Goal: Task Accomplishment & Management: Contribute content

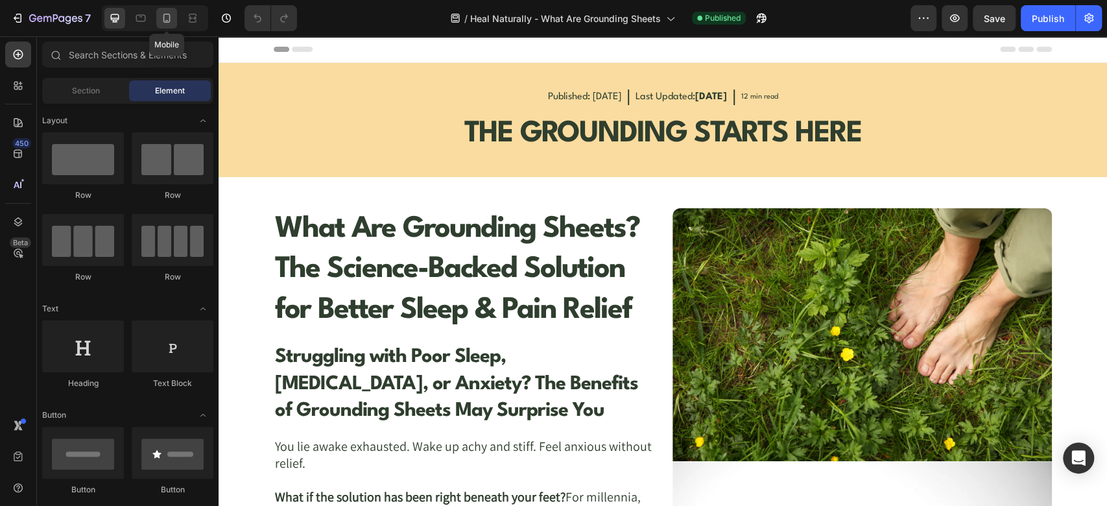
click at [173, 18] on div at bounding box center [166, 18] width 21 height 21
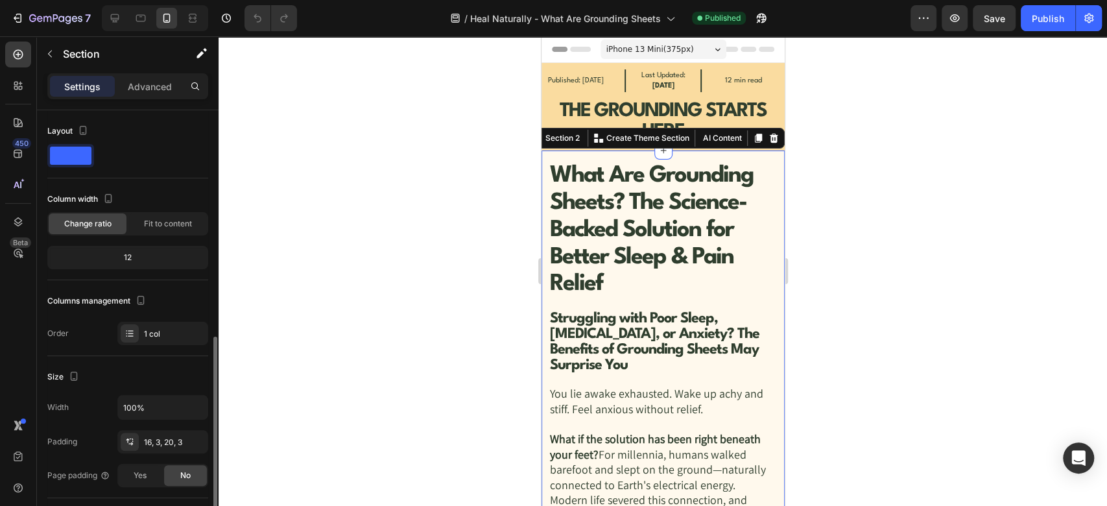
scroll to position [144, 0]
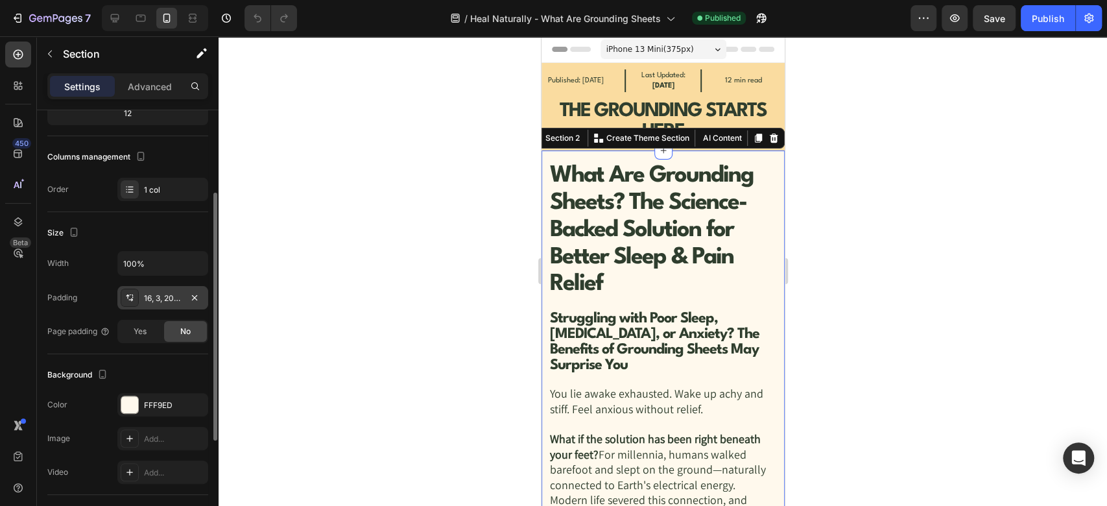
click at [162, 294] on div "16, 3, 20, 3" at bounding box center [163, 298] width 38 height 12
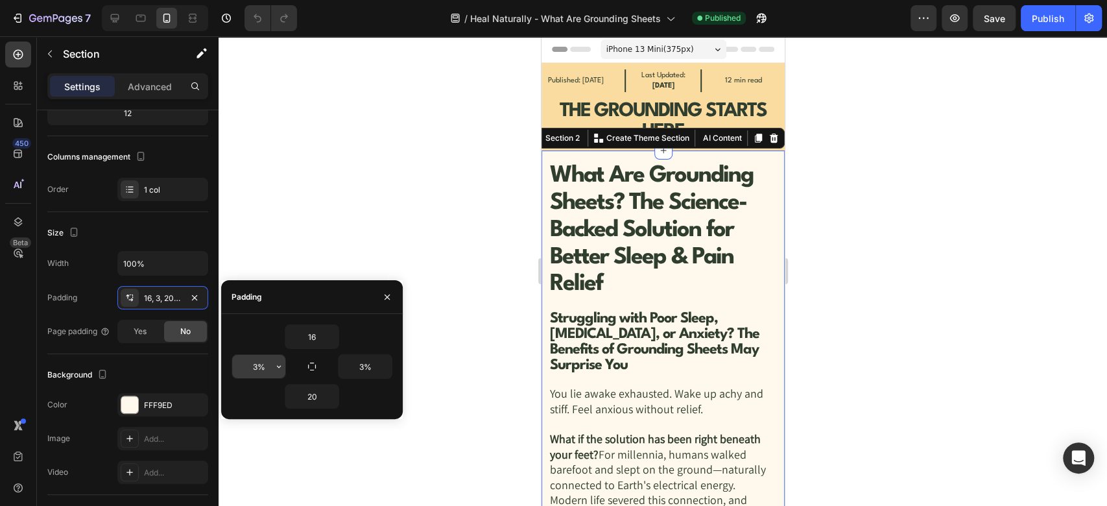
click at [259, 369] on input "3%" at bounding box center [258, 366] width 53 height 23
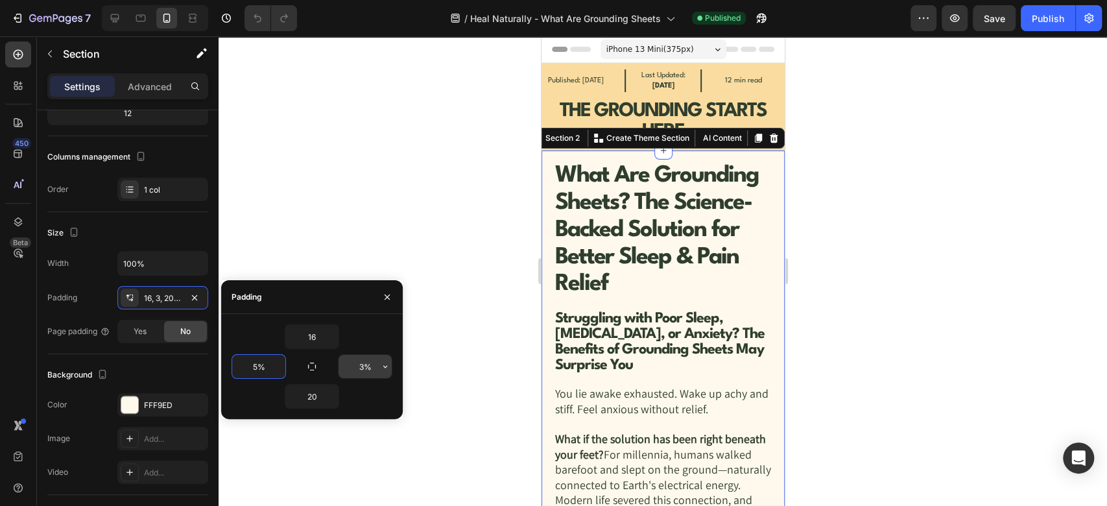
type input "5%"
click at [362, 372] on input "3%" at bounding box center [364, 366] width 53 height 23
type input "5%"
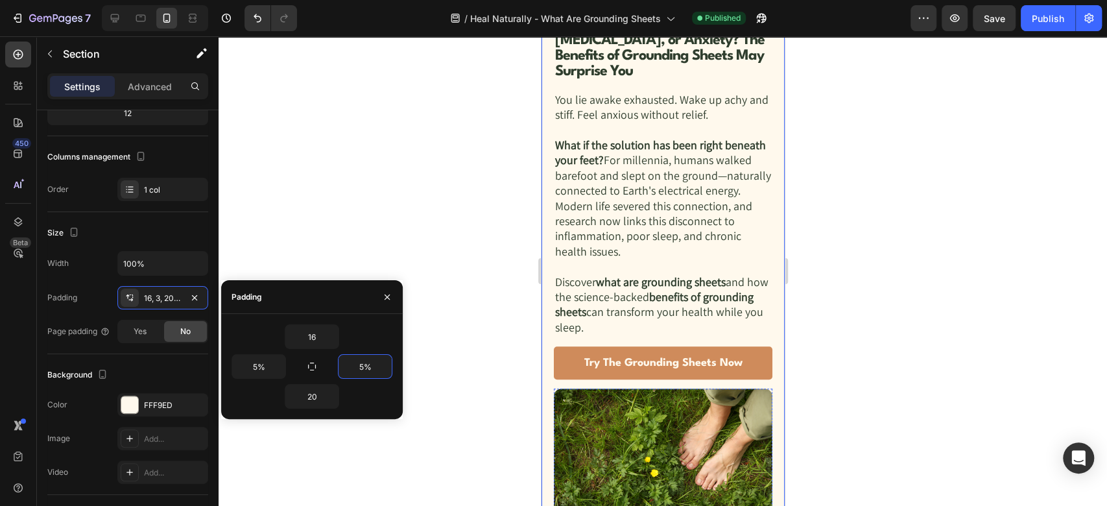
scroll to position [720, 0]
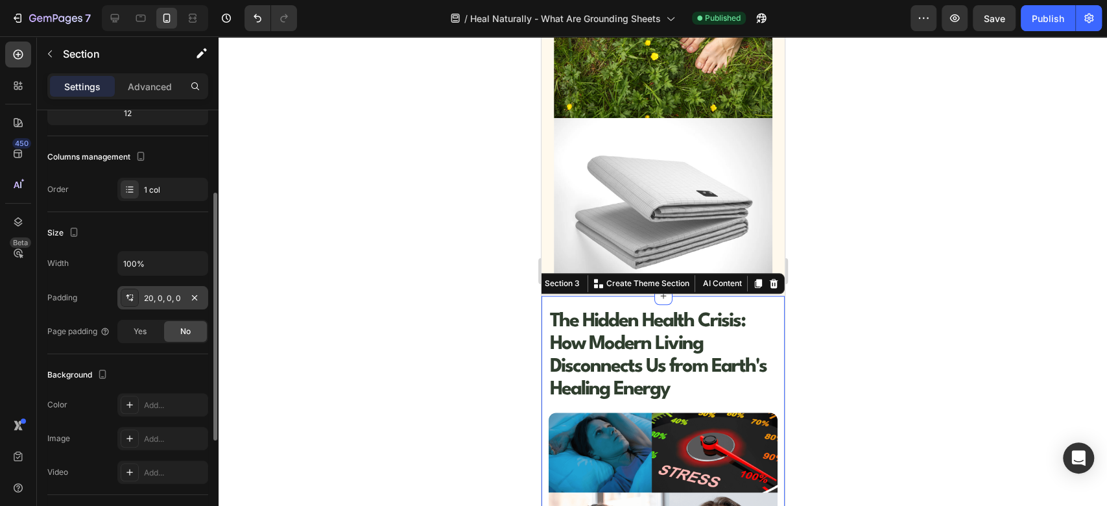
click at [166, 292] on div "20, 0, 0, 0" at bounding box center [163, 298] width 38 height 12
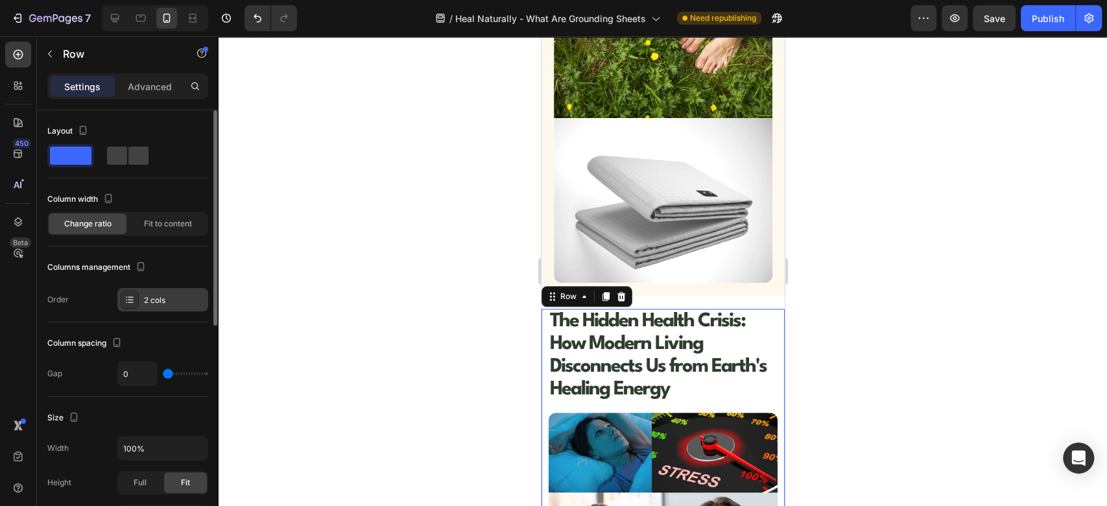
scroll to position [144, 0]
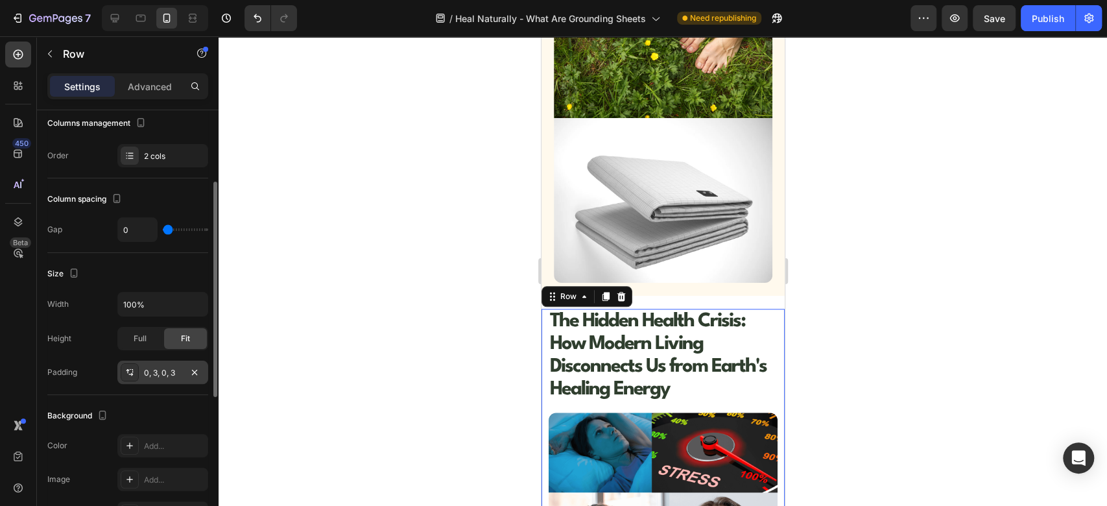
click at [165, 372] on div "0, 3, 0, 3" at bounding box center [163, 373] width 38 height 12
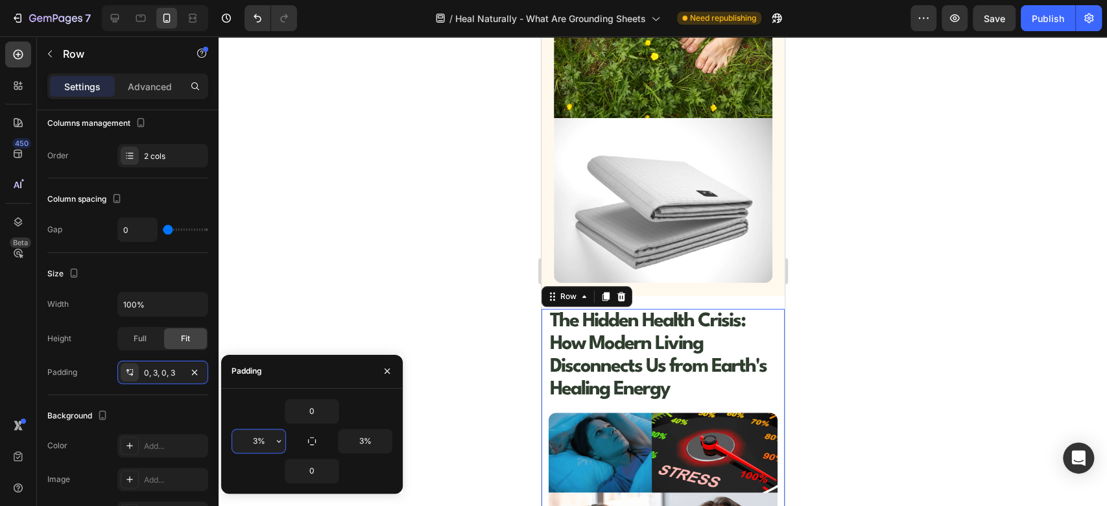
click at [259, 438] on input "3%" at bounding box center [258, 440] width 53 height 23
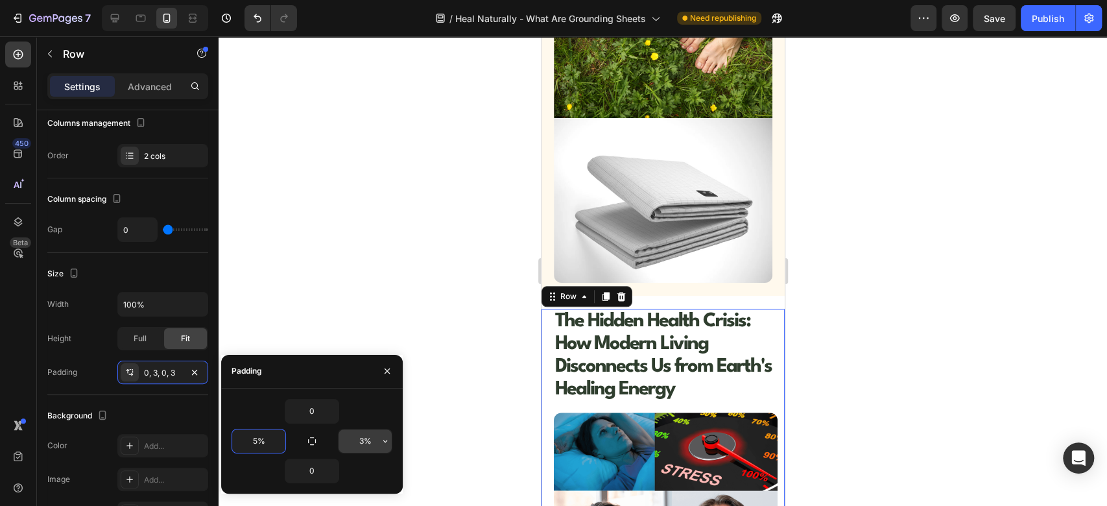
type input "5%"
click at [368, 438] on input "3%" at bounding box center [364, 440] width 53 height 23
type input "5%"
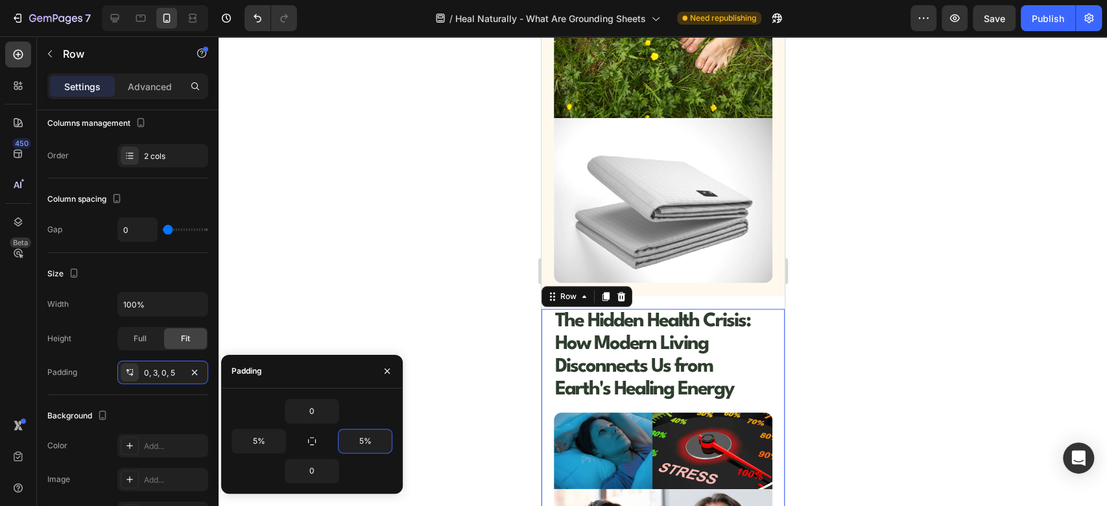
click at [395, 266] on div at bounding box center [663, 270] width 888 height 469
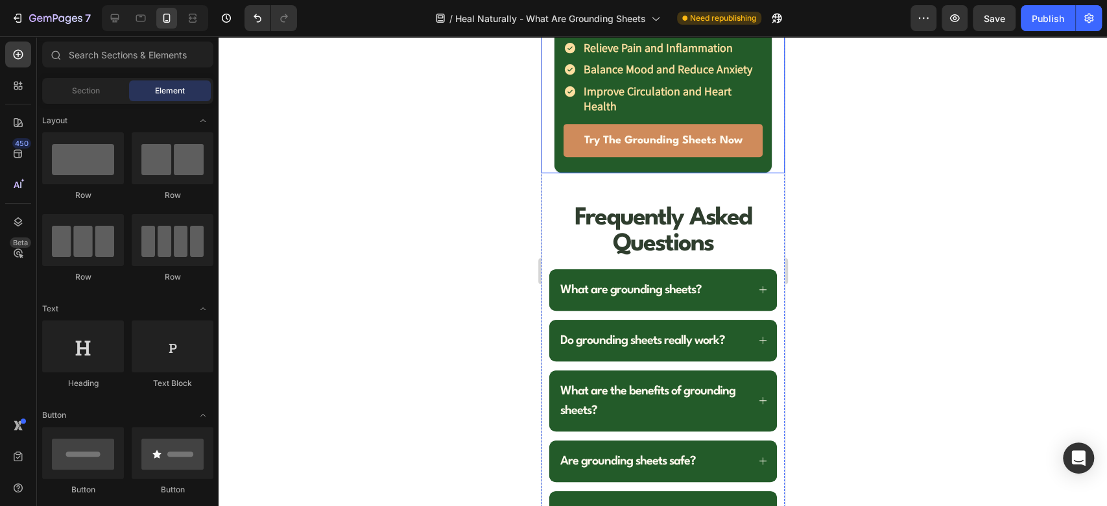
scroll to position [7060, 0]
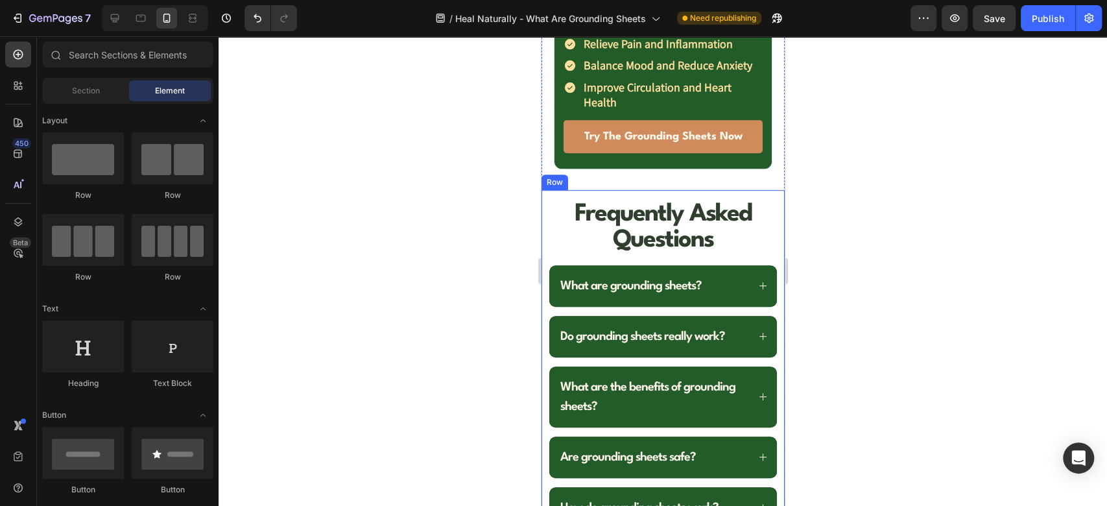
click at [543, 329] on div "Frequently Asked Questions Heading What are grounding sheets? Do grounding shee…" at bounding box center [662, 389] width 243 height 399
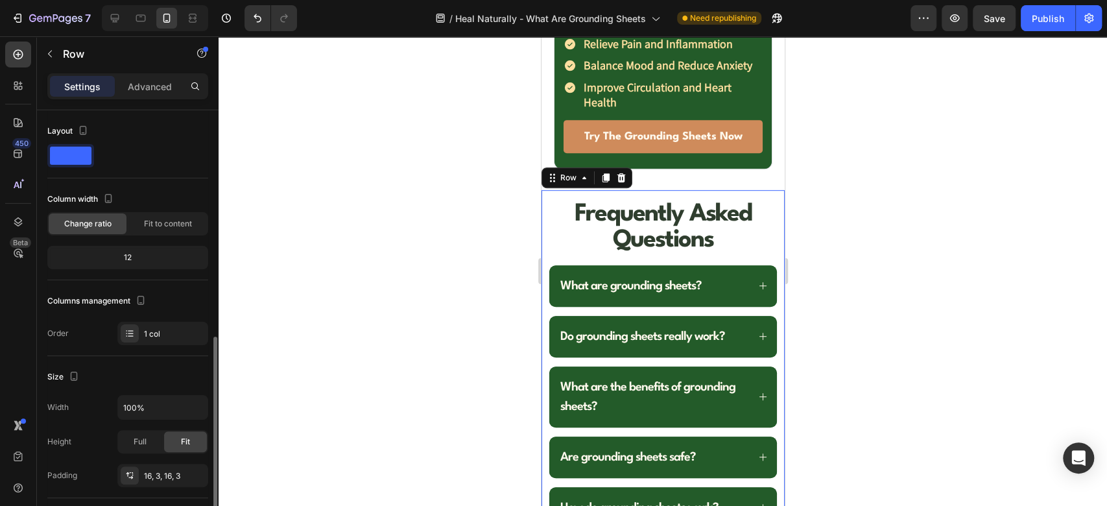
scroll to position [144, 0]
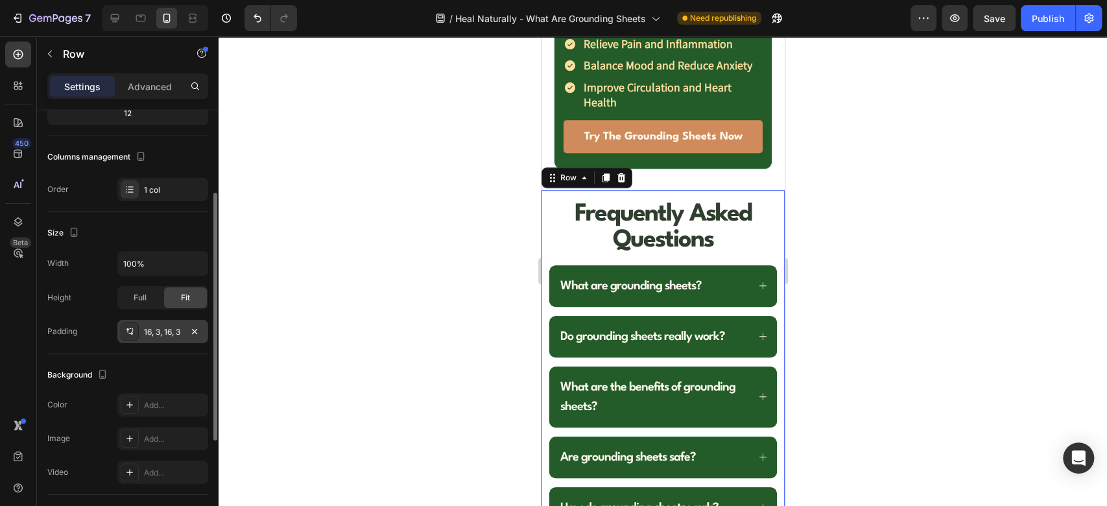
click at [160, 339] on div "16, 3, 16, 3" at bounding box center [162, 331] width 91 height 23
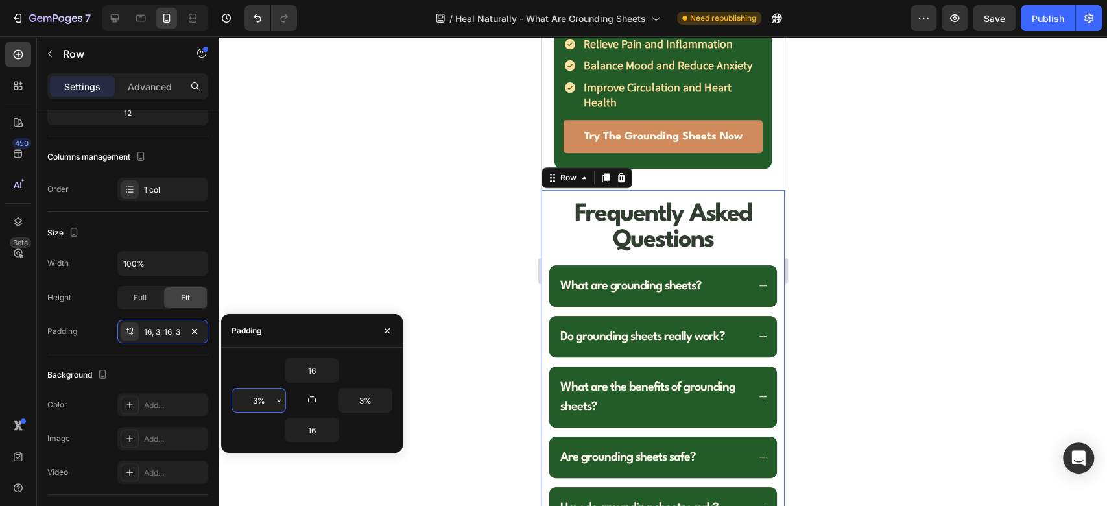
click at [267, 395] on input "3%" at bounding box center [258, 399] width 53 height 23
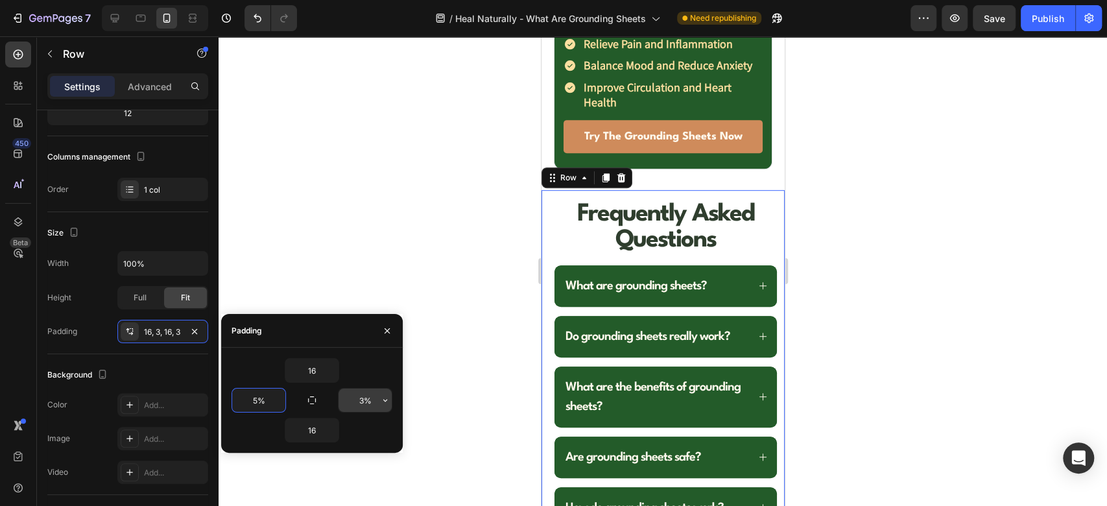
type input "5%"
click at [365, 403] on input "3%" at bounding box center [364, 399] width 53 height 23
type input "5%"
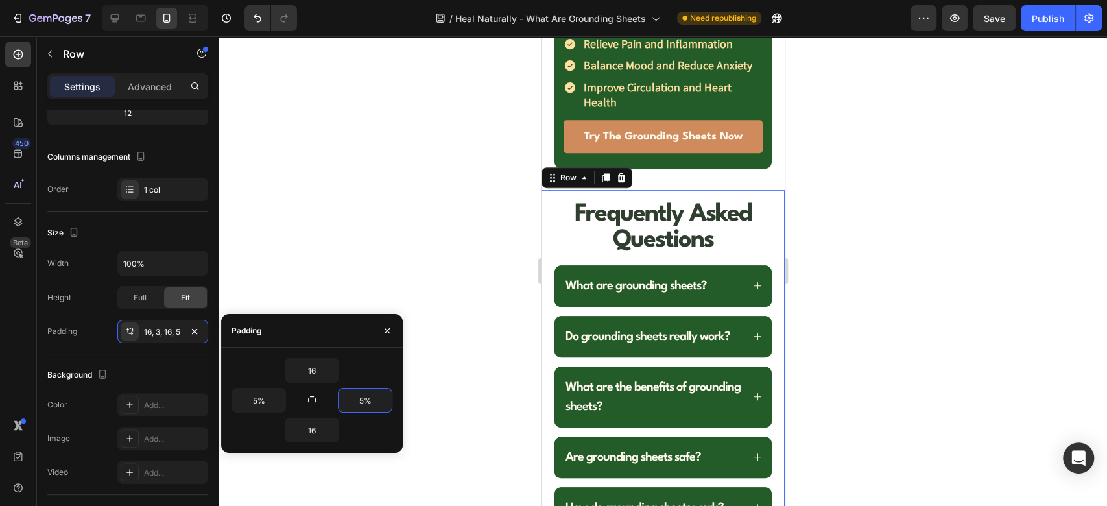
click at [499, 249] on div at bounding box center [663, 270] width 888 height 469
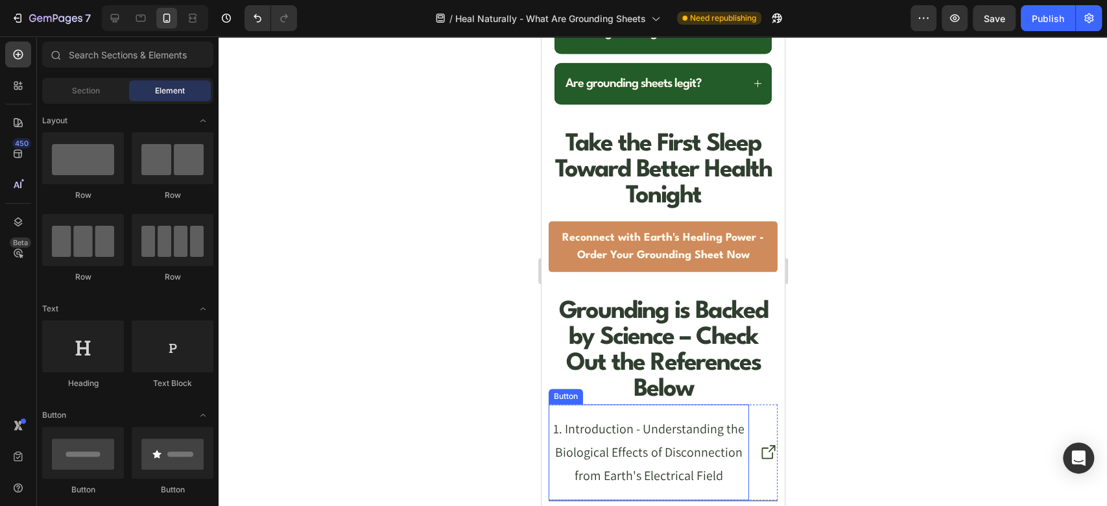
scroll to position [7493, 0]
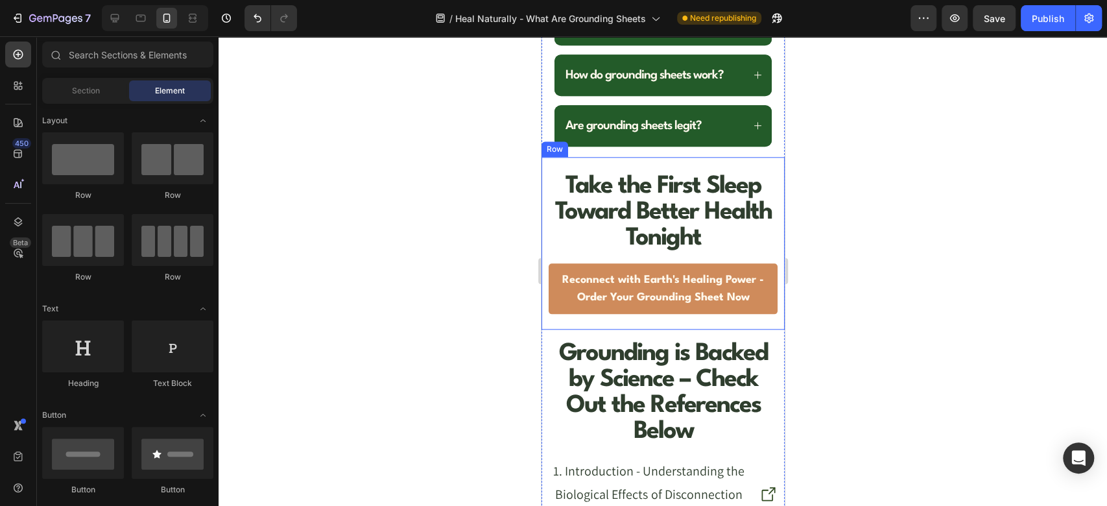
click at [545, 310] on div "Take the First Sleep Toward Better Health Tonight Heading Reconnect with Earth'…" at bounding box center [662, 243] width 243 height 172
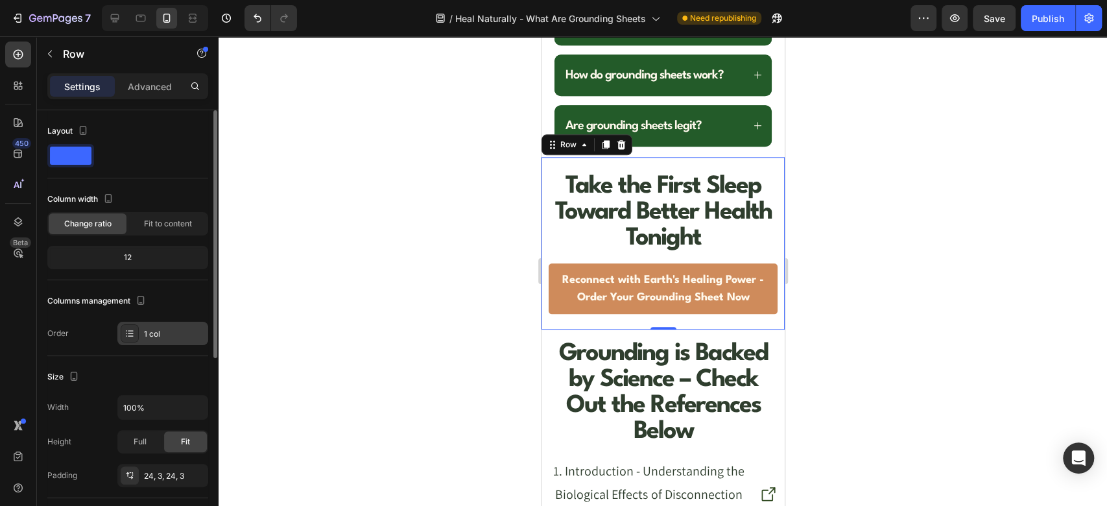
scroll to position [288, 0]
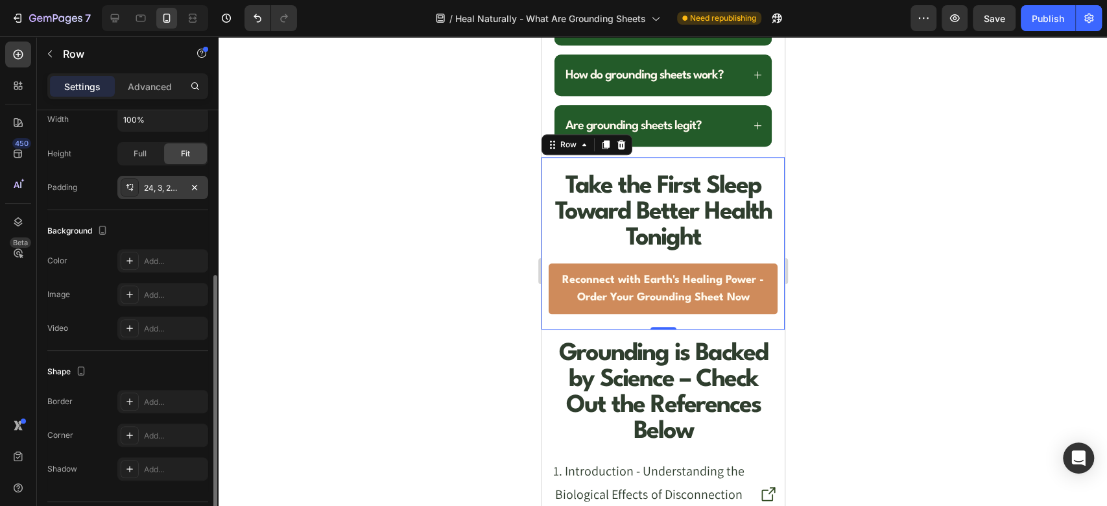
click at [142, 179] on div "24, 3, 24, 3" at bounding box center [162, 187] width 91 height 23
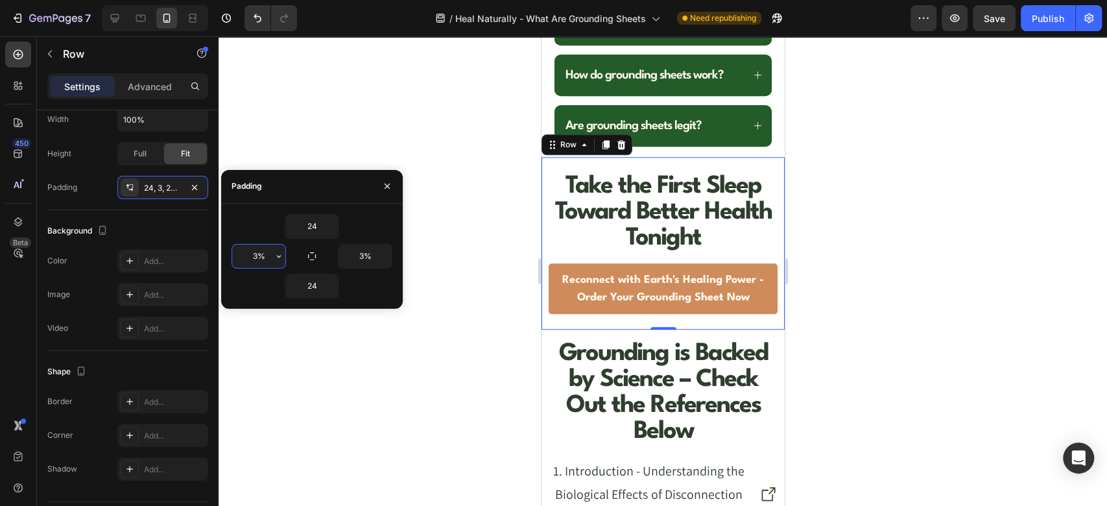
click at [267, 249] on input "3%" at bounding box center [258, 255] width 53 height 23
type input "5%"
click at [364, 252] on input "3%" at bounding box center [364, 255] width 53 height 23
type input "5%"
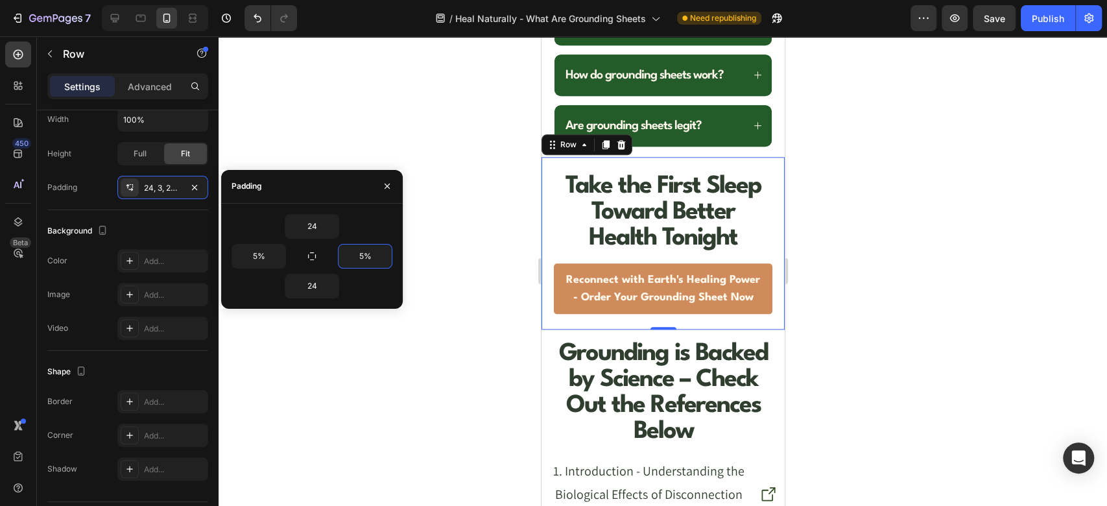
click at [399, 112] on div at bounding box center [663, 270] width 888 height 469
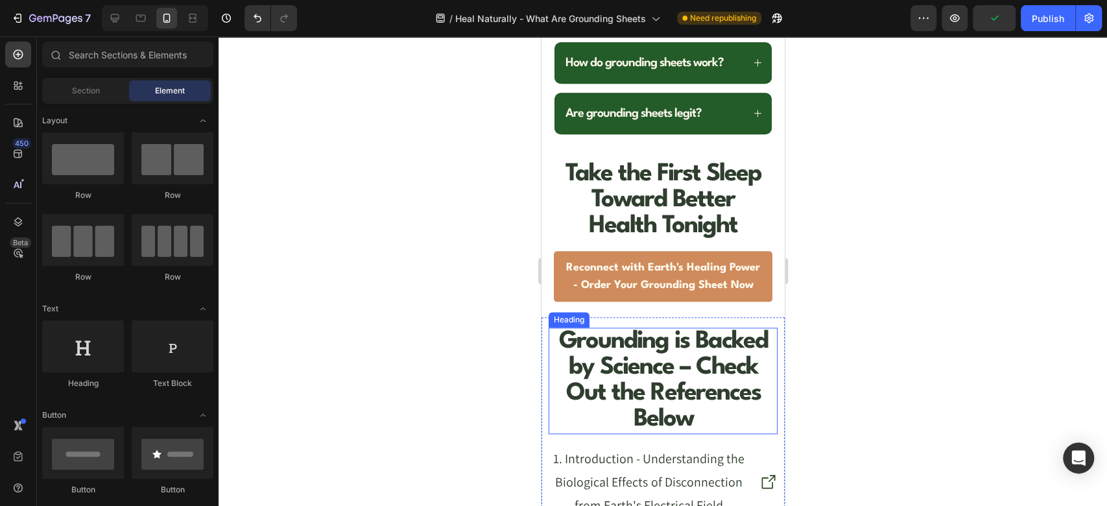
scroll to position [7637, 0]
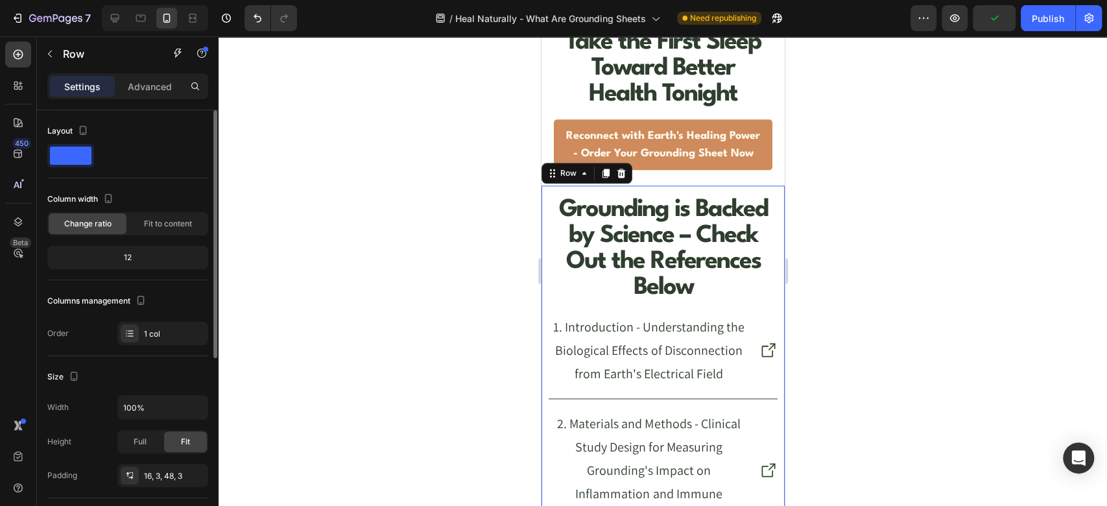
scroll to position [288, 0]
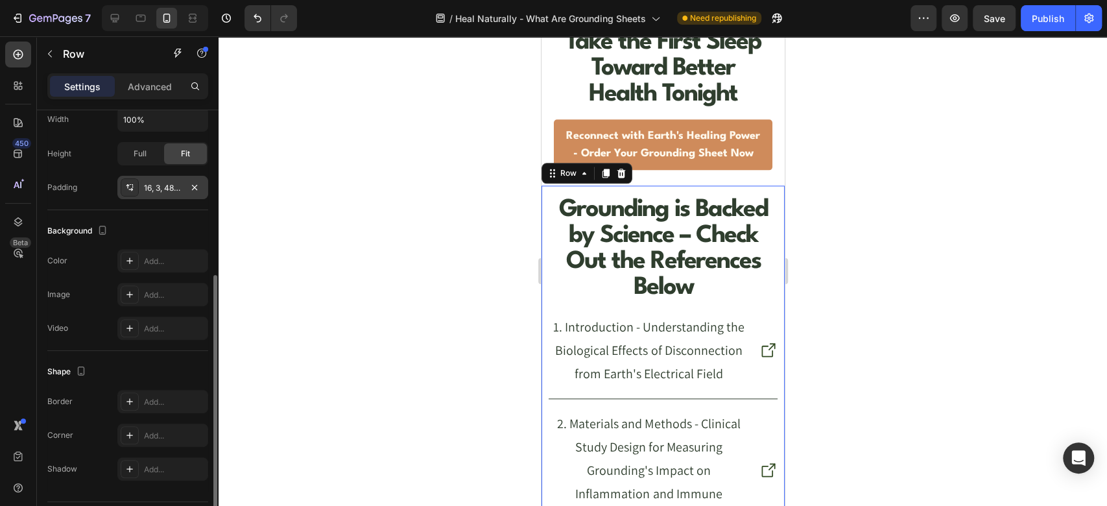
click at [165, 185] on div "16, 3, 48, 3" at bounding box center [163, 188] width 38 height 12
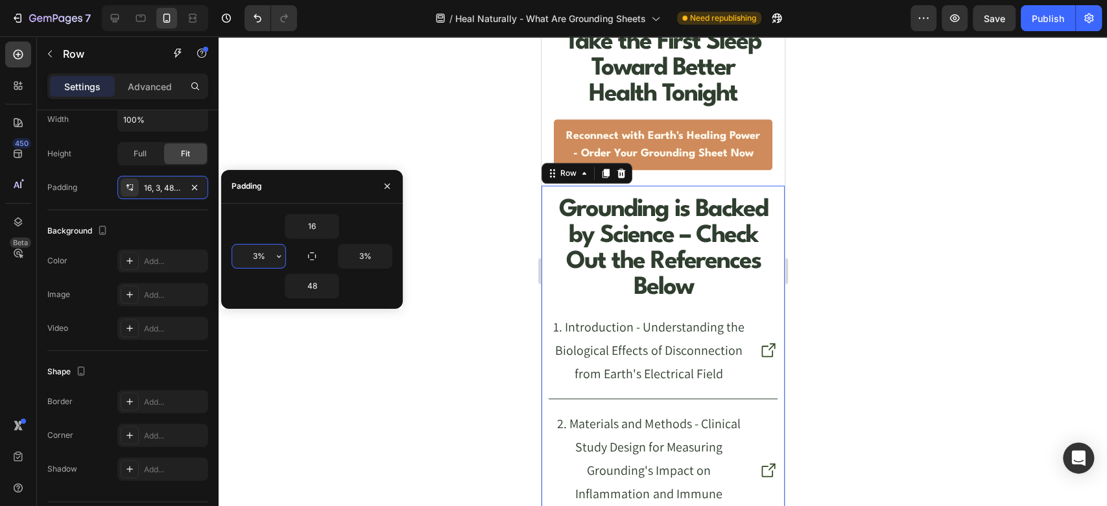
click at [263, 257] on input "3%" at bounding box center [258, 255] width 53 height 23
type input "5%"
click at [368, 255] on input "3%" at bounding box center [364, 255] width 53 height 23
type input "5%"
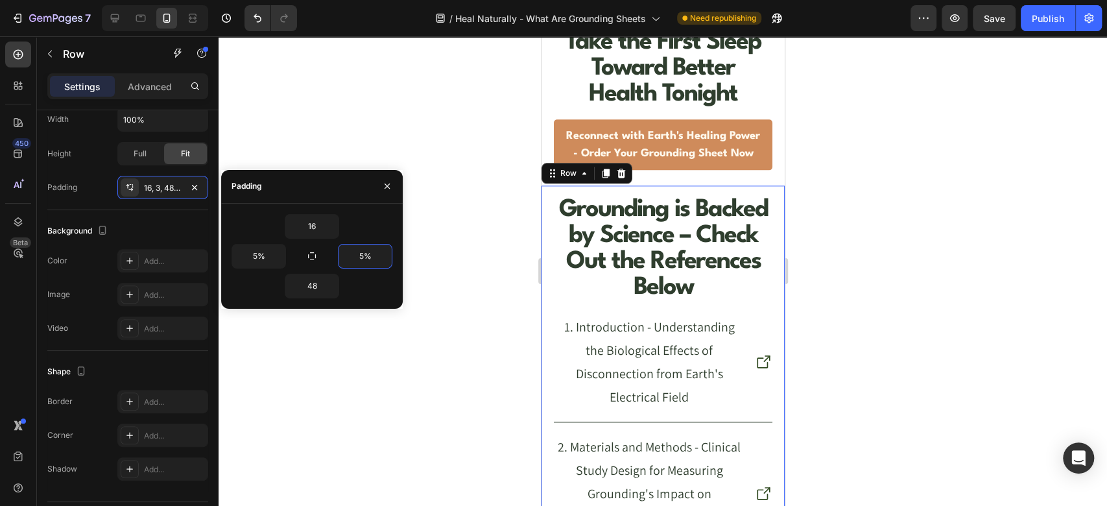
click at [353, 106] on div at bounding box center [663, 270] width 888 height 469
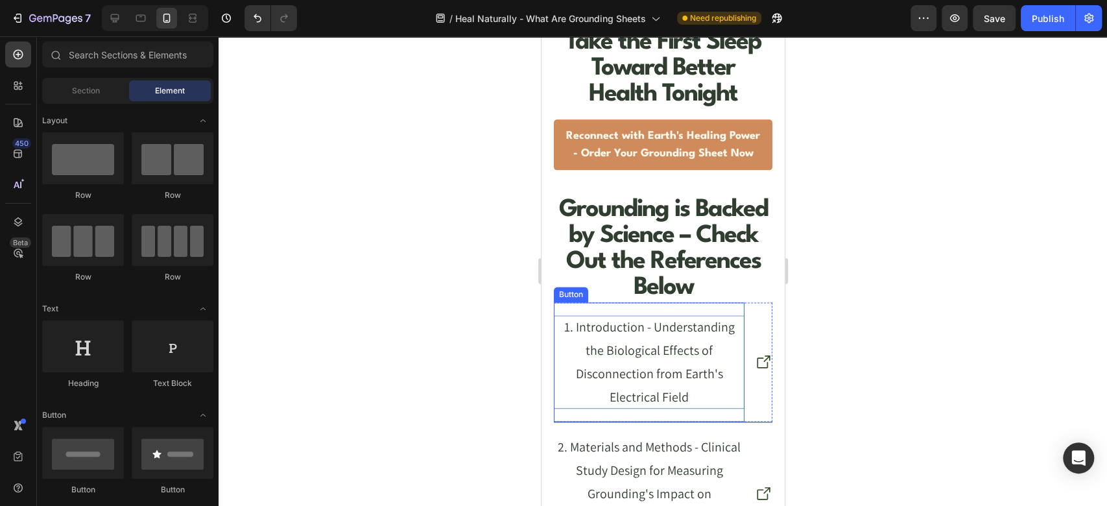
scroll to position [7781, 0]
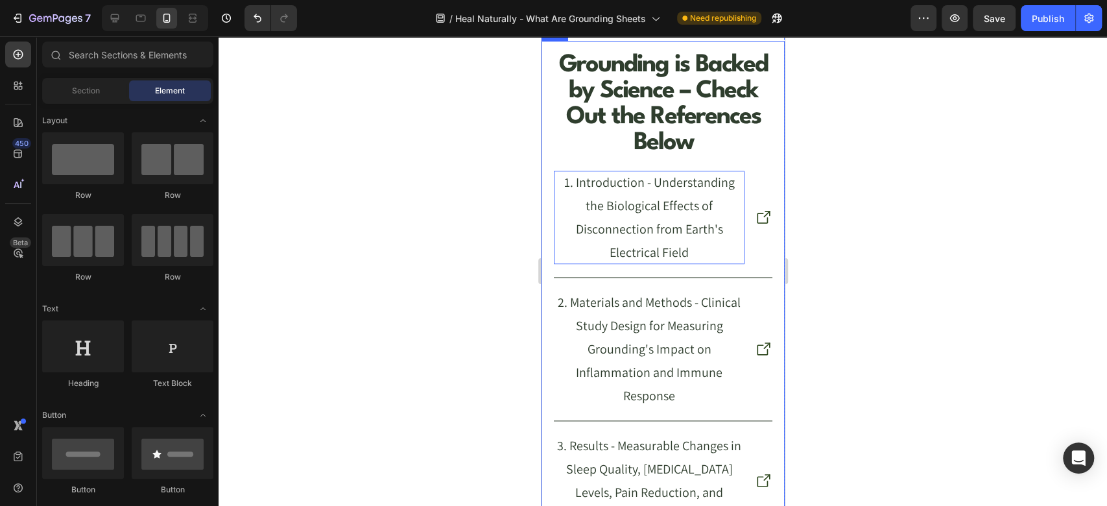
drag, startPoint x: 766, startPoint y: 289, endPoint x: 595, endPoint y: 300, distance: 172.2
click at [766, 289] on div "Grounding is Backed by Science – Check Out the References Below Heading 1. Intr…" at bounding box center [662, 475] width 243 height 868
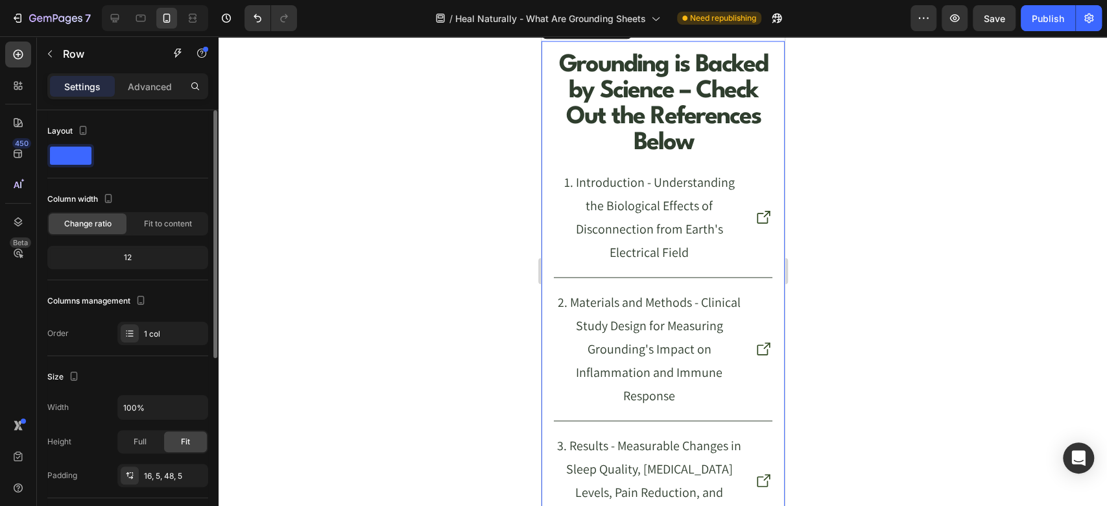
scroll to position [288, 0]
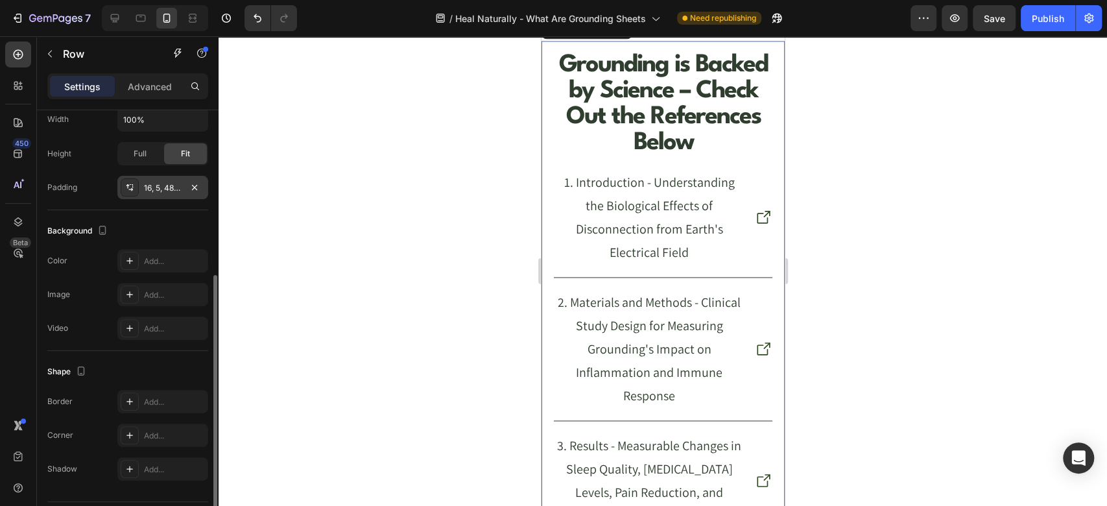
click at [161, 189] on div "16, 5, 48, 5" at bounding box center [163, 188] width 38 height 12
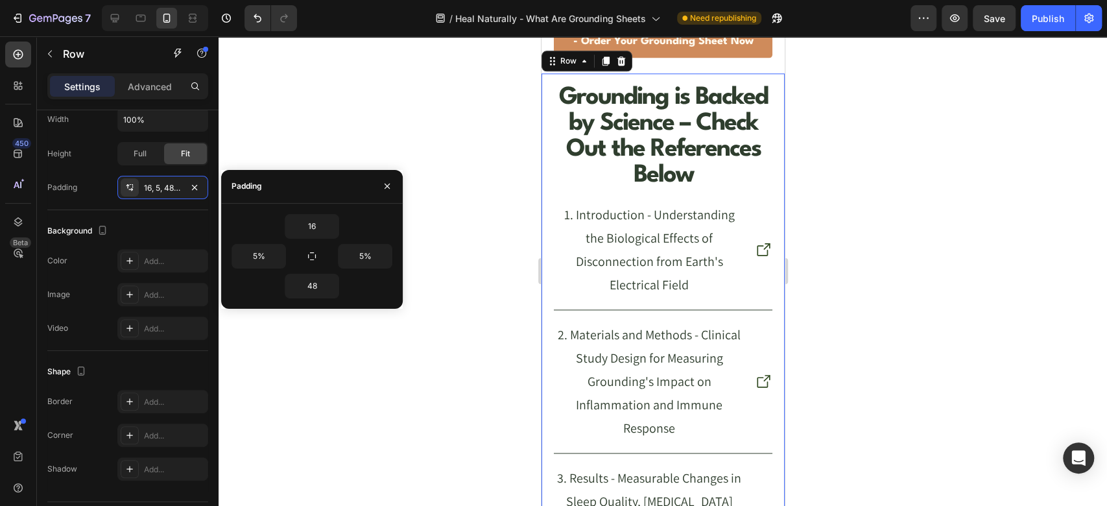
scroll to position [7512, 0]
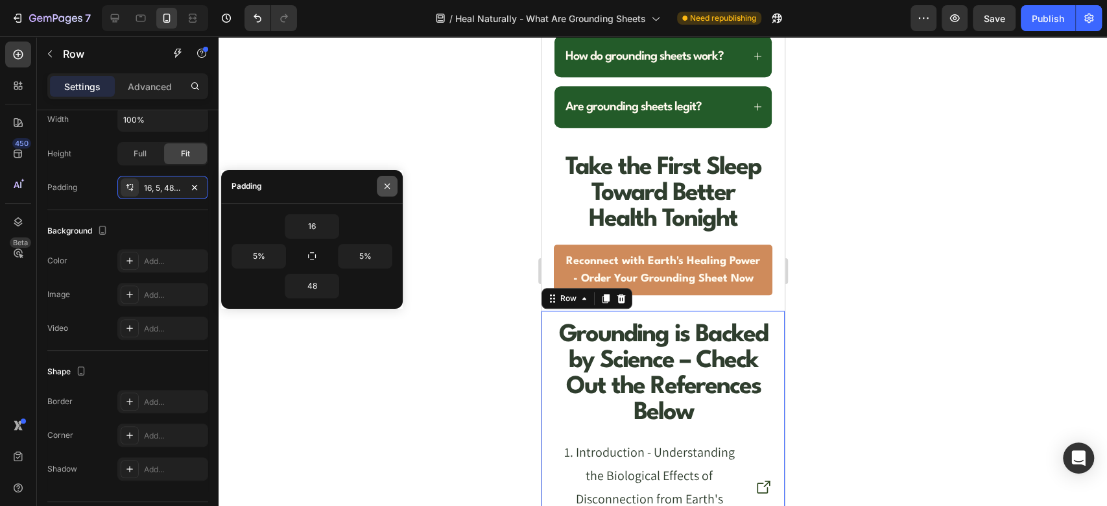
click at [386, 182] on icon "button" at bounding box center [387, 186] width 10 height 10
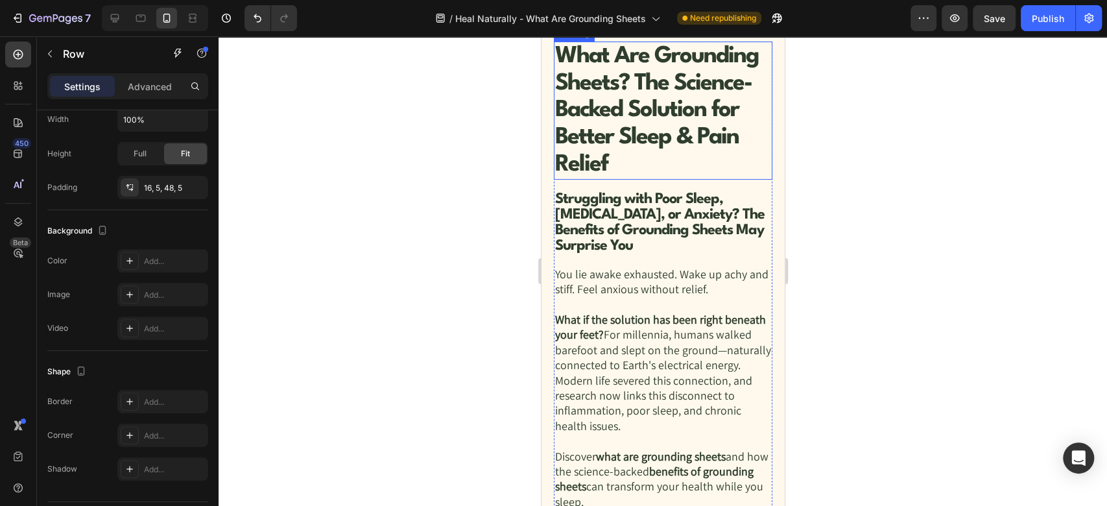
scroll to position [0, 0]
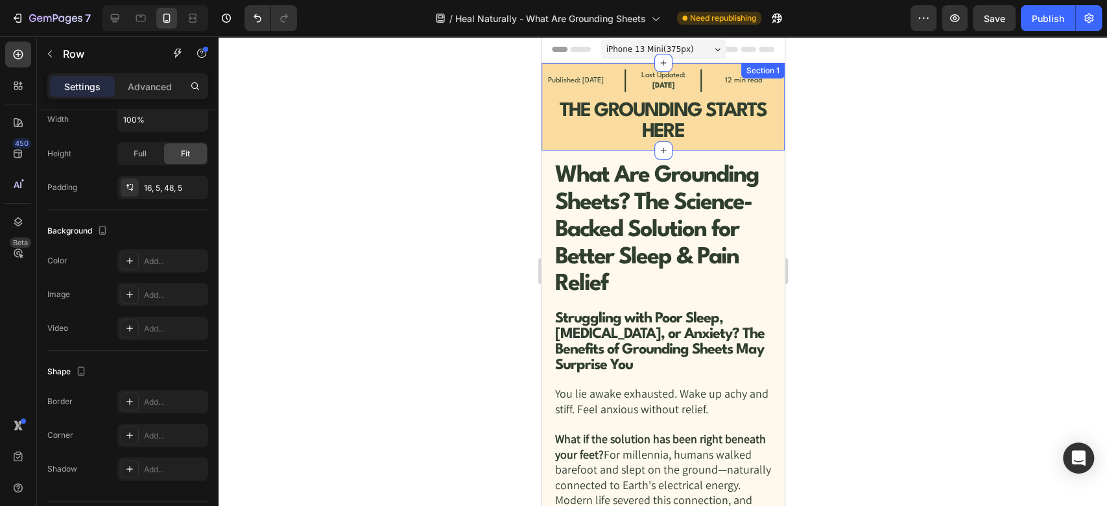
click at [548, 150] on div "Published: January 8, 2021 Text Block Row Last Updated: January 19, 2024 Text B…" at bounding box center [662, 107] width 243 height 88
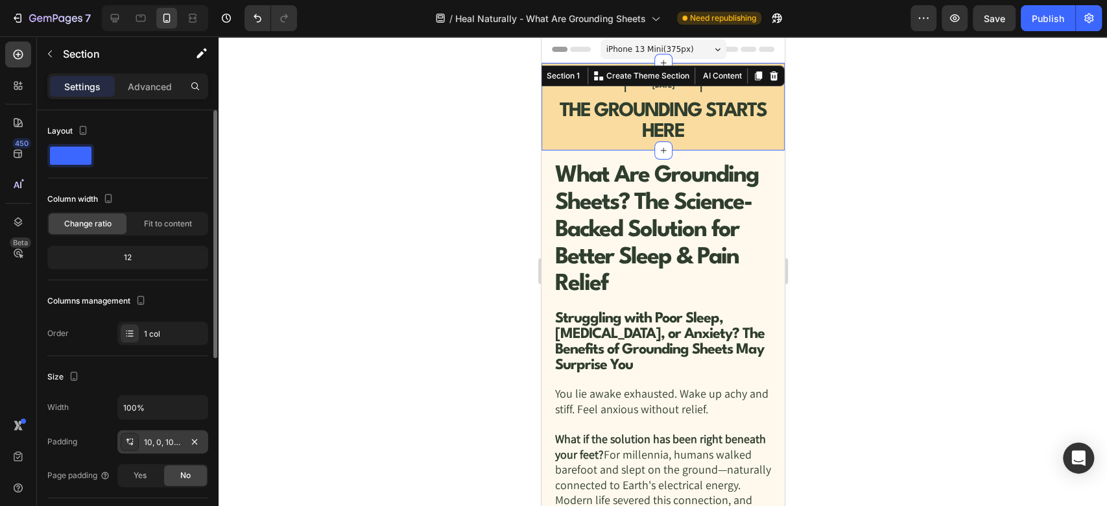
click at [163, 438] on div "10, 0, 10, 0" at bounding box center [163, 442] width 38 height 12
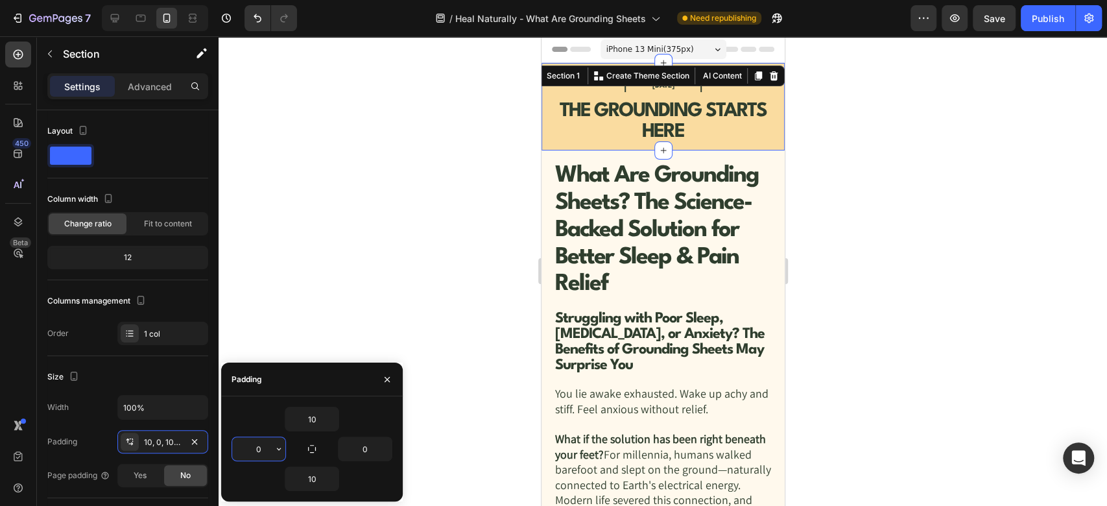
click at [269, 449] on input "0" at bounding box center [258, 448] width 53 height 23
type input "5%"
click at [367, 451] on input "0" at bounding box center [364, 448] width 53 height 23
type input "5%"
click at [361, 282] on div at bounding box center [663, 270] width 888 height 469
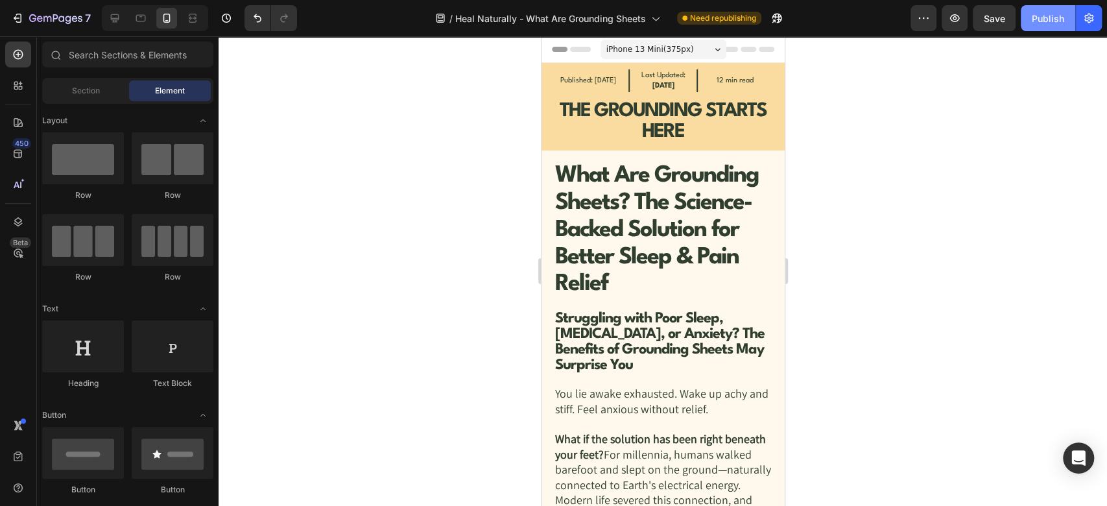
click at [1037, 19] on div "Publish" at bounding box center [1048, 19] width 32 height 14
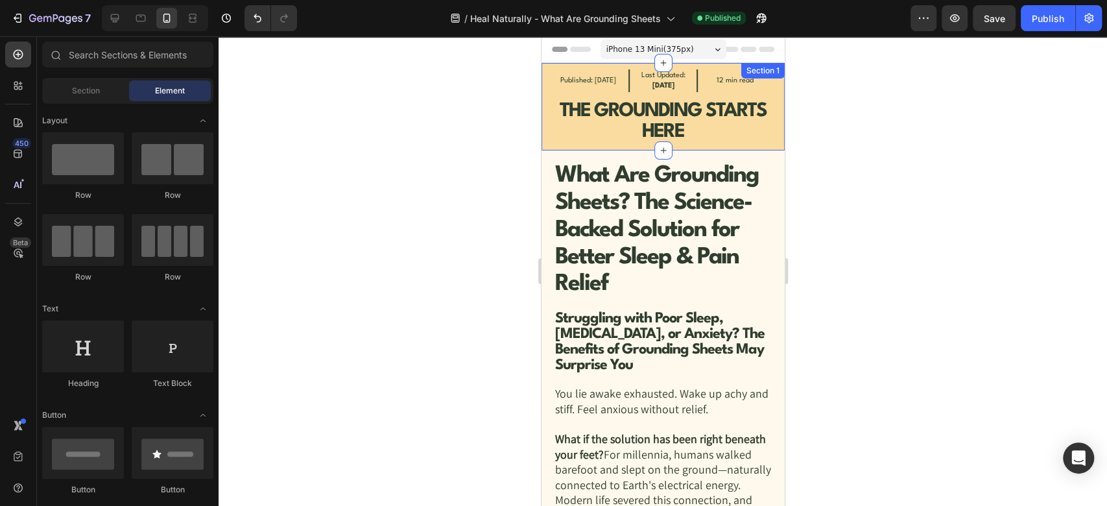
click at [549, 77] on div "Published: January 8, 2021 Text Block Row Last Updated: January 19, 2024 Text B…" at bounding box center [662, 107] width 243 height 88
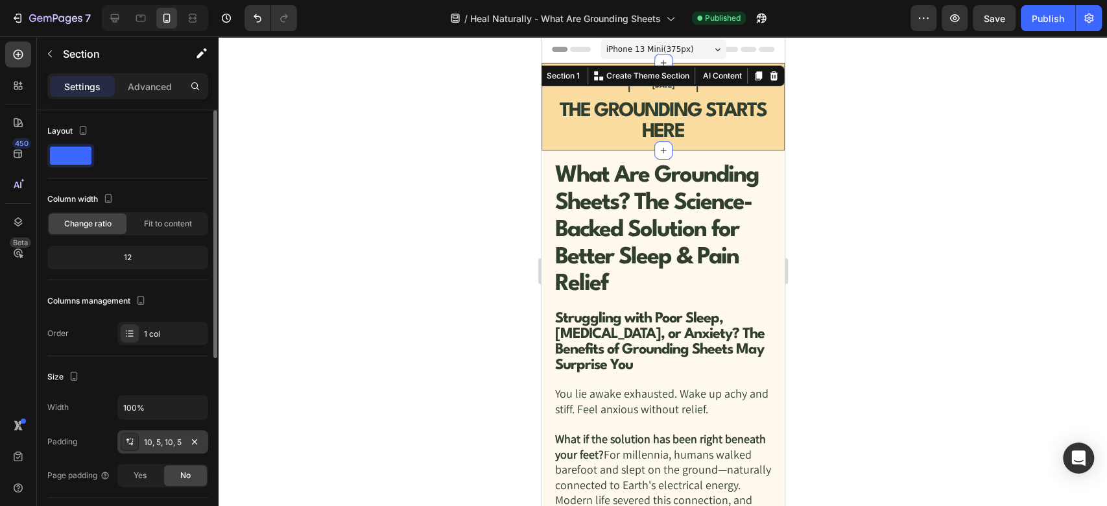
click at [165, 437] on div "10, 5, 10, 5" at bounding box center [163, 442] width 38 height 12
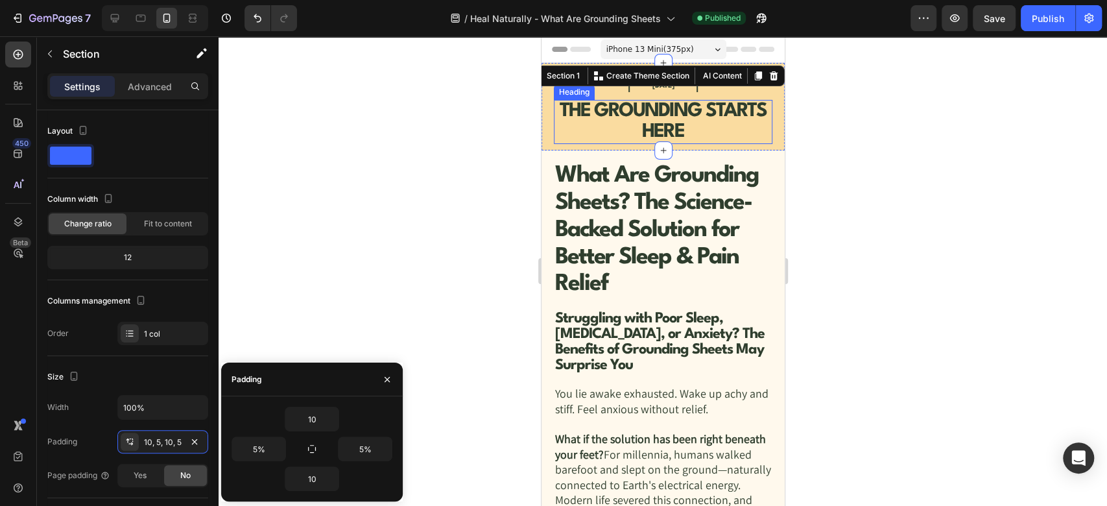
click at [655, 119] on strong "THE GROUNDING STARTS HERE" at bounding box center [662, 122] width 207 height 40
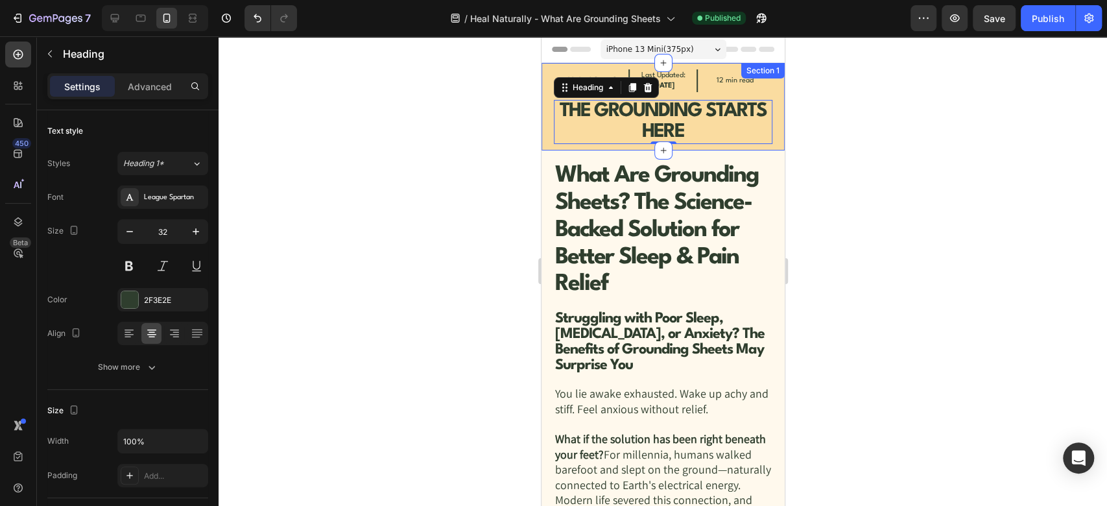
click at [691, 106] on div "Published: January 8, 2021 Text Block Row Last Updated: January 19, 2024 Text B…" at bounding box center [662, 106] width 219 height 75
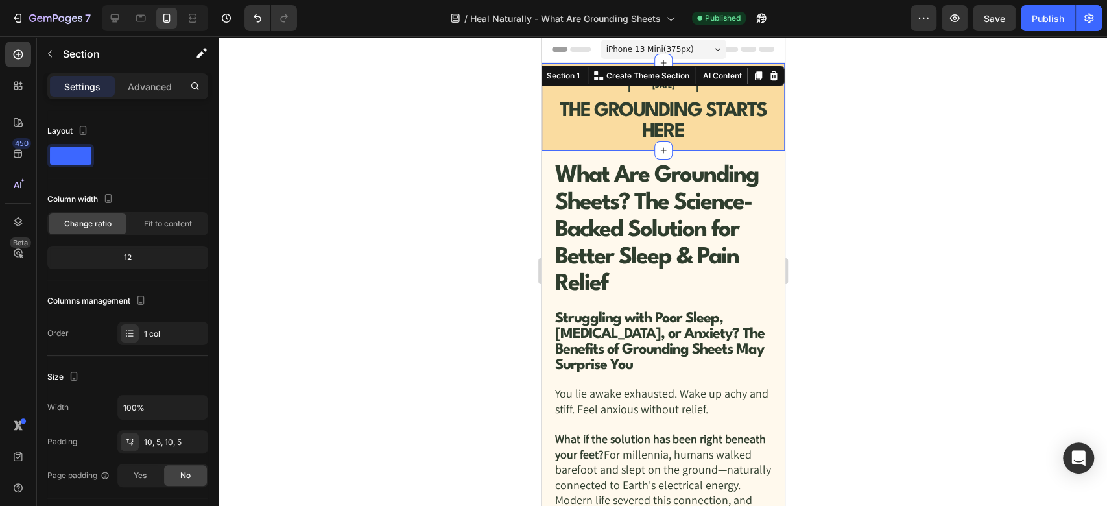
click at [548, 150] on div "Published: January 8, 2021 Text Block Row Last Updated: January 19, 2024 Text B…" at bounding box center [662, 107] width 243 height 88
click at [136, 80] on p "Advanced" at bounding box center [150, 87] width 44 height 14
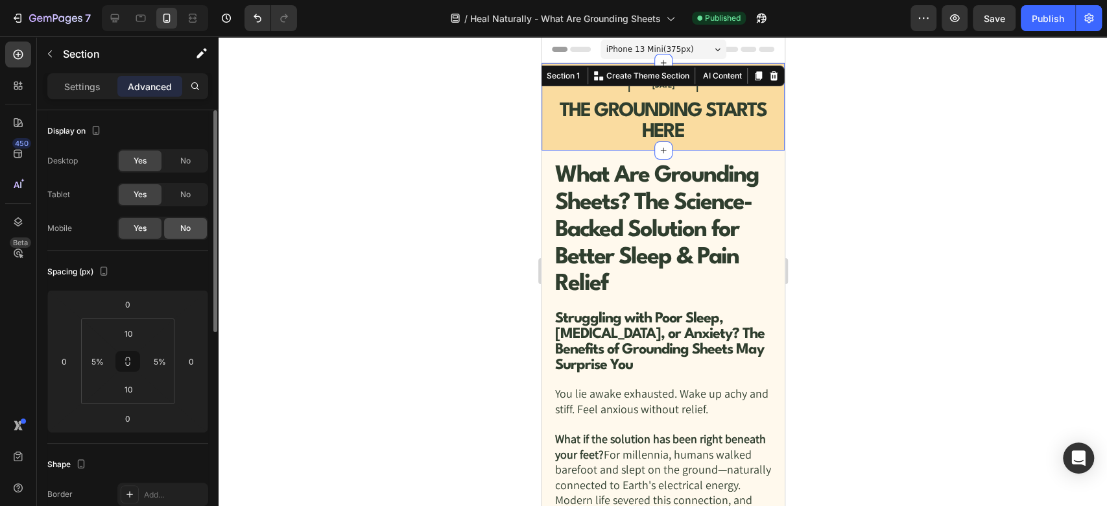
click at [177, 226] on div "No" at bounding box center [185, 228] width 43 height 21
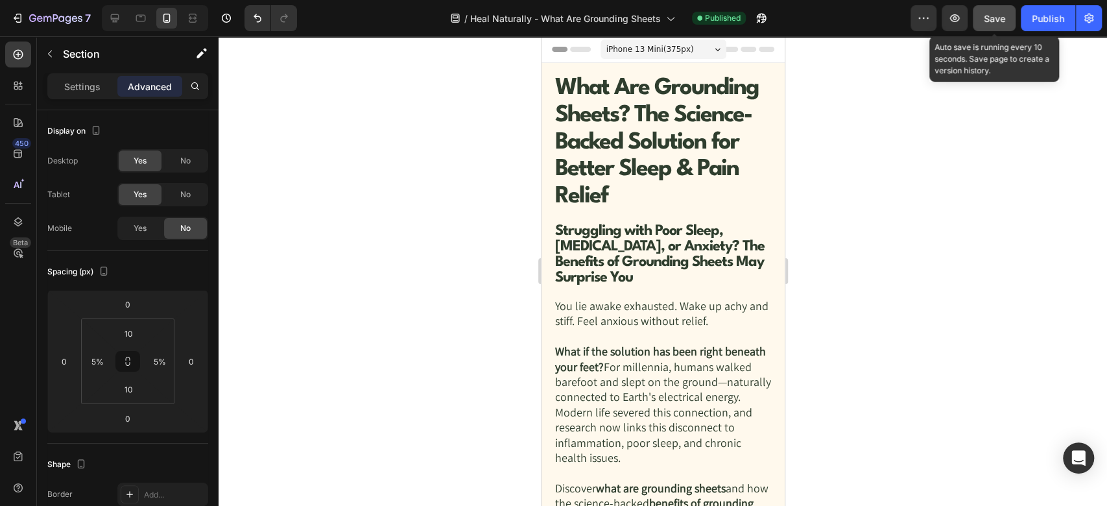
click at [996, 19] on span "Save" at bounding box center [994, 18] width 21 height 11
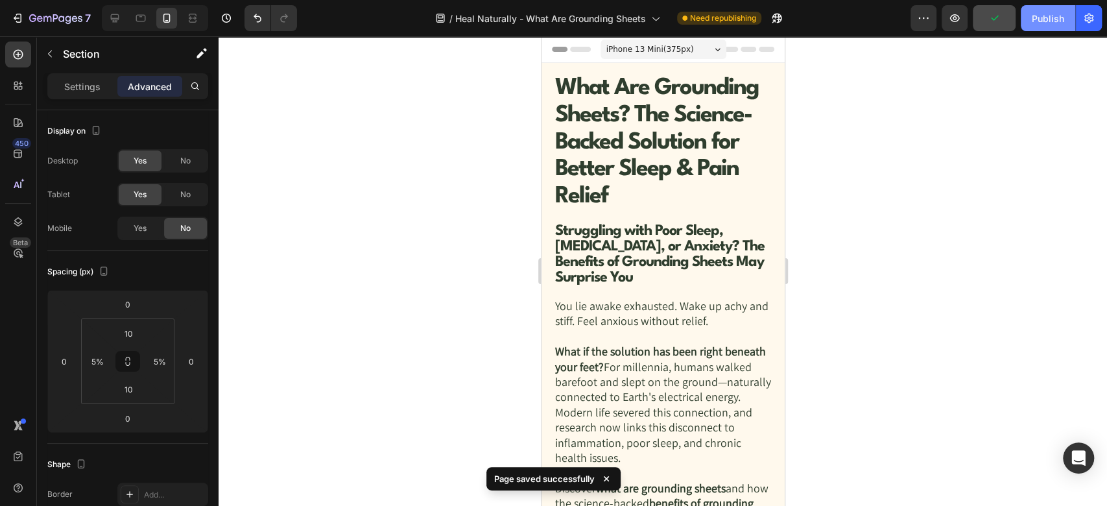
click at [1048, 23] on div "Publish" at bounding box center [1048, 19] width 32 height 14
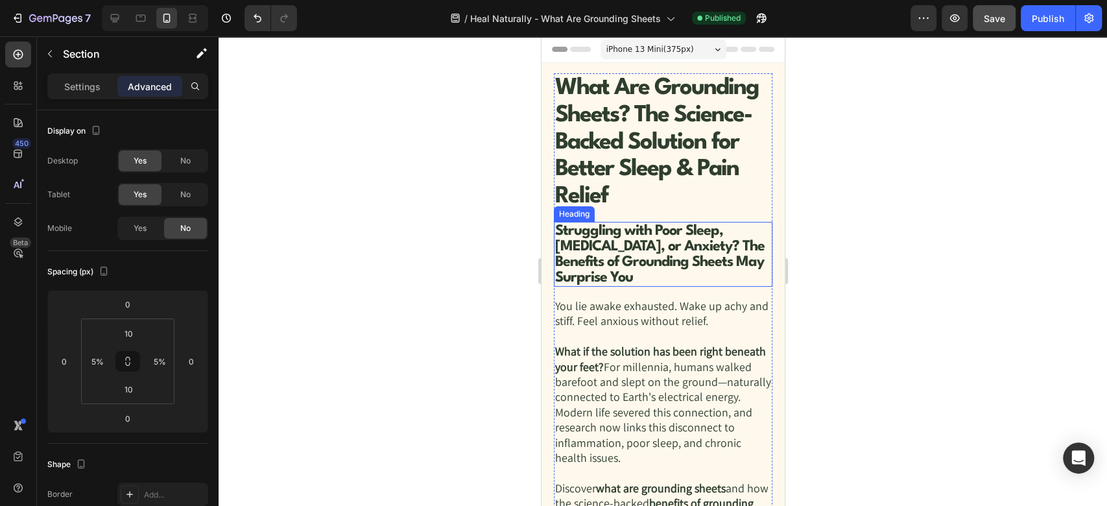
scroll to position [144, 0]
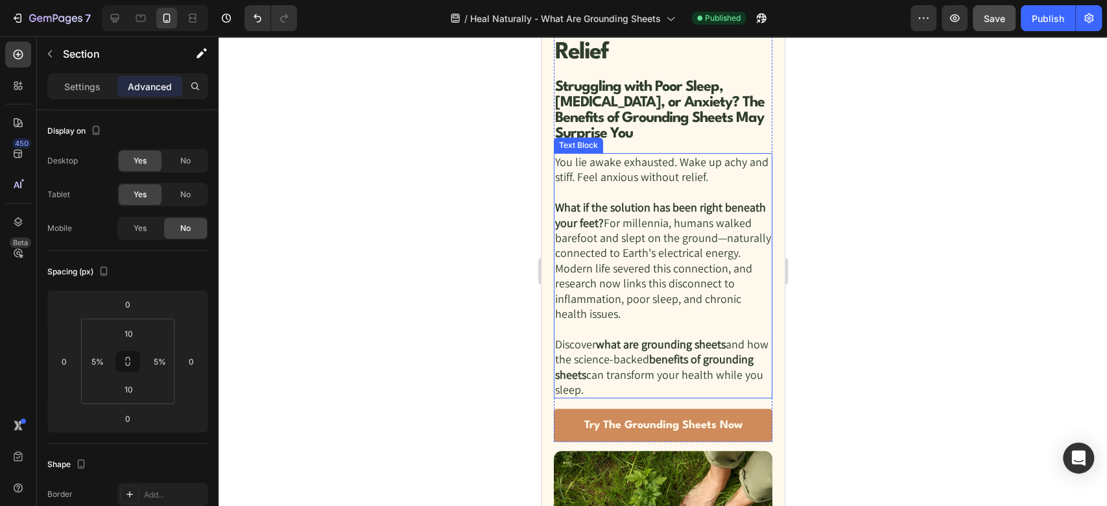
click at [622, 215] on strong "What if the solution has been right beneath your feet?" at bounding box center [659, 215] width 211 height 30
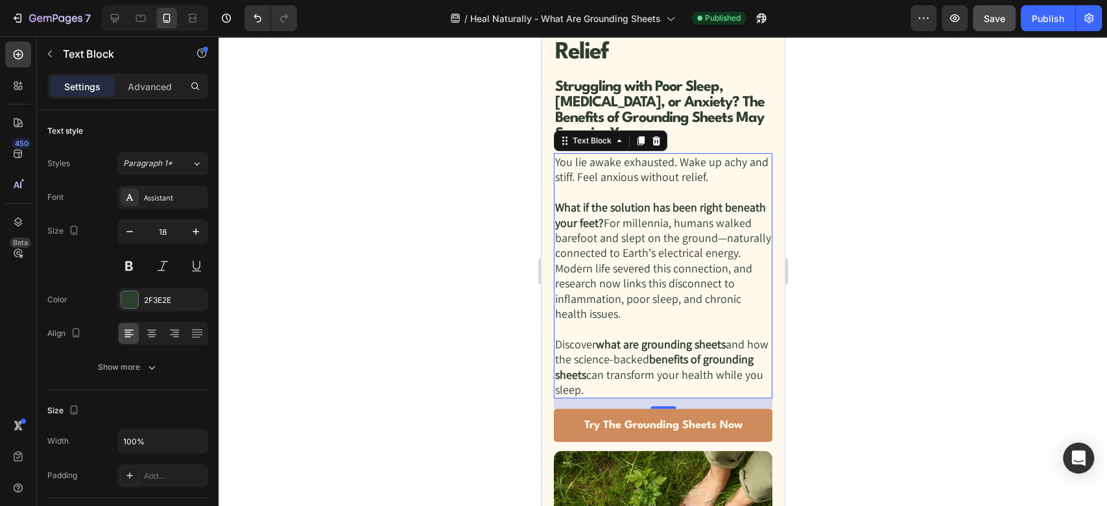
click at [703, 196] on p "You lie awake exhausted. Wake up achy and stiff. Feel anxious without relief." at bounding box center [662, 176] width 217 height 45
click at [729, 178] on p "You lie awake exhausted. Wake up achy and stiff. Feel anxious without relief." at bounding box center [662, 176] width 217 height 45
click at [665, 187] on p "You lie awake exhausted. Wake up achy and stiff. Feel anxious without relief." at bounding box center [662, 176] width 217 height 45
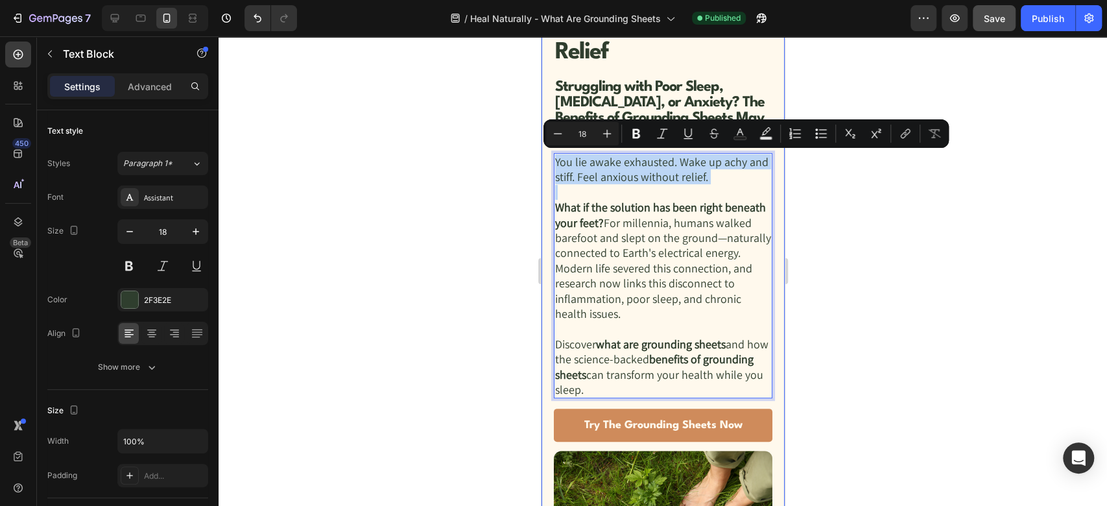
drag, startPoint x: 654, startPoint y: 191, endPoint x: 545, endPoint y: 154, distance: 114.4
click at [545, 154] on div "What Are Grounding Sheets? The Science-Backed Solution for Better Sleep & Pain …" at bounding box center [662, 346] width 243 height 855
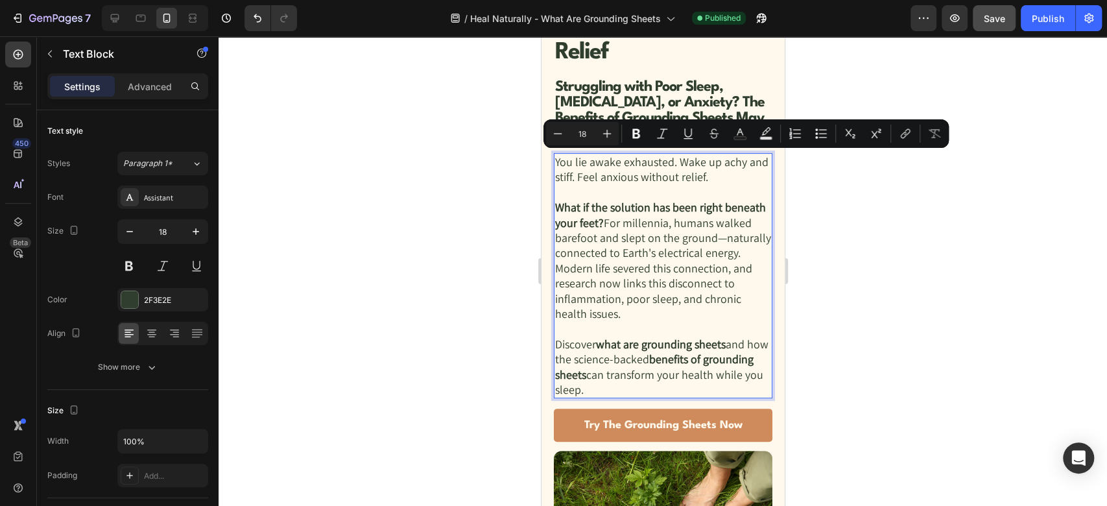
click at [633, 273] on p "What if the solution has been right beneath your feet? For millennia, humans wa…" at bounding box center [662, 268] width 217 height 137
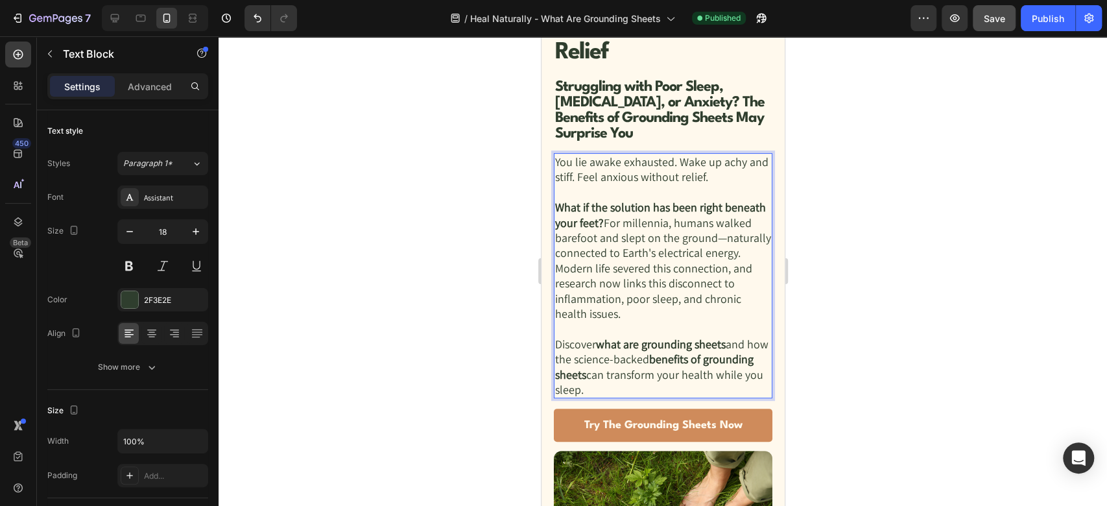
click at [627, 215] on strong "What if the solution has been right beneath your feet?" at bounding box center [659, 215] width 211 height 30
drag, startPoint x: 592, startPoint y: 205, endPoint x: 545, endPoint y: 205, distance: 47.3
click at [545, 205] on div "What Are Grounding Sheets? The Science-Backed Solution for Better Sleep & Pain …" at bounding box center [662, 346] width 243 height 855
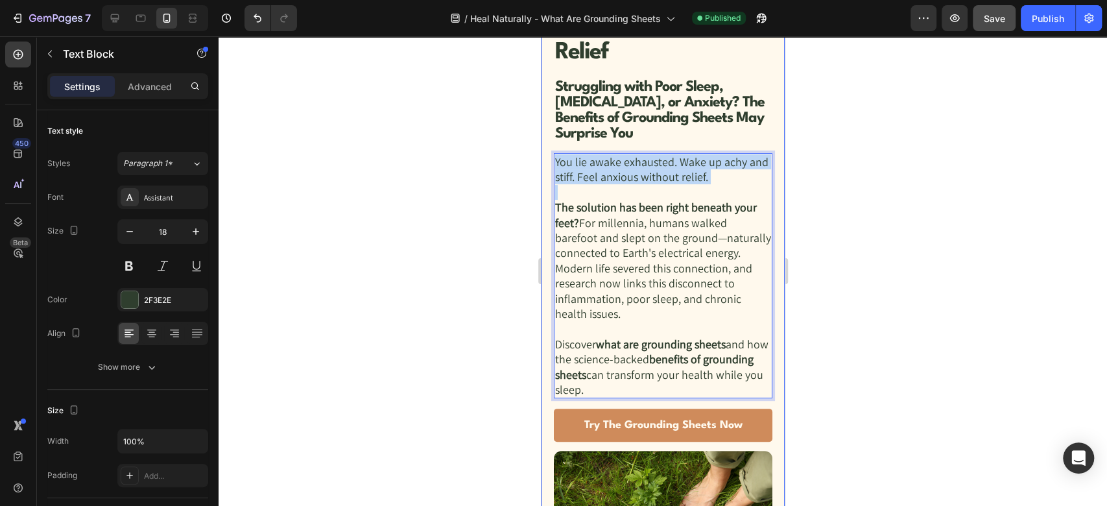
drag, startPoint x: 574, startPoint y: 191, endPoint x: 542, endPoint y: 158, distance: 45.9
click at [542, 158] on div "What Are Grounding Sheets? The Science-Backed Solution for Better Sleep & Pain …" at bounding box center [662, 346] width 243 height 855
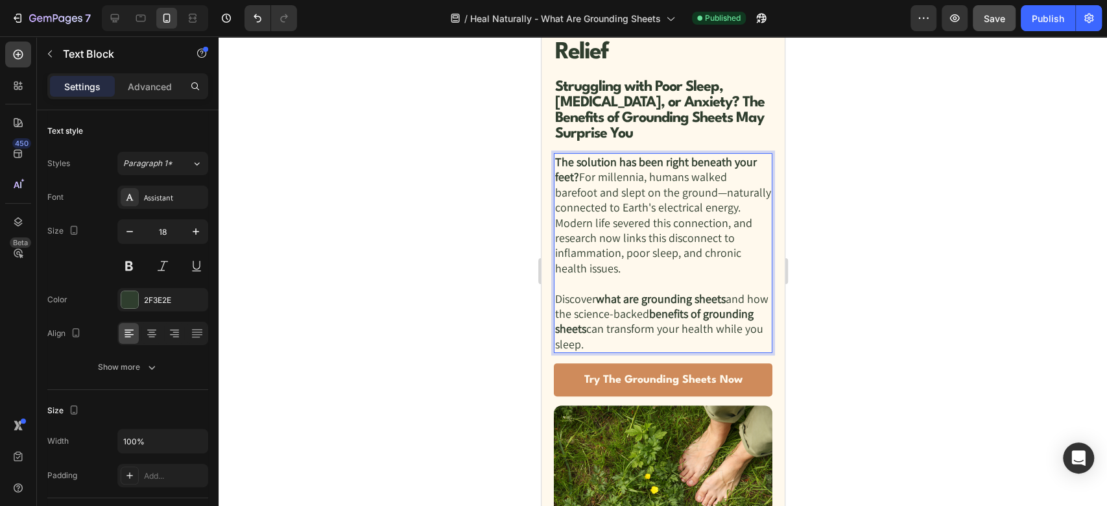
click at [578, 174] on p "The solution has been right beneath your feet? For millennia, humans walked bar…" at bounding box center [662, 222] width 217 height 137
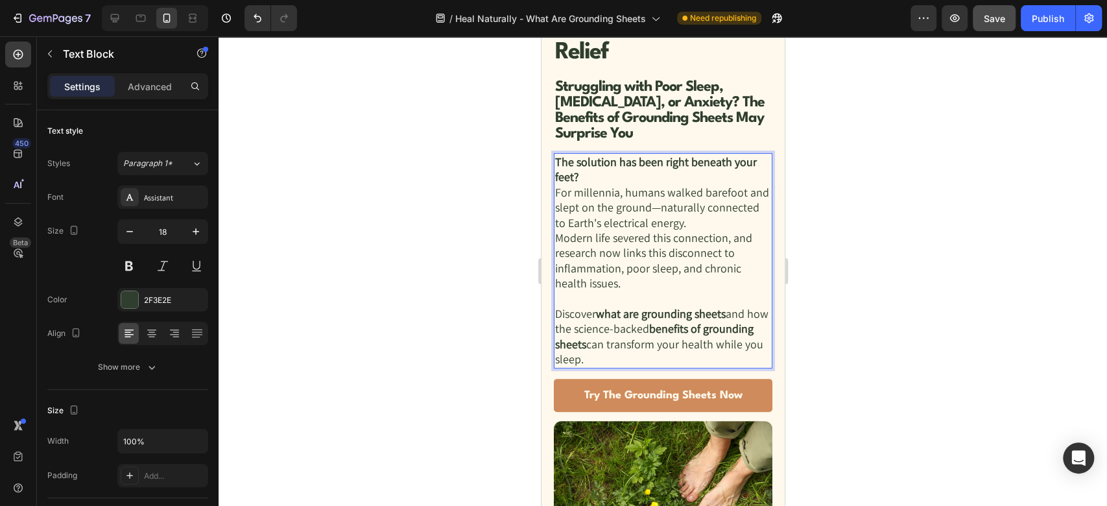
click at [636, 345] on strong "benefits of grounding sheets" at bounding box center [653, 336] width 198 height 30
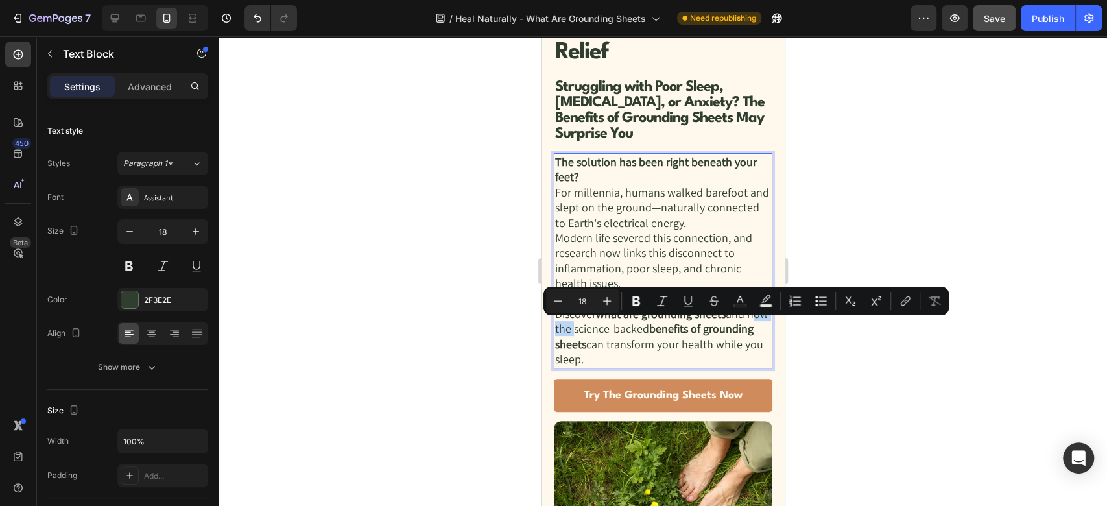
drag, startPoint x: 591, startPoint y: 329, endPoint x: 556, endPoint y: 327, distance: 35.8
click at [556, 327] on p "Discover what are grounding sheets and how the science-backed benefits of groun…" at bounding box center [662, 336] width 217 height 61
click at [597, 335] on strong "benefits of grounding sheets" at bounding box center [653, 336] width 198 height 30
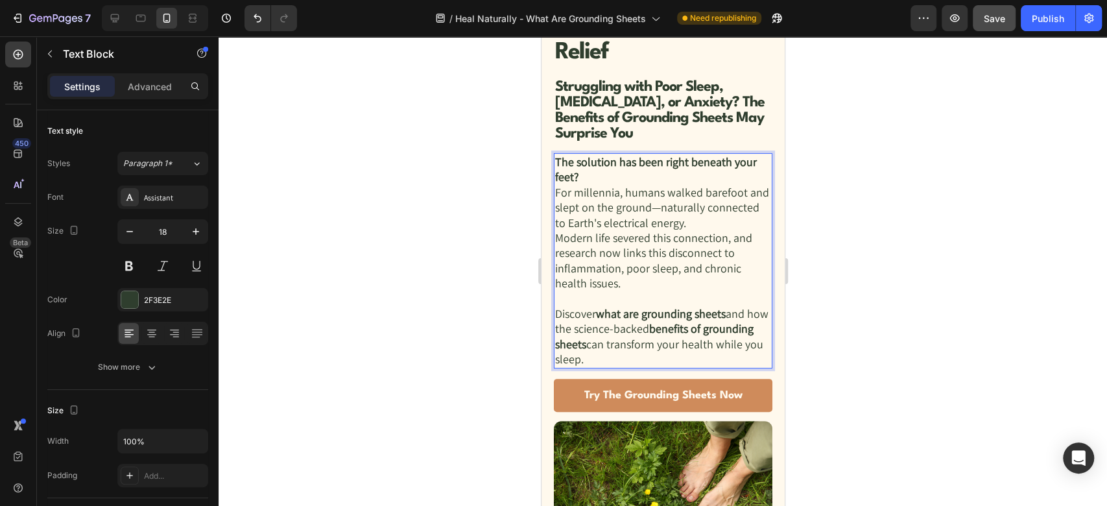
click at [593, 331] on p "Discover what are grounding sheets and how the science-backed benefits of groun…" at bounding box center [662, 336] width 217 height 61
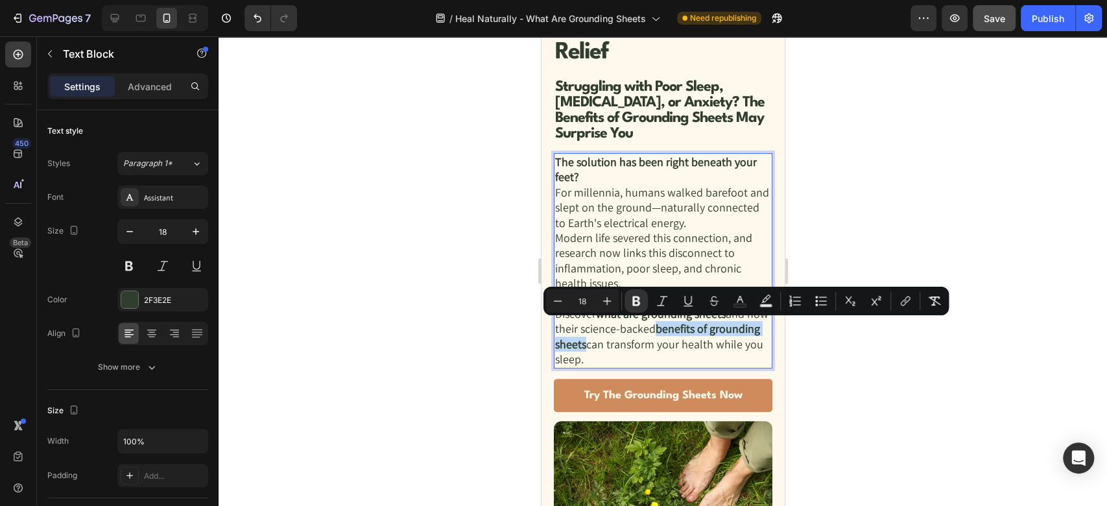
drag, startPoint x: 679, startPoint y: 326, endPoint x: 637, endPoint y: 345, distance: 45.6
click at [637, 345] on p "Discover what are grounding sheets and how their science-backed benefits of gro…" at bounding box center [662, 336] width 217 height 61
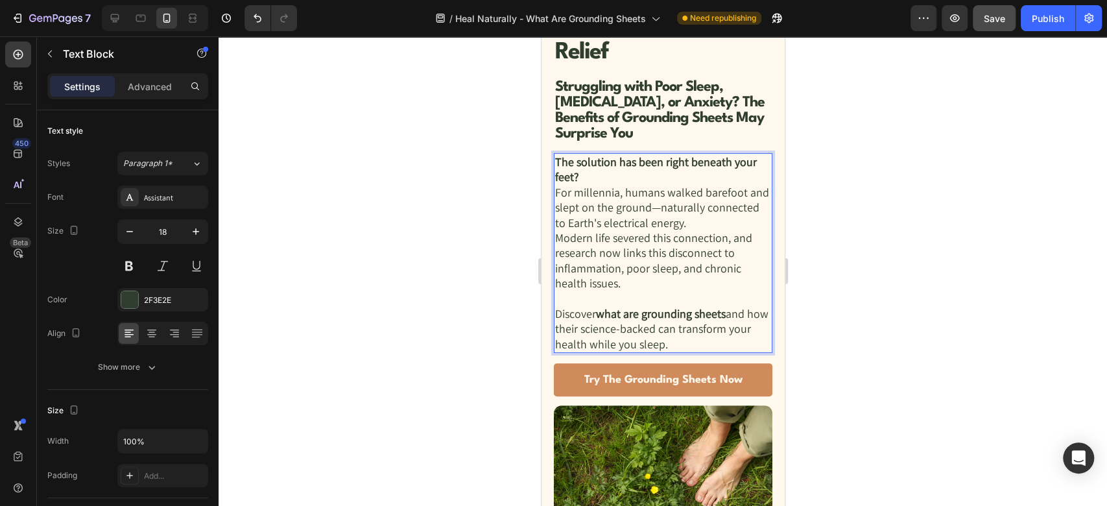
click at [632, 222] on p "The solution has been right beneath your feet? For millennia, humans walked bar…" at bounding box center [662, 230] width 217 height 152
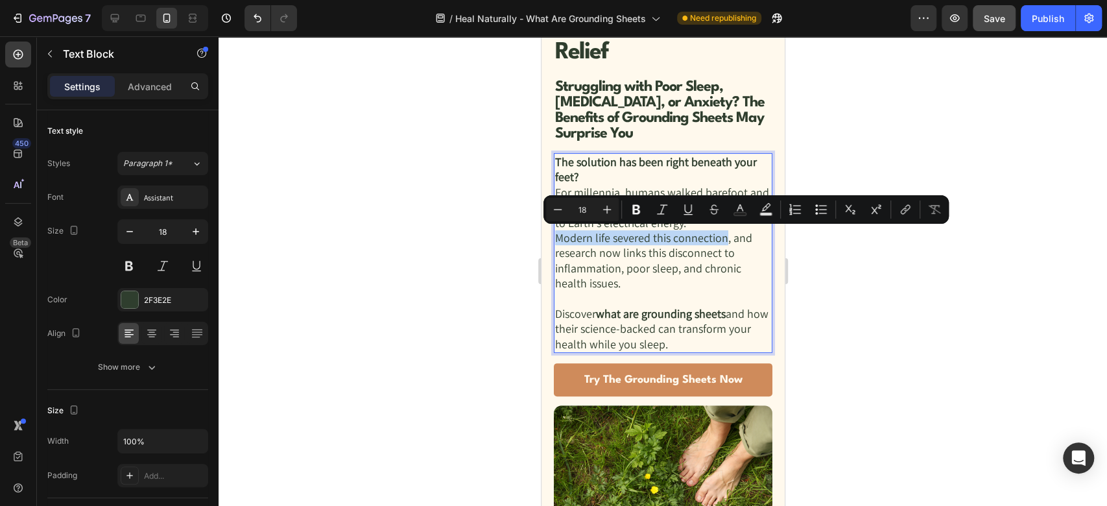
drag, startPoint x: 557, startPoint y: 237, endPoint x: 723, endPoint y: 236, distance: 166.0
click at [723, 236] on p "The solution has been right beneath your feet? For millennia, humans walked bar…" at bounding box center [662, 230] width 217 height 152
click at [666, 251] on p "The solution has been right beneath your feet? For millennia, humans walked bar…" at bounding box center [662, 230] width 217 height 152
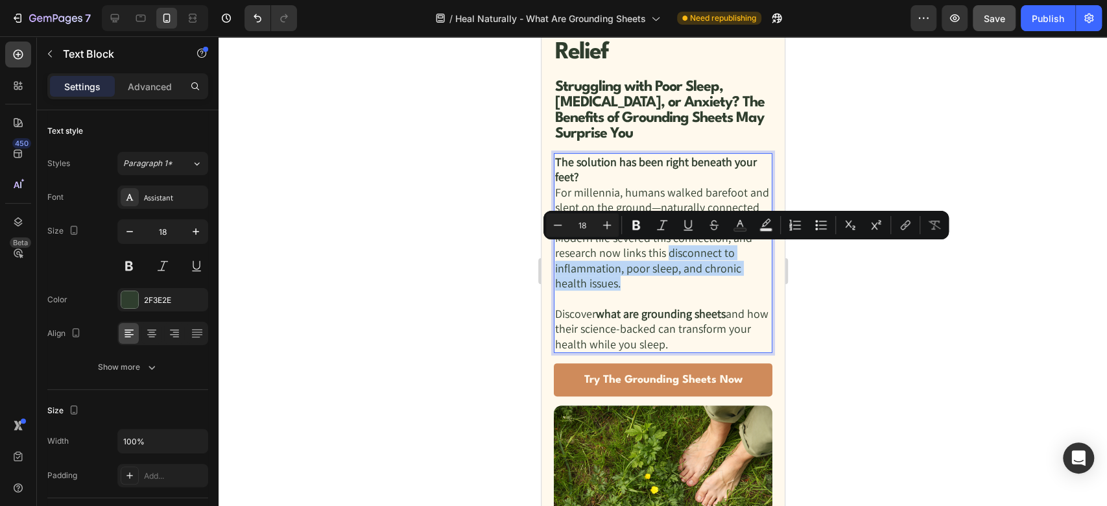
drag, startPoint x: 665, startPoint y: 252, endPoint x: 618, endPoint y: 285, distance: 57.7
click at [618, 285] on p "The solution has been right beneath your feet? For millennia, humans walked bar…" at bounding box center [662, 230] width 217 height 152
click at [630, 228] on icon "Editor contextual toolbar" at bounding box center [636, 225] width 13 height 13
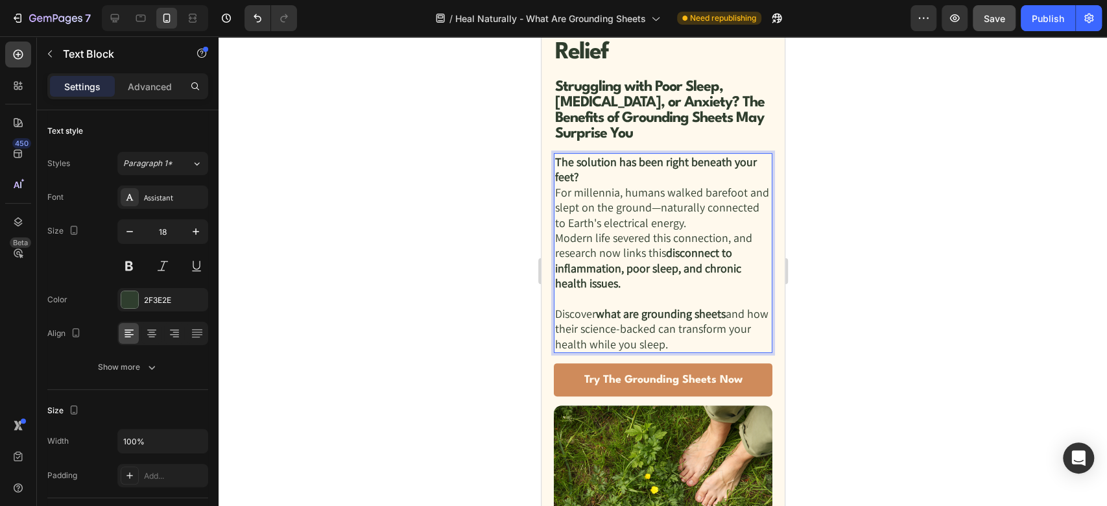
click at [644, 284] on p "The solution has been right beneath your feet? For millennia, humans walked bar…" at bounding box center [662, 230] width 217 height 152
drag, startPoint x: 621, startPoint y: 252, endPoint x: 662, endPoint y: 255, distance: 41.6
click at [662, 255] on p "The solution has been right beneath your feet? For millennia, humans walked bar…" at bounding box center [662, 230] width 217 height 152
click at [624, 248] on p "The solution has been right beneath your feet? For millennia, humans walked bar…" at bounding box center [662, 230] width 217 height 152
click at [645, 355] on div "What Are Grounding Sheets? The Science-Backed Solution for Better Sleep & Pain …" at bounding box center [662, 162] width 219 height 467
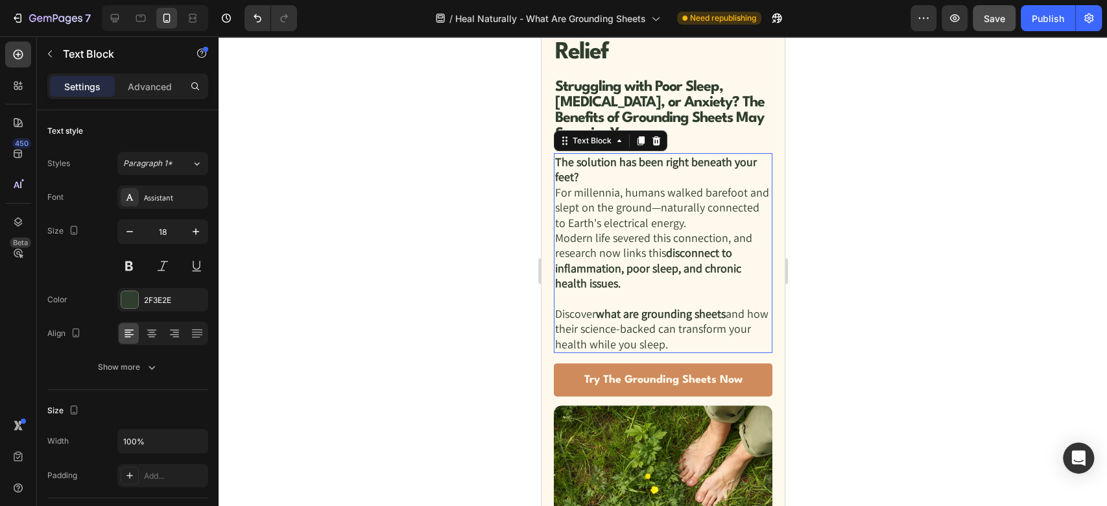
click at [621, 252] on p "The solution has been right beneath your feet? For millennia, humans walked bar…" at bounding box center [662, 230] width 217 height 152
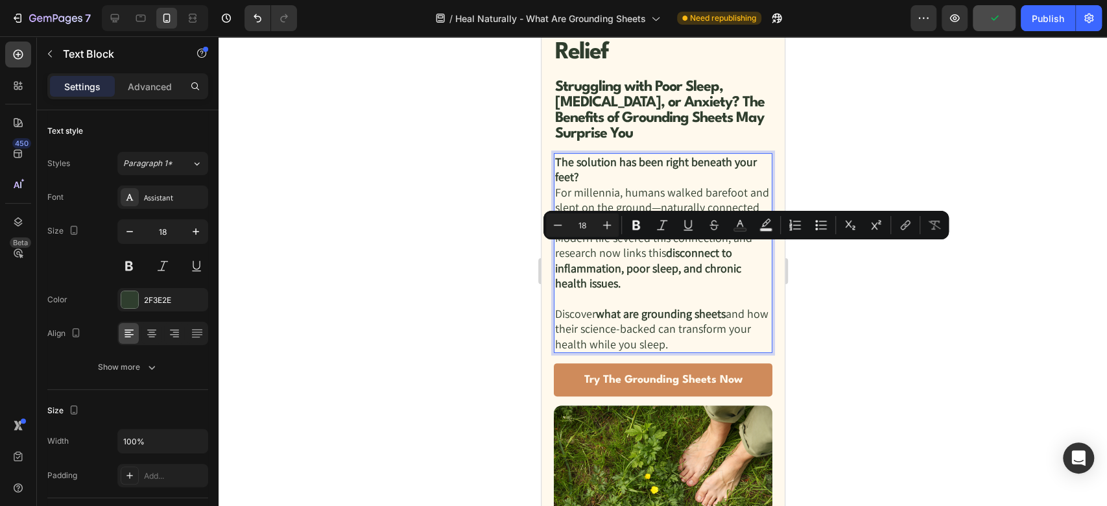
drag, startPoint x: 621, startPoint y: 252, endPoint x: 667, endPoint y: 254, distance: 46.1
click at [667, 254] on p "The solution has been right beneath your feet? For millennia, humans walked bar…" at bounding box center [662, 230] width 217 height 152
click at [638, 221] on icon "Editor contextual toolbar" at bounding box center [636, 225] width 8 height 10
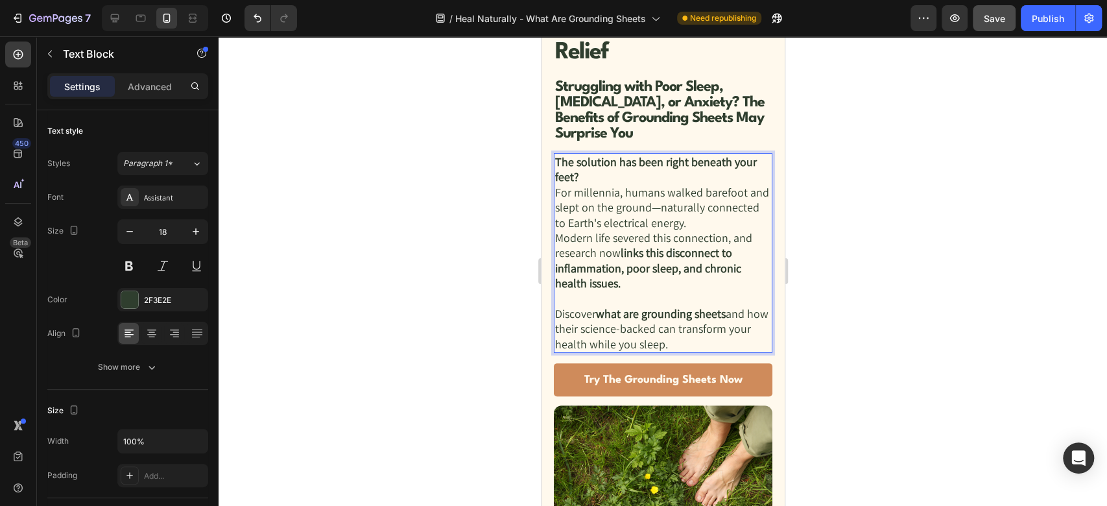
click at [660, 276] on p "The solution has been right beneath your feet? For millennia, humans walked bar…" at bounding box center [662, 230] width 217 height 152
click at [678, 325] on p "Discover what are grounding sheets and how their science-backed can transform y…" at bounding box center [662, 328] width 217 height 45
click at [682, 331] on p "Discover what are grounding sheets and how their science-backed can transform y…" at bounding box center [662, 328] width 217 height 45
click at [680, 330] on p "Discover what are grounding sheets and how their science-backed can transform y…" at bounding box center [662, 328] width 217 height 45
click at [562, 163] on strong "The solution has been right beneath your feet?" at bounding box center [658, 169] width 208 height 30
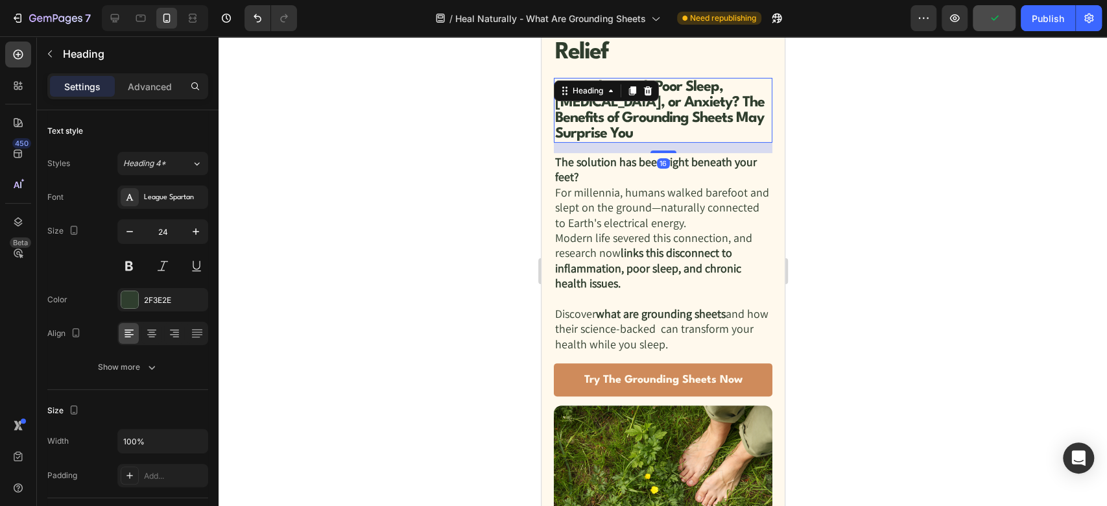
click at [606, 104] on strong "Struggling with Poor Sleep, [MEDICAL_DATA], or Anxiety? The Benefits of Groundi…" at bounding box center [658, 110] width 209 height 61
click at [674, 322] on p "Discover what are grounding sheets and how their science-backed can transform y…" at bounding box center [662, 328] width 217 height 45
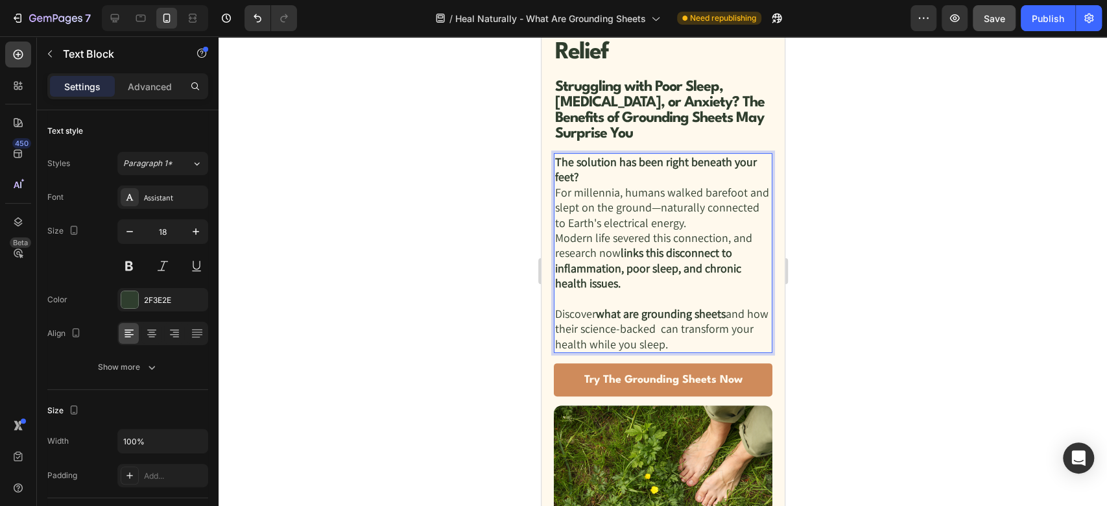
click at [682, 329] on p "Discover what are grounding sheets and how their science-backed can transform y…" at bounding box center [662, 328] width 217 height 45
click at [679, 327] on p "Discover what are grounding sheets and how their science-backed can transform y…" at bounding box center [662, 328] width 217 height 45
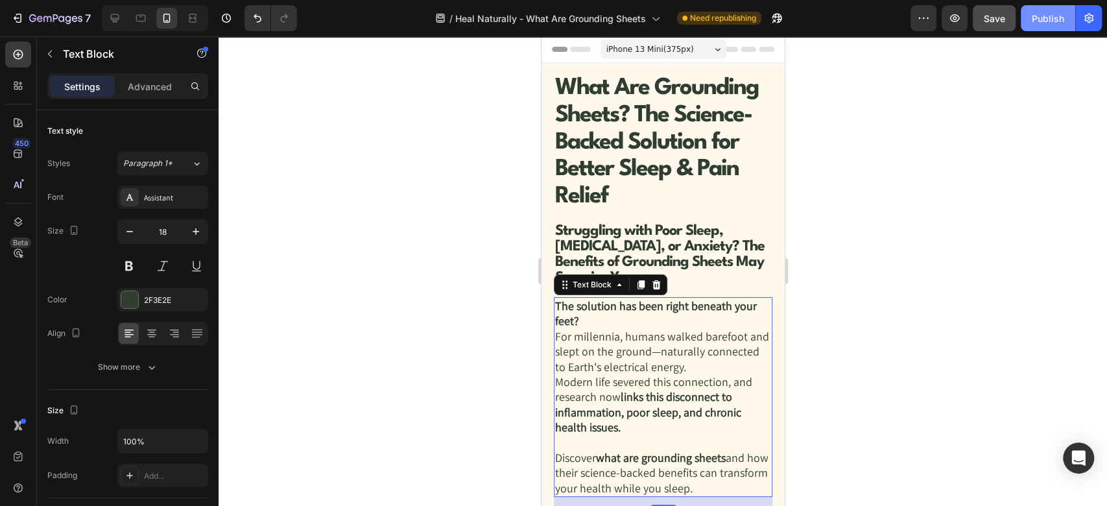
click at [1038, 23] on div "Publish" at bounding box center [1048, 19] width 32 height 14
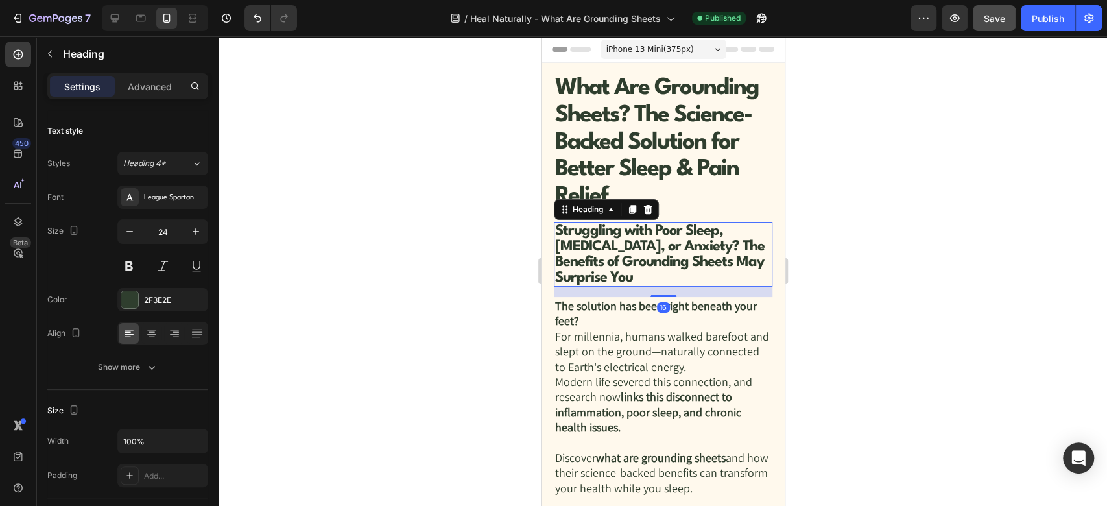
click at [665, 254] on strong "Struggling with Poor Sleep, [MEDICAL_DATA], or Anxiety? The Benefits of Groundi…" at bounding box center [658, 254] width 209 height 61
click at [918, 14] on icon "button" at bounding box center [923, 18] width 13 height 13
click at [1093, 19] on icon "button" at bounding box center [1088, 19] width 9 height 10
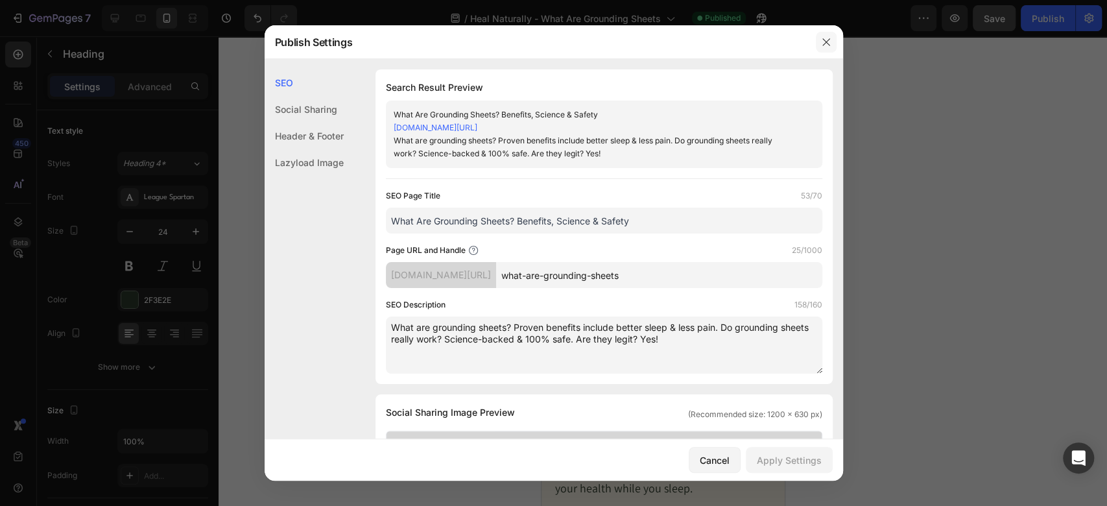
click at [825, 41] on icon "button" at bounding box center [825, 41] width 7 height 7
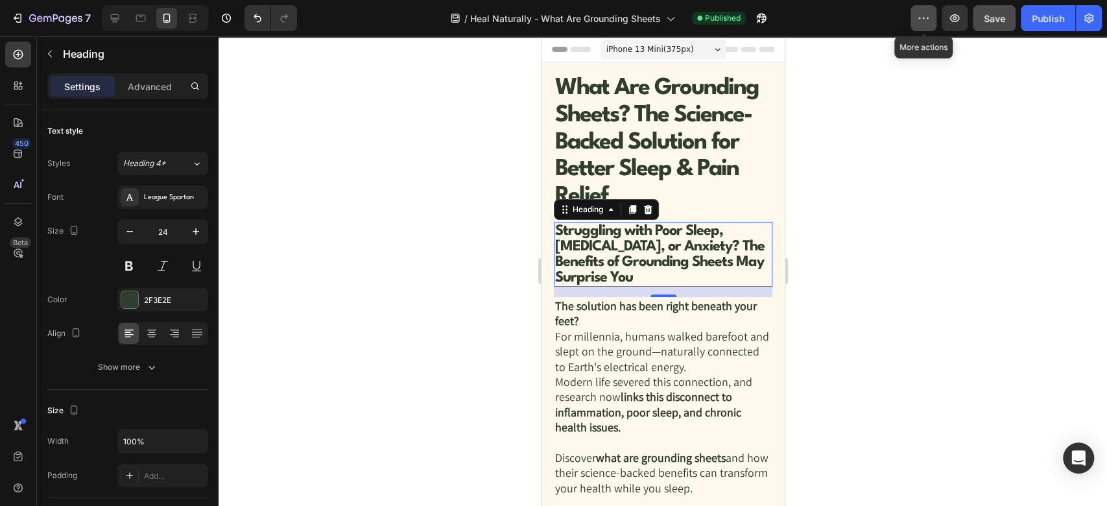
click at [928, 21] on icon "button" at bounding box center [923, 18] width 13 height 13
click at [886, 19] on div "/ Heal Naturally - What Are Grounding Sheets Published" at bounding box center [608, 18] width 603 height 26
click at [1066, 18] on button "Publish" at bounding box center [1048, 18] width 54 height 26
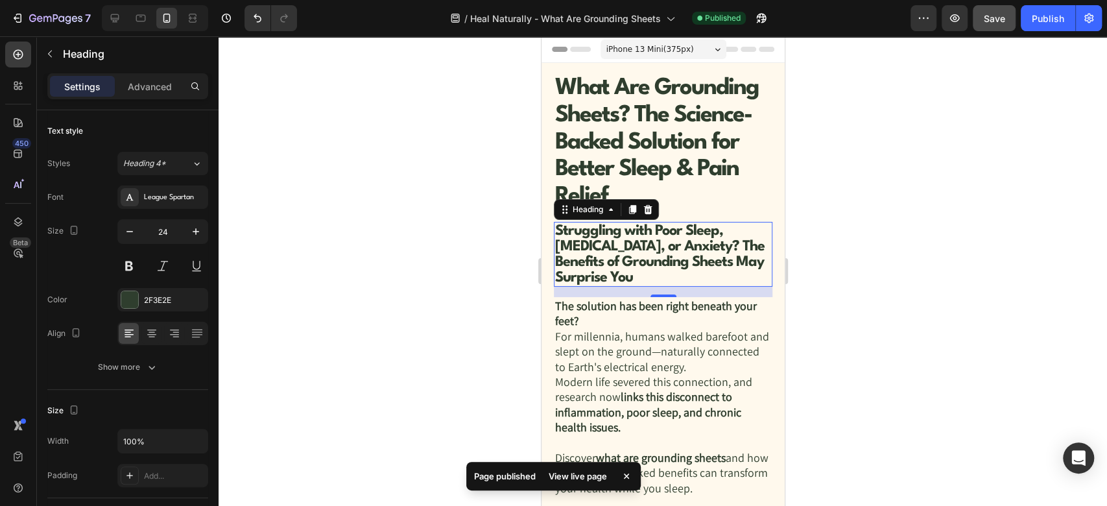
click at [573, 474] on div "View live page" at bounding box center [578, 476] width 74 height 18
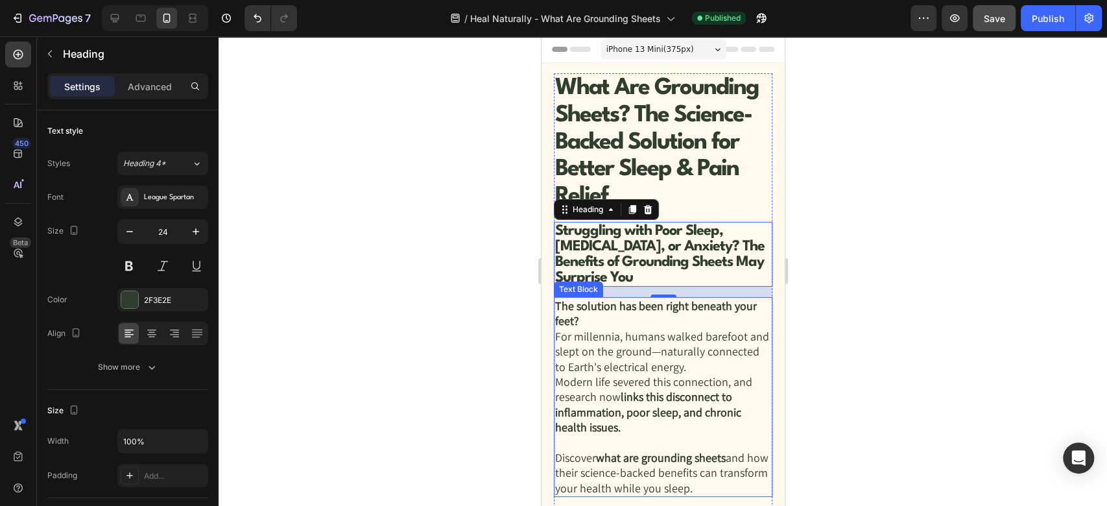
click at [588, 322] on p "The solution has been right beneath your feet? For millennia, humans walked bar…" at bounding box center [662, 374] width 217 height 152
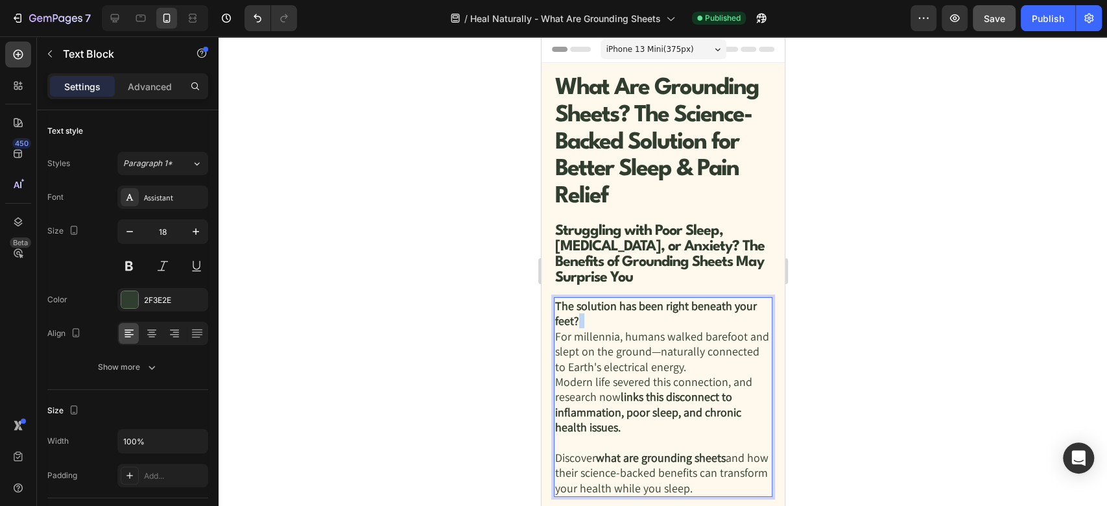
click at [578, 322] on p "The solution has been right beneath your feet? For millennia, humans walked bar…" at bounding box center [662, 374] width 217 height 152
click at [574, 319] on strong "The solution has been right beneath your feet?" at bounding box center [655, 313] width 202 height 30
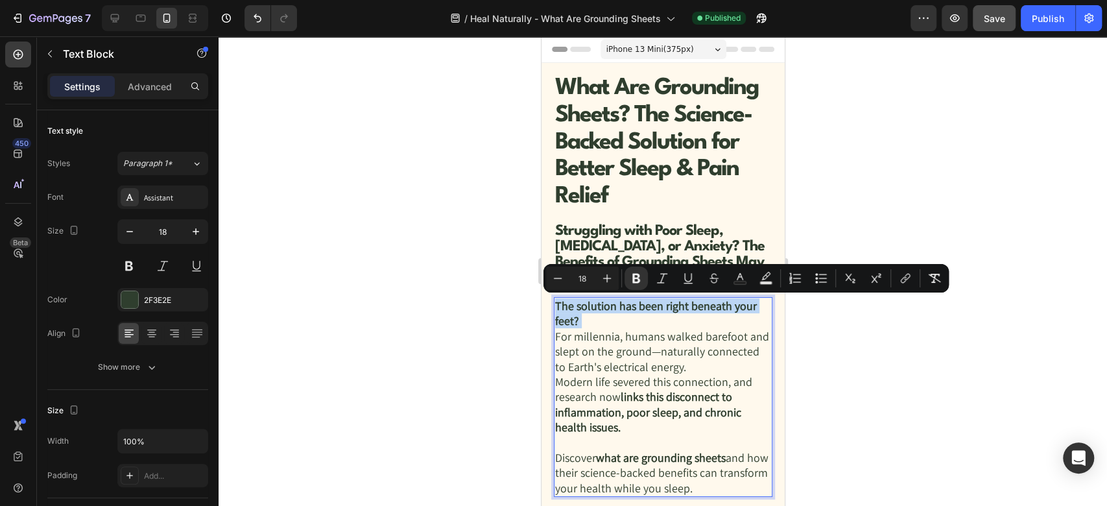
drag, startPoint x: 579, startPoint y: 320, endPoint x: 553, endPoint y: 301, distance: 32.0
click at [554, 301] on p "The solution has been right beneath your feet? For millennia, humans walked bar…" at bounding box center [662, 374] width 217 height 152
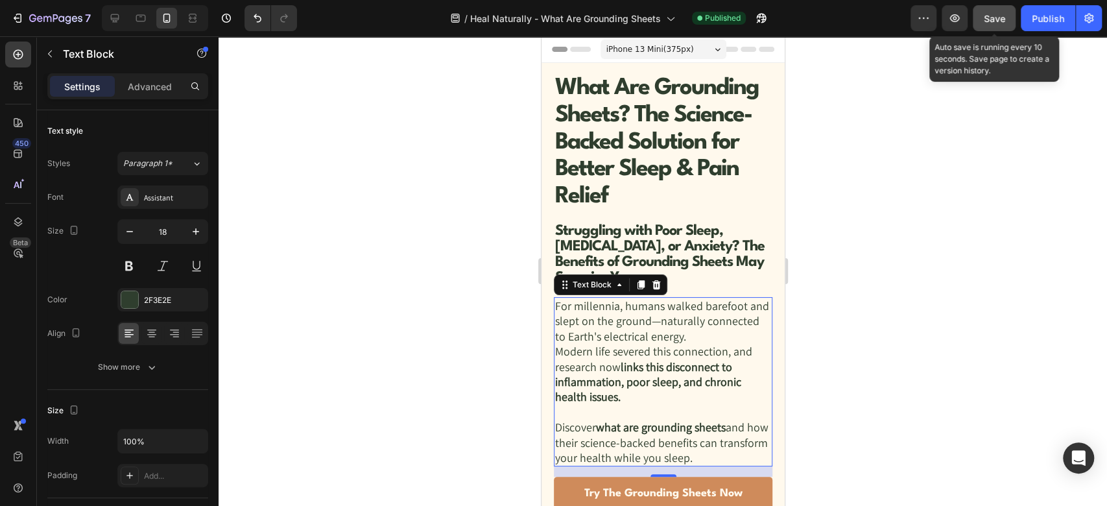
click at [1008, 23] on button "Save" at bounding box center [994, 18] width 43 height 26
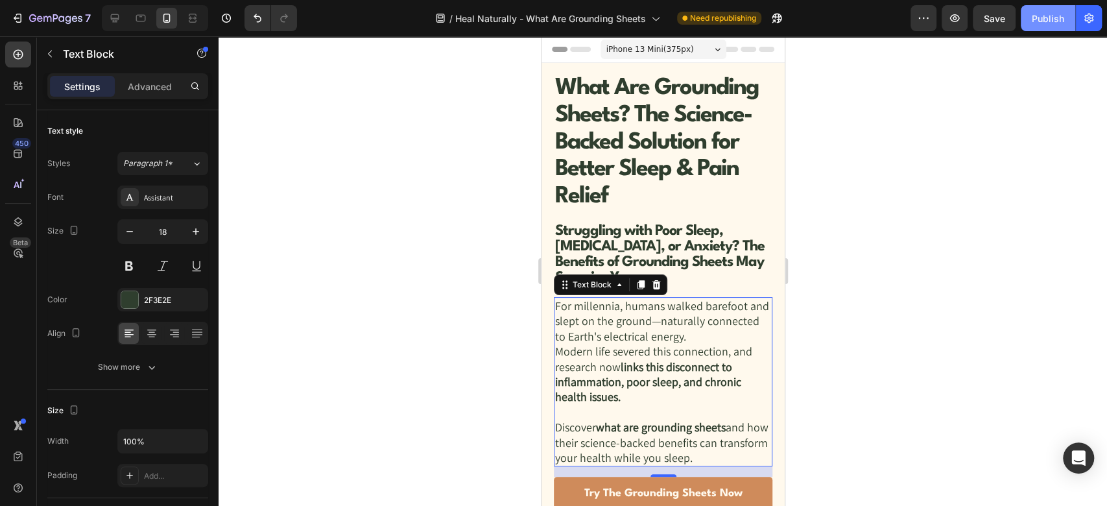
click at [1042, 22] on div "Publish" at bounding box center [1048, 19] width 32 height 14
click at [636, 291] on div at bounding box center [640, 285] width 16 height 16
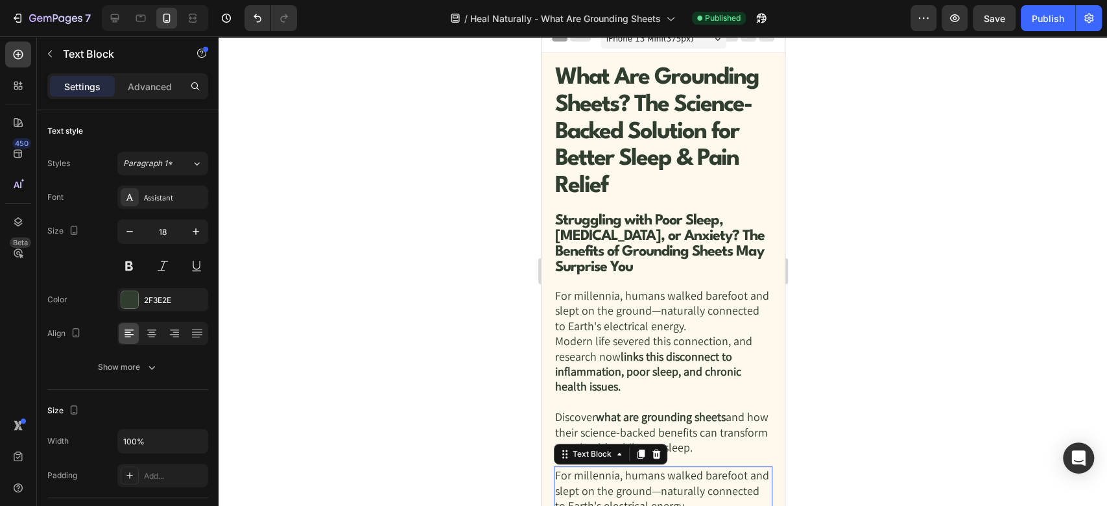
scroll to position [42, 0]
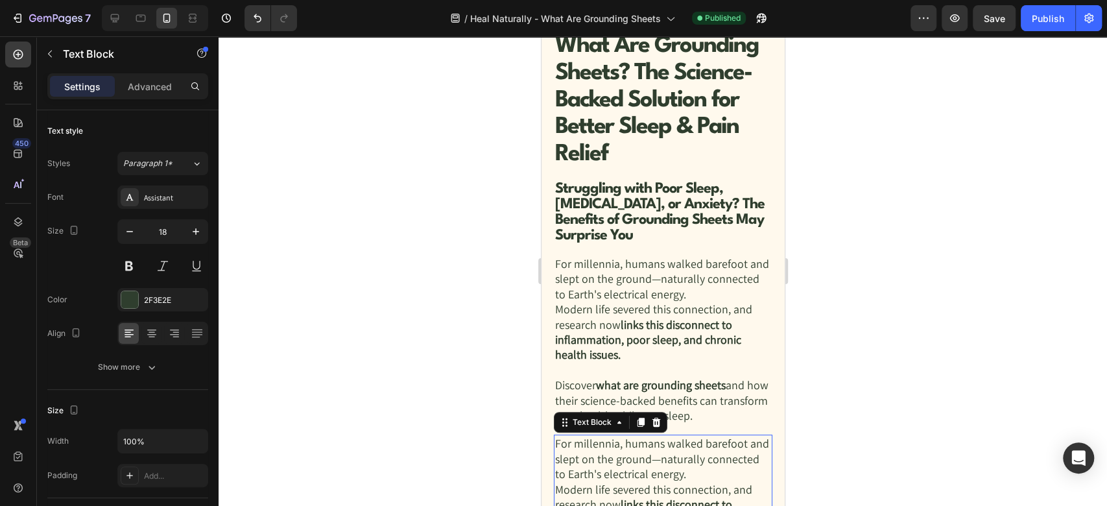
click at [465, 262] on div at bounding box center [663, 270] width 888 height 469
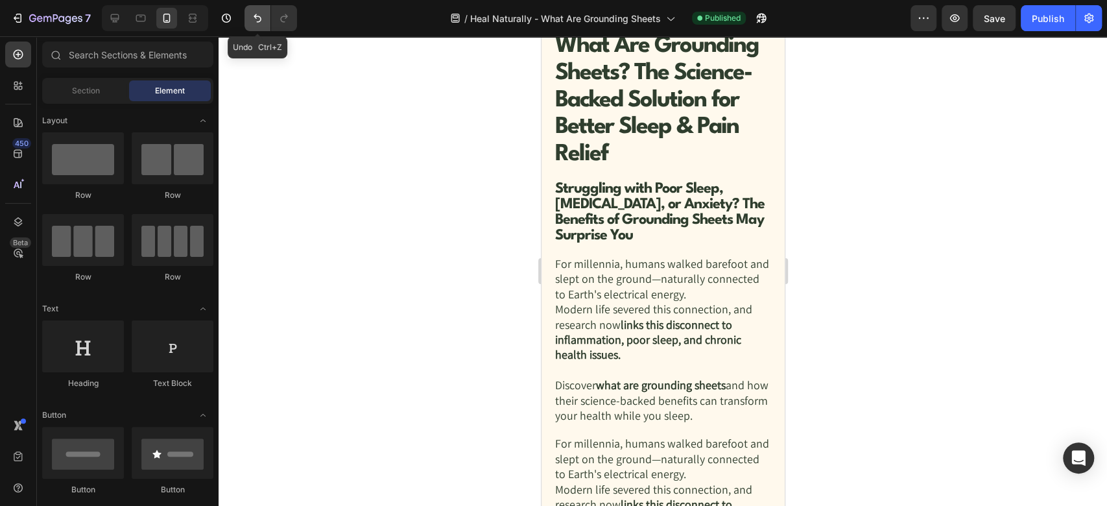
click at [266, 18] on button "Undo/Redo" at bounding box center [257, 18] width 26 height 26
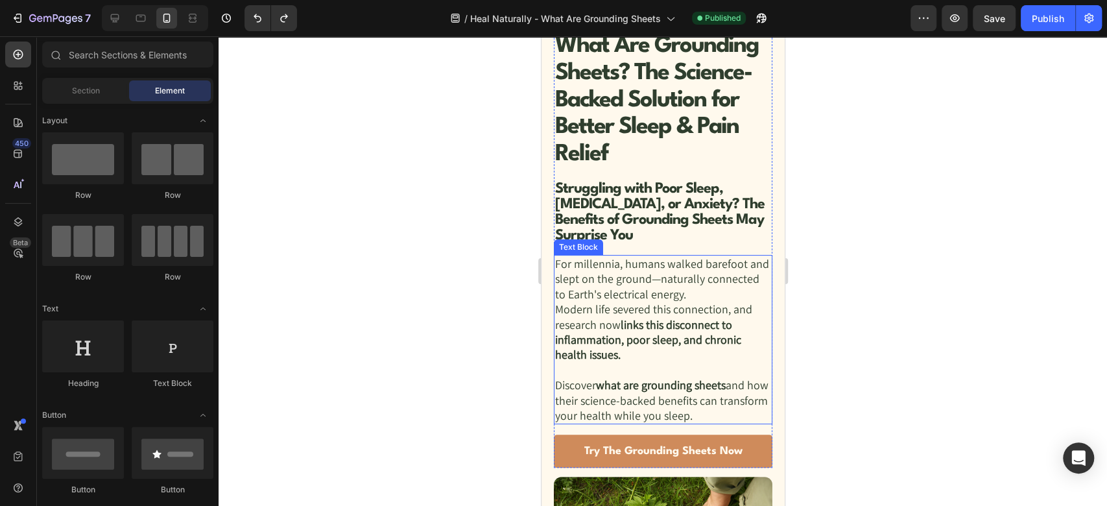
click at [650, 270] on p "For millennia, humans walked barefoot and slept on the ground—naturally connect…" at bounding box center [662, 316] width 217 height 121
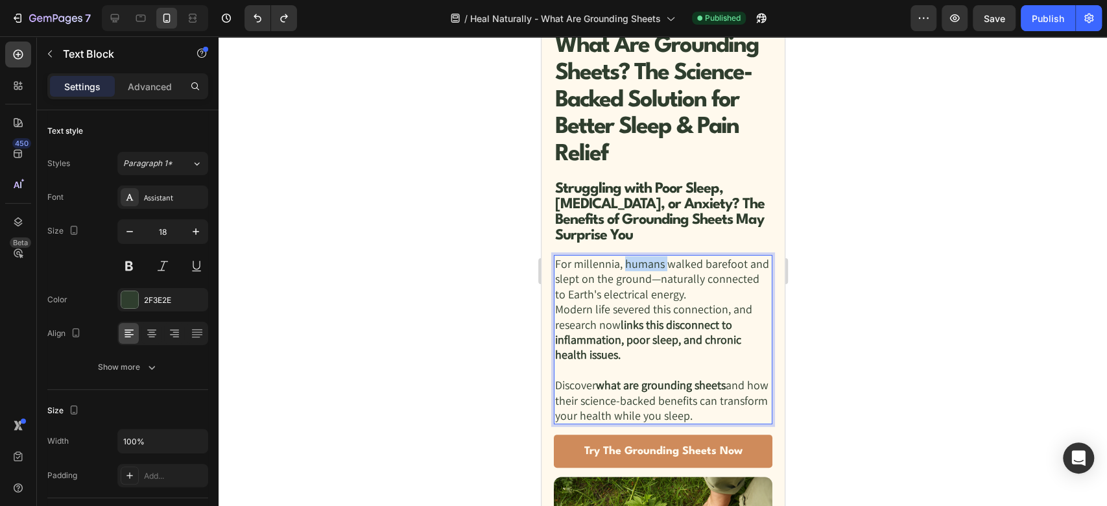
click at [623, 263] on p "For millennia, humans walked barefoot and slept on the ground—naturally connect…" at bounding box center [662, 316] width 217 height 121
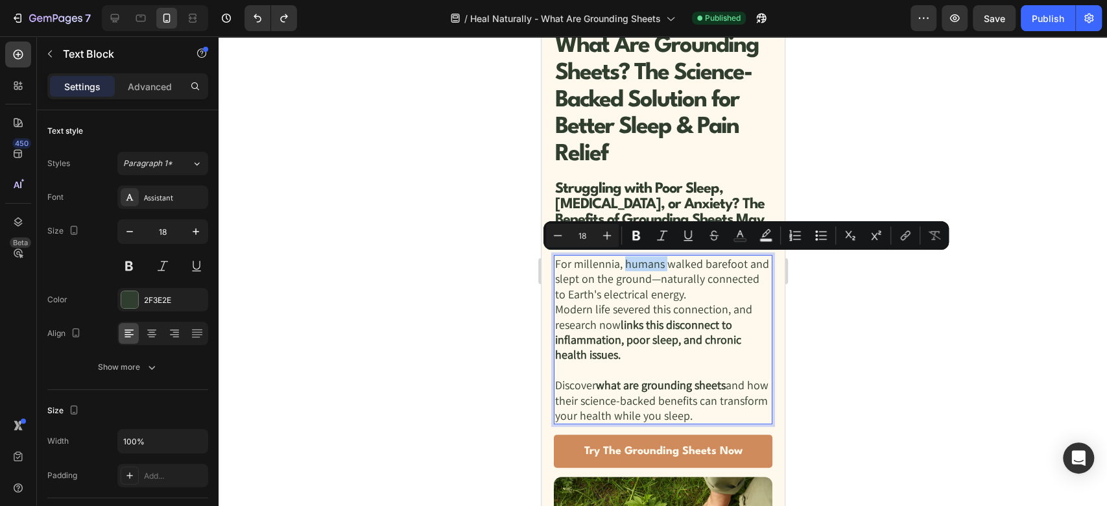
click at [623, 263] on p "For millennia, humans walked barefoot and slept on the ground—naturally connect…" at bounding box center [662, 316] width 217 height 121
drag, startPoint x: 623, startPoint y: 263, endPoint x: 745, endPoint y: 263, distance: 121.9
click at [745, 263] on p "For millennia, humans walked barefoot and slept on the ground—naturally connect…" at bounding box center [662, 316] width 217 height 121
click at [630, 237] on icon "Editor contextual toolbar" at bounding box center [636, 235] width 13 height 13
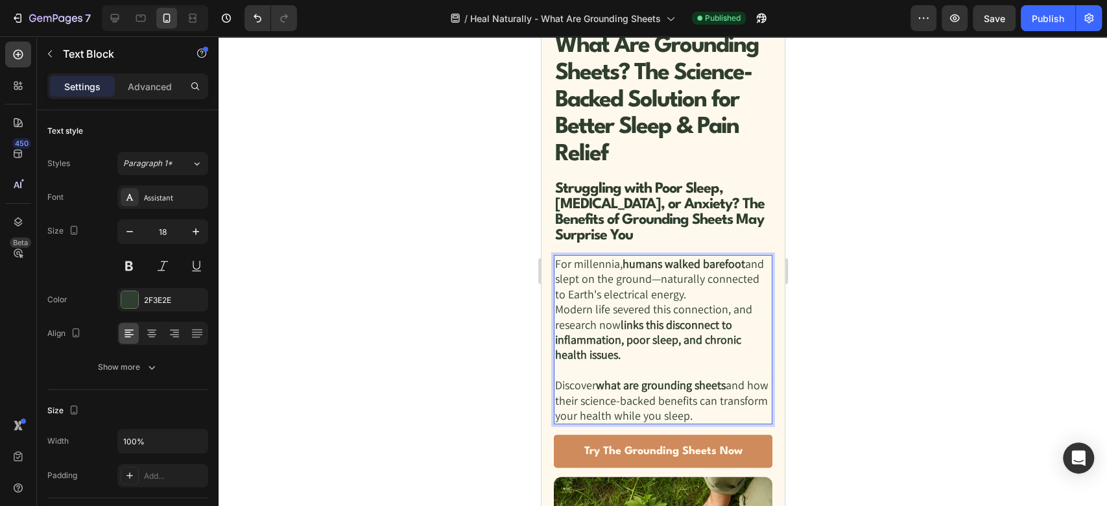
click at [674, 295] on p "For millennia, humans walked barefoot and slept on the ground—naturally connect…" at bounding box center [662, 316] width 217 height 121
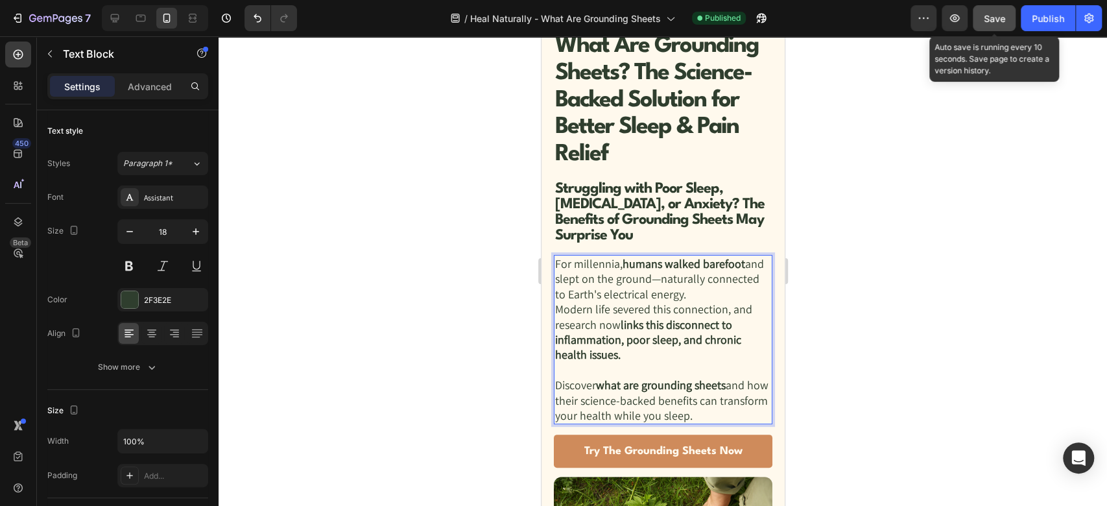
click at [1008, 23] on button "Save" at bounding box center [994, 18] width 43 height 26
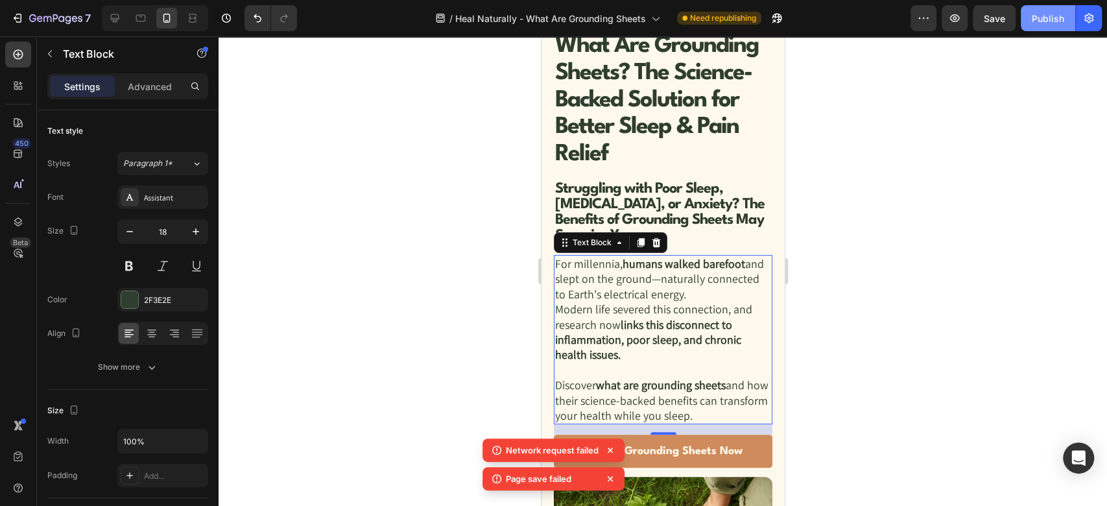
click at [1049, 21] on div "Publish" at bounding box center [1048, 19] width 32 height 14
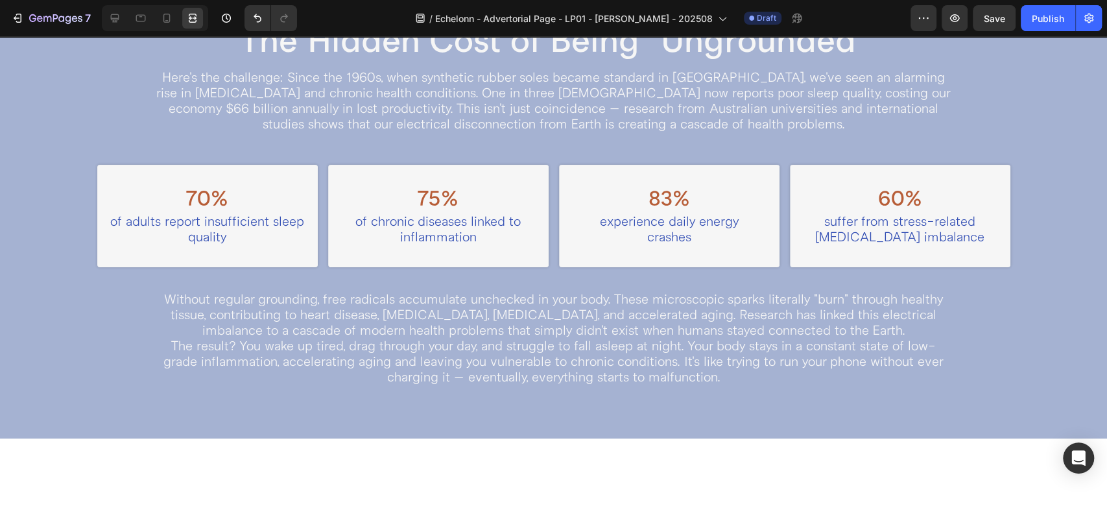
scroll to position [864, 0]
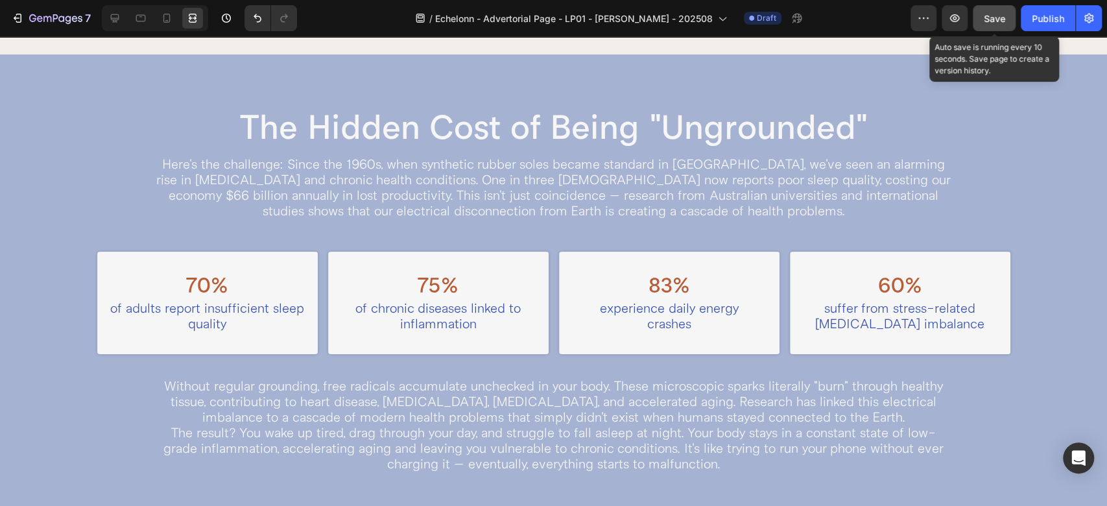
click at [1002, 22] on span "Save" at bounding box center [994, 18] width 21 height 11
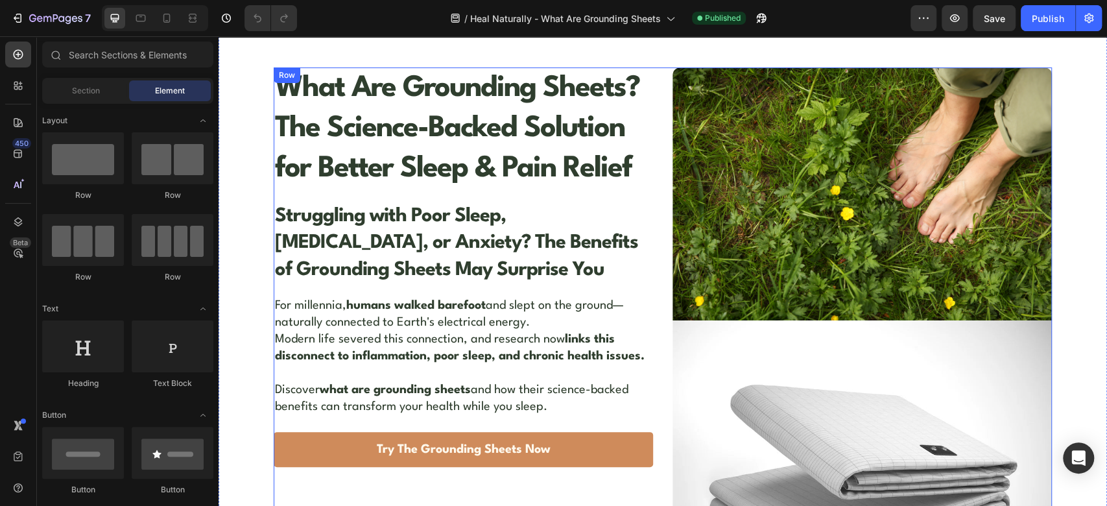
scroll to position [576, 0]
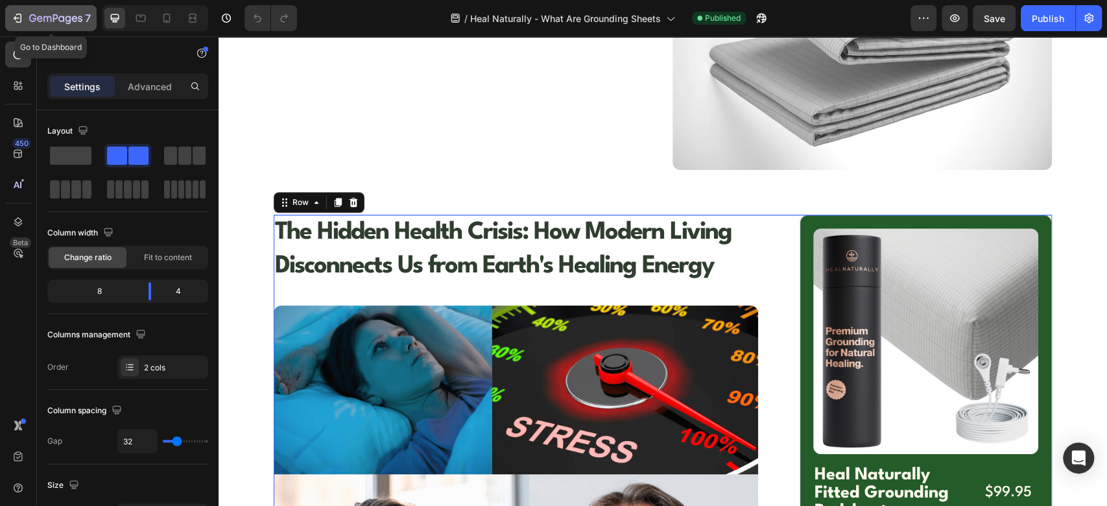
click at [24, 19] on div "7" at bounding box center [51, 18] width 80 height 16
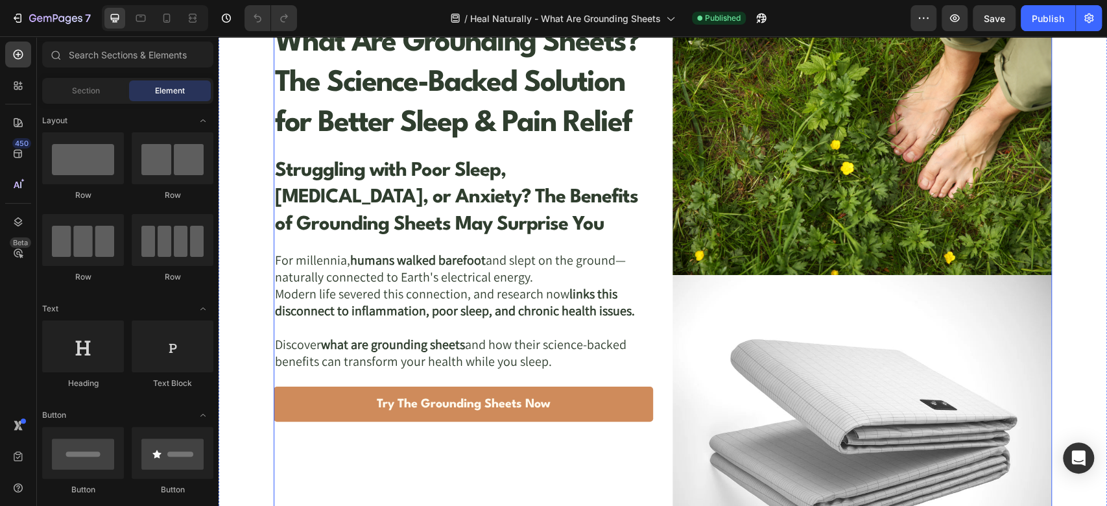
scroll to position [720, 0]
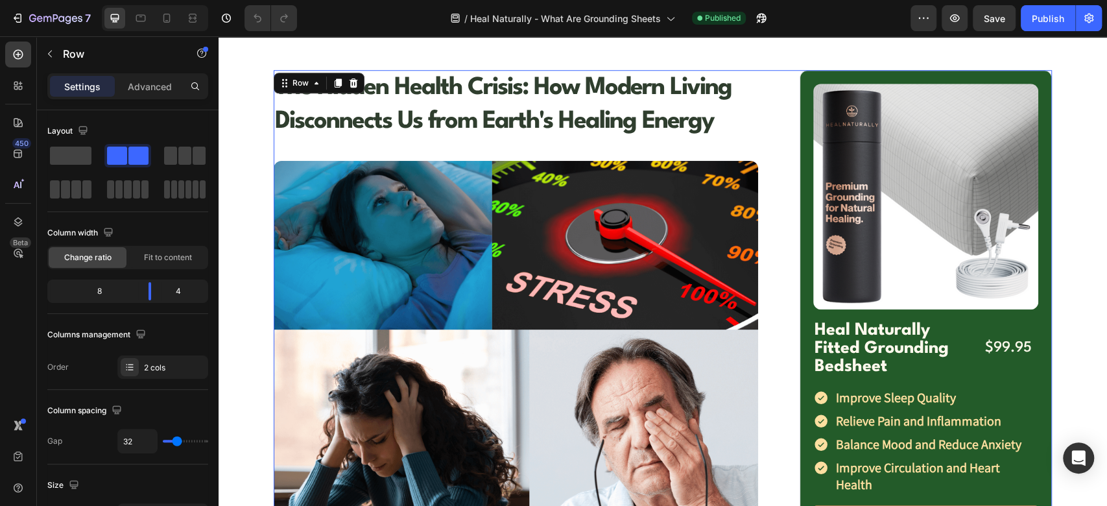
click at [84, 154] on span at bounding box center [71, 156] width 42 height 18
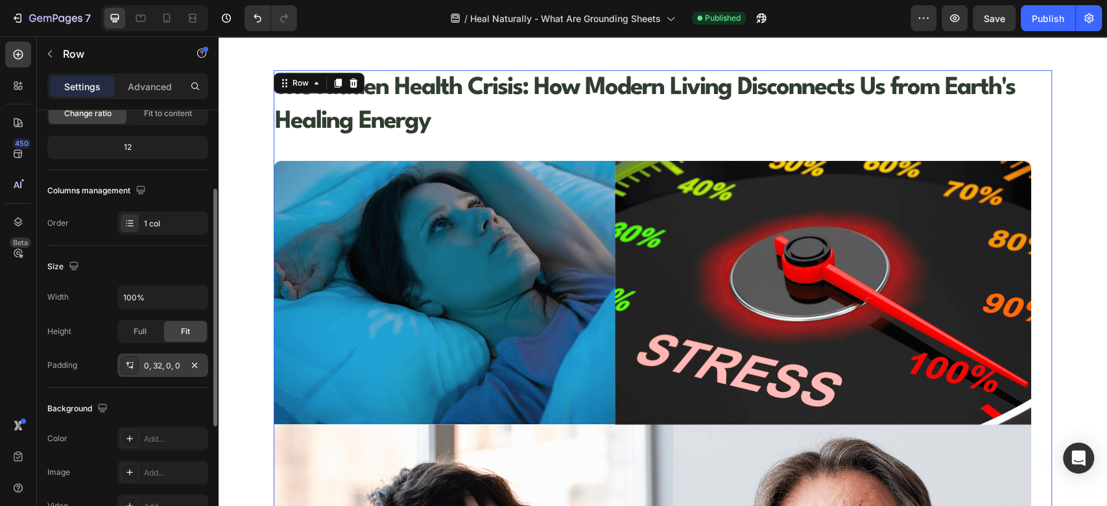
click at [172, 363] on div "0, 32, 0, 0" at bounding box center [163, 366] width 38 height 12
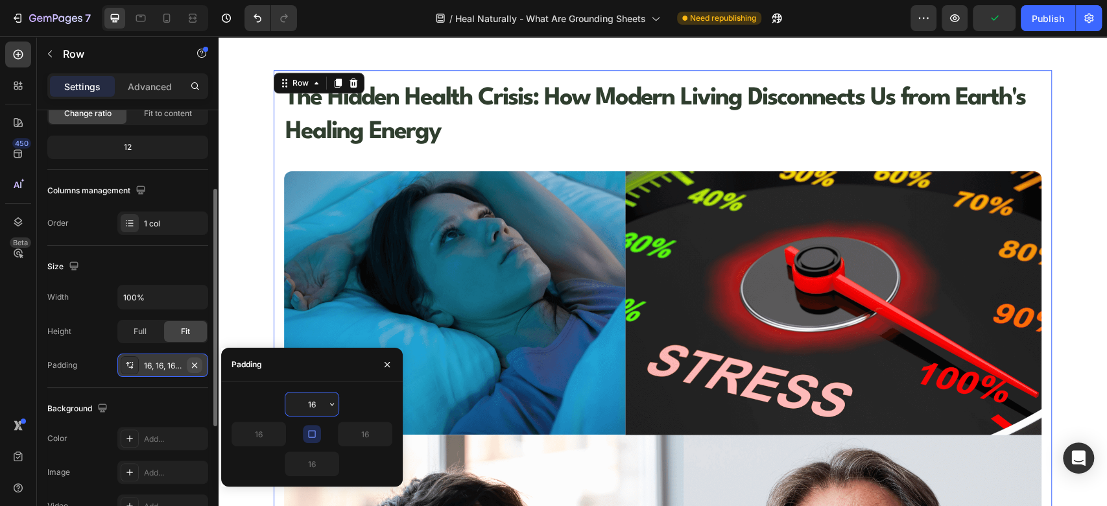
click at [196, 361] on icon "button" at bounding box center [194, 365] width 10 height 10
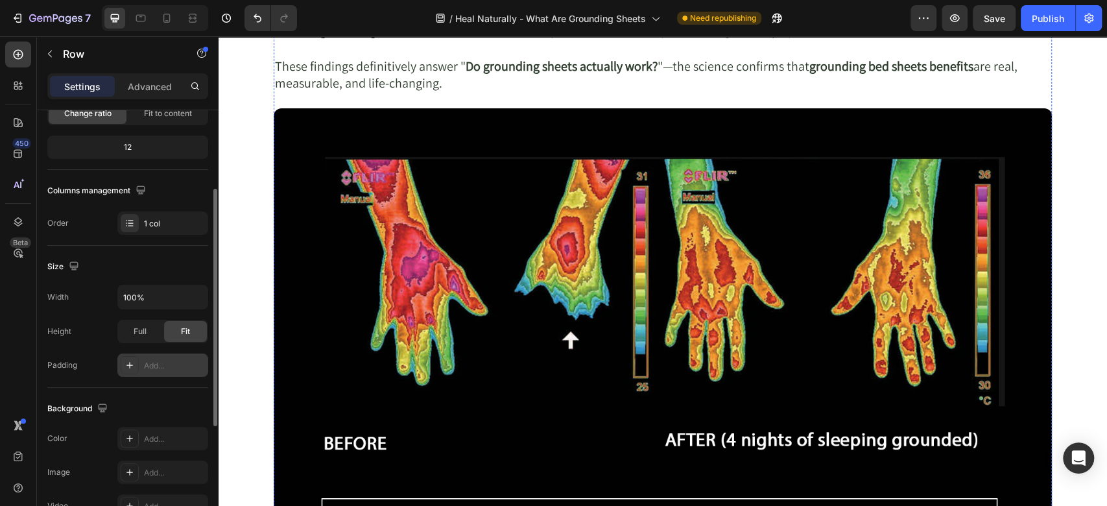
scroll to position [3458, 0]
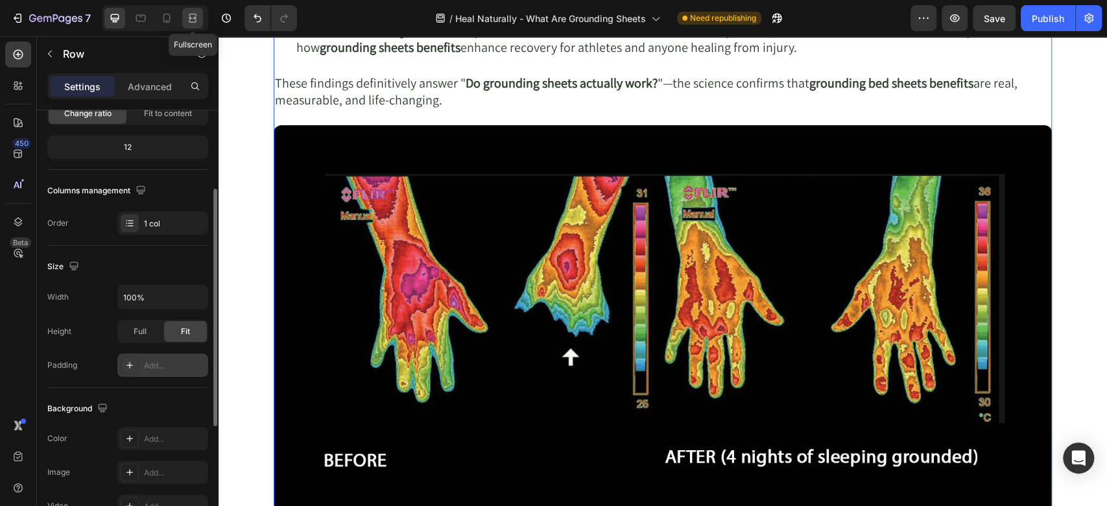
click at [185, 26] on div at bounding box center [192, 18] width 21 height 21
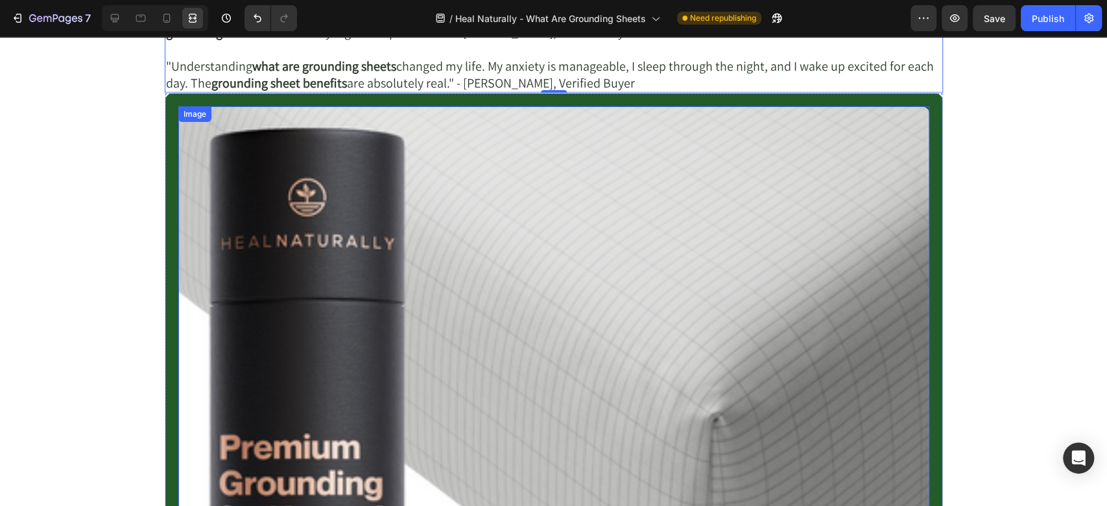
scroll to position [6193, 0]
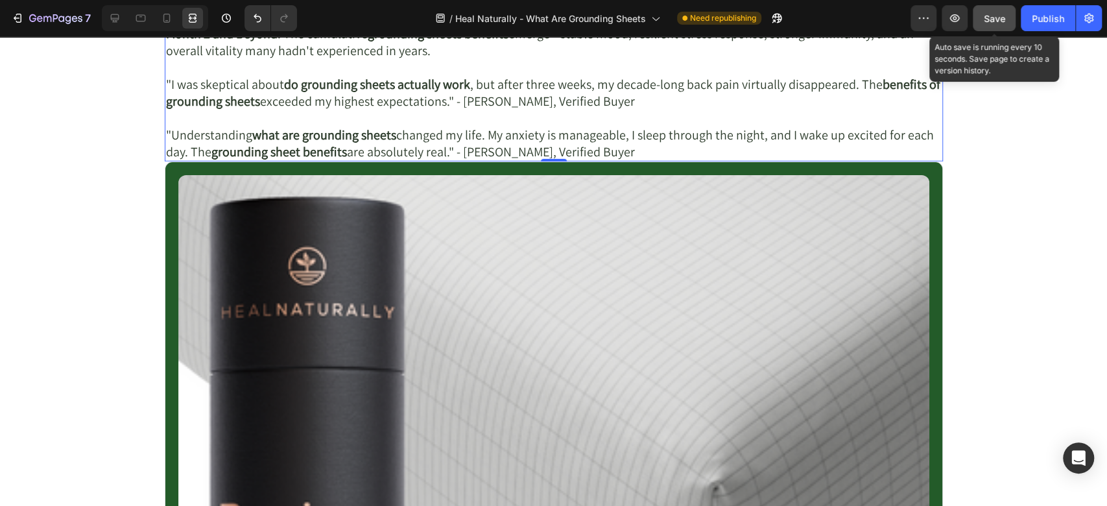
click at [988, 22] on span "Save" at bounding box center [994, 18] width 21 height 11
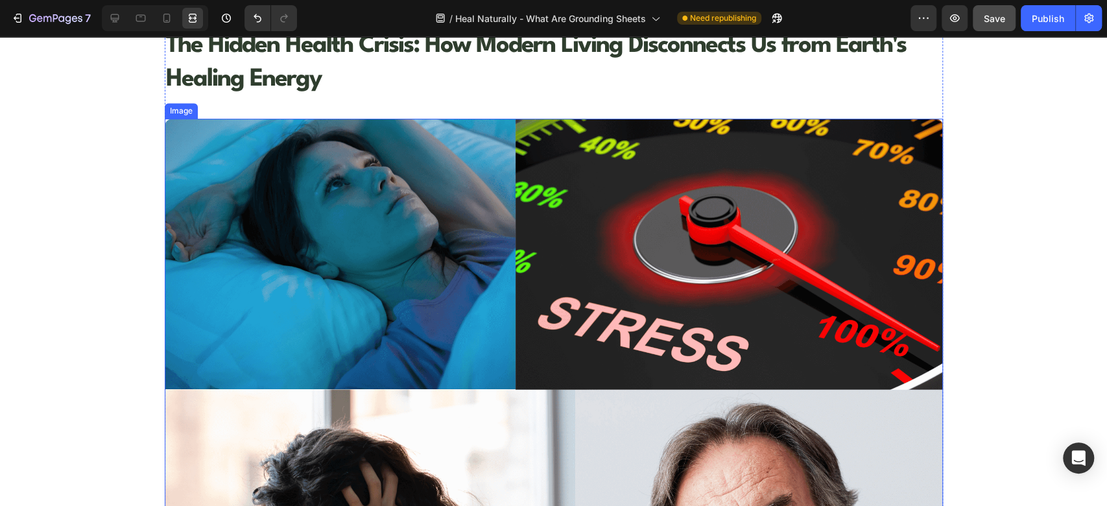
scroll to position [720, 0]
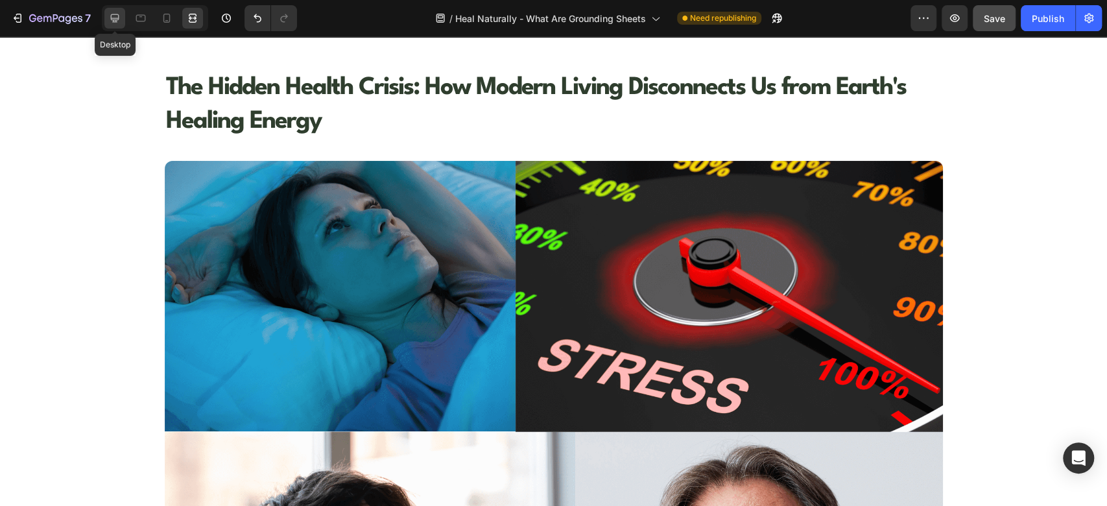
click at [114, 17] on icon at bounding box center [114, 18] width 13 height 13
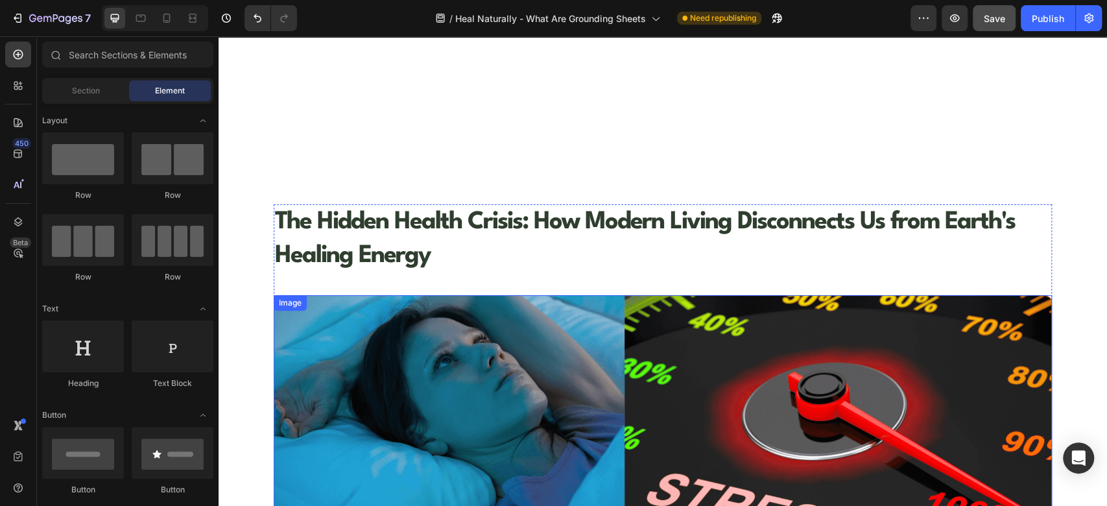
scroll to position [576, 0]
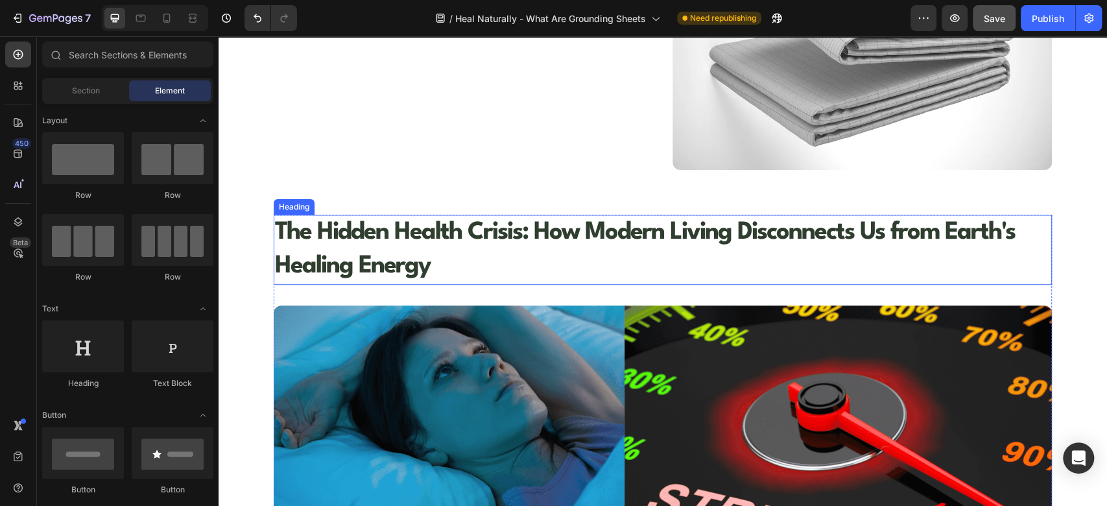
click at [526, 233] on h1 "The Hidden Health Crisis: How Modern Living Disconnects Us from Earth's Healing…" at bounding box center [663, 250] width 778 height 70
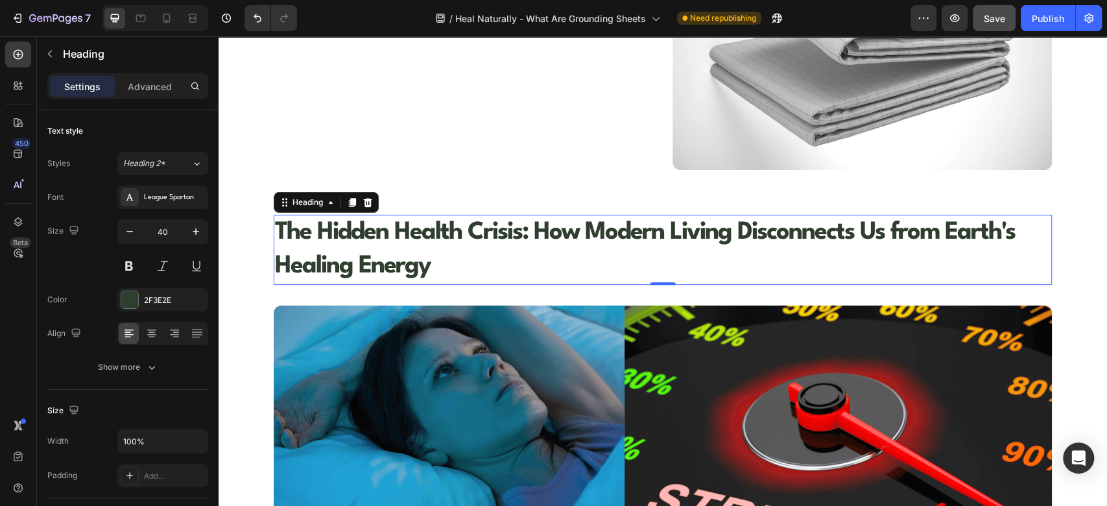
scroll to position [720, 0]
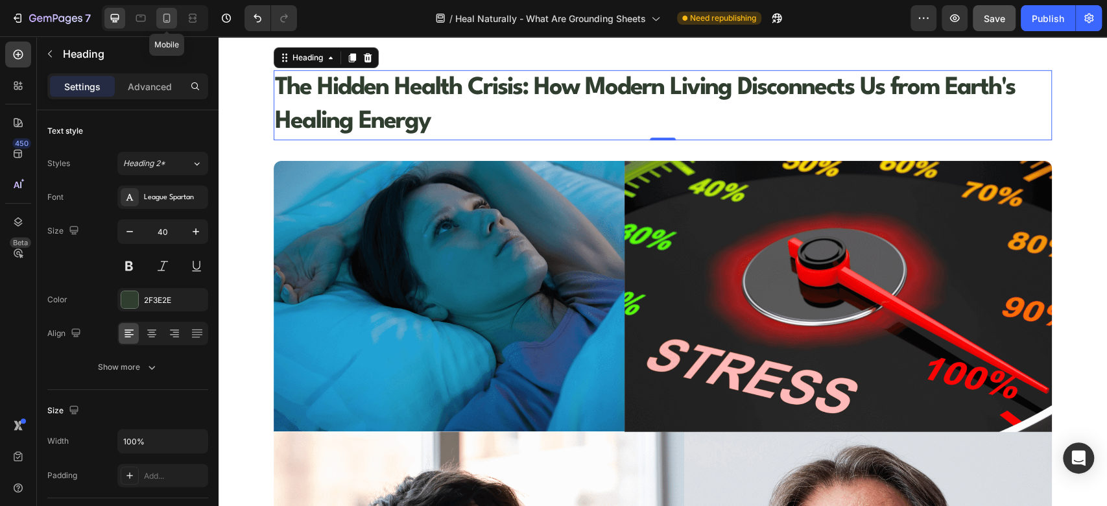
click at [161, 17] on icon at bounding box center [166, 18] width 13 height 13
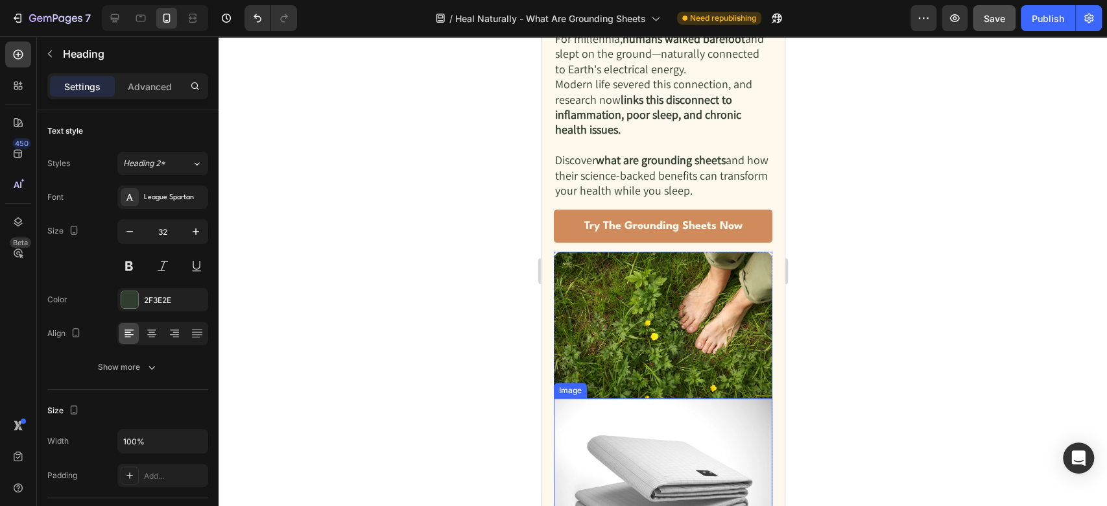
scroll to position [646, 0]
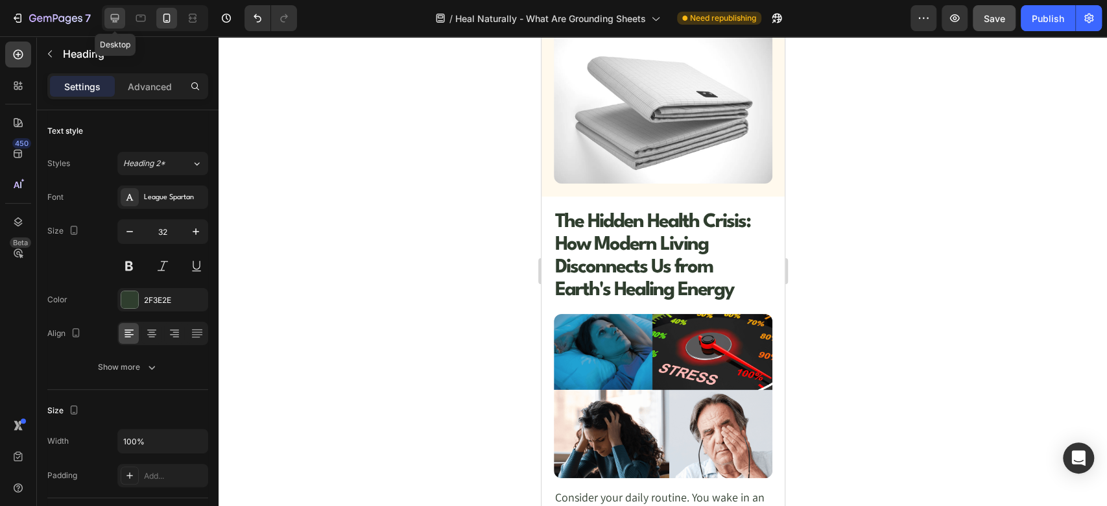
click at [121, 19] on div at bounding box center [114, 18] width 21 height 21
type input "40"
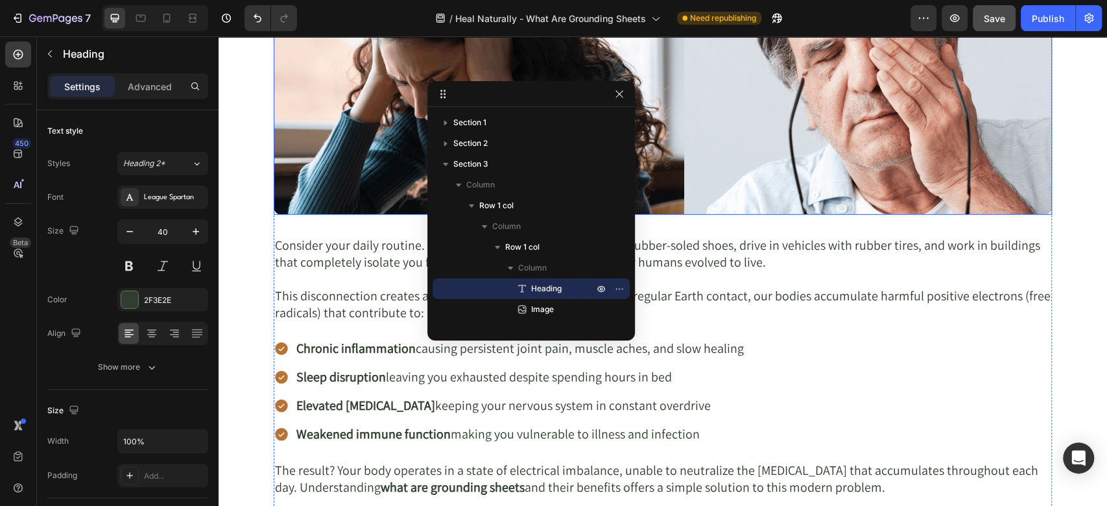
scroll to position [1285, 0]
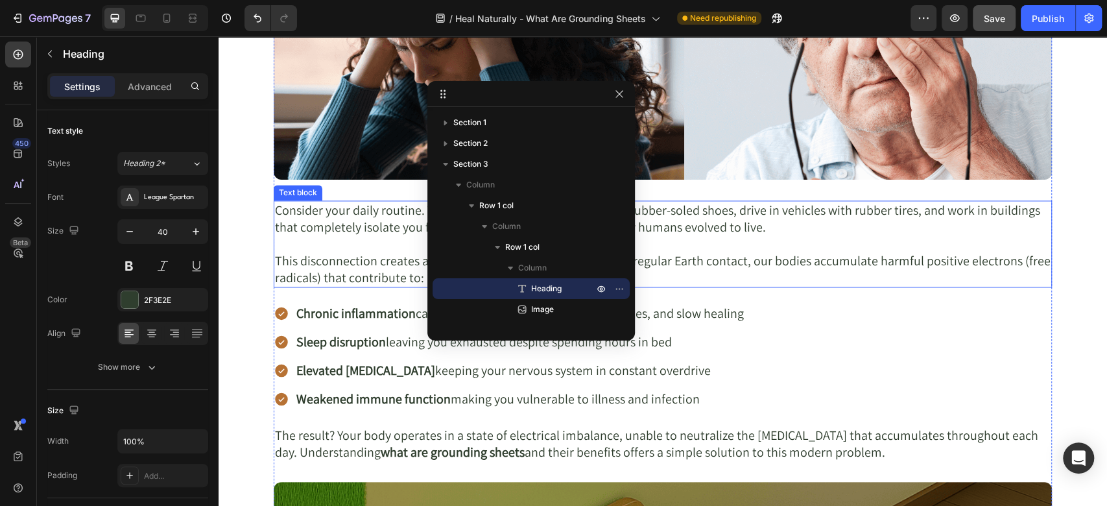
click at [695, 250] on p "Consider your daily routine. You wake in an insulated home, wear rubber-soled s…" at bounding box center [663, 227] width 776 height 51
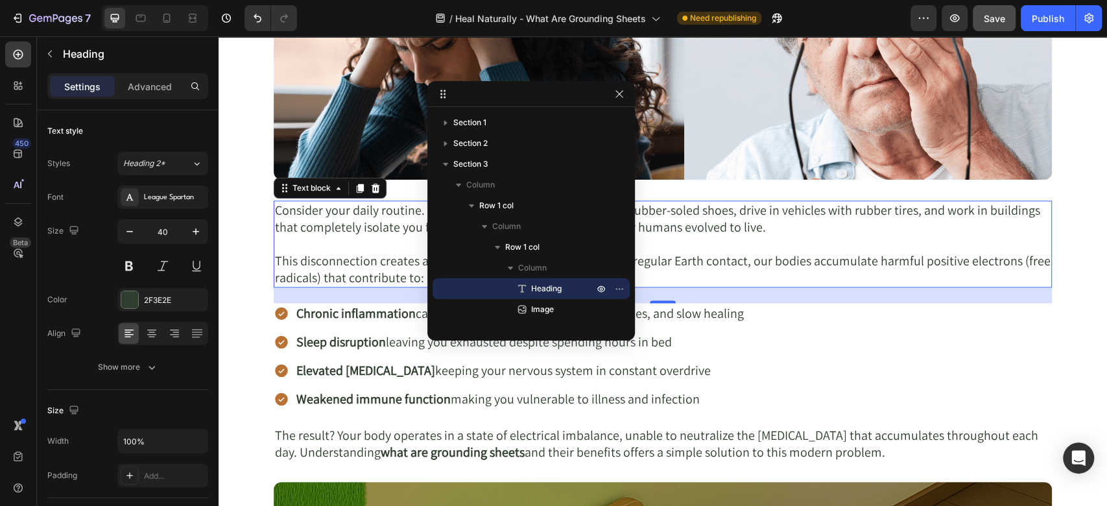
scroll to position [121, 0]
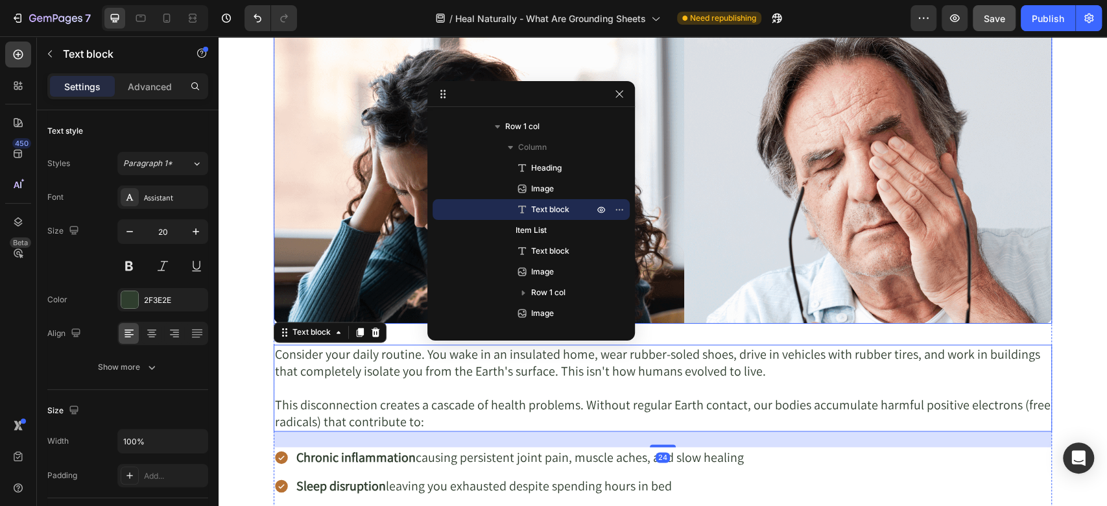
click at [687, 186] on img at bounding box center [663, 32] width 778 height 584
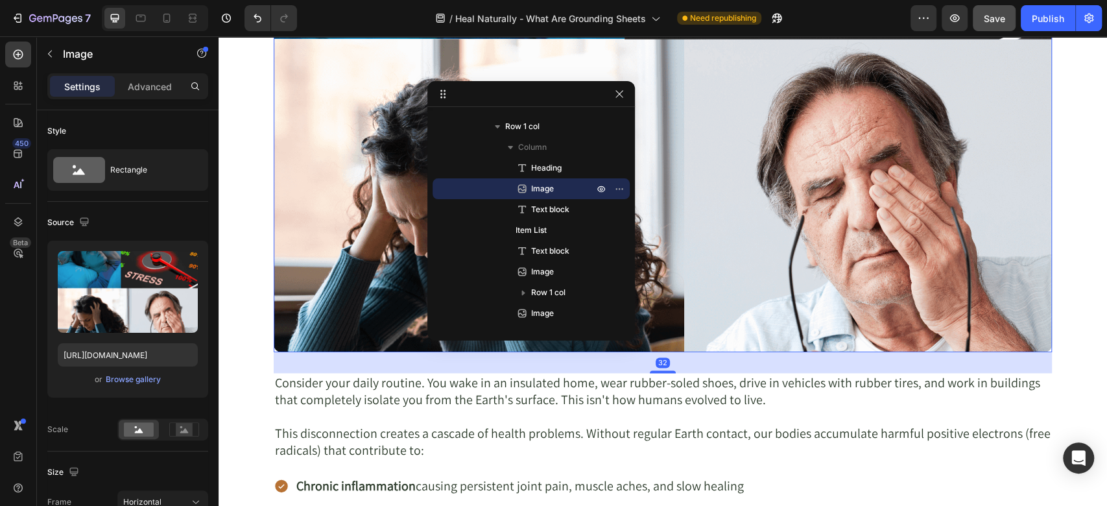
scroll to position [853, 0]
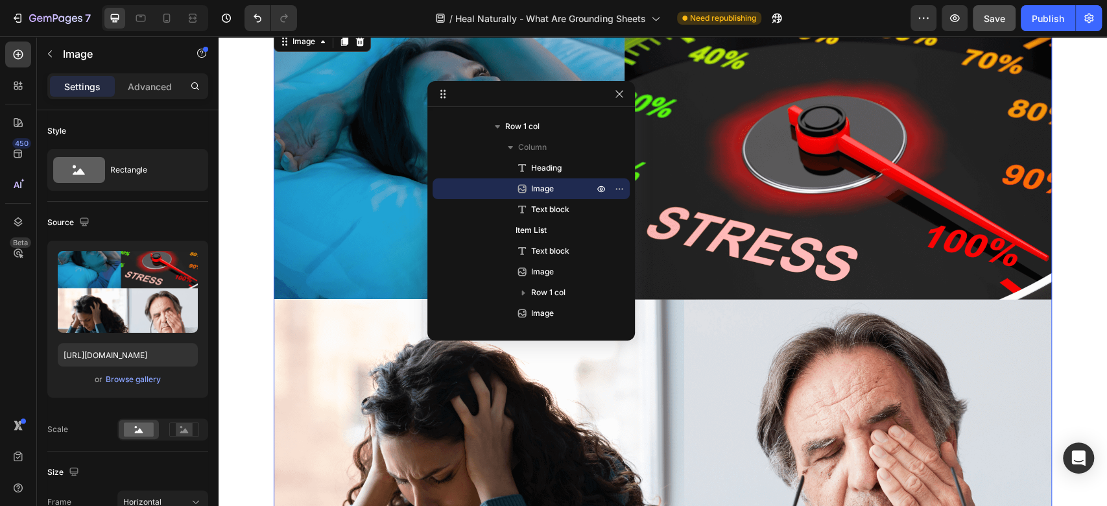
click at [678, 255] on img at bounding box center [663, 321] width 778 height 584
click at [617, 88] on button "button" at bounding box center [619, 94] width 16 height 16
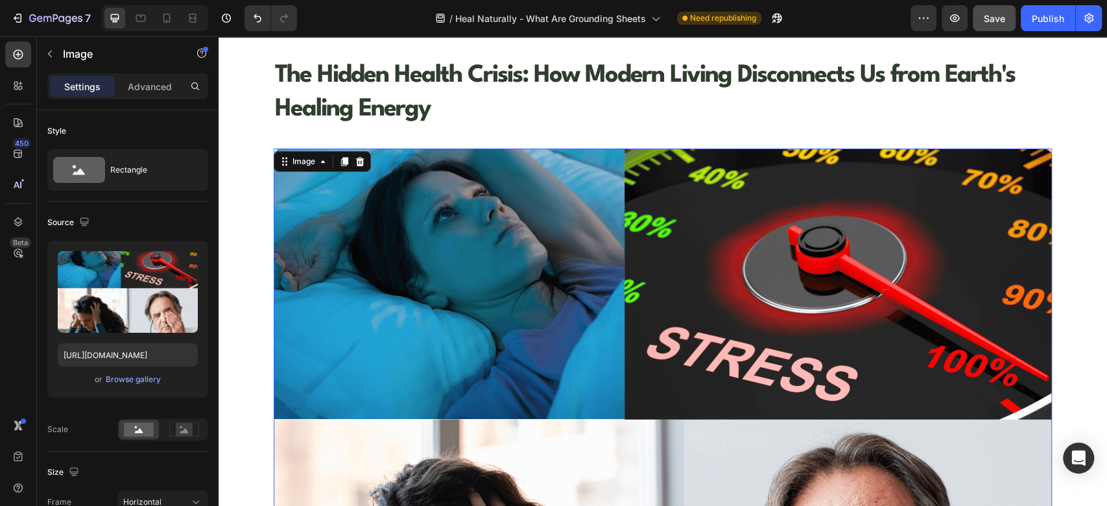
scroll to position [709, 0]
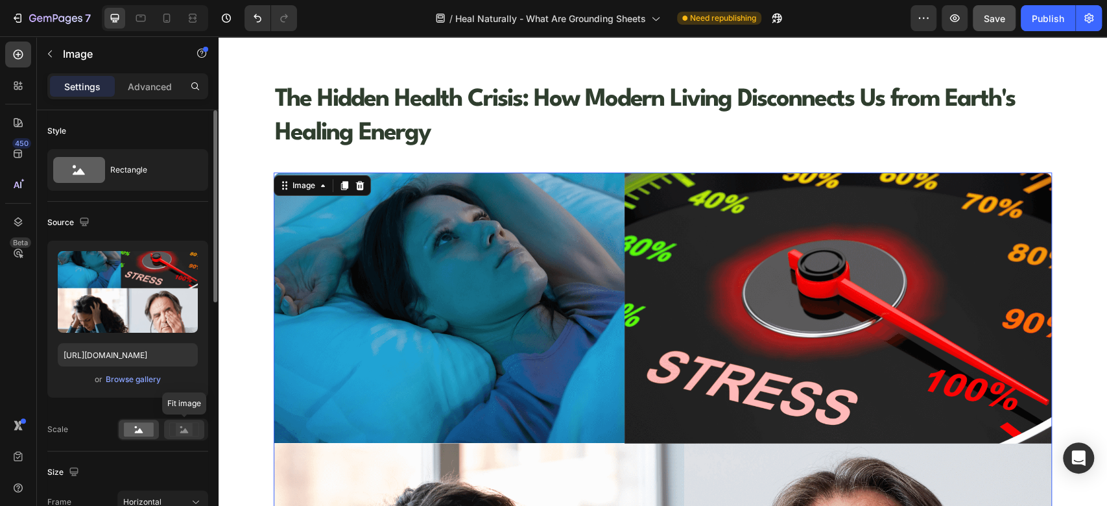
click at [187, 431] on icon at bounding box center [184, 430] width 8 height 5
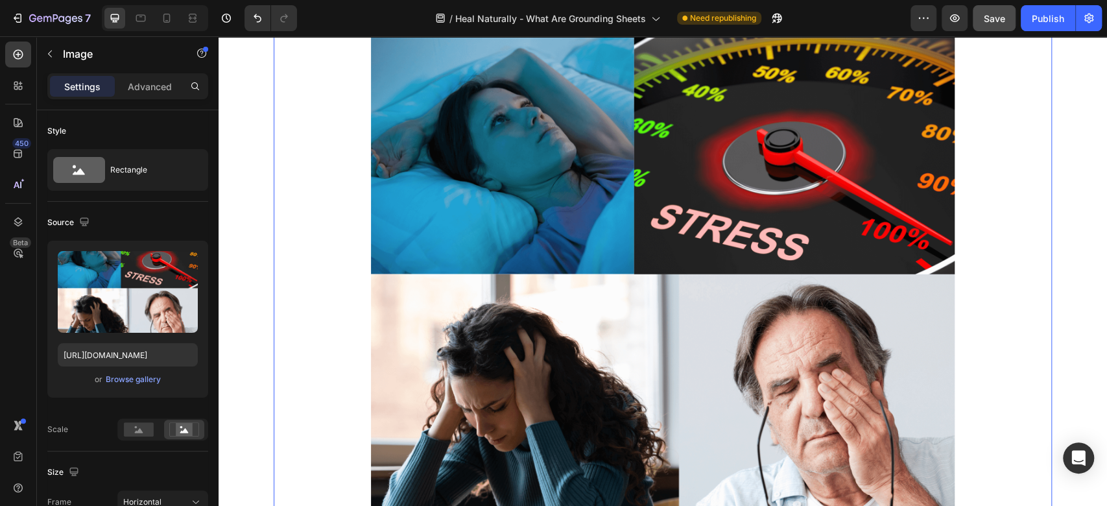
scroll to position [997, 0]
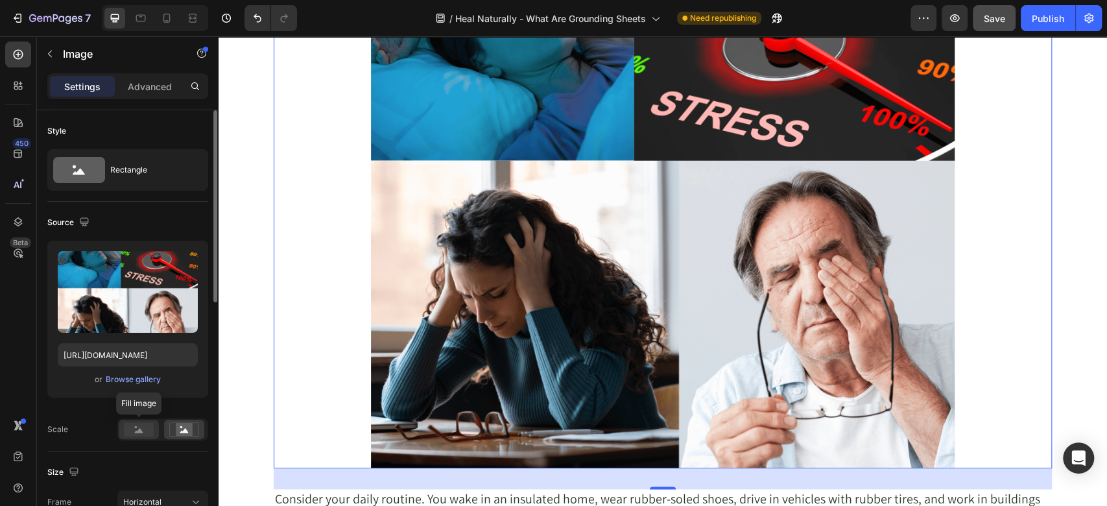
click at [130, 428] on rect at bounding box center [139, 429] width 30 height 14
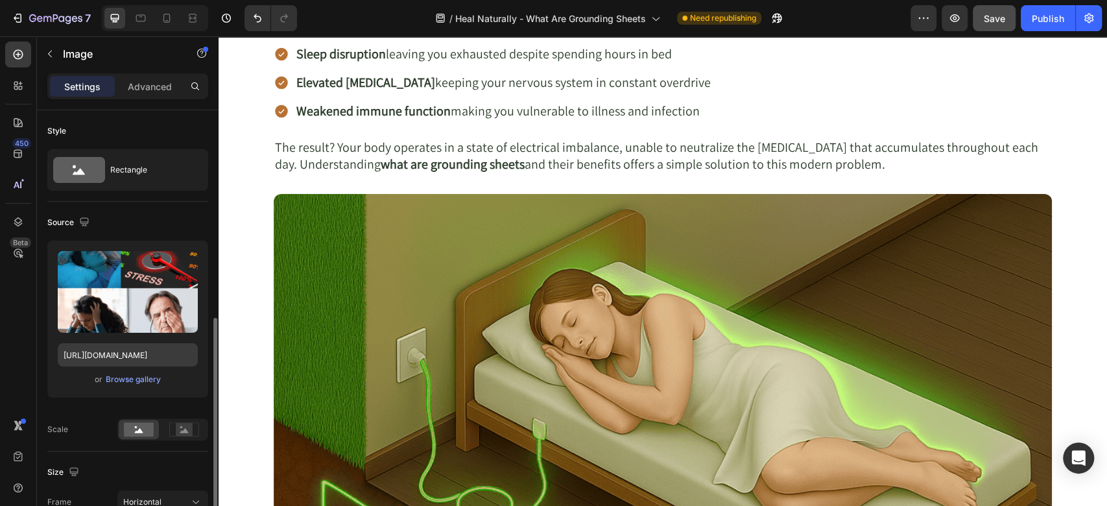
scroll to position [144, 0]
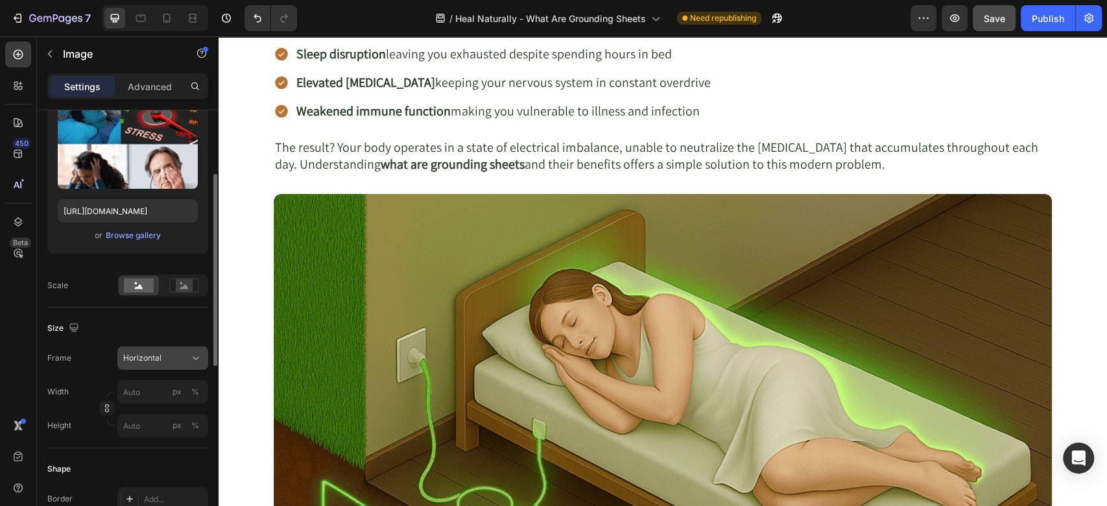
click at [192, 355] on icon at bounding box center [195, 357] width 13 height 13
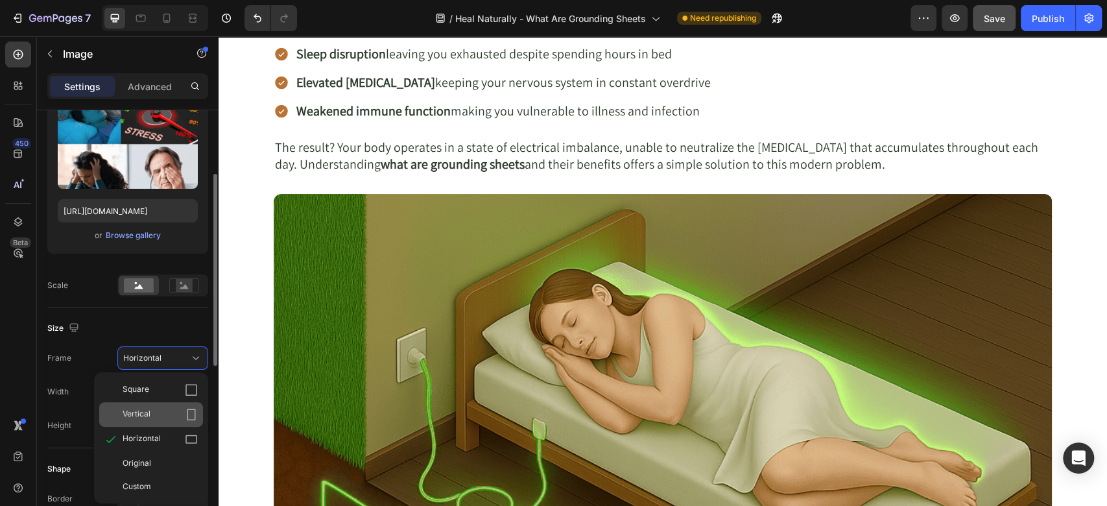
click at [153, 414] on div "Vertical" at bounding box center [160, 414] width 75 height 13
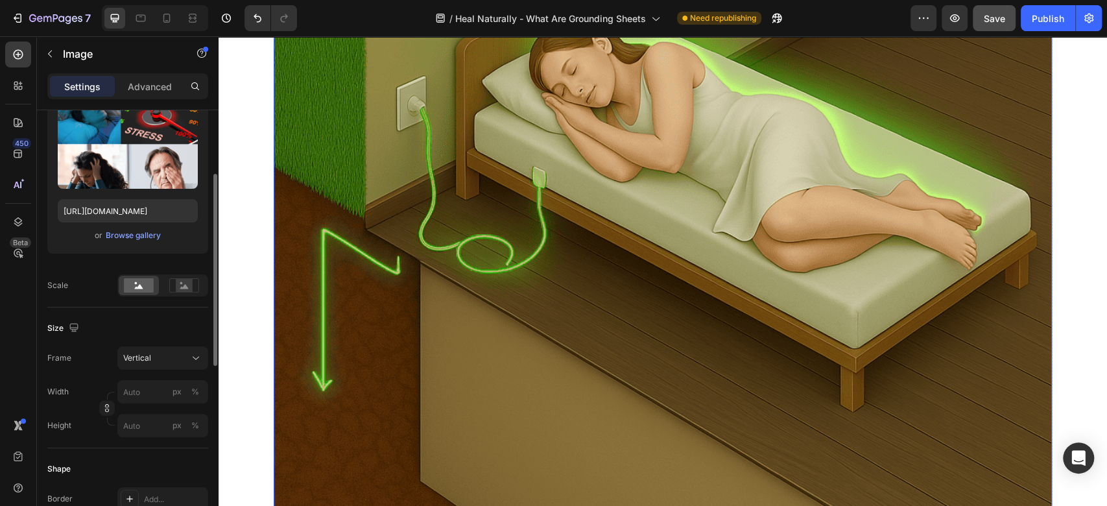
scroll to position [2171, 0]
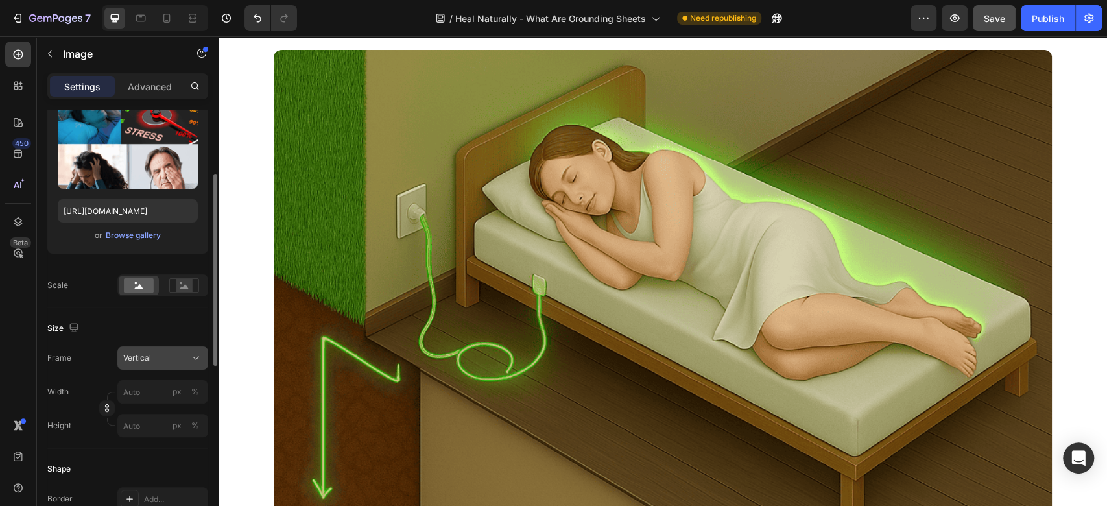
click at [185, 355] on div "Vertical" at bounding box center [155, 358] width 64 height 12
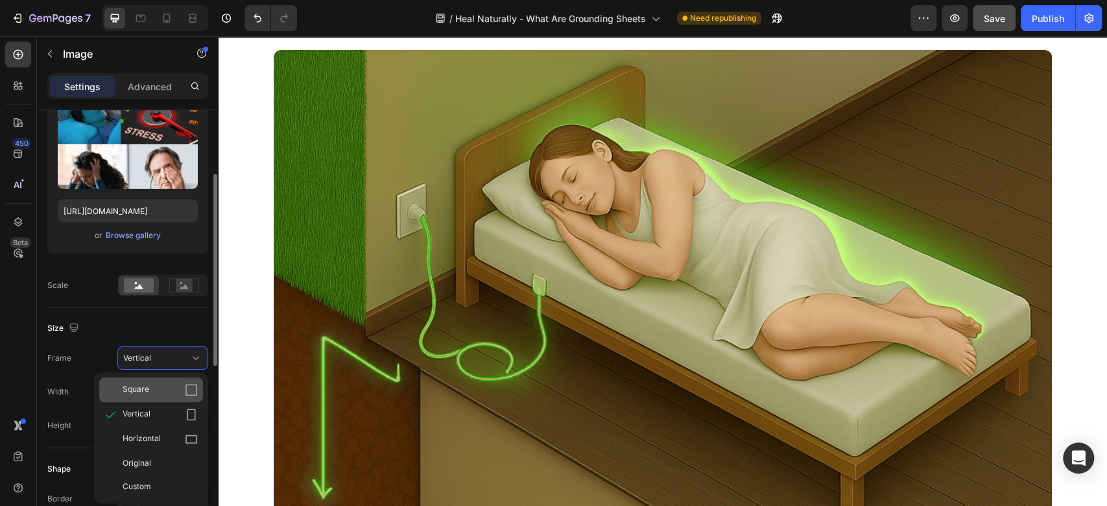
click at [163, 386] on div "Square" at bounding box center [160, 389] width 75 height 13
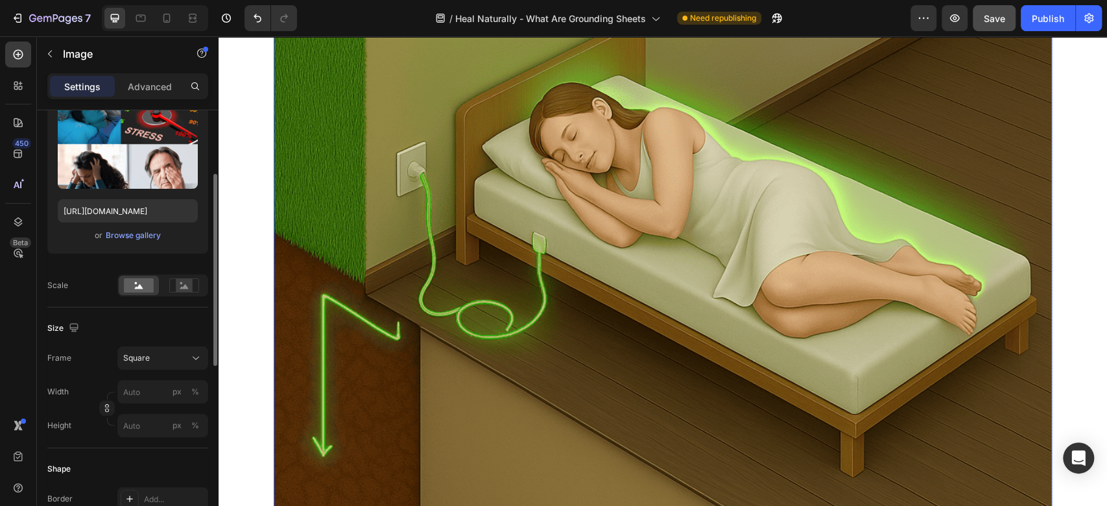
scroll to position [1912, 0]
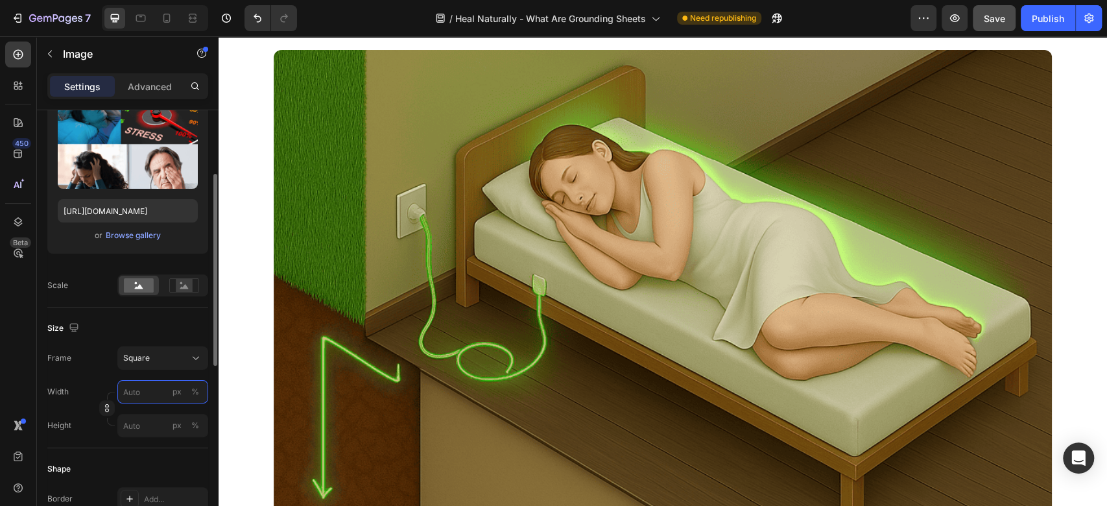
click at [150, 391] on input "px %" at bounding box center [162, 391] width 91 height 23
click at [149, 392] on input "px %" at bounding box center [162, 391] width 91 height 23
type input "7"
type input "70"
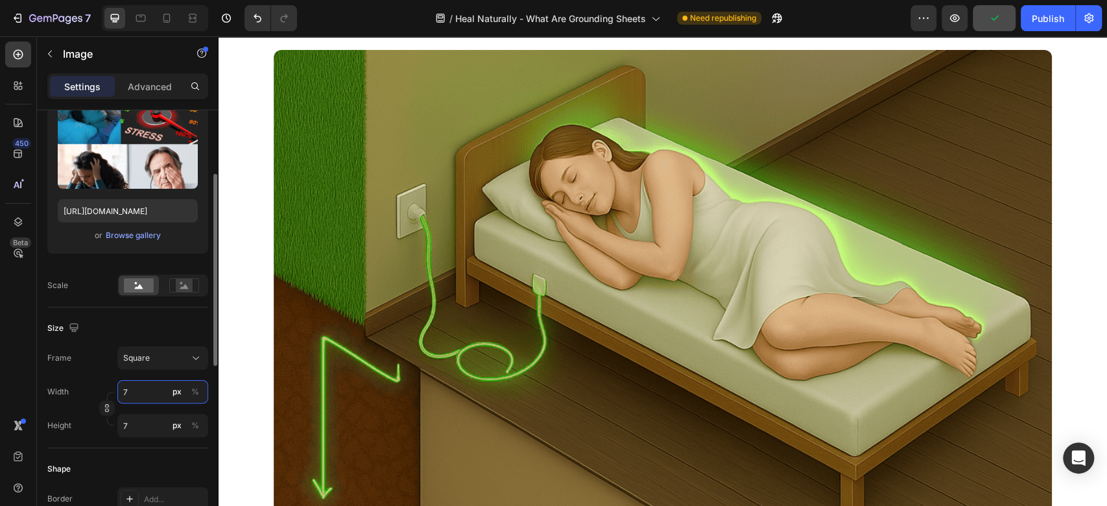
type input "70"
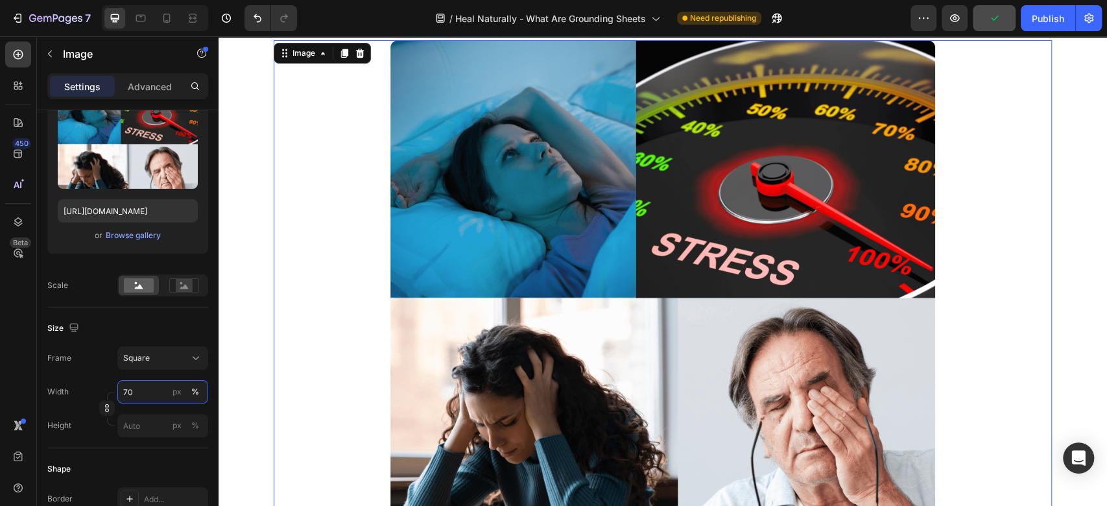
scroll to position [958, 0]
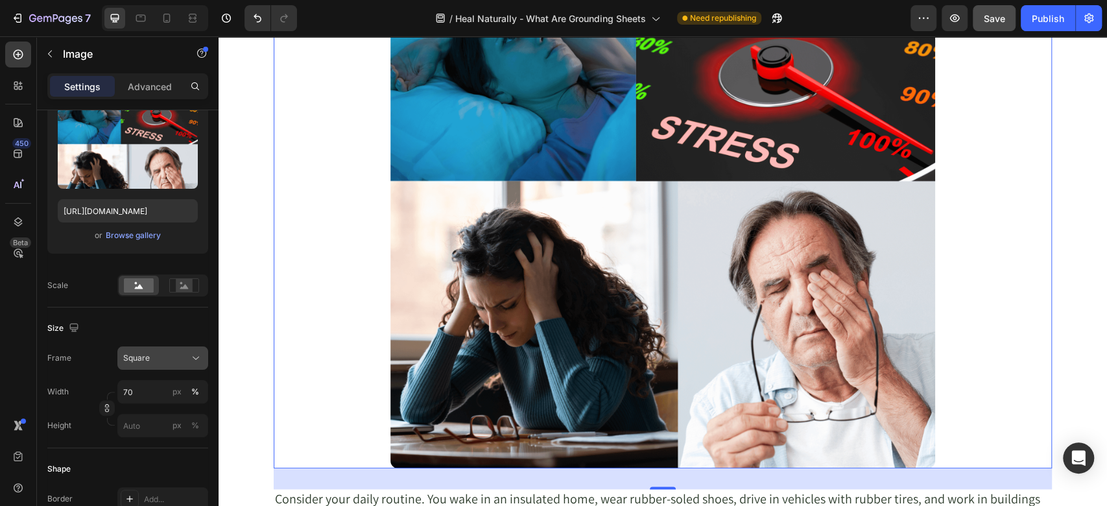
click at [190, 359] on icon at bounding box center [195, 357] width 13 height 13
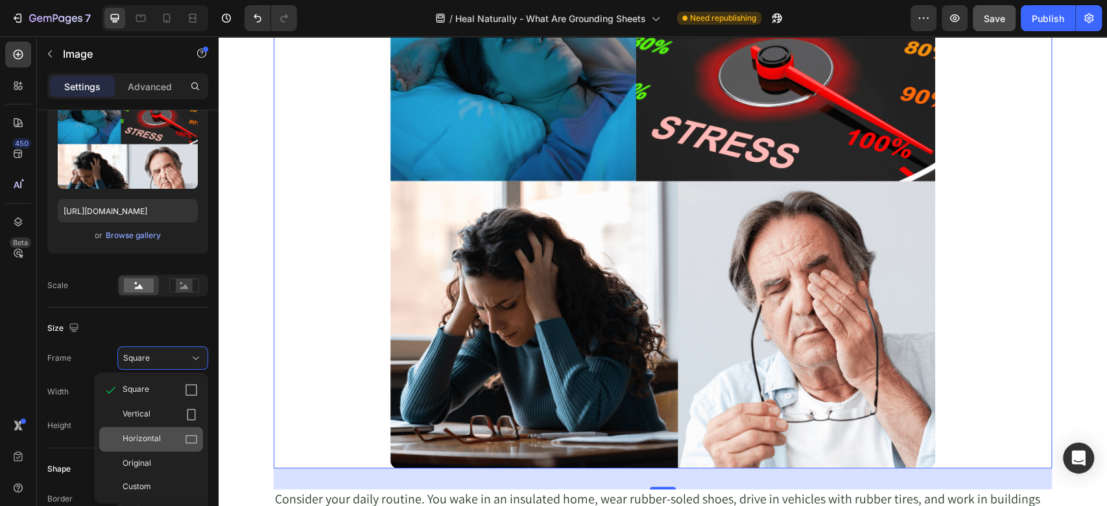
click at [155, 437] on span "Horizontal" at bounding box center [142, 439] width 38 height 13
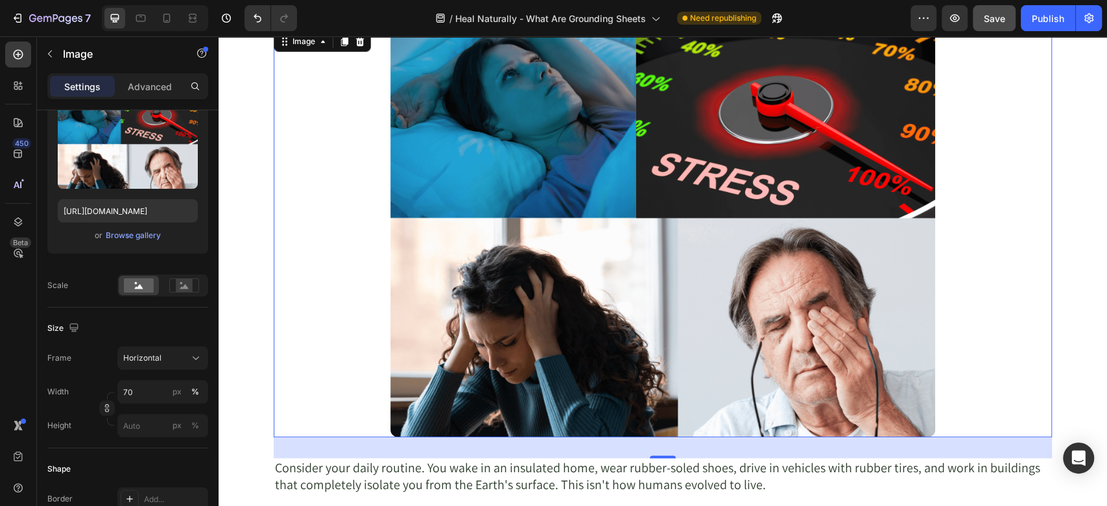
scroll to position [669, 0]
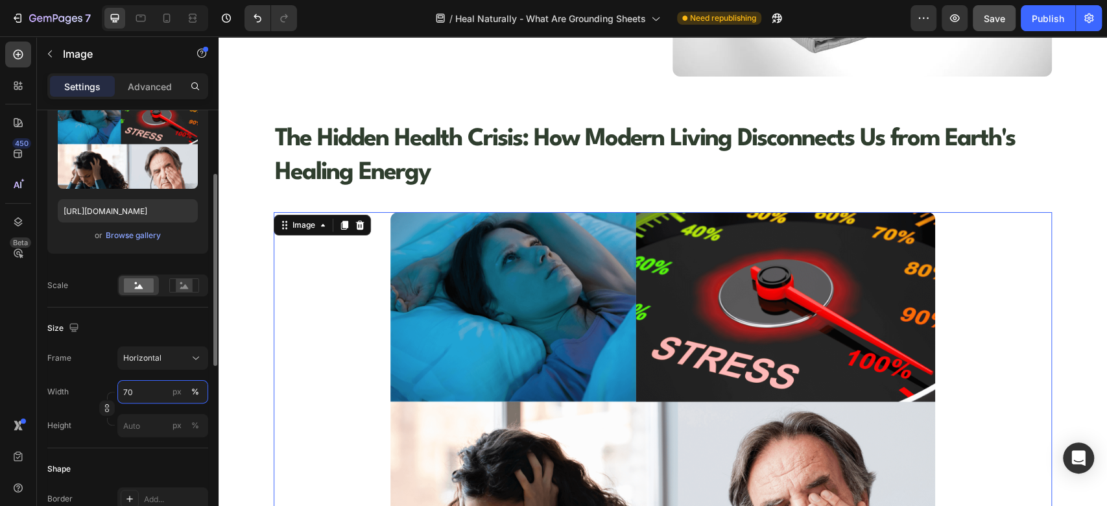
click at [159, 392] on input "70" at bounding box center [162, 391] width 91 height 23
click at [148, 422] on p "Full 100%" at bounding box center [160, 422] width 75 height 12
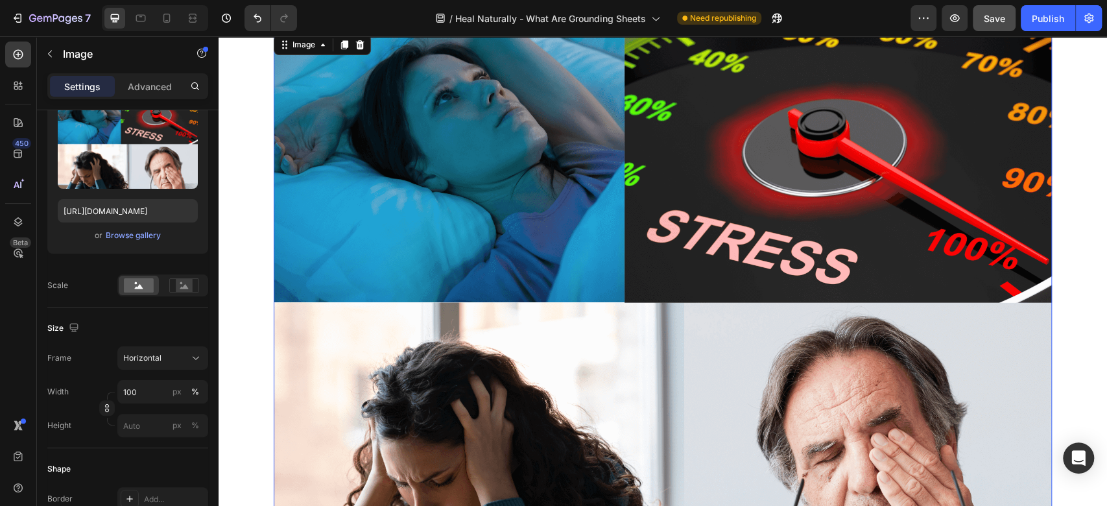
scroll to position [814, 0]
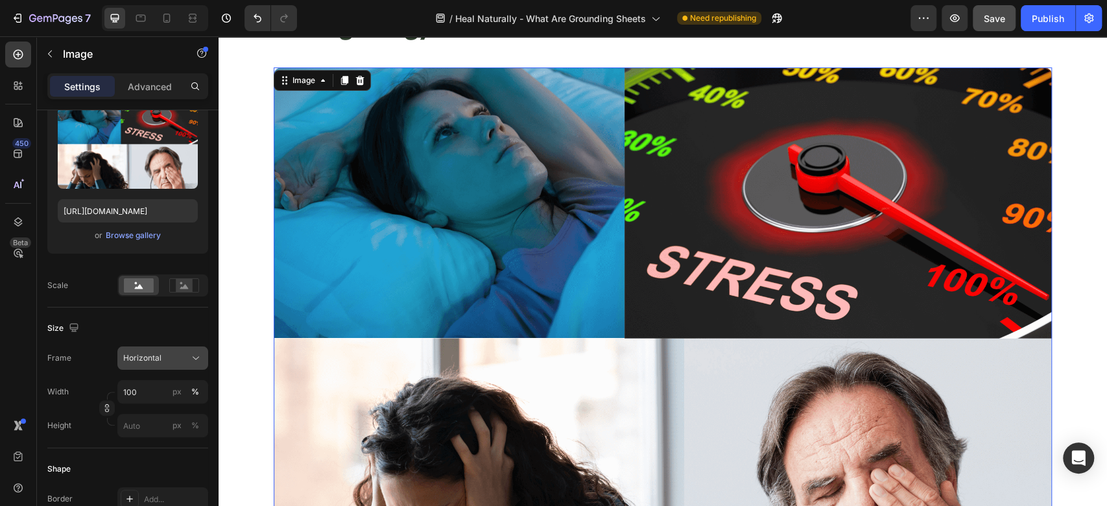
click at [202, 352] on icon at bounding box center [195, 357] width 13 height 13
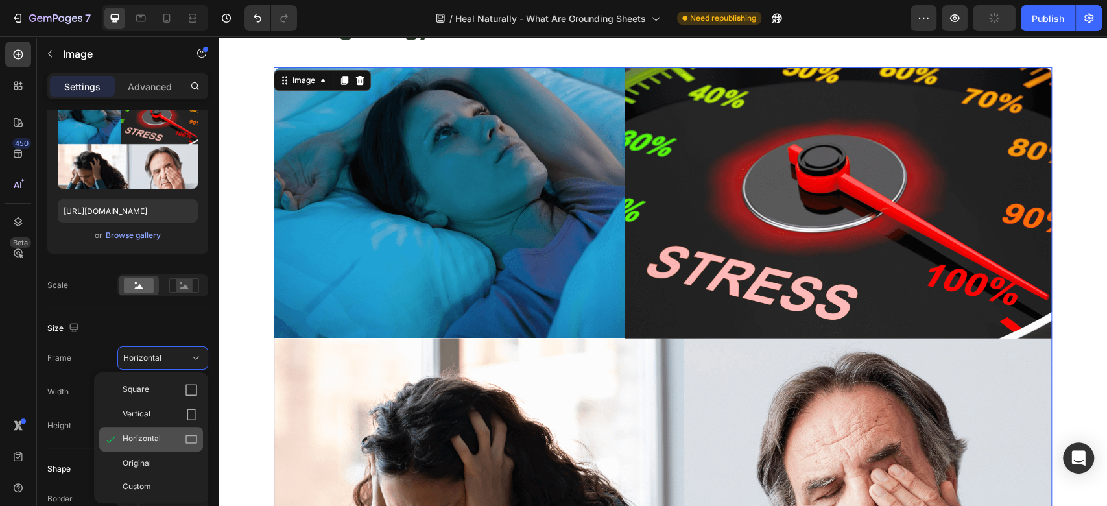
click at [155, 429] on div "Horizontal" at bounding box center [151, 439] width 104 height 25
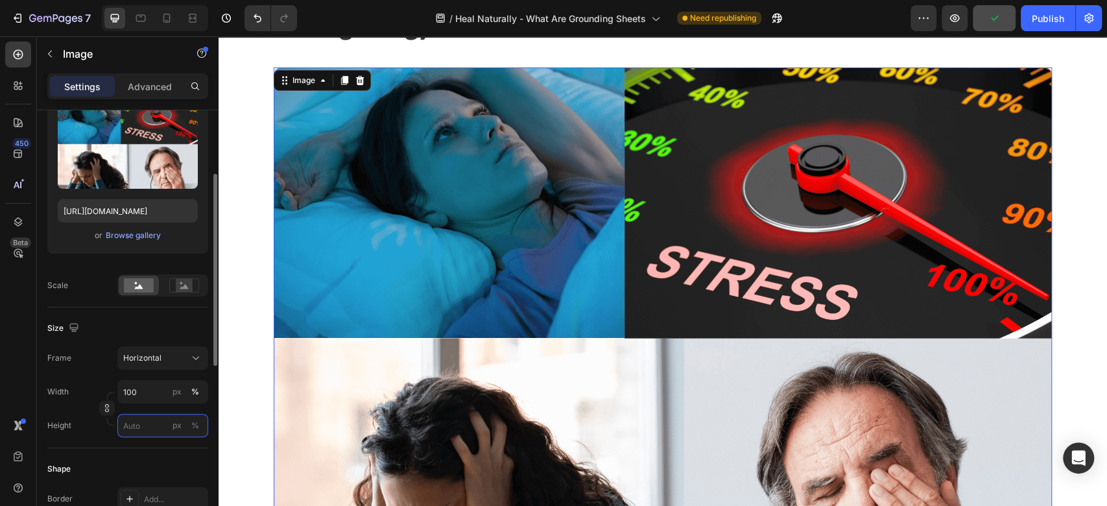
click at [144, 422] on input "px %" at bounding box center [162, 425] width 91 height 23
type input "7"
type input "5"
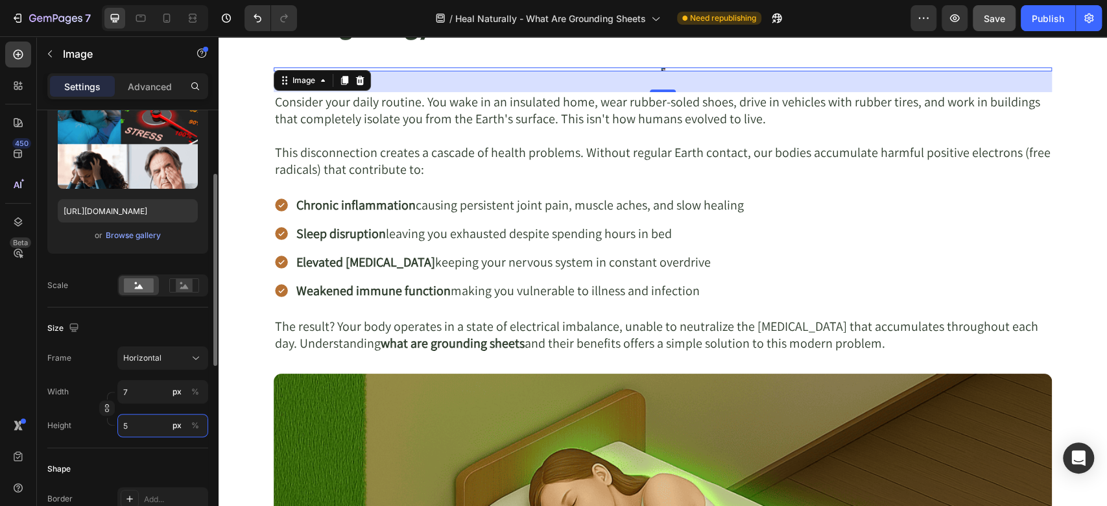
type input "67"
type input "50"
type input "667"
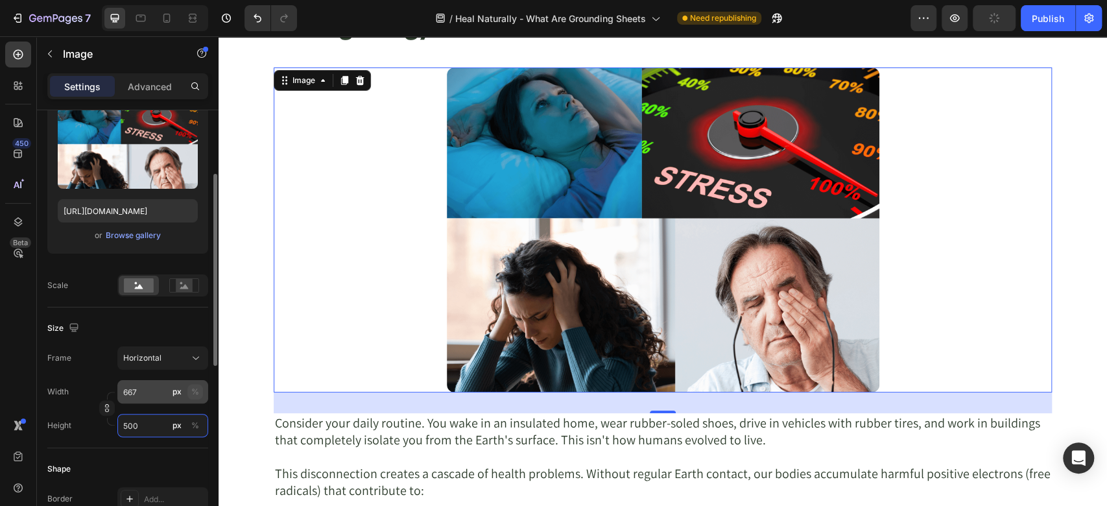
type input "500"
click at [192, 391] on div "%" at bounding box center [195, 392] width 8 height 12
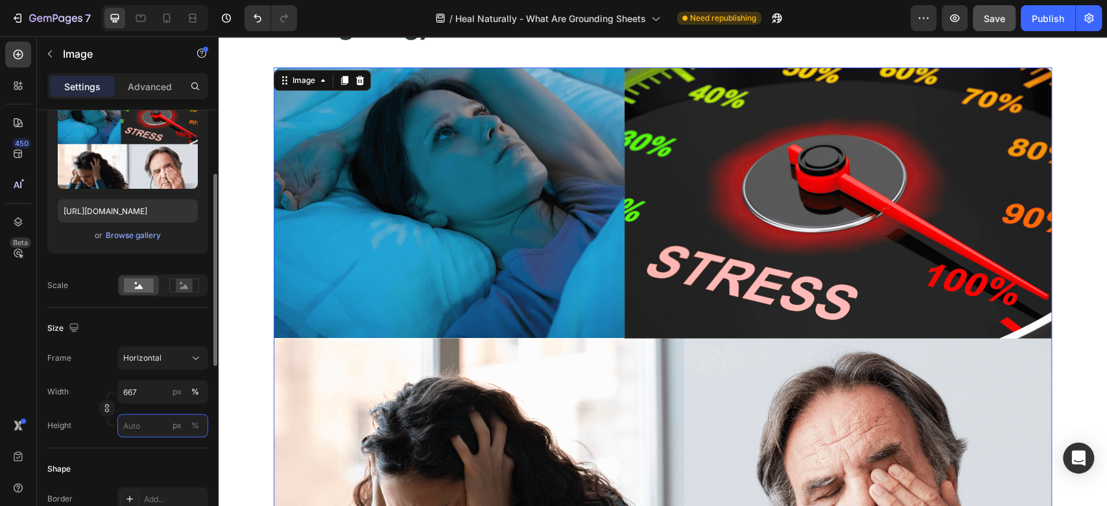
click at [144, 433] on input "px %" at bounding box center [162, 425] width 91 height 23
click at [143, 460] on p "Full 100%" at bounding box center [160, 456] width 75 height 12
type input "100"
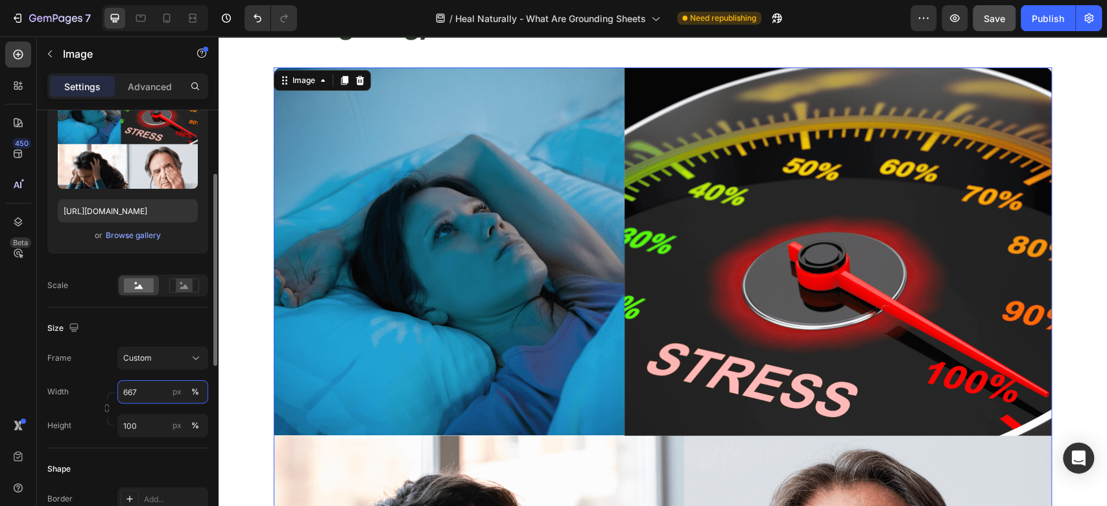
click at [147, 397] on input "667" at bounding box center [162, 391] width 91 height 23
type input "100"
click at [145, 421] on input "100" at bounding box center [162, 425] width 91 height 23
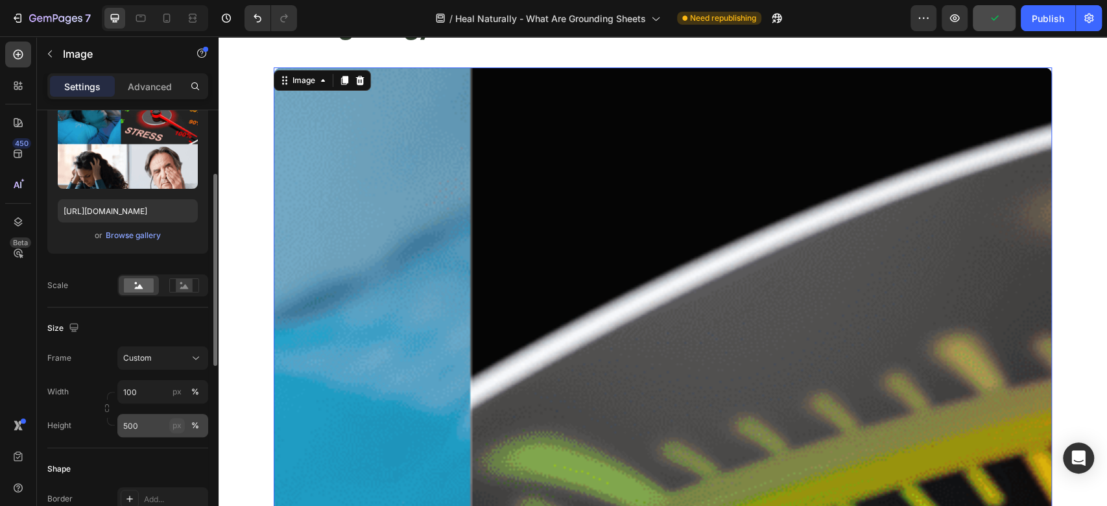
click at [180, 421] on div "px" at bounding box center [176, 426] width 9 height 12
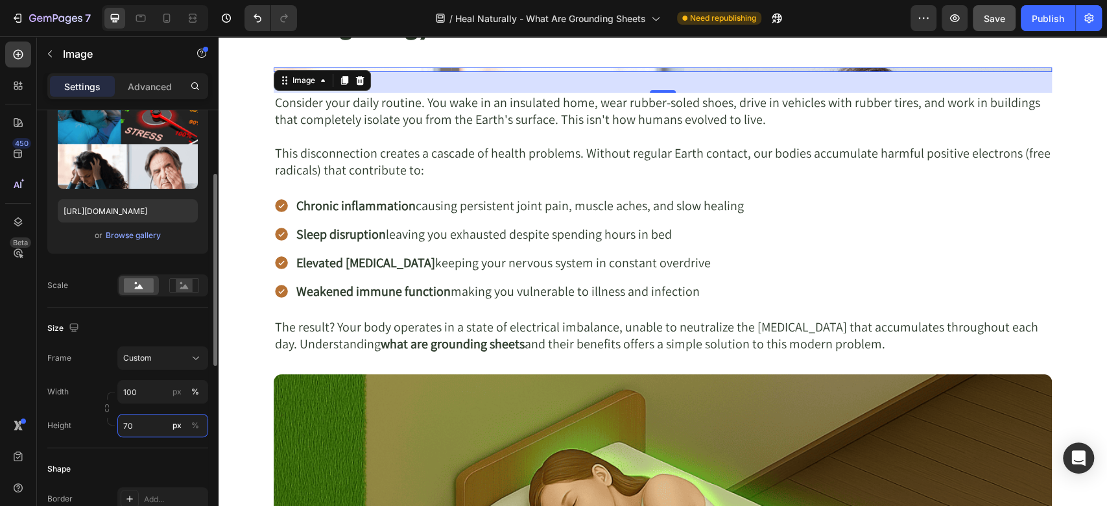
type input "700"
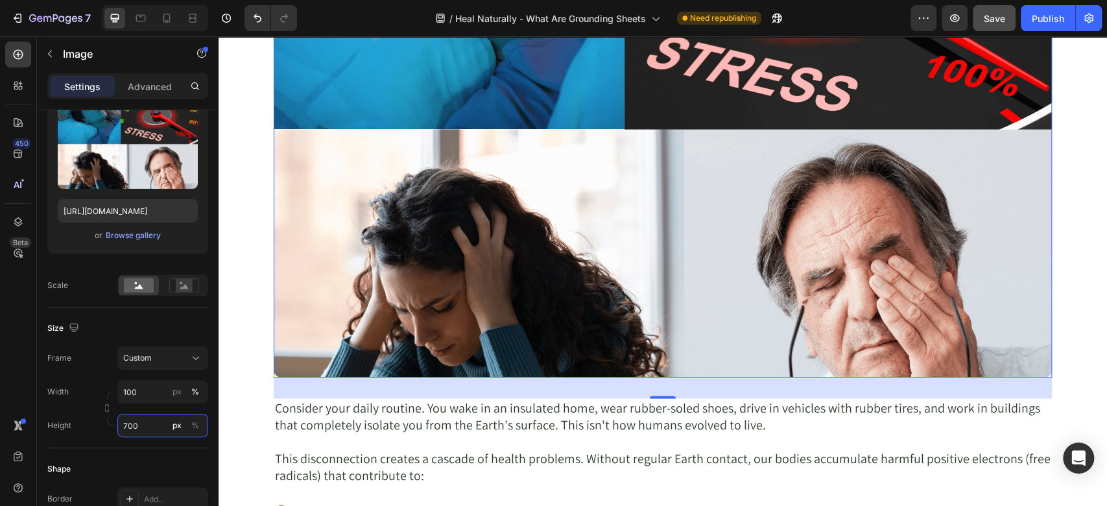
scroll to position [1102, 0]
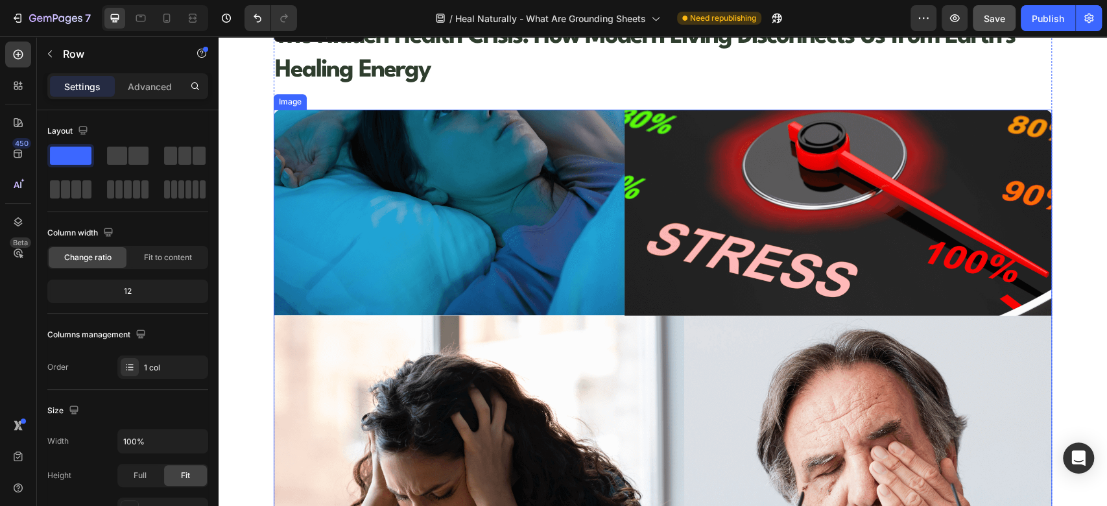
scroll to position [814, 0]
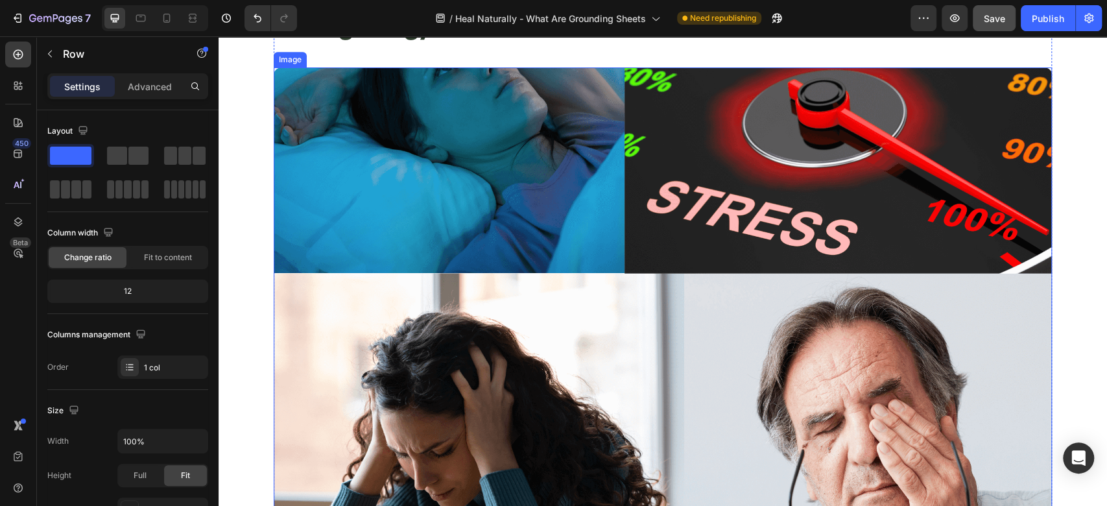
click at [493, 241] on img at bounding box center [663, 294] width 778 height 454
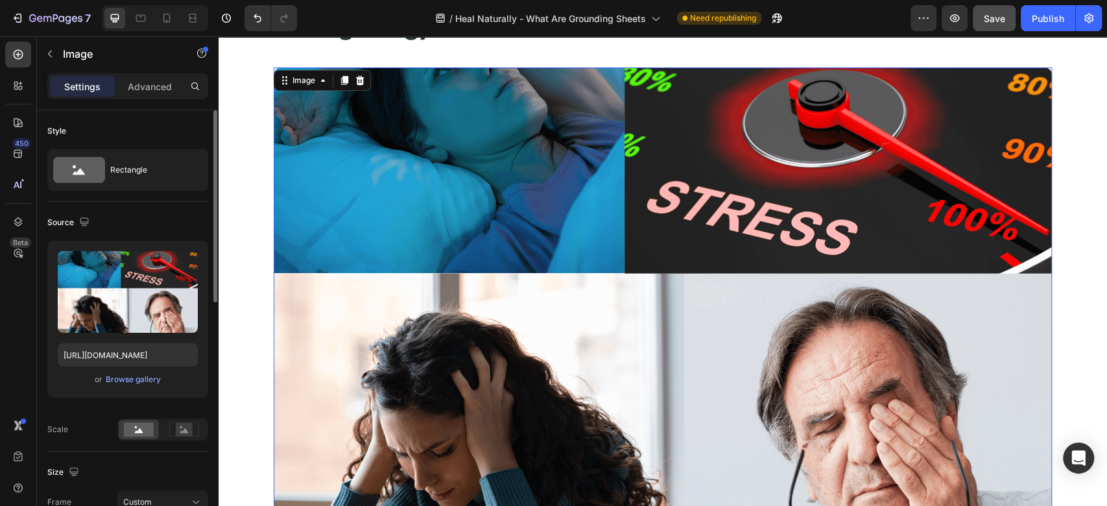
scroll to position [144, 0]
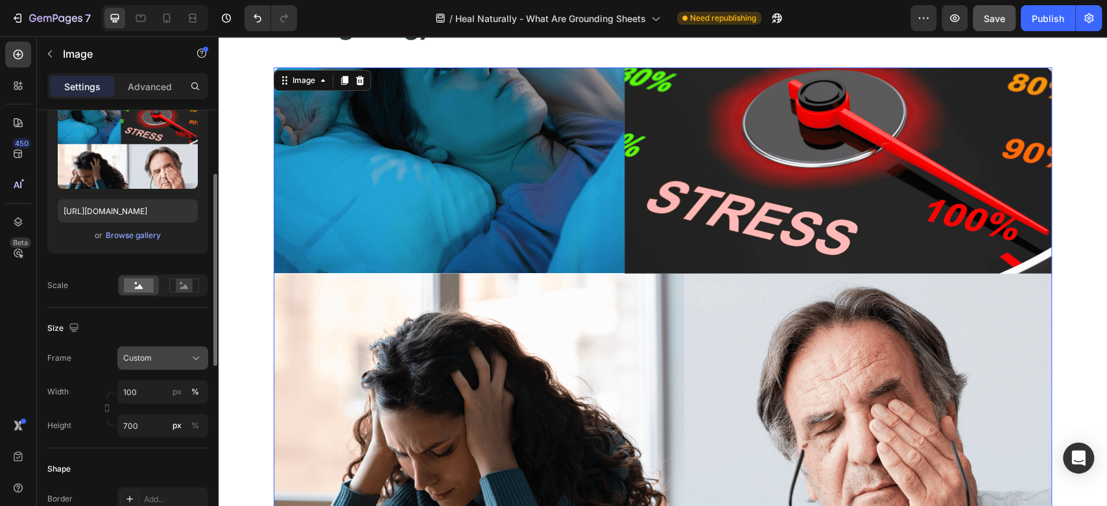
click at [191, 355] on icon at bounding box center [195, 357] width 13 height 13
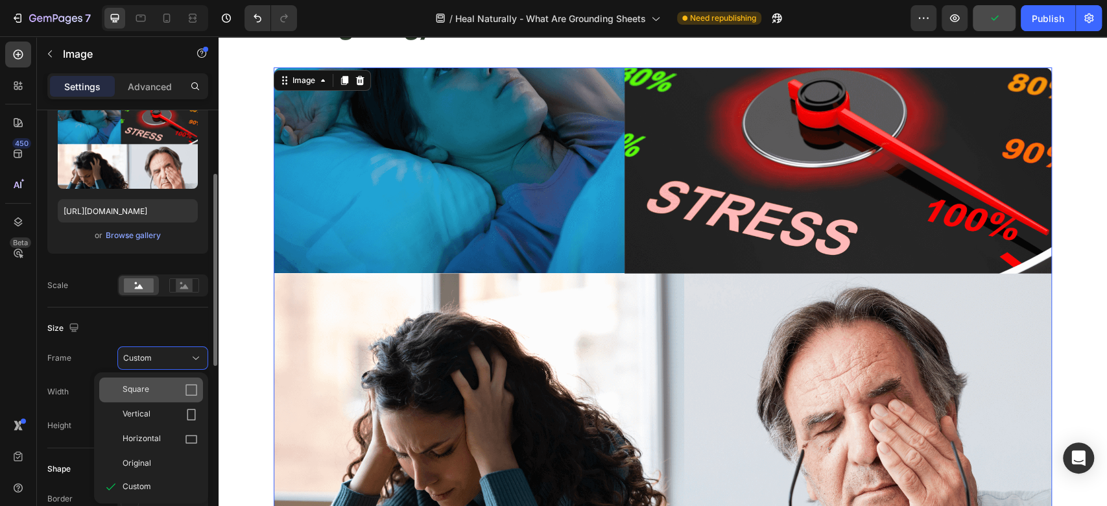
click at [175, 386] on div "Square" at bounding box center [160, 389] width 75 height 13
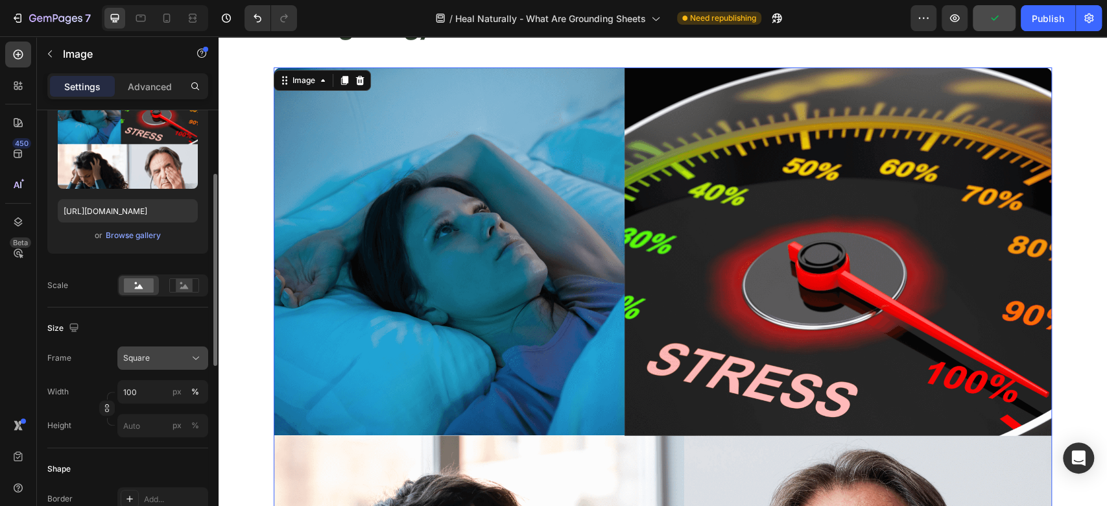
click at [191, 356] on icon at bounding box center [195, 357] width 13 height 13
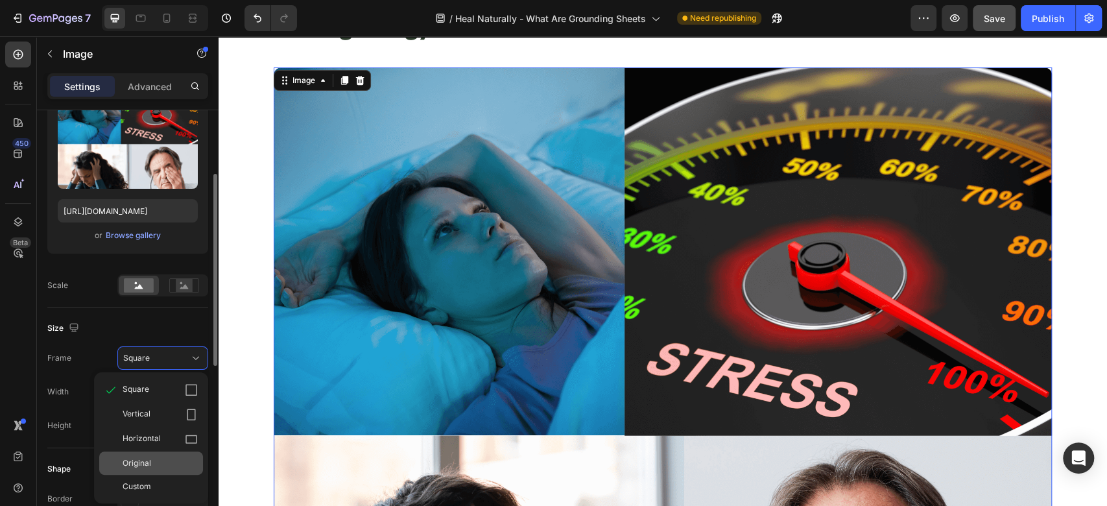
click at [146, 472] on div "Original" at bounding box center [151, 462] width 104 height 23
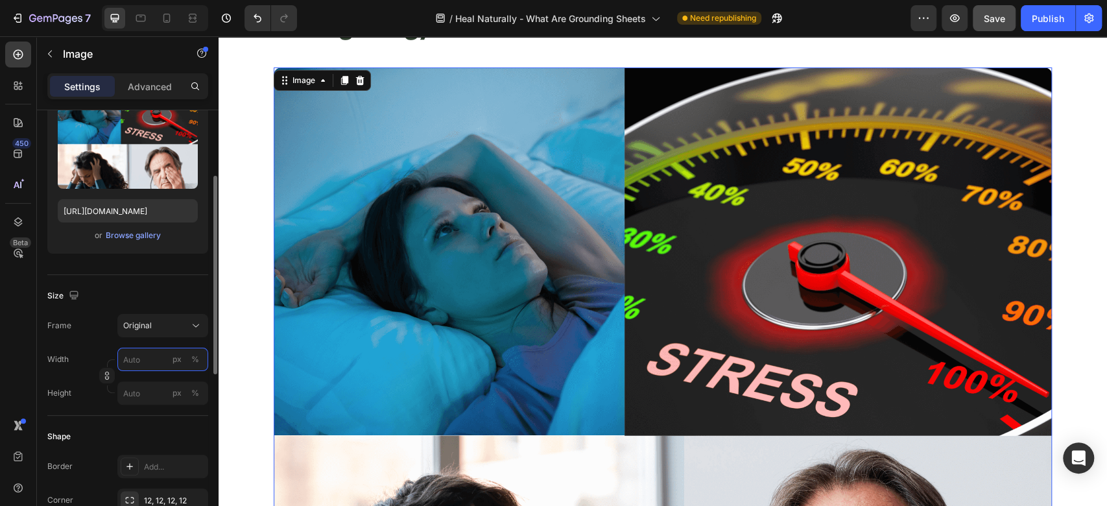
click at [150, 361] on input "px %" at bounding box center [162, 359] width 91 height 23
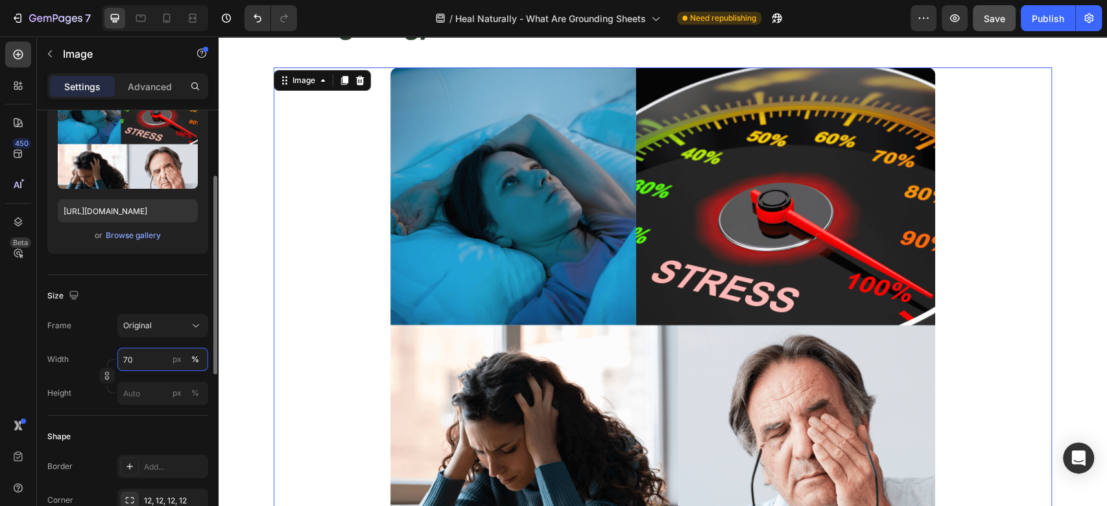
type input "70"
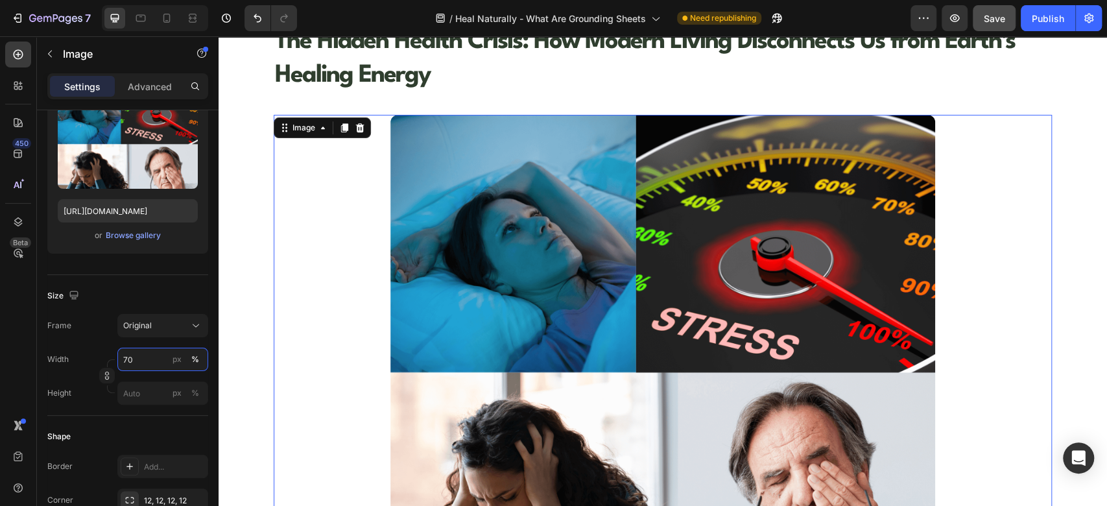
scroll to position [807, 0]
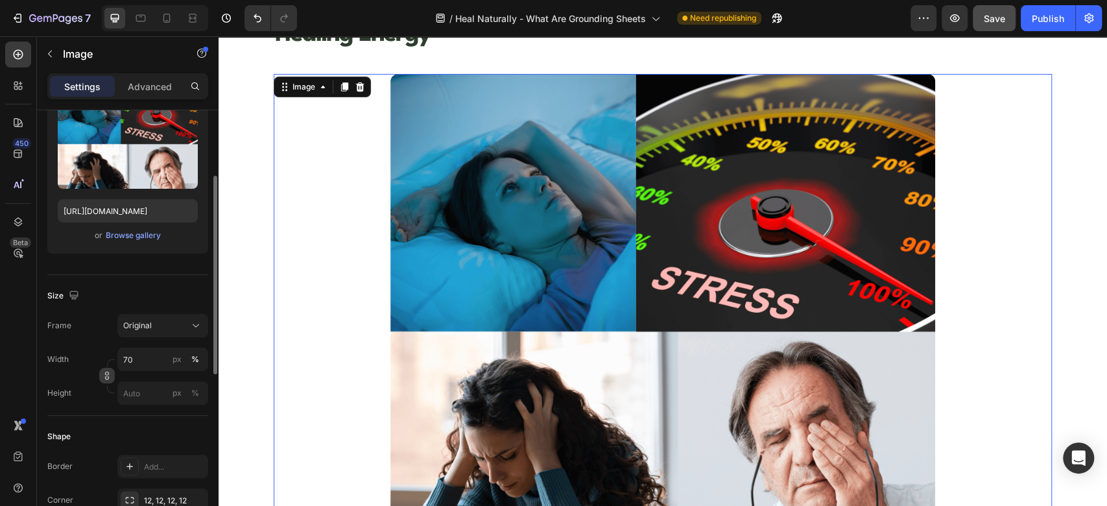
click at [108, 377] on icon "button" at bounding box center [107, 376] width 1 height 4
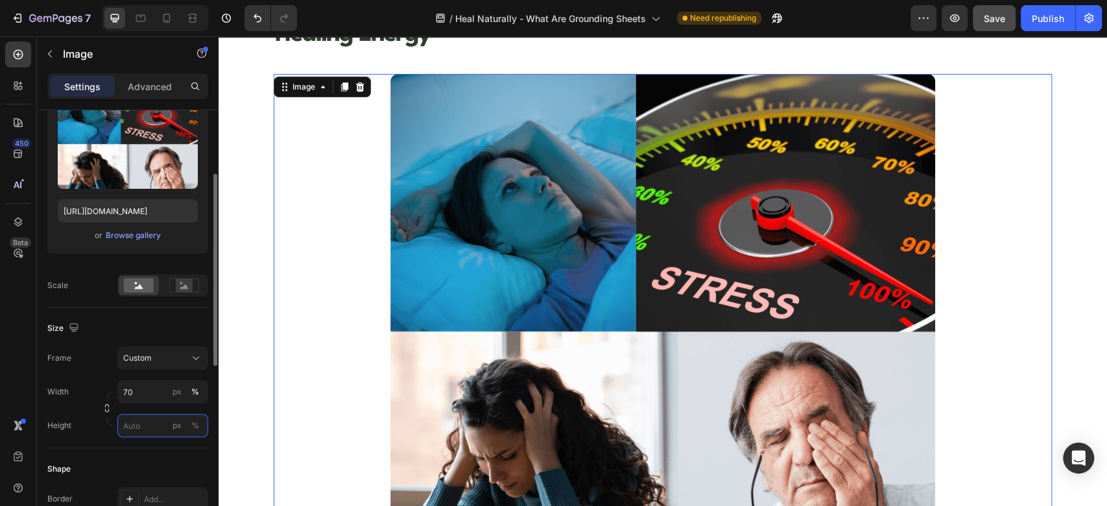
click at [137, 424] on input "px %" at bounding box center [162, 425] width 91 height 23
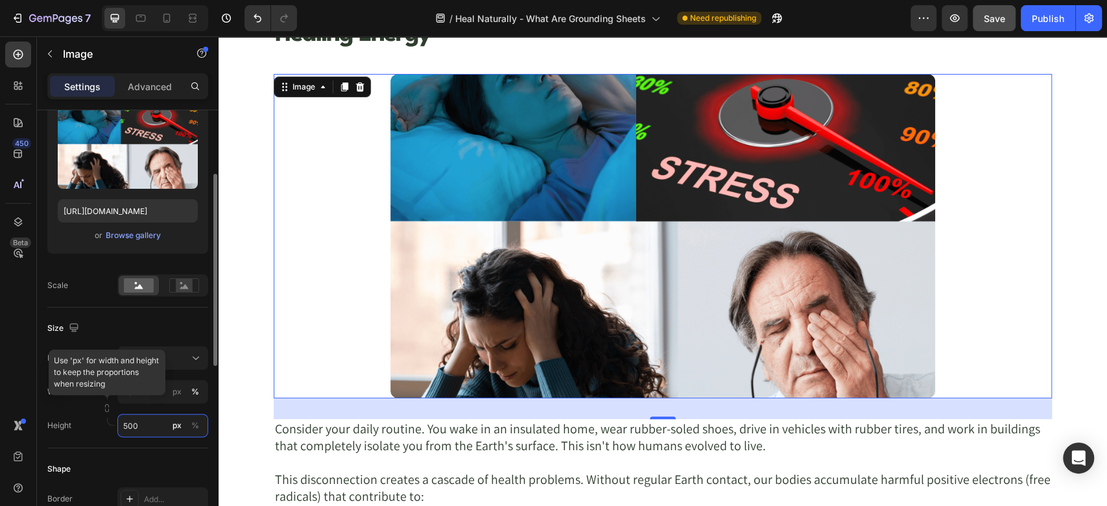
drag, startPoint x: 137, startPoint y: 424, endPoint x: 117, endPoint y: 427, distance: 19.6
click at [117, 427] on input "500" at bounding box center [162, 425] width 91 height 23
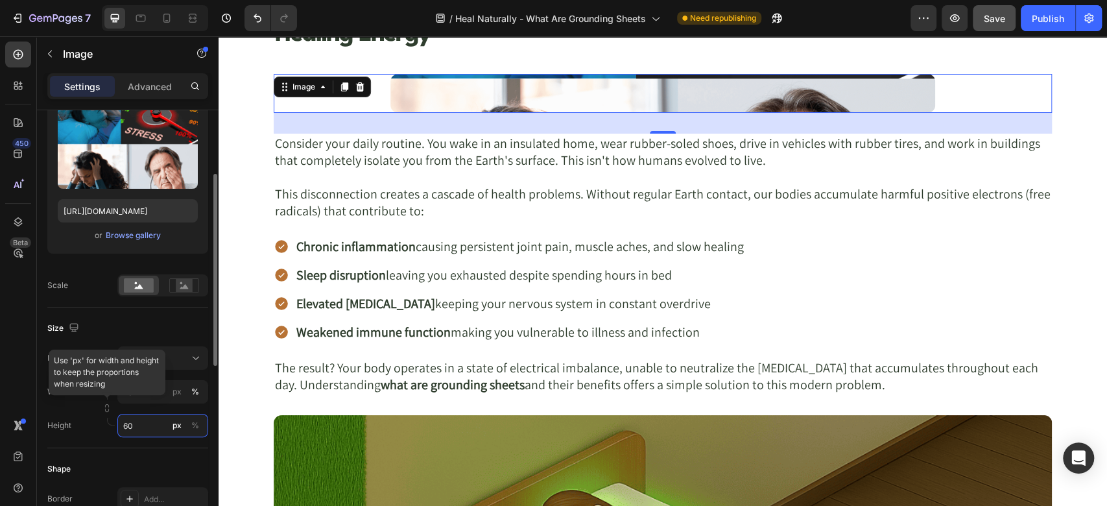
type input "600"
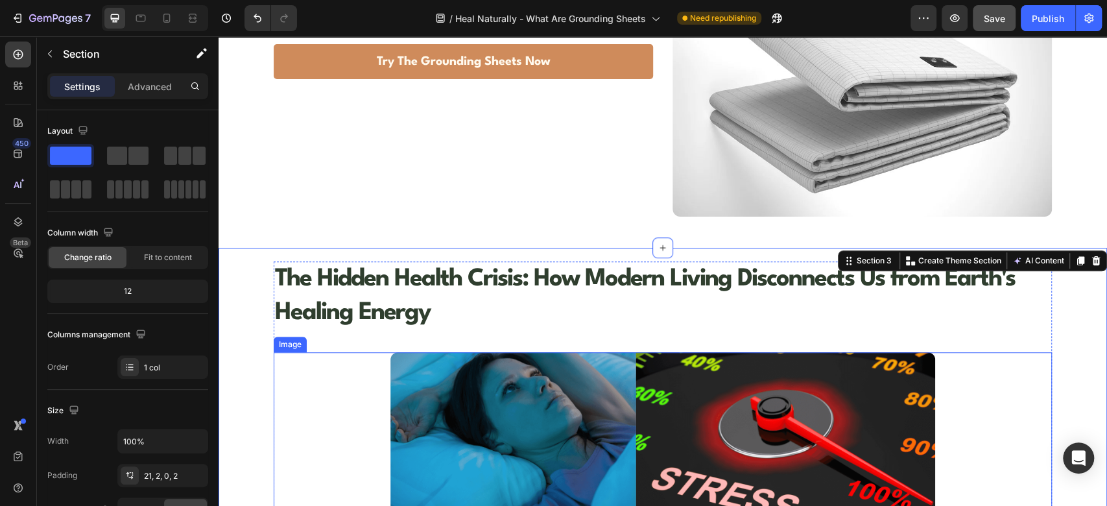
scroll to position [519, 0]
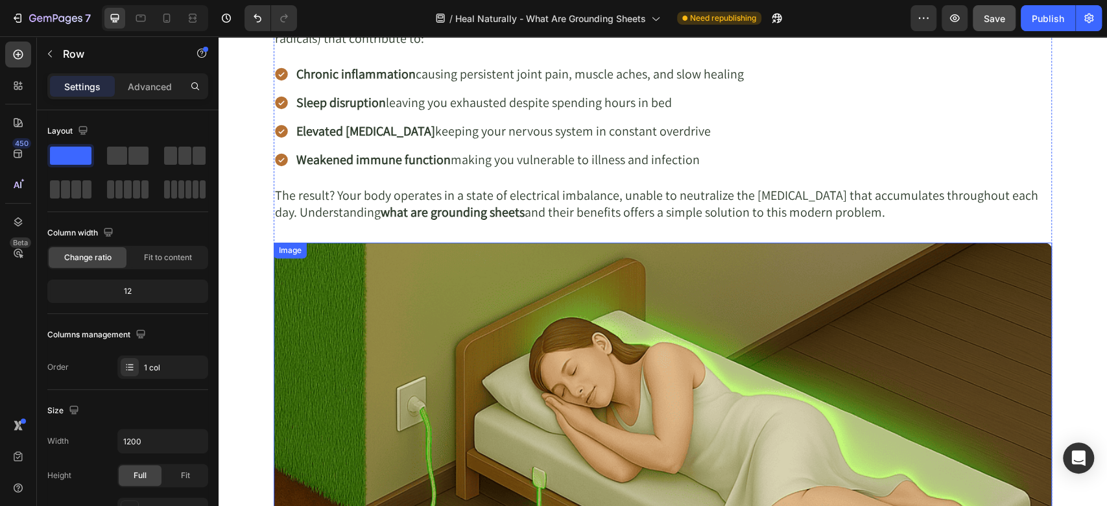
scroll to position [1095, 0]
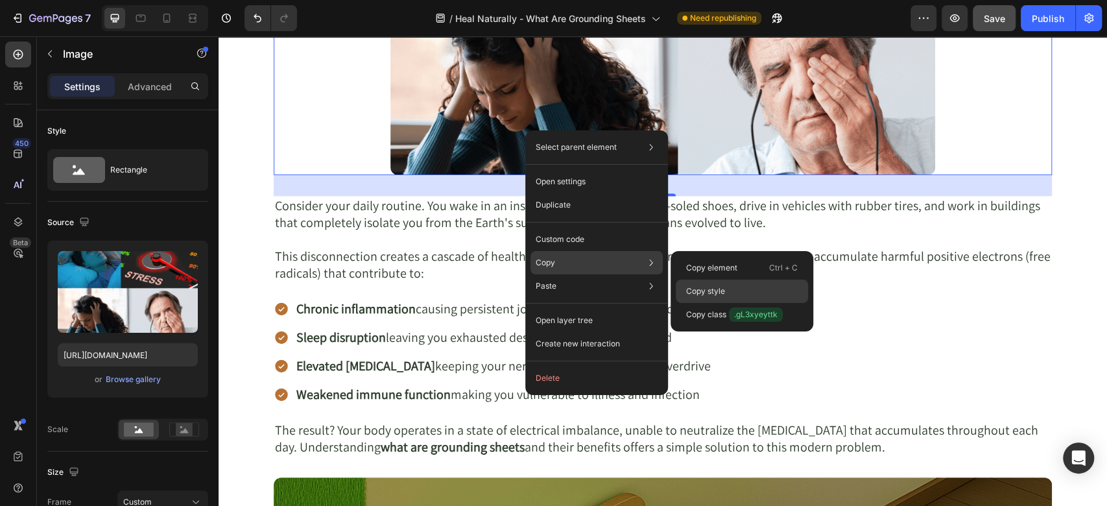
click at [691, 288] on p "Copy style" at bounding box center [705, 291] width 39 height 12
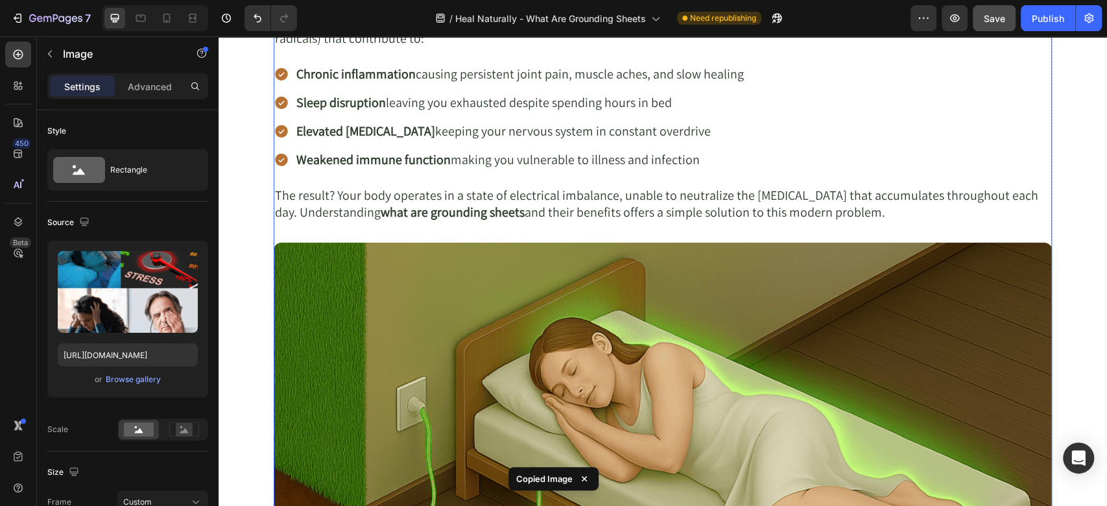
scroll to position [1528, 0]
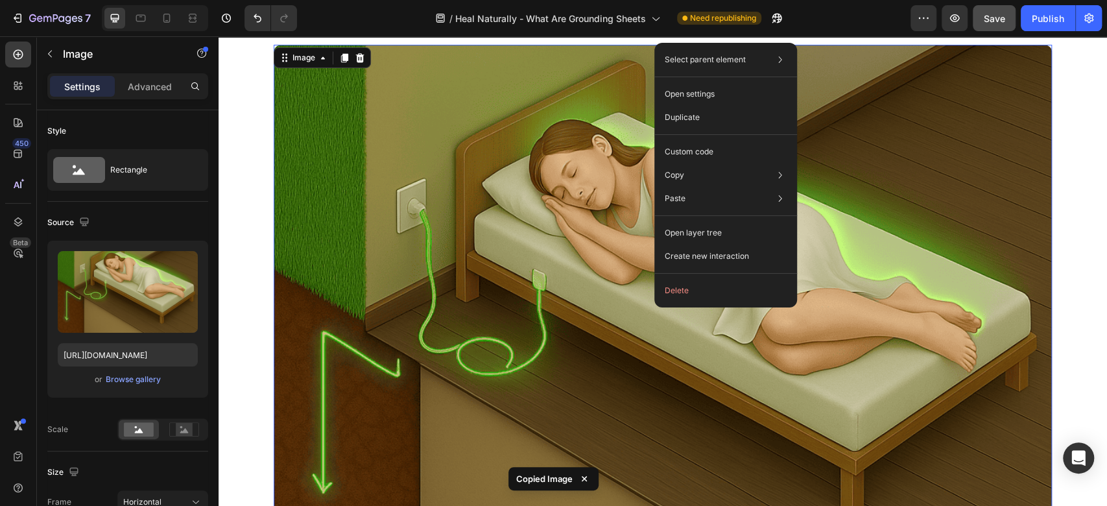
click at [538, 243] on img at bounding box center [663, 337] width 778 height 584
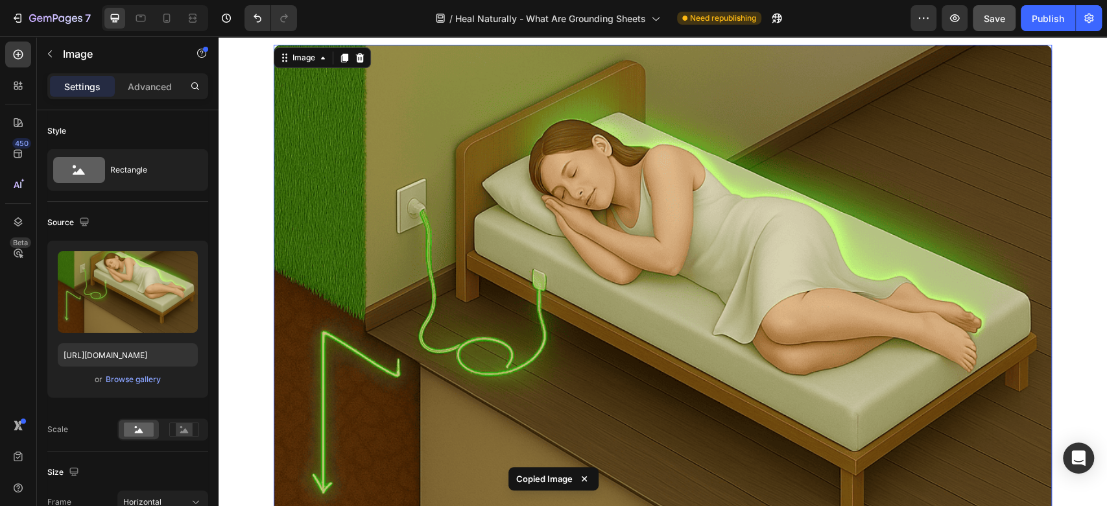
type input "70"
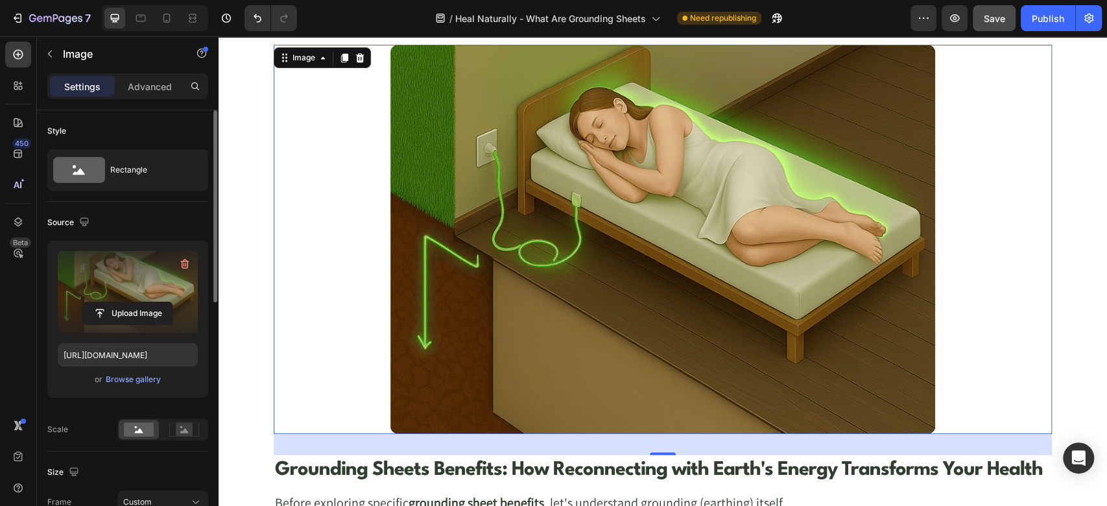
scroll to position [144, 0]
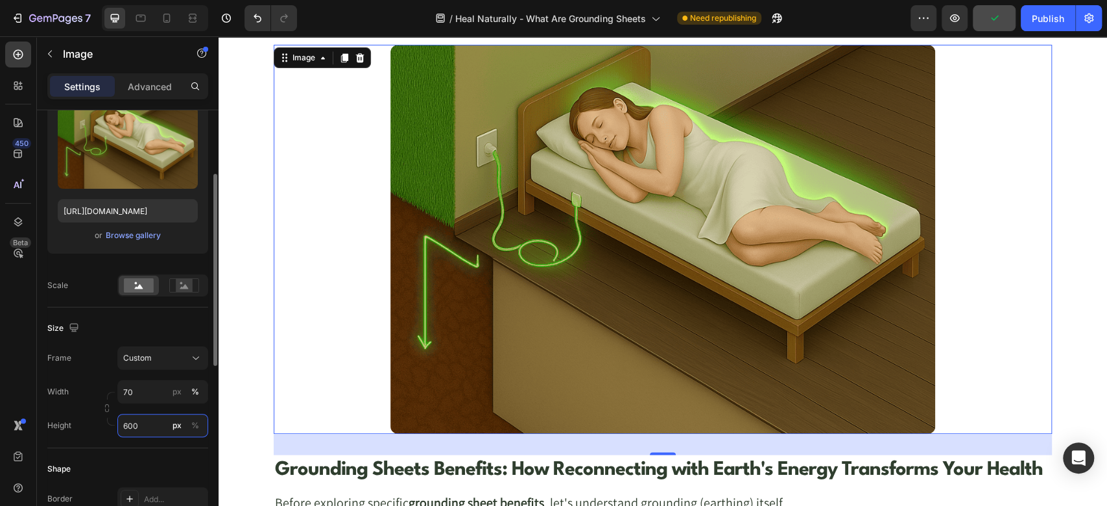
click at [141, 425] on input "600" at bounding box center [162, 425] width 91 height 23
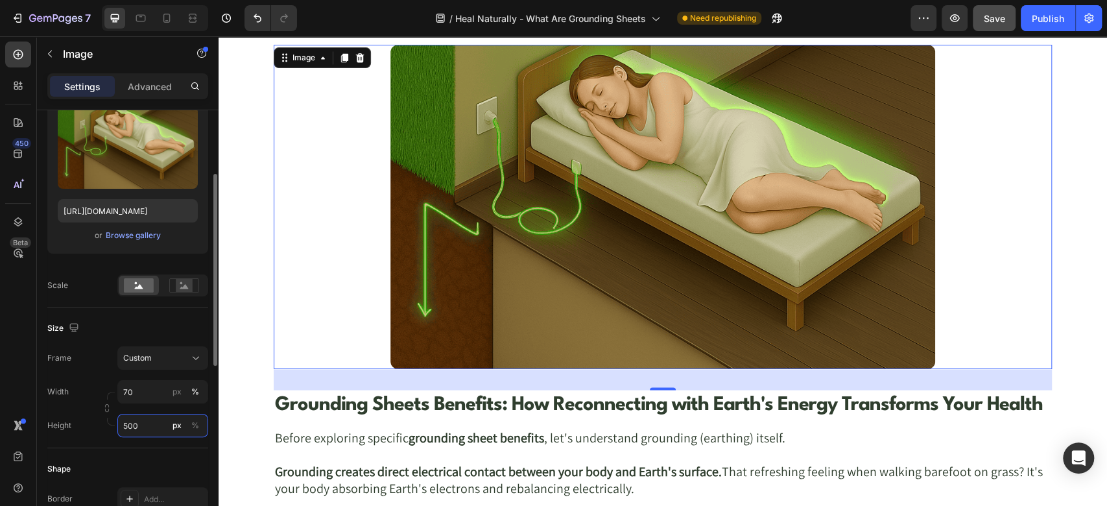
type input "500"
click at [107, 318] on div "Size" at bounding box center [127, 328] width 161 height 21
click at [190, 20] on icon at bounding box center [193, 21] width 8 height 3
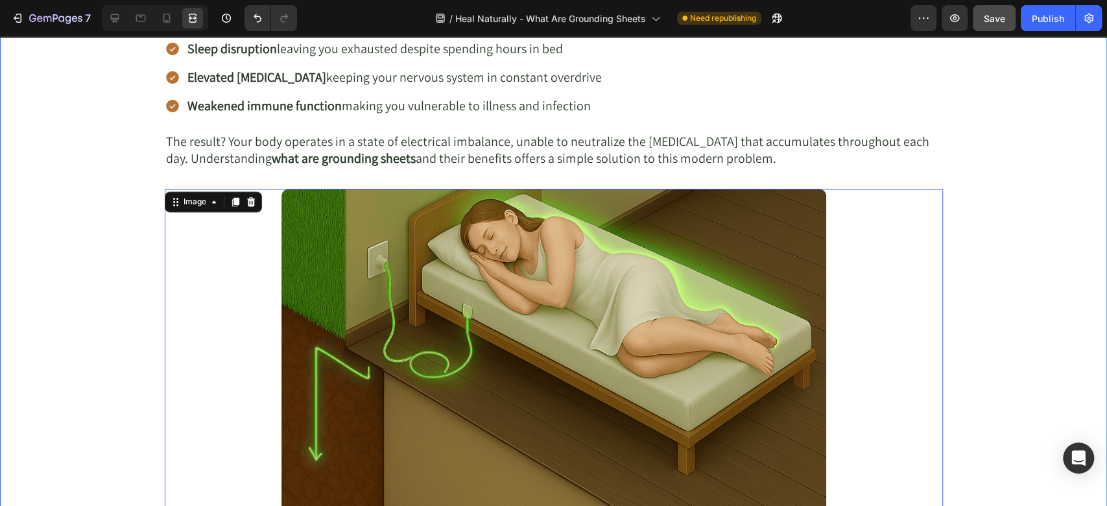
scroll to position [1528, 0]
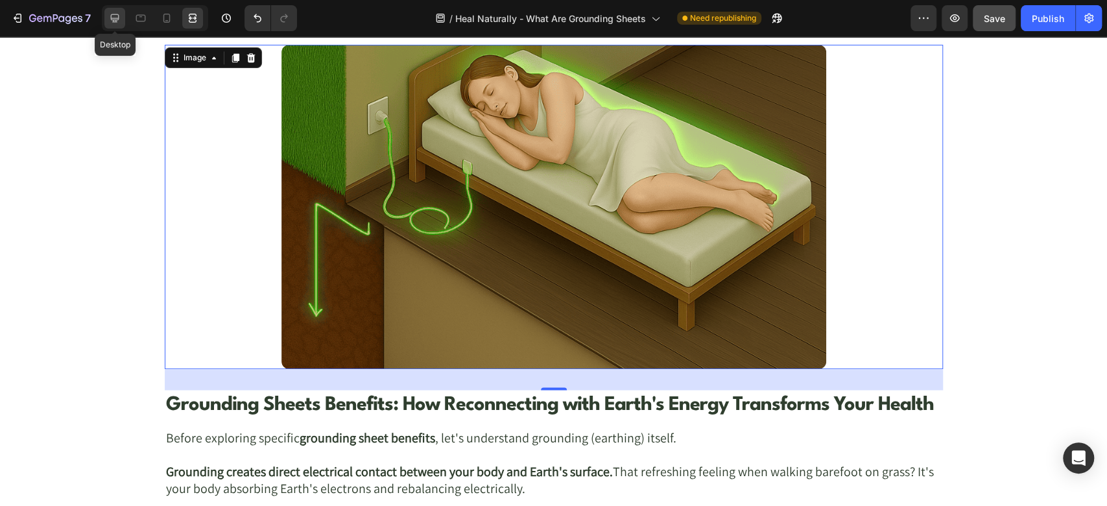
click at [117, 10] on div at bounding box center [114, 18] width 21 height 21
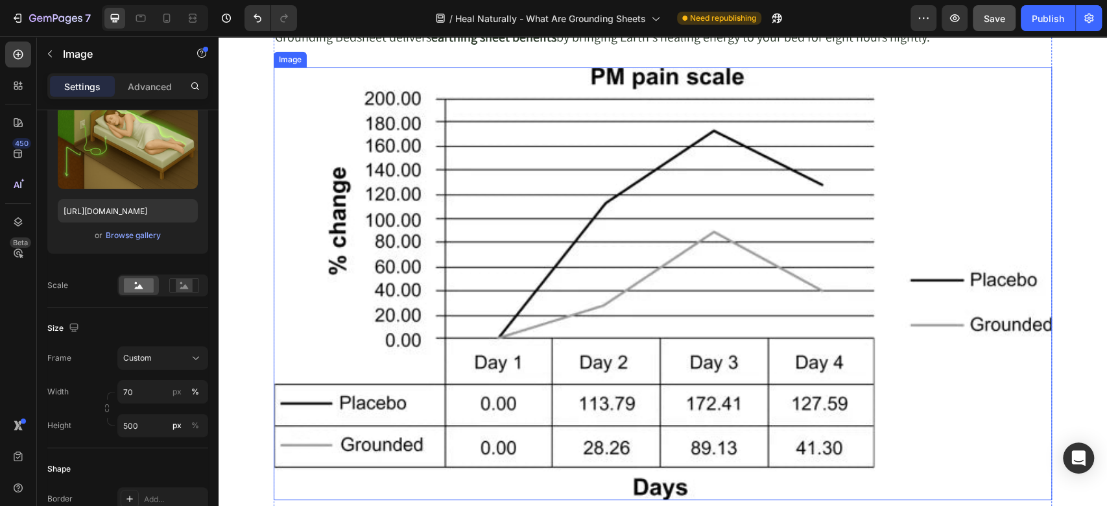
scroll to position [2104, 0]
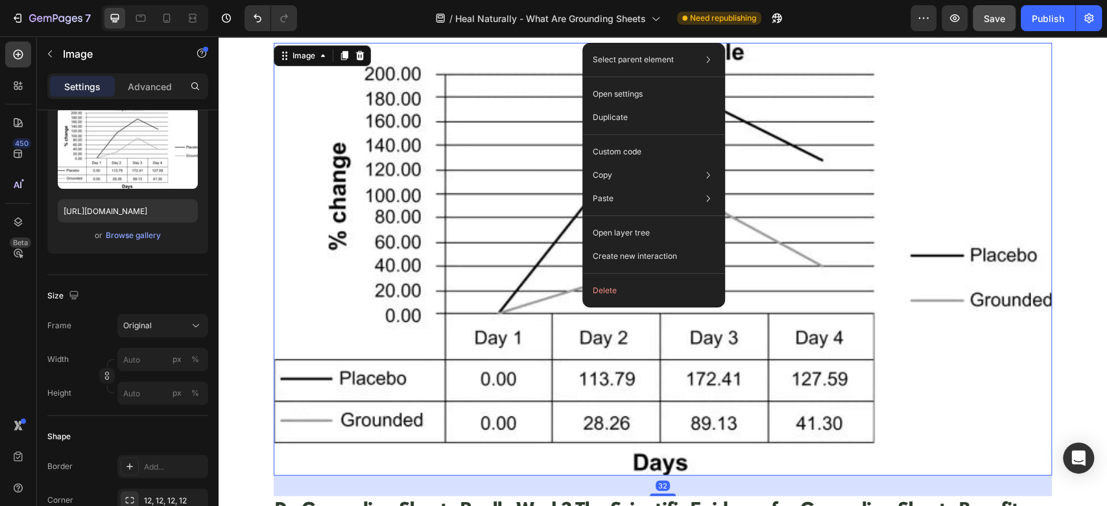
click at [531, 199] on img at bounding box center [663, 259] width 778 height 433
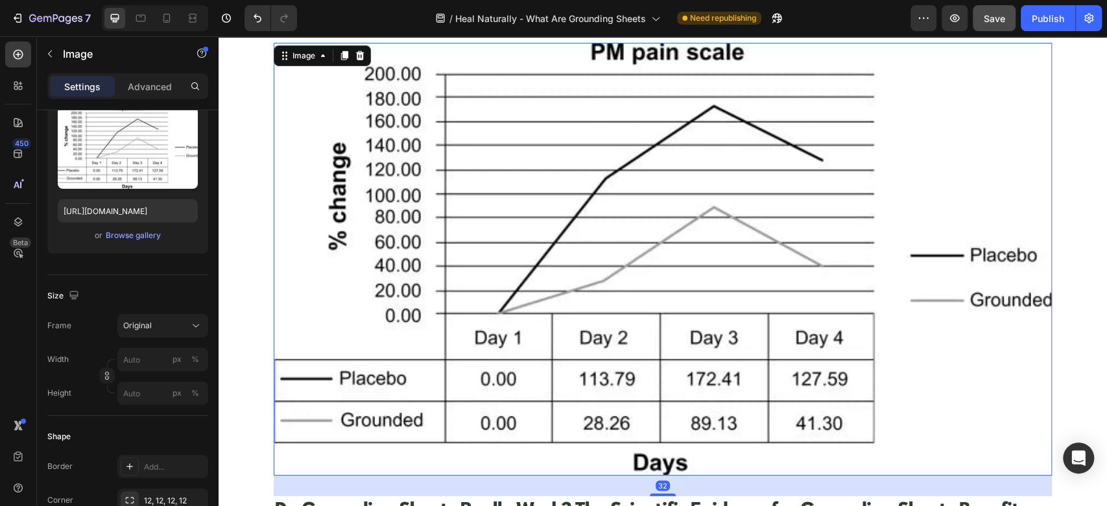
type input "70"
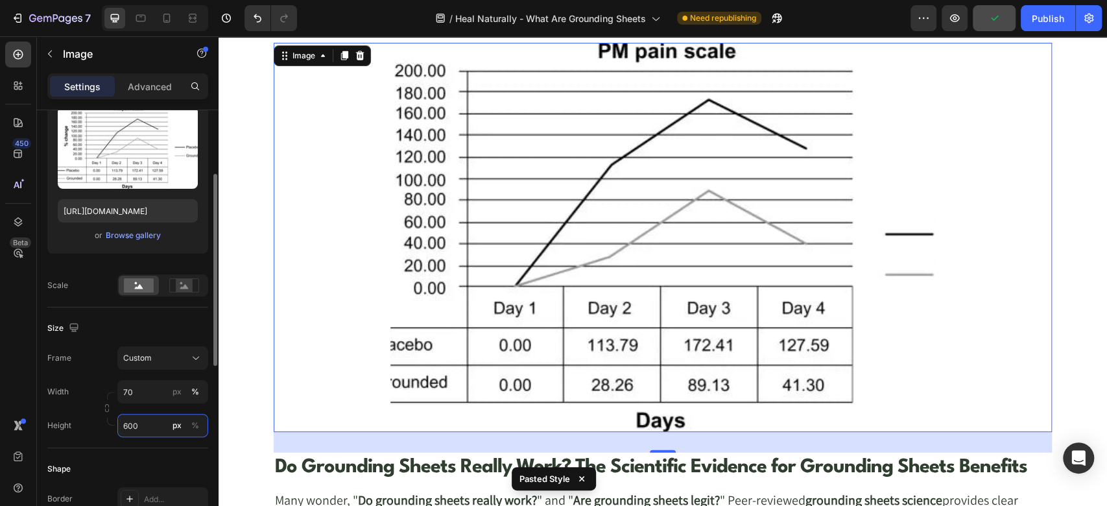
click at [147, 424] on input "600" at bounding box center [162, 425] width 91 height 23
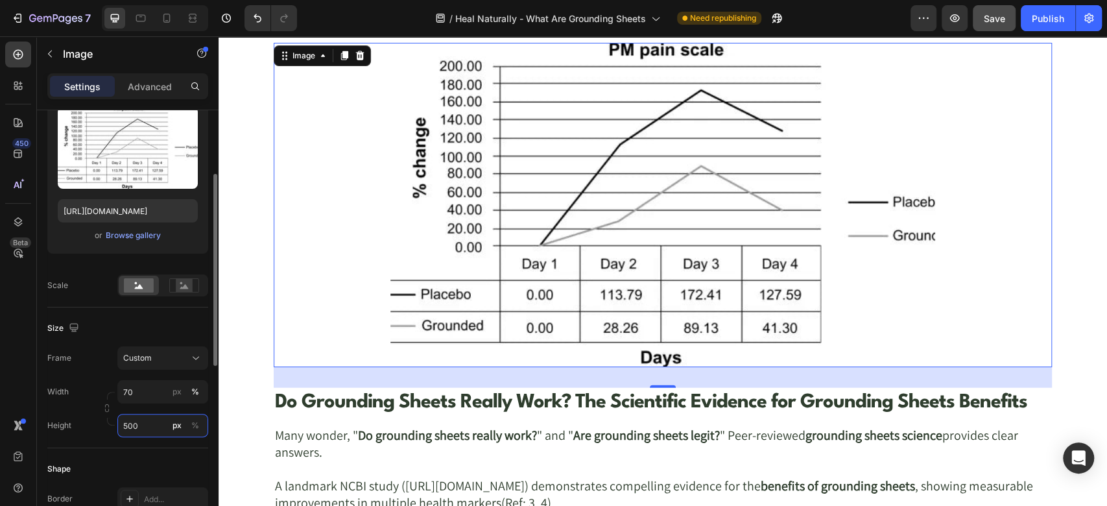
drag, startPoint x: 140, startPoint y: 421, endPoint x: 104, endPoint y: 429, distance: 37.3
click at [104, 429] on div "Height 500 px %" at bounding box center [127, 425] width 161 height 23
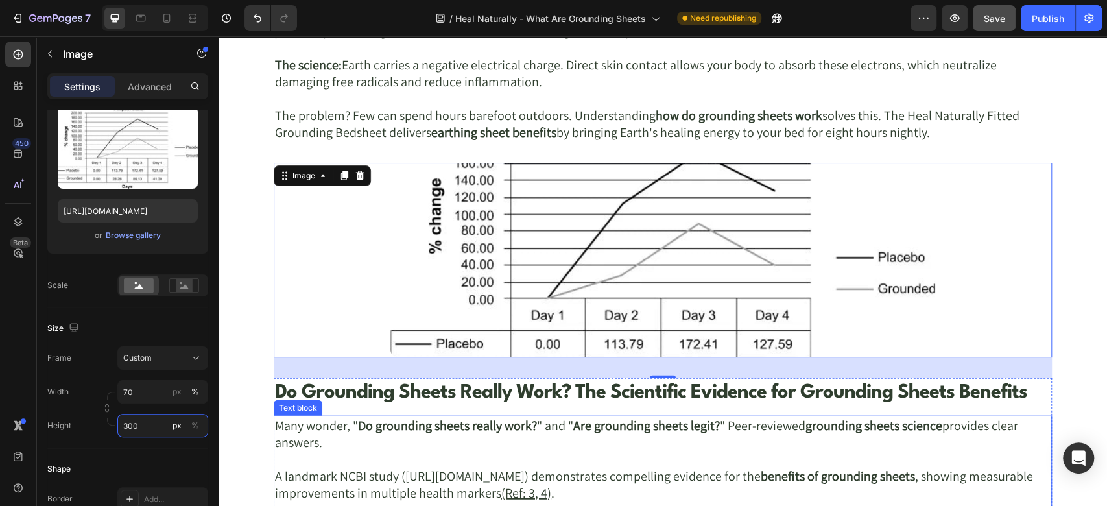
scroll to position [1960, 0]
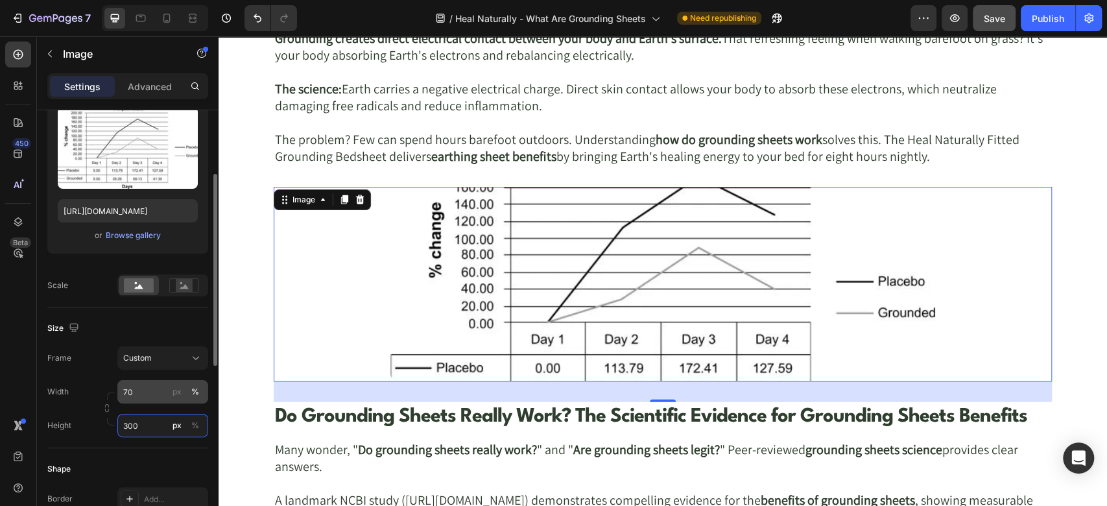
type input "300"
click at [142, 389] on input "70" at bounding box center [162, 391] width 91 height 23
click at [143, 425] on p "Full 100%" at bounding box center [160, 422] width 75 height 12
type input "100"
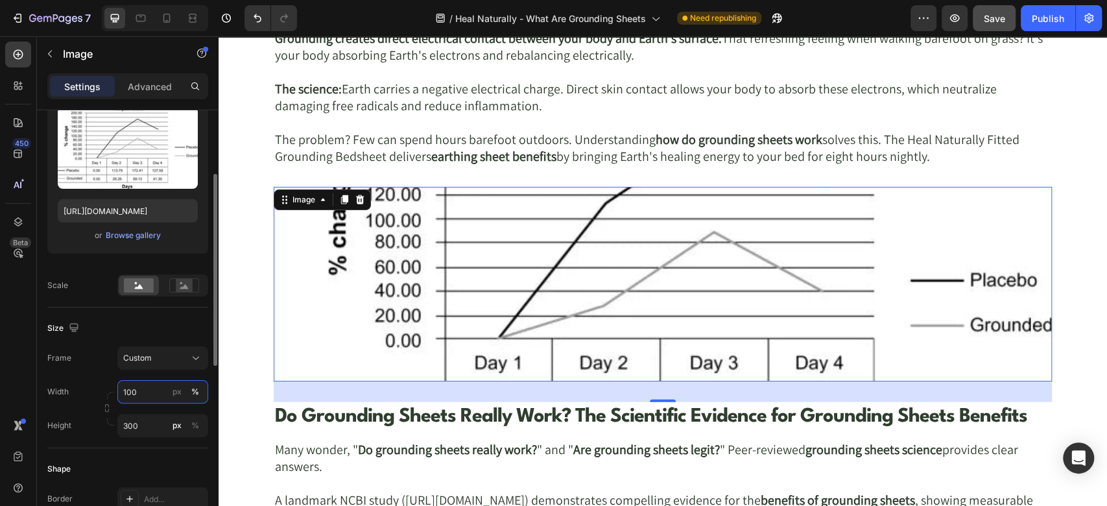
click at [146, 389] on input "100" at bounding box center [162, 391] width 91 height 23
click at [148, 362] on span "Custom" at bounding box center [137, 358] width 29 height 12
click at [187, 279] on rect at bounding box center [184, 285] width 17 height 13
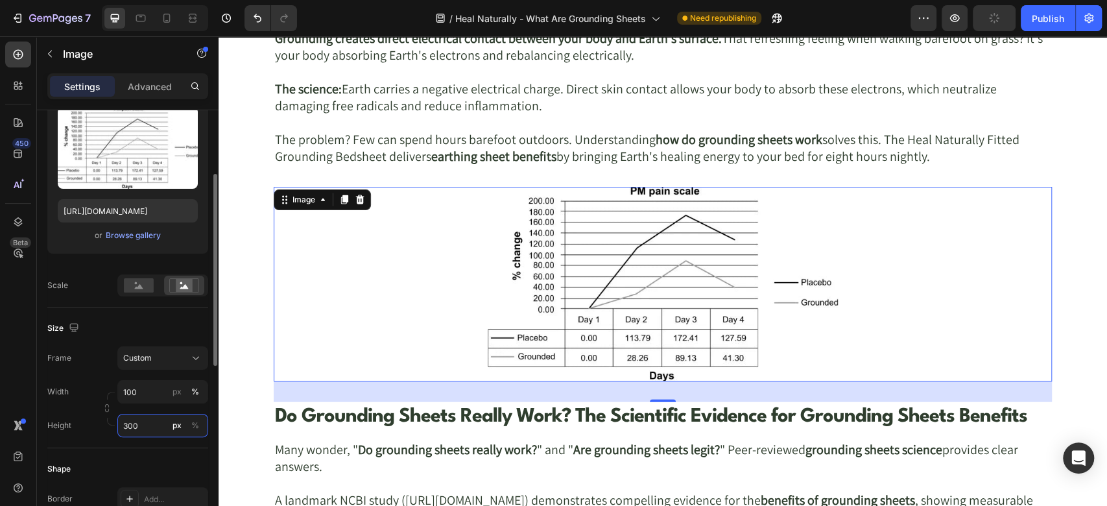
click at [148, 424] on input "300" at bounding box center [162, 425] width 91 height 23
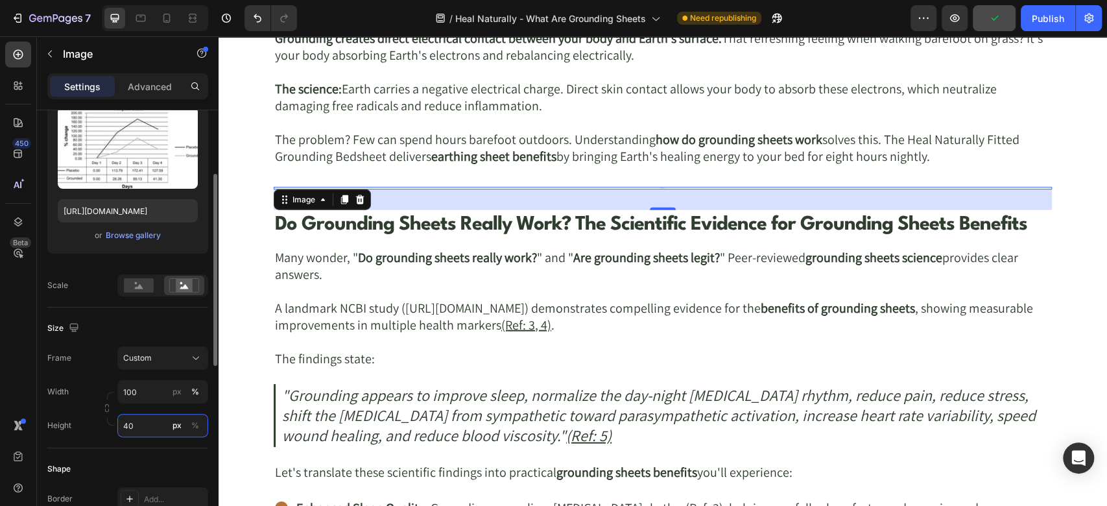
type input "400"
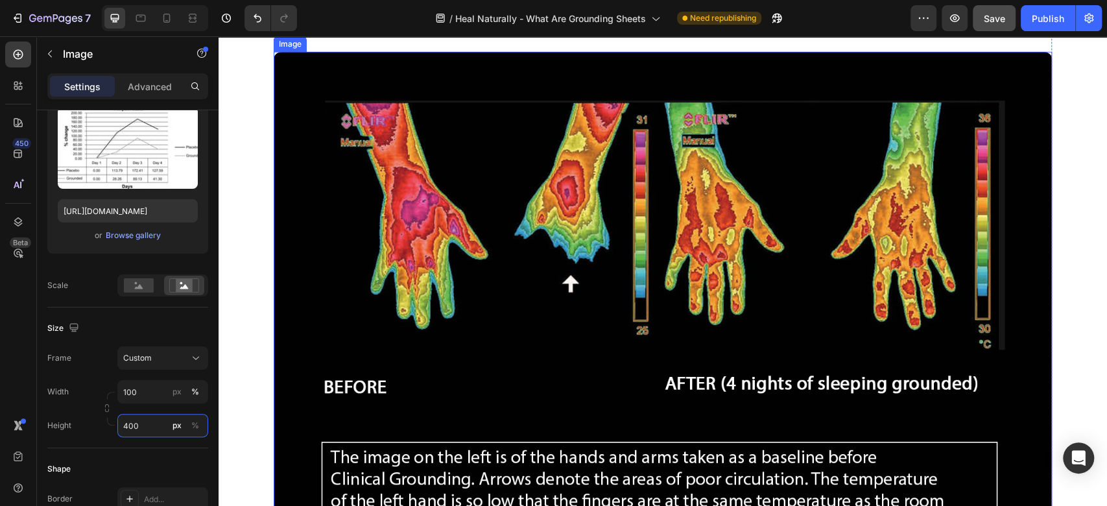
scroll to position [2969, 0]
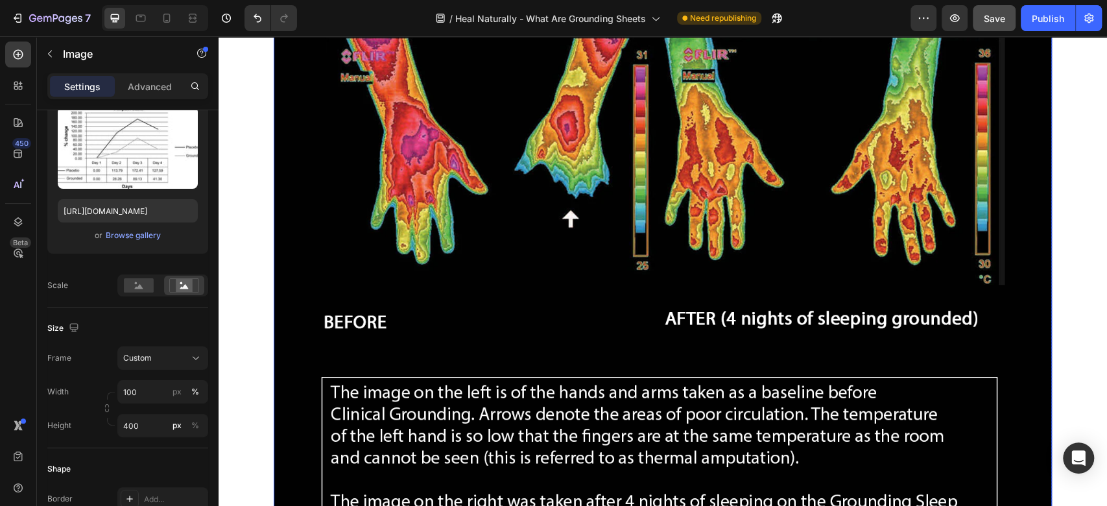
click at [571, 171] on img at bounding box center [663, 376] width 778 height 778
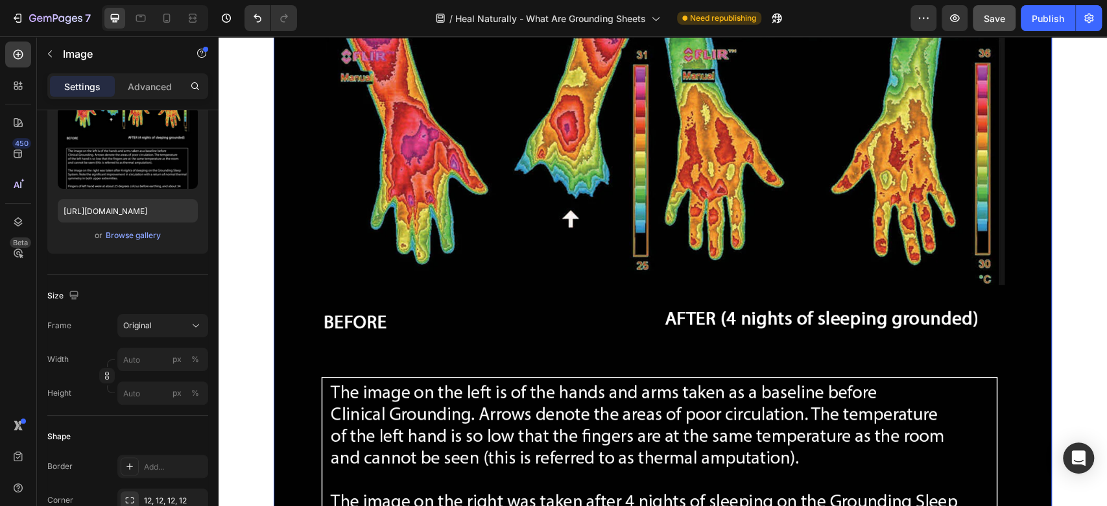
type input "70"
type input "600"
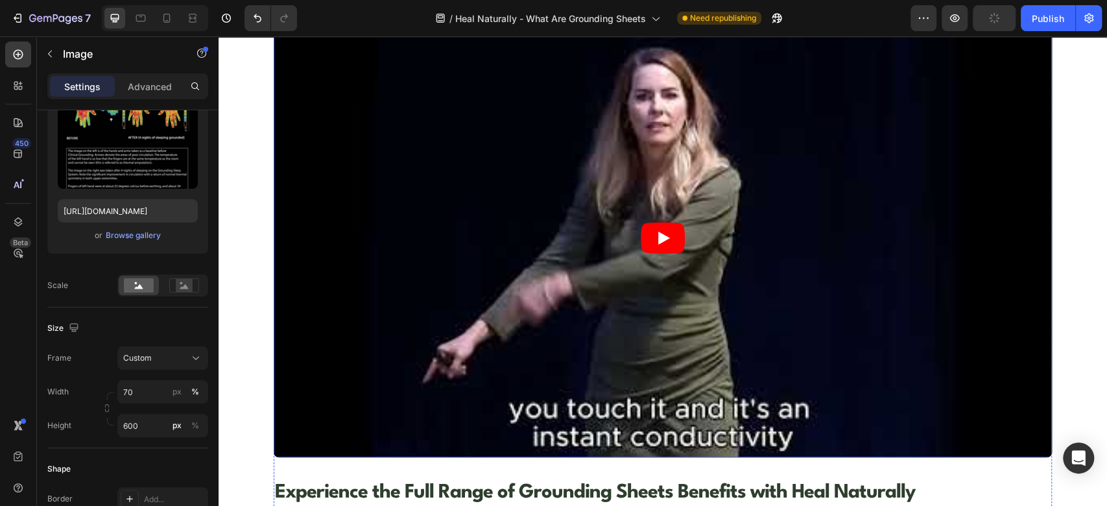
scroll to position [3834, 0]
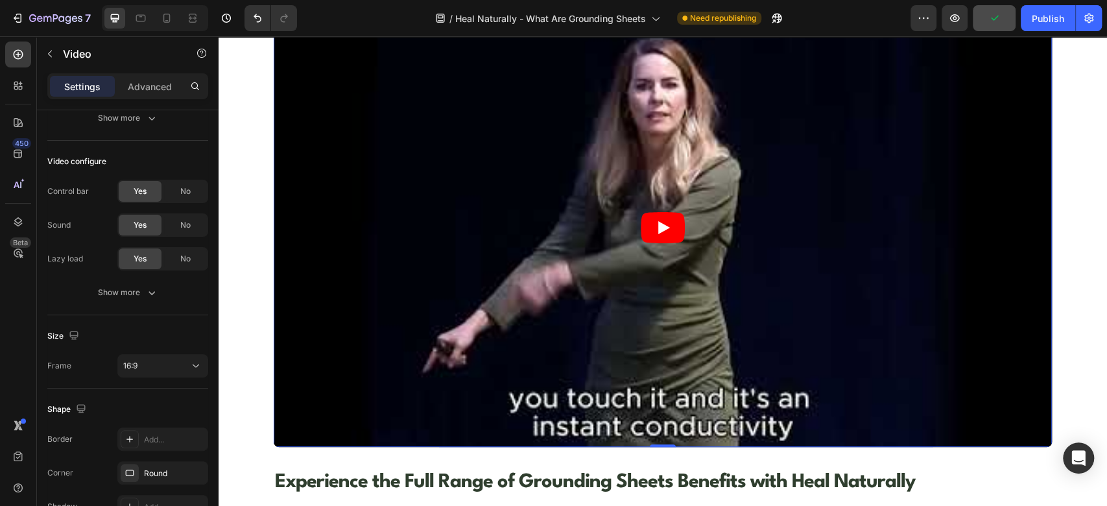
click at [518, 195] on article at bounding box center [663, 228] width 778 height 438
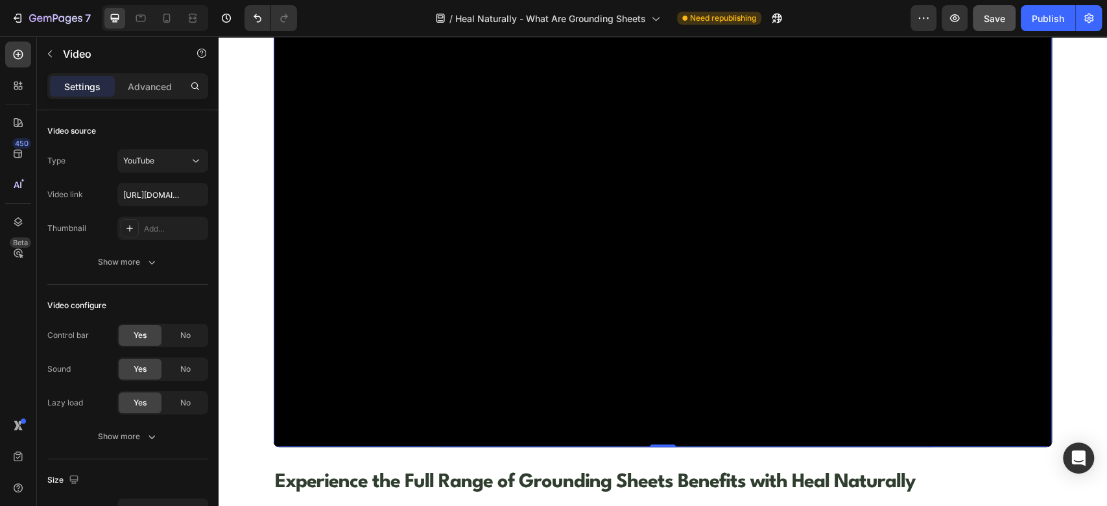
scroll to position [3689, 0]
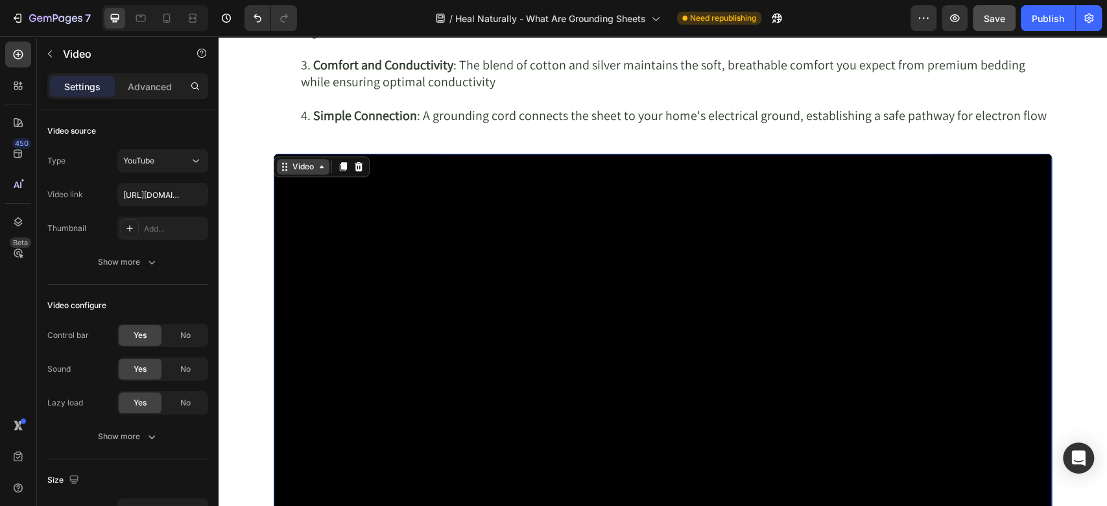
click at [290, 162] on div "Video" at bounding box center [303, 167] width 27 height 12
click at [290, 167] on div "Video" at bounding box center [303, 167] width 27 height 12
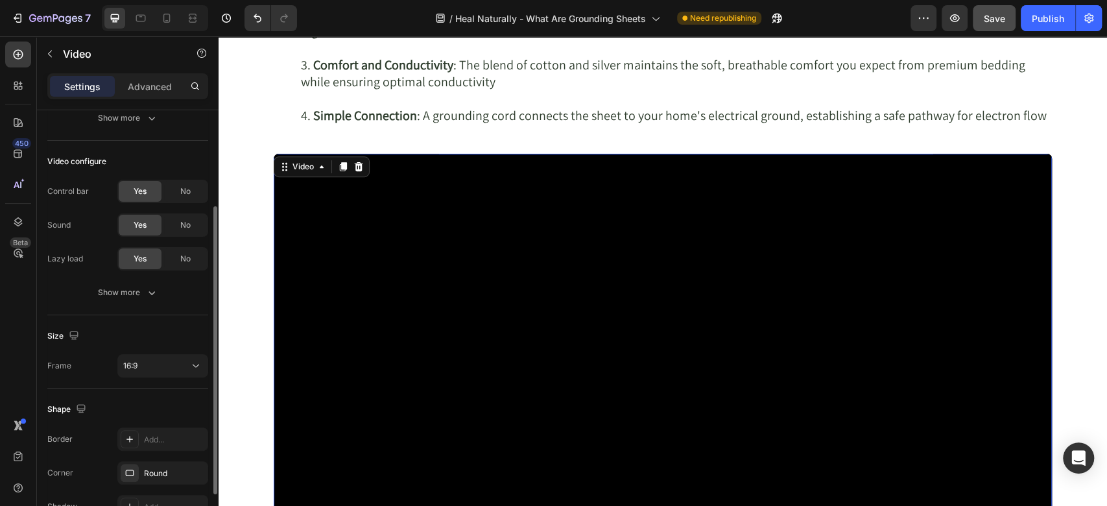
scroll to position [218, 0]
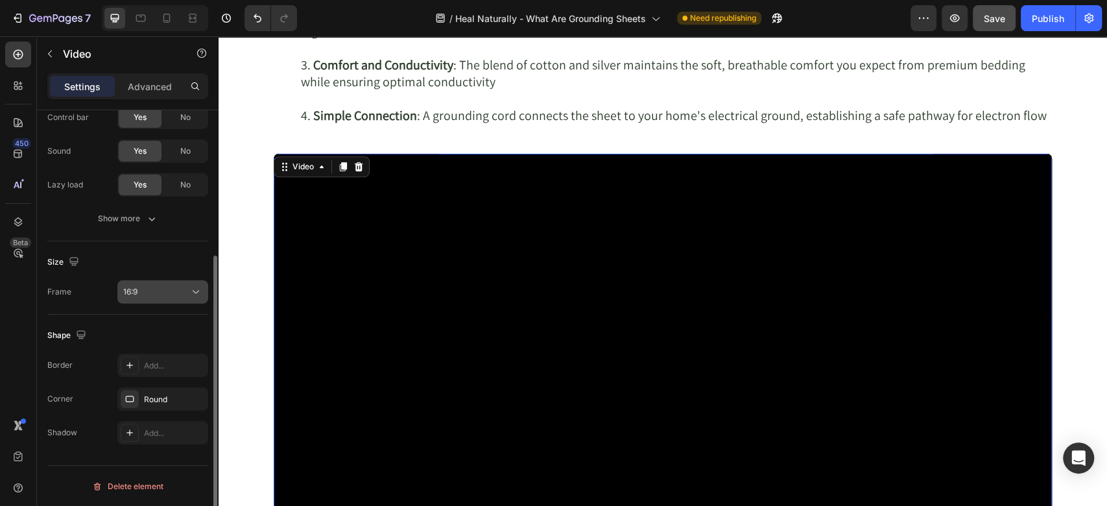
click at [193, 284] on button "16:9" at bounding box center [162, 291] width 91 height 23
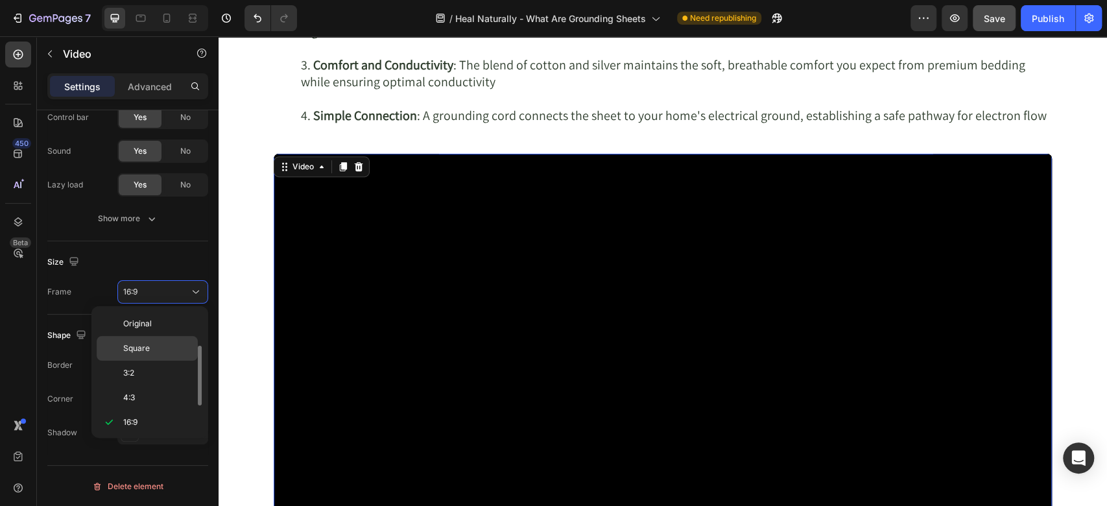
scroll to position [23, 0]
click at [150, 371] on p "4:3" at bounding box center [157, 374] width 69 height 12
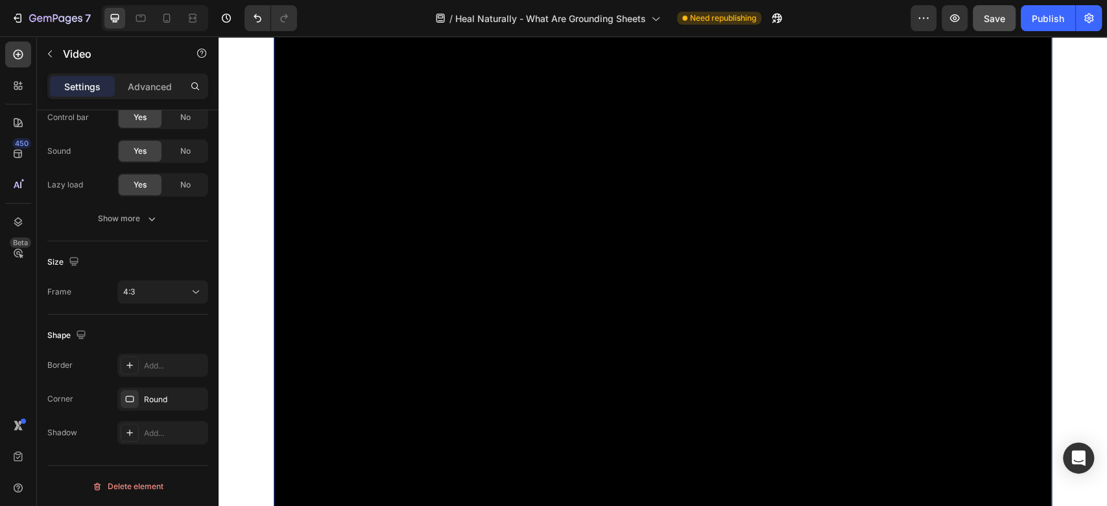
scroll to position [3834, 0]
click at [170, 296] on div "4:3" at bounding box center [156, 292] width 66 height 12
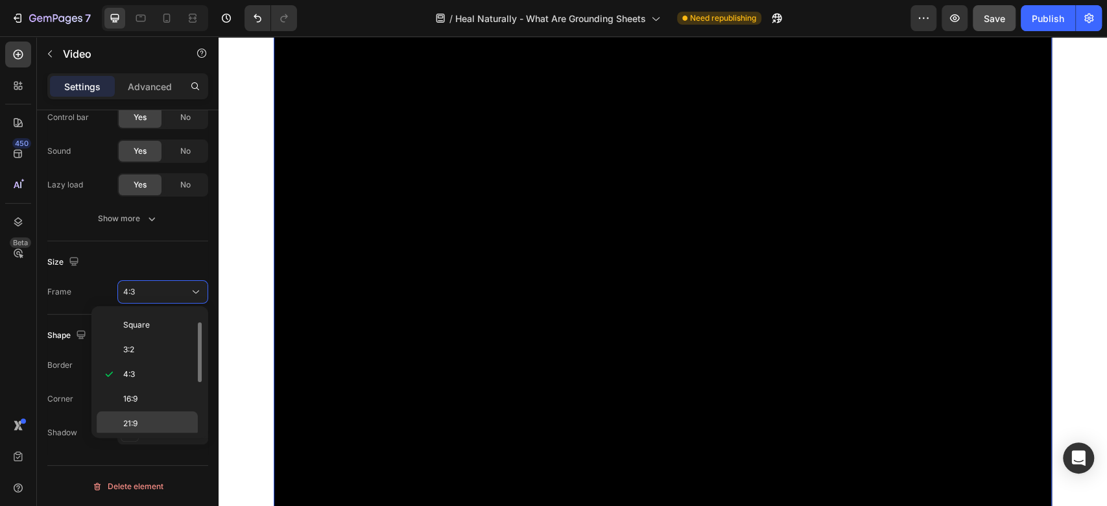
click at [136, 418] on span "21:9" at bounding box center [130, 424] width 14 height 12
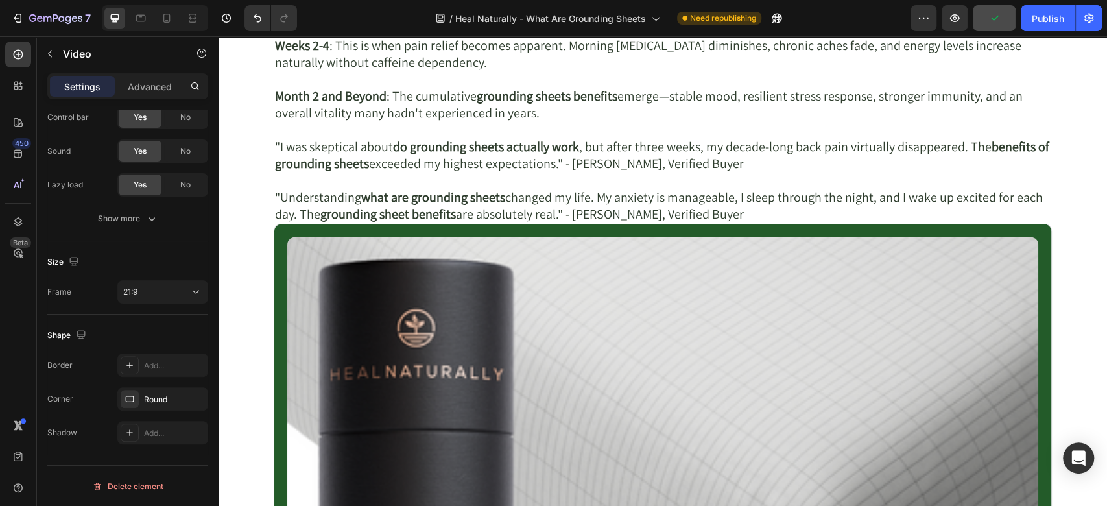
scroll to position [5130, 0]
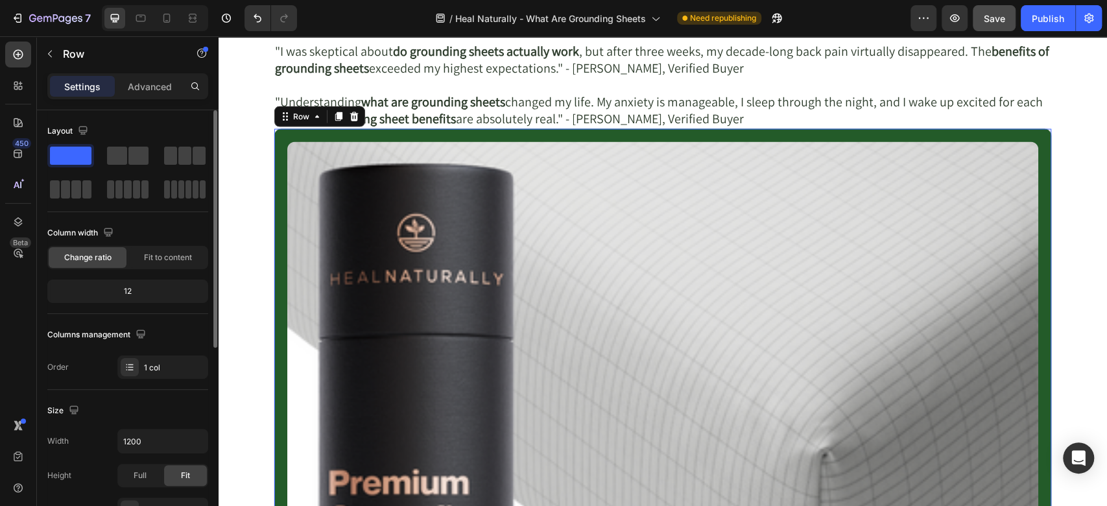
scroll to position [144, 0]
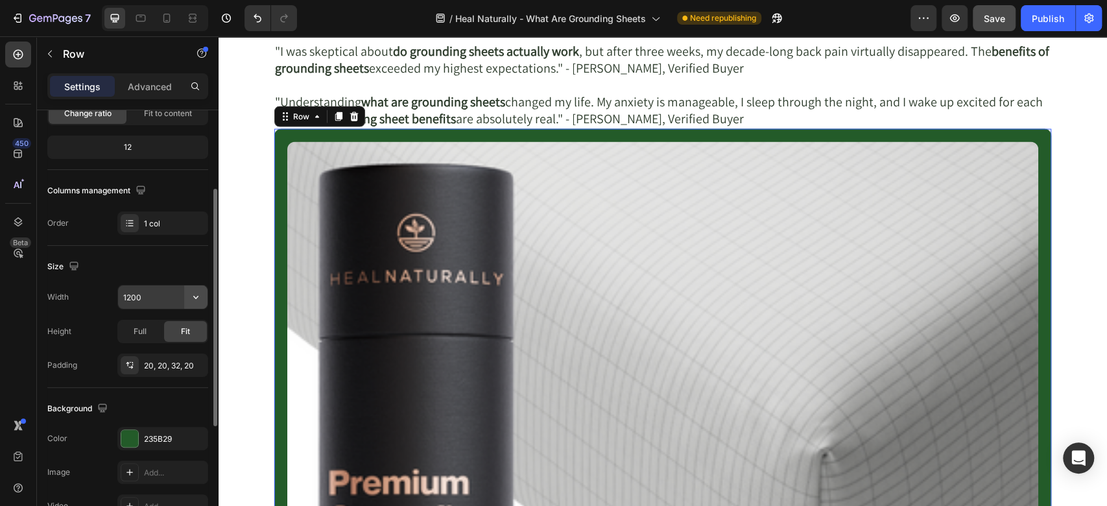
click at [204, 299] on button "button" at bounding box center [195, 296] width 23 height 23
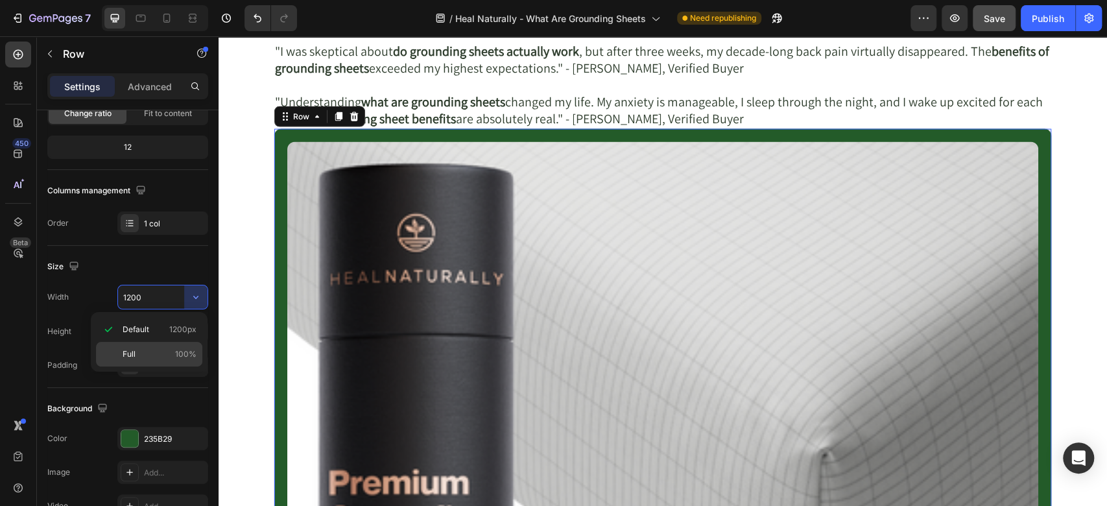
click at [152, 359] on p "Full 100%" at bounding box center [160, 354] width 74 height 12
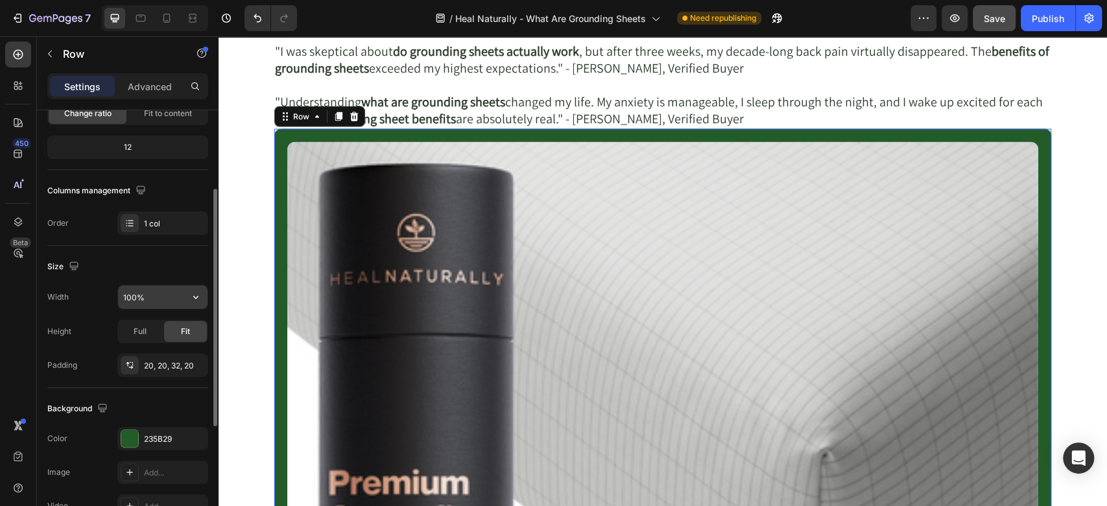
click at [155, 294] on input "100%" at bounding box center [162, 296] width 89 height 23
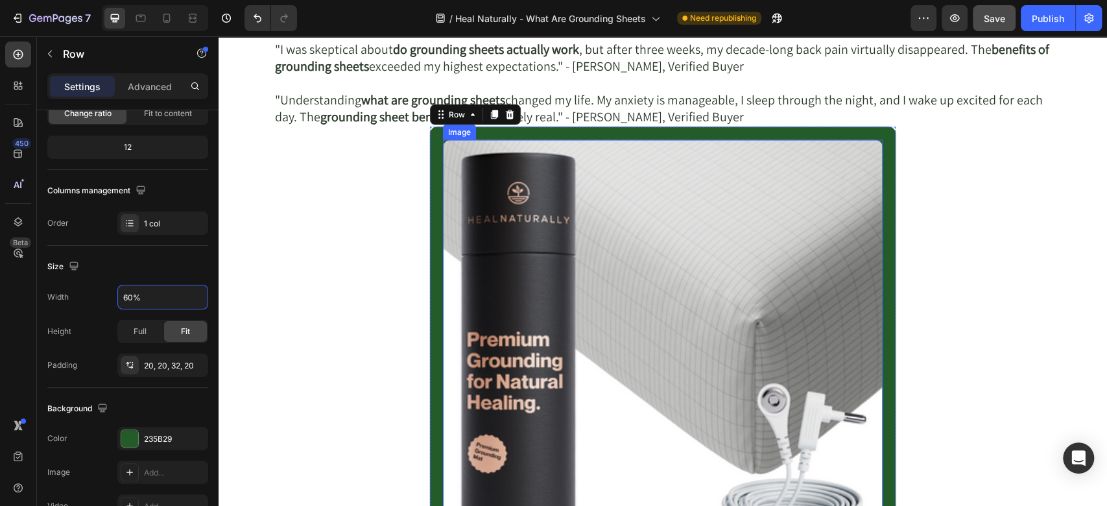
scroll to position [5130, 0]
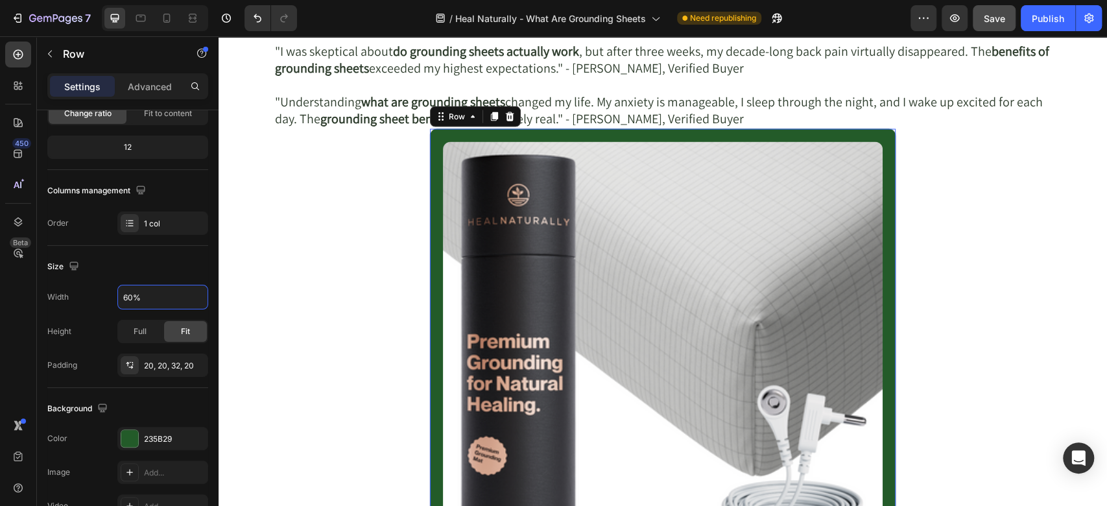
type input "60%"
click at [430, 207] on div "Image Heal Naturally Fitted Grounding Bedsheet Text Block Row $99.95 Text Block…" at bounding box center [662, 455] width 467 height 654
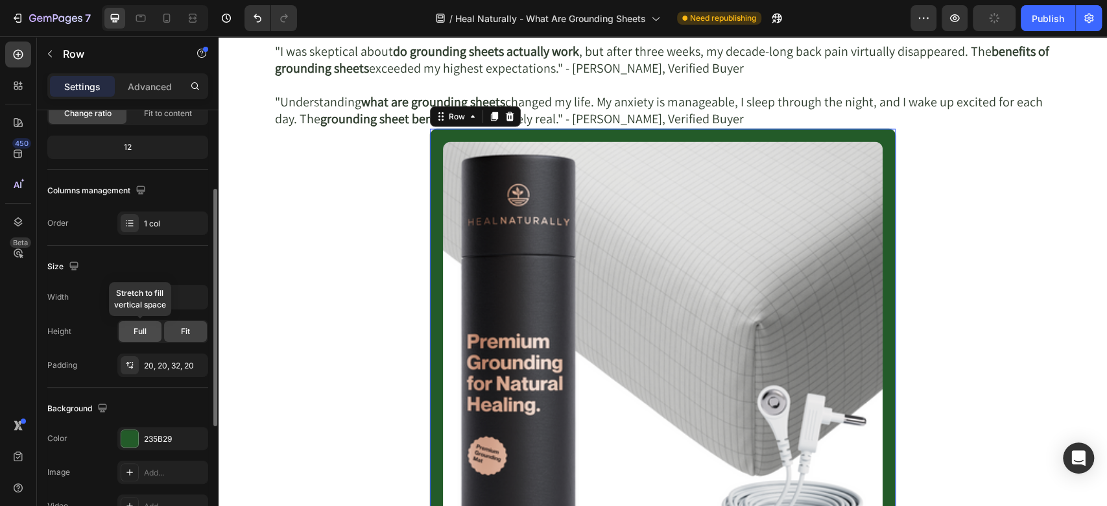
click at [153, 329] on div "Full" at bounding box center [140, 331] width 43 height 21
click at [166, 333] on div "Fit" at bounding box center [185, 331] width 43 height 21
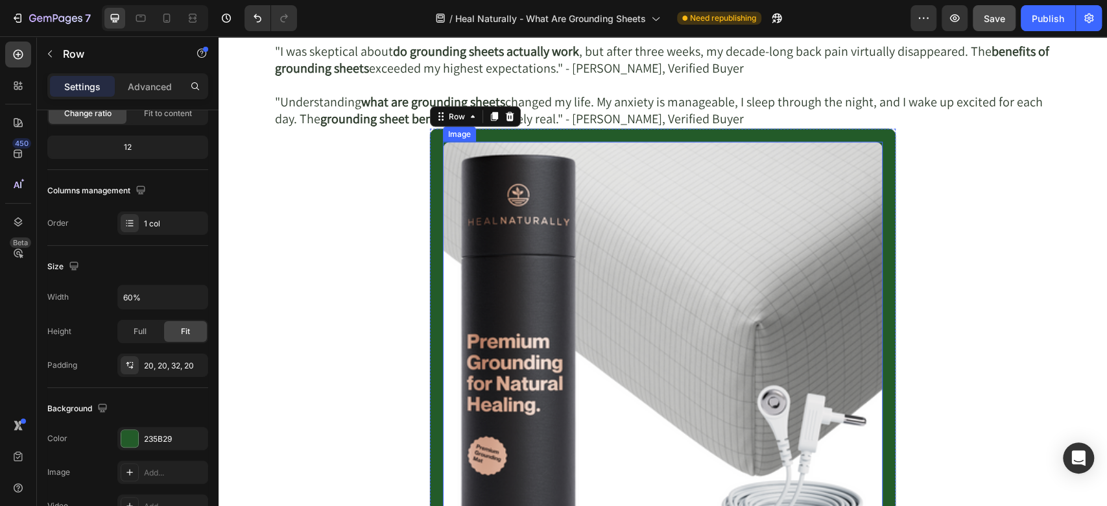
click at [542, 221] on img at bounding box center [663, 362] width 440 height 440
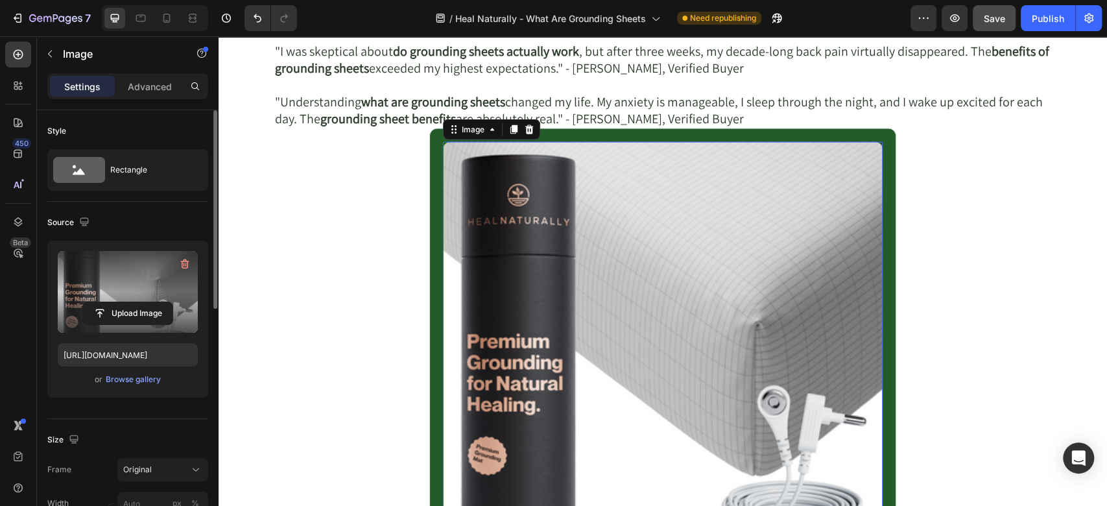
scroll to position [144, 0]
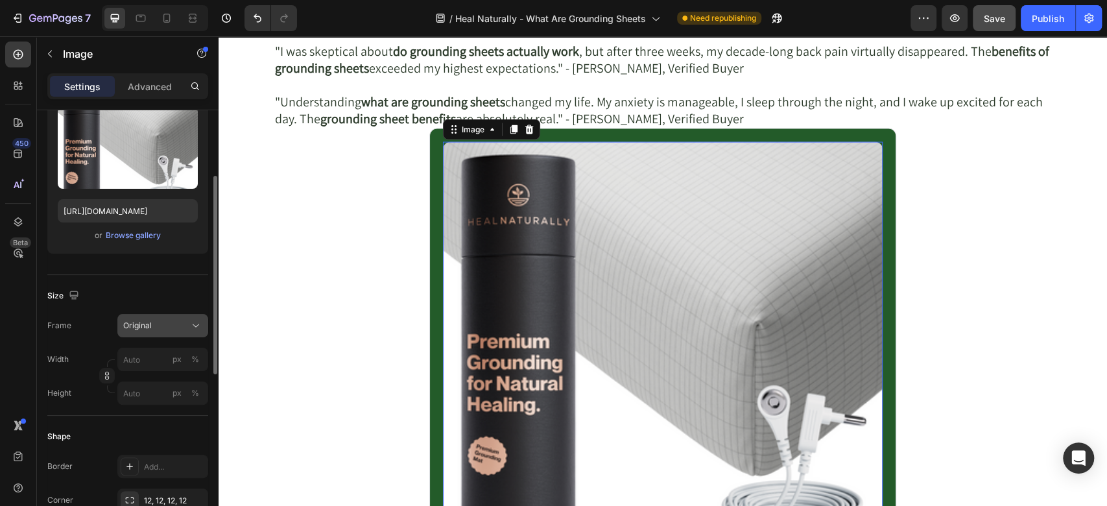
click at [176, 326] on div "Original" at bounding box center [155, 326] width 64 height 12
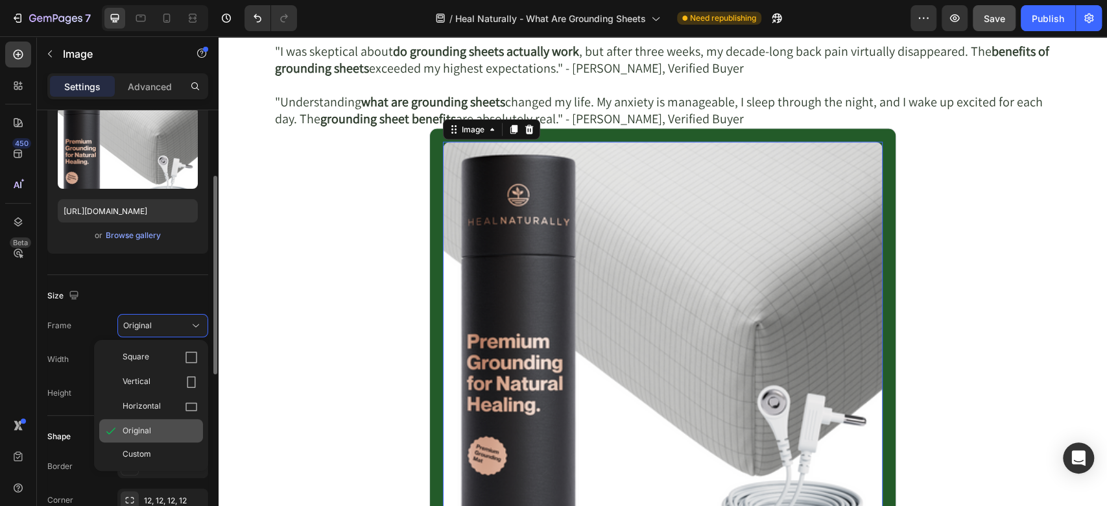
click at [152, 426] on div "Original" at bounding box center [160, 431] width 75 height 12
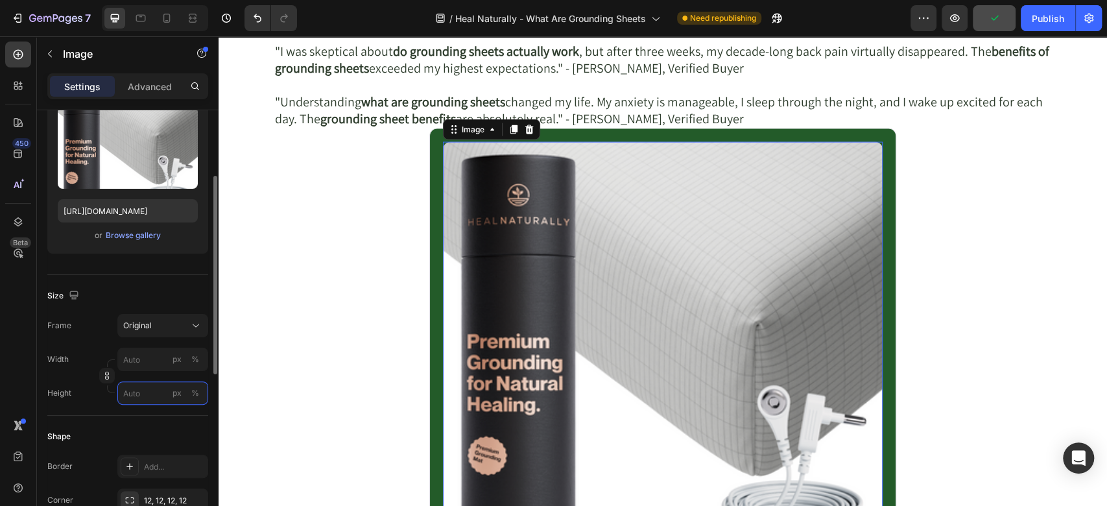
click at [150, 400] on input "px %" at bounding box center [162, 392] width 91 height 23
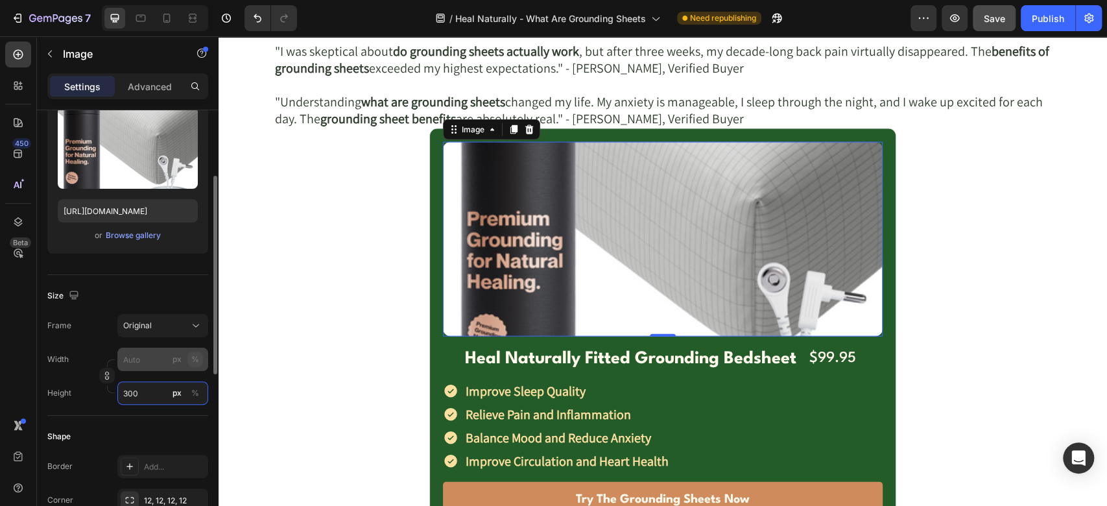
type input "300"
click at [195, 361] on div "%" at bounding box center [195, 359] width 8 height 12
click at [137, 357] on input "px %" at bounding box center [162, 359] width 91 height 23
type input "1"
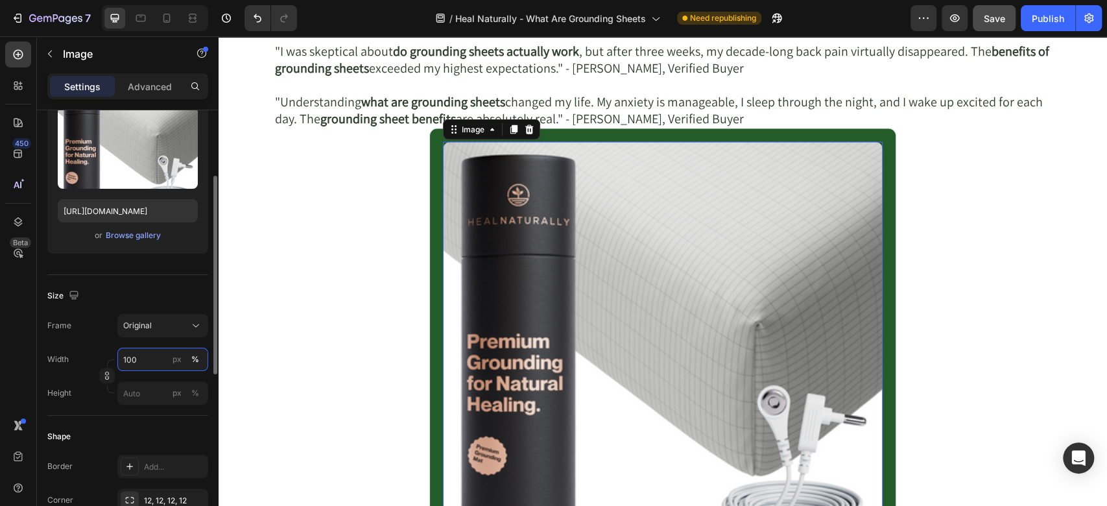
type input "100"
click at [105, 375] on icon "button" at bounding box center [106, 375] width 9 height 9
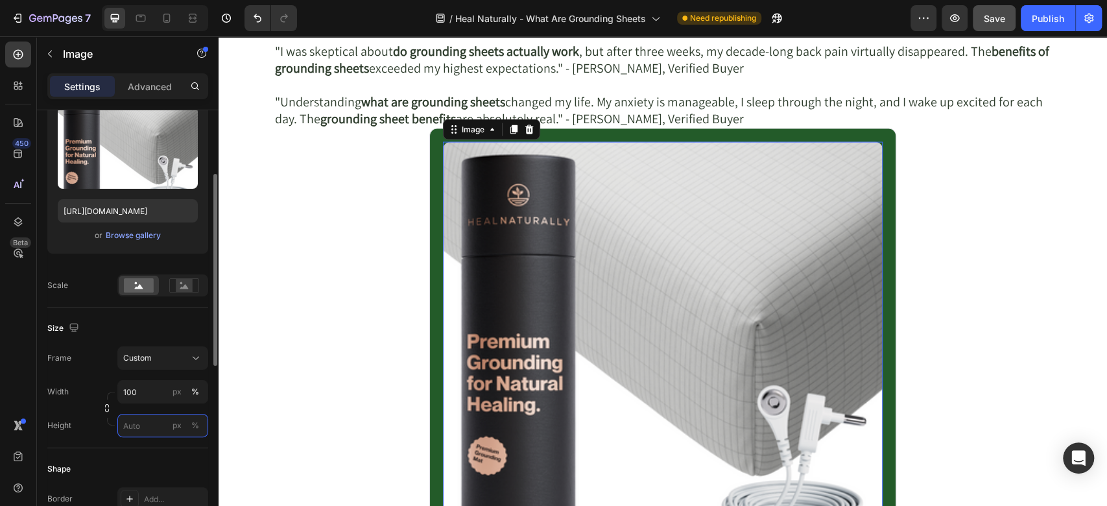
click at [142, 423] on input "px %" at bounding box center [162, 425] width 91 height 23
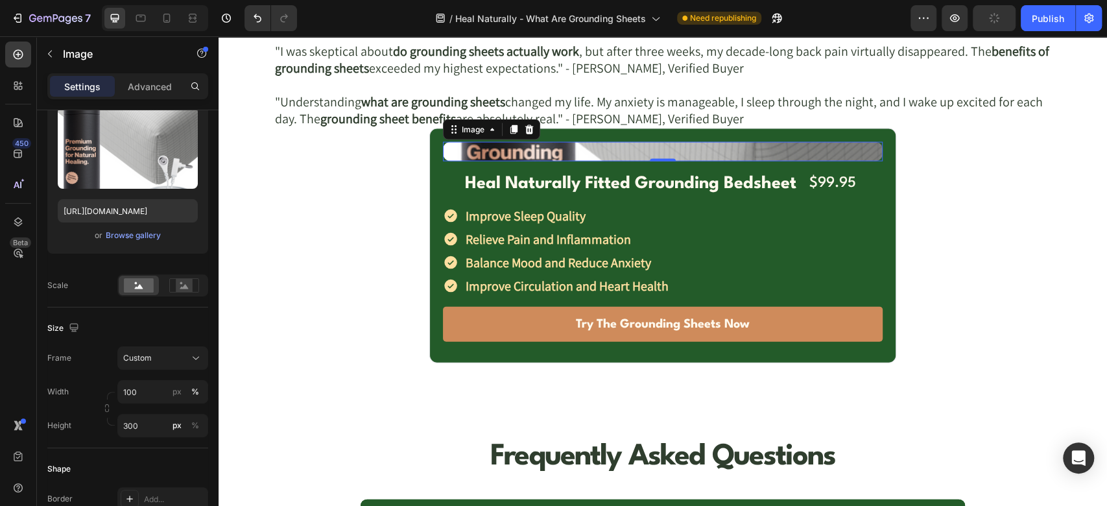
click at [107, 366] on div "Frame Custom" at bounding box center [127, 357] width 161 height 23
click at [161, 430] on input "300" at bounding box center [162, 425] width 91 height 23
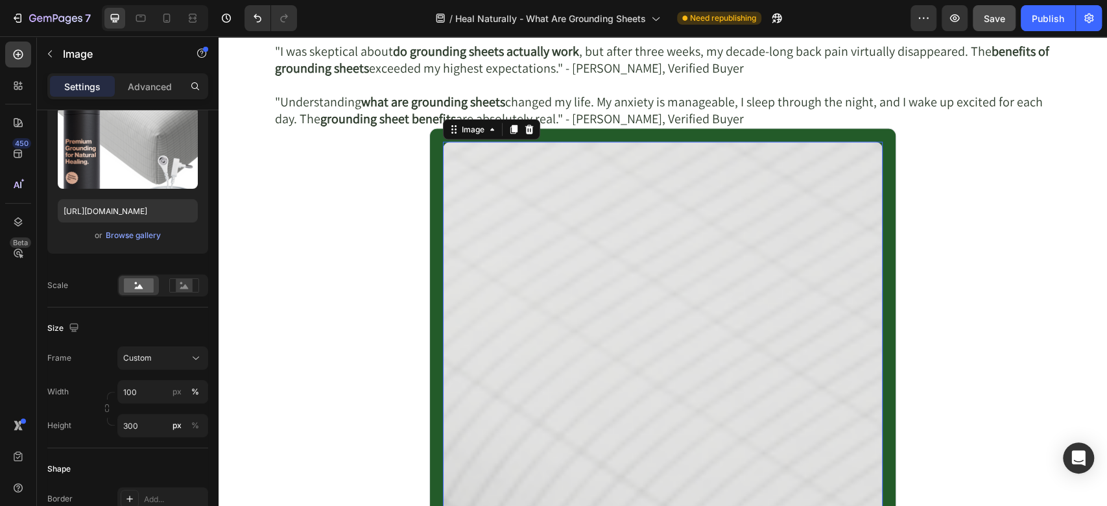
click at [110, 315] on div "Size Frame Custom Width 100 px % Height 300 px %" at bounding box center [127, 377] width 161 height 141
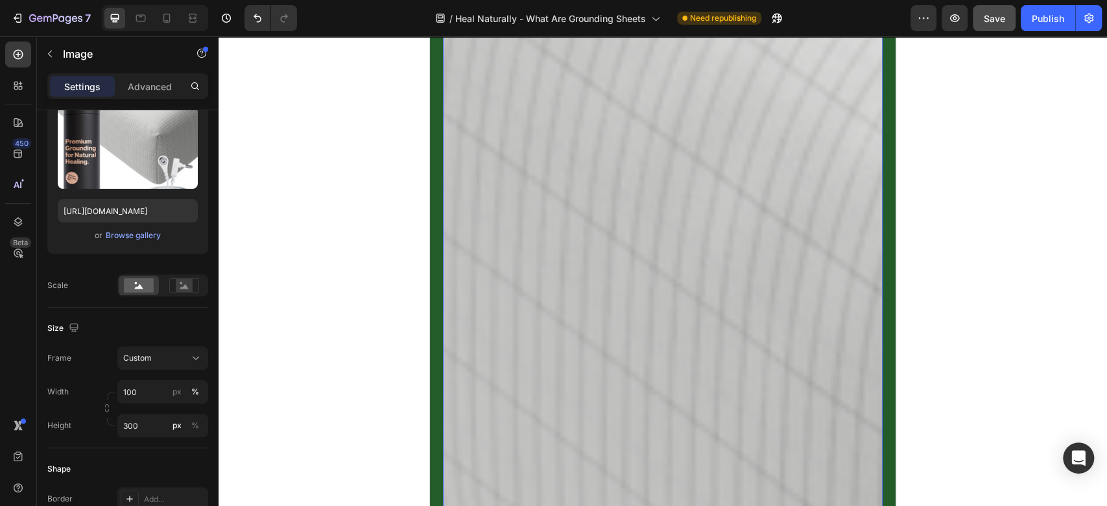
scroll to position [5995, 0]
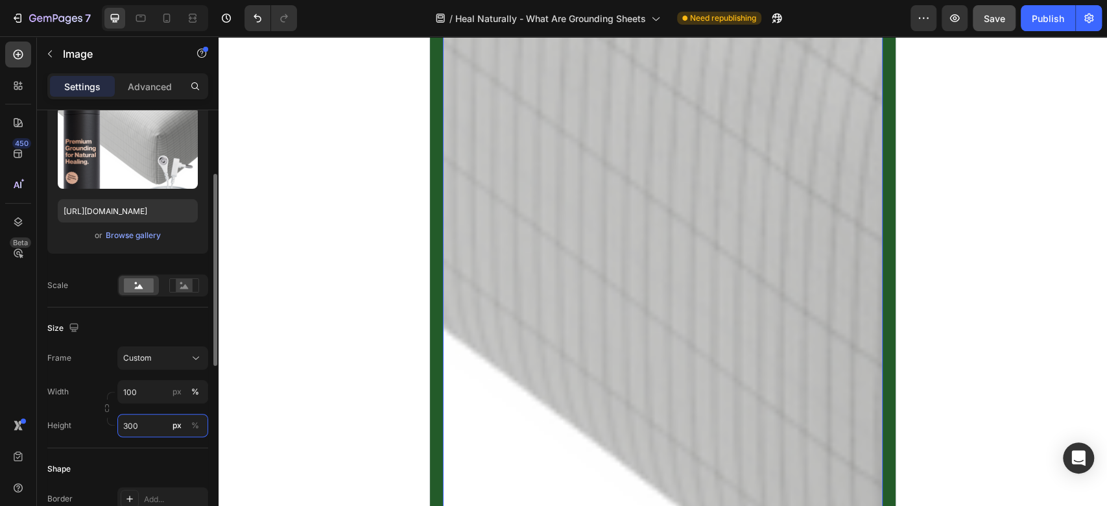
click at [150, 419] on input "300" at bounding box center [162, 425] width 91 height 23
click at [152, 424] on input "3000" at bounding box center [162, 425] width 91 height 23
type input "3000"
click at [152, 425] on input "3000" at bounding box center [162, 425] width 91 height 23
drag, startPoint x: 152, startPoint y: 425, endPoint x: 71, endPoint y: 421, distance: 81.2
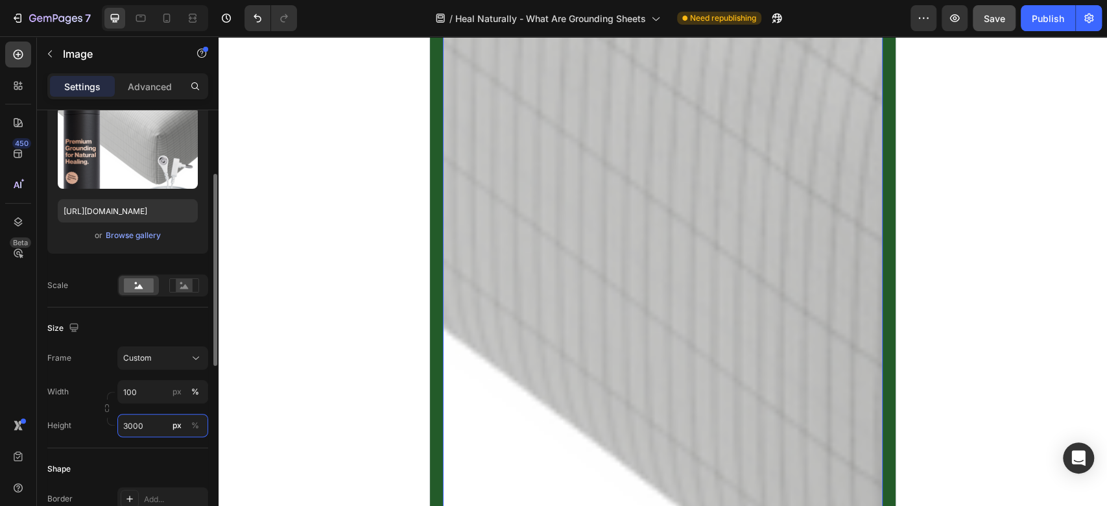
click at [71, 421] on div "Height 3000 px %" at bounding box center [127, 425] width 161 height 23
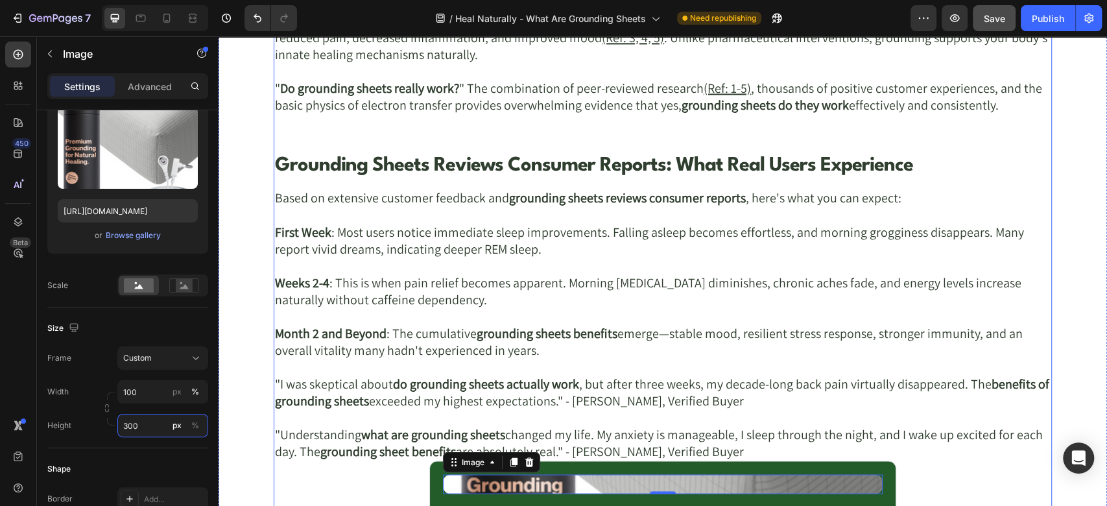
scroll to position [5086, 0]
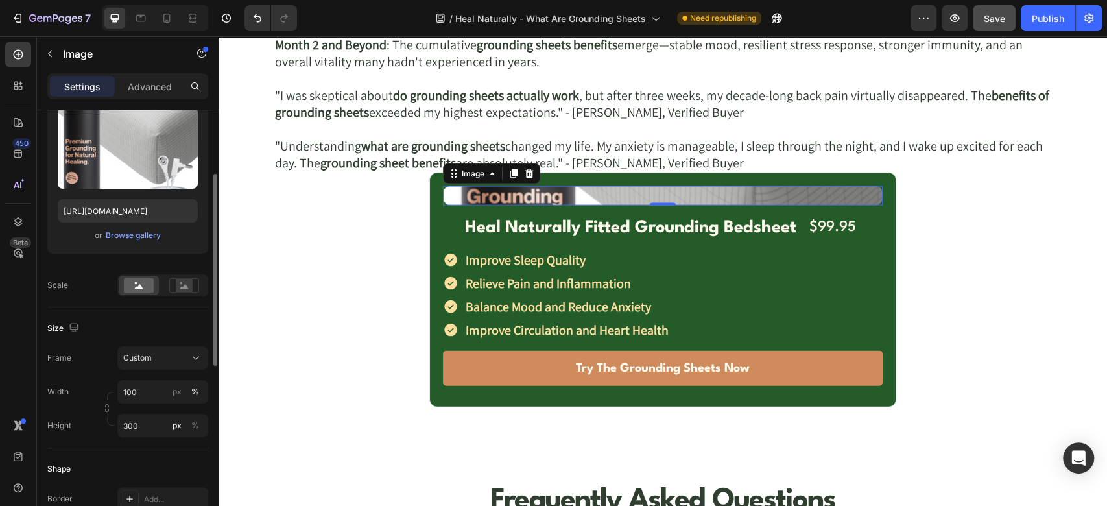
click at [145, 334] on div "Size" at bounding box center [127, 328] width 161 height 21
click at [148, 431] on input "300" at bounding box center [162, 425] width 91 height 23
type input "30"
click at [125, 331] on div "Size" at bounding box center [127, 328] width 161 height 21
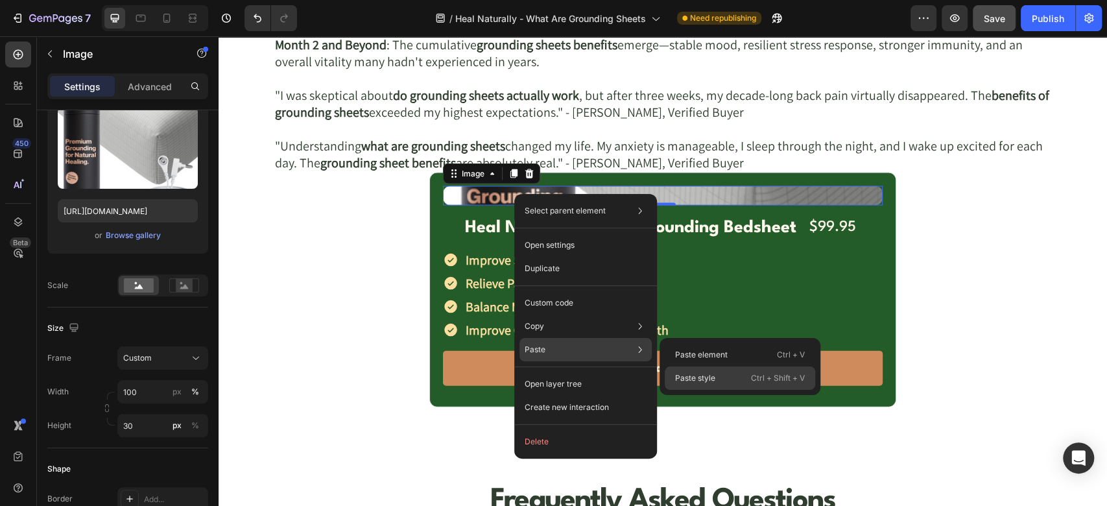
click at [695, 374] on p "Paste style" at bounding box center [695, 378] width 40 height 12
type input "70"
type input "600"
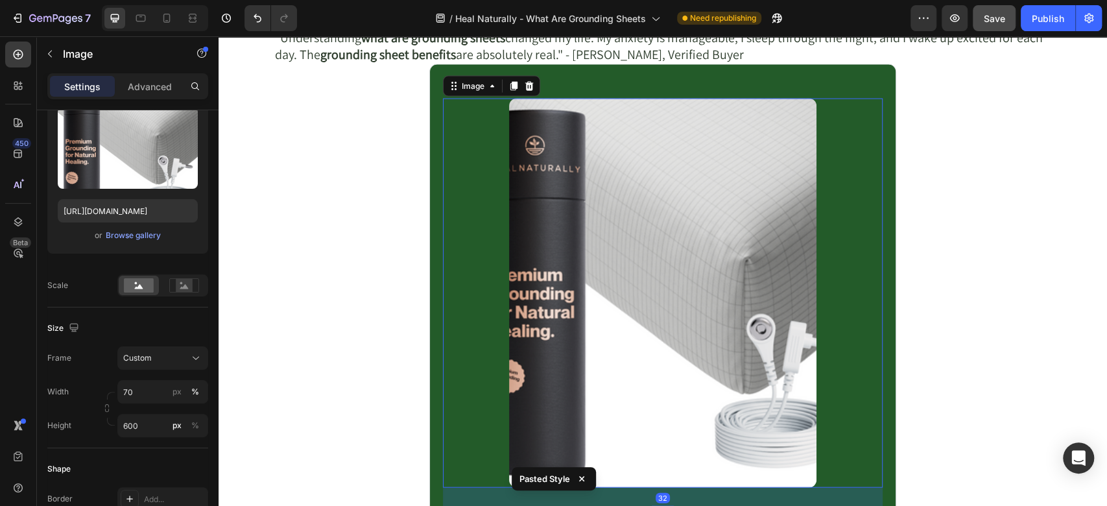
scroll to position [5230, 0]
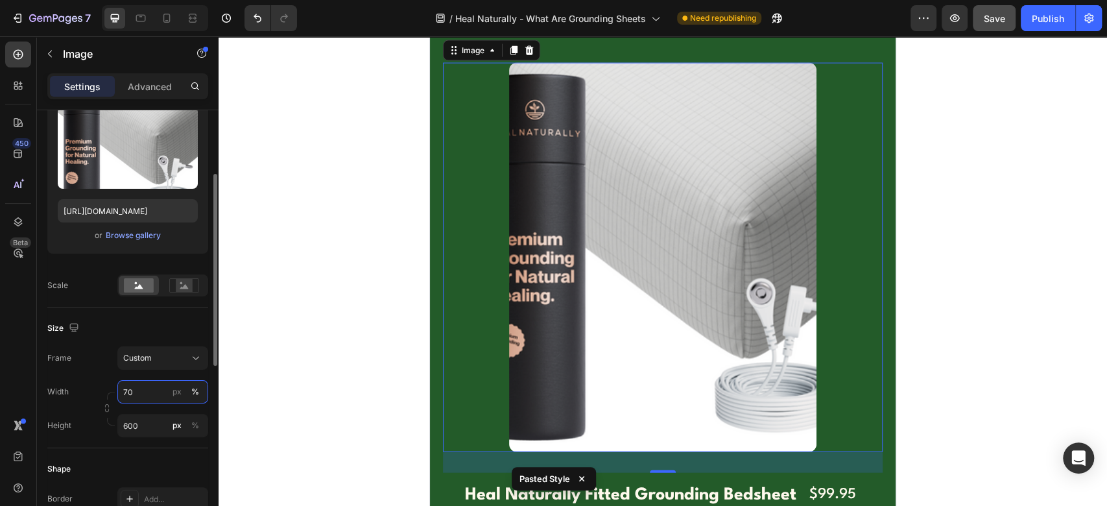
click at [147, 391] on input "70" at bounding box center [162, 391] width 91 height 23
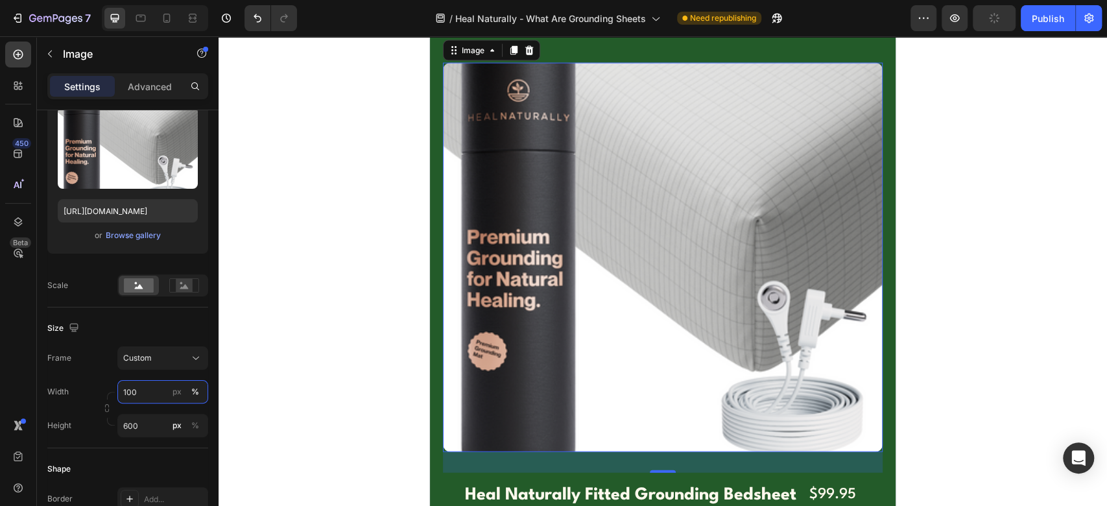
scroll to position [5086, 0]
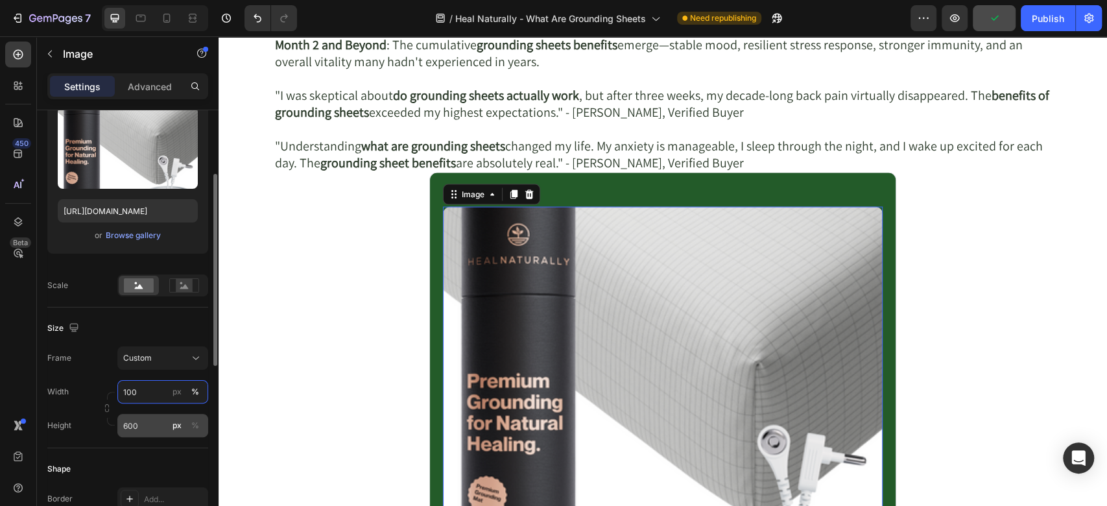
type input "100"
click at [139, 421] on input "600" at bounding box center [162, 425] width 91 height 23
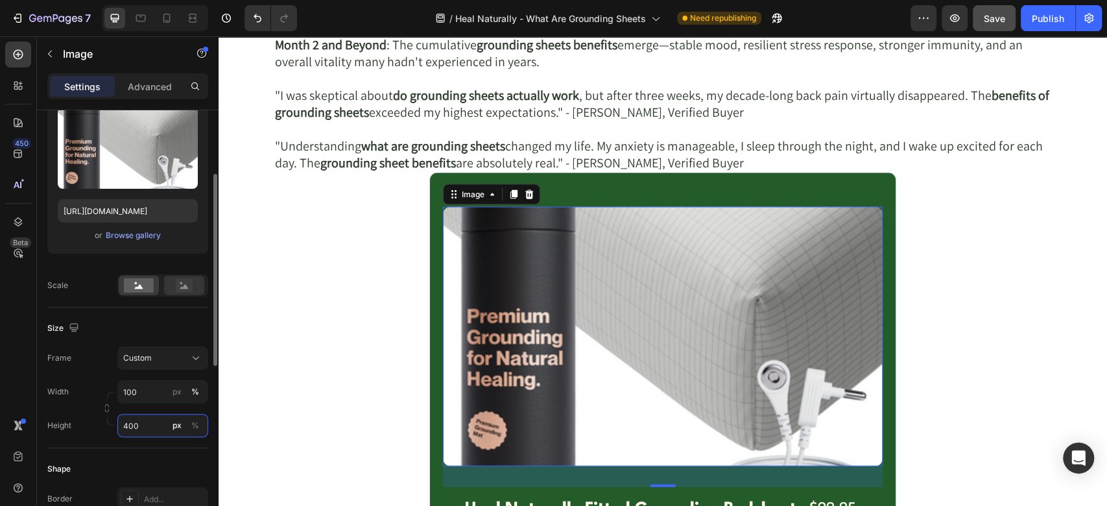
type input "400"
click at [178, 287] on rect at bounding box center [184, 285] width 17 height 13
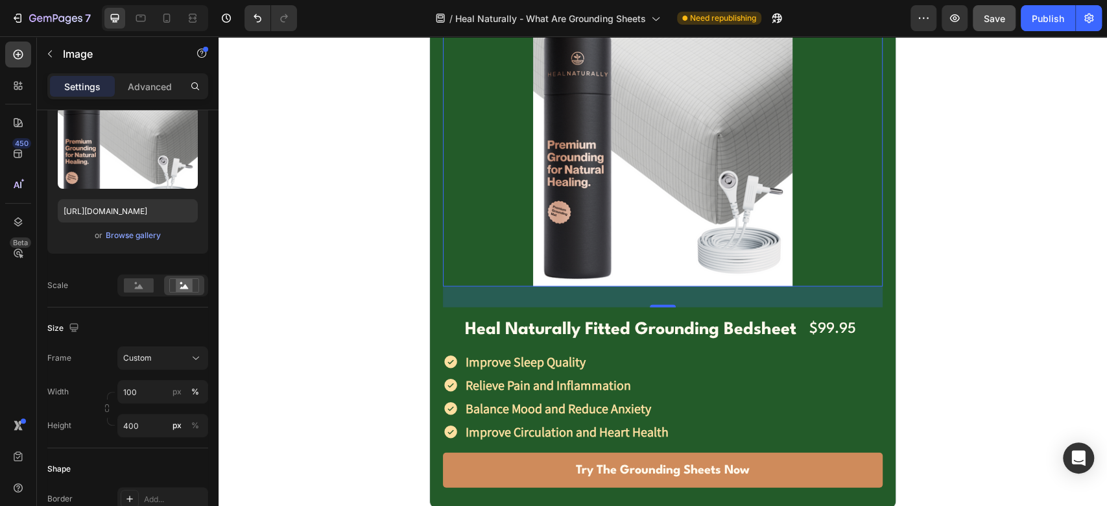
scroll to position [5230, 0]
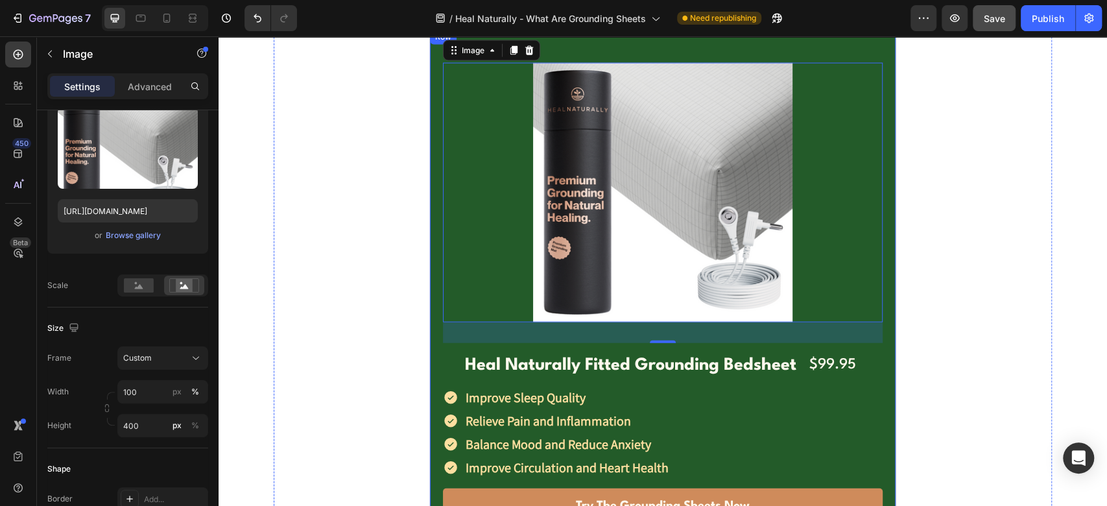
click at [432, 341] on div "Image 32 Heal Naturally Fitted Grounding Bedsheet Text Block Row $99.95 Text Bl…" at bounding box center [662, 287] width 467 height 516
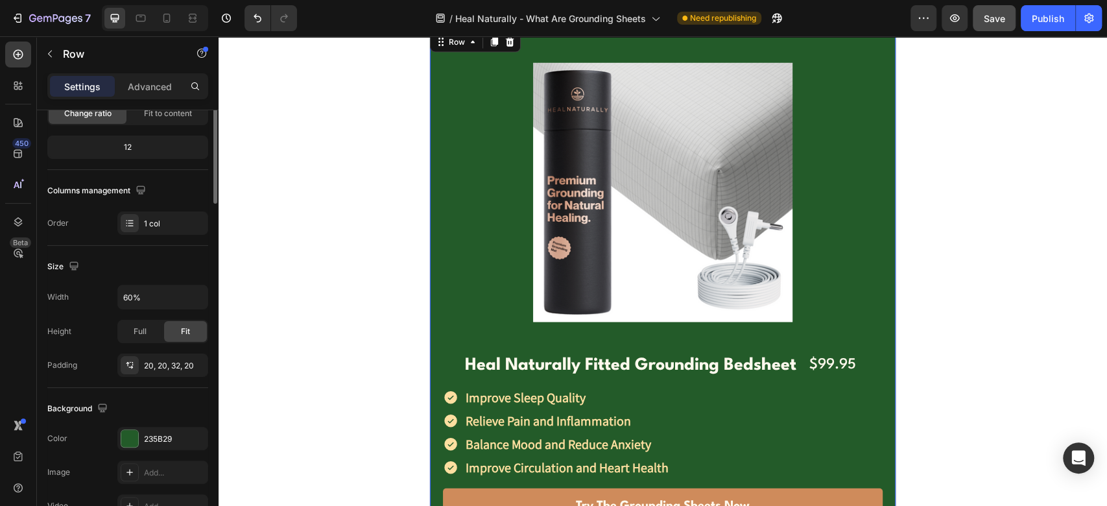
scroll to position [0, 0]
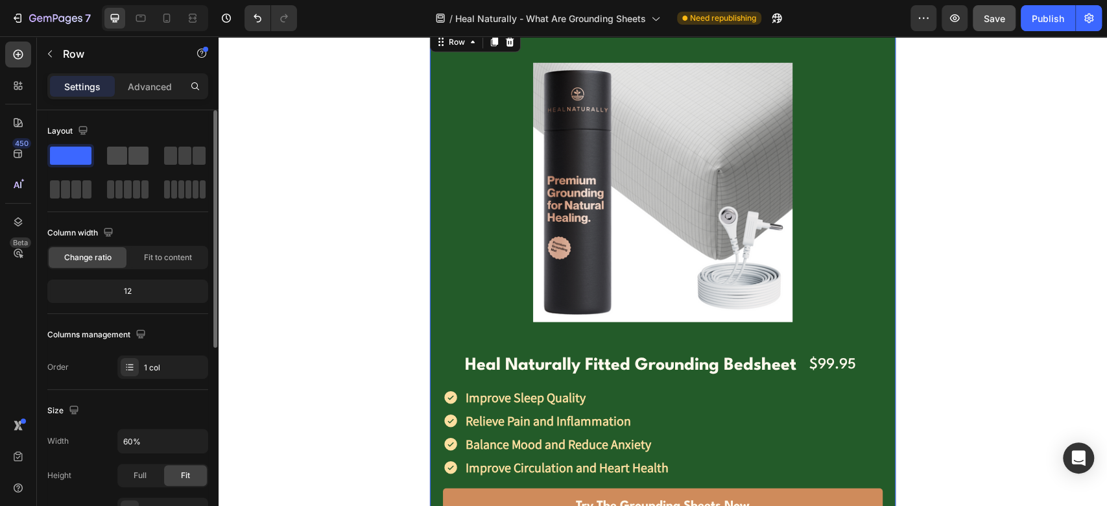
click at [143, 158] on span at bounding box center [138, 156] width 20 height 18
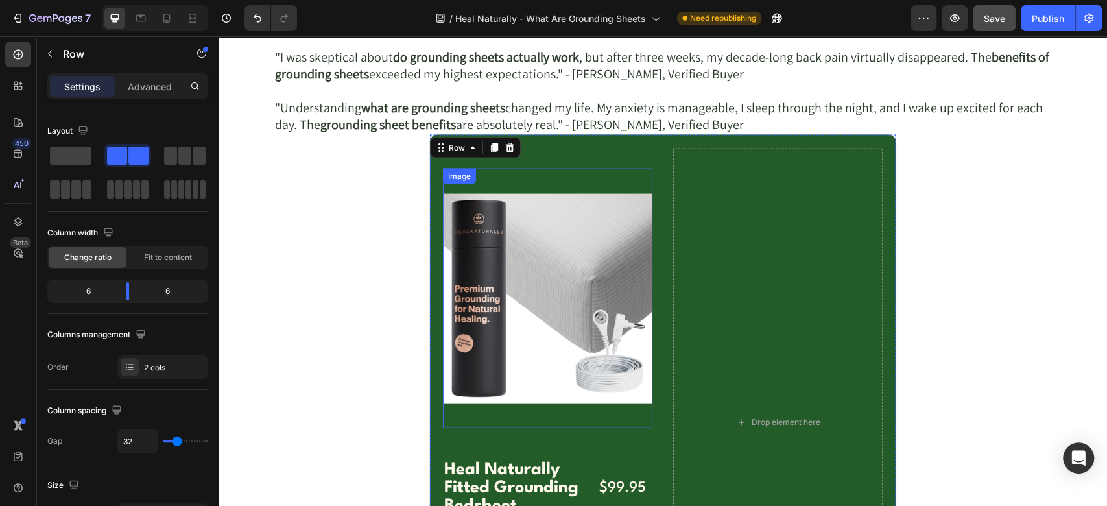
scroll to position [5086, 0]
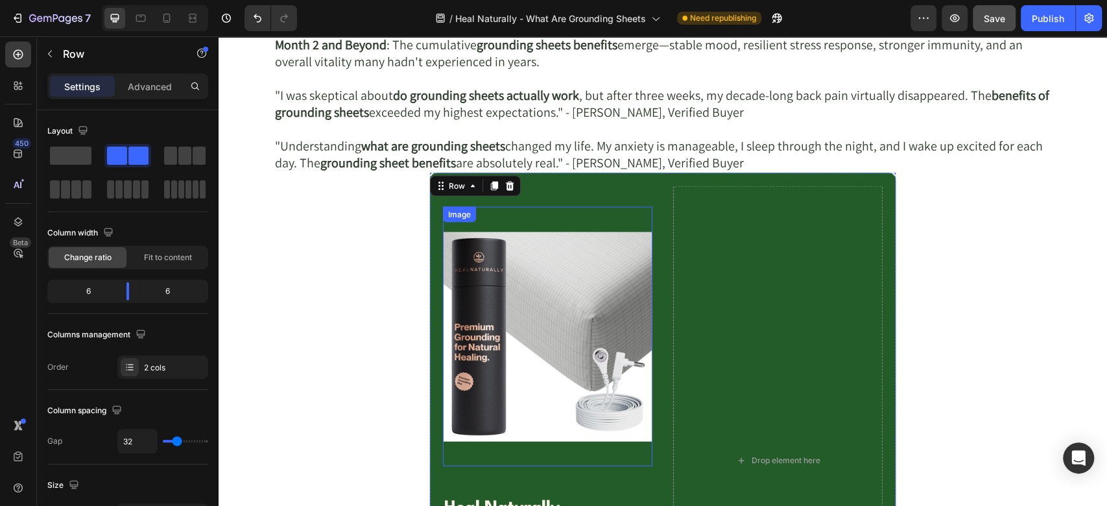
click at [522, 243] on img at bounding box center [547, 336] width 209 height 259
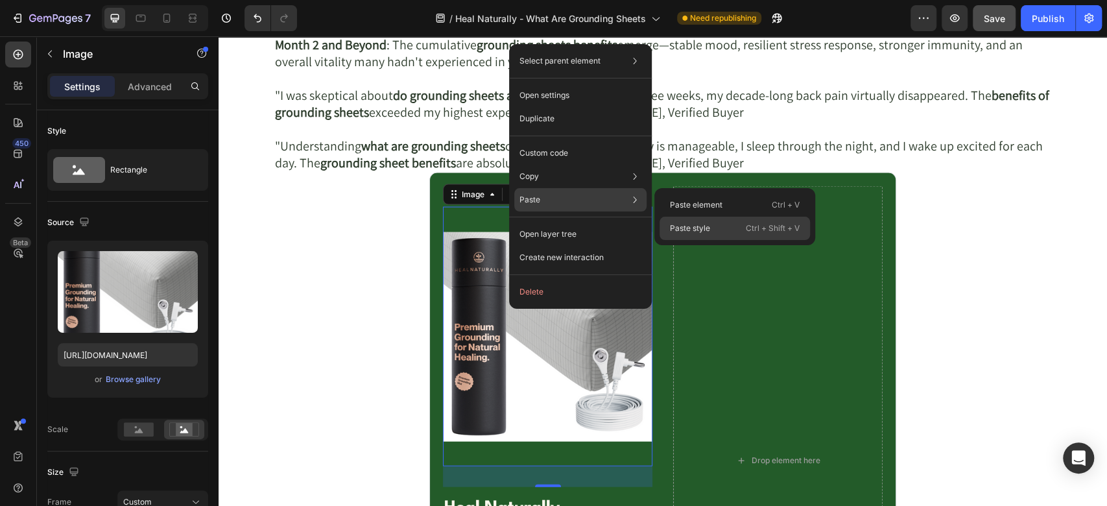
click at [691, 222] on p "Paste style" at bounding box center [690, 228] width 40 height 12
type input "70"
type input "600"
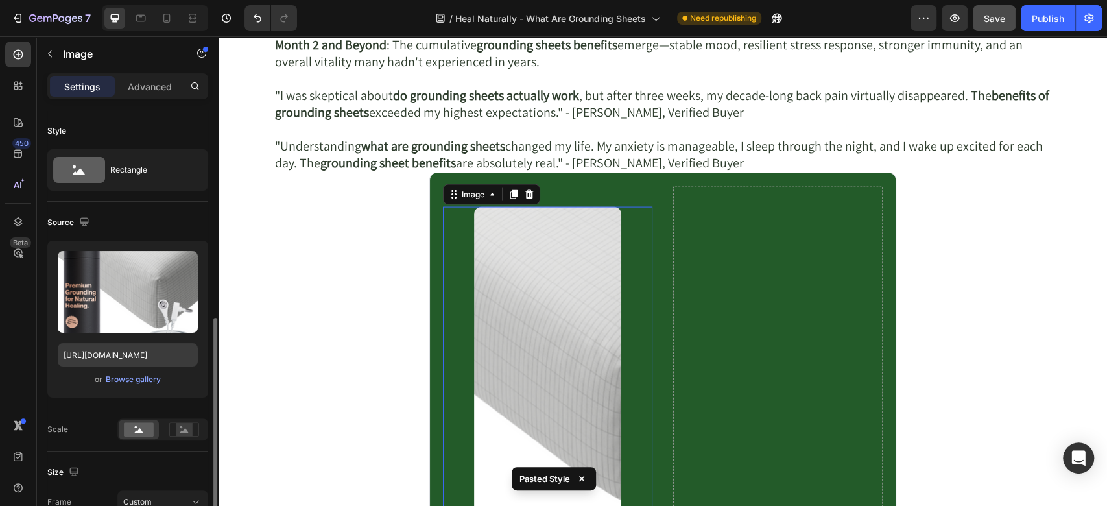
scroll to position [144, 0]
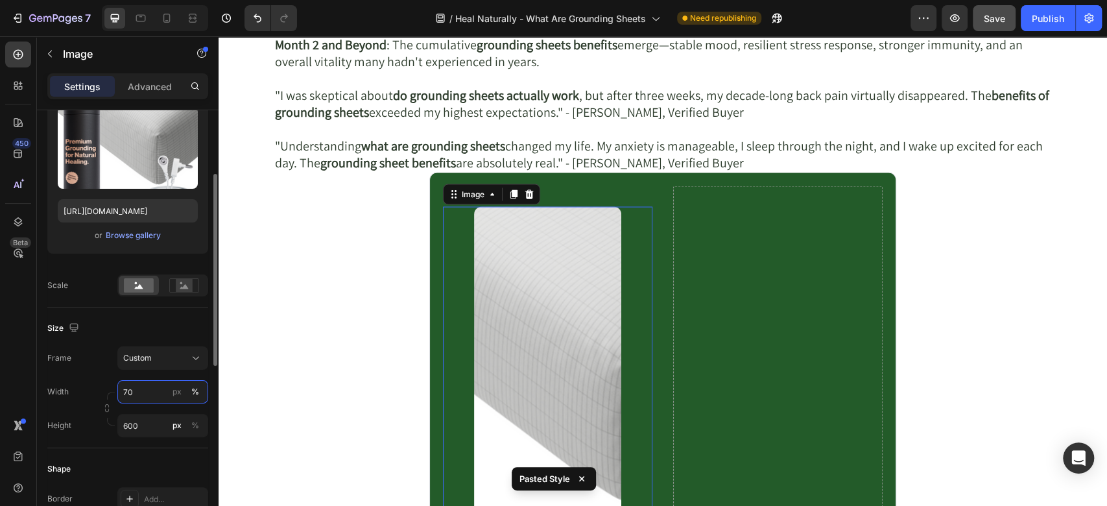
click at [157, 394] on input "70" at bounding box center [162, 391] width 91 height 23
click at [150, 418] on p "Full 100%" at bounding box center [160, 422] width 75 height 12
type input "100"
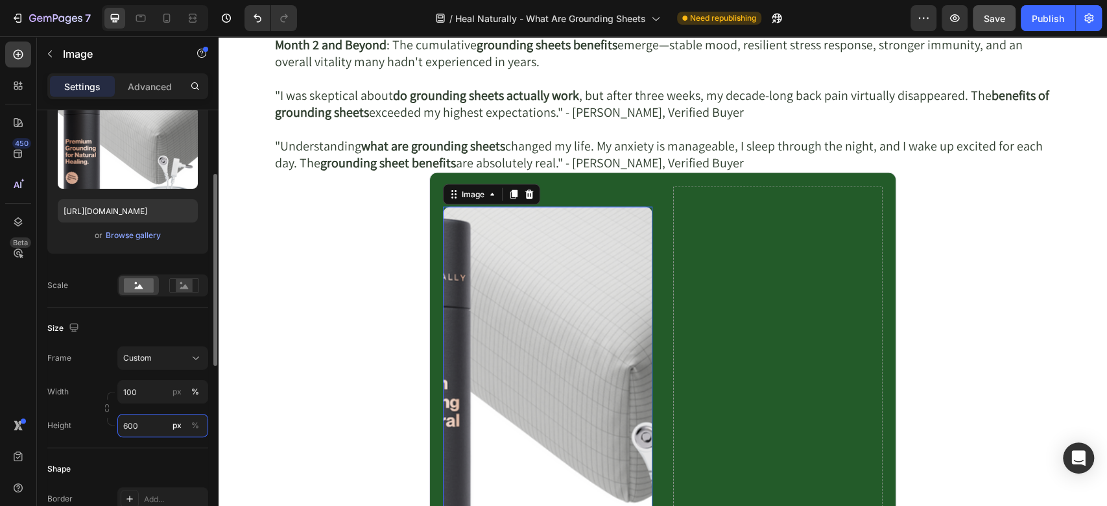
click at [156, 423] on input "600" at bounding box center [162, 425] width 91 height 23
click at [154, 458] on p "Full 100%" at bounding box center [160, 456] width 75 height 12
type input "100"
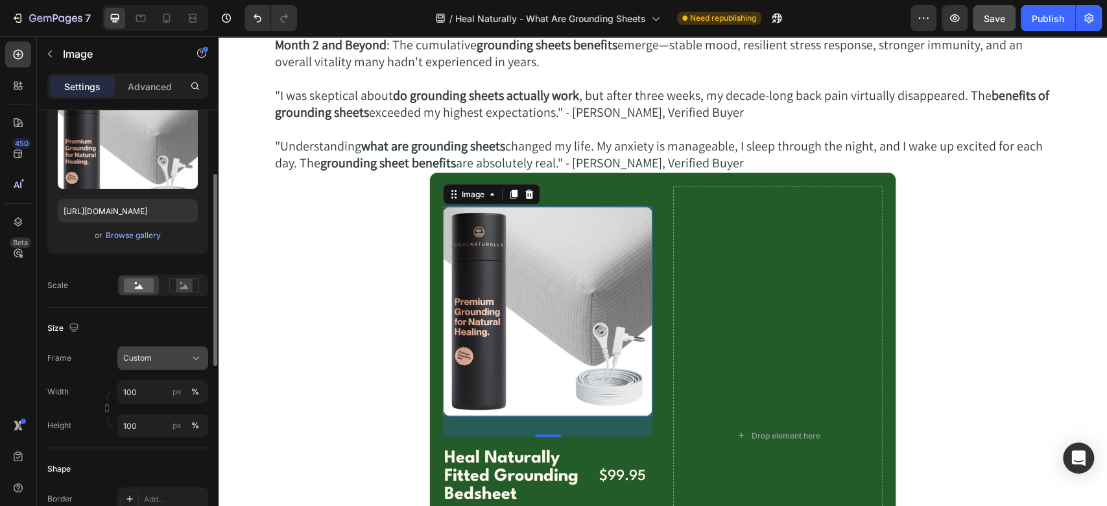
click at [187, 358] on div "Custom" at bounding box center [155, 358] width 64 height 12
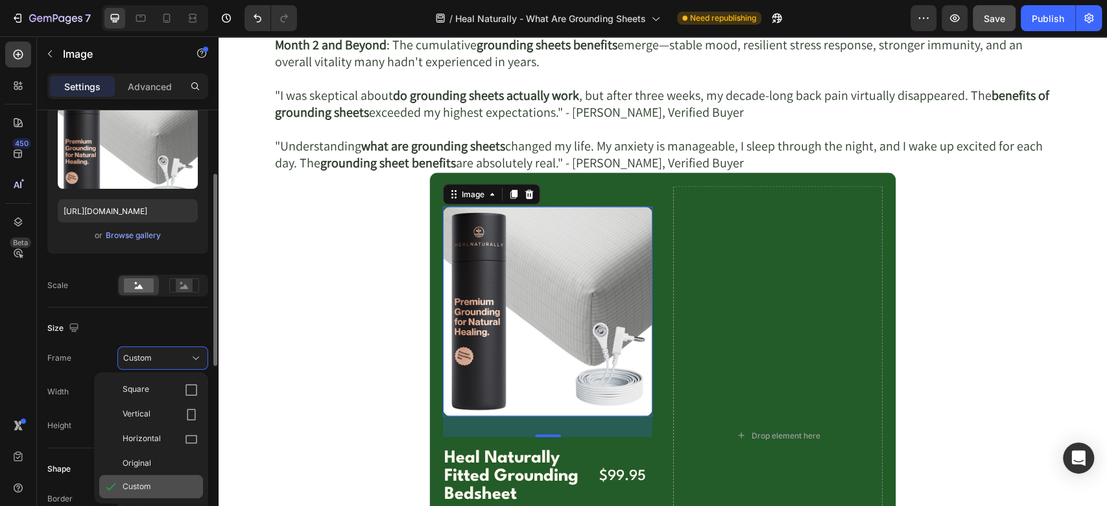
click at [139, 477] on div "Custom" at bounding box center [151, 486] width 104 height 23
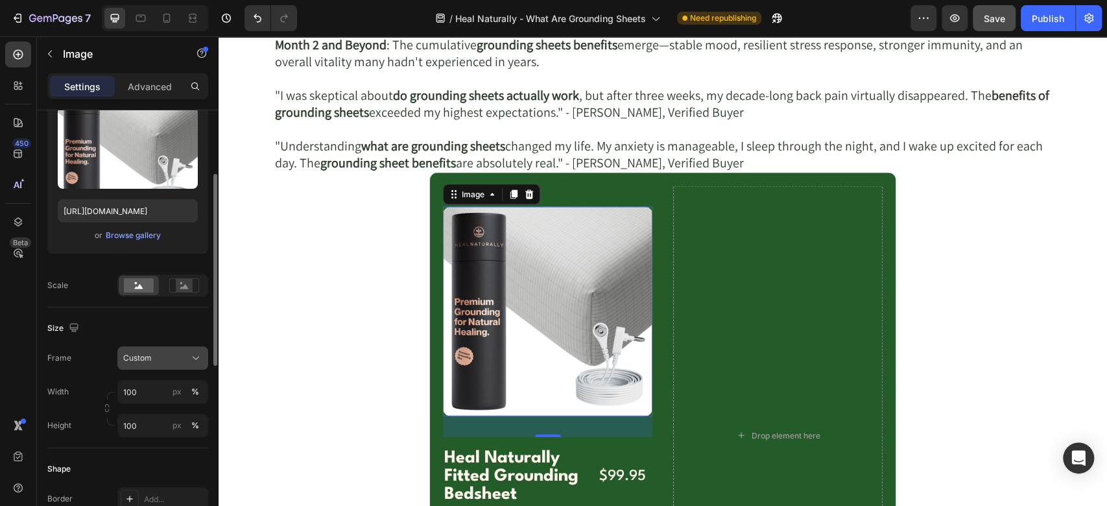
click at [171, 352] on div "Custom" at bounding box center [155, 358] width 64 height 12
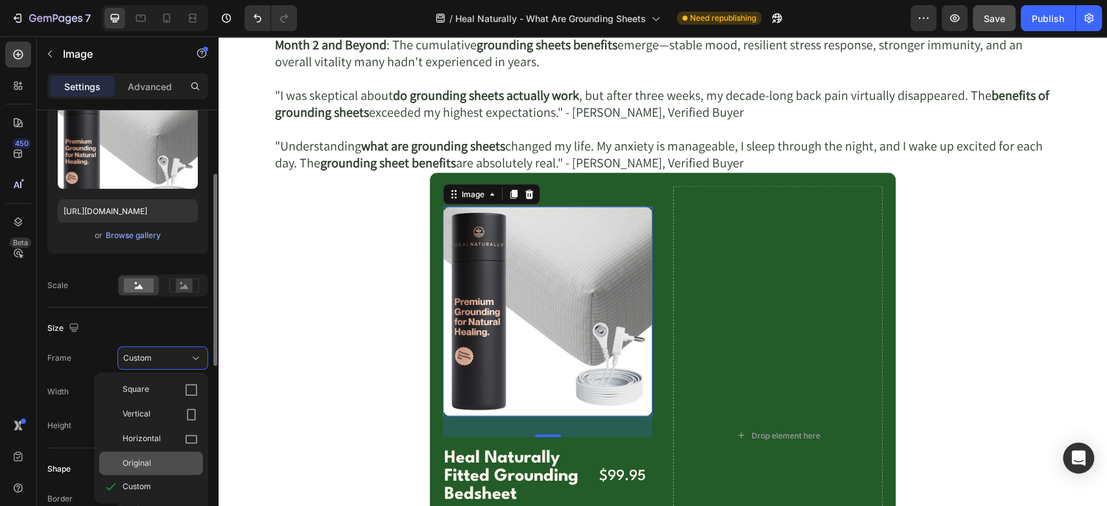
click at [157, 461] on div "Original" at bounding box center [160, 463] width 75 height 12
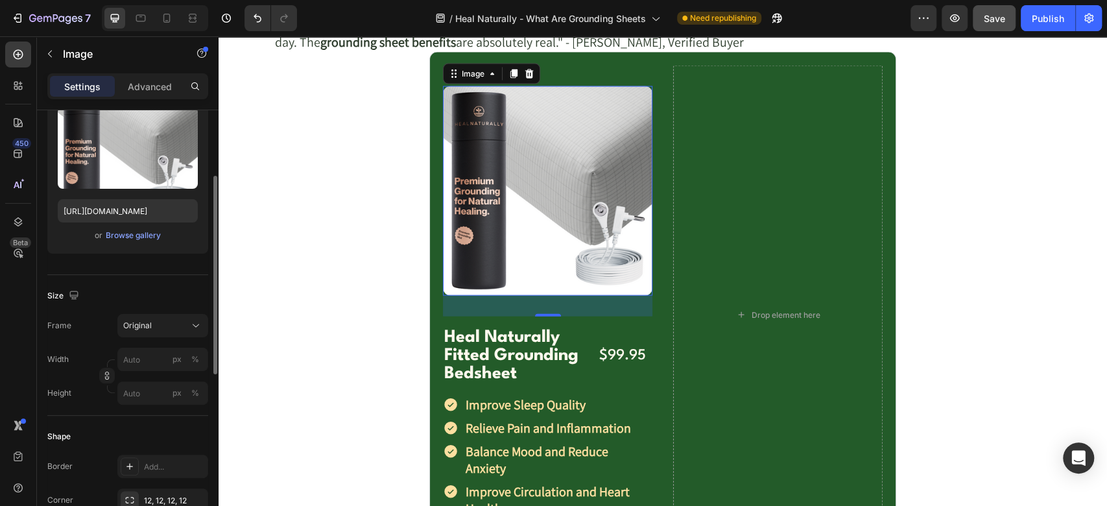
scroll to position [5230, 0]
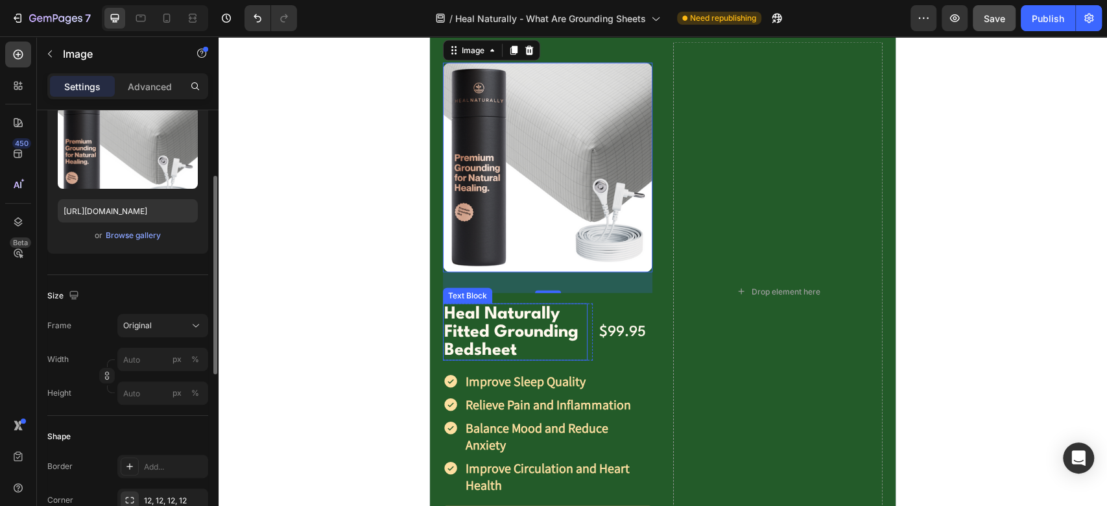
click at [580, 311] on div "Heal Naturally Fitted Grounding Bedsheet" at bounding box center [515, 331] width 145 height 57
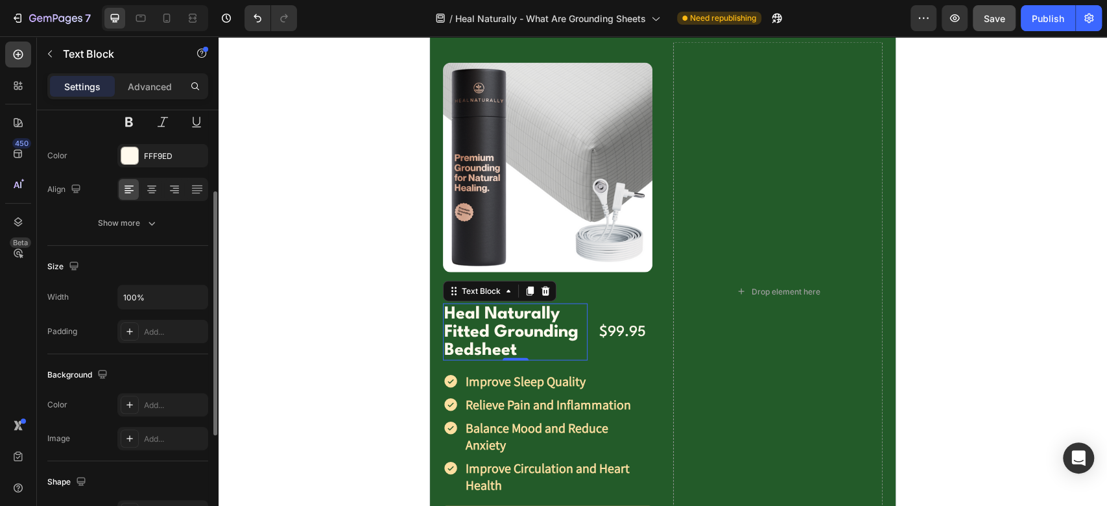
scroll to position [0, 0]
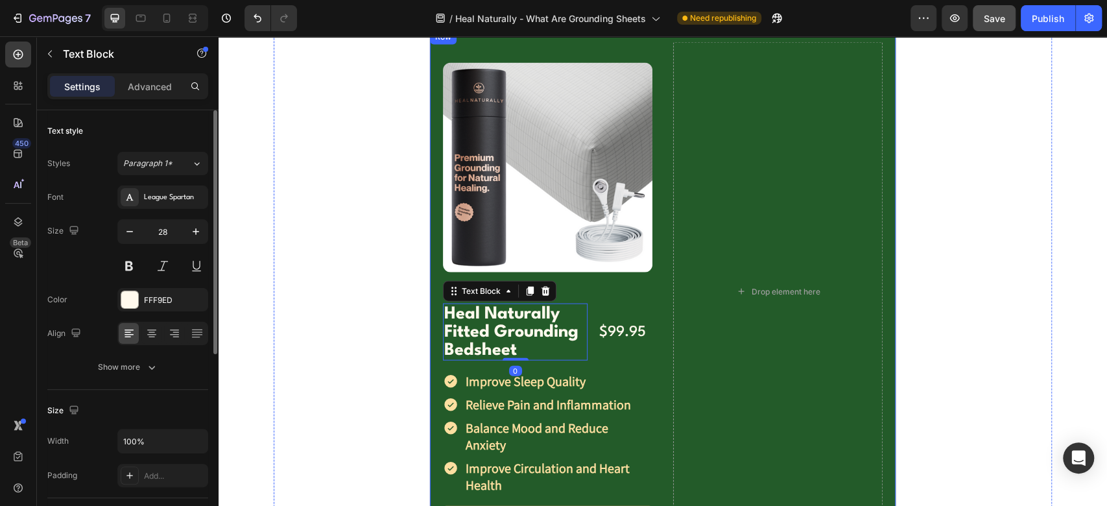
click at [549, 366] on div "Image Heal Naturally Fitted Grounding Bedsheet Text Block 0 Row $99.95 Text Blo…" at bounding box center [547, 291] width 209 height 499
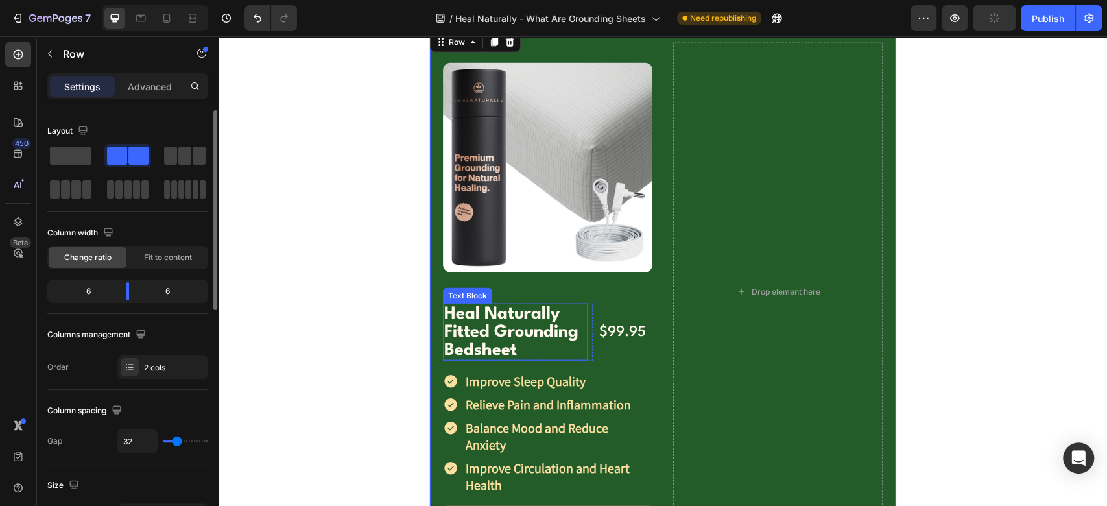
click at [492, 305] on p "Heal Naturally Fitted Grounding Bedsheet" at bounding box center [515, 332] width 142 height 54
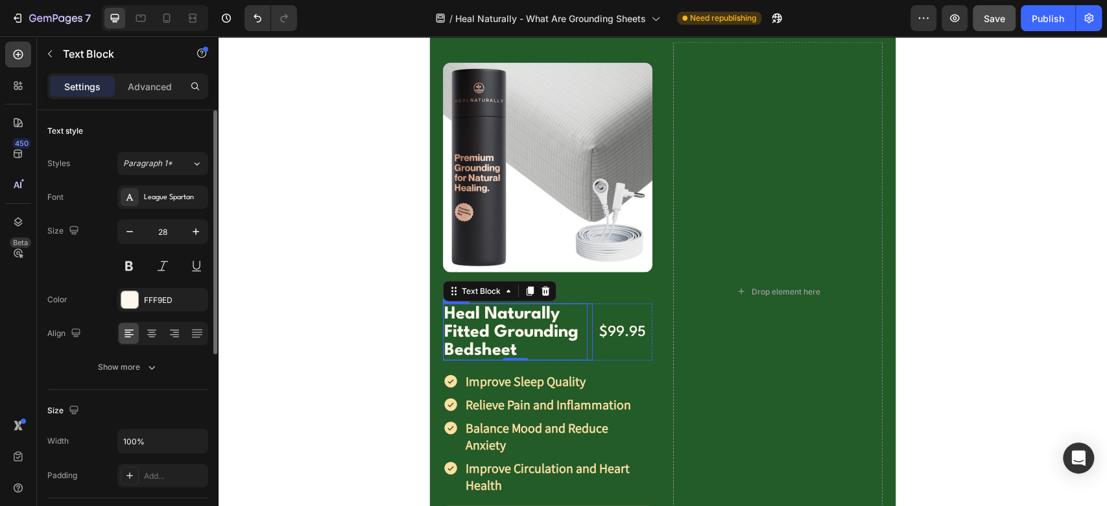
click at [584, 320] on div "Heal Naturally Fitted Grounding Bedsheet Text Block 0" at bounding box center [518, 331] width 150 height 57
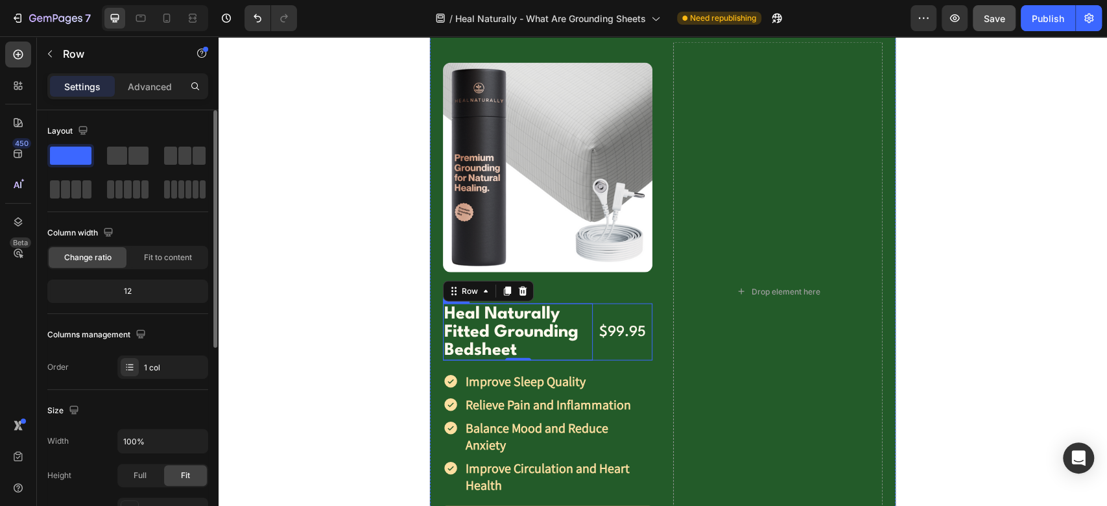
click at [620, 309] on div "$99.95 Text Block Row" at bounding box center [623, 331] width 60 height 57
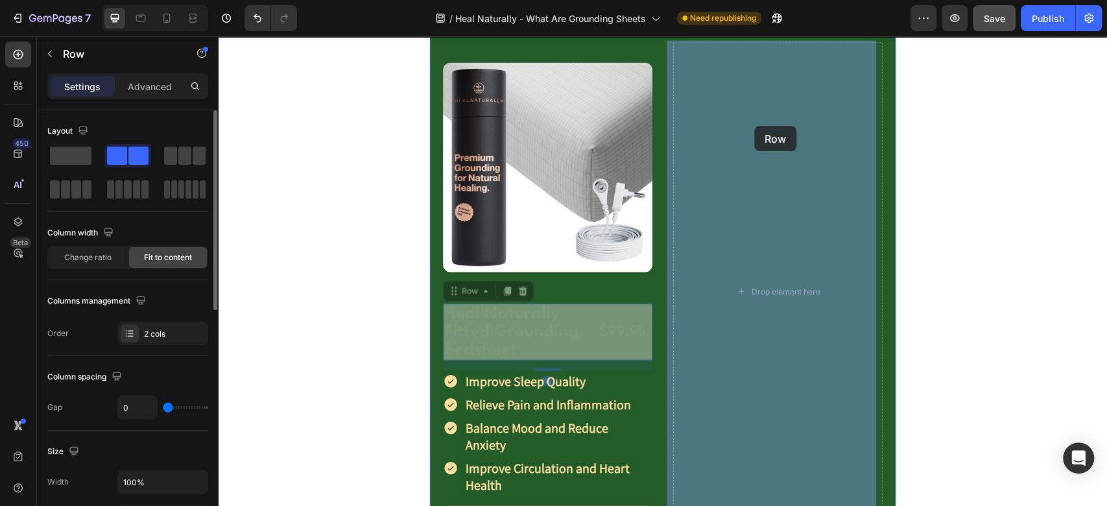
drag, startPoint x: 460, startPoint y: 290, endPoint x: 729, endPoint y: 187, distance: 287.9
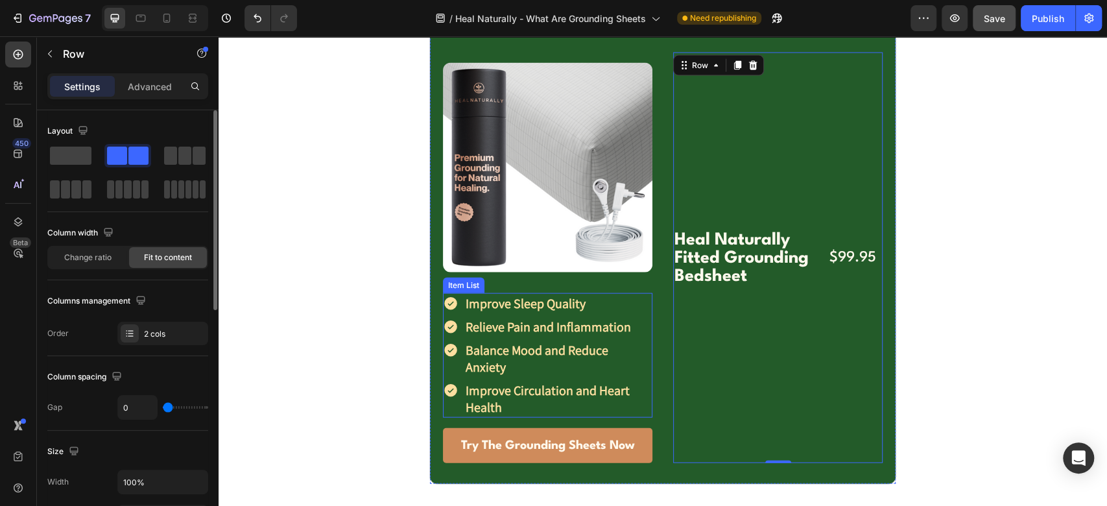
click at [451, 385] on div "Improve Circulation and Heart Health" at bounding box center [547, 399] width 209 height 38
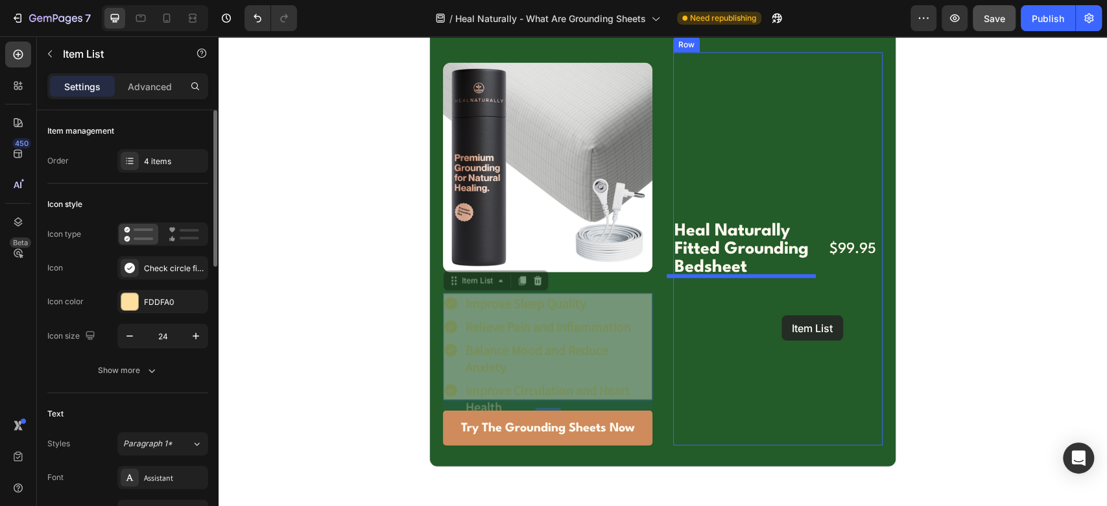
drag, startPoint x: 452, startPoint y: 280, endPoint x: 781, endPoint y: 315, distance: 331.3
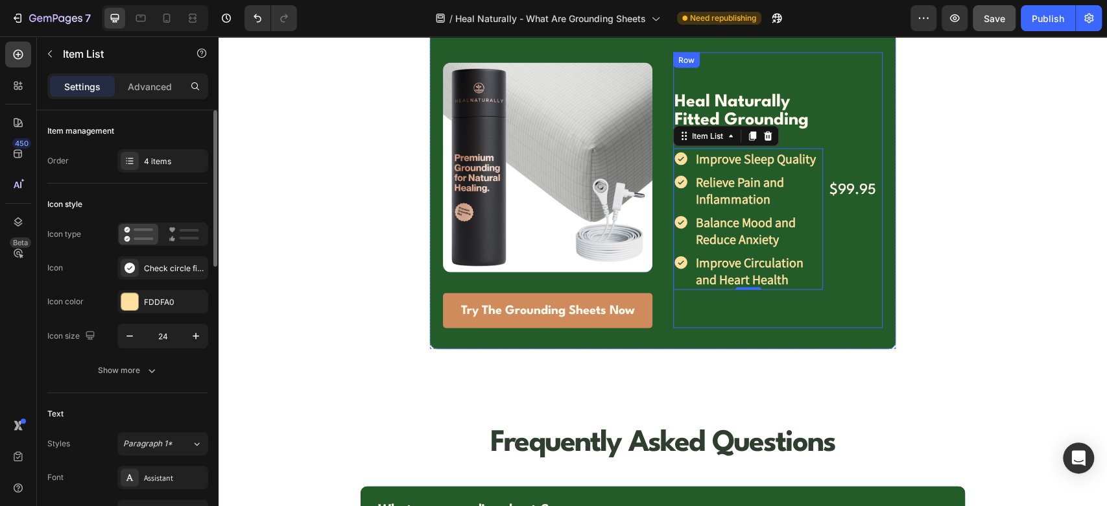
scroll to position [5086, 0]
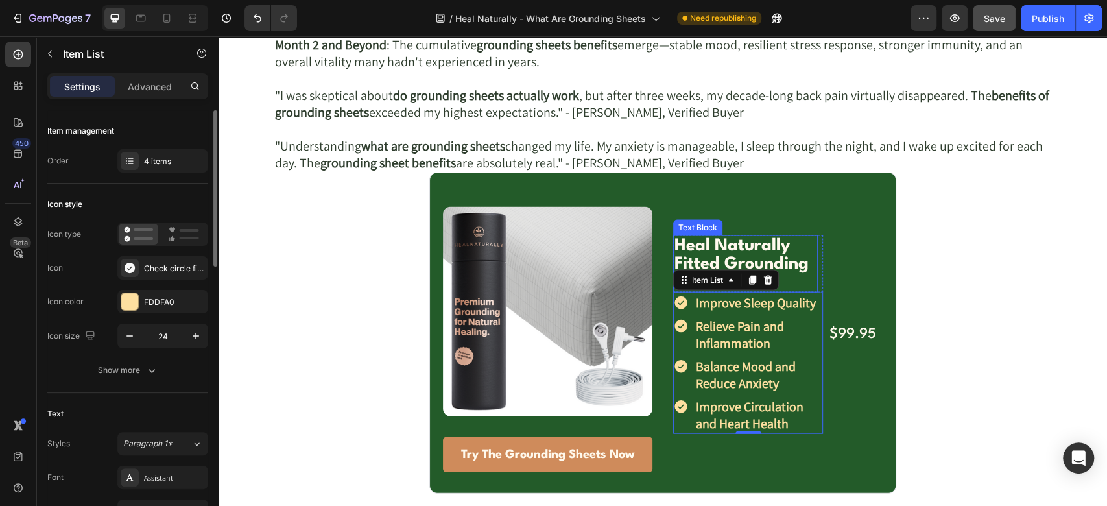
click at [807, 259] on p "Heal Naturally Fitted Grounding Bedsheet" at bounding box center [745, 264] width 142 height 54
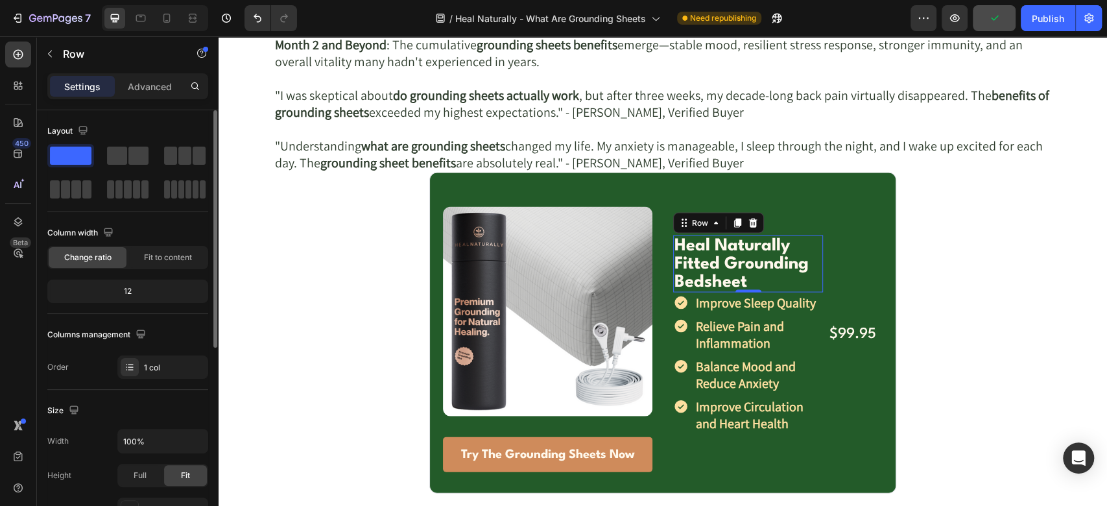
click at [812, 259] on div "Heal Naturally Fitted Grounding Bedsheet Text Block" at bounding box center [748, 263] width 150 height 57
drag, startPoint x: 131, startPoint y: 162, endPoint x: 532, endPoint y: 226, distance: 406.4
click at [131, 162] on span at bounding box center [138, 156] width 20 height 18
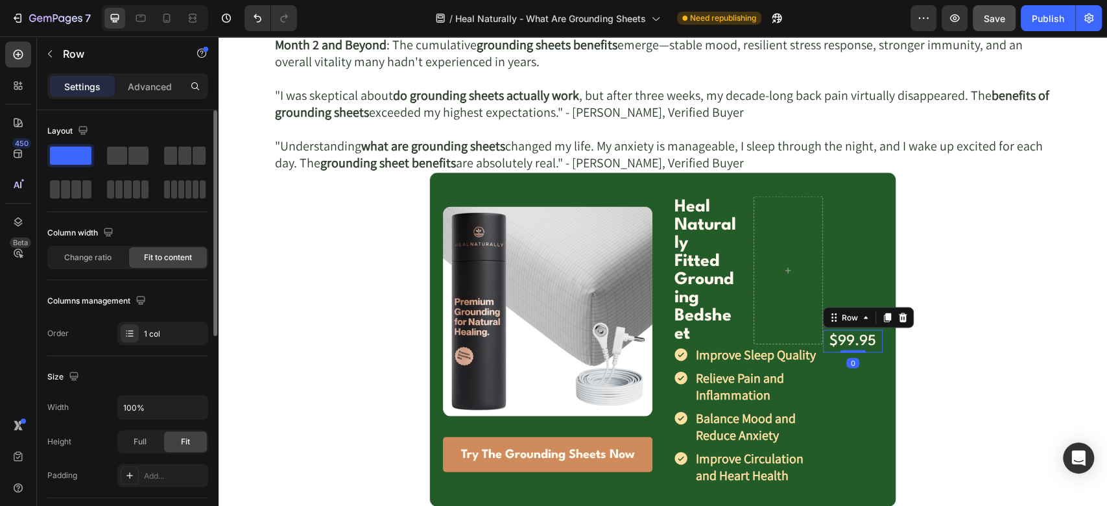
click at [823, 338] on div "$99.95 Text Block" at bounding box center [853, 341] width 60 height 23
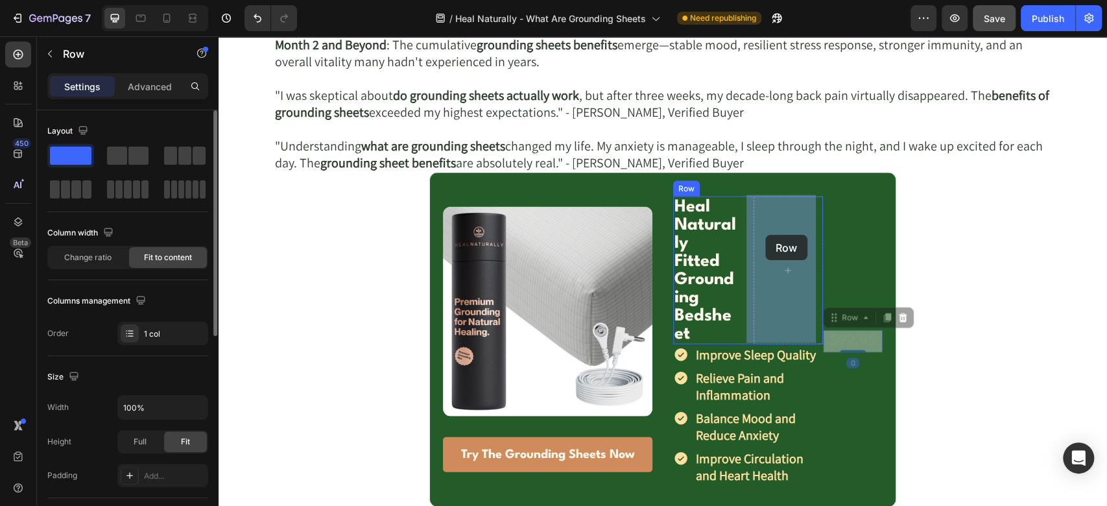
drag, startPoint x: 836, startPoint y: 313, endPoint x: 765, endPoint y: 235, distance: 105.6
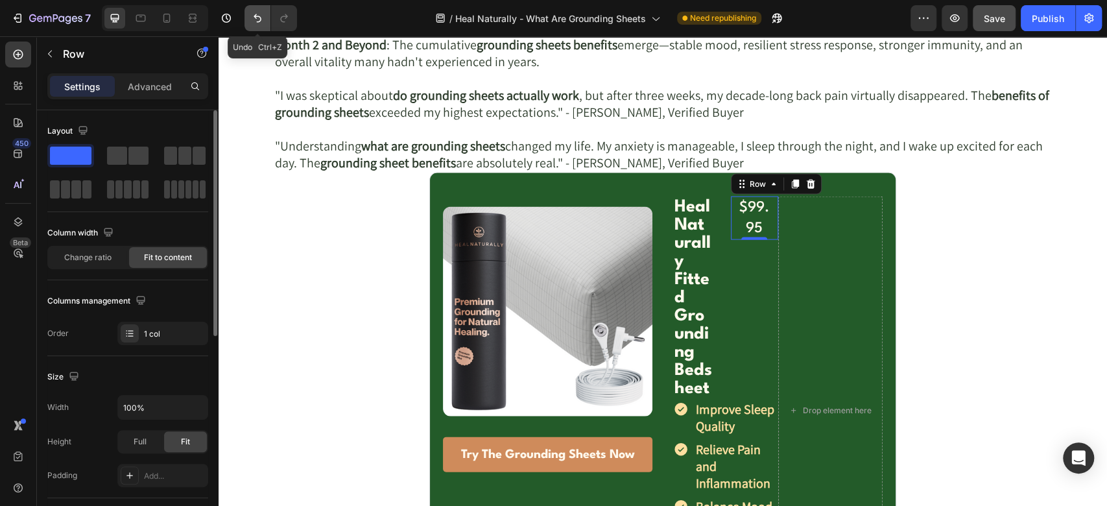
click at [259, 18] on icon "Undo/Redo" at bounding box center [257, 18] width 13 height 13
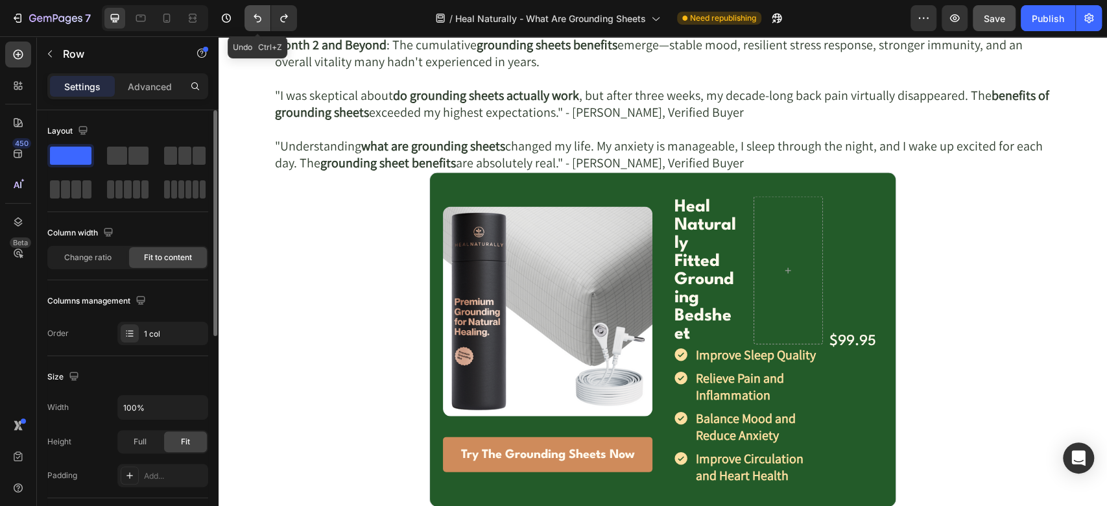
click at [259, 18] on icon "Undo/Redo" at bounding box center [257, 18] width 13 height 13
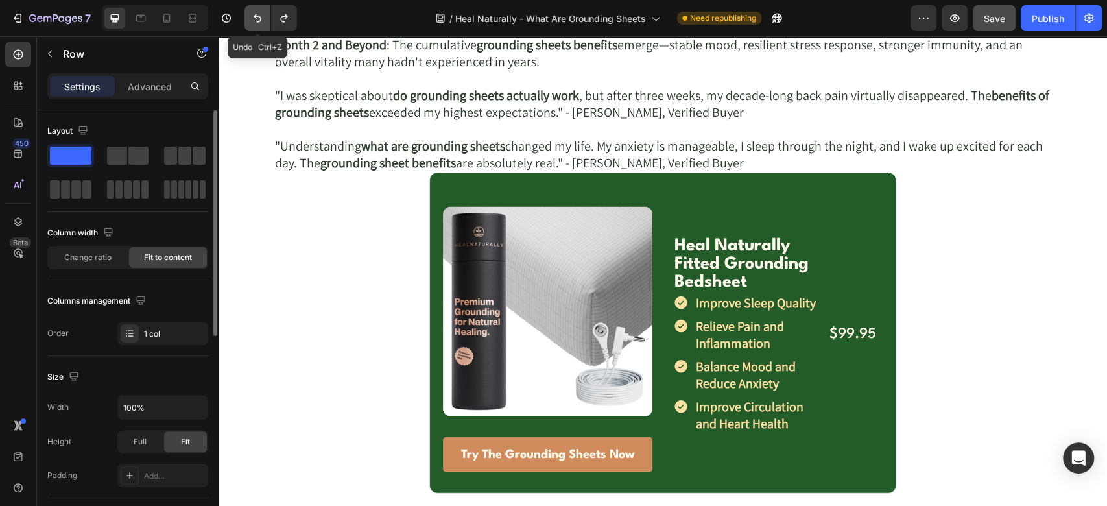
click at [259, 18] on icon "Undo/Redo" at bounding box center [257, 18] width 13 height 13
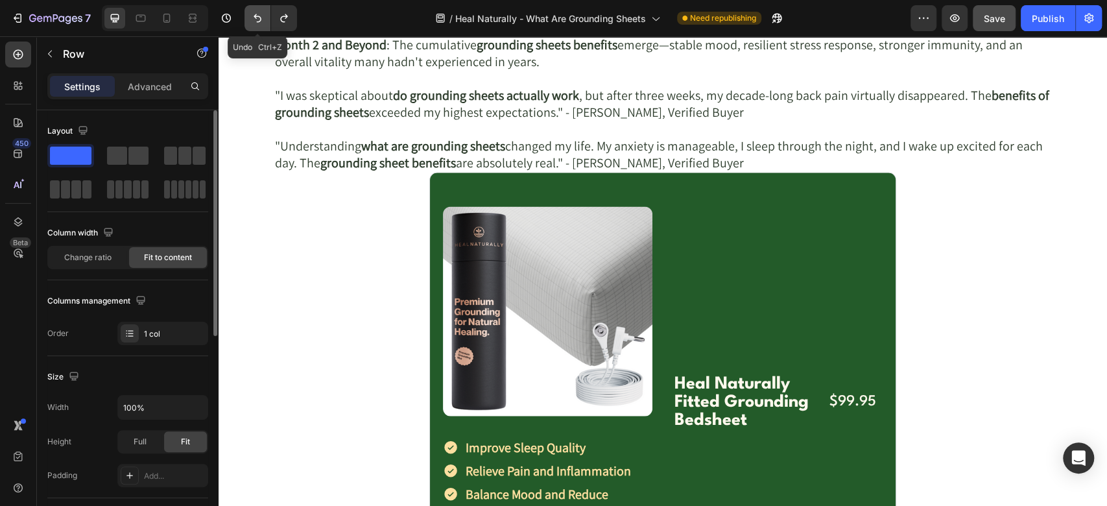
click at [259, 18] on icon "Undo/Redo" at bounding box center [257, 18] width 13 height 13
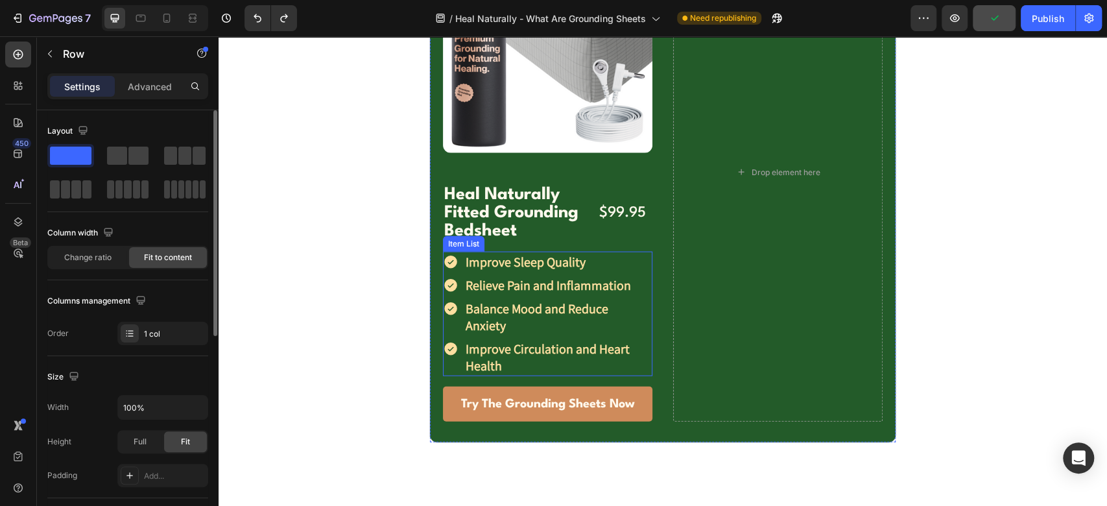
scroll to position [5374, 0]
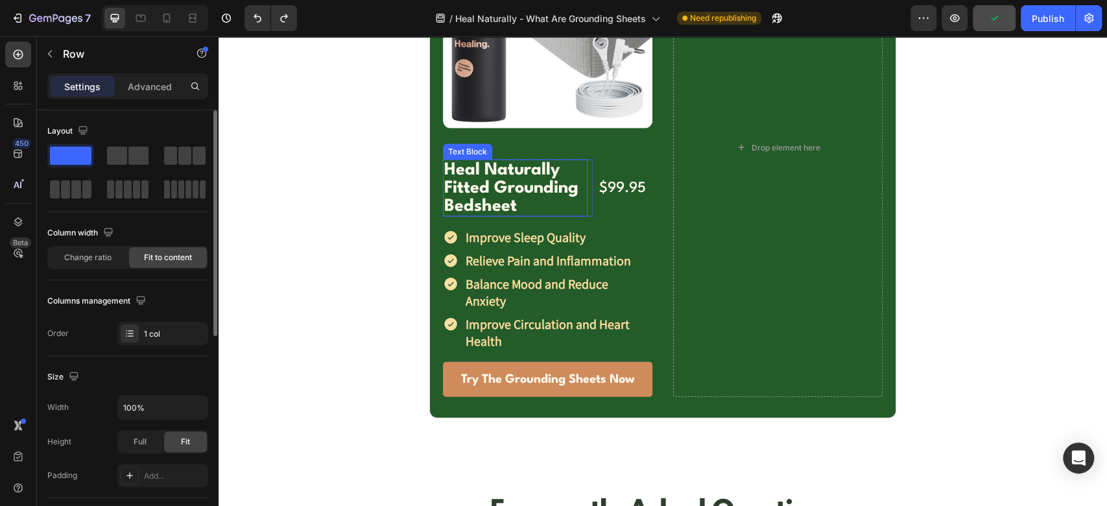
click at [465, 176] on p "Heal Naturally Fitted Grounding Bedsheet" at bounding box center [515, 188] width 142 height 54
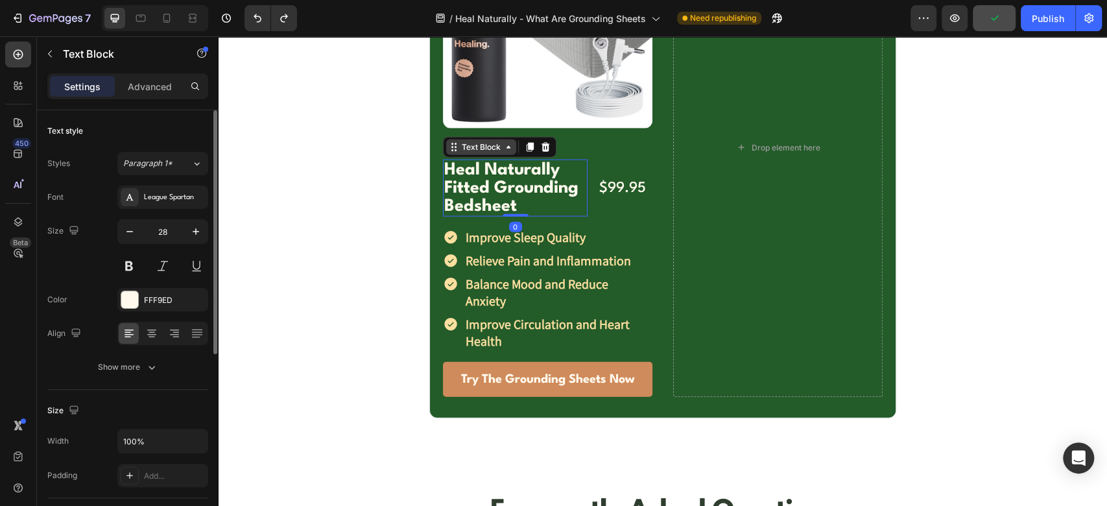
click at [468, 143] on div "Text Block" at bounding box center [481, 147] width 44 height 12
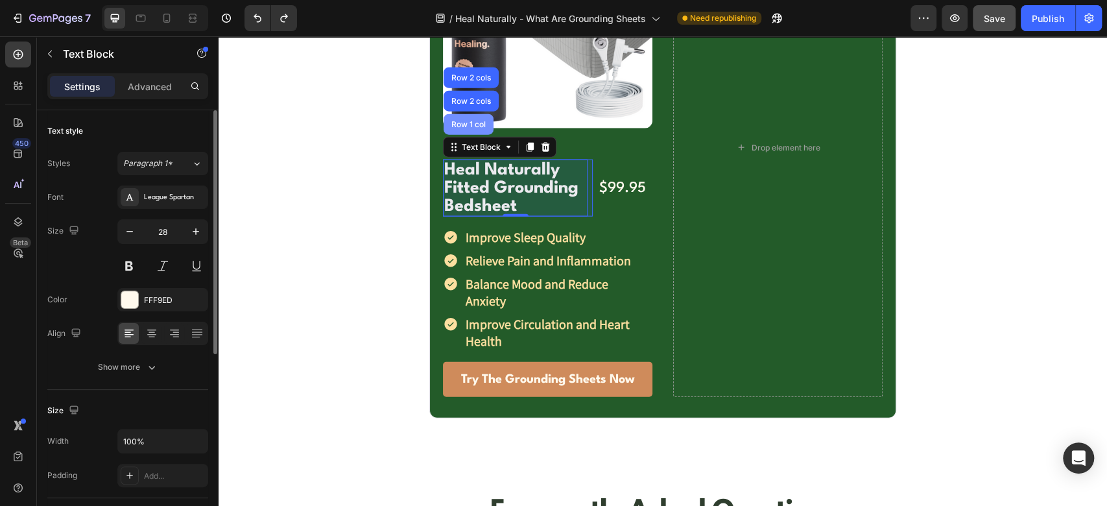
click at [466, 124] on div "Row 1 col" at bounding box center [469, 125] width 40 height 8
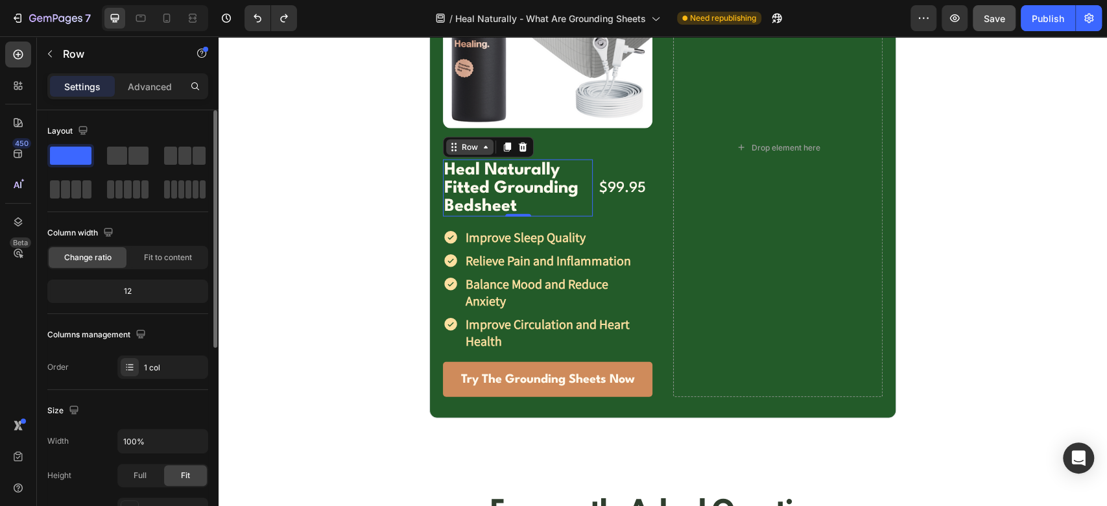
click at [462, 150] on div "Row" at bounding box center [469, 147] width 21 height 12
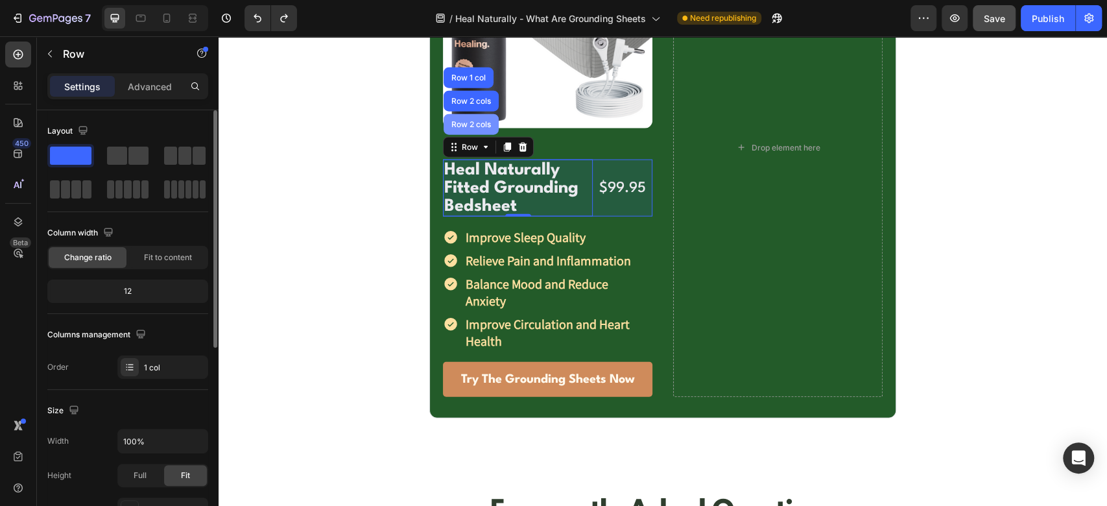
click at [467, 115] on div "Row 2 cols" at bounding box center [471, 124] width 55 height 21
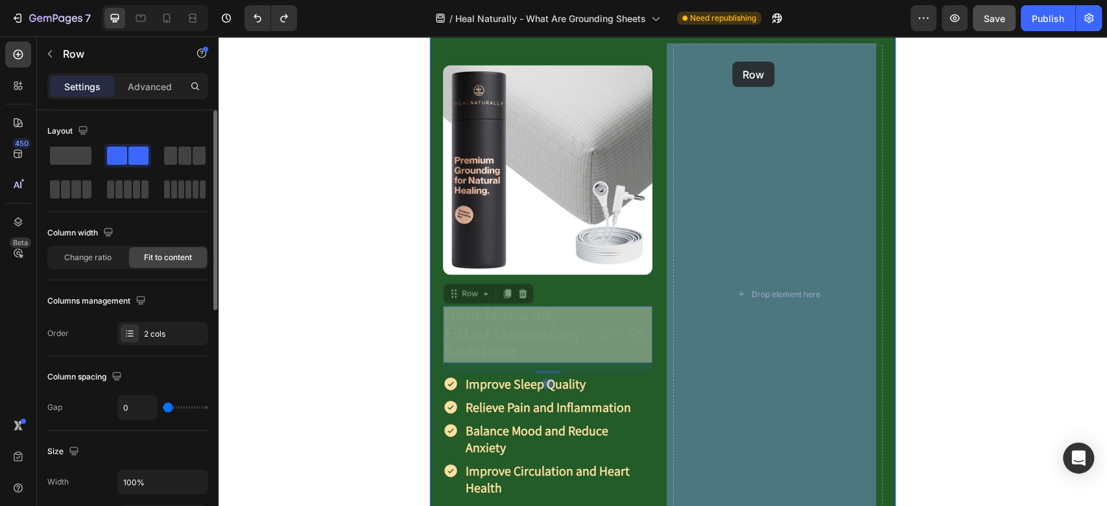
scroll to position [5219, 0]
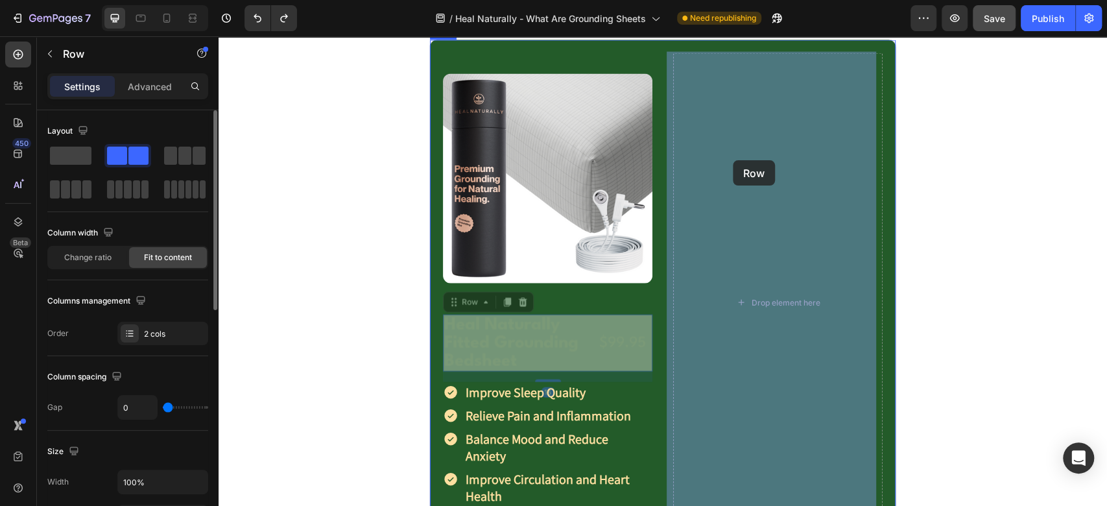
drag, startPoint x: 468, startPoint y: 147, endPoint x: 733, endPoint y: 160, distance: 265.6
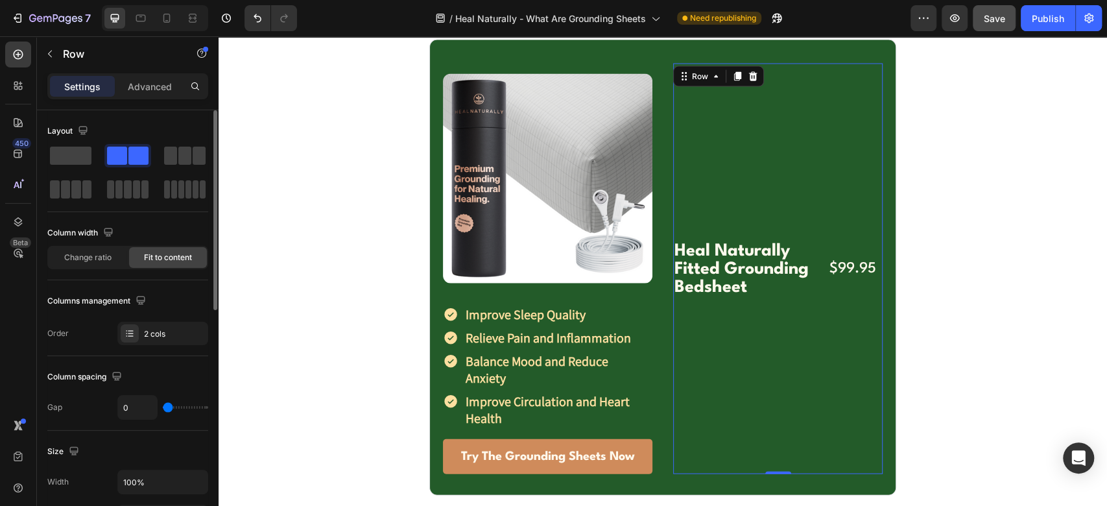
scroll to position [144, 0]
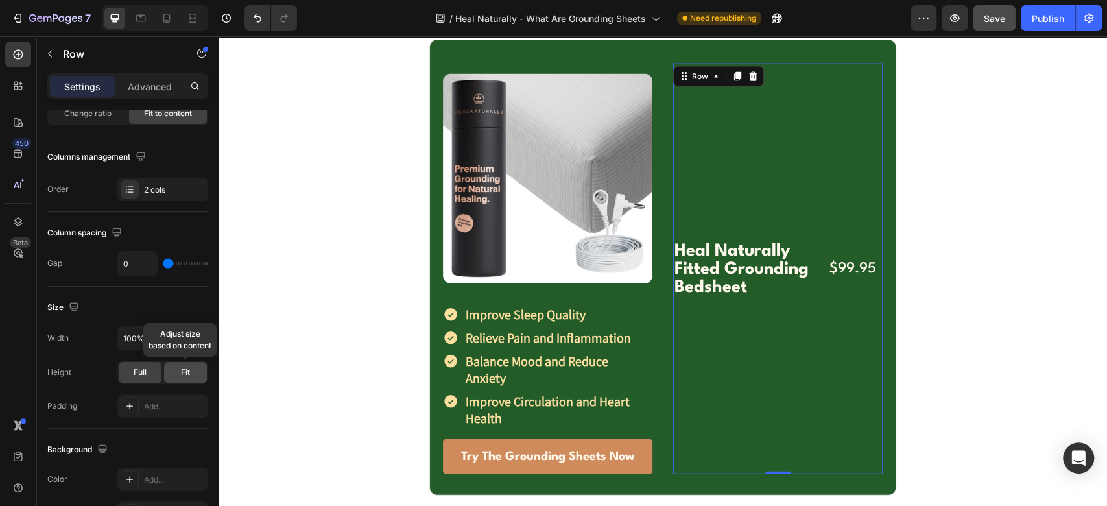
click at [182, 367] on span "Fit" at bounding box center [185, 372] width 9 height 12
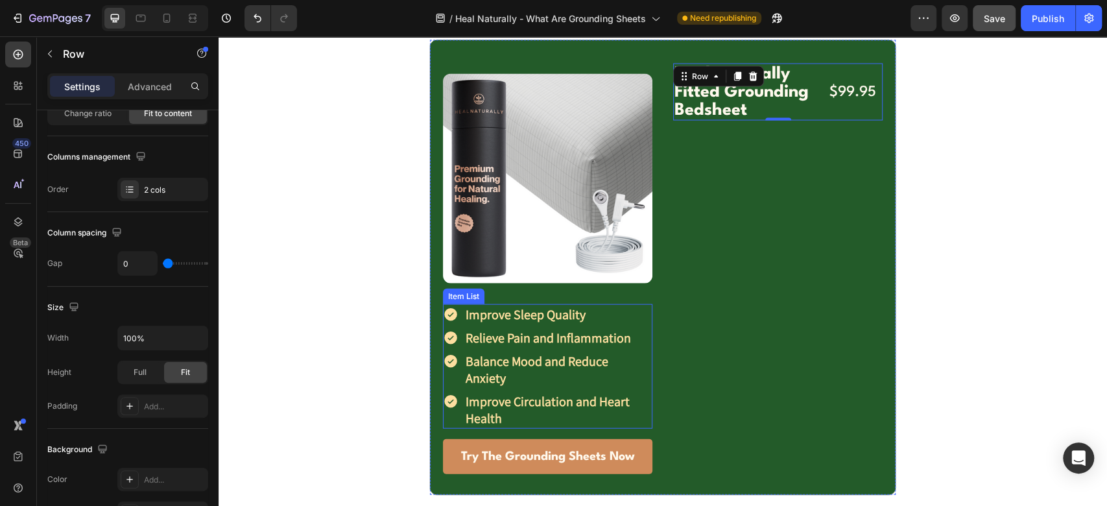
click at [443, 402] on div "Improve Circulation and Heart Health" at bounding box center [547, 410] width 209 height 38
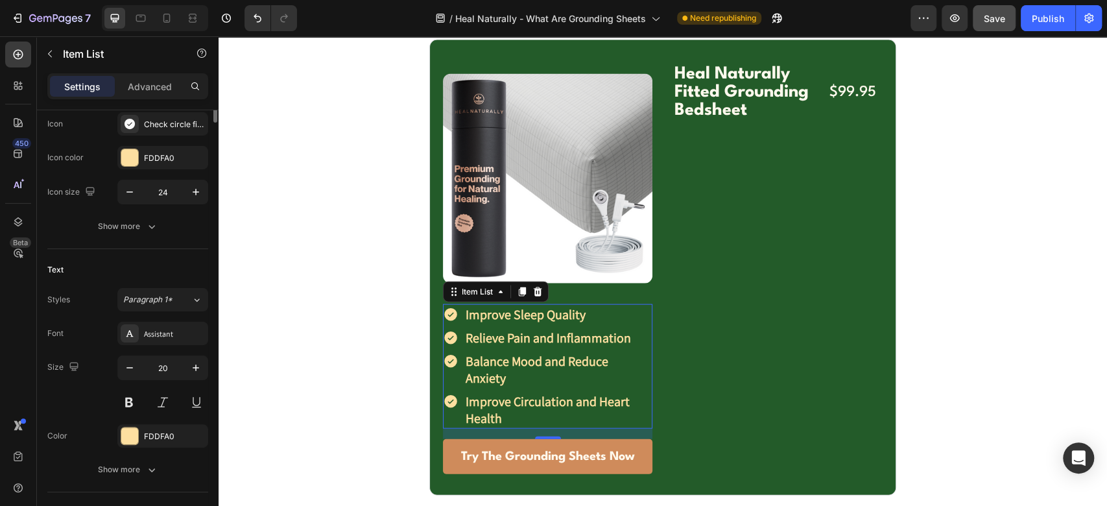
scroll to position [0, 0]
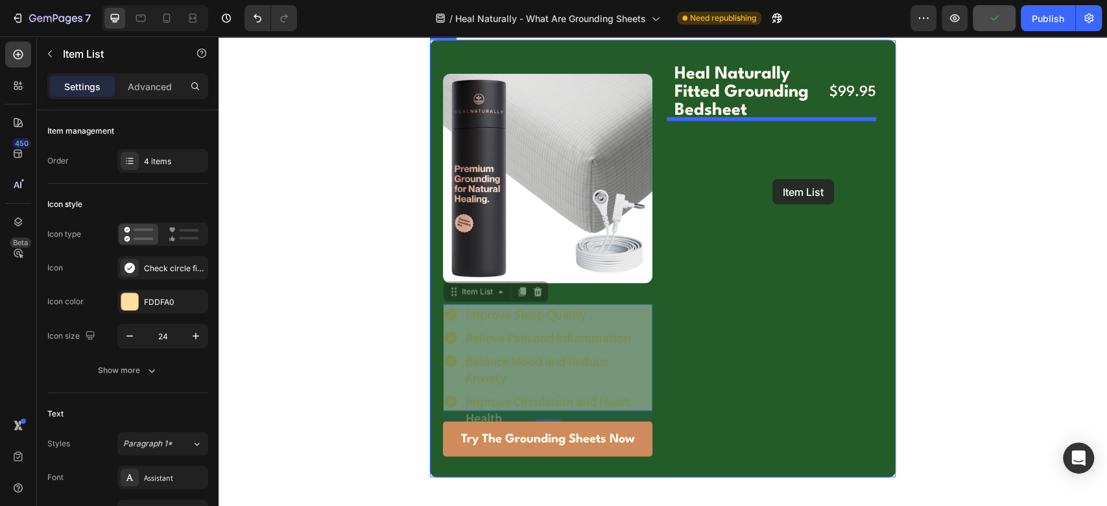
drag, startPoint x: 468, startPoint y: 294, endPoint x: 772, endPoint y: 179, distance: 325.7
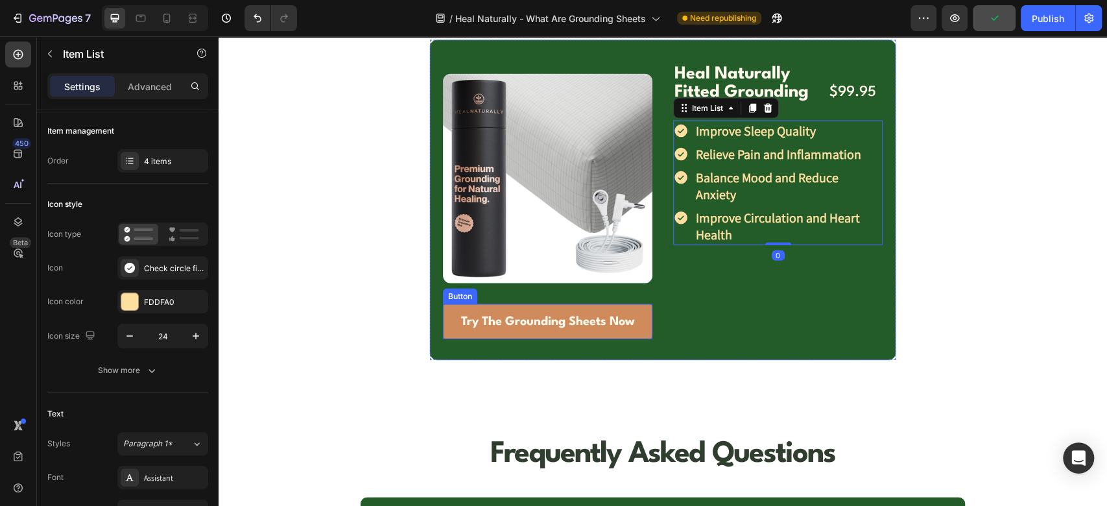
click at [444, 314] on link "Try The Grounding Sheets Now" at bounding box center [547, 321] width 209 height 35
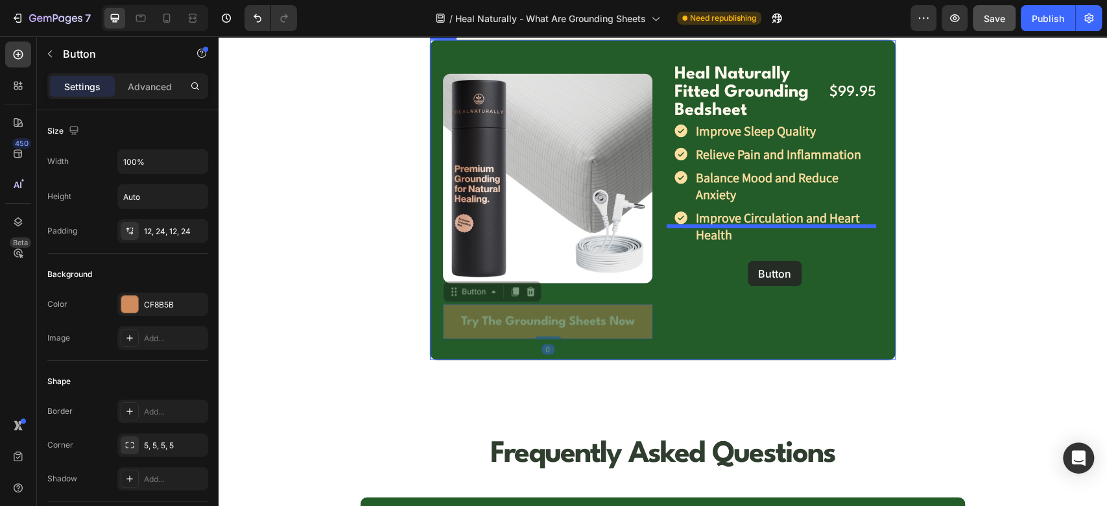
drag, startPoint x: 447, startPoint y: 295, endPoint x: 748, endPoint y: 261, distance: 302.8
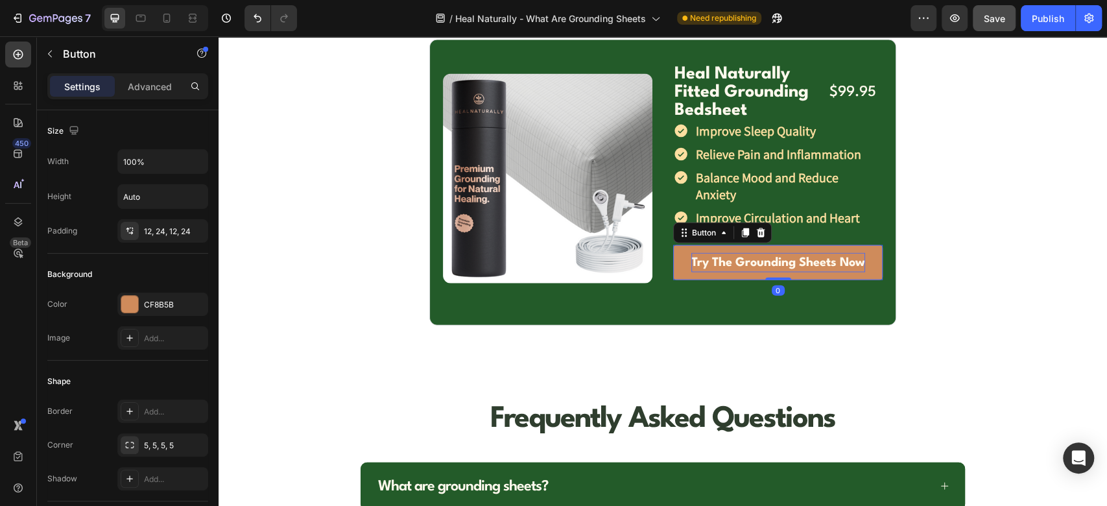
click at [701, 253] on p "Try The Grounding Sheets Now" at bounding box center [778, 262] width 174 height 19
click at [673, 246] on link "Try The Grounding Sheets Now" at bounding box center [777, 262] width 209 height 35
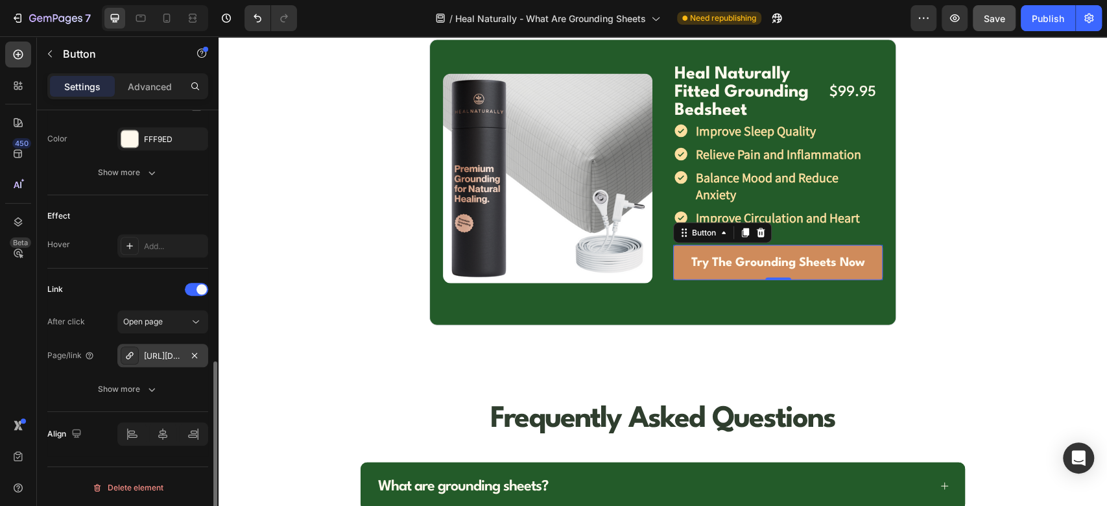
click at [167, 357] on div "https://shophealnaturally.com/fitted-grounding-bedsheet" at bounding box center [163, 356] width 38 height 12
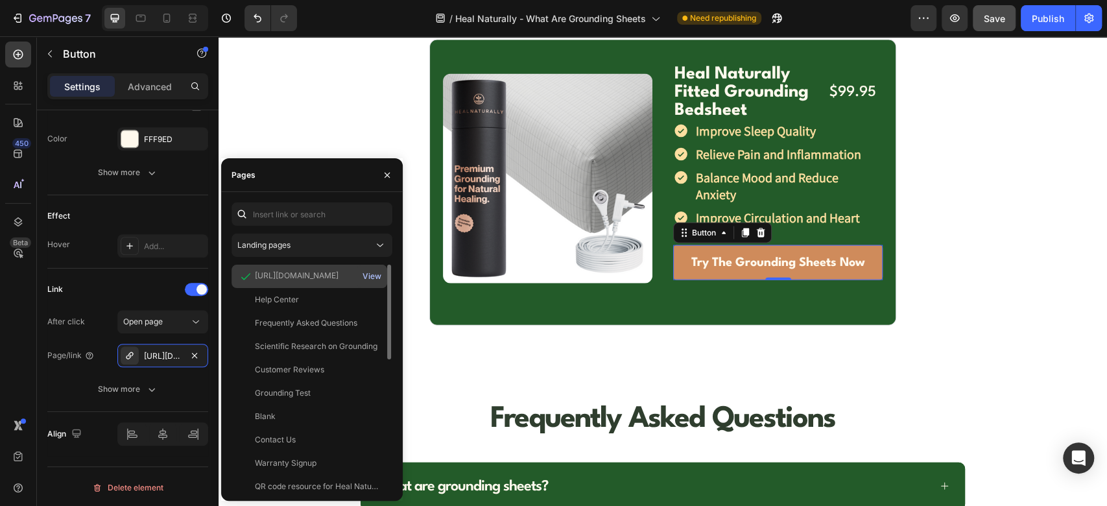
click at [371, 276] on div "View" at bounding box center [371, 276] width 19 height 12
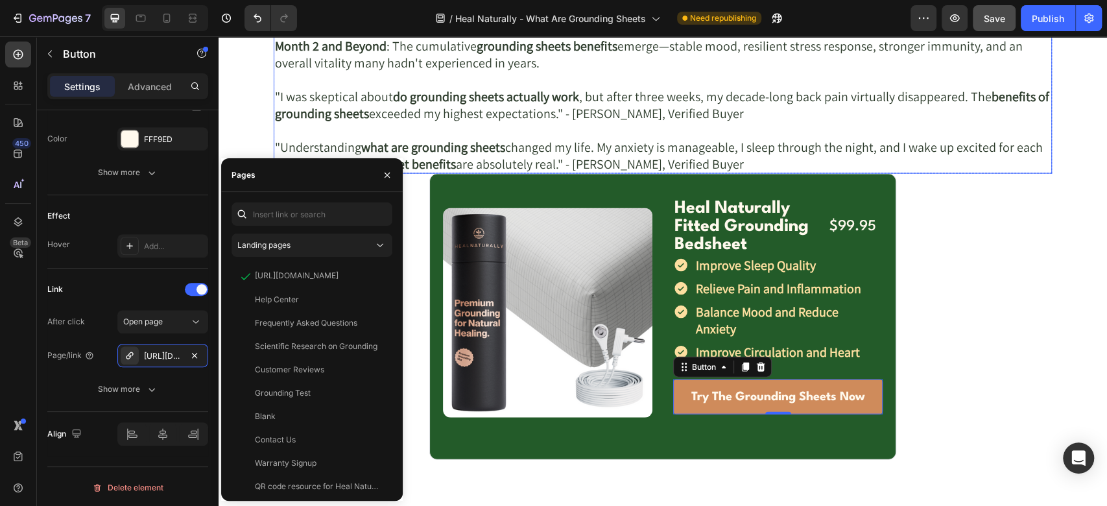
scroll to position [5075, 0]
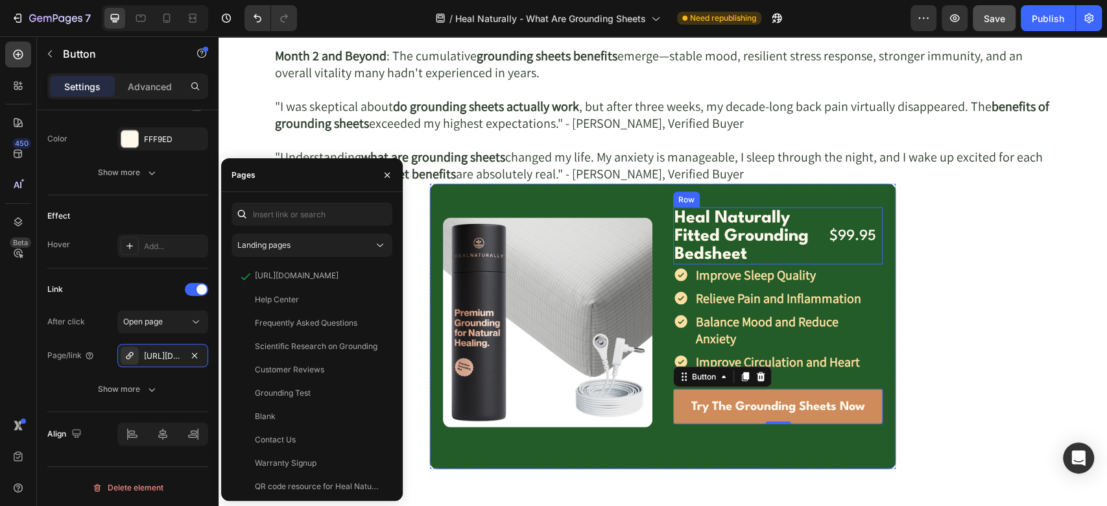
click at [829, 254] on div "$99.95 Text Block Row" at bounding box center [853, 236] width 60 height 57
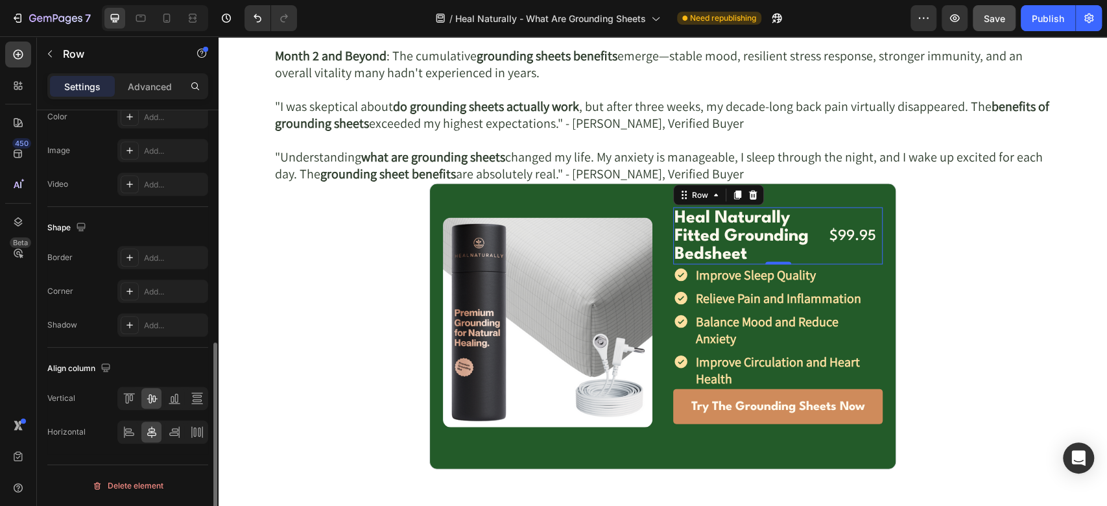
scroll to position [0, 0]
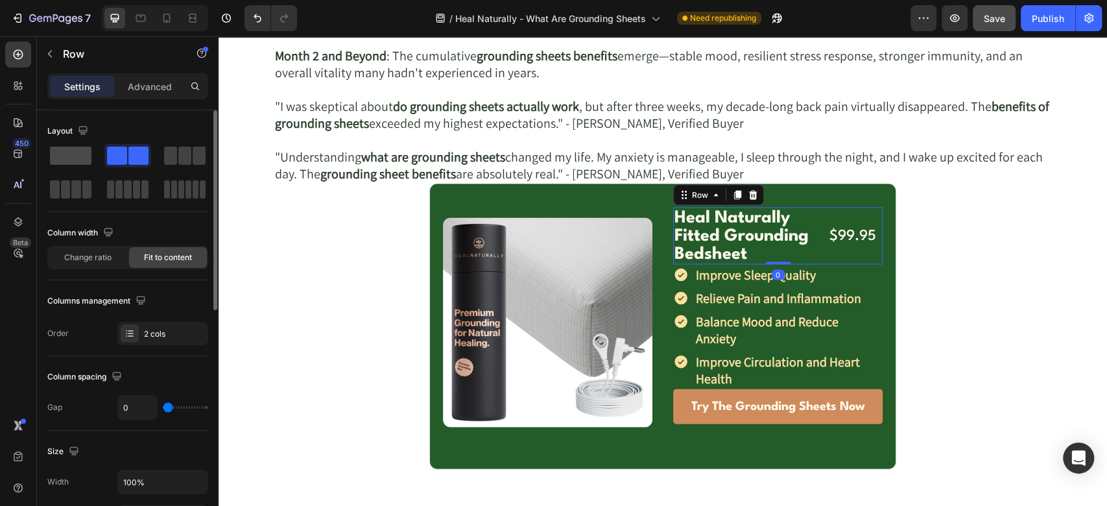
click at [74, 162] on span at bounding box center [71, 156] width 42 height 18
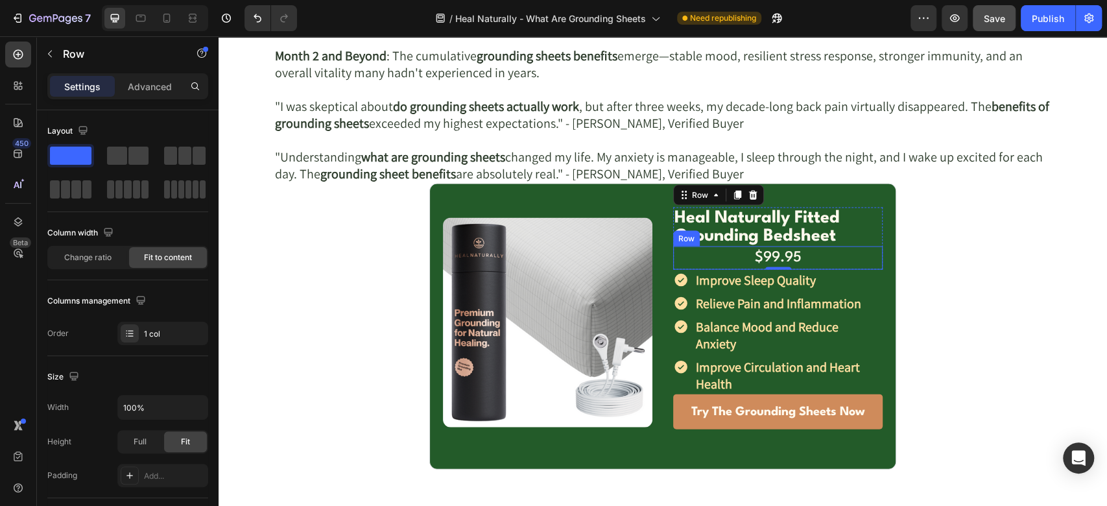
click at [713, 253] on div "$99.95 Text Block Row" at bounding box center [777, 257] width 209 height 23
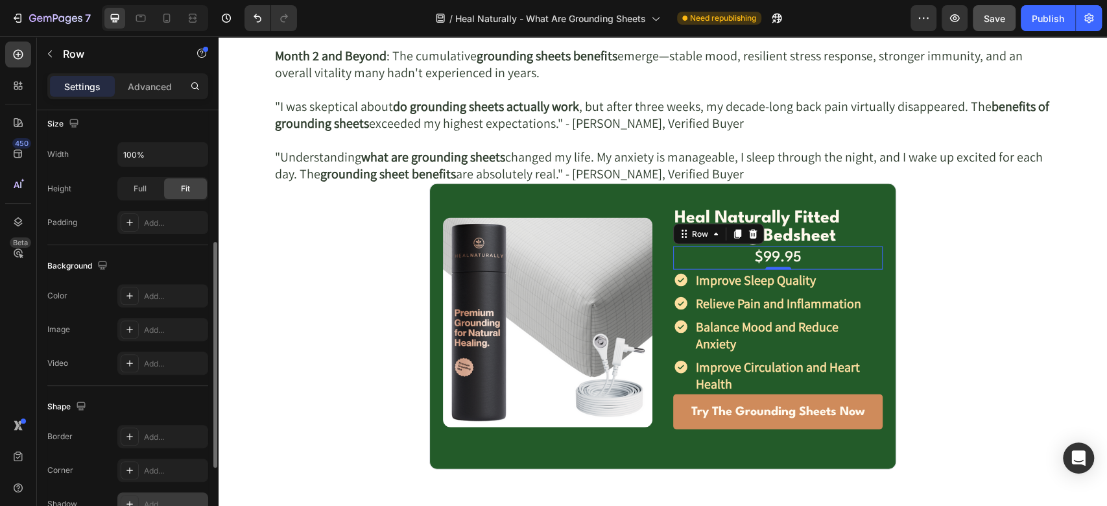
scroll to position [397, 0]
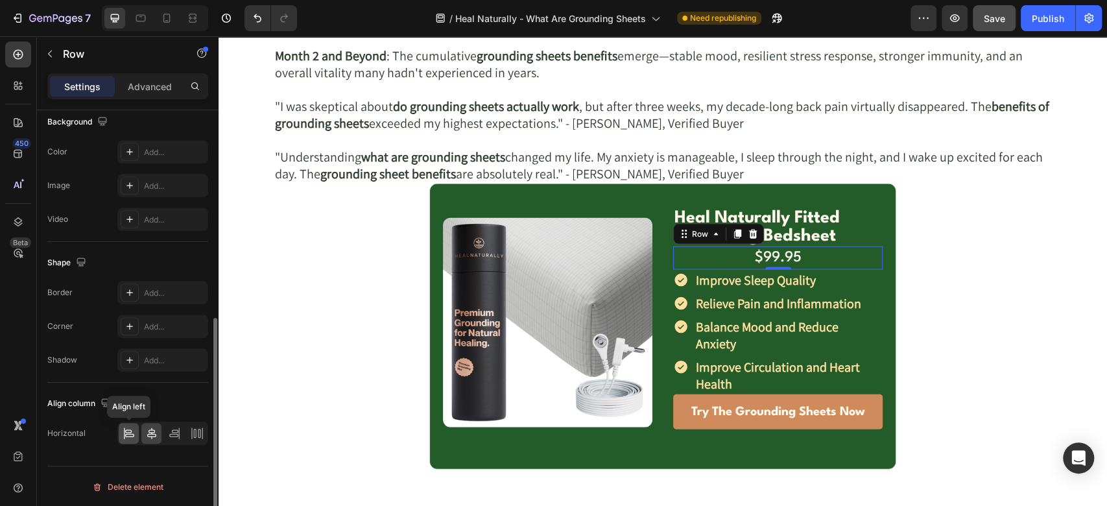
click at [135, 438] on div at bounding box center [129, 433] width 20 height 21
click at [709, 256] on p "$99.95" at bounding box center [703, 258] width 47 height 20
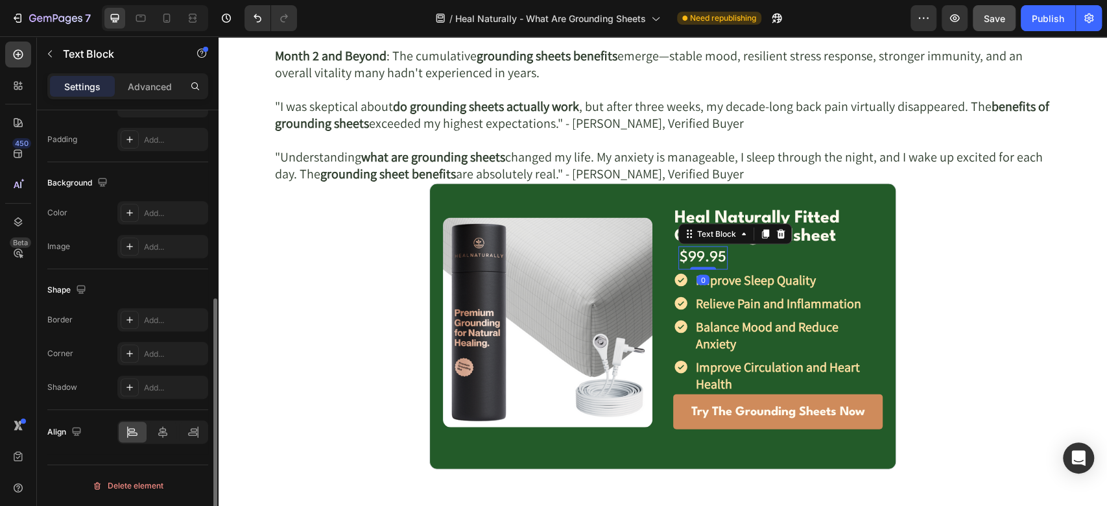
scroll to position [0, 0]
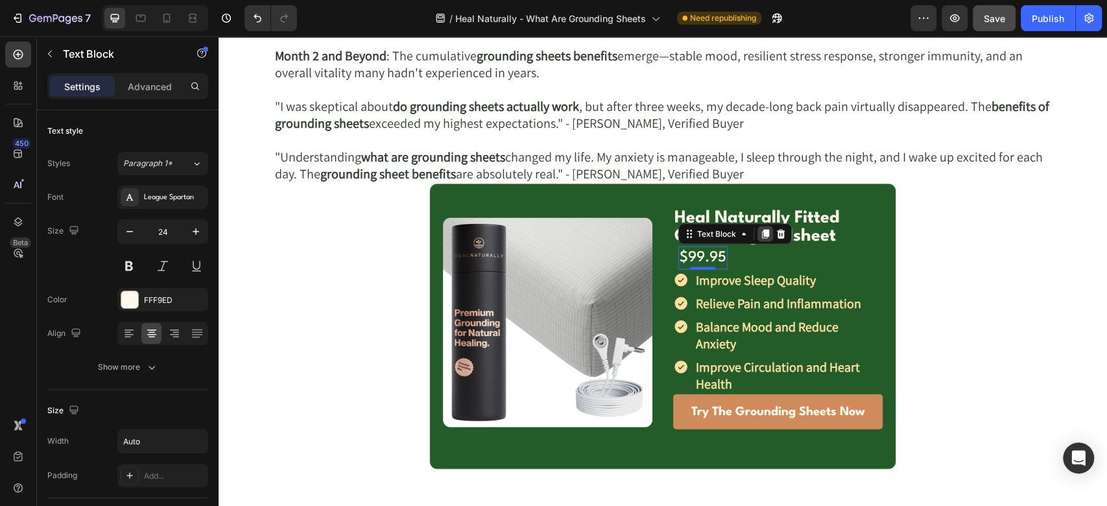
click at [760, 237] on icon at bounding box center [765, 234] width 10 height 10
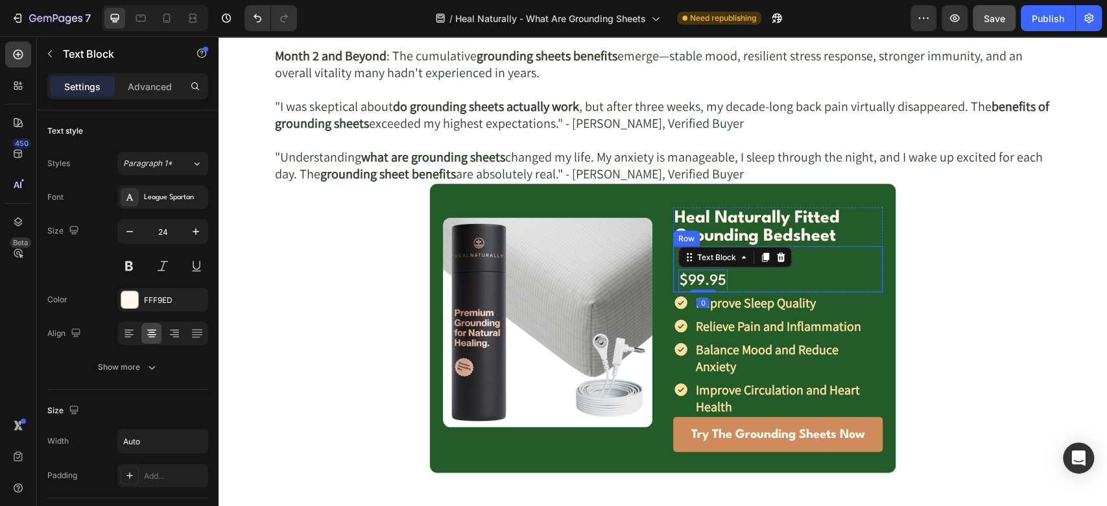
click at [787, 278] on div "$99.95 Text Block $99.95 Text Block 0 Row" at bounding box center [777, 268] width 209 height 45
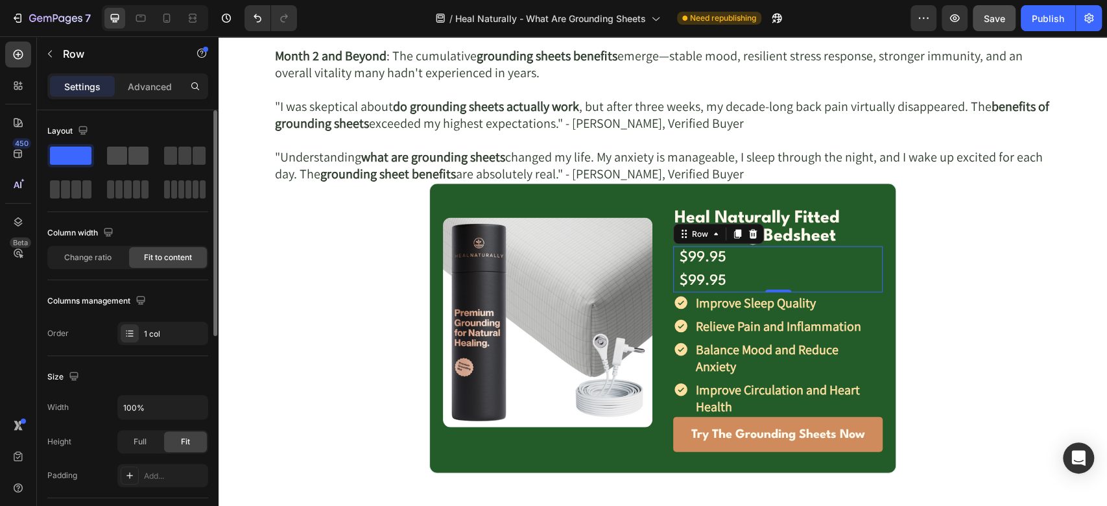
click at [135, 152] on span at bounding box center [138, 156] width 20 height 18
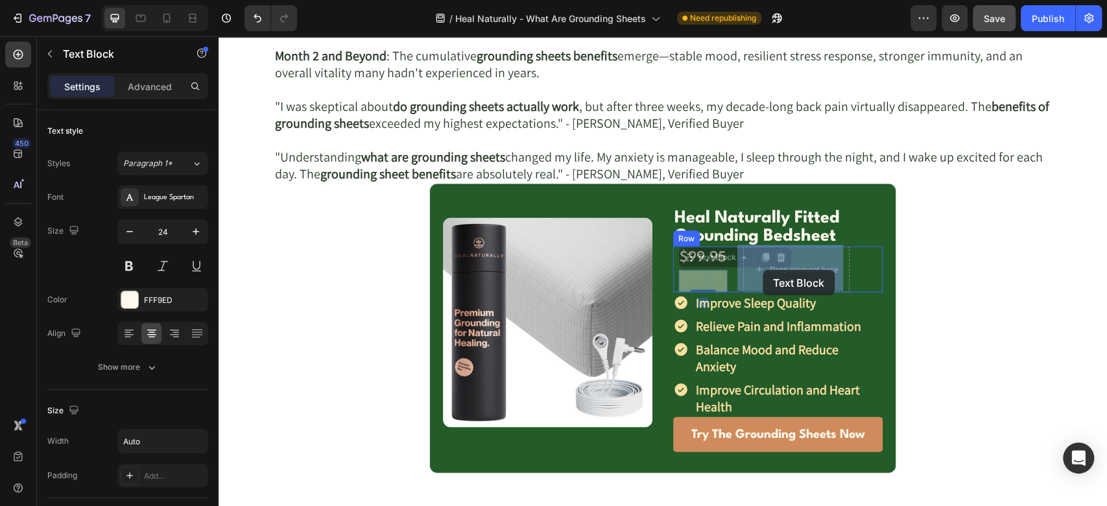
drag, startPoint x: 680, startPoint y: 273, endPoint x: 763, endPoint y: 270, distance: 82.4
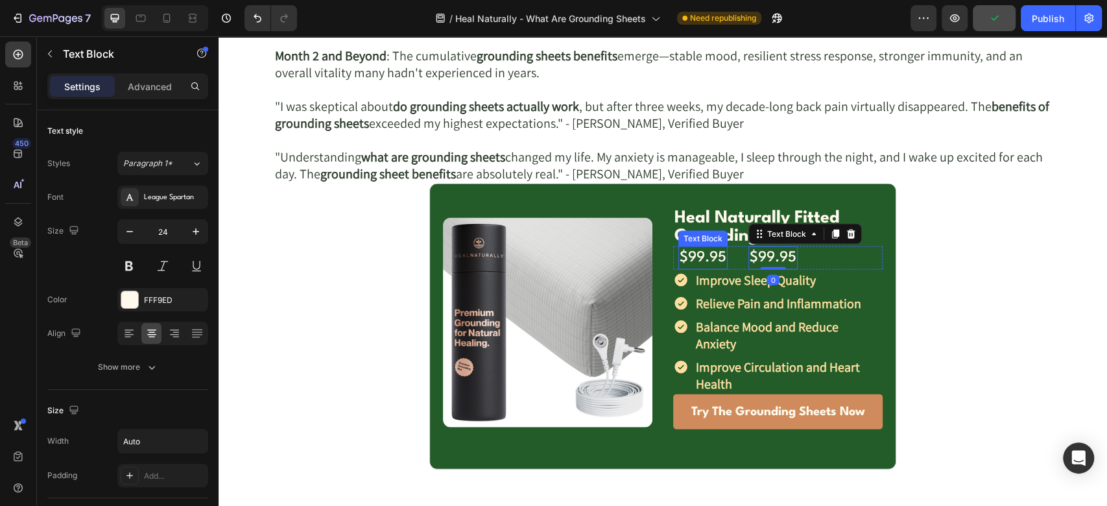
click at [693, 252] on p "$99.95" at bounding box center [703, 258] width 47 height 20
click at [755, 261] on p "$99.95" at bounding box center [773, 258] width 47 height 20
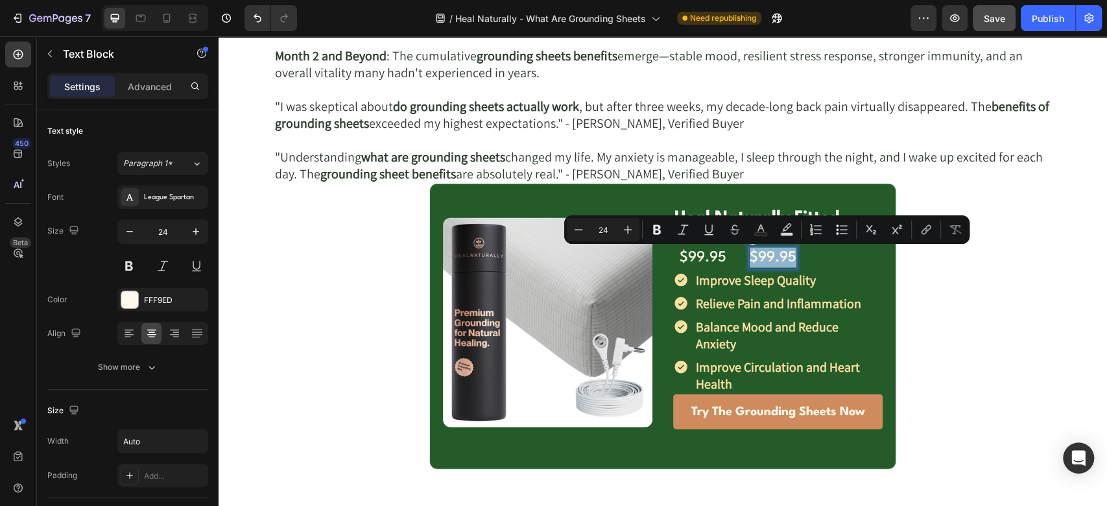
copy p "$99.95"
click at [680, 257] on p "$99.95" at bounding box center [703, 258] width 47 height 20
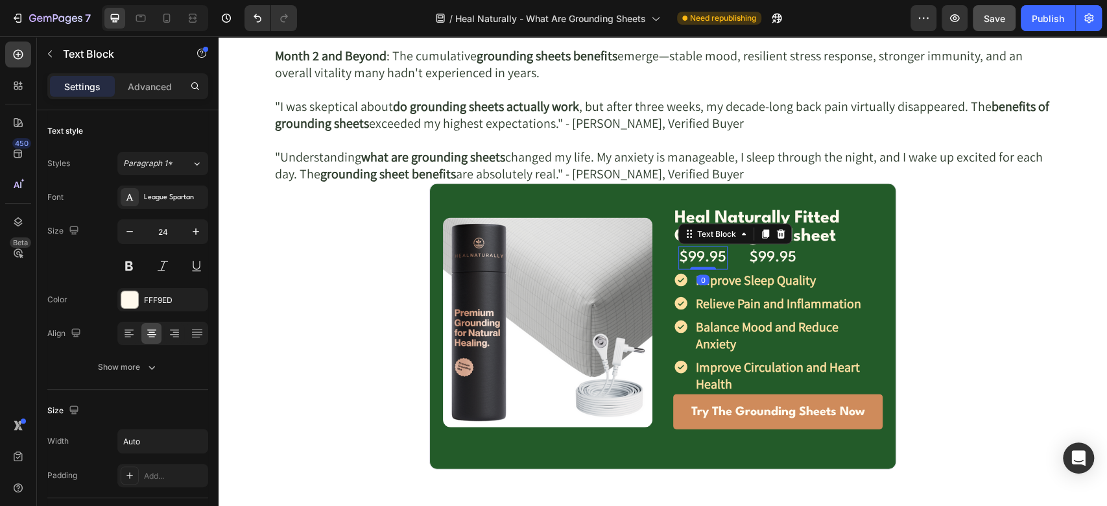
click at [682, 258] on p "$99.95" at bounding box center [703, 258] width 47 height 20
click at [711, 257] on p "$199.95" at bounding box center [706, 258] width 52 height 20
click at [722, 258] on p "$199.95" at bounding box center [706, 258] width 52 height 20
click at [682, 252] on p "$199.99" at bounding box center [706, 258] width 52 height 20
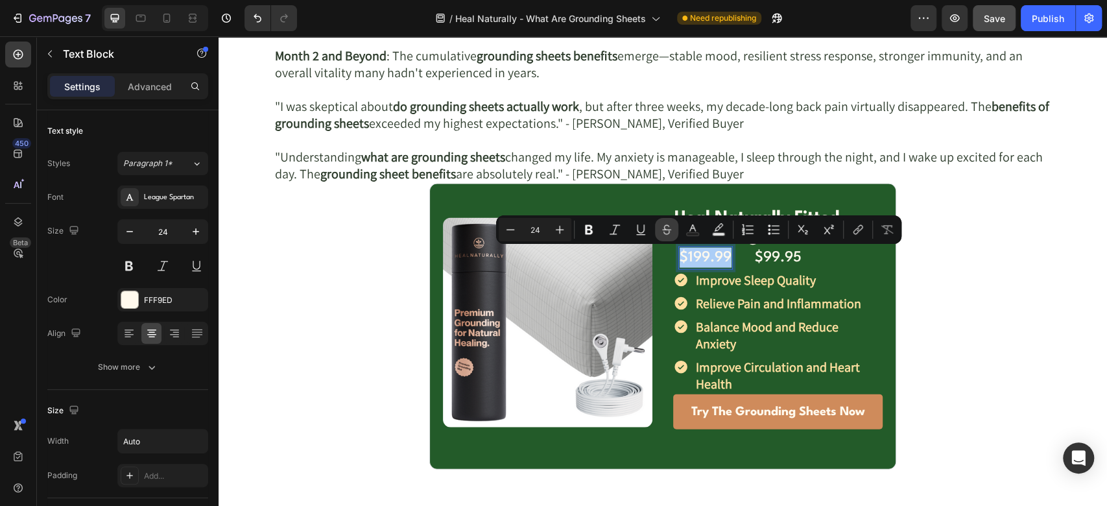
click at [669, 228] on icon "Editor contextual toolbar" at bounding box center [666, 229] width 13 height 13
click at [126, 300] on div at bounding box center [129, 299] width 17 height 17
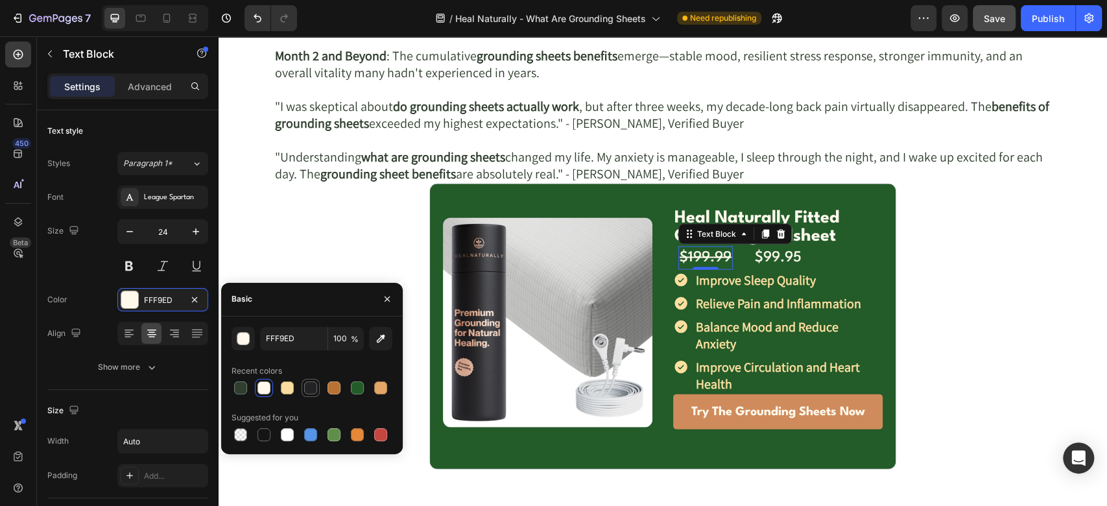
click at [313, 380] on div at bounding box center [311, 388] width 16 height 16
click at [329, 388] on div at bounding box center [333, 387] width 13 height 13
click at [231, 386] on div at bounding box center [240, 388] width 18 height 18
click at [291, 388] on div at bounding box center [287, 387] width 13 height 13
click at [380, 427] on div at bounding box center [381, 435] width 16 height 16
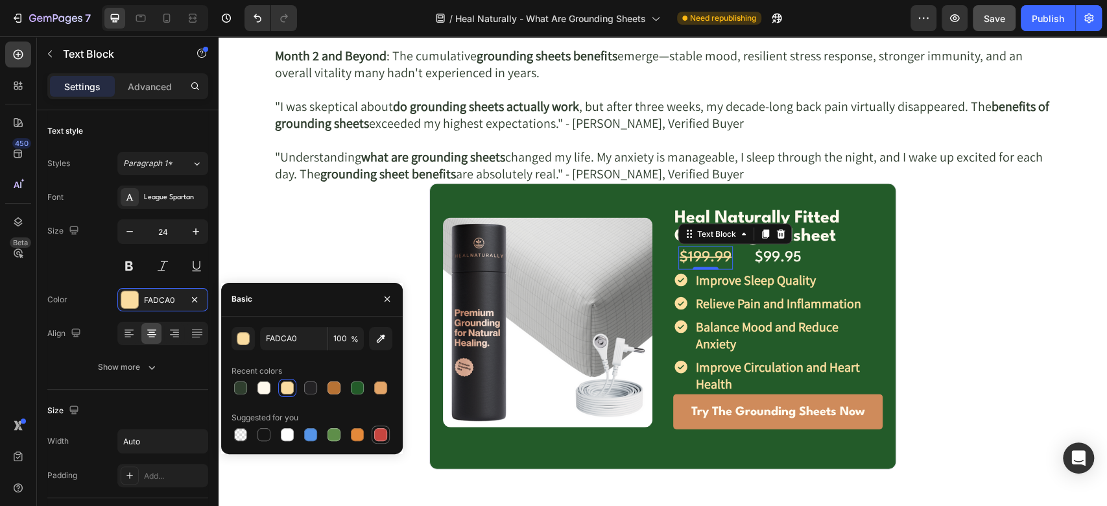
type input "C5453F"
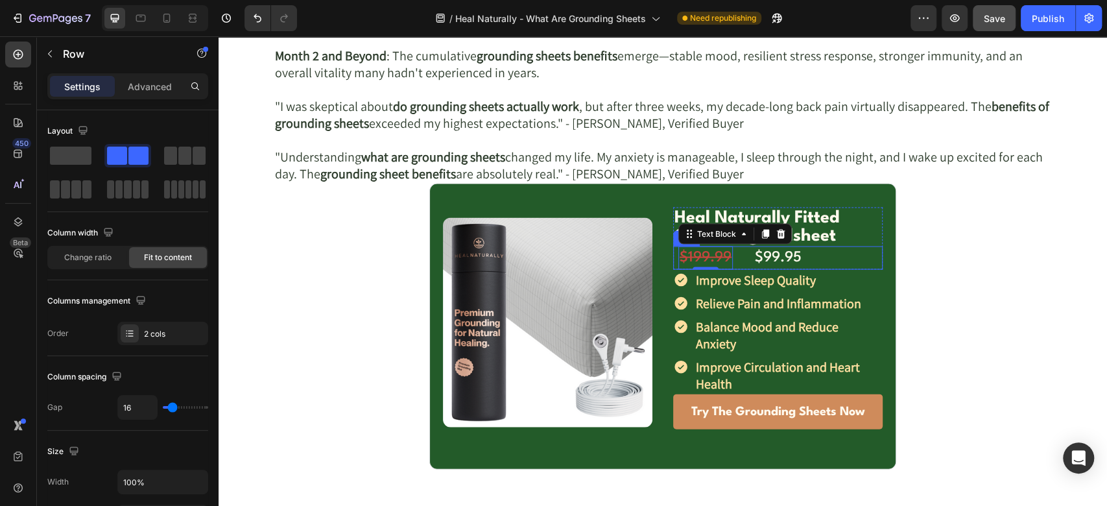
click at [739, 259] on div "$199.99 Text Block 0 $99.95 Text Block Row" at bounding box center [777, 257] width 209 height 23
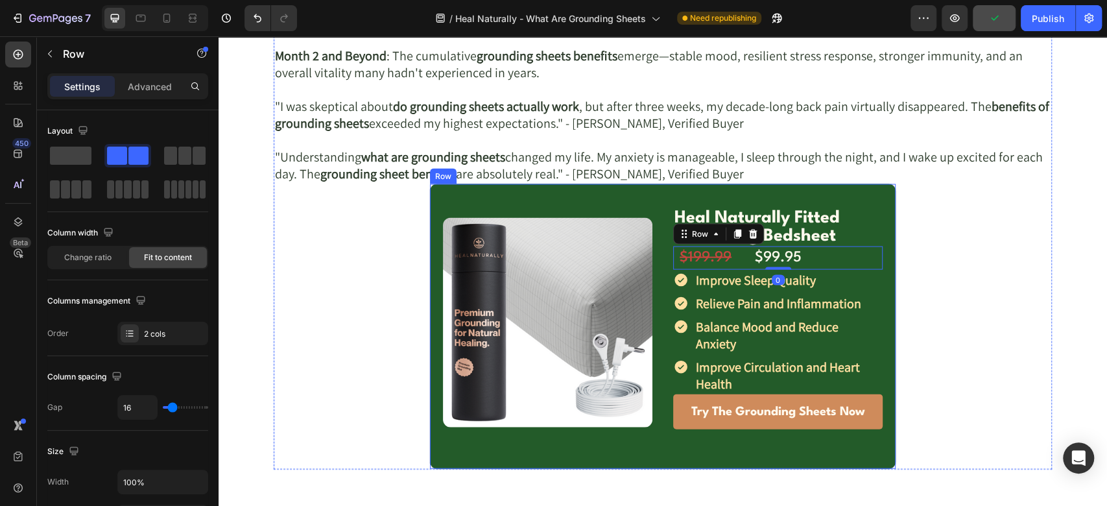
click at [853, 193] on div "Image Heal Naturally Fitted Grounding Bedsheet Text Block Row $199.99 Text Bloc…" at bounding box center [662, 327] width 467 height 286
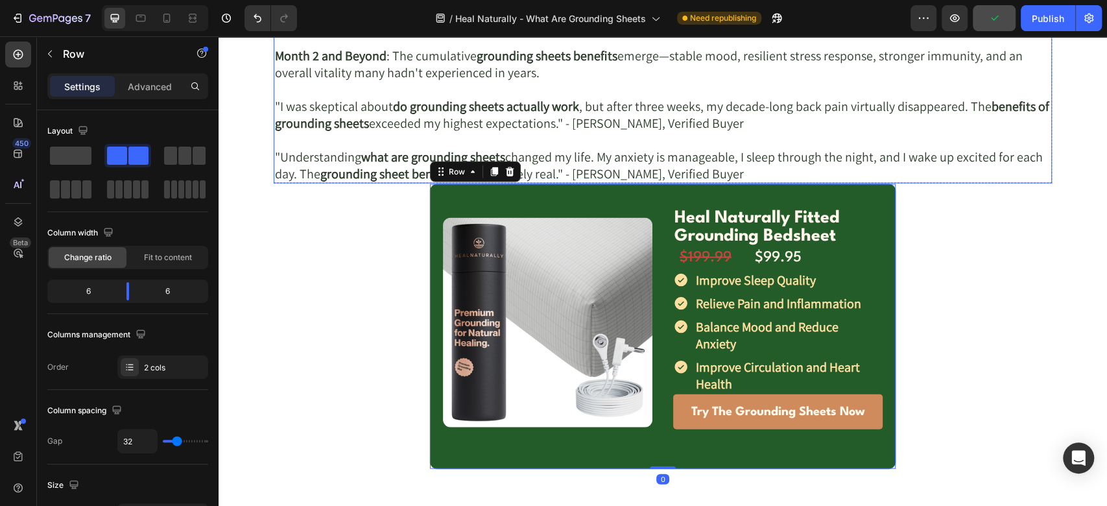
click at [662, 169] on p ""Understanding what are grounding sheets changed my life. My anxiety is managea…" at bounding box center [663, 165] width 776 height 34
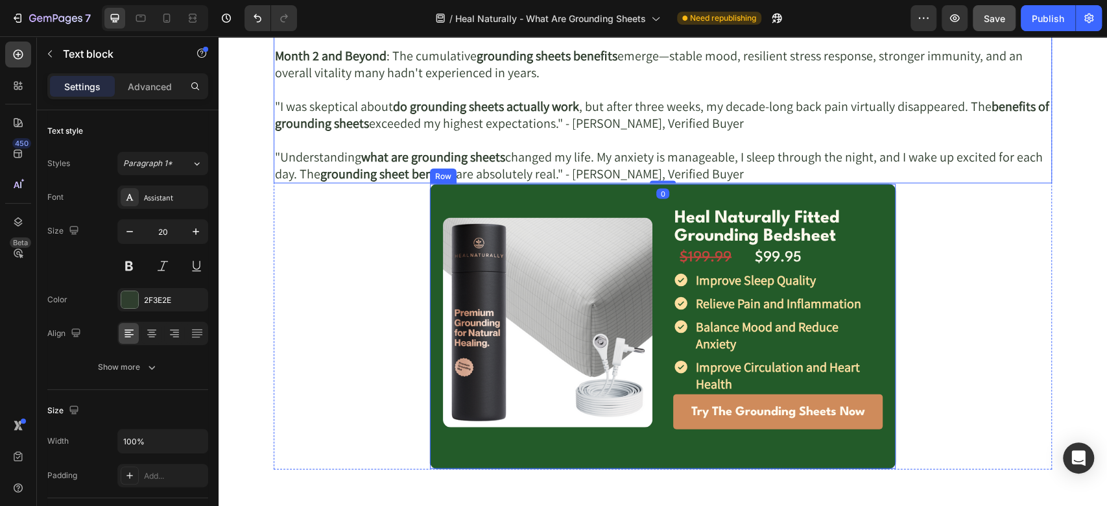
click at [482, 204] on div "Image" at bounding box center [547, 322] width 209 height 251
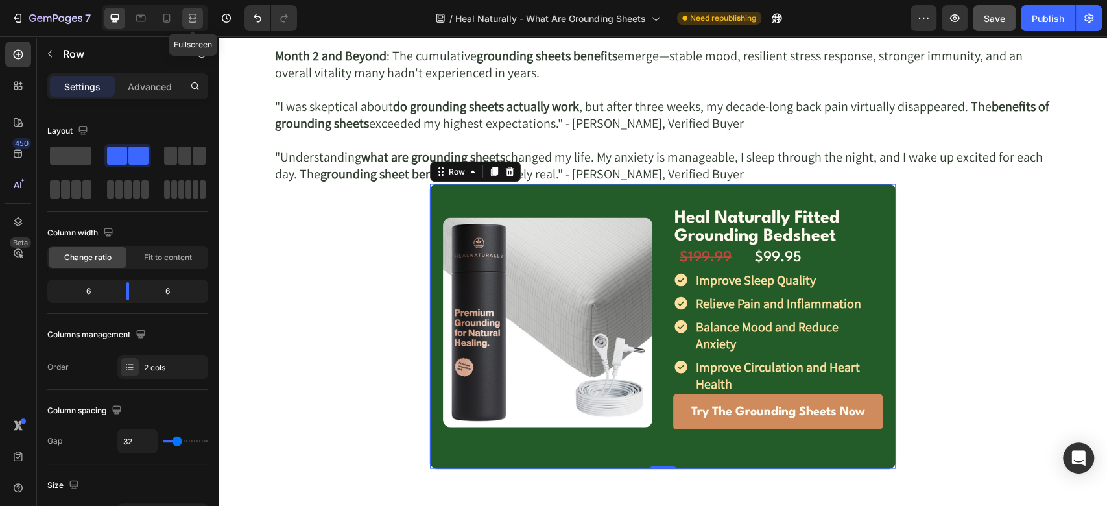
click at [193, 18] on icon at bounding box center [195, 17] width 4 height 3
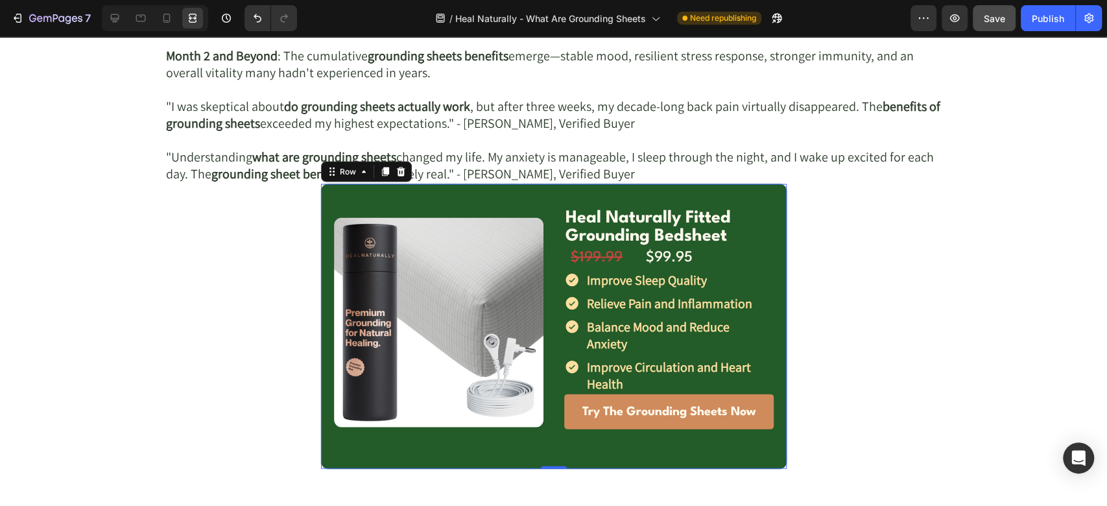
click at [388, 204] on div "Image" at bounding box center [438, 322] width 209 height 251
click at [571, 404] on link "Try The Grounding Sheets Now" at bounding box center [668, 411] width 209 height 35
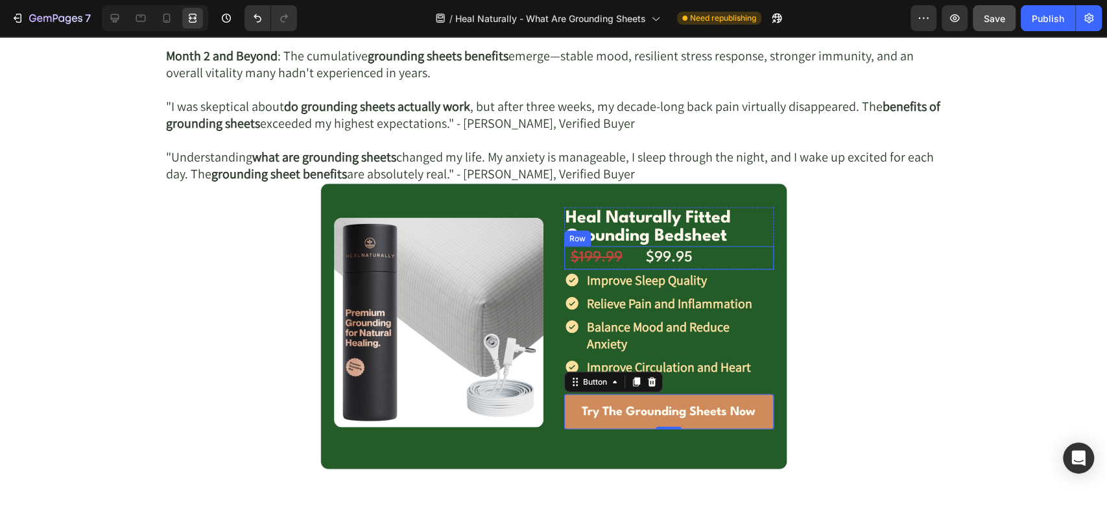
click at [735, 267] on div "$199.99 Text Block $99.95 Text Block Row" at bounding box center [668, 257] width 209 height 23
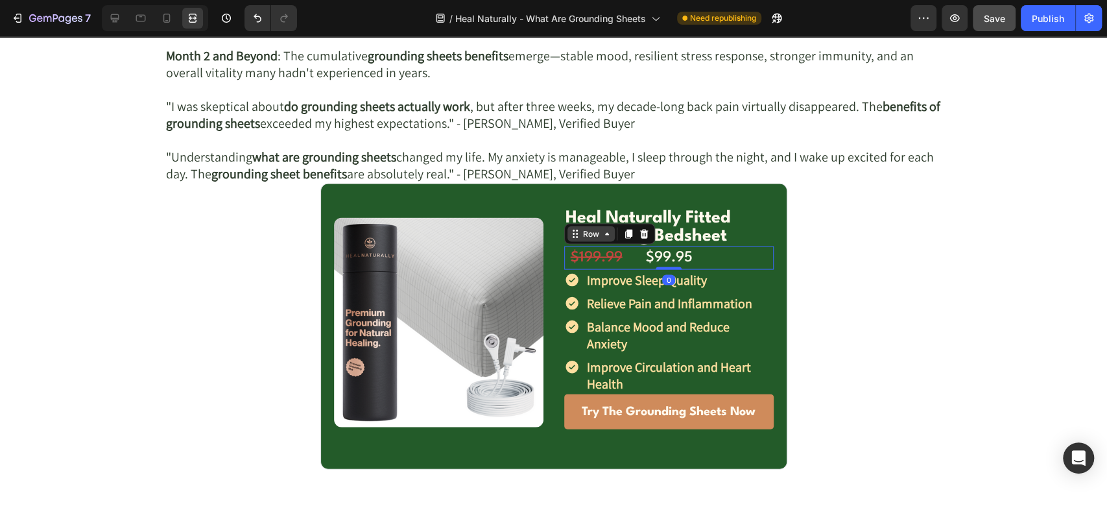
click at [585, 231] on div "Row" at bounding box center [590, 234] width 21 height 12
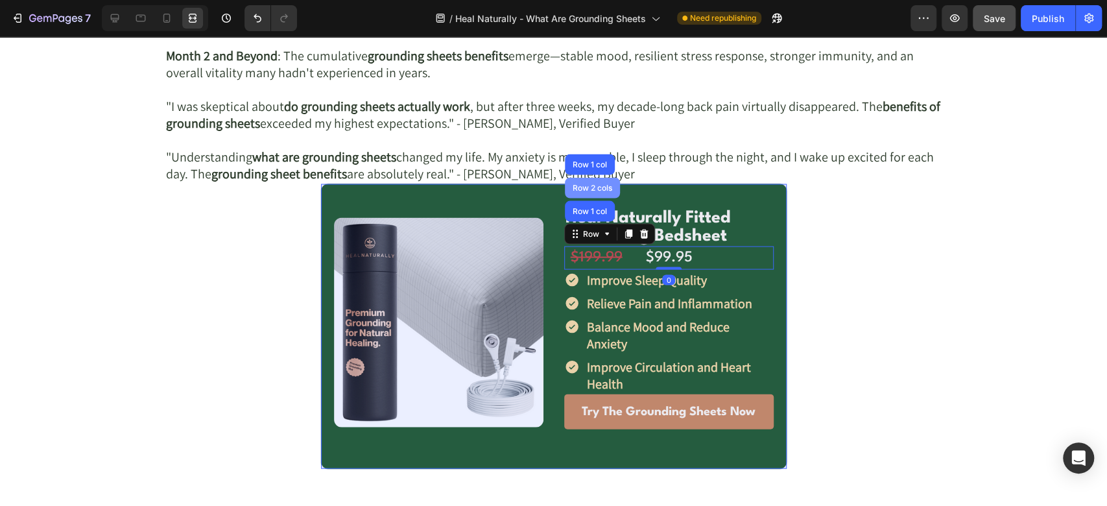
click at [586, 184] on div "Row 2 cols" at bounding box center [592, 188] width 45 height 8
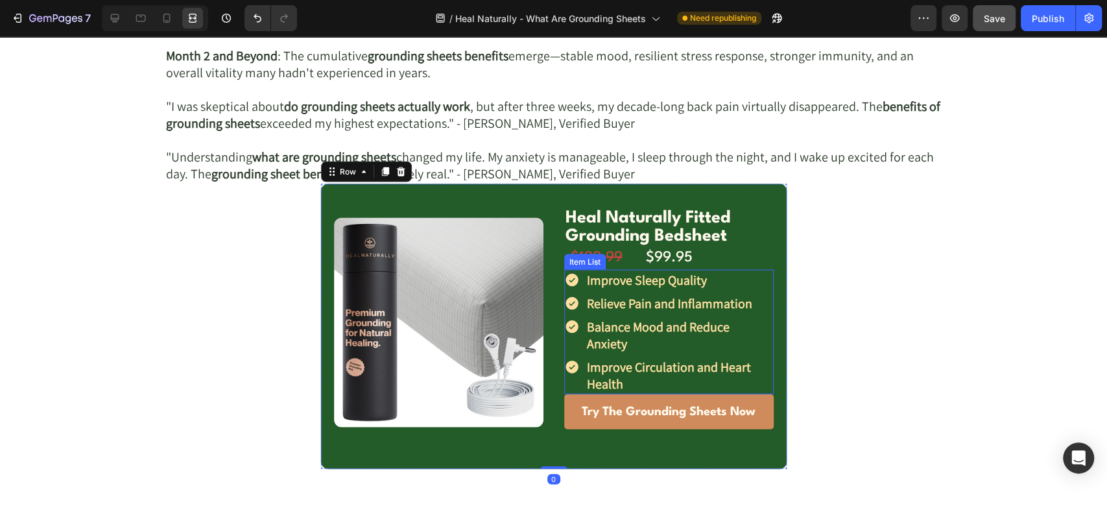
click at [580, 256] on div "Item List" at bounding box center [585, 262] width 36 height 12
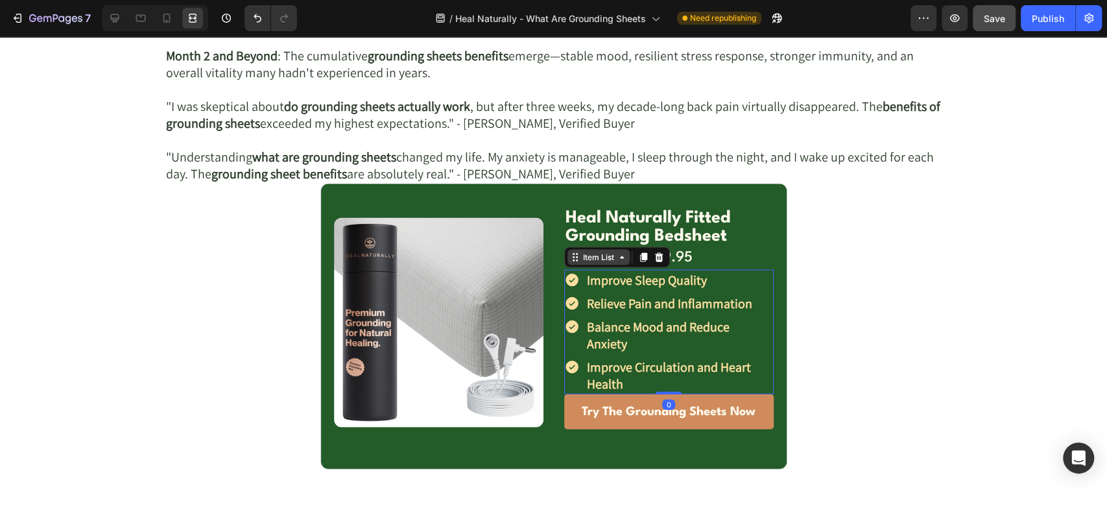
click at [580, 260] on div "Item List" at bounding box center [598, 258] width 36 height 12
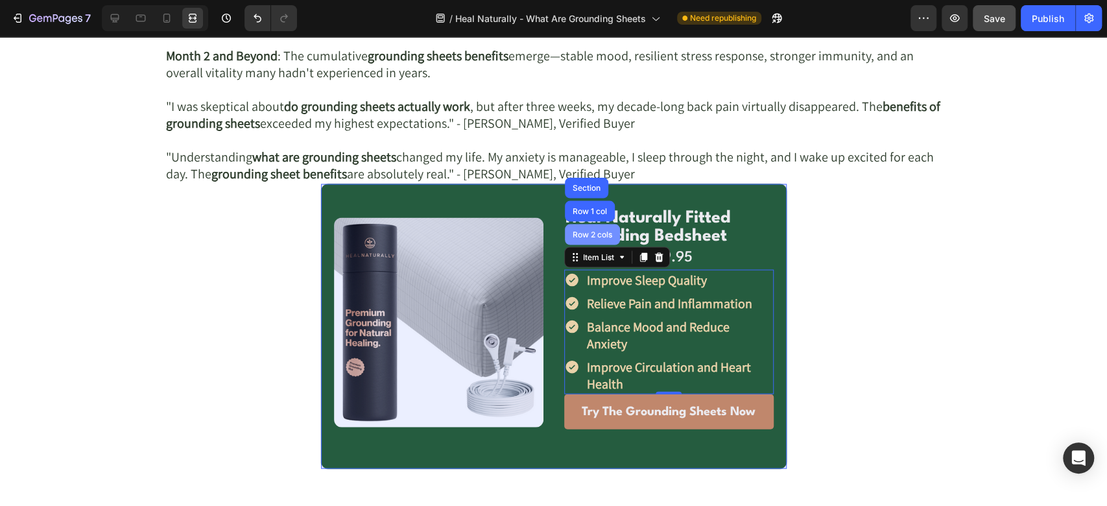
click at [582, 235] on div "Row 2 cols" at bounding box center [592, 235] width 45 height 8
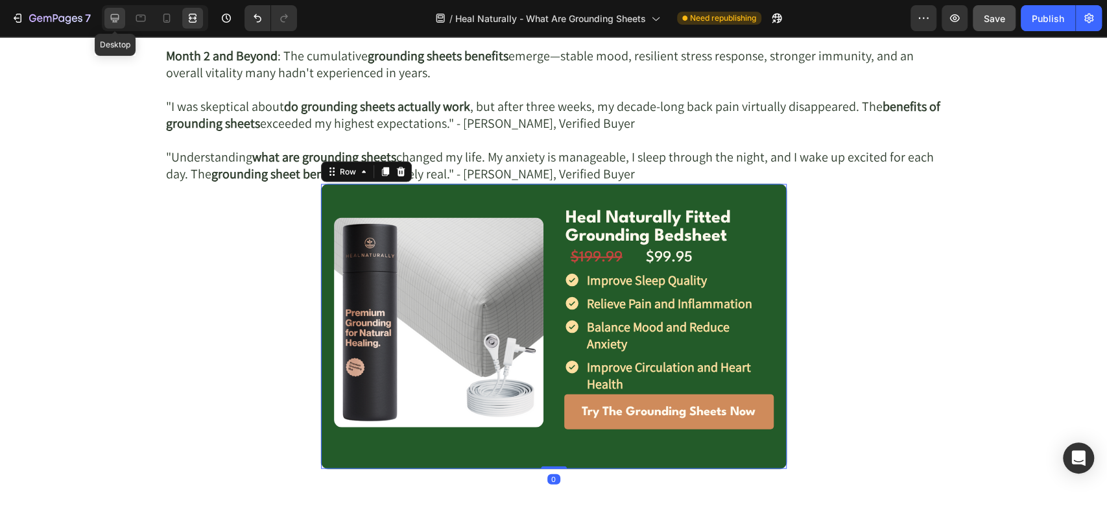
click at [111, 14] on icon at bounding box center [115, 18] width 8 height 8
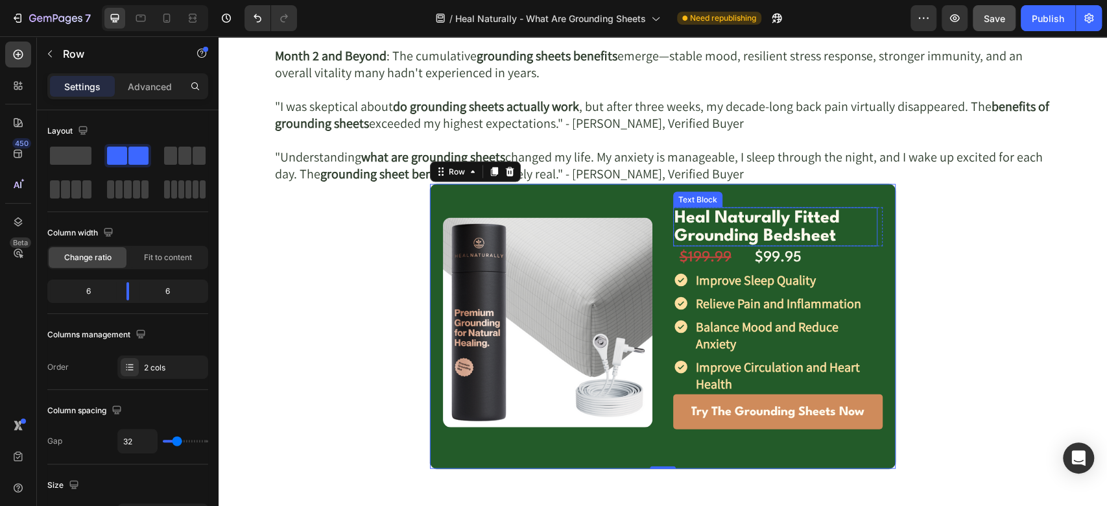
click at [737, 227] on p "Heal Naturally Fitted Grounding Bedsheet" at bounding box center [775, 227] width 202 height 36
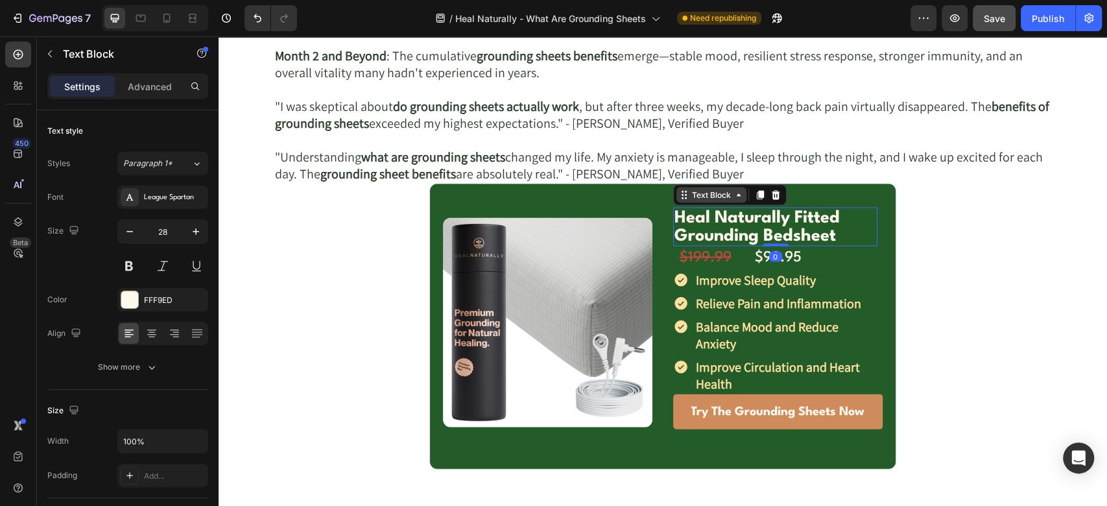
click at [714, 193] on div "Text Block" at bounding box center [711, 195] width 44 height 12
click at [25, 54] on div at bounding box center [18, 55] width 26 height 26
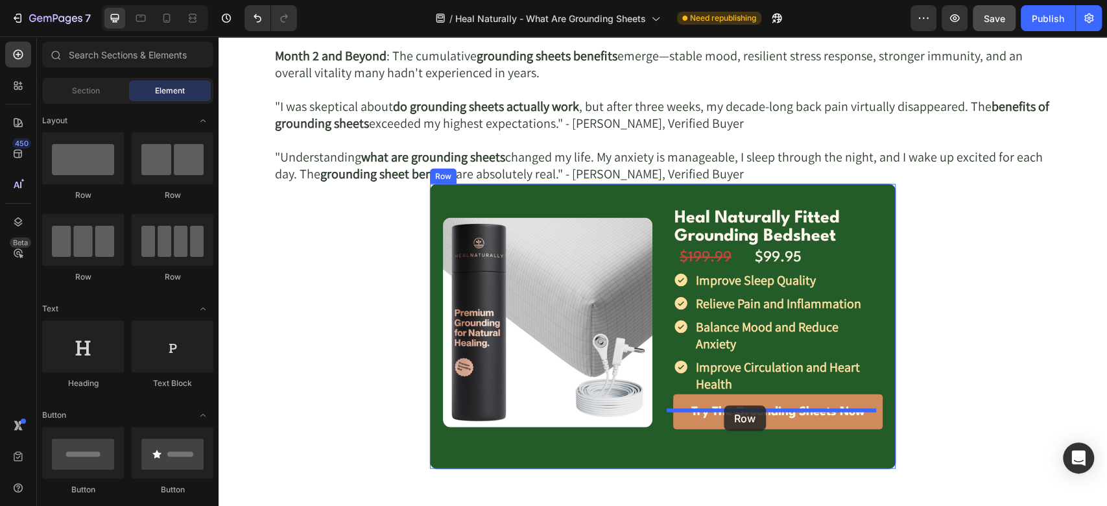
drag, startPoint x: 294, startPoint y: 203, endPoint x: 724, endPoint y: 405, distance: 475.1
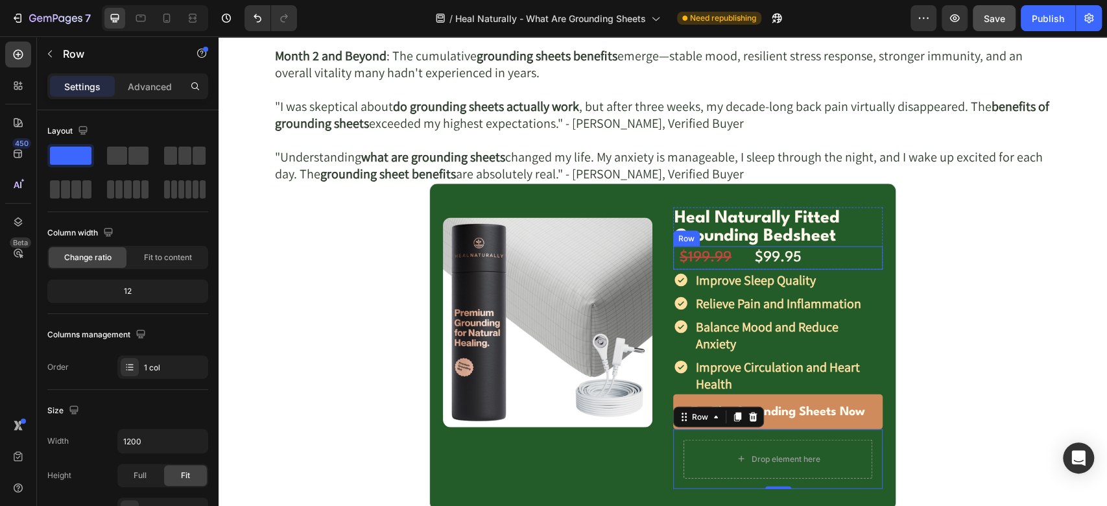
click at [673, 257] on div "$199.99 Text Block" at bounding box center [705, 257] width 65 height 23
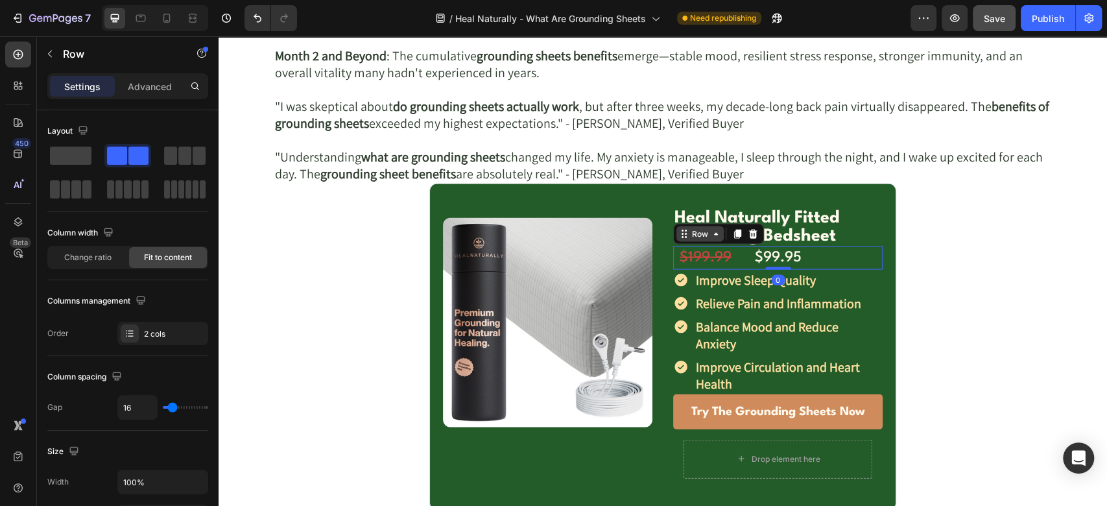
click at [689, 232] on div "Row" at bounding box center [699, 234] width 21 height 12
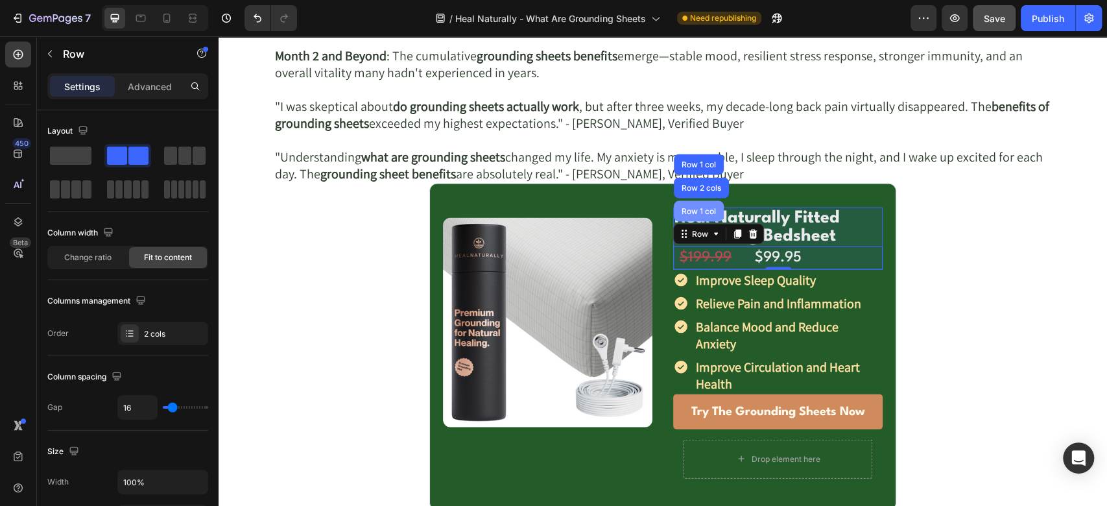
click at [683, 204] on div "Row 1 col" at bounding box center [699, 211] width 50 height 21
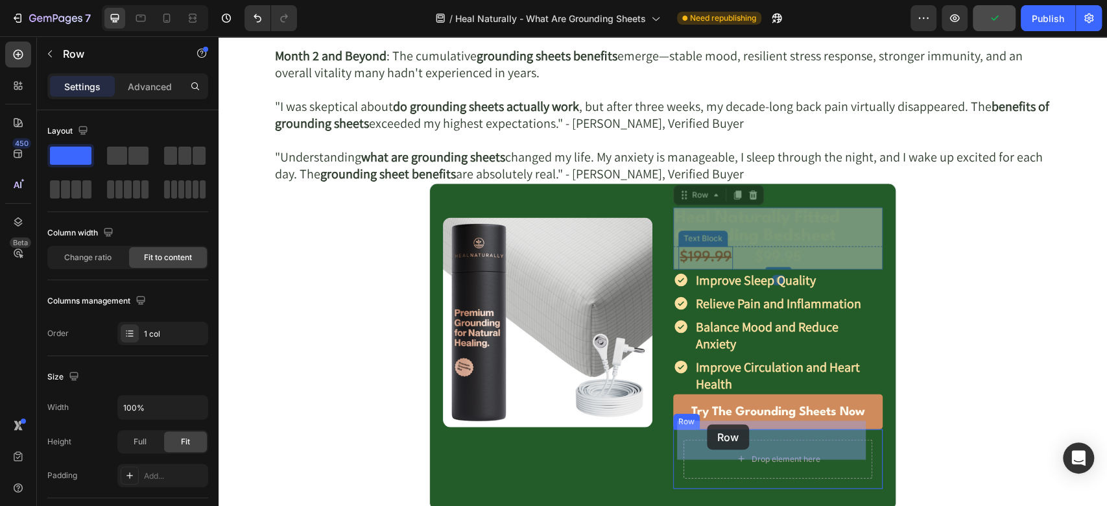
drag, startPoint x: 681, startPoint y: 191, endPoint x: 707, endPoint y: 424, distance: 234.2
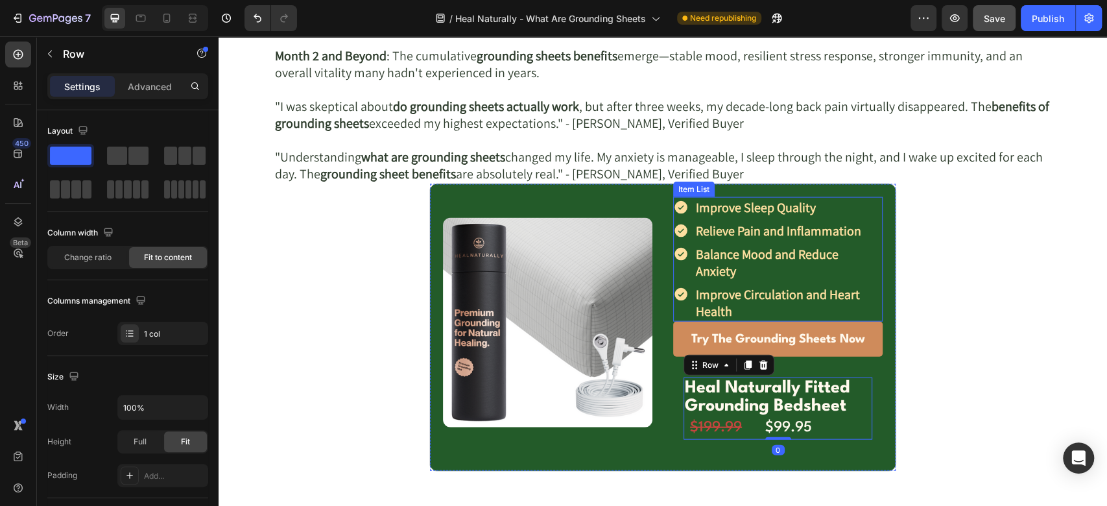
drag, startPoint x: 670, startPoint y: 291, endPoint x: 674, endPoint y: 279, distance: 13.1
click at [673, 292] on div "Improve Circulation and Heart Health" at bounding box center [777, 303] width 209 height 38
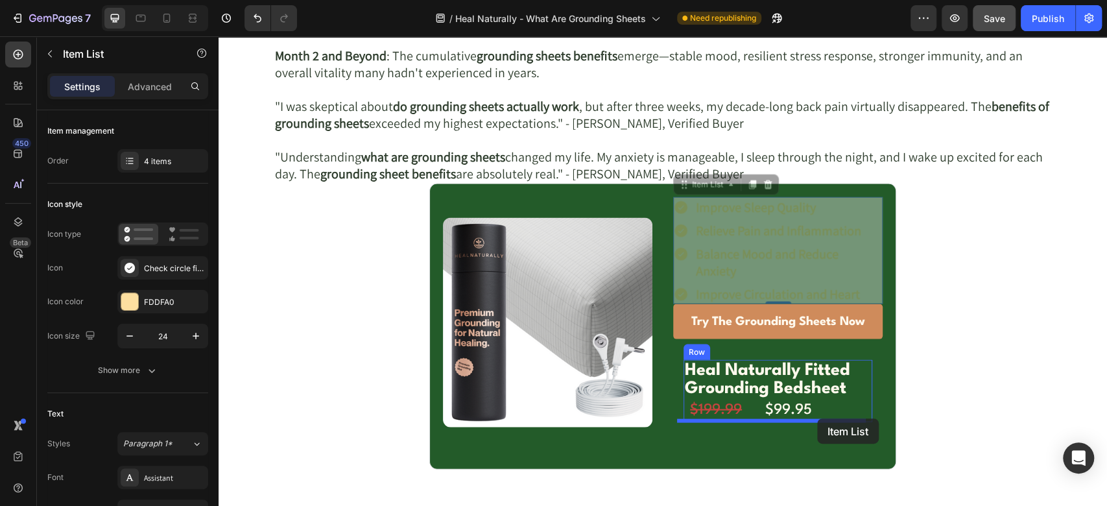
drag, startPoint x: 691, startPoint y: 184, endPoint x: 817, endPoint y: 418, distance: 266.1
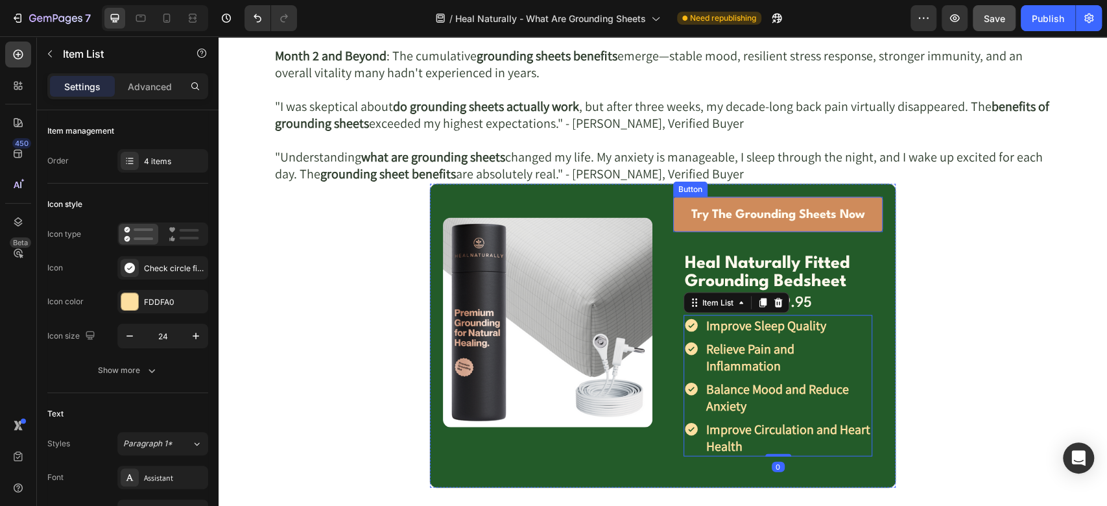
click at [673, 207] on link "Try The Grounding Sheets Now" at bounding box center [777, 214] width 209 height 35
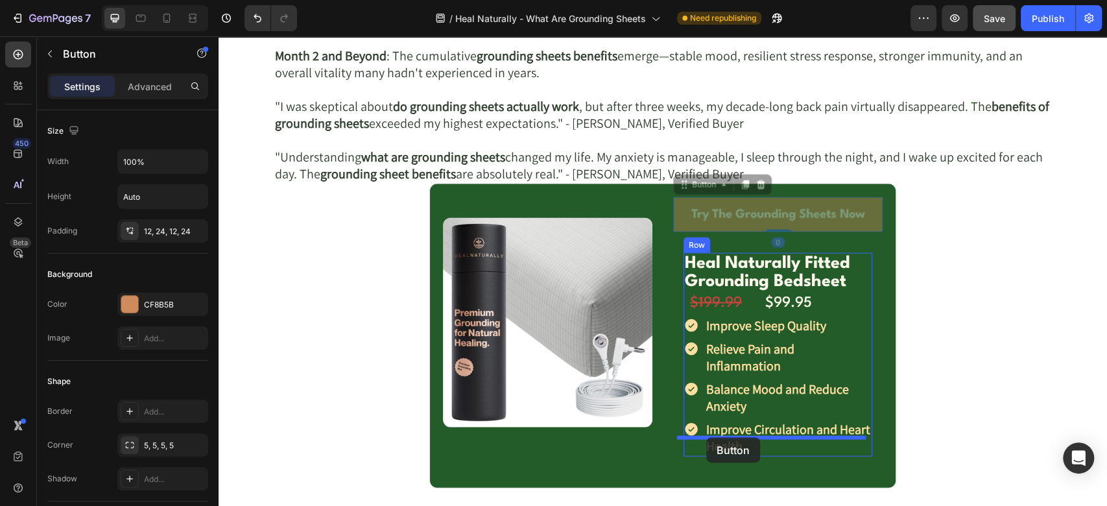
drag, startPoint x: 687, startPoint y: 186, endPoint x: 706, endPoint y: 437, distance: 251.7
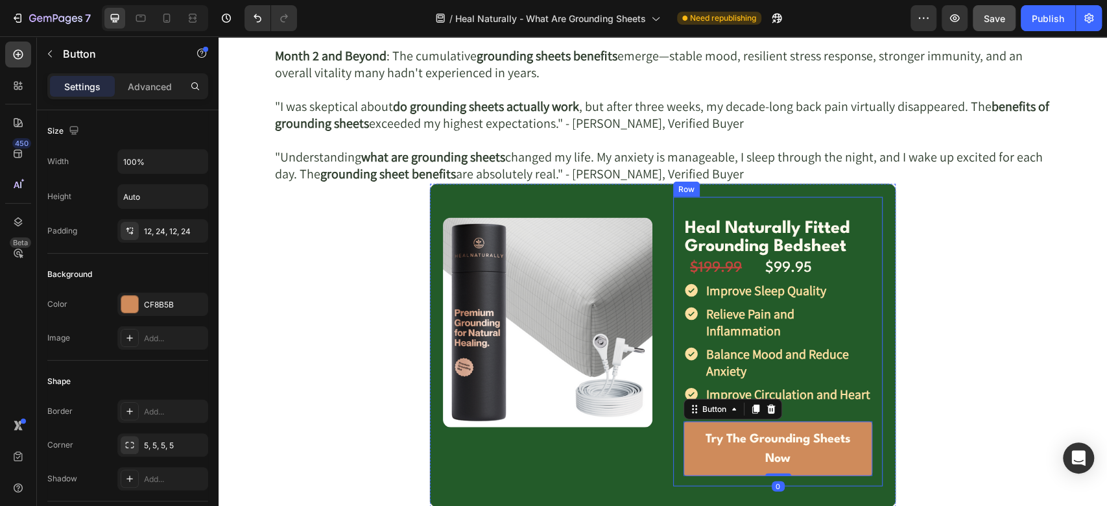
click at [673, 226] on div "Heal Naturally Fitted Grounding Bedsheet Text Block Row $199.99 Text Block $99.…" at bounding box center [777, 341] width 209 height 289
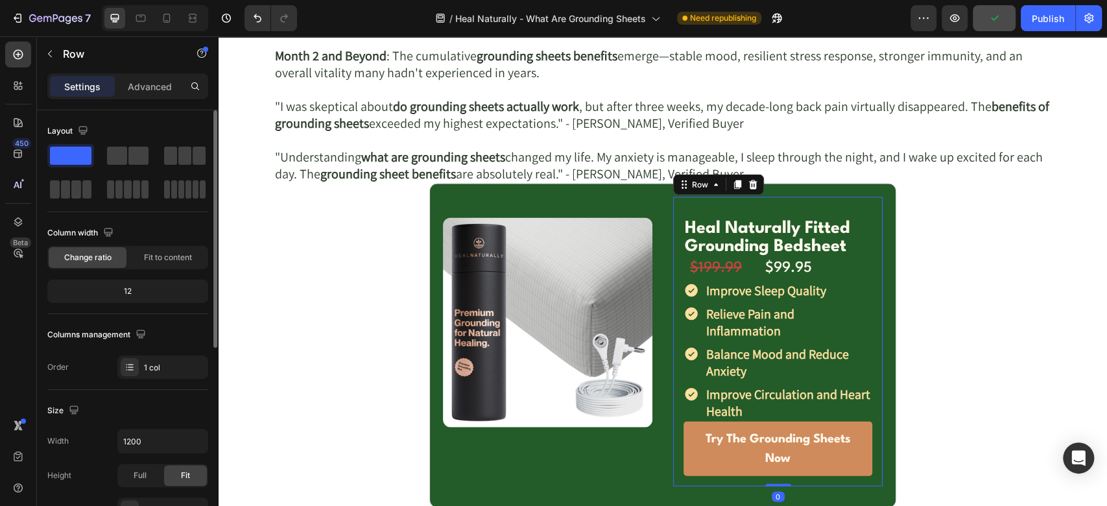
scroll to position [144, 0]
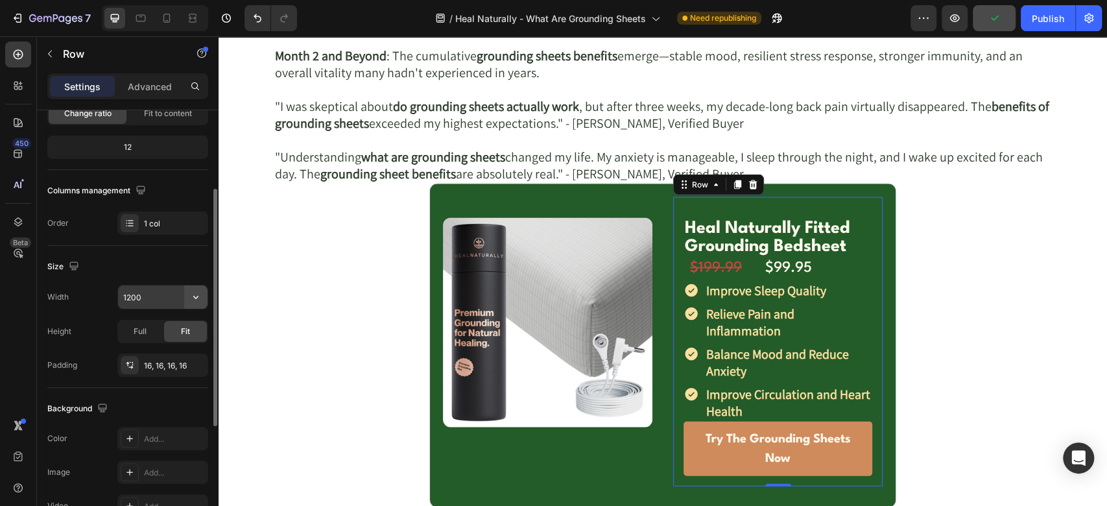
click at [187, 296] on button "button" at bounding box center [195, 296] width 23 height 23
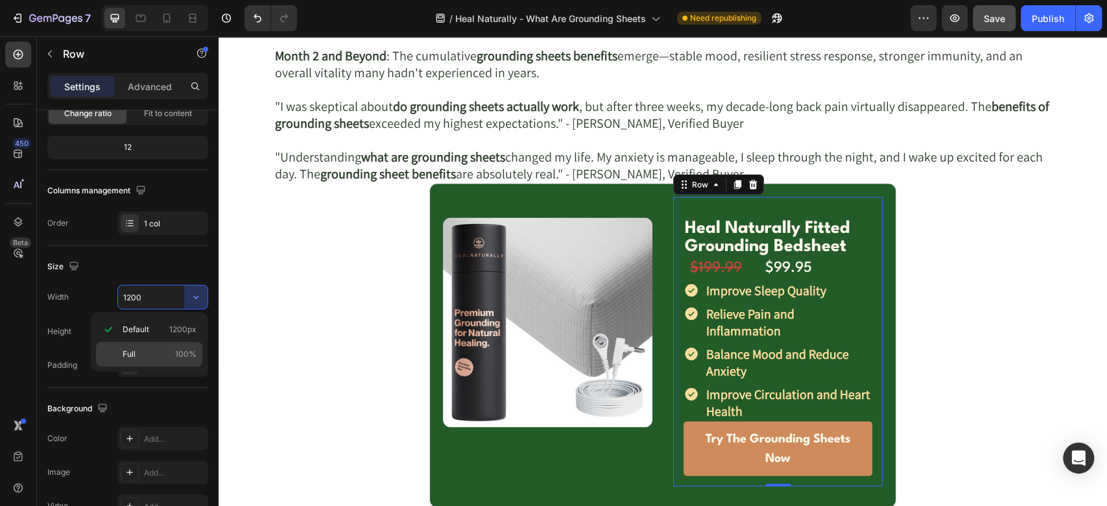
click at [135, 349] on p "Full 100%" at bounding box center [160, 354] width 74 height 12
type input "100%"
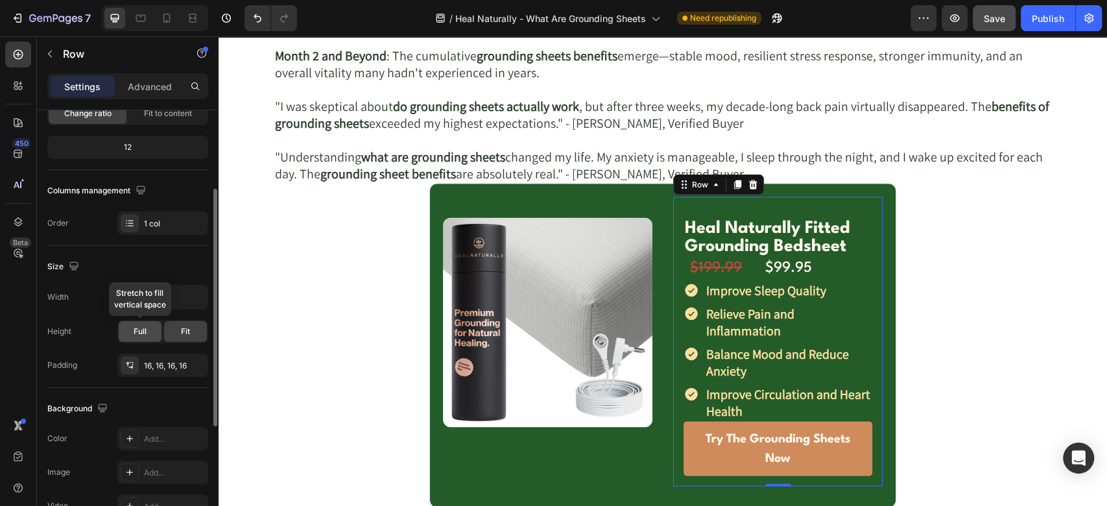
click at [143, 332] on span "Full" at bounding box center [140, 332] width 13 height 12
click at [184, 329] on span "Fit" at bounding box center [185, 332] width 9 height 12
click at [196, 366] on icon "button" at bounding box center [194, 365] width 10 height 10
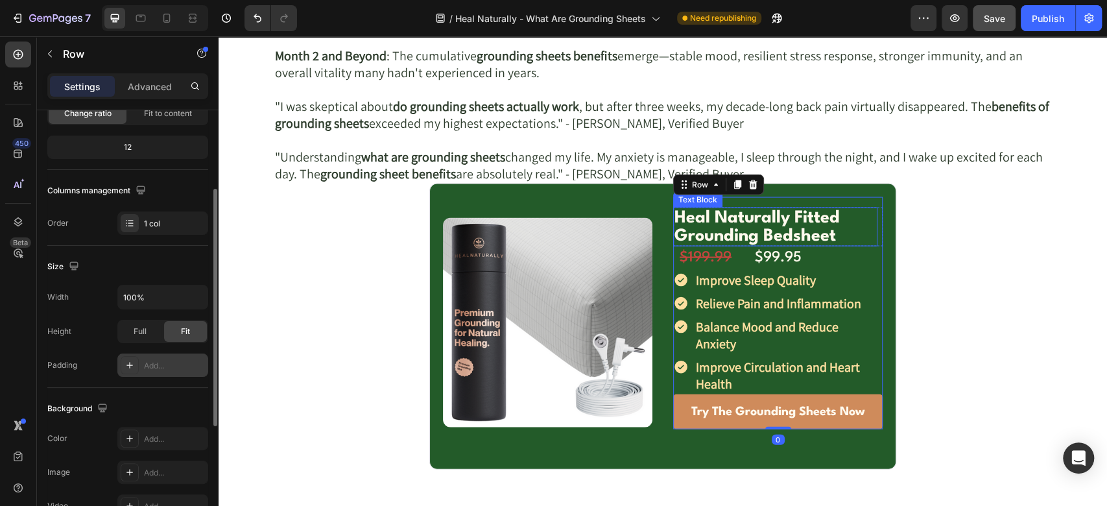
click at [735, 222] on p "Heal Naturally Fitted Grounding Bedsheet" at bounding box center [775, 227] width 202 height 36
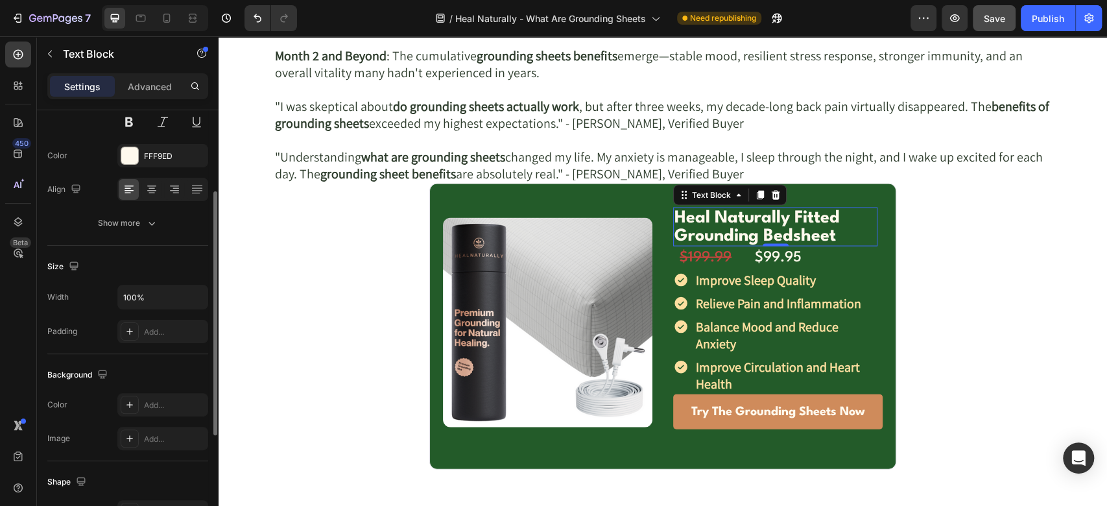
scroll to position [0, 0]
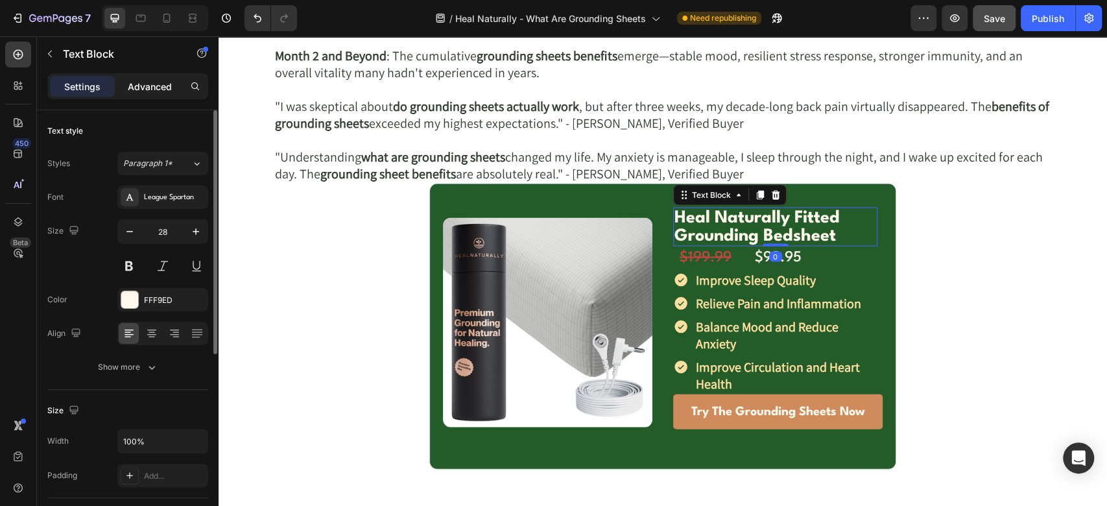
click at [171, 77] on div "Advanced" at bounding box center [149, 86] width 65 height 21
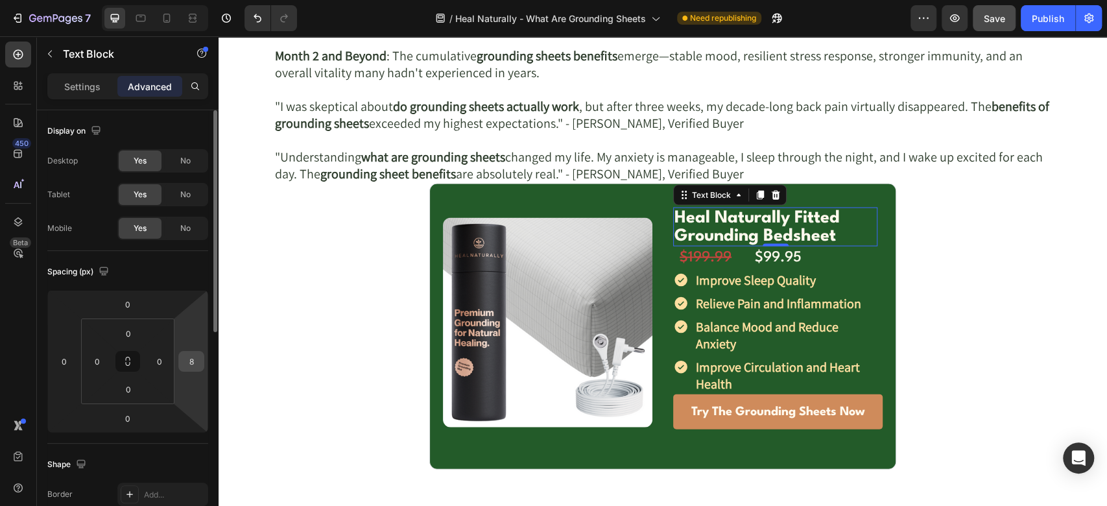
click at [197, 357] on input "8" at bounding box center [191, 360] width 19 height 19
type input "0"
click at [97, 81] on p "Settings" at bounding box center [82, 87] width 36 height 14
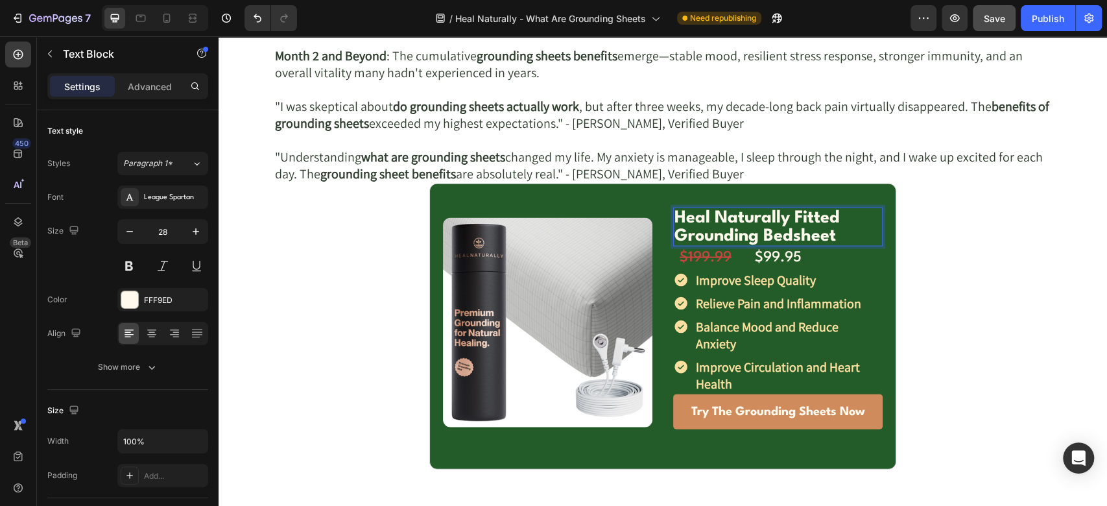
click at [860, 222] on p "Heal Naturally Fitted Grounding Bedsheet" at bounding box center [777, 227] width 207 height 36
click at [824, 259] on div "$199.99 Text Block $99.95 Text Block Row" at bounding box center [777, 257] width 209 height 23
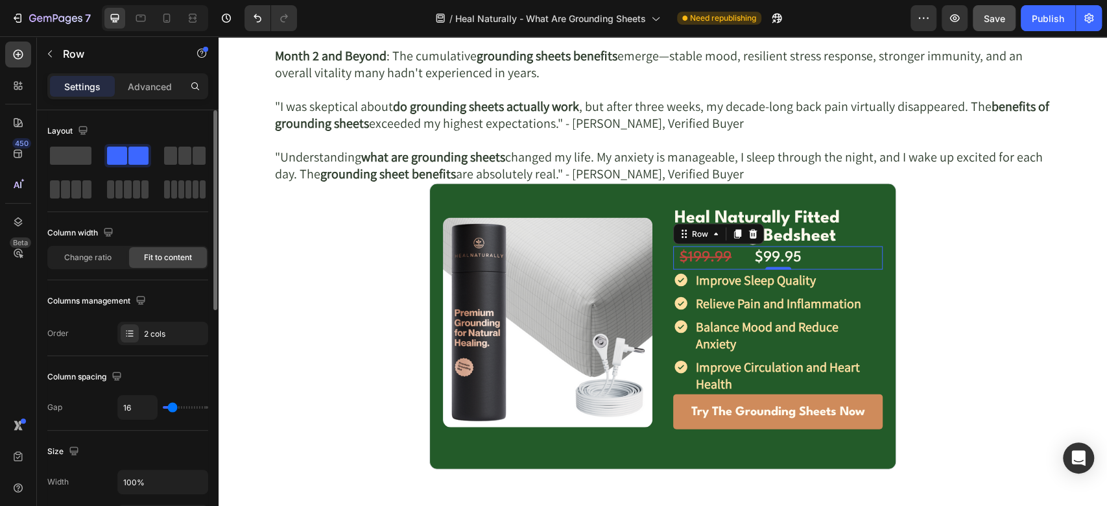
type input "7"
type input "3"
type input "0"
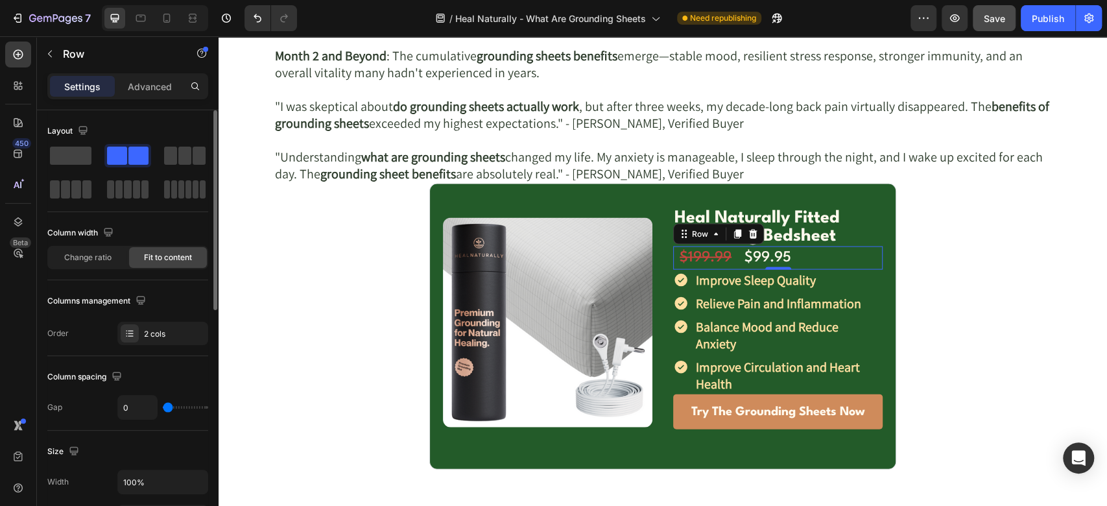
drag, startPoint x: 171, startPoint y: 409, endPoint x: 146, endPoint y: 410, distance: 24.6
type input "0"
click at [163, 409] on input "range" at bounding box center [185, 407] width 45 height 3
click at [673, 261] on div "$199.99 Text Block" at bounding box center [705, 257] width 65 height 23
click at [680, 262] on s "$199.99" at bounding box center [706, 257] width 52 height 14
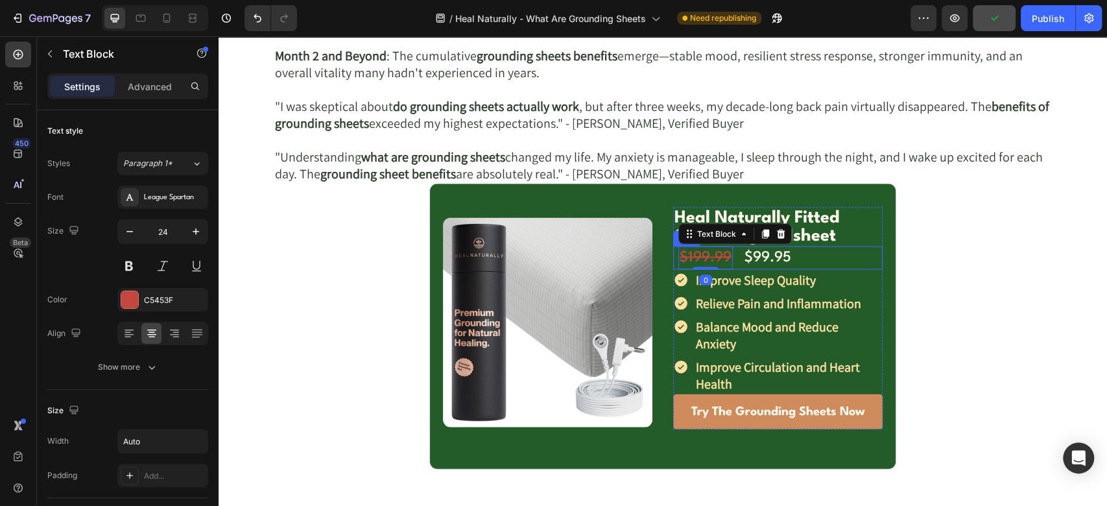
click at [673, 262] on div "$199.99 Text Block 0" at bounding box center [705, 257] width 65 height 23
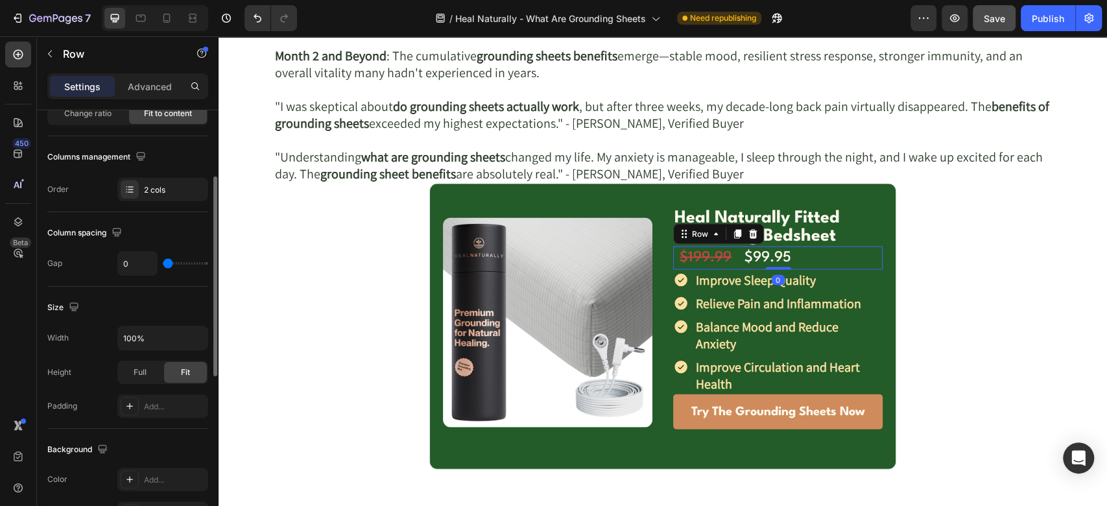
scroll to position [288, 0]
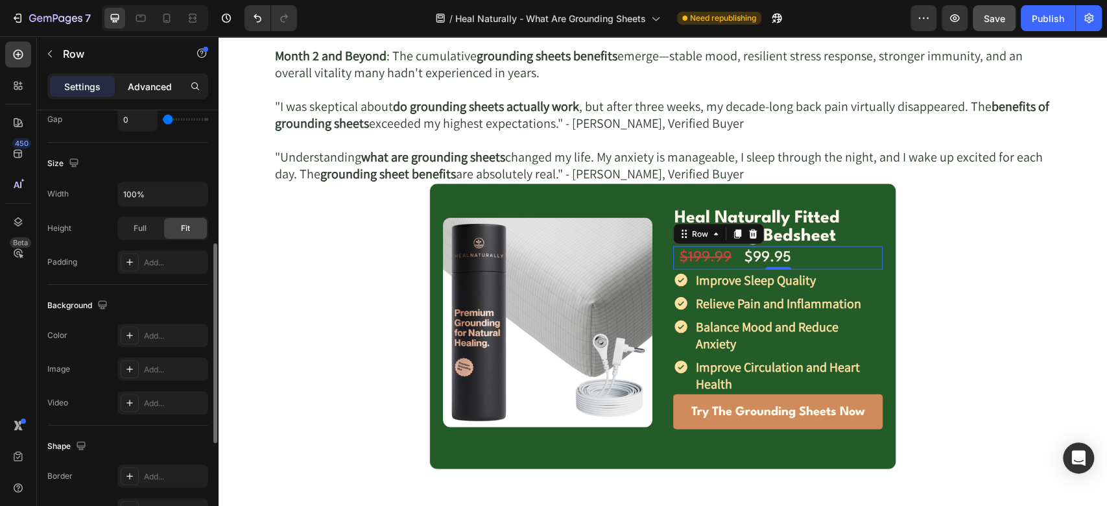
click at [170, 80] on p "Advanced" at bounding box center [150, 87] width 44 height 14
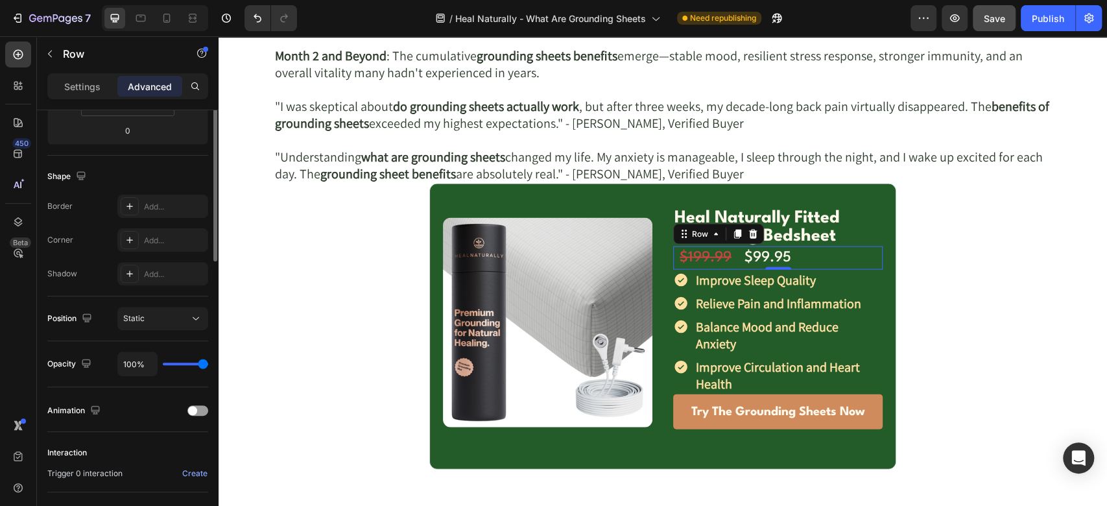
scroll to position [144, 0]
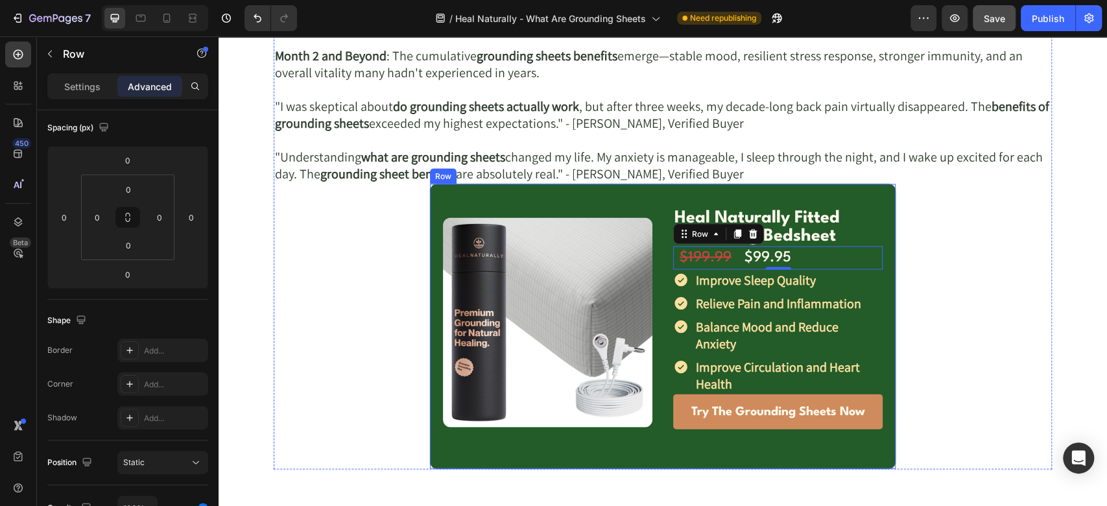
click at [659, 233] on div "Image Heal Naturally Fitted Grounding Bedsheet Text Block Row $199.99 Text Bloc…" at bounding box center [662, 327] width 467 height 286
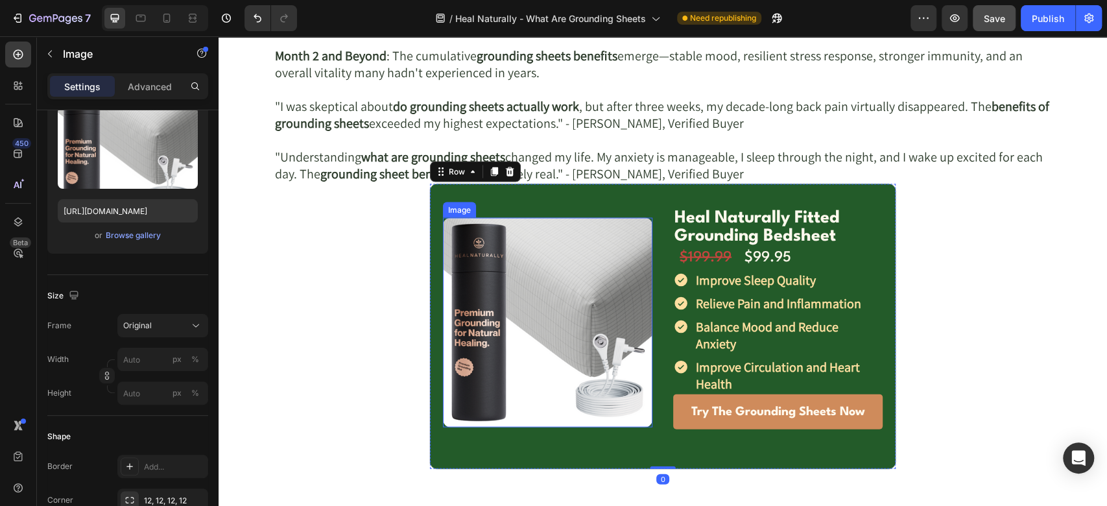
click at [525, 226] on img at bounding box center [547, 322] width 209 height 209
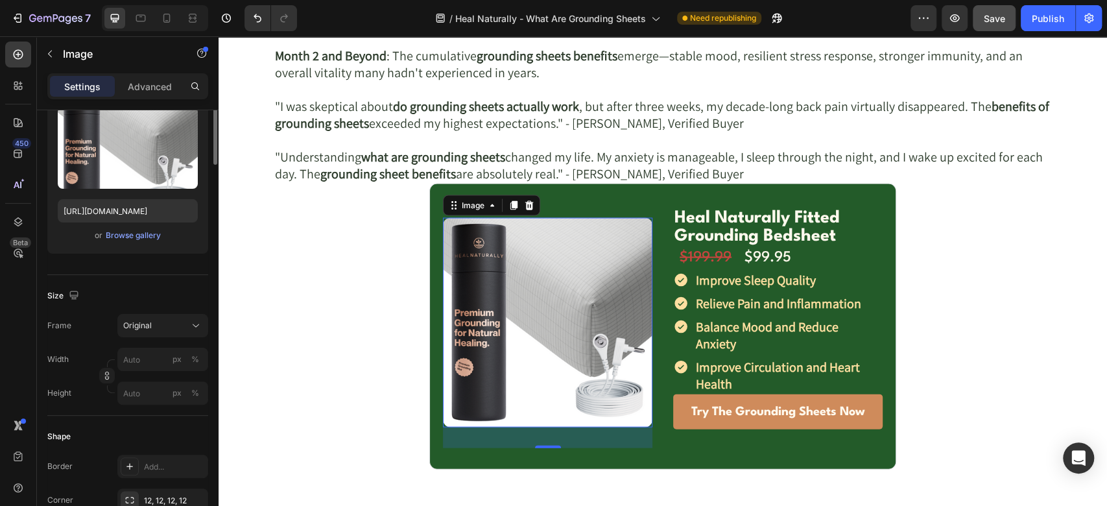
scroll to position [0, 0]
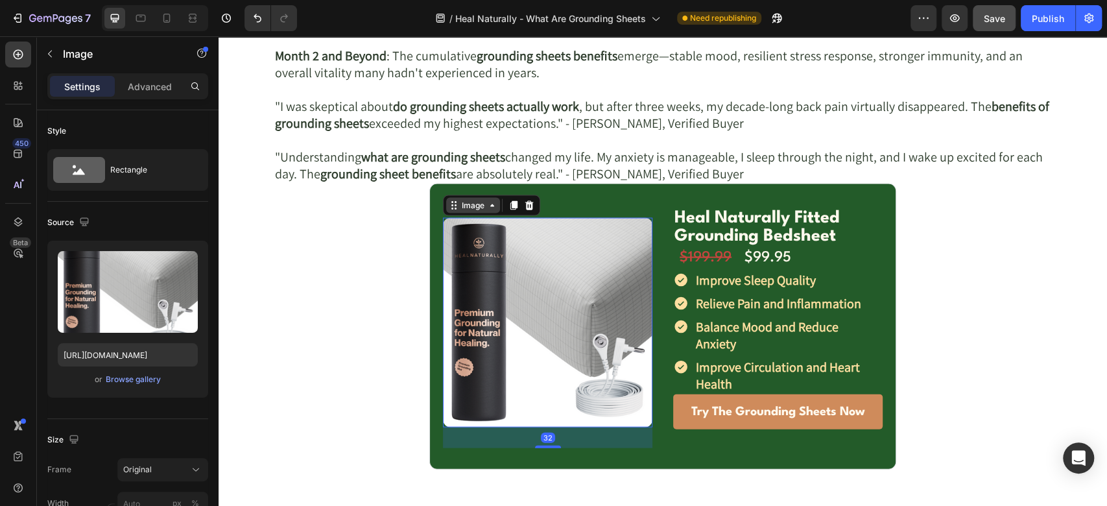
click at [446, 209] on div "Image" at bounding box center [473, 206] width 54 height 16
click at [25, 45] on div at bounding box center [18, 55] width 26 height 26
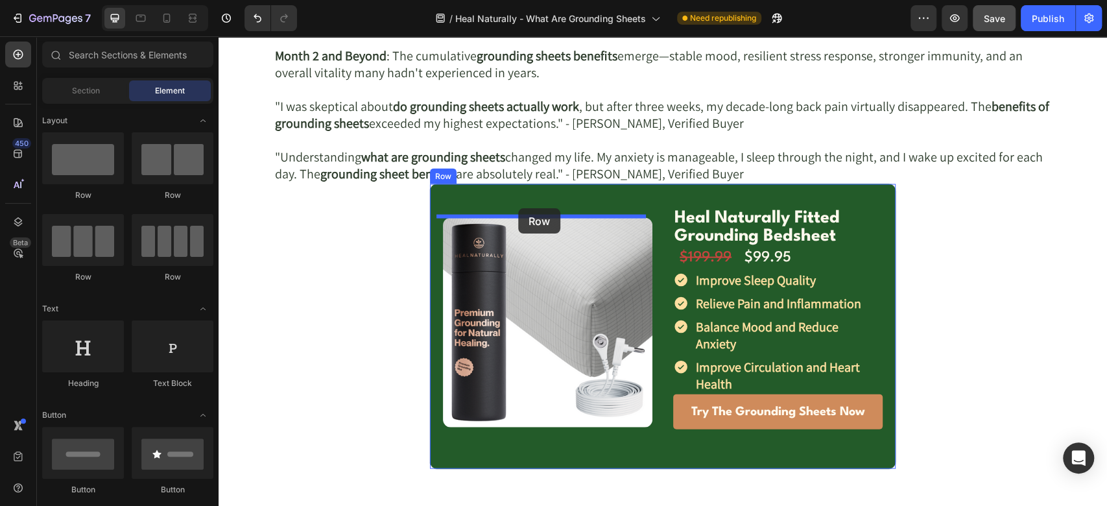
drag, startPoint x: 310, startPoint y: 198, endPoint x: 518, endPoint y: 208, distance: 208.4
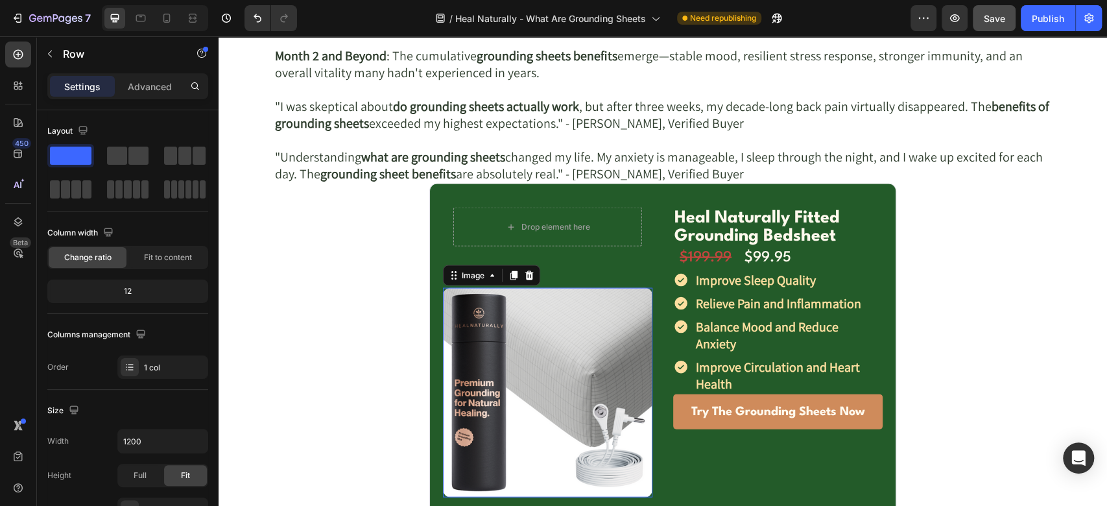
click at [482, 322] on img at bounding box center [547, 392] width 209 height 209
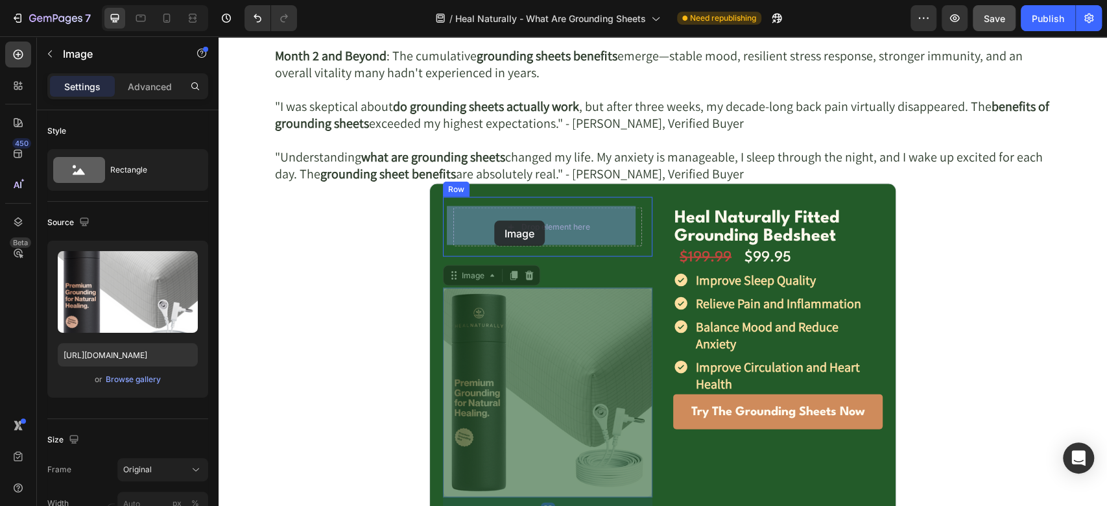
drag, startPoint x: 500, startPoint y: 364, endPoint x: 493, endPoint y: 233, distance: 130.5
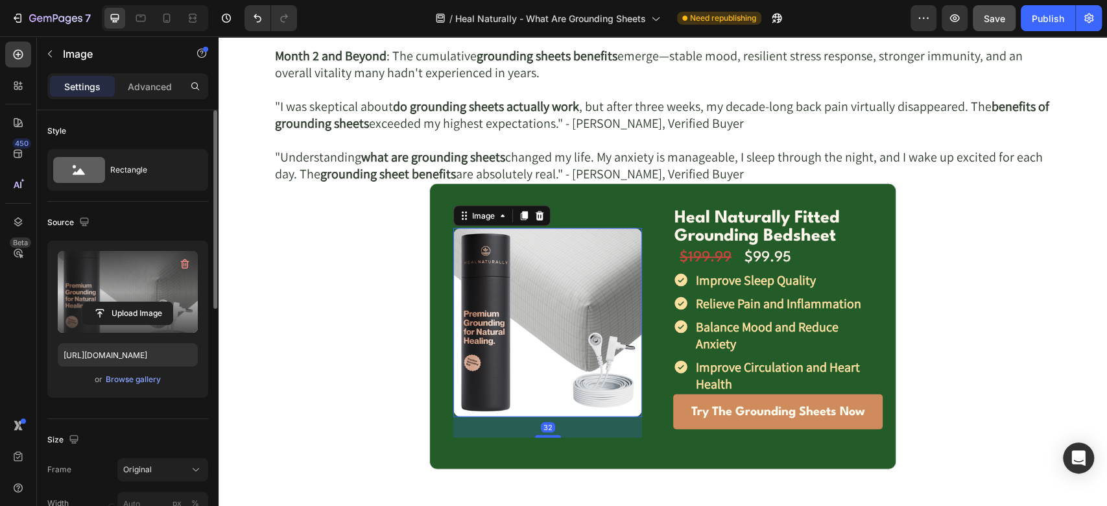
scroll to position [288, 0]
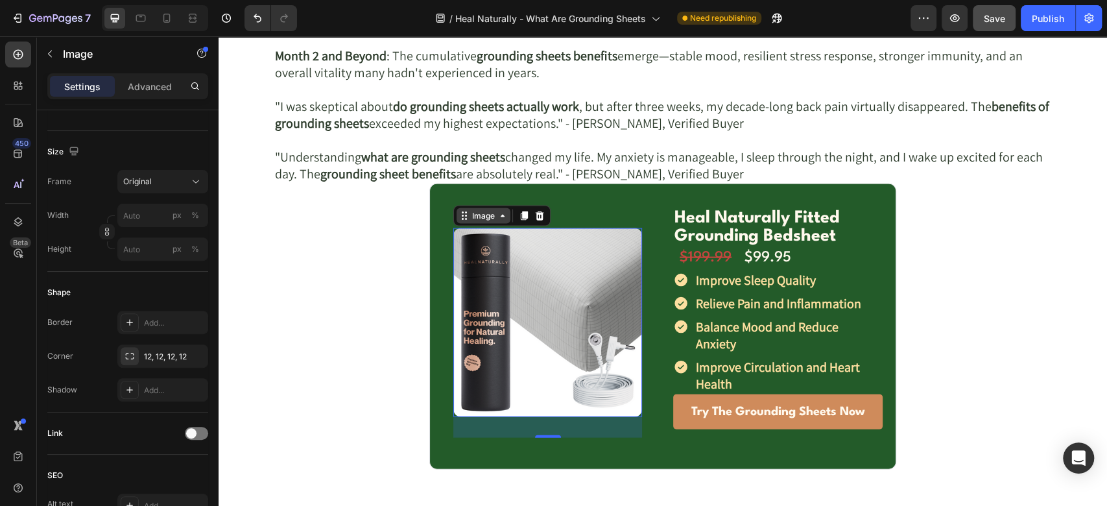
click at [488, 217] on div "Image" at bounding box center [483, 216] width 28 height 12
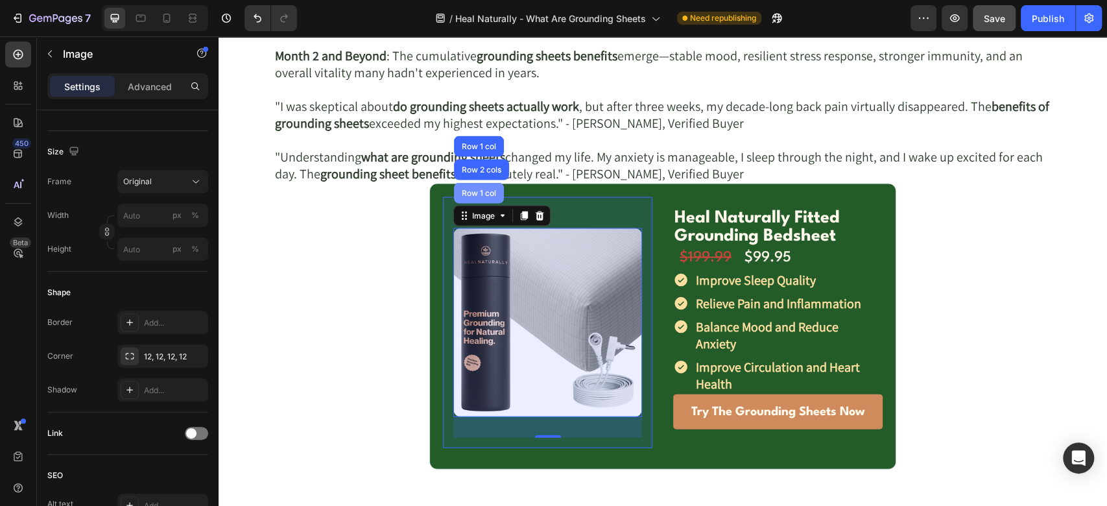
click at [473, 204] on div "Row 1 col" at bounding box center [479, 193] width 50 height 21
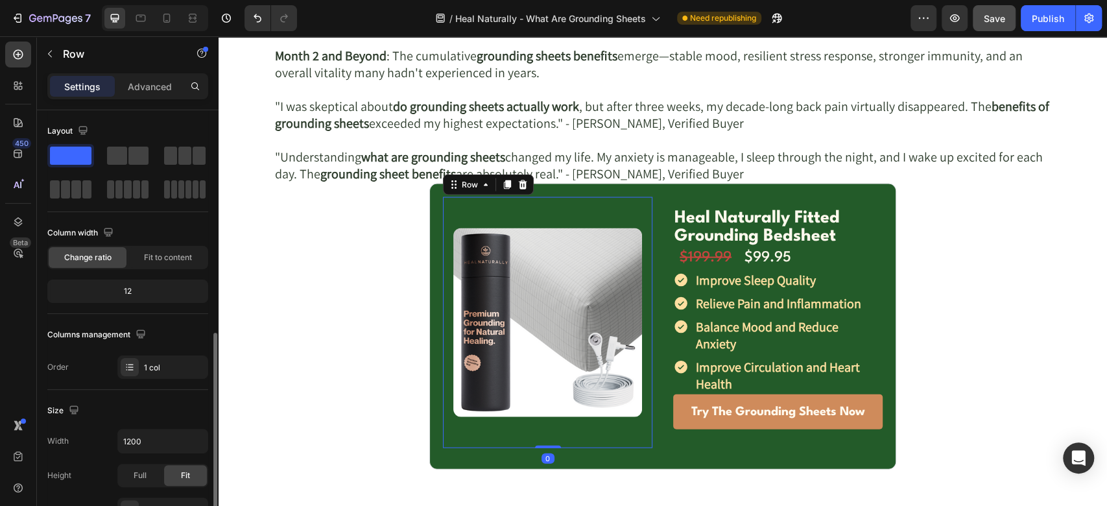
scroll to position [144, 0]
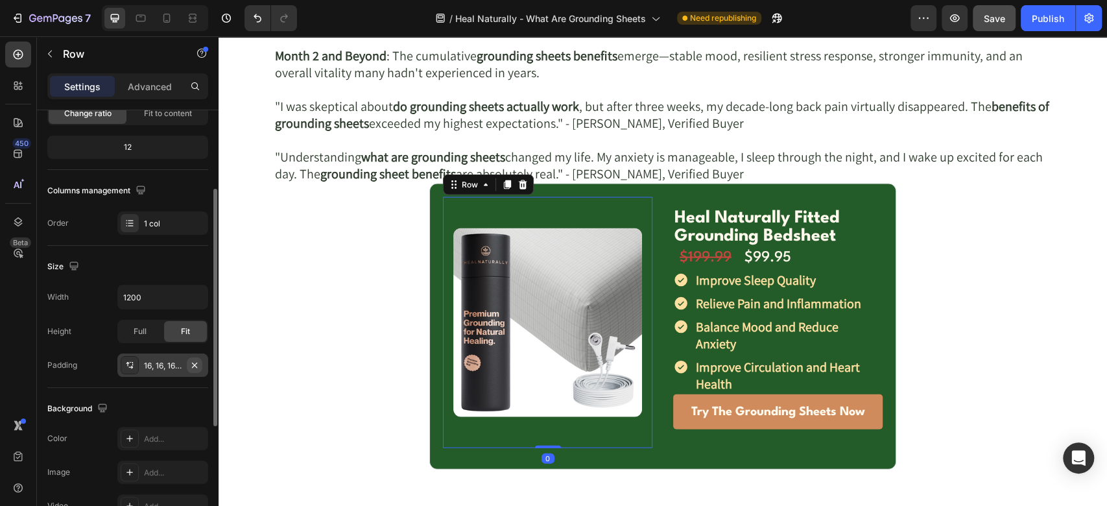
click at [192, 360] on icon "button" at bounding box center [194, 365] width 10 height 10
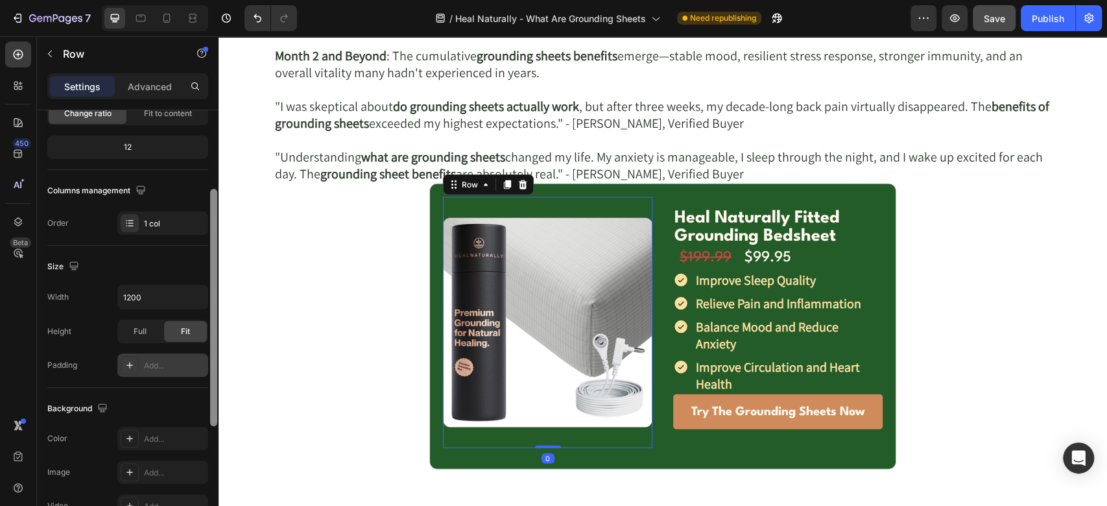
click at [210, 293] on div at bounding box center [213, 307] width 7 height 237
click at [206, 293] on button "button" at bounding box center [195, 296] width 23 height 23
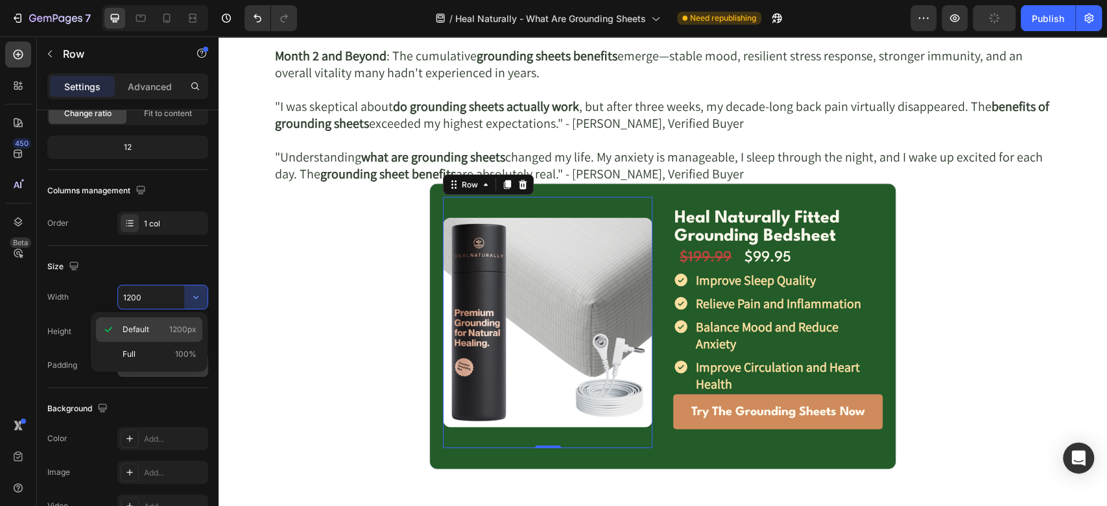
click at [172, 329] on span "1200px" at bounding box center [182, 330] width 27 height 12
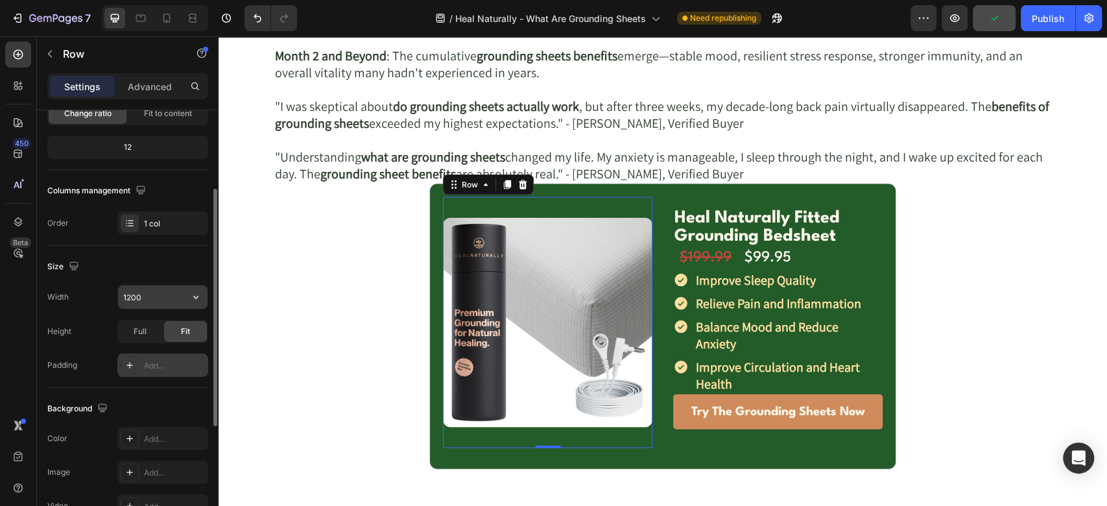
click at [204, 293] on button "button" at bounding box center [195, 296] width 23 height 23
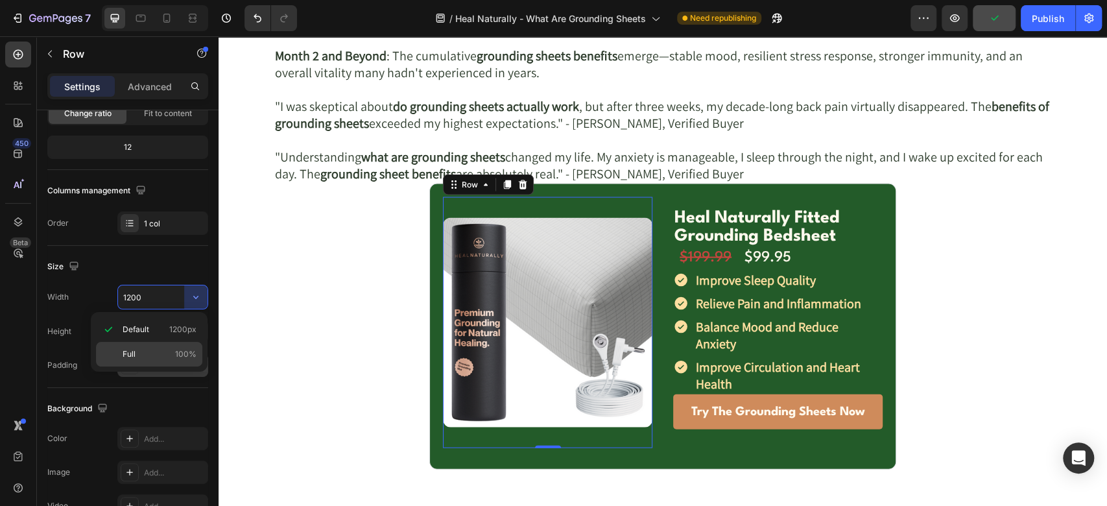
click at [136, 350] on p "Full 100%" at bounding box center [160, 354] width 74 height 12
type input "100%"
click at [483, 213] on div "Image" at bounding box center [547, 322] width 209 height 251
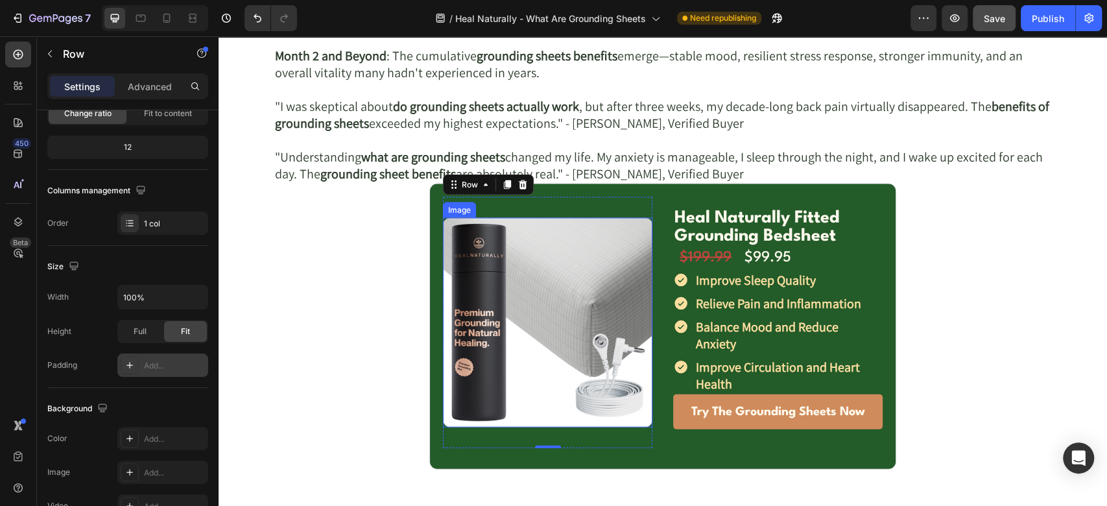
click at [466, 241] on img at bounding box center [547, 322] width 209 height 209
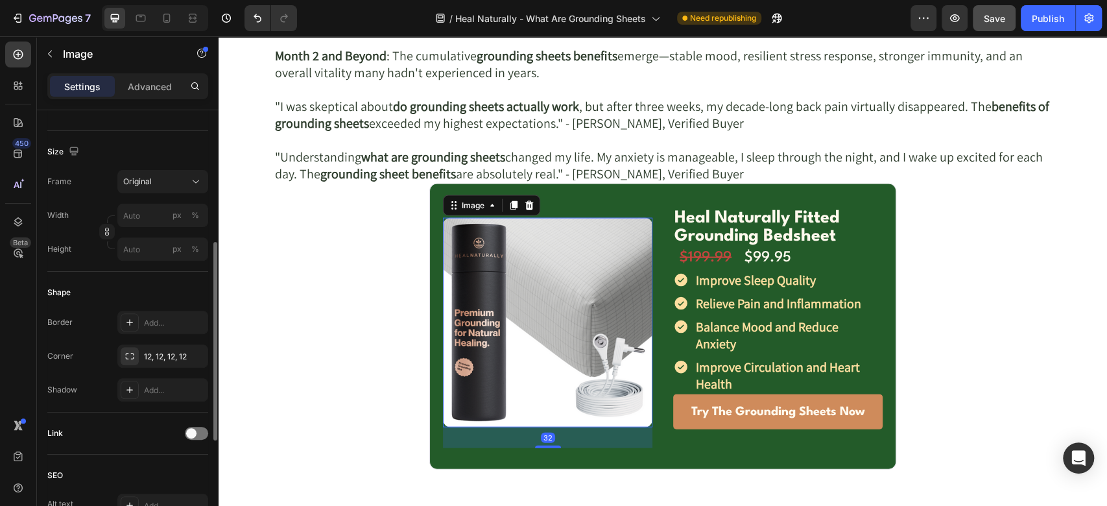
scroll to position [0, 0]
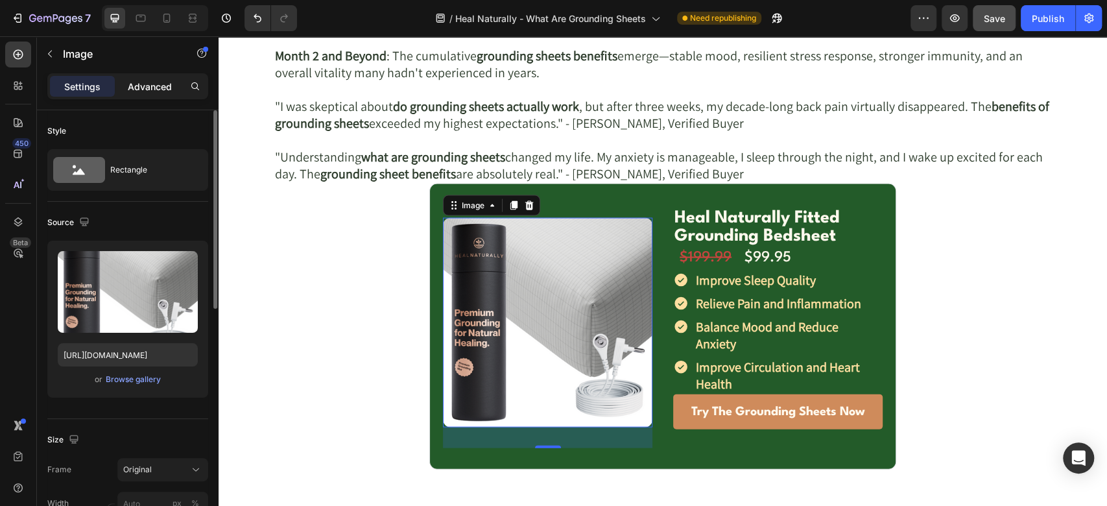
click at [145, 77] on div "Advanced" at bounding box center [149, 86] width 65 height 21
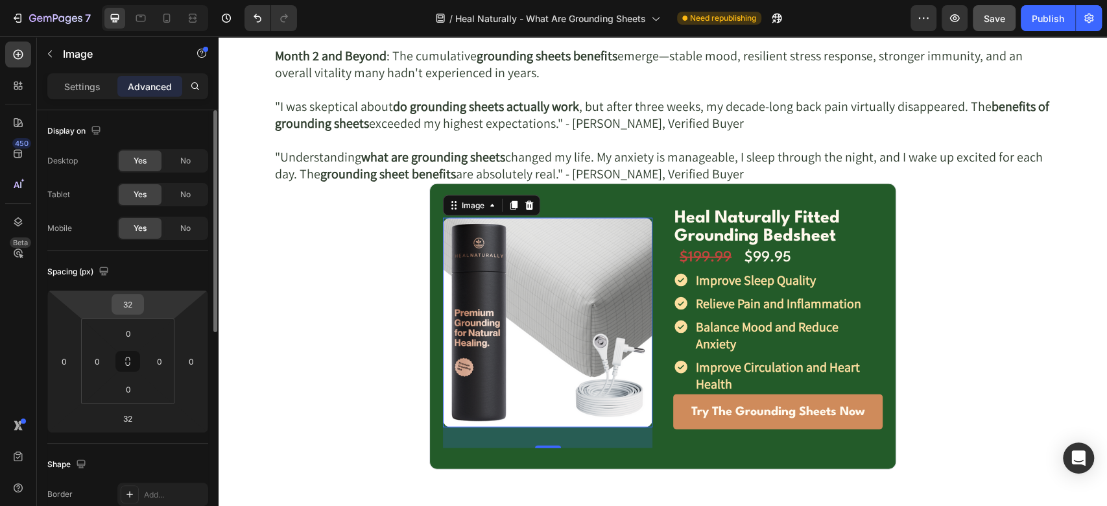
click at [131, 303] on input "32" at bounding box center [128, 303] width 26 height 19
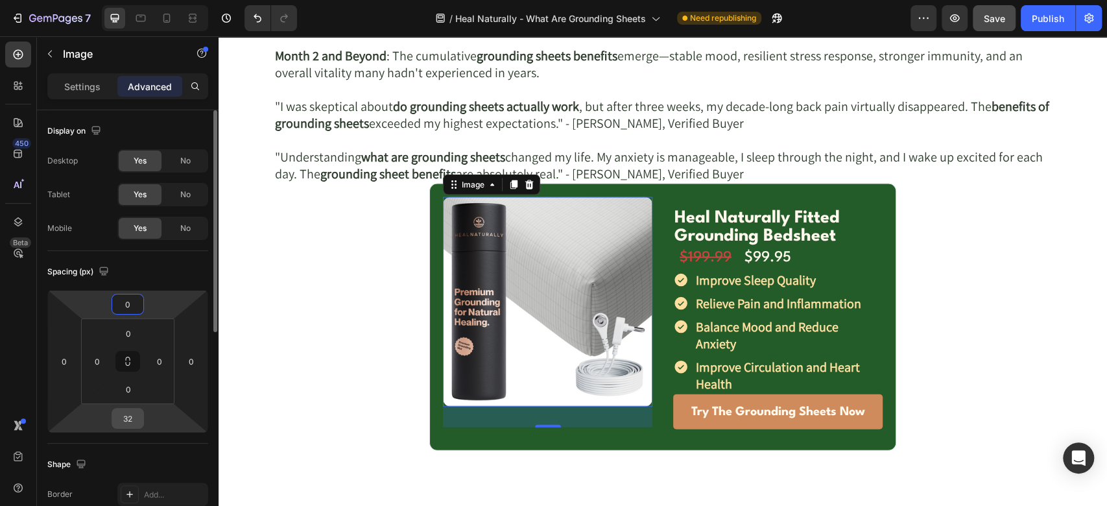
type input "0"
click at [139, 412] on input "32" at bounding box center [128, 418] width 26 height 19
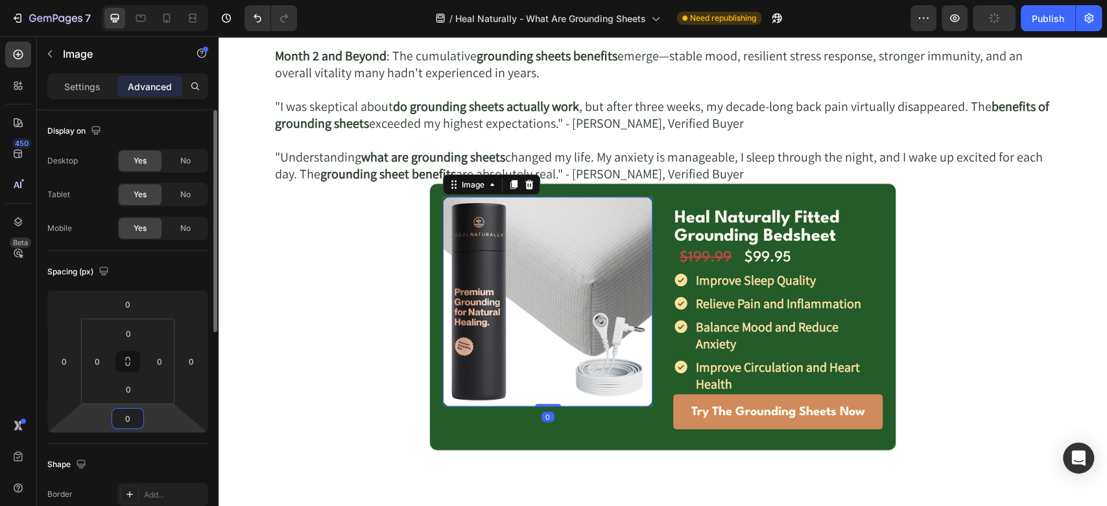
type input "0"
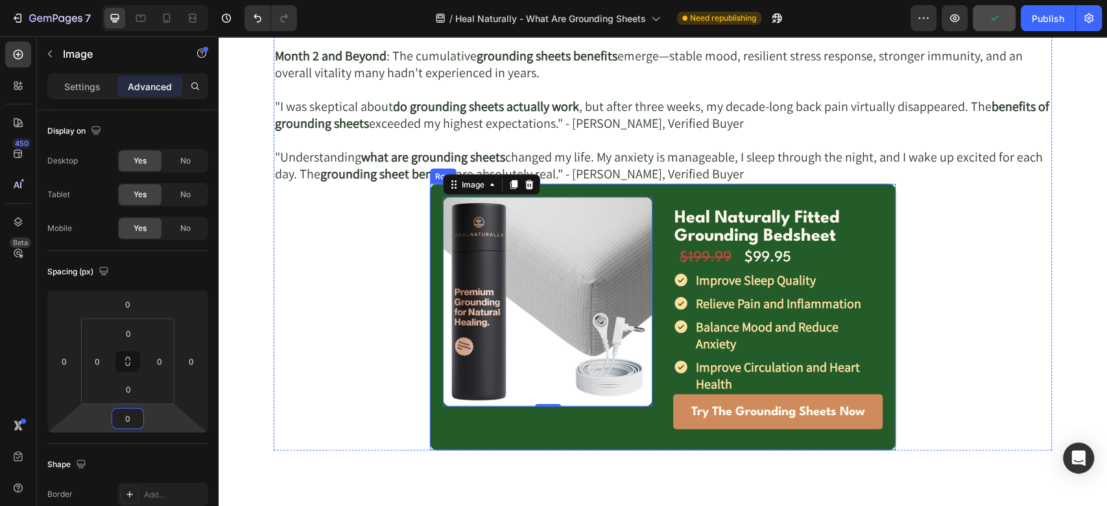
click at [652, 200] on div "Image 0 Row Heal Naturally Fitted Grounding Bedsheet Text Block Row $199.99 Tex…" at bounding box center [662, 317] width 467 height 267
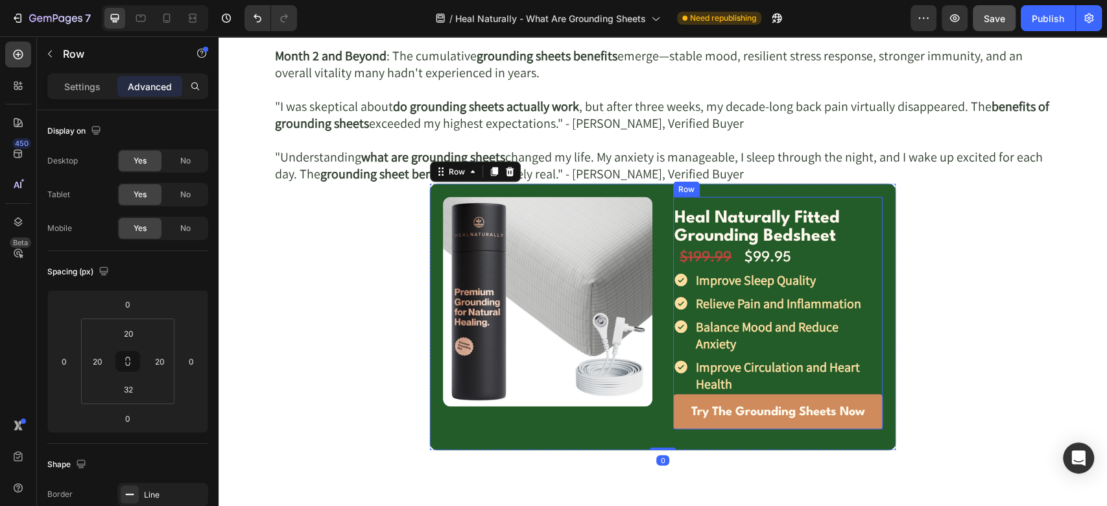
click at [687, 205] on div "Heal Naturally Fitted Grounding Bedsheet Text Block Row $199.99 Text Block $99.…" at bounding box center [777, 312] width 209 height 231
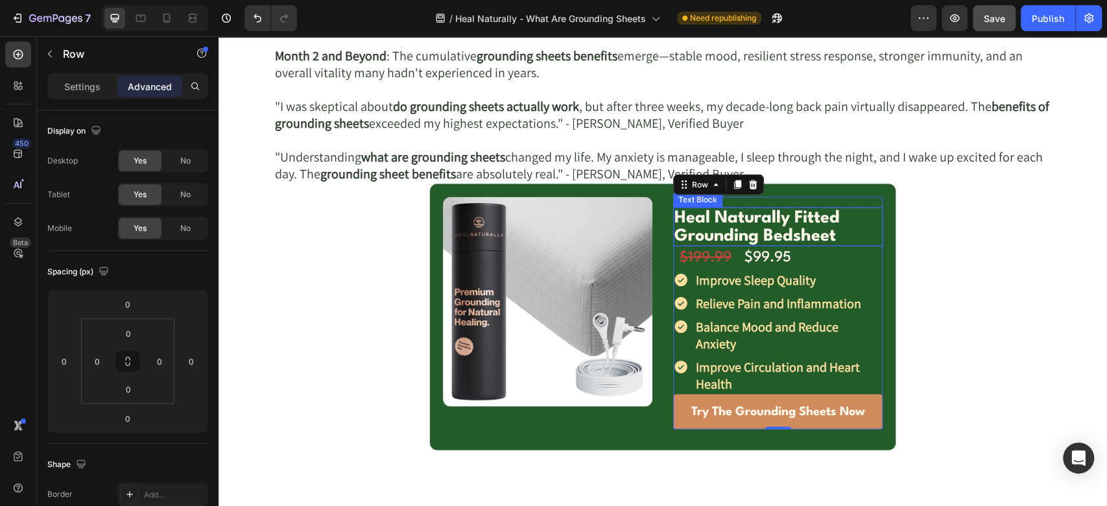
click at [687, 225] on p "Heal Naturally Fitted Grounding Bedsheet" at bounding box center [777, 227] width 207 height 36
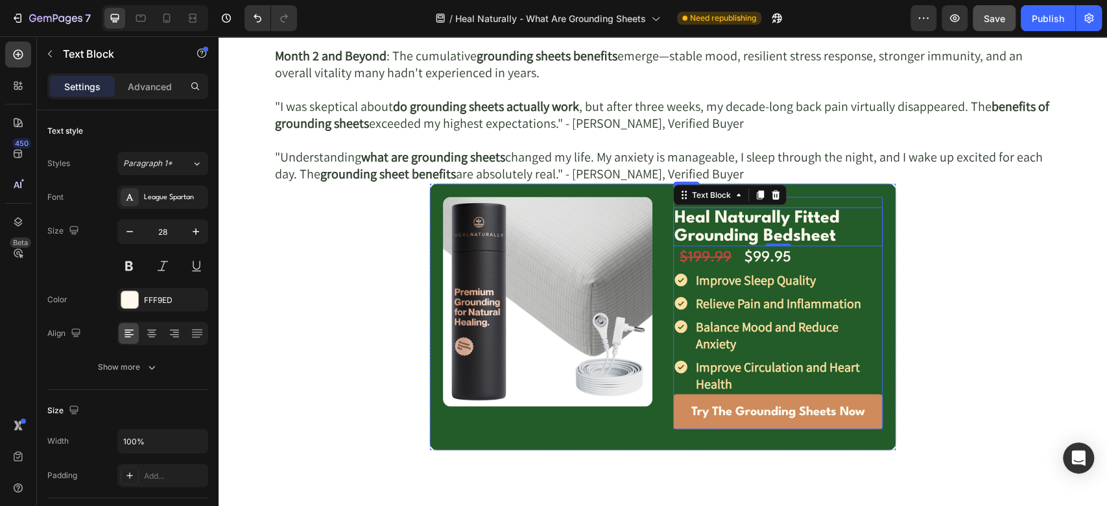
click at [808, 200] on div "Heal Naturally Fitted Grounding Bedsheet Text Block 0 Row $199.99 Text Block $9…" at bounding box center [777, 312] width 209 height 231
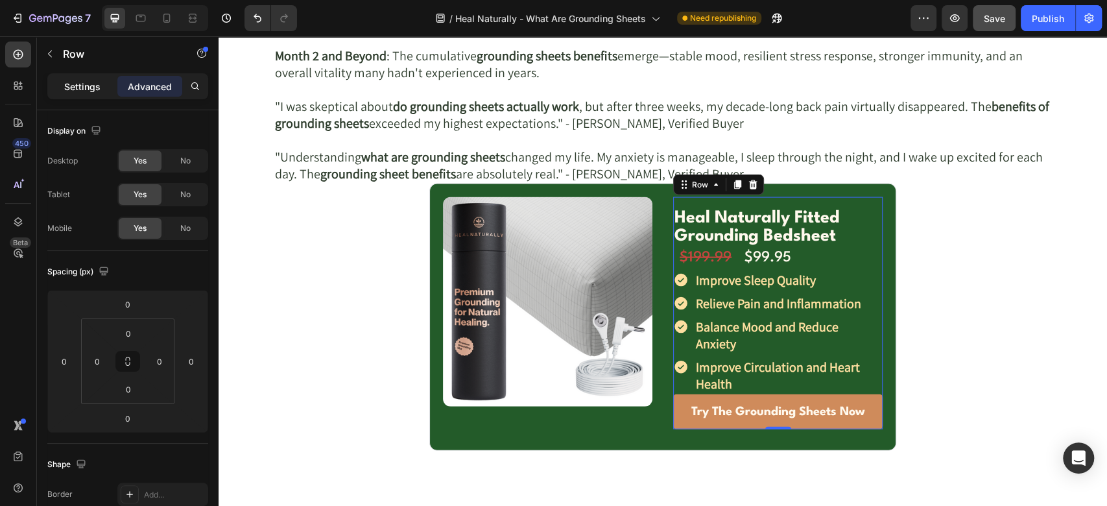
click at [65, 80] on p "Settings" at bounding box center [82, 87] width 36 height 14
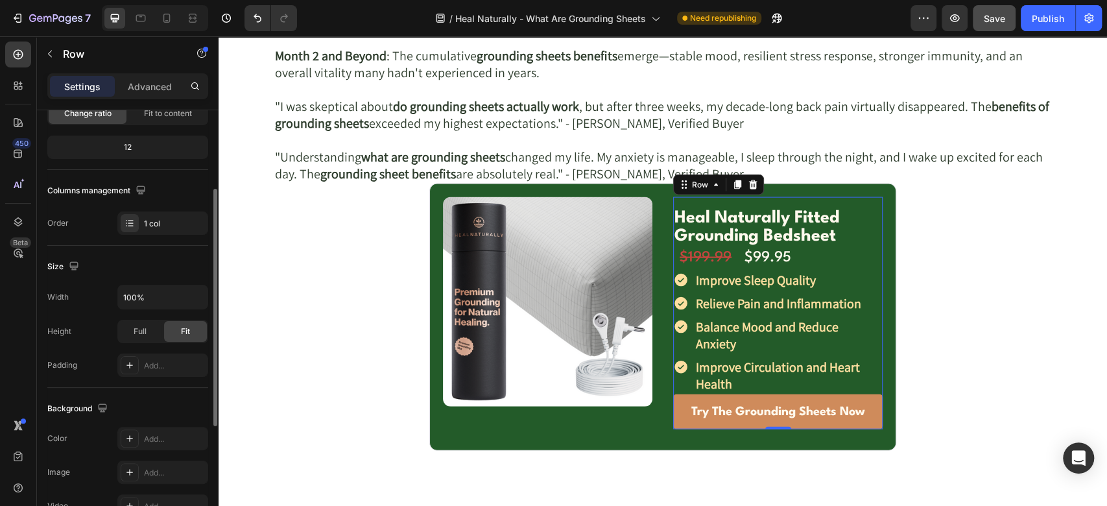
scroll to position [288, 0]
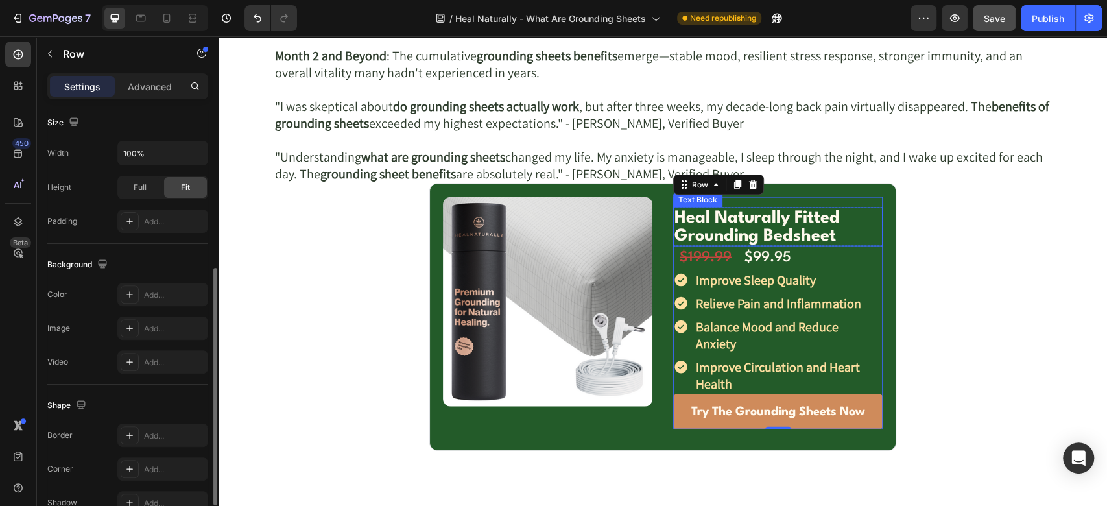
click at [739, 224] on p "Heal Naturally Fitted Grounding Bedsheet" at bounding box center [777, 227] width 207 height 36
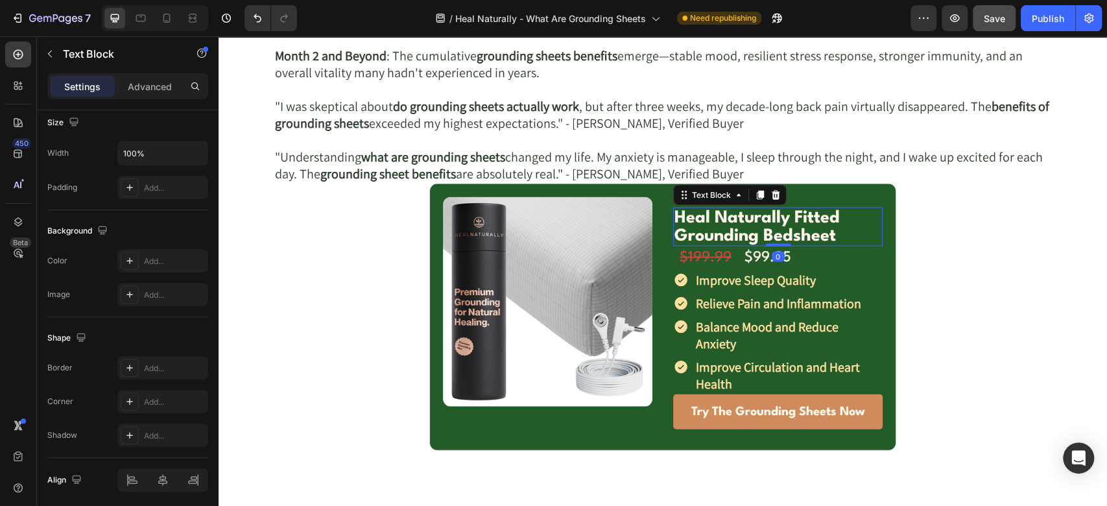
scroll to position [0, 0]
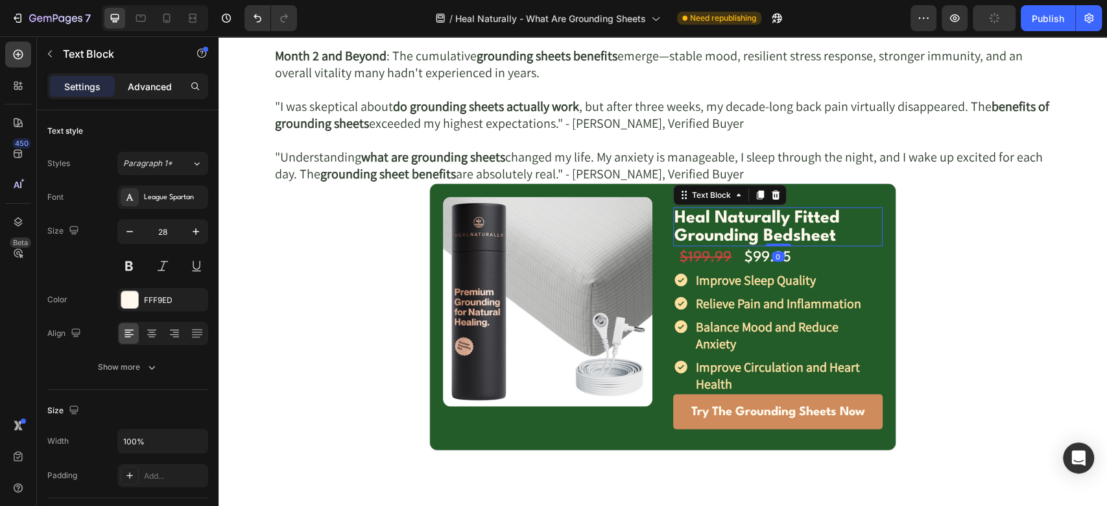
click at [150, 91] on p "Advanced" at bounding box center [150, 87] width 44 height 14
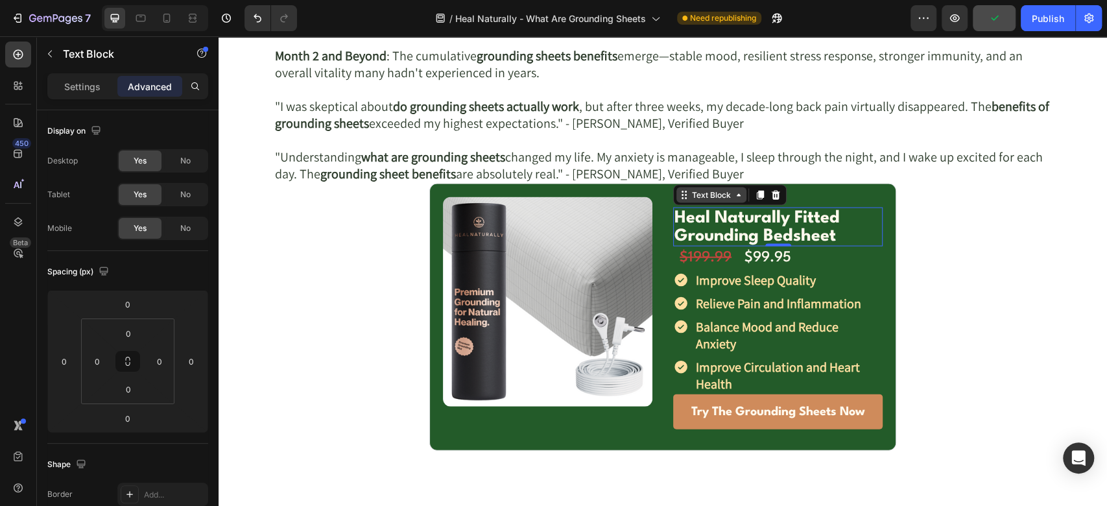
click at [676, 198] on div "Text Block" at bounding box center [711, 195] width 70 height 16
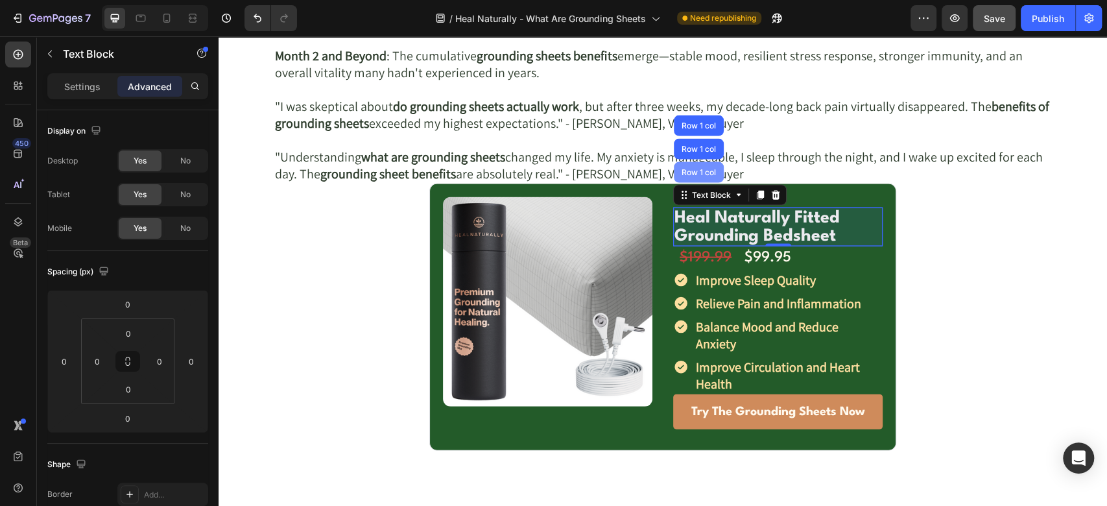
click at [689, 177] on div "Row 1 col" at bounding box center [699, 172] width 50 height 21
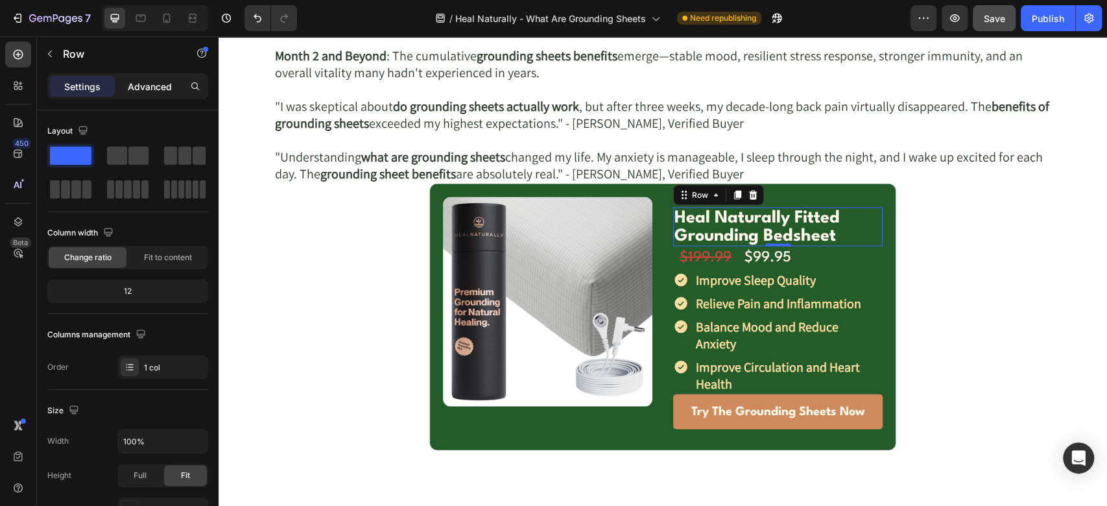
click at [156, 94] on div "Advanced" at bounding box center [149, 86] width 65 height 21
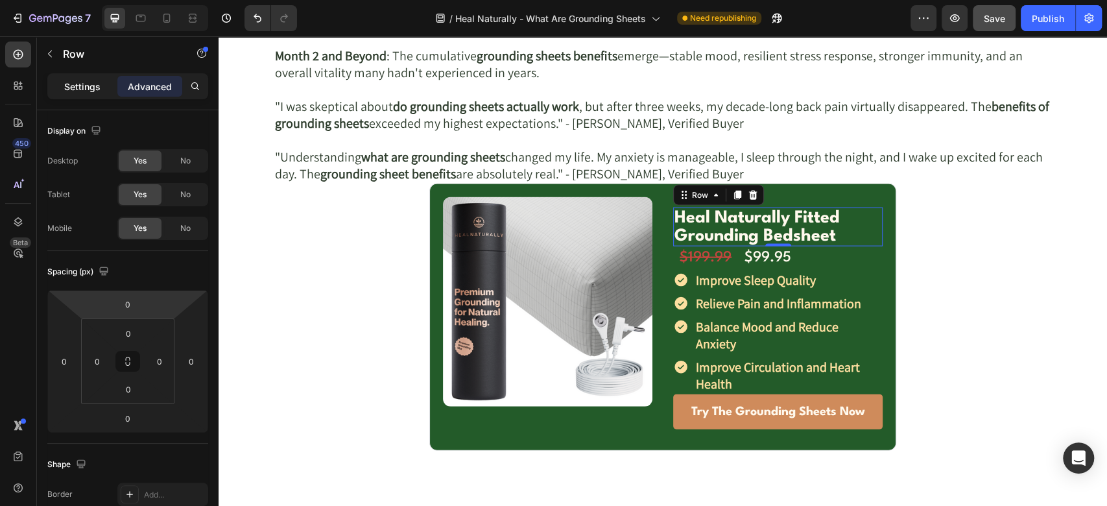
click at [91, 84] on p "Settings" at bounding box center [82, 87] width 36 height 14
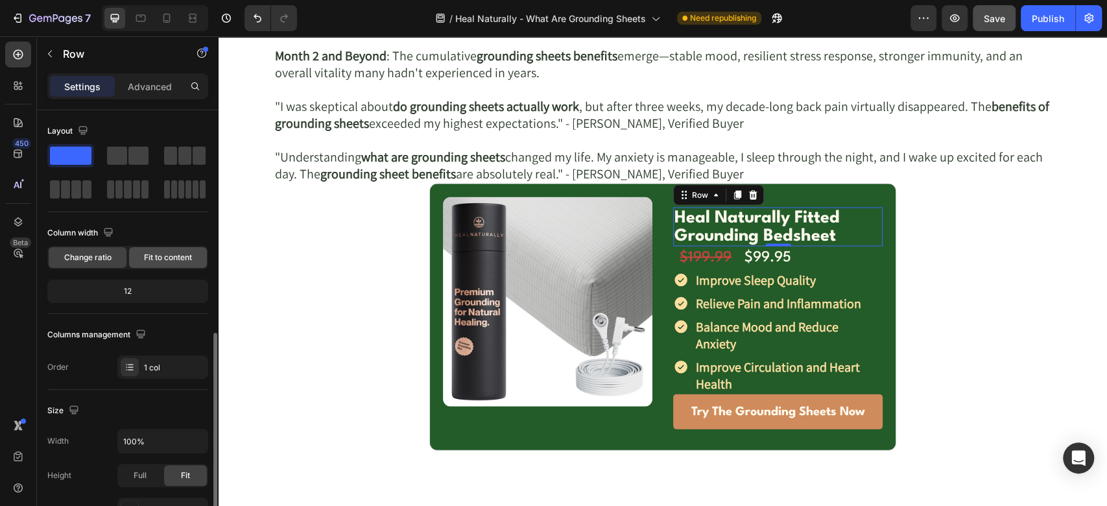
scroll to position [288, 0]
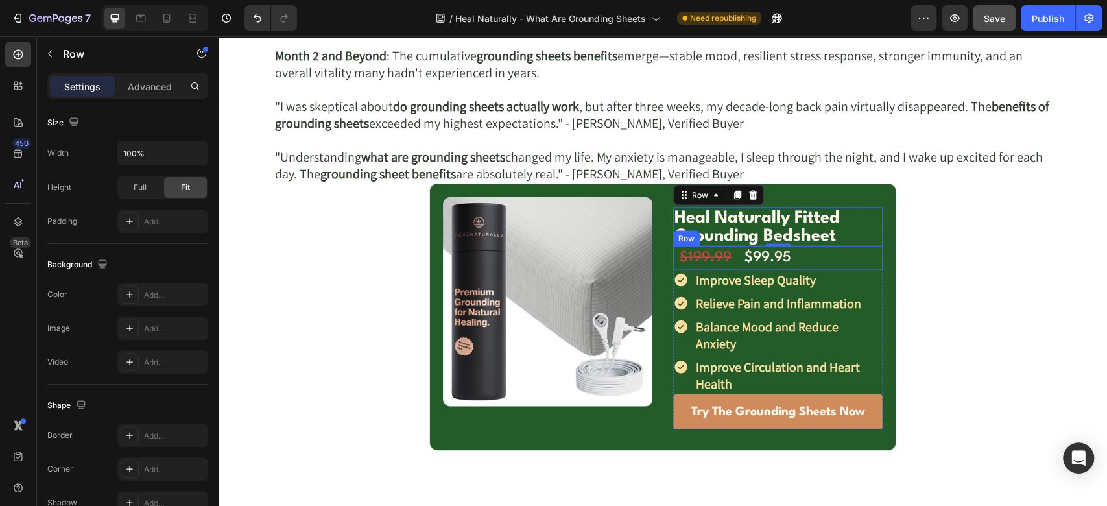
click at [673, 261] on div "$199.99 Text Block" at bounding box center [705, 257] width 65 height 23
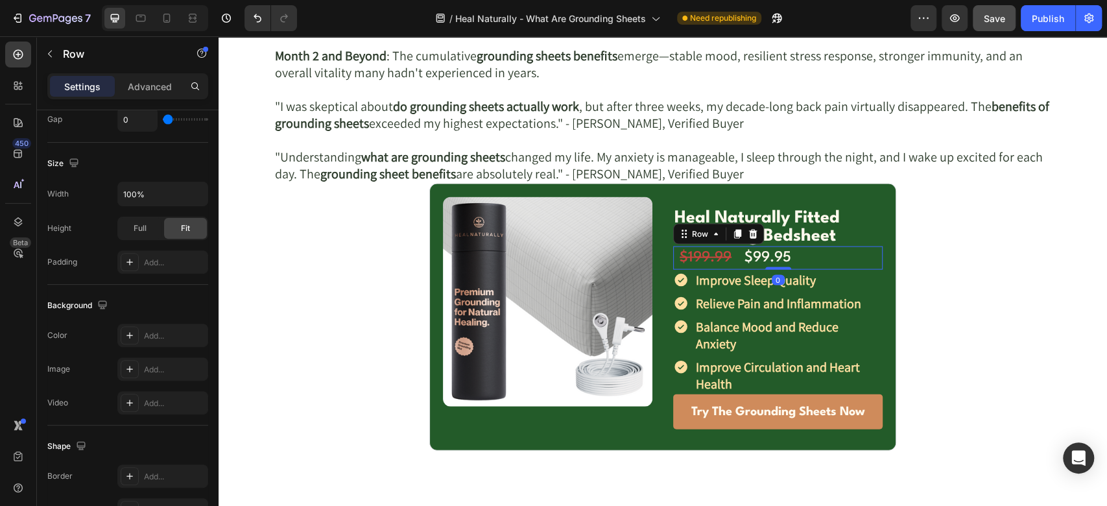
click at [693, 241] on div "Row" at bounding box center [718, 234] width 91 height 21
click at [692, 232] on div "Row" at bounding box center [699, 234] width 21 height 12
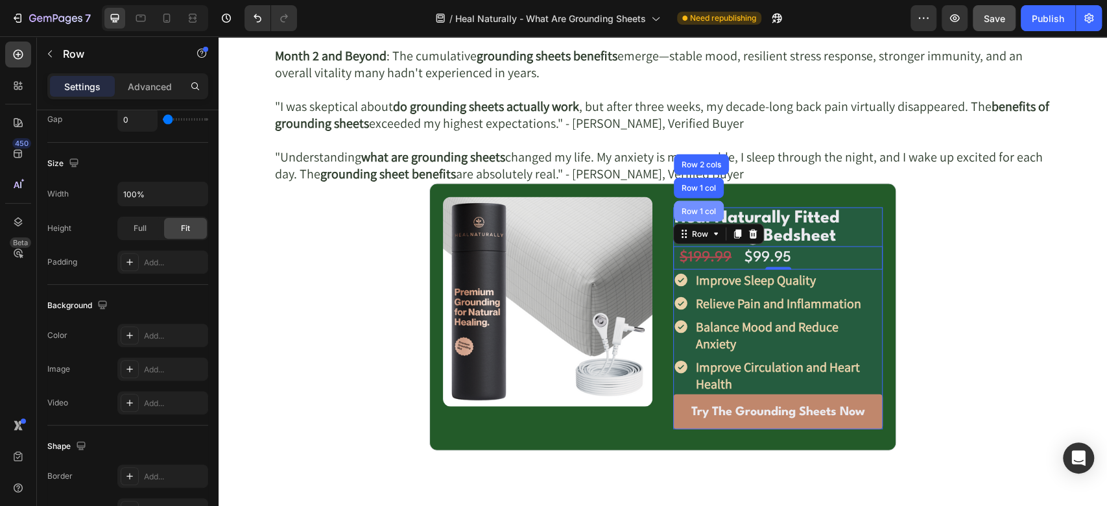
click at [693, 213] on div "Row 1 col" at bounding box center [699, 212] width 40 height 8
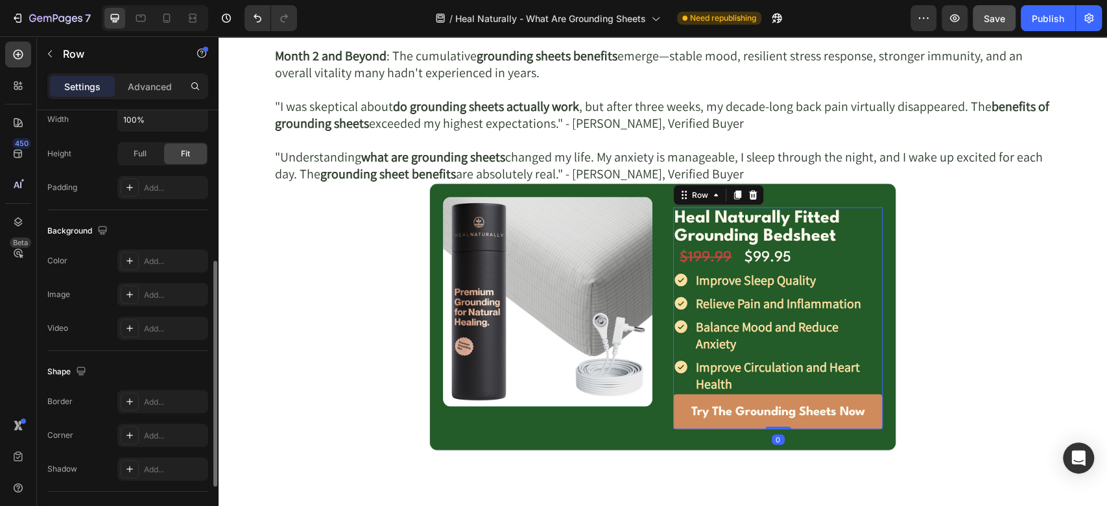
scroll to position [0, 0]
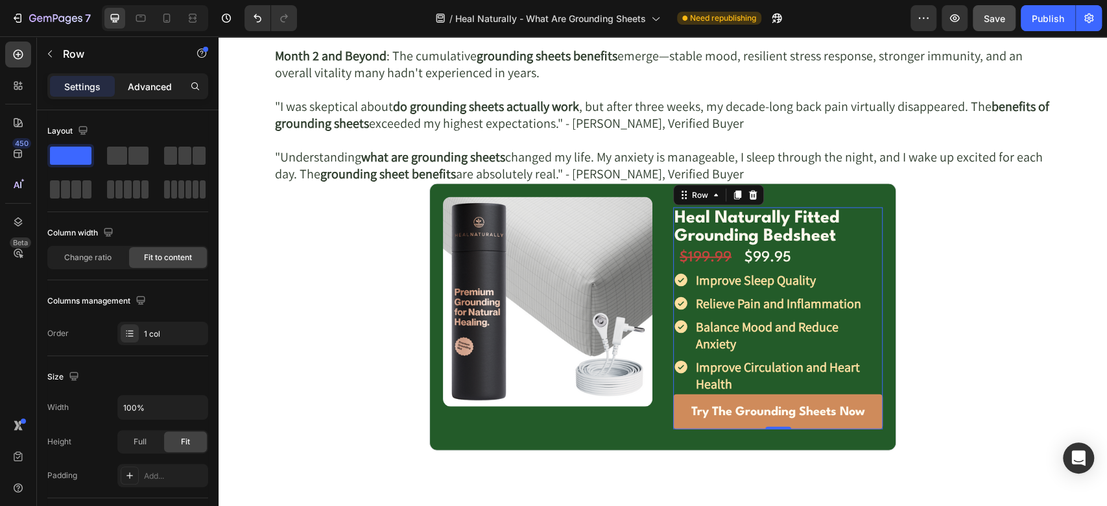
click at [139, 76] on div "Advanced" at bounding box center [149, 86] width 65 height 21
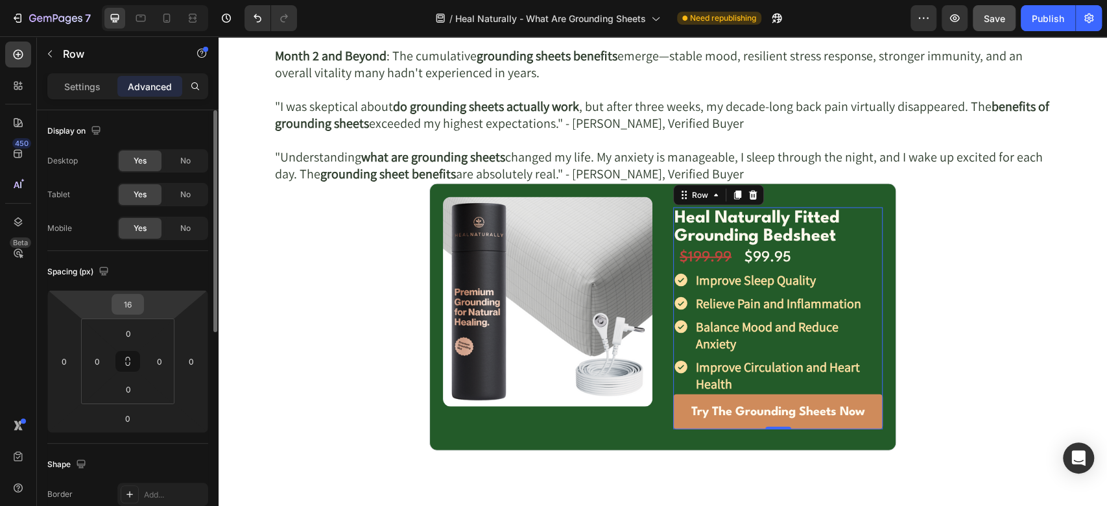
click at [125, 300] on input "16" at bounding box center [128, 303] width 26 height 19
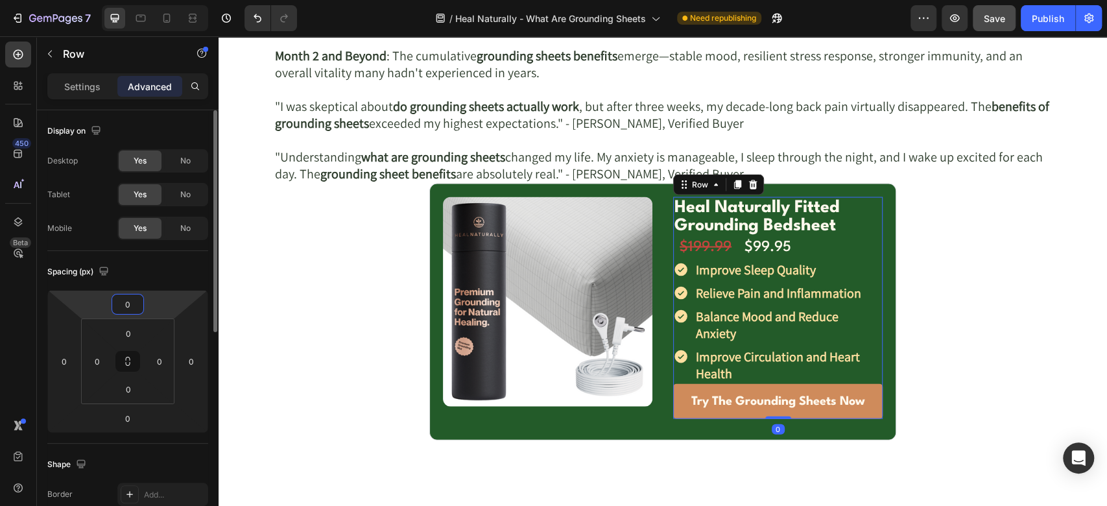
type input "0"
click at [656, 273] on div "Image Row Heal Naturally Fitted Grounding Bedsheet Text Block Row $199.99 Text …" at bounding box center [662, 312] width 467 height 256
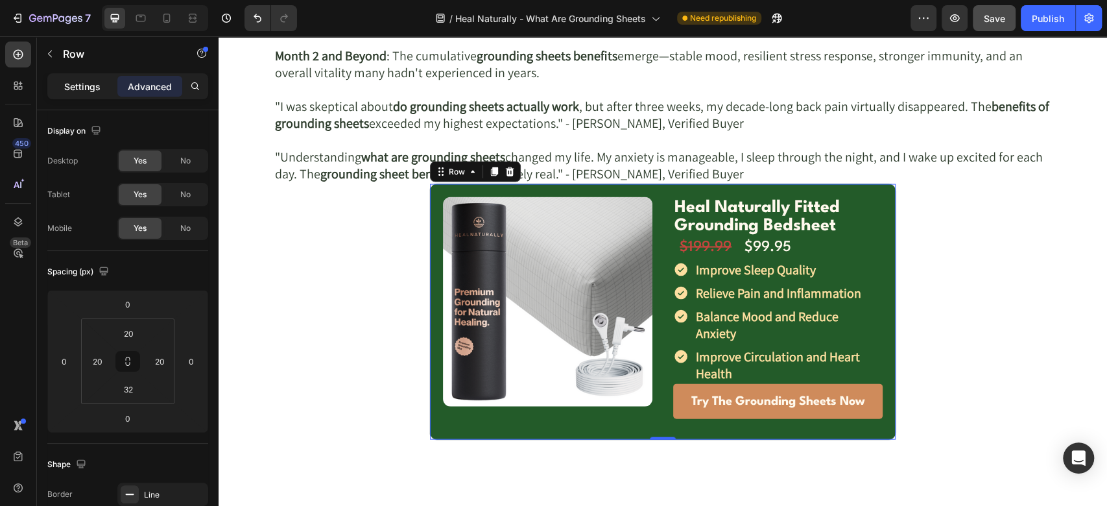
click at [83, 77] on div "Settings" at bounding box center [82, 86] width 65 height 21
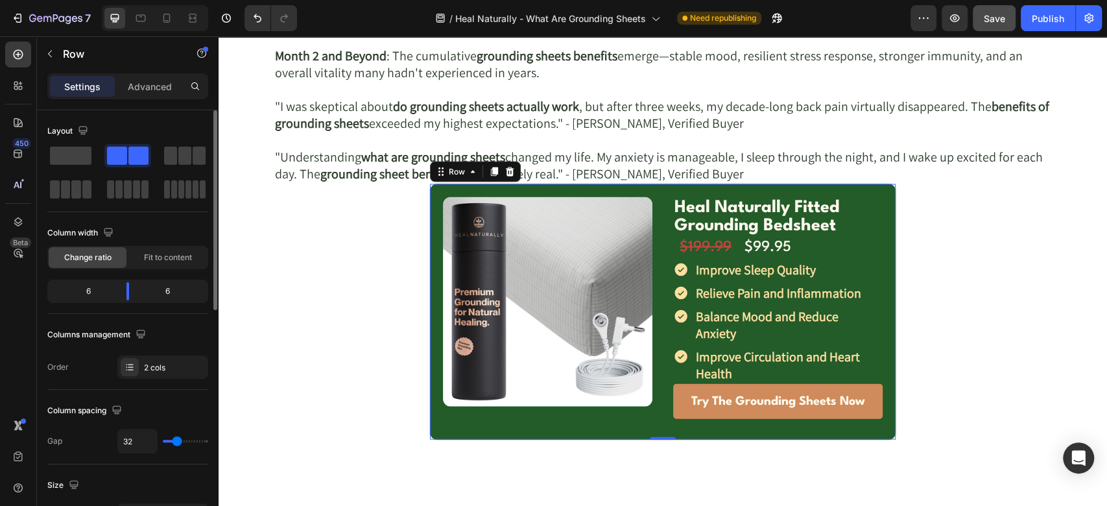
type input "23"
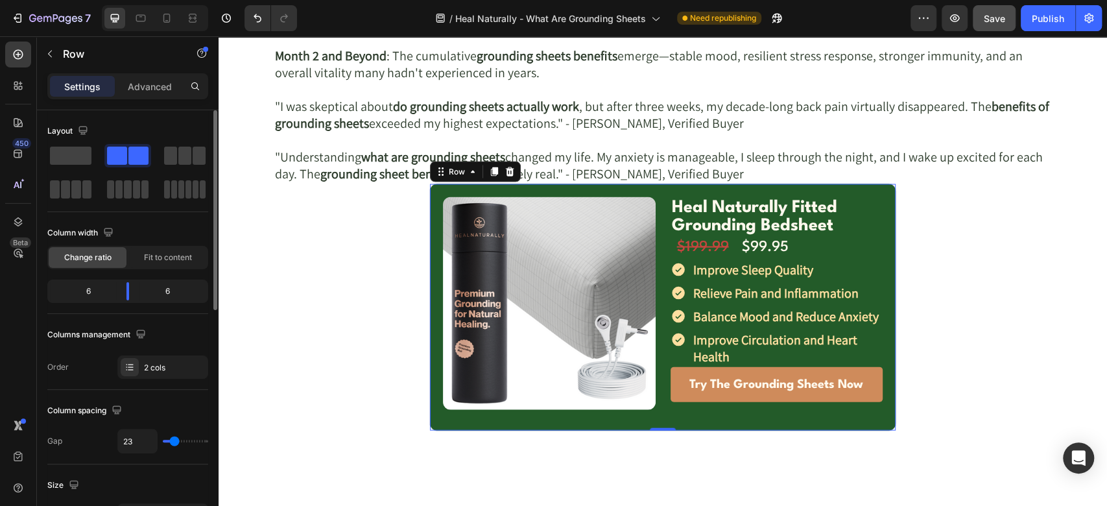
type input "21"
click at [174, 440] on input "range" at bounding box center [185, 441] width 45 height 3
click at [143, 442] on input "21" at bounding box center [137, 440] width 39 height 23
type input "2"
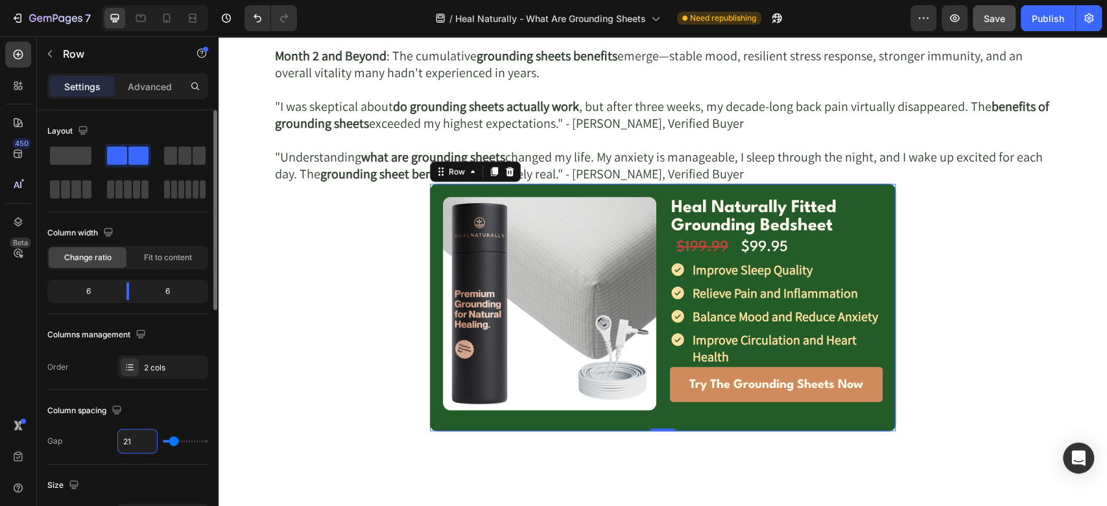
type input "2"
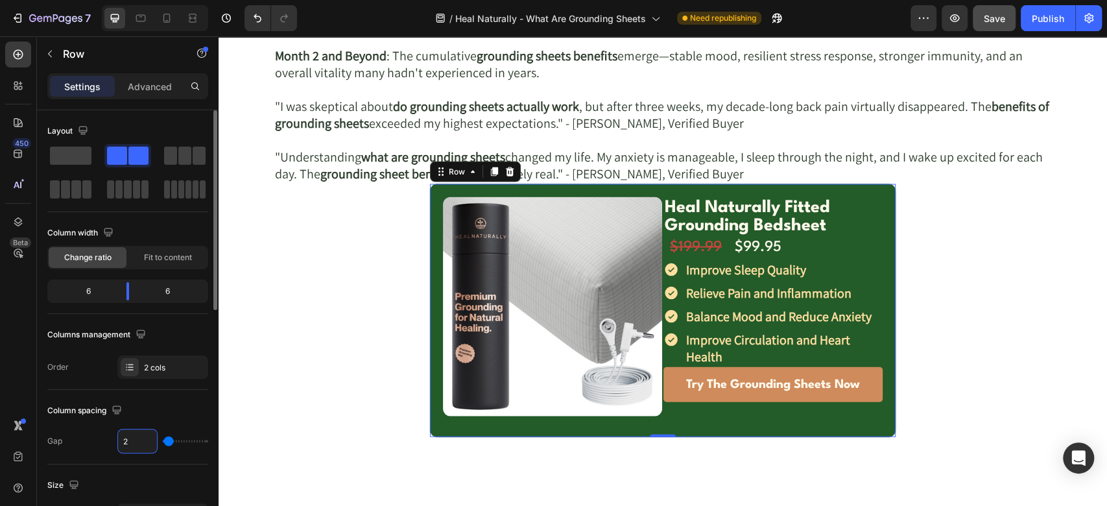
type input "22"
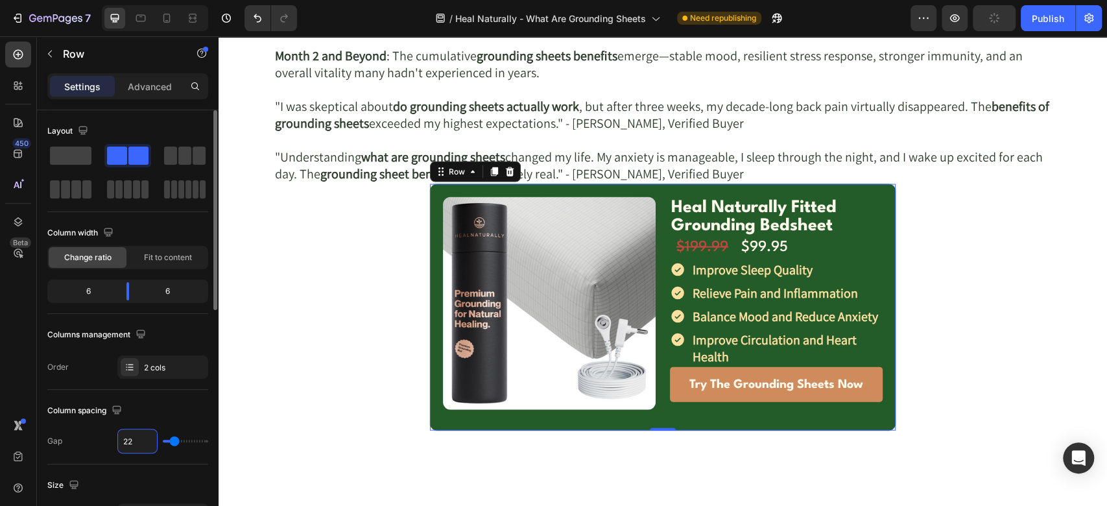
type input "22"
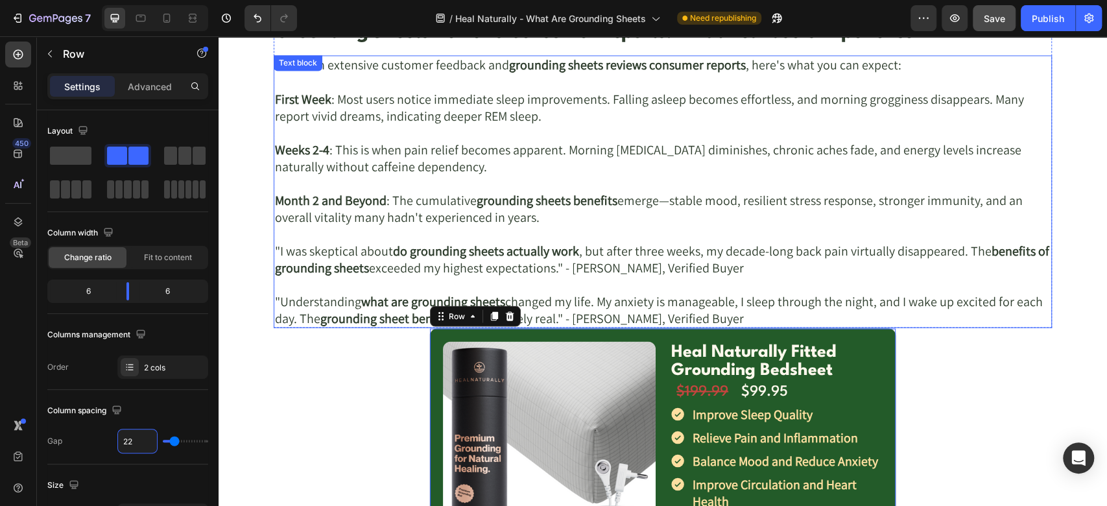
scroll to position [5075, 0]
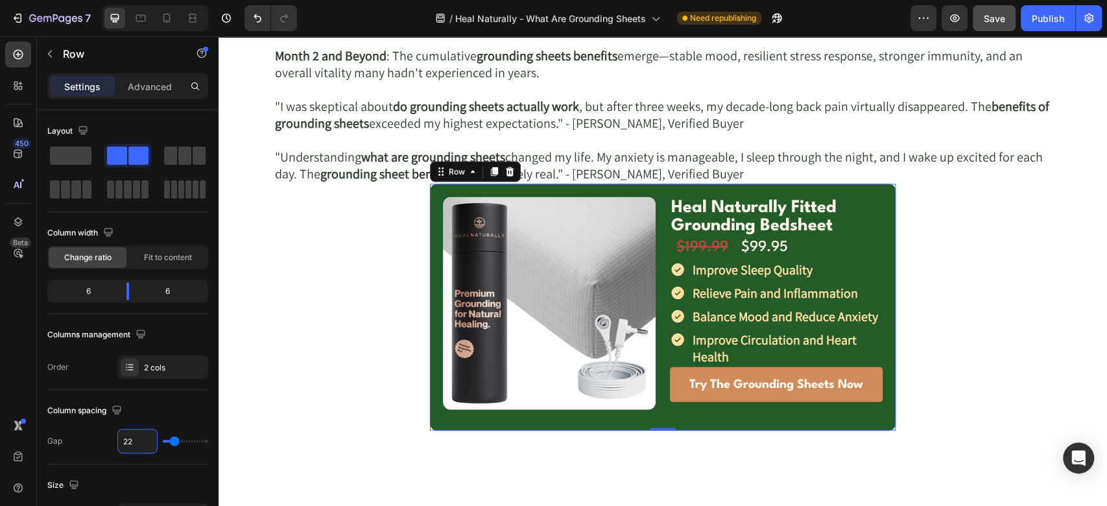
click at [576, 187] on div "Image Row Heal Naturally Fitted Grounding Bedsheet Text Block Row $199.99 Text …" at bounding box center [662, 308] width 467 height 248
click at [148, 82] on p "Advanced" at bounding box center [150, 87] width 44 height 14
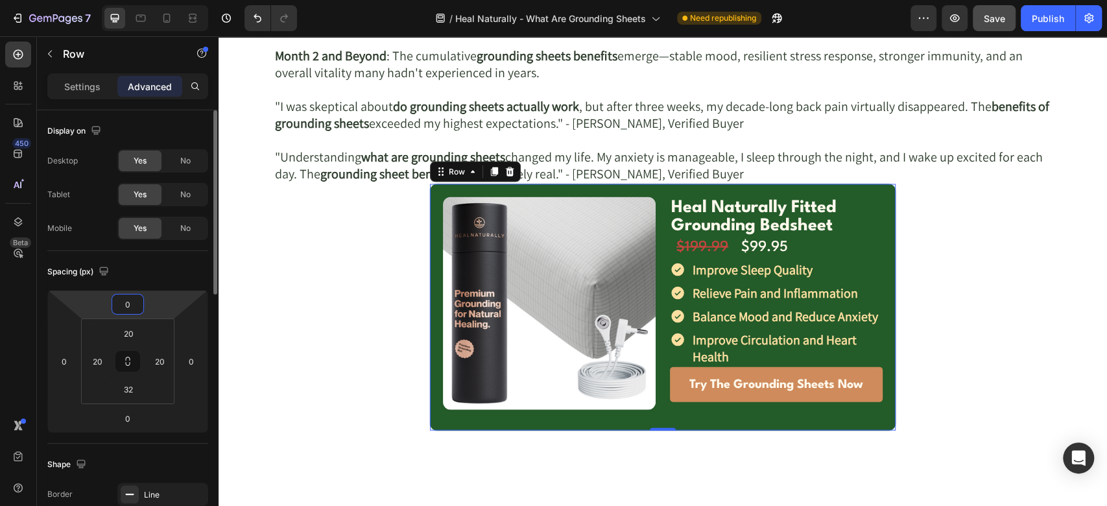
click at [136, 303] on input "0" at bounding box center [128, 303] width 26 height 19
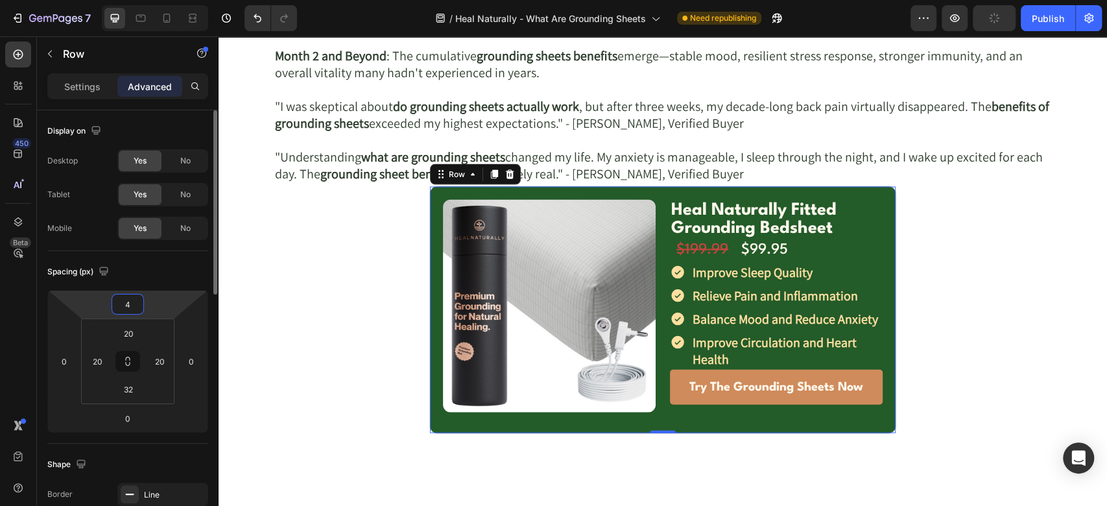
type input "40"
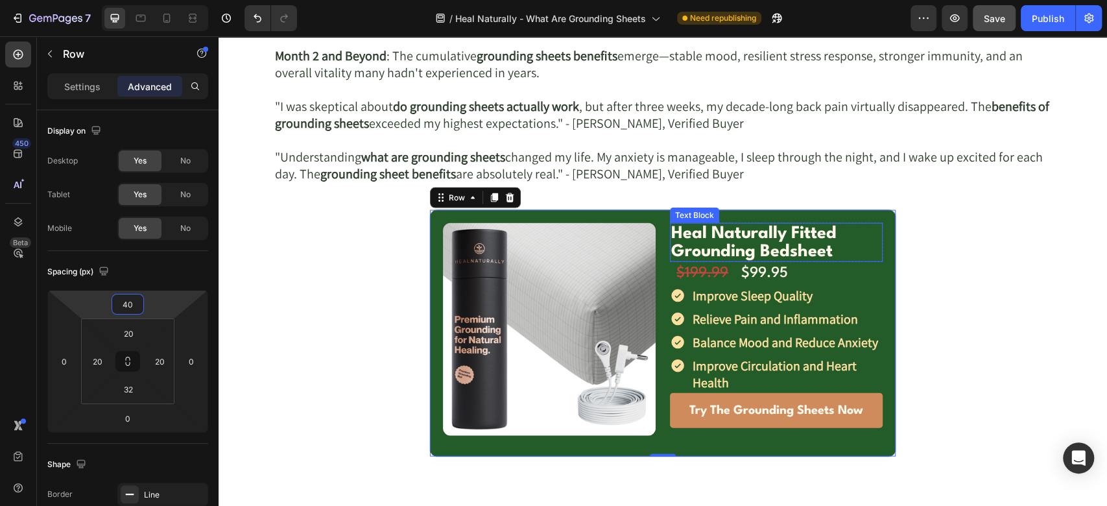
click at [745, 233] on p "Heal Naturally Fitted Grounding Bedsheet" at bounding box center [776, 242] width 210 height 36
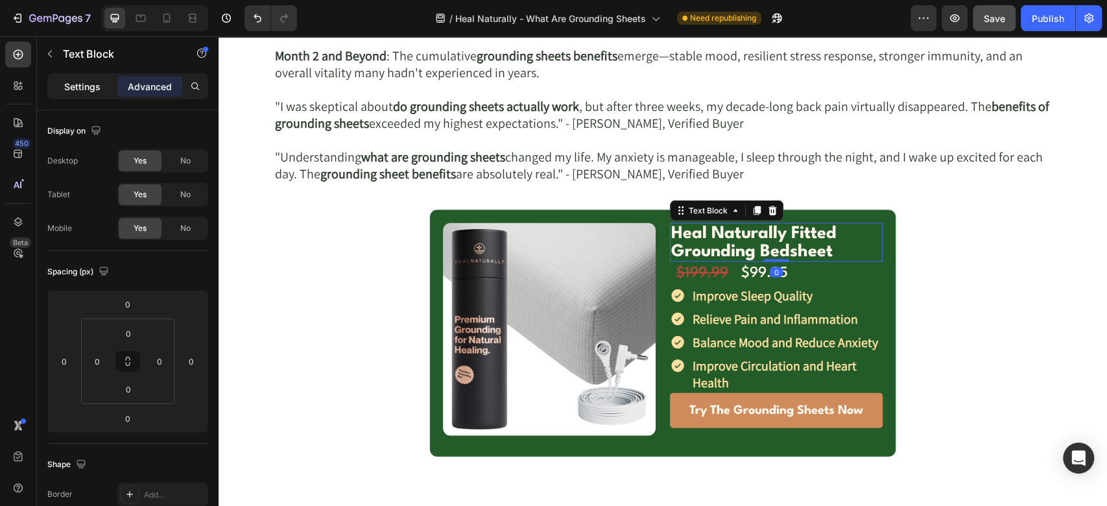
click at [88, 89] on p "Settings" at bounding box center [82, 87] width 36 height 14
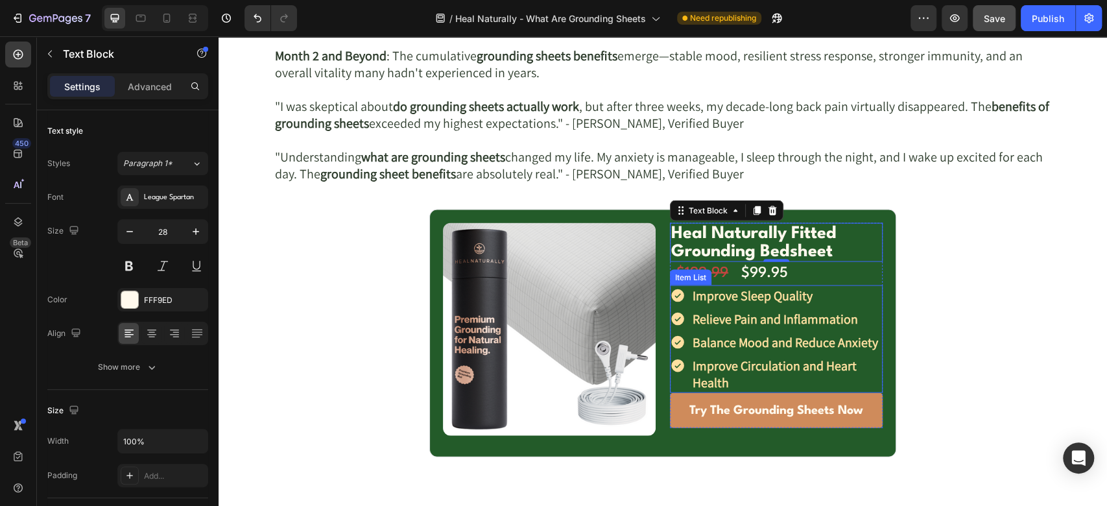
click at [715, 298] on strong "Improve Sleep Quality" at bounding box center [753, 295] width 120 height 17
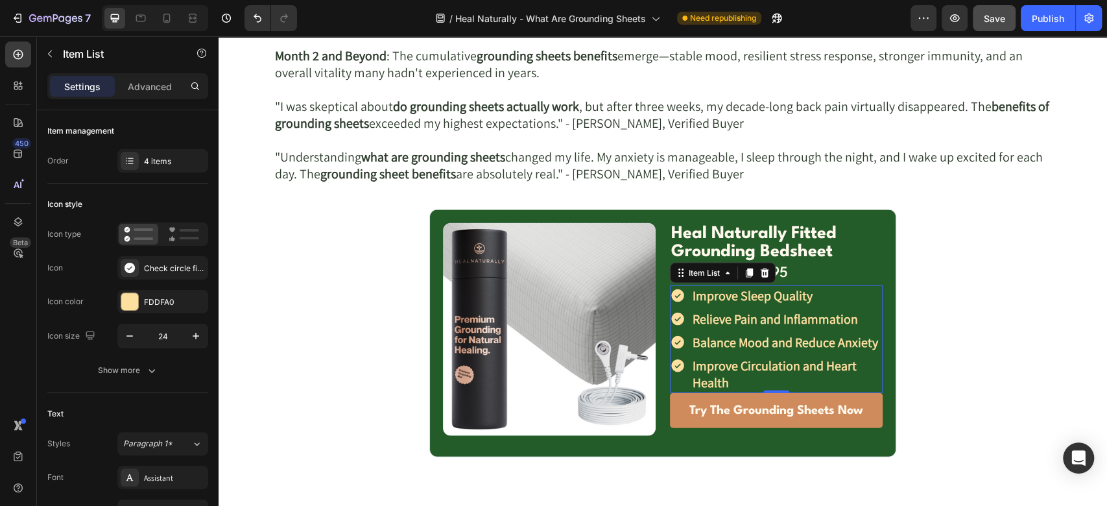
click at [719, 294] on strong "Improve Sleep Quality" at bounding box center [753, 295] width 120 height 17
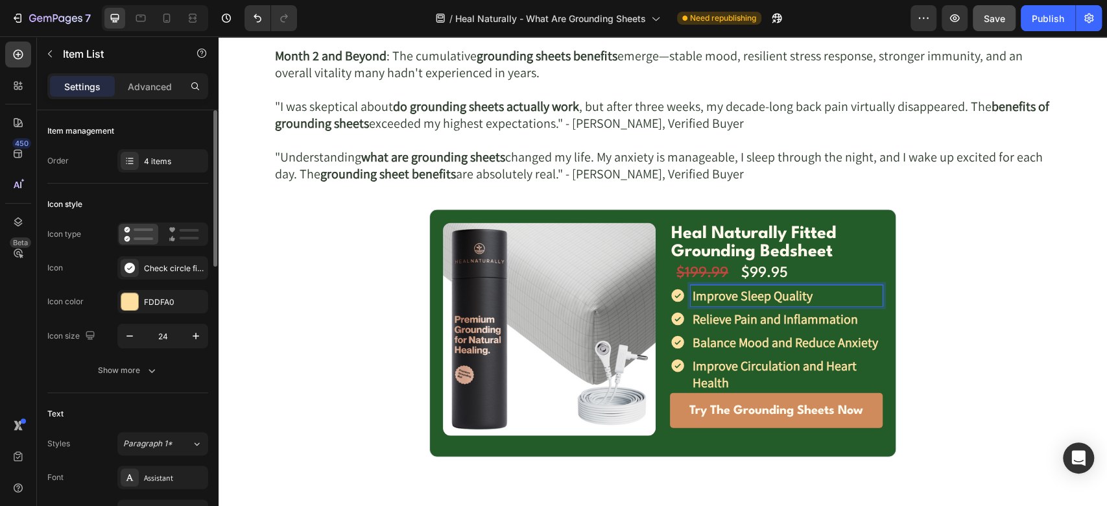
scroll to position [144, 0]
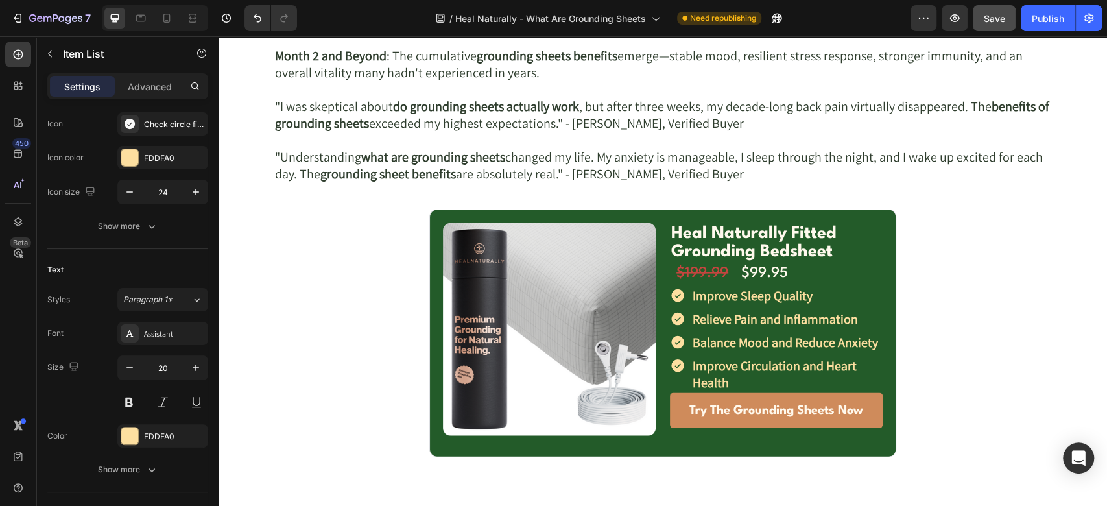
click at [670, 303] on div "Improve Sleep Quality" at bounding box center [776, 295] width 213 height 21
click at [674, 309] on div "Relieve Pain and Inflammation" at bounding box center [776, 319] width 213 height 21
click at [159, 88] on p "Advanced" at bounding box center [150, 87] width 44 height 14
type input "100%"
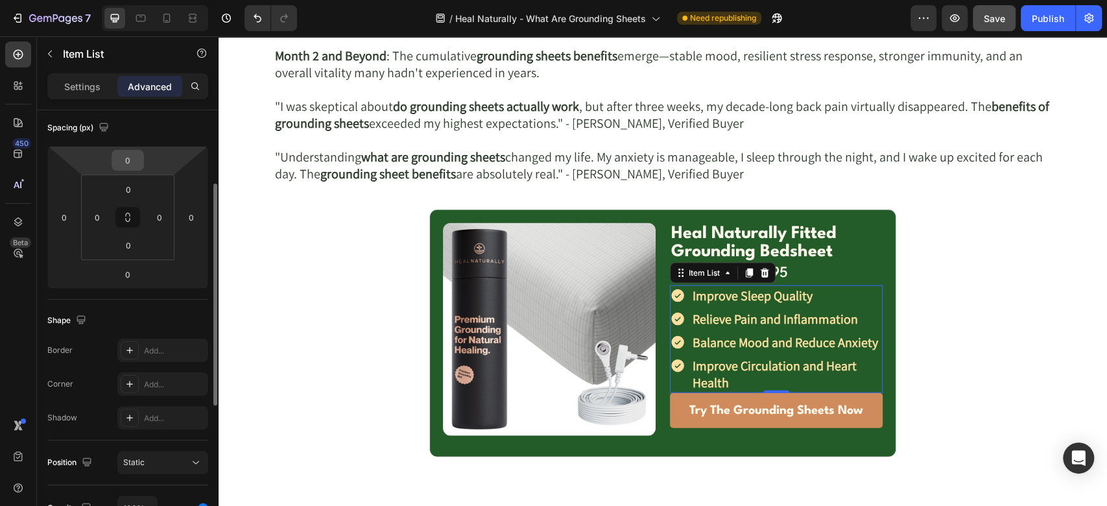
click at [137, 161] on input "0" at bounding box center [128, 159] width 26 height 19
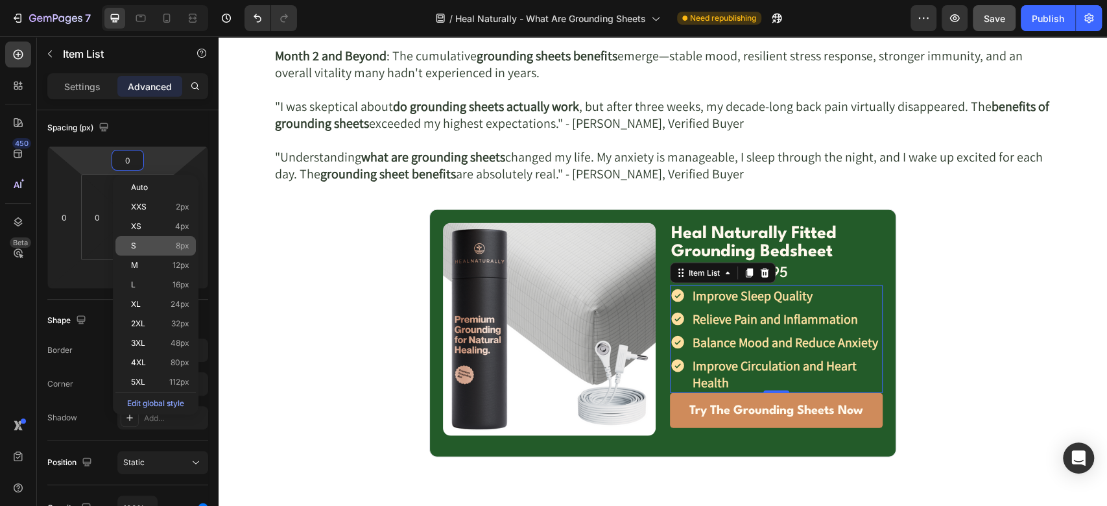
click at [165, 243] on p "S 8px" at bounding box center [160, 245] width 58 height 9
type input "8"
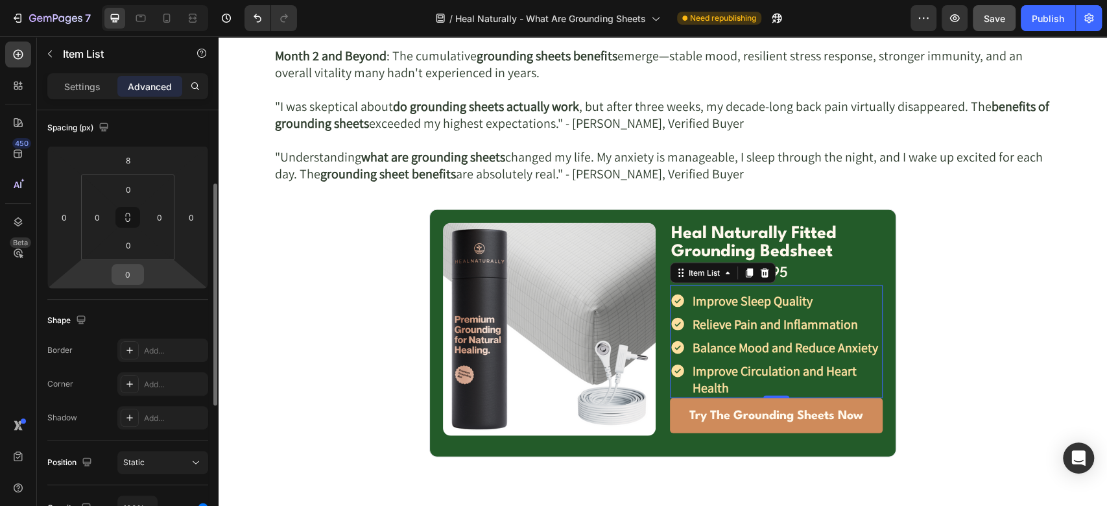
click at [126, 274] on input "0" at bounding box center [128, 274] width 26 height 19
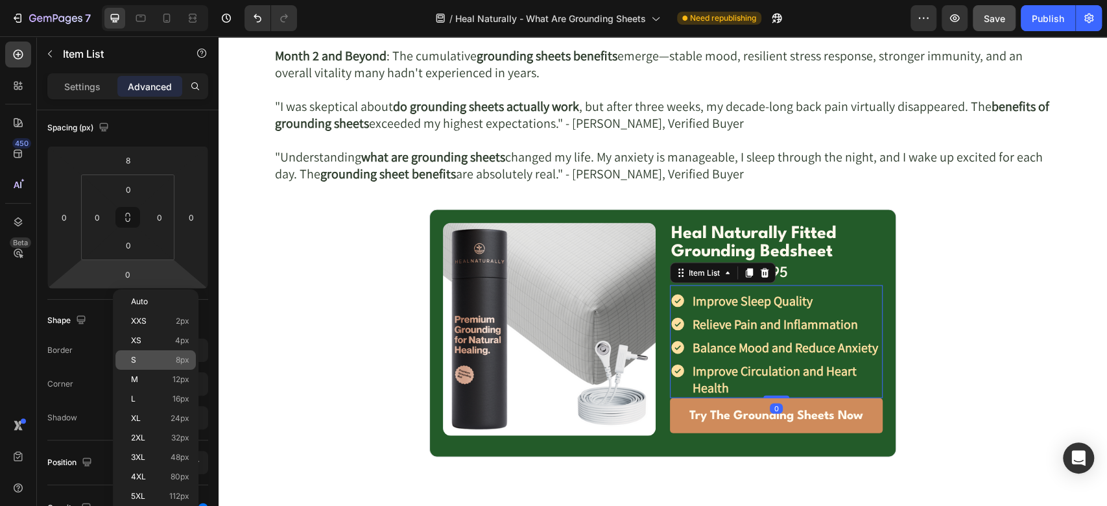
click at [171, 366] on div "S 8px" at bounding box center [155, 359] width 80 height 19
type input "8"
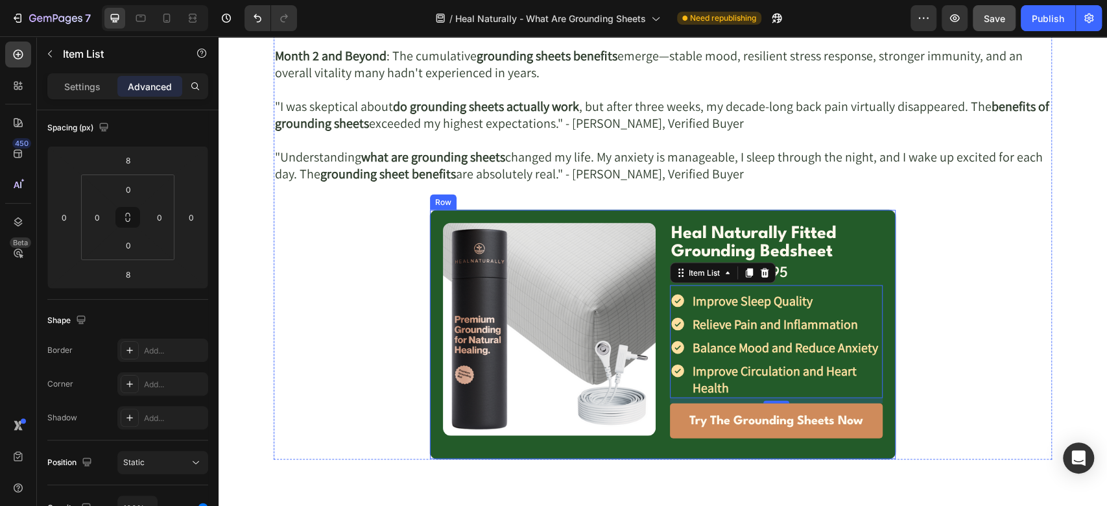
click at [877, 254] on div "Image Row Heal Naturally Fitted Grounding Bedsheet Text Block Row $199.99 Text …" at bounding box center [662, 334] width 467 height 250
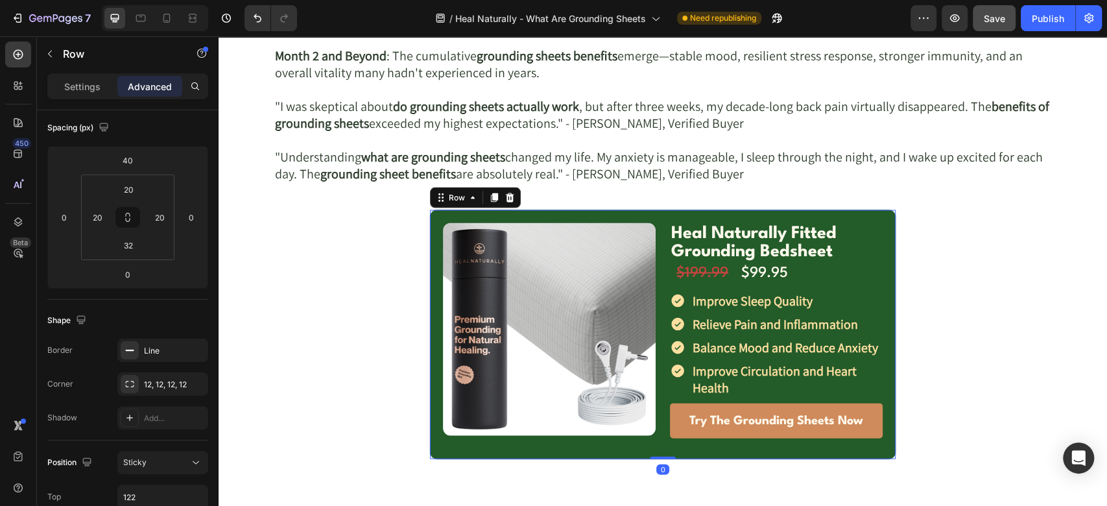
scroll to position [0, 0]
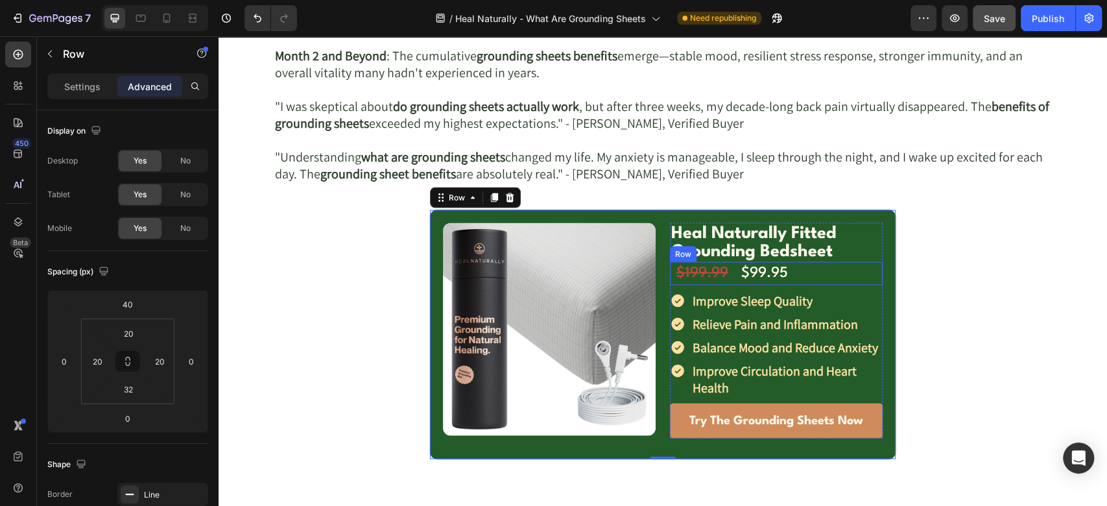
click at [670, 271] on div "$199.99 Text Block" at bounding box center [702, 273] width 65 height 23
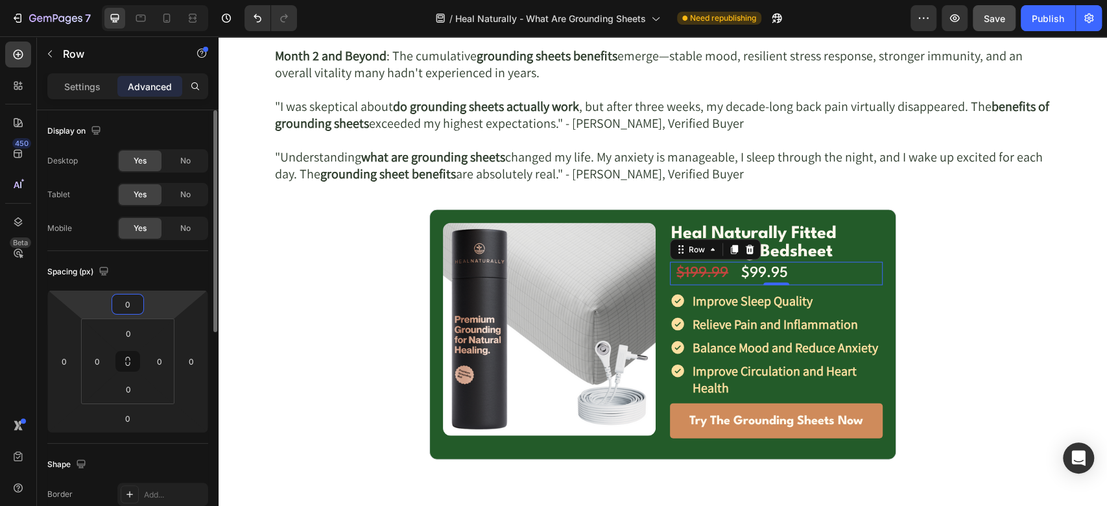
click at [134, 301] on input "0" at bounding box center [128, 303] width 26 height 19
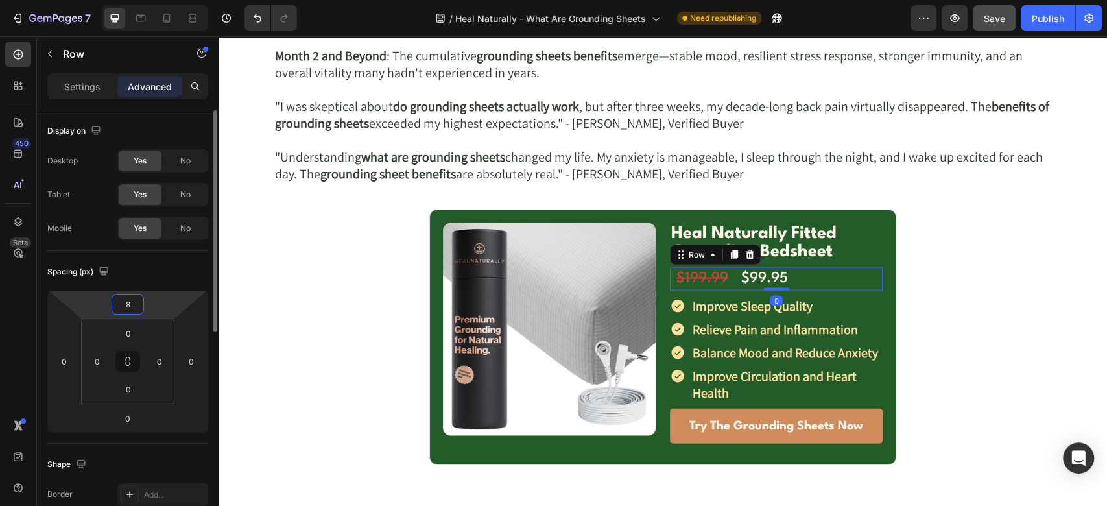
type input "8"
click at [698, 140] on p at bounding box center [663, 140] width 776 height 17
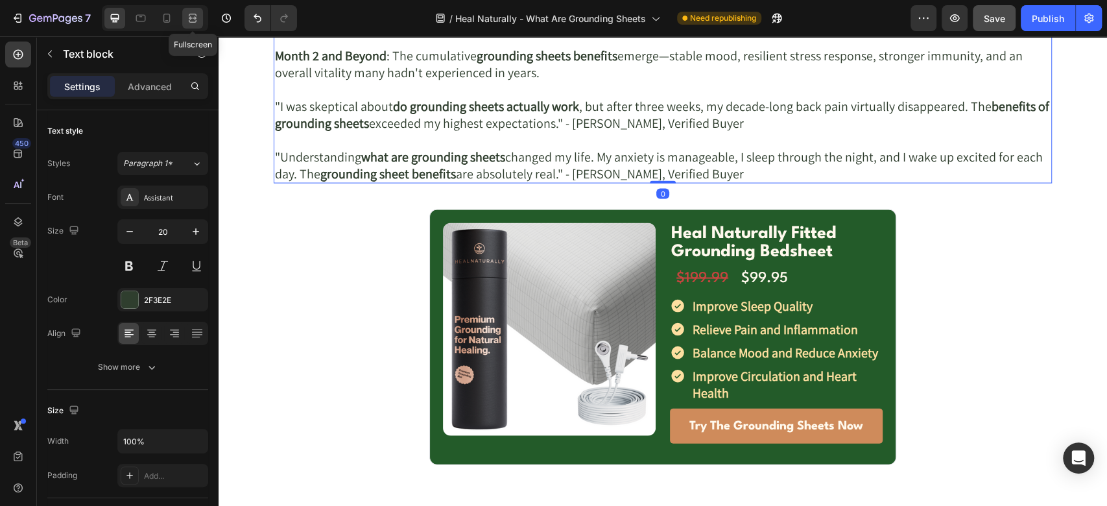
click at [187, 18] on icon at bounding box center [192, 18] width 13 height 13
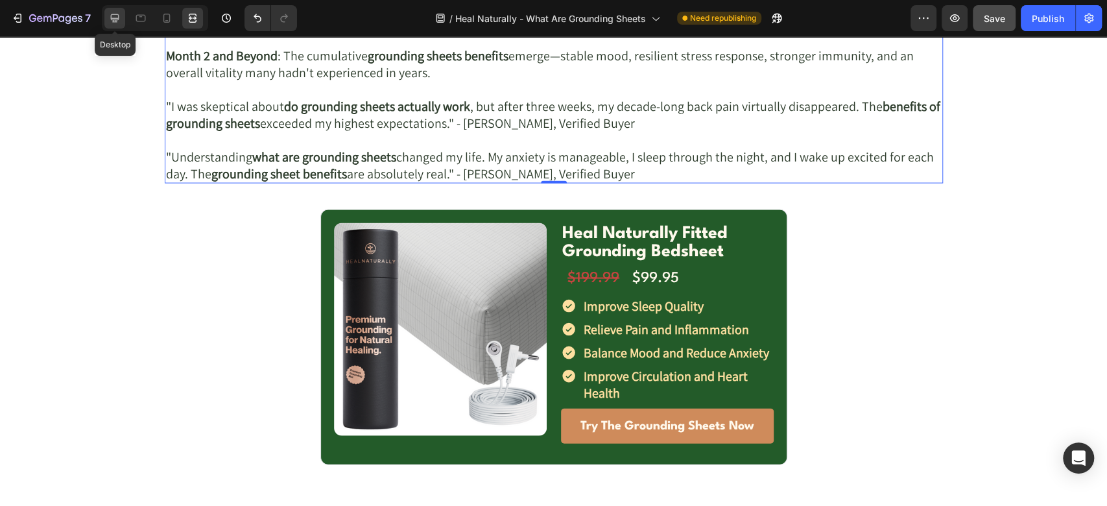
click at [119, 12] on icon at bounding box center [114, 18] width 13 height 13
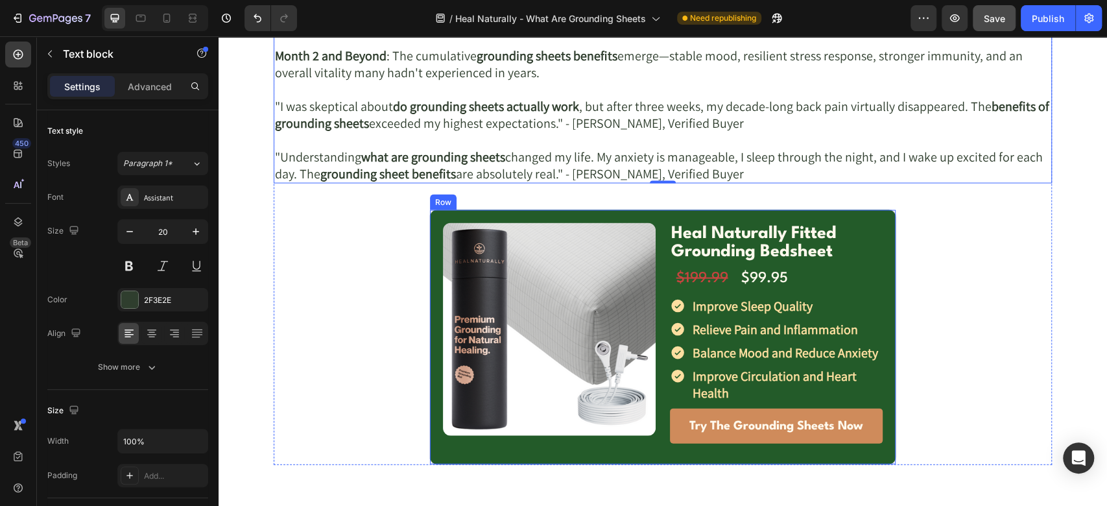
click at [429, 252] on div "Image Row Heal Naturally Fitted Grounding Bedsheet Text Block Row $199.99 Text …" at bounding box center [662, 336] width 467 height 255
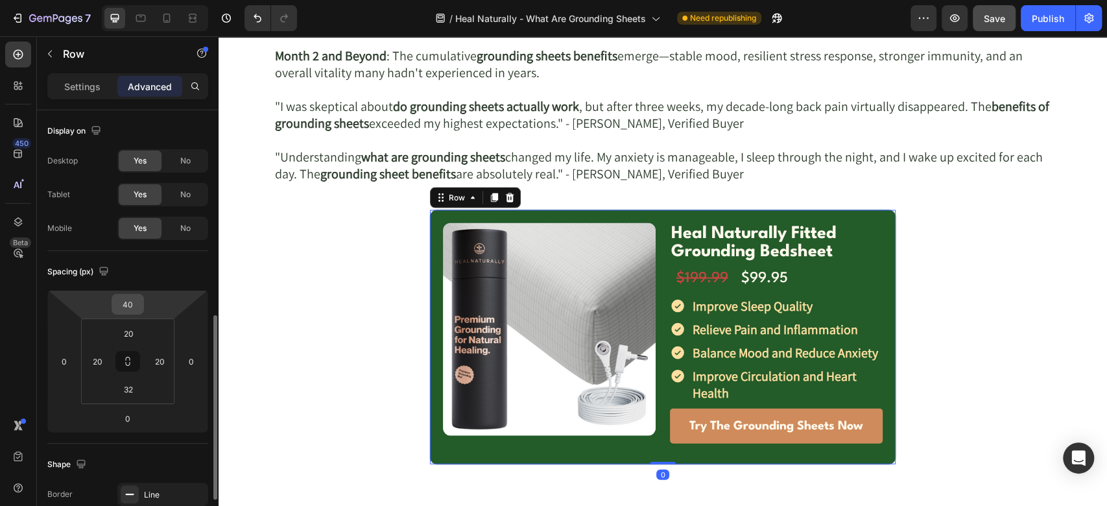
scroll to position [144, 0]
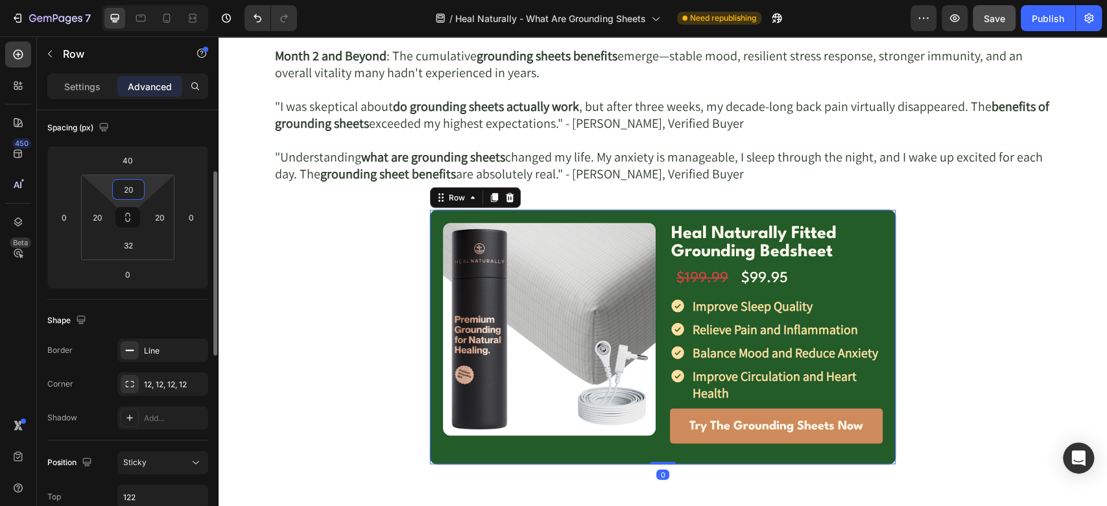
click at [130, 189] on input "20" at bounding box center [128, 189] width 26 height 19
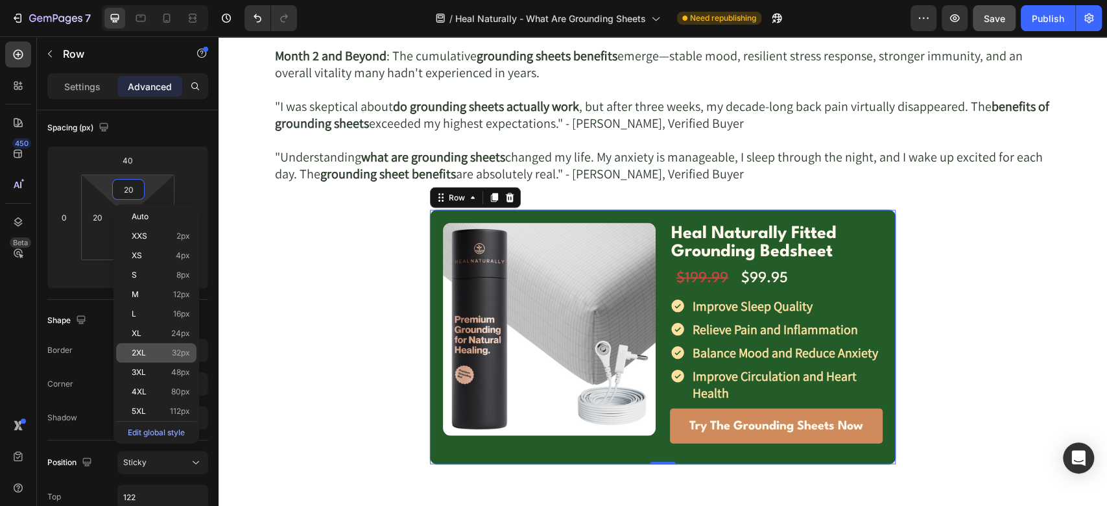
click at [160, 345] on div "2XL 32px" at bounding box center [156, 352] width 80 height 19
type input "32"
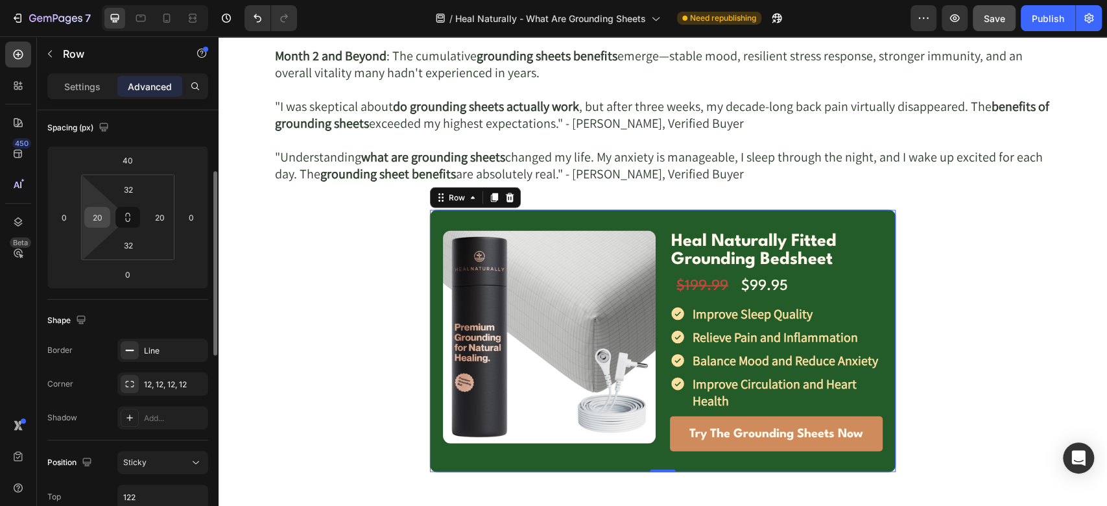
click at [100, 217] on input "20" at bounding box center [97, 217] width 19 height 19
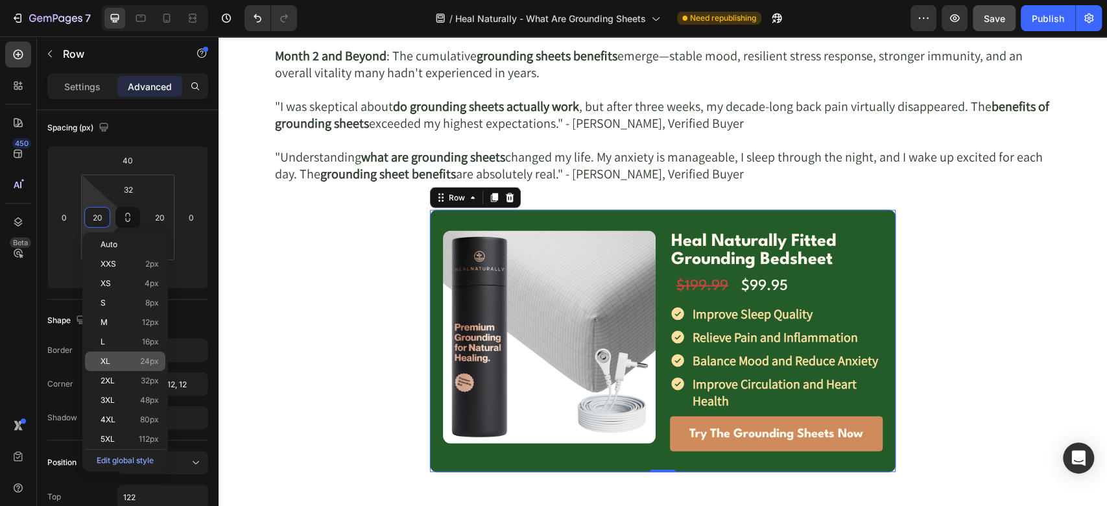
click at [149, 355] on div "XL 24px" at bounding box center [125, 360] width 80 height 19
type input "24"
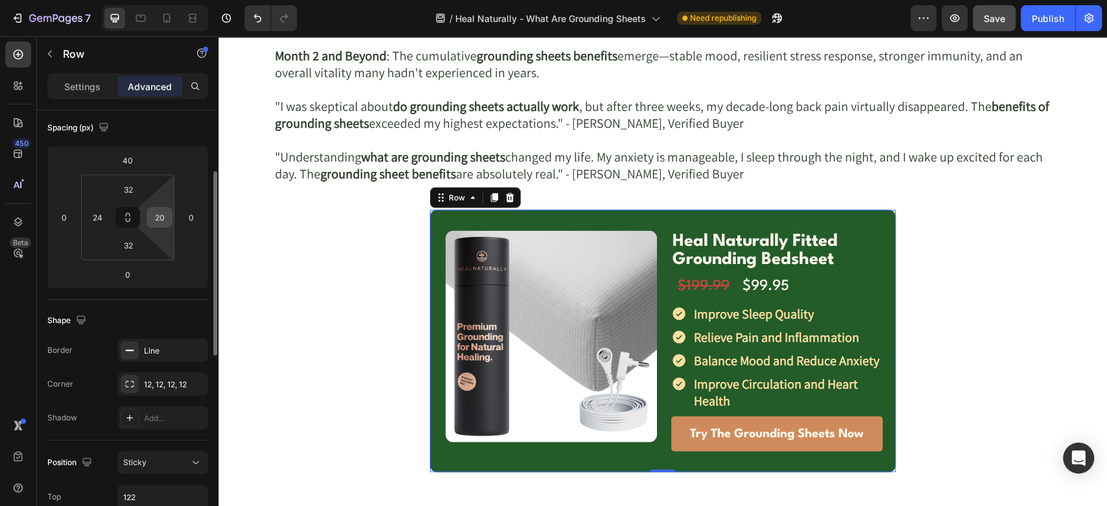
click at [156, 215] on input "20" at bounding box center [159, 217] width 19 height 19
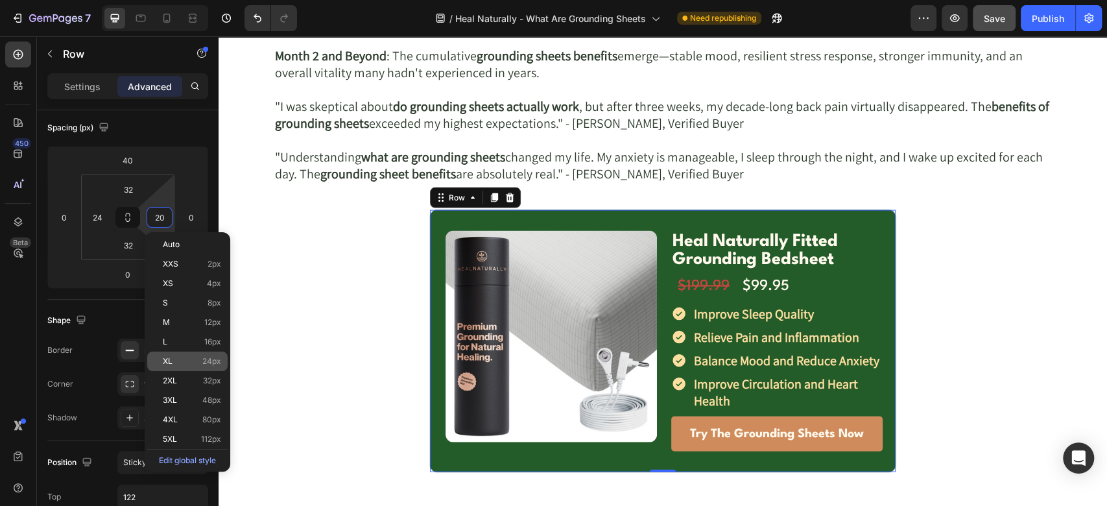
click at [177, 355] on div "XL 24px" at bounding box center [187, 360] width 80 height 19
type input "24"
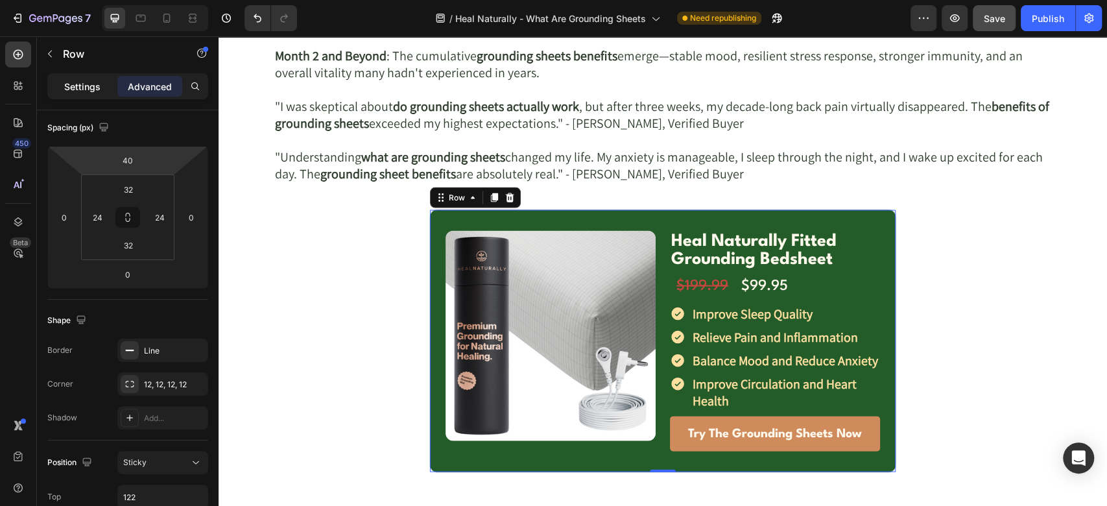
click at [89, 84] on p "Settings" at bounding box center [82, 87] width 36 height 14
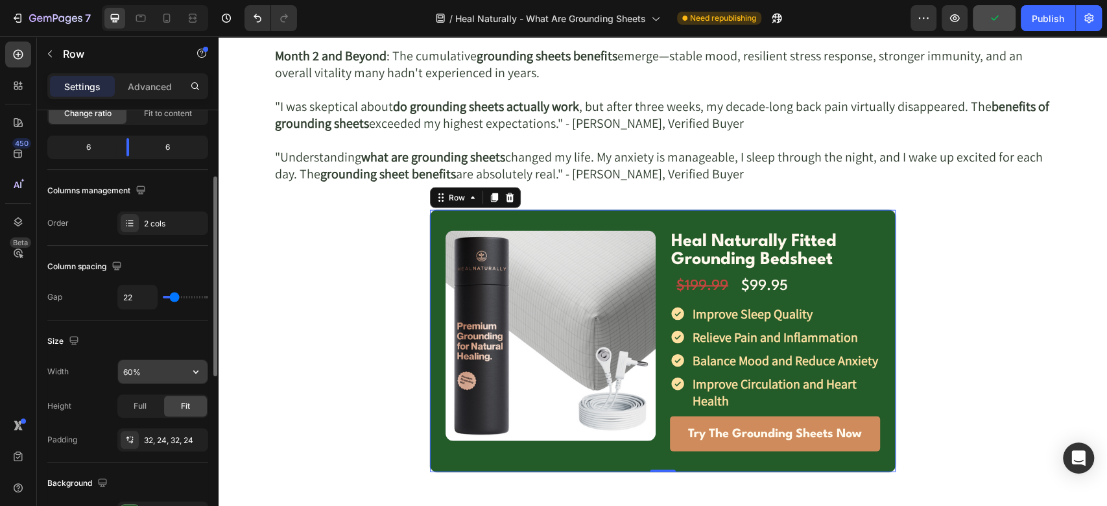
click at [145, 376] on input "60%" at bounding box center [162, 371] width 89 height 23
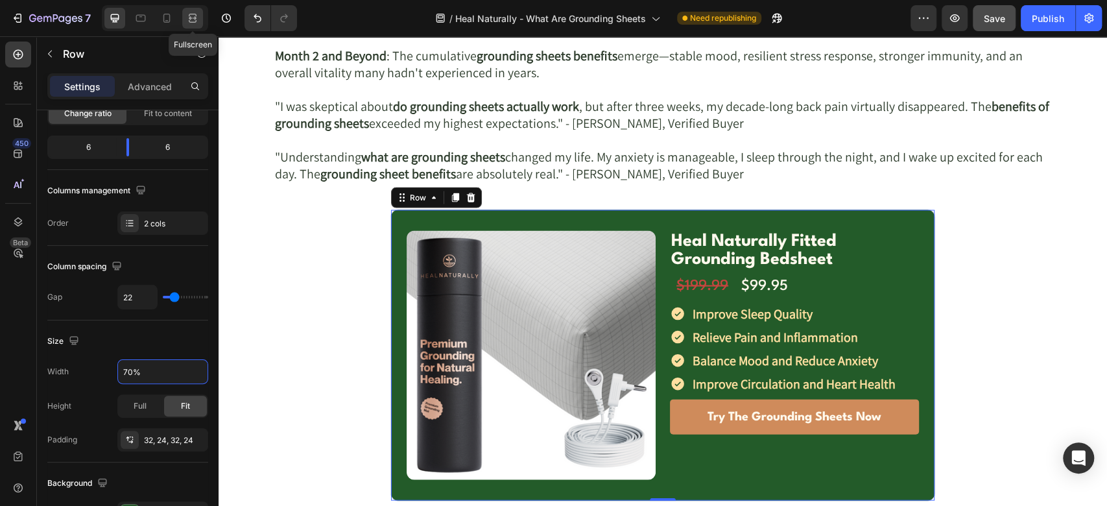
type input "70%"
click at [200, 23] on div at bounding box center [192, 18] width 21 height 21
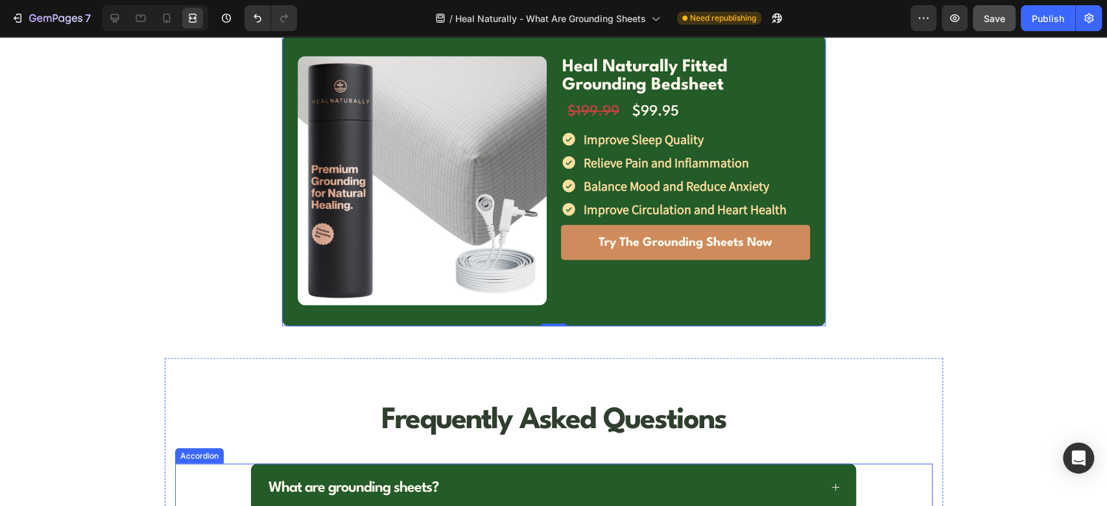
scroll to position [5219, 0]
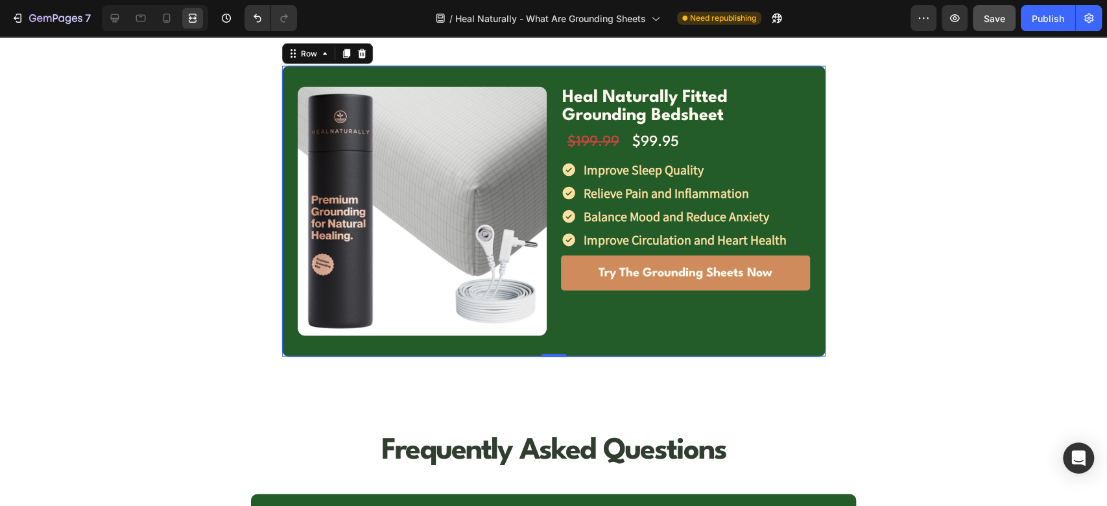
click at [547, 308] on div "Image Row Heal Naturally Fitted Grounding Bedsheet Text Block Row $199.99 Text …" at bounding box center [553, 211] width 545 height 292
click at [113, 13] on icon at bounding box center [114, 18] width 13 height 13
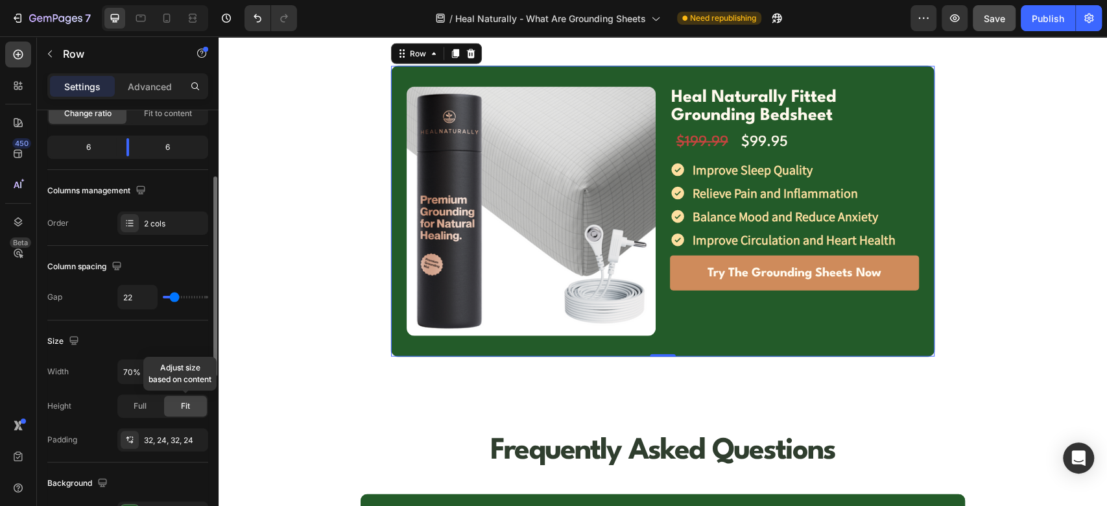
scroll to position [505, 0]
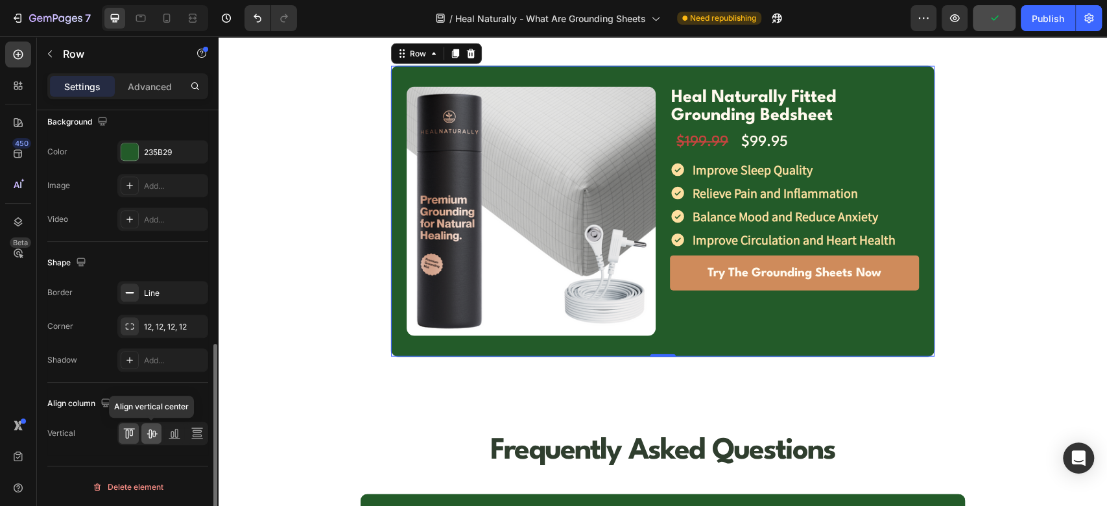
click at [154, 433] on icon at bounding box center [151, 433] width 13 height 13
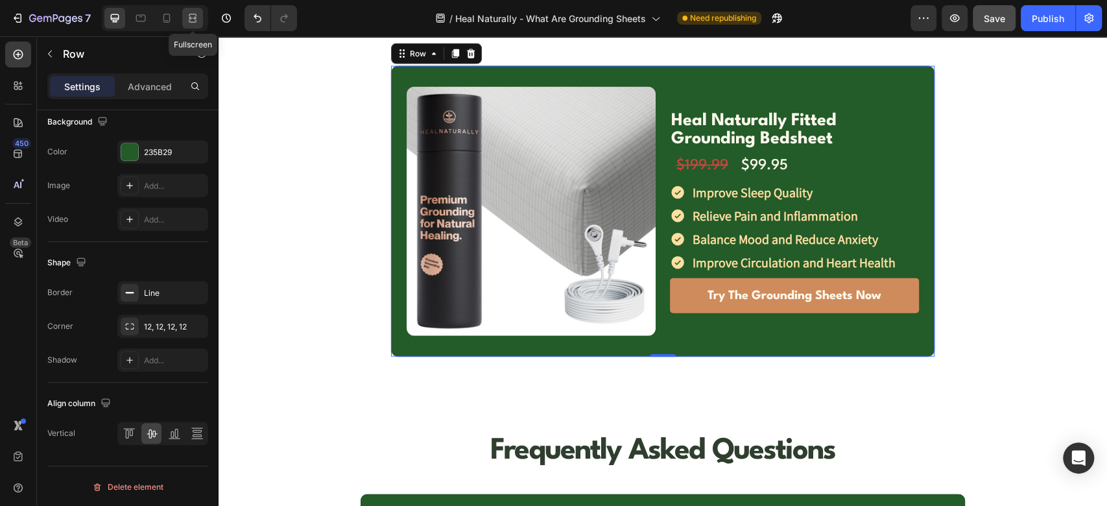
click at [192, 21] on icon at bounding box center [192, 18] width 13 height 13
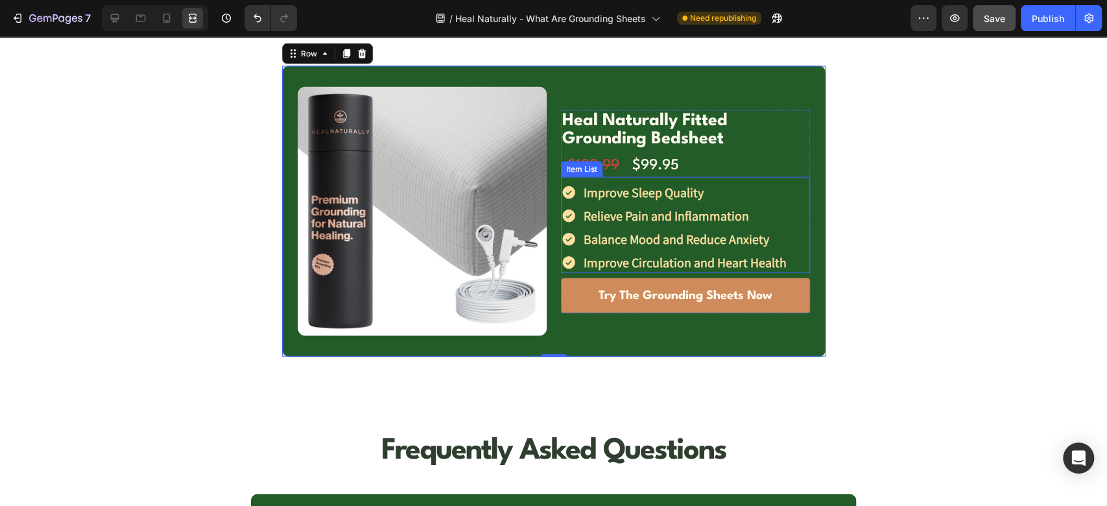
click at [779, 186] on div "Improve Sleep Quality Relieve Pain and Inflammation Balance Mood and Reduce Anx…" at bounding box center [685, 227] width 249 height 91
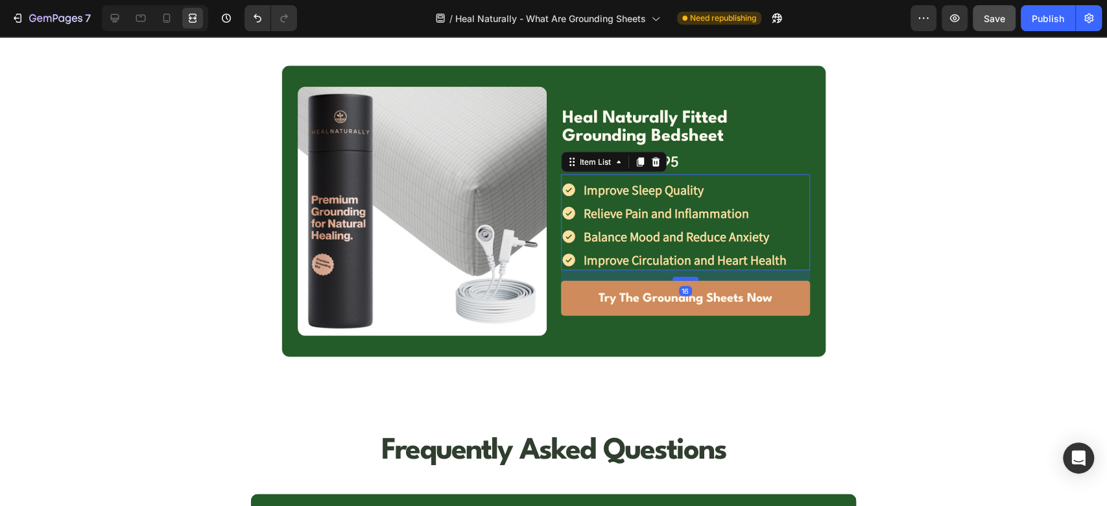
drag, startPoint x: 680, startPoint y: 272, endPoint x: 689, endPoint y: 278, distance: 10.5
click at [689, 278] on div at bounding box center [685, 279] width 26 height 4
type input "16"
click at [691, 166] on div "$199.99 Text Block $99.95 Text Block Row" at bounding box center [685, 163] width 249 height 23
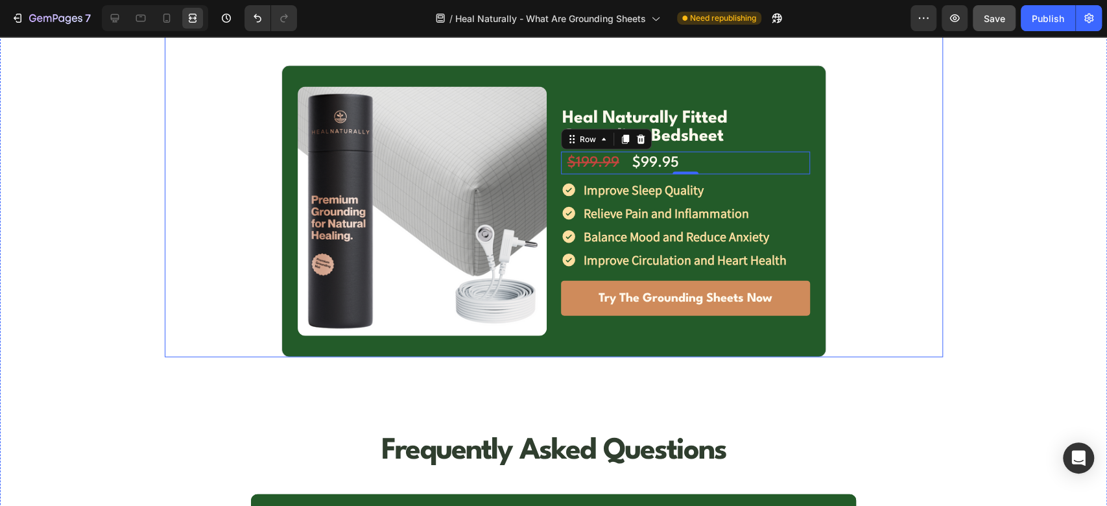
click at [682, 78] on div "Image Row Heal Naturally Fitted Grounding Bedsheet Text Block Row $199.99 Text …" at bounding box center [553, 211] width 545 height 292
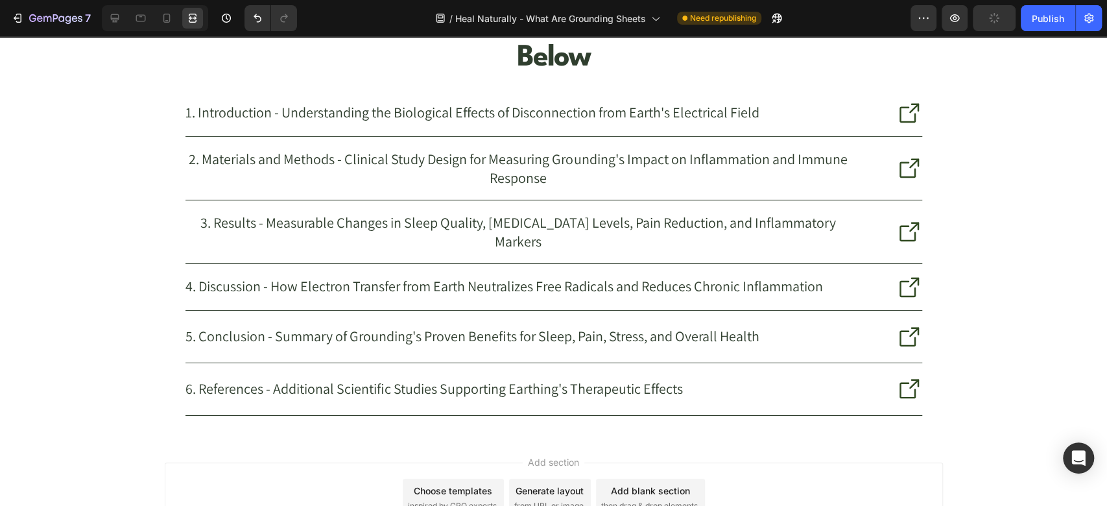
scroll to position [5796, 0]
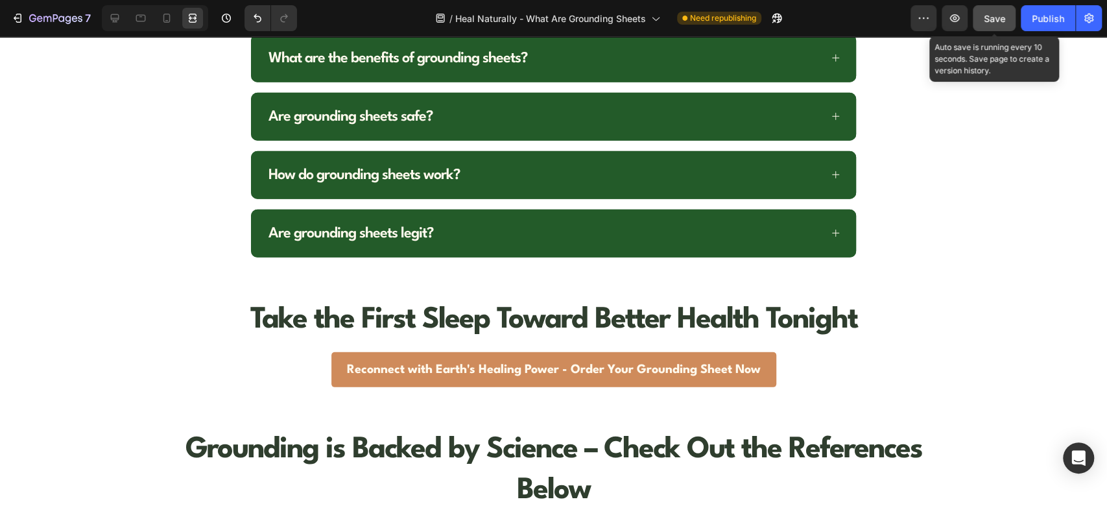
click at [1000, 21] on span "Save" at bounding box center [994, 18] width 21 height 11
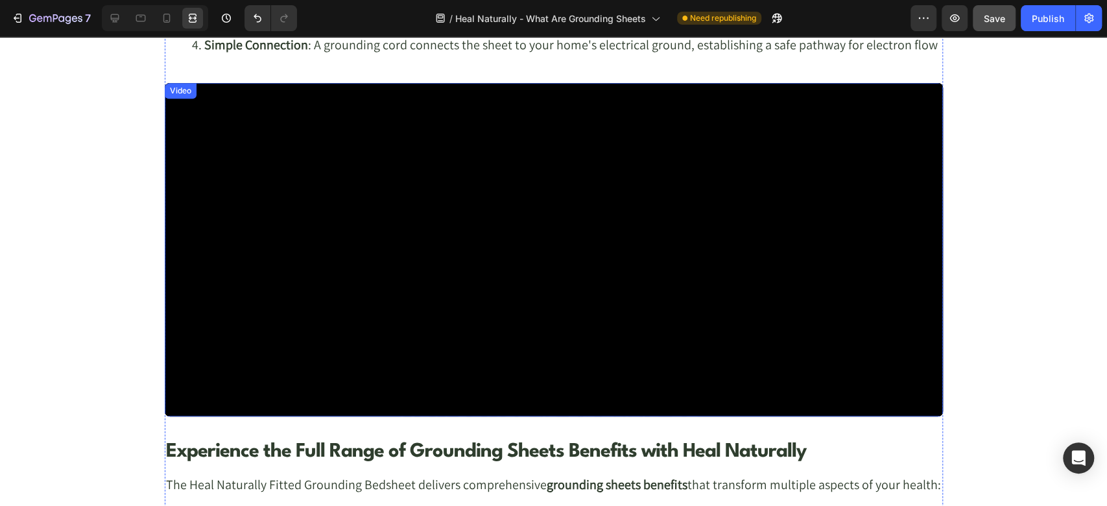
scroll to position [3778, 0]
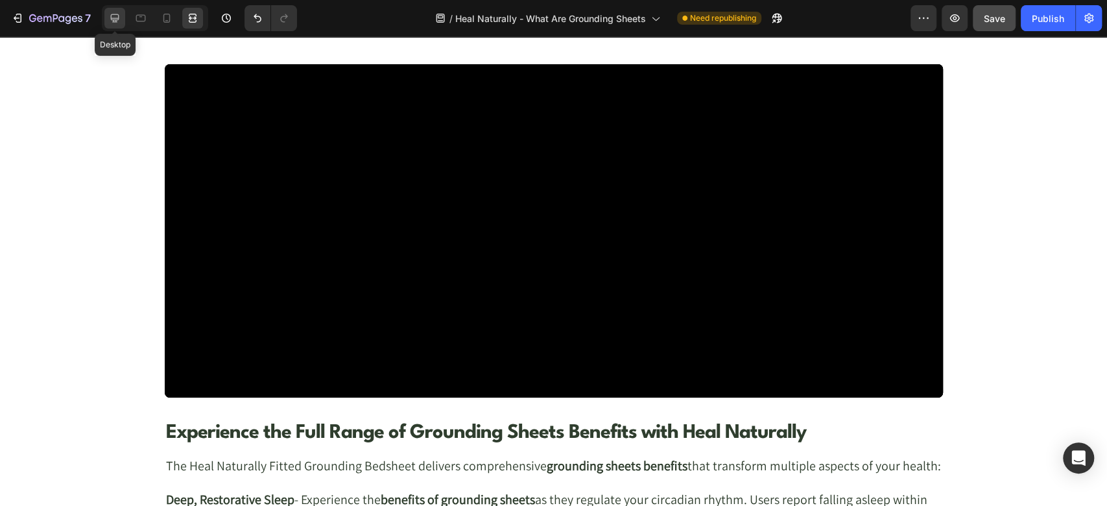
click at [119, 14] on icon at bounding box center [114, 18] width 13 height 13
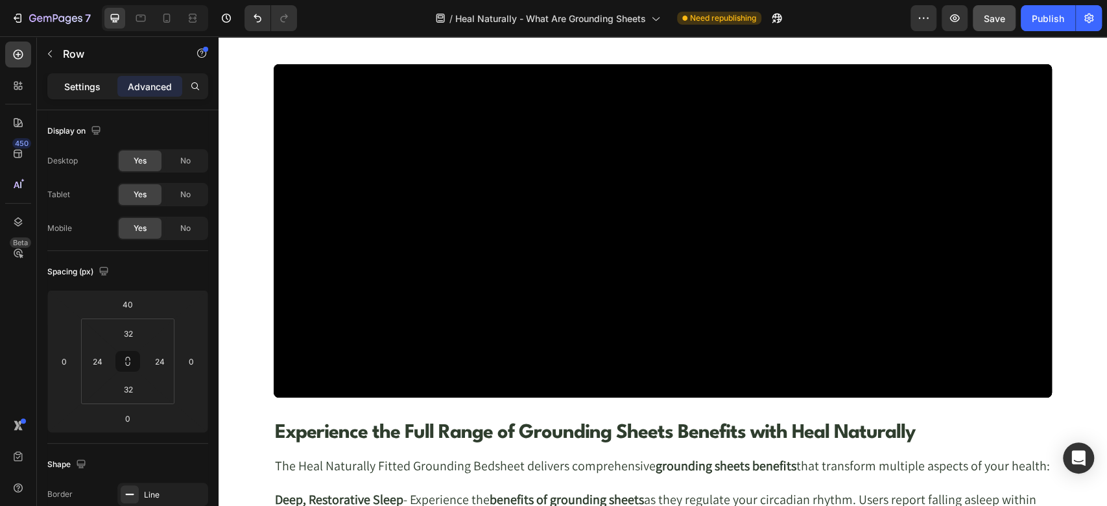
click at [77, 87] on p "Settings" at bounding box center [82, 87] width 36 height 14
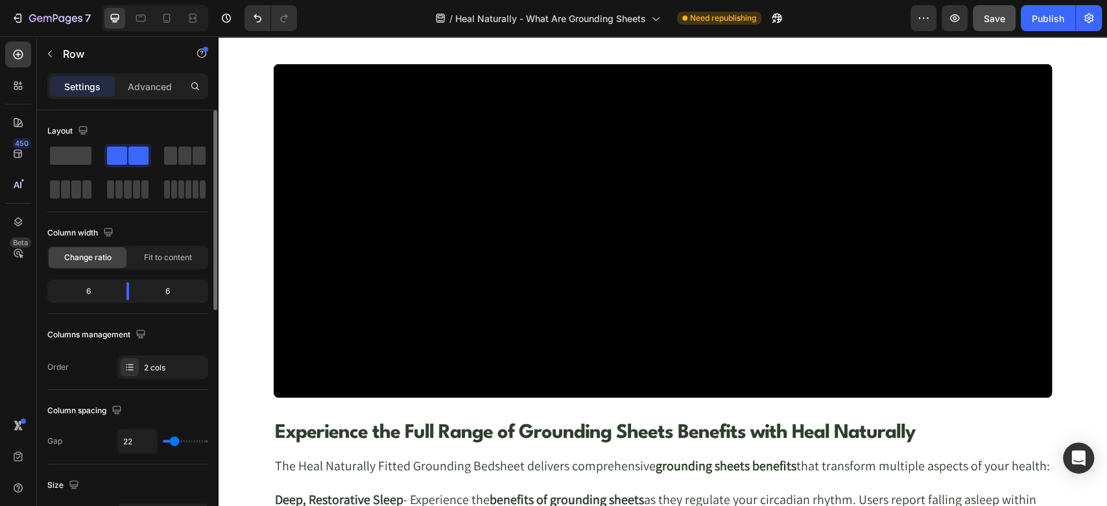
scroll to position [144, 0]
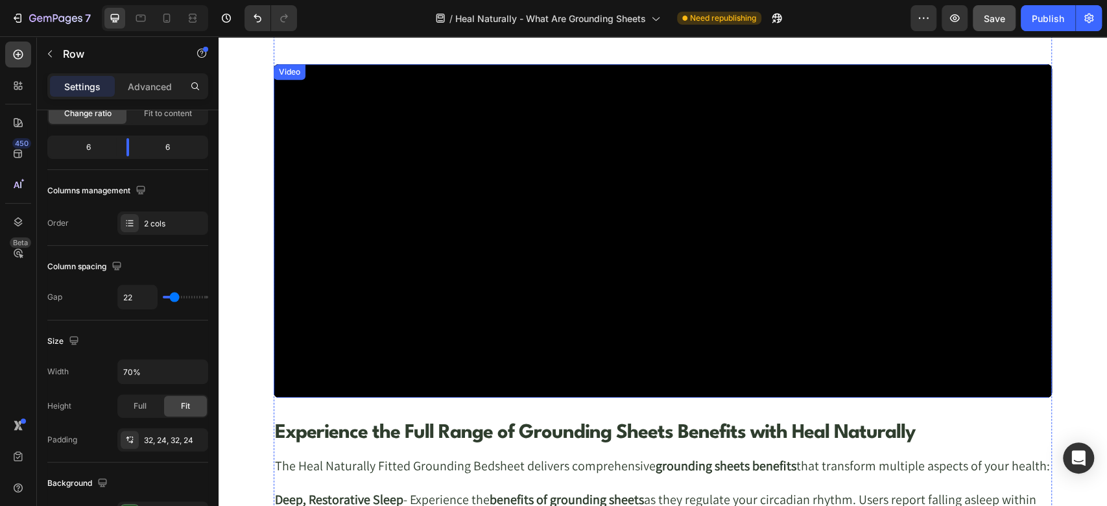
click at [277, 64] on div "Video" at bounding box center [663, 230] width 778 height 333
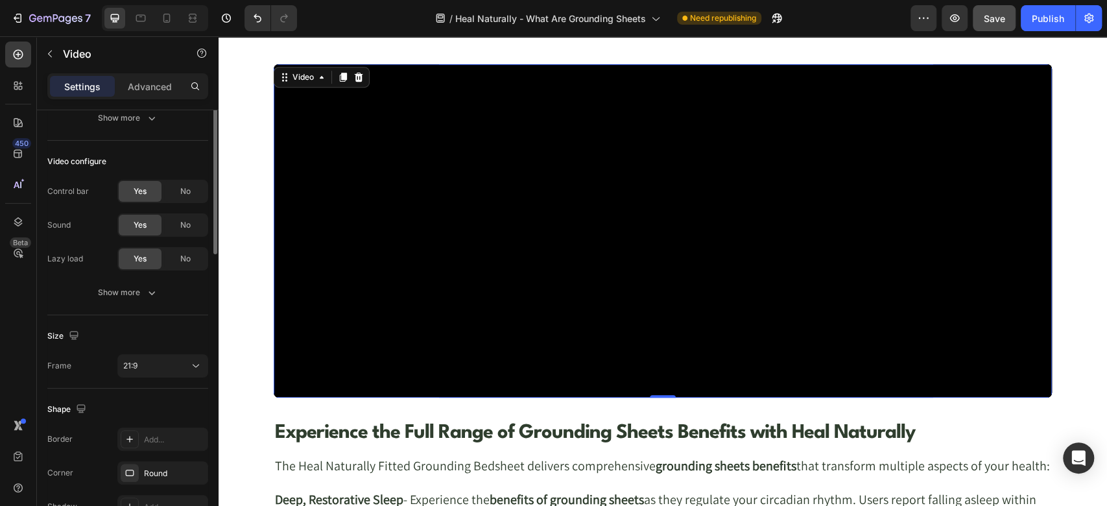
scroll to position [0, 0]
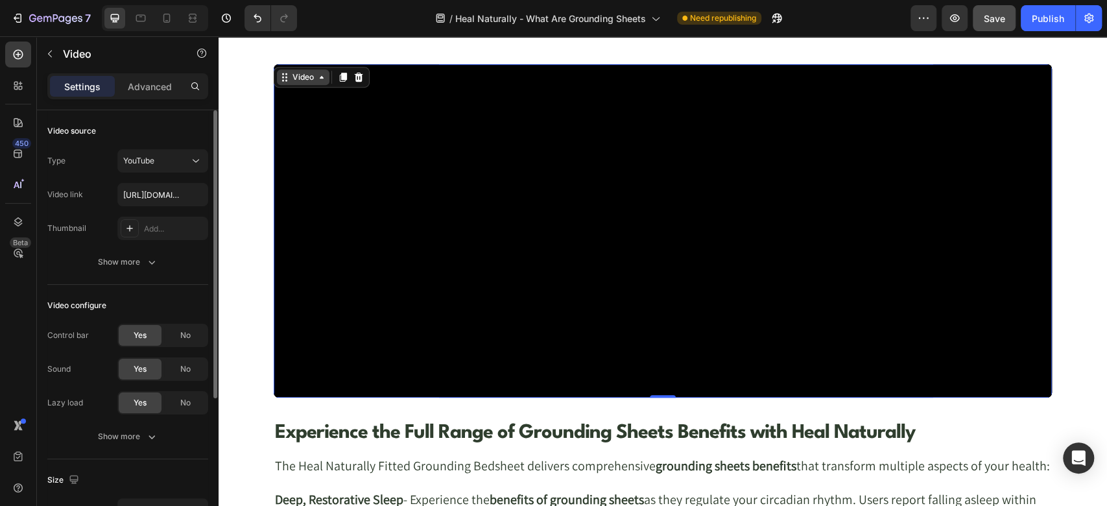
click at [290, 75] on div "Video" at bounding box center [303, 77] width 27 height 12
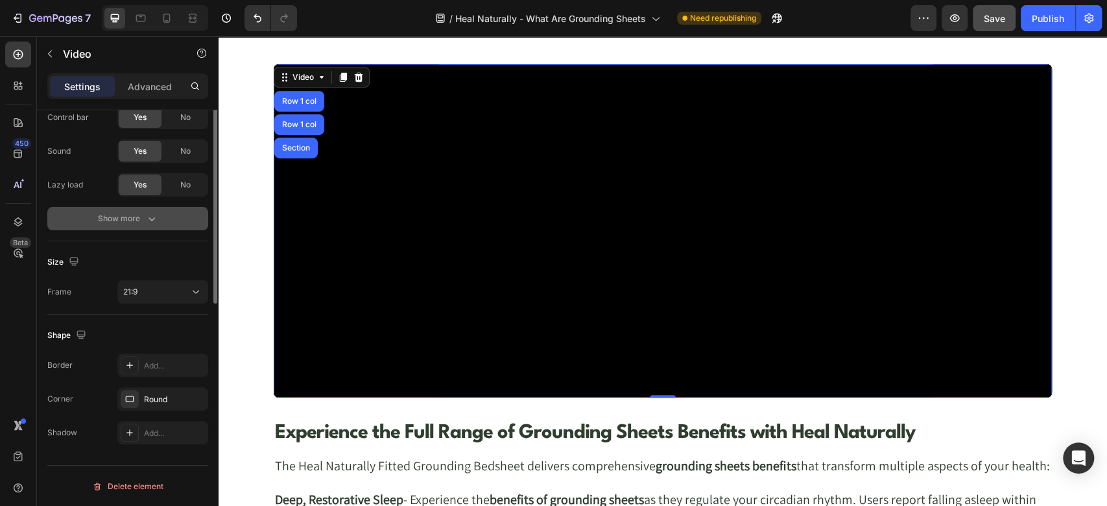
scroll to position [74, 0]
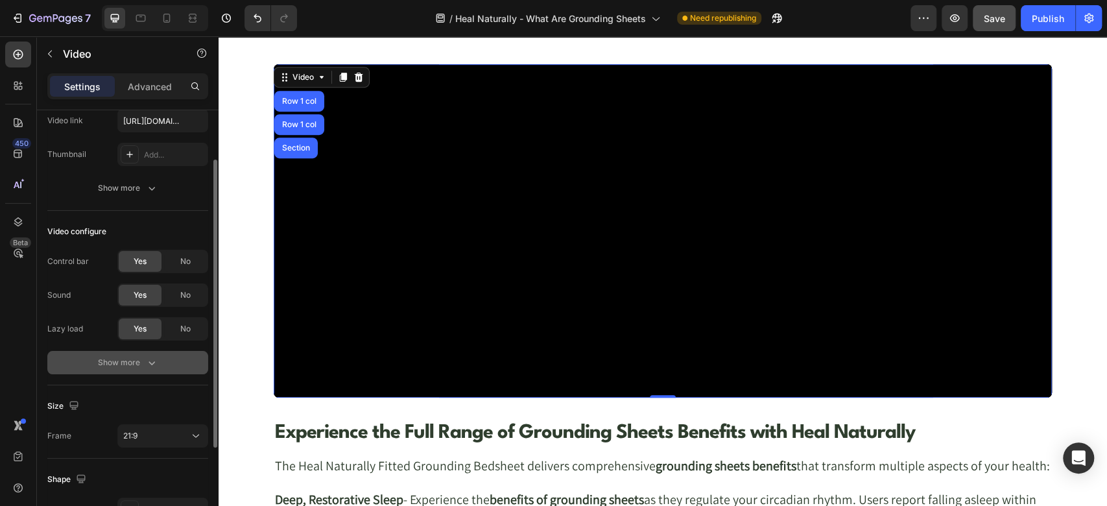
click at [128, 371] on button "Show more" at bounding box center [127, 362] width 161 height 23
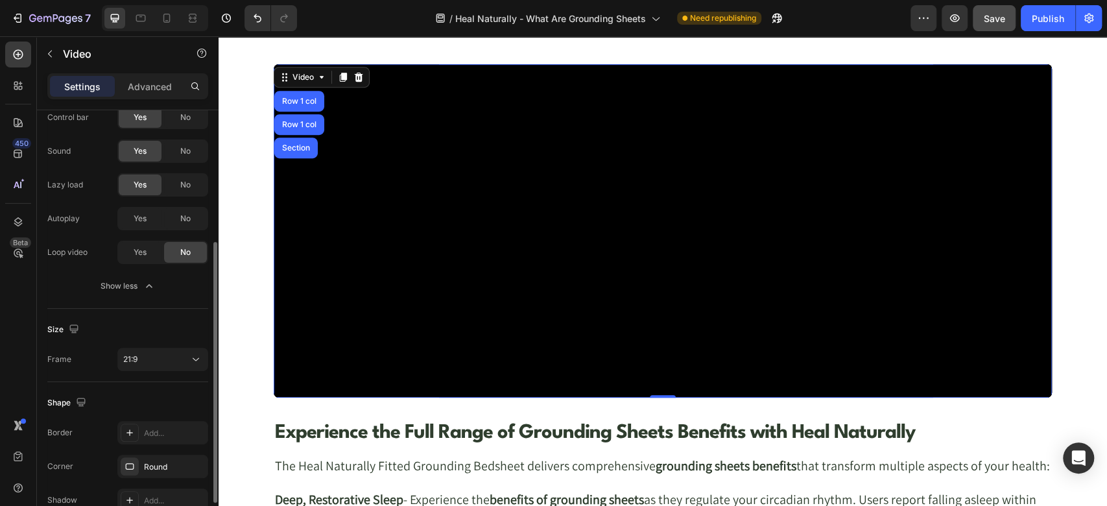
scroll to position [0, 0]
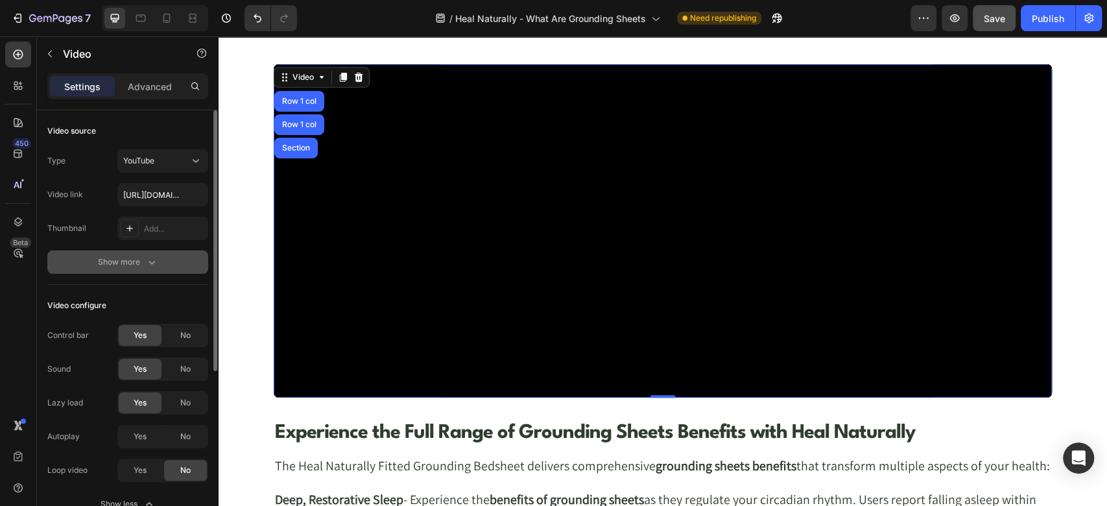
click at [136, 268] on button "Show more" at bounding box center [127, 261] width 161 height 23
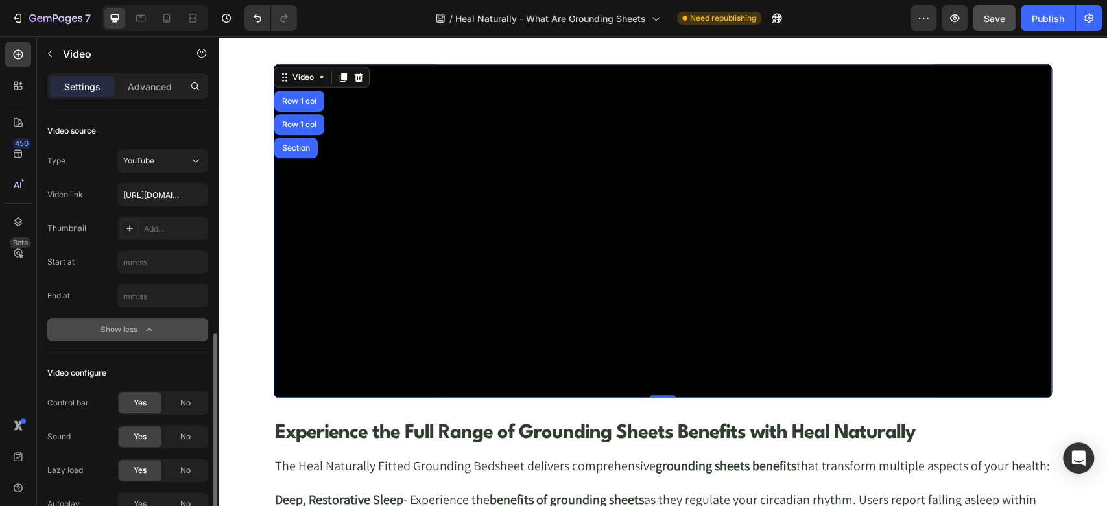
scroll to position [144, 0]
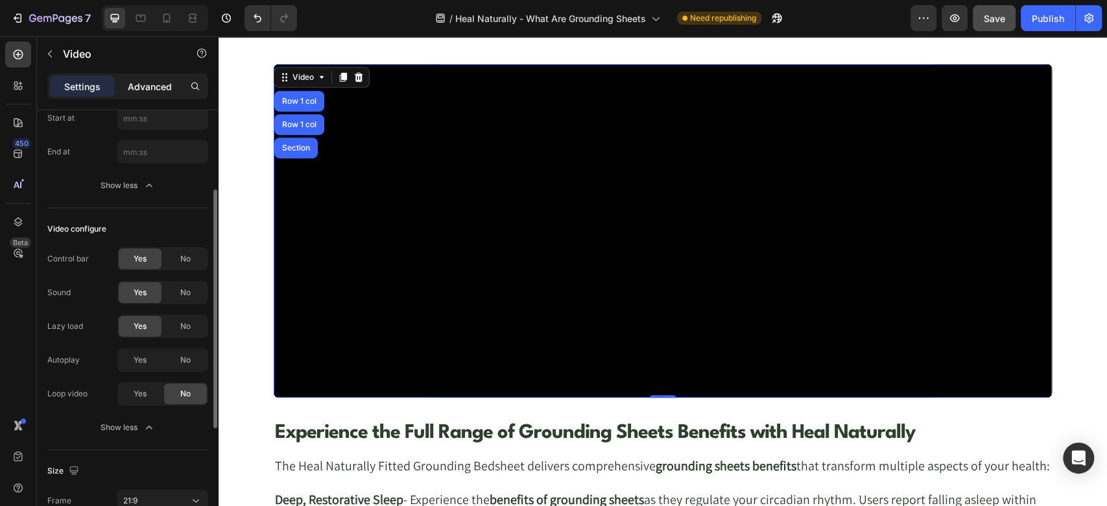
click at [161, 76] on div "Advanced" at bounding box center [149, 86] width 65 height 21
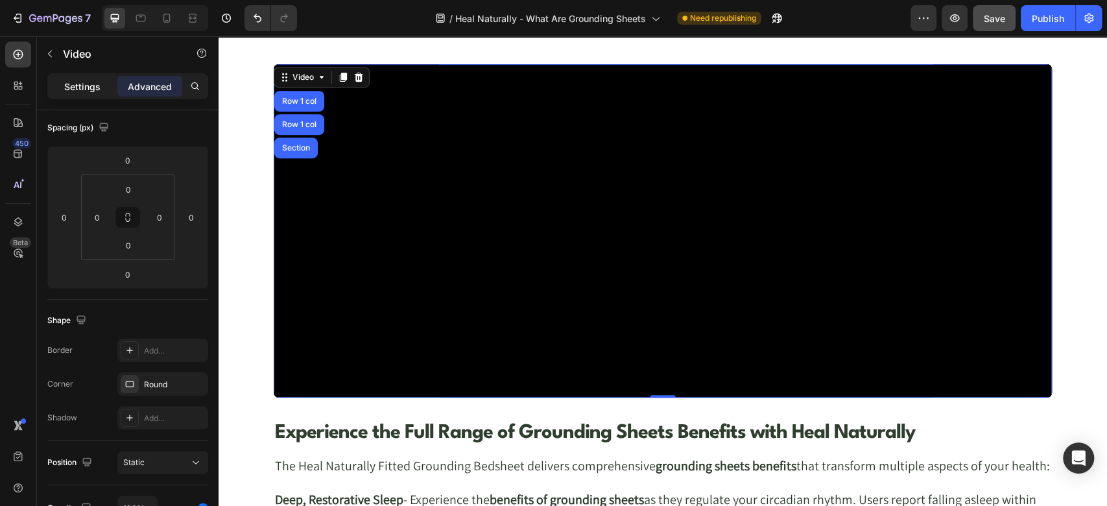
click at [89, 88] on p "Settings" at bounding box center [82, 87] width 36 height 14
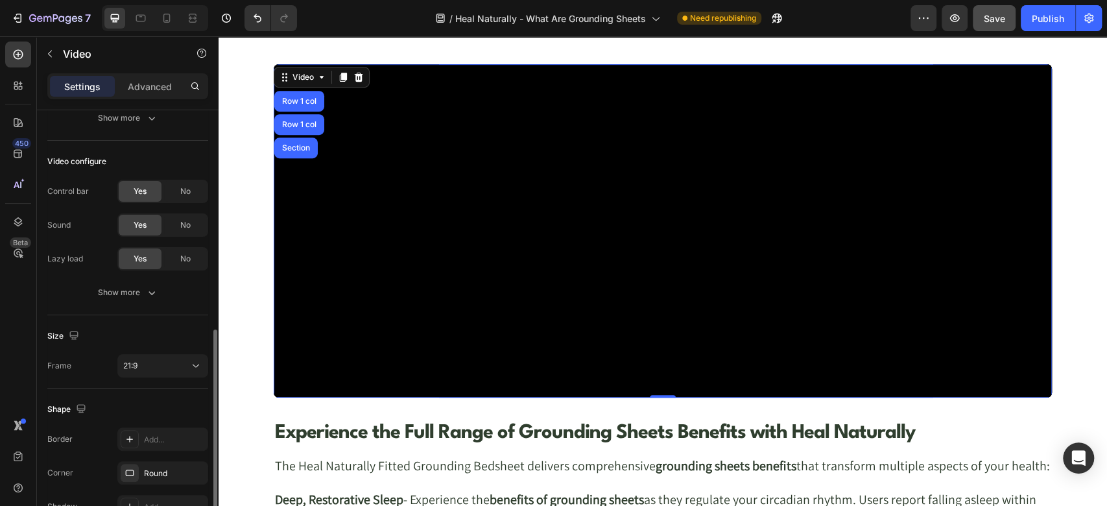
scroll to position [218, 0]
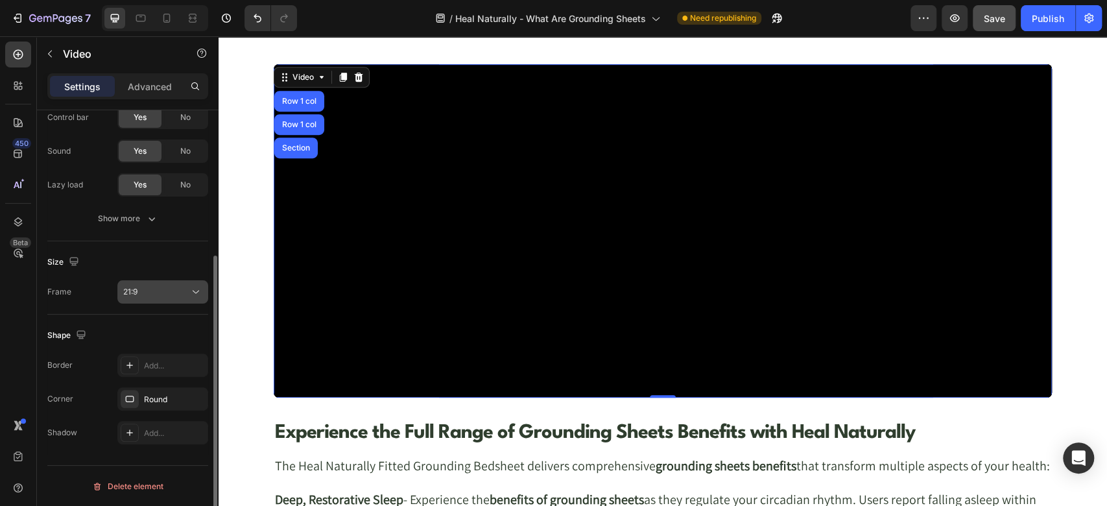
click at [158, 298] on button "21:9" at bounding box center [162, 291] width 91 height 23
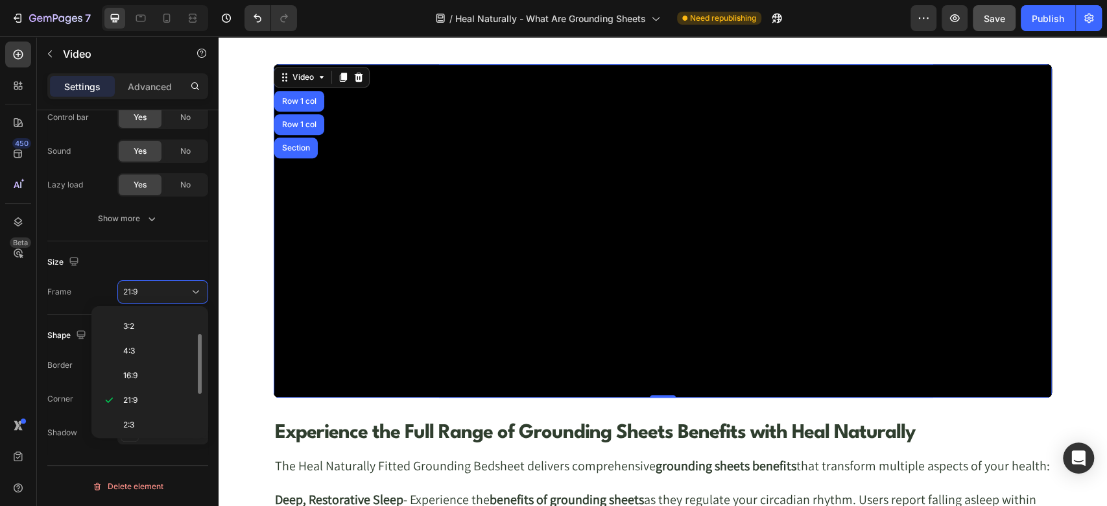
scroll to position [124, 0]
click at [153, 427] on div "Custom" at bounding box center [147, 421] width 101 height 25
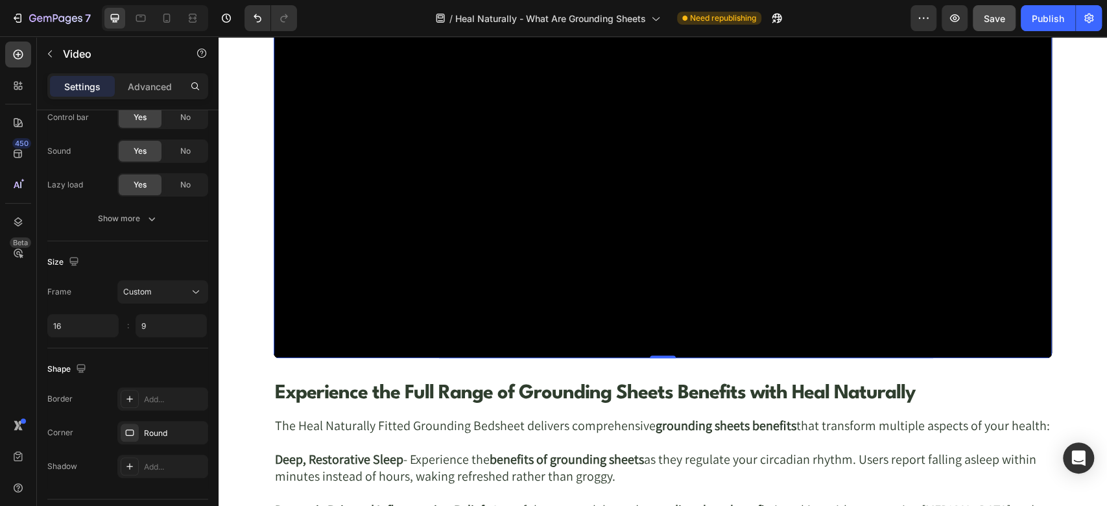
scroll to position [3778, 0]
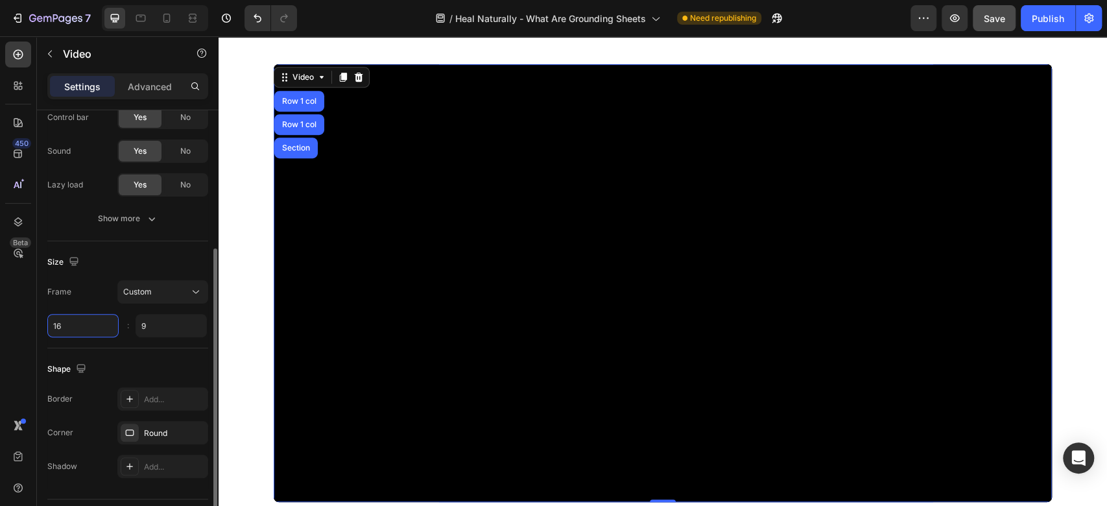
click at [78, 327] on input "16" at bounding box center [82, 325] width 71 height 23
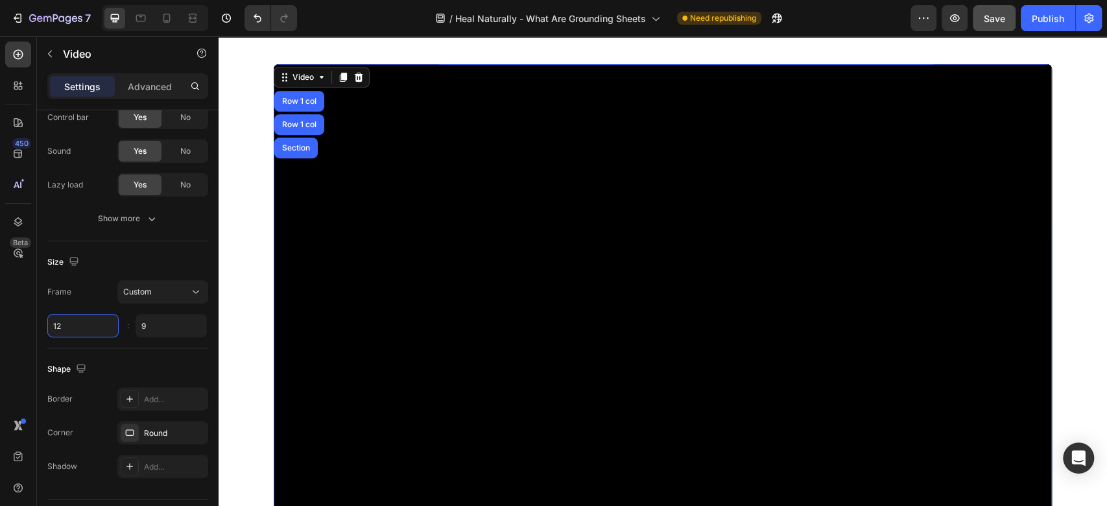
scroll to position [3922, 0]
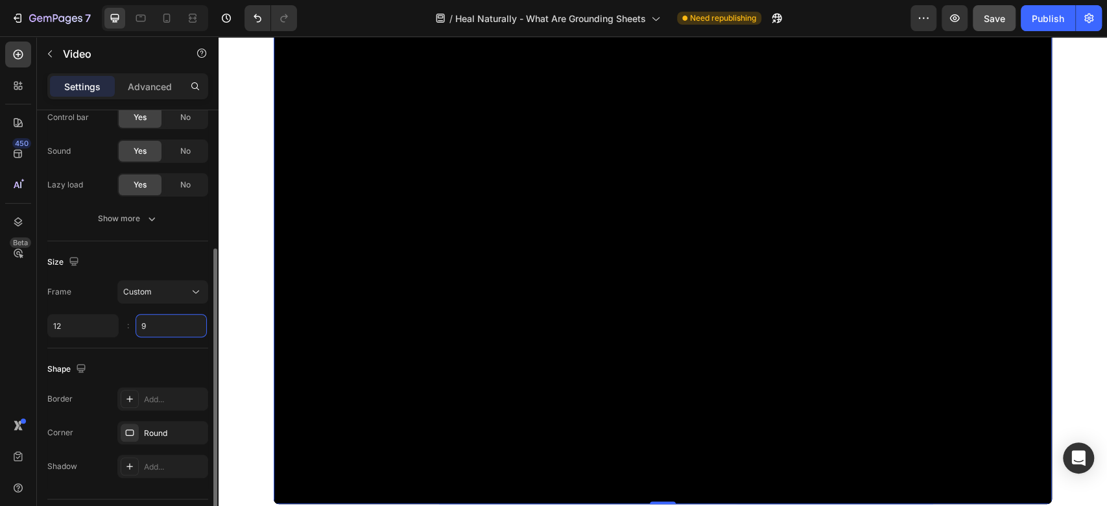
type input "12"
click at [167, 328] on input "9" at bounding box center [171, 325] width 71 height 23
type input "4"
click at [104, 269] on div "Size" at bounding box center [127, 262] width 161 height 21
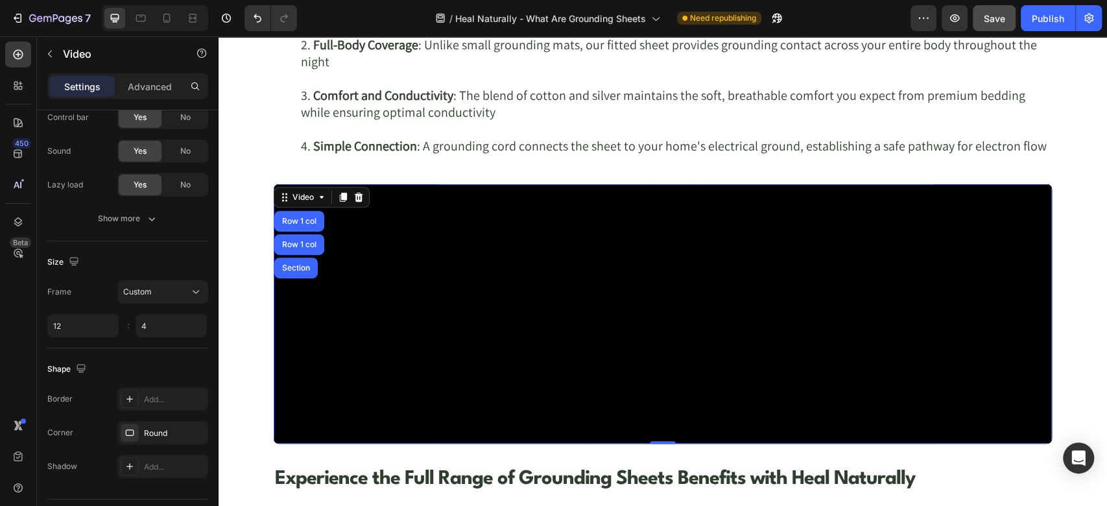
scroll to position [3635, 0]
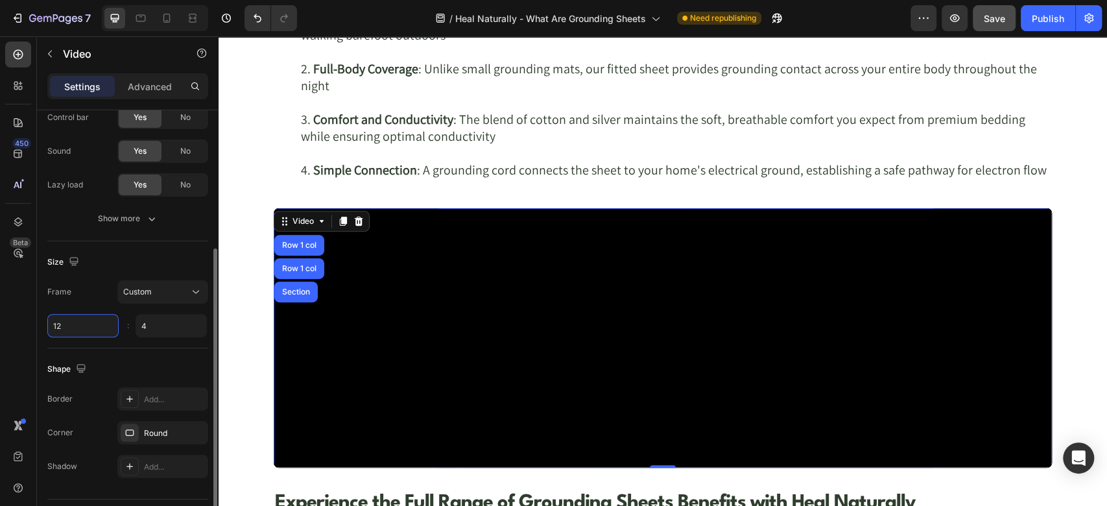
click at [70, 322] on input "12" at bounding box center [82, 325] width 71 height 23
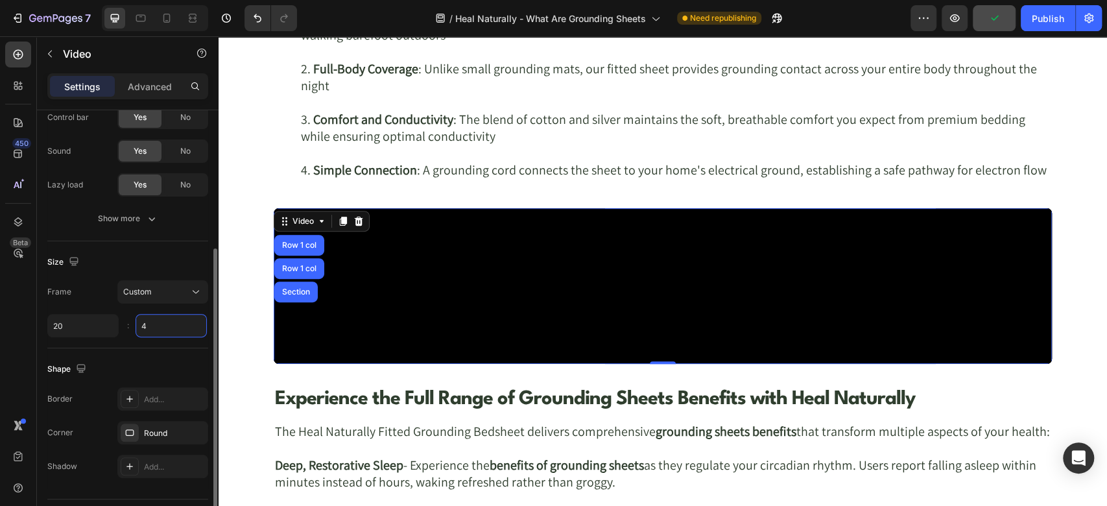
type input "20"
click at [160, 324] on input "4" at bounding box center [171, 325] width 71 height 23
type input "20"
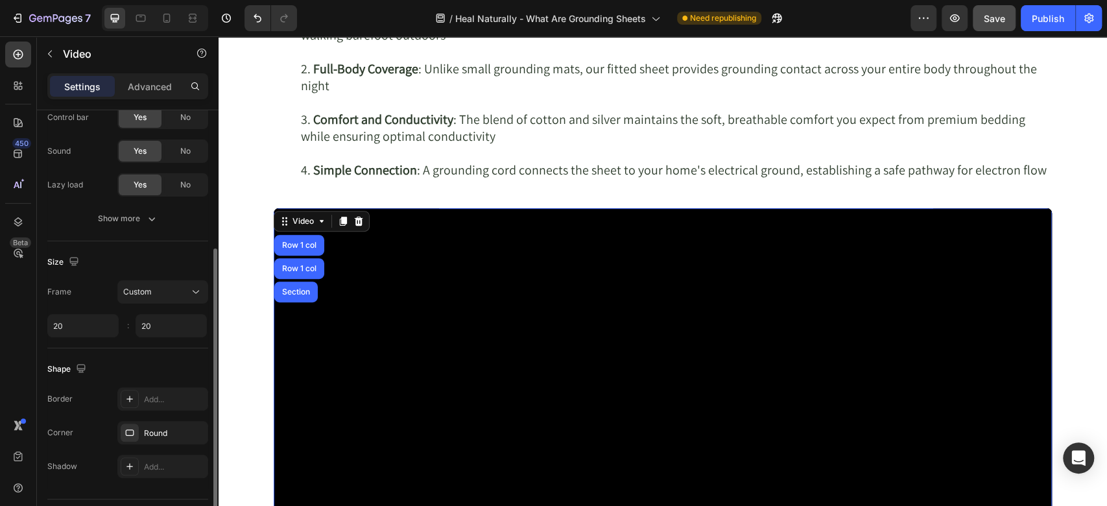
click at [133, 249] on div "Size Frame Custom 20 20 :" at bounding box center [127, 294] width 161 height 107
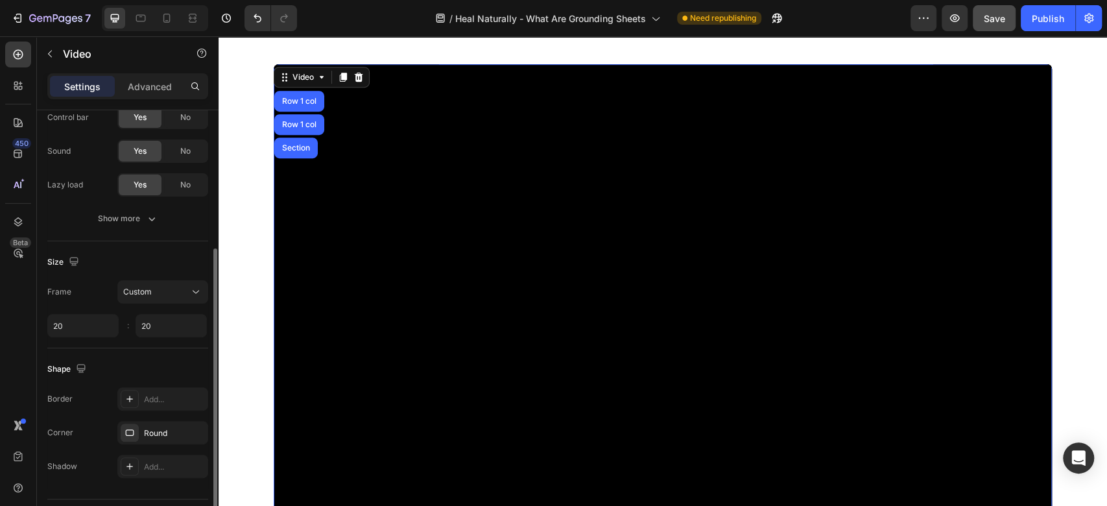
scroll to position [252, 0]
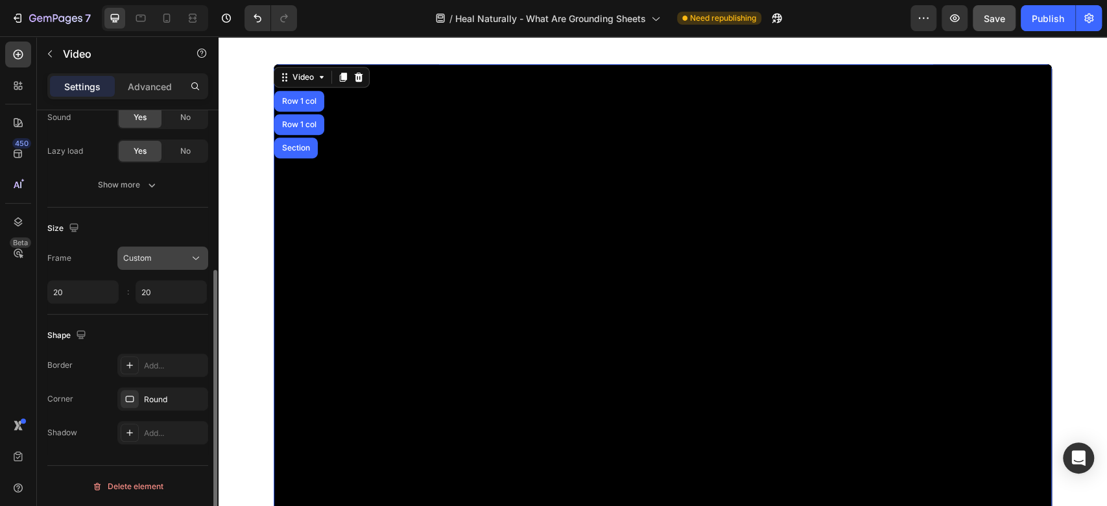
click at [172, 254] on div "Custom" at bounding box center [156, 258] width 66 height 12
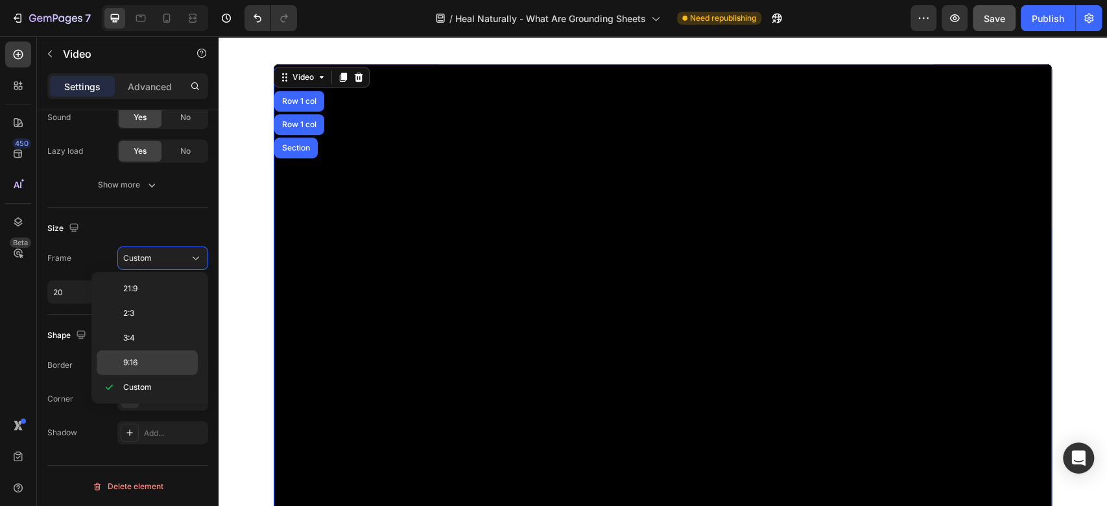
click at [154, 363] on p "9:16" at bounding box center [157, 363] width 69 height 12
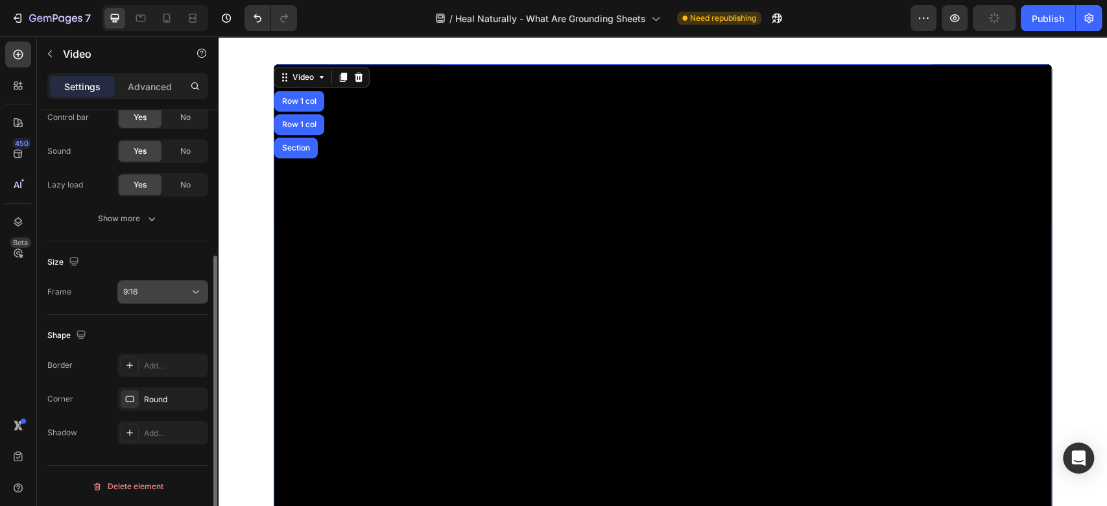
click at [176, 293] on div "9:16" at bounding box center [156, 292] width 66 height 12
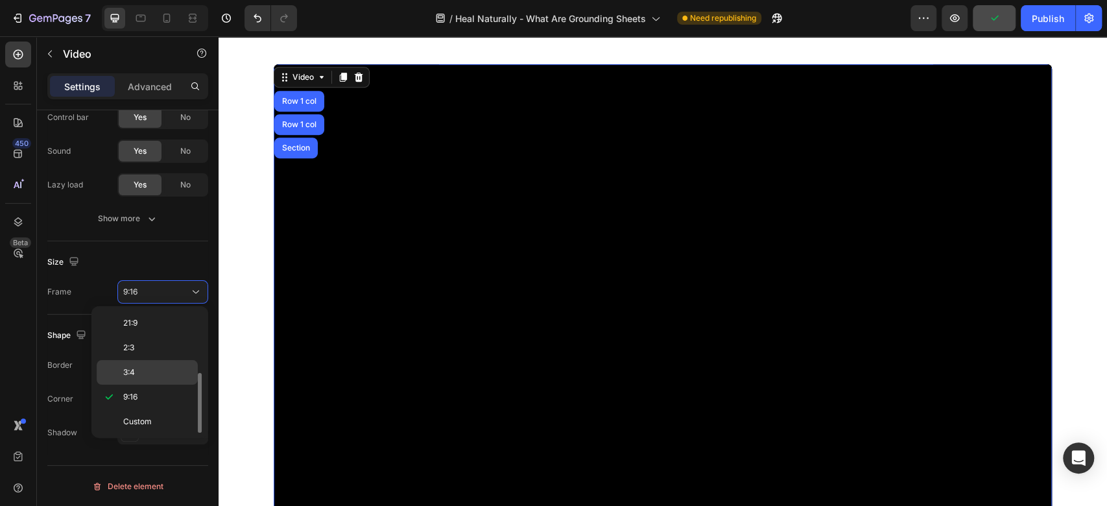
click at [145, 363] on div "3:4" at bounding box center [147, 372] width 101 height 25
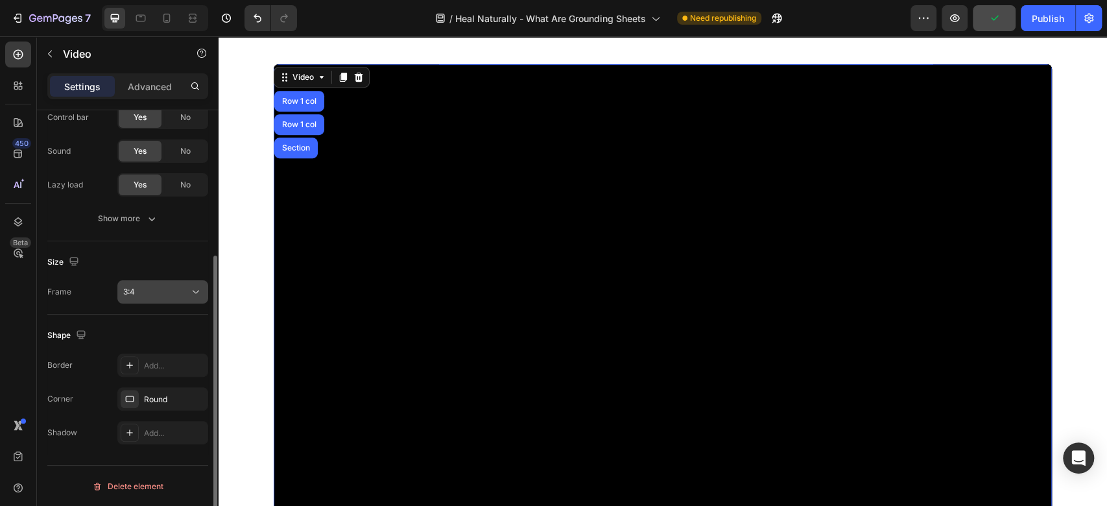
click at [185, 289] on div "3:4" at bounding box center [156, 292] width 66 height 12
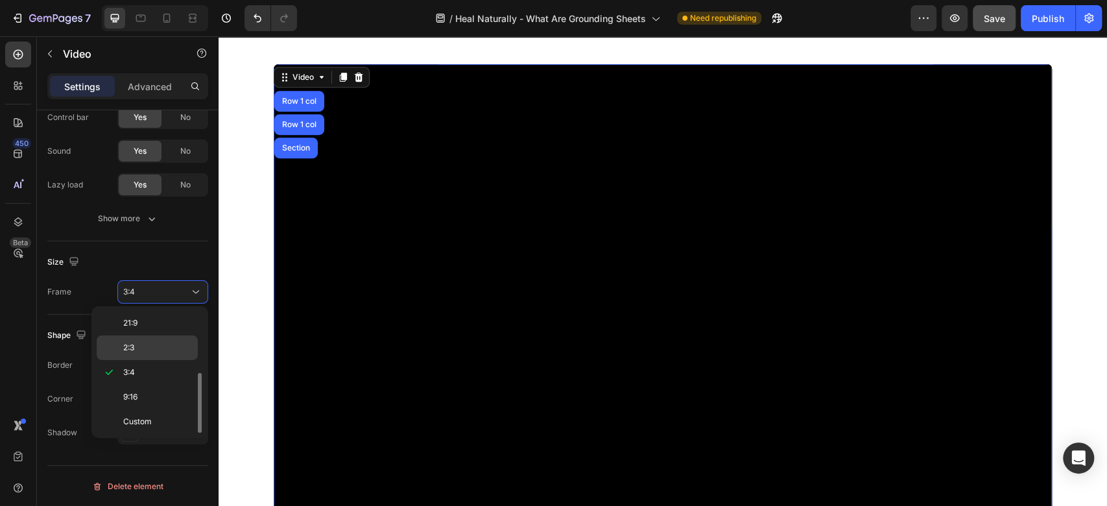
click at [149, 350] on p "2:3" at bounding box center [157, 348] width 69 height 12
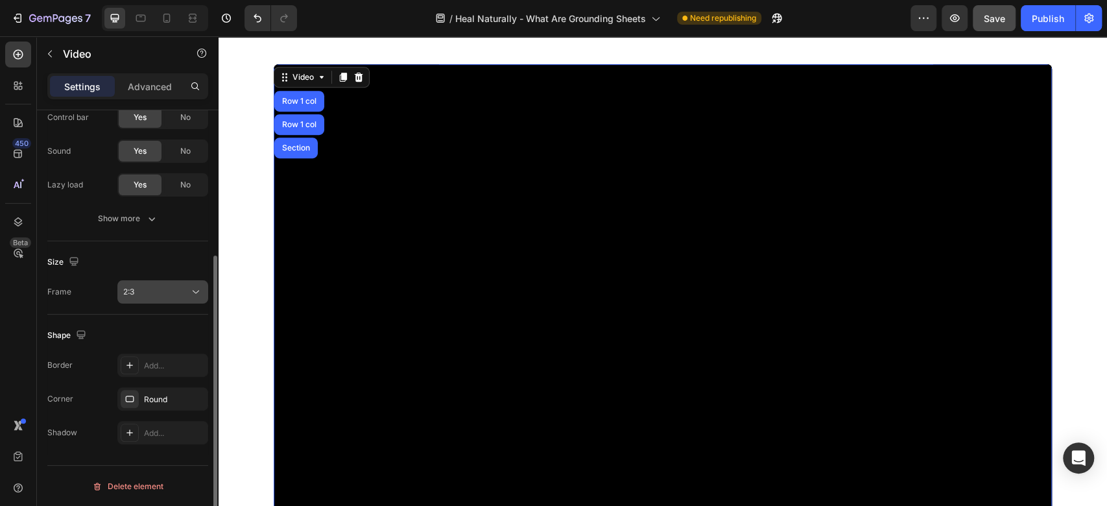
click at [147, 289] on div "2:3" at bounding box center [156, 292] width 66 height 12
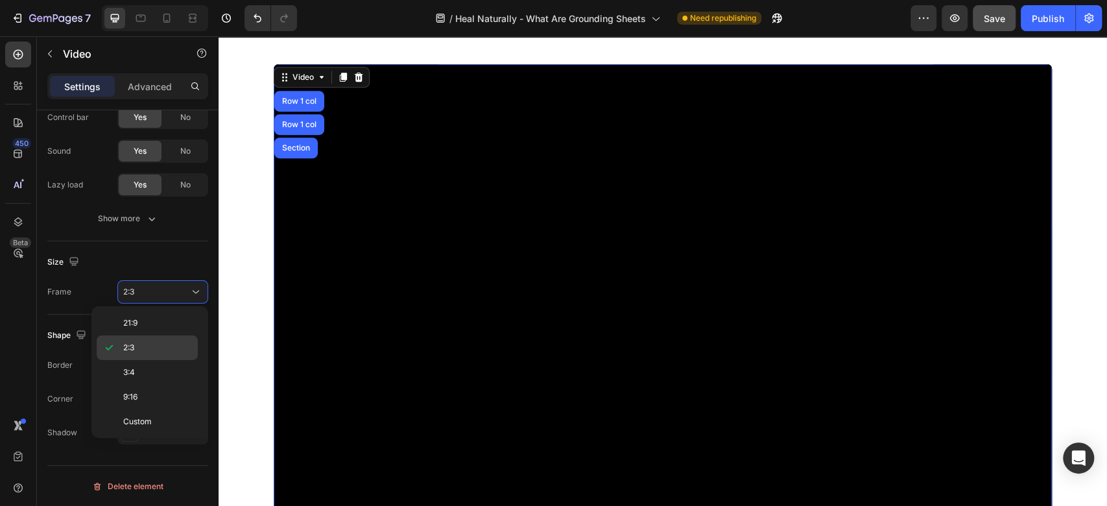
scroll to position [0, 0]
click at [143, 319] on span "Original" at bounding box center [137, 324] width 29 height 12
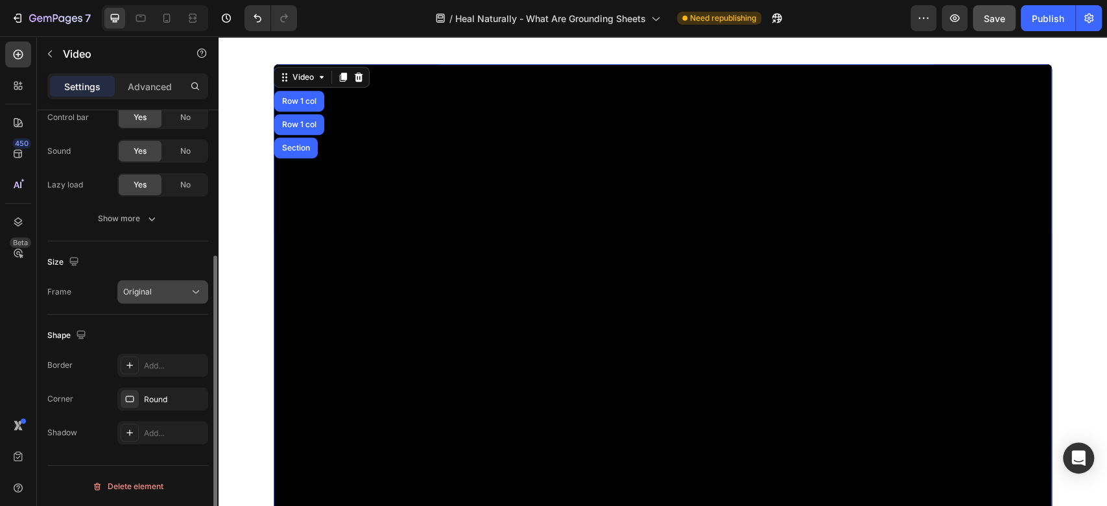
click at [176, 281] on button "Original" at bounding box center [162, 291] width 91 height 23
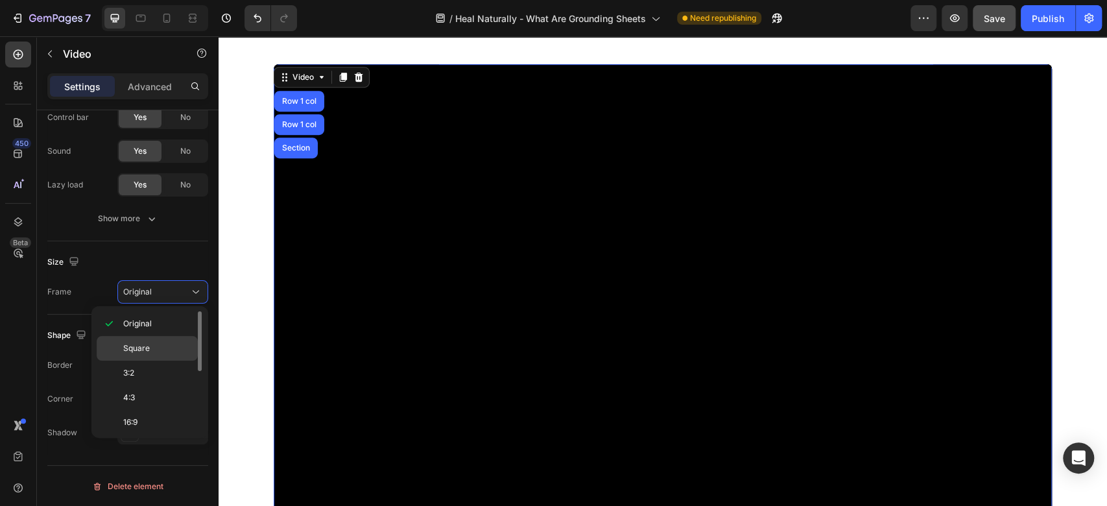
click at [154, 361] on div "Square" at bounding box center [147, 373] width 101 height 25
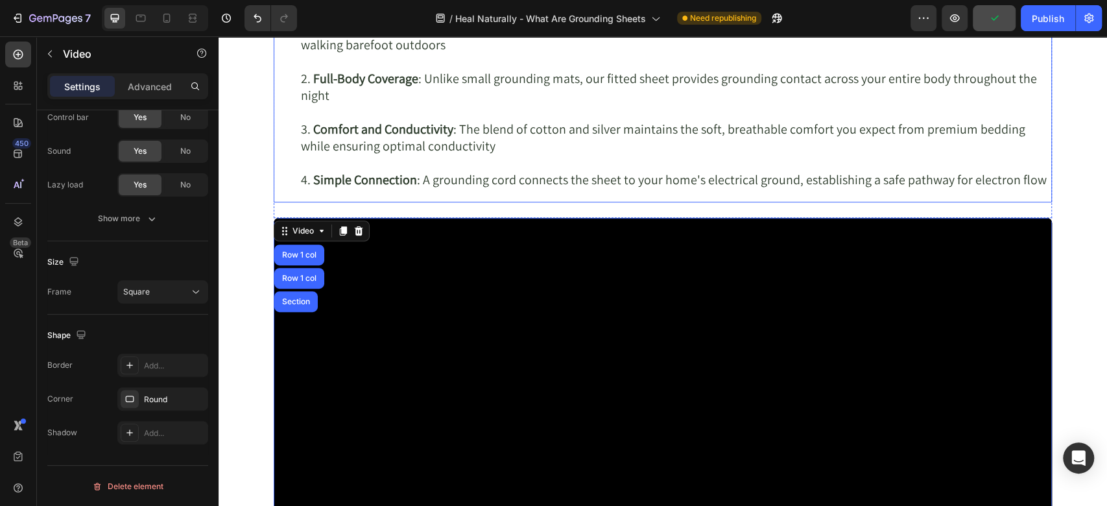
scroll to position [3635, 0]
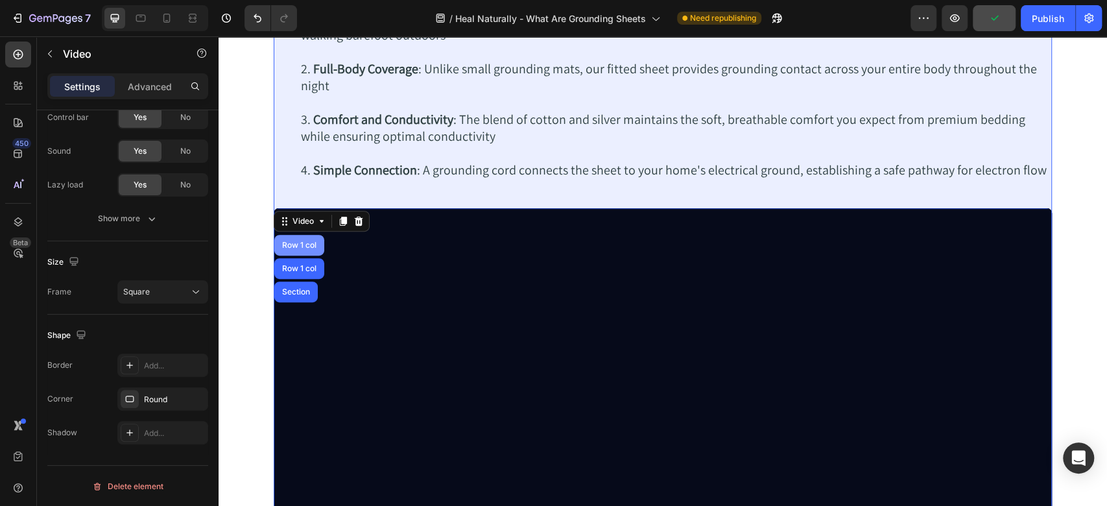
click at [279, 241] on div "Row 1 col" at bounding box center [299, 245] width 40 height 8
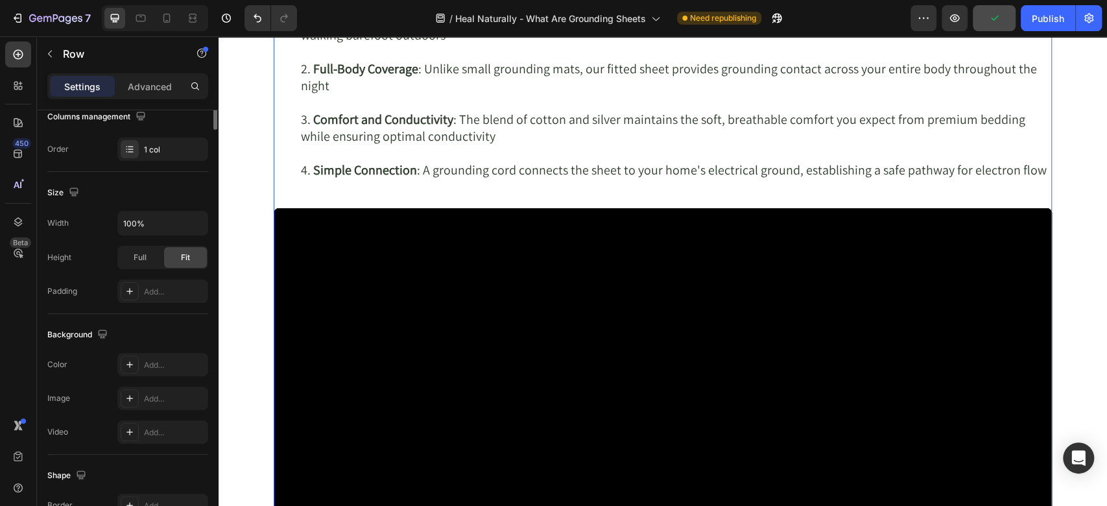
scroll to position [0, 0]
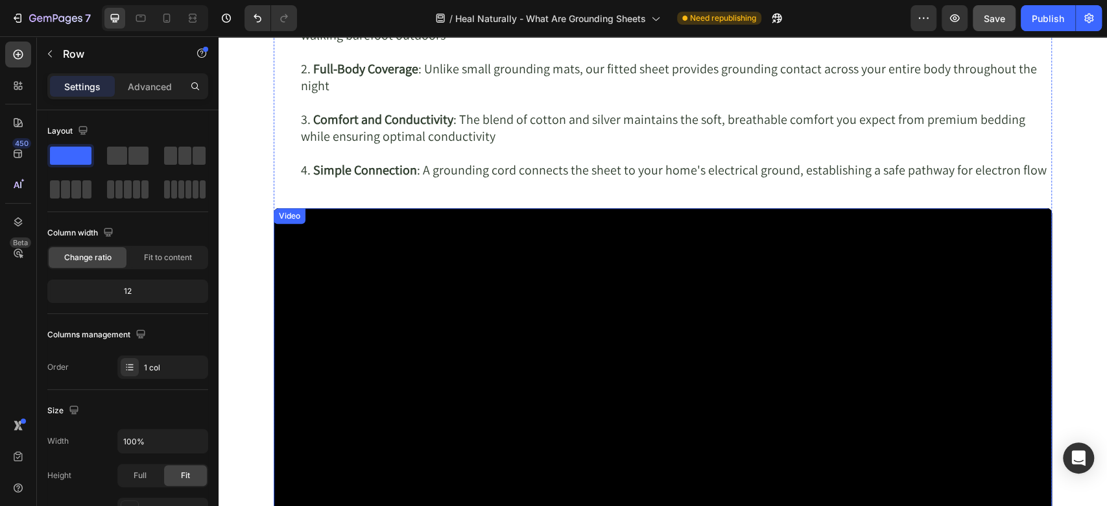
click at [279, 215] on div "Video" at bounding box center [289, 216] width 27 height 12
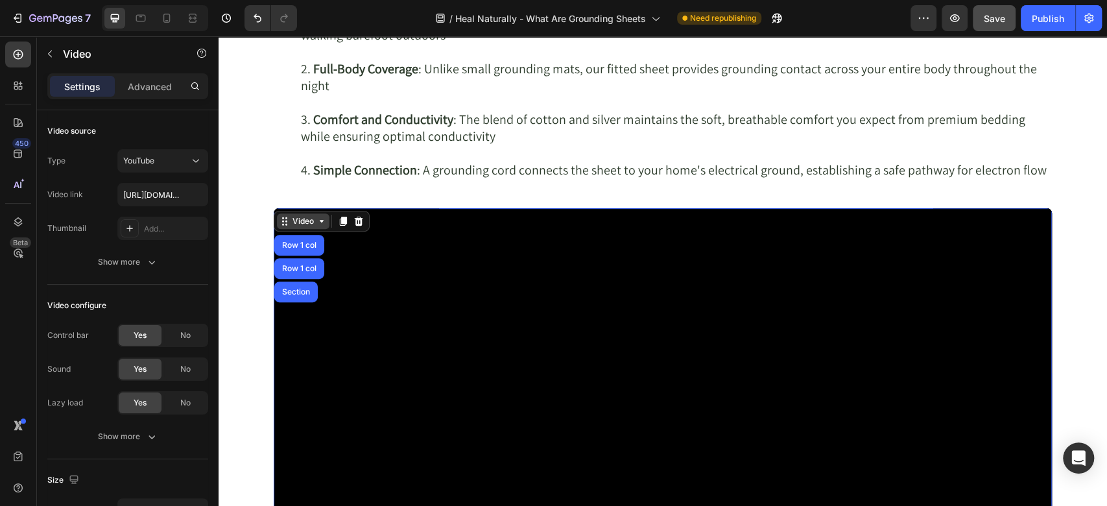
click at [290, 225] on div "Video" at bounding box center [303, 221] width 27 height 12
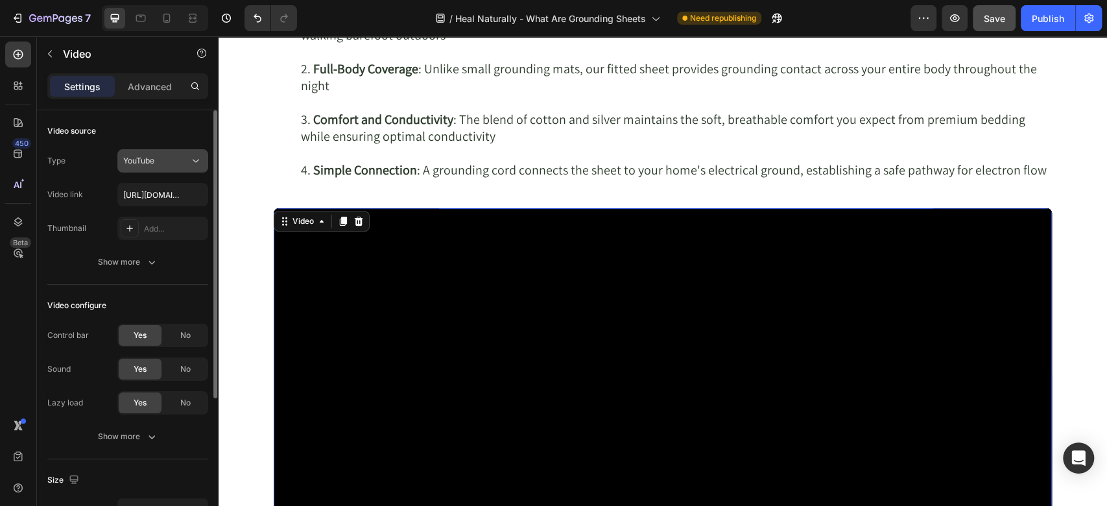
click at [165, 157] on div "YouTube" at bounding box center [156, 161] width 66 height 12
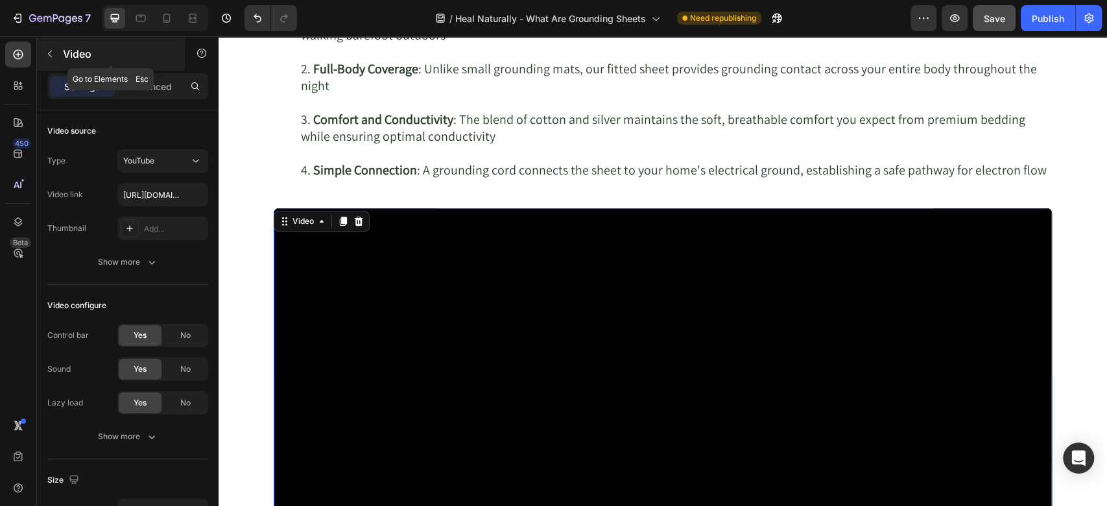
click at [141, 65] on div "Video" at bounding box center [111, 54] width 148 height 34
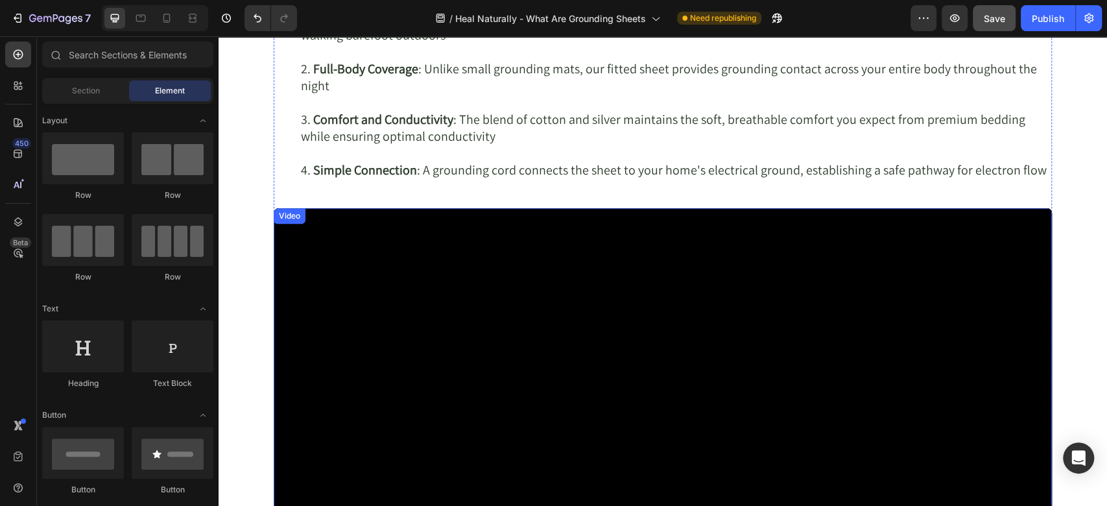
click at [276, 212] on div "Video" at bounding box center [289, 216] width 27 height 12
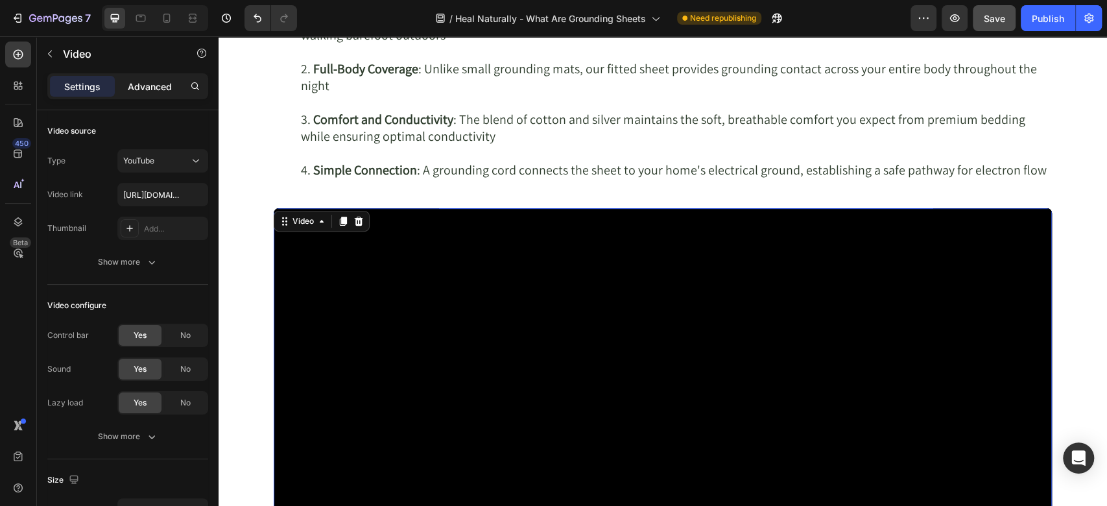
click at [150, 87] on p "Advanced" at bounding box center [150, 87] width 44 height 14
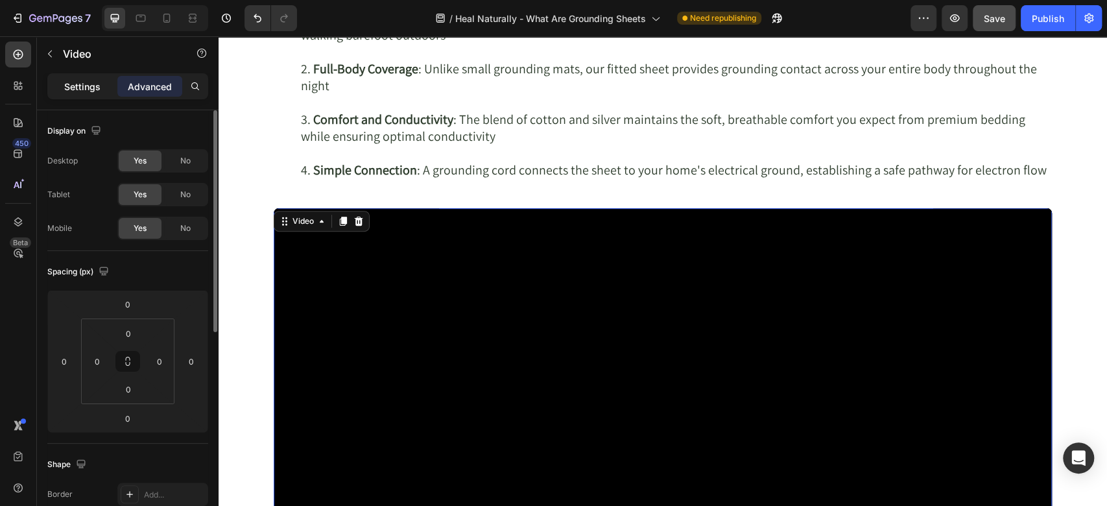
click at [87, 82] on p "Settings" at bounding box center [82, 87] width 36 height 14
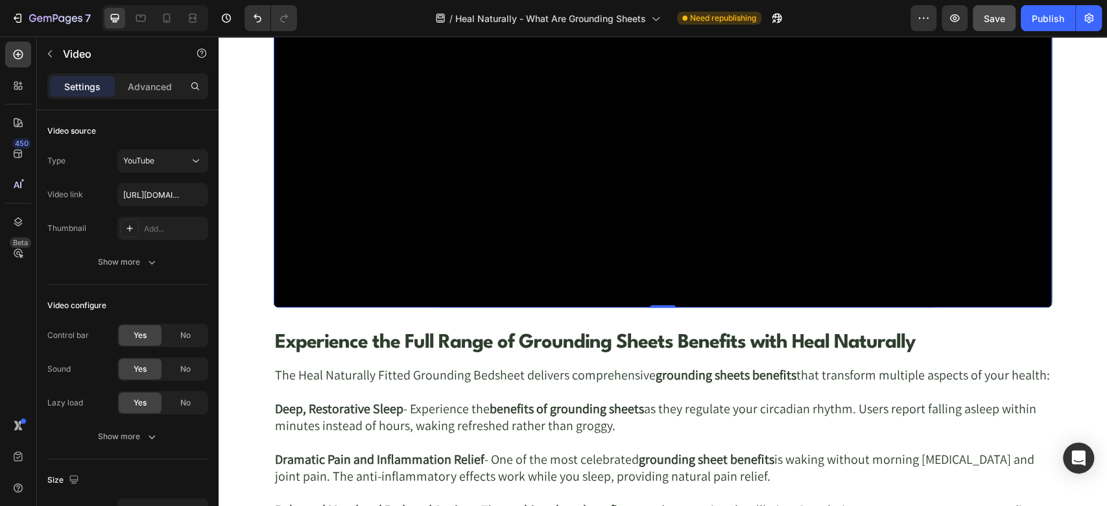
scroll to position [4355, 0]
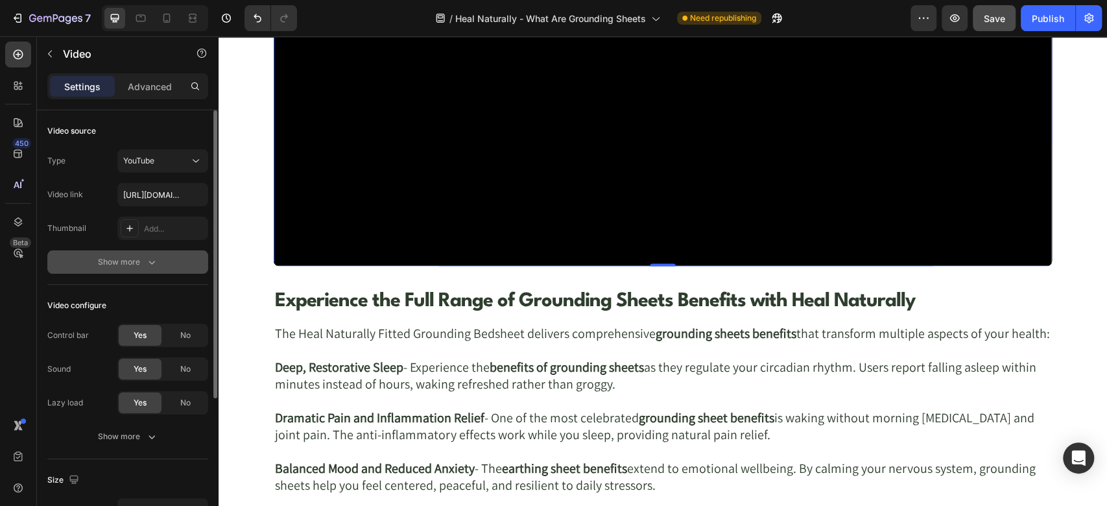
click at [132, 265] on div "Show more" at bounding box center [128, 261] width 60 height 13
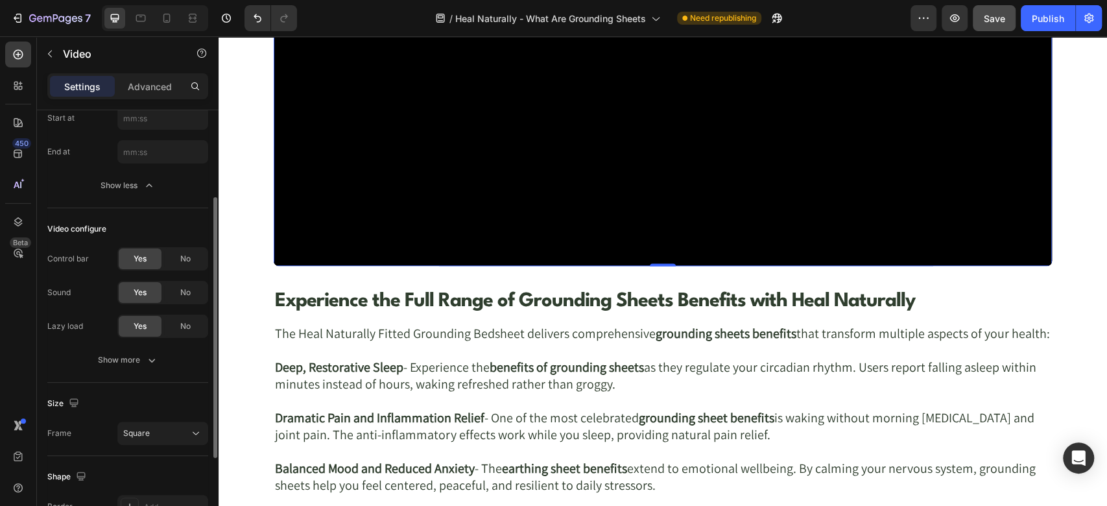
scroll to position [285, 0]
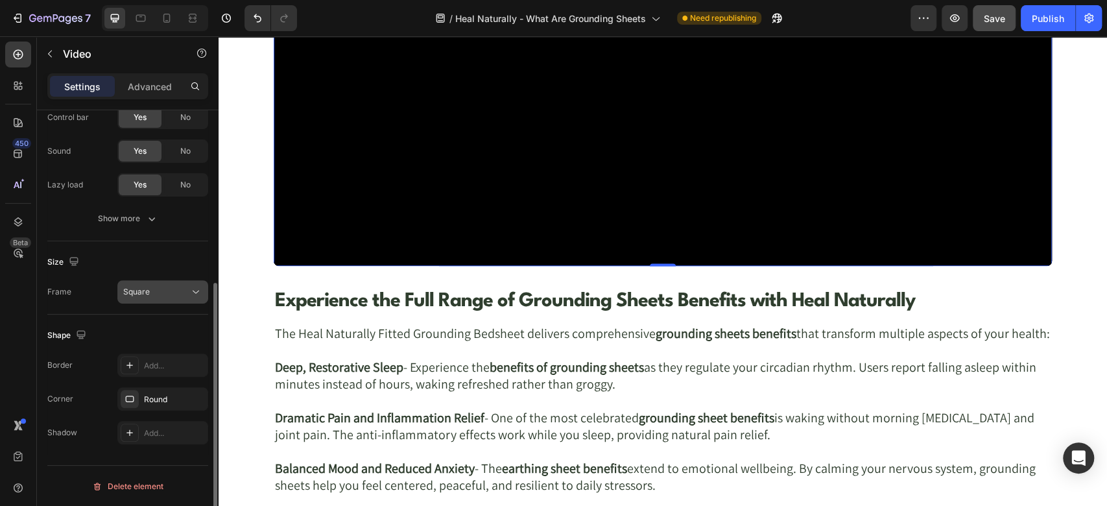
click at [196, 292] on icon at bounding box center [196, 292] width 6 height 3
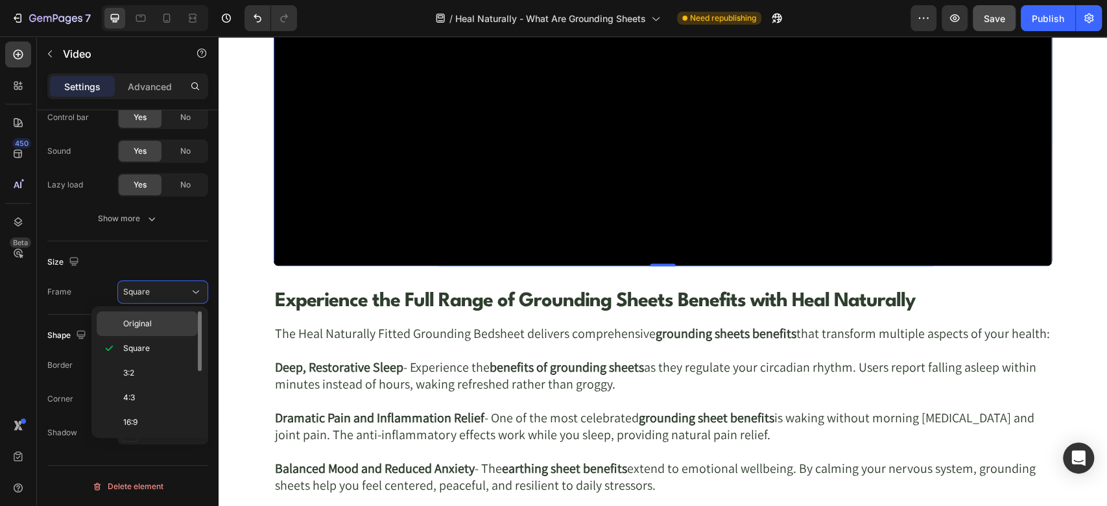
scroll to position [124, 0]
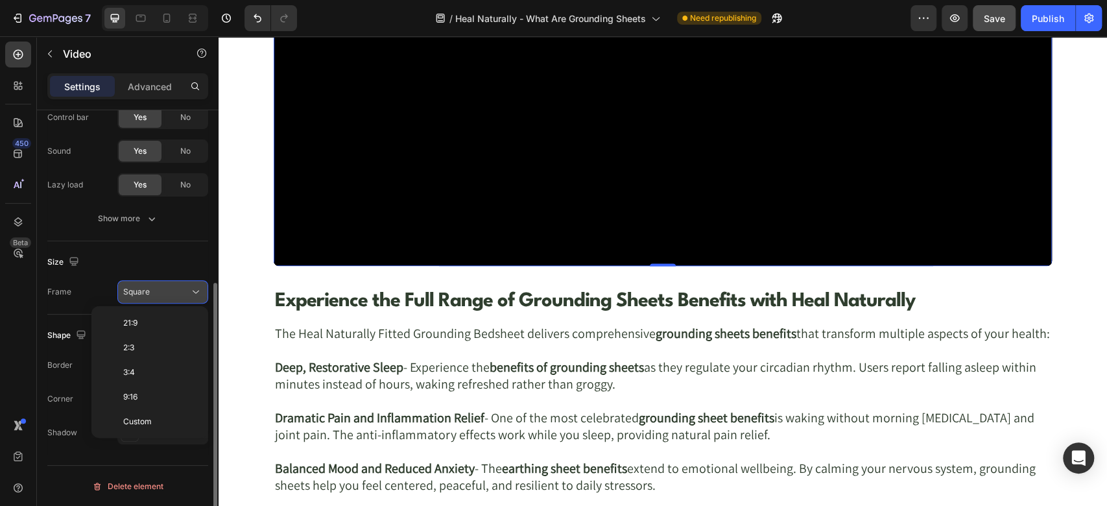
click at [175, 298] on button "Square" at bounding box center [162, 291] width 91 height 23
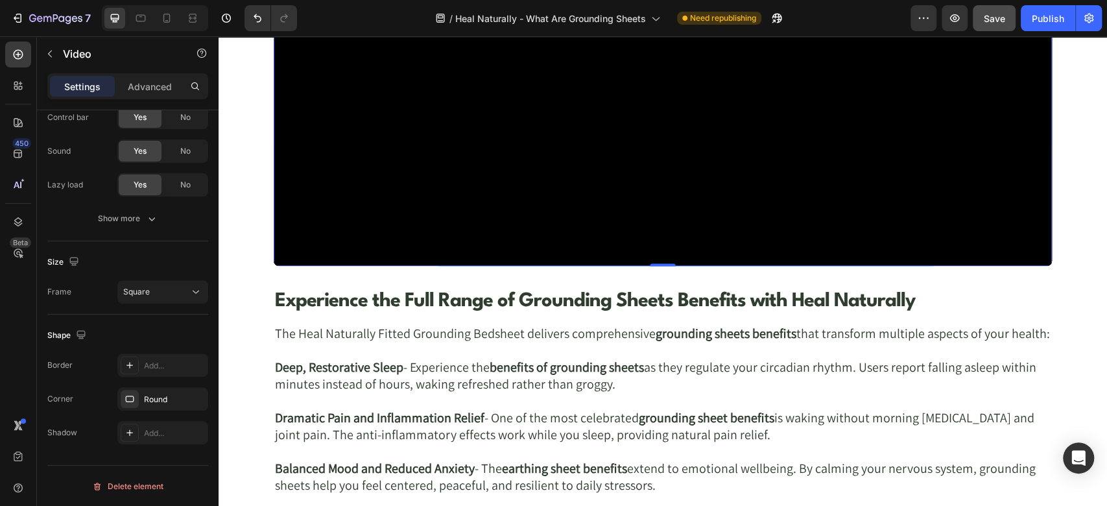
click at [31, 53] on div at bounding box center [18, 55] width 26 height 26
click at [22, 53] on icon at bounding box center [19, 55] width 10 height 10
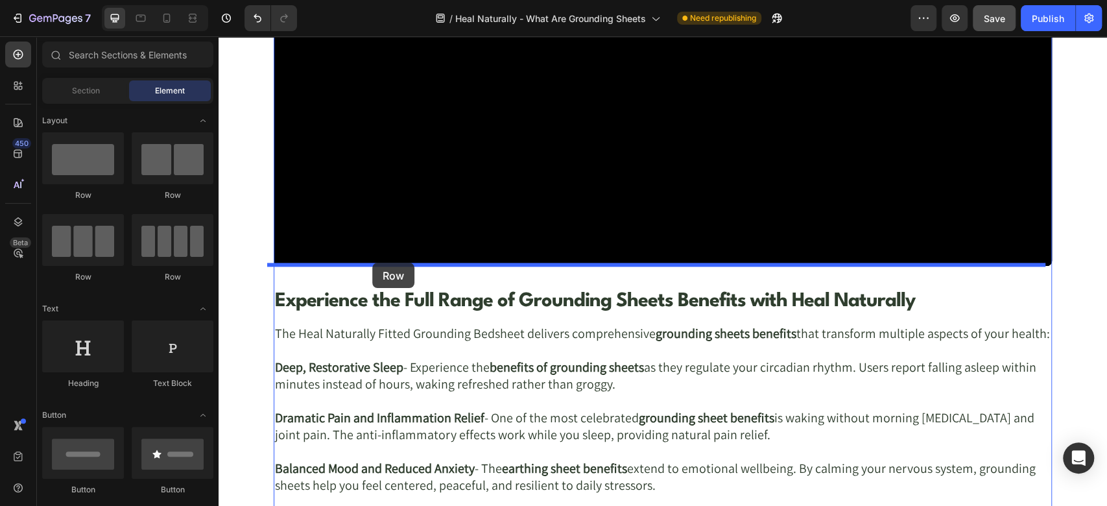
drag, startPoint x: 302, startPoint y: 208, endPoint x: 372, endPoint y: 263, distance: 89.2
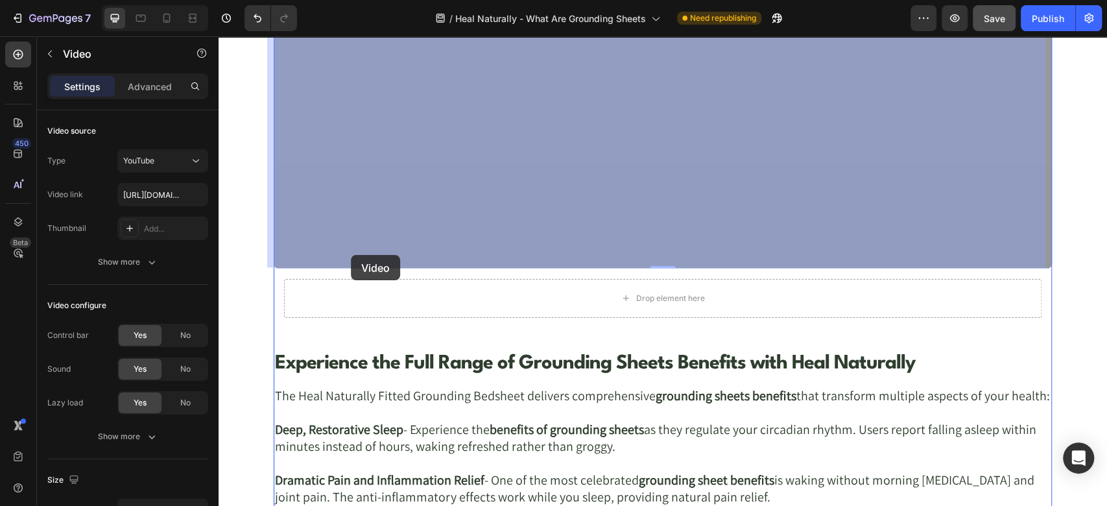
scroll to position [4355, 0]
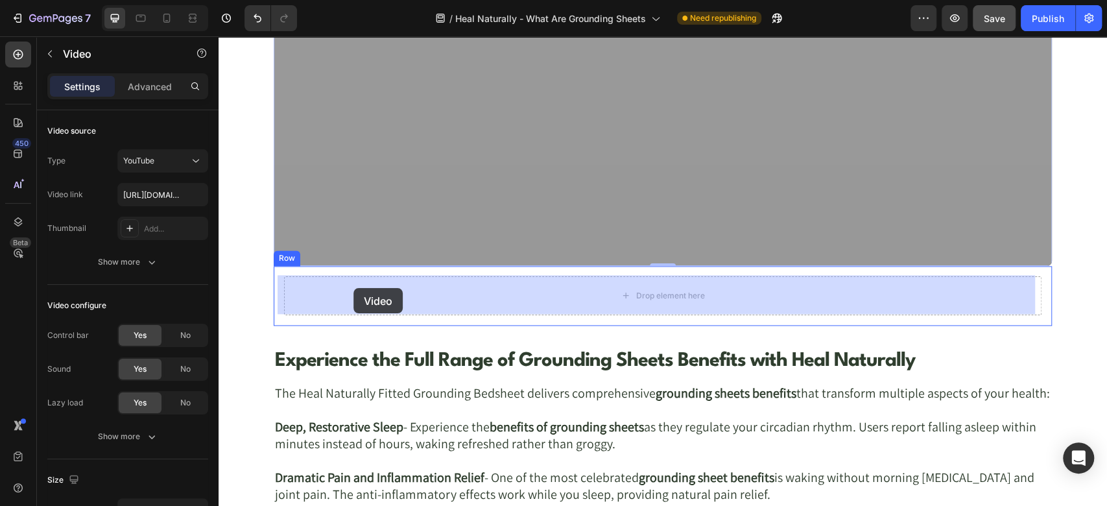
drag, startPoint x: 281, startPoint y: 74, endPoint x: 353, endPoint y: 288, distance: 226.0
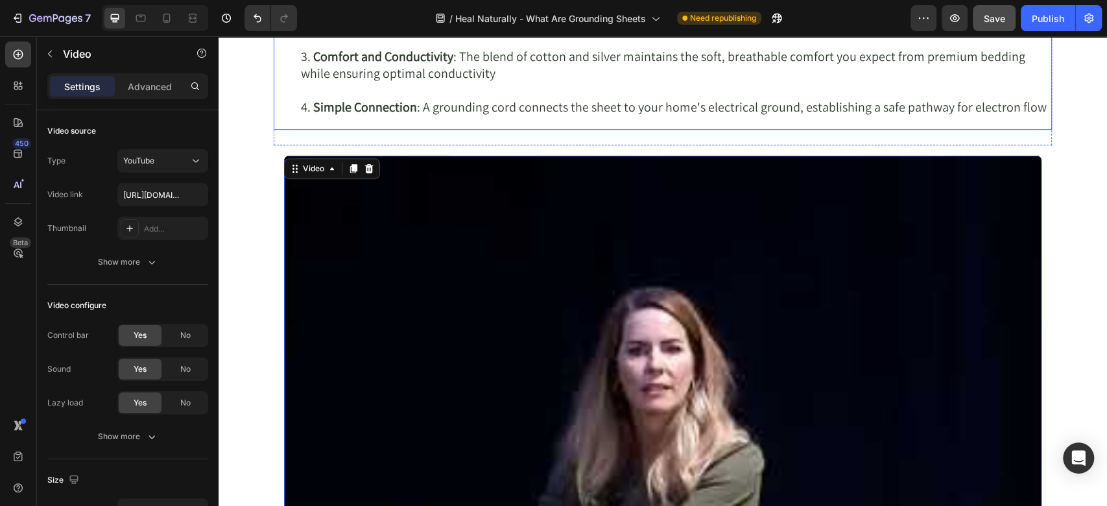
scroll to position [3721, 0]
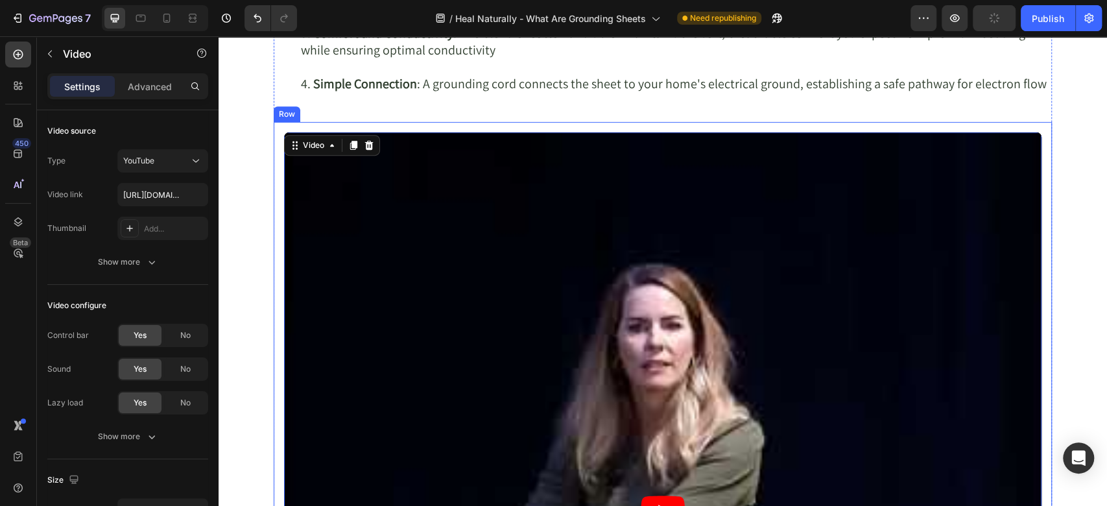
click at [274, 147] on div "Video 0 Row" at bounding box center [663, 511] width 778 height 778
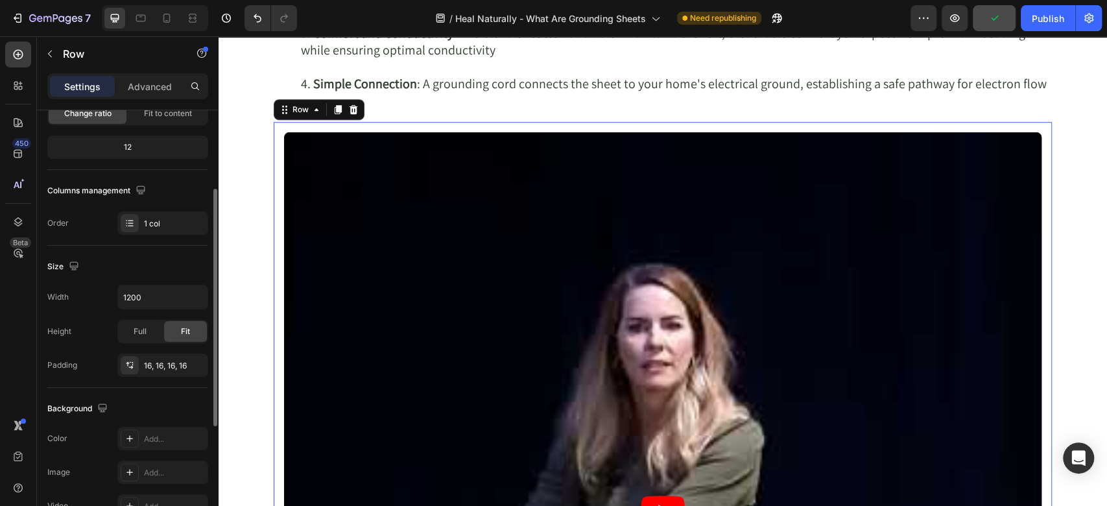
scroll to position [288, 0]
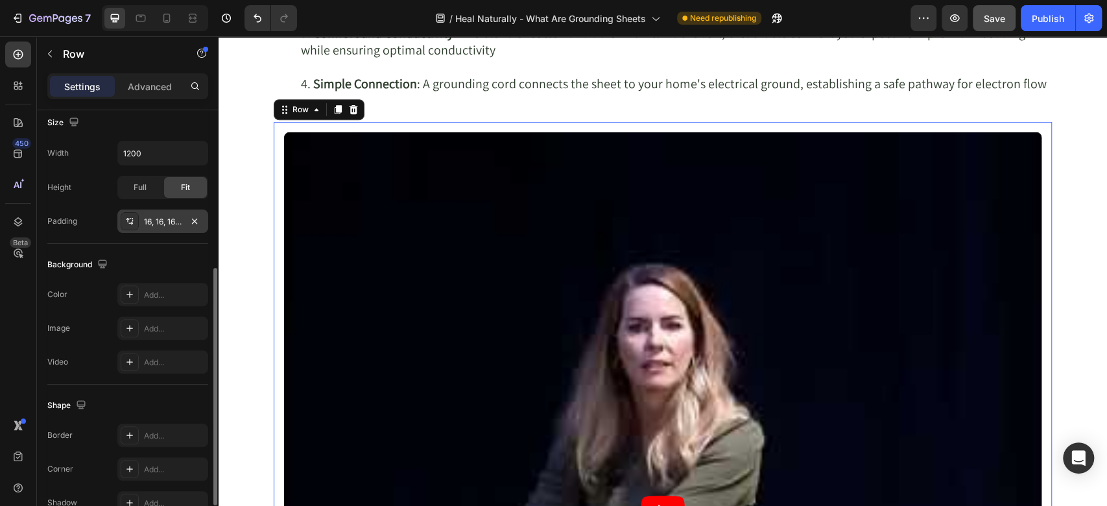
click at [154, 222] on div "16, 16, 16, 16" at bounding box center [163, 222] width 38 height 12
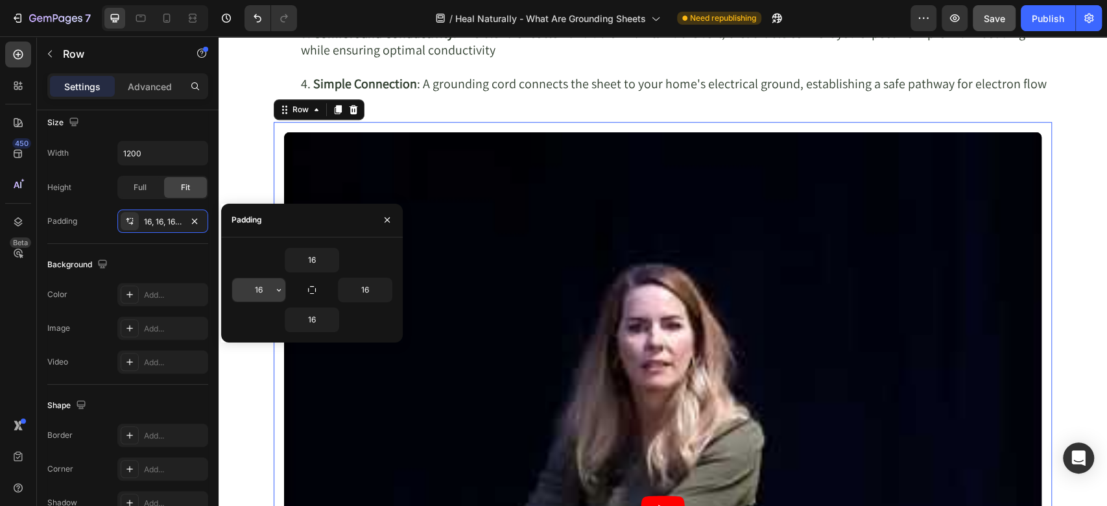
click at [269, 294] on input "16" at bounding box center [258, 289] width 53 height 23
click at [279, 291] on icon "button" at bounding box center [279, 290] width 10 height 10
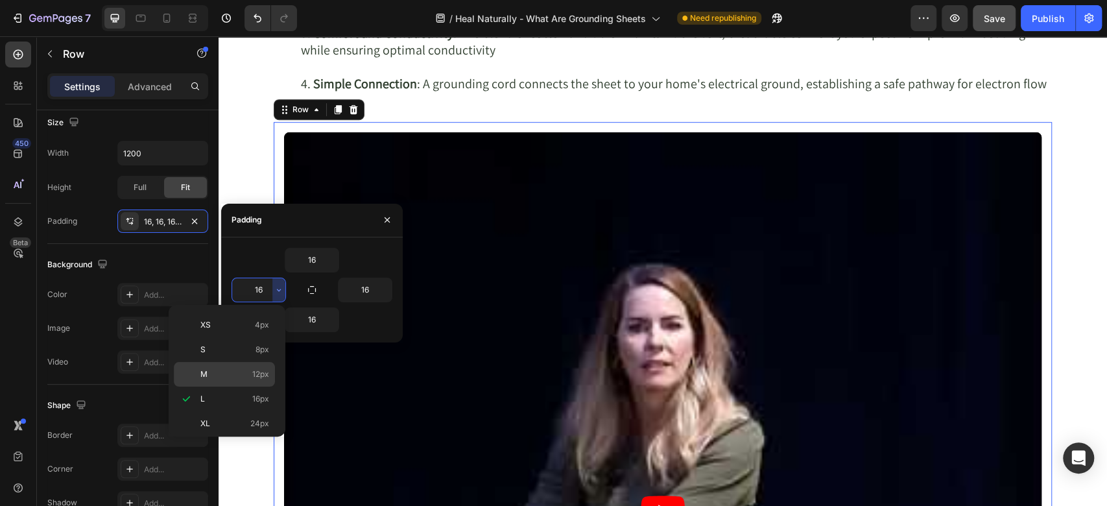
scroll to position [148, 0]
click at [235, 392] on p "4XL 80px" at bounding box center [234, 396] width 69 height 12
type input "80"
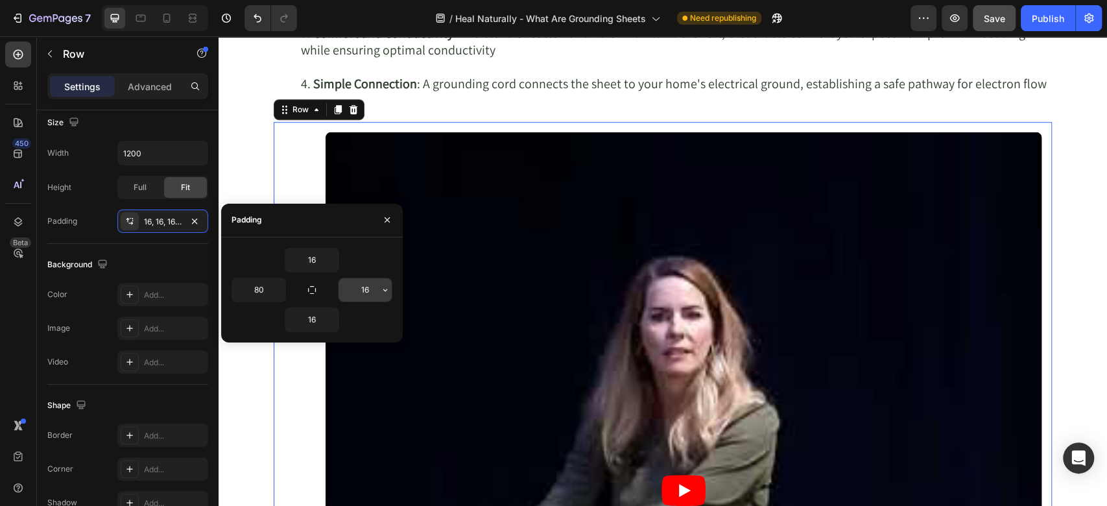
click at [386, 293] on icon "button" at bounding box center [385, 290] width 10 height 10
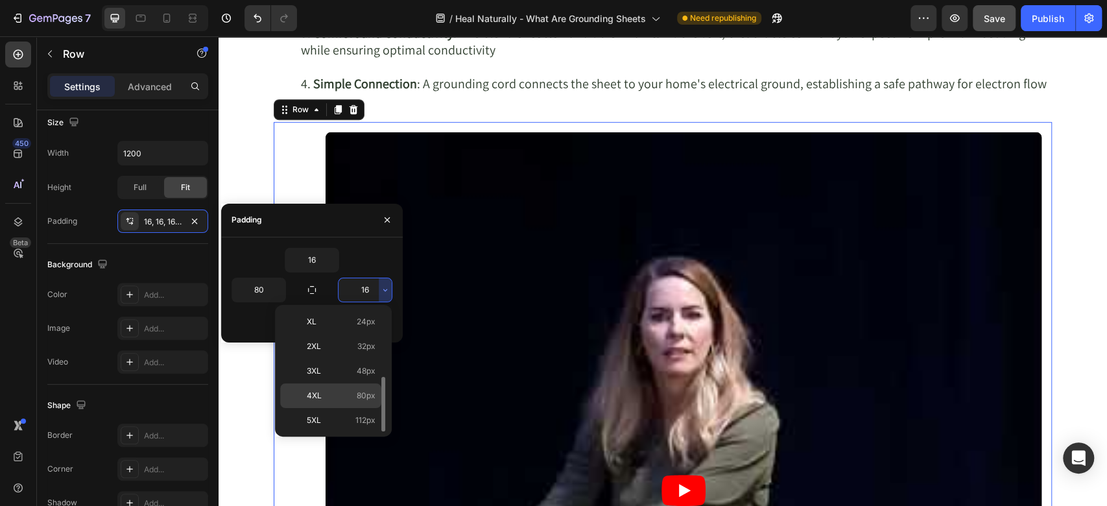
click at [313, 390] on span "4XL" at bounding box center [314, 396] width 15 height 12
type input "80"
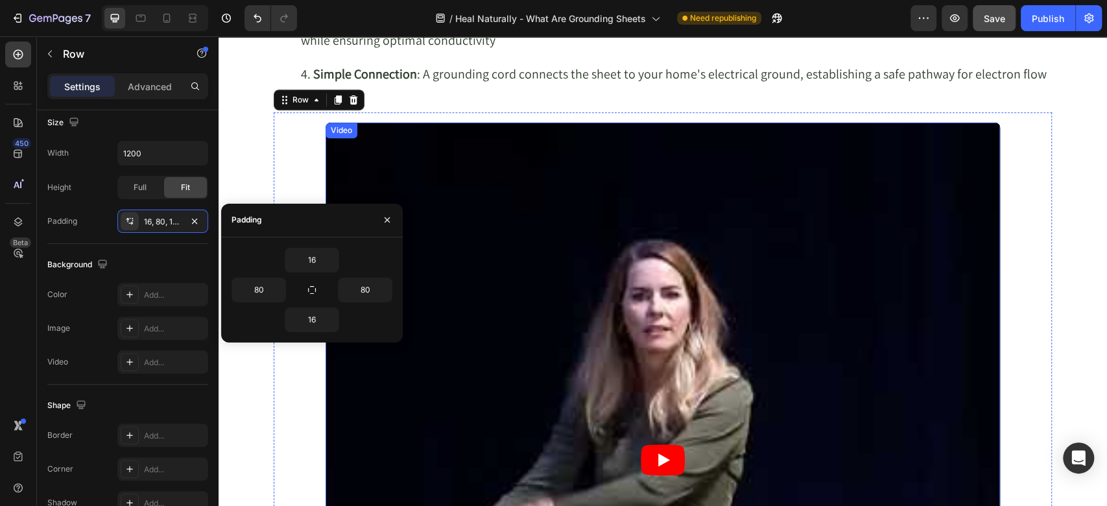
scroll to position [3721, 0]
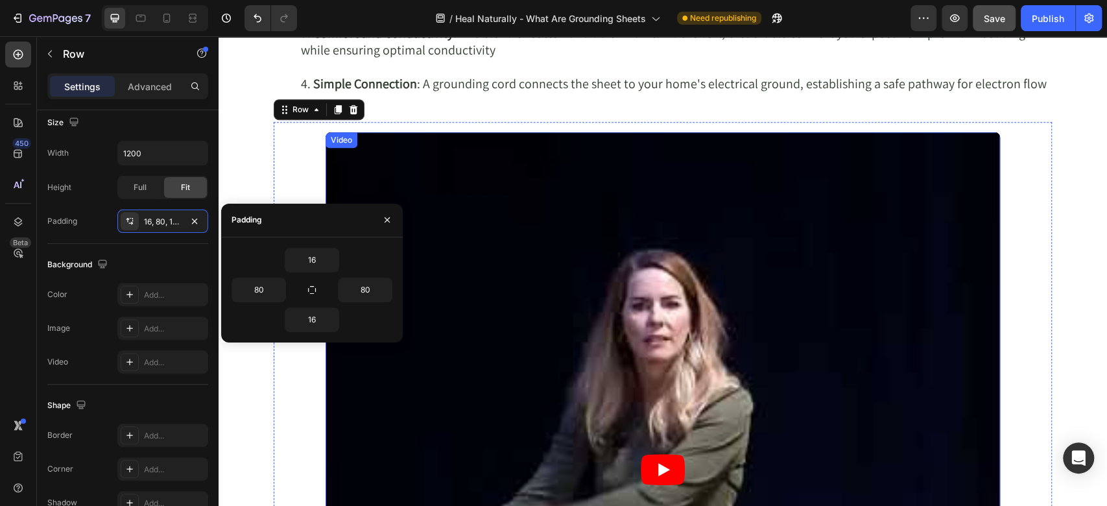
click at [402, 179] on article at bounding box center [663, 469] width 674 height 674
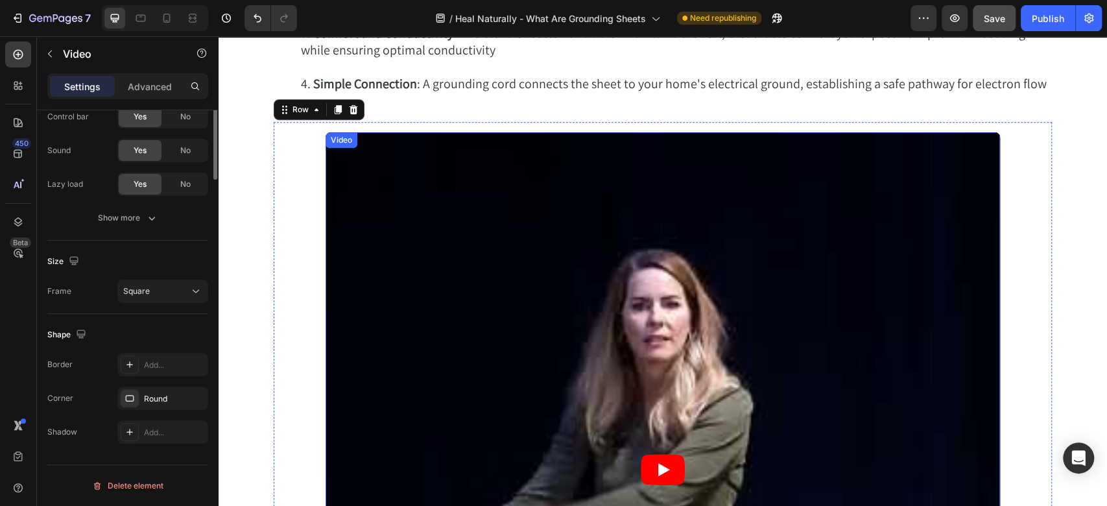
scroll to position [0, 0]
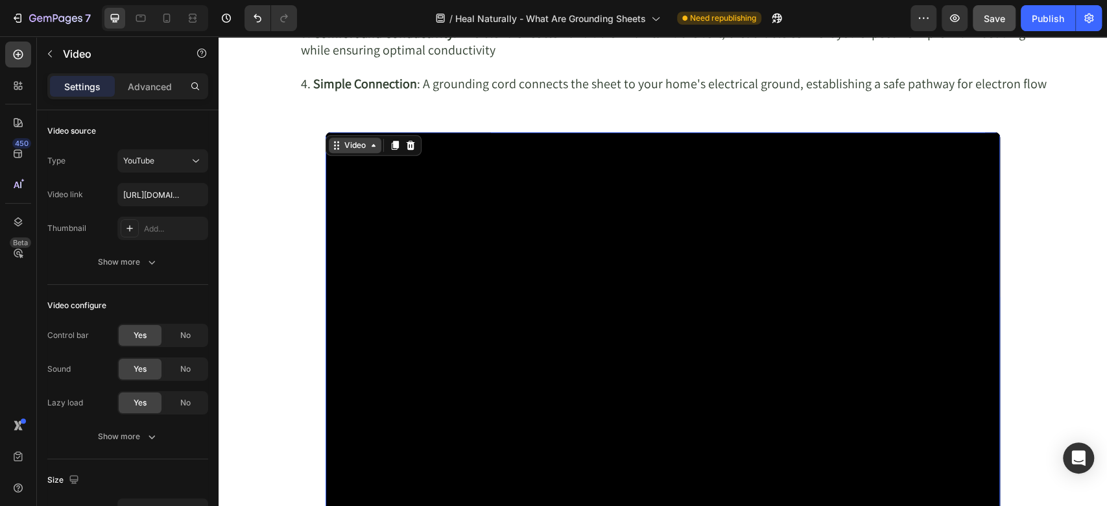
click at [342, 147] on div "Video" at bounding box center [355, 145] width 27 height 12
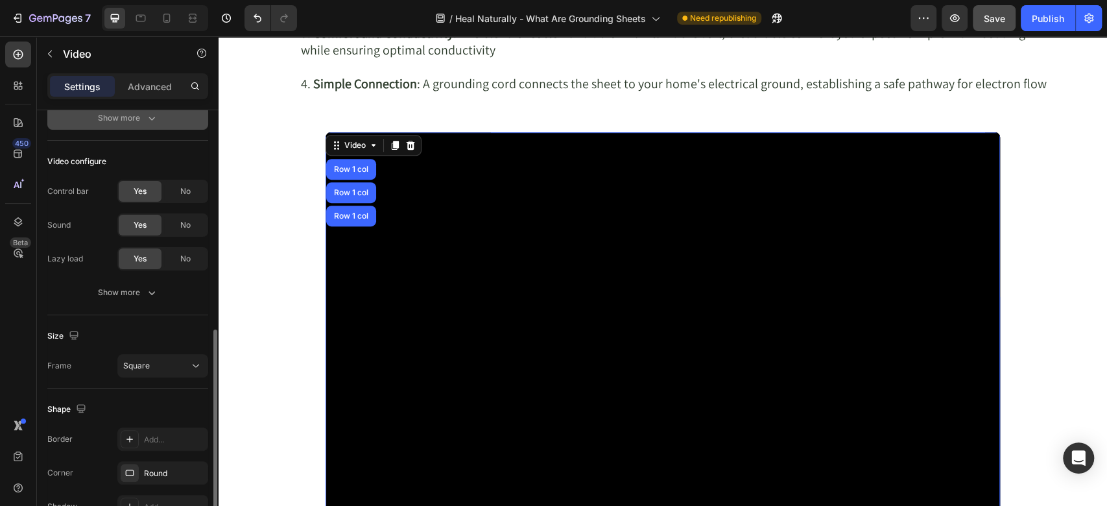
scroll to position [218, 0]
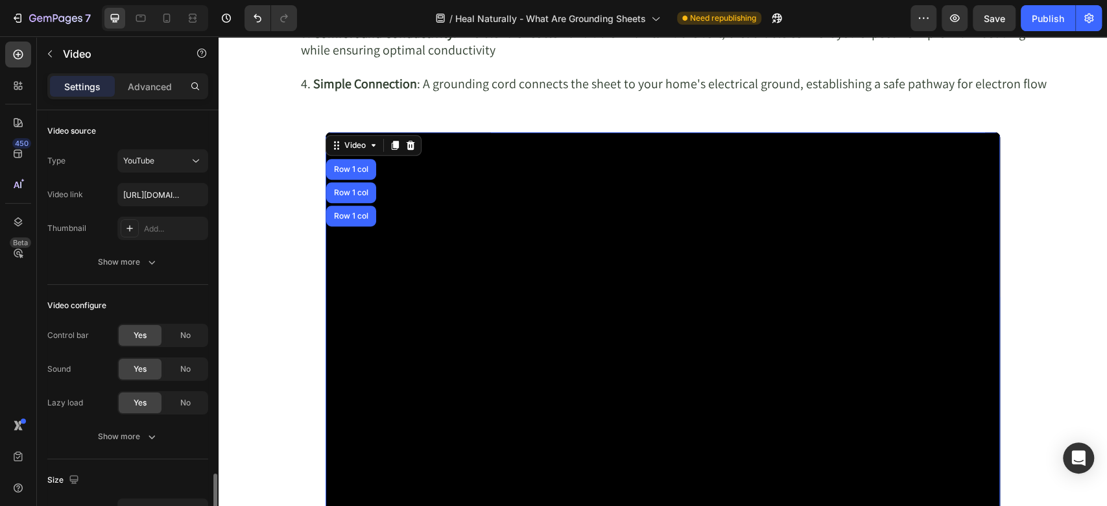
scroll to position [218, 0]
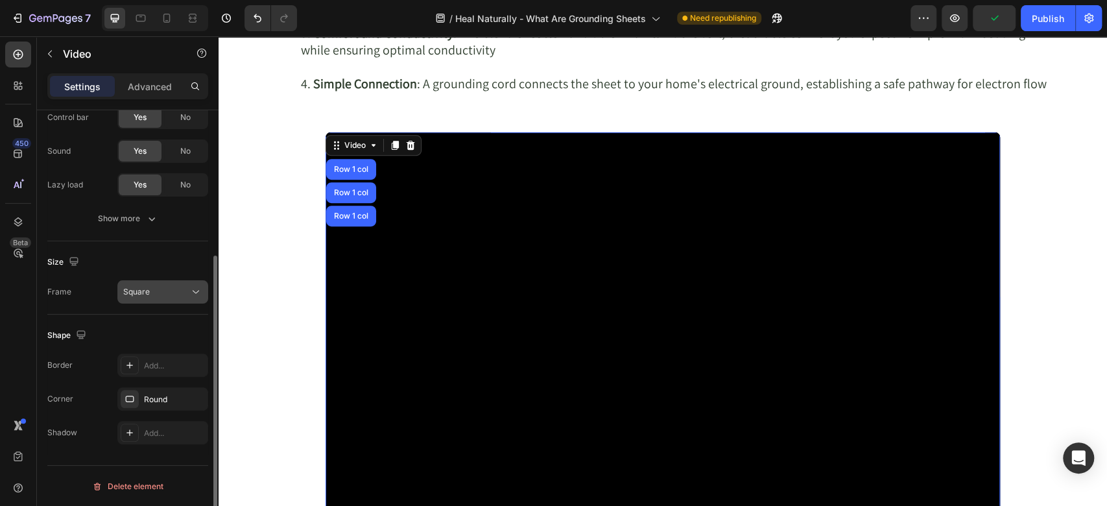
click at [169, 293] on div "Square" at bounding box center [156, 292] width 66 height 12
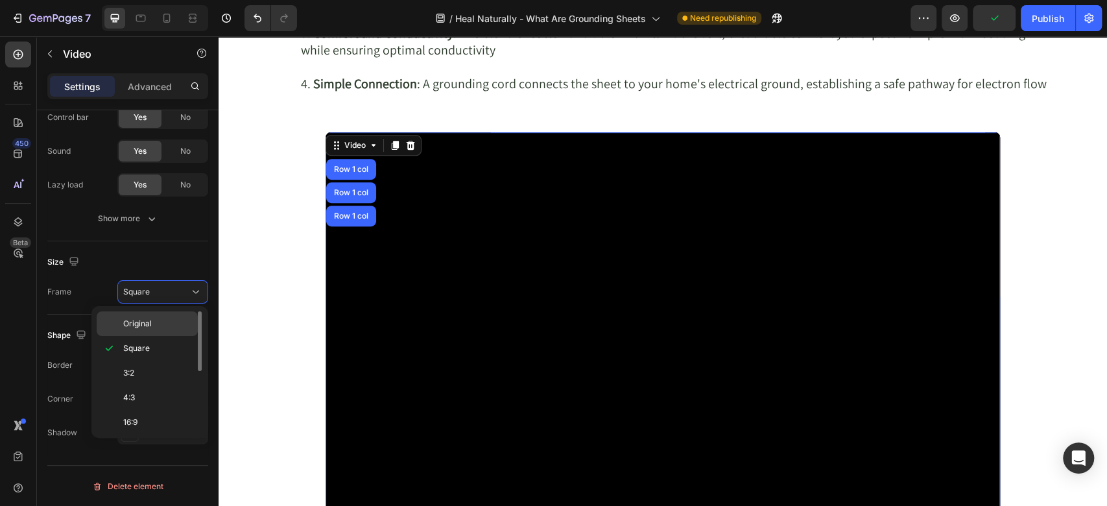
click at [158, 323] on p "Original" at bounding box center [157, 324] width 69 height 12
click at [158, 322] on p "Original" at bounding box center [157, 324] width 69 height 12
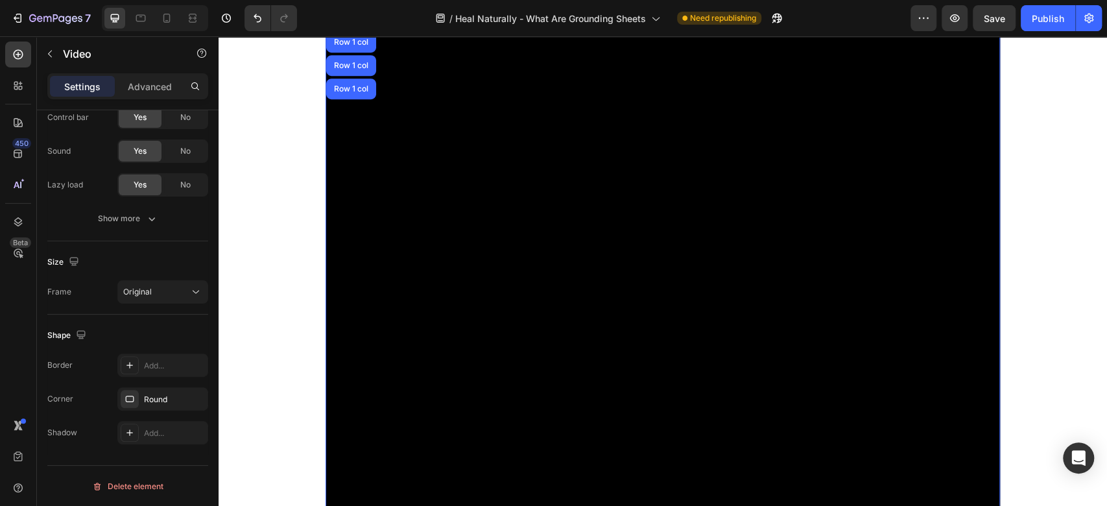
scroll to position [3865, 0]
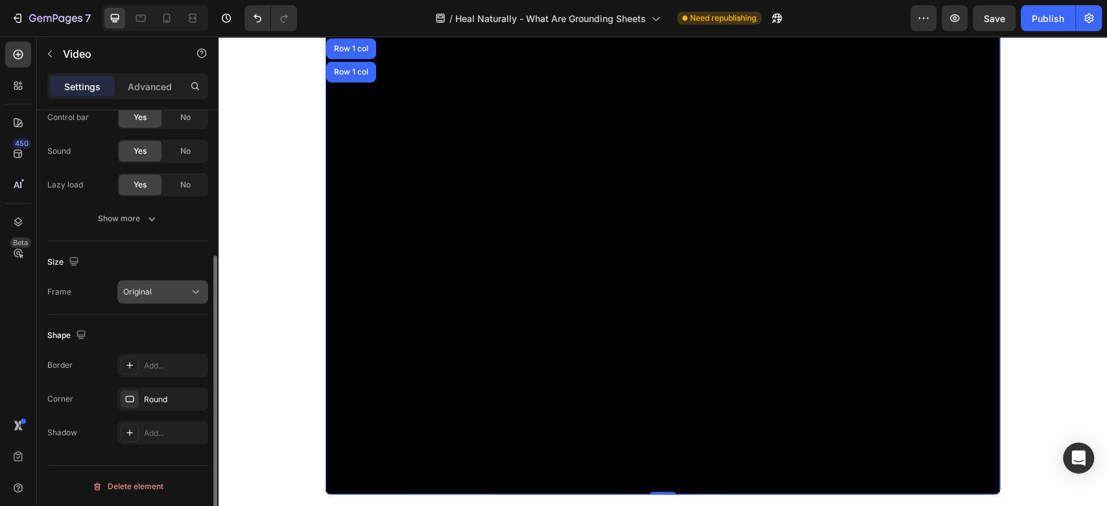
click at [165, 292] on div "Original" at bounding box center [156, 292] width 66 height 12
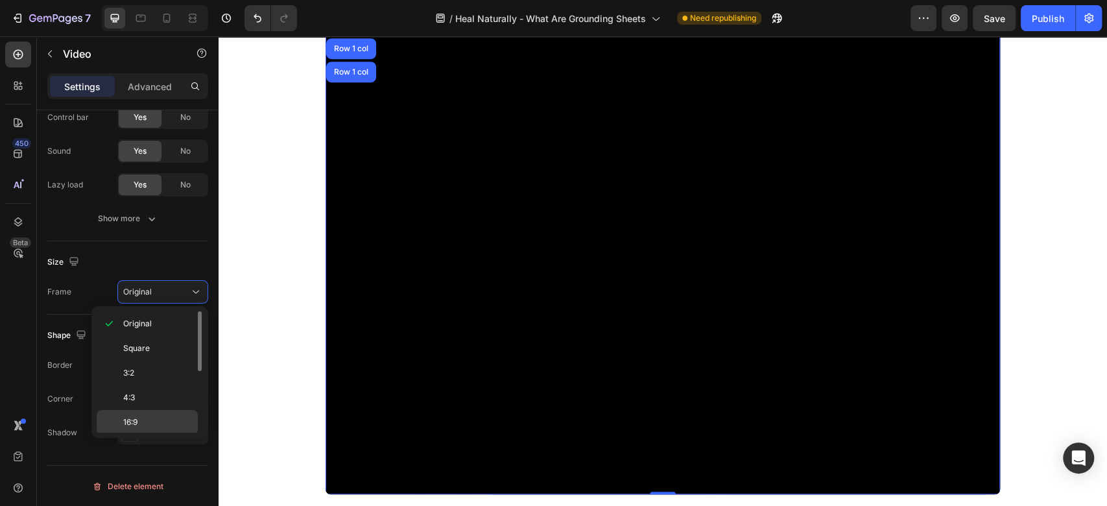
click at [143, 418] on p "16:9" at bounding box center [157, 422] width 69 height 12
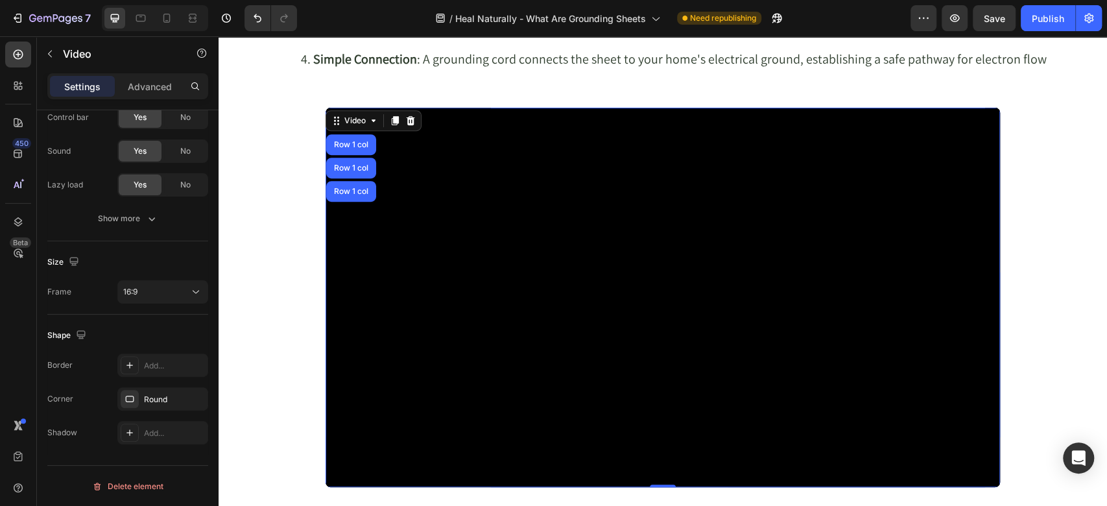
scroll to position [3721, 0]
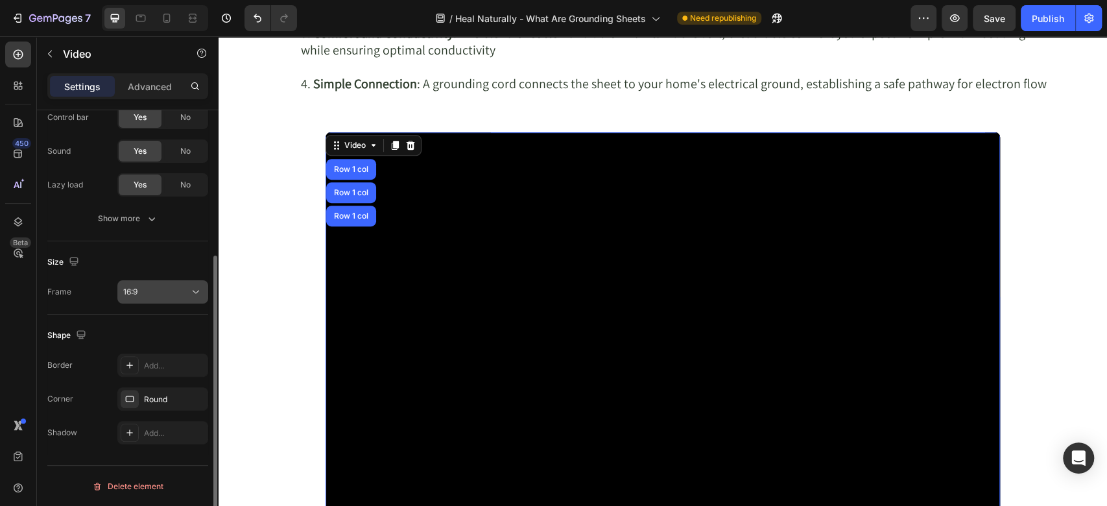
click at [194, 296] on icon at bounding box center [195, 291] width 13 height 13
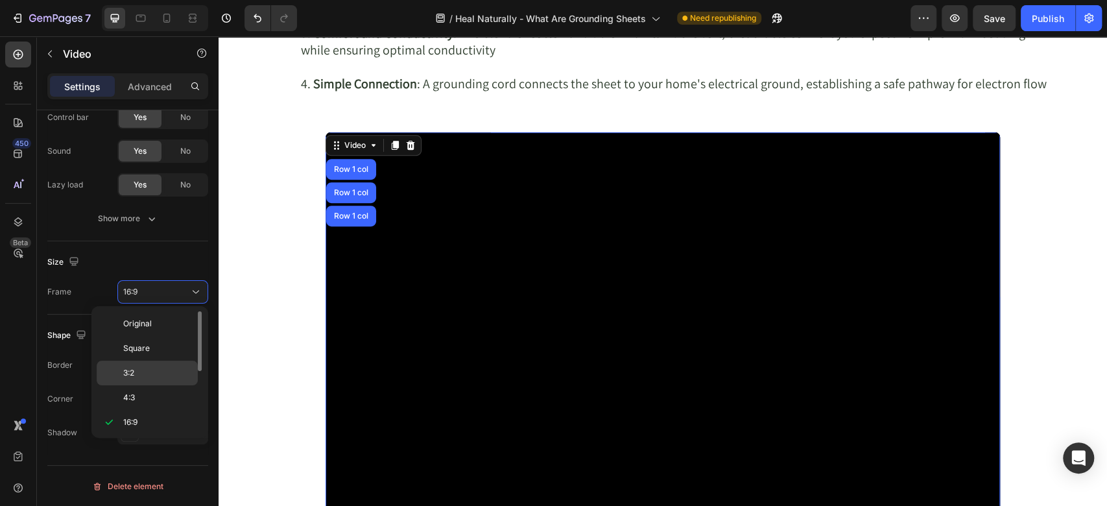
scroll to position [124, 0]
click at [155, 321] on p "21:9" at bounding box center [157, 323] width 69 height 12
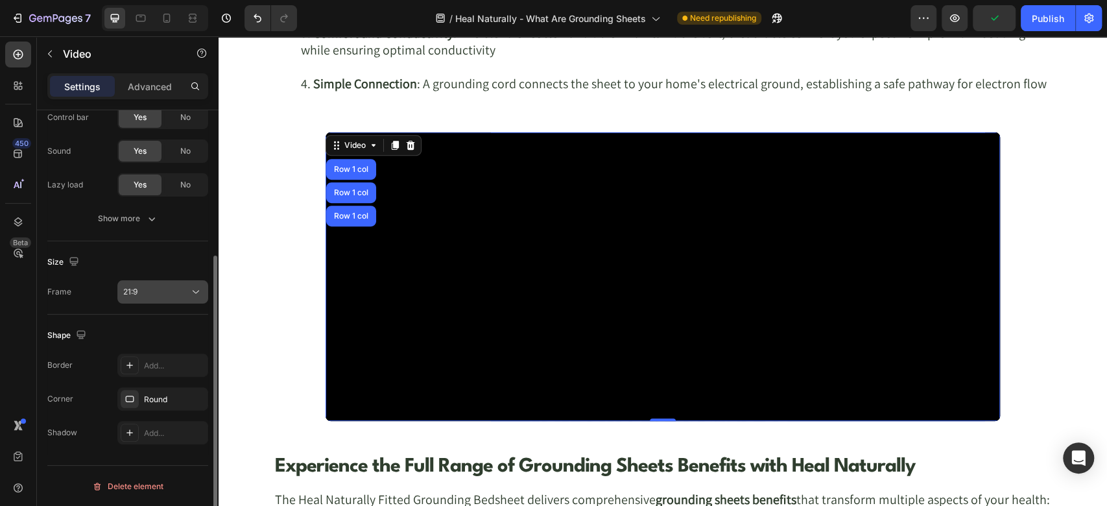
click at [192, 291] on icon at bounding box center [195, 291] width 13 height 13
click at [197, 288] on icon at bounding box center [195, 291] width 13 height 13
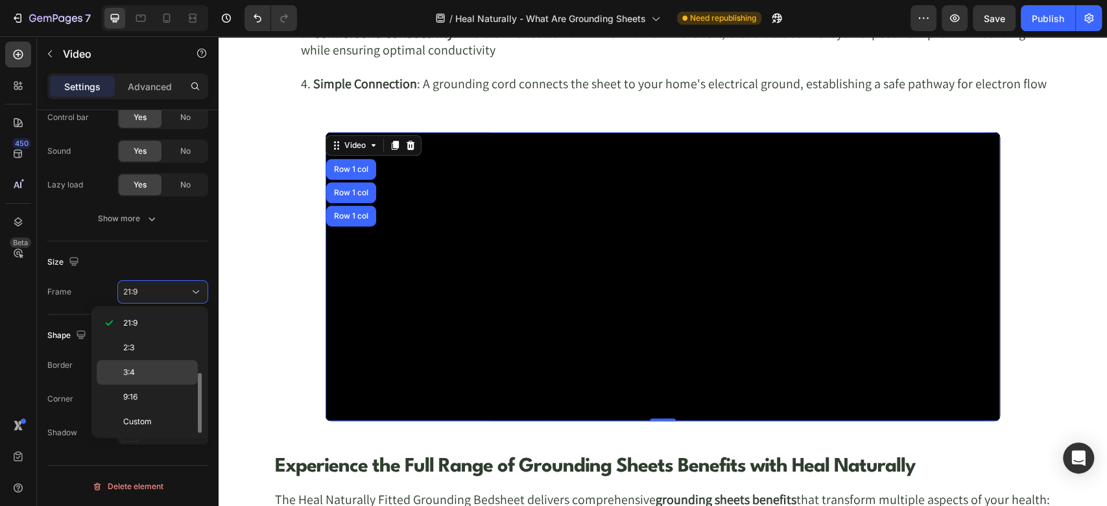
scroll to position [0, 0]
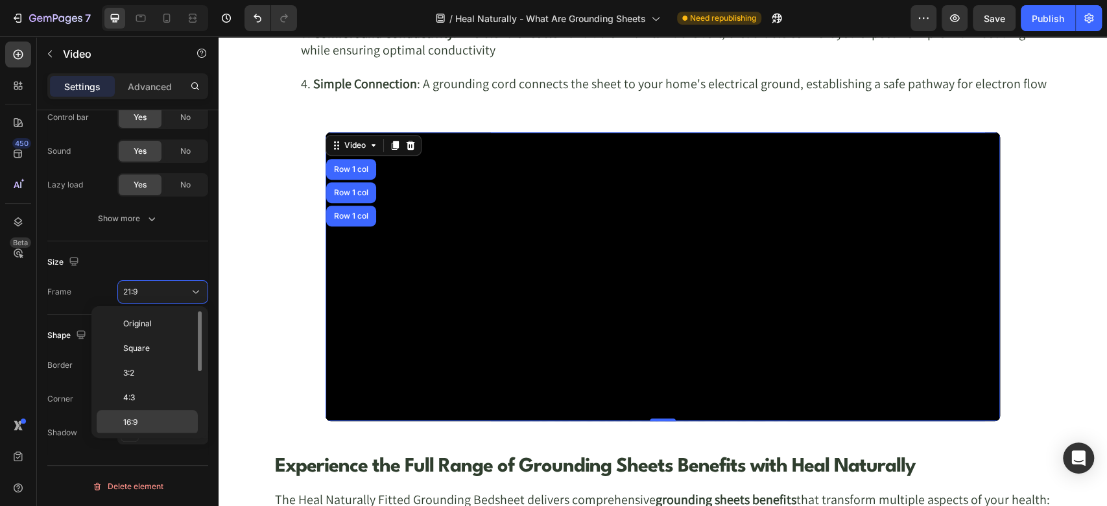
click at [143, 412] on div "16:9" at bounding box center [147, 422] width 101 height 25
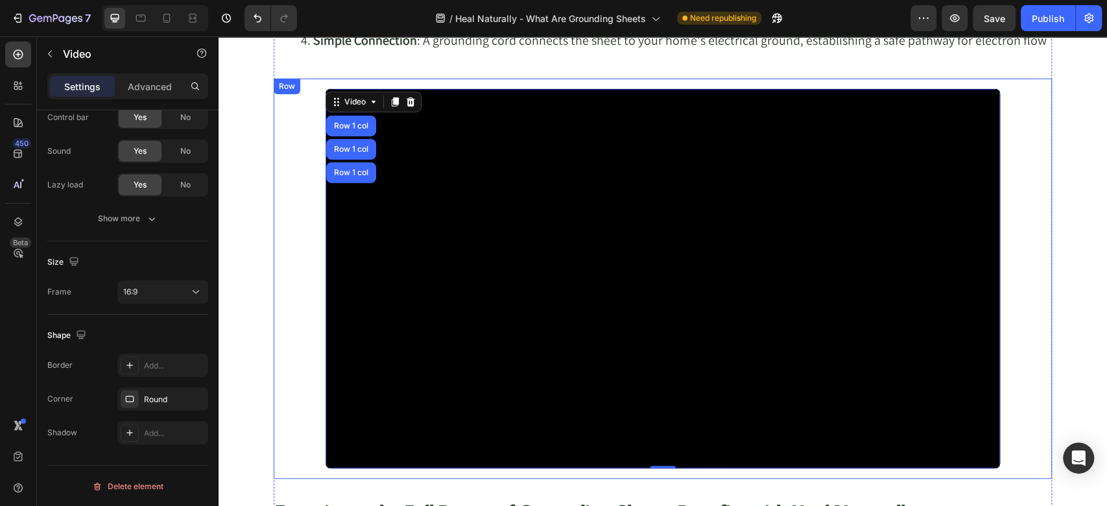
scroll to position [3721, 0]
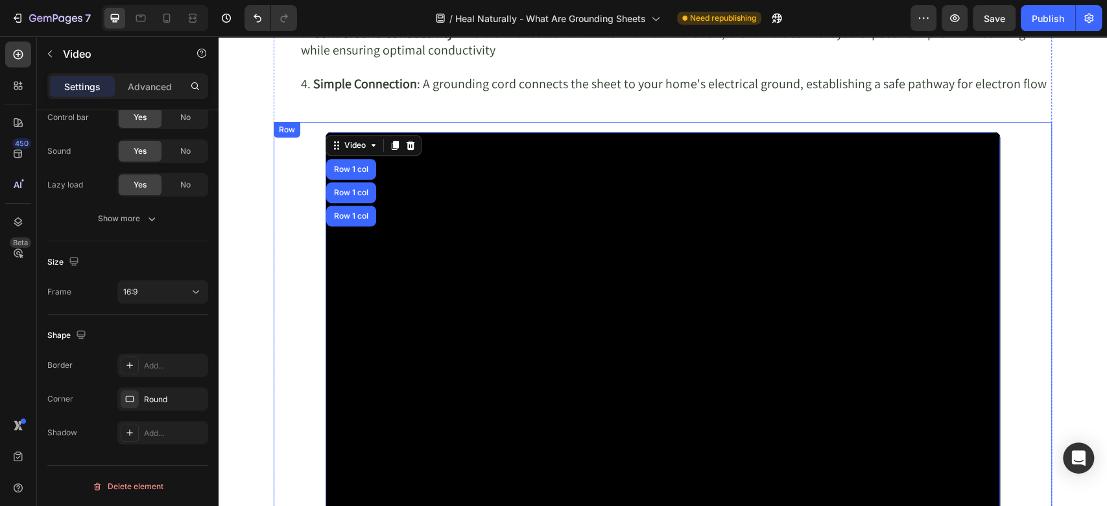
click at [286, 231] on div "Video Row 1 col Row 1 col Row 1 col 0 Row" at bounding box center [663, 322] width 778 height 400
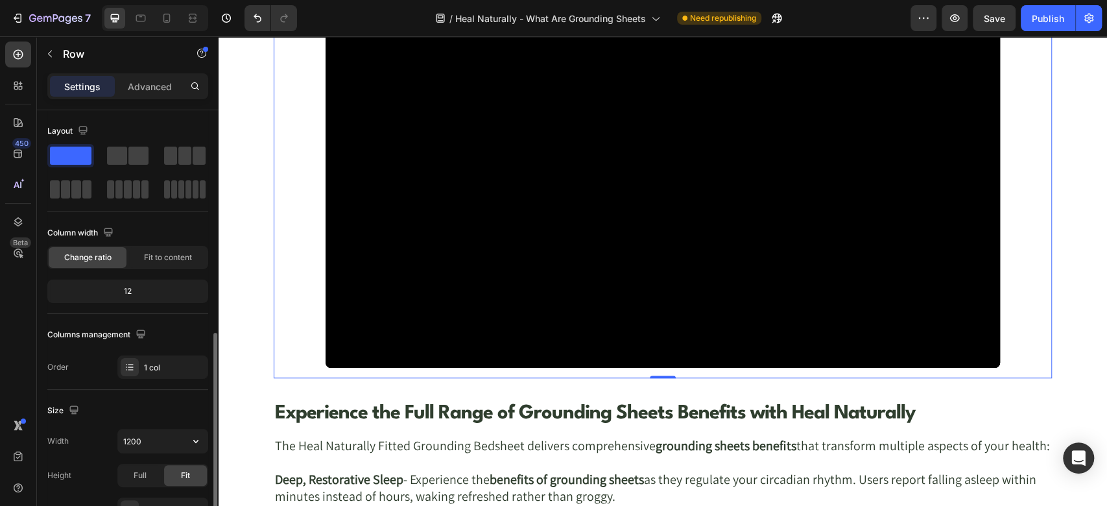
scroll to position [288, 0]
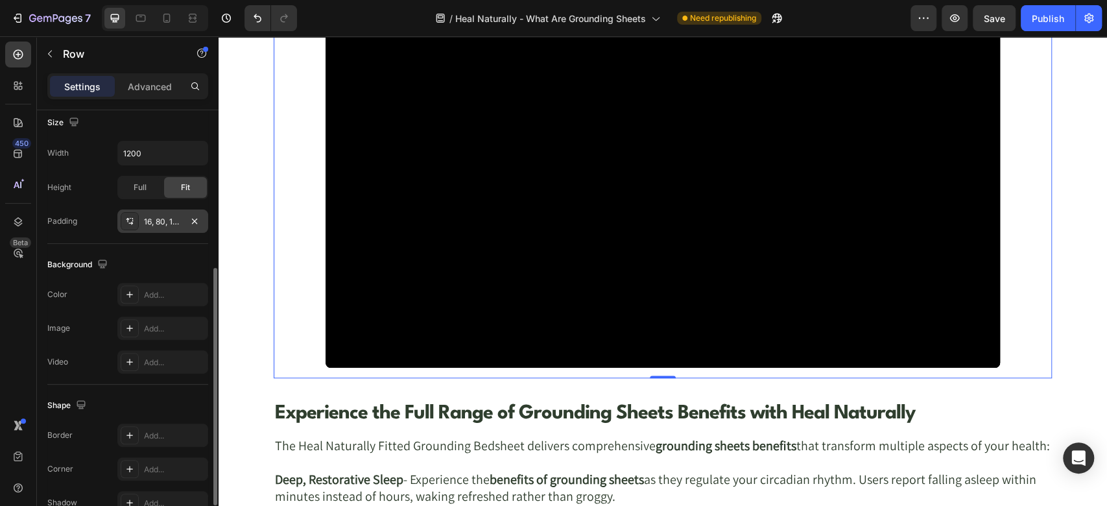
click at [156, 219] on div "16, 80, 16, 80" at bounding box center [163, 222] width 38 height 12
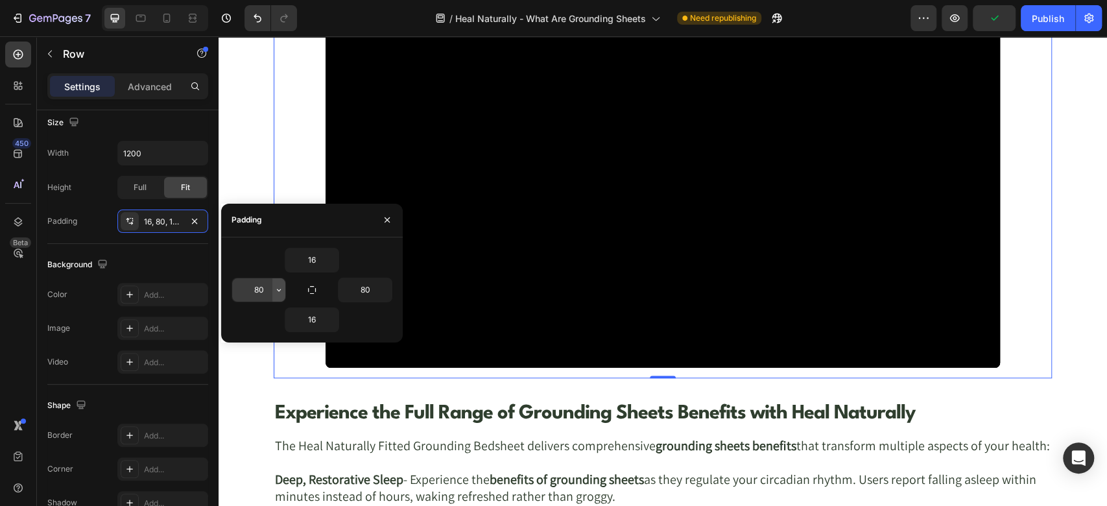
click at [284, 293] on button "button" at bounding box center [278, 289] width 13 height 23
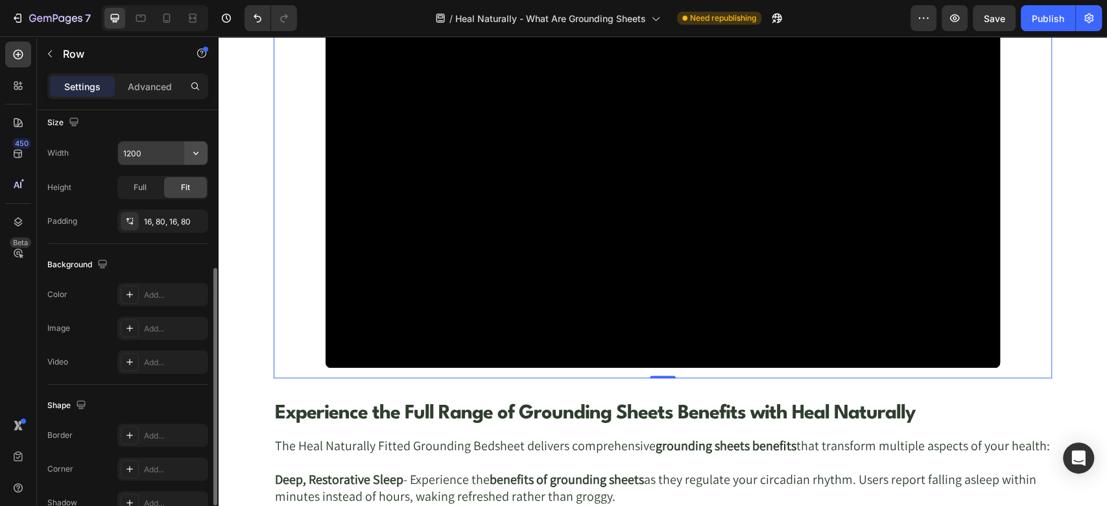
click at [191, 151] on icon "button" at bounding box center [195, 153] width 13 height 13
click at [152, 145] on input "1200" at bounding box center [162, 152] width 89 height 23
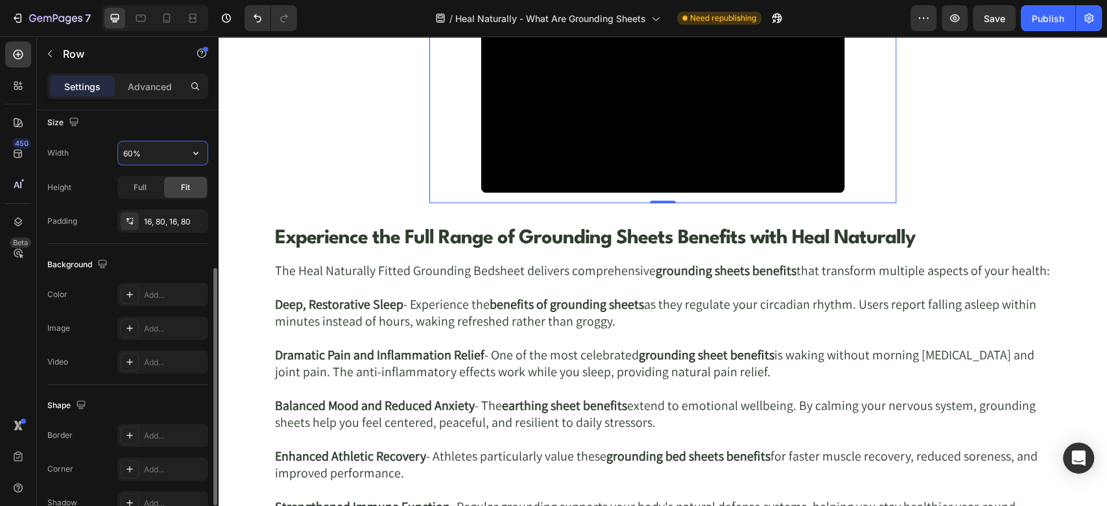
click at [152, 149] on input "60%" at bounding box center [162, 152] width 89 height 23
click at [130, 156] on input "60%" at bounding box center [162, 152] width 89 height 23
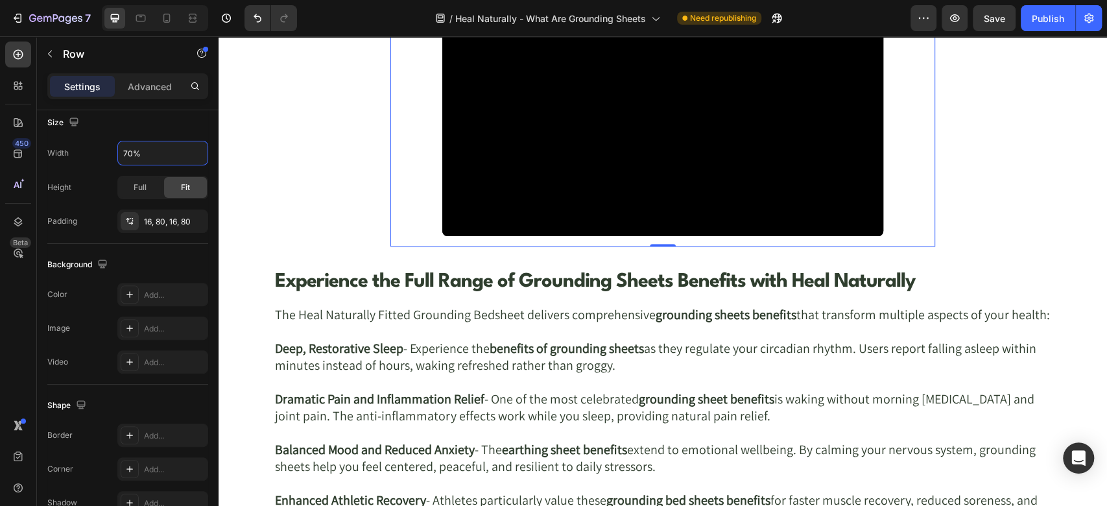
scroll to position [3721, 0]
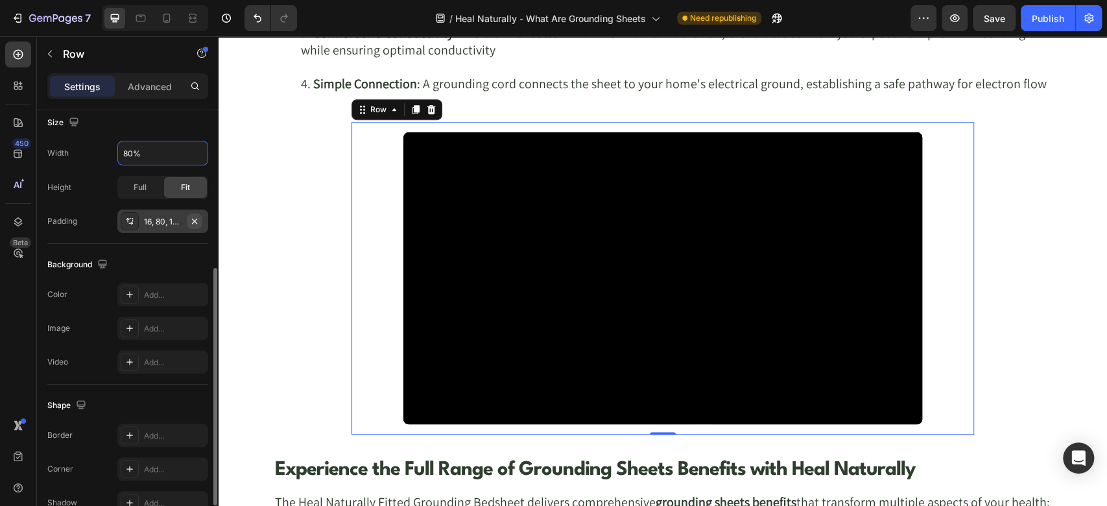
click at [195, 220] on icon "button" at bounding box center [194, 220] width 5 height 5
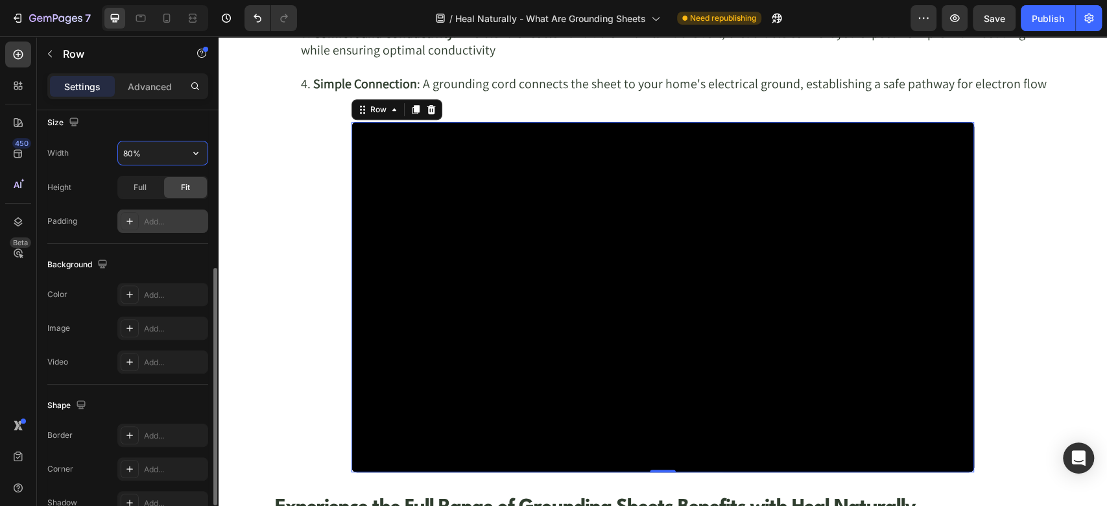
click at [128, 153] on input "80%" at bounding box center [162, 152] width 89 height 23
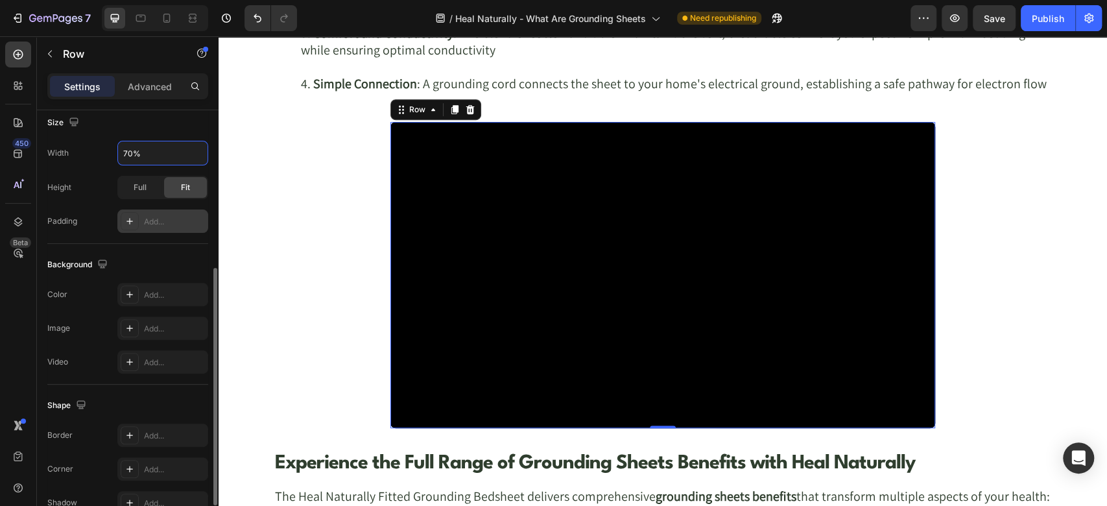
type input "70%"
click at [136, 127] on div "Size" at bounding box center [127, 122] width 161 height 21
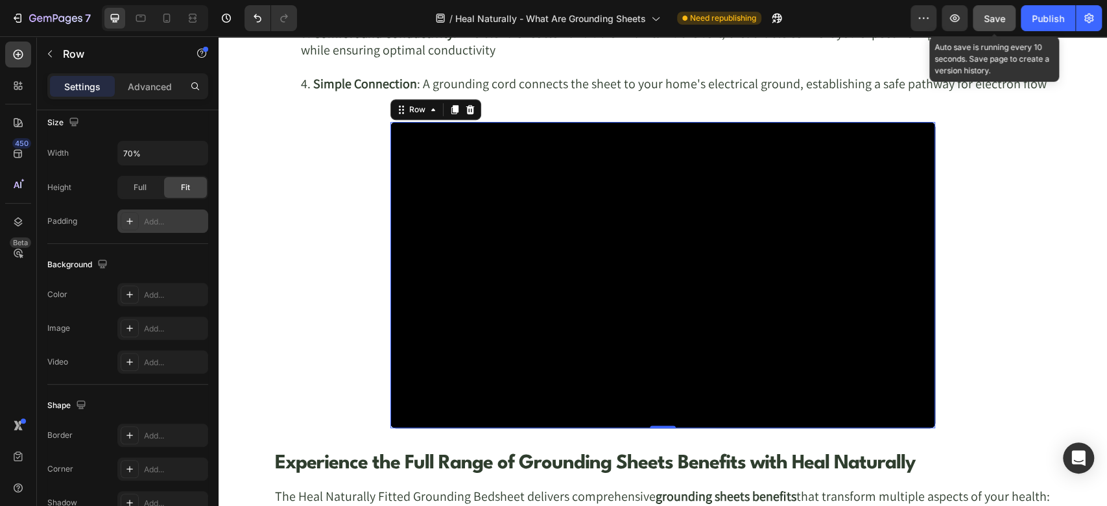
click at [985, 23] on div "Save" at bounding box center [994, 19] width 21 height 14
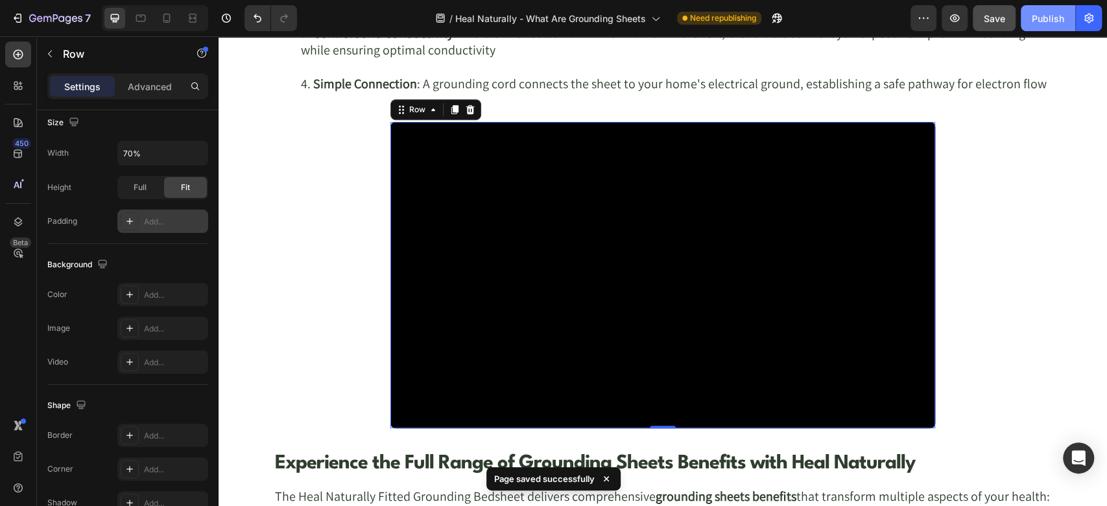
click at [1039, 23] on div "Publish" at bounding box center [1048, 19] width 32 height 14
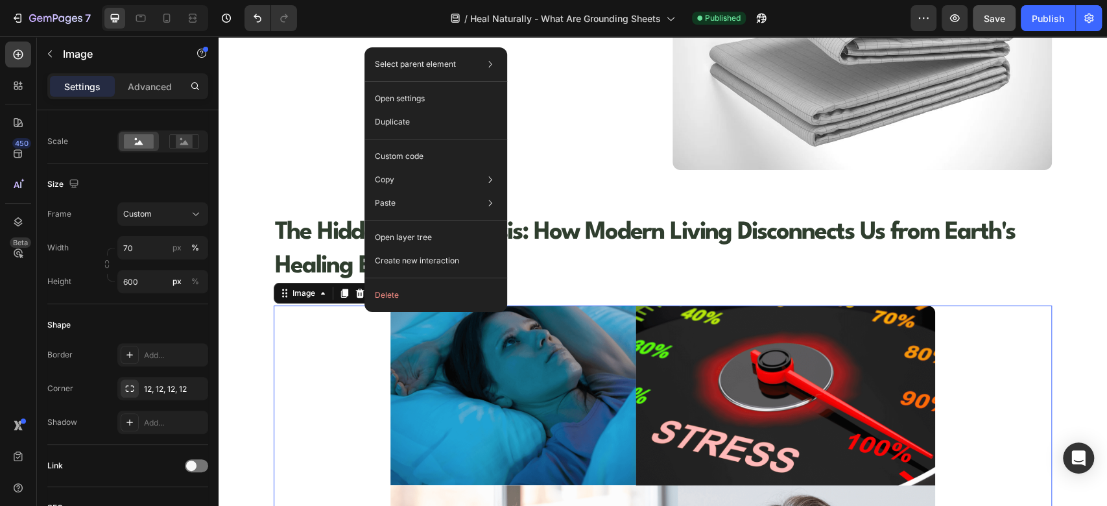
scroll to position [0, 0]
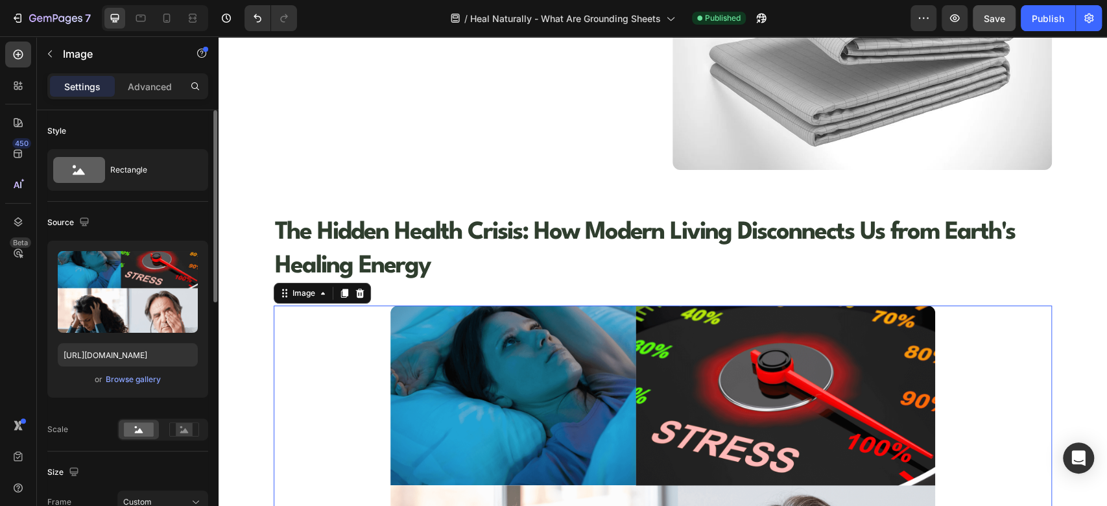
click at [312, 318] on div at bounding box center [663, 499] width 778 height 389
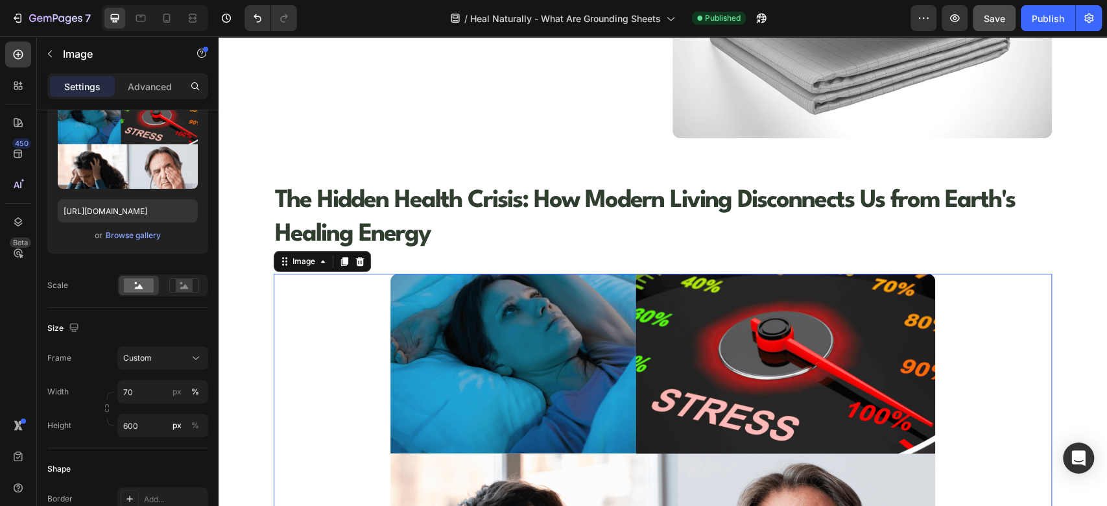
scroll to position [720, 0]
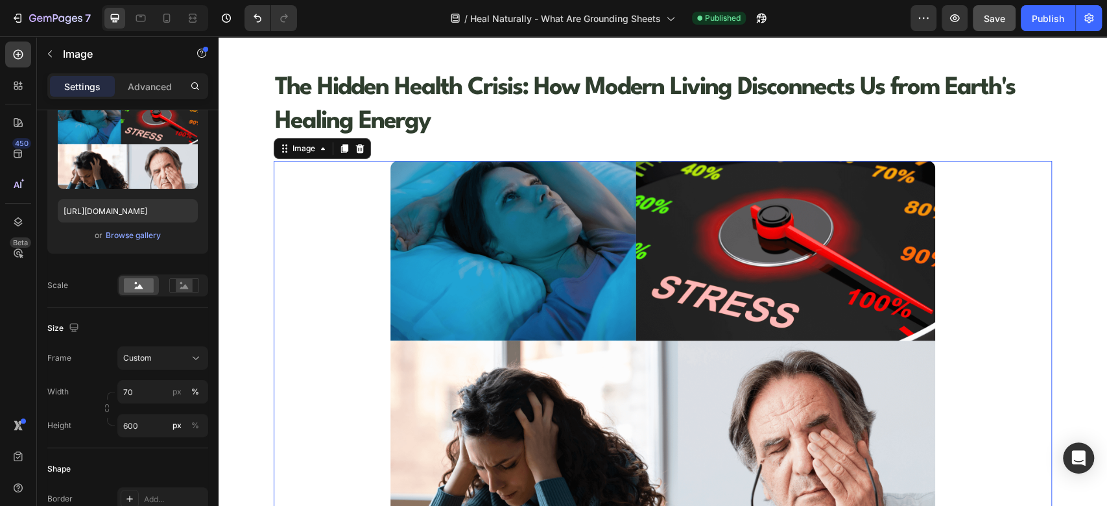
click at [305, 278] on div at bounding box center [663, 355] width 778 height 389
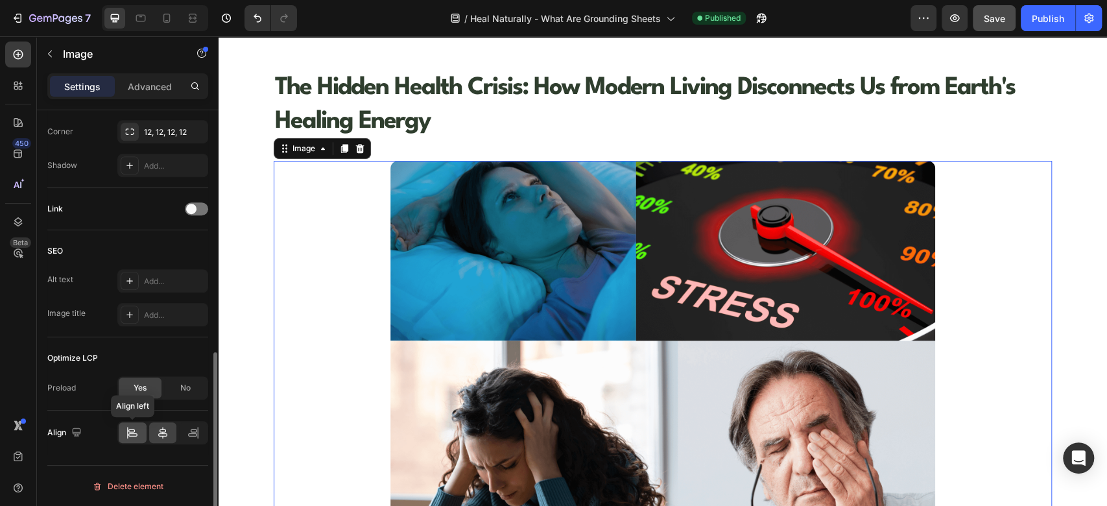
click at [125, 435] on div at bounding box center [133, 432] width 28 height 21
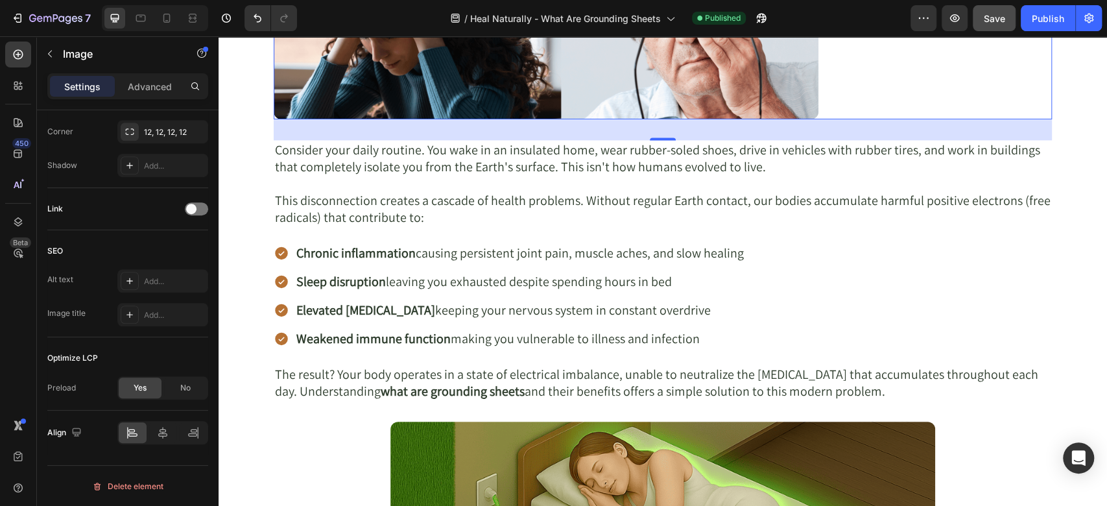
scroll to position [1297, 0]
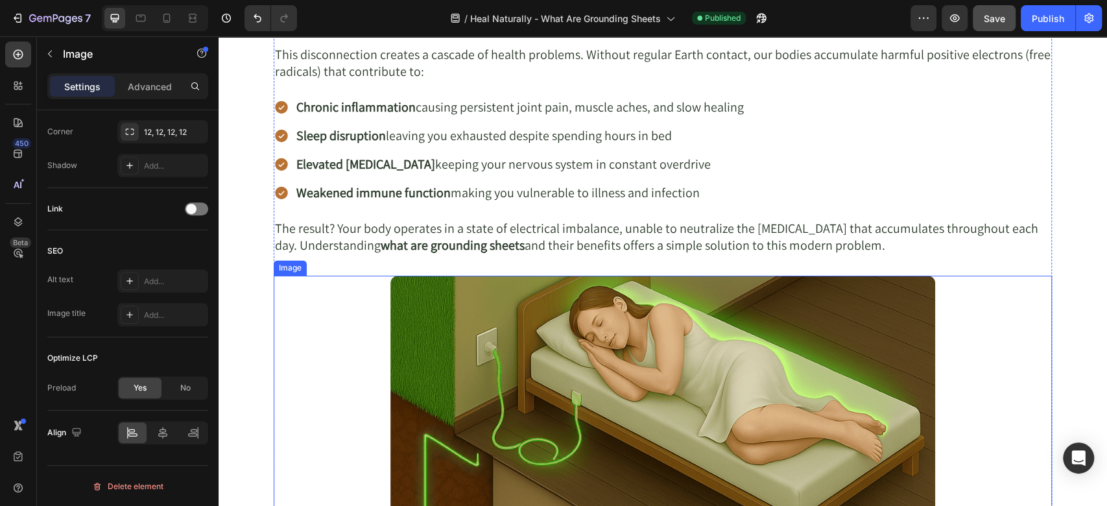
click at [294, 338] on div at bounding box center [663, 438] width 778 height 324
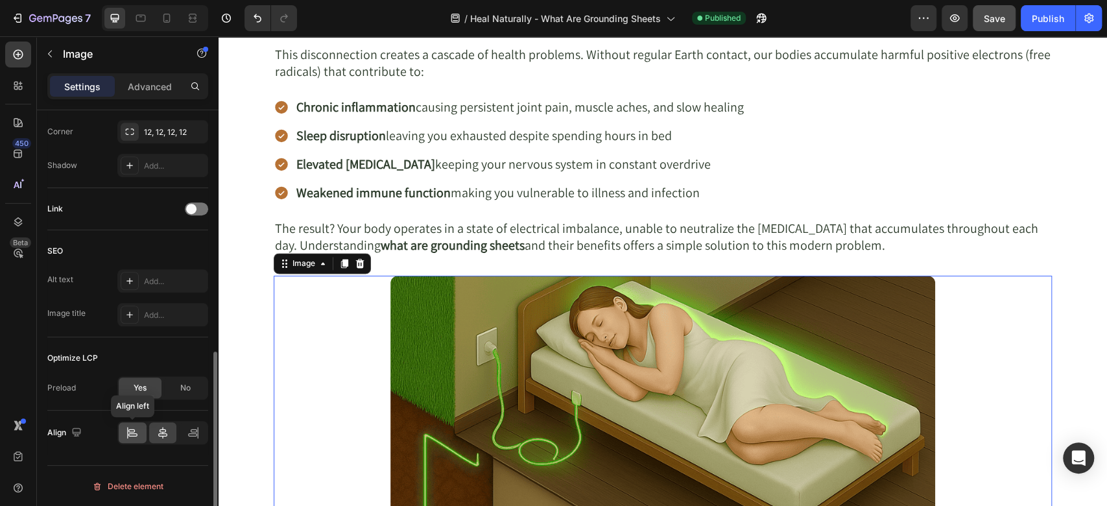
click at [134, 430] on icon at bounding box center [132, 432] width 13 height 13
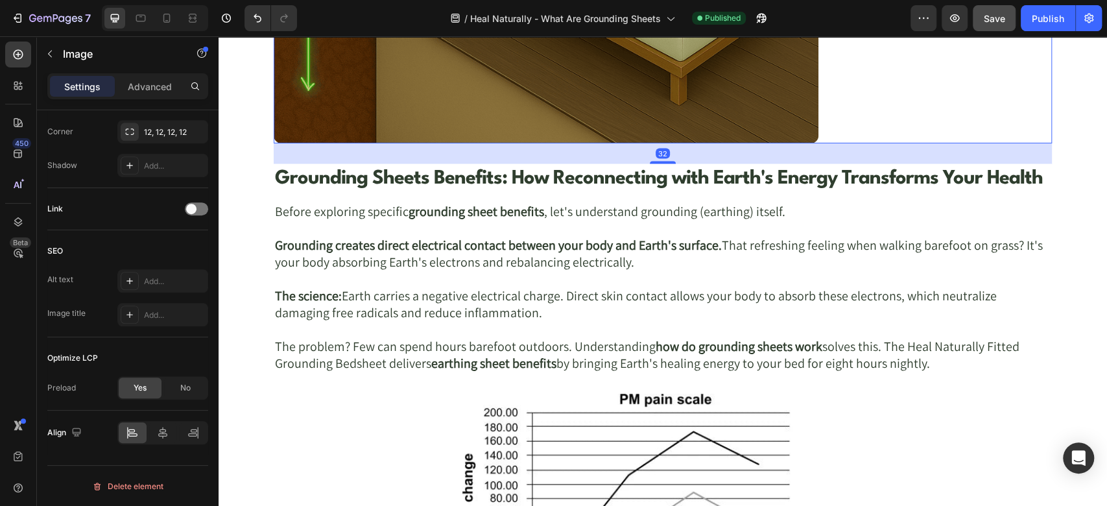
scroll to position [1873, 0]
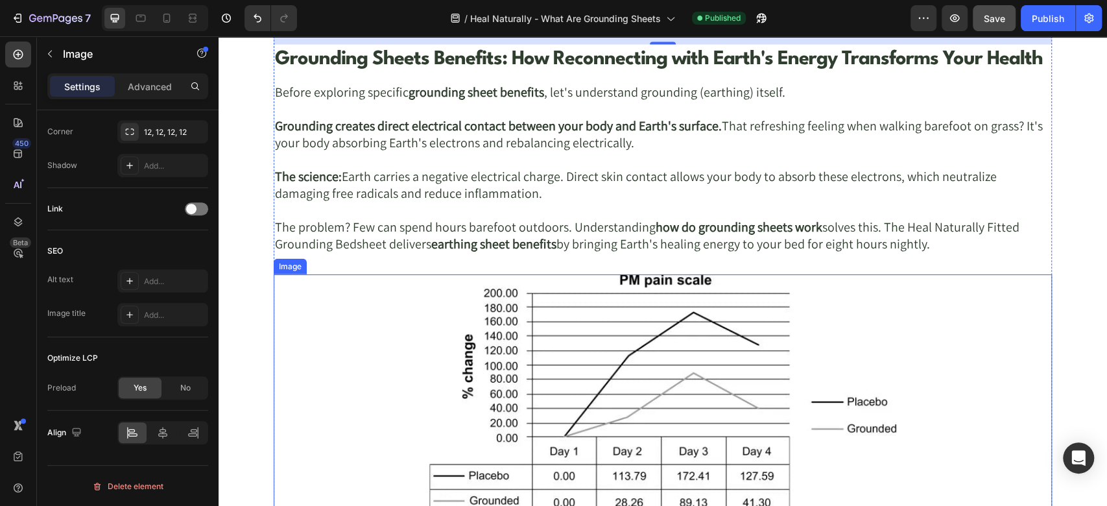
click at [316, 332] on img at bounding box center [663, 403] width 778 height 259
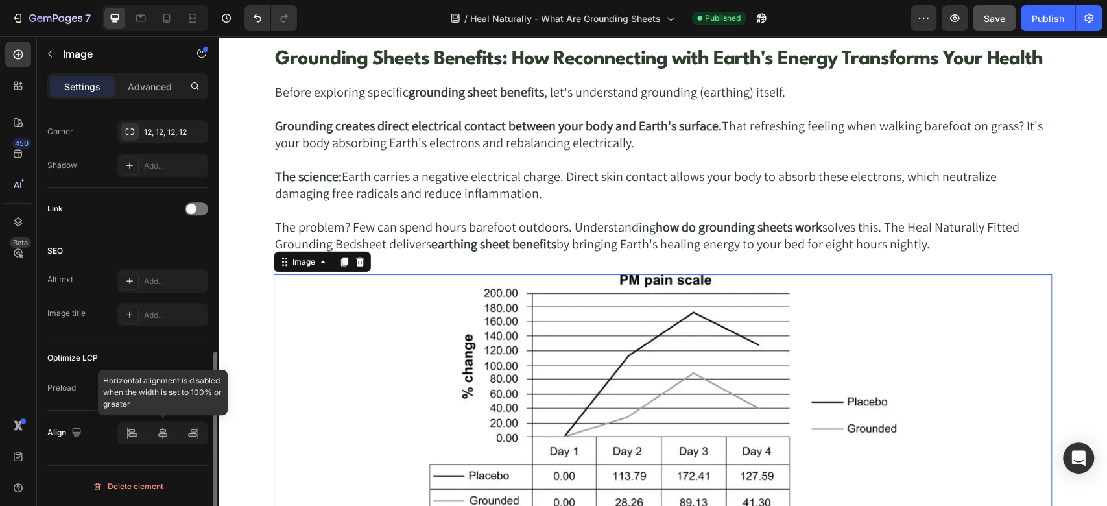
click at [132, 440] on div at bounding box center [162, 432] width 91 height 23
click at [131, 438] on div at bounding box center [162, 432] width 91 height 23
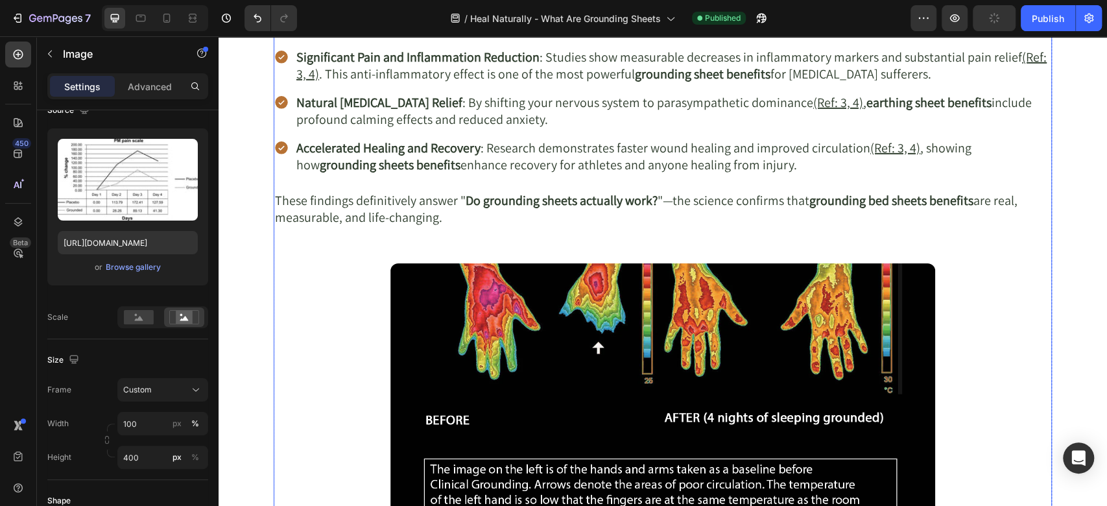
scroll to position [2738, 0]
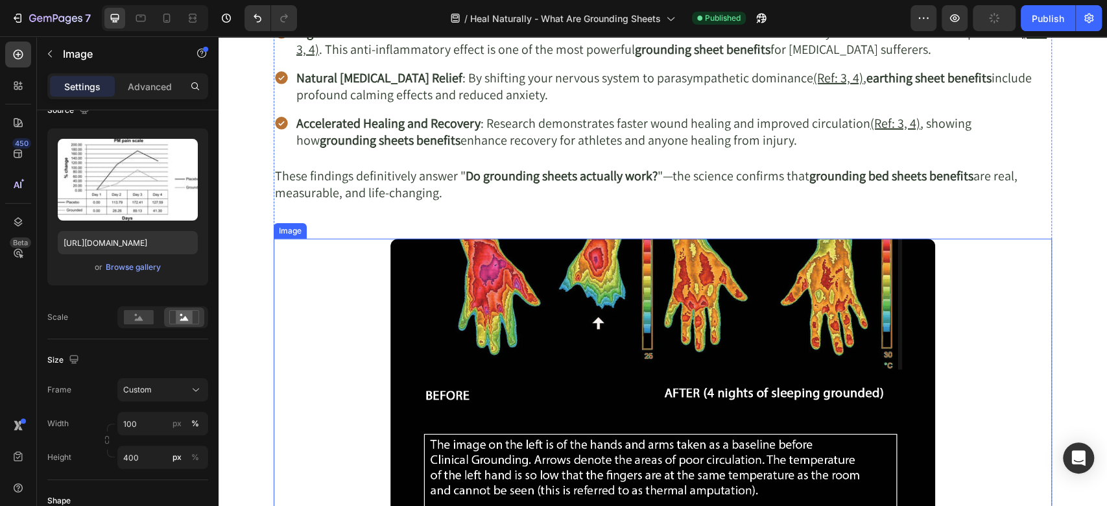
click at [316, 314] on div at bounding box center [663, 433] width 778 height 389
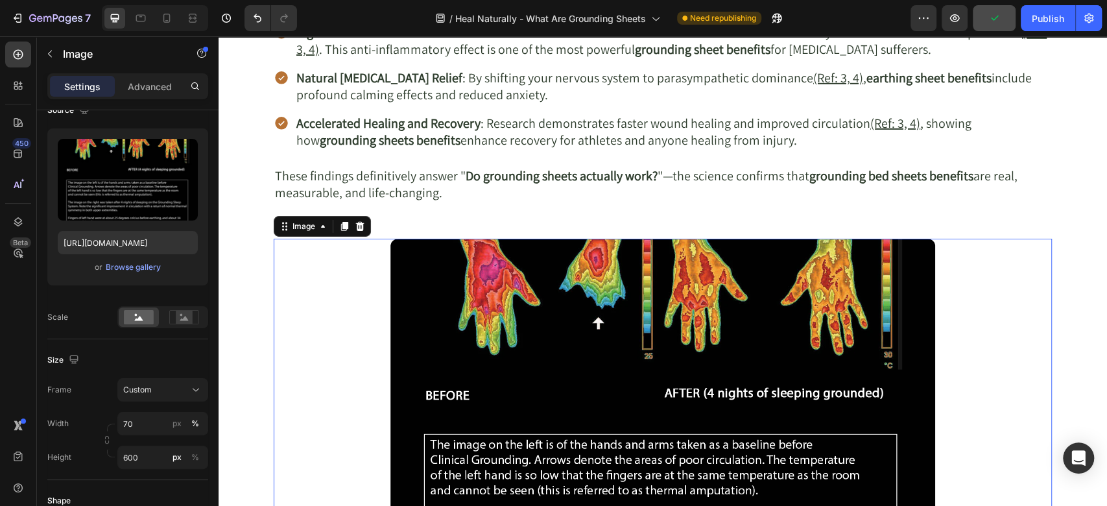
scroll to position [545, 0]
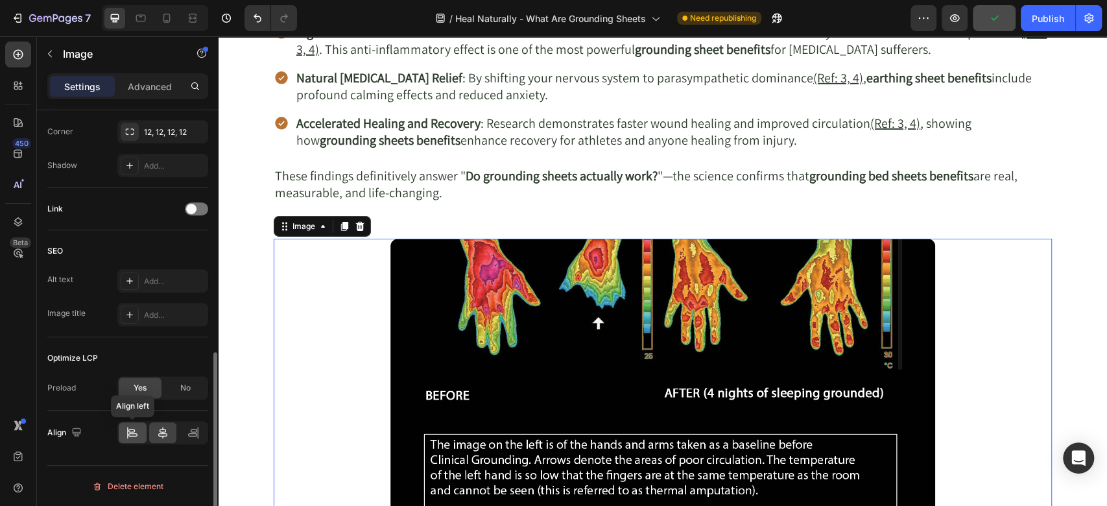
click at [135, 434] on icon at bounding box center [132, 434] width 9 height 3
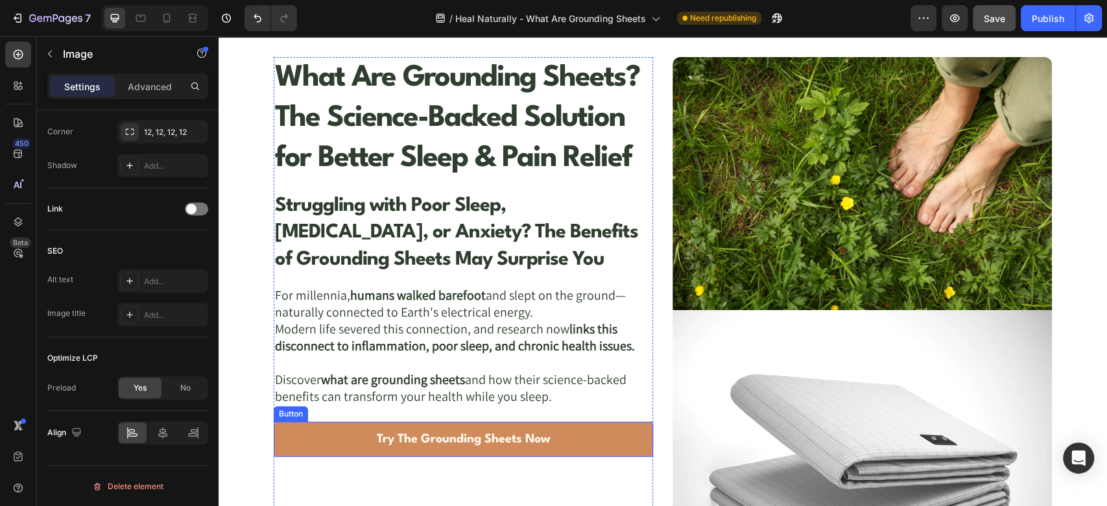
scroll to position [144, 0]
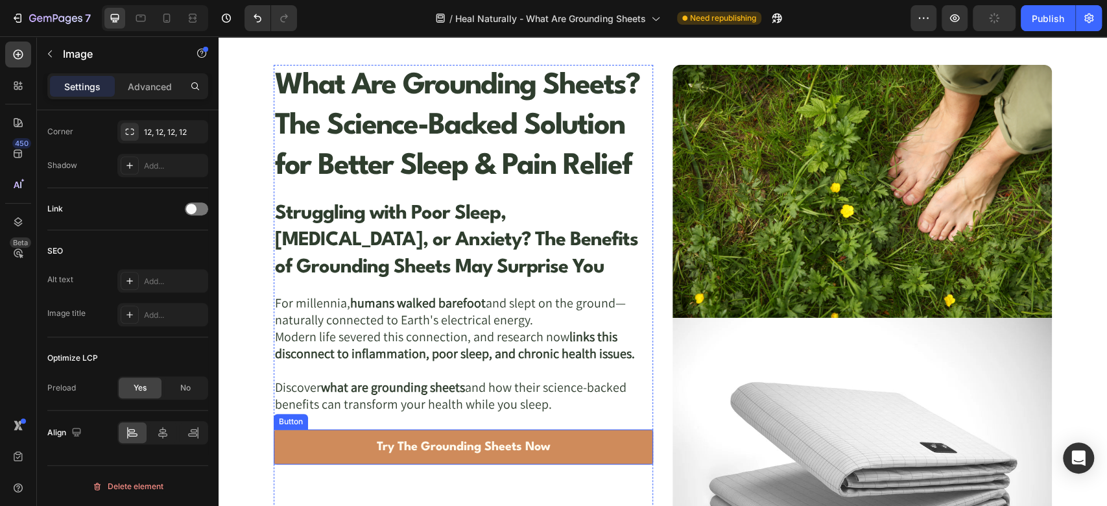
click at [621, 444] on link "Try The Grounding Sheets Now" at bounding box center [463, 446] width 379 height 35
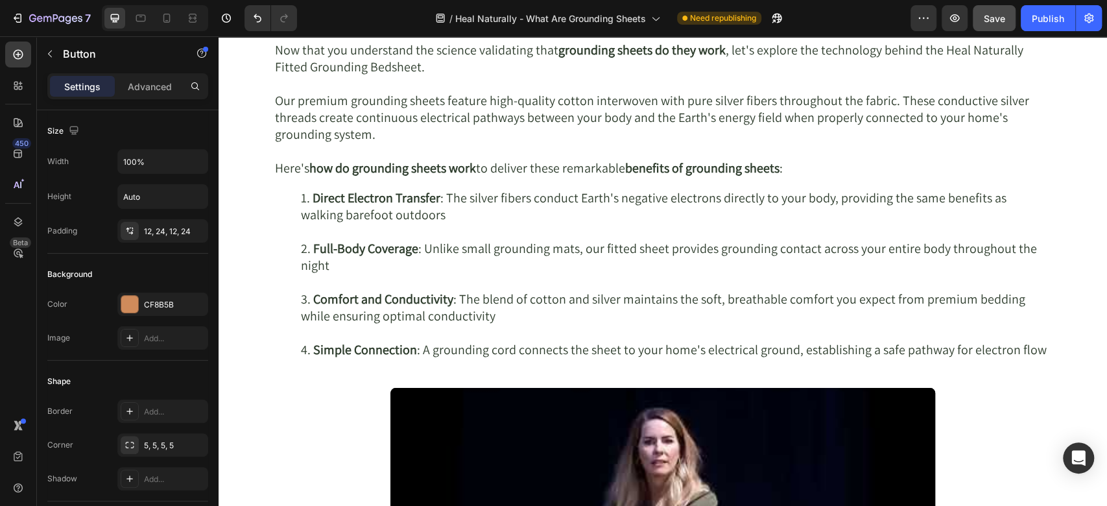
scroll to position [3170, 0]
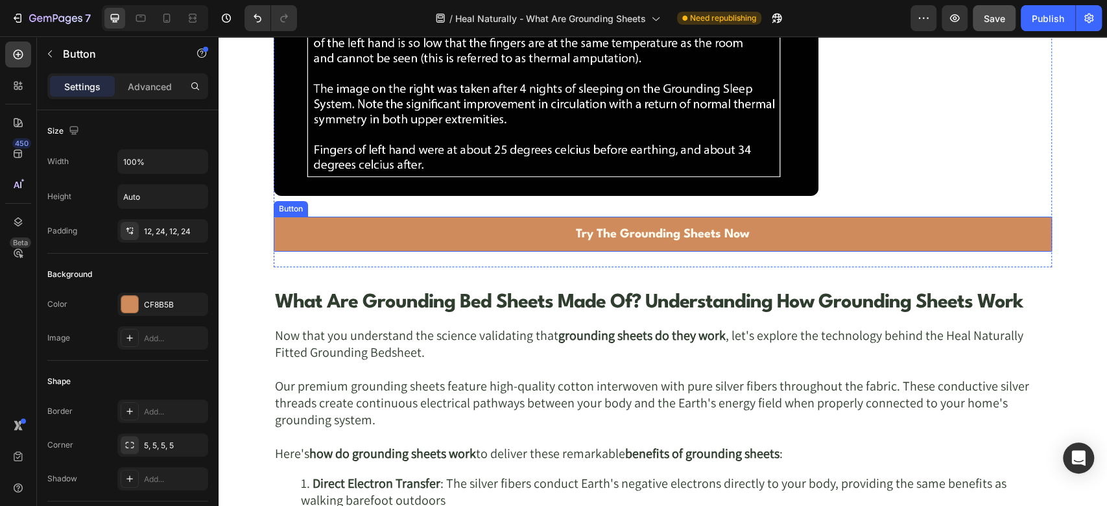
click at [546, 237] on link "Try The Grounding Sheets Now" at bounding box center [663, 234] width 778 height 35
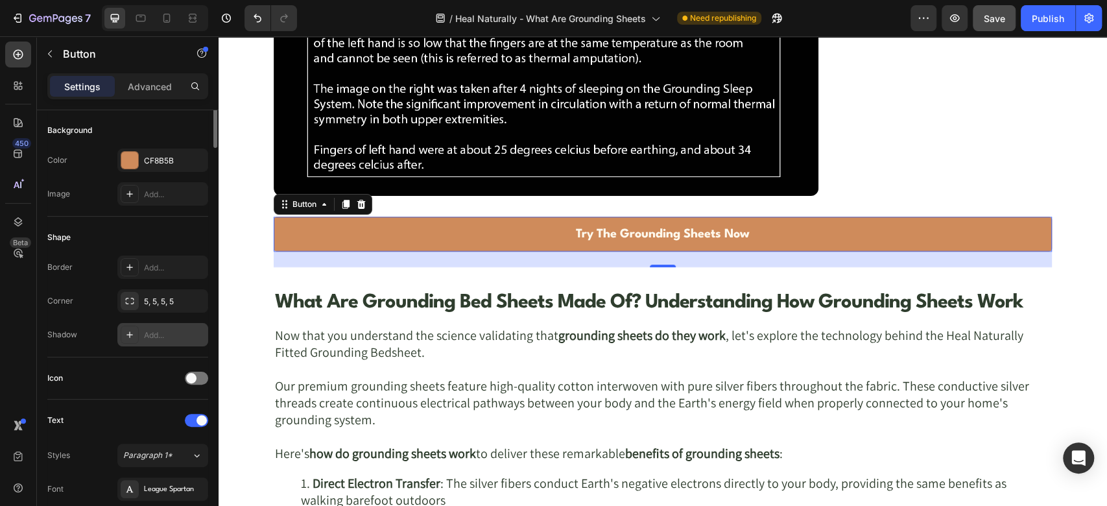
scroll to position [0, 0]
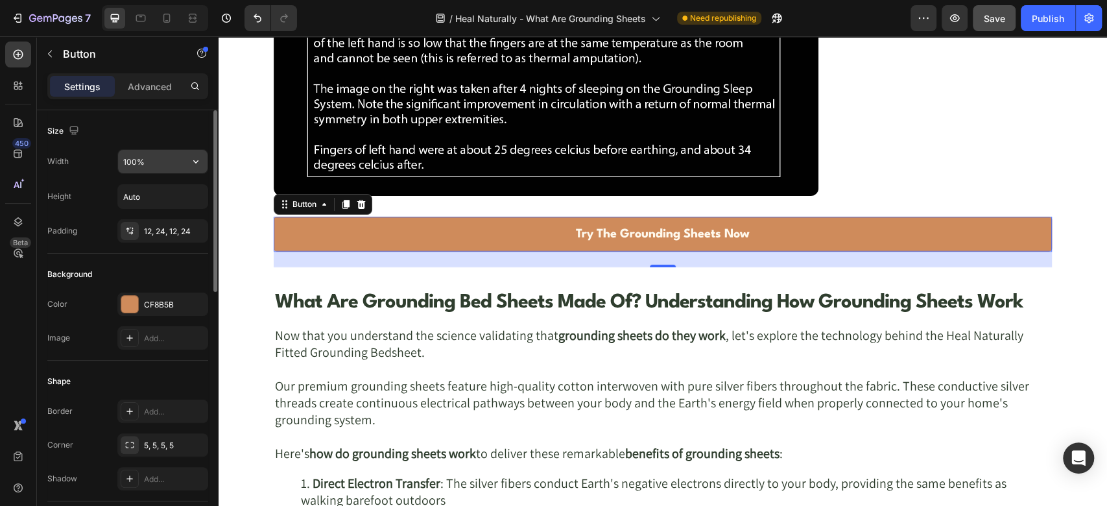
click at [135, 158] on input "100%" at bounding box center [162, 161] width 89 height 23
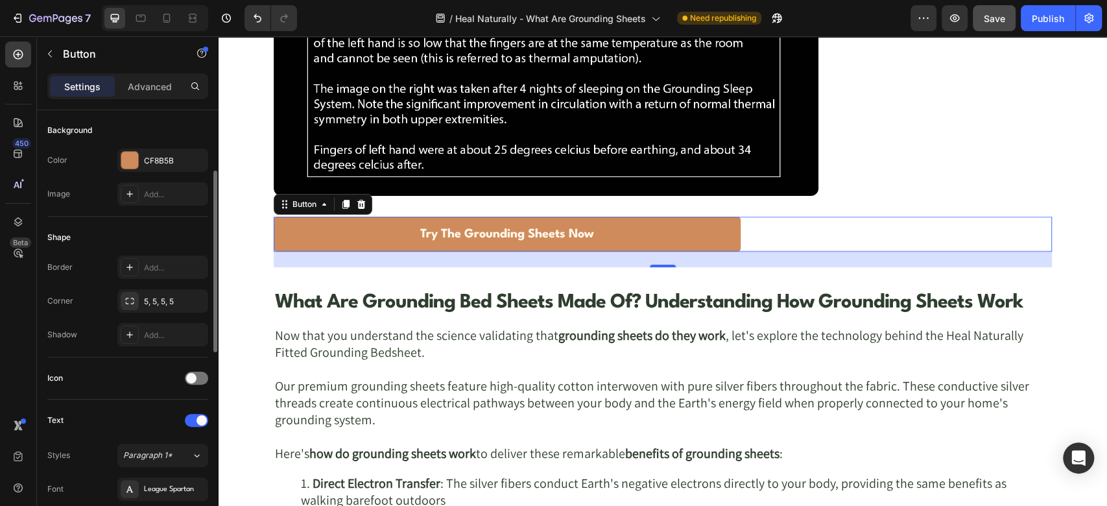
scroll to position [288, 0]
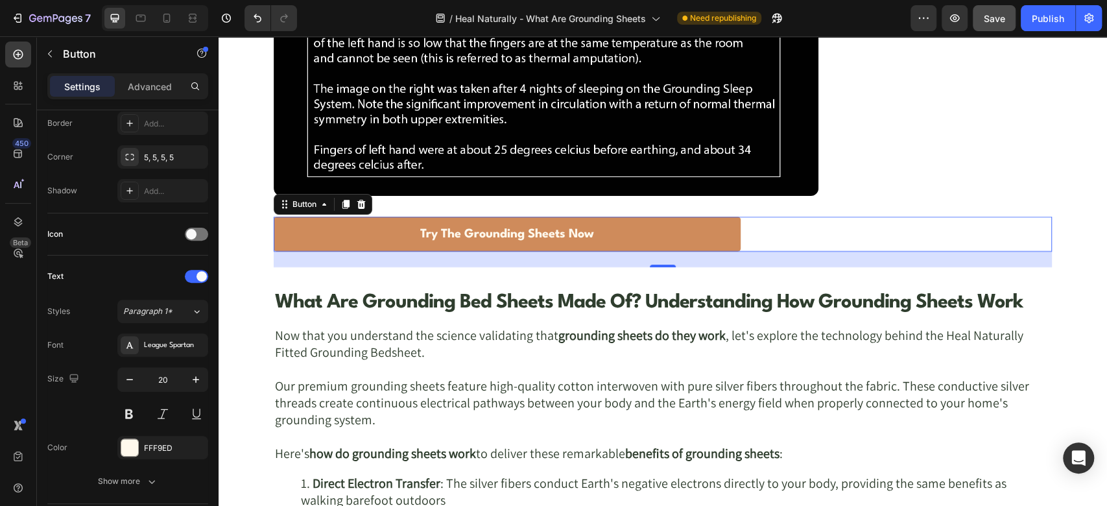
type input "60%"
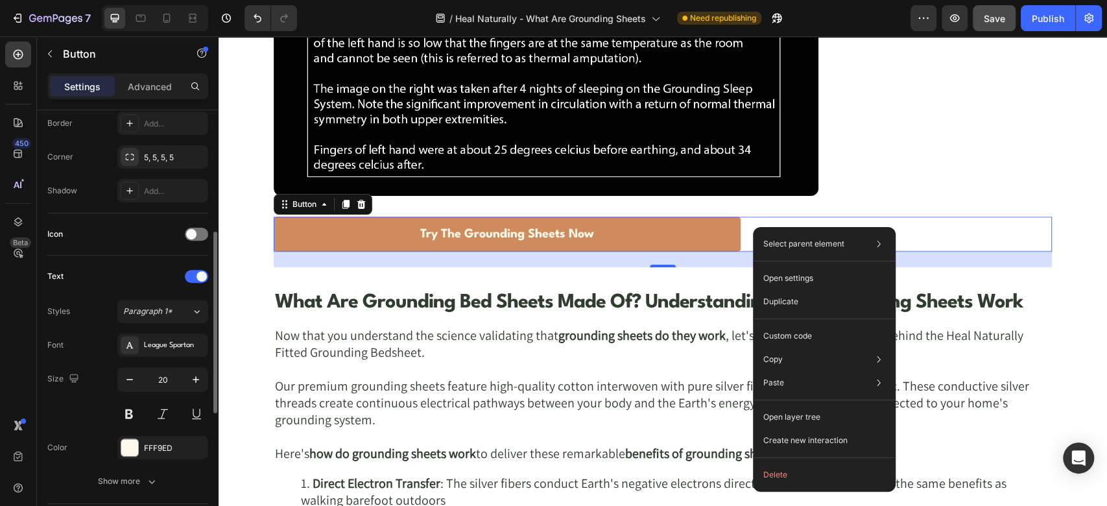
scroll to position [597, 0]
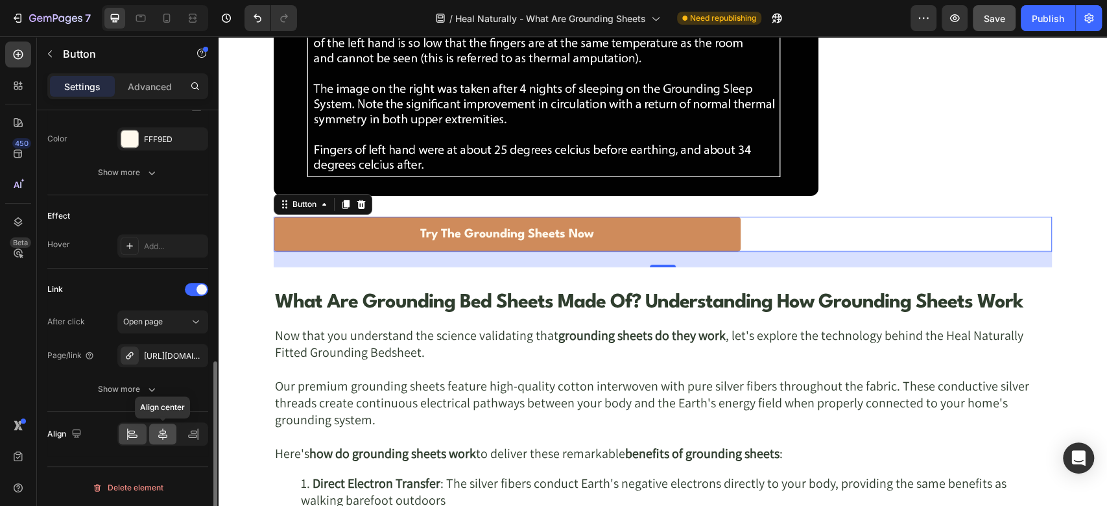
click at [158, 441] on div at bounding box center [163, 433] width 28 height 21
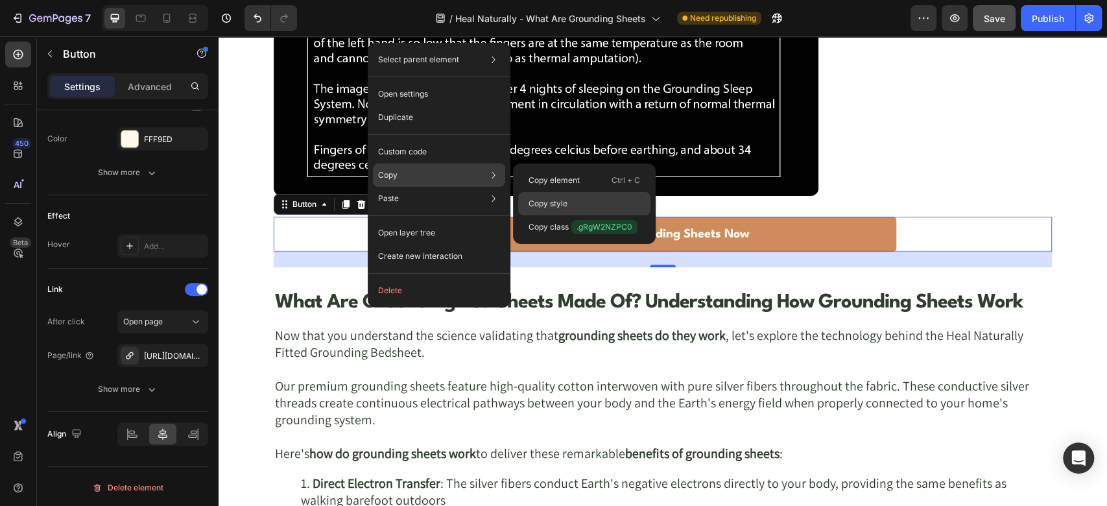
click at [549, 206] on p "Copy style" at bounding box center [547, 204] width 39 height 12
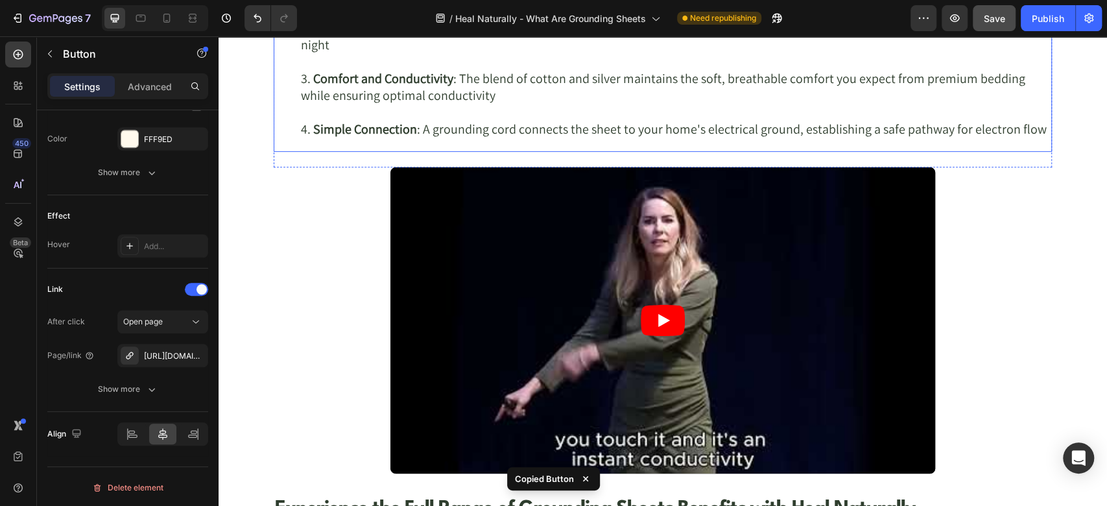
scroll to position [3746, 0]
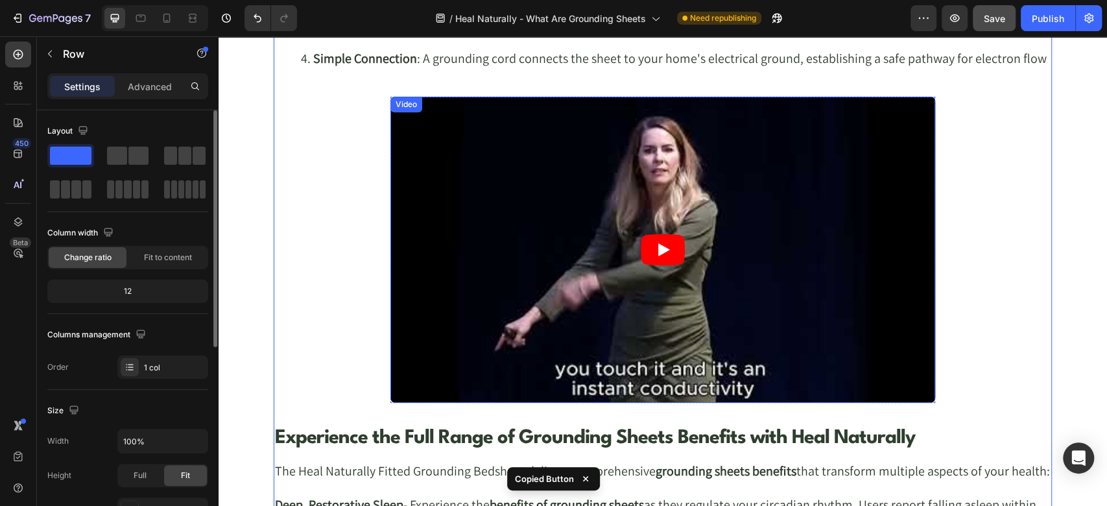
click at [401, 134] on article at bounding box center [662, 250] width 545 height 307
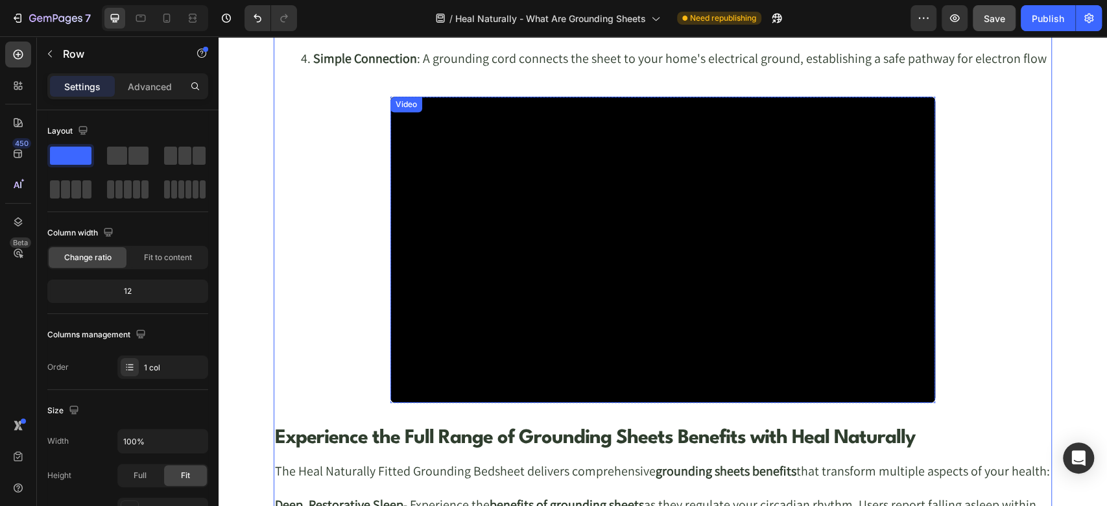
click at [393, 103] on div "Video" at bounding box center [406, 105] width 27 height 12
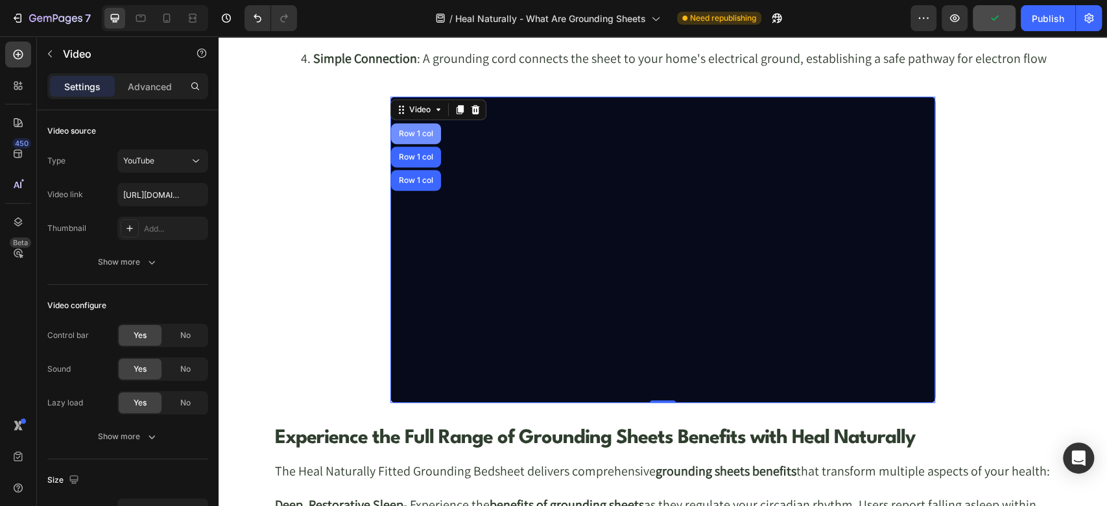
click at [408, 132] on div "Row 1 col" at bounding box center [416, 134] width 40 height 8
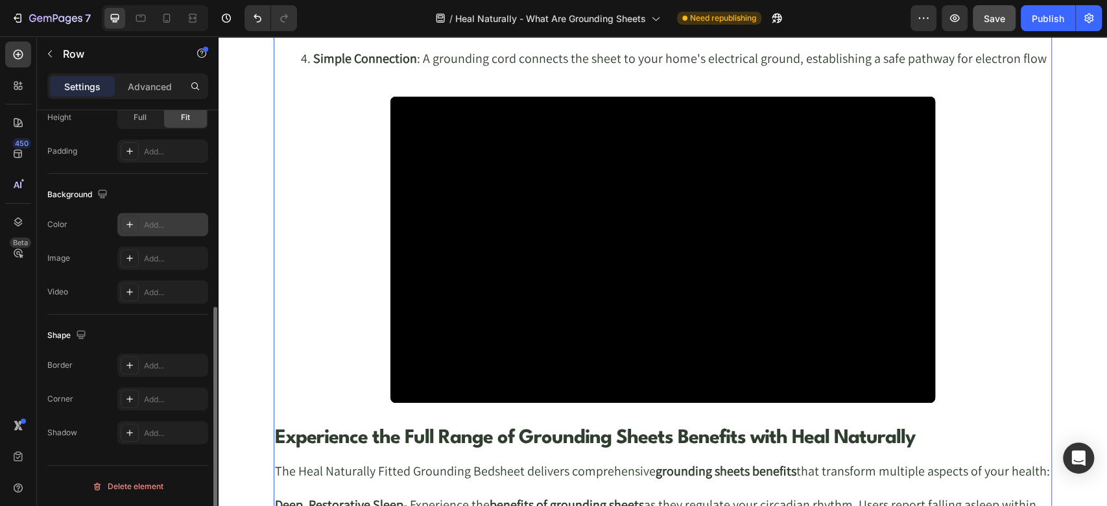
scroll to position [214, 0]
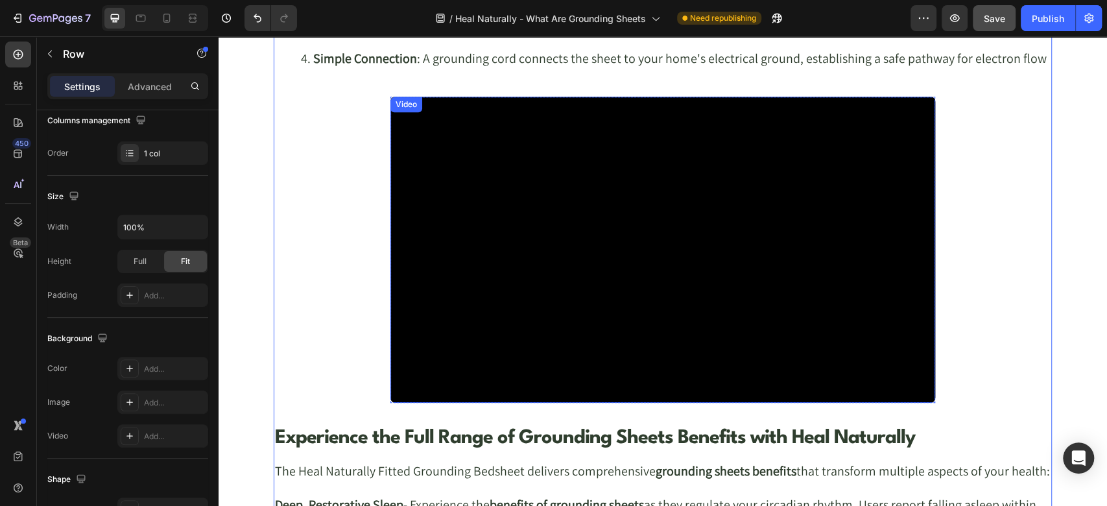
click at [395, 97] on div "Video" at bounding box center [662, 250] width 545 height 307
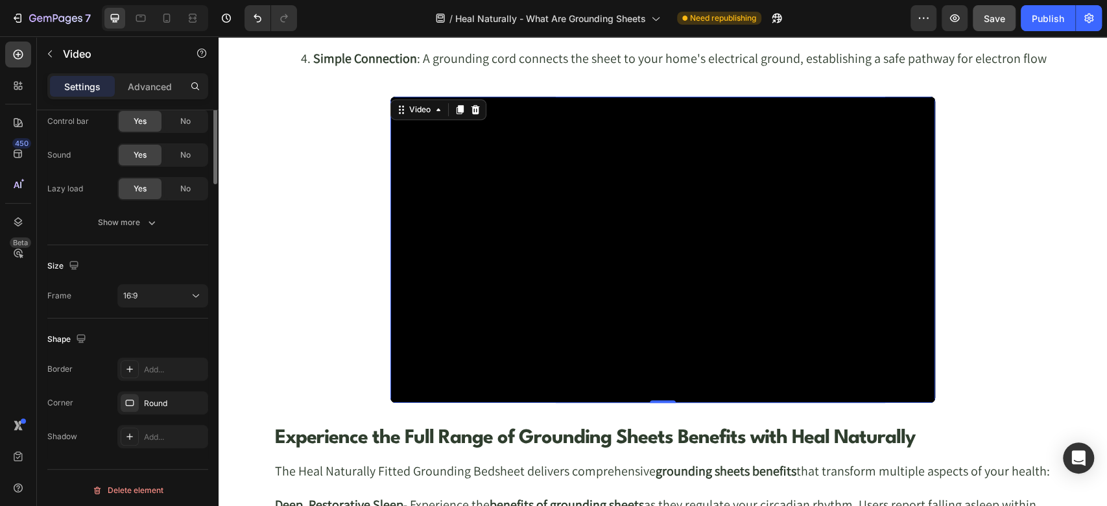
scroll to position [0, 0]
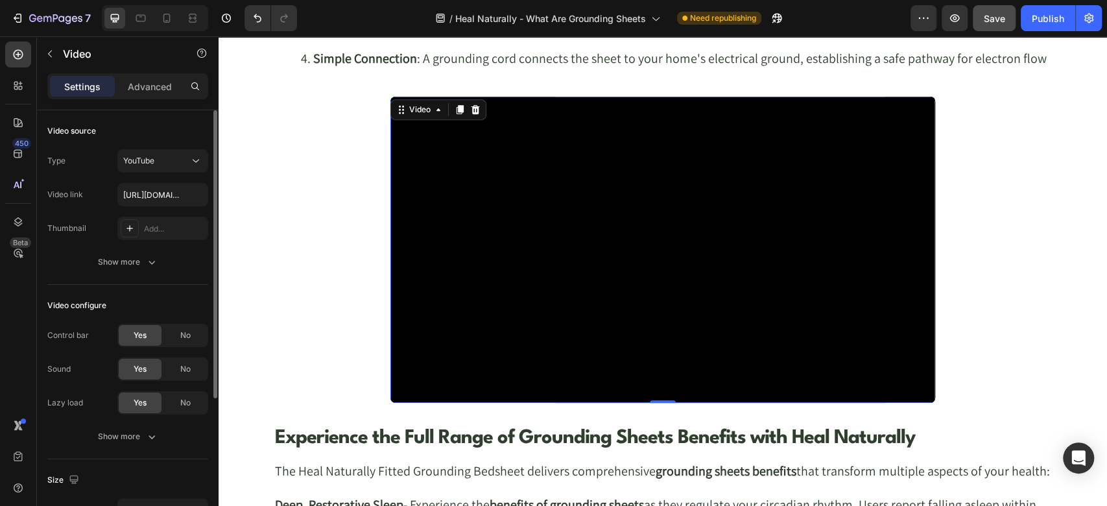
click at [400, 99] on div "Video" at bounding box center [438, 109] width 96 height 21
click at [396, 105] on icon at bounding box center [401, 109] width 10 height 10
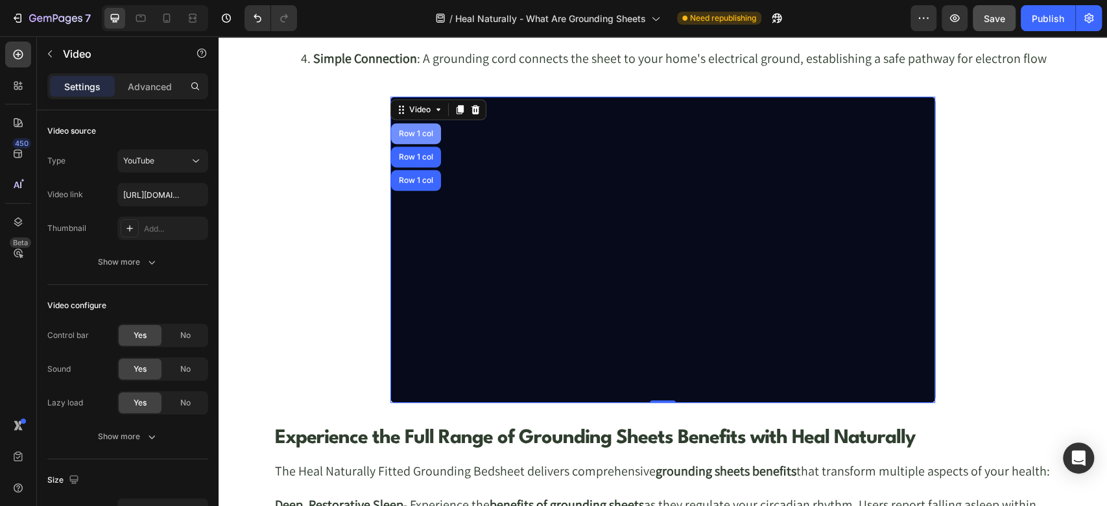
click at [399, 127] on div "Row 1 col" at bounding box center [416, 133] width 50 height 21
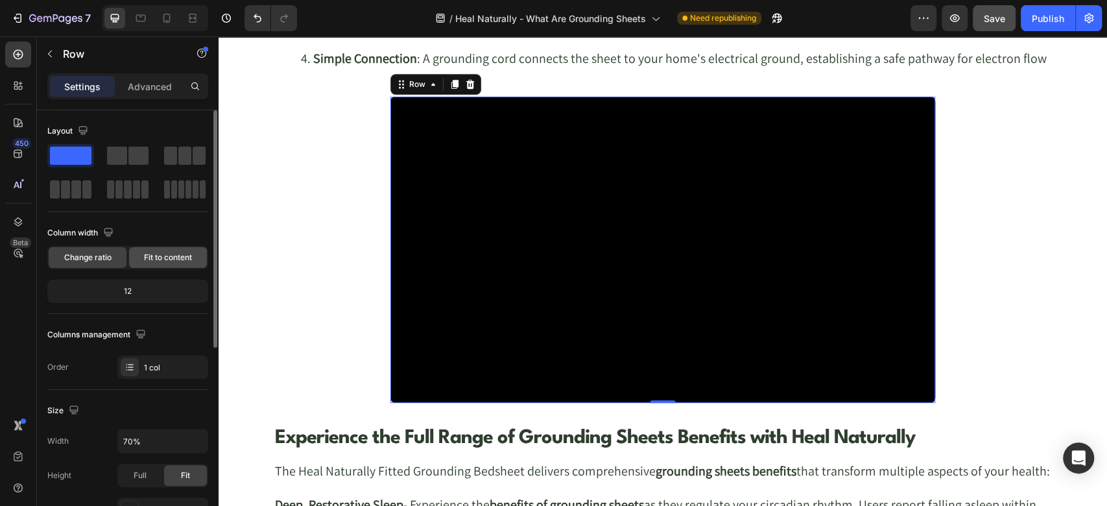
click at [152, 258] on span "Fit to content" at bounding box center [168, 258] width 48 height 12
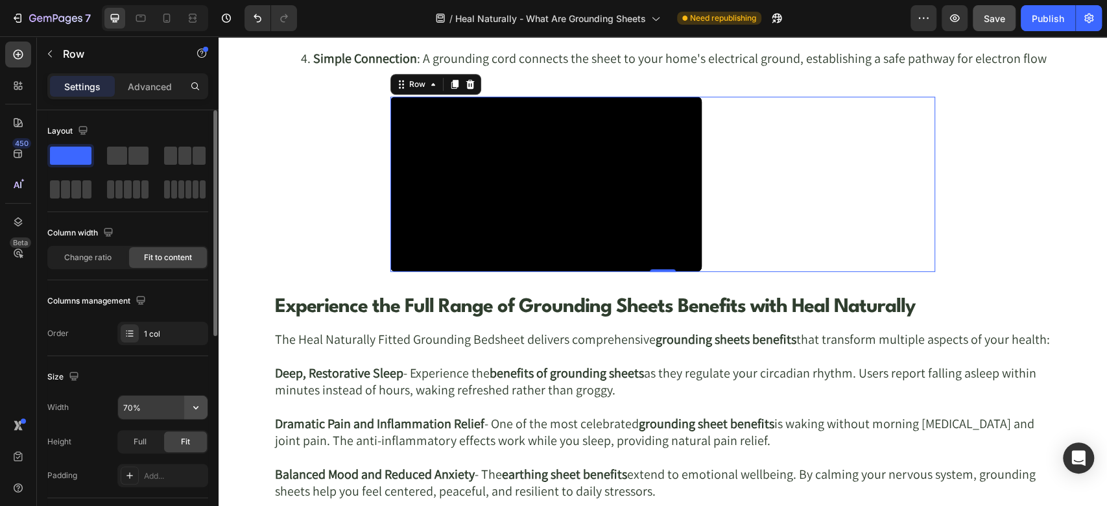
drag, startPoint x: 206, startPoint y: 407, endPoint x: 195, endPoint y: 409, distance: 10.6
click at [195, 409] on icon "button" at bounding box center [195, 407] width 13 height 13
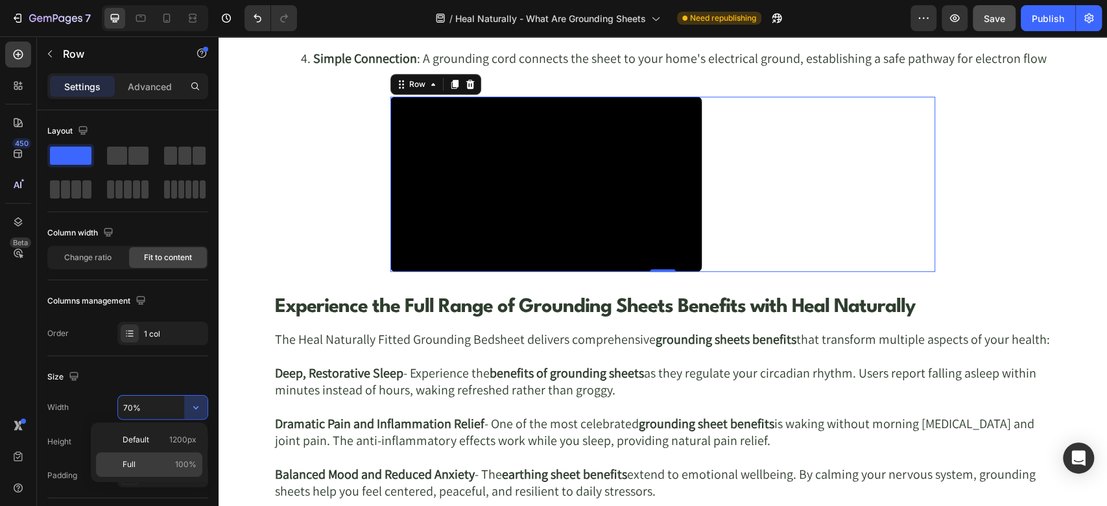
click at [147, 459] on p "Full 100%" at bounding box center [160, 464] width 74 height 12
type input "100%"
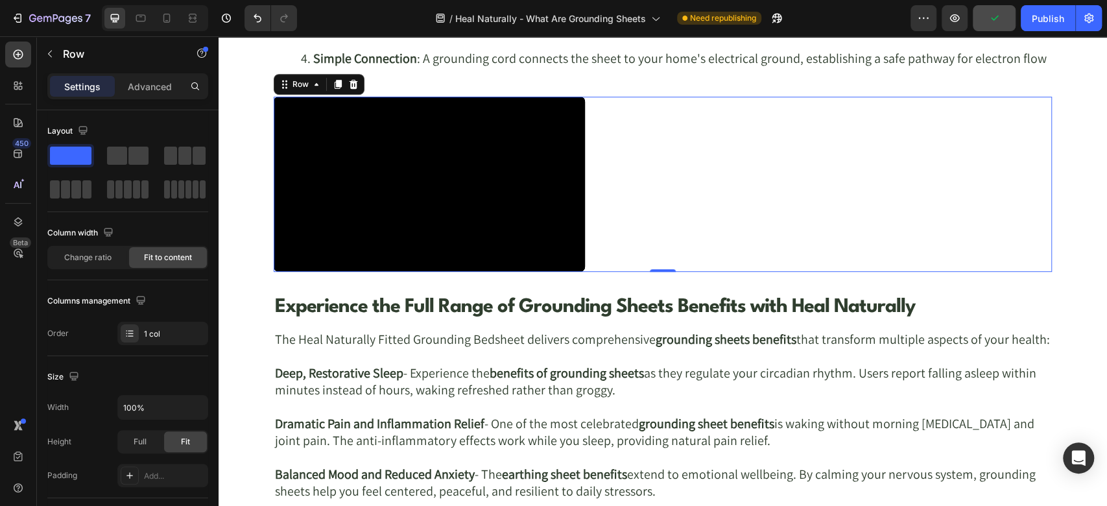
click at [578, 156] on div "Video Row 0" at bounding box center [663, 184] width 778 height 175
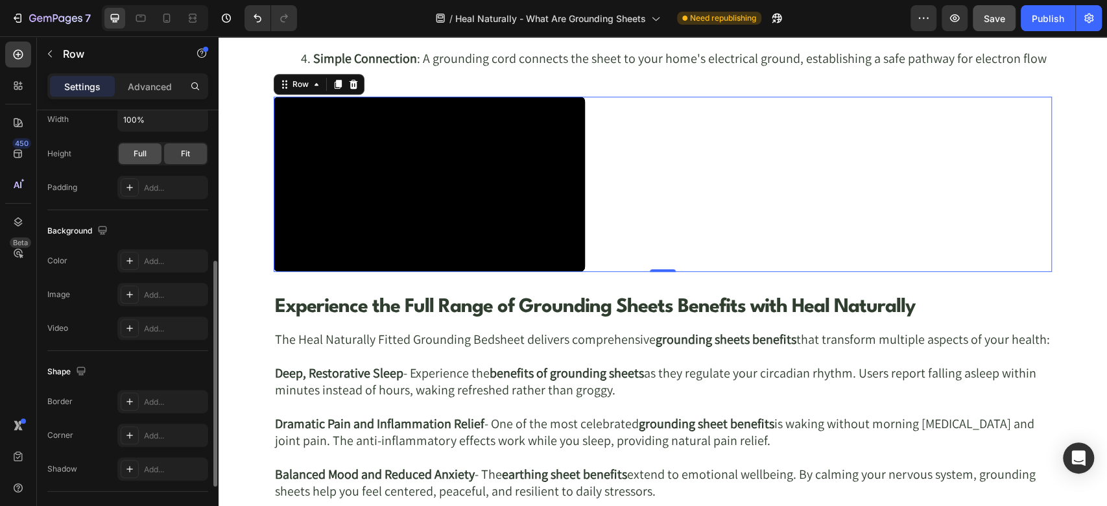
scroll to position [144, 0]
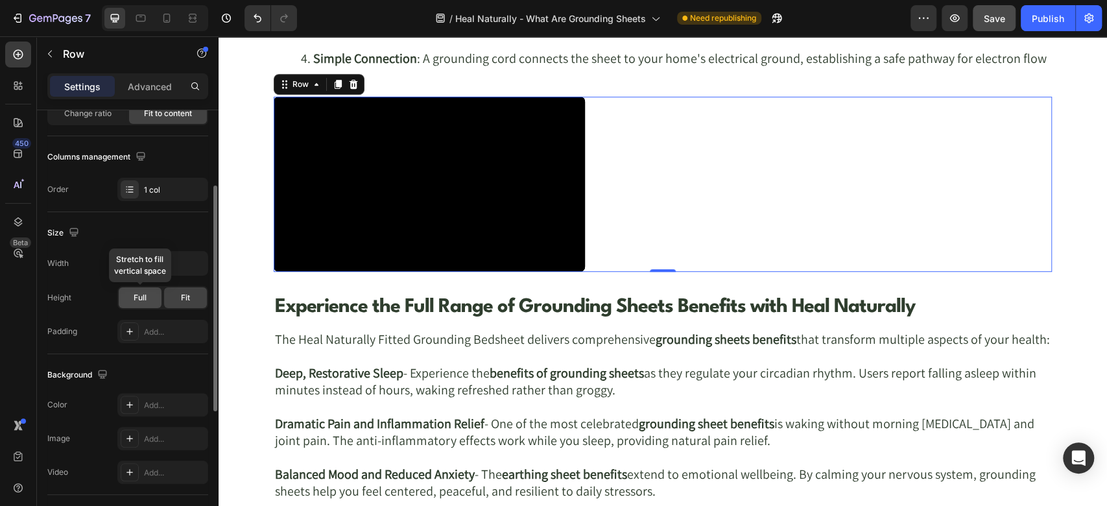
click at [140, 298] on span "Full" at bounding box center [140, 298] width 13 height 12
click at [197, 298] on div "Fit" at bounding box center [185, 297] width 43 height 21
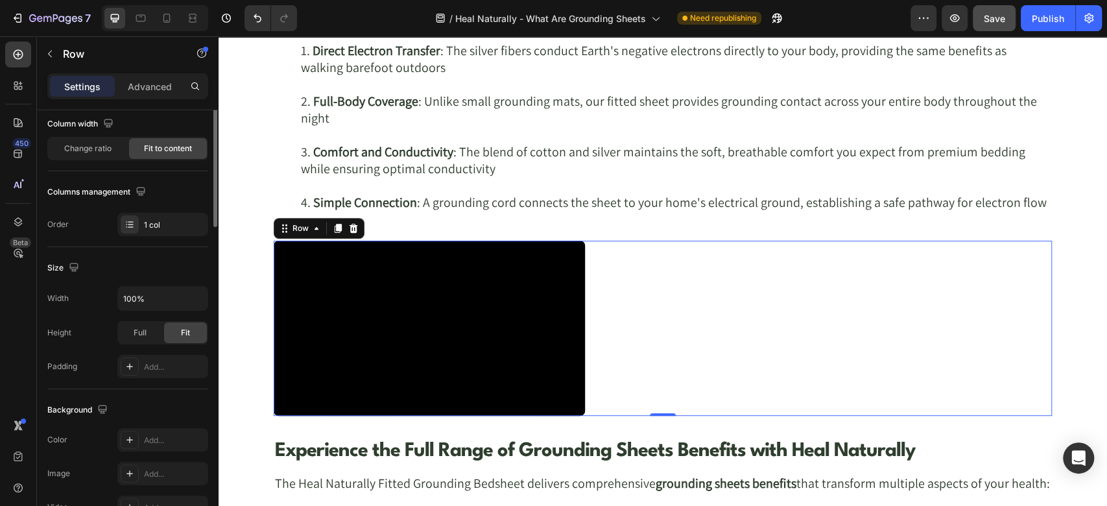
scroll to position [0, 0]
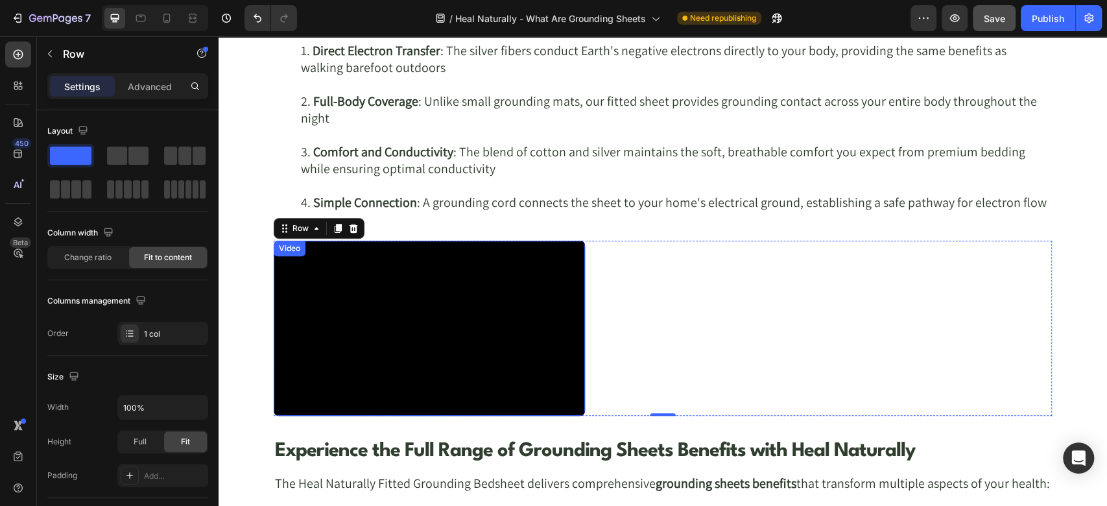
click at [284, 247] on div "Video" at bounding box center [289, 249] width 27 height 12
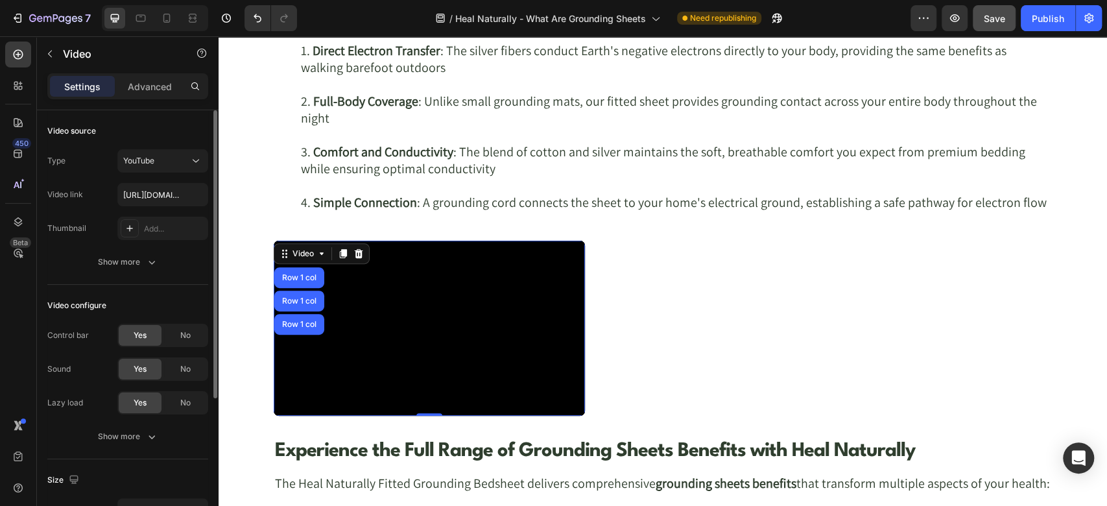
scroll to position [218, 0]
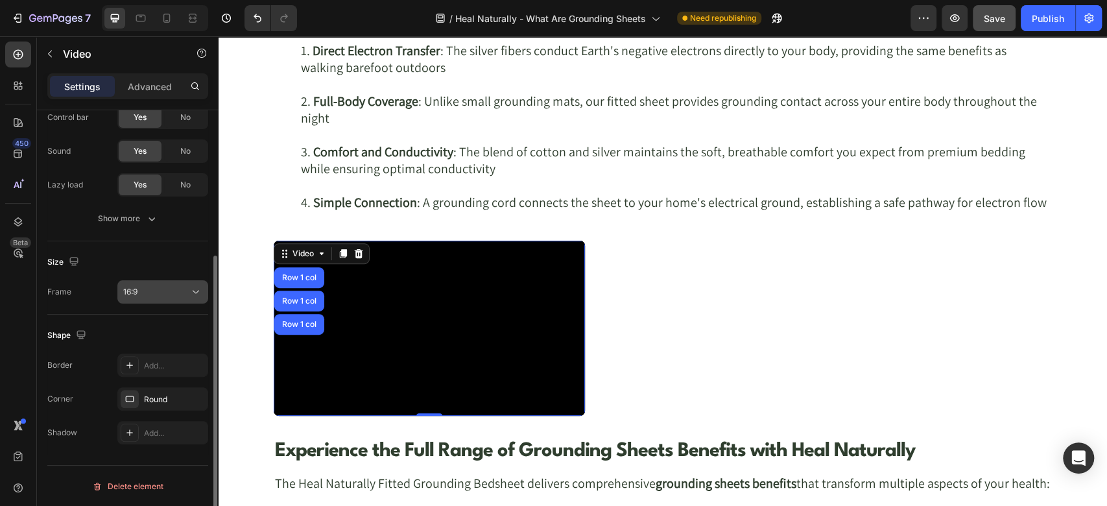
click at [178, 292] on div "16:9" at bounding box center [156, 292] width 66 height 12
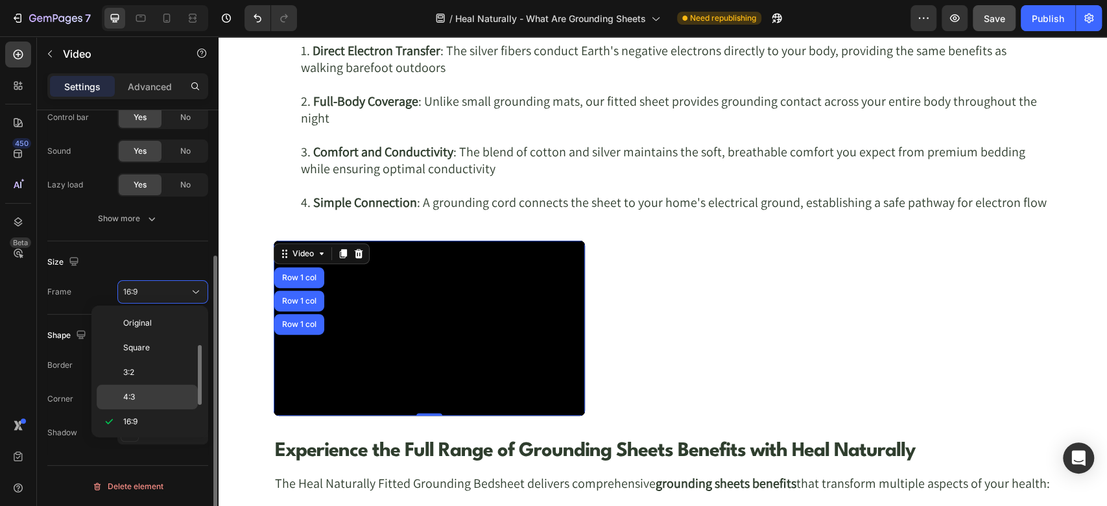
scroll to position [23, 0]
click at [144, 370] on p "4:3" at bounding box center [157, 374] width 69 height 12
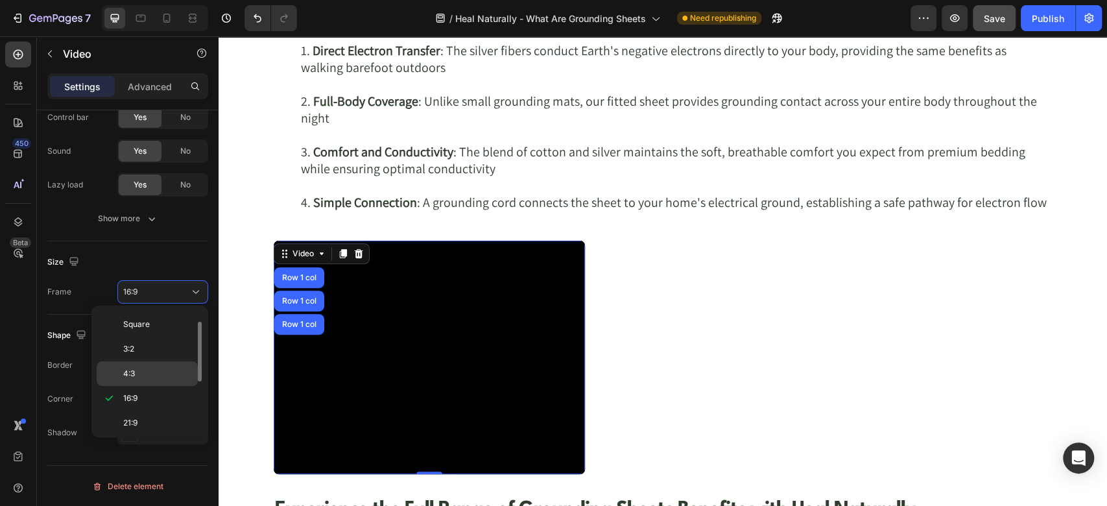
scroll to position [218, 0]
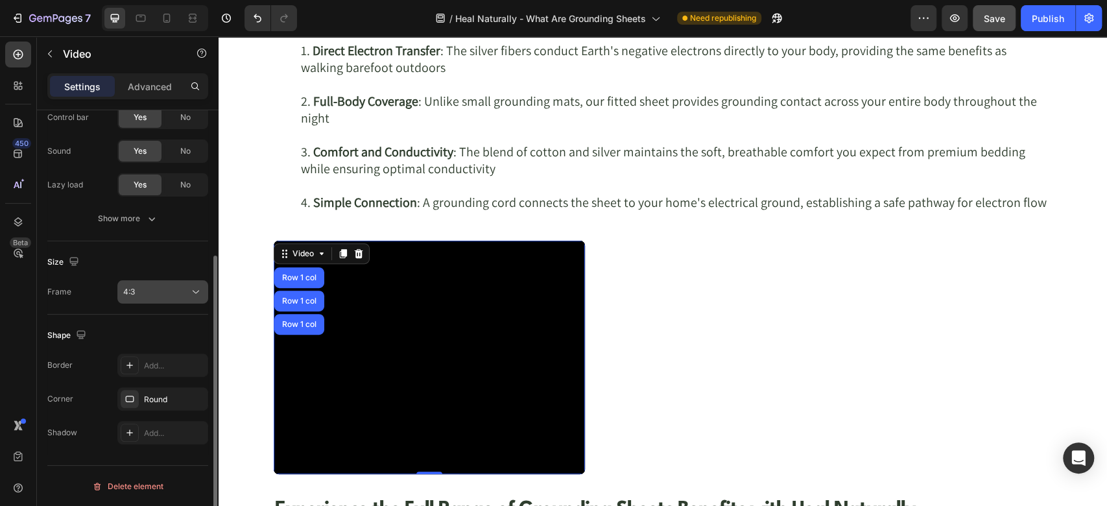
click at [182, 286] on div "4:3" at bounding box center [156, 292] width 66 height 12
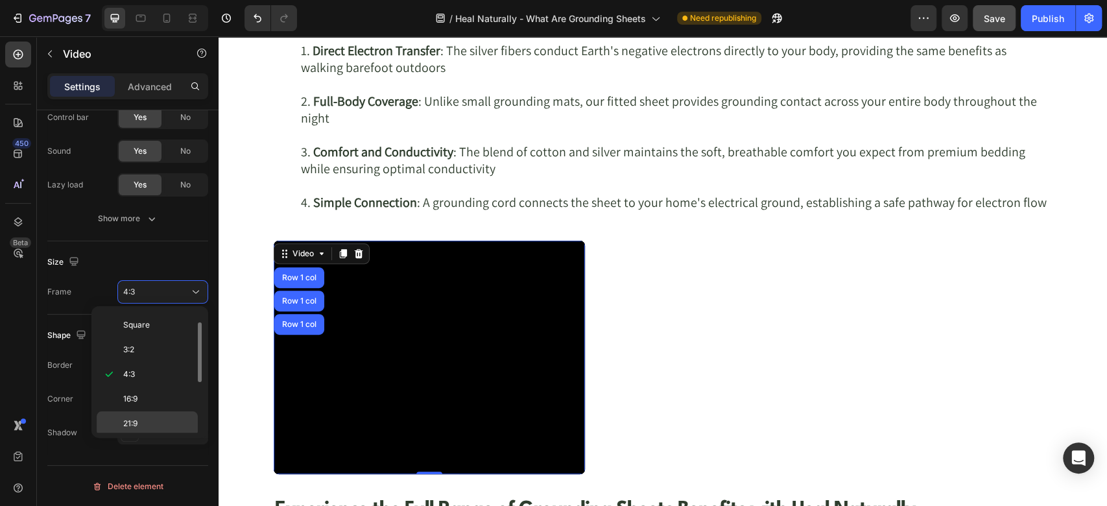
click at [151, 421] on p "21:9" at bounding box center [157, 424] width 69 height 12
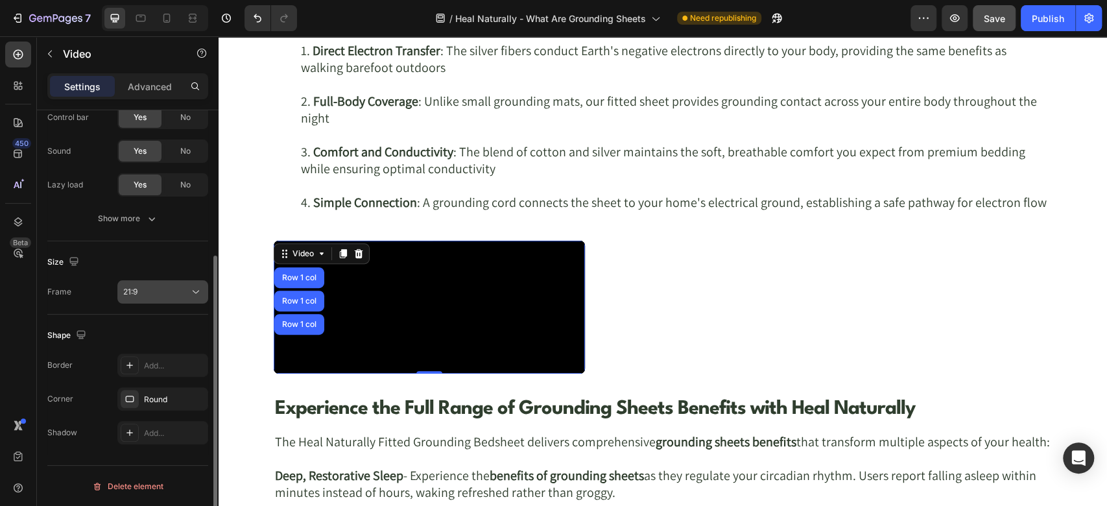
click at [190, 294] on icon at bounding box center [195, 291] width 13 height 13
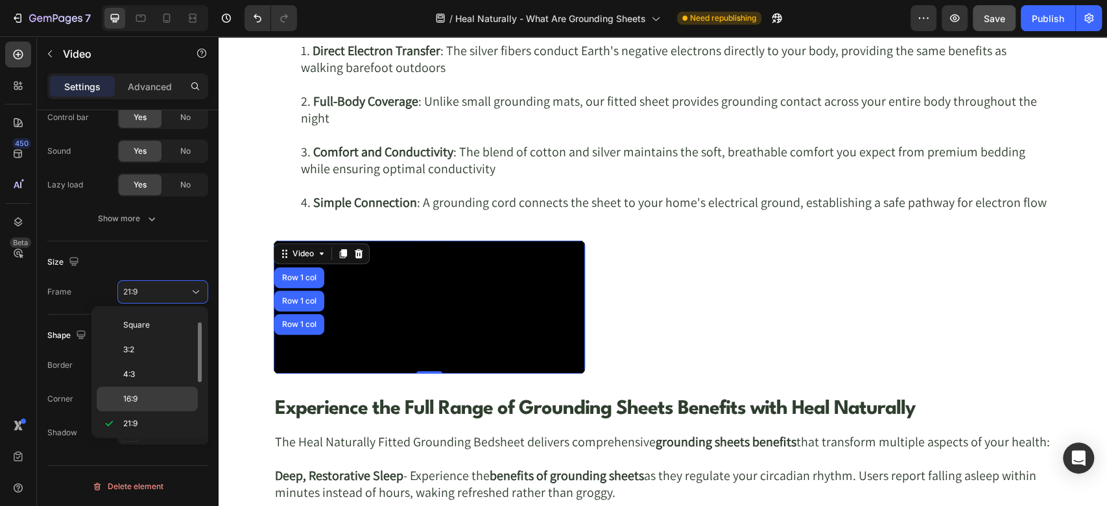
click at [154, 396] on p "16:9" at bounding box center [157, 399] width 69 height 12
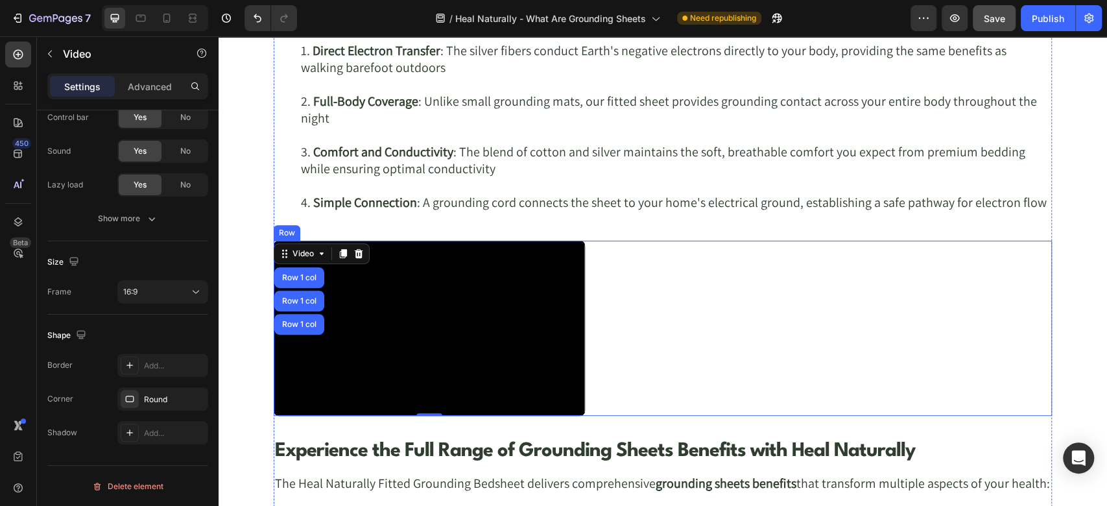
click at [700, 284] on div "Video Row 1 col Row 1 col Row 1 col 0 Row" at bounding box center [663, 328] width 778 height 175
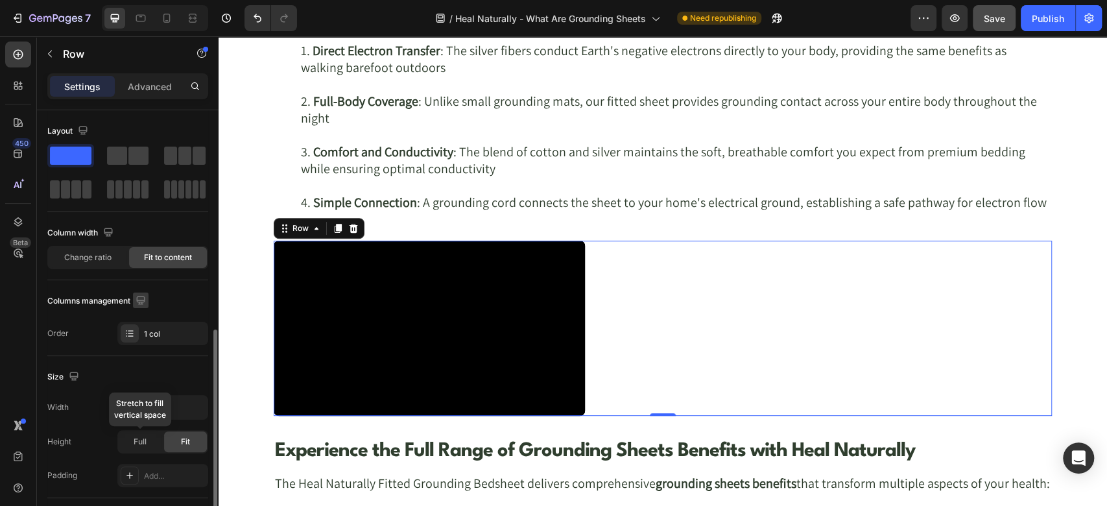
scroll to position [144, 0]
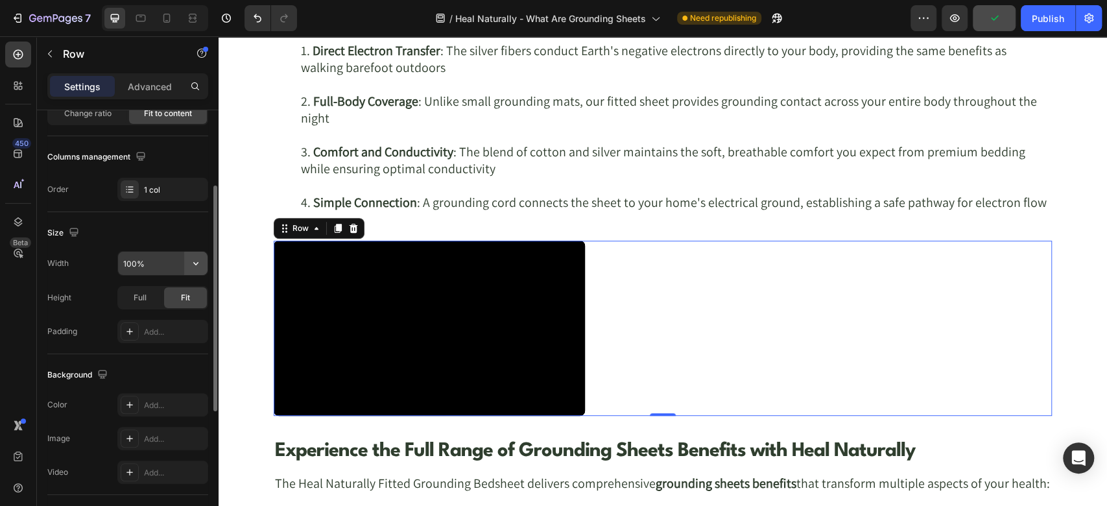
click at [193, 265] on icon "button" at bounding box center [195, 263] width 13 height 13
click at [169, 225] on div "Size" at bounding box center [127, 232] width 161 height 21
click at [145, 84] on p "Advanced" at bounding box center [150, 87] width 44 height 14
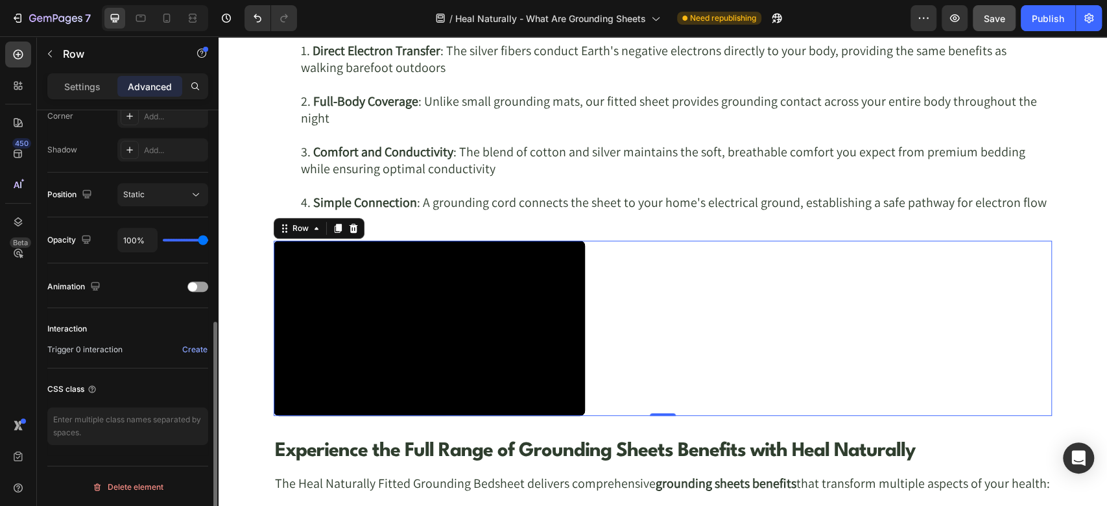
scroll to position [0, 0]
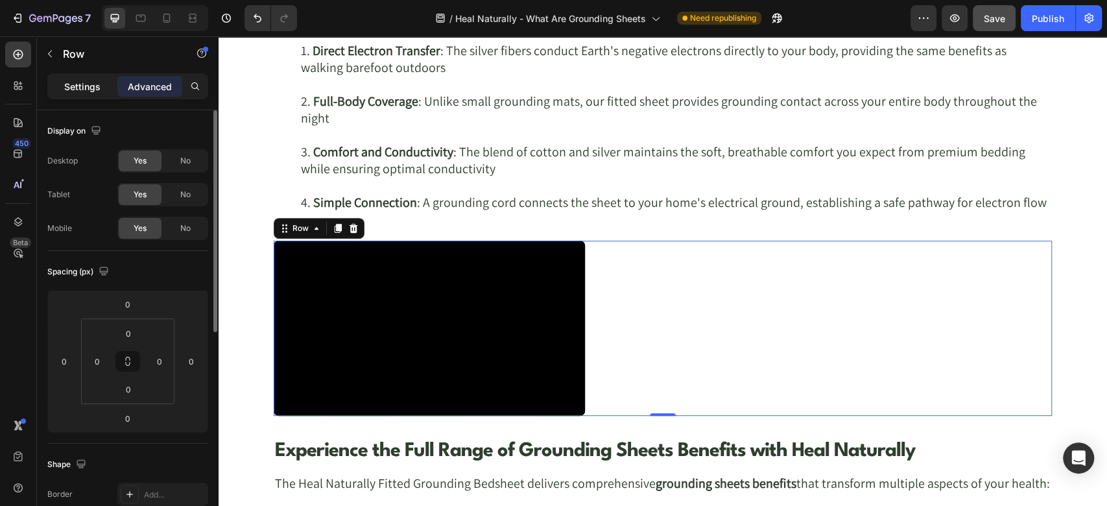
click at [89, 80] on p "Settings" at bounding box center [82, 87] width 36 height 14
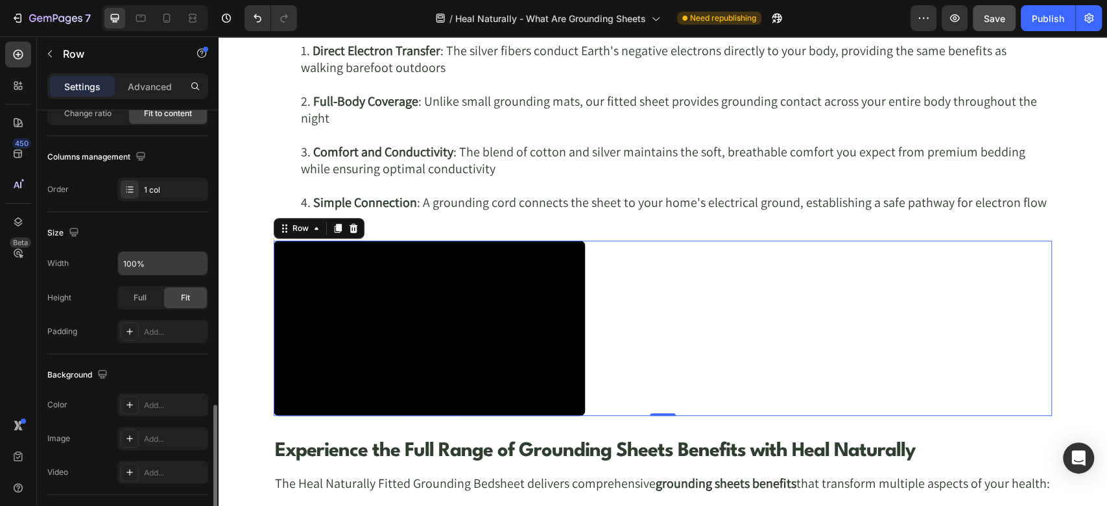
scroll to position [397, 0]
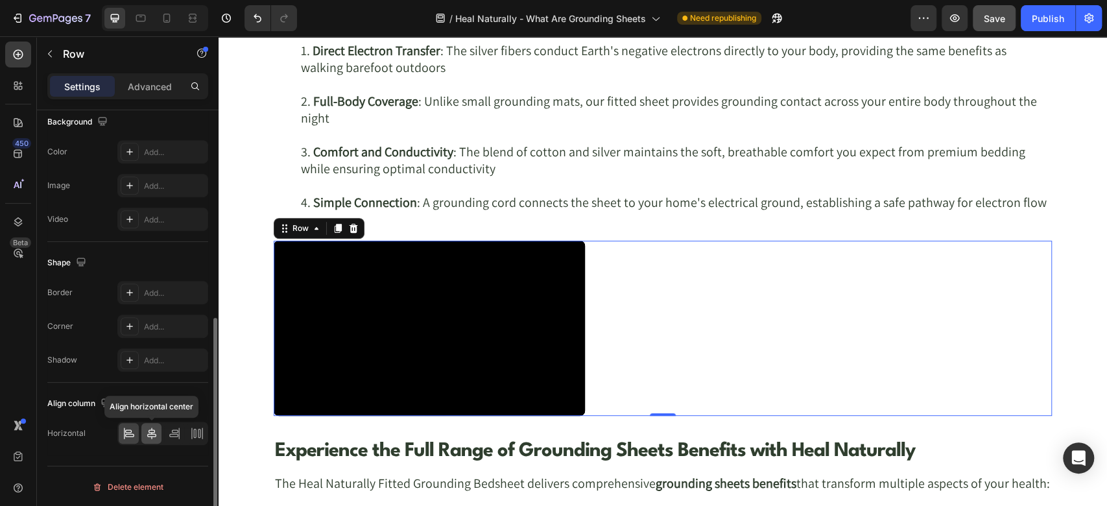
click at [156, 435] on icon at bounding box center [151, 433] width 13 height 13
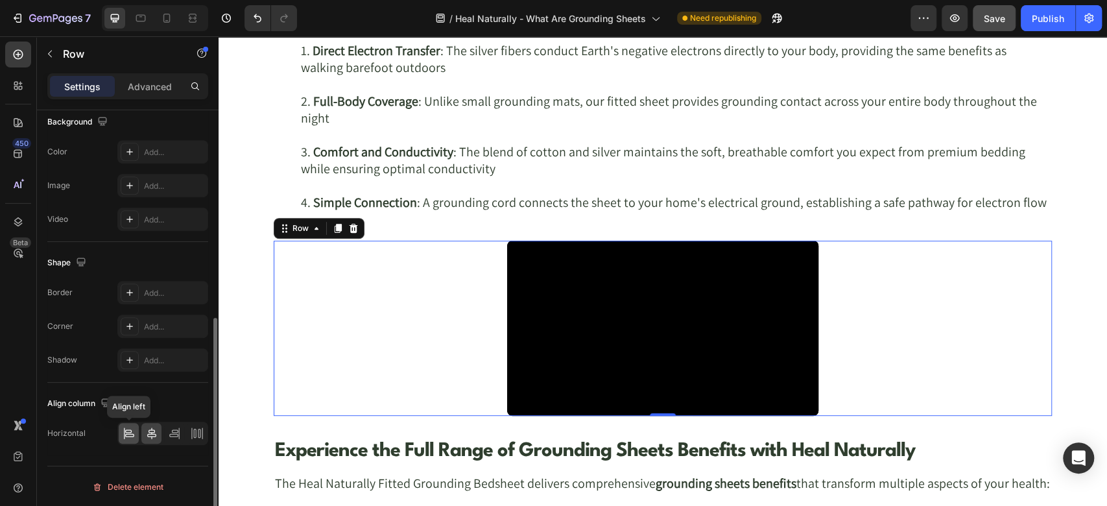
click at [135, 431] on icon at bounding box center [129, 433] width 13 height 13
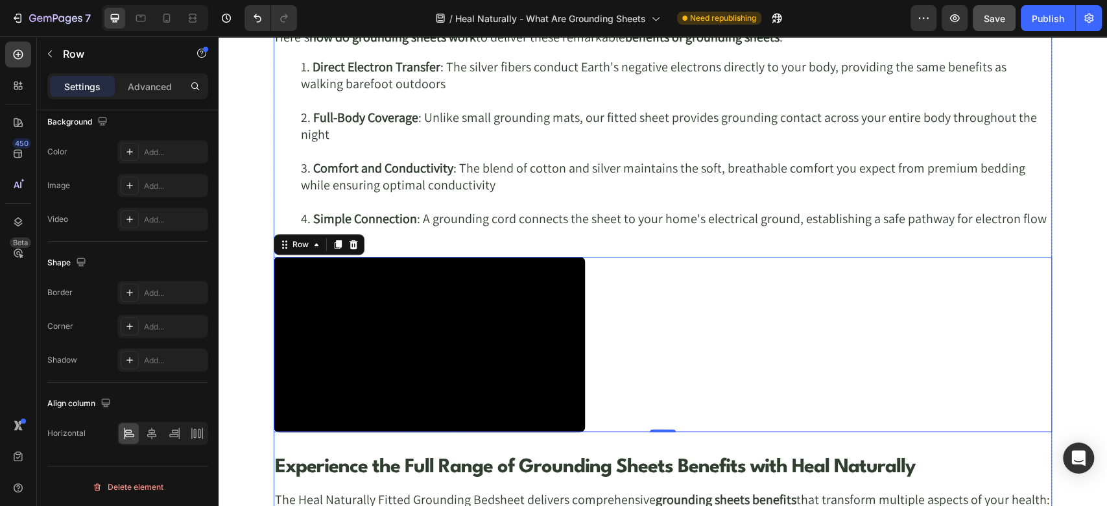
scroll to position [3746, 0]
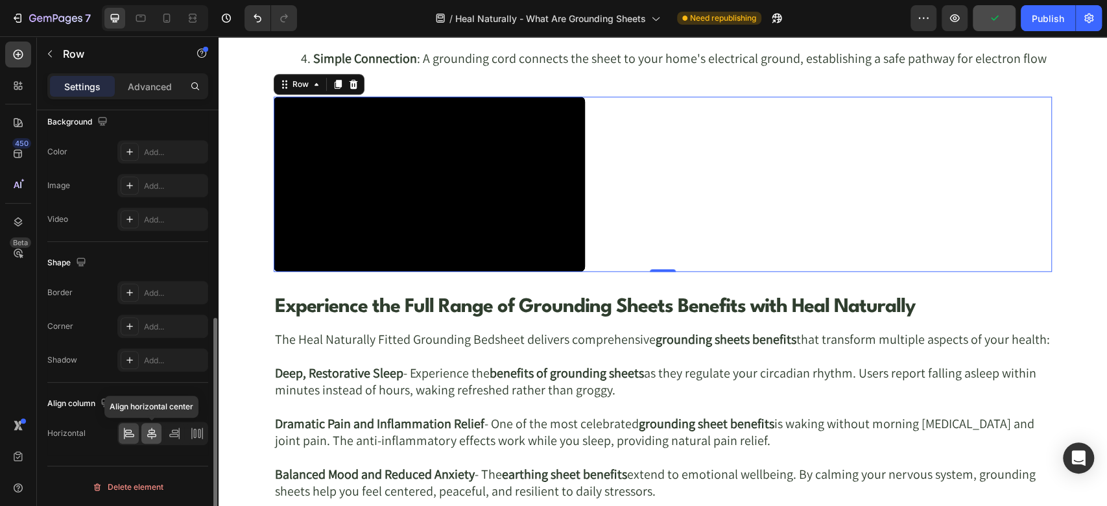
click at [144, 433] on div at bounding box center [151, 433] width 20 height 21
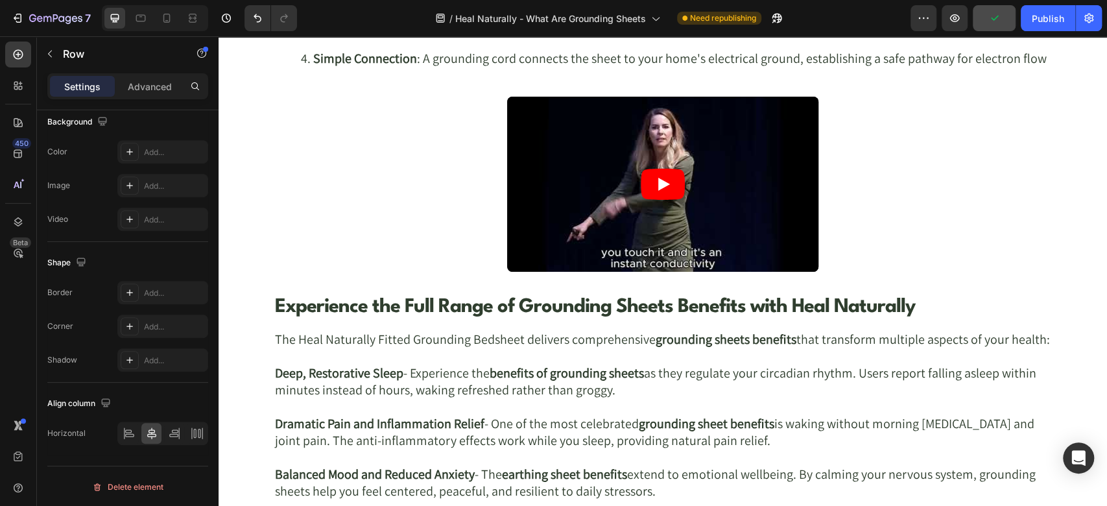
click at [468, 168] on div "Video Row" at bounding box center [663, 184] width 778 height 175
click at [529, 160] on article at bounding box center [662, 184] width 311 height 175
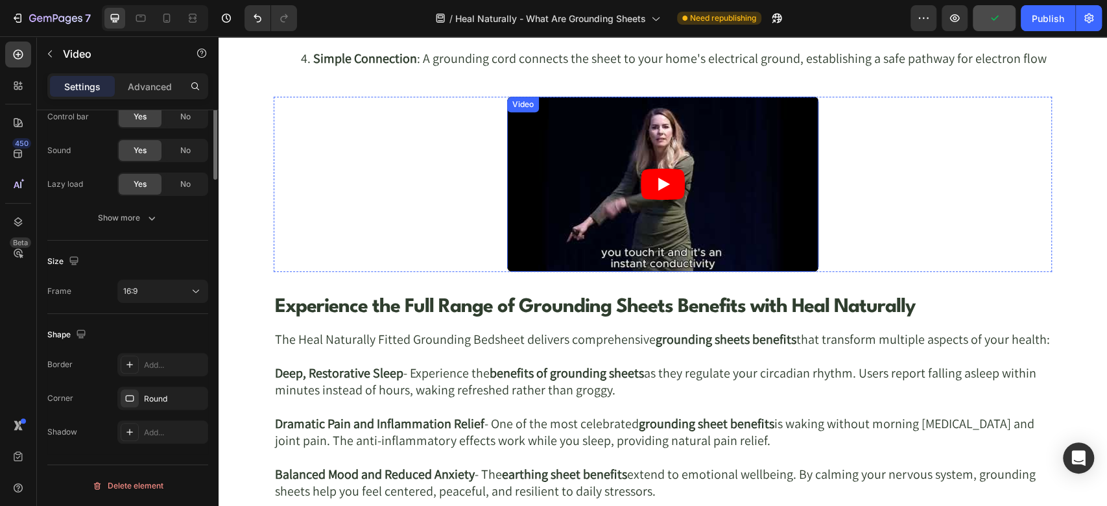
scroll to position [0, 0]
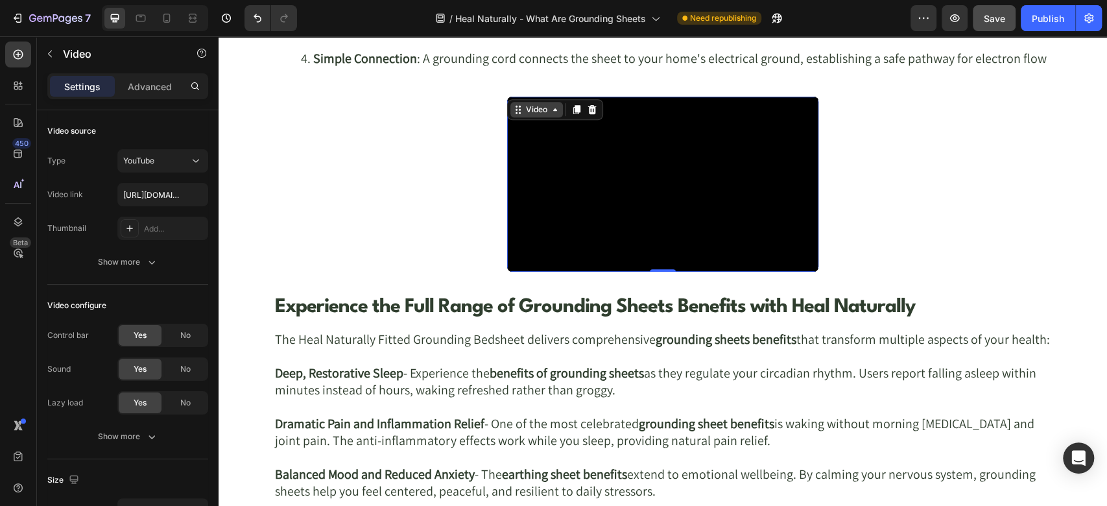
click at [519, 108] on icon at bounding box center [520, 109] width 2 height 2
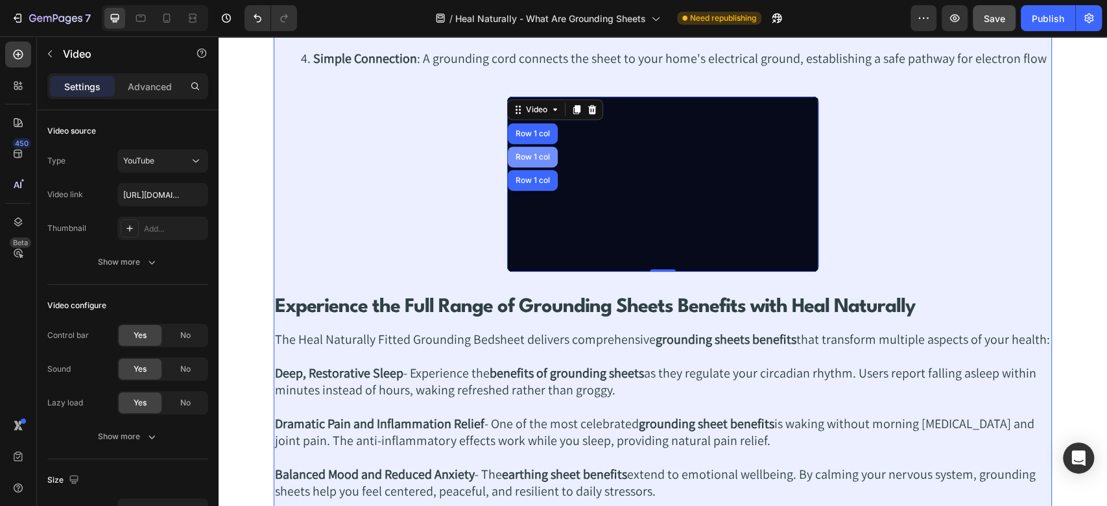
click at [515, 157] on div "Row 1 col" at bounding box center [533, 157] width 40 height 8
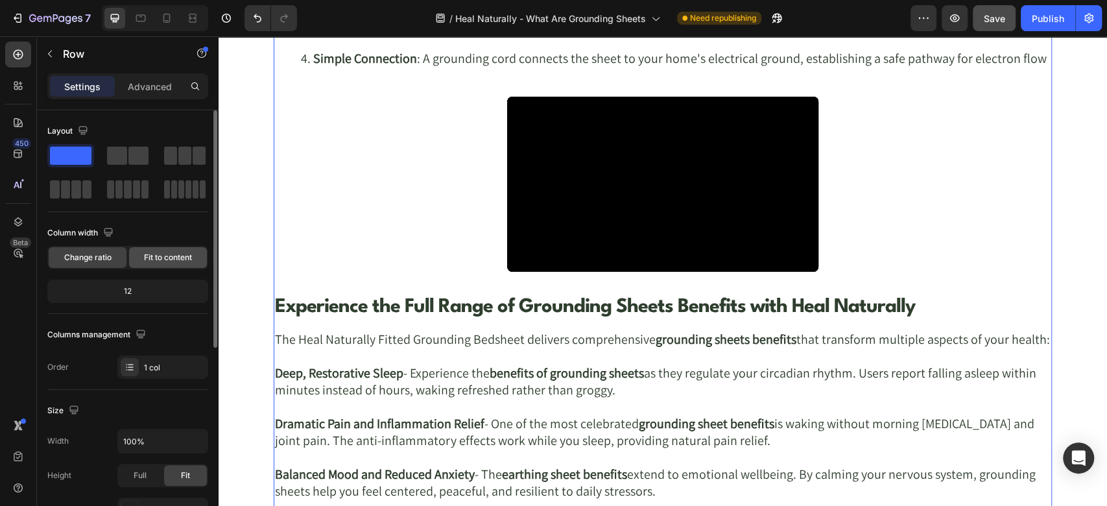
click at [155, 261] on span "Fit to content" at bounding box center [168, 258] width 48 height 12
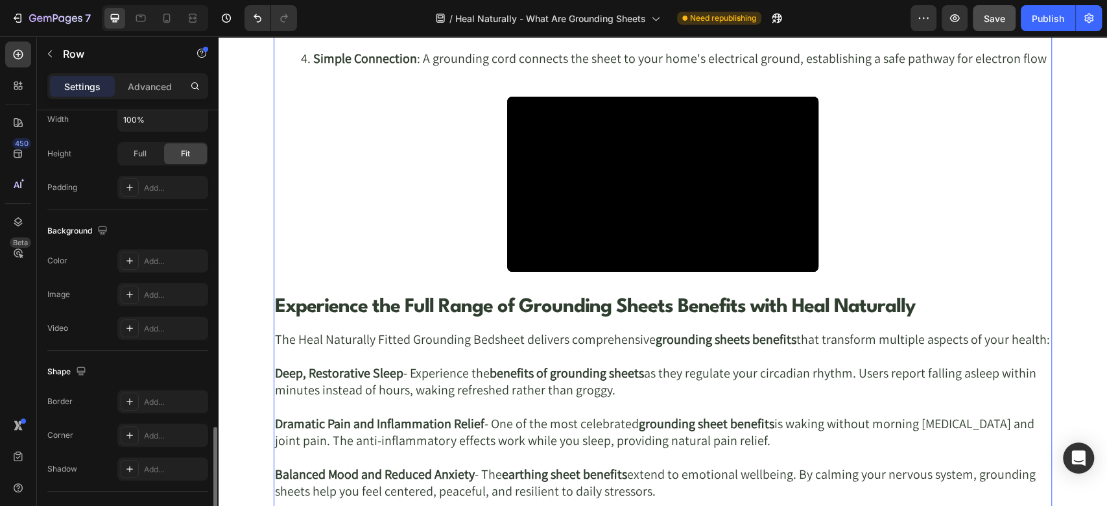
scroll to position [397, 0]
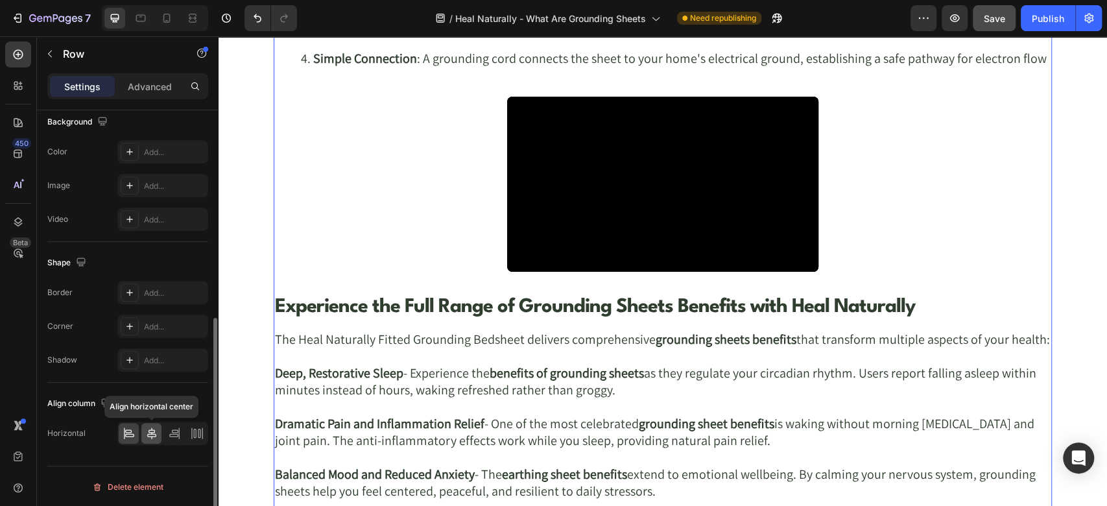
click at [156, 432] on icon at bounding box center [151, 433] width 13 height 13
click at [128, 433] on icon at bounding box center [129, 433] width 13 height 13
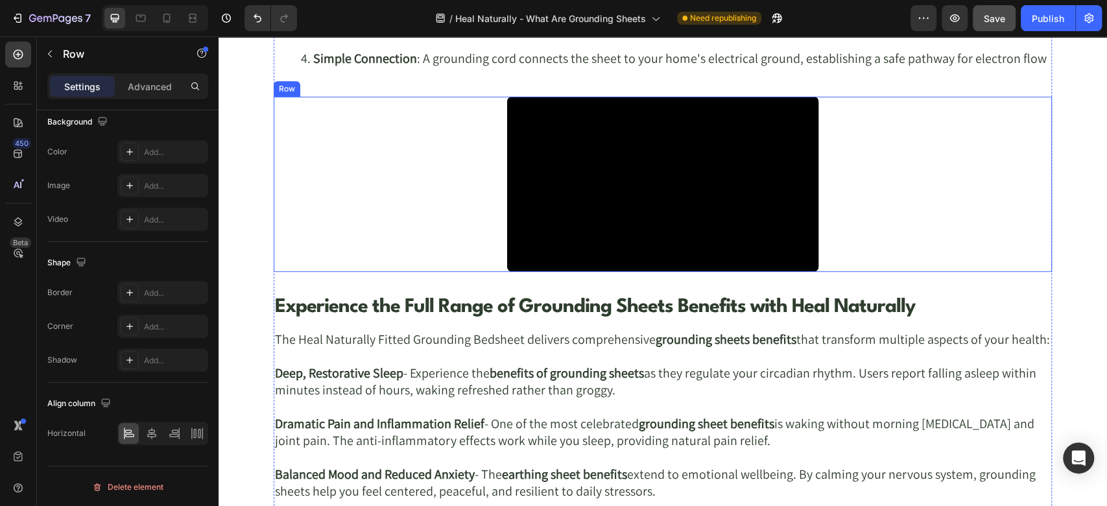
click at [447, 194] on div "Video Row" at bounding box center [663, 184] width 778 height 175
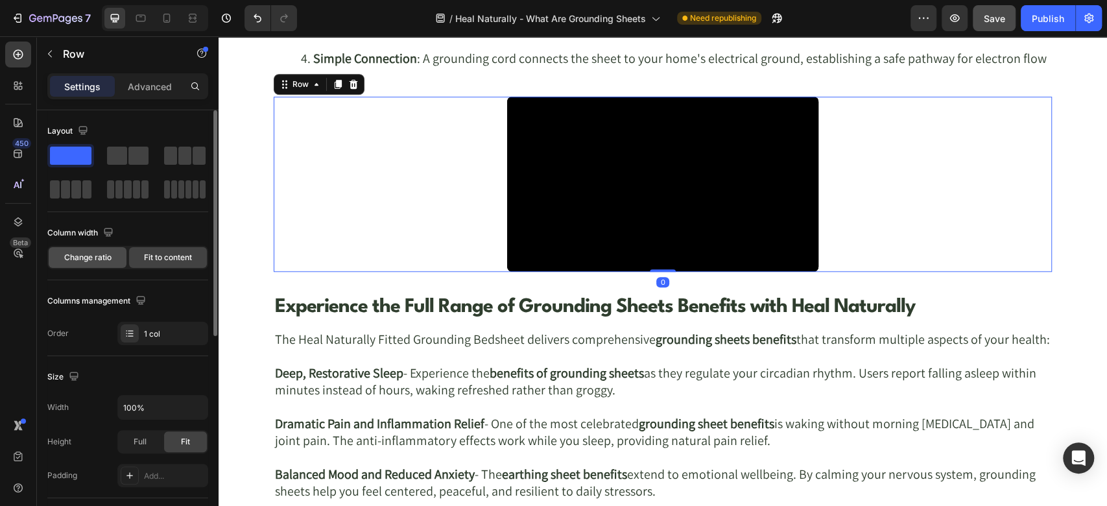
click at [108, 252] on span "Change ratio" at bounding box center [87, 258] width 47 height 12
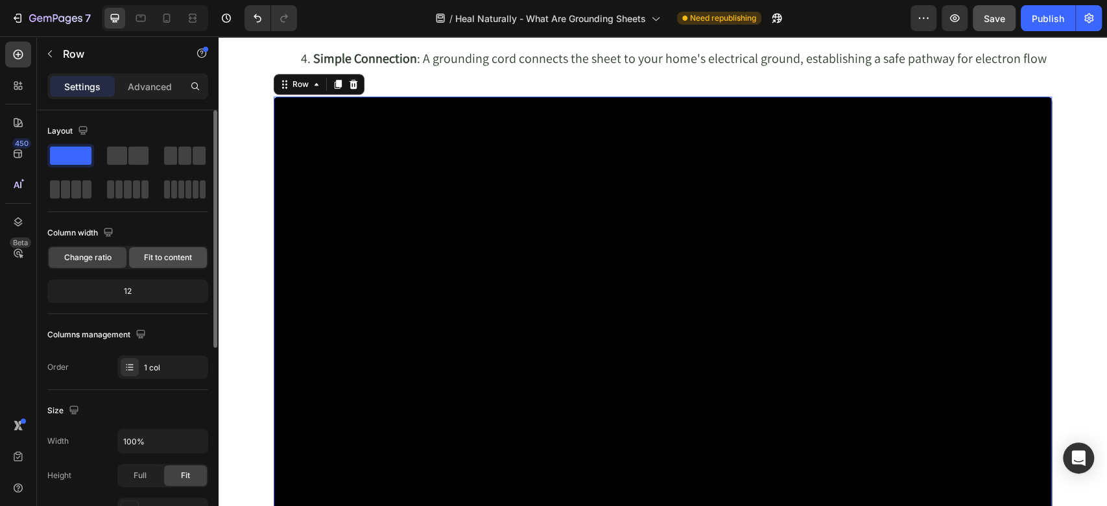
click at [145, 252] on span "Fit to content" at bounding box center [168, 258] width 48 height 12
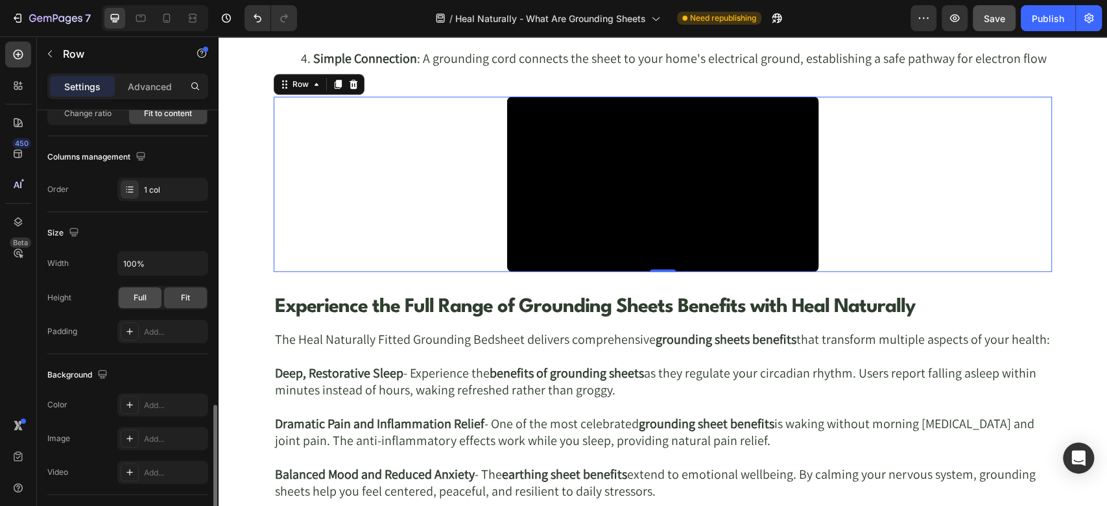
scroll to position [397, 0]
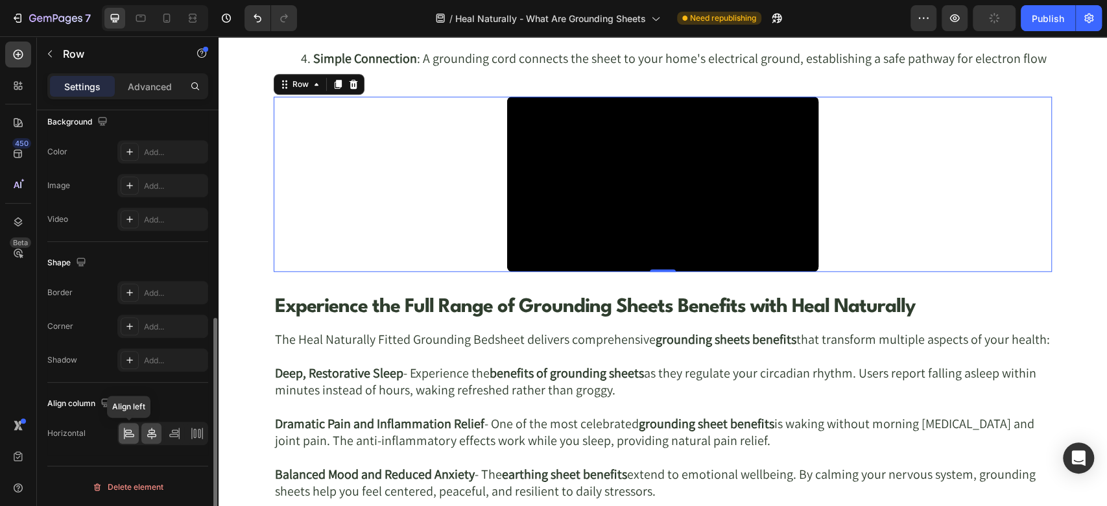
click at [130, 429] on icon at bounding box center [128, 430] width 6 height 3
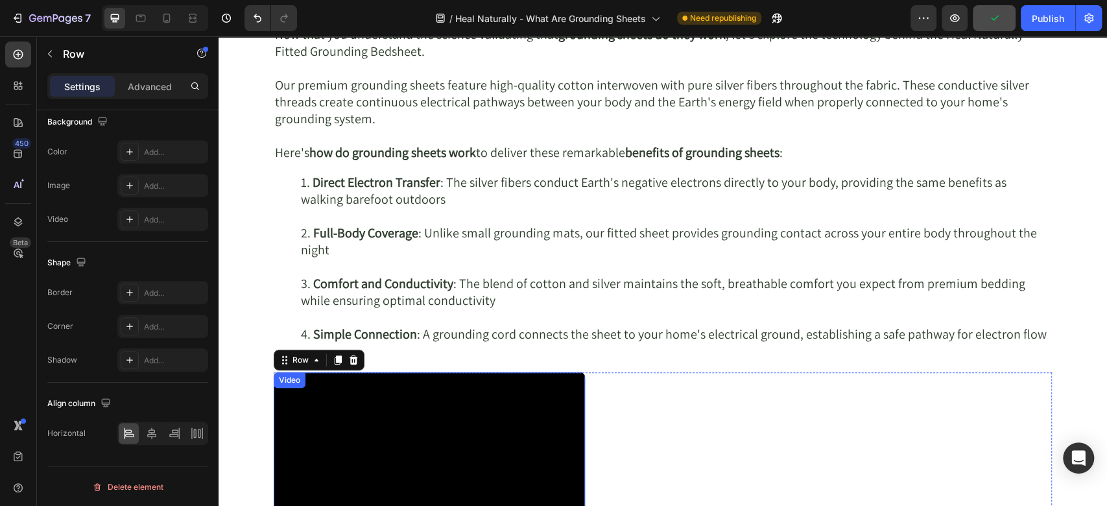
scroll to position [3458, 0]
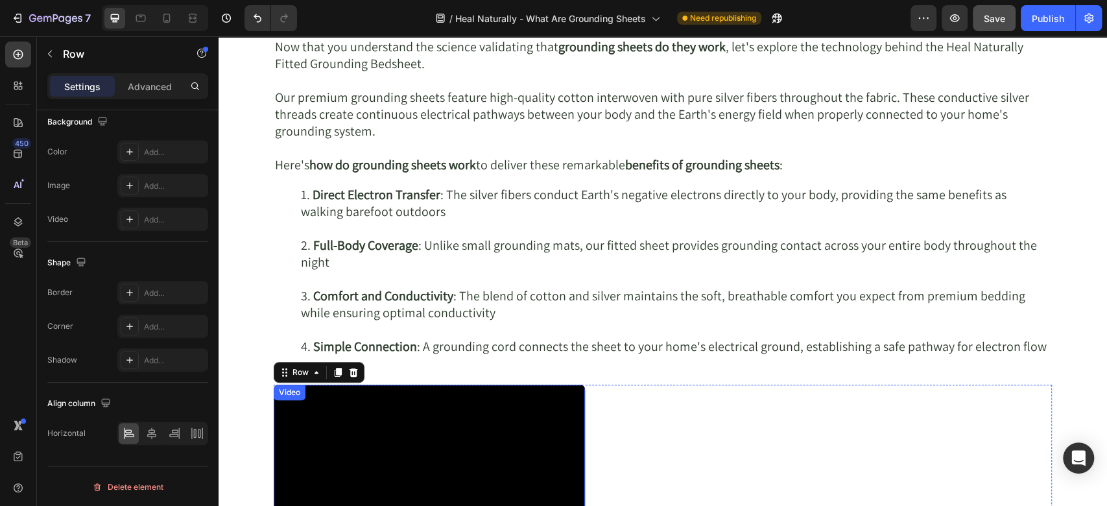
click at [285, 392] on div "Video" at bounding box center [289, 392] width 27 height 12
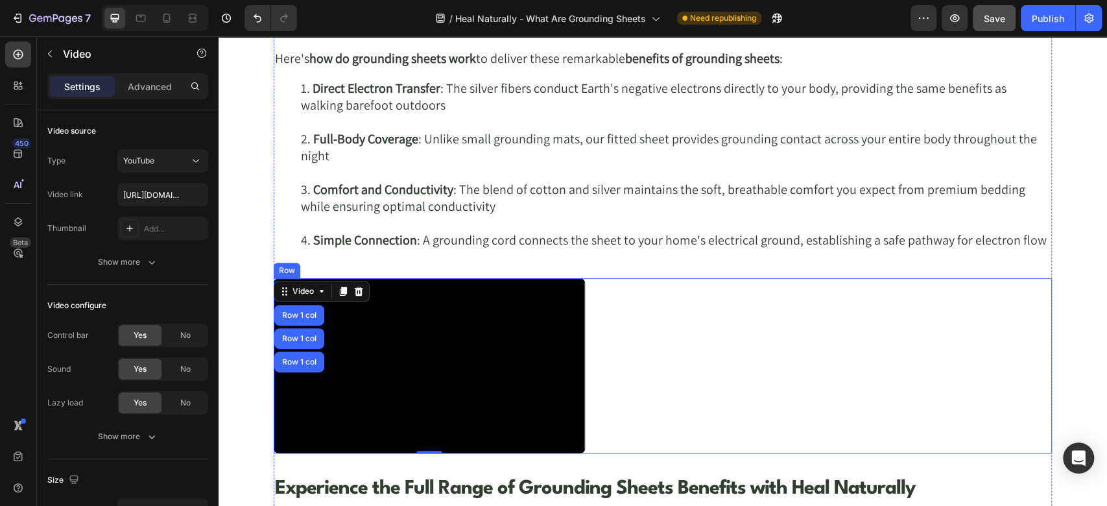
scroll to position [3602, 0]
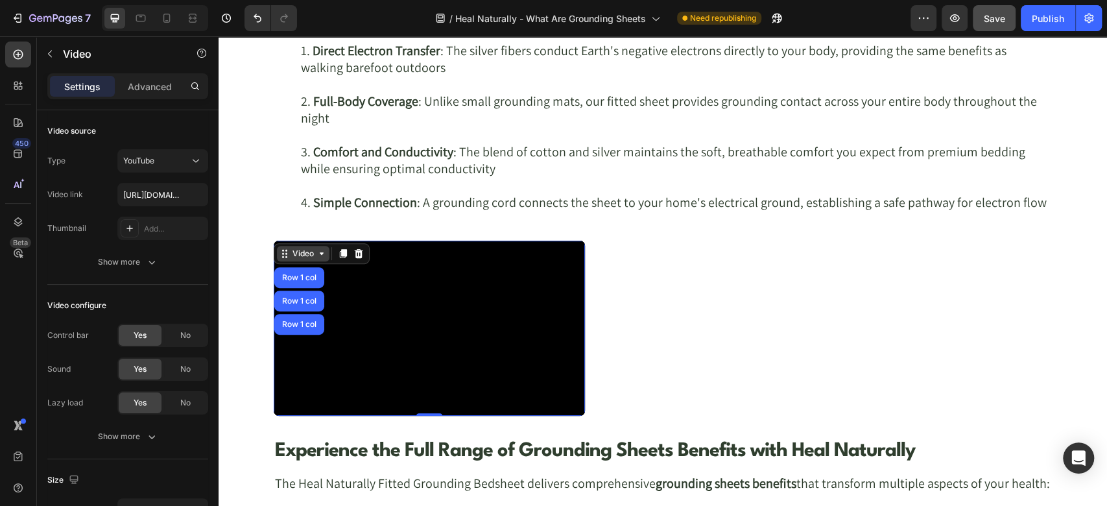
click at [300, 249] on div "Video" at bounding box center [303, 254] width 27 height 12
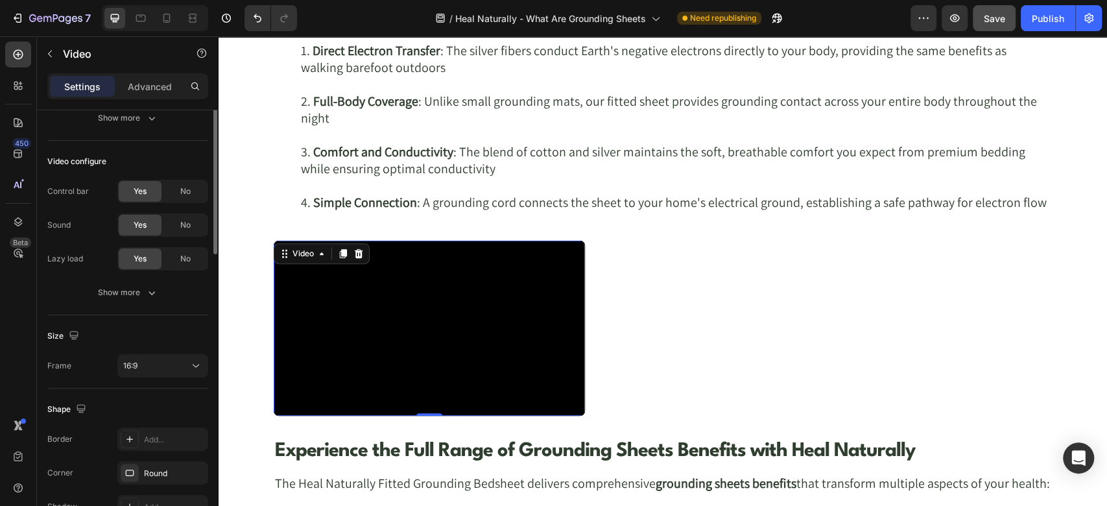
scroll to position [0, 0]
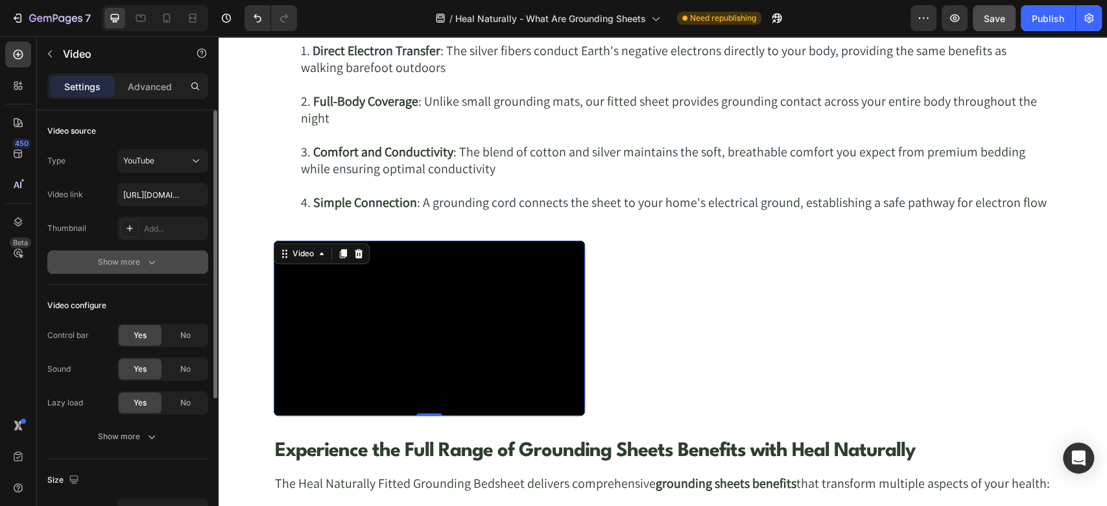
click at [147, 262] on icon "button" at bounding box center [151, 261] width 13 height 13
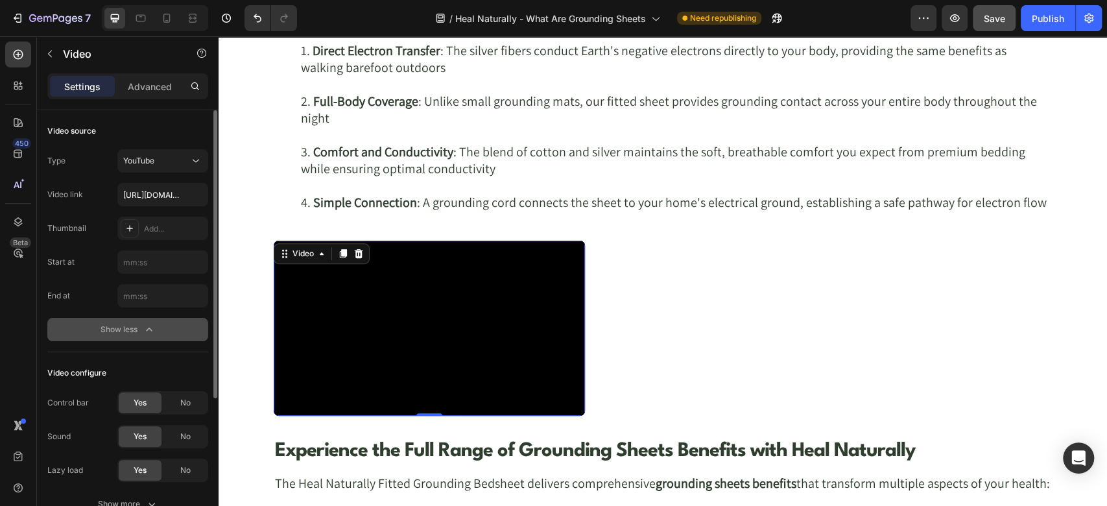
click at [143, 333] on icon "button" at bounding box center [149, 329] width 13 height 13
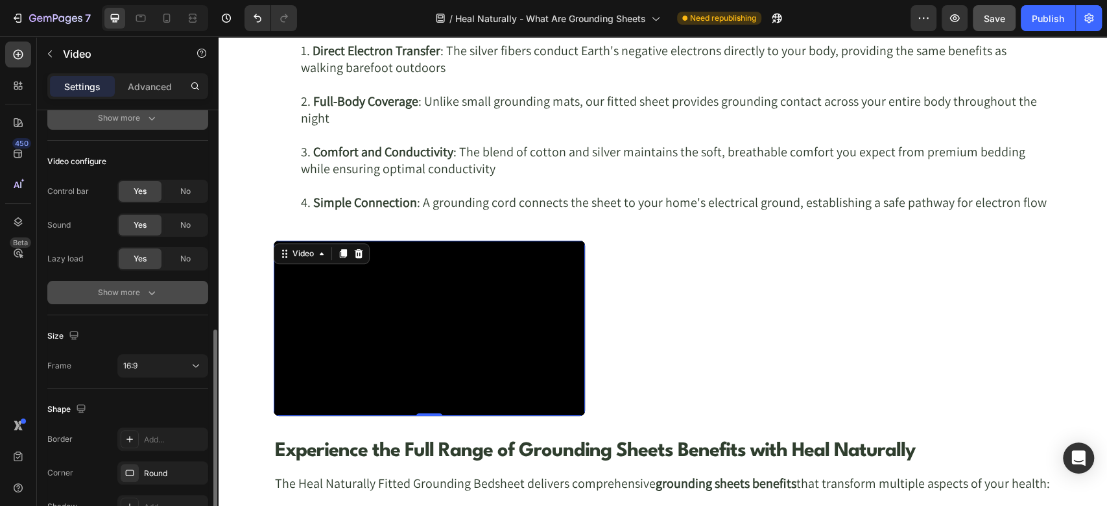
scroll to position [218, 0]
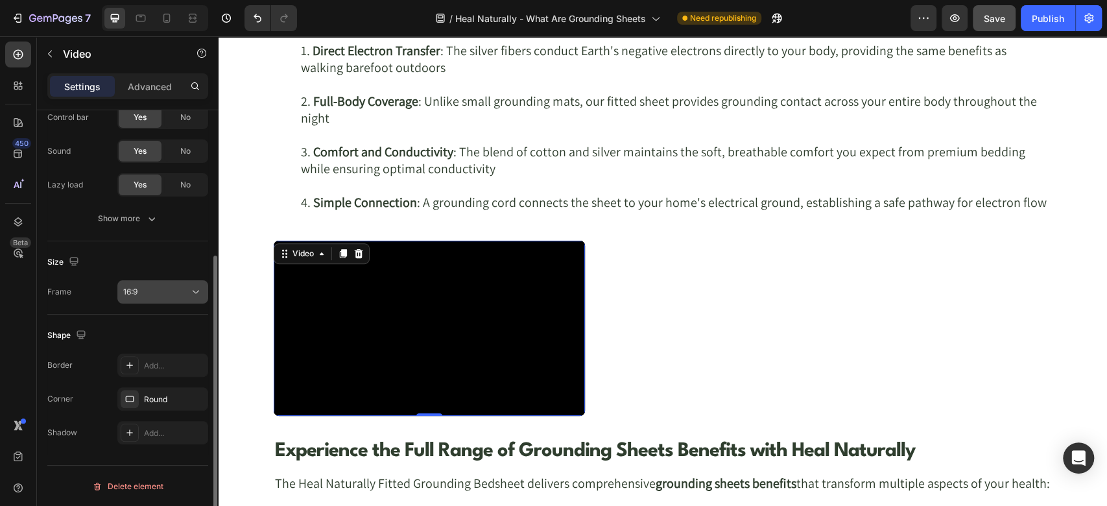
click at [191, 287] on icon at bounding box center [195, 291] width 13 height 13
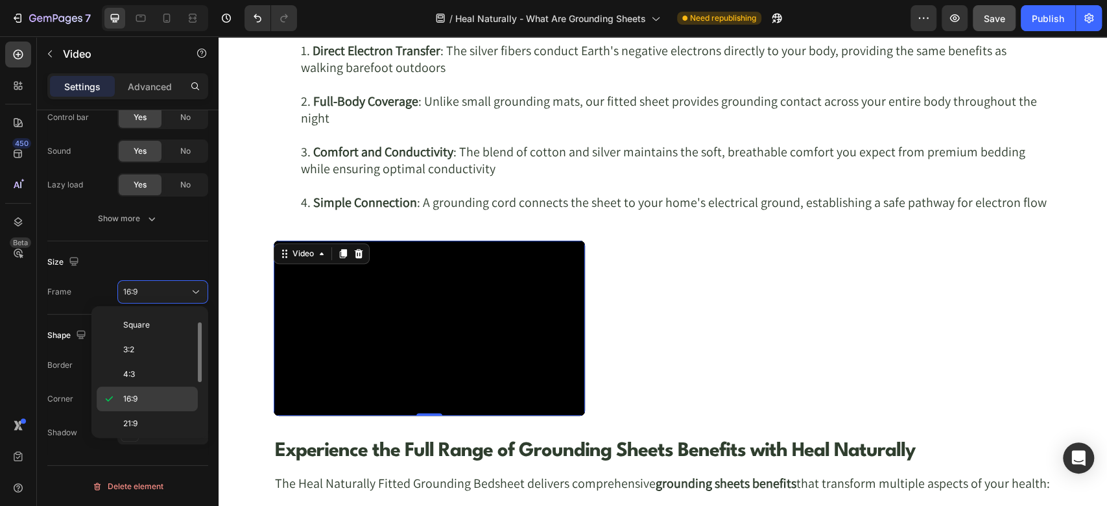
scroll to position [124, 0]
click at [146, 409] on div "9:16" at bounding box center [147, 421] width 101 height 25
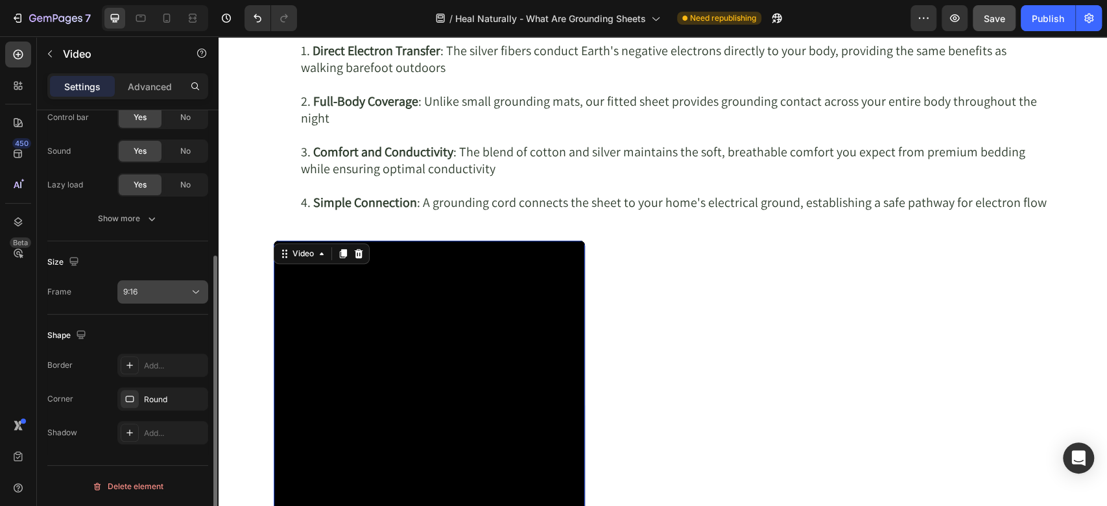
click at [165, 281] on button "9:16" at bounding box center [162, 291] width 91 height 23
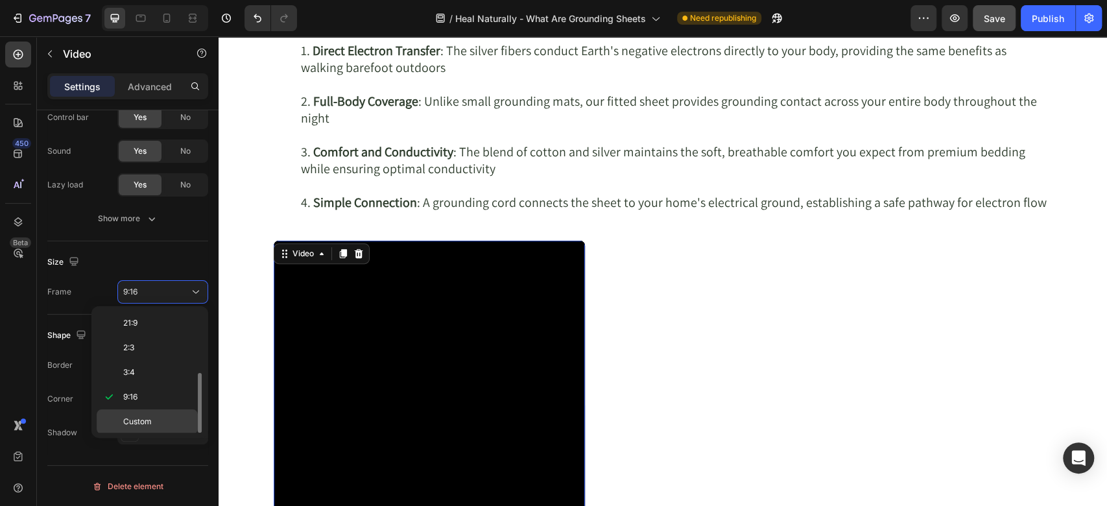
click at [155, 419] on p "Custom" at bounding box center [157, 422] width 69 height 12
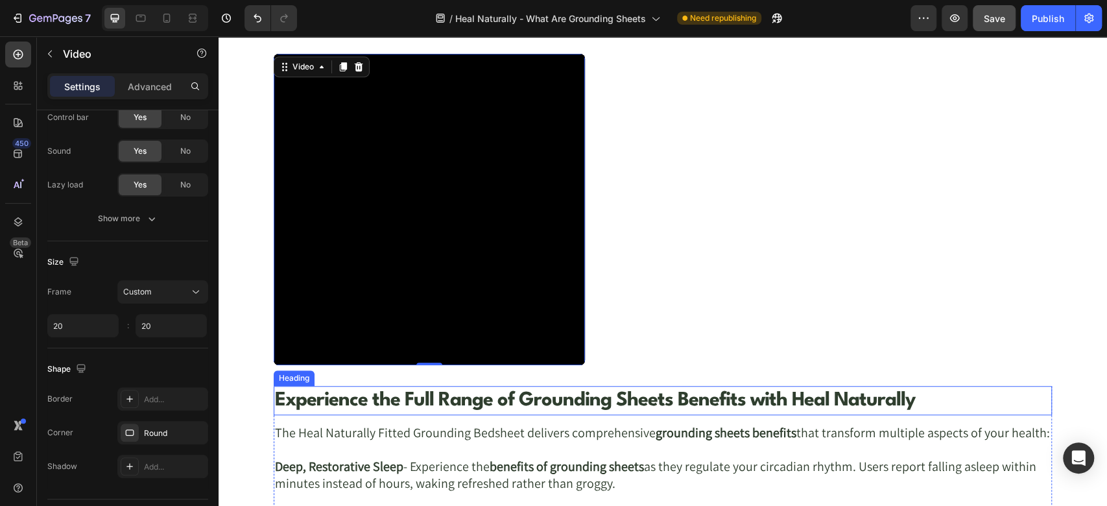
scroll to position [3746, 0]
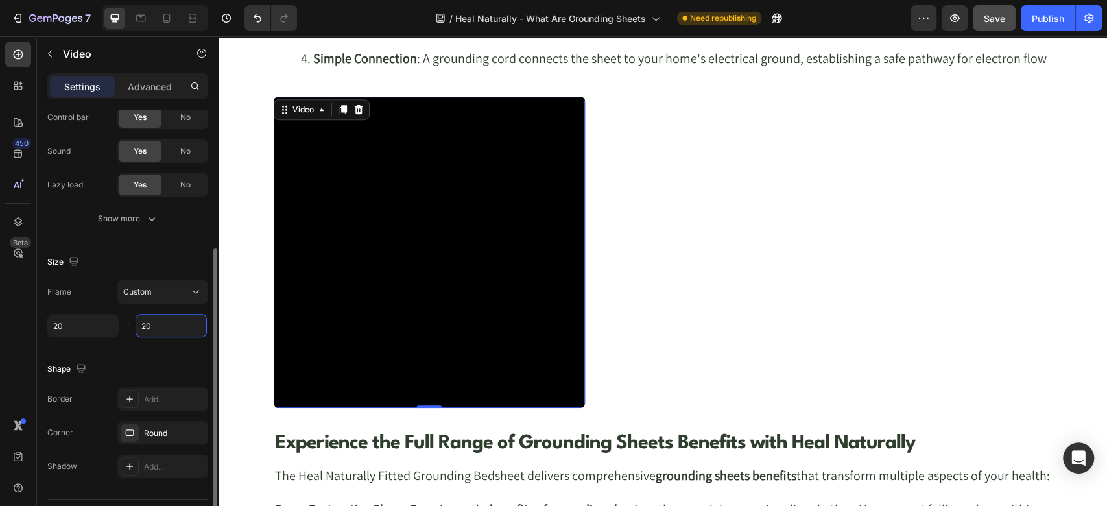
click at [155, 320] on input "20" at bounding box center [171, 325] width 71 height 23
type input "6"
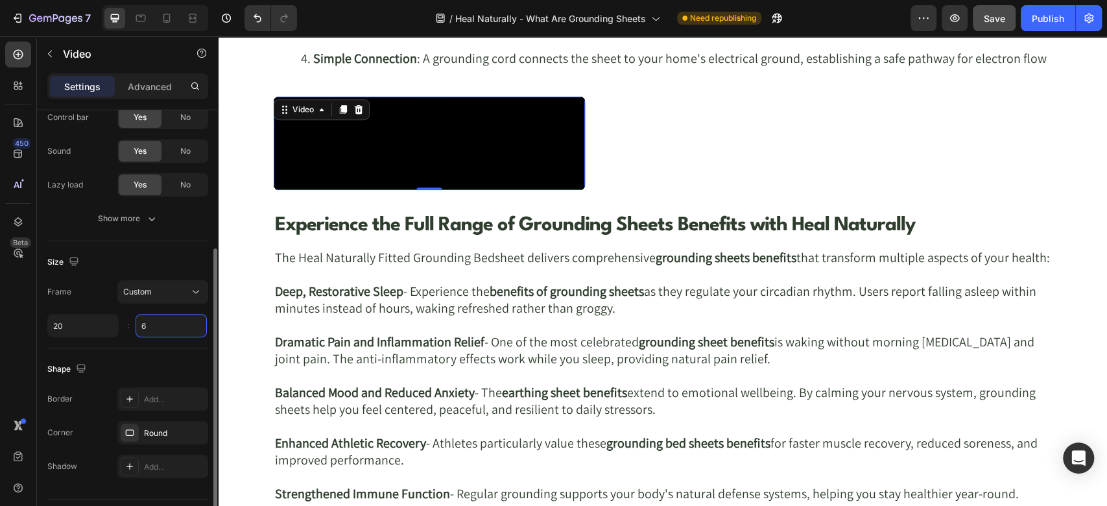
click at [155, 326] on input "6" at bounding box center [171, 325] width 71 height 23
drag, startPoint x: 155, startPoint y: 326, endPoint x: 138, endPoint y: 324, distance: 16.9
click at [138, 324] on input "6" at bounding box center [171, 325] width 71 height 23
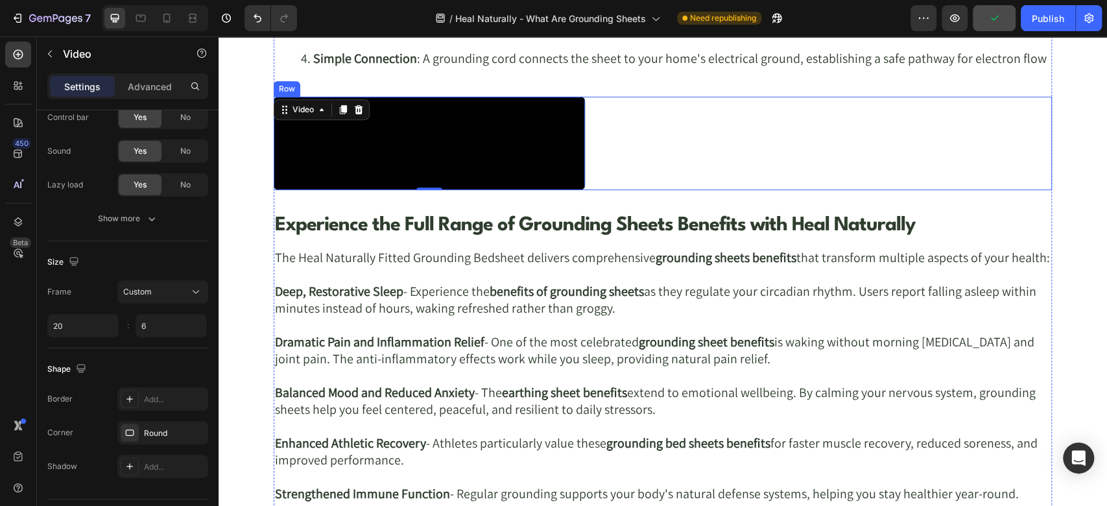
click at [644, 155] on div "Video 0 Row" at bounding box center [663, 143] width 778 height 93
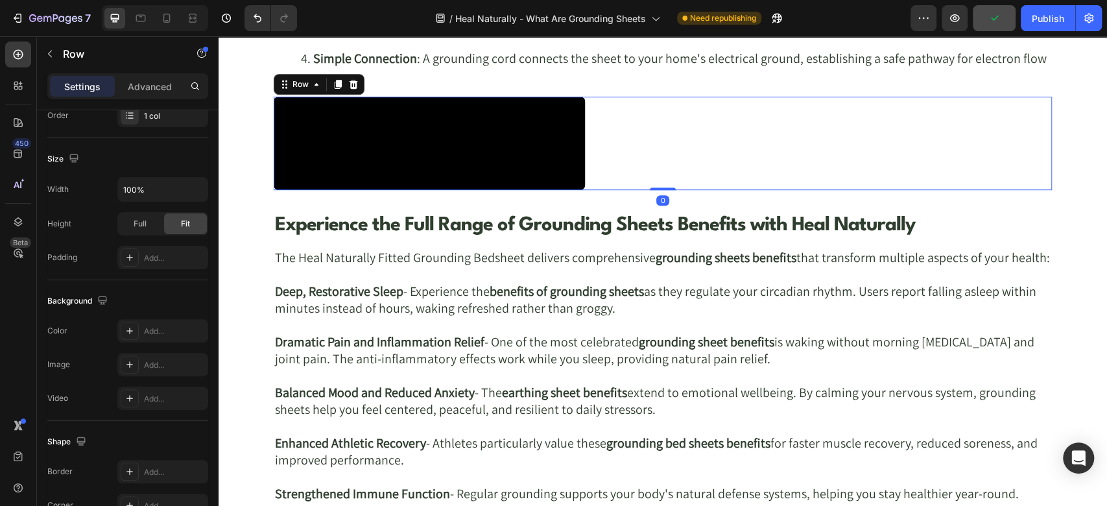
scroll to position [0, 0]
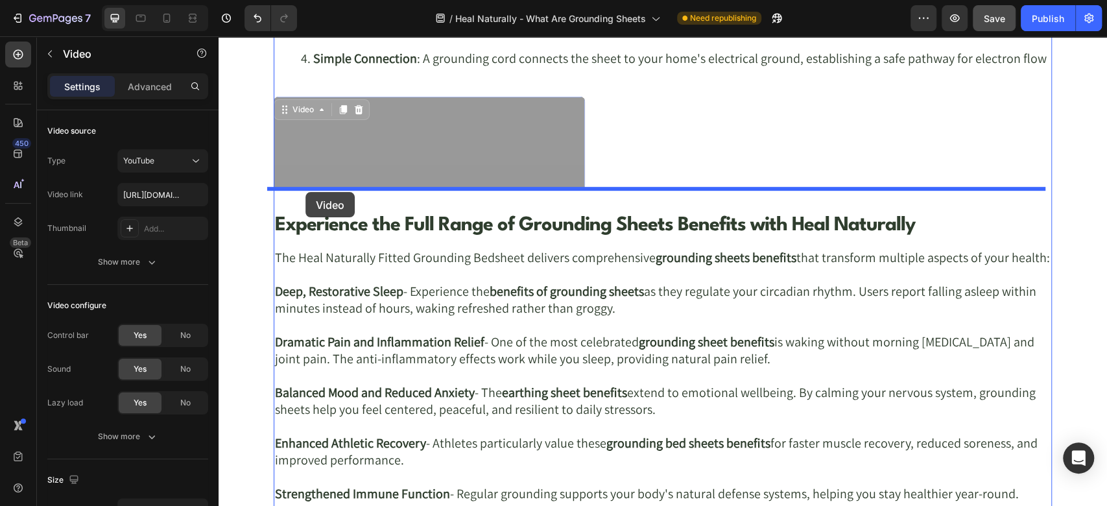
drag, startPoint x: 276, startPoint y: 101, endPoint x: 305, endPoint y: 192, distance: 95.4
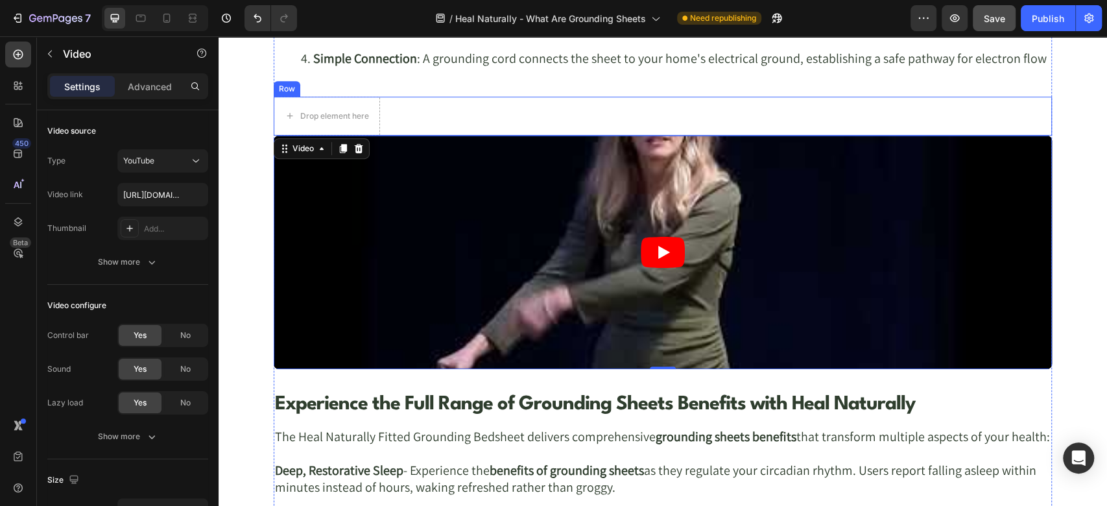
click at [388, 108] on div "Drop element here Row" at bounding box center [663, 116] width 778 height 39
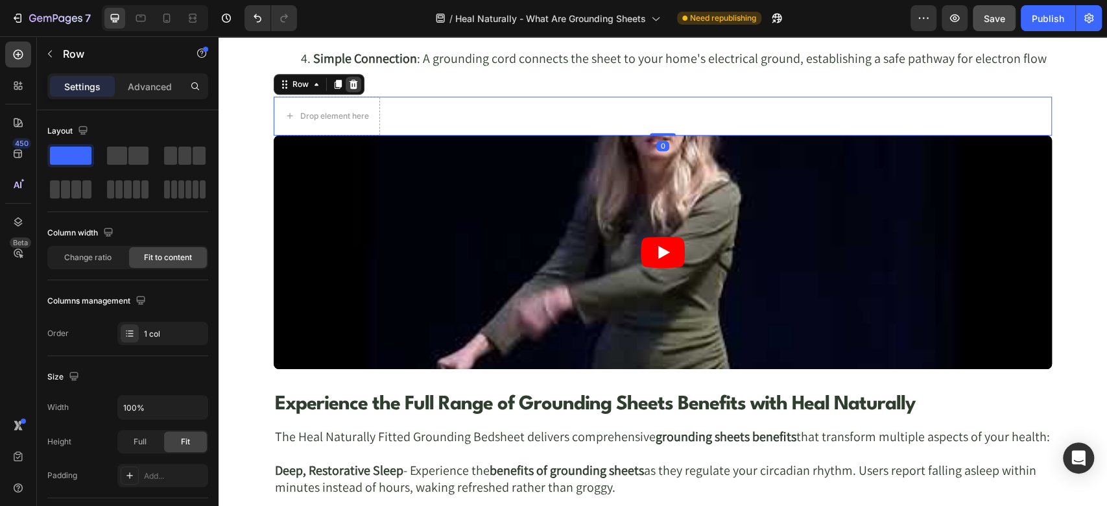
click at [350, 80] on icon at bounding box center [354, 84] width 8 height 9
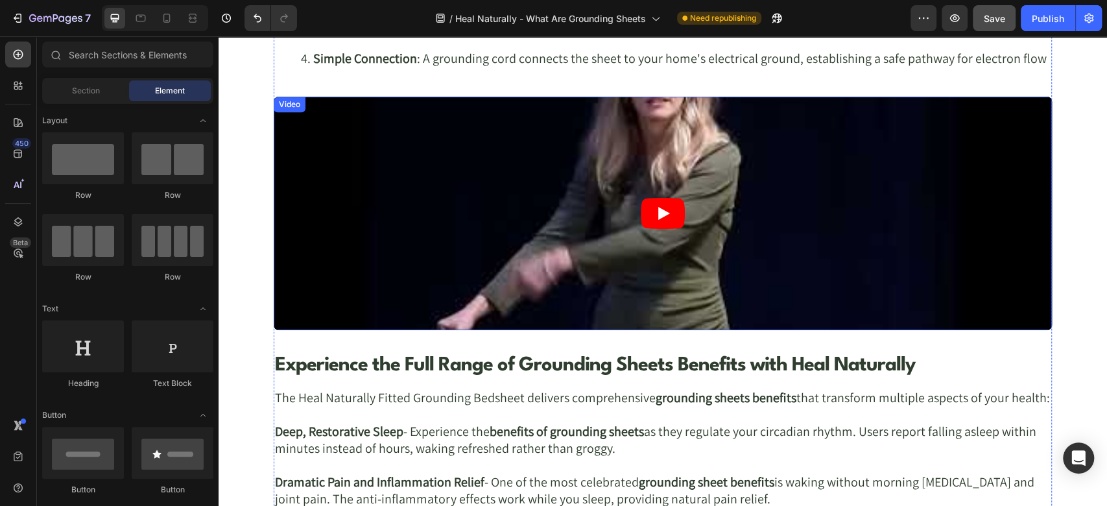
click at [380, 134] on article at bounding box center [663, 213] width 778 height 233
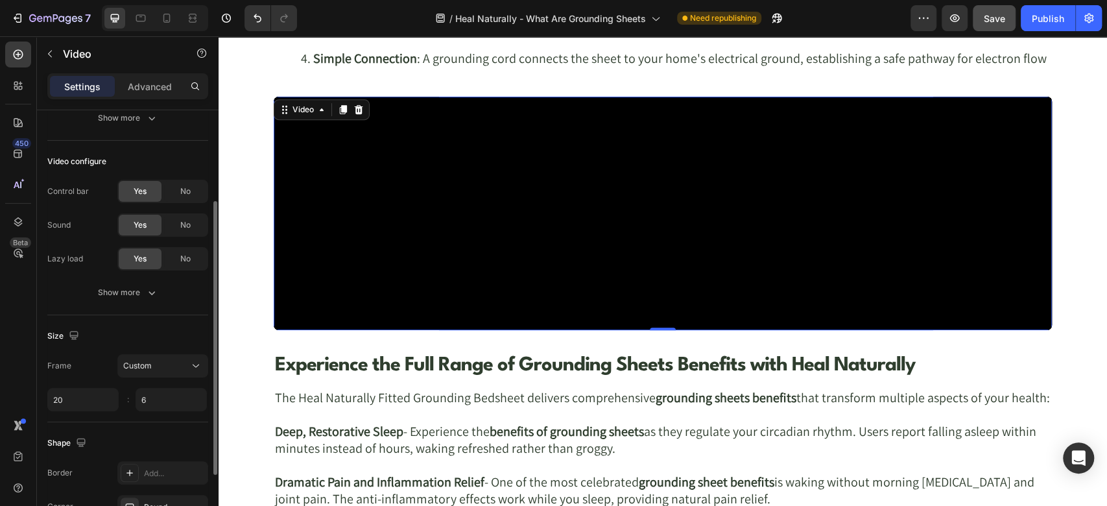
scroll to position [252, 0]
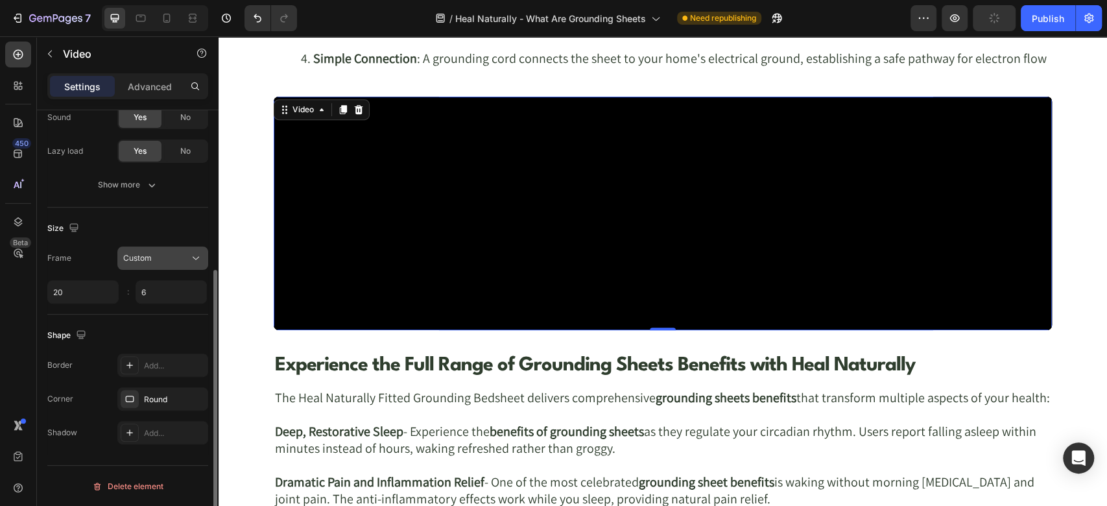
click at [187, 257] on div "Custom" at bounding box center [156, 258] width 66 height 12
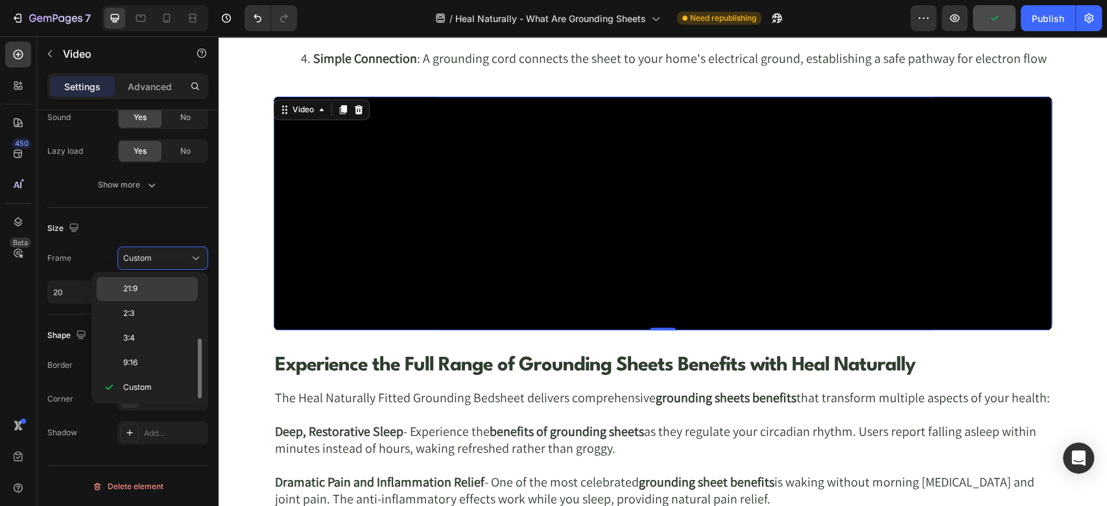
scroll to position [0, 0]
click at [138, 375] on div "4:3" at bounding box center [147, 387] width 101 height 25
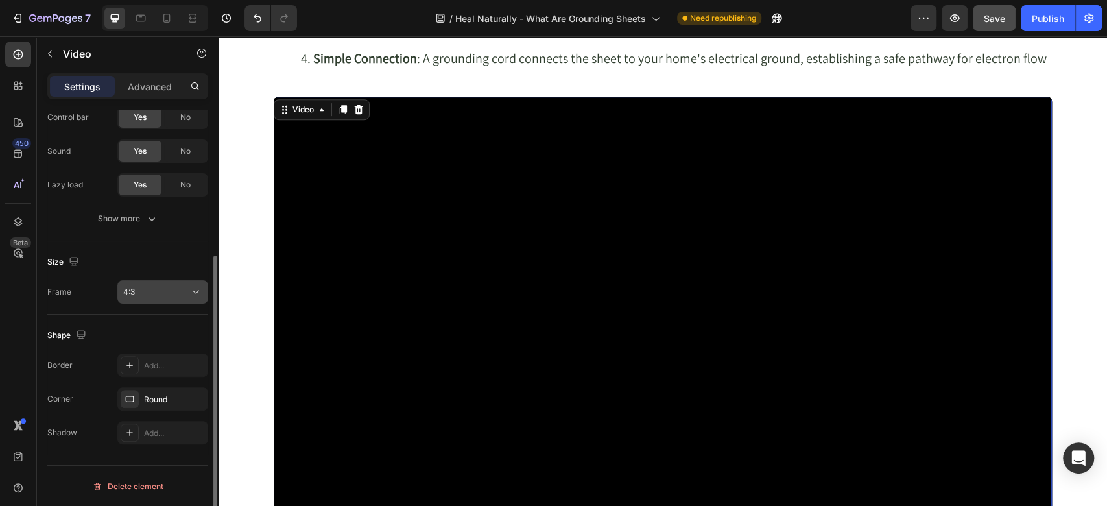
click at [161, 287] on div "4:3" at bounding box center [156, 292] width 66 height 12
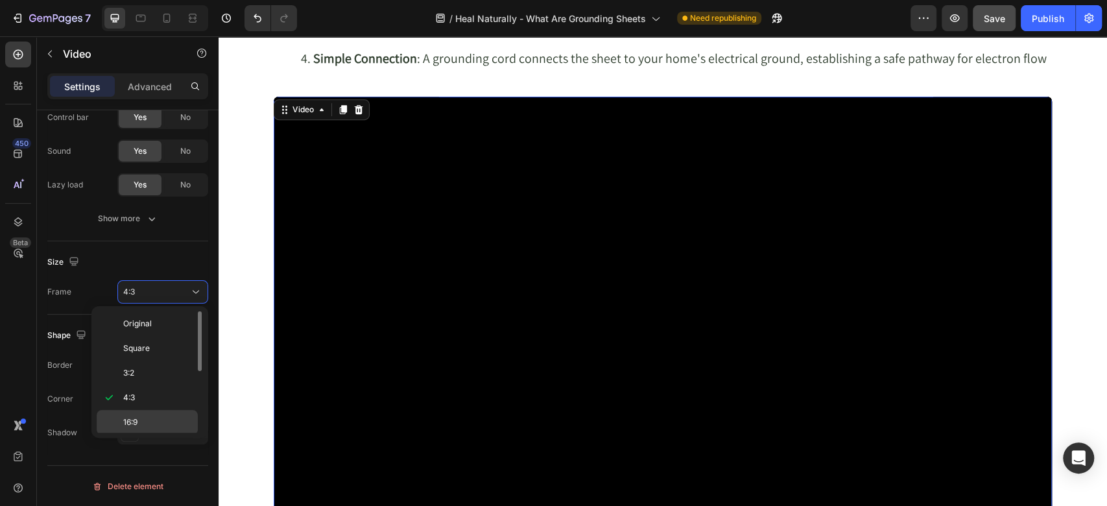
click at [145, 434] on div "16:9" at bounding box center [147, 446] width 101 height 25
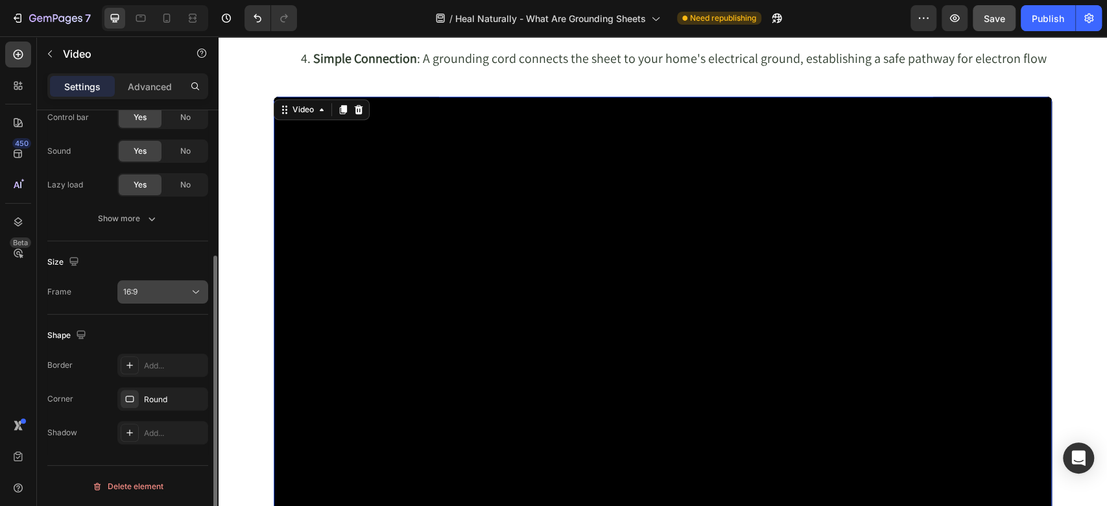
click at [168, 302] on button "16:9" at bounding box center [162, 291] width 91 height 23
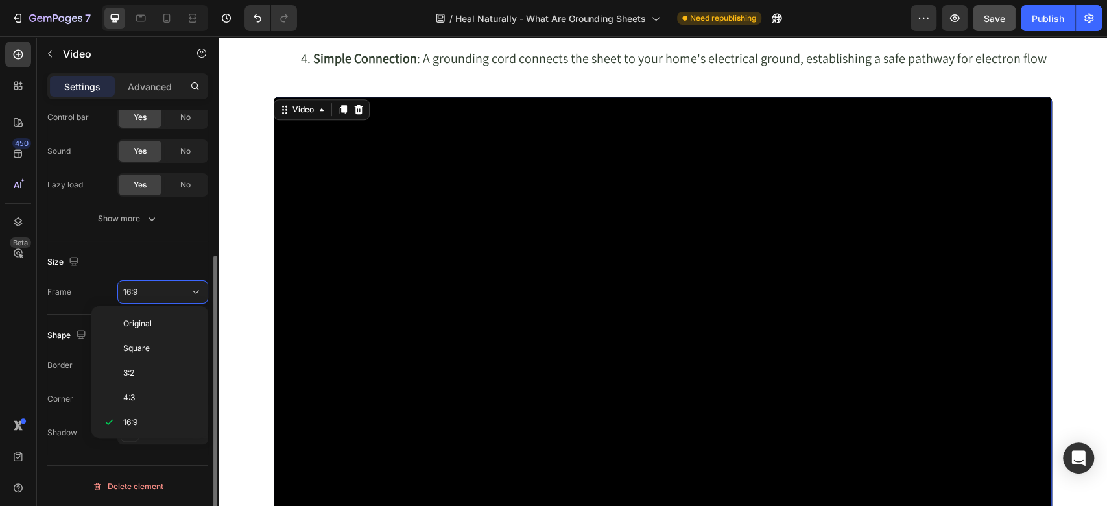
click at [171, 257] on div "Size" at bounding box center [127, 262] width 161 height 21
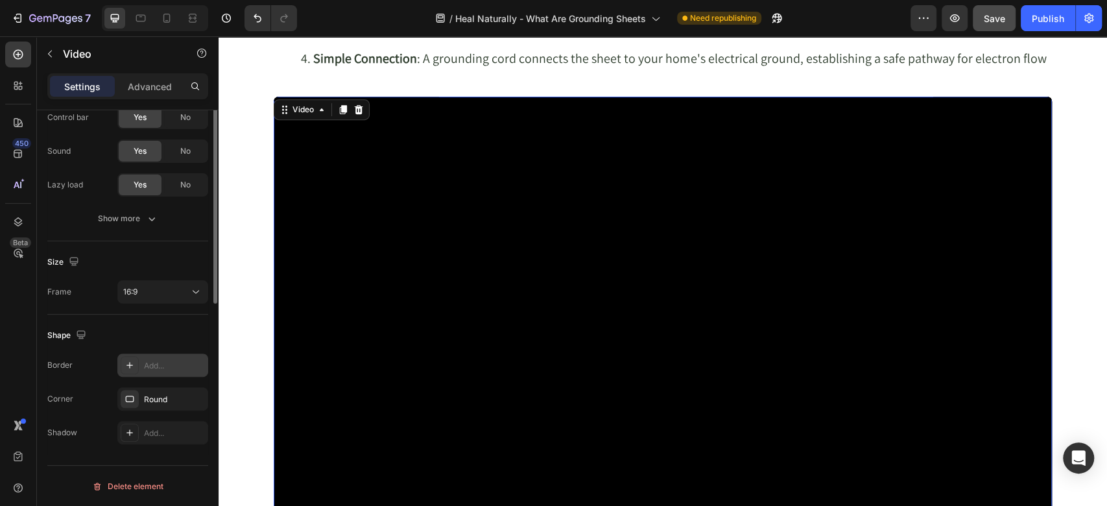
scroll to position [74, 0]
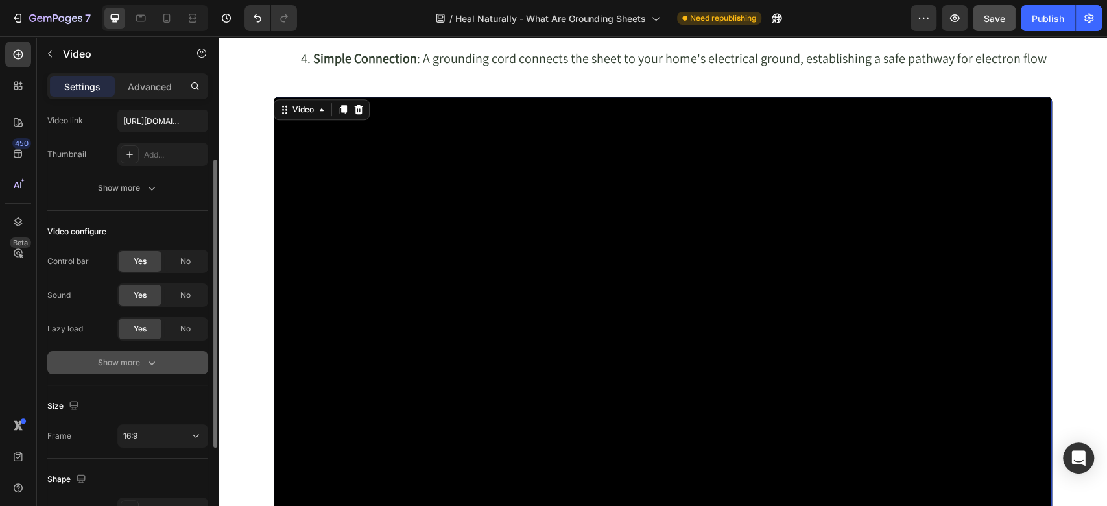
click at [150, 363] on icon "button" at bounding box center [151, 363] width 6 height 4
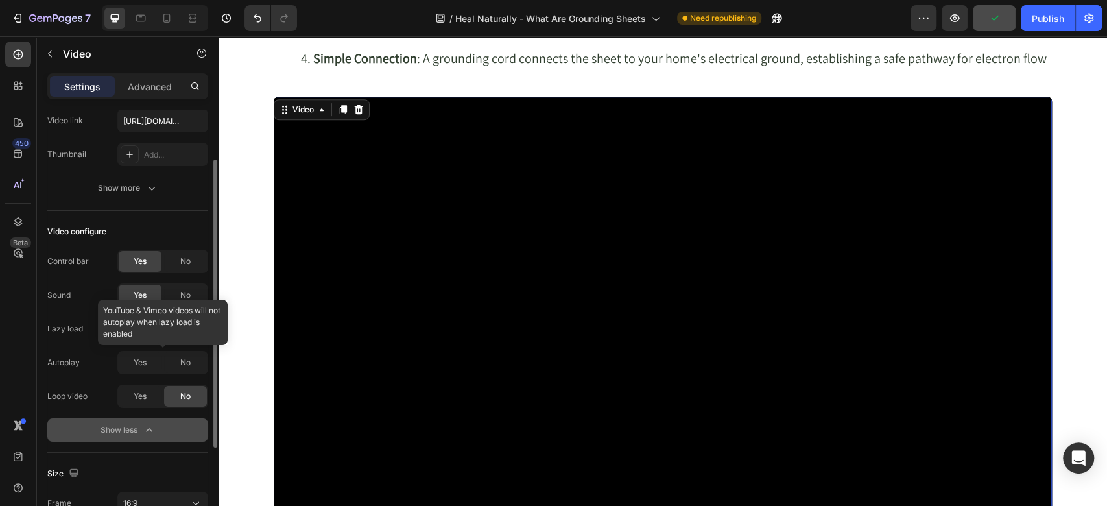
scroll to position [0, 0]
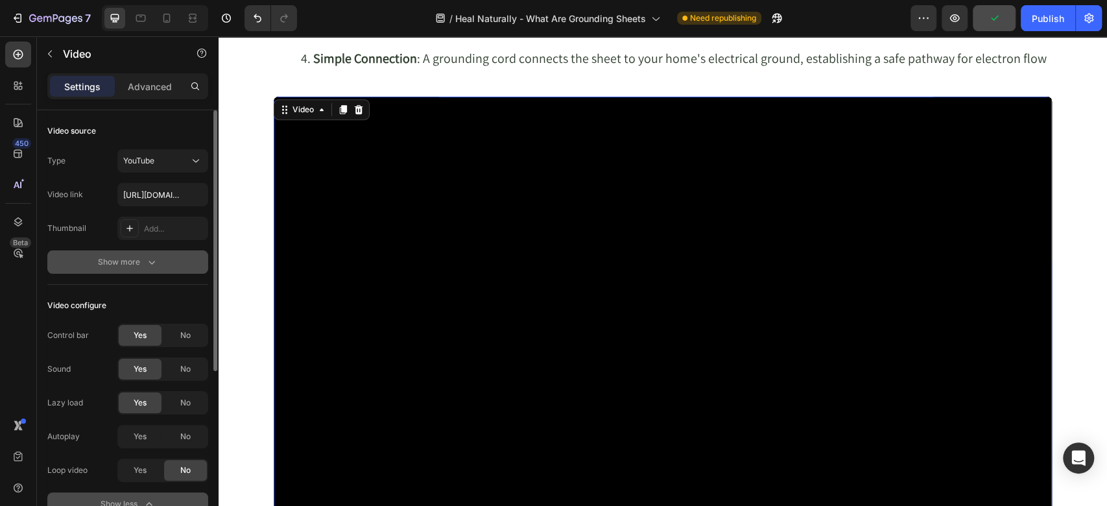
click at [147, 261] on icon "button" at bounding box center [151, 261] width 13 height 13
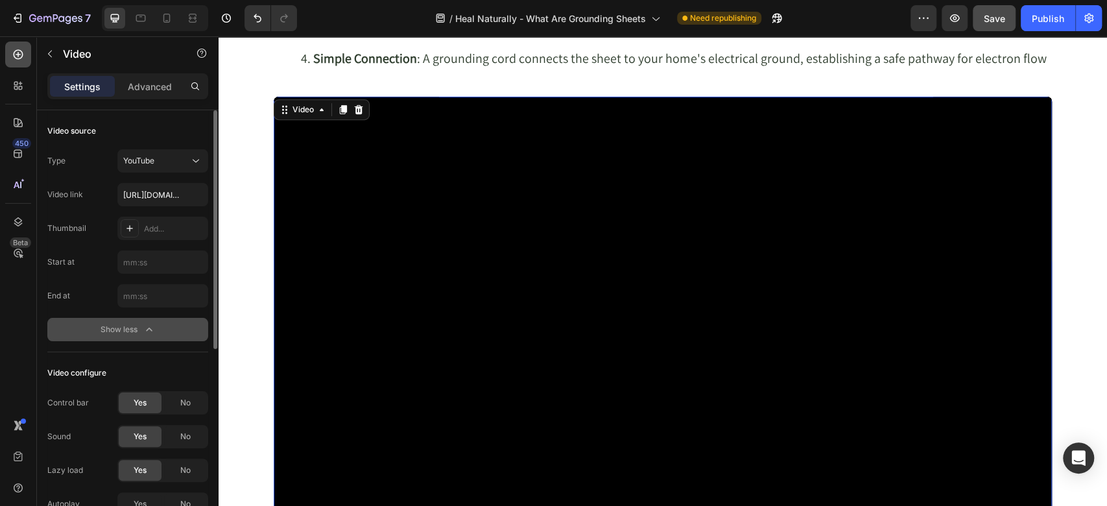
click at [17, 46] on div at bounding box center [18, 55] width 26 height 26
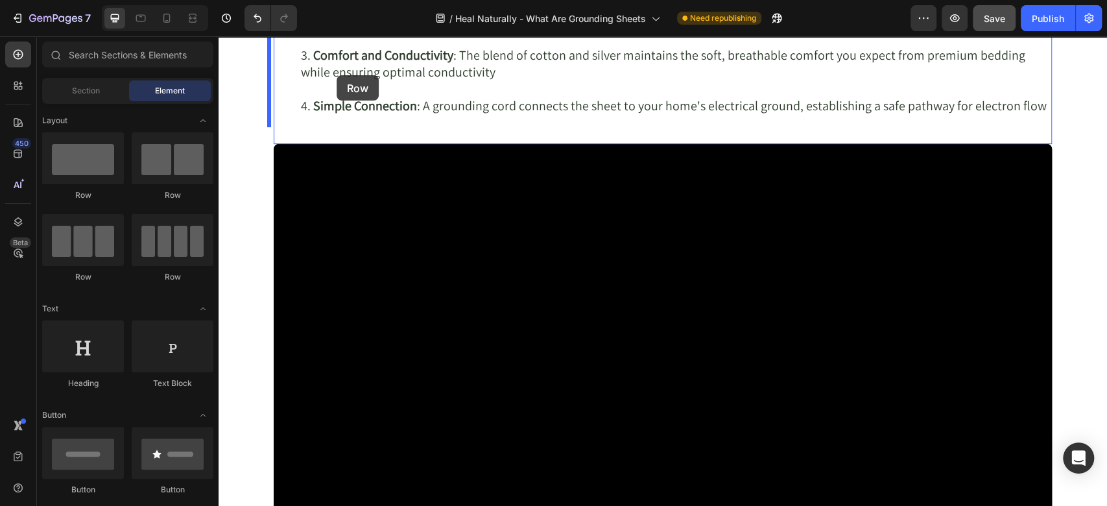
scroll to position [3686, 0]
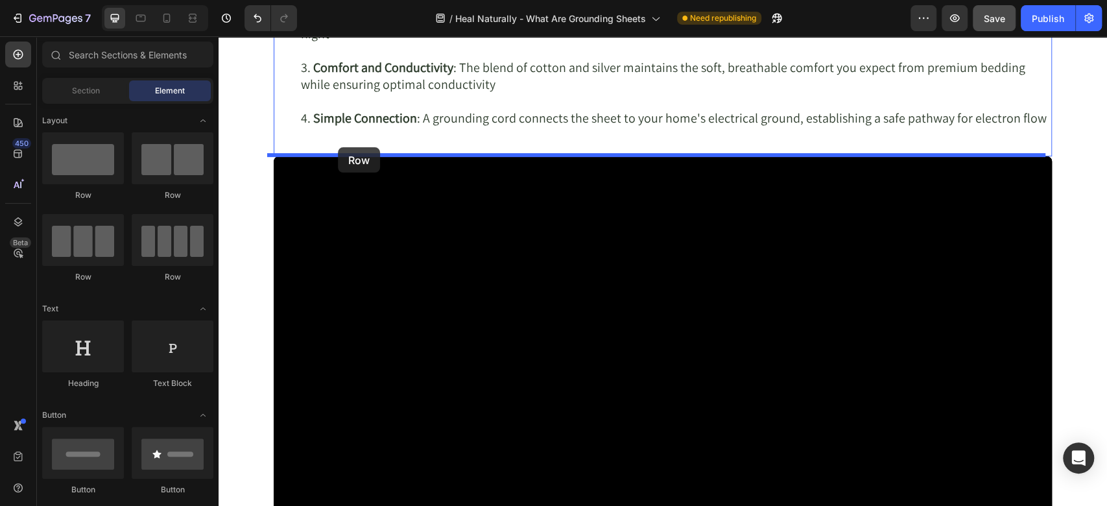
drag, startPoint x: 283, startPoint y: 192, endPoint x: 338, endPoint y: 147, distance: 71.0
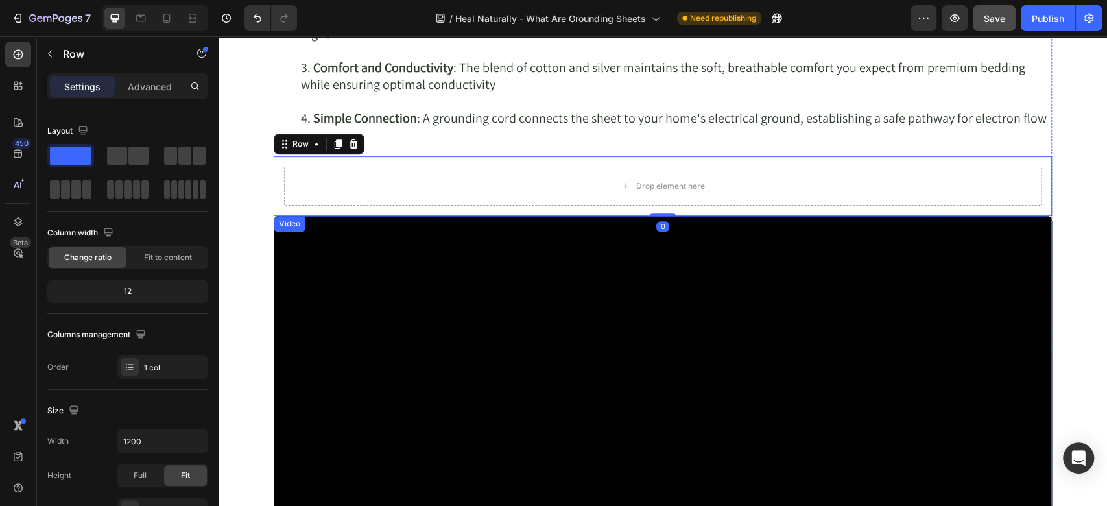
click at [280, 222] on div "Video" at bounding box center [289, 224] width 27 height 12
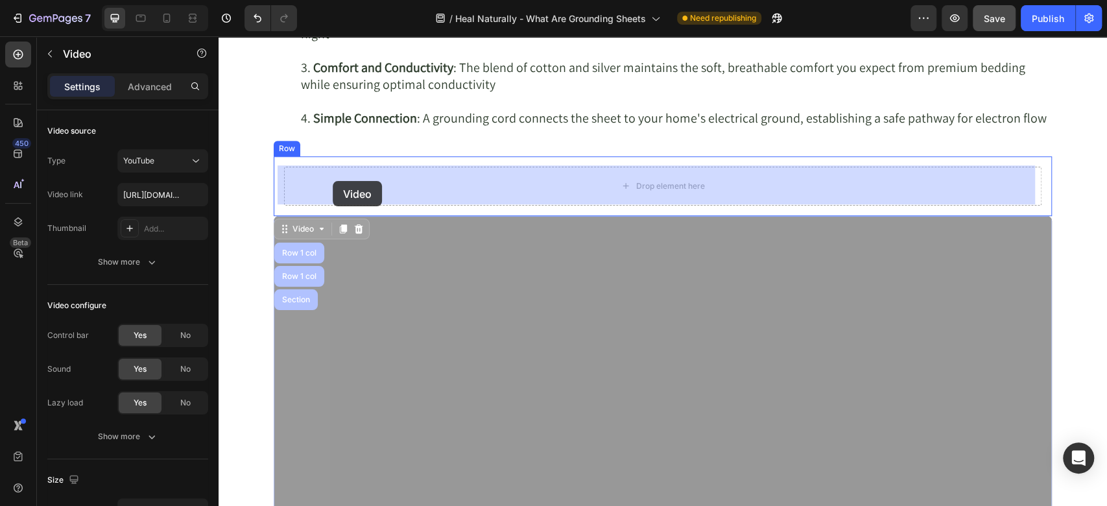
drag, startPoint x: 280, startPoint y: 229, endPoint x: 333, endPoint y: 181, distance: 71.1
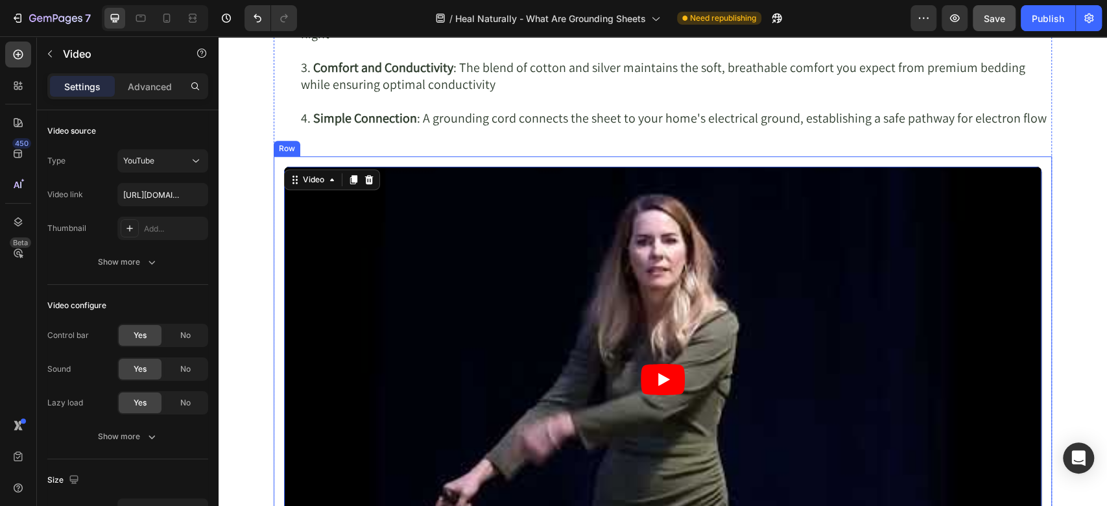
click at [277, 160] on div "Video 0 Row" at bounding box center [663, 379] width 778 height 447
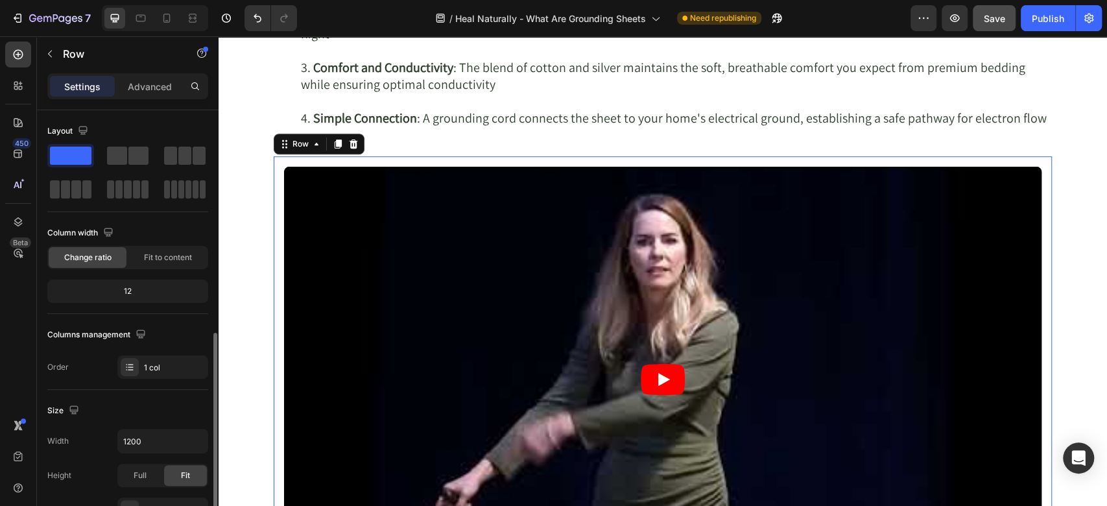
scroll to position [144, 0]
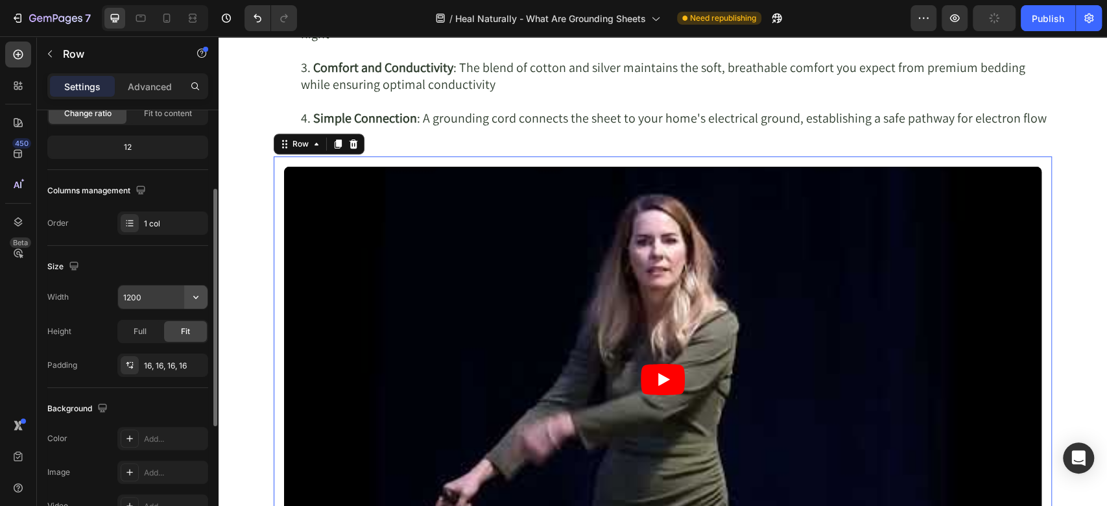
click at [198, 294] on icon "button" at bounding box center [195, 297] width 13 height 13
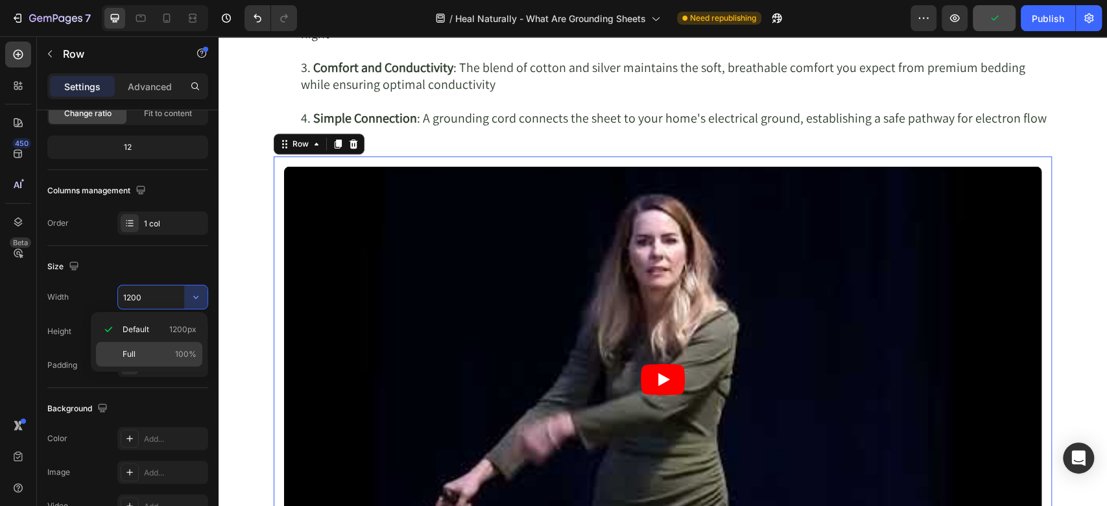
click at [143, 361] on div "Full 100%" at bounding box center [149, 354] width 106 height 25
type input "100%"
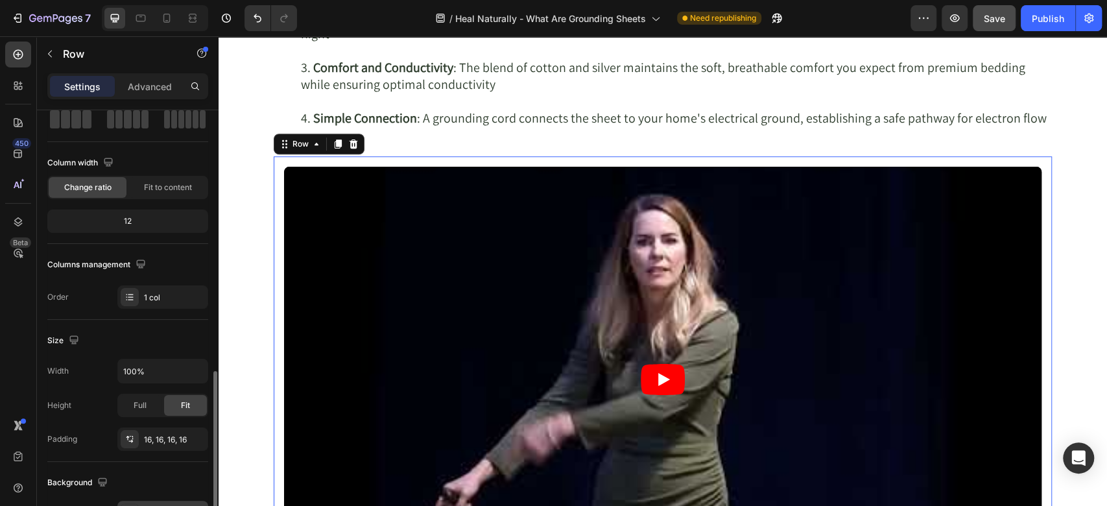
scroll to position [214, 0]
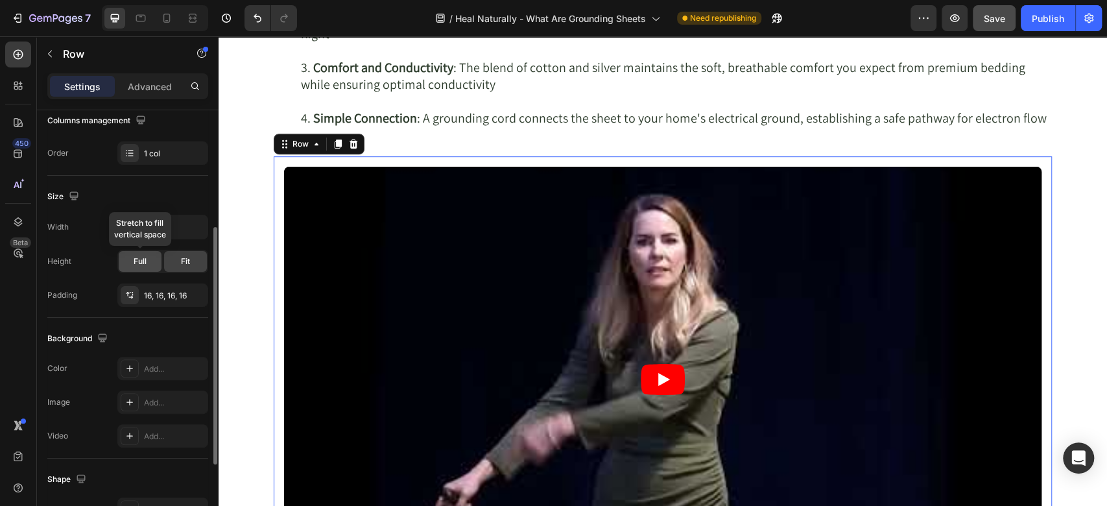
click at [144, 261] on span "Full" at bounding box center [140, 261] width 13 height 12
click at [182, 263] on span "Fit" at bounding box center [185, 261] width 9 height 12
click at [191, 291] on icon "button" at bounding box center [194, 295] width 10 height 10
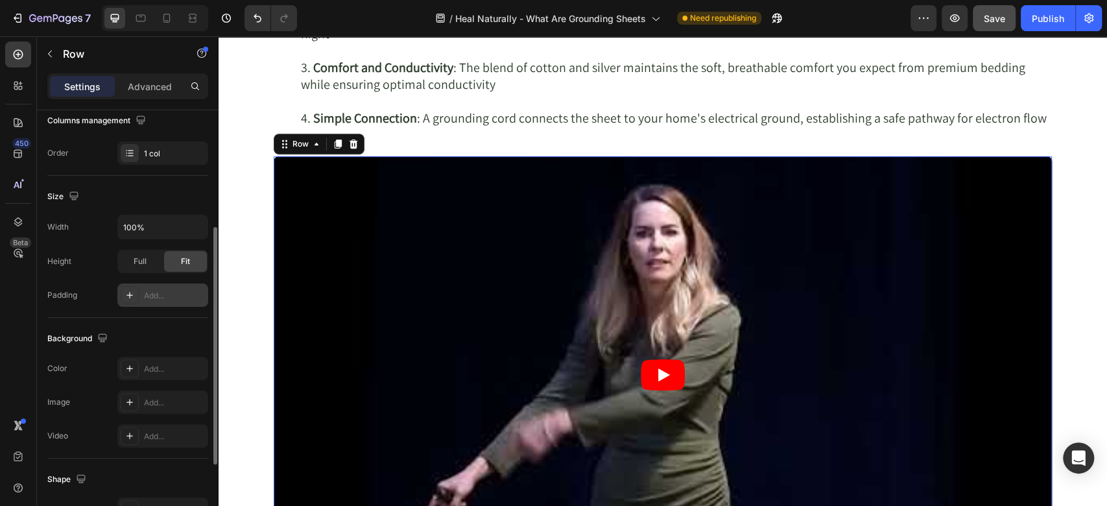
click at [165, 291] on div "Add..." at bounding box center [174, 296] width 61 height 12
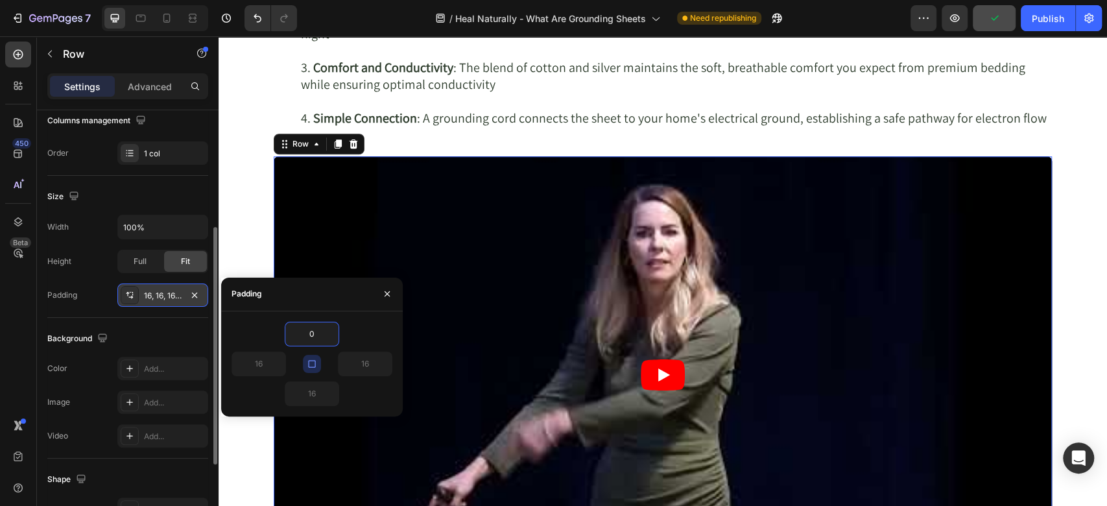
type input "0"
click at [313, 362] on icon "button" at bounding box center [312, 364] width 10 height 10
type input "0"
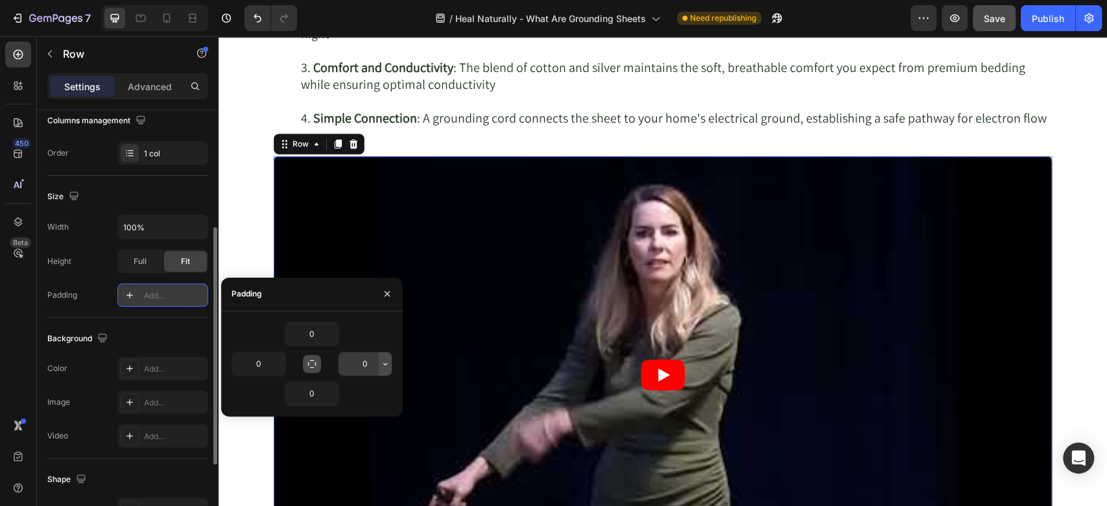
click at [384, 364] on icon "button" at bounding box center [385, 364] width 10 height 10
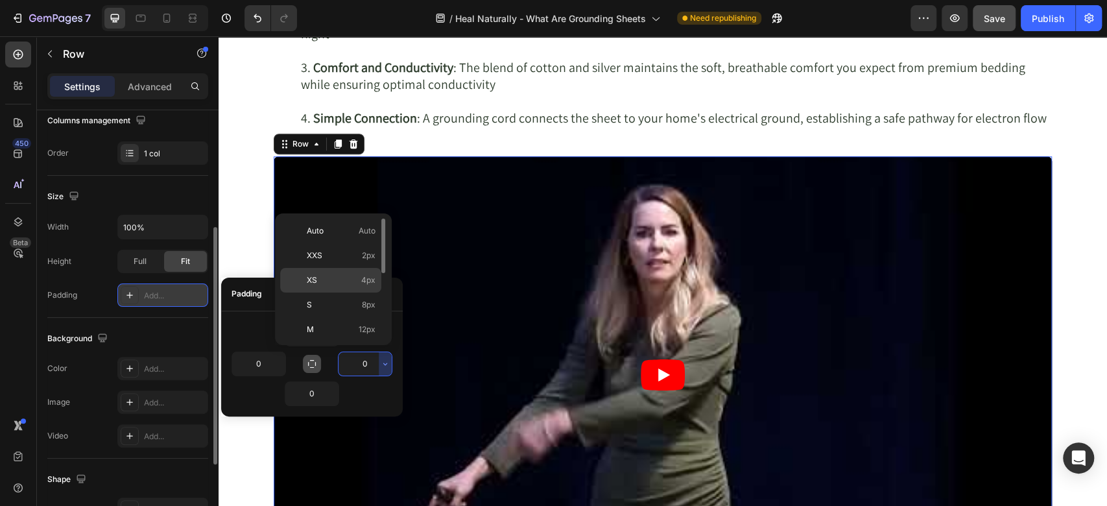
scroll to position [148, 0]
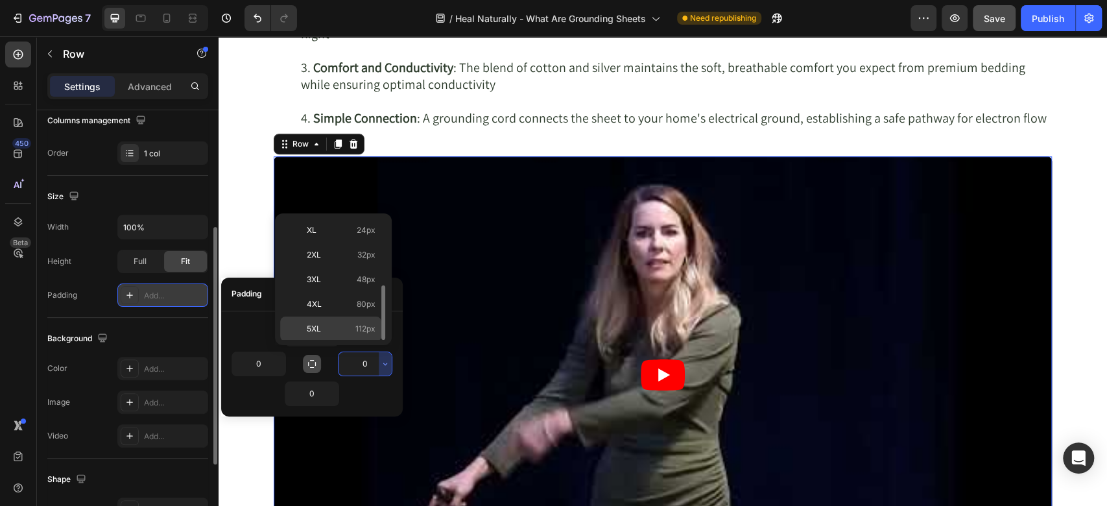
click at [335, 326] on p "5XL 112px" at bounding box center [341, 329] width 69 height 12
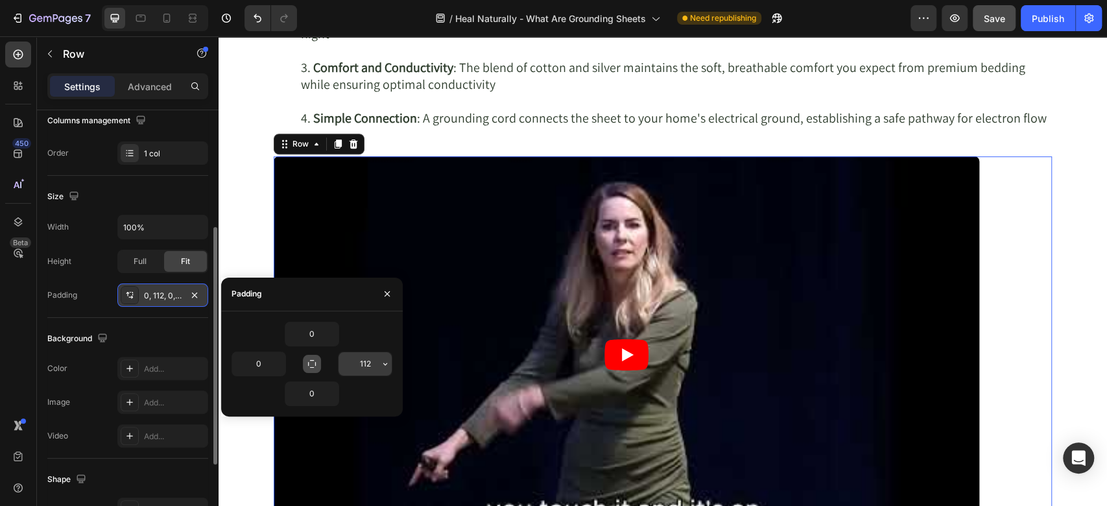
click at [384, 362] on icon "button" at bounding box center [385, 364] width 10 height 10
click at [366, 369] on input "112" at bounding box center [364, 363] width 53 height 23
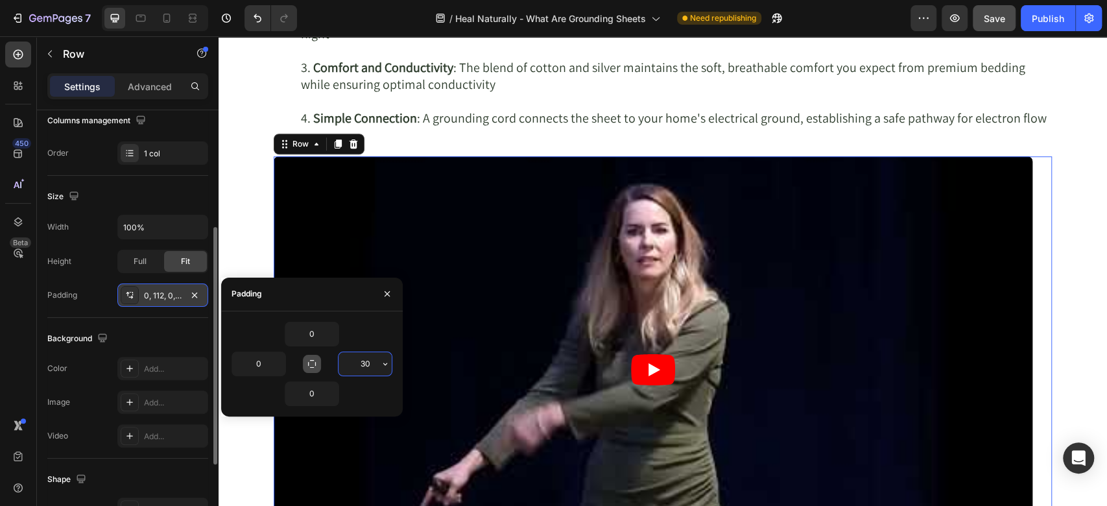
type input "30%"
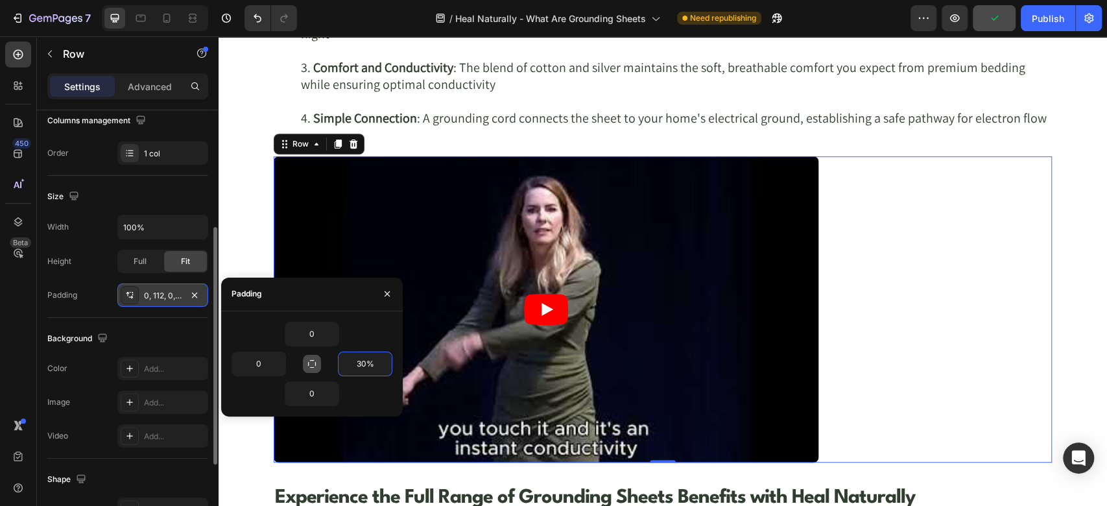
scroll to position [3830, 0]
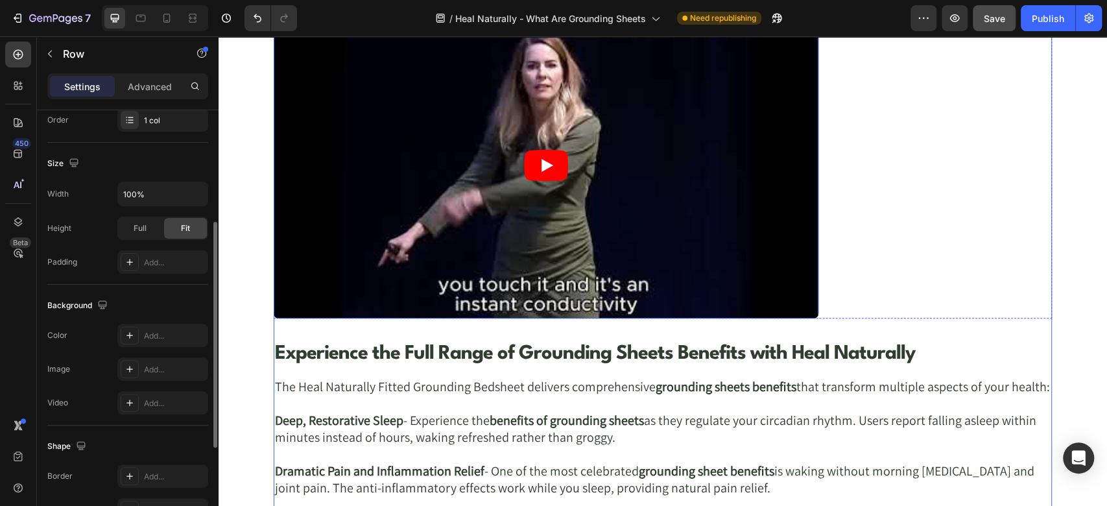
scroll to position [3686, 0]
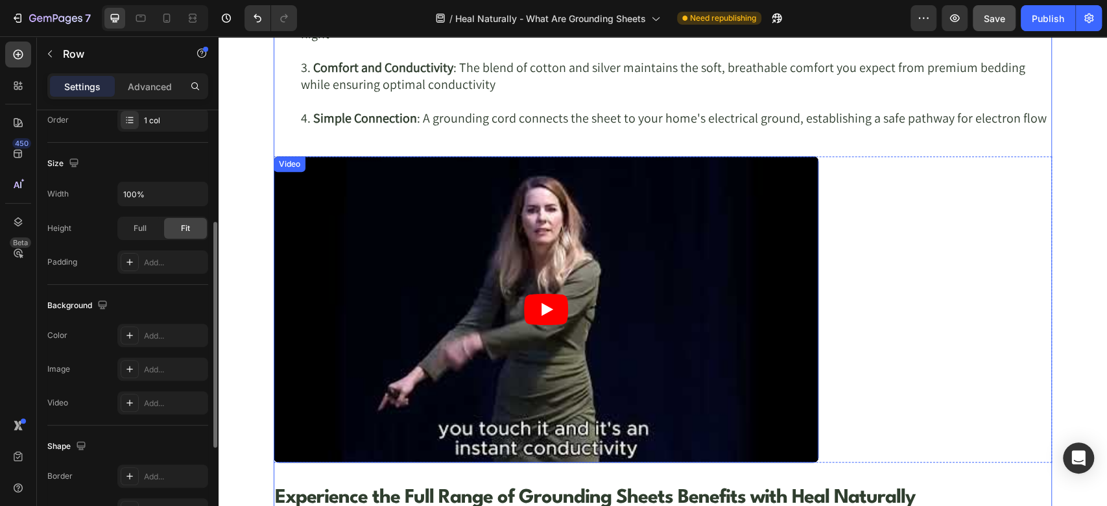
click at [556, 289] on article at bounding box center [546, 309] width 545 height 307
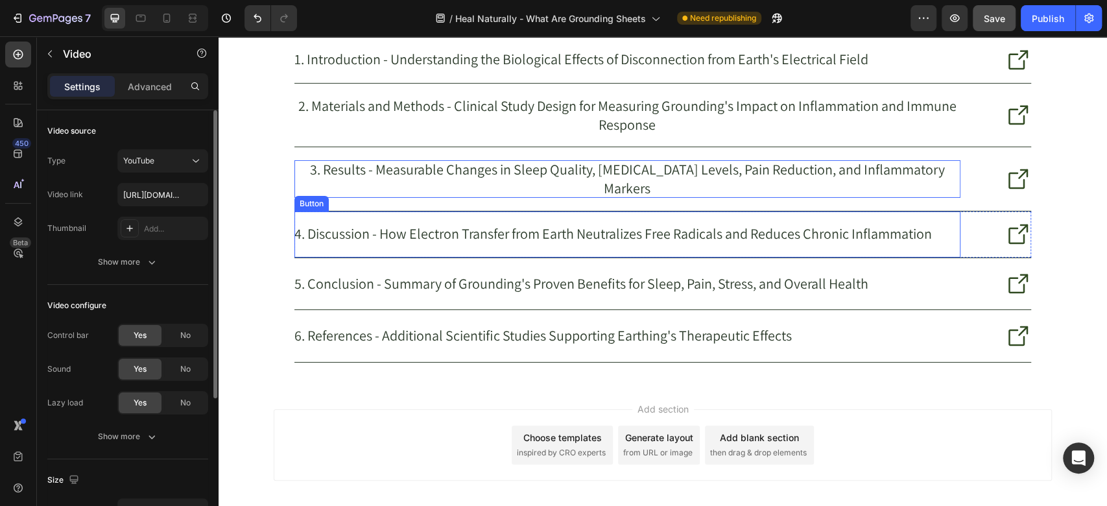
scroll to position [6296, 0]
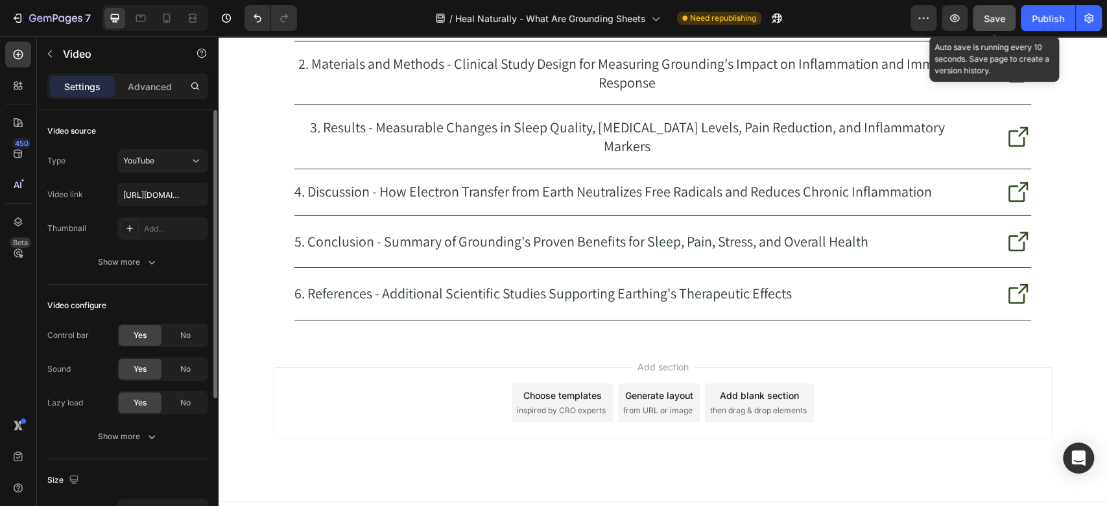
click at [988, 27] on button "Save" at bounding box center [994, 18] width 43 height 26
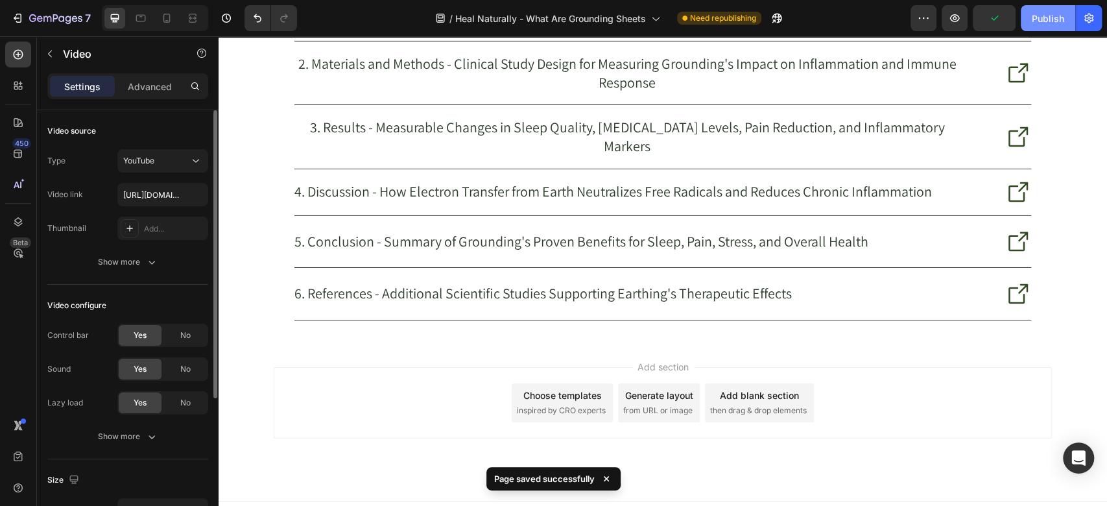
click at [1039, 18] on div "Publish" at bounding box center [1048, 19] width 32 height 14
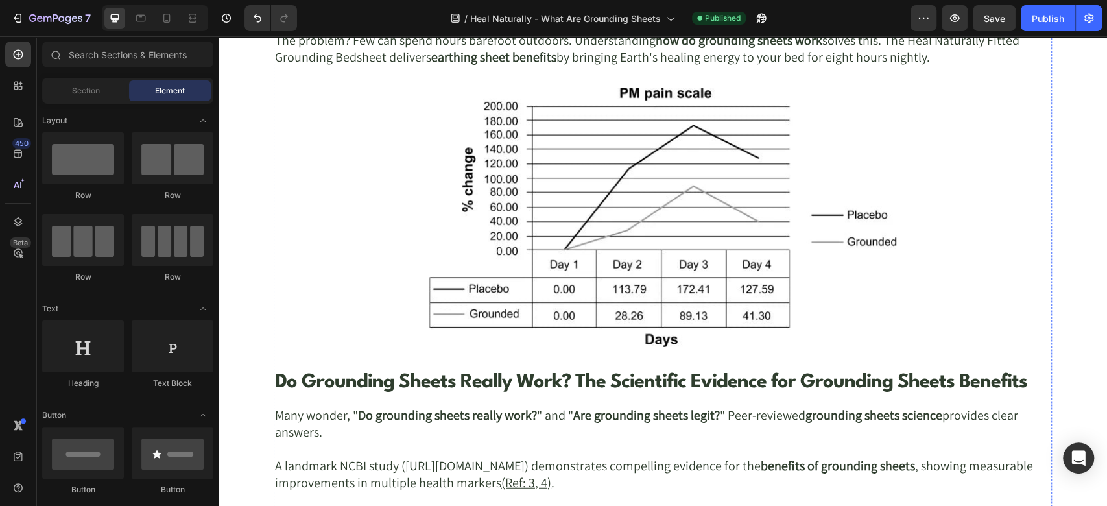
scroll to position [2017, 0]
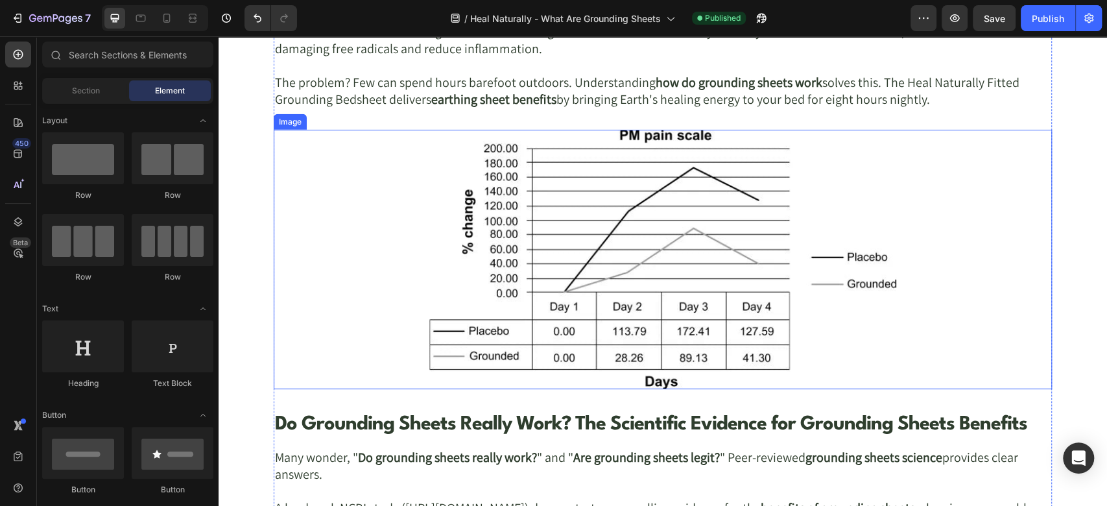
click at [374, 228] on img at bounding box center [663, 259] width 778 height 259
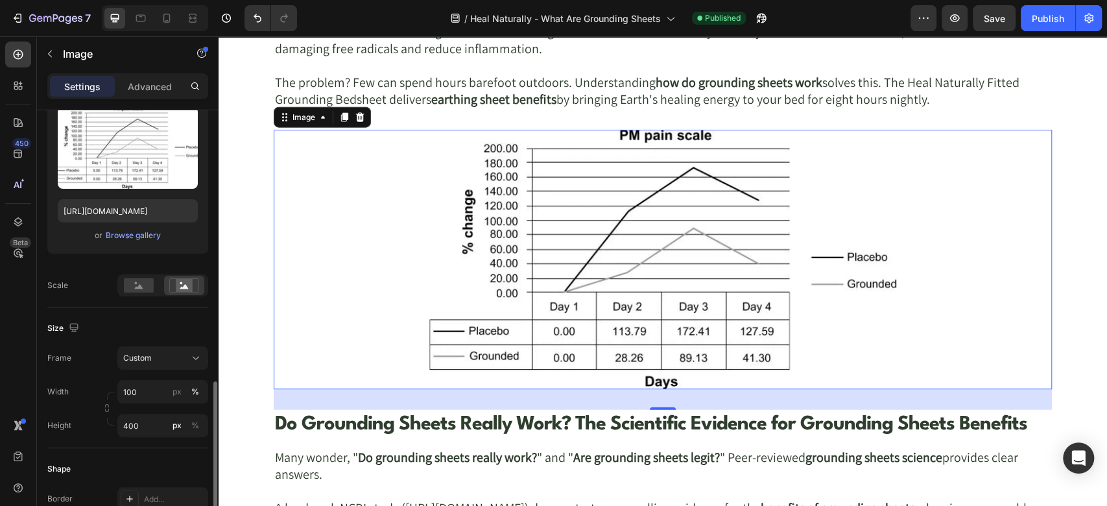
scroll to position [545, 0]
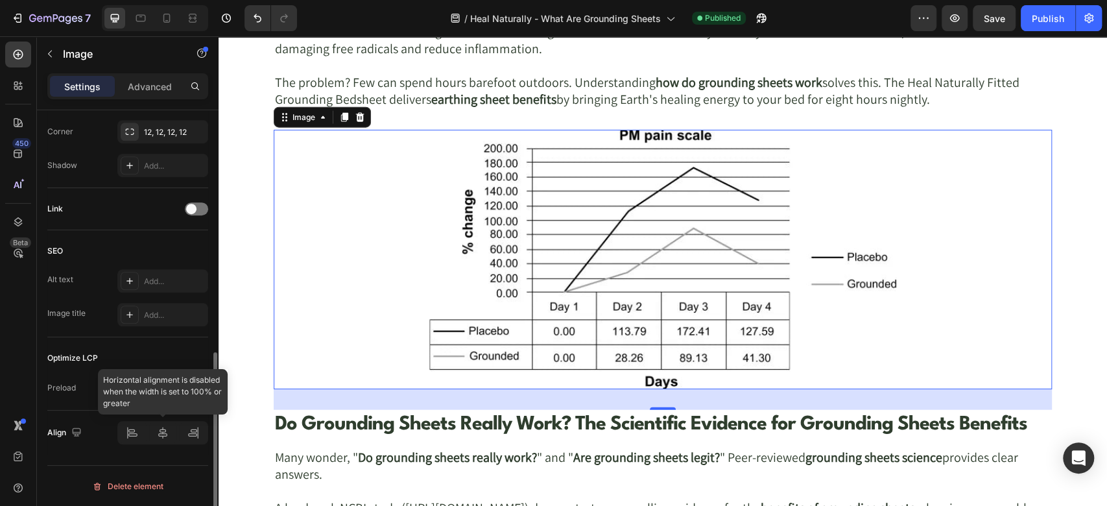
click at [134, 428] on div at bounding box center [162, 432] width 91 height 23
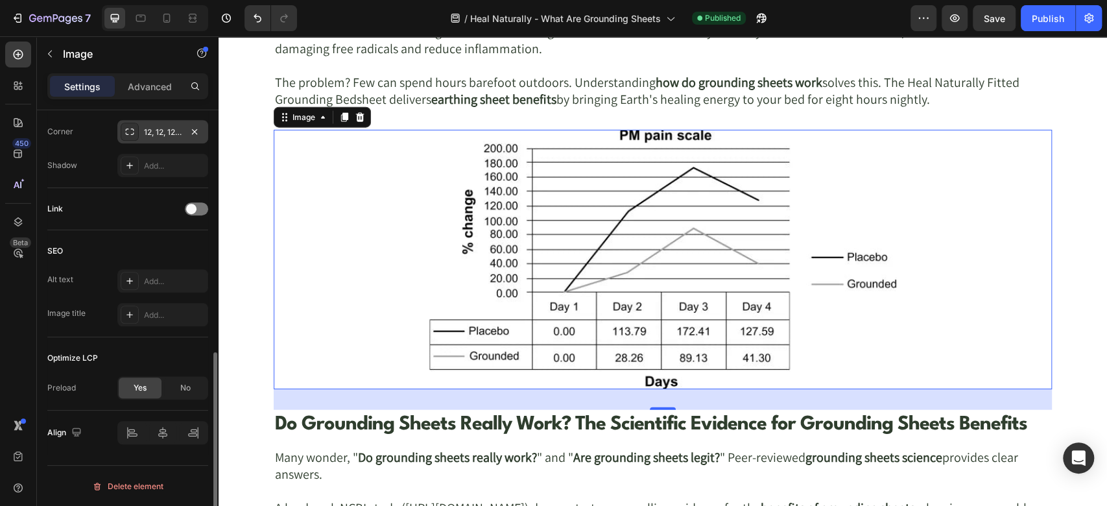
scroll to position [401, 0]
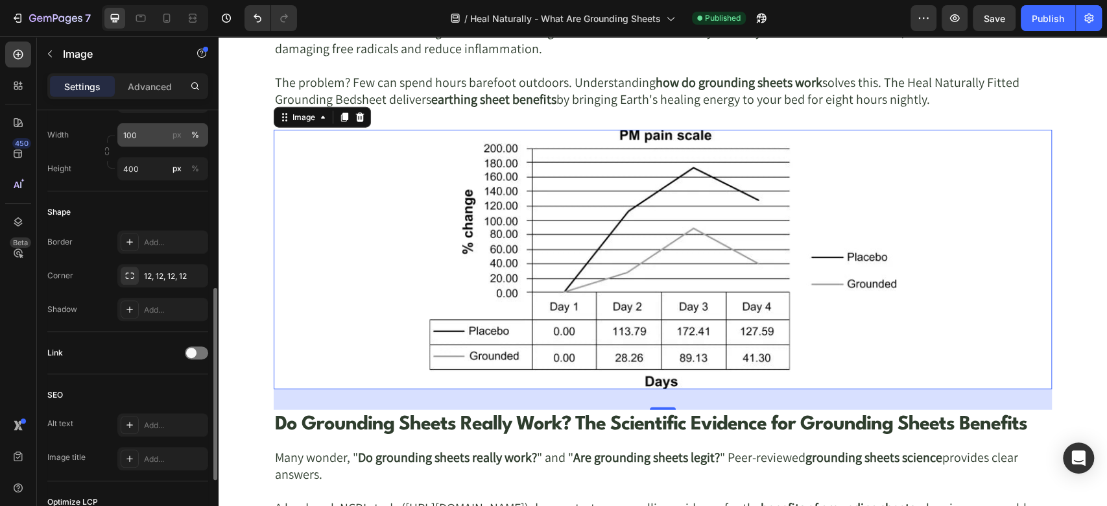
click at [199, 136] on button "%" at bounding box center [195, 135] width 16 height 16
click at [153, 134] on input "100" at bounding box center [162, 134] width 91 height 23
click at [101, 117] on div "Frame Custom Width 100 px % Height 400 px %" at bounding box center [127, 134] width 161 height 91
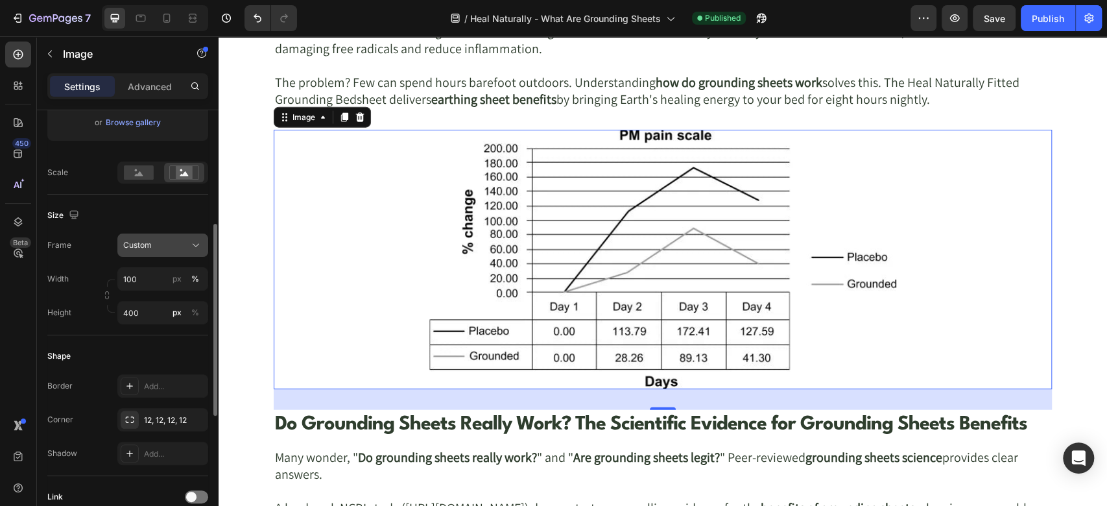
scroll to position [113, 0]
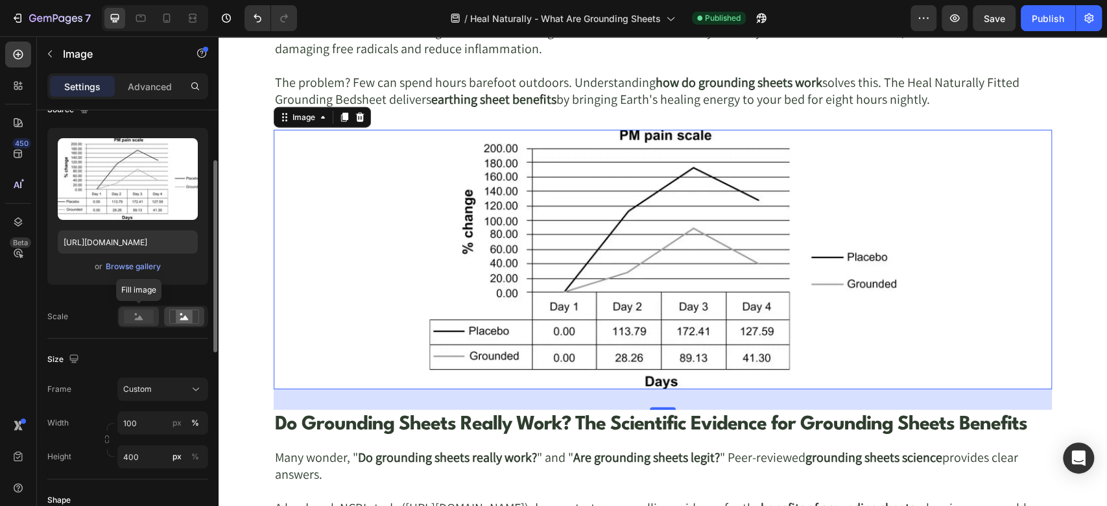
click at [142, 315] on rect at bounding box center [139, 316] width 30 height 14
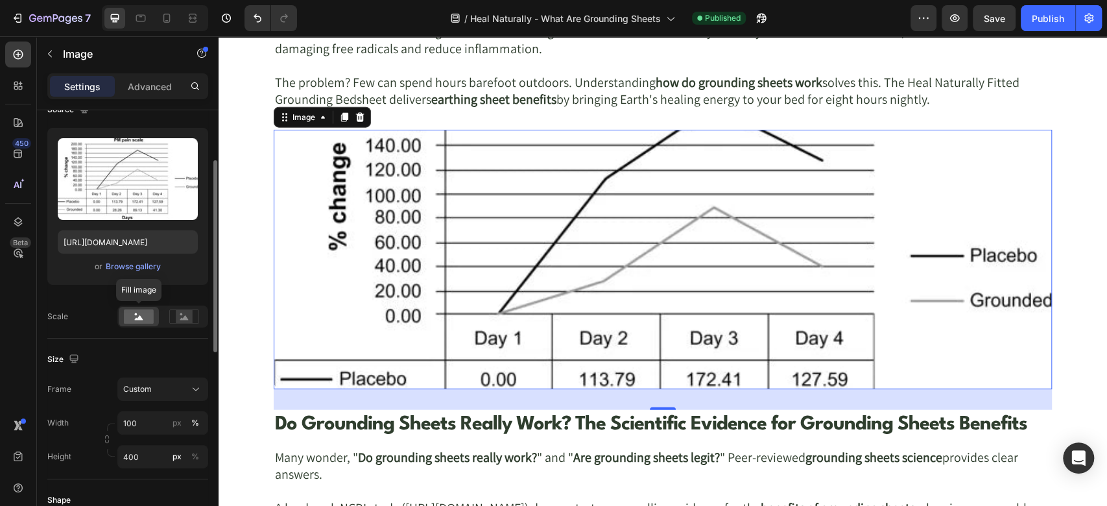
scroll to position [257, 0]
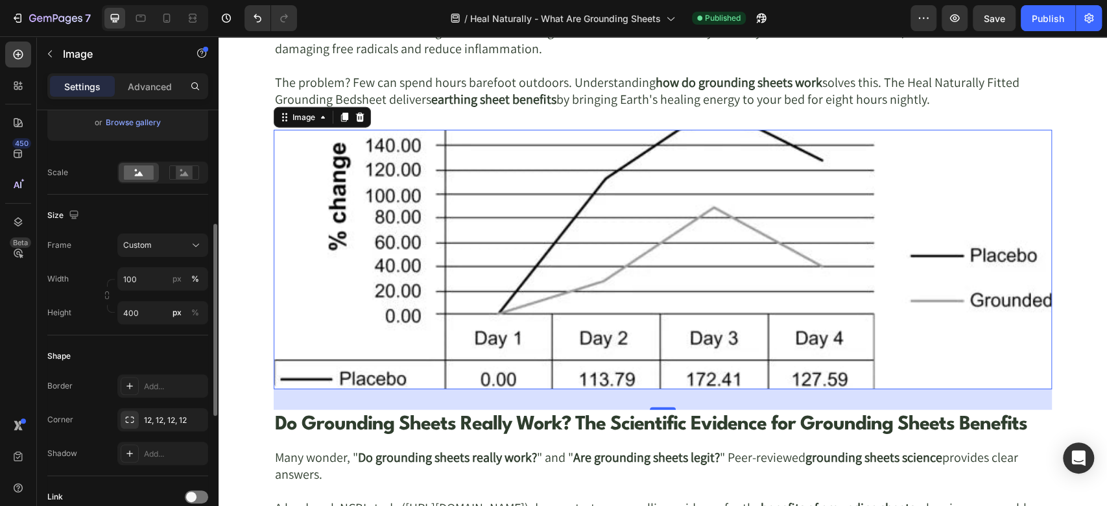
click at [179, 261] on div "Frame Custom Width 100 px % Height 400 px %" at bounding box center [127, 278] width 161 height 91
click at [180, 250] on div "Custom" at bounding box center [162, 245] width 79 height 13
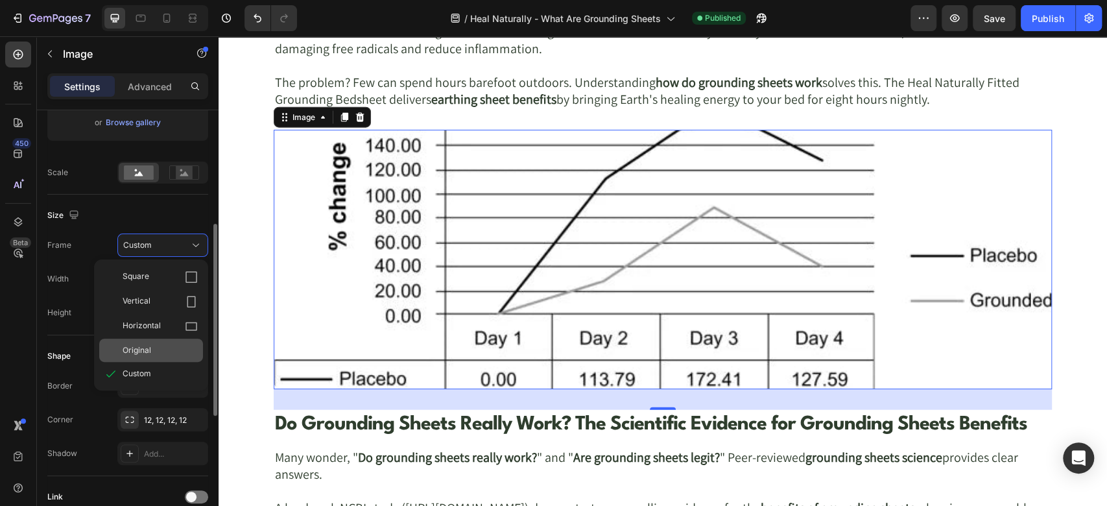
click at [158, 342] on div "Original" at bounding box center [151, 349] width 104 height 23
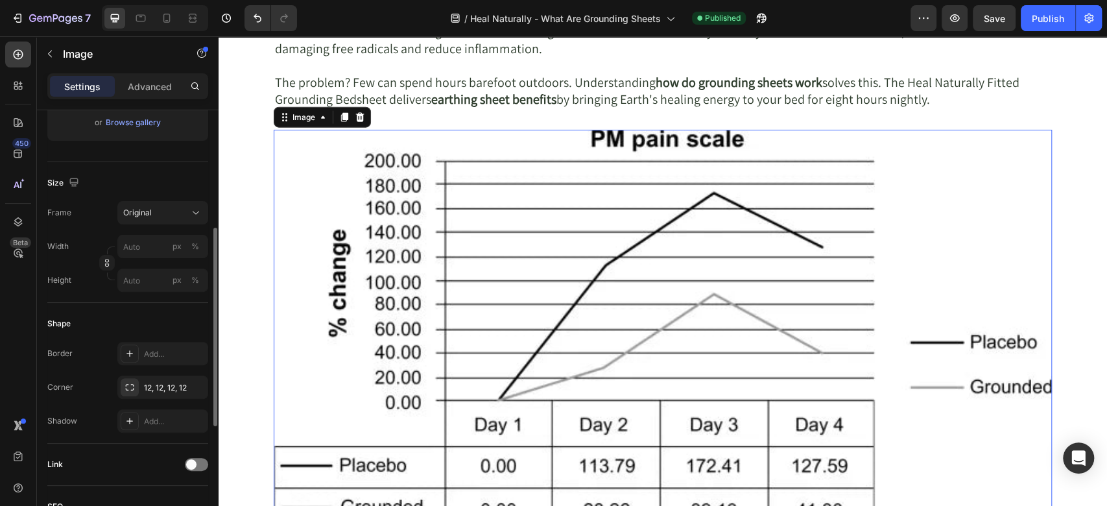
scroll to position [512, 0]
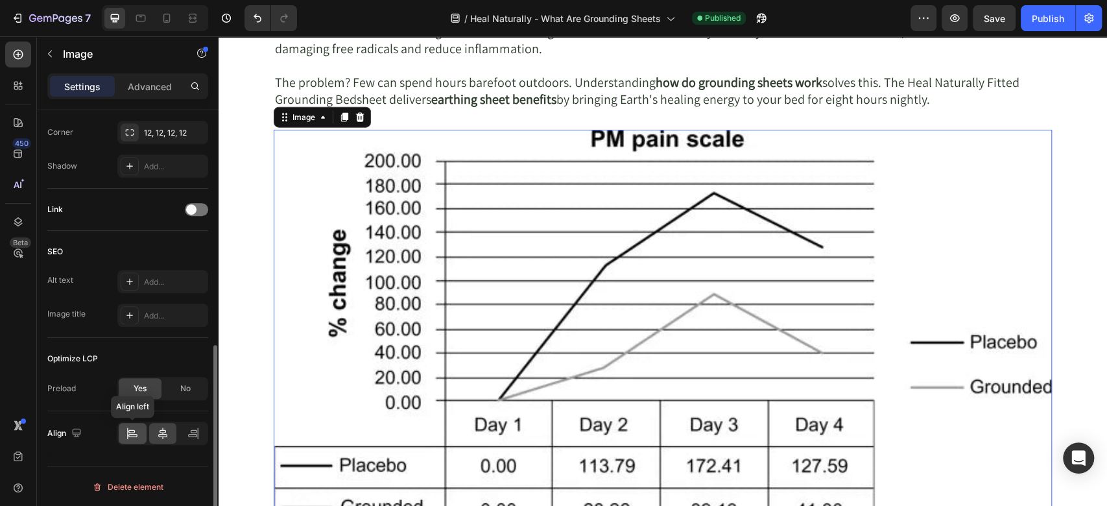
click at [136, 433] on icon at bounding box center [132, 433] width 13 height 13
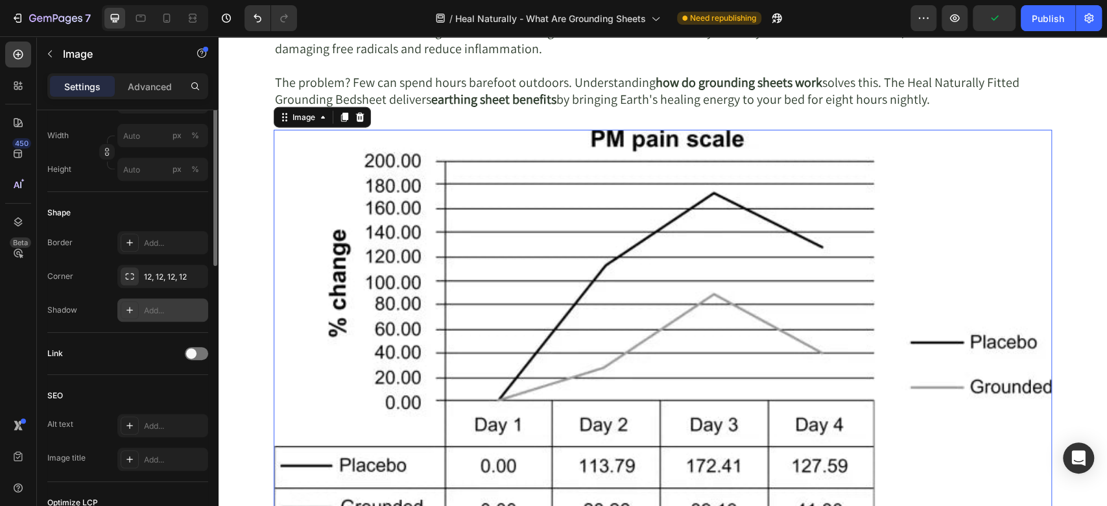
scroll to position [223, 0]
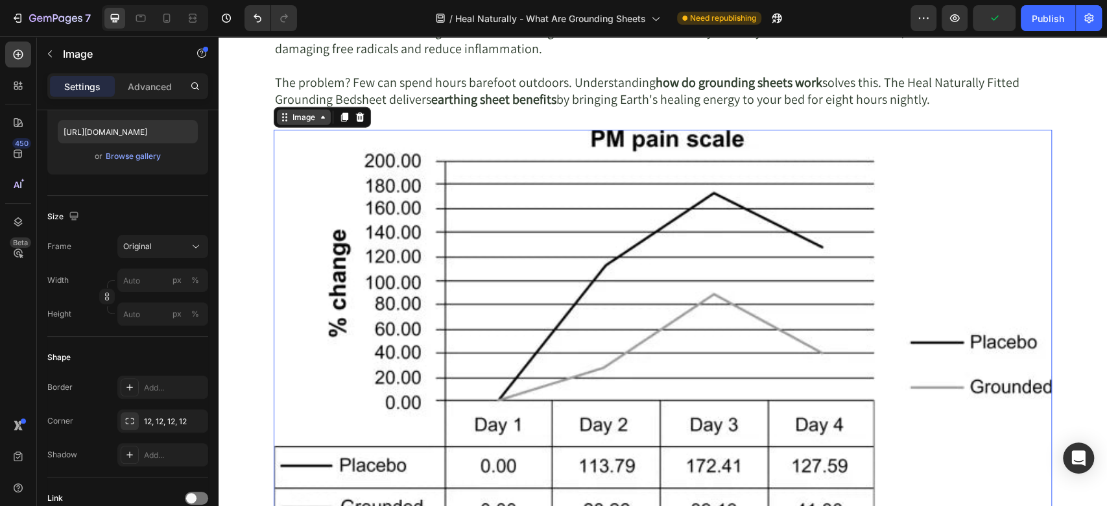
click at [298, 117] on div "Image" at bounding box center [304, 118] width 28 height 12
click at [457, 232] on img at bounding box center [663, 346] width 778 height 433
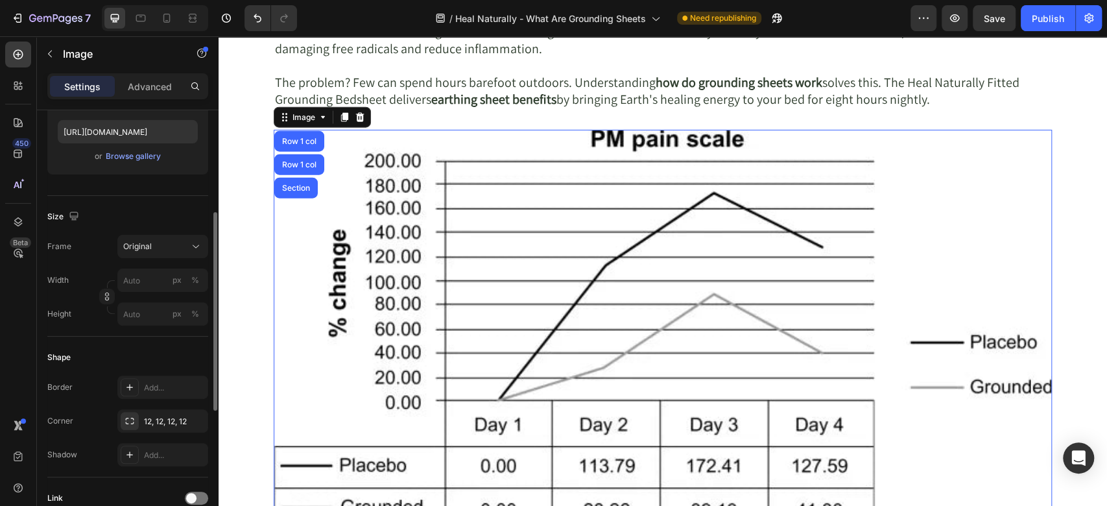
click at [173, 213] on div "Size" at bounding box center [127, 216] width 161 height 21
click at [171, 230] on div "Size Frame Original Width px % Height px %" at bounding box center [127, 266] width 161 height 141
click at [171, 240] on div "Original" at bounding box center [162, 246] width 79 height 13
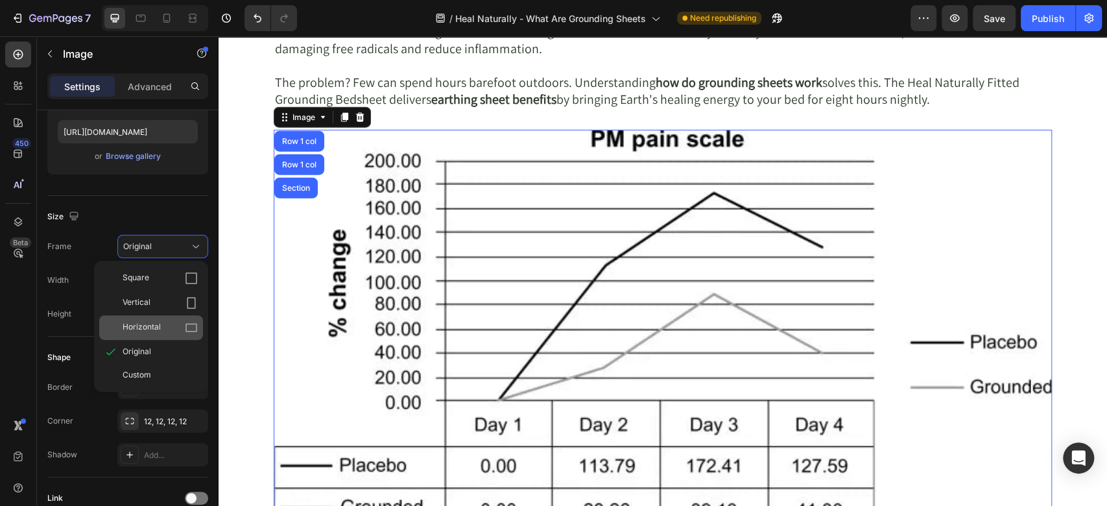
click at [161, 318] on div "Horizontal" at bounding box center [151, 327] width 104 height 25
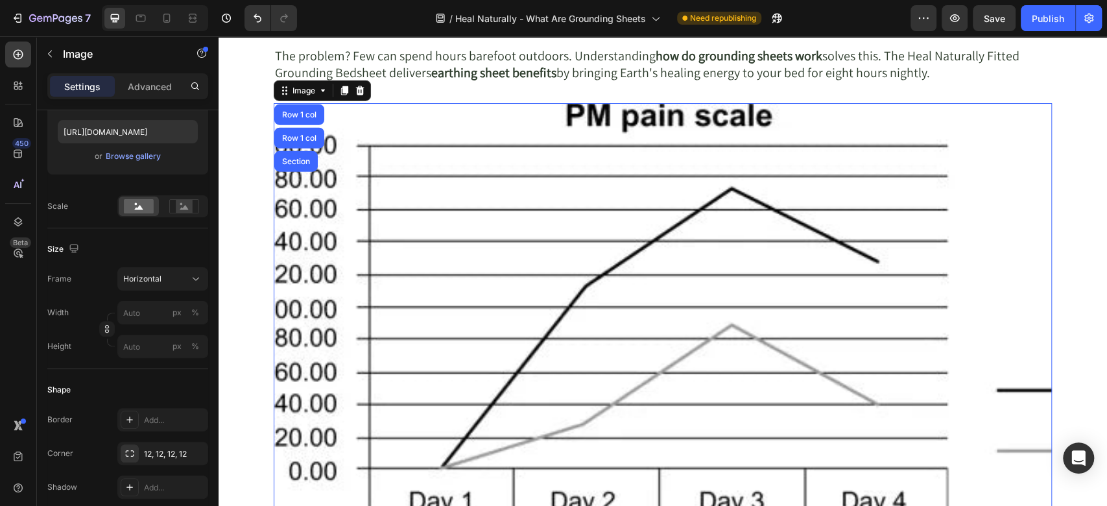
scroll to position [2017, 0]
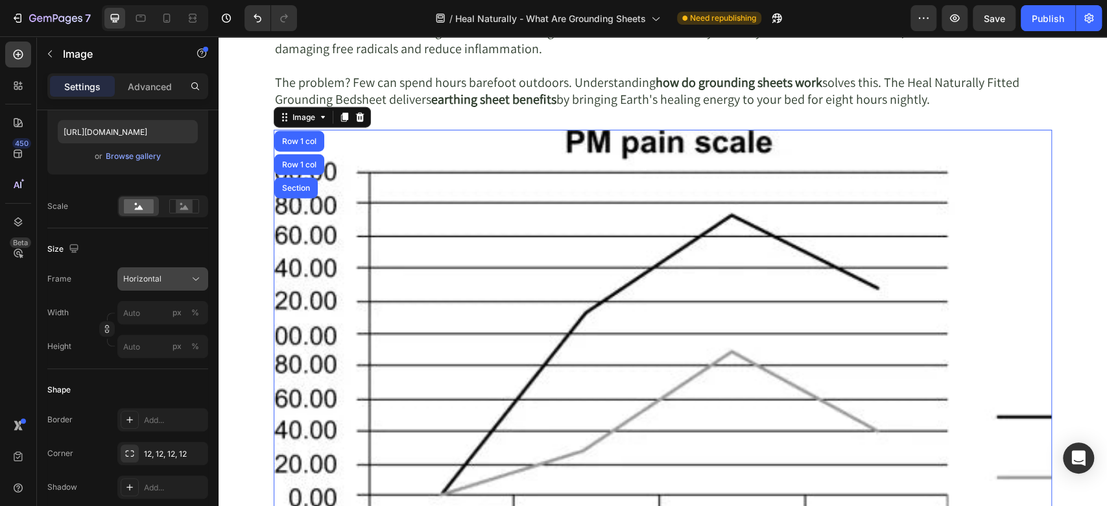
click at [200, 274] on icon at bounding box center [195, 278] width 13 height 13
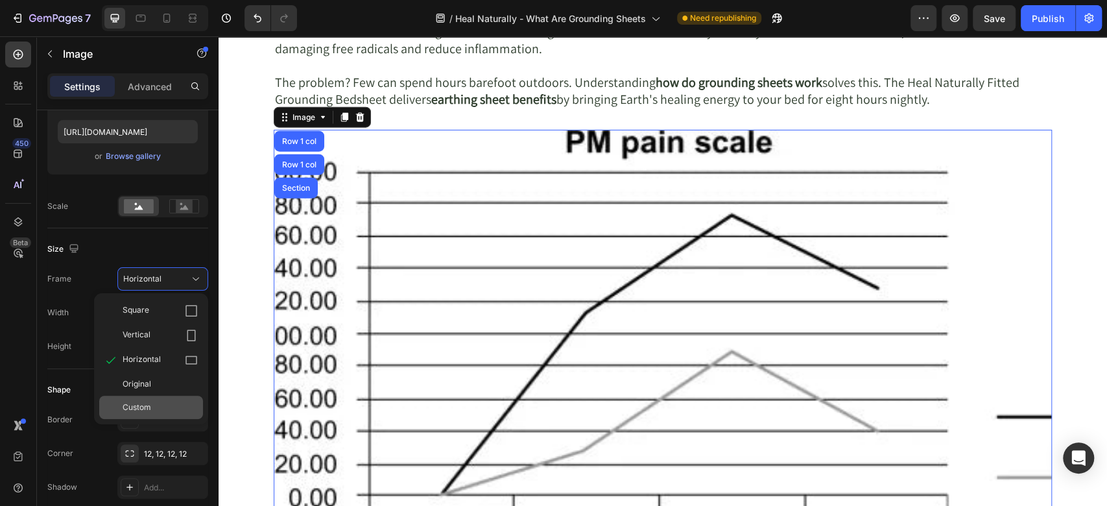
click at [154, 401] on div "Custom" at bounding box center [160, 407] width 75 height 12
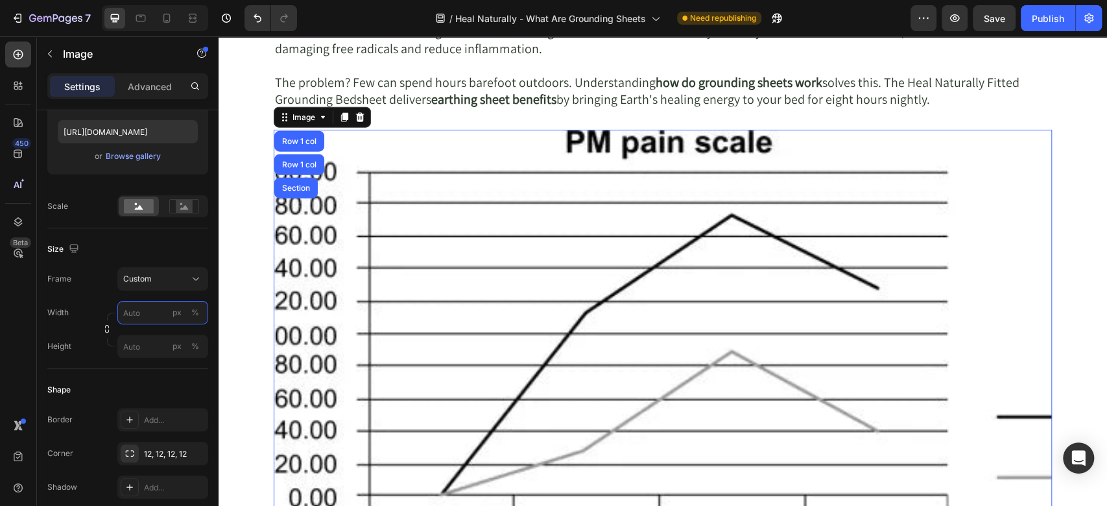
click at [146, 313] on input "px %" at bounding box center [162, 312] width 91 height 23
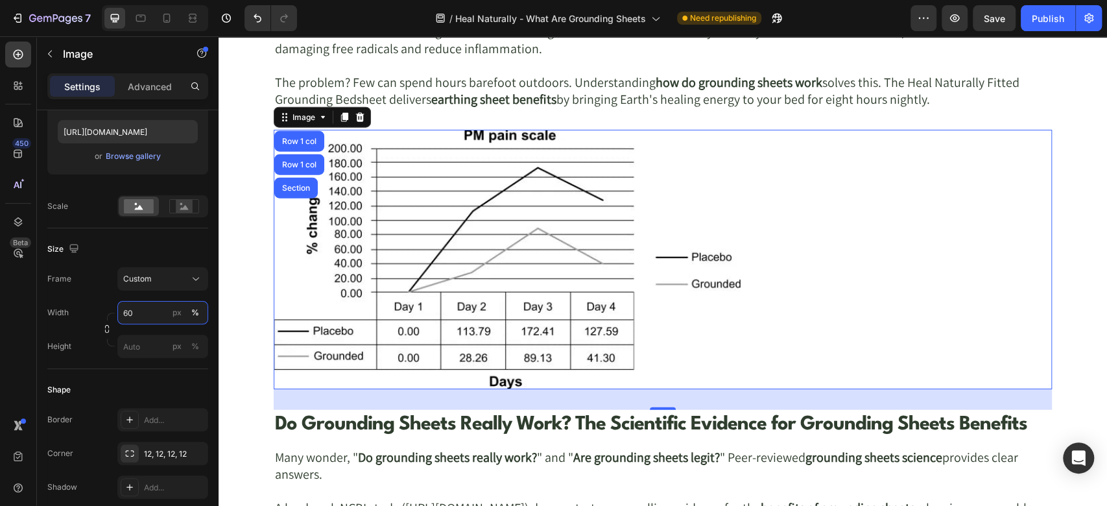
drag, startPoint x: 146, startPoint y: 312, endPoint x: 97, endPoint y: 322, distance: 50.4
click at [97, 318] on div "Width 60 px %" at bounding box center [127, 312] width 161 height 23
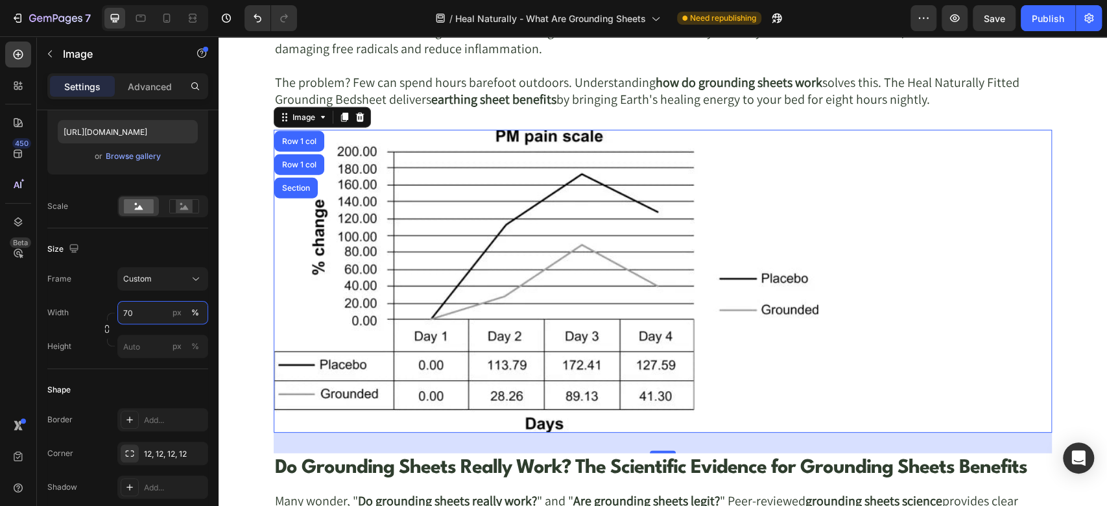
type input "70"
click at [143, 240] on div "Size" at bounding box center [127, 249] width 161 height 21
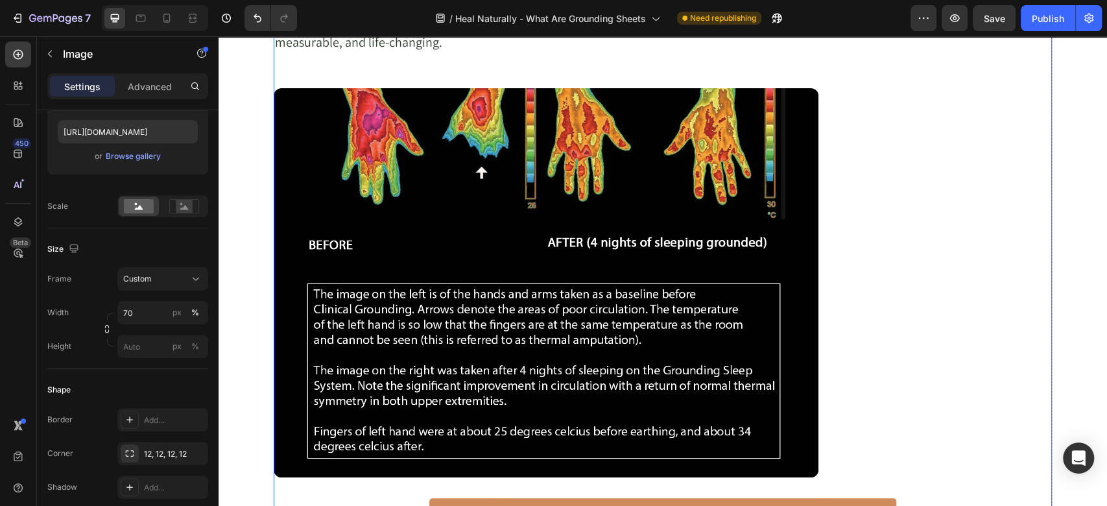
scroll to position [3026, 0]
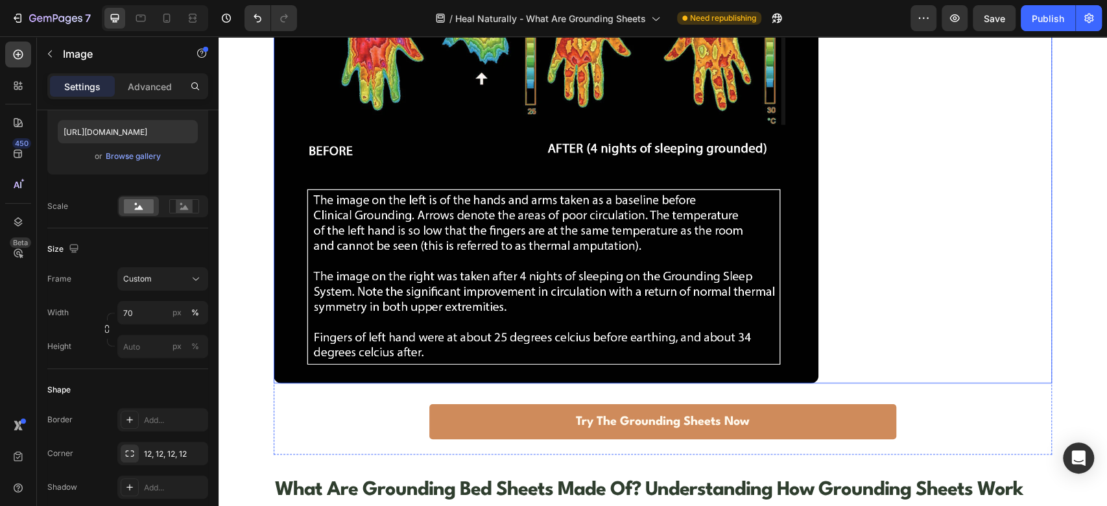
click at [773, 218] on img at bounding box center [546, 188] width 545 height 389
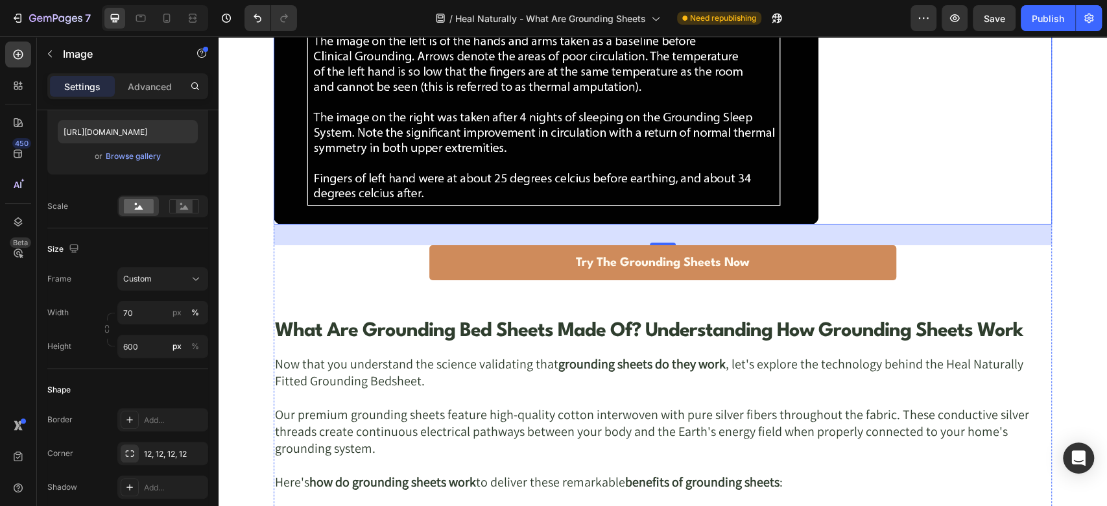
scroll to position [3170, 0]
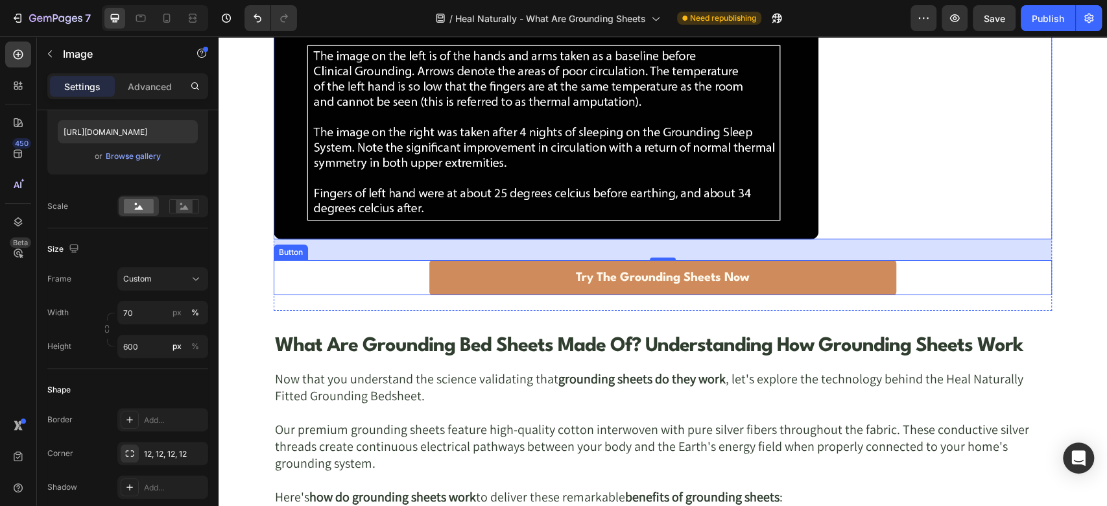
click at [908, 272] on div "Try The Grounding Sheets Now Button" at bounding box center [663, 277] width 778 height 35
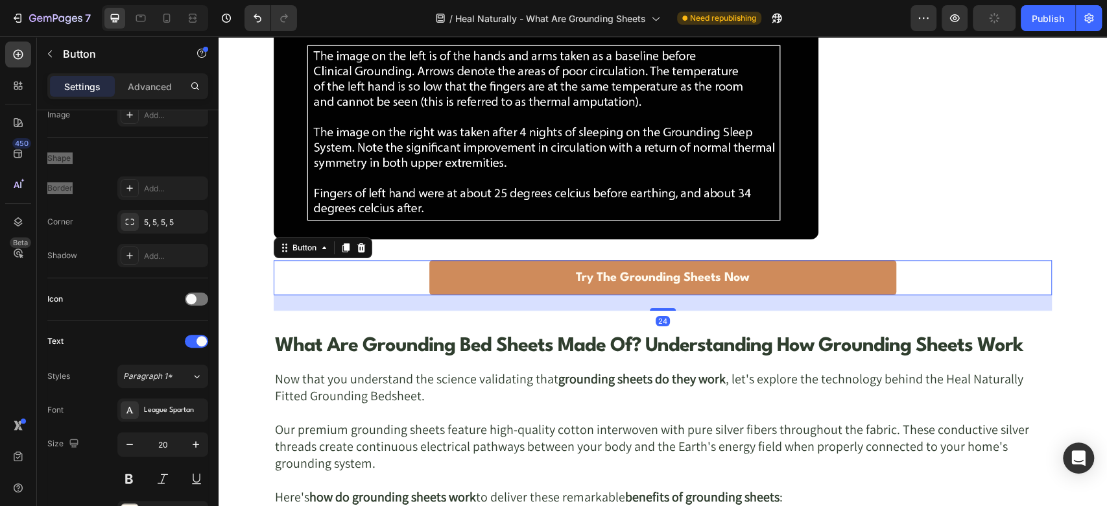
scroll to position [0, 0]
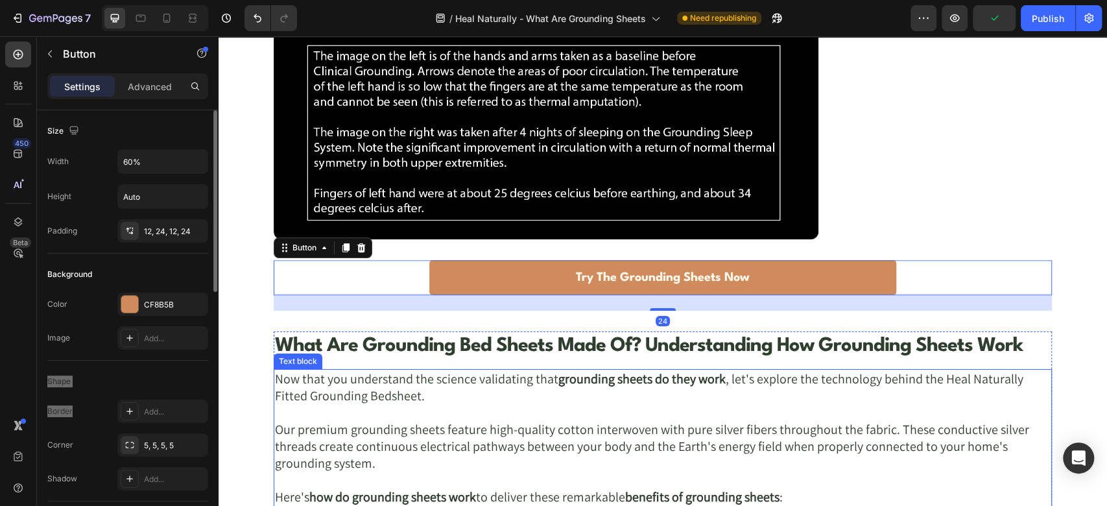
click at [713, 379] on strong "grounding sheets do they work" at bounding box center [641, 378] width 167 height 17
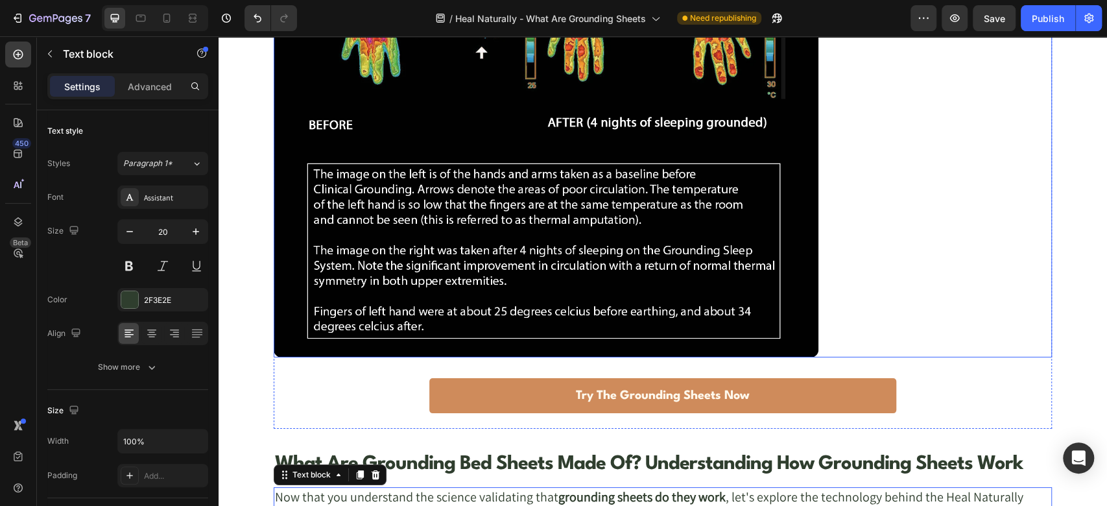
scroll to position [3170, 0]
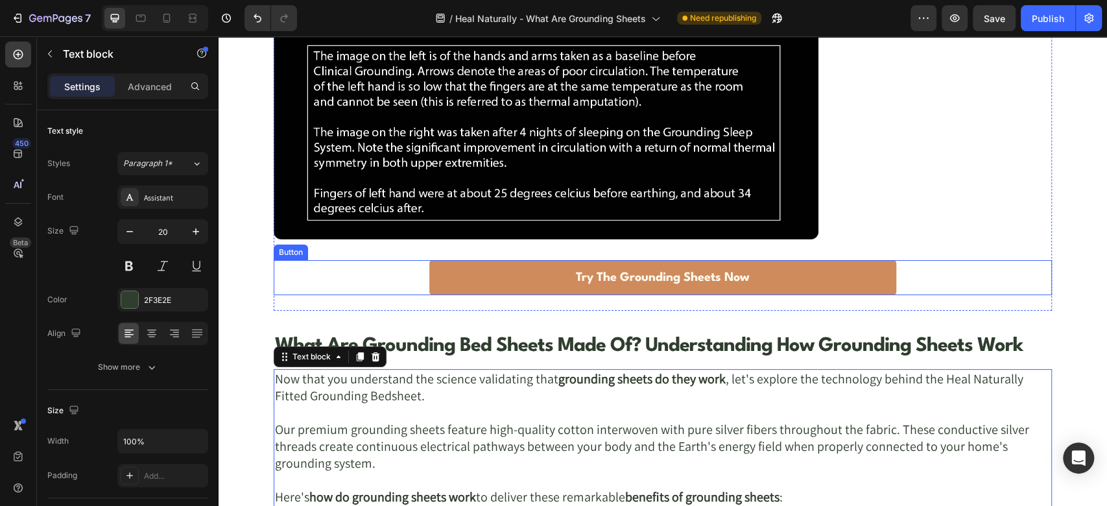
click at [905, 281] on div "Try The Grounding Sheets Now Button" at bounding box center [663, 277] width 778 height 35
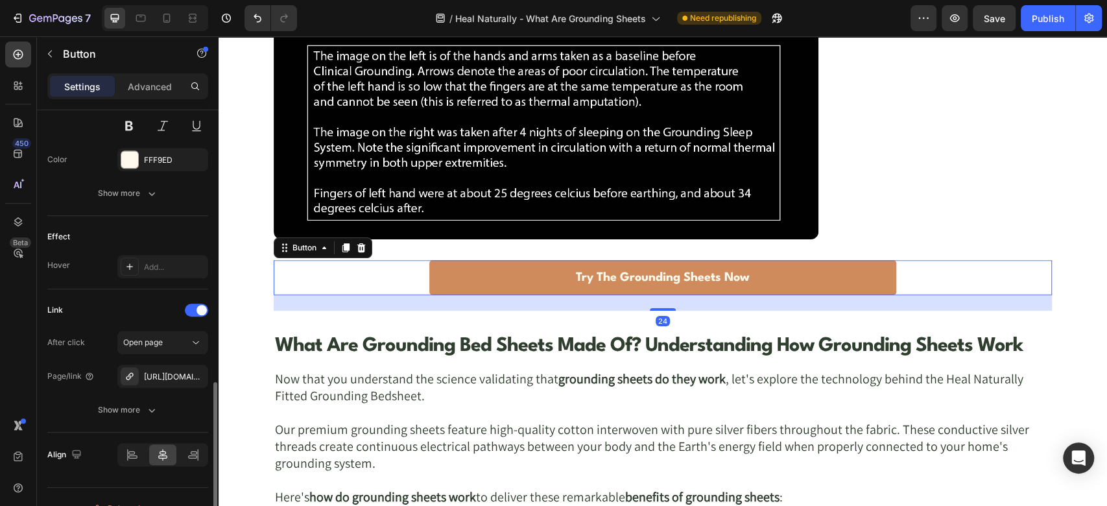
scroll to position [597, 0]
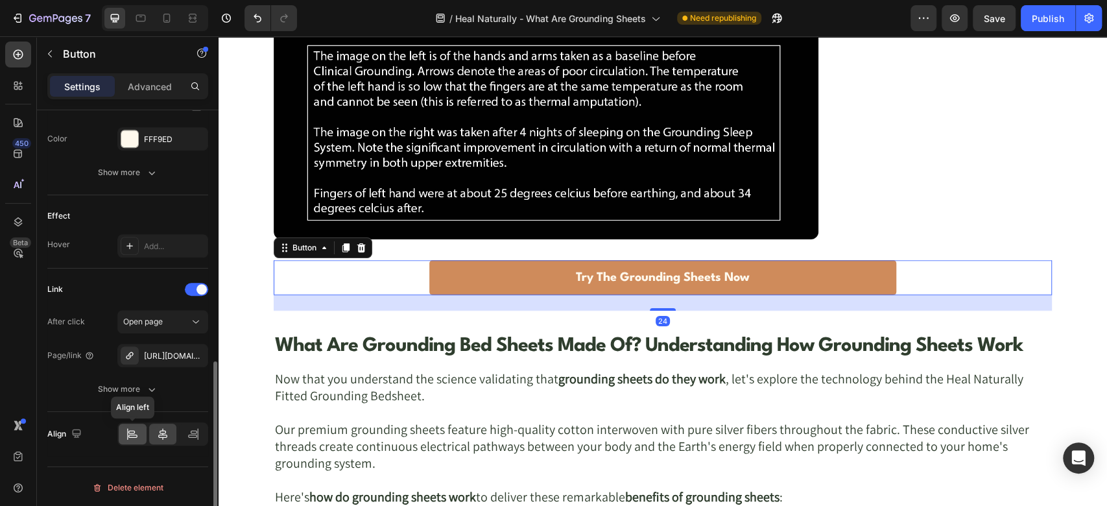
click at [126, 436] on icon at bounding box center [132, 433] width 13 height 13
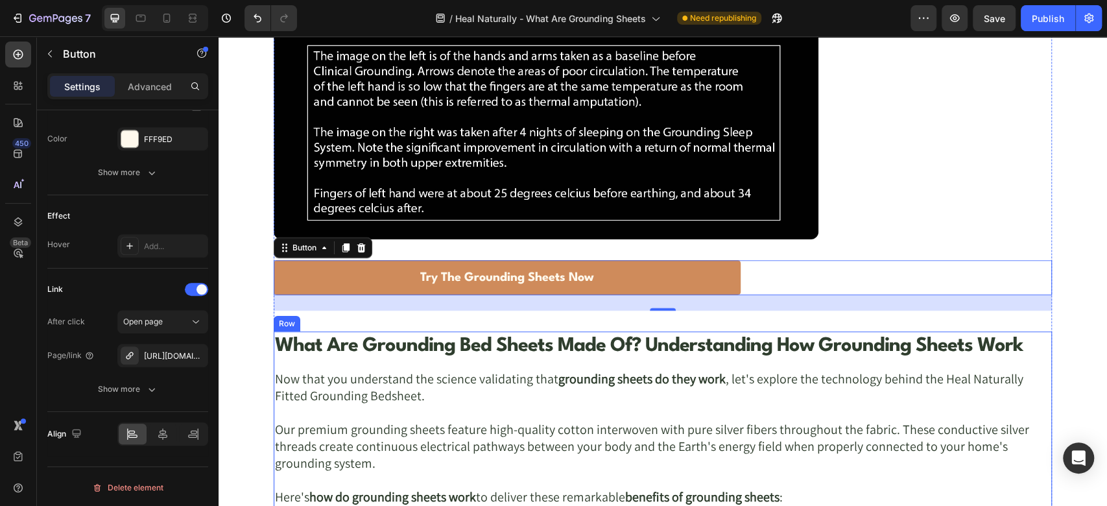
click at [565, 375] on strong "grounding sheets do they work" at bounding box center [641, 378] width 167 height 17
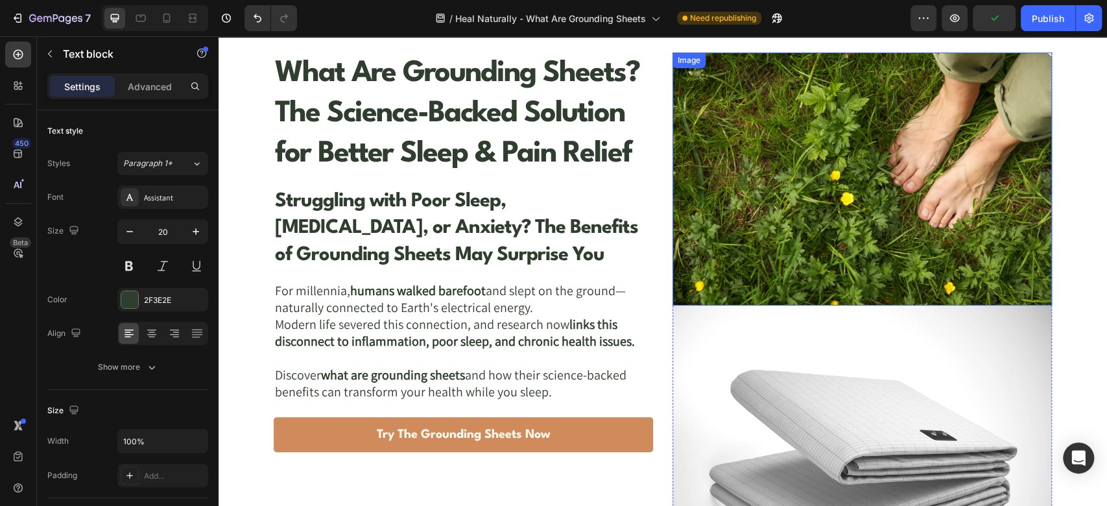
scroll to position [144, 0]
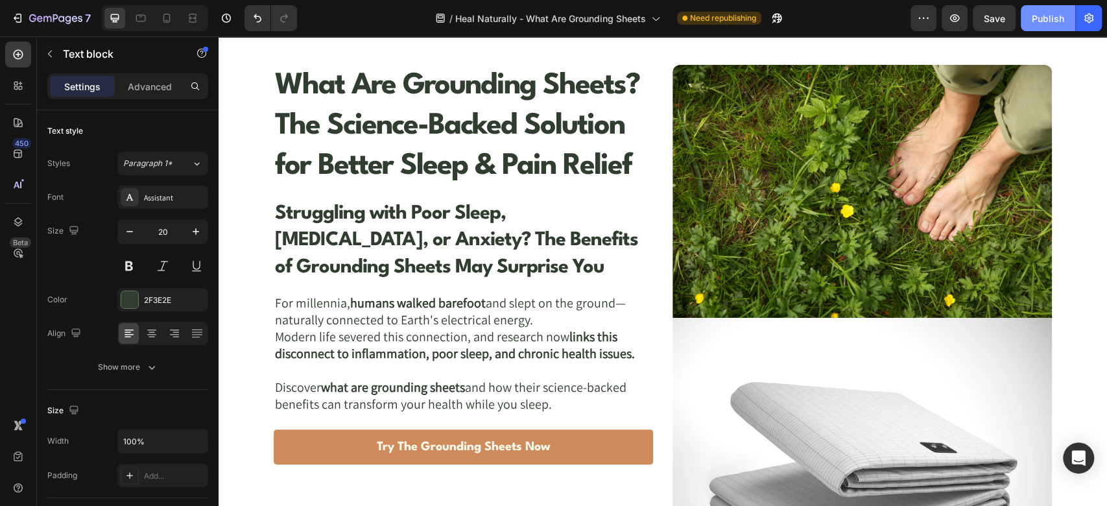
click at [1045, 14] on div "Publish" at bounding box center [1048, 19] width 32 height 14
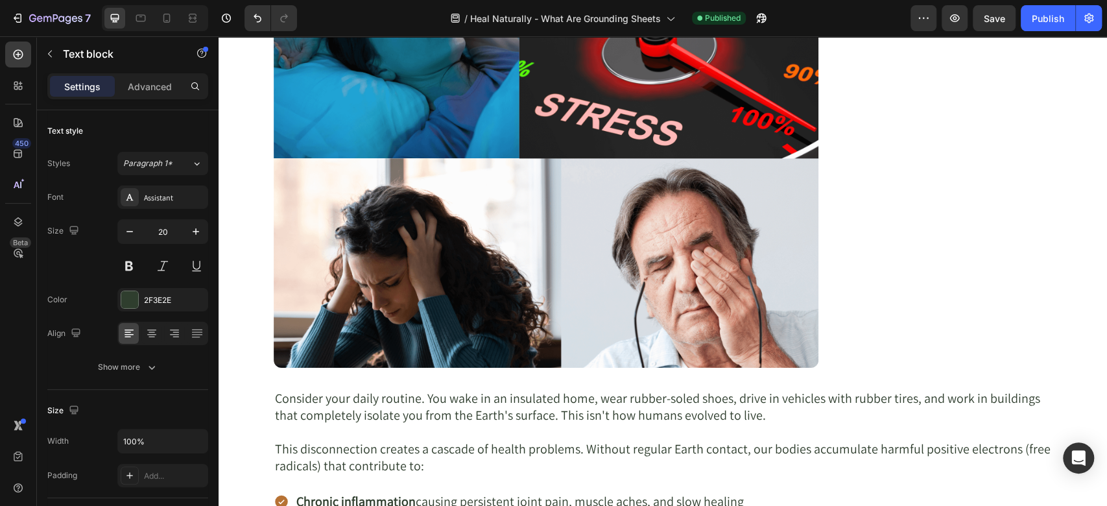
scroll to position [864, 0]
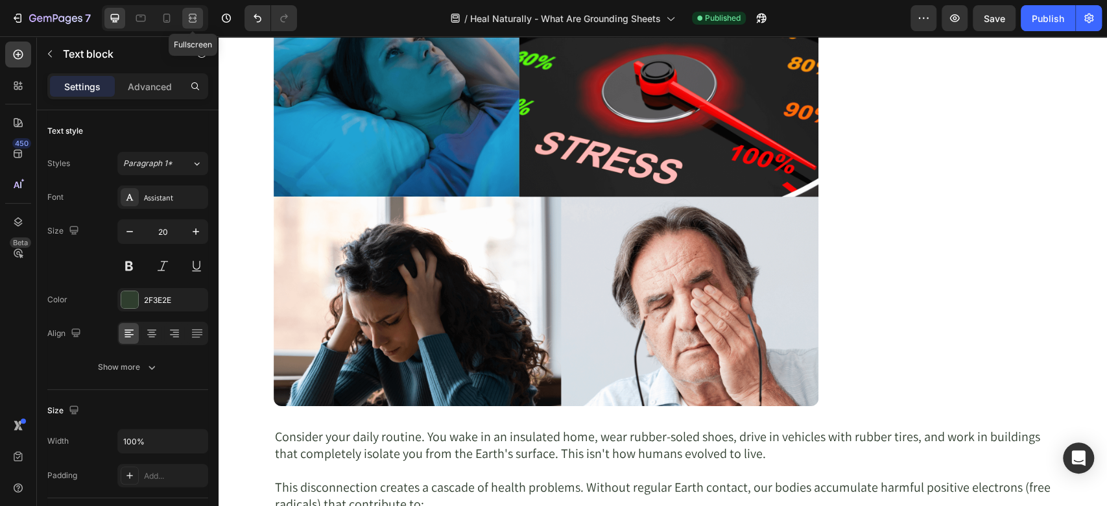
click at [182, 23] on div at bounding box center [192, 18] width 21 height 21
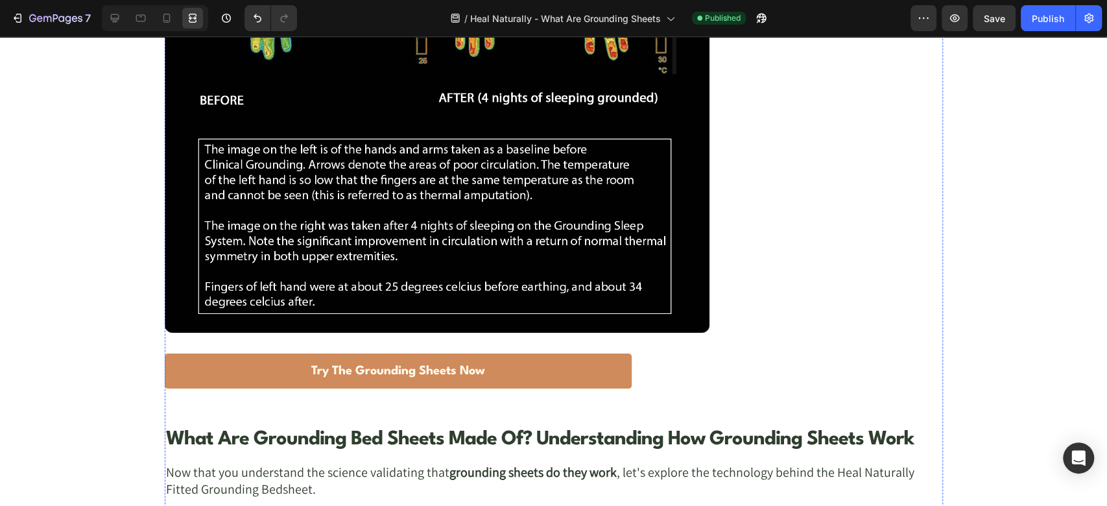
scroll to position [3170, 0]
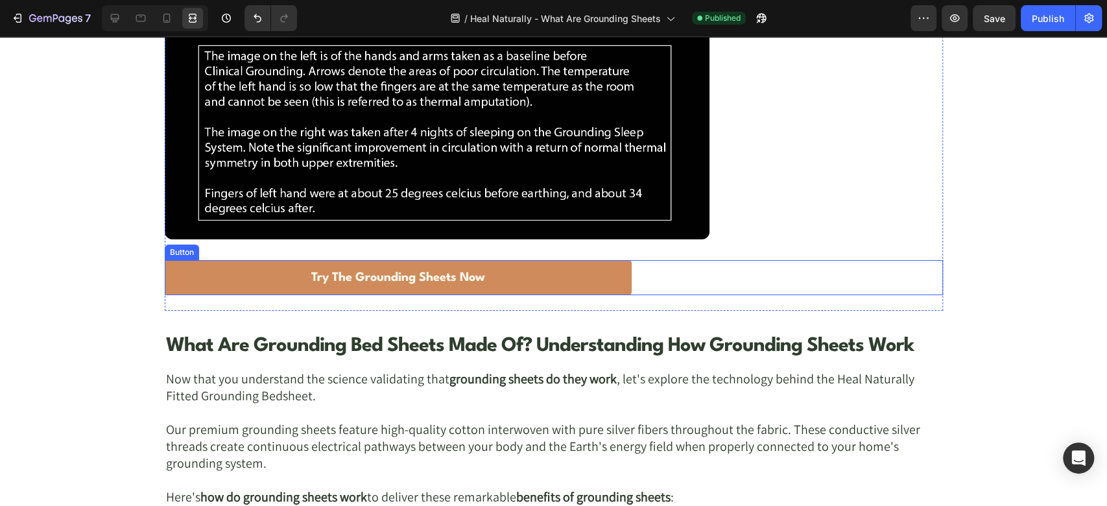
click at [639, 279] on div "Try The Grounding Sheets Now Button" at bounding box center [554, 277] width 778 height 35
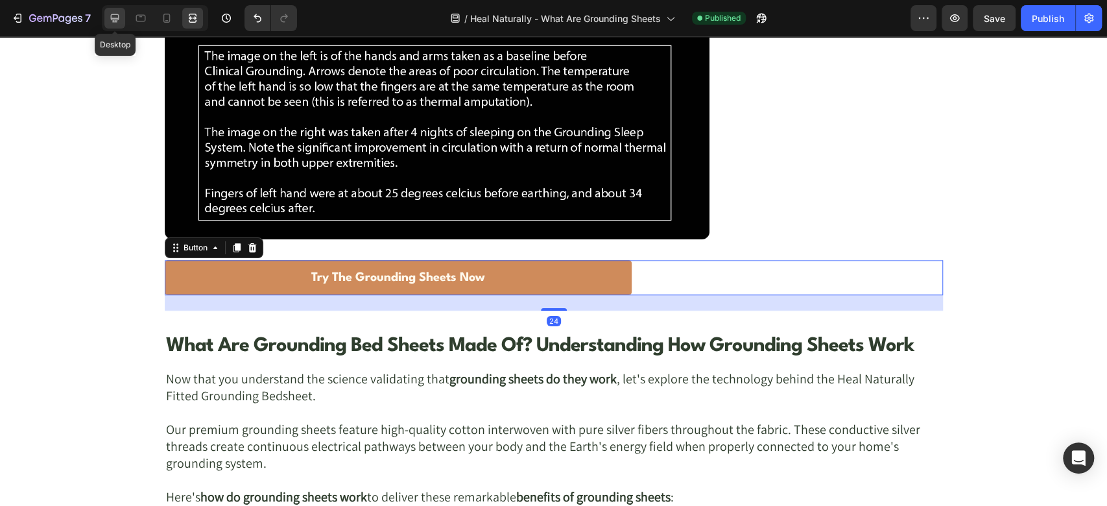
click at [115, 21] on icon at bounding box center [115, 18] width 8 height 8
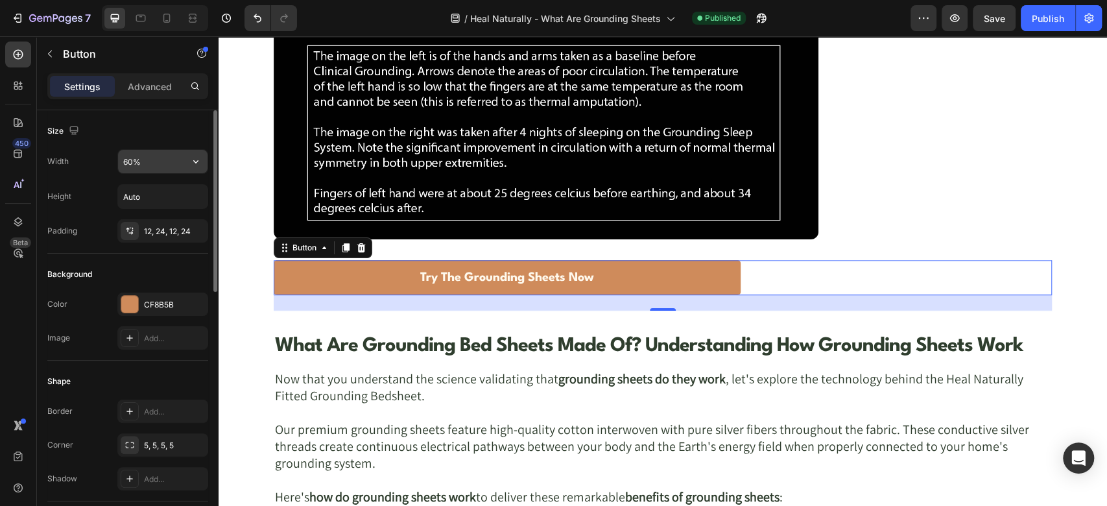
click at [145, 167] on input "60%" at bounding box center [162, 161] width 89 height 23
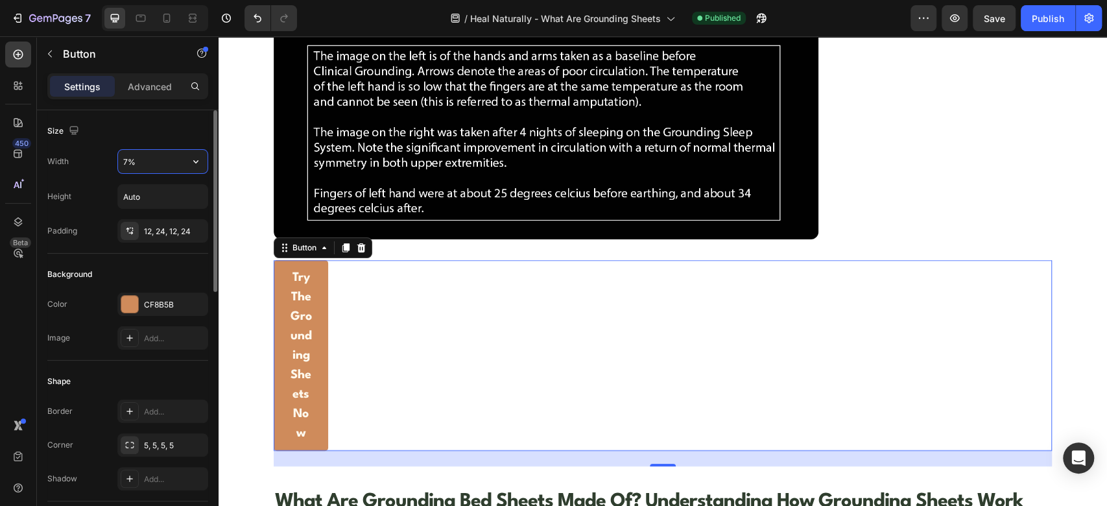
type input "70%"
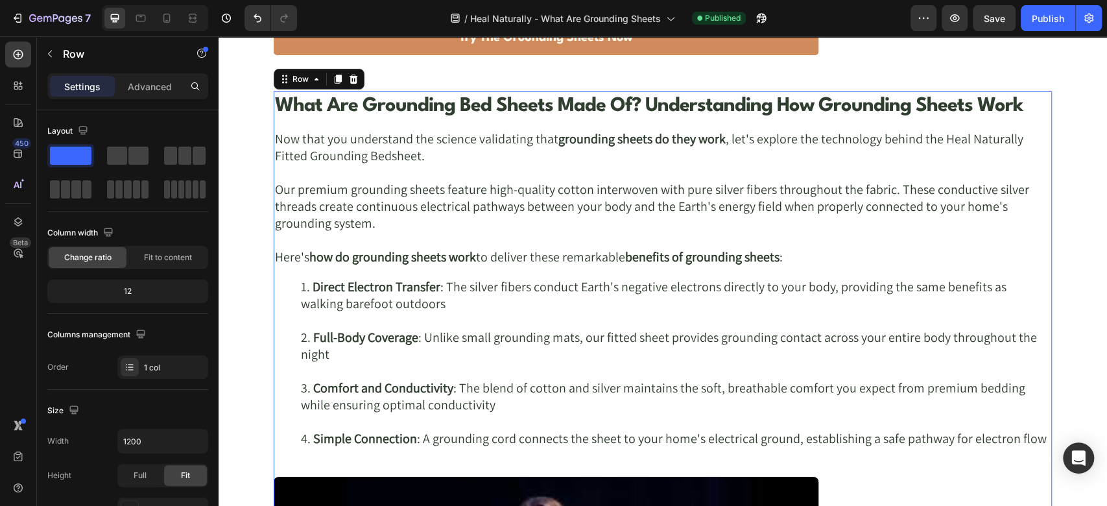
scroll to position [3602, 0]
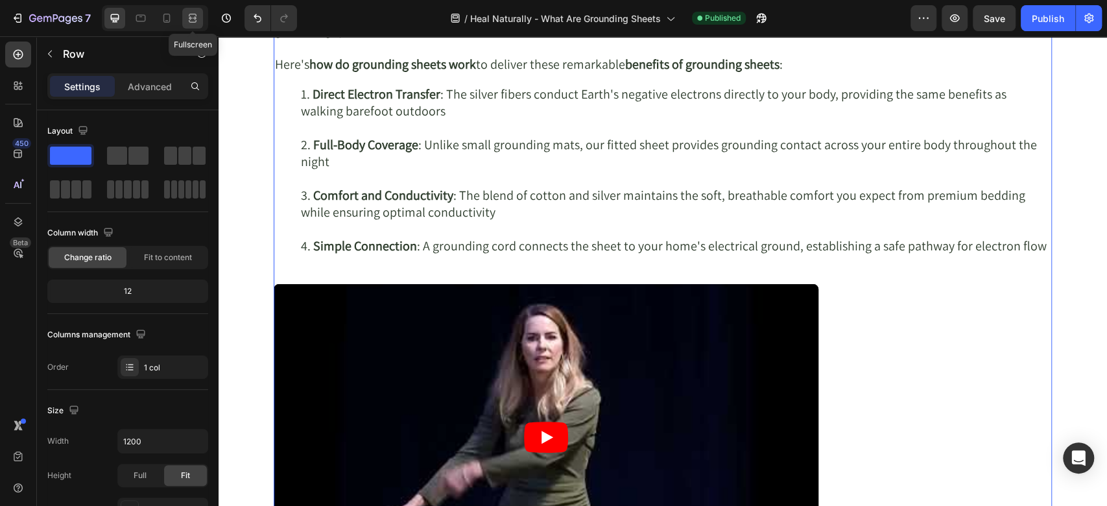
click at [193, 19] on icon at bounding box center [195, 17] width 4 height 3
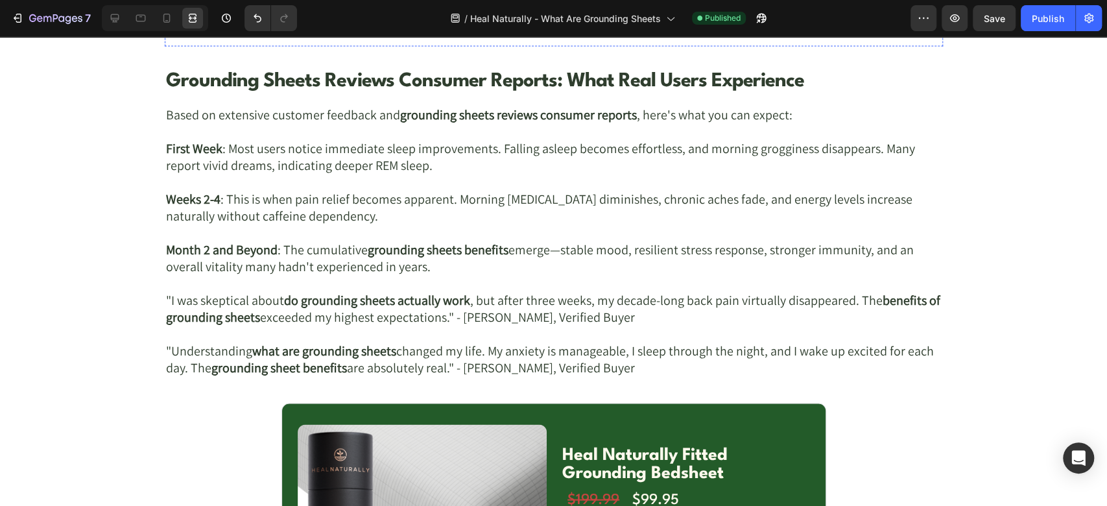
scroll to position [5043, 0]
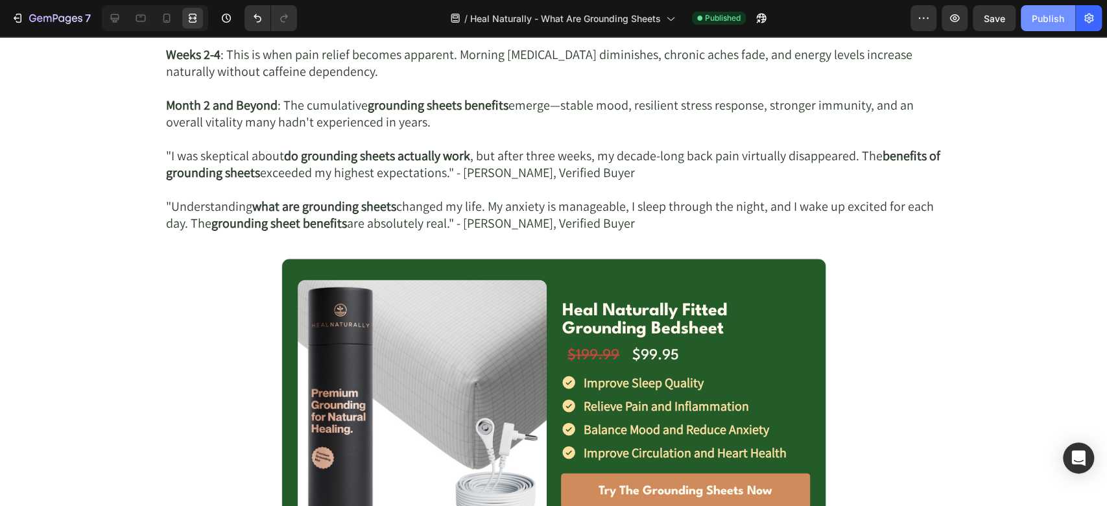
click at [1058, 13] on div "Publish" at bounding box center [1048, 19] width 32 height 14
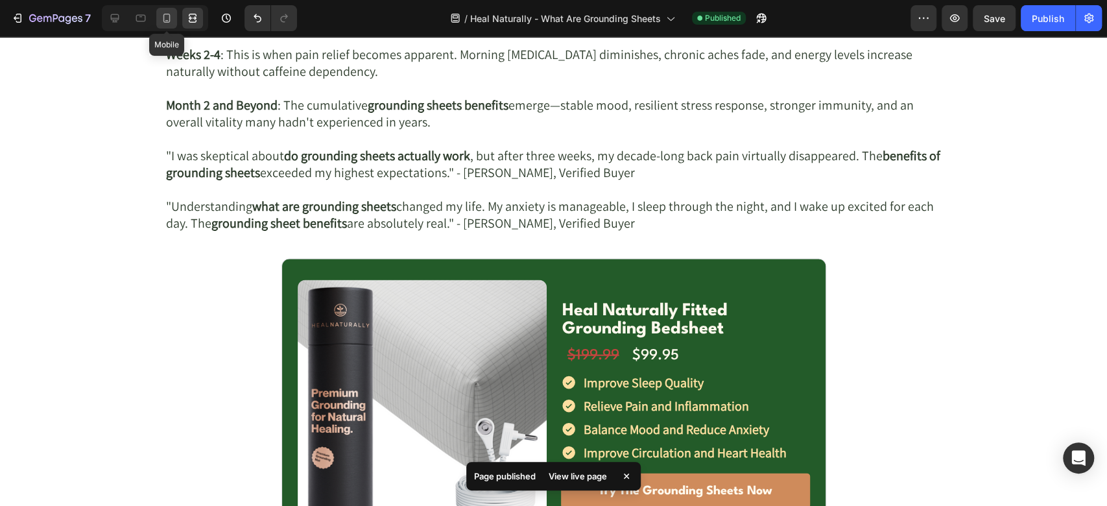
click at [170, 18] on icon at bounding box center [166, 18] width 7 height 9
type input "100%"
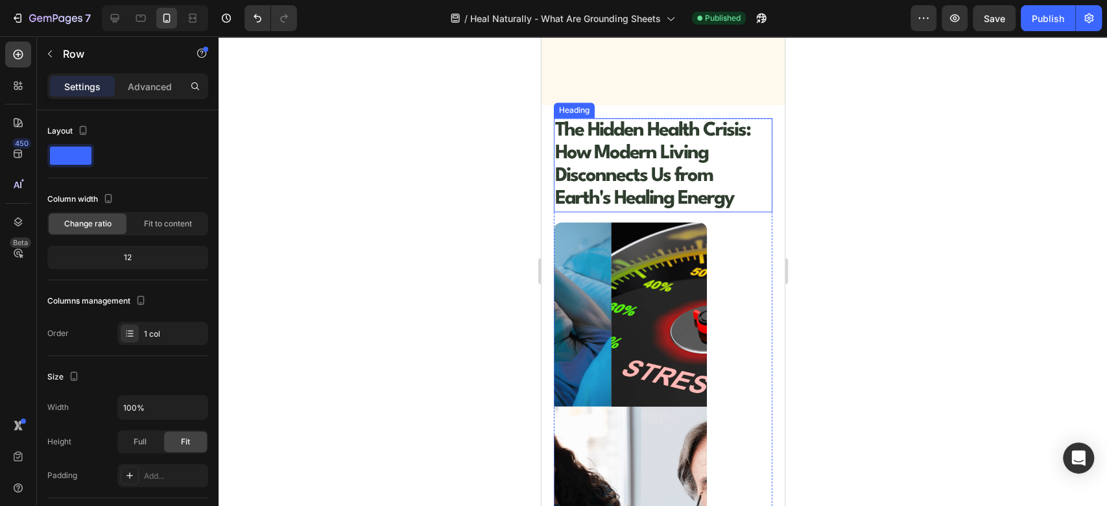
scroll to position [1008, 0]
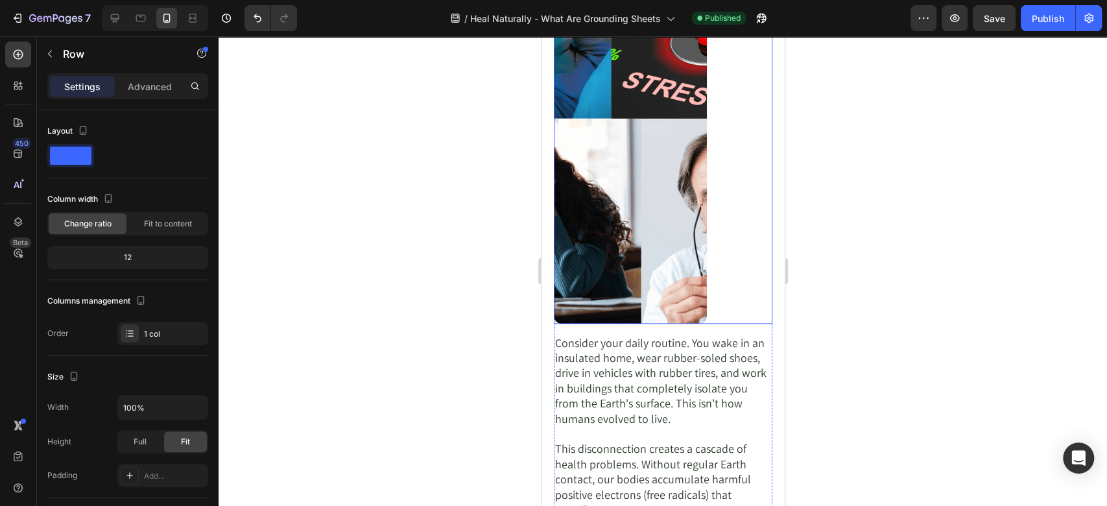
click at [635, 117] on img at bounding box center [629, 129] width 153 height 389
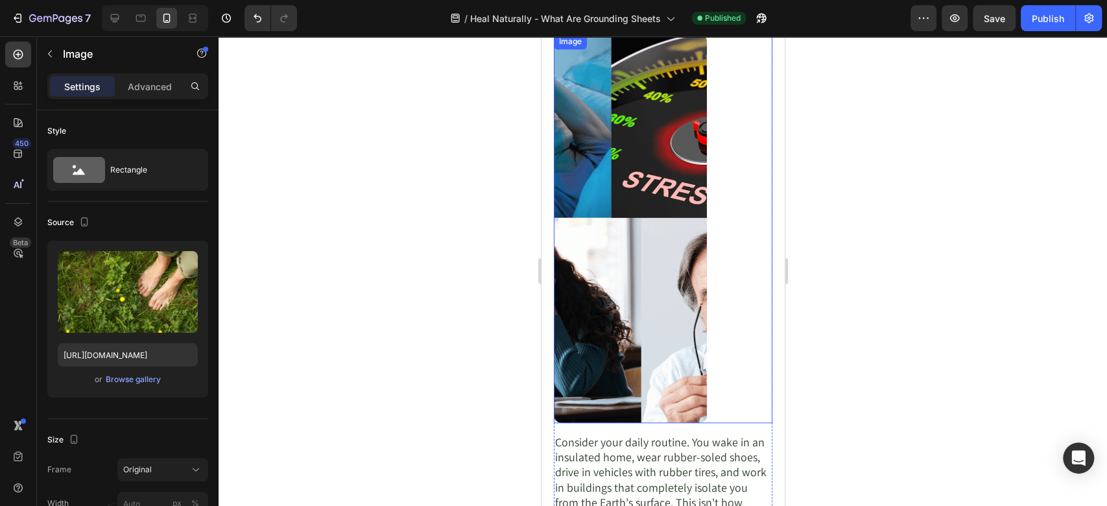
scroll to position [864, 0]
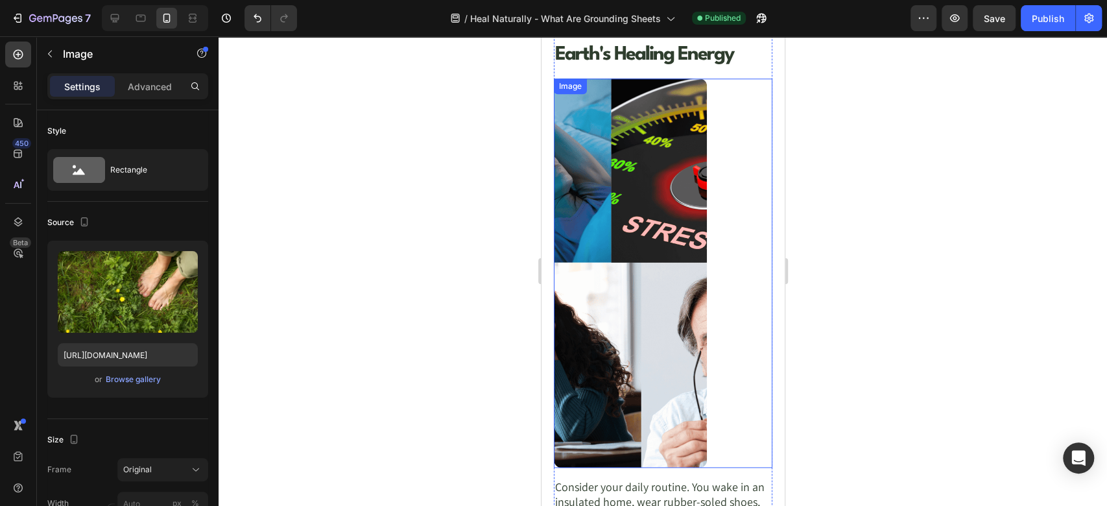
click at [641, 257] on img at bounding box center [629, 272] width 153 height 389
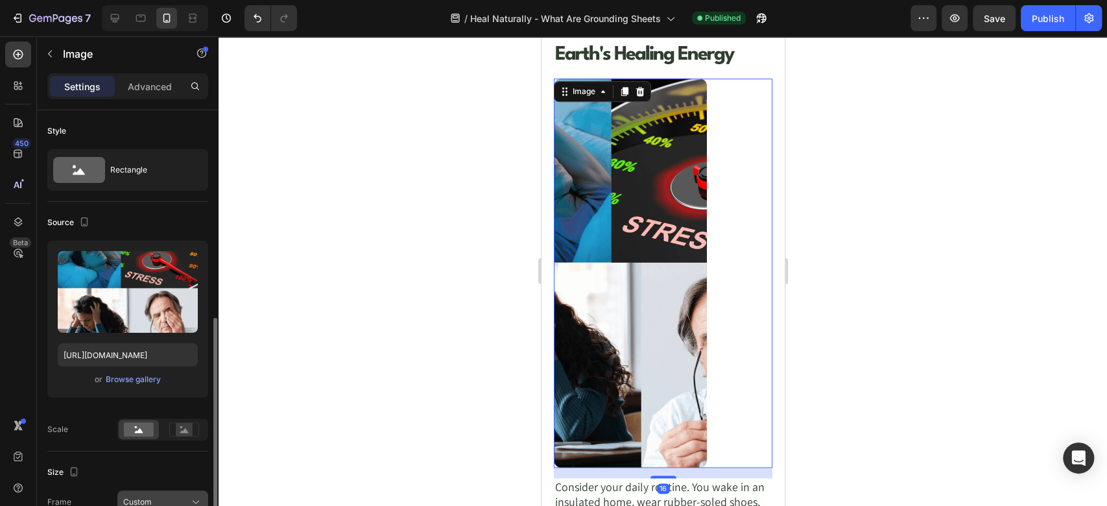
scroll to position [288, 0]
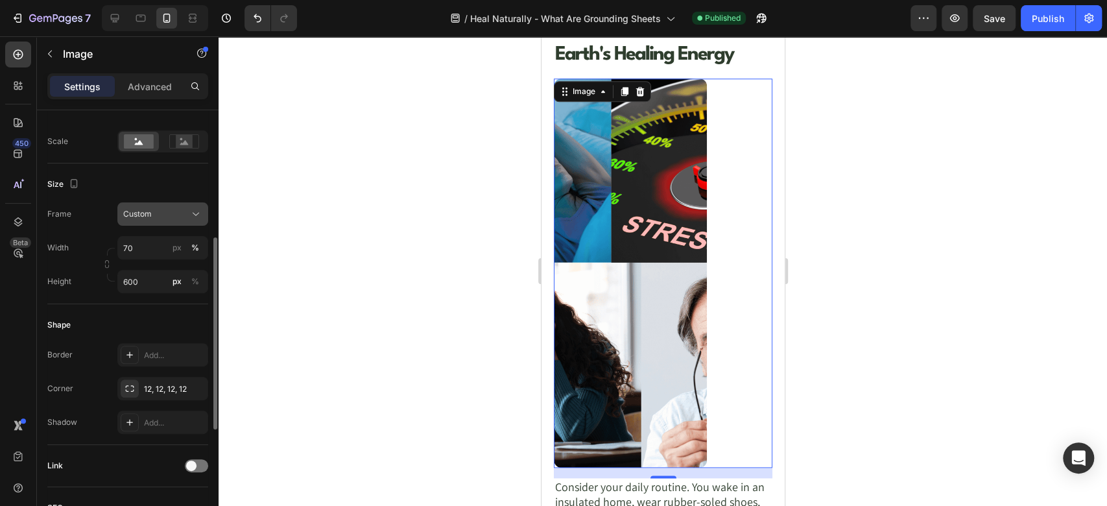
click at [180, 215] on div "Custom" at bounding box center [155, 214] width 64 height 12
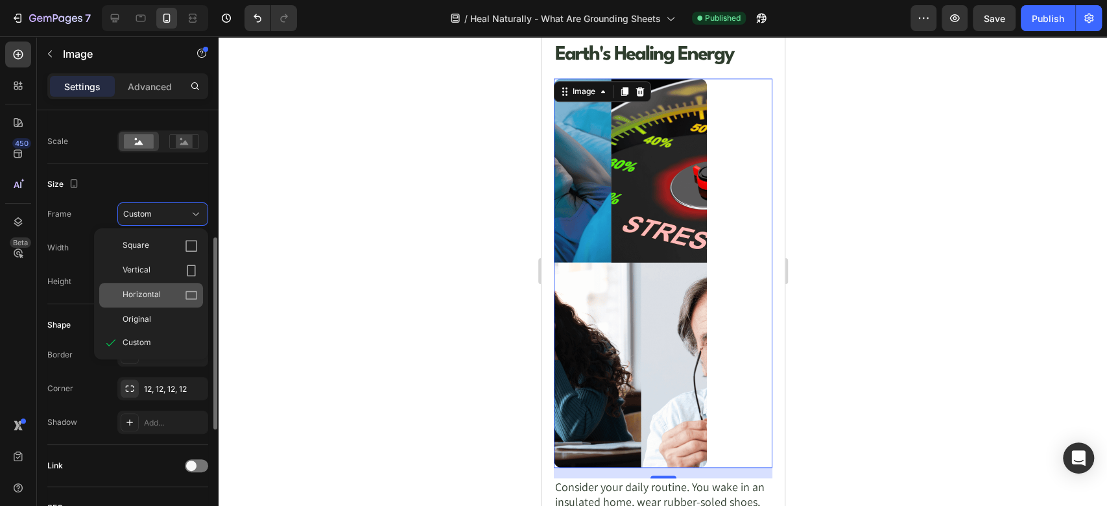
click at [158, 298] on span "Horizontal" at bounding box center [142, 295] width 38 height 13
click at [158, 298] on div "Size Frame Custom Square Vertical Horizontal Original Custom Width 70 px % Heig…" at bounding box center [127, 233] width 161 height 141
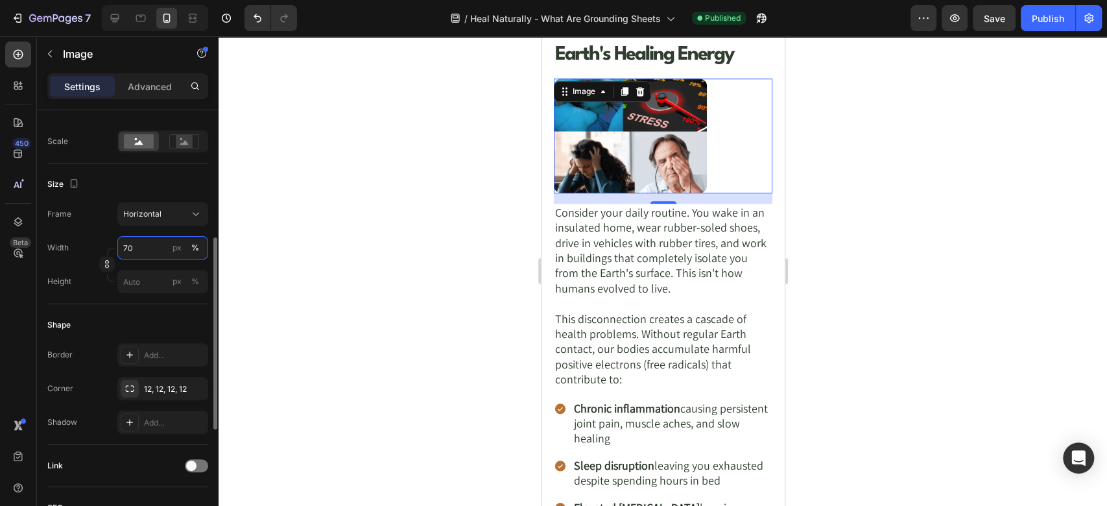
click at [154, 252] on input "70" at bounding box center [162, 247] width 91 height 23
click at [161, 284] on div "Full 100%" at bounding box center [150, 278] width 106 height 23
type input "100"
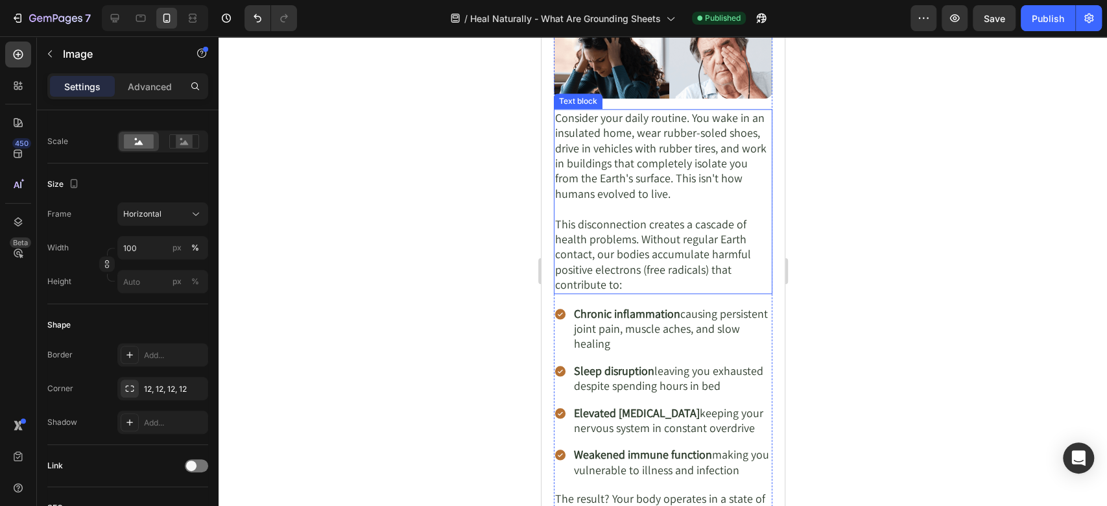
scroll to position [864, 0]
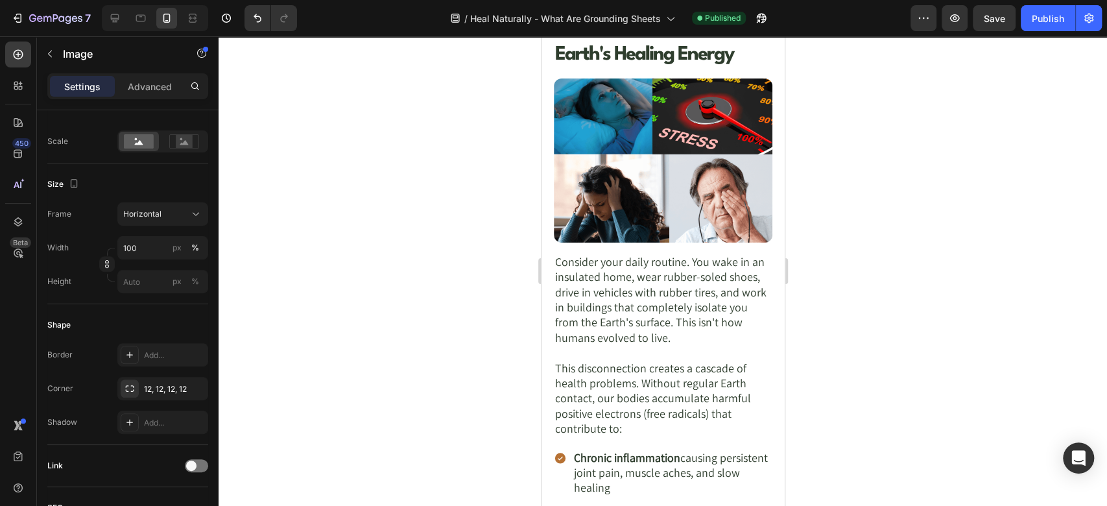
click at [626, 171] on img at bounding box center [662, 160] width 219 height 164
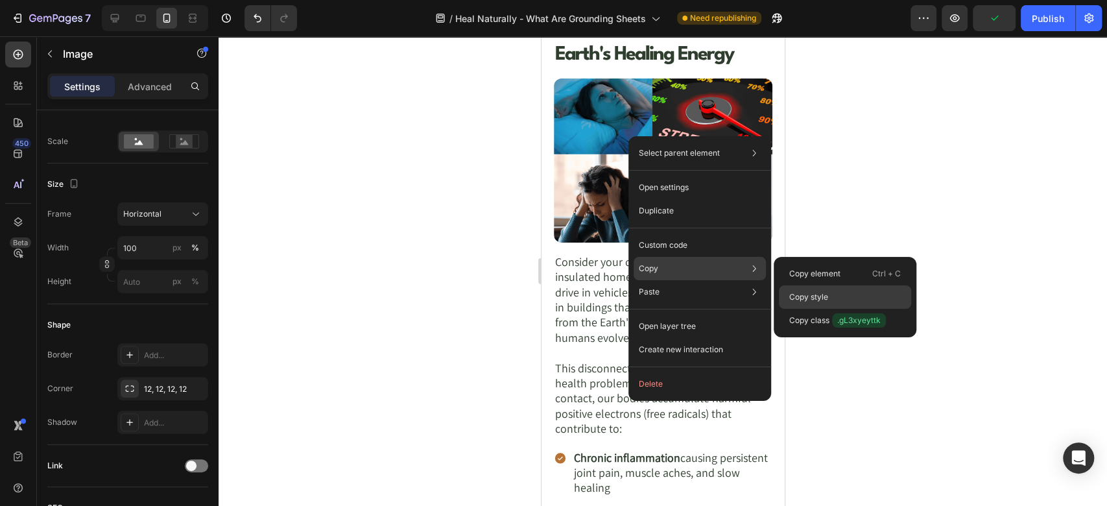
click at [822, 294] on p "Copy style" at bounding box center [808, 297] width 39 height 12
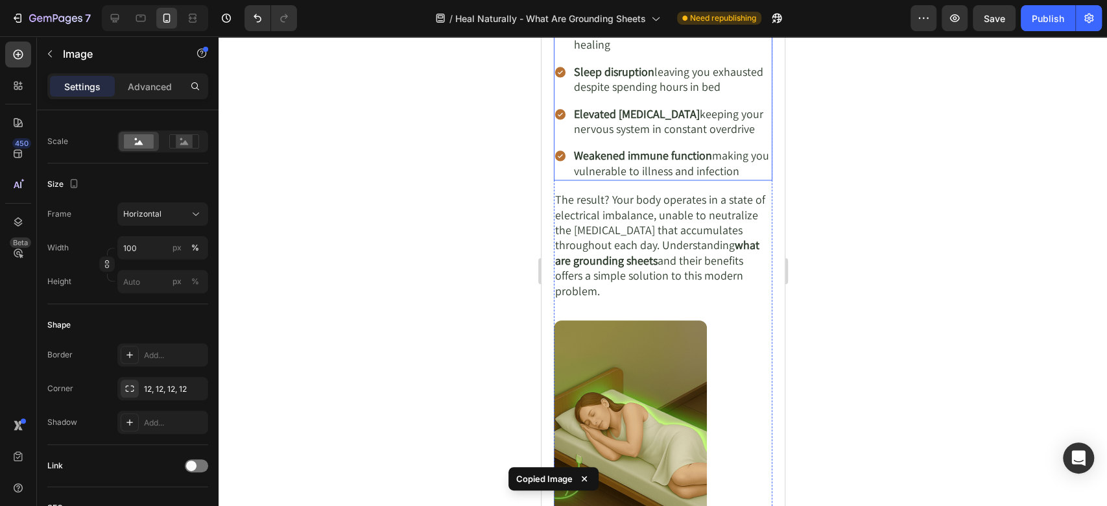
scroll to position [1441, 0]
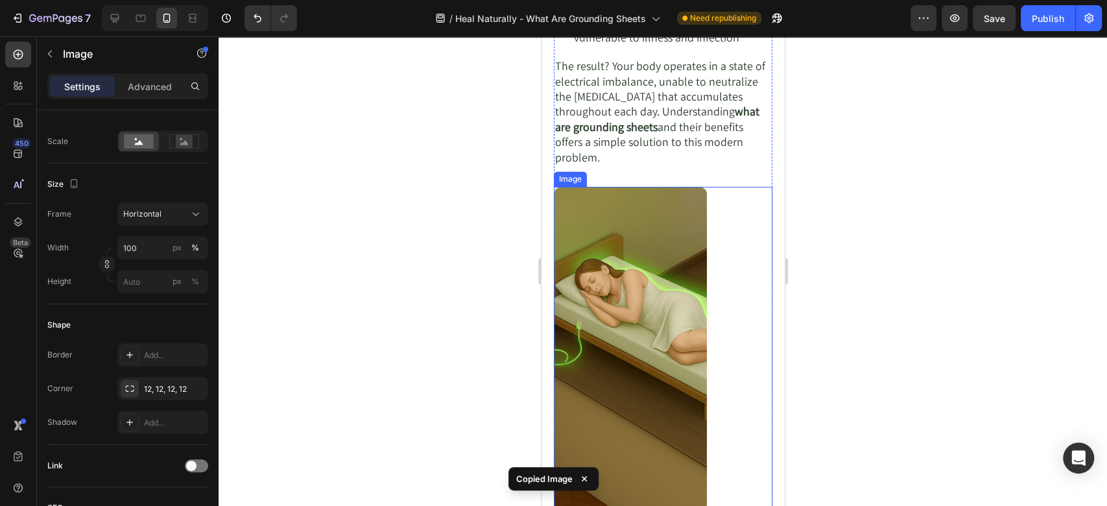
click at [646, 284] on img at bounding box center [629, 349] width 153 height 324
type input "100"
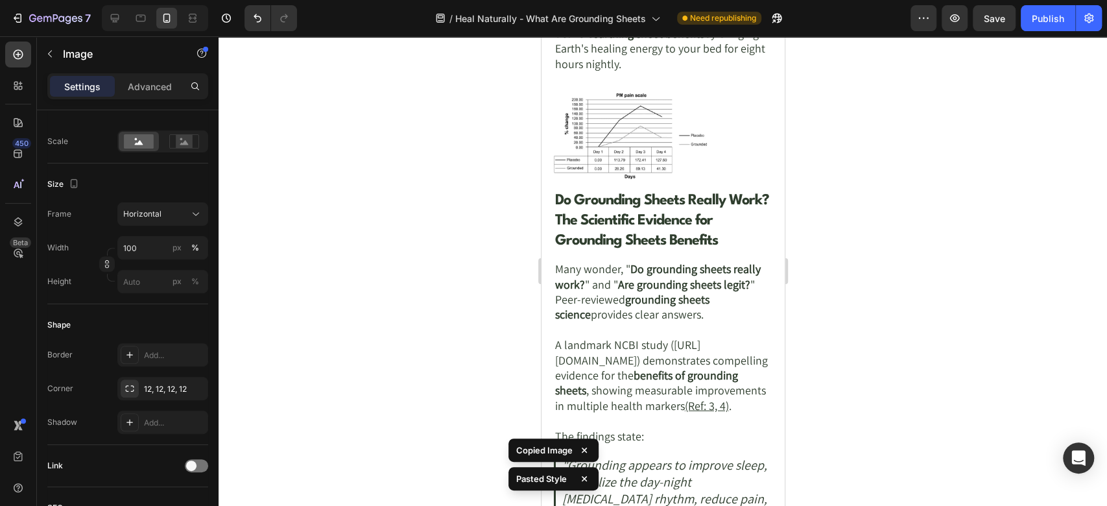
scroll to position [2161, 0]
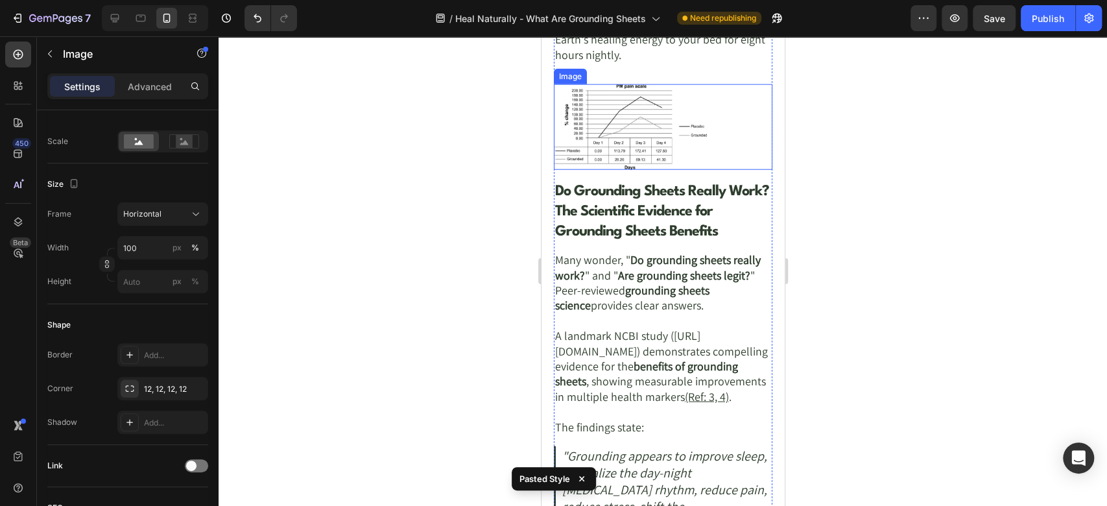
click at [629, 162] on img at bounding box center [629, 126] width 153 height 85
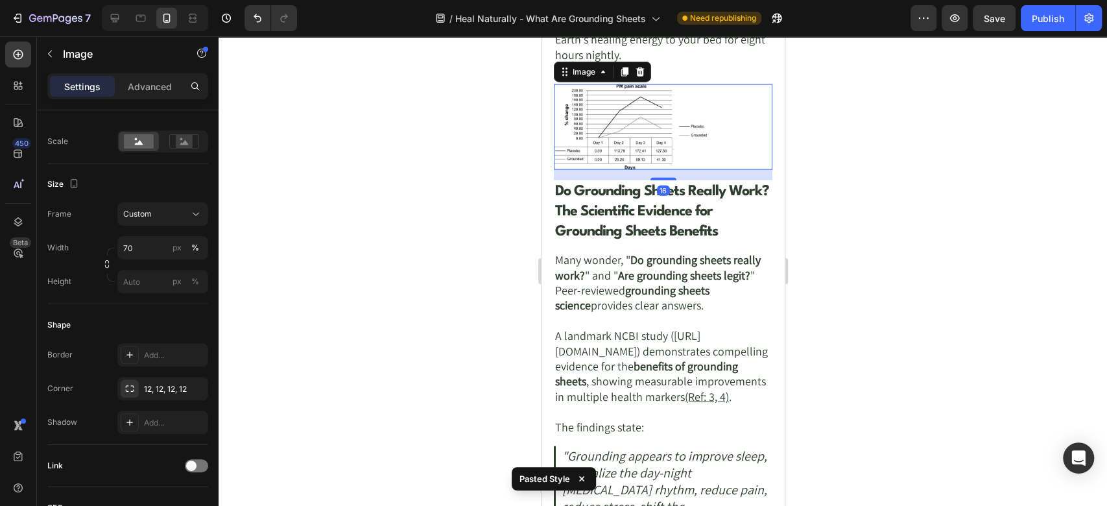
type input "100"
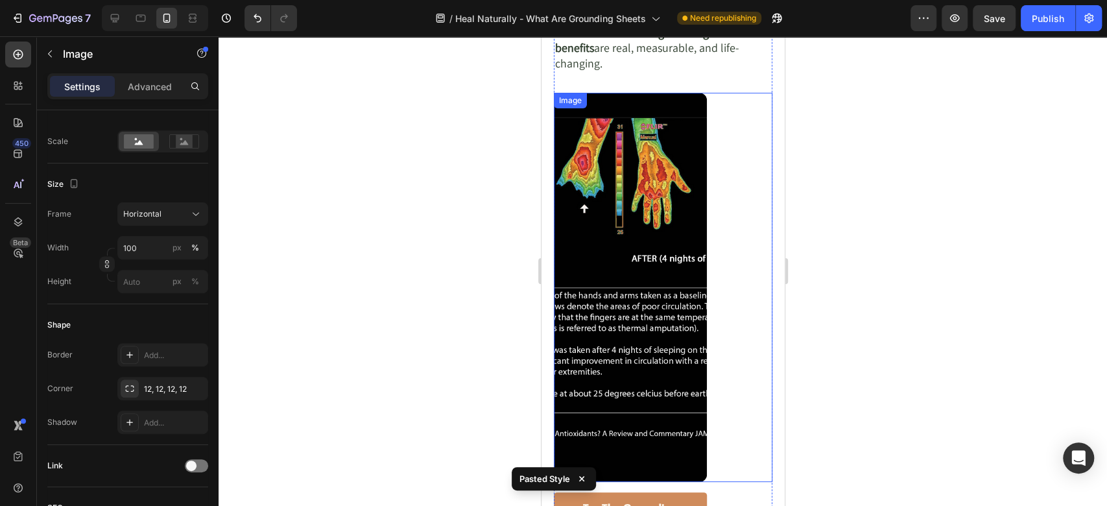
scroll to position [3314, 0]
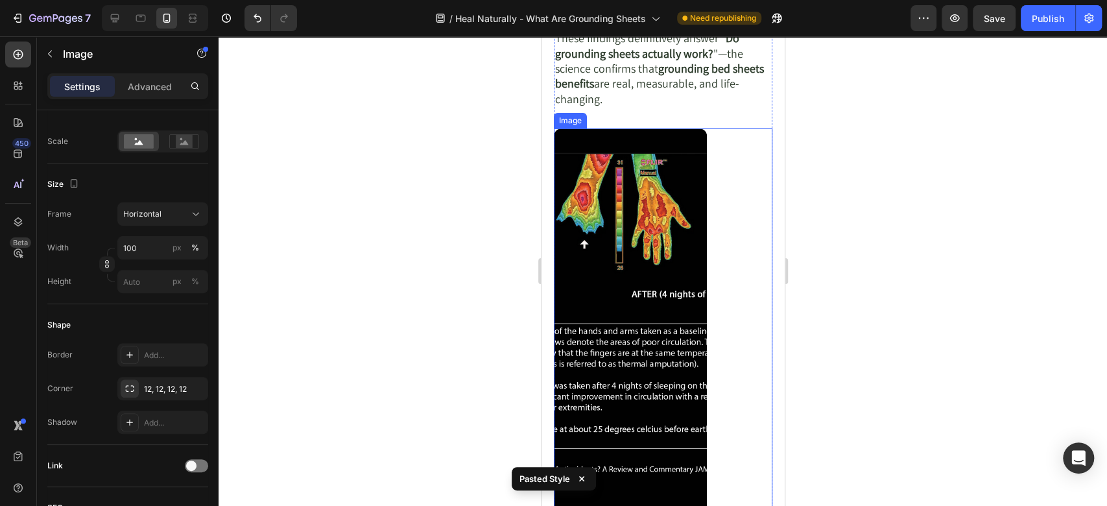
click at [615, 228] on img at bounding box center [629, 322] width 153 height 389
type input "100"
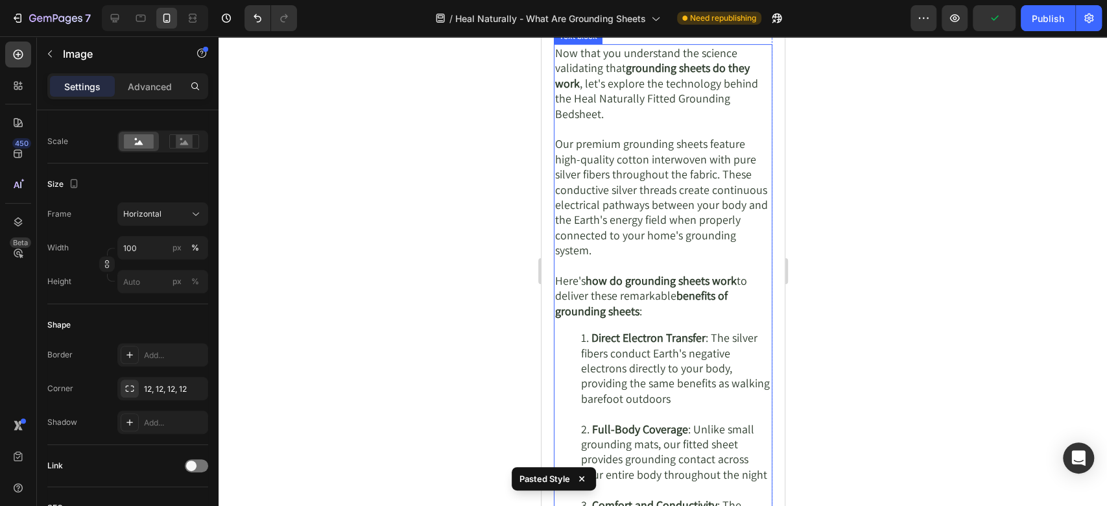
scroll to position [3458, 0]
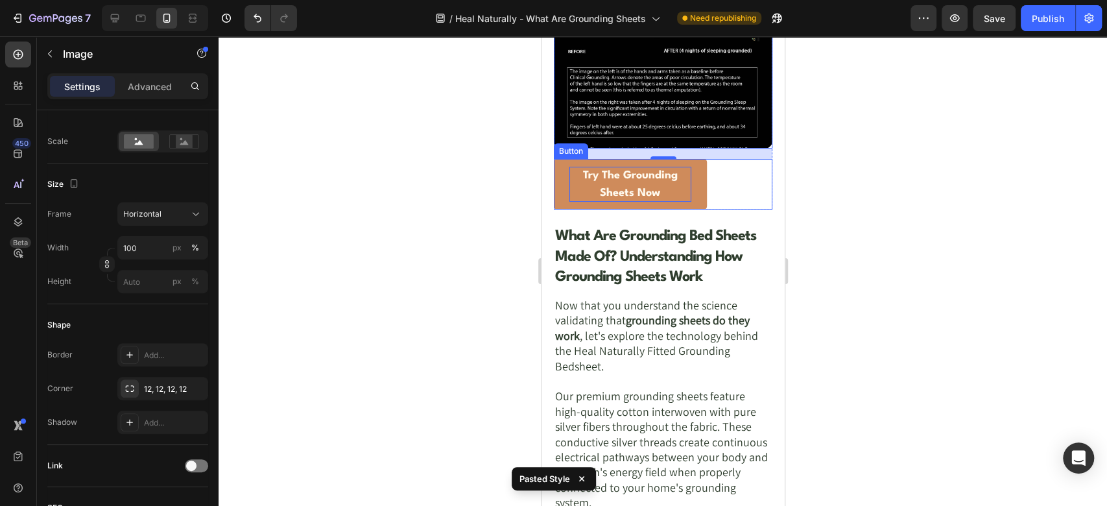
drag, startPoint x: 707, startPoint y: 215, endPoint x: 672, endPoint y: 221, distance: 35.5
click at [707, 209] on div "Try The Grounding Sheets Now Button" at bounding box center [662, 184] width 219 height 51
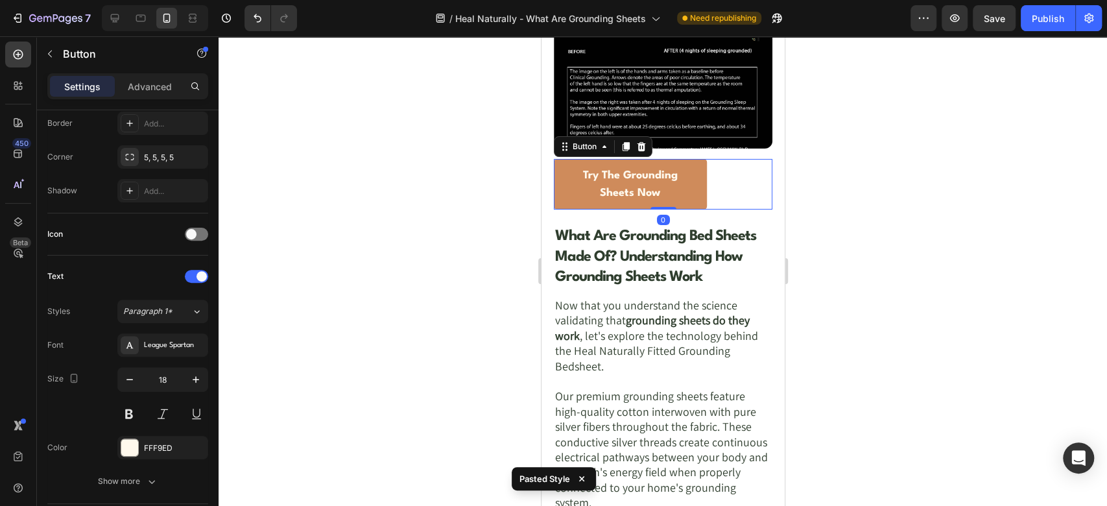
scroll to position [0, 0]
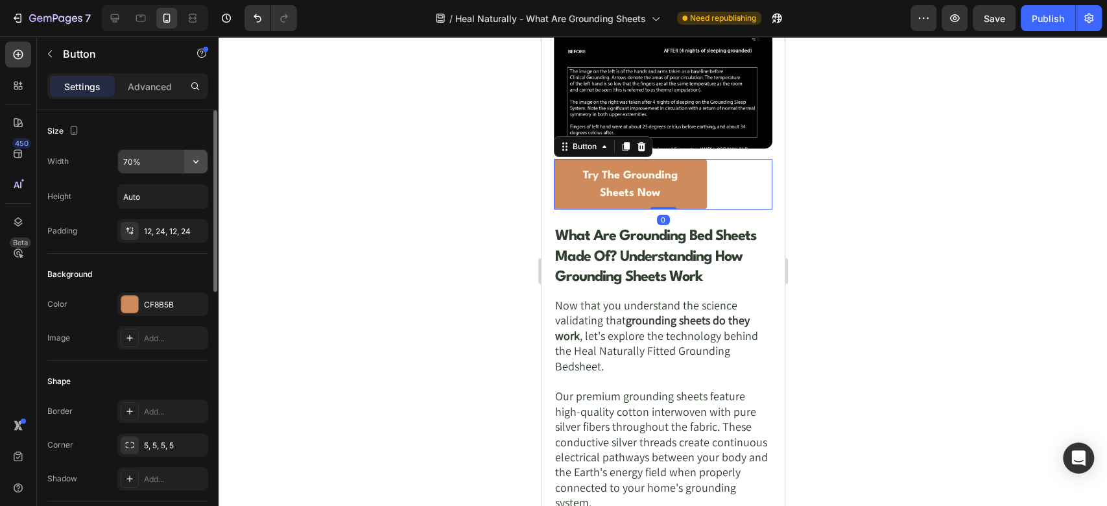
click at [198, 162] on icon "button" at bounding box center [195, 161] width 13 height 13
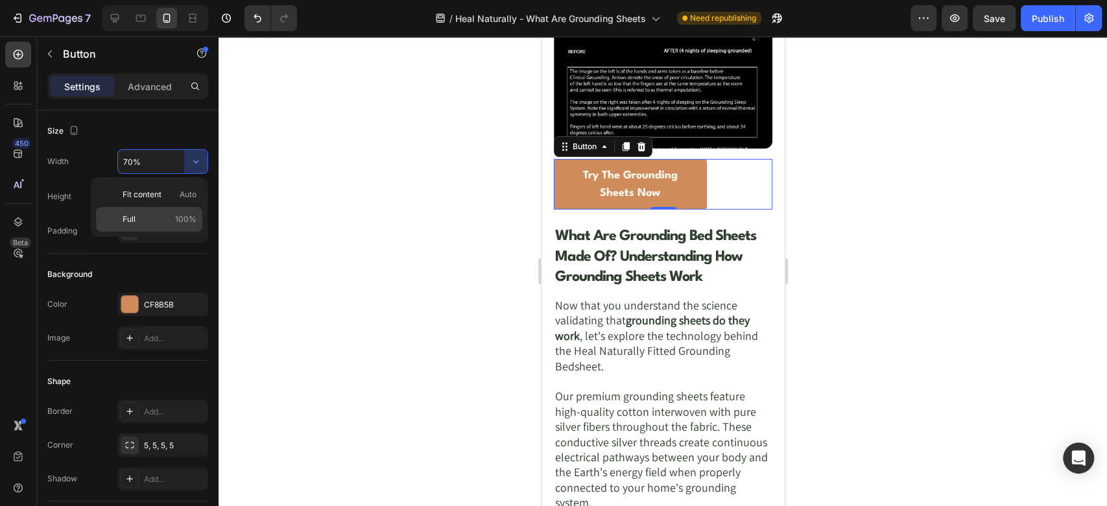
click at [145, 224] on p "Full 100%" at bounding box center [160, 219] width 74 height 12
type input "100%"
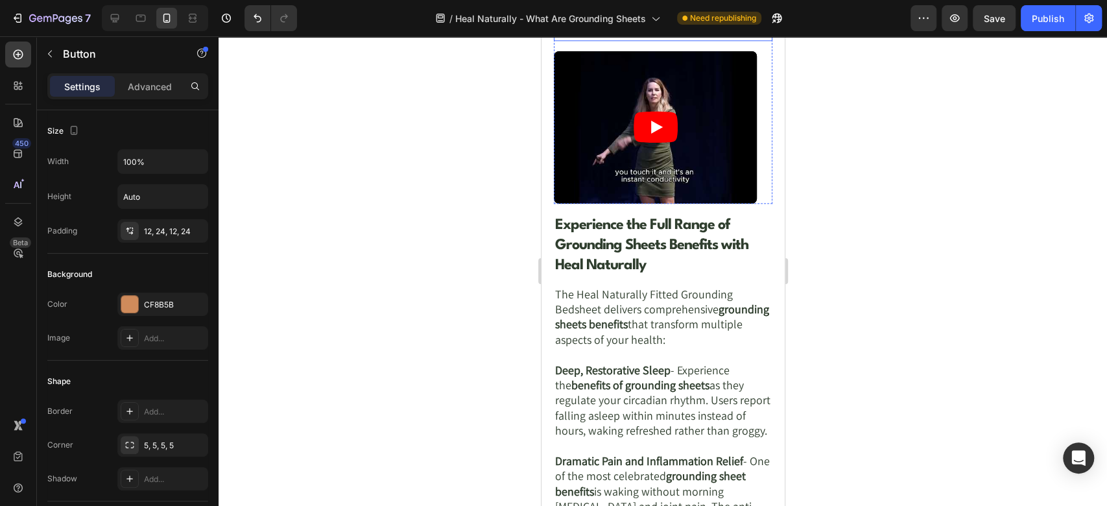
scroll to position [4323, 0]
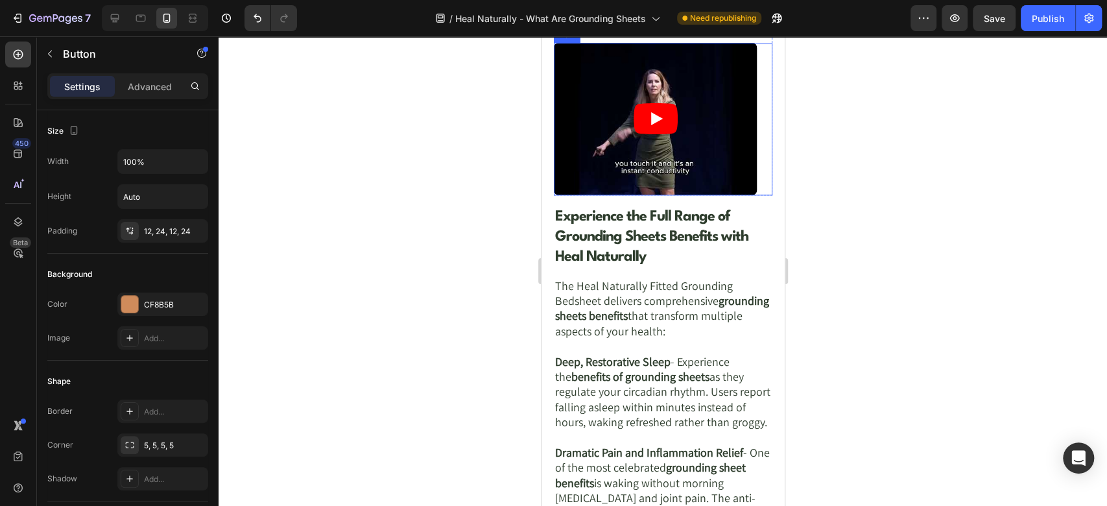
click at [752, 157] on div "Video Row" at bounding box center [662, 119] width 219 height 152
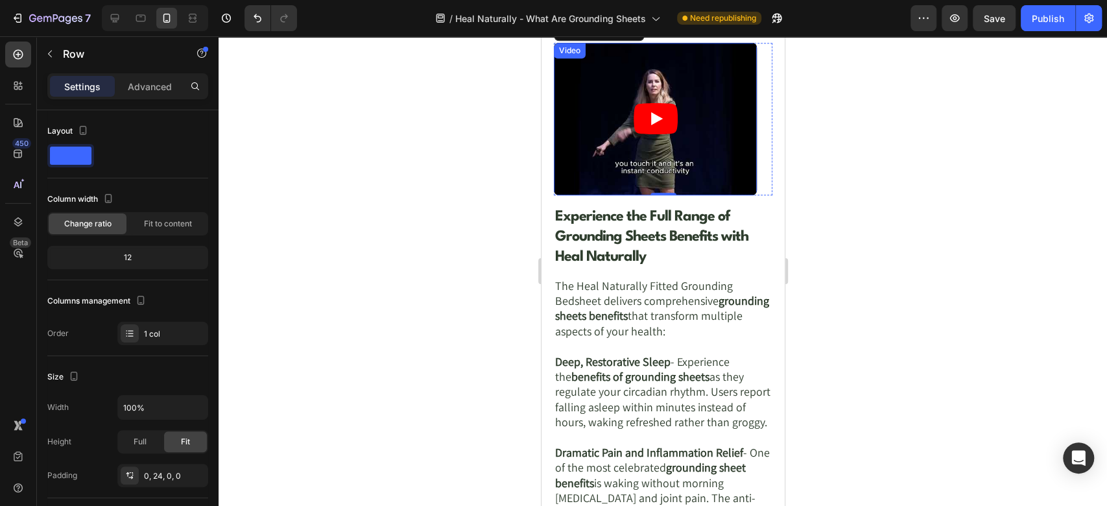
click at [571, 56] on div "Video" at bounding box center [569, 51] width 27 height 12
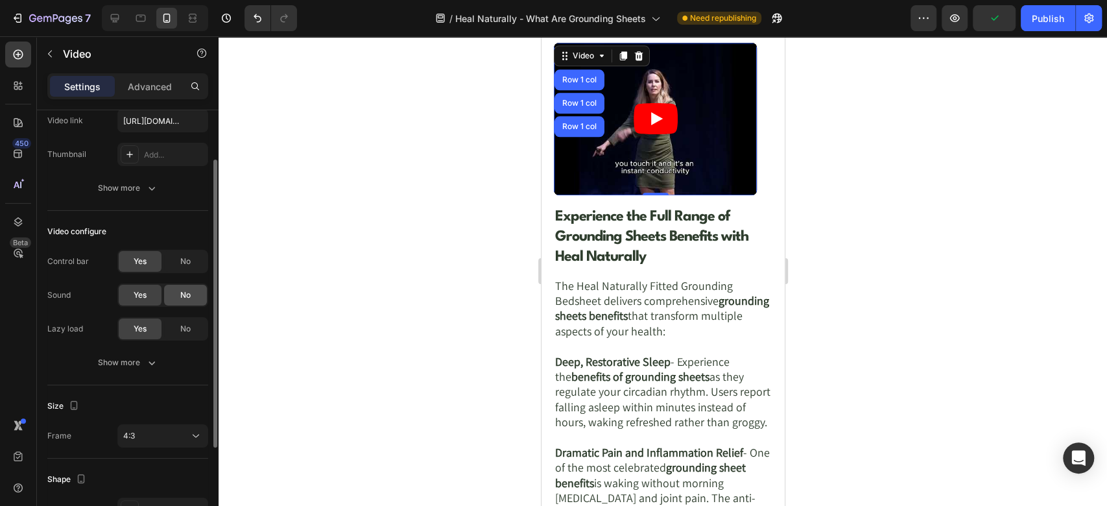
scroll to position [218, 0]
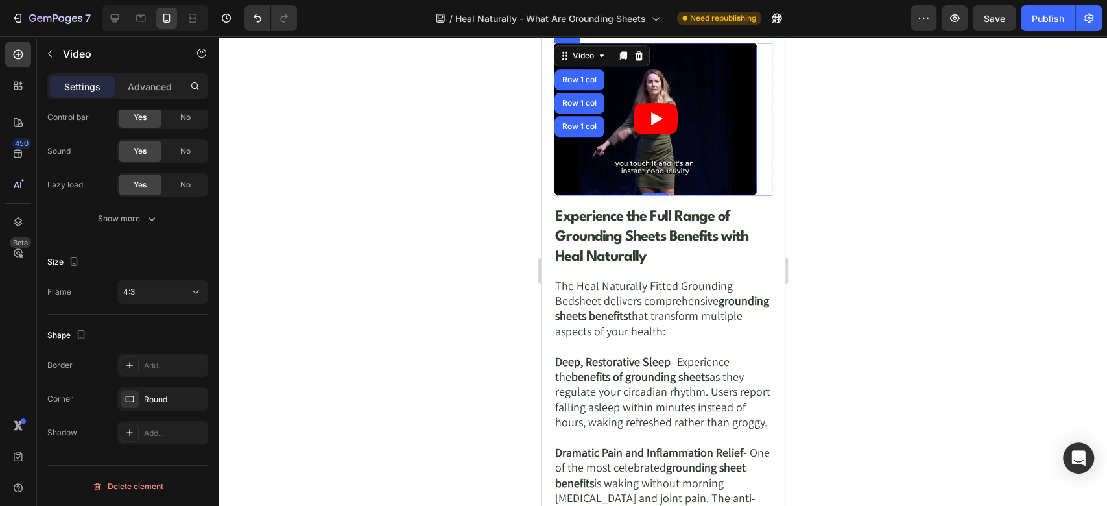
click at [753, 150] on div "Video Row 1 col Row 1 col Row 1 col 0 Row" at bounding box center [662, 119] width 219 height 152
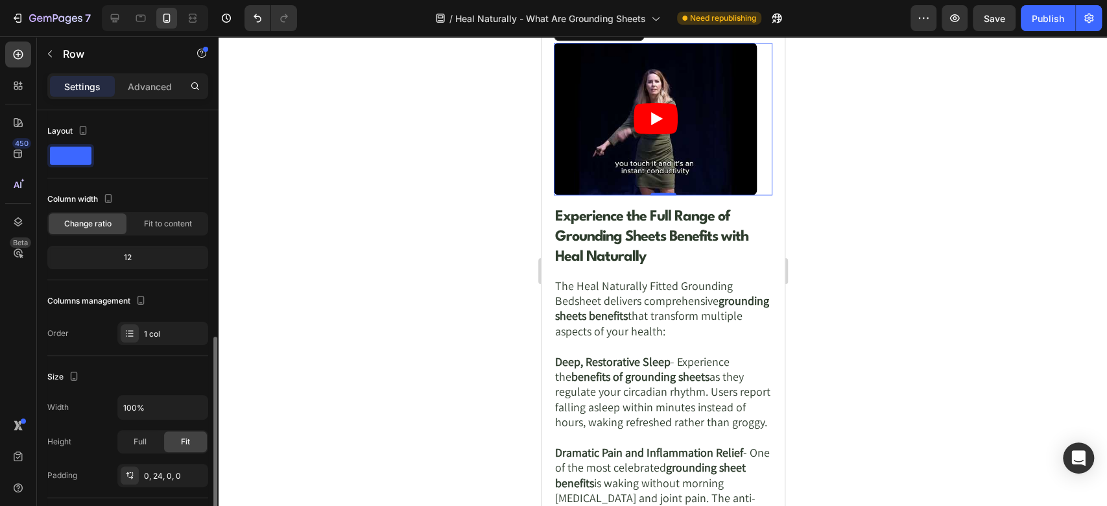
scroll to position [144, 0]
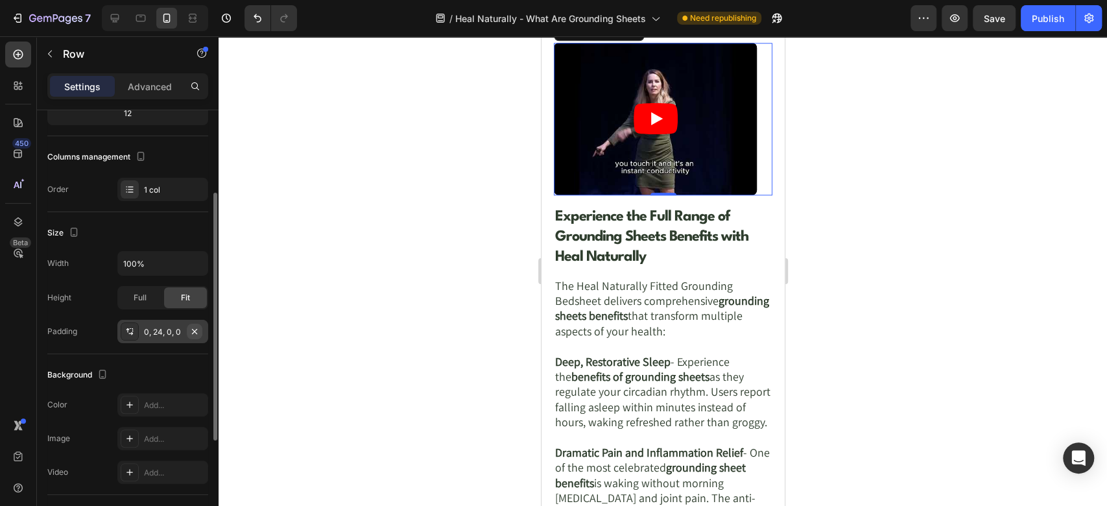
click at [199, 329] on icon "button" at bounding box center [194, 331] width 10 height 10
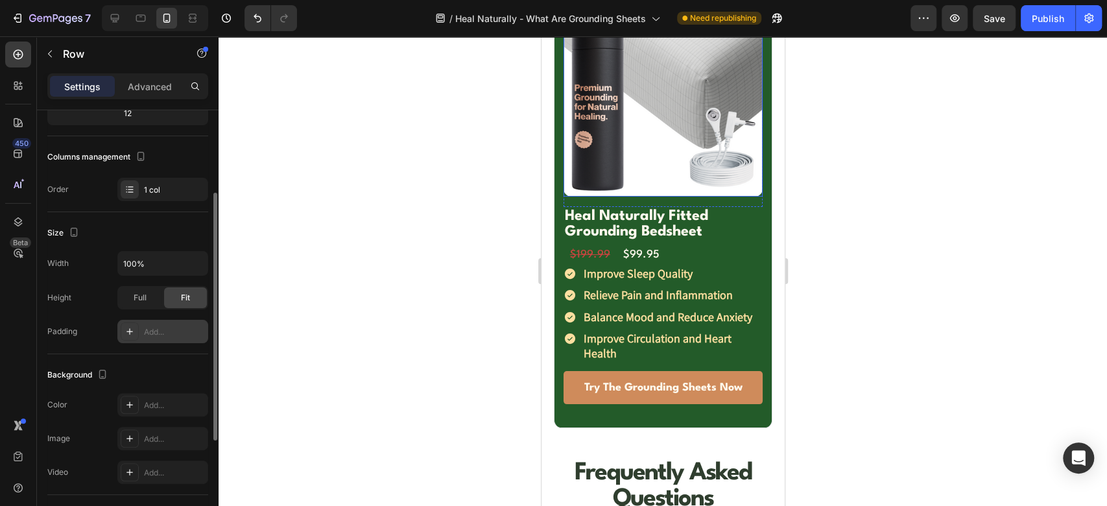
scroll to position [6484, 0]
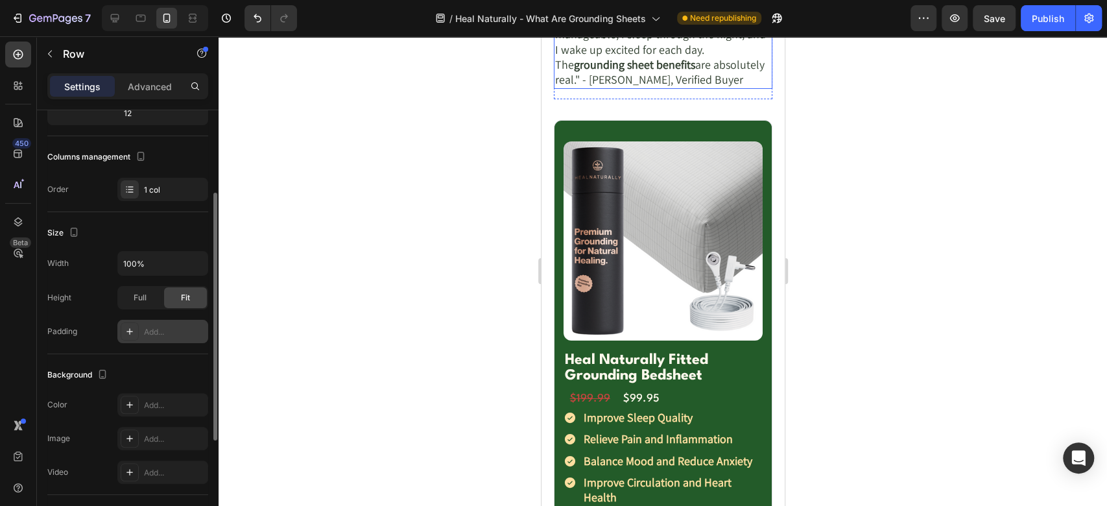
click at [610, 87] on p ""Understanding what are grounding sheets changed my life. My anxiety is managea…" at bounding box center [662, 41] width 217 height 91
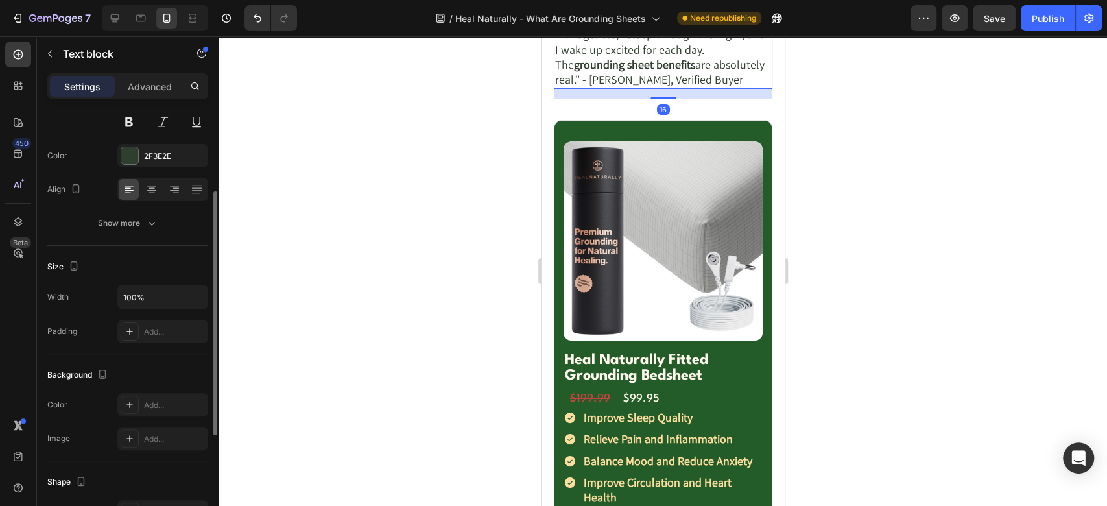
scroll to position [0, 0]
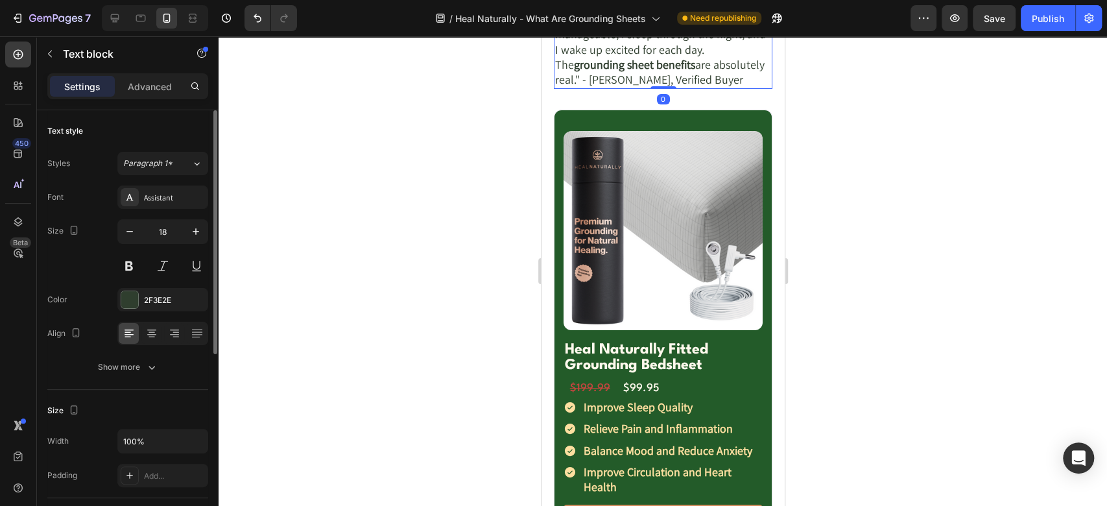
drag, startPoint x: 655, startPoint y: 204, endPoint x: 650, endPoint y: 164, distance: 39.9
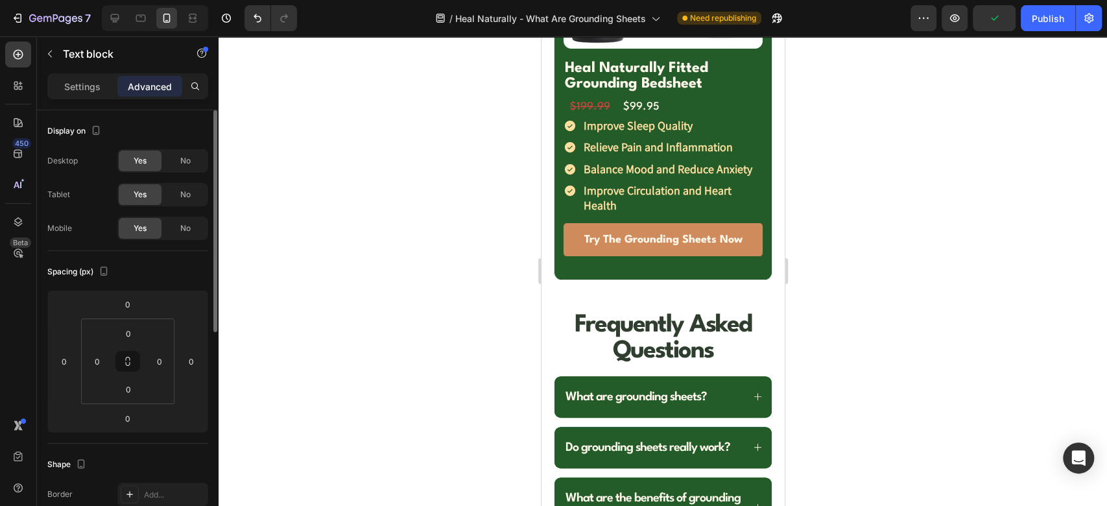
scroll to position [6772, 0]
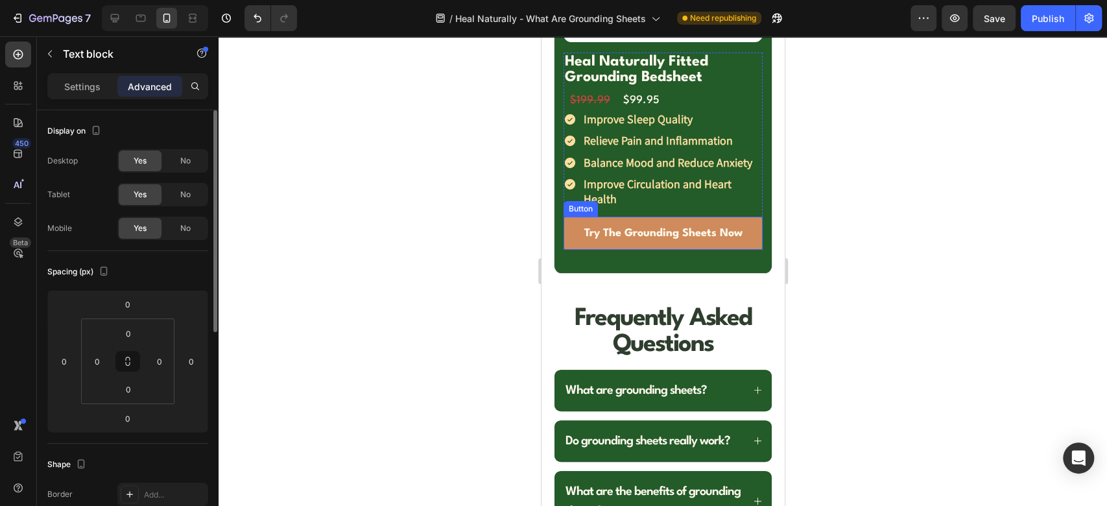
click at [568, 250] on link "Try The Grounding Sheets Now" at bounding box center [663, 233] width 200 height 33
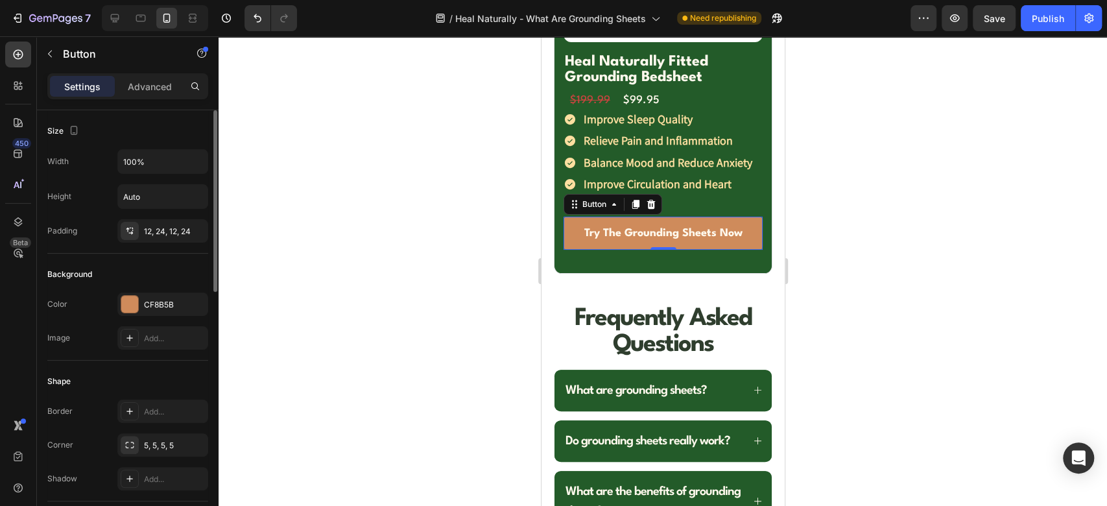
click at [567, 250] on link "Try The Grounding Sheets Now" at bounding box center [663, 233] width 200 height 33
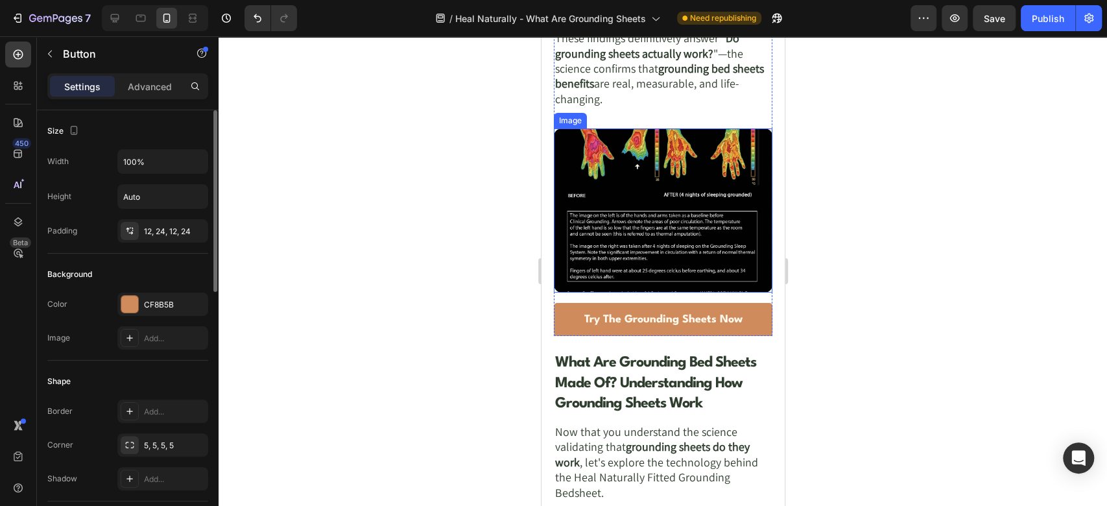
scroll to position [3458, 0]
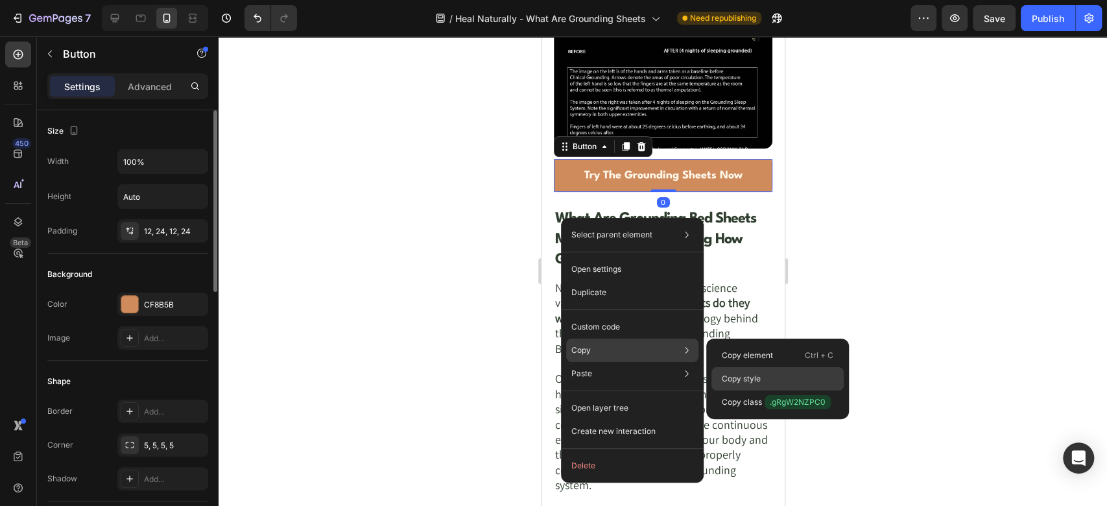
click at [747, 381] on p "Copy style" at bounding box center [741, 379] width 39 height 12
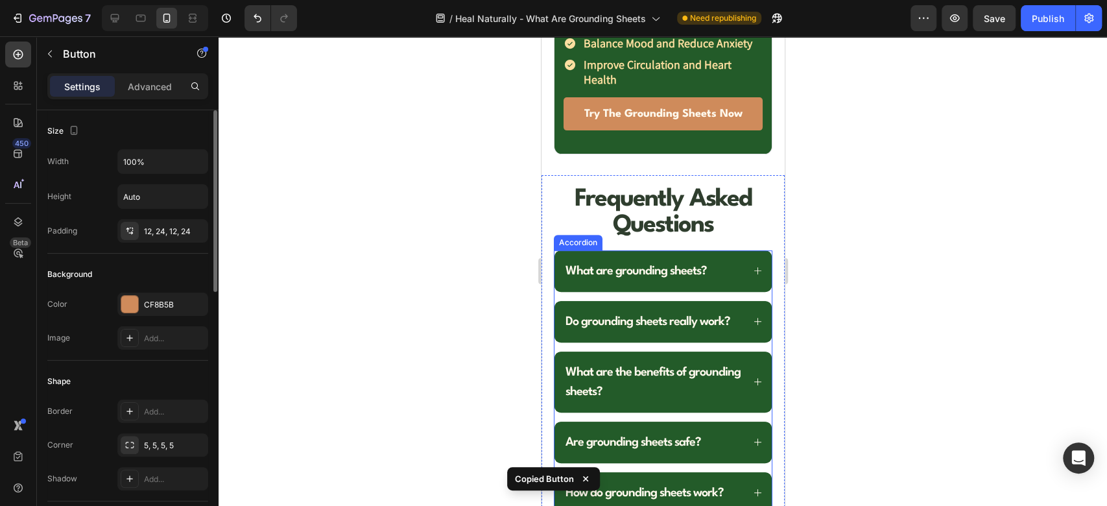
scroll to position [6772, 0]
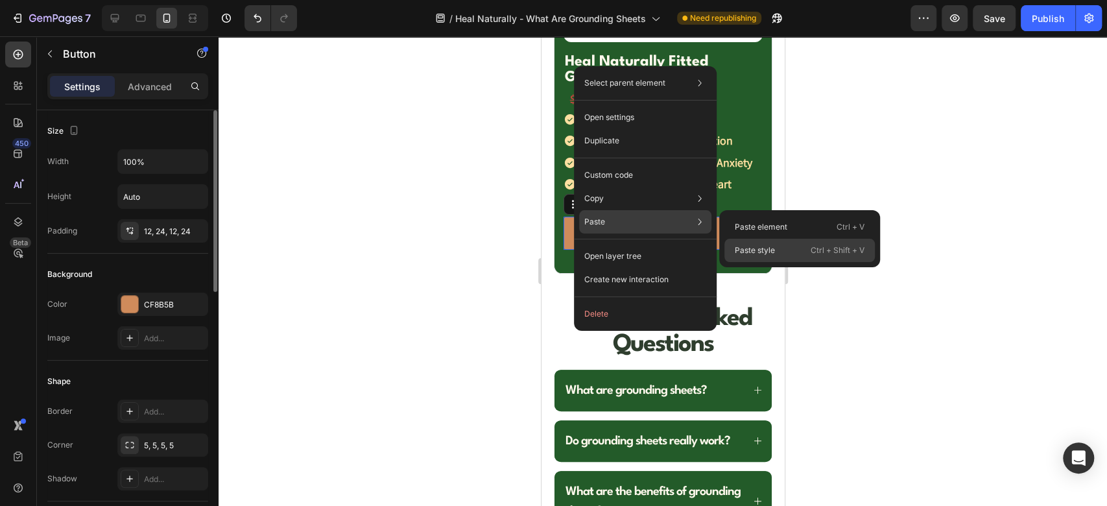
click at [763, 257] on div "Paste style Ctrl + Shift + V" at bounding box center [799, 250] width 150 height 23
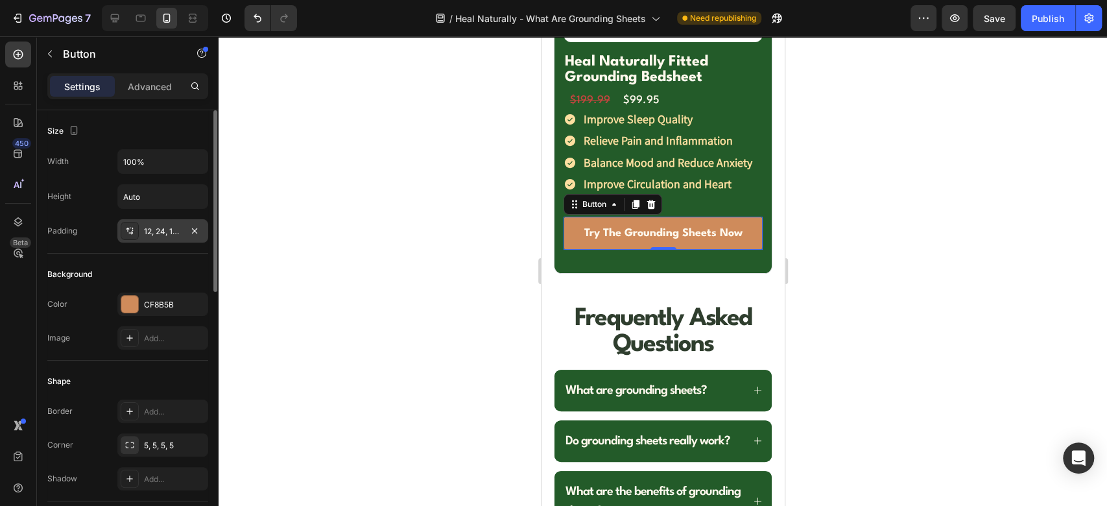
click at [172, 232] on div "12, 24, 12, 24" at bounding box center [163, 232] width 38 height 12
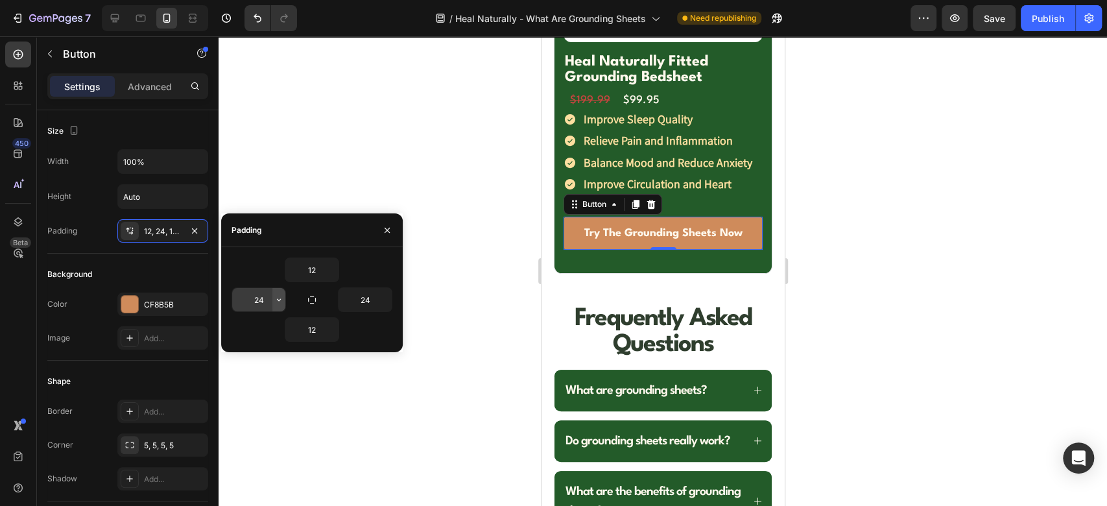
click at [275, 298] on icon "button" at bounding box center [279, 299] width 10 height 10
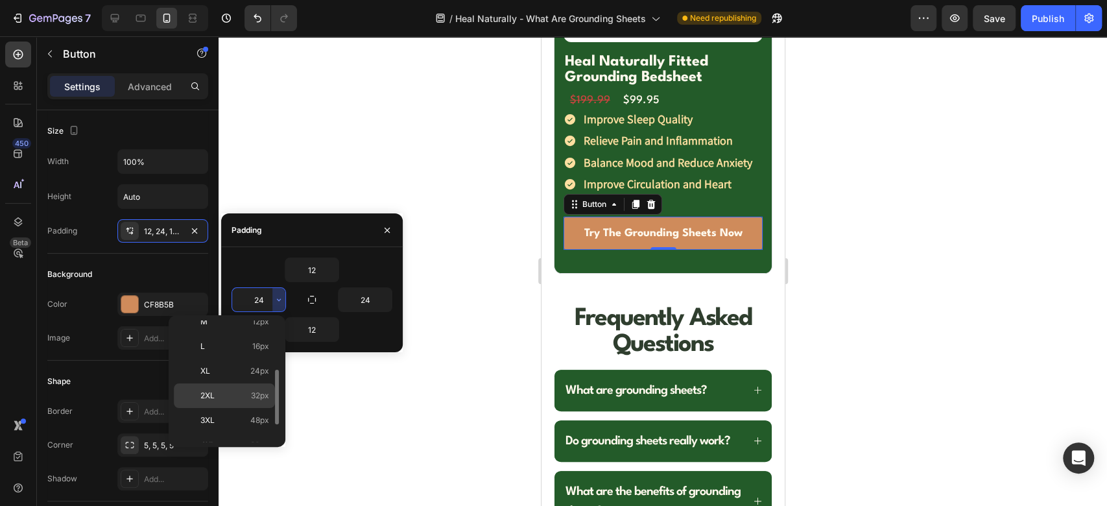
scroll to position [102, 0]
click at [242, 353] on p "L 16px" at bounding box center [234, 354] width 69 height 12
type input "16"
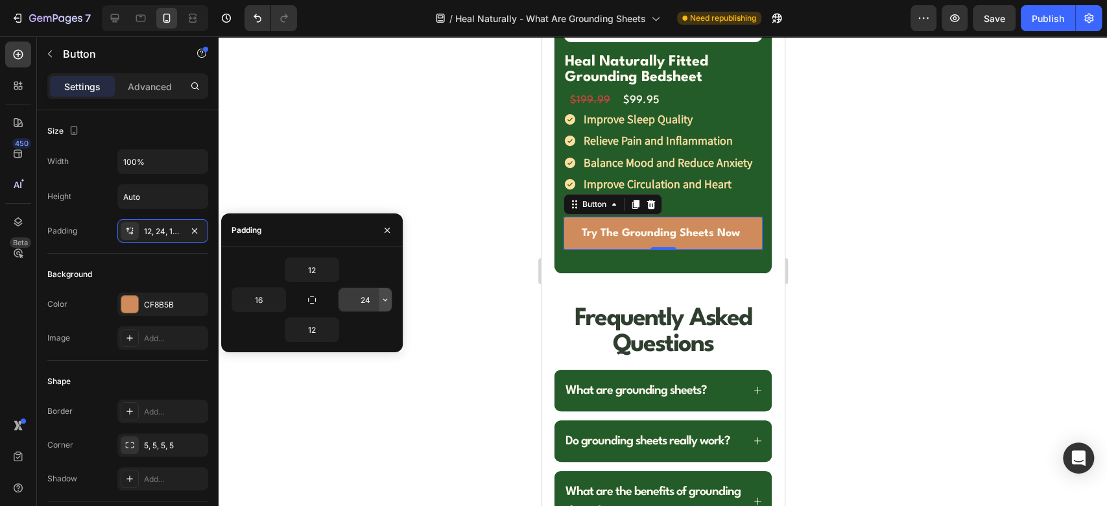
click at [384, 303] on icon "button" at bounding box center [385, 299] width 10 height 10
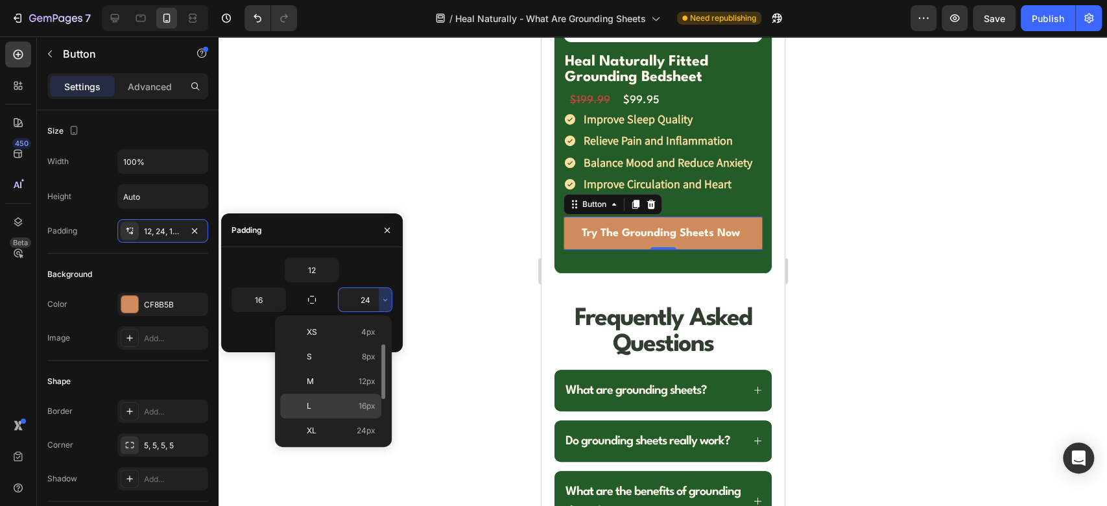
scroll to position [51, 0]
click at [345, 399] on p "L 16px" at bounding box center [341, 405] width 69 height 12
type input "16"
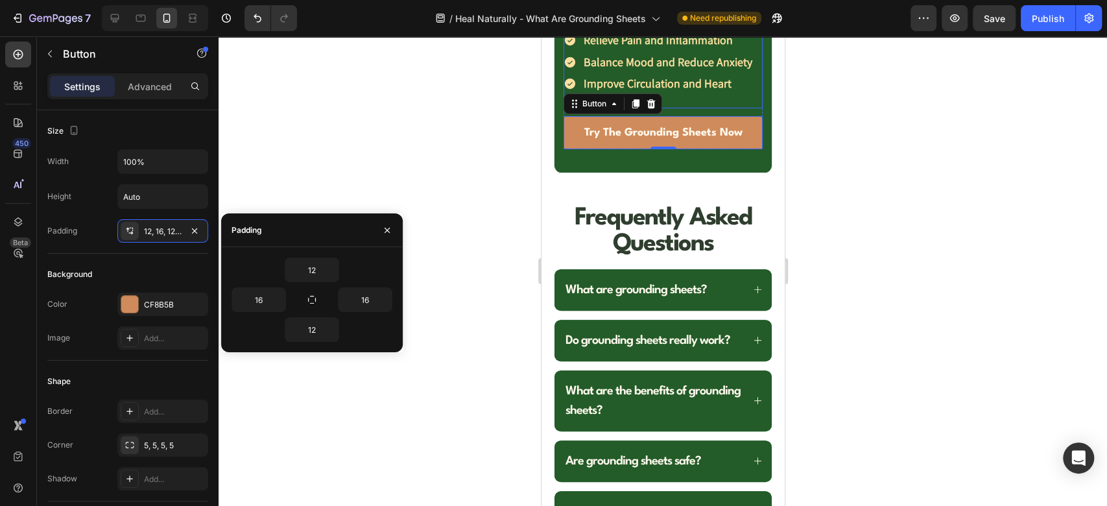
scroll to position [6916, 0]
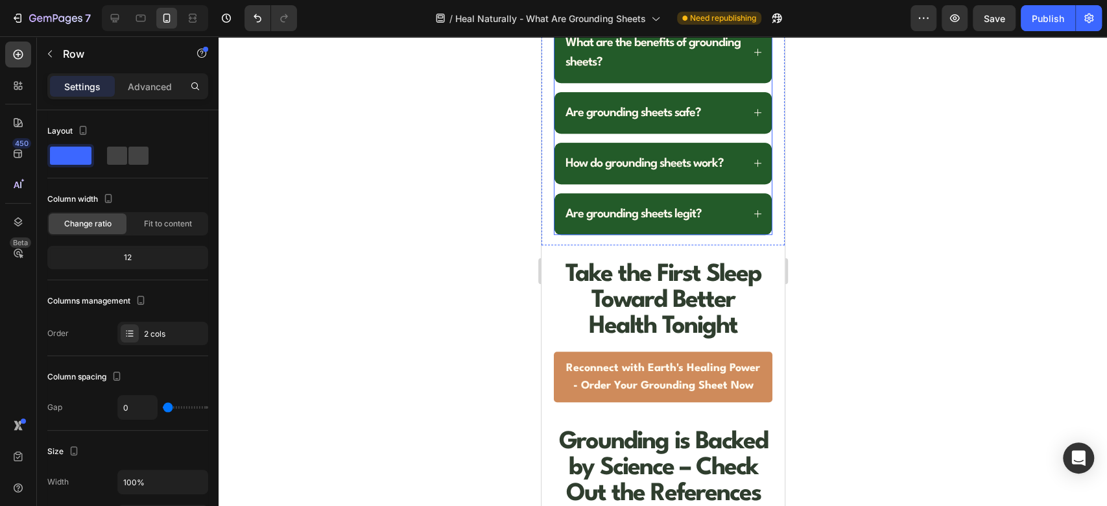
scroll to position [7349, 0]
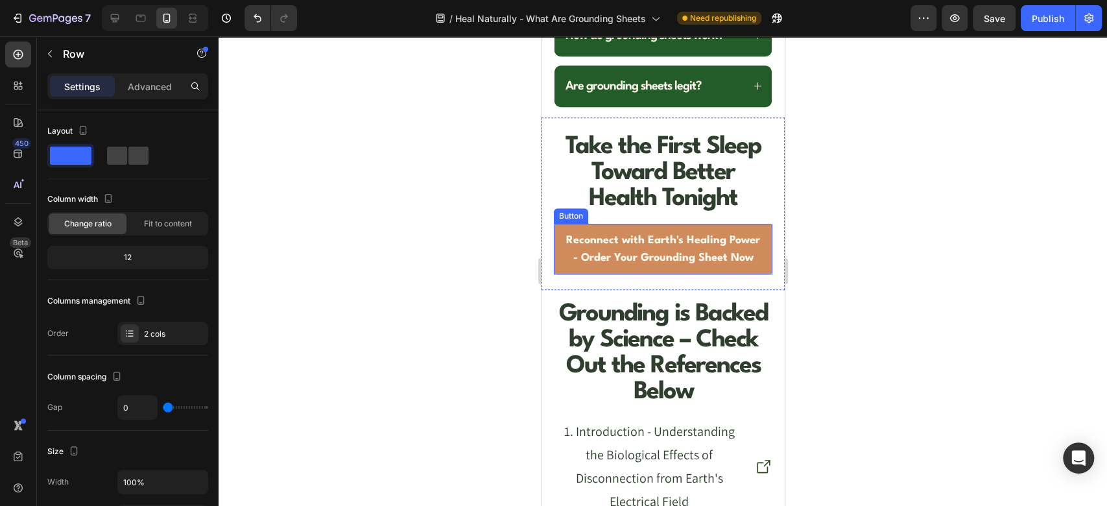
click at [560, 274] on link "Reconnect with Earth's Healing Power - Order Your Grounding Sheet Now" at bounding box center [662, 249] width 219 height 51
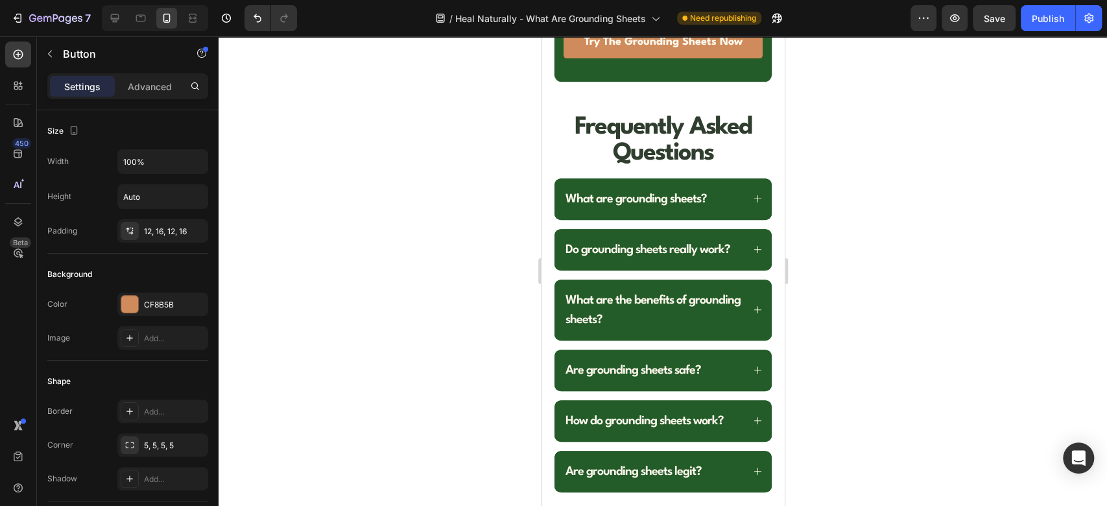
scroll to position [6916, 0]
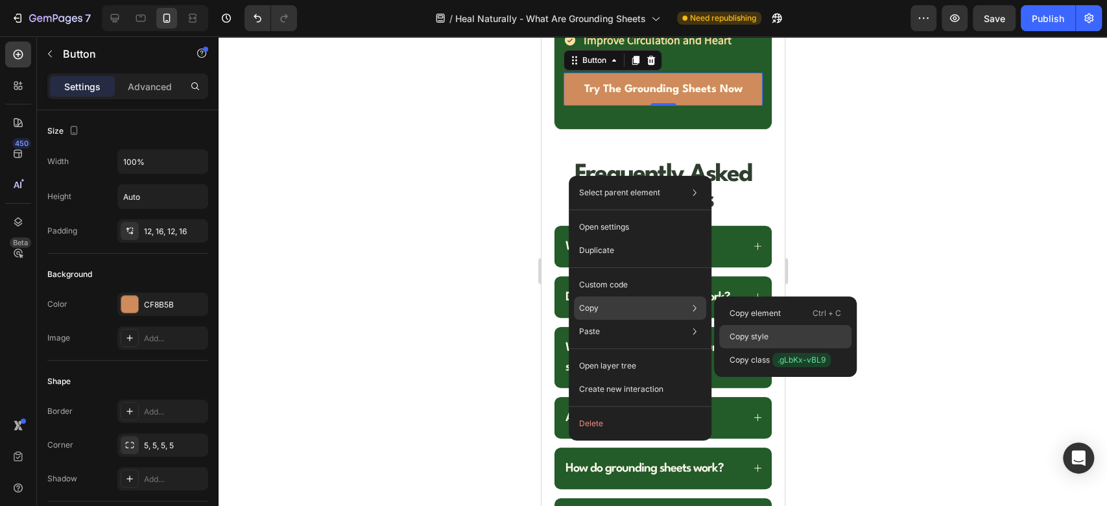
click at [739, 333] on p "Copy style" at bounding box center [748, 337] width 39 height 12
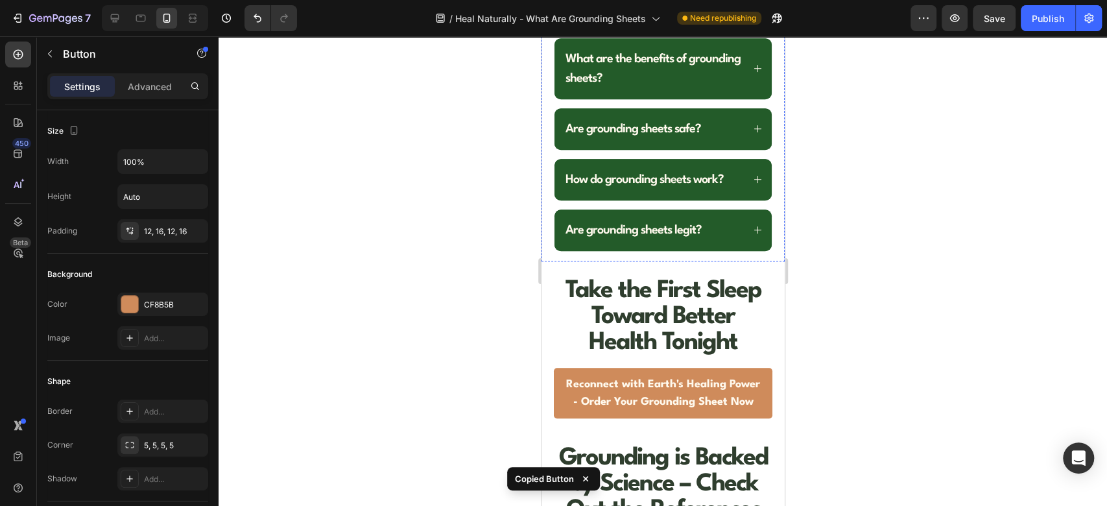
scroll to position [7349, 0]
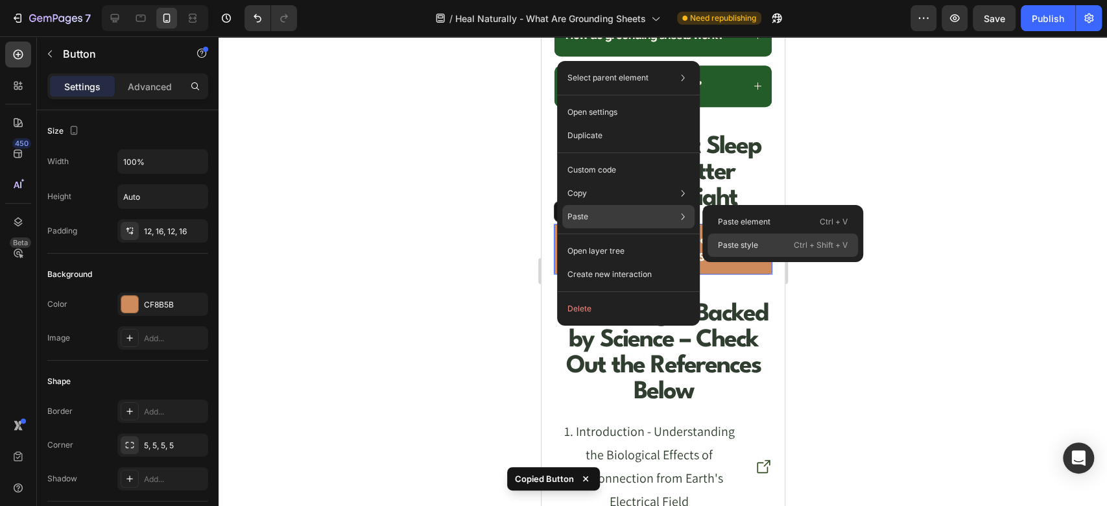
click at [734, 245] on p "Paste style" at bounding box center [738, 245] width 40 height 12
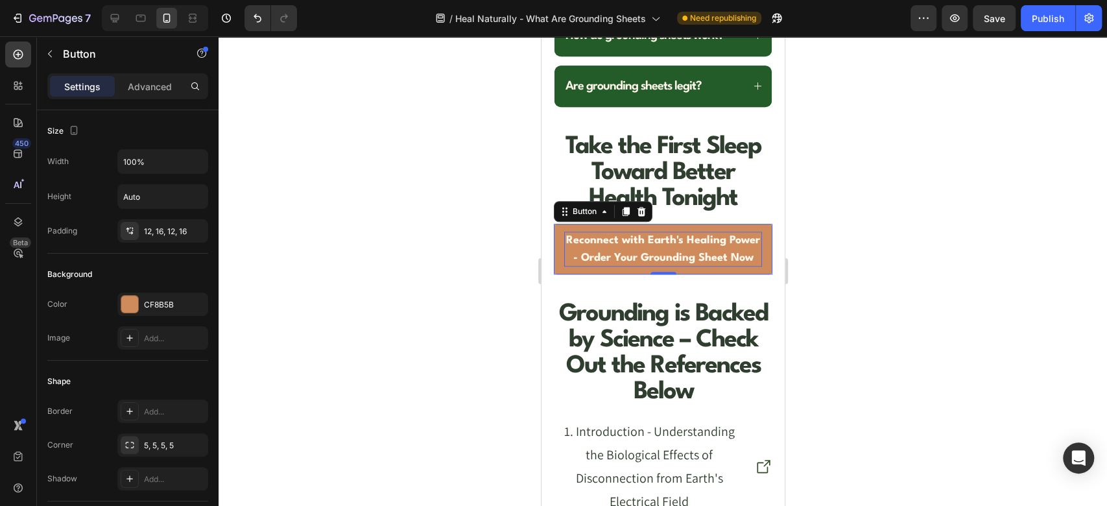
click at [610, 267] on p "Reconnect with Earth's Healing Power - Order Your Grounding Sheet Now" at bounding box center [662, 248] width 198 height 35
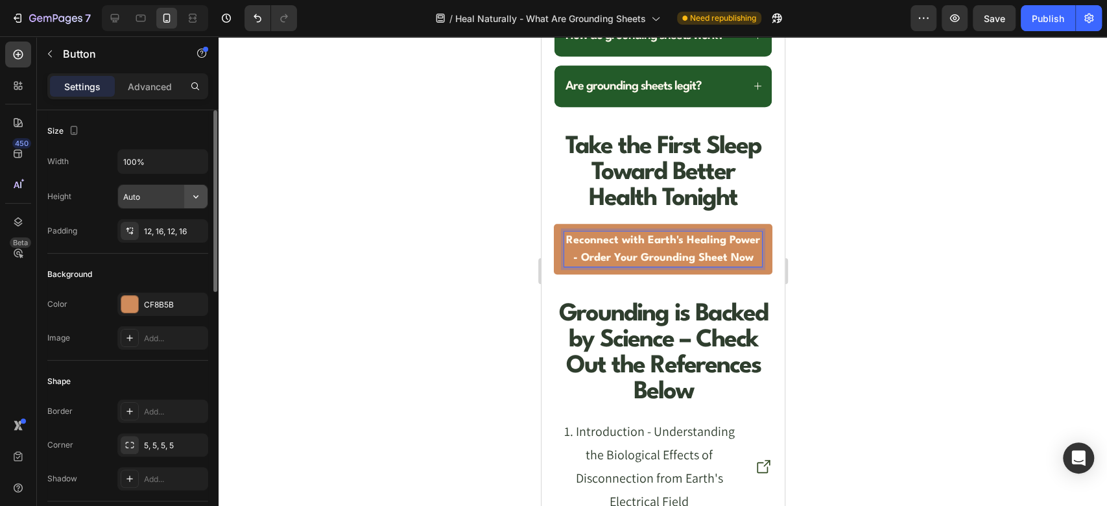
click at [202, 198] on icon "button" at bounding box center [195, 196] width 13 height 13
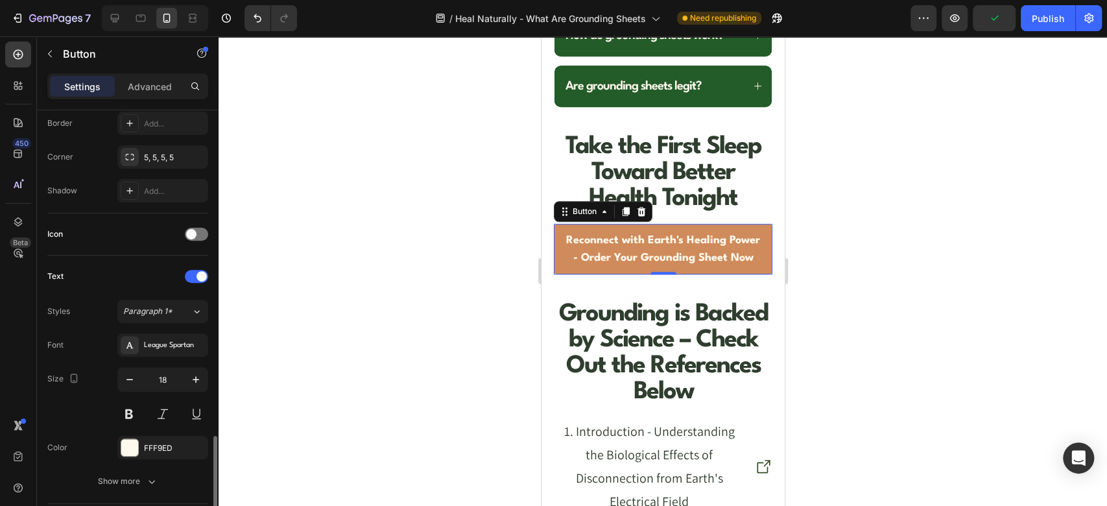
scroll to position [432, 0]
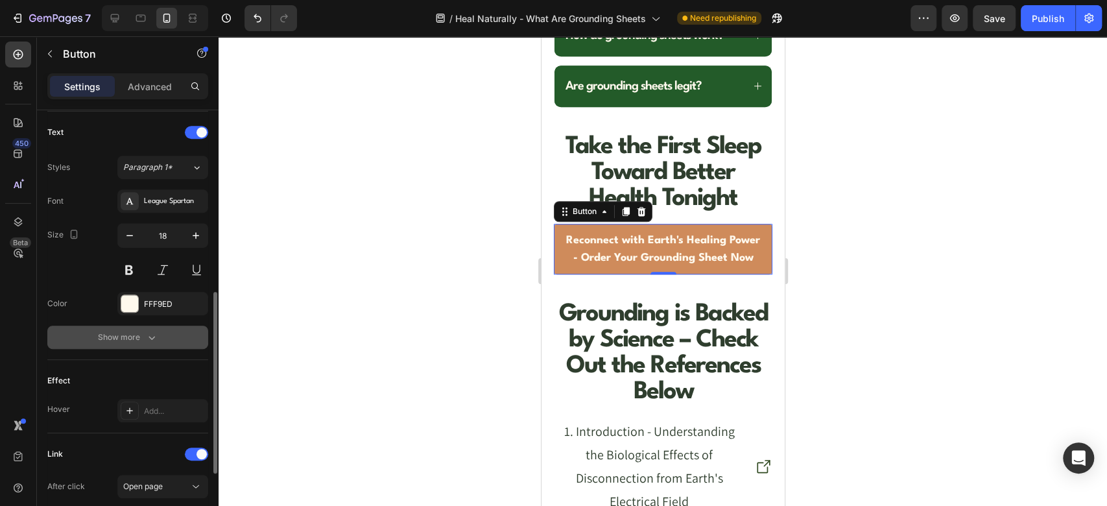
click at [124, 331] on div "Show more" at bounding box center [128, 337] width 60 height 13
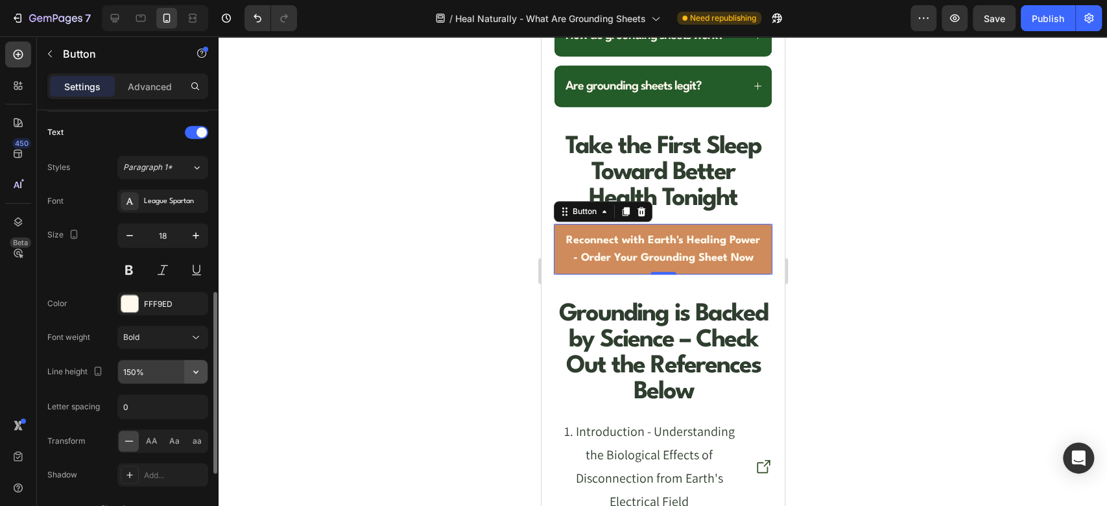
click at [194, 372] on icon "button" at bounding box center [195, 371] width 13 height 13
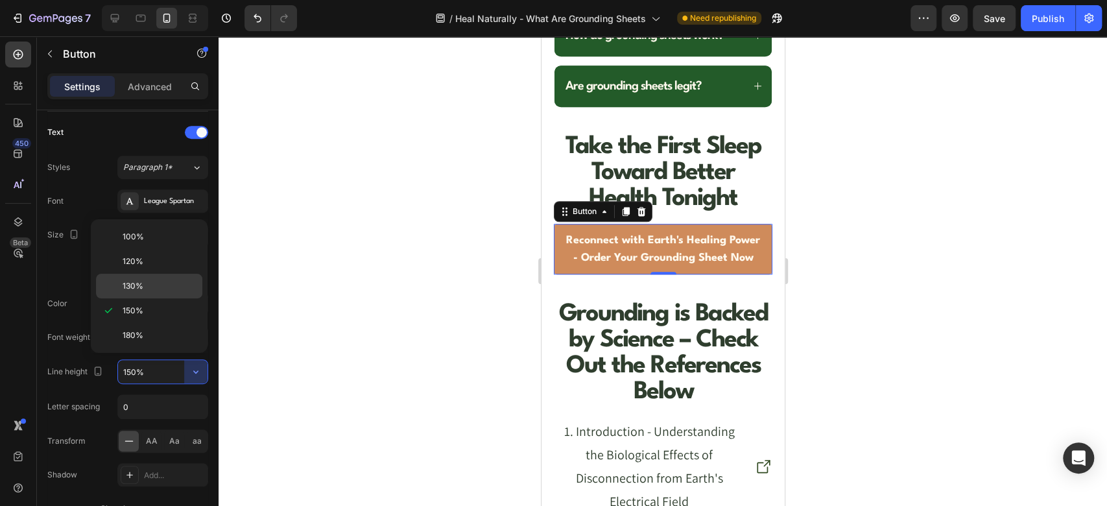
click at [148, 288] on p "130%" at bounding box center [160, 286] width 74 height 12
type input "130%"
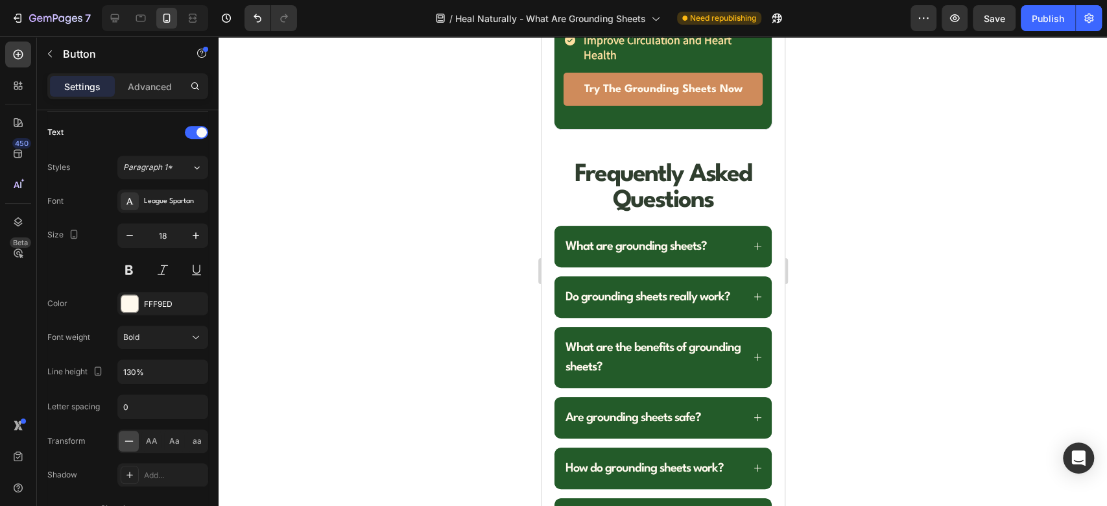
scroll to position [6772, 0]
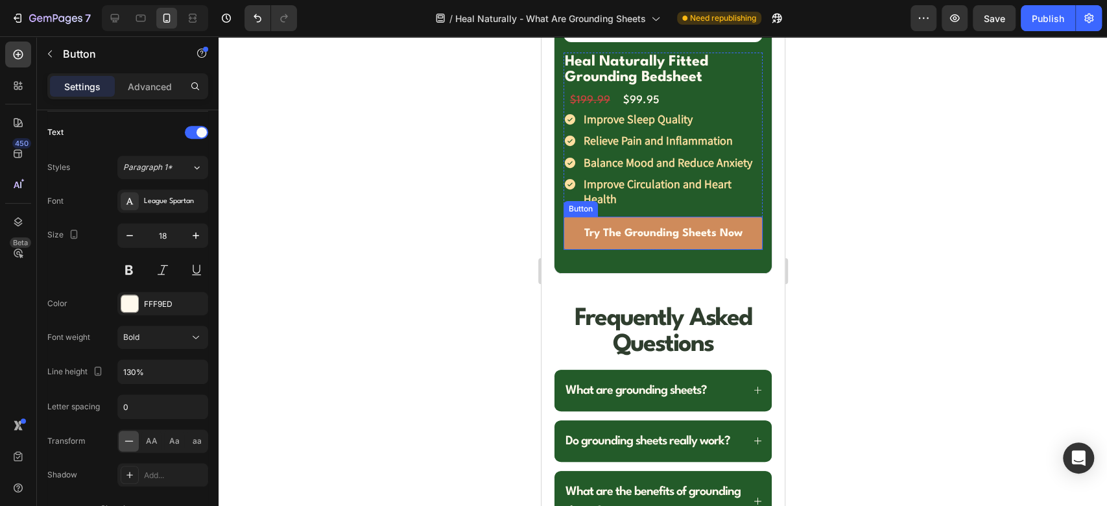
click at [571, 250] on link "Try The Grounding Sheets Now" at bounding box center [663, 233] width 200 height 33
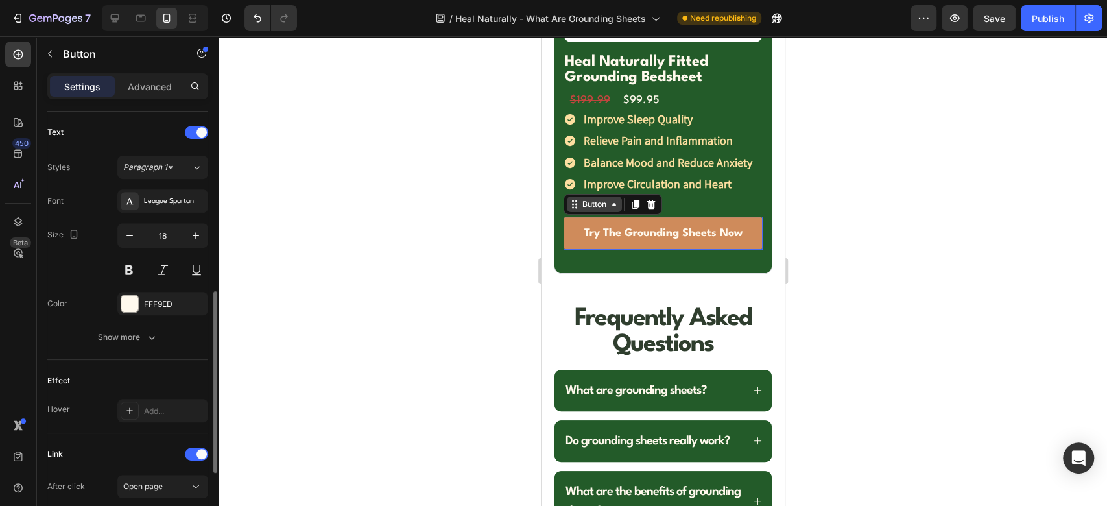
scroll to position [431, 0]
click at [637, 209] on icon at bounding box center [635, 204] width 10 height 10
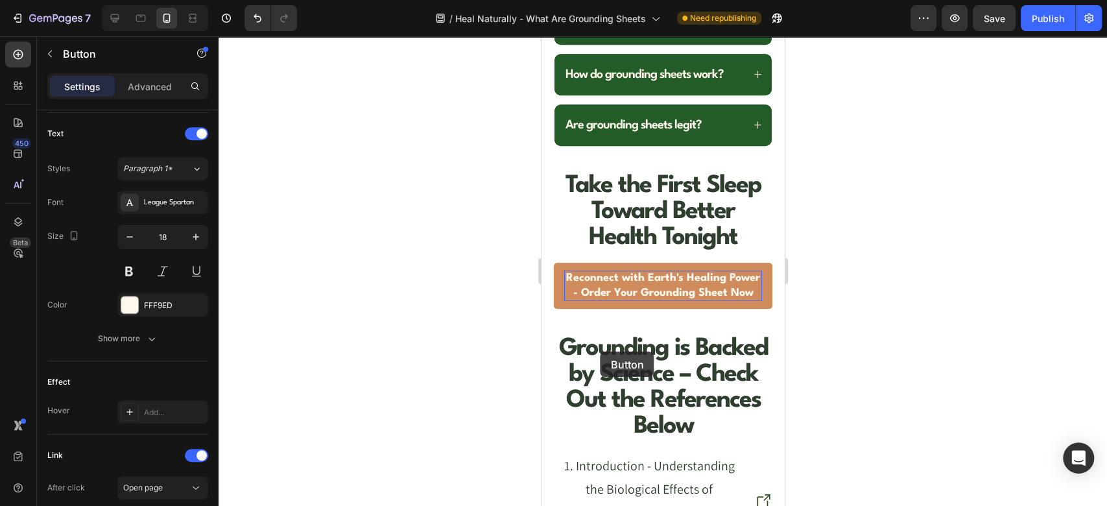
scroll to position [7493, 0]
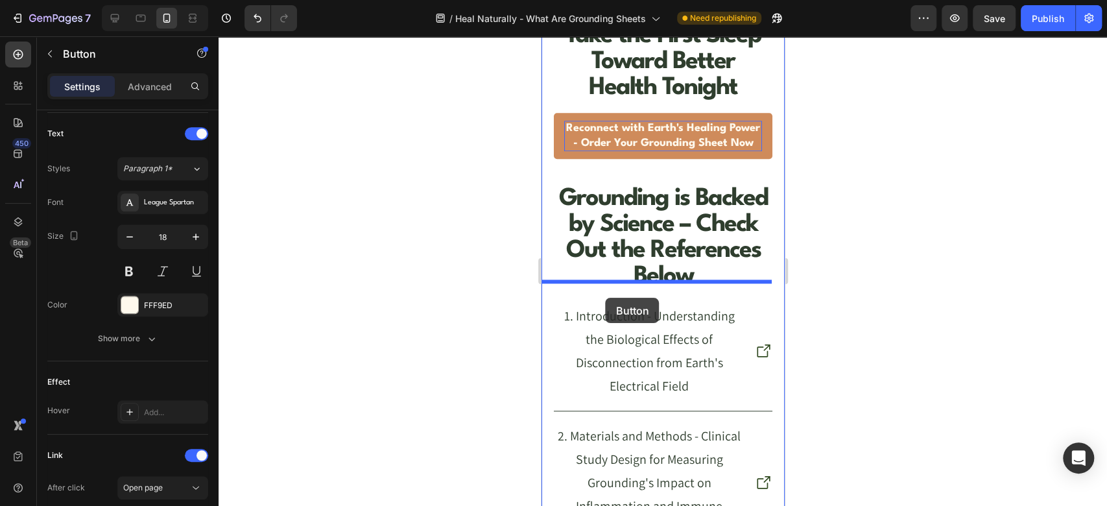
drag, startPoint x: 576, startPoint y: 329, endPoint x: 606, endPoint y: 199, distance: 133.6
click at [606, 159] on link "Reconnect with Earth's Healing Power - Order Your Grounding Sheet Now" at bounding box center [662, 136] width 219 height 46
click at [606, 159] on div "Take the First Sleep Toward Better Health Tonight Heading Reconnect with Earth'…" at bounding box center [662, 90] width 219 height 137
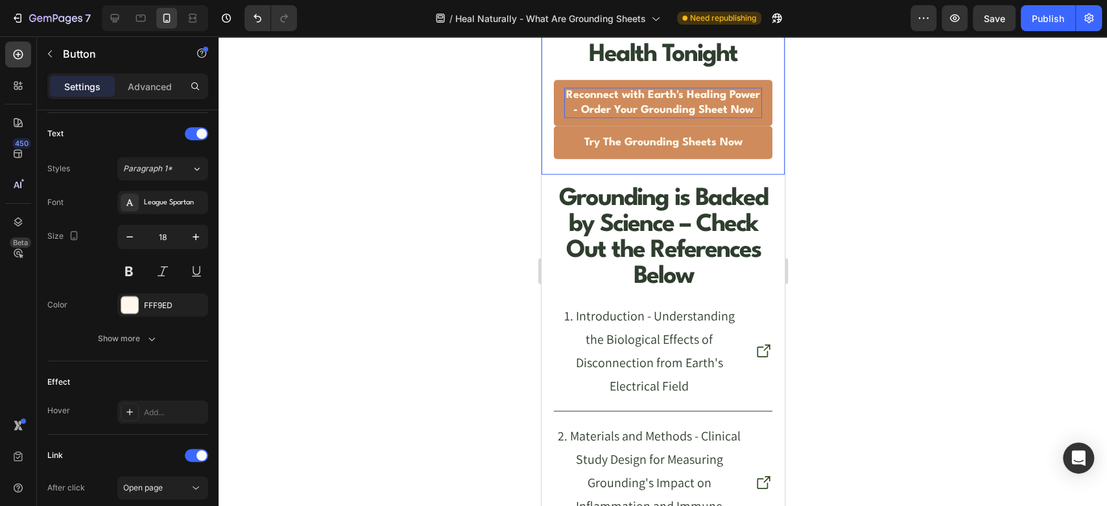
click at [606, 159] on div "Take the First Sleep Toward Better Health Tonight Heading Reconnect with Earth'…" at bounding box center [662, 74] width 219 height 170
click at [603, 69] on h2 "Take the First Sleep Toward Better Health Tonight" at bounding box center [662, 29] width 219 height 80
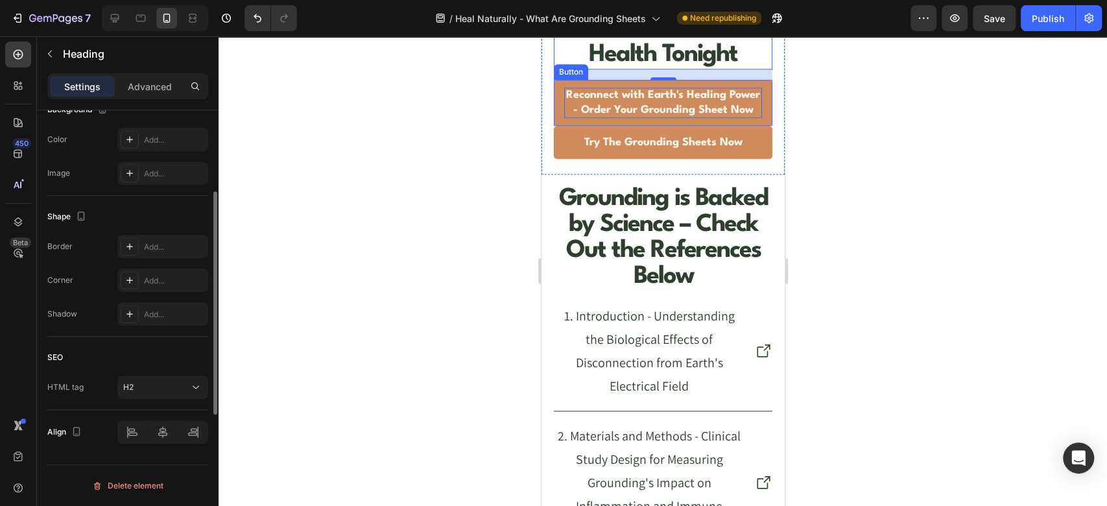
click at [556, 126] on link "Reconnect with Earth's Healing Power - Order Your Grounding Sheet Now" at bounding box center [662, 103] width 219 height 46
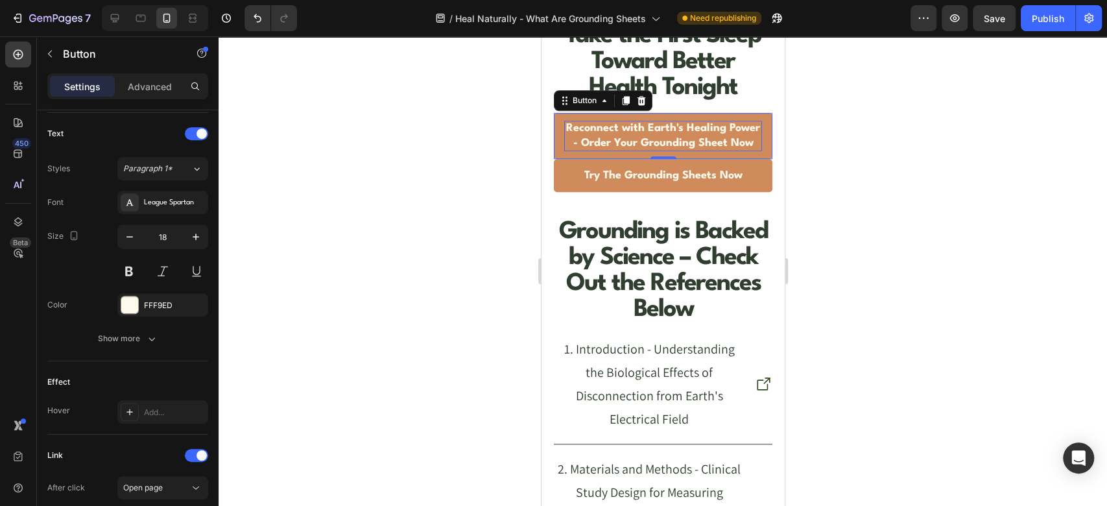
scroll to position [0, 0]
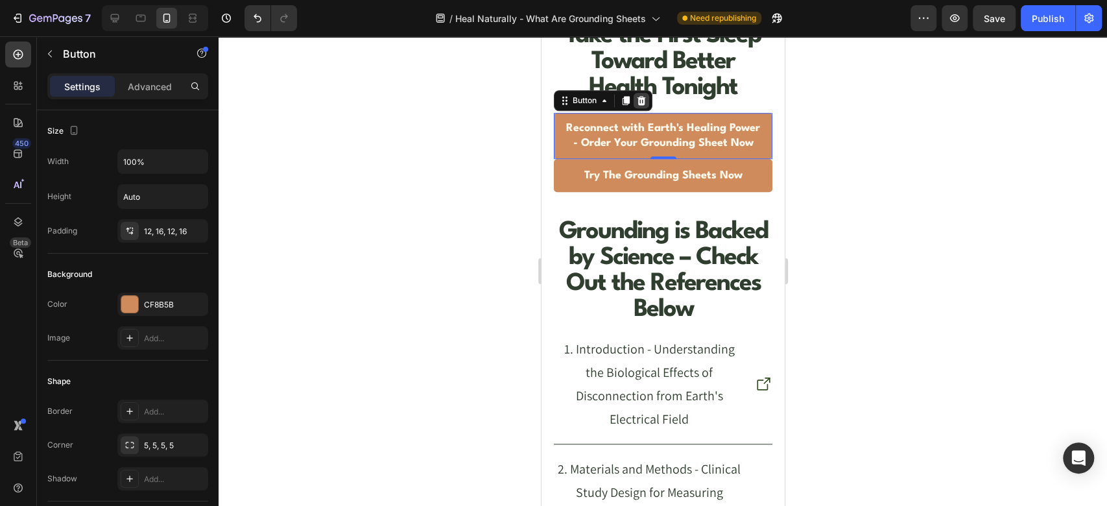
click at [645, 106] on icon at bounding box center [640, 100] width 10 height 10
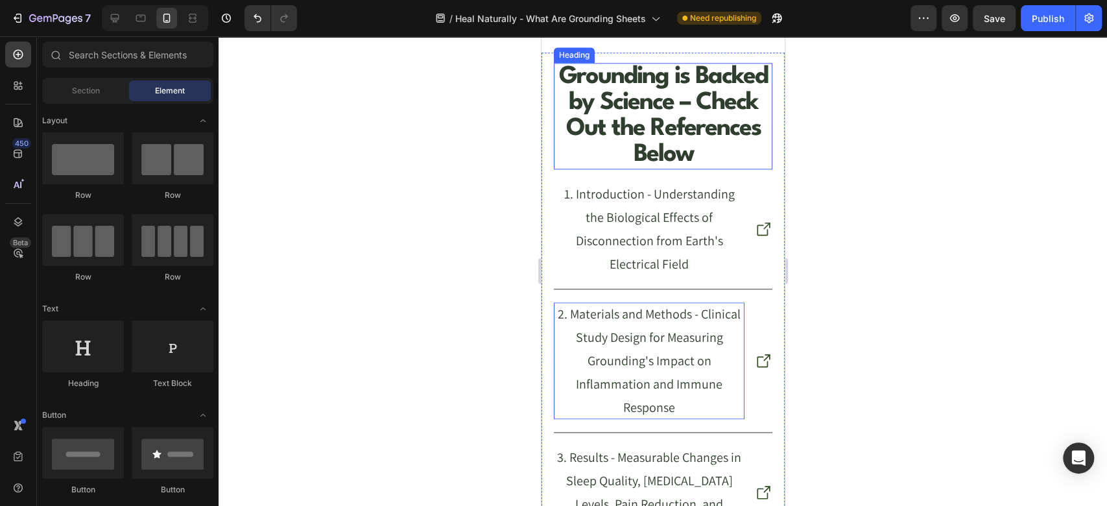
scroll to position [7709, 0]
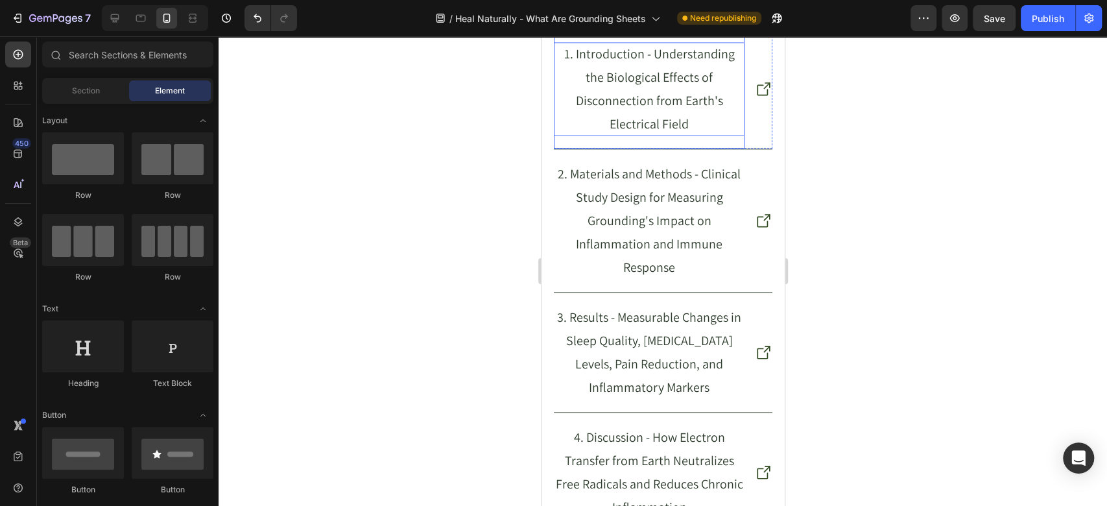
click at [634, 136] on p "1. Introduction - Understanding the Biological Effects of Disconnection from Ea…" at bounding box center [648, 88] width 191 height 93
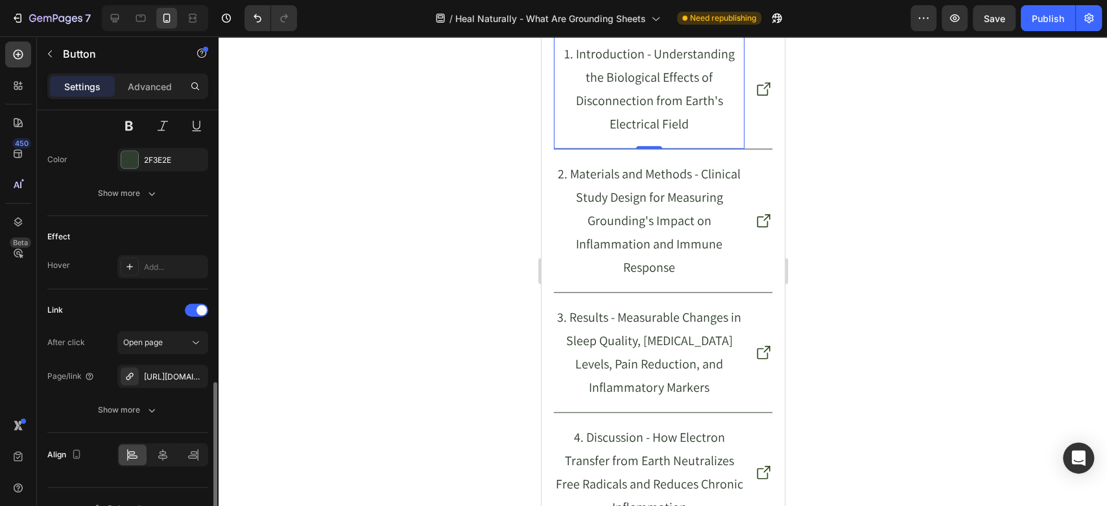
scroll to position [597, 0]
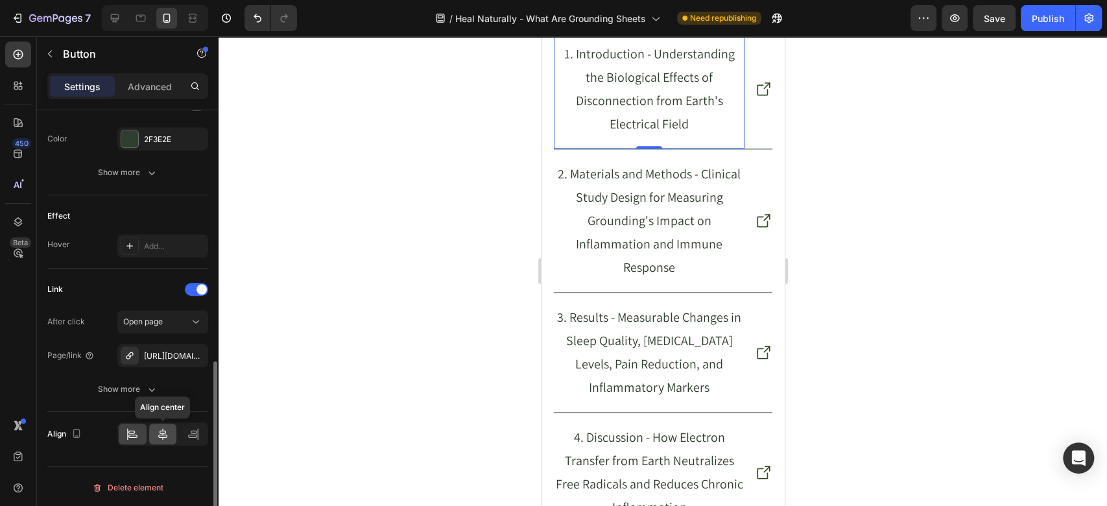
click at [156, 432] on icon at bounding box center [162, 433] width 13 height 13
click at [134, 434] on icon at bounding box center [132, 433] width 13 height 13
click at [595, 136] on p "1. Introduction - Understanding the Biological Effects of Disconnection from Ea…" at bounding box center [648, 88] width 191 height 93
click at [136, 434] on icon at bounding box center [132, 435] width 9 height 3
click at [576, 123] on div "1. Introduction - Understanding the Biological Effects of Disconnection from Ea…" at bounding box center [648, 88] width 191 height 119
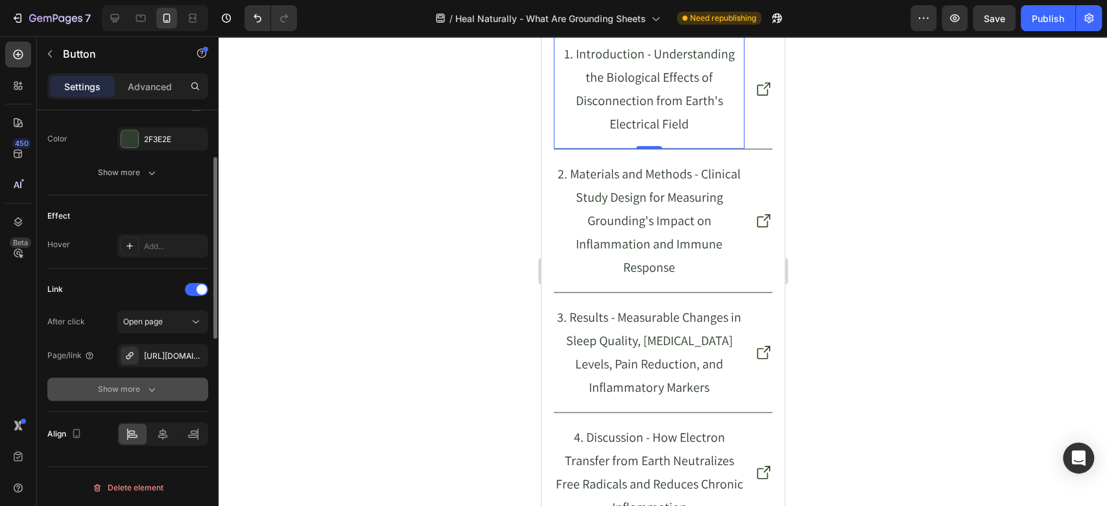
scroll to position [453, 0]
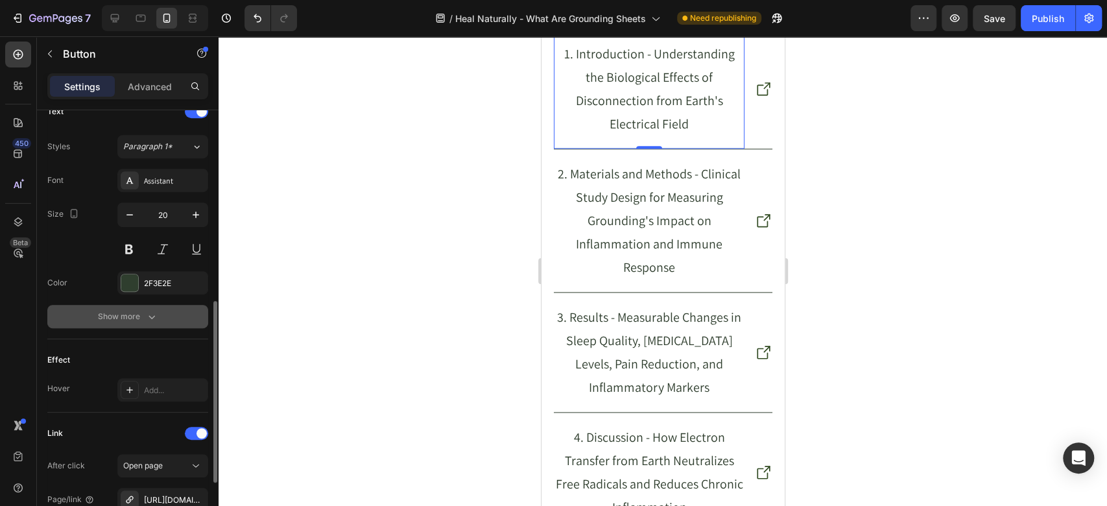
click at [133, 320] on div "Show more" at bounding box center [128, 316] width 60 height 13
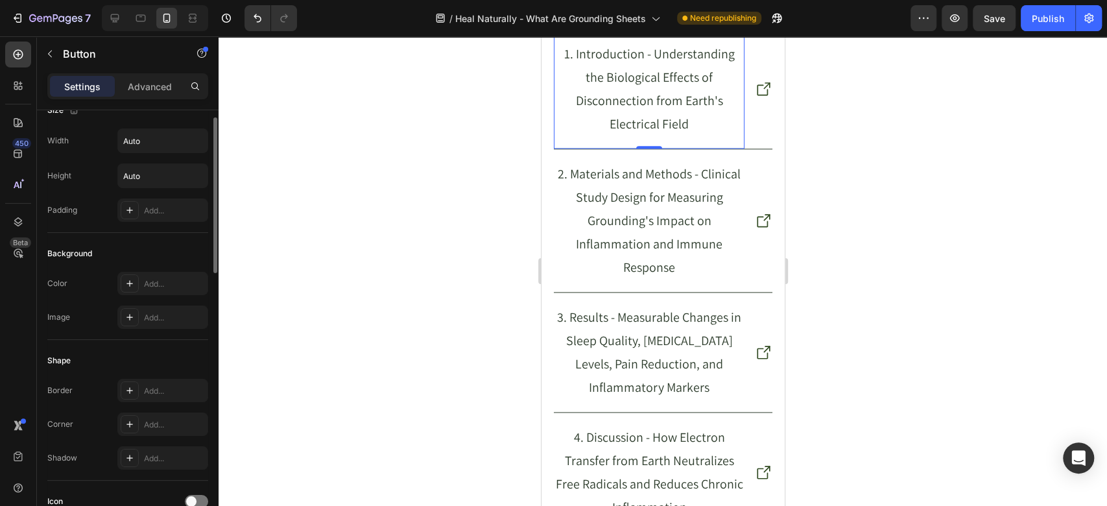
scroll to position [0, 0]
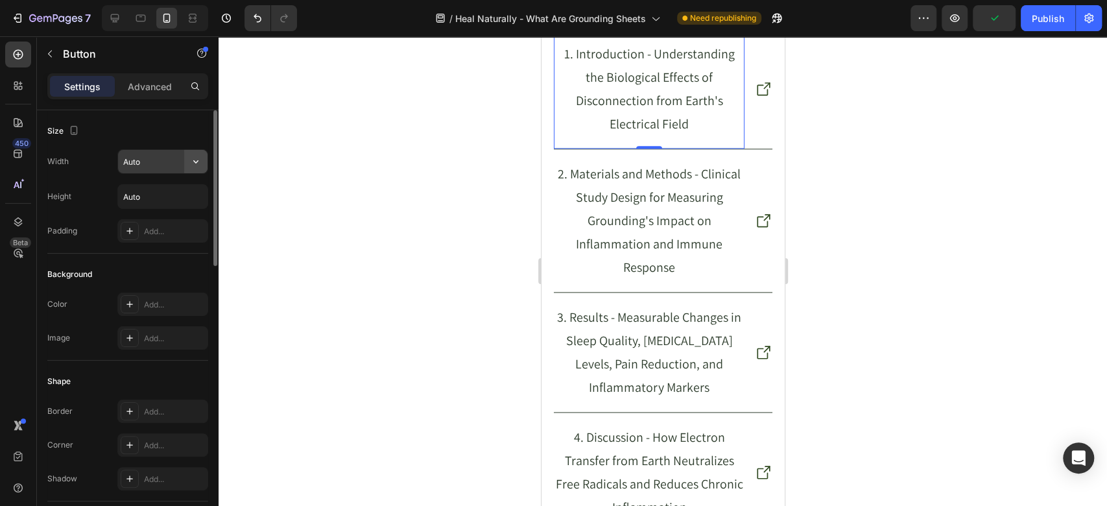
click at [194, 169] on button "button" at bounding box center [195, 161] width 23 height 23
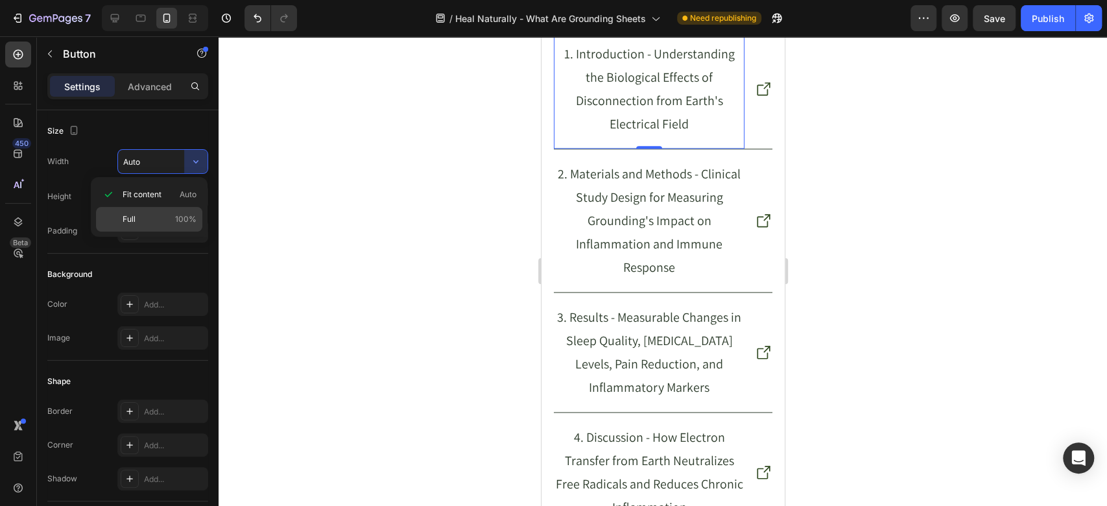
click at [147, 215] on p "Full 100%" at bounding box center [160, 219] width 74 height 12
click at [175, 158] on input "100%" at bounding box center [162, 161] width 89 height 23
click at [196, 163] on icon "button" at bounding box center [195, 161] width 5 height 3
click at [147, 193] on span "Fit content" at bounding box center [142, 195] width 39 height 12
type input "Auto"
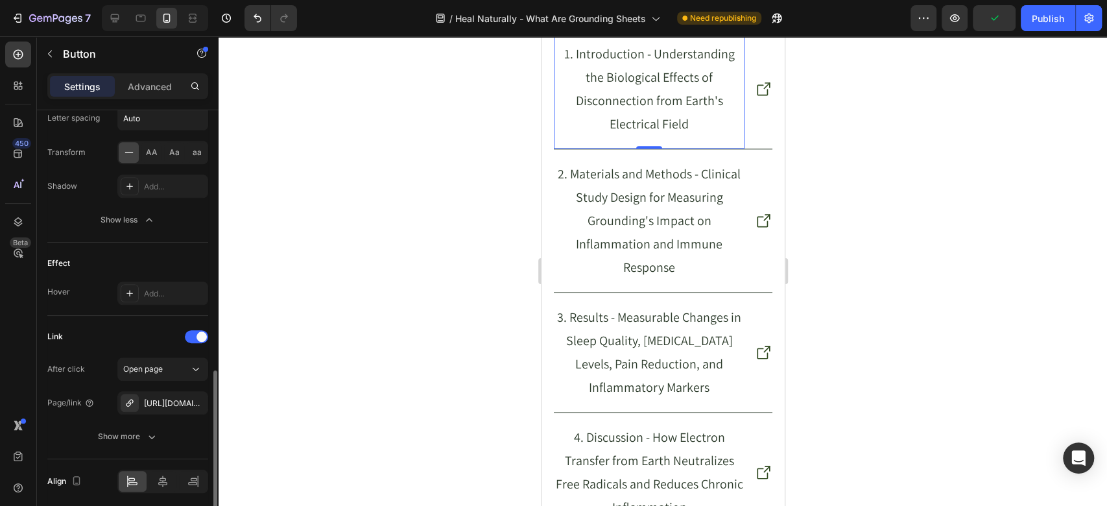
scroll to position [768, 0]
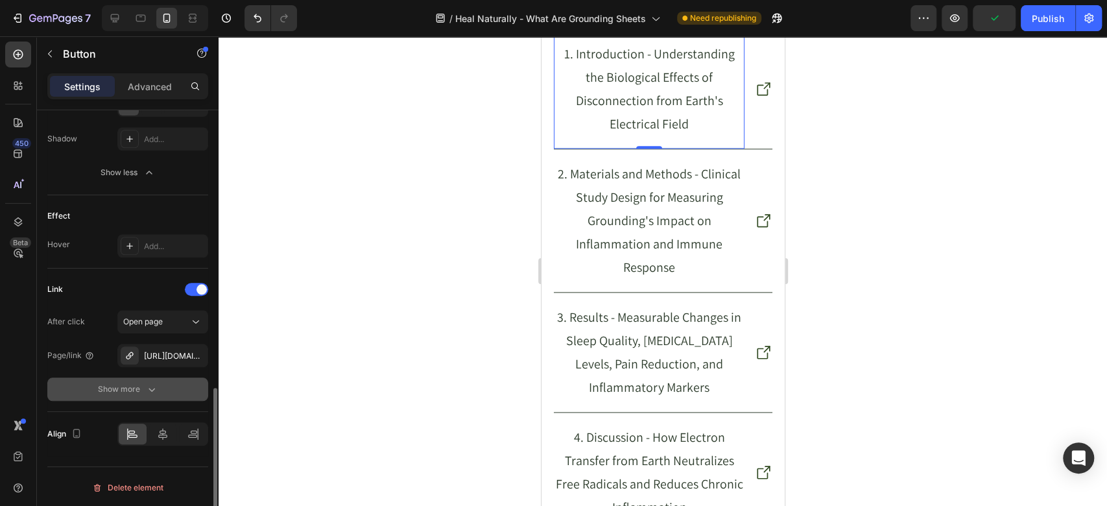
click at [147, 390] on icon "button" at bounding box center [151, 389] width 13 height 13
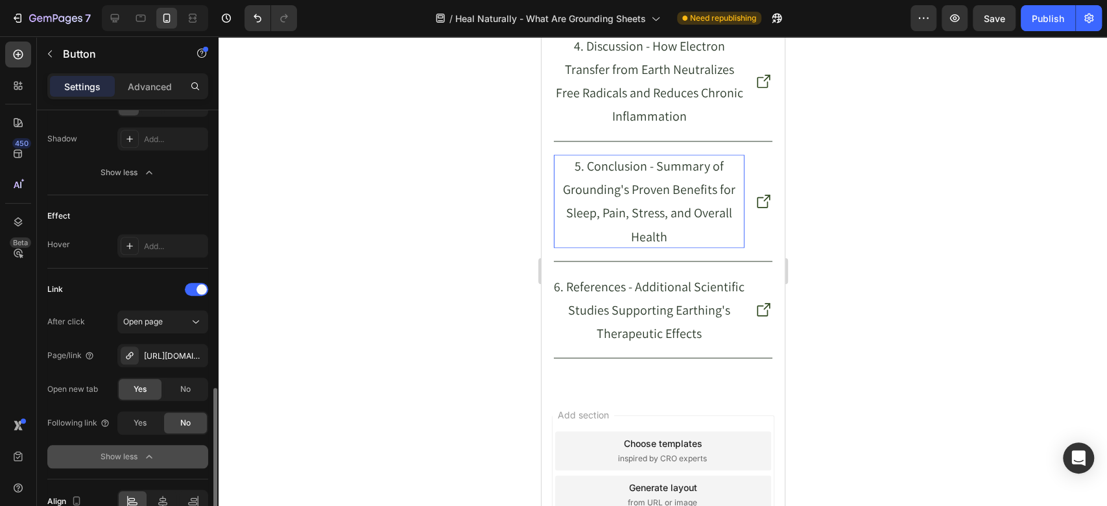
scroll to position [8141, 0]
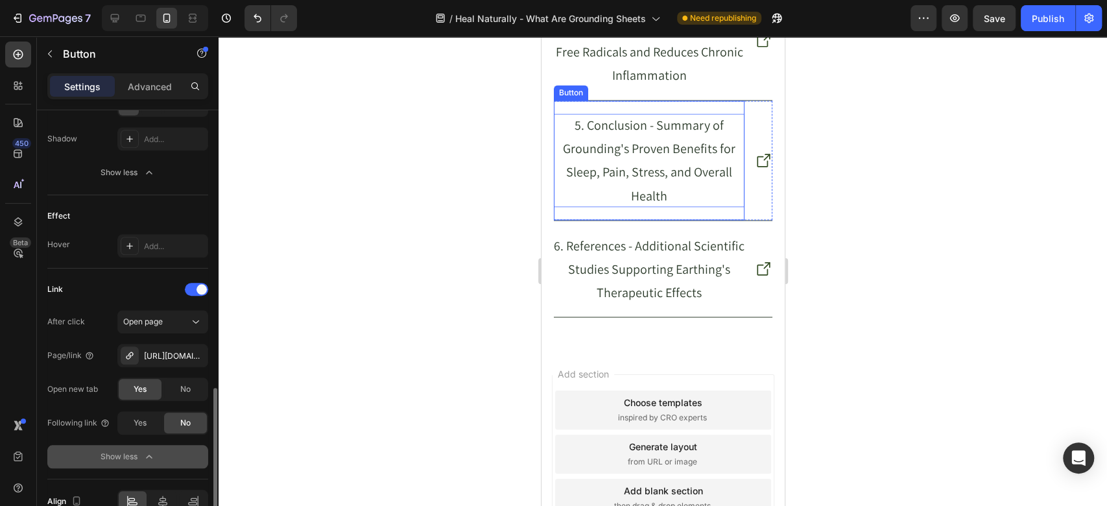
click at [607, 207] on p "5. Conclusion - Summary of Grounding's Proven Benefits for Sleep, Pain, Stress,…" at bounding box center [648, 159] width 191 height 93
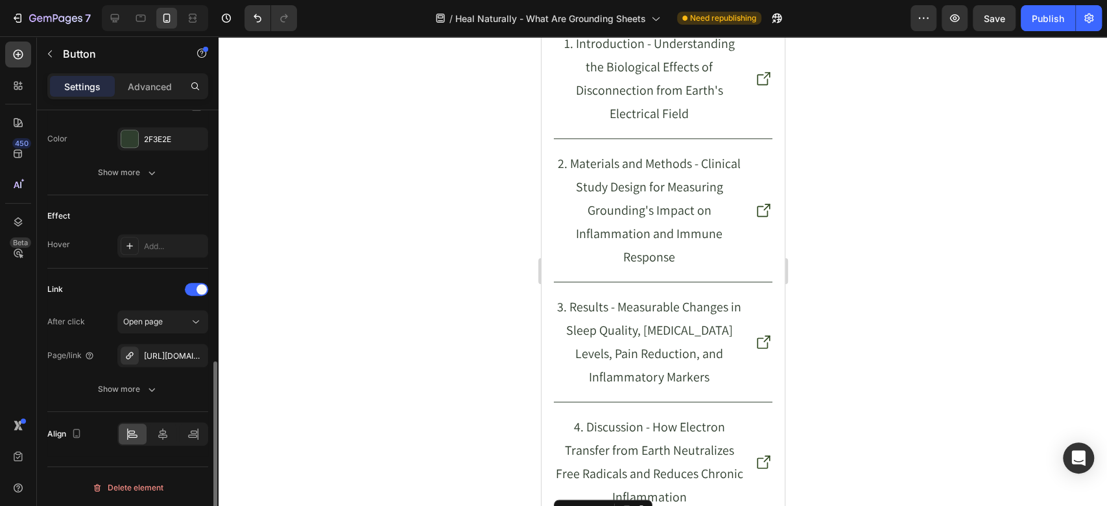
scroll to position [7709, 0]
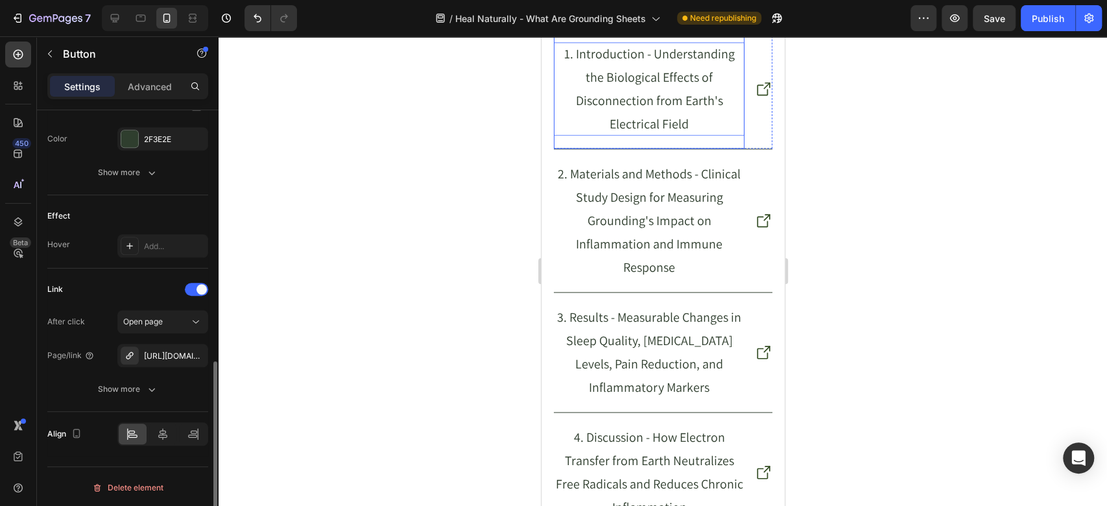
click at [614, 136] on p "1. Introduction - Understanding the Biological Effects of Disconnection from Ea…" at bounding box center [648, 88] width 191 height 93
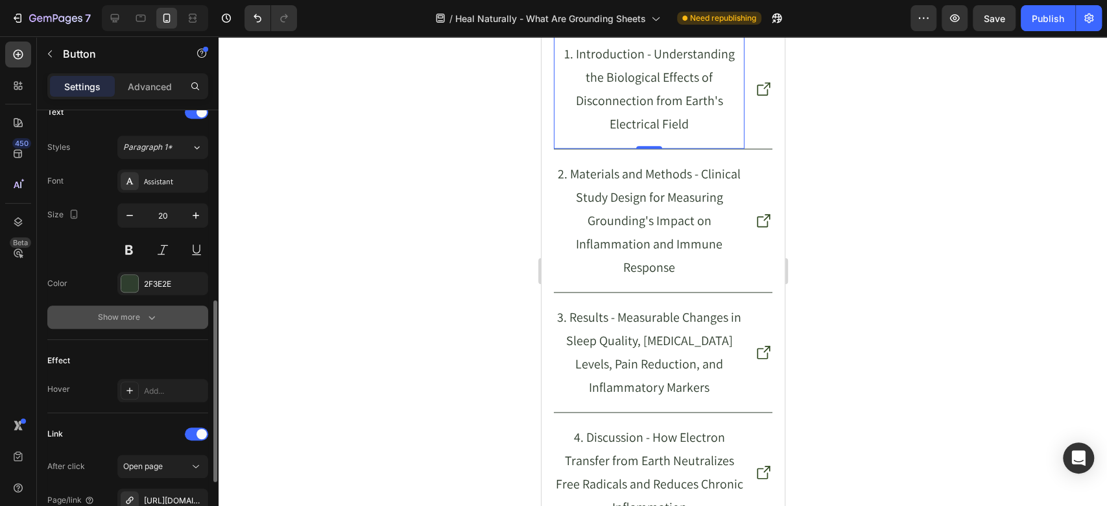
click at [122, 311] on div "Show more" at bounding box center [128, 317] width 60 height 13
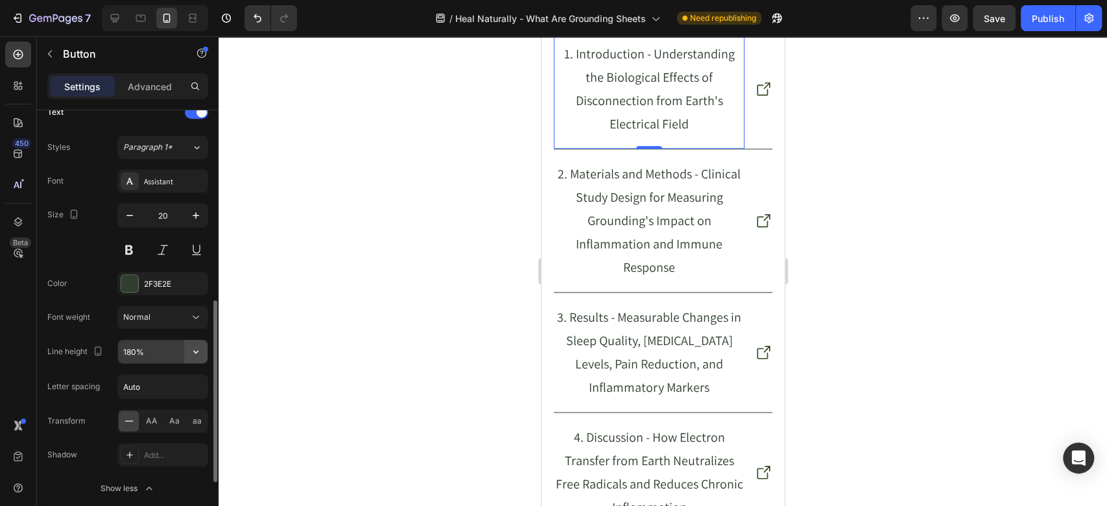
click at [205, 353] on button "button" at bounding box center [195, 351] width 23 height 23
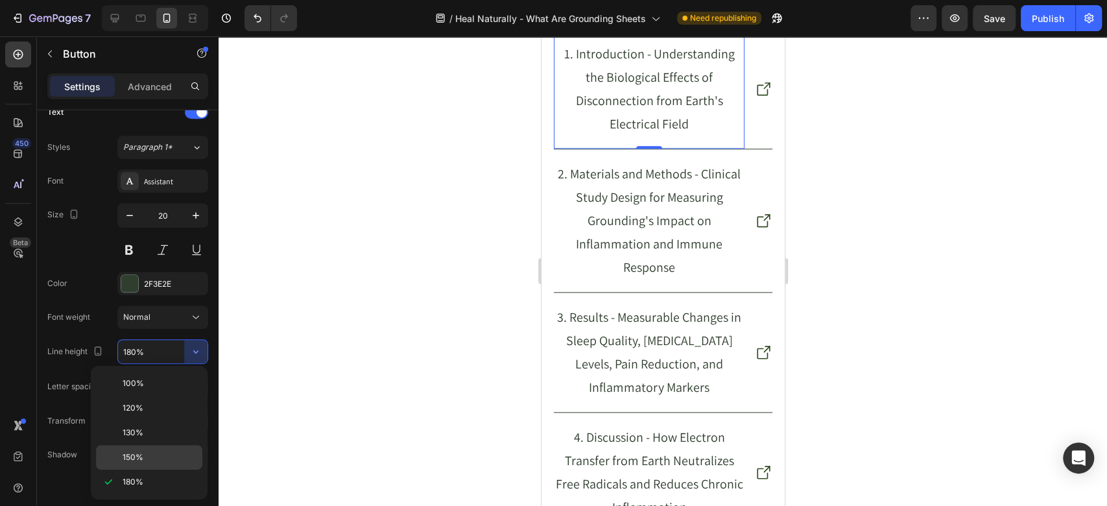
click at [135, 459] on span "150%" at bounding box center [133, 457] width 21 height 12
type input "150%"
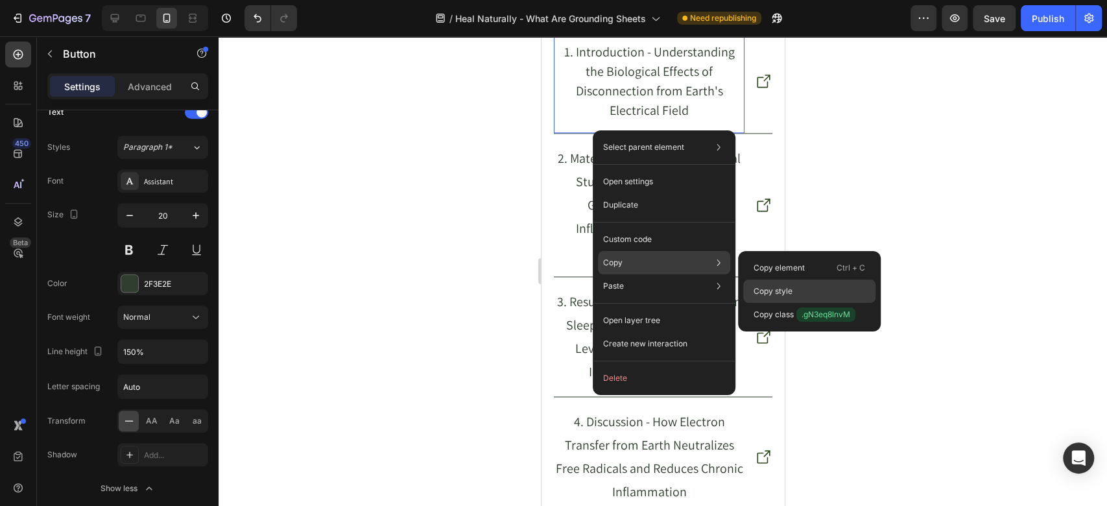
click at [772, 287] on p "Copy style" at bounding box center [772, 291] width 39 height 12
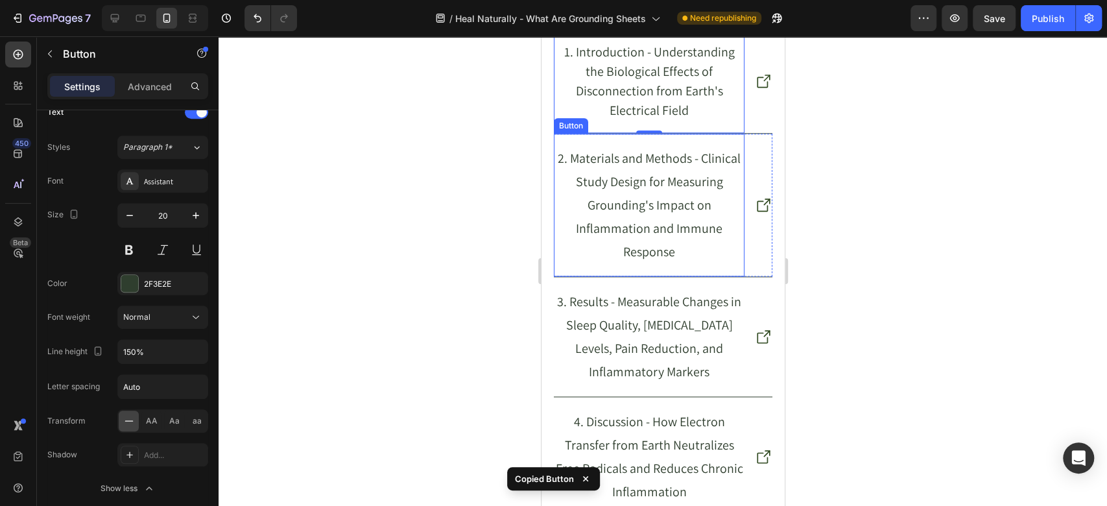
click at [586, 235] on div "2. Materials and Methods - Clinical Study Design for Measuring Grounding's Impa…" at bounding box center [648, 205] width 191 height 143
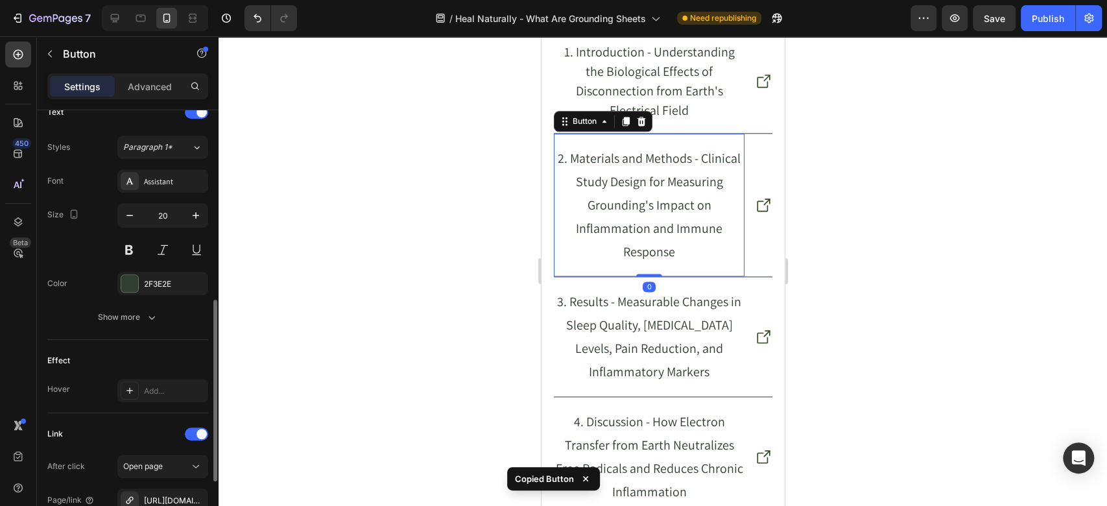
scroll to position [451, 0]
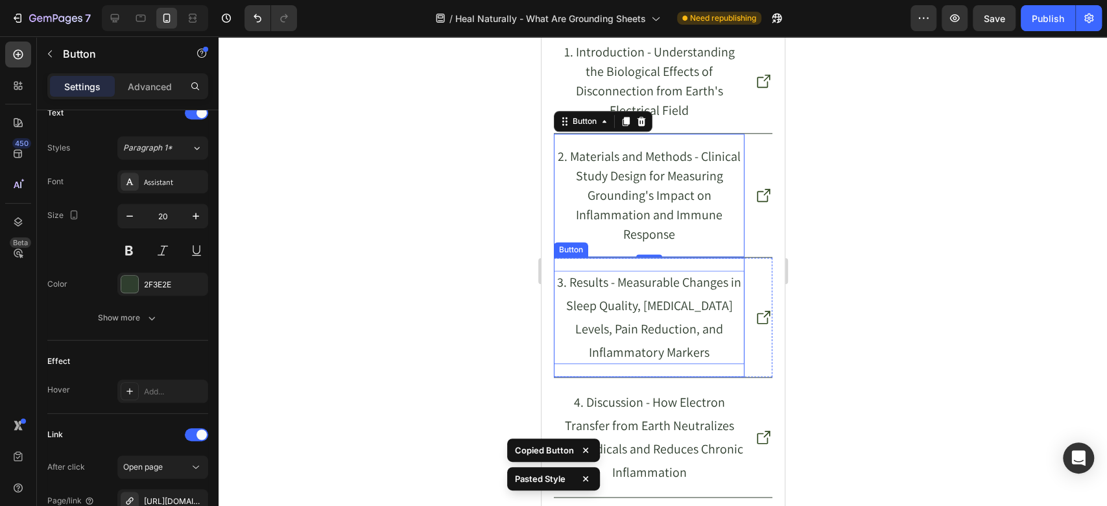
click at [631, 364] on p "3. Results - Measurable Changes in Sleep Quality, Cortisol Levels, Pain Reducti…" at bounding box center [648, 316] width 191 height 93
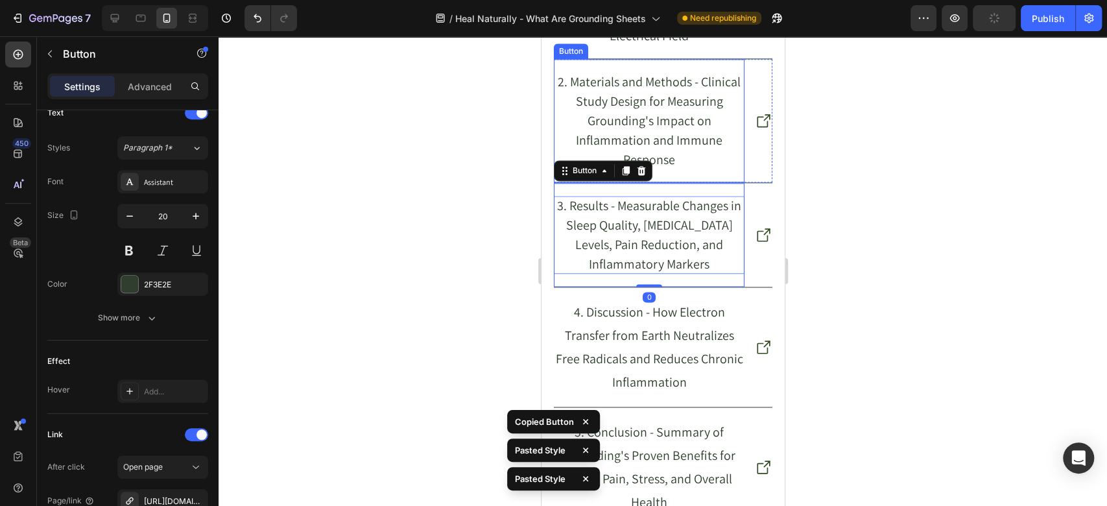
scroll to position [7853, 0]
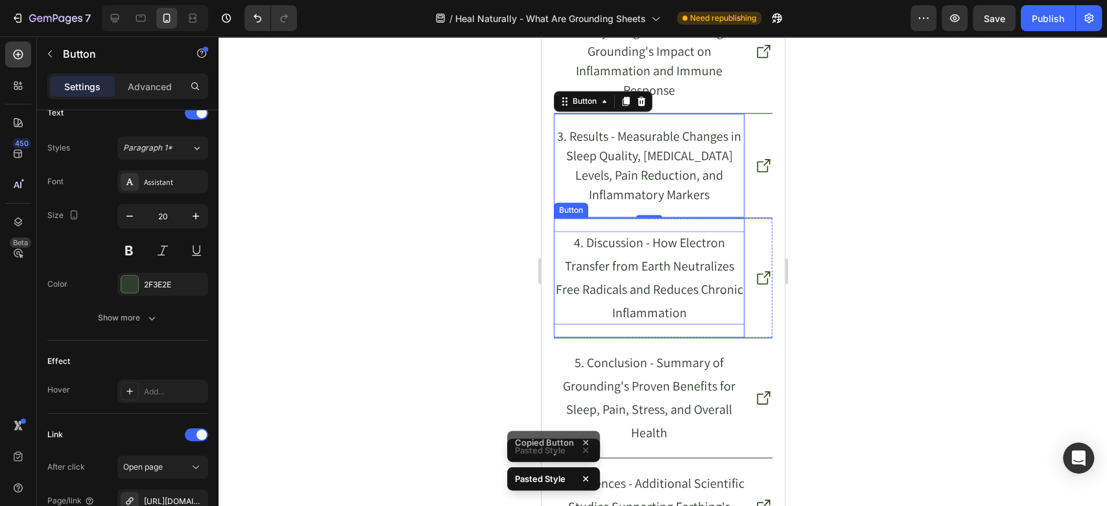
click at [626, 324] on p "4. Discussion - How Electron Transfer from Earth Neutralizes Free Radicals and …" at bounding box center [648, 277] width 191 height 93
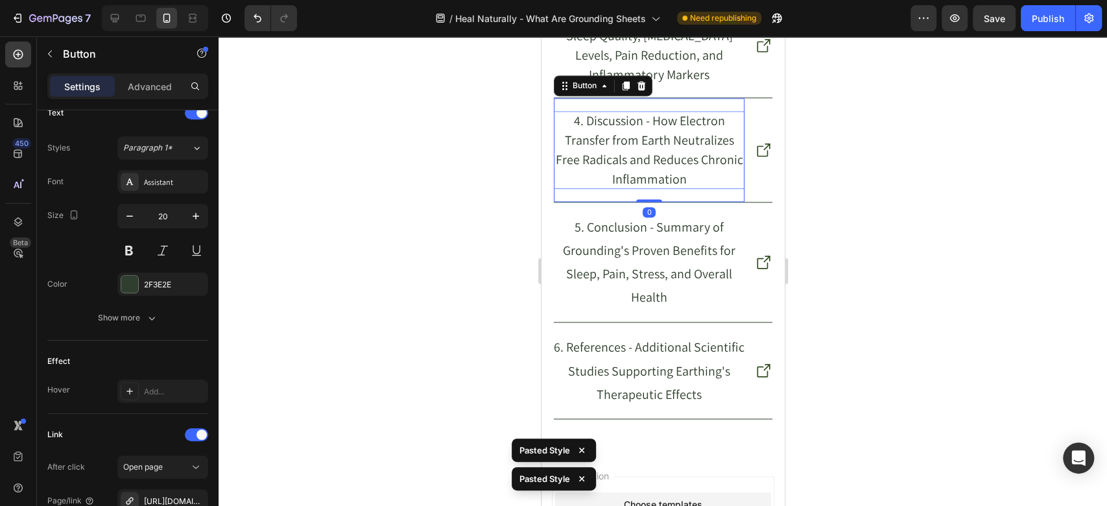
scroll to position [7997, 0]
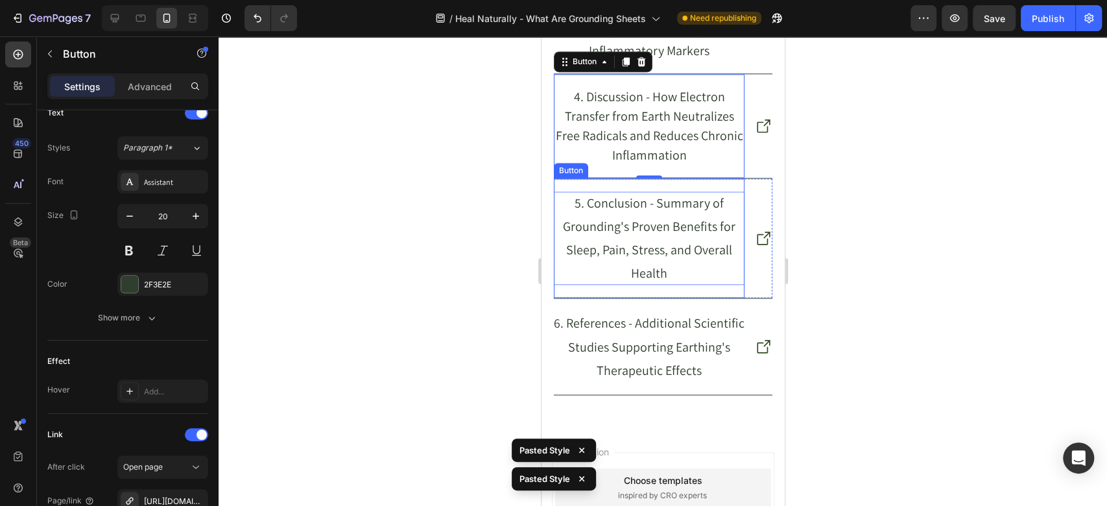
click at [615, 282] on p "5. Conclusion - Summary of Grounding's Proven Benefits for Sleep, Pain, Stress,…" at bounding box center [648, 237] width 191 height 93
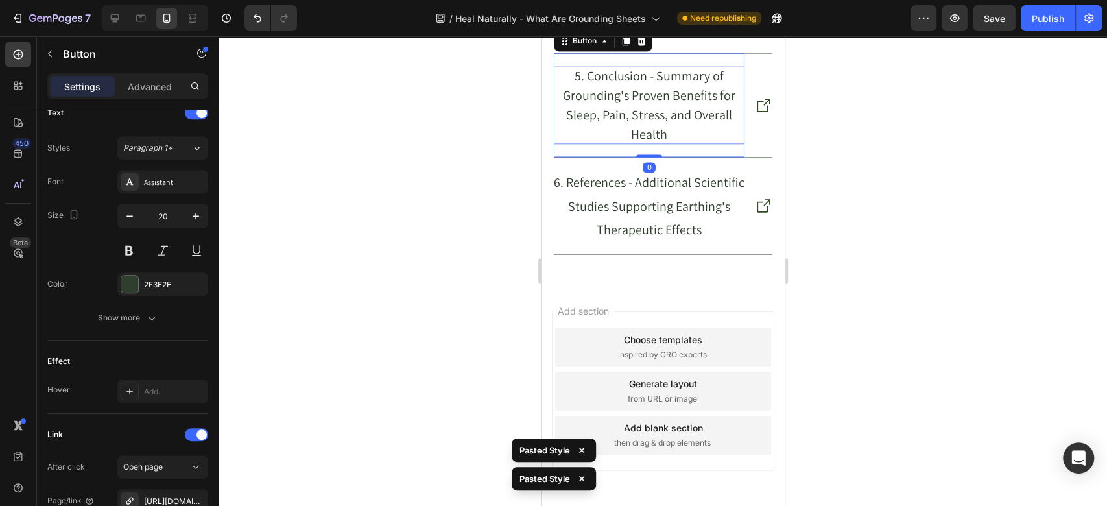
scroll to position [8141, 0]
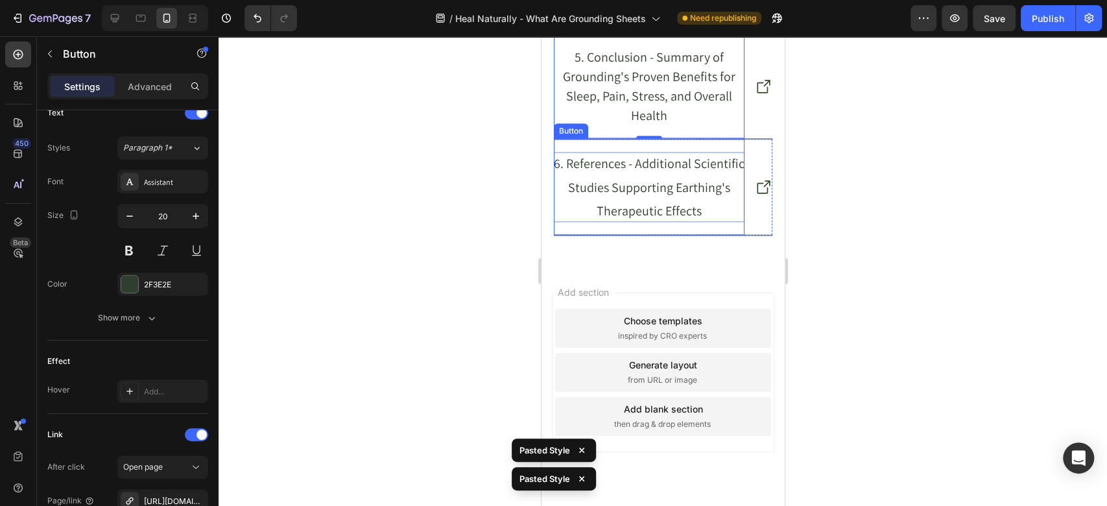
click at [596, 222] on p "6. References - Additional Scientific Studies Supporting Earthing's Therapeutic…" at bounding box center [648, 187] width 191 height 70
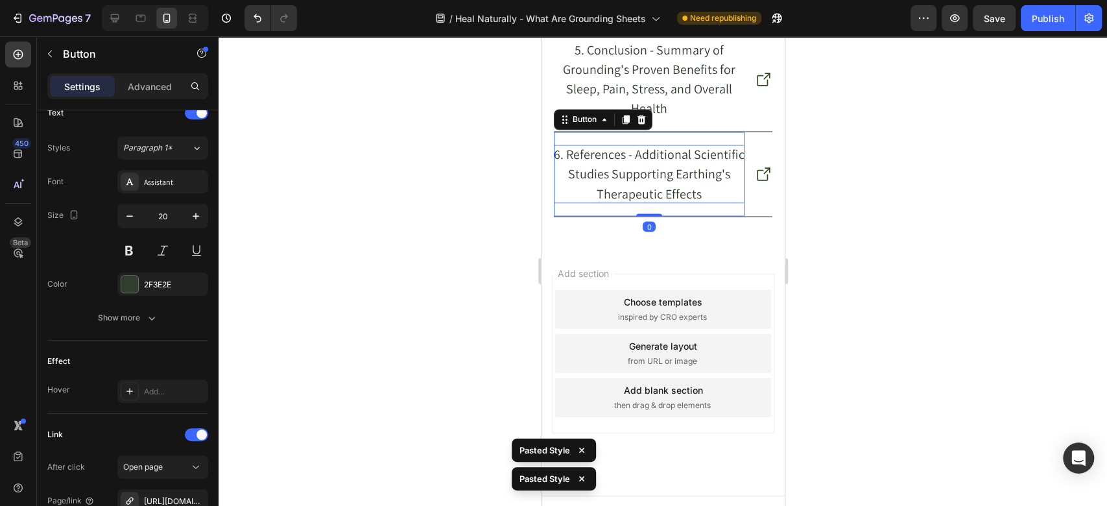
scroll to position [8191, 0]
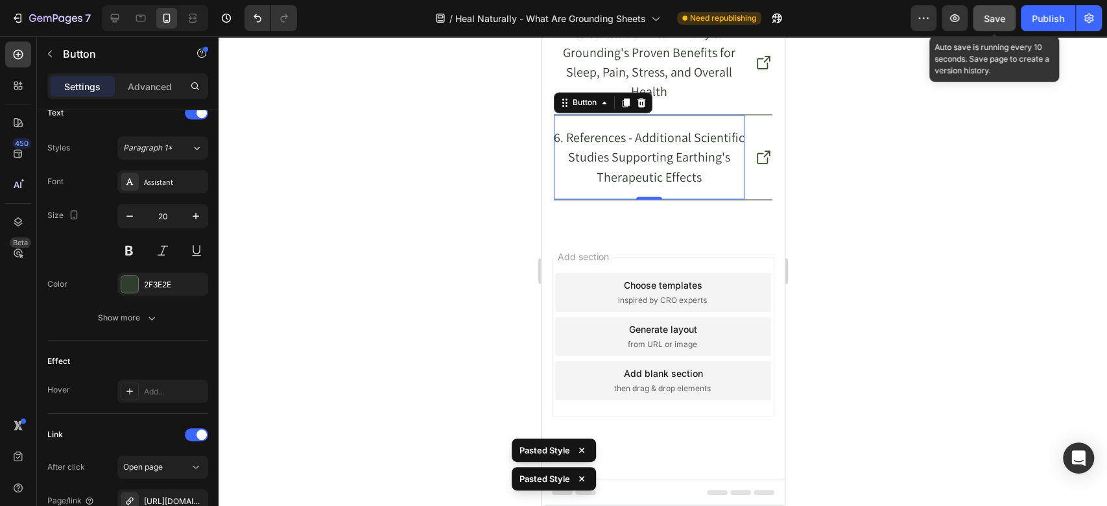
click at [982, 20] on button "Save" at bounding box center [994, 18] width 43 height 26
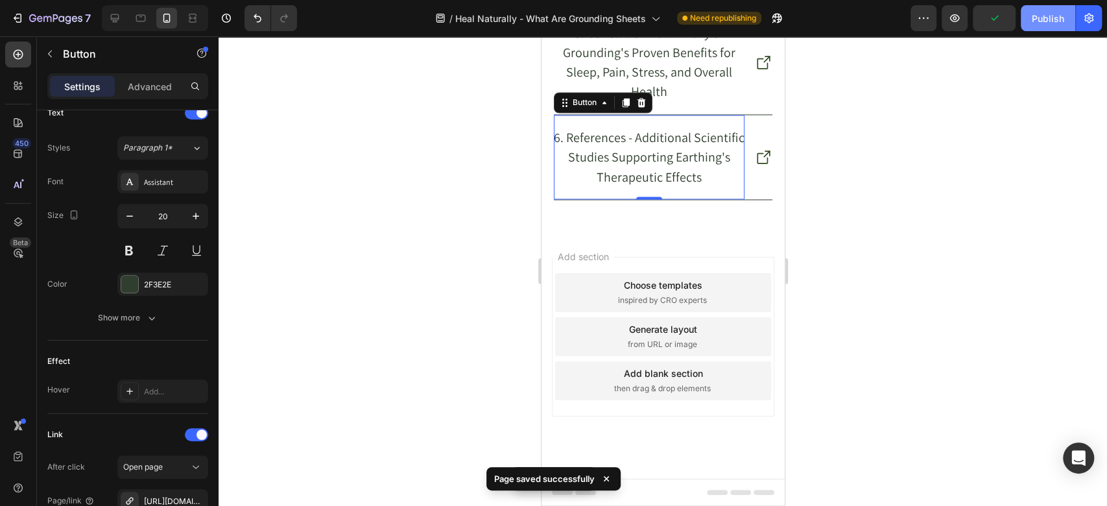
click at [1043, 16] on div "Publish" at bounding box center [1048, 19] width 32 height 14
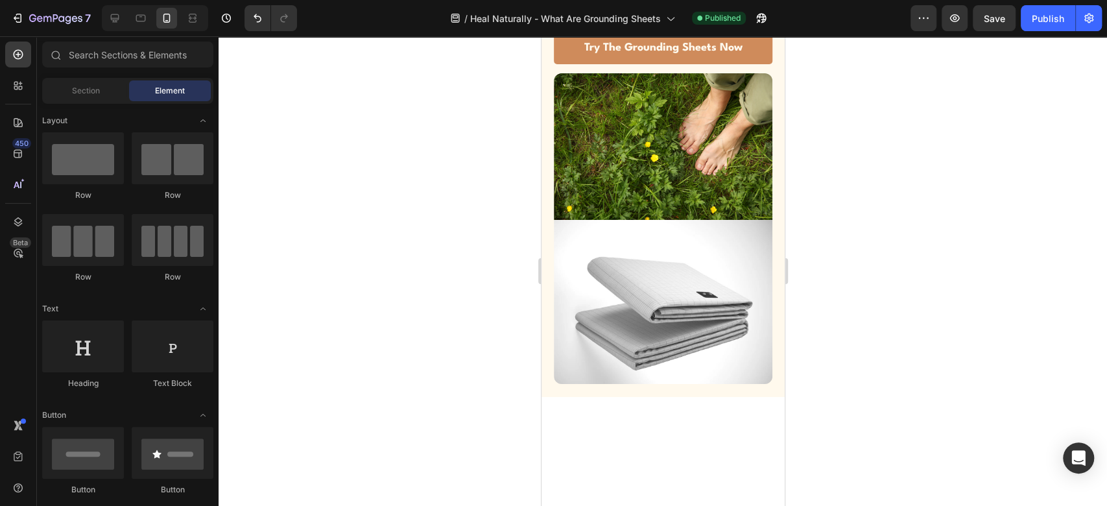
scroll to position [0, 0]
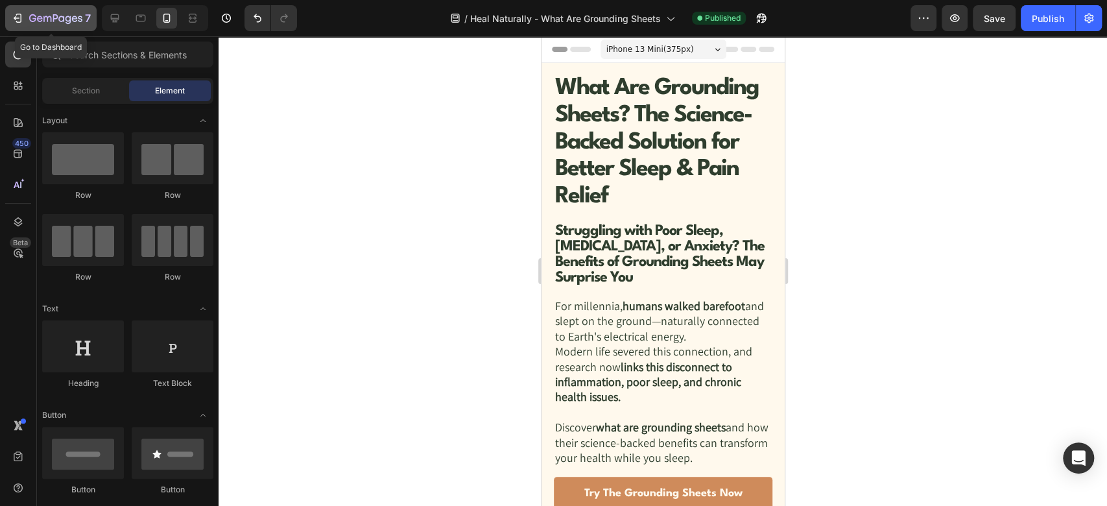
click at [64, 15] on icon "button" at bounding box center [55, 19] width 53 height 11
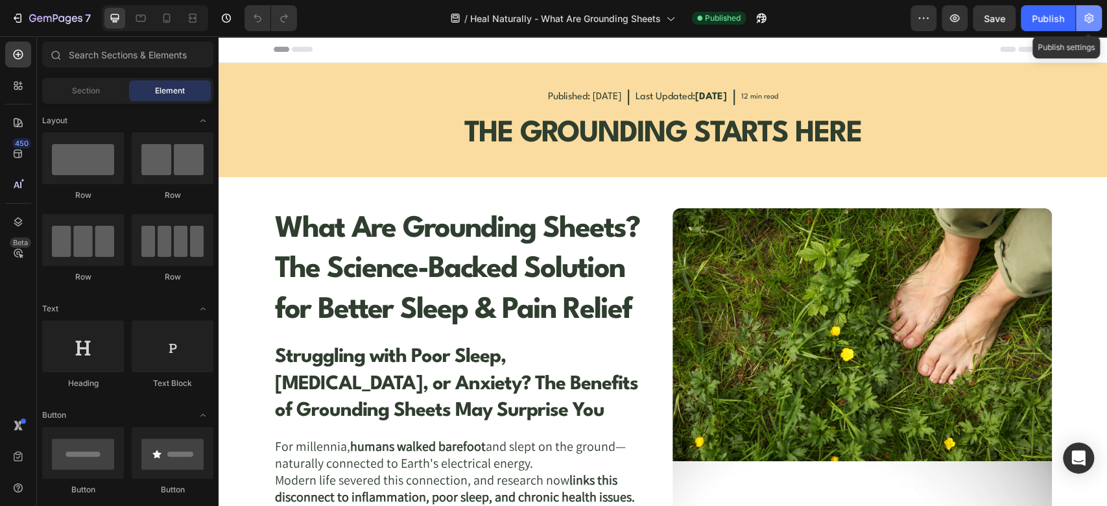
click at [1093, 18] on icon "button" at bounding box center [1088, 18] width 13 height 13
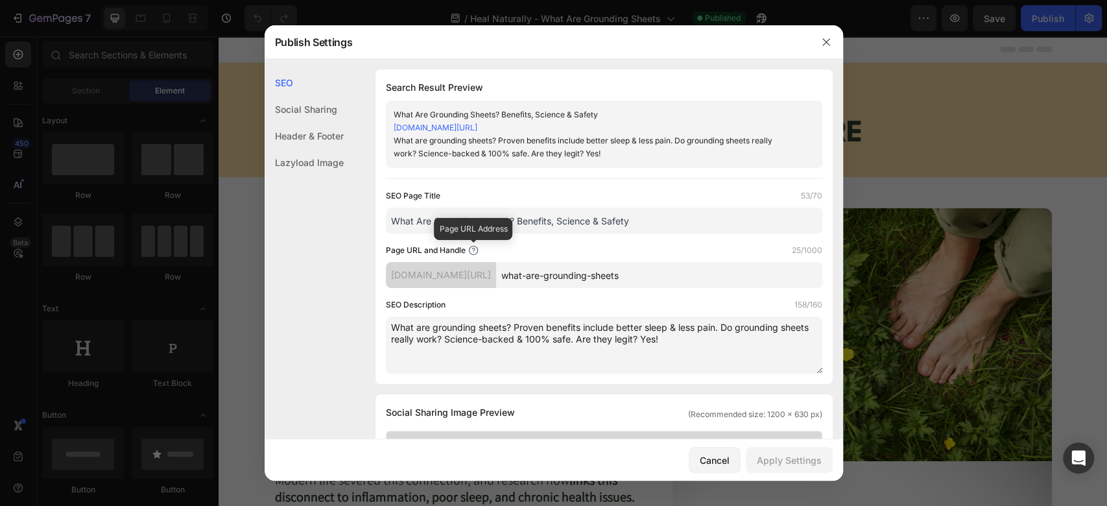
click at [469, 254] on icon at bounding box center [473, 250] width 10 height 10
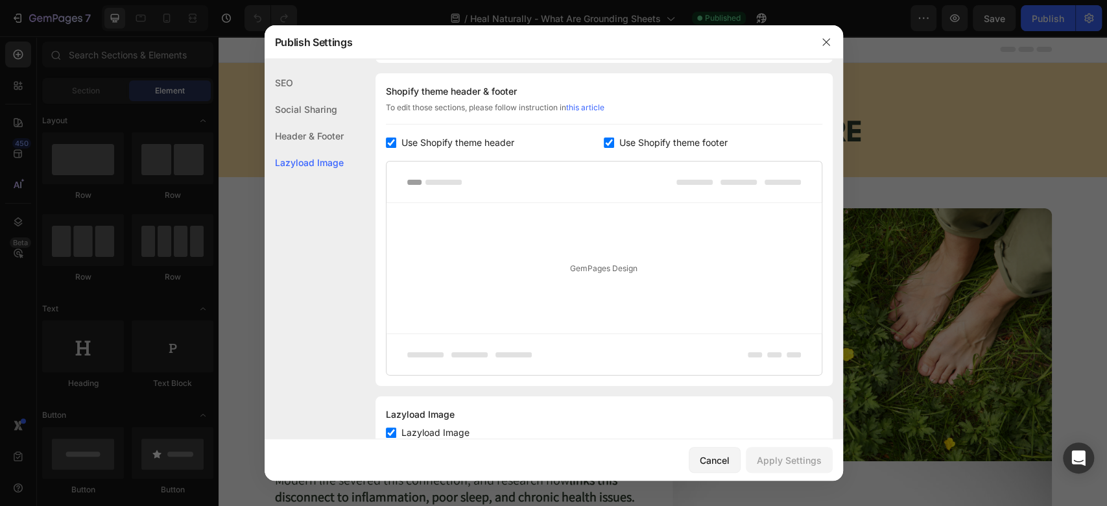
scroll to position [697, 0]
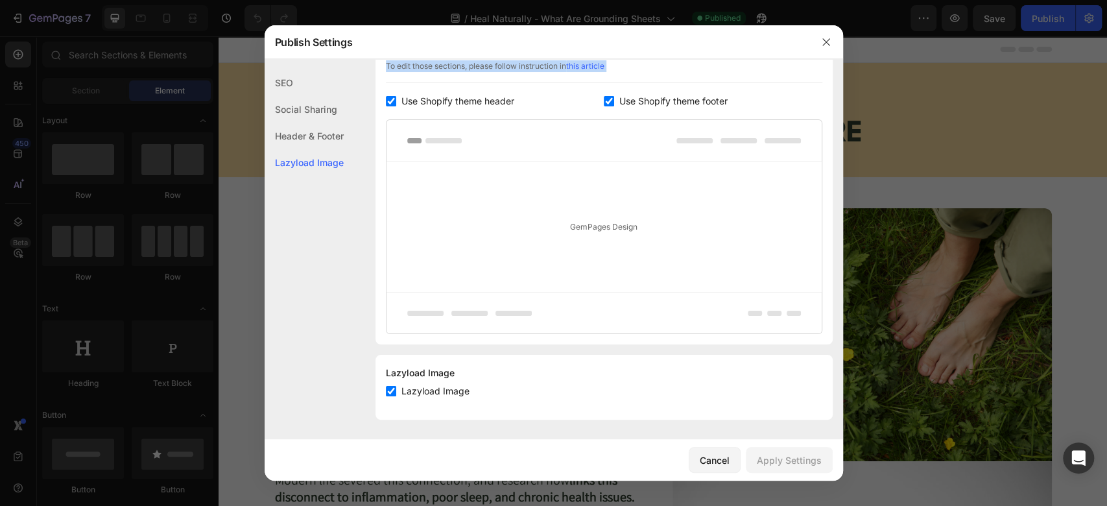
drag, startPoint x: 490, startPoint y: 252, endPoint x: 346, endPoint y: 280, distance: 146.8
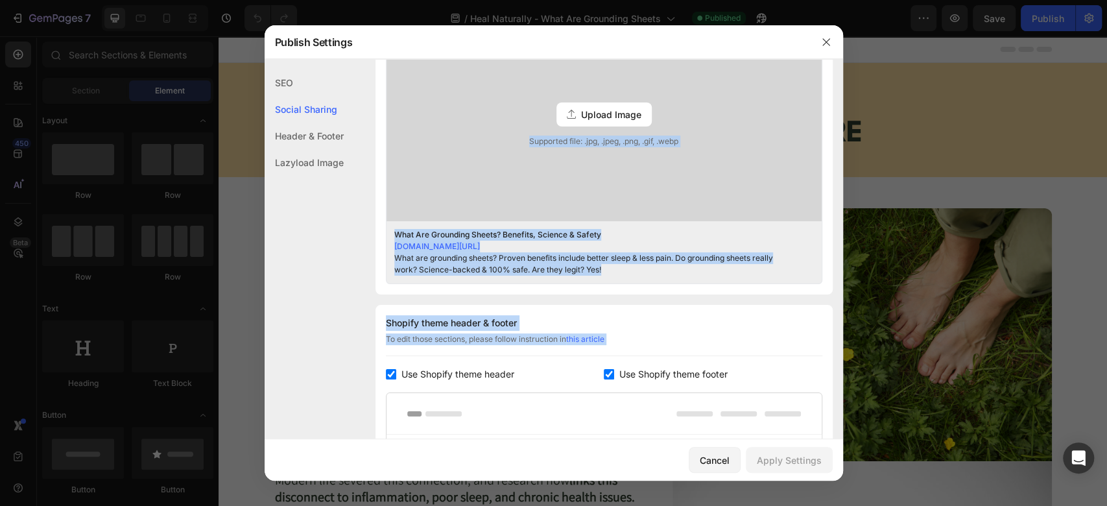
scroll to position [0, 0]
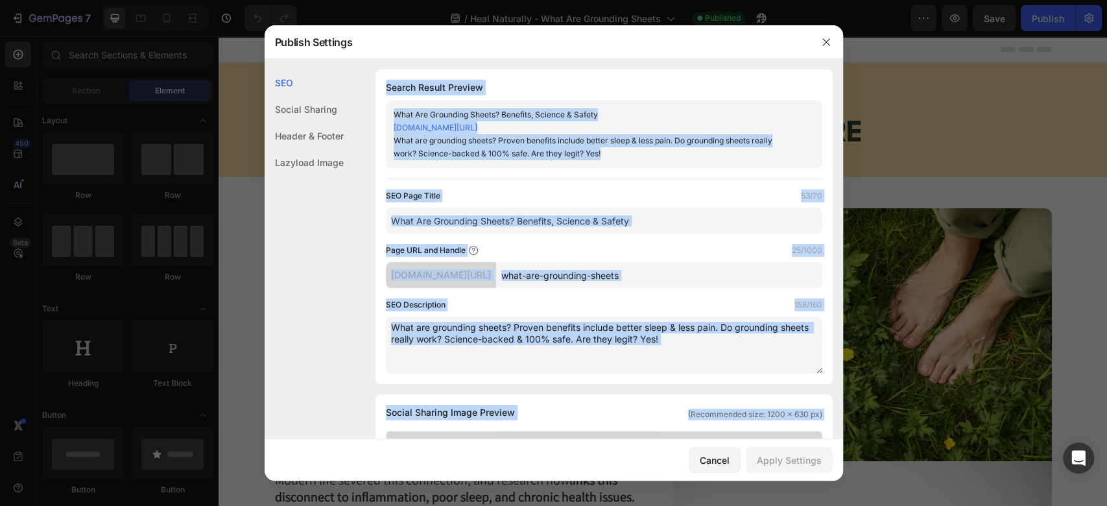
click at [578, 65] on div "SEO Social Sharing Header & Footer Lazyload Image SEO Search Result Preview Wha…" at bounding box center [554, 249] width 578 height 380
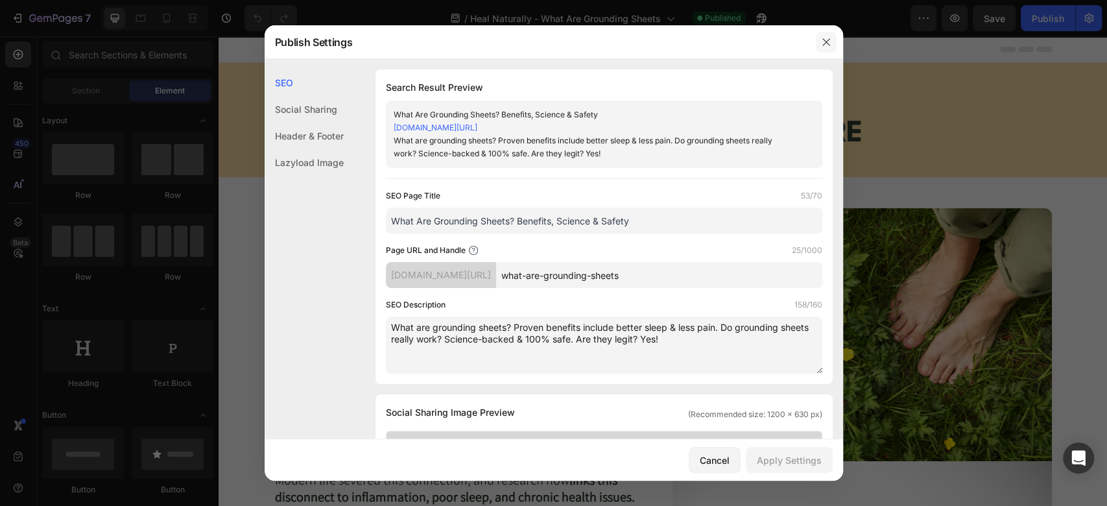
click at [827, 49] on button "button" at bounding box center [826, 42] width 21 height 21
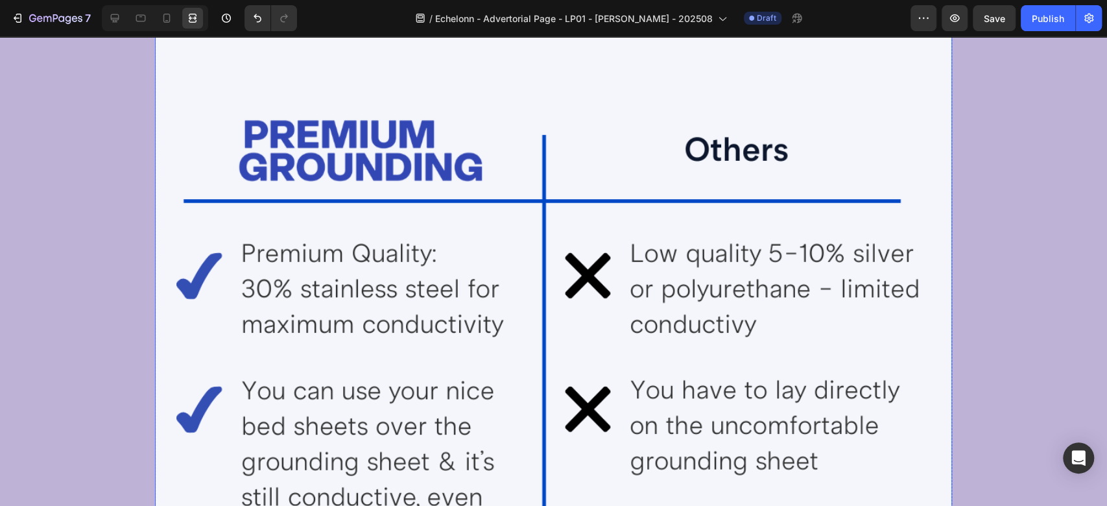
scroll to position [3602, 0]
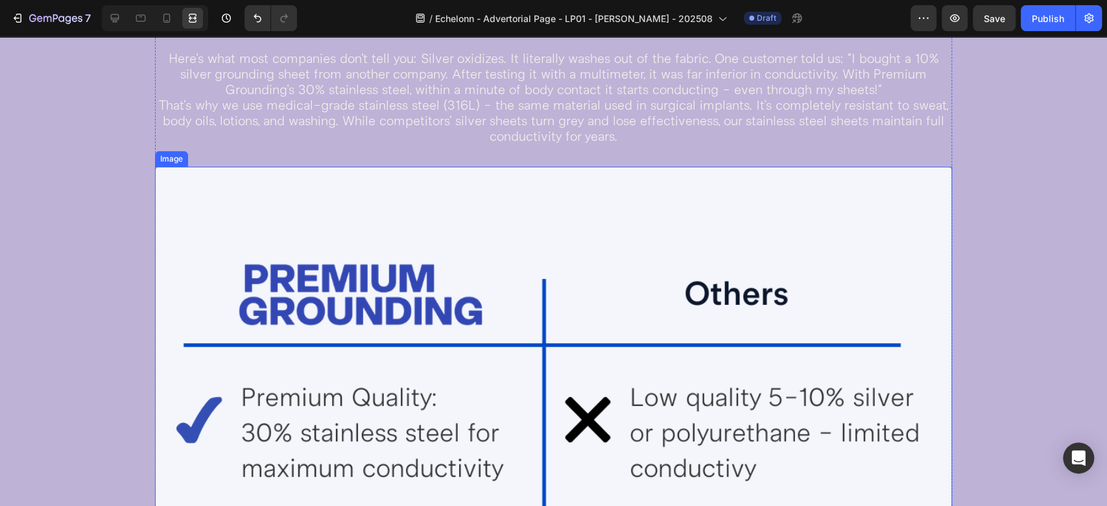
click at [111, 23] on icon at bounding box center [114, 18] width 13 height 13
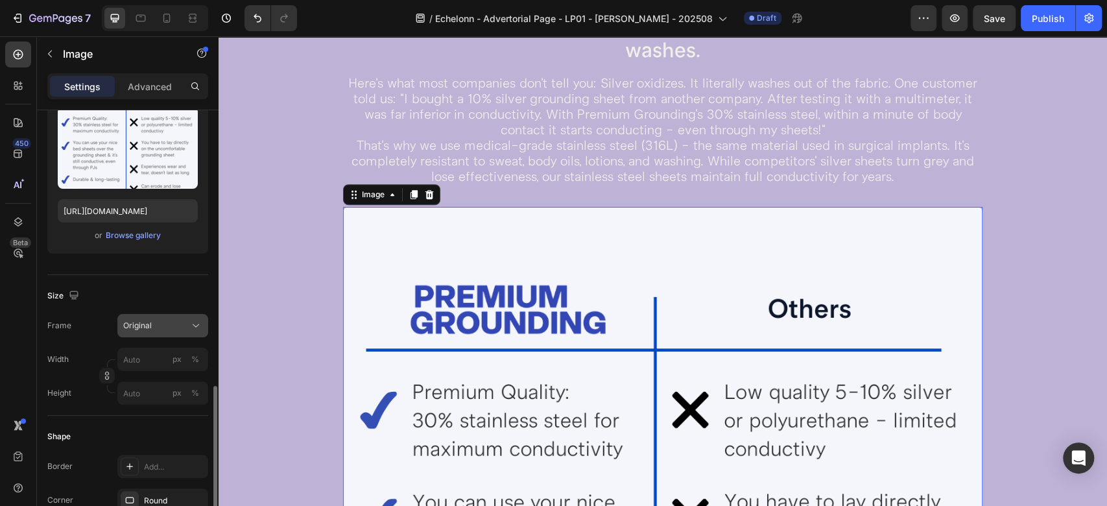
scroll to position [288, 0]
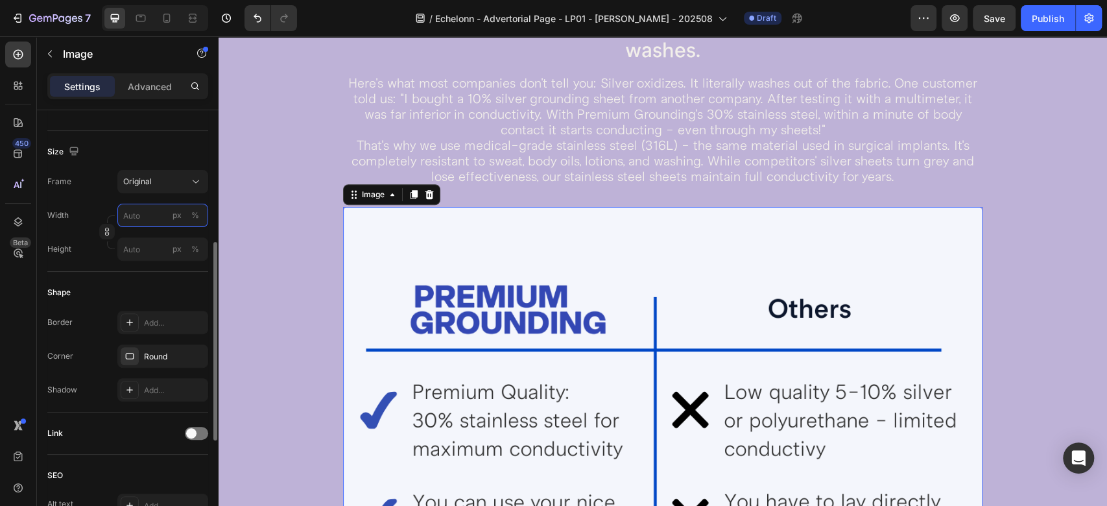
click at [138, 218] on input "px %" at bounding box center [162, 215] width 91 height 23
click at [136, 235] on div "Full 100%" at bounding box center [150, 245] width 106 height 23
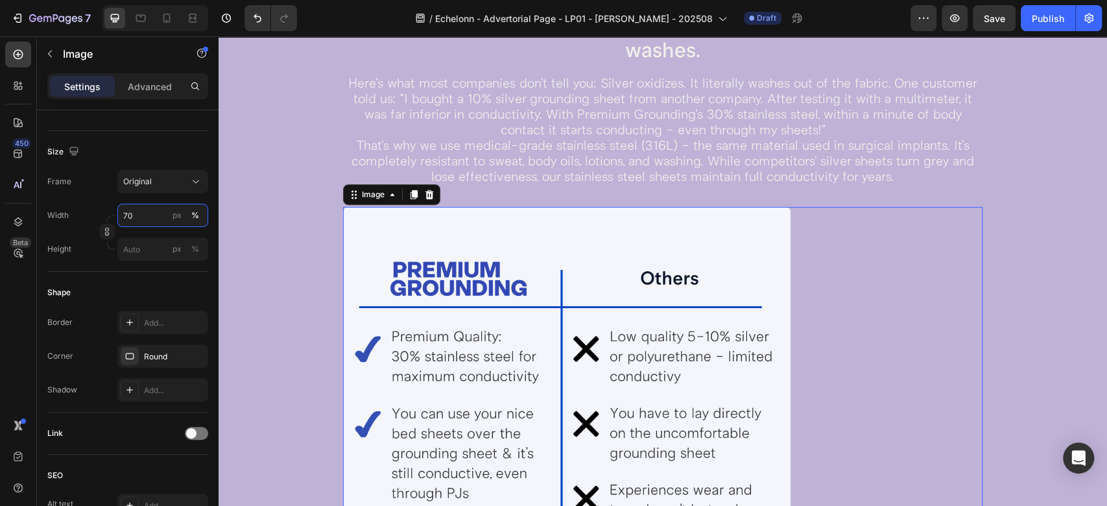
scroll to position [512, 0]
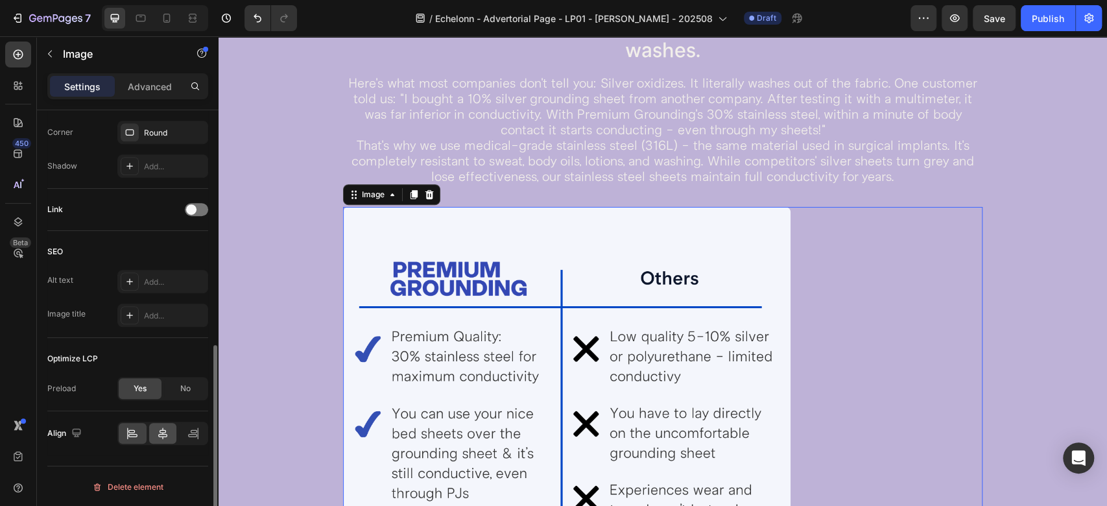
type input "70"
click at [154, 434] on div at bounding box center [163, 433] width 28 height 21
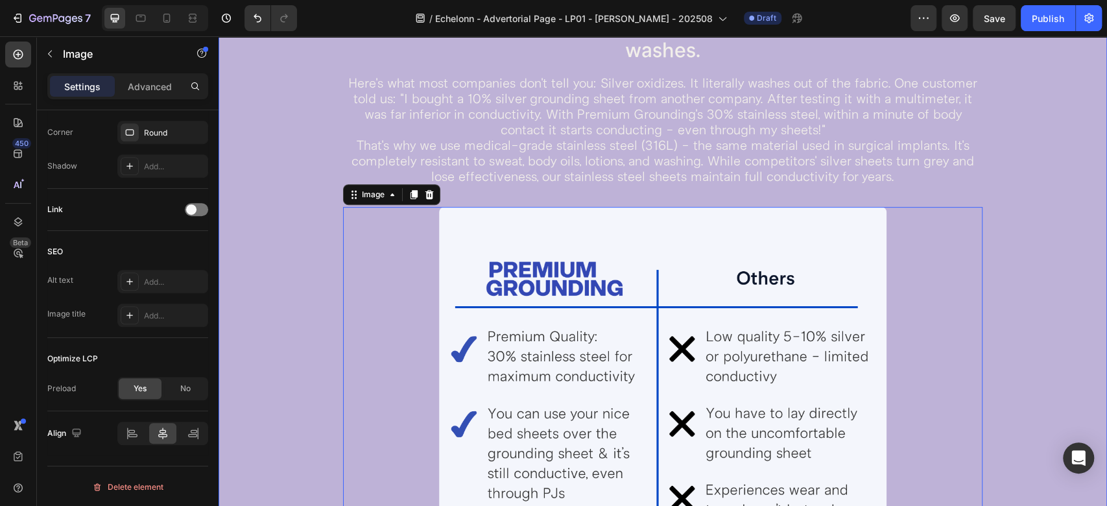
click at [288, 204] on div "WARNING: Not All Grounding Sheets Are Created Equal Heading The #1 mistake peop…" at bounding box center [663, 332] width 800 height 868
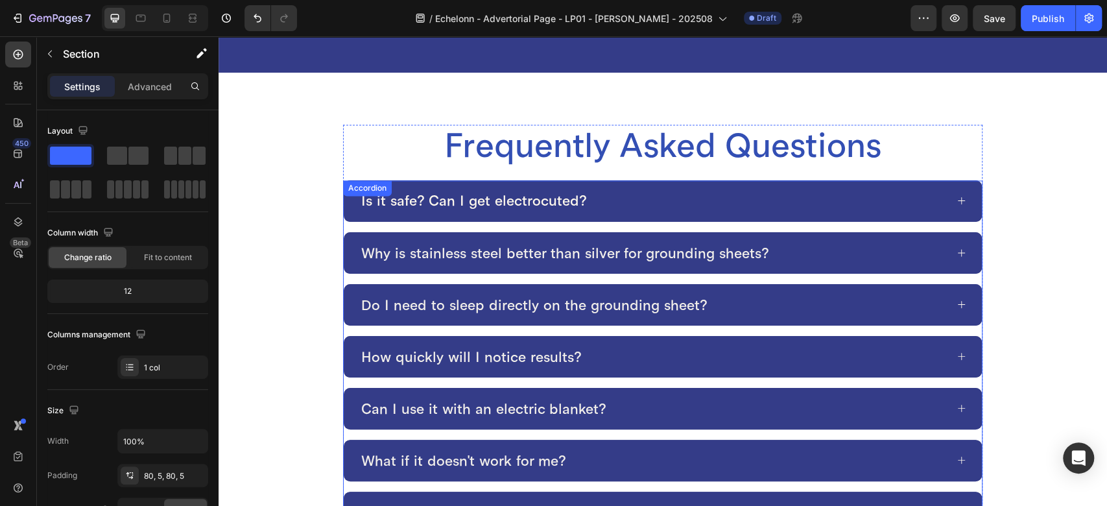
scroll to position [4455, 0]
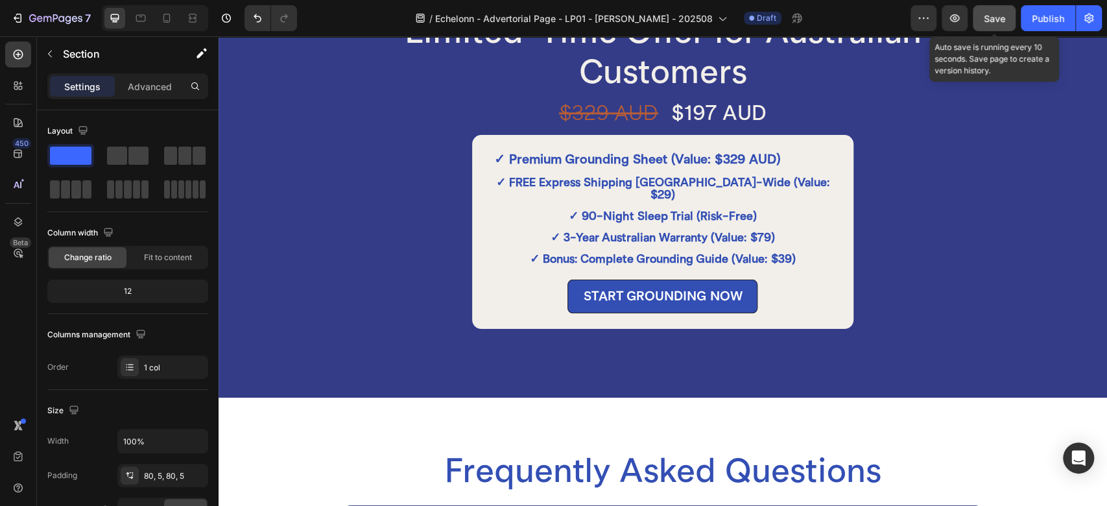
click at [991, 29] on button "Save" at bounding box center [994, 18] width 43 height 26
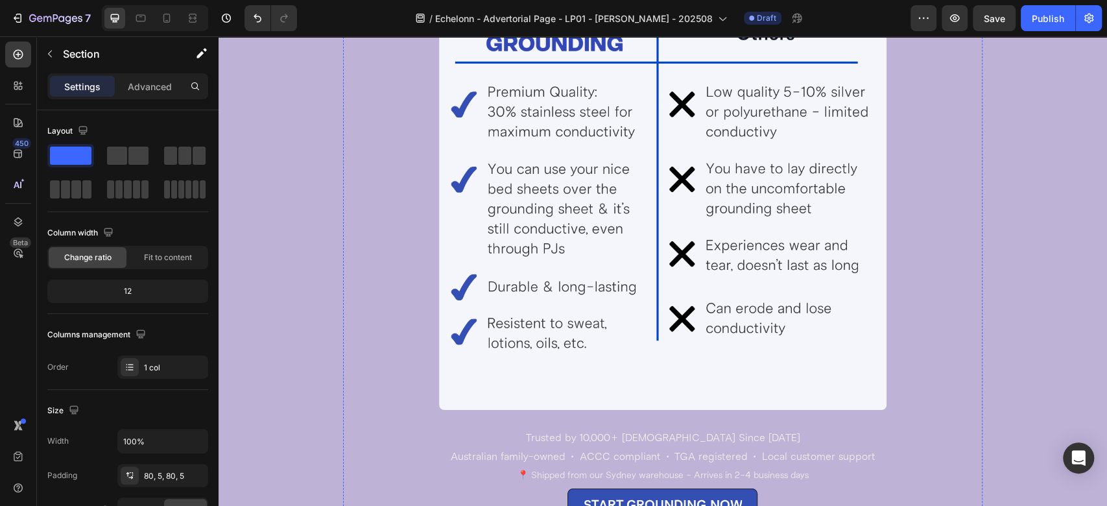
scroll to position [4035, 0]
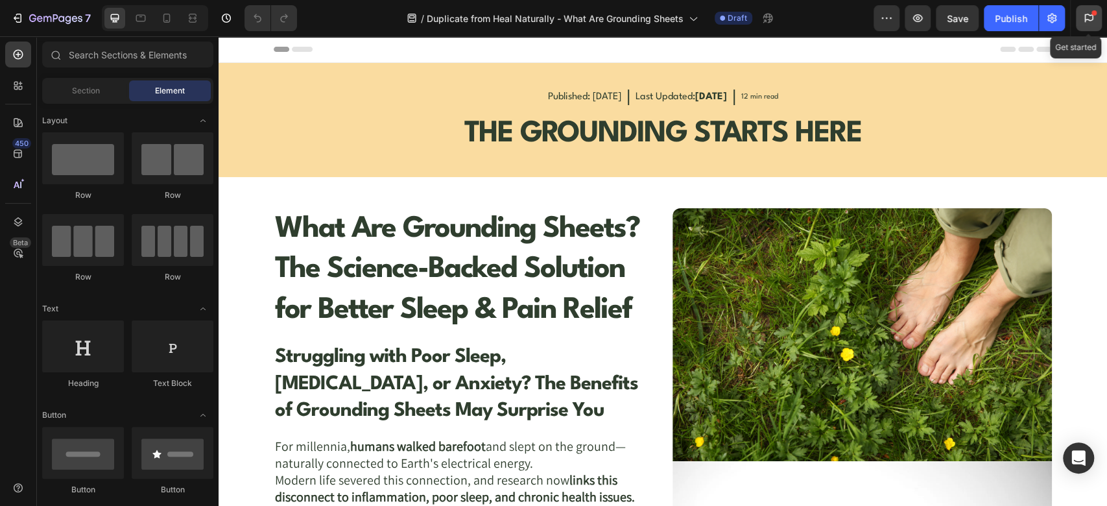
click at [1092, 19] on icon at bounding box center [1089, 18] width 8 height 8
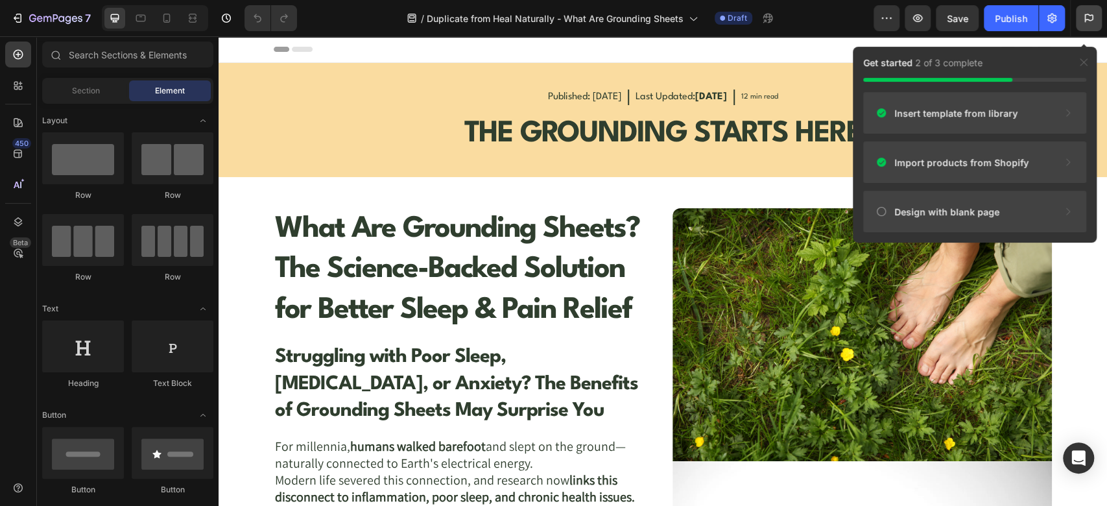
click at [1087, 21] on icon at bounding box center [1088, 18] width 13 height 13
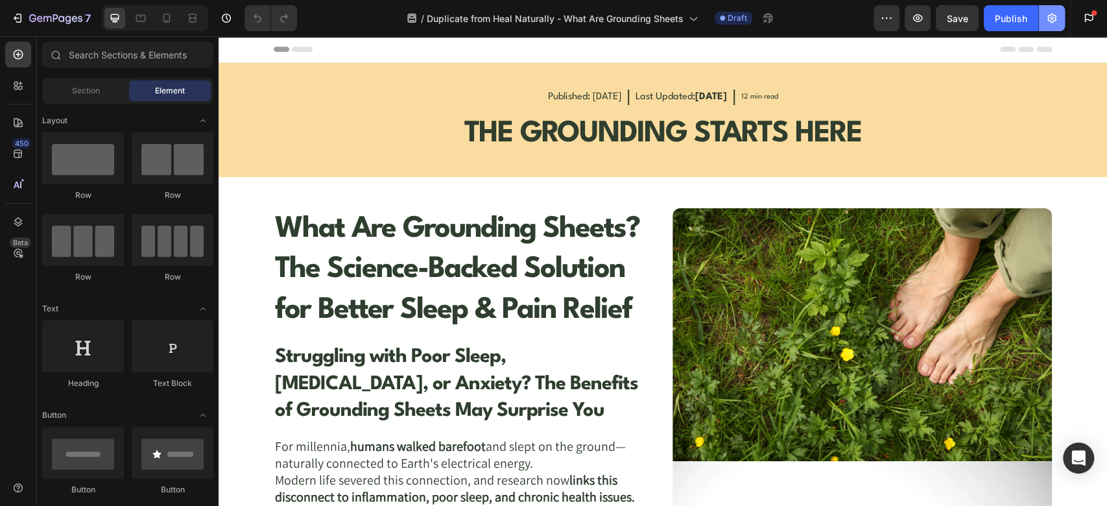
click at [1045, 17] on icon "button" at bounding box center [1051, 18] width 13 height 13
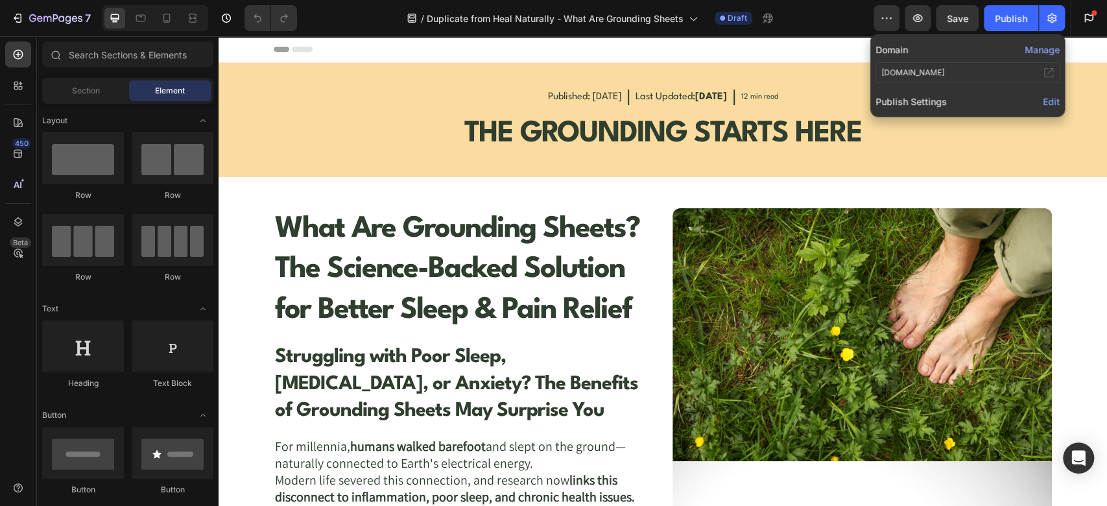
click at [1051, 70] on icon at bounding box center [1048, 72] width 10 height 10
click at [960, 21] on span "Save" at bounding box center [957, 18] width 21 height 11
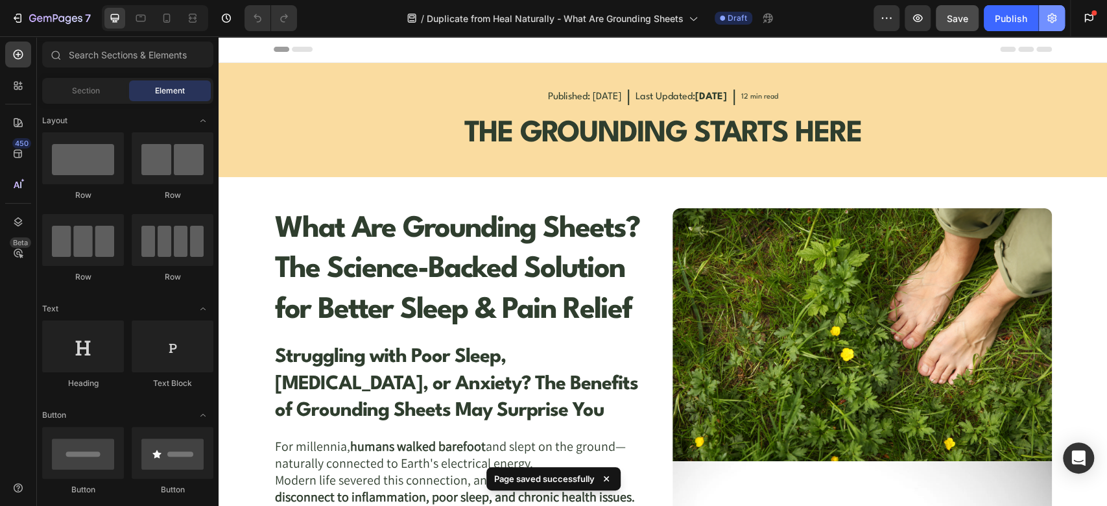
click at [1047, 18] on icon "button" at bounding box center [1051, 18] width 13 height 13
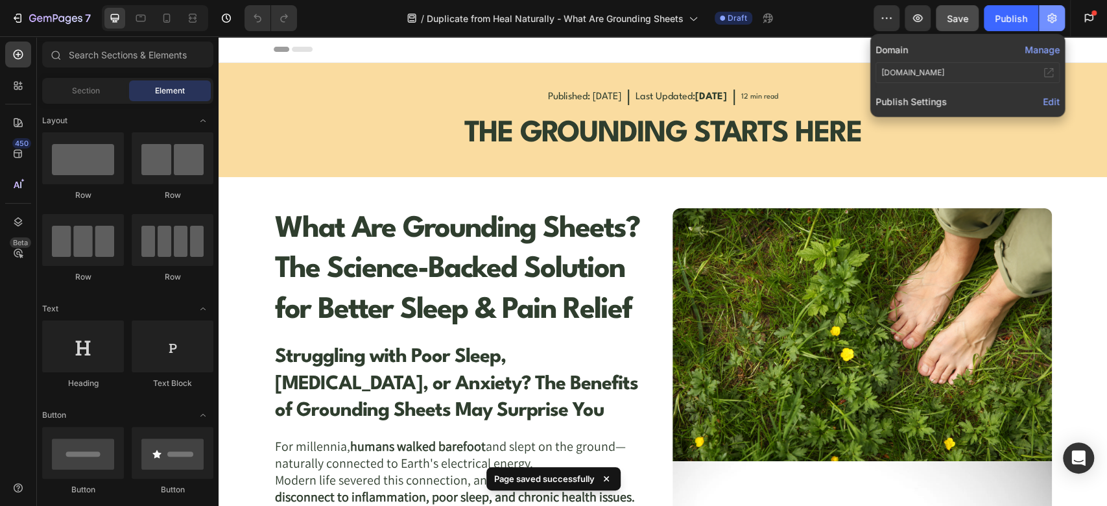
click at [1047, 18] on icon "button" at bounding box center [1051, 18] width 13 height 13
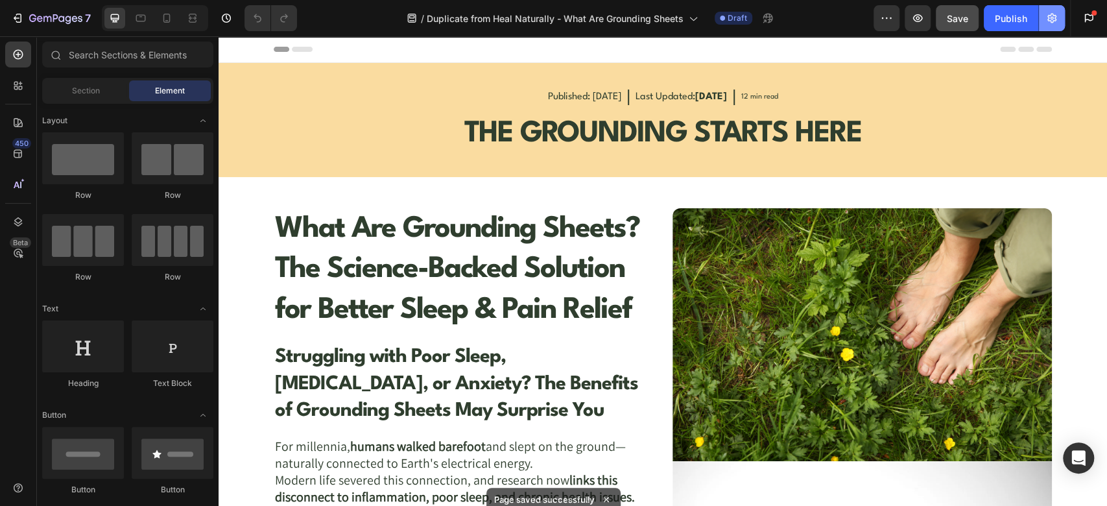
click at [1048, 18] on icon "button" at bounding box center [1051, 18] width 13 height 13
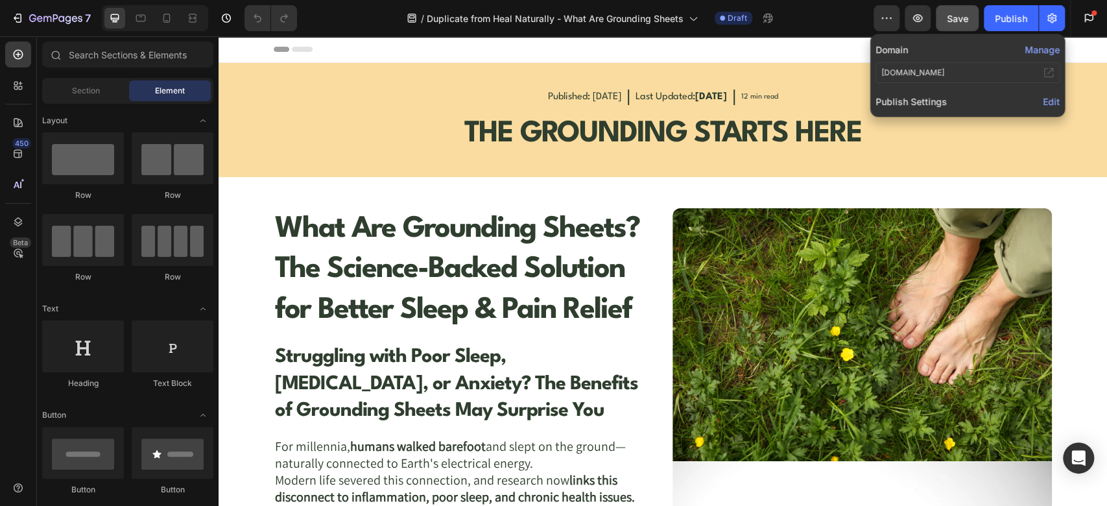
click at [1037, 51] on button "Manage" at bounding box center [1042, 50] width 35 height 14
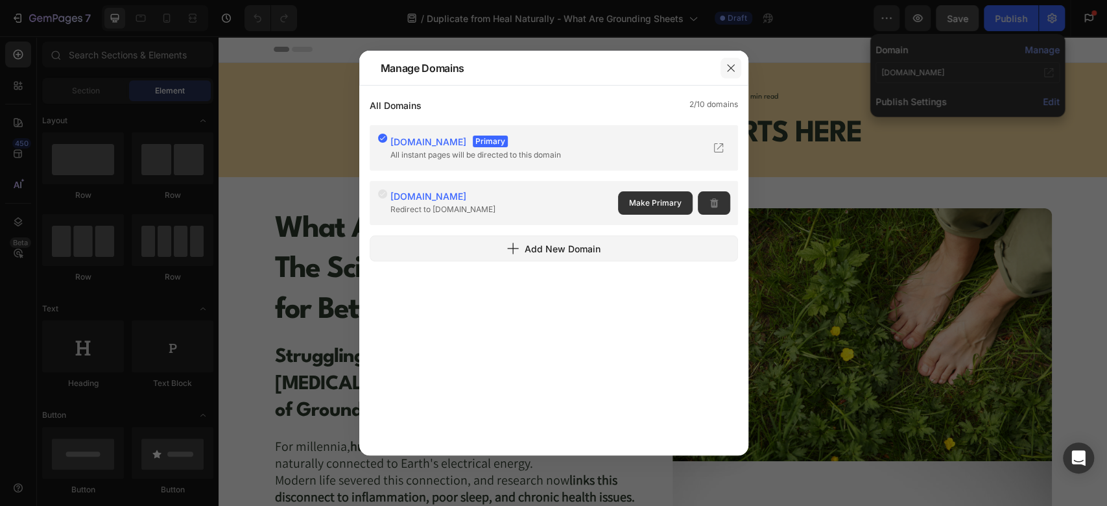
click at [731, 72] on icon "button" at bounding box center [731, 68] width 10 height 10
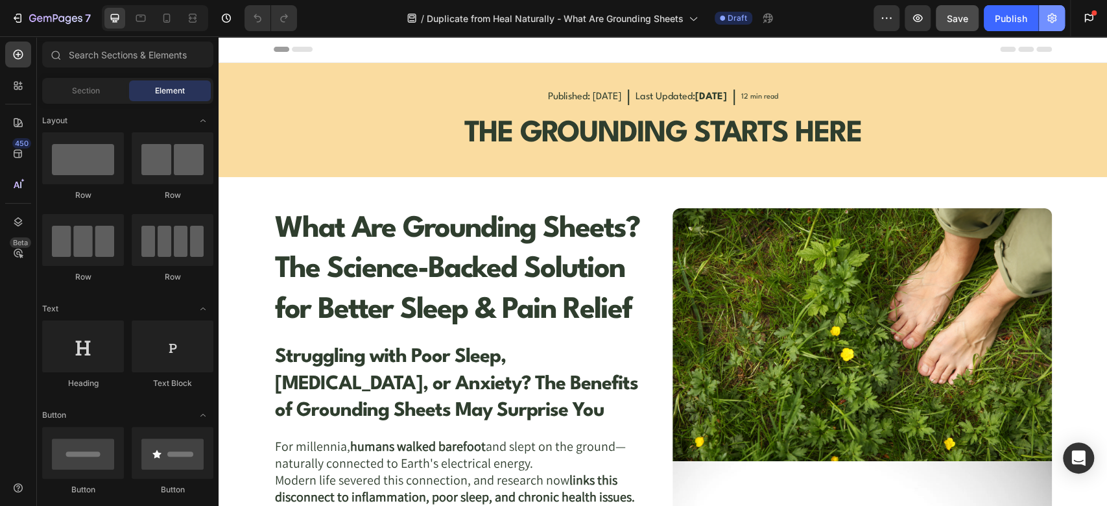
click at [1055, 28] on button "button" at bounding box center [1052, 18] width 26 height 26
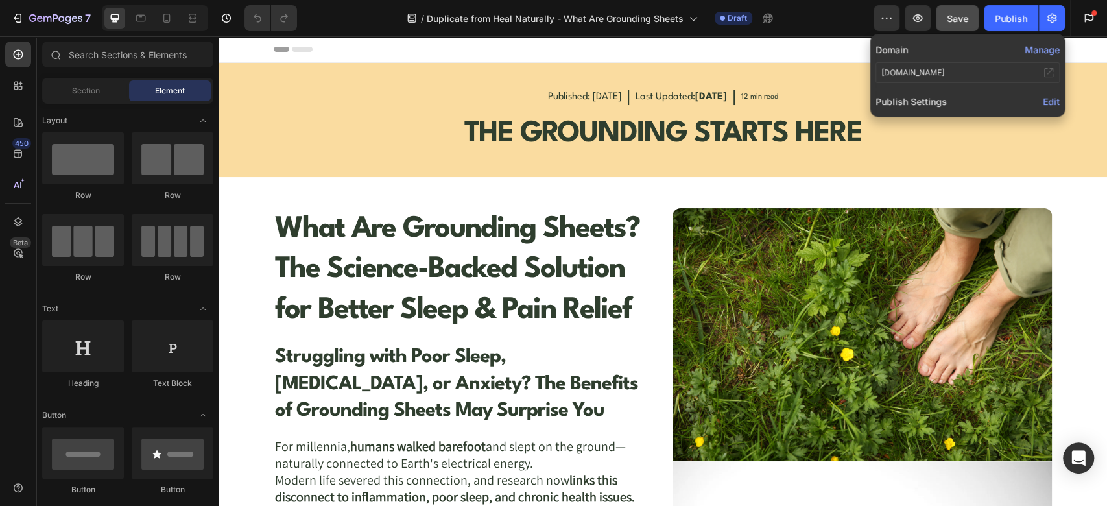
click at [1056, 104] on span "Edit" at bounding box center [1051, 101] width 17 height 11
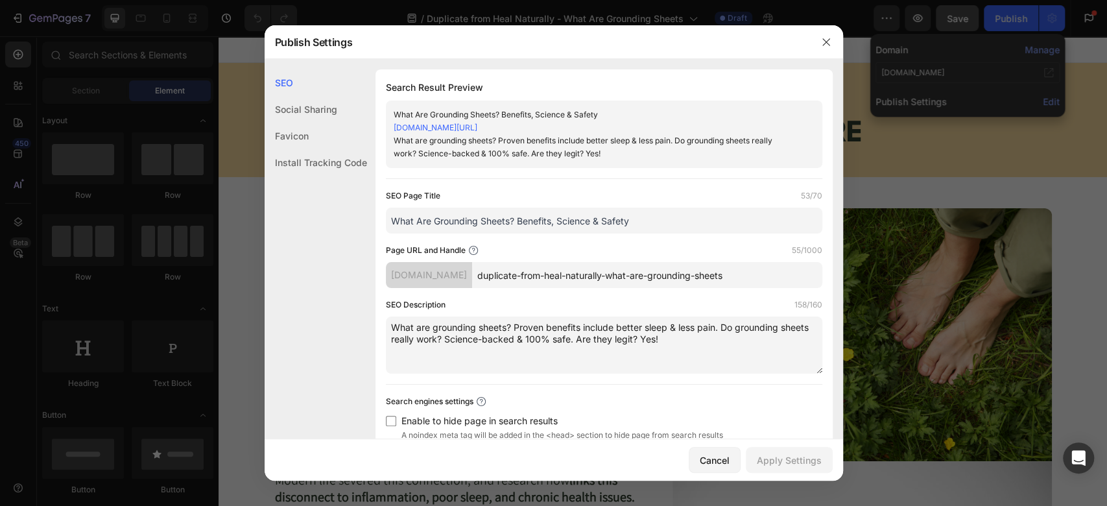
drag, startPoint x: 617, startPoint y: 274, endPoint x: 472, endPoint y: 271, distance: 145.3
click at [472, 271] on div "[DOMAIN_NAME] duplicate-from-heal-naturally-what-are-grounding-sheets" at bounding box center [604, 275] width 436 height 26
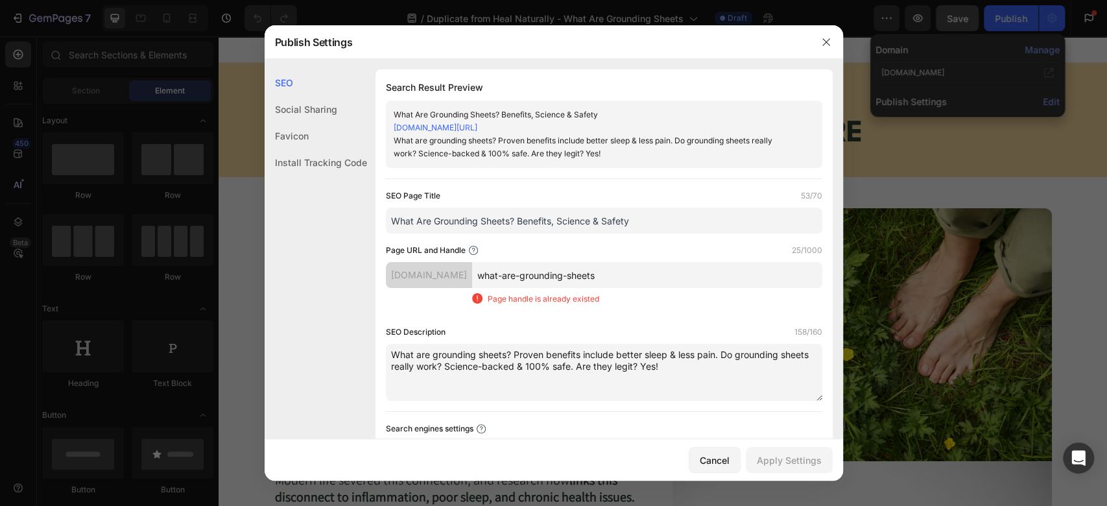
type input "duplicate-from-heal-naturally-what-are-grounding-sheets"
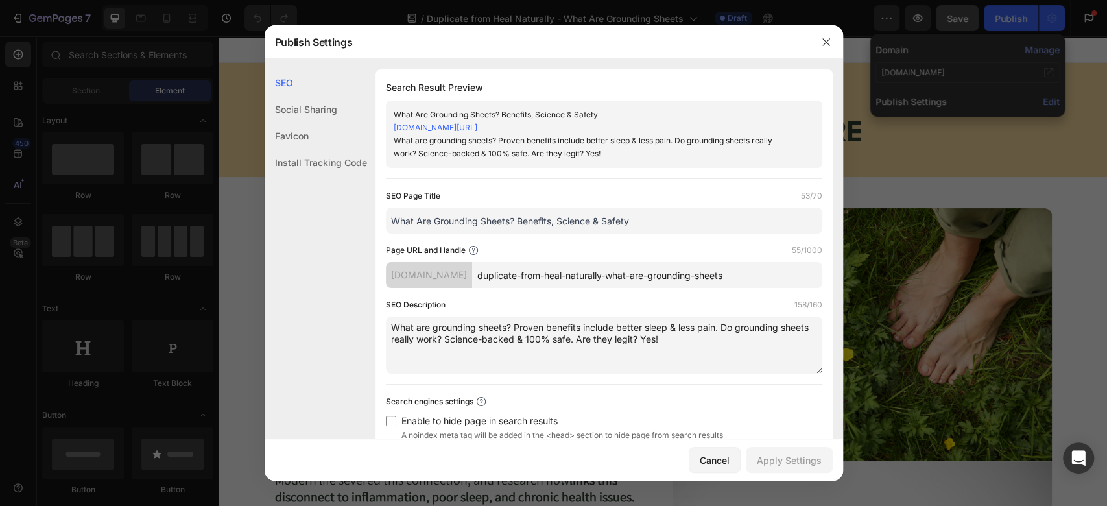
click at [613, 244] on div "Page URL and Handle 55/1000" at bounding box center [604, 250] width 436 height 13
click at [820, 32] on button "button" at bounding box center [826, 42] width 21 height 21
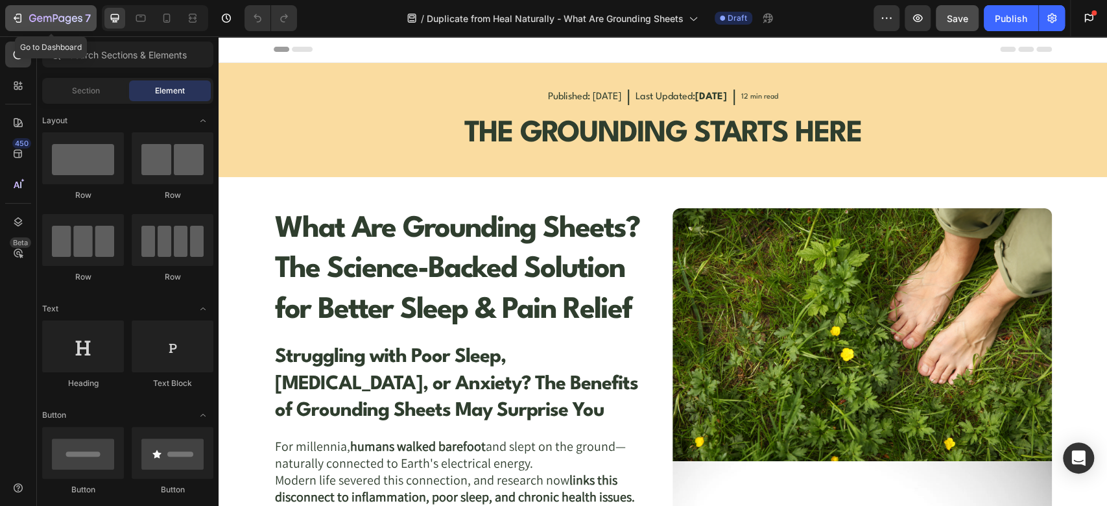
click at [53, 23] on icon "button" at bounding box center [55, 19] width 53 height 11
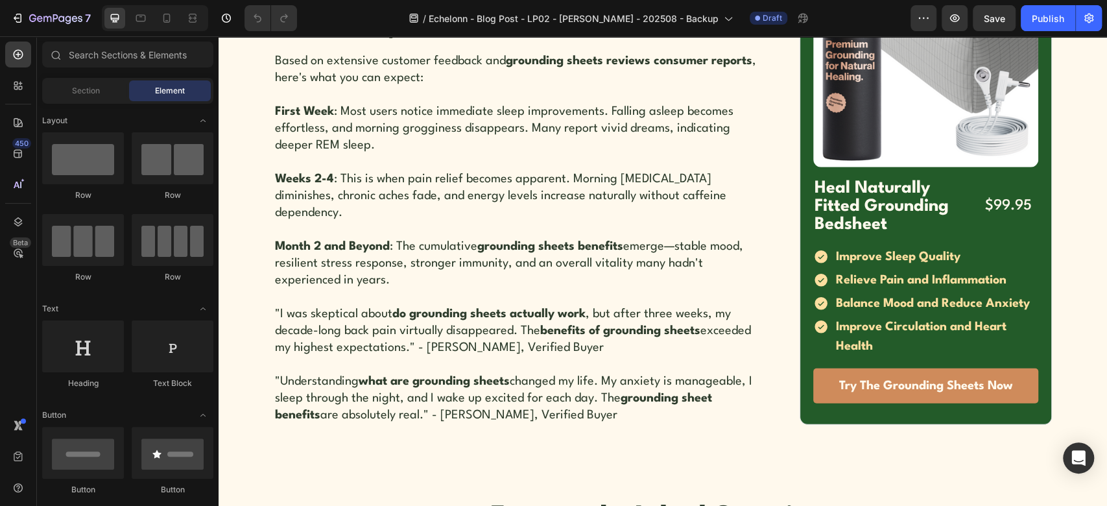
scroll to position [5440, 0]
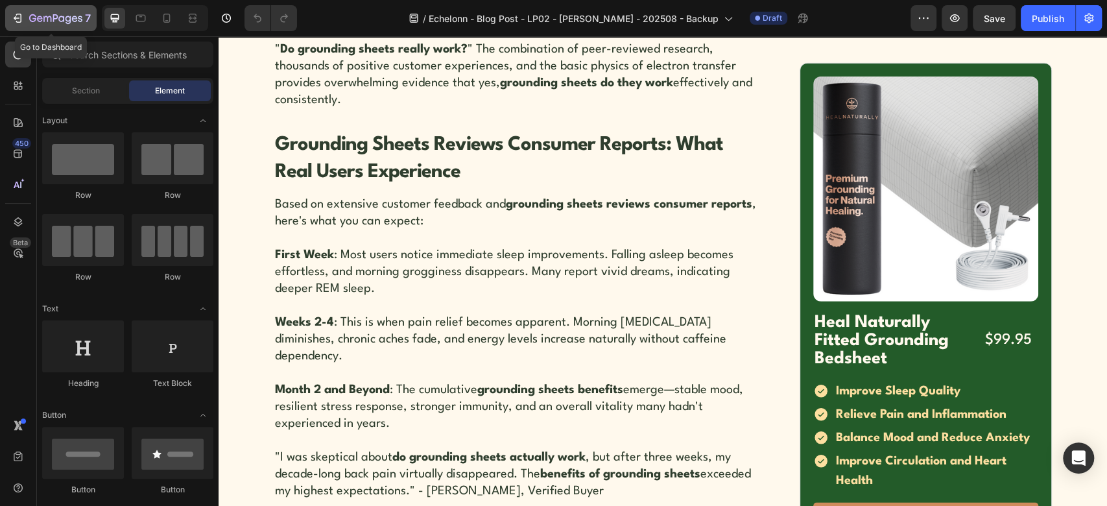
click at [21, 25] on div "7" at bounding box center [51, 18] width 80 height 16
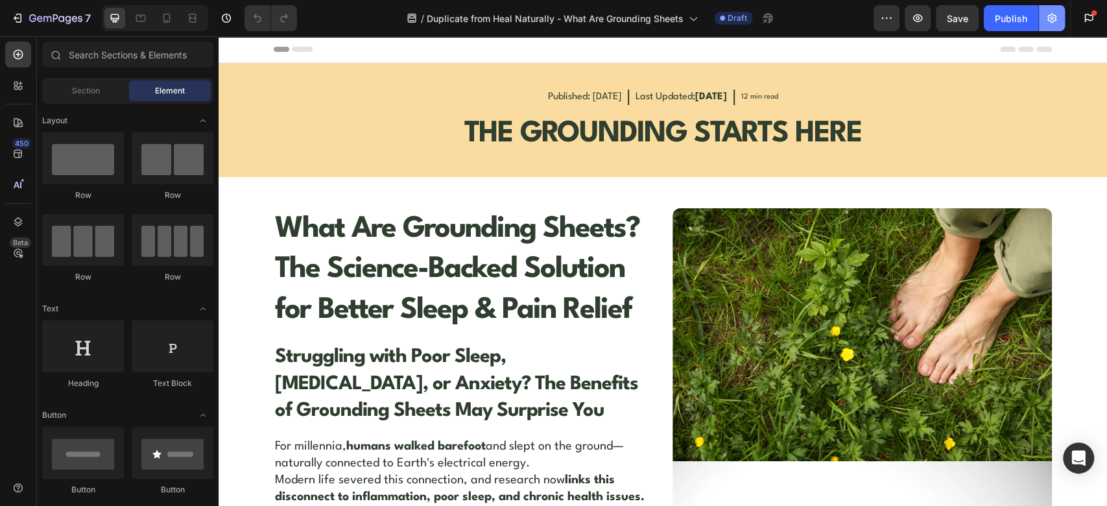
click at [1055, 12] on icon "button" at bounding box center [1051, 18] width 13 height 13
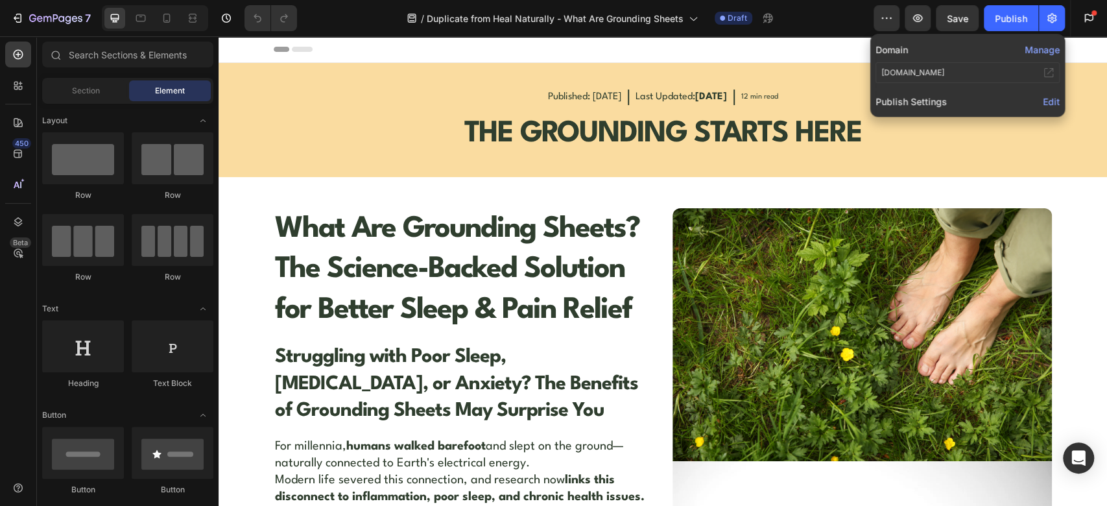
click at [1040, 49] on button "Manage" at bounding box center [1042, 50] width 35 height 14
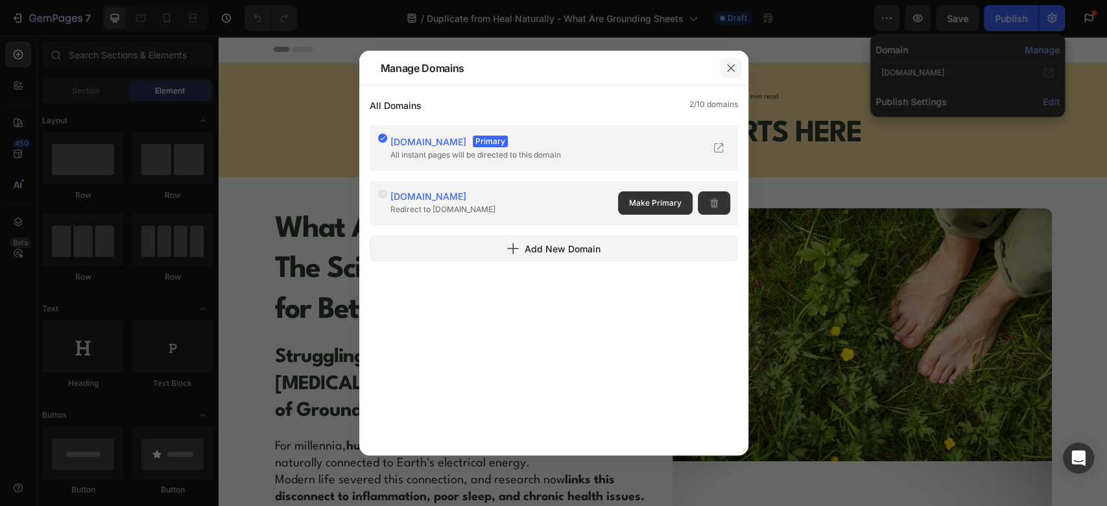
click at [727, 64] on icon "button" at bounding box center [731, 68] width 10 height 10
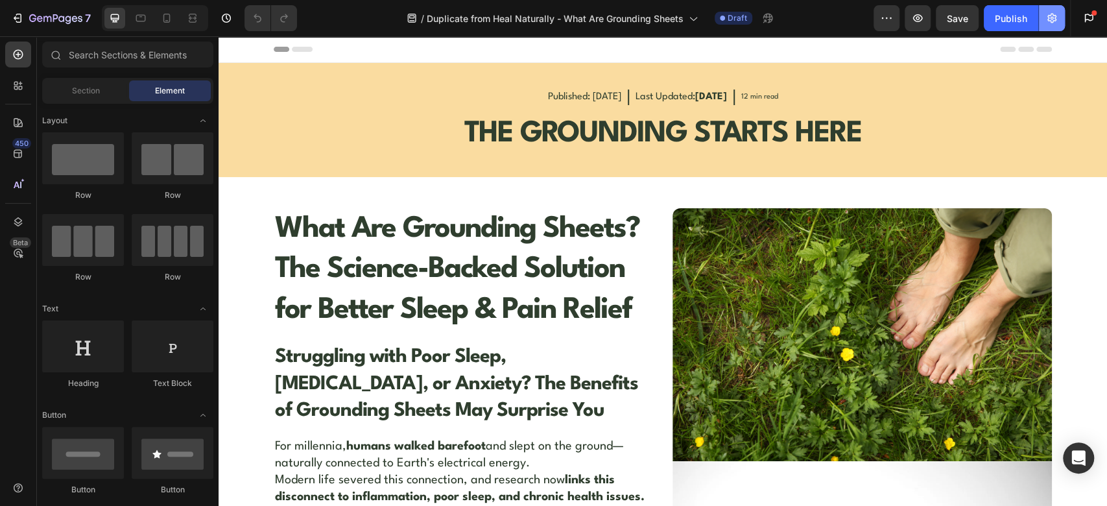
click at [1046, 29] on button "button" at bounding box center [1052, 18] width 26 height 26
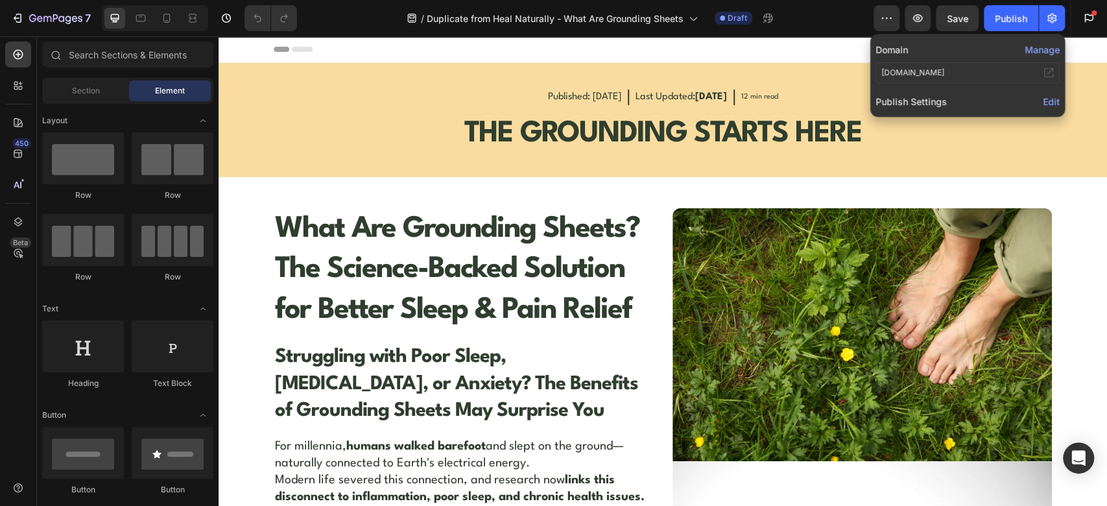
click at [1049, 102] on span "Edit" at bounding box center [1051, 101] width 17 height 11
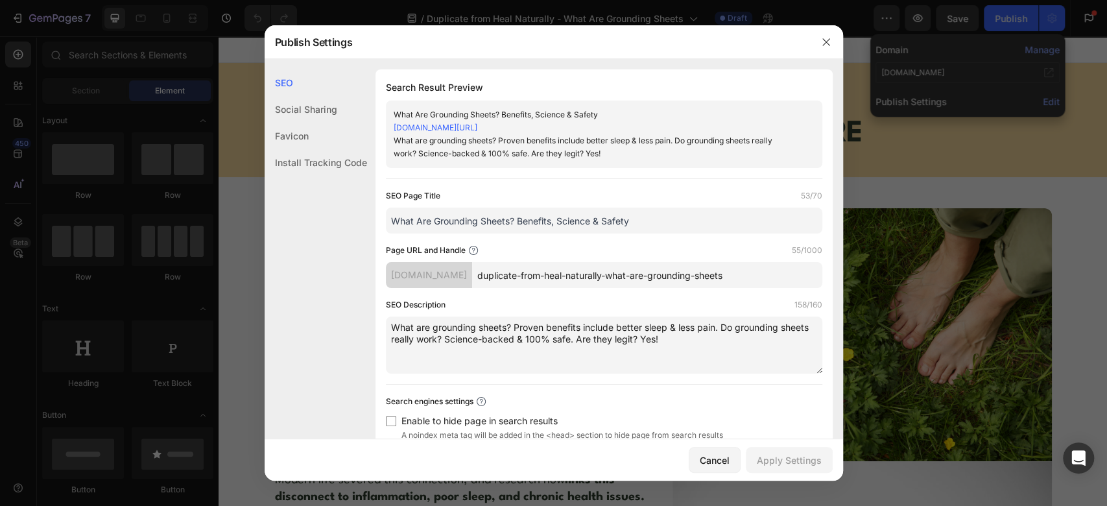
click at [335, 303] on div "SEO Social Sharing Favicon Install Tracking Code" at bounding box center [316, 296] width 102 height 455
drag, startPoint x: 619, startPoint y: 273, endPoint x: 743, endPoint y: 272, distance: 124.5
click at [743, 272] on input "duplicate-from-heal-naturally-what-are-grounding-sheets" at bounding box center [647, 275] width 350 height 26
click at [825, 38] on icon "button" at bounding box center [826, 42] width 10 height 10
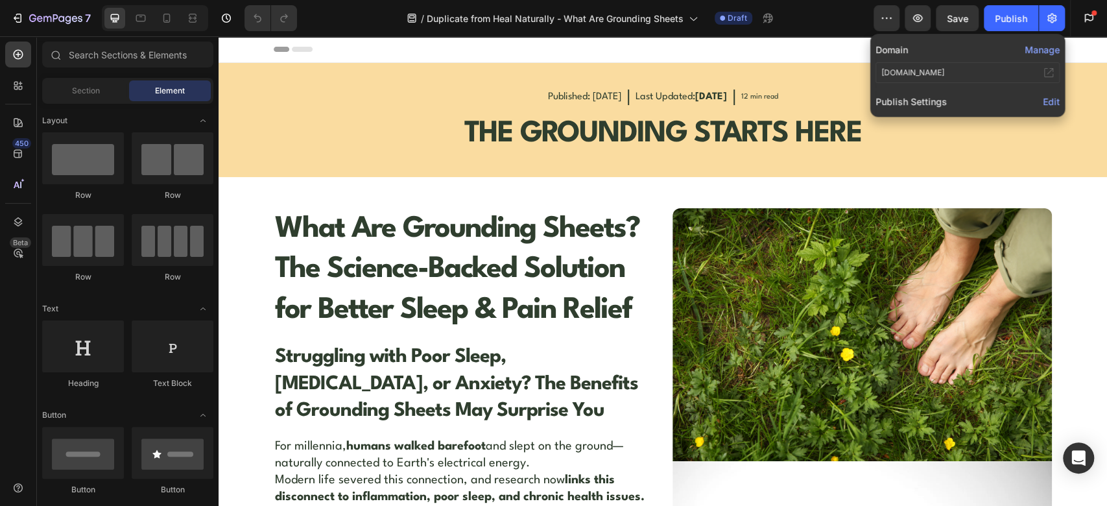
click at [799, 18] on div "/ Duplicate from Heal Naturally - What Are Grounding Sheets Draft" at bounding box center [590, 18] width 566 height 26
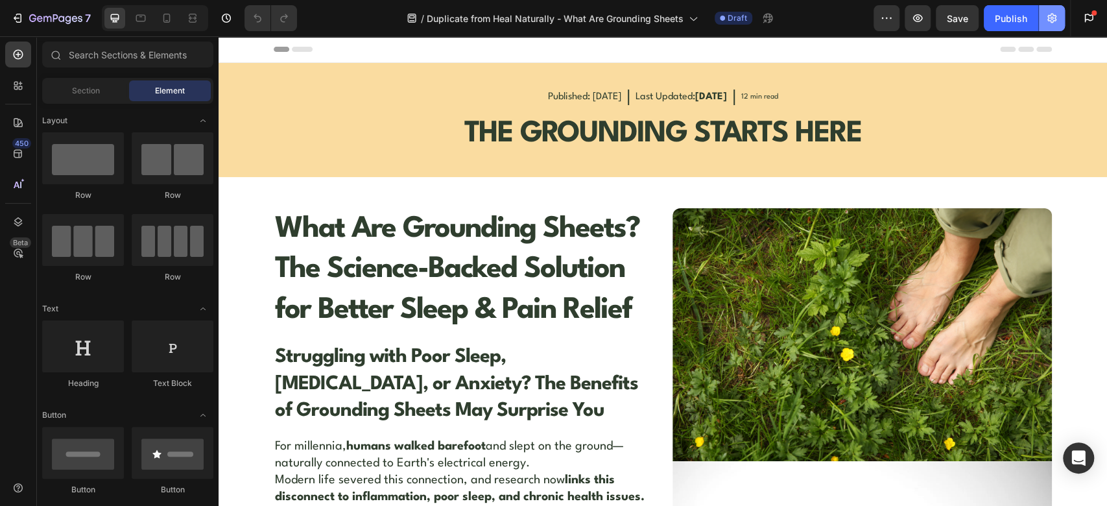
click at [1052, 23] on icon "button" at bounding box center [1051, 19] width 9 height 10
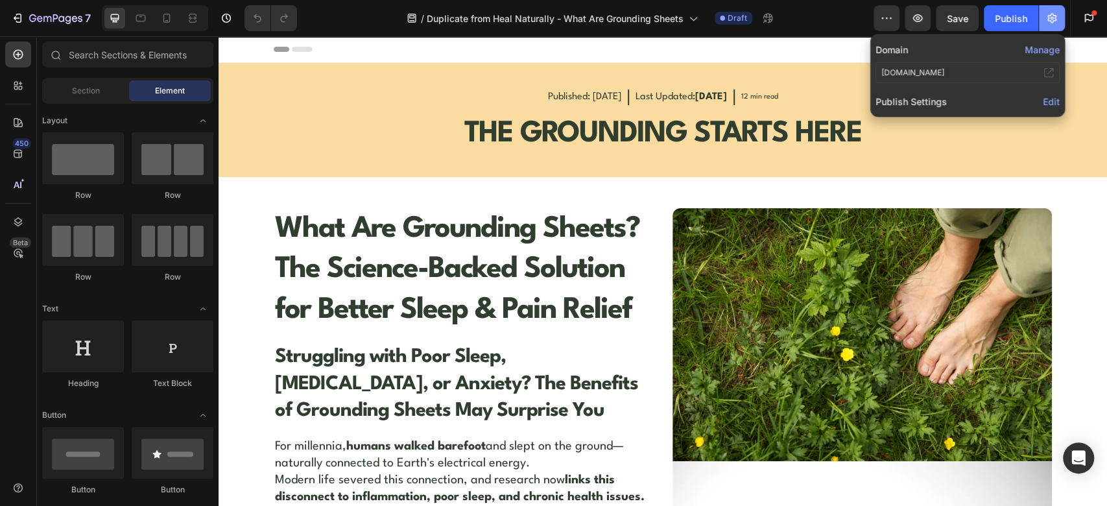
click at [1048, 25] on button "button" at bounding box center [1052, 18] width 26 height 26
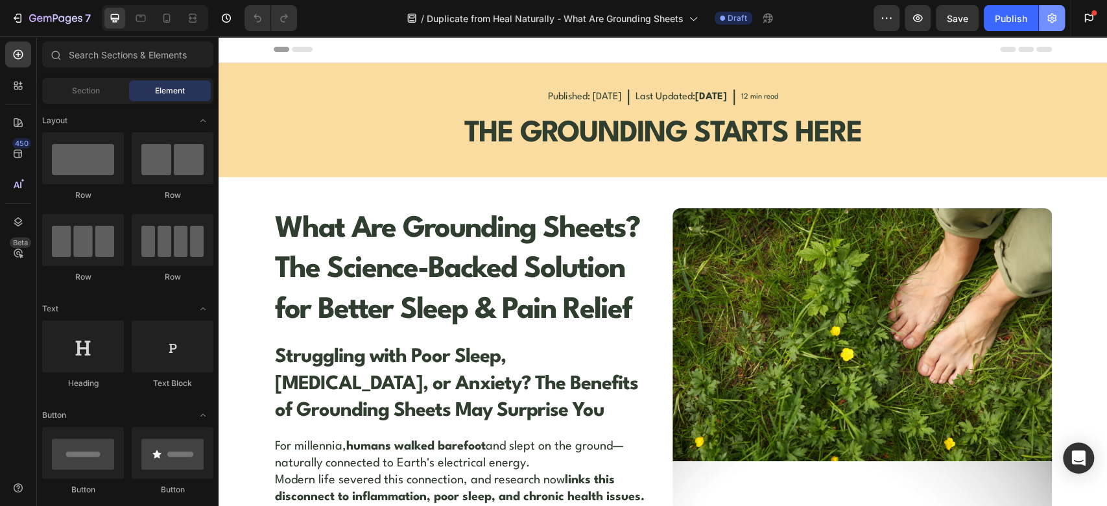
click at [1048, 25] on button "button" at bounding box center [1052, 18] width 26 height 26
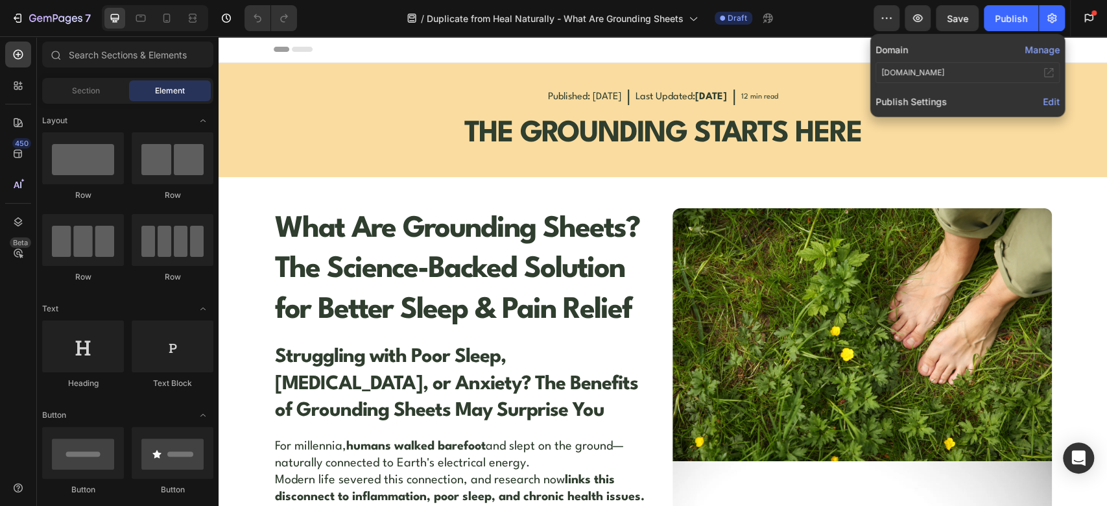
click at [1048, 96] on span "Edit" at bounding box center [1051, 101] width 17 height 11
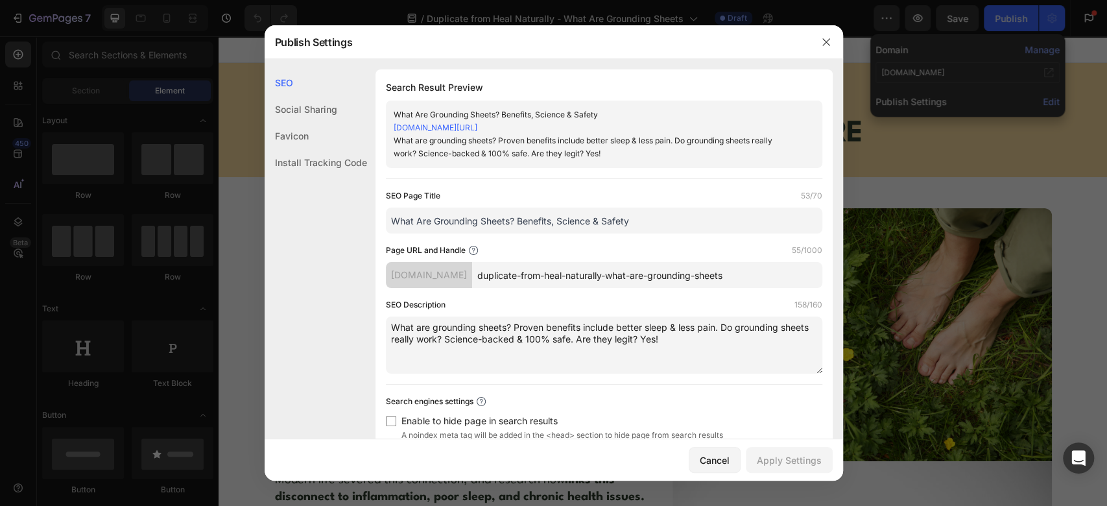
drag, startPoint x: 618, startPoint y: 275, endPoint x: 465, endPoint y: 270, distance: 153.1
click at [465, 270] on div "[DOMAIN_NAME] duplicate-from-heal-naturally-what-are-grounding-sheets" at bounding box center [604, 275] width 436 height 26
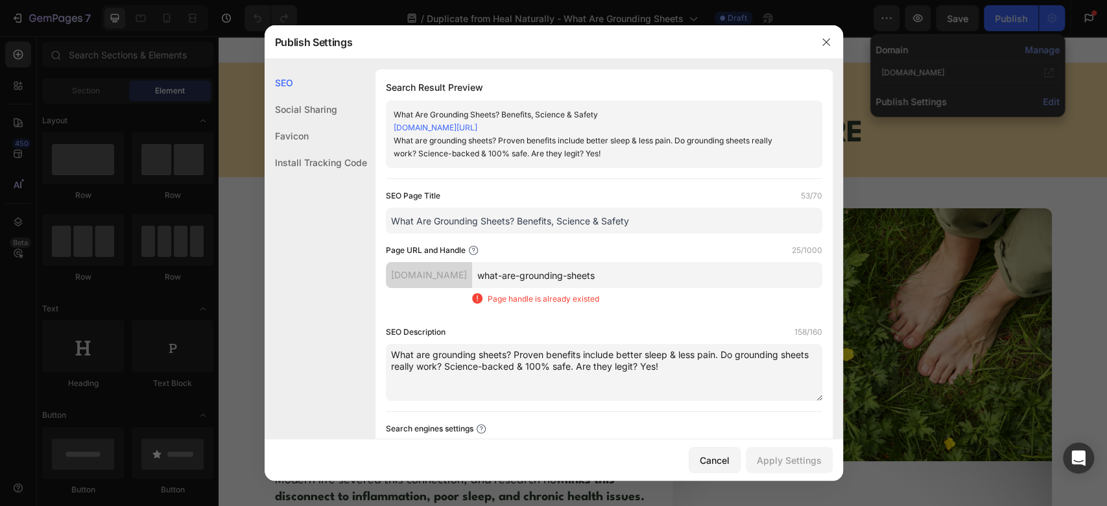
click at [379, 305] on div "Search Result Preview What Are Grounding Sheets? Benefits, Science & Safety [DO…" at bounding box center [603, 291] width 457 height 444
drag, startPoint x: 610, startPoint y: 278, endPoint x: 482, endPoint y: 263, distance: 128.6
click at [482, 263] on input "what-are-grounding-sheets" at bounding box center [647, 275] width 350 height 26
paste input "How do grounding sheets work"
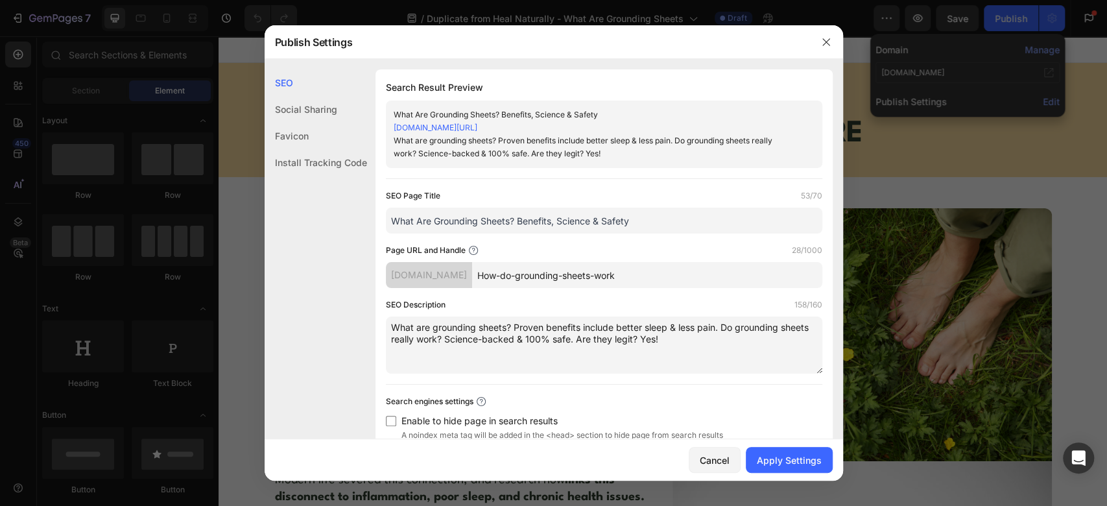
click at [494, 273] on input "How-do-grounding-sheets-work" at bounding box center [647, 275] width 350 height 26
type input "how-do-grounding-sheets-work"
click at [612, 246] on div "Page URL and Handle 28/1000" at bounding box center [604, 250] width 436 height 13
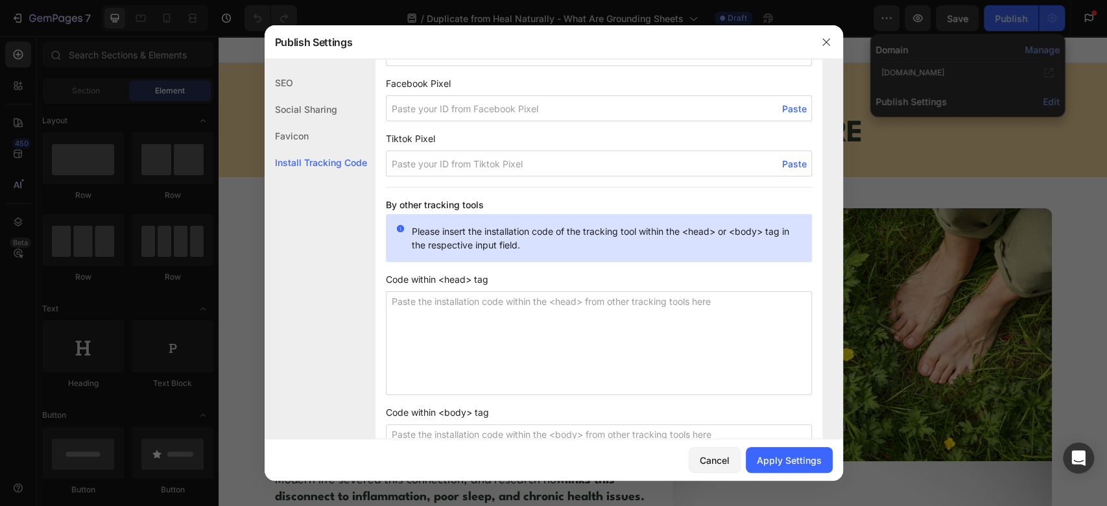
scroll to position [1127, 0]
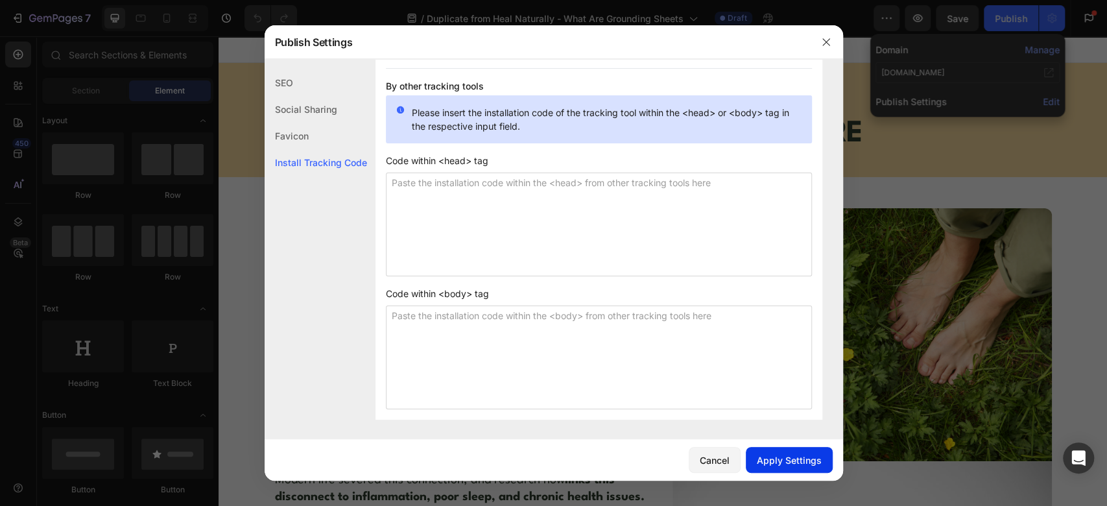
click at [804, 458] on div "Apply Settings" at bounding box center [789, 460] width 65 height 14
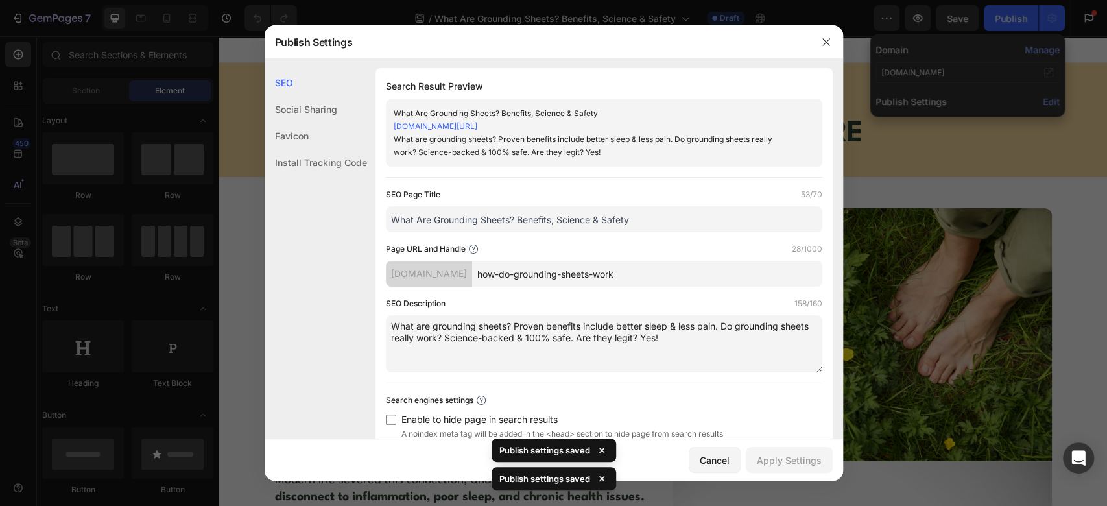
scroll to position [0, 0]
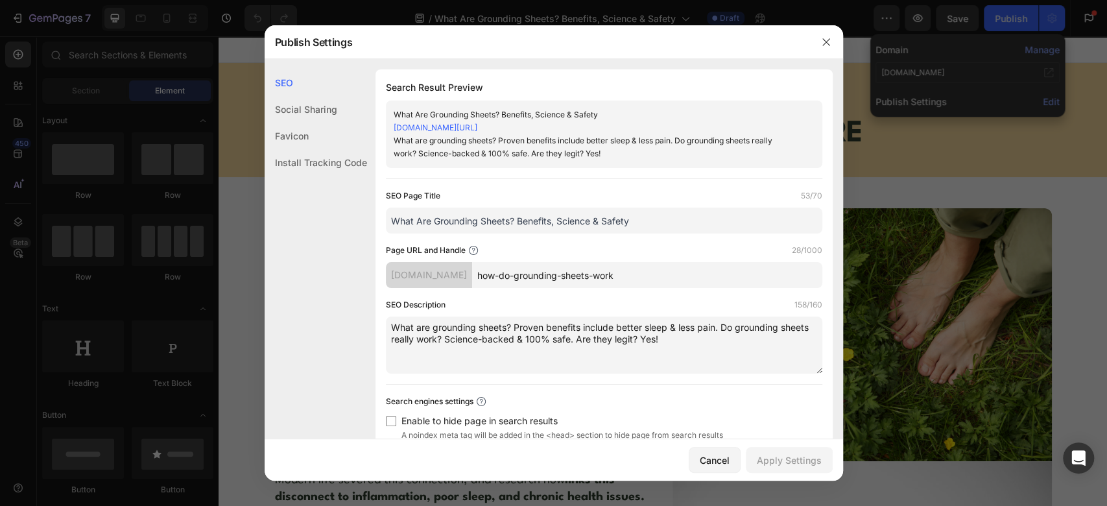
click at [319, 162] on div "Install Tracking Code" at bounding box center [316, 162] width 102 height 27
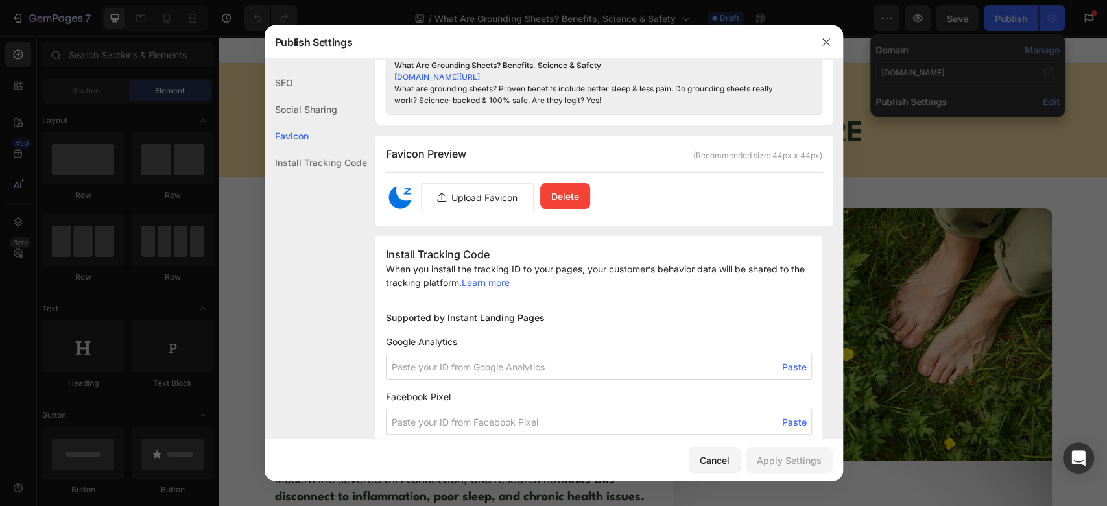
scroll to position [839, 0]
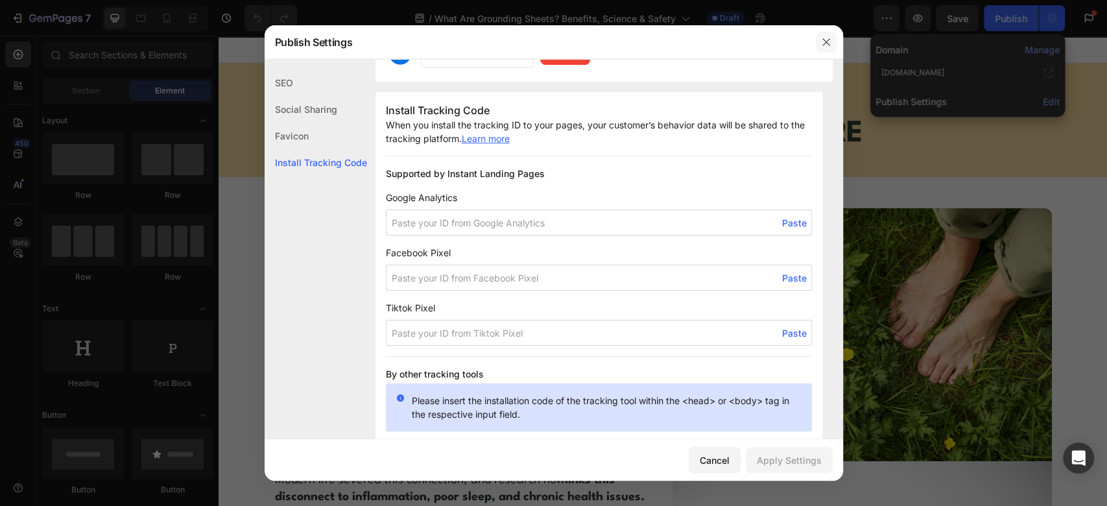
click at [829, 40] on icon "button" at bounding box center [826, 42] width 10 height 10
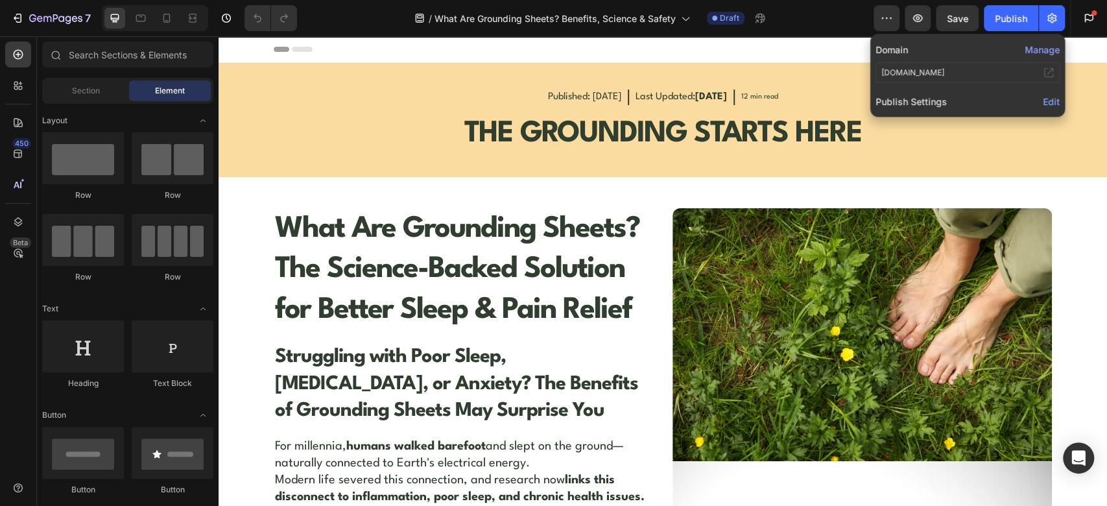
click at [1055, 101] on span "Edit" at bounding box center [1051, 101] width 17 height 11
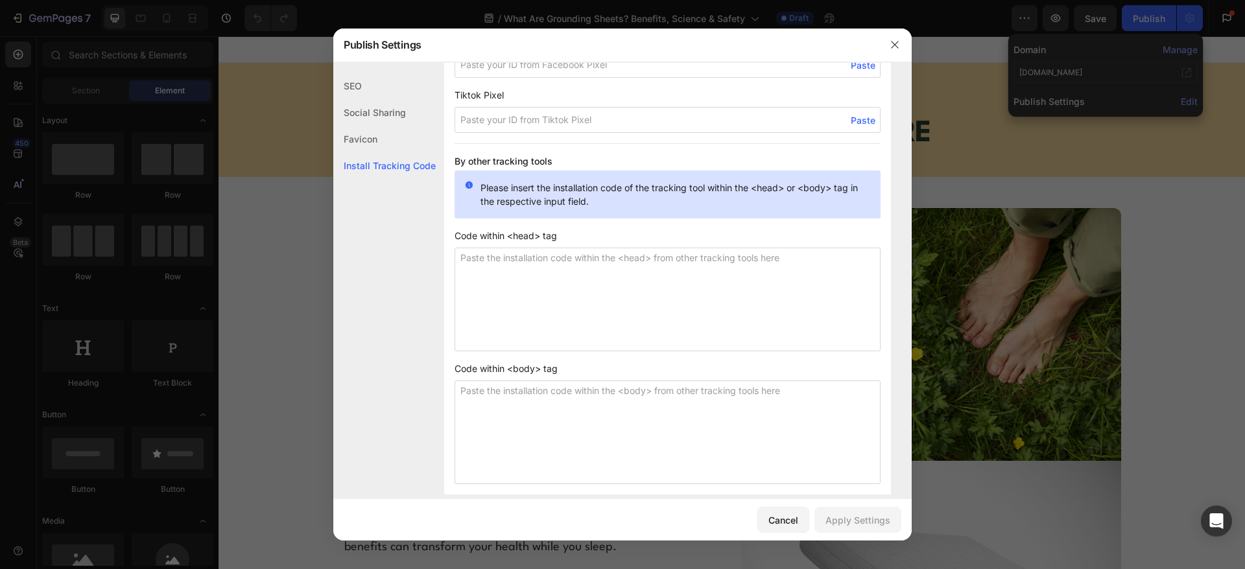
scroll to position [1071, 0]
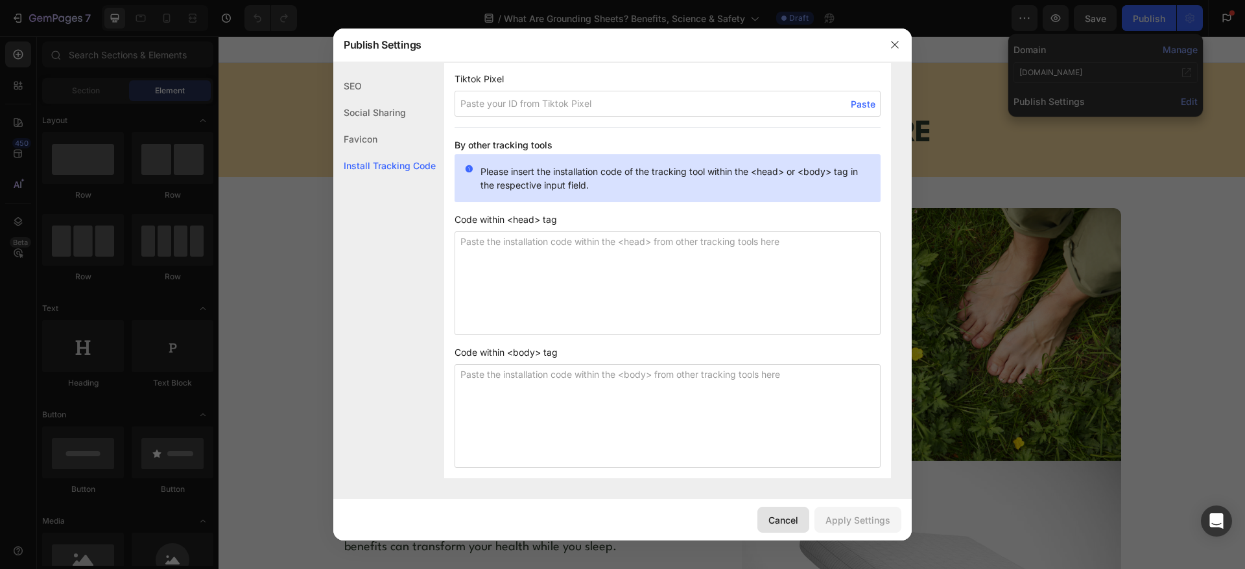
click at [779, 505] on div "Cancel" at bounding box center [783, 521] width 30 height 14
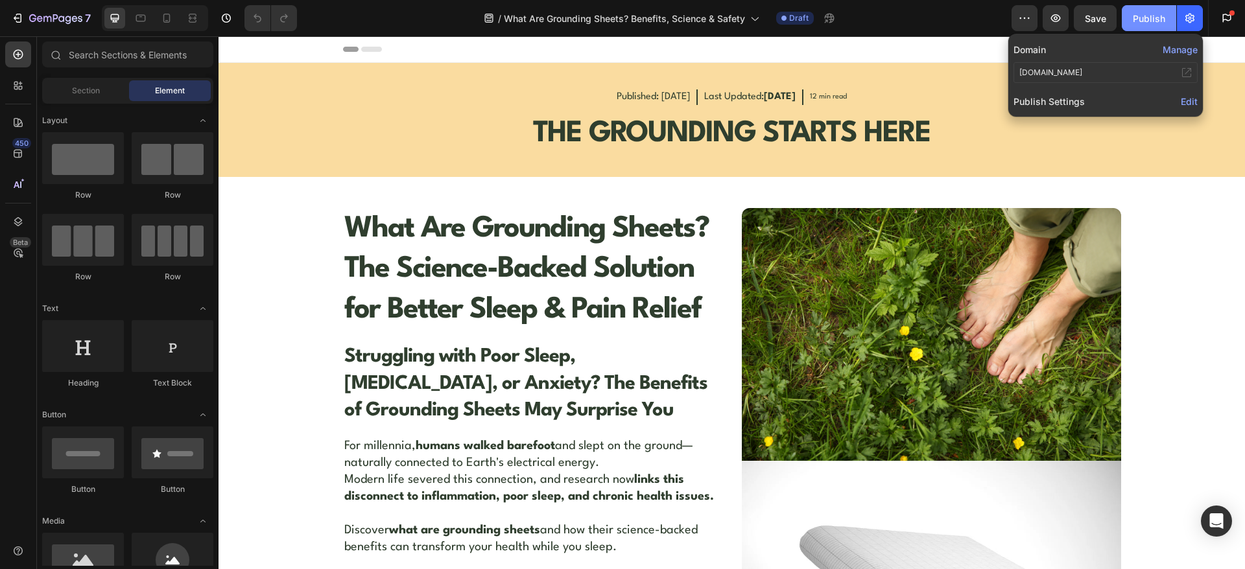
click at [1106, 15] on div "Publish" at bounding box center [1149, 19] width 32 height 14
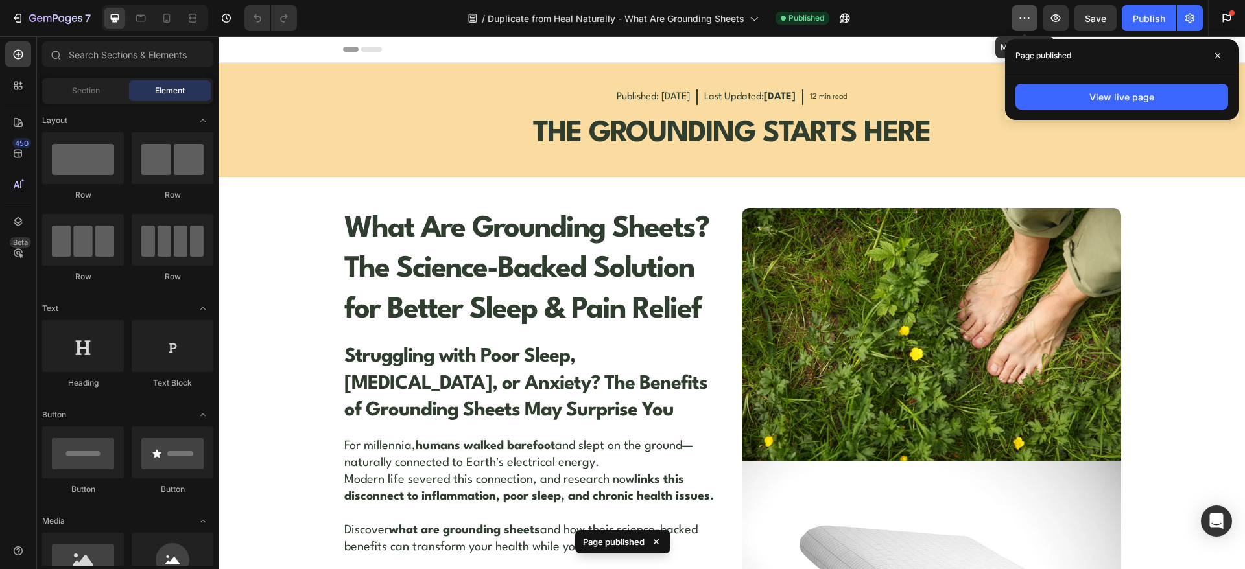
click at [1028, 16] on icon "button" at bounding box center [1024, 18] width 13 height 13
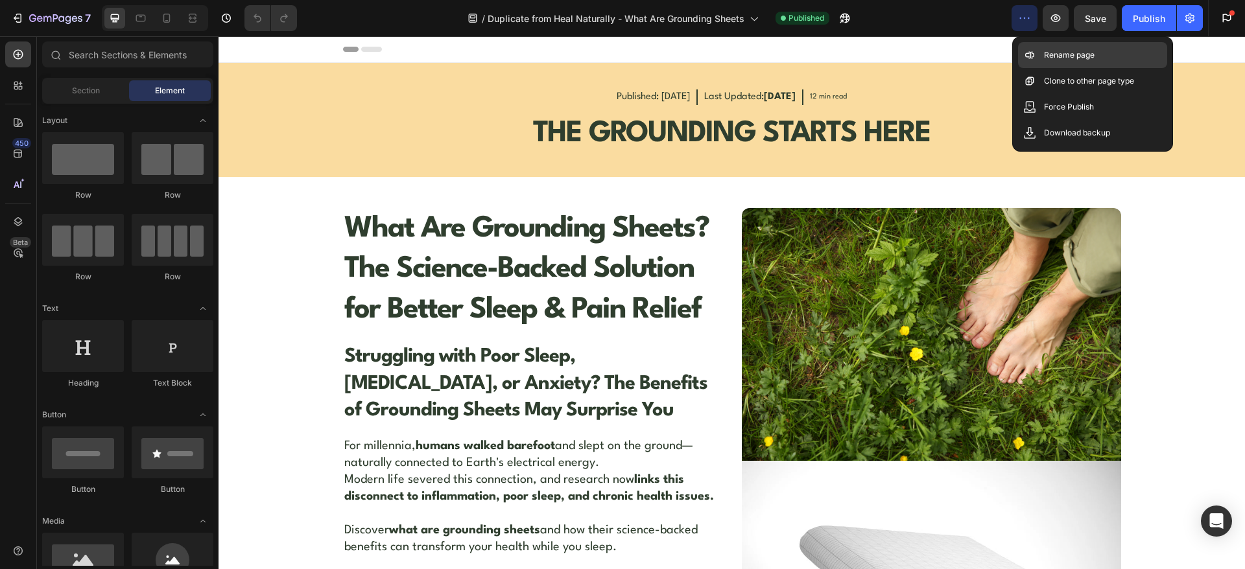
click at [1030, 50] on icon at bounding box center [1029, 55] width 13 height 13
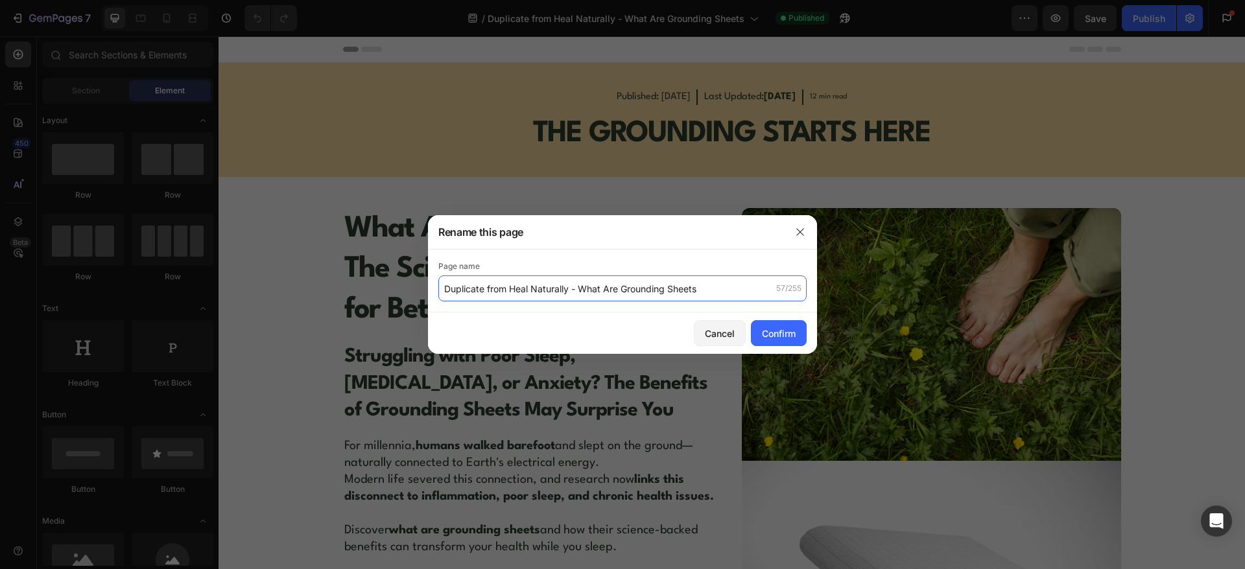
click at [511, 287] on input "Duplicate from Heal Naturally - What Are Grounding Sheets" at bounding box center [622, 289] width 368 height 26
drag, startPoint x: 510, startPoint y: 287, endPoint x: 439, endPoint y: 285, distance: 71.4
click at [439, 285] on input "Duplicate from Heal Naturally - What Are Grounding Sheets" at bounding box center [622, 289] width 368 height 26
drag, startPoint x: 643, startPoint y: 283, endPoint x: 514, endPoint y: 292, distance: 130.0
click at [514, 292] on input "Heal Naturally - What Are Grounding Sheets" at bounding box center [622, 289] width 368 height 26
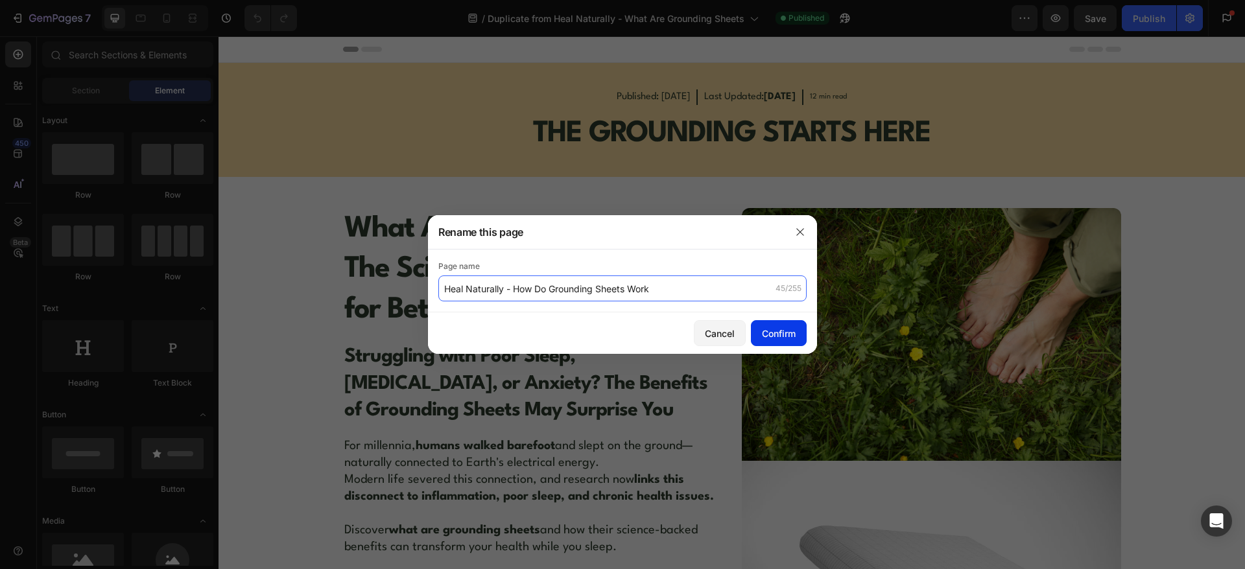
type input "Heal Naturally - How Do Grounding Sheets Work"
click at [777, 324] on button "Confirm" at bounding box center [779, 333] width 56 height 26
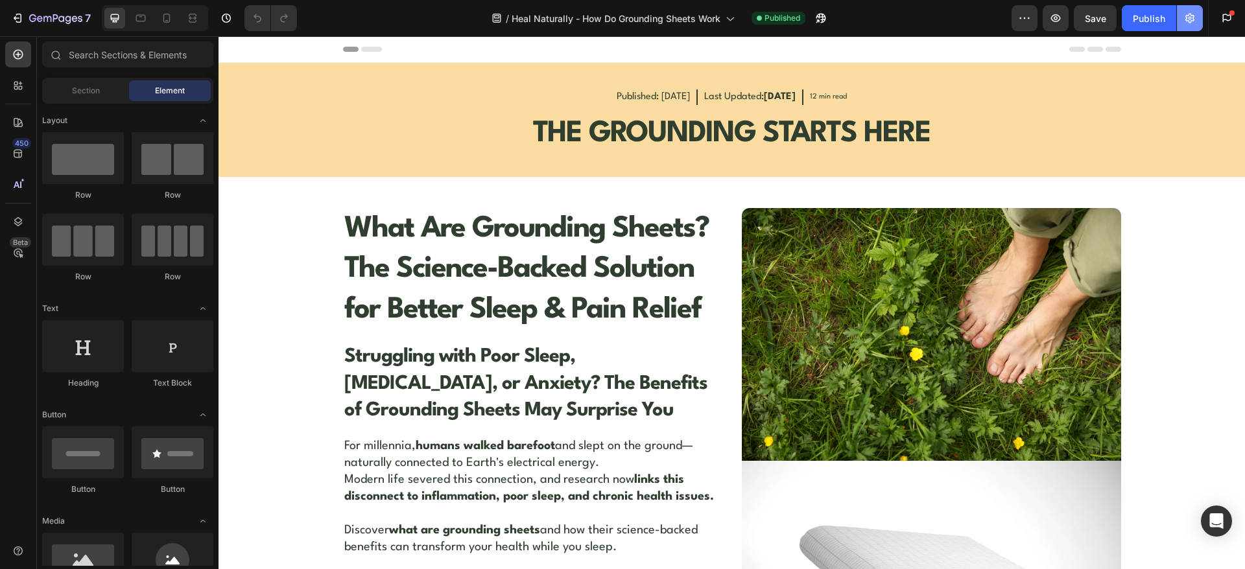
click at [1106, 19] on button "button" at bounding box center [1190, 18] width 26 height 26
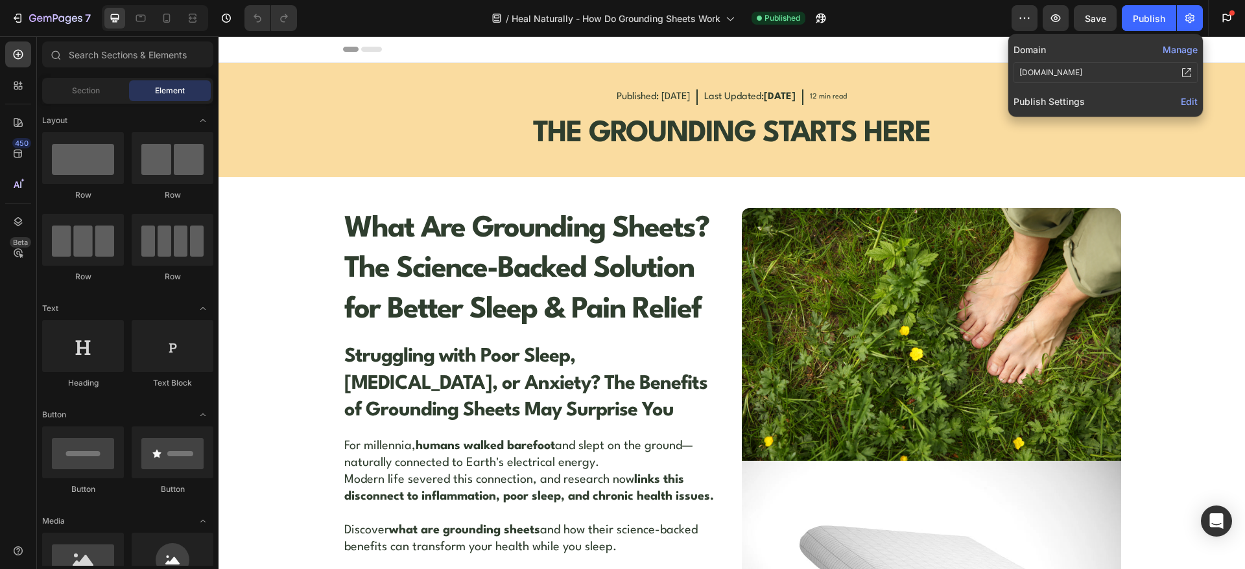
click at [1106, 101] on span "Edit" at bounding box center [1189, 101] width 17 height 11
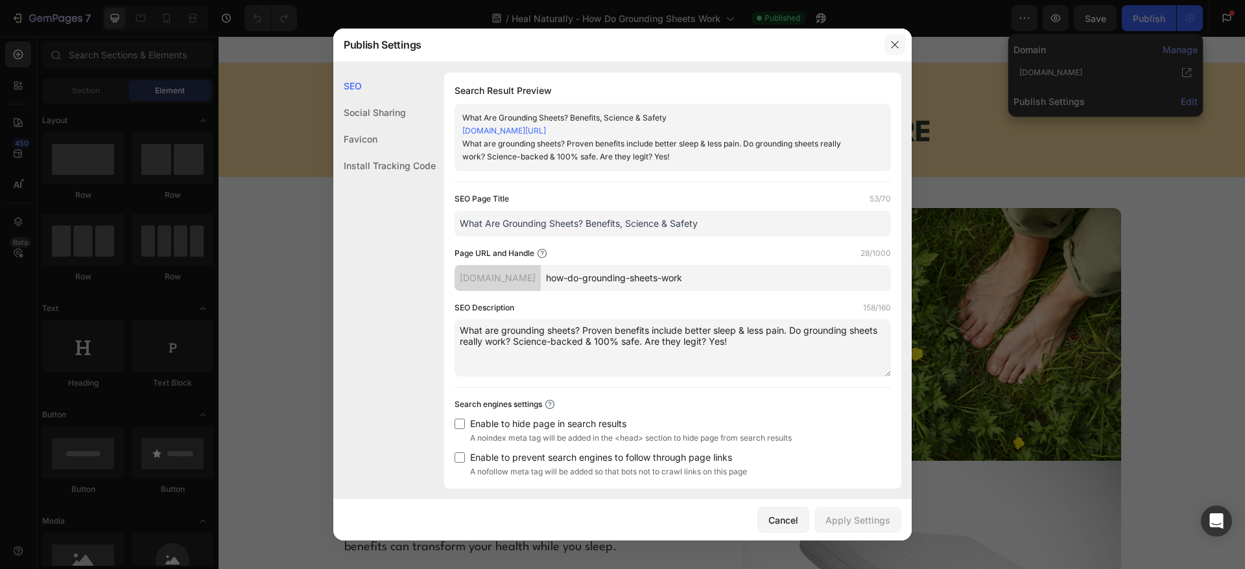
click at [896, 50] on button "button" at bounding box center [894, 44] width 21 height 21
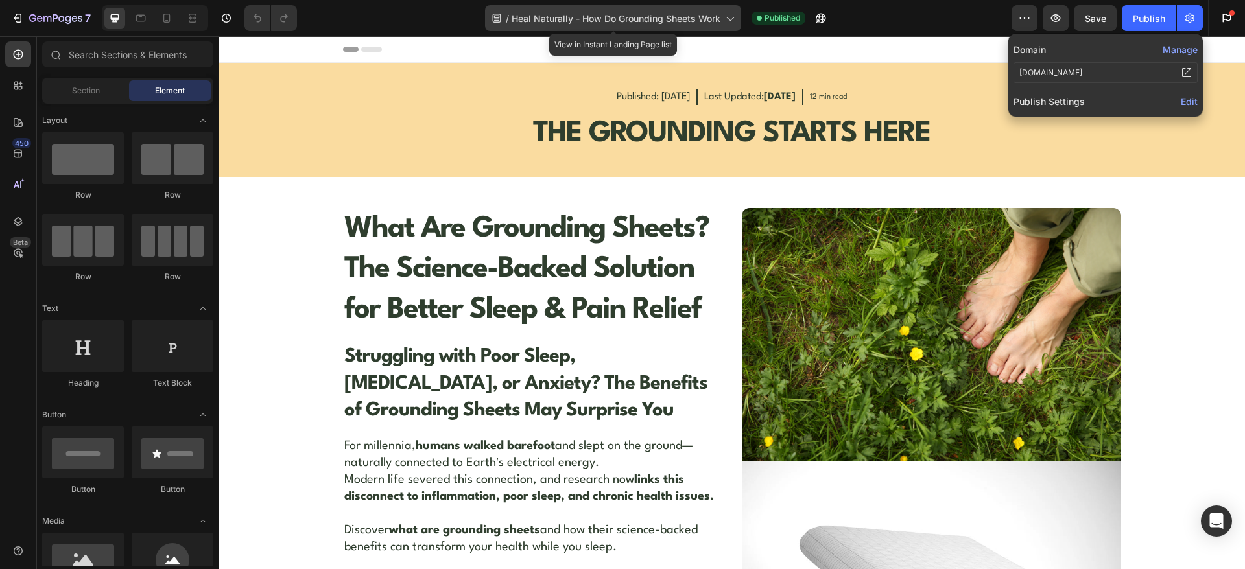
click at [719, 19] on span "Heal Naturally - How Do Grounding Sheets Work" at bounding box center [616, 19] width 209 height 14
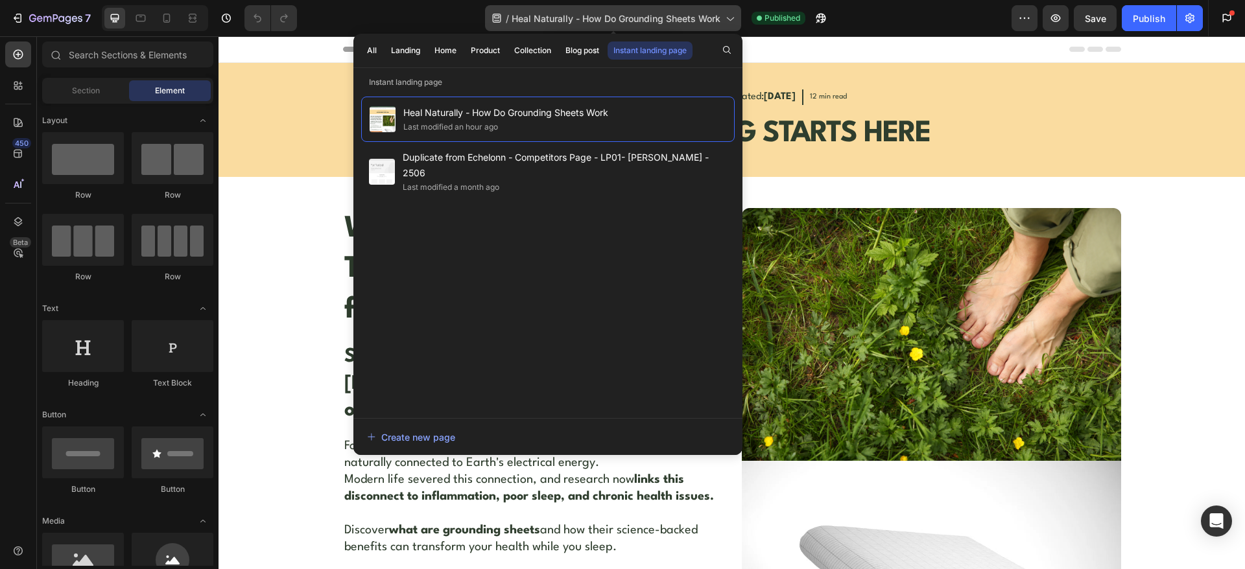
click at [719, 19] on span "Heal Naturally - How Do Grounding Sheets Work" at bounding box center [616, 19] width 209 height 14
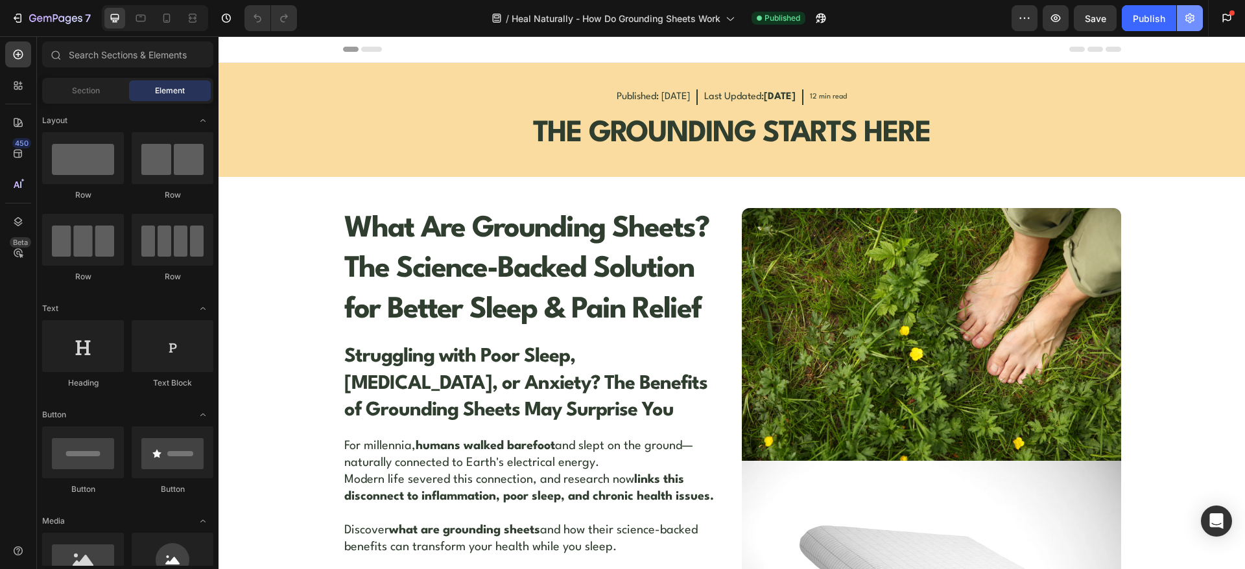
click at [1106, 25] on button "button" at bounding box center [1190, 18] width 26 height 26
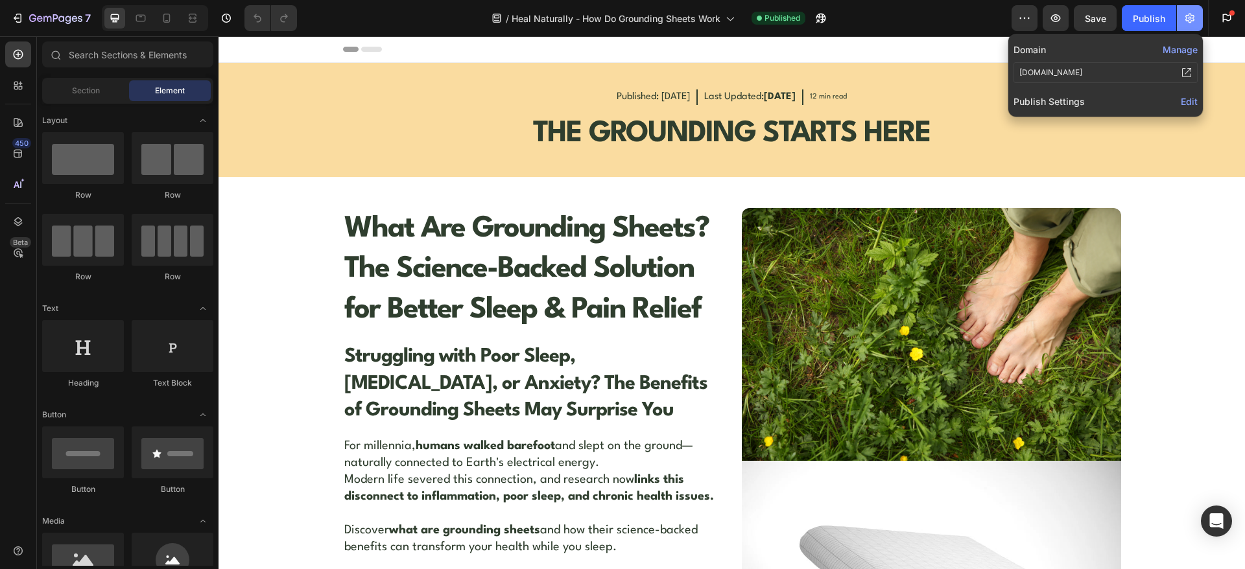
click at [1106, 25] on button "button" at bounding box center [1190, 18] width 26 height 26
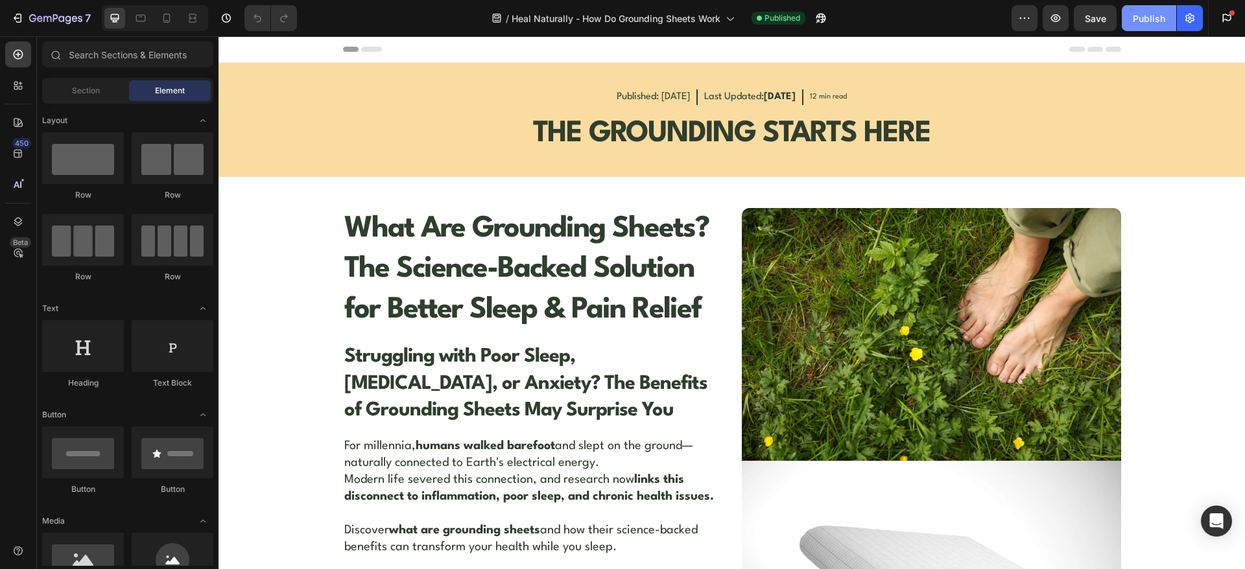
click at [1106, 14] on button "Publish" at bounding box center [1149, 18] width 54 height 26
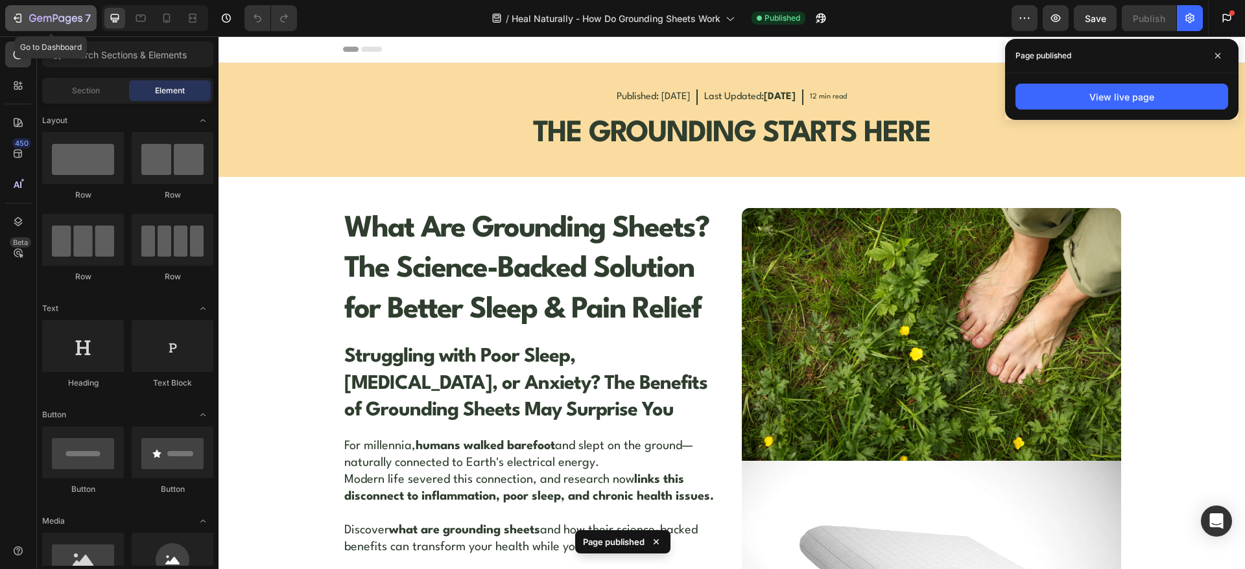
click at [51, 19] on icon "button" at bounding box center [47, 19] width 8 height 6
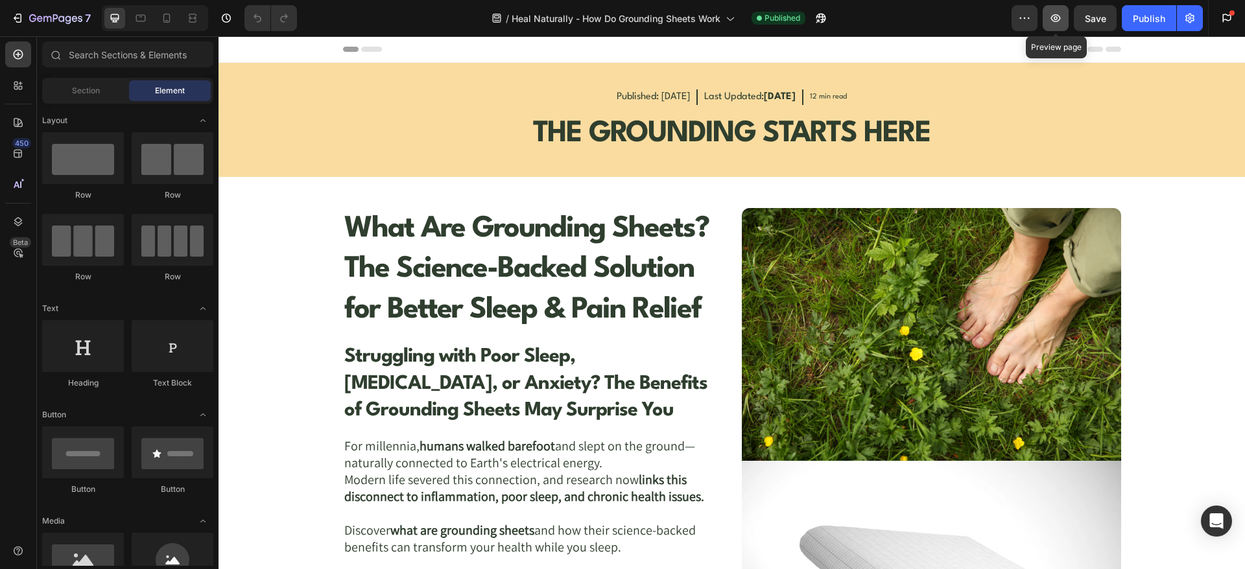
click at [1065, 16] on button "button" at bounding box center [1056, 18] width 26 height 26
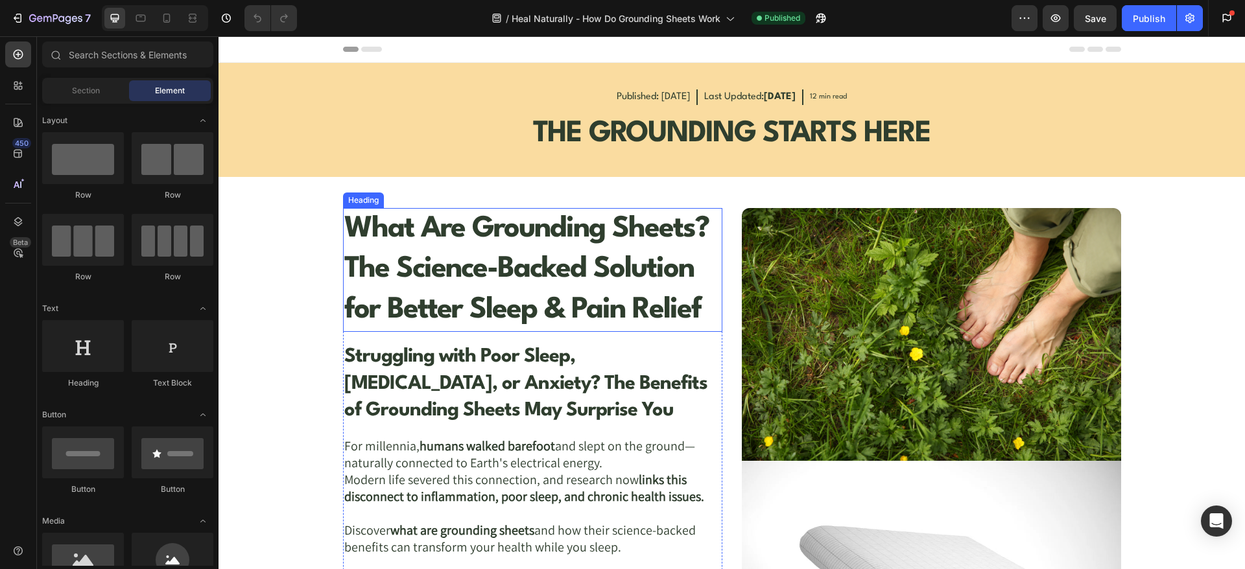
click at [374, 233] on strong "What Are Grounding Sheets? The Science-Backed Solution for Better Sleep & Pain …" at bounding box center [526, 270] width 364 height 110
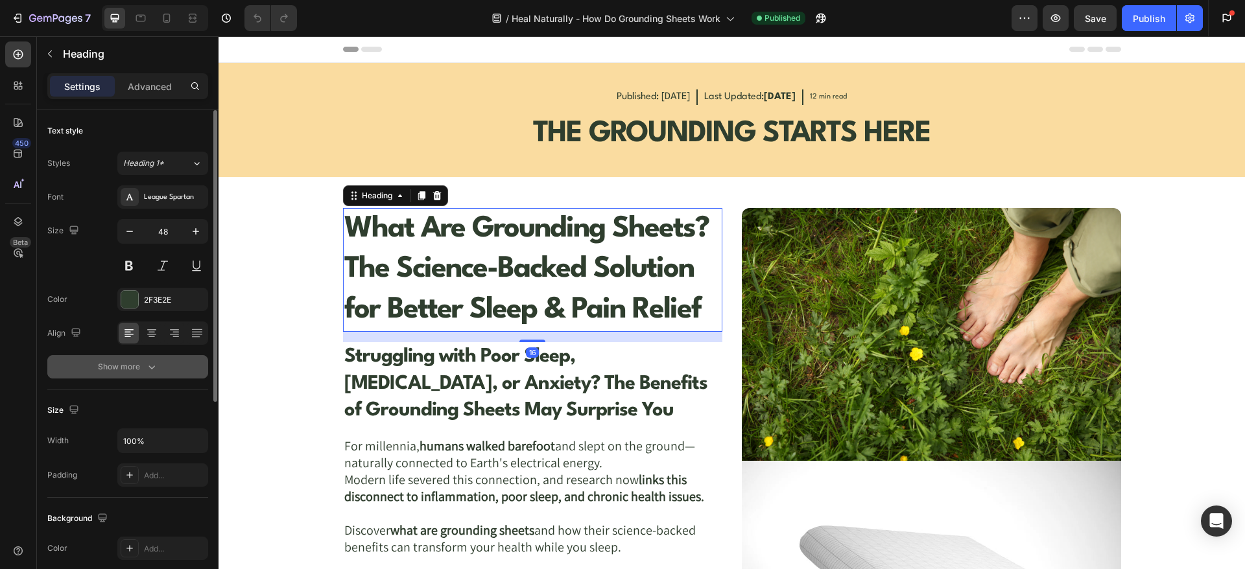
click at [124, 361] on div "Show more" at bounding box center [128, 367] width 60 height 13
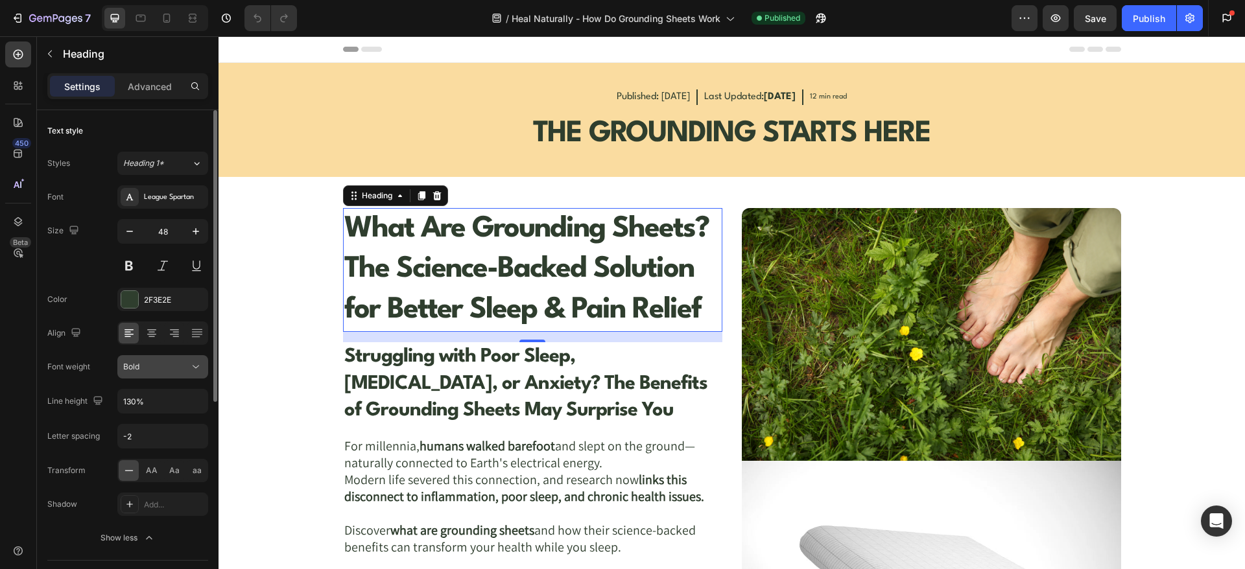
click at [152, 373] on div "Bold" at bounding box center [162, 367] width 79 height 13
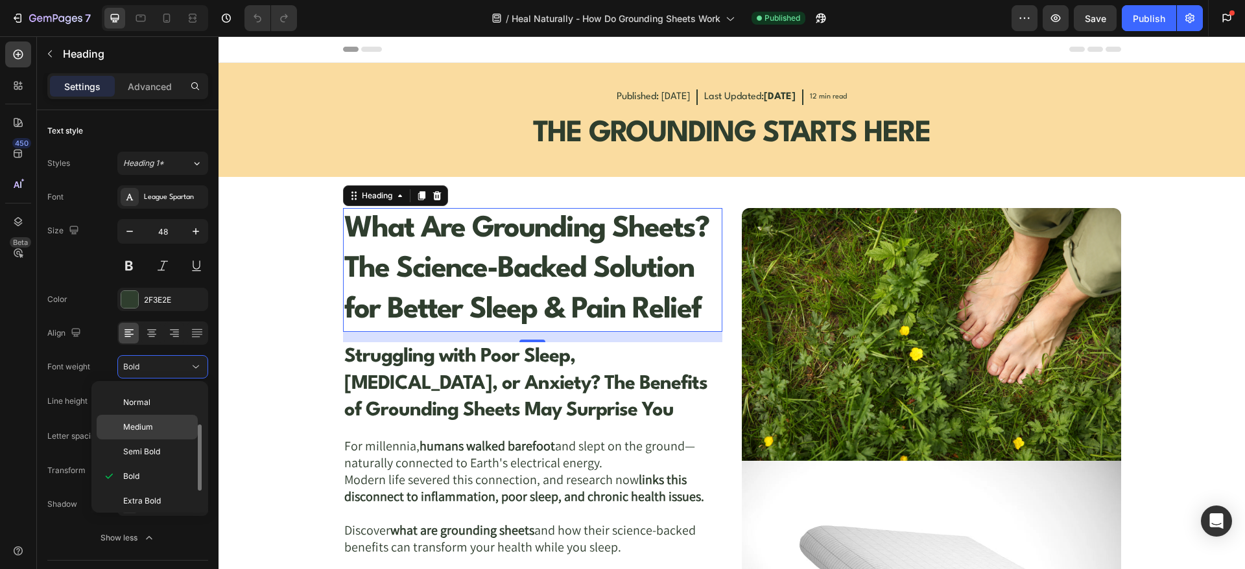
click at [147, 429] on span "Medium" at bounding box center [138, 427] width 30 height 12
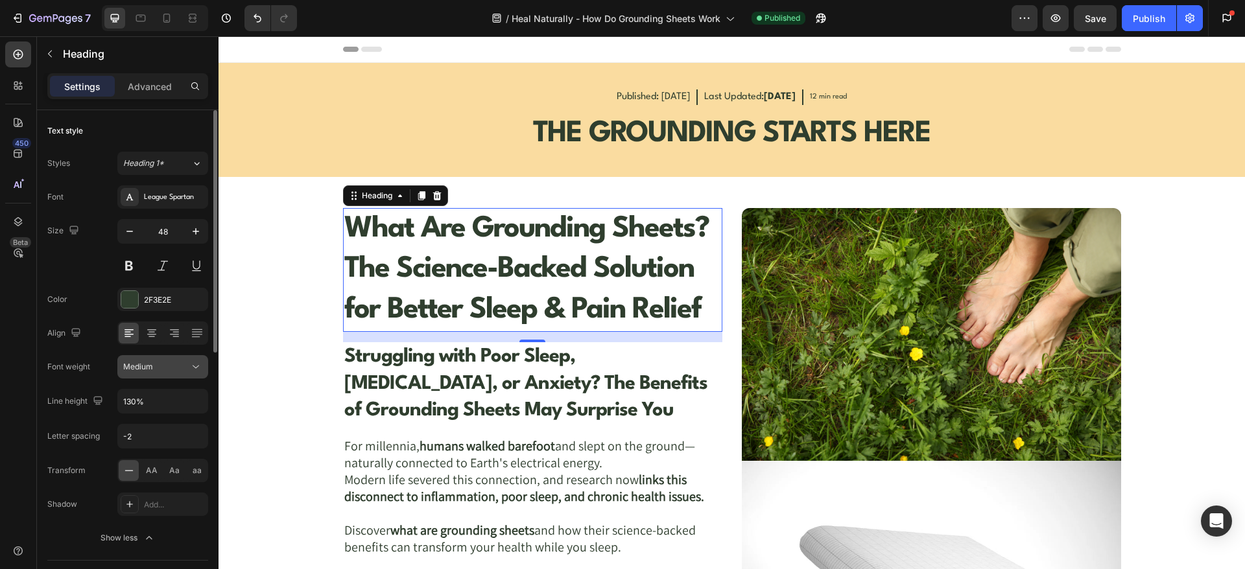
click at [180, 369] on div "Medium" at bounding box center [156, 367] width 66 height 12
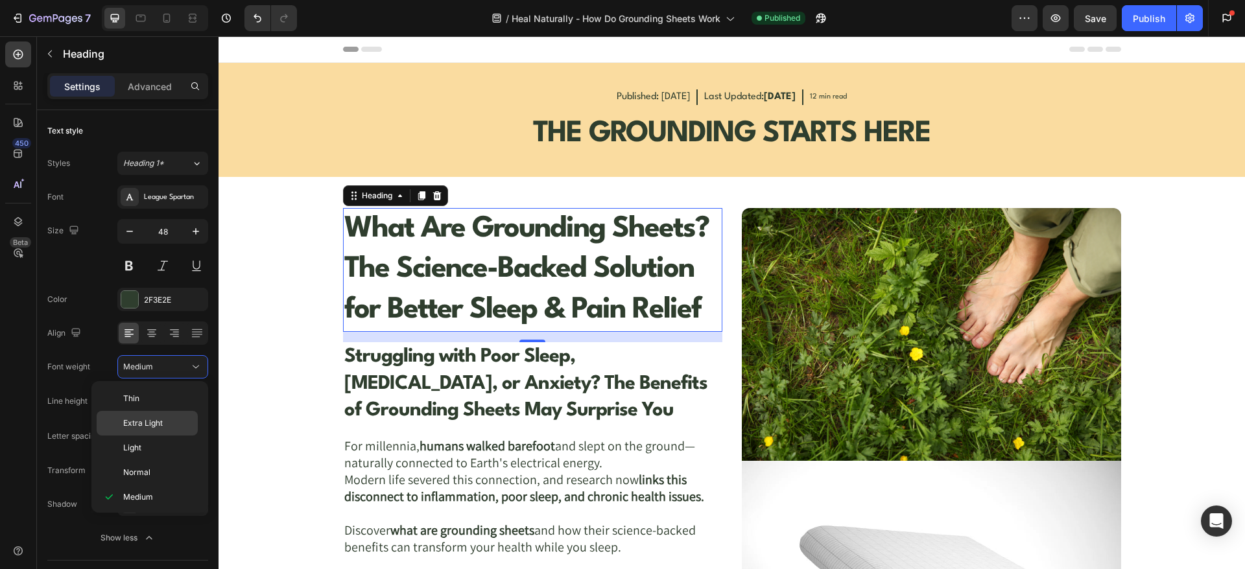
scroll to position [101, 0]
click at [158, 396] on p "Medium" at bounding box center [157, 397] width 69 height 12
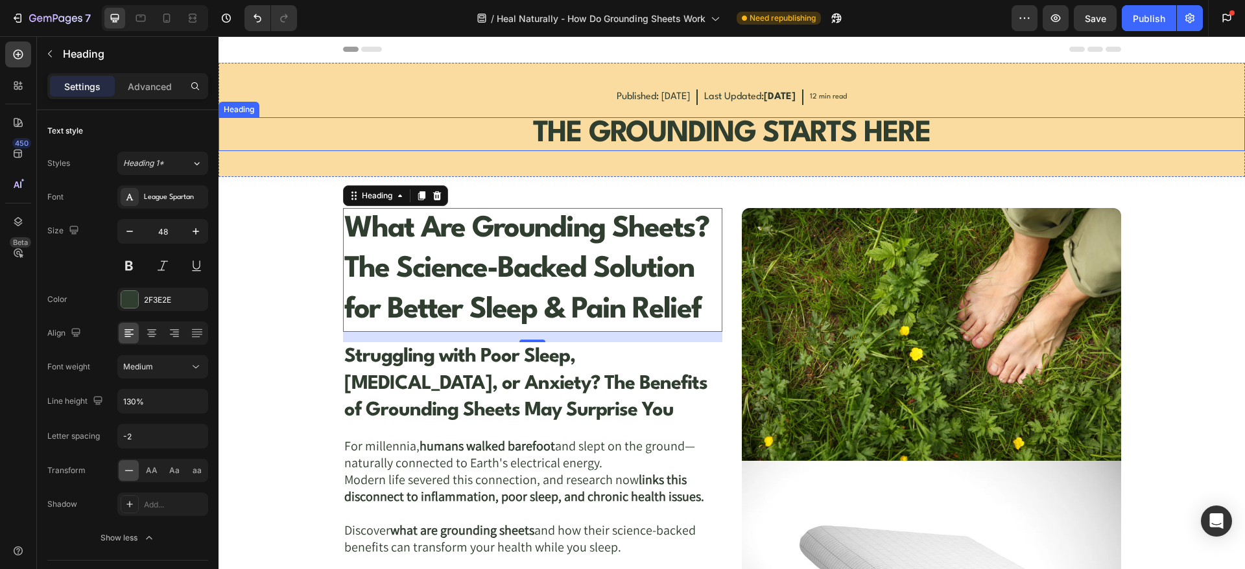
click at [571, 123] on strong "THE GROUNDING STARTS HERE" at bounding box center [731, 133] width 397 height 29
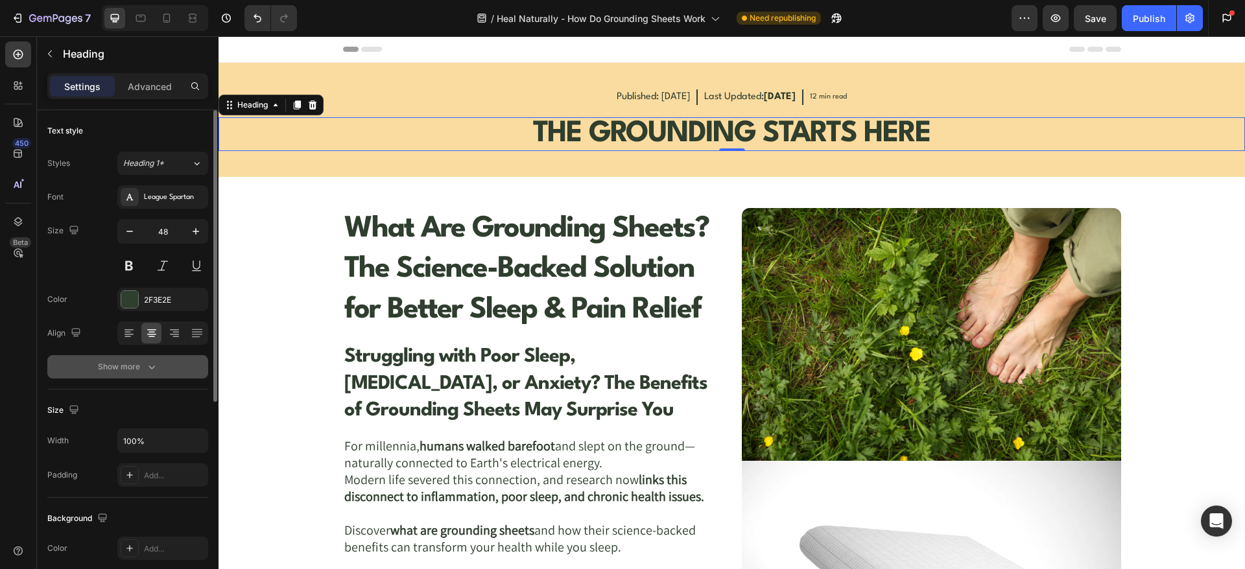
click at [140, 366] on div "Show more" at bounding box center [128, 367] width 60 height 13
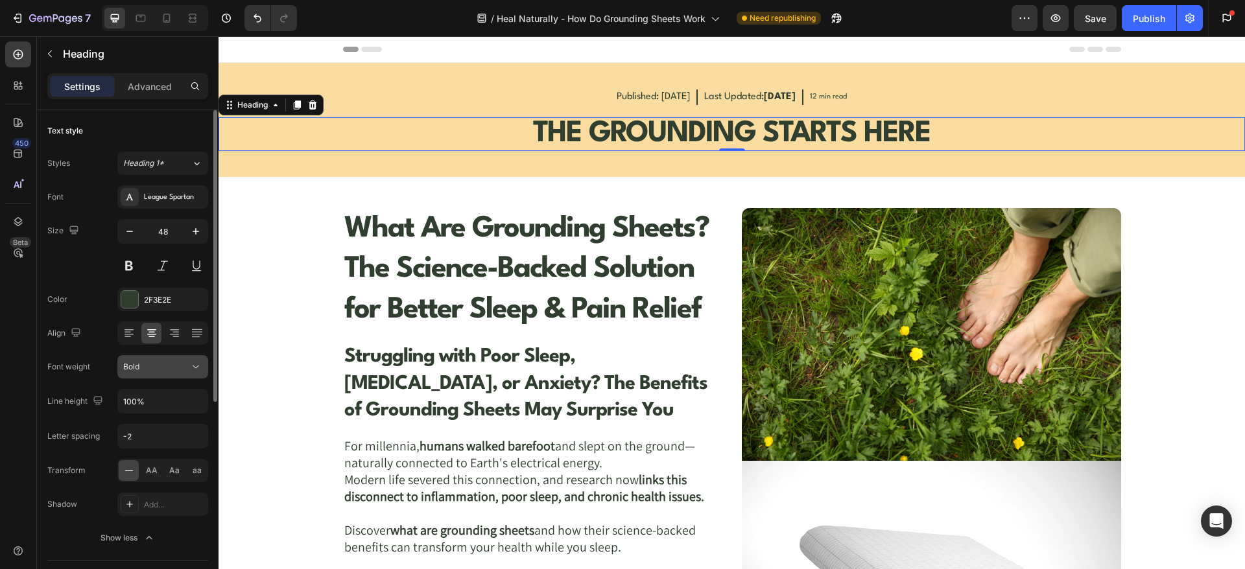
click at [171, 370] on div "Bold" at bounding box center [156, 367] width 66 height 12
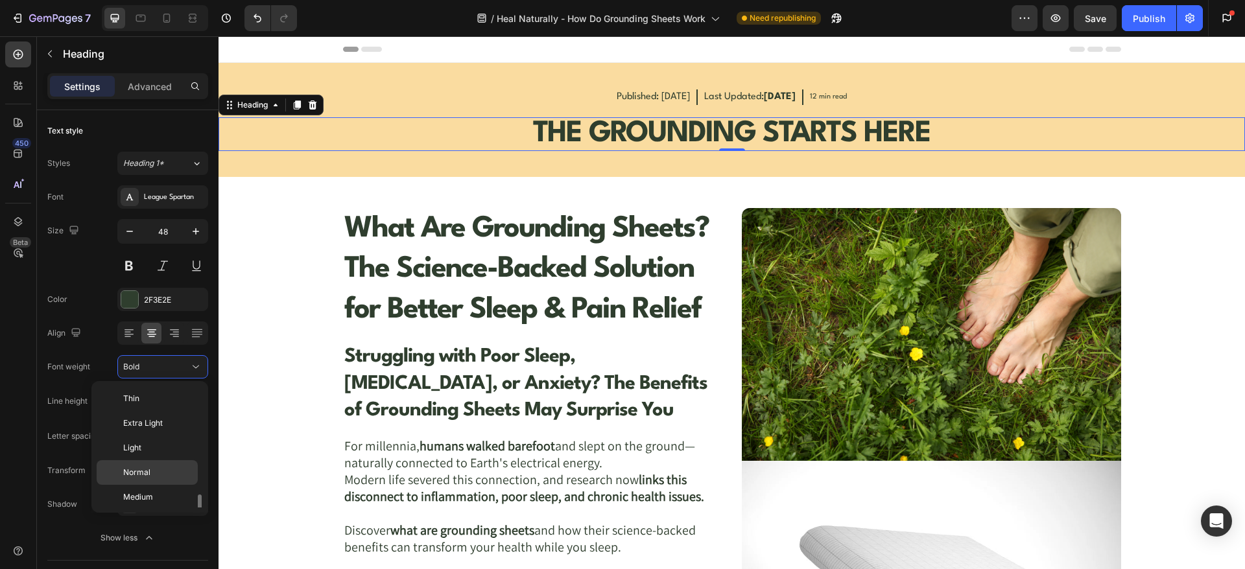
scroll to position [70, 0]
click at [158, 426] on p "Medium" at bounding box center [157, 427] width 69 height 12
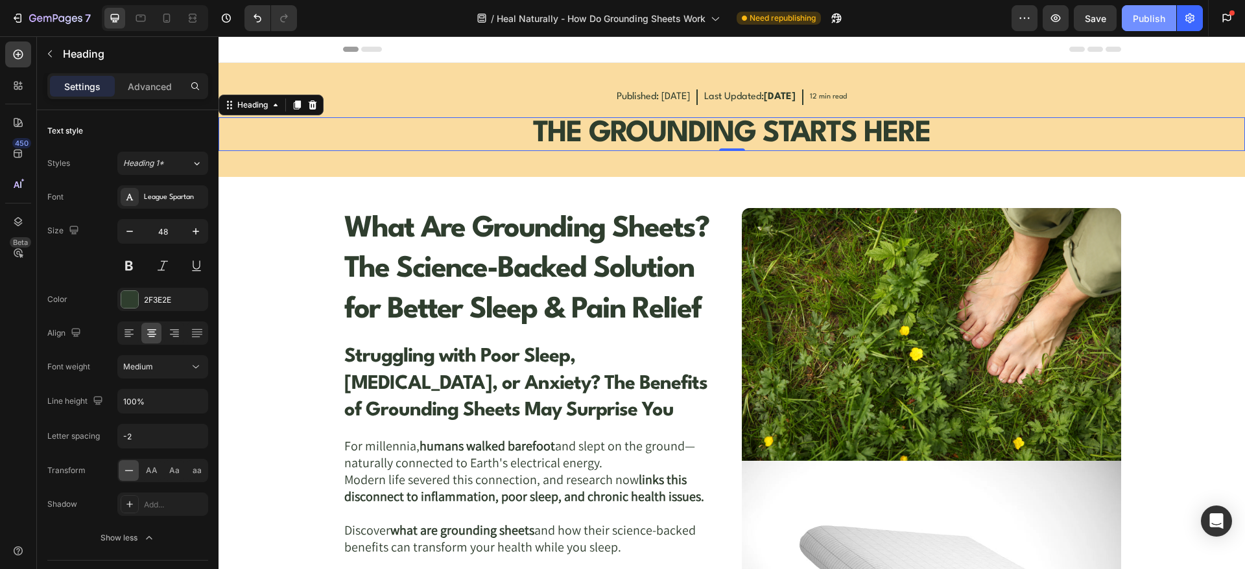
click at [1160, 22] on div "Publish" at bounding box center [1149, 19] width 32 height 14
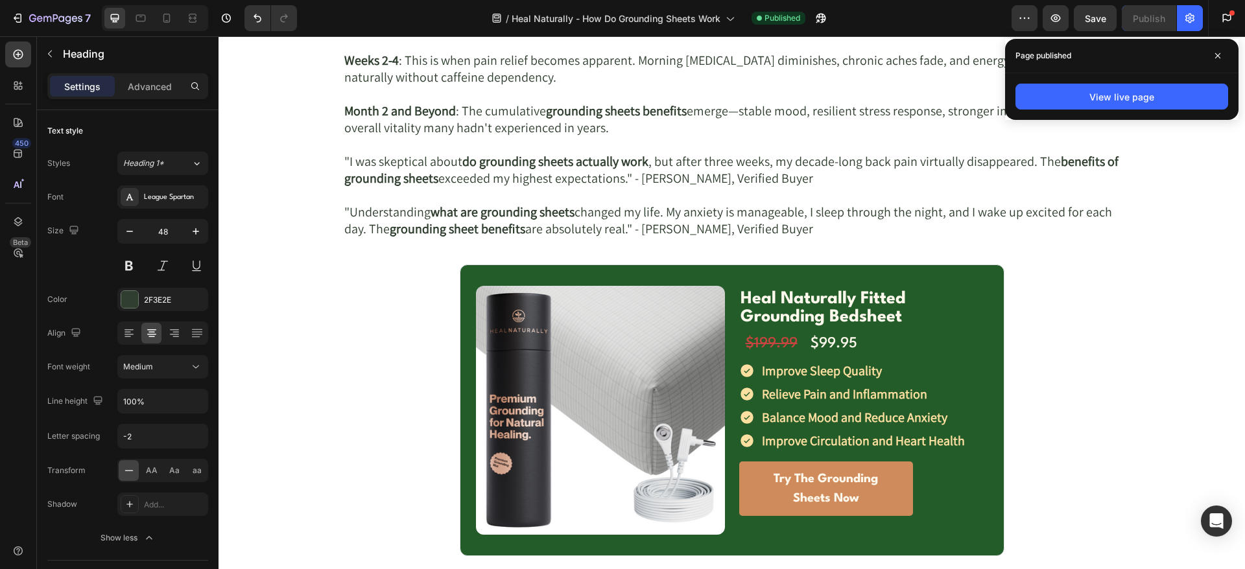
scroll to position [5350, 0]
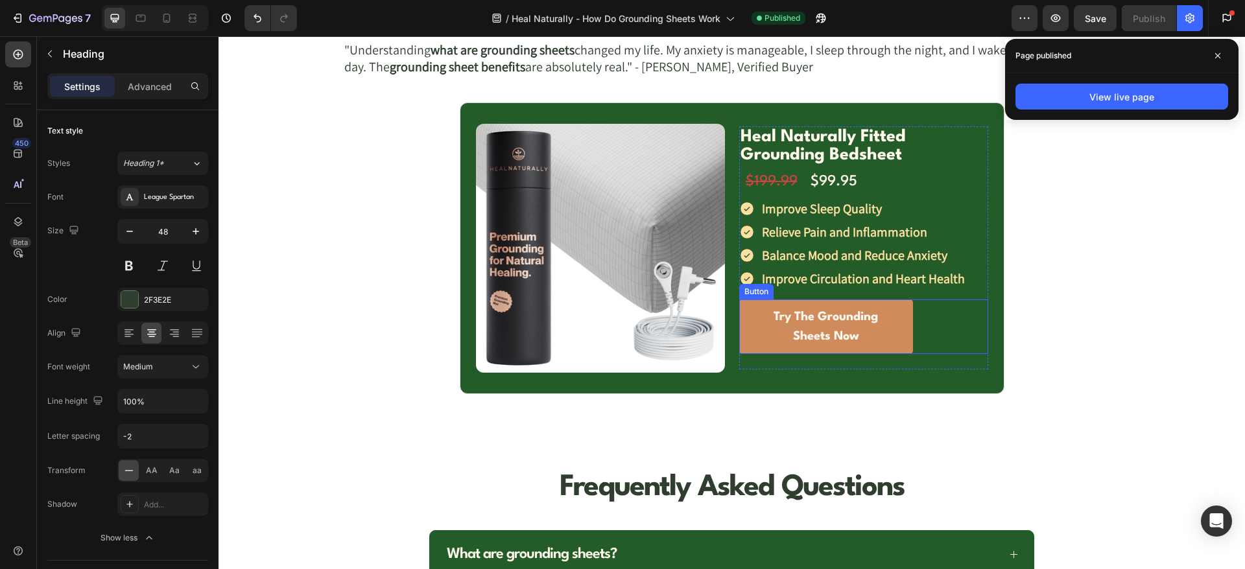
click at [899, 320] on link "Try The Grounding Sheets Now" at bounding box center [826, 327] width 174 height 54
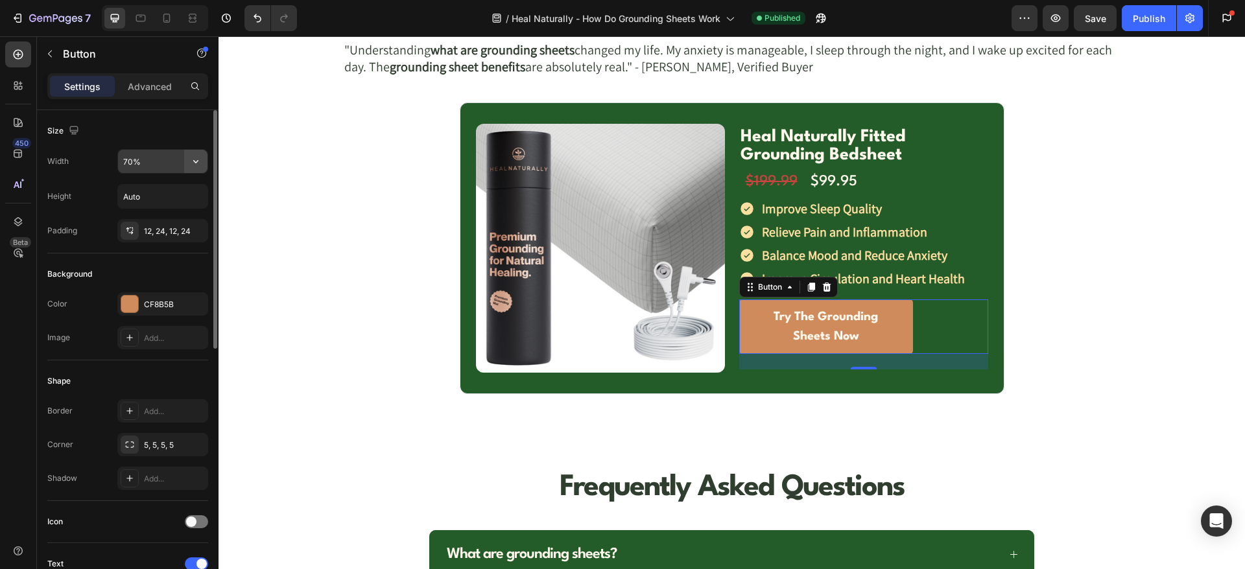
click at [193, 159] on icon "button" at bounding box center [195, 161] width 13 height 13
click at [155, 218] on p "Full 100%" at bounding box center [160, 219] width 74 height 12
type input "100%"
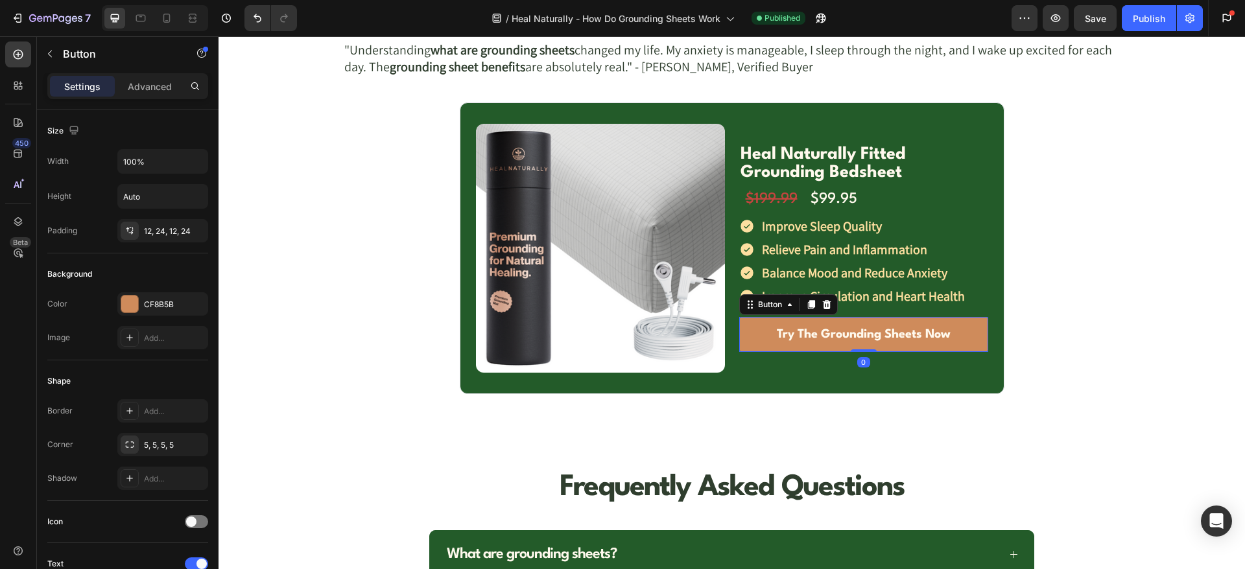
drag, startPoint x: 852, startPoint y: 358, endPoint x: 854, endPoint y: 322, distance: 36.4
click at [854, 322] on div "Try The Grounding Sheets Now Button 0" at bounding box center [863, 334] width 249 height 35
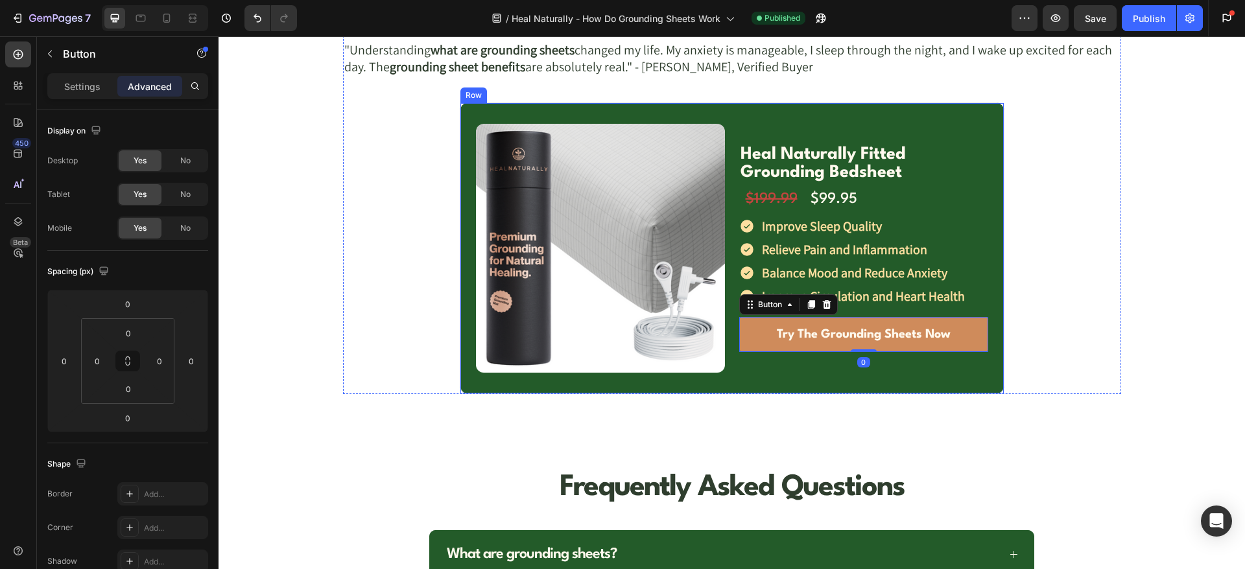
click at [739, 360] on div "Heal Naturally Fitted Grounding Bedsheet Text Block Row $199.99 Text Block $99.…" at bounding box center [863, 248] width 249 height 249
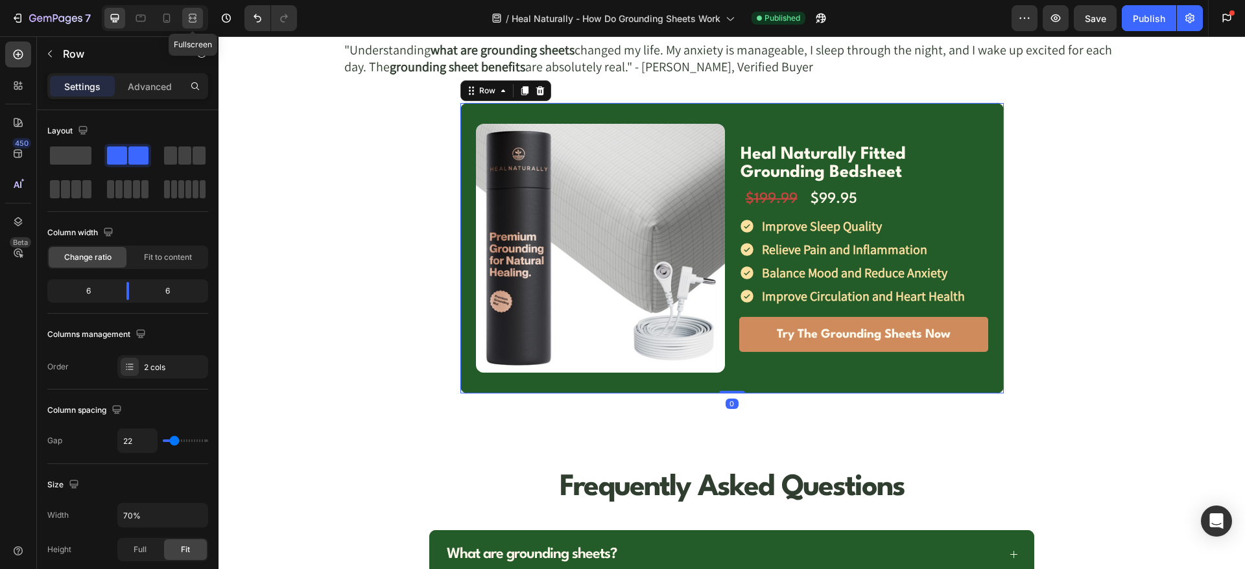
click at [185, 13] on div at bounding box center [192, 18] width 21 height 21
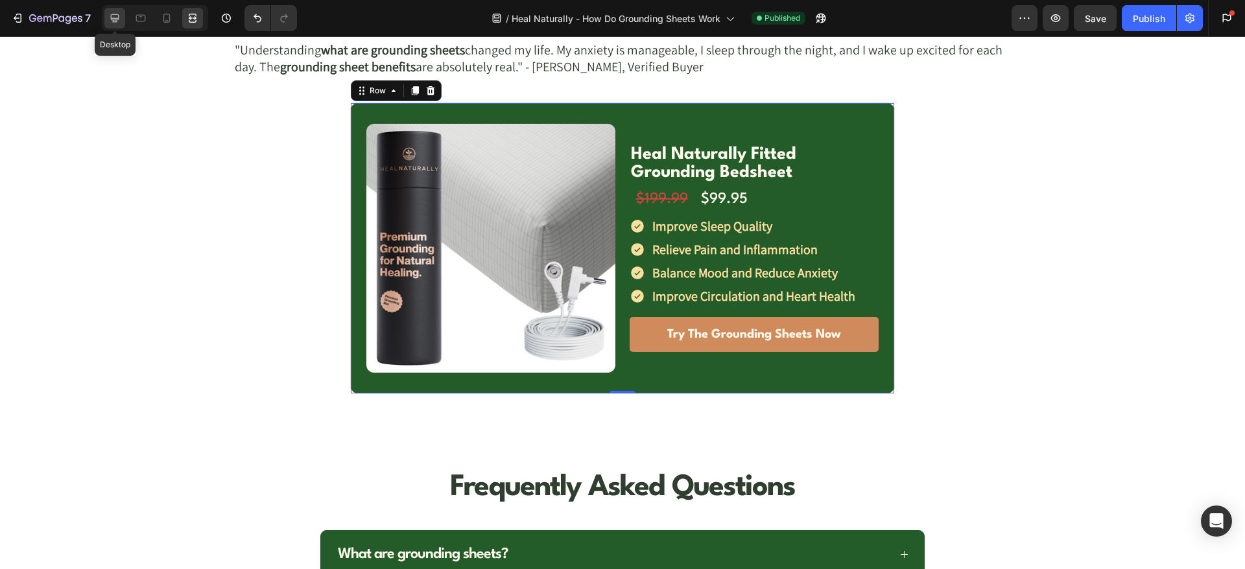
click at [119, 14] on icon at bounding box center [114, 18] width 13 height 13
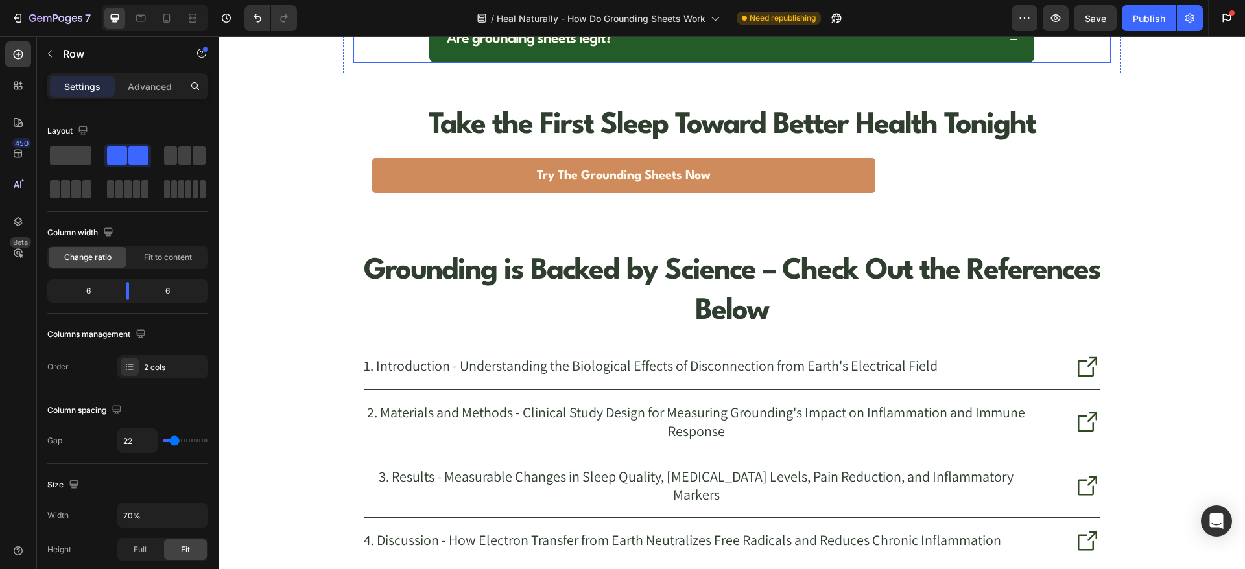
scroll to position [6160, 0]
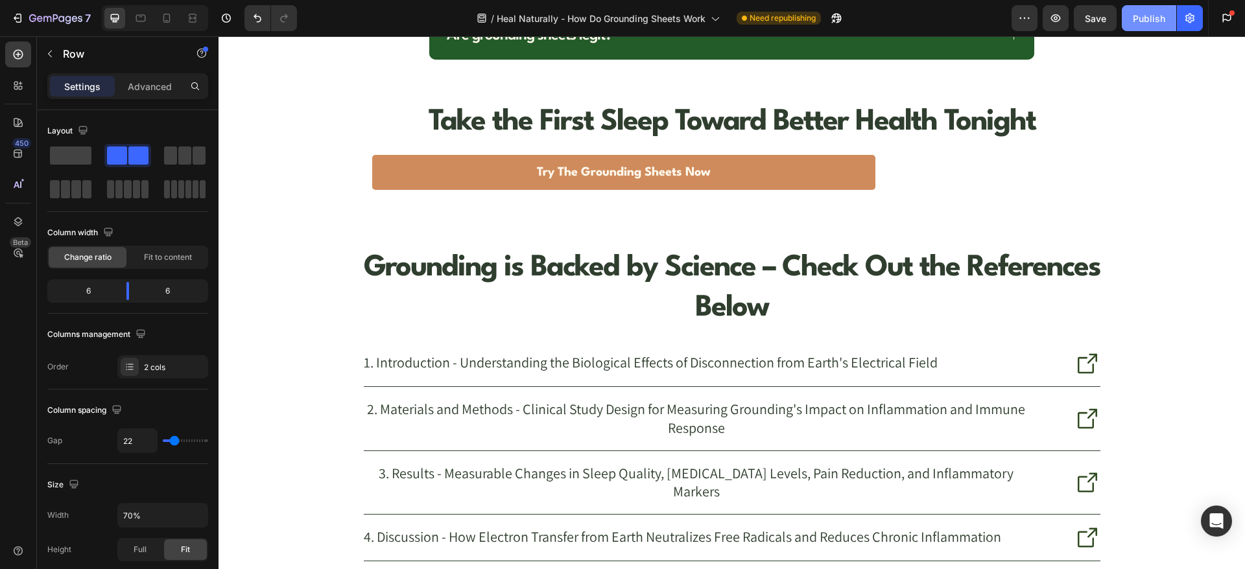
click at [1154, 6] on button "Publish" at bounding box center [1149, 18] width 54 height 26
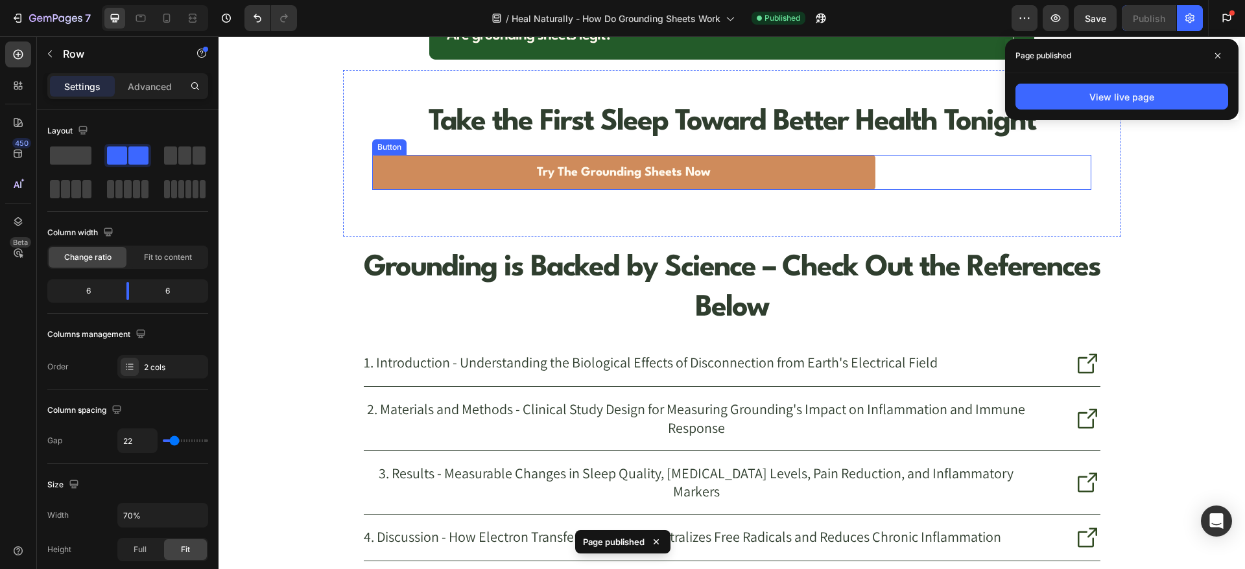
click at [881, 174] on div "Try The Grounding Sheets Now Button" at bounding box center [731, 172] width 719 height 35
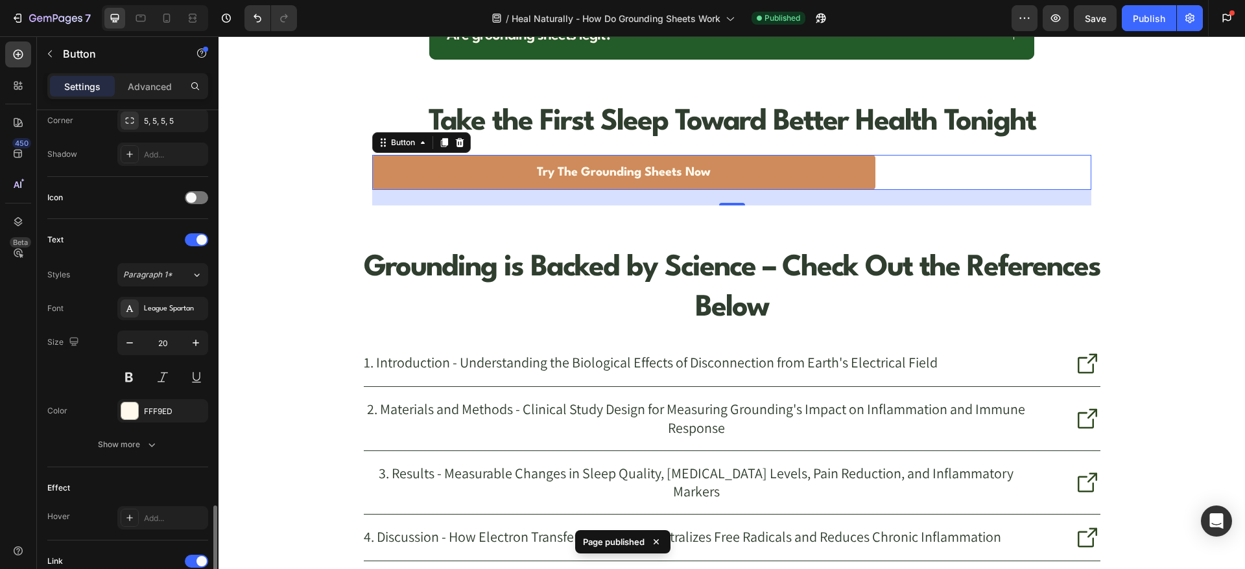
scroll to position [535, 0]
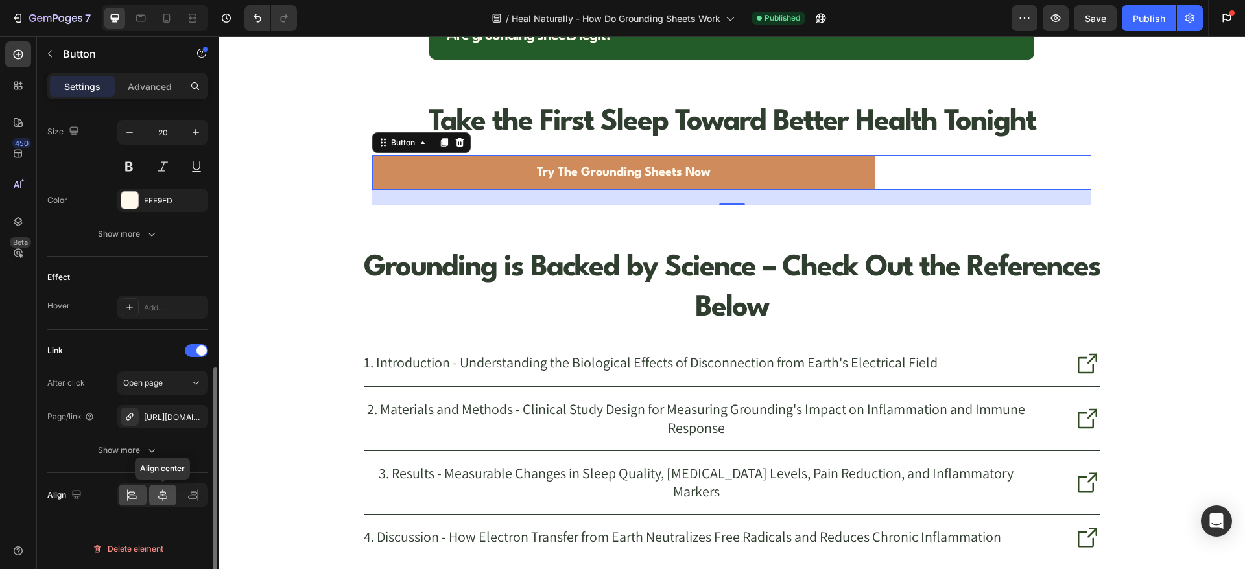
click at [162, 499] on icon at bounding box center [162, 495] width 13 height 13
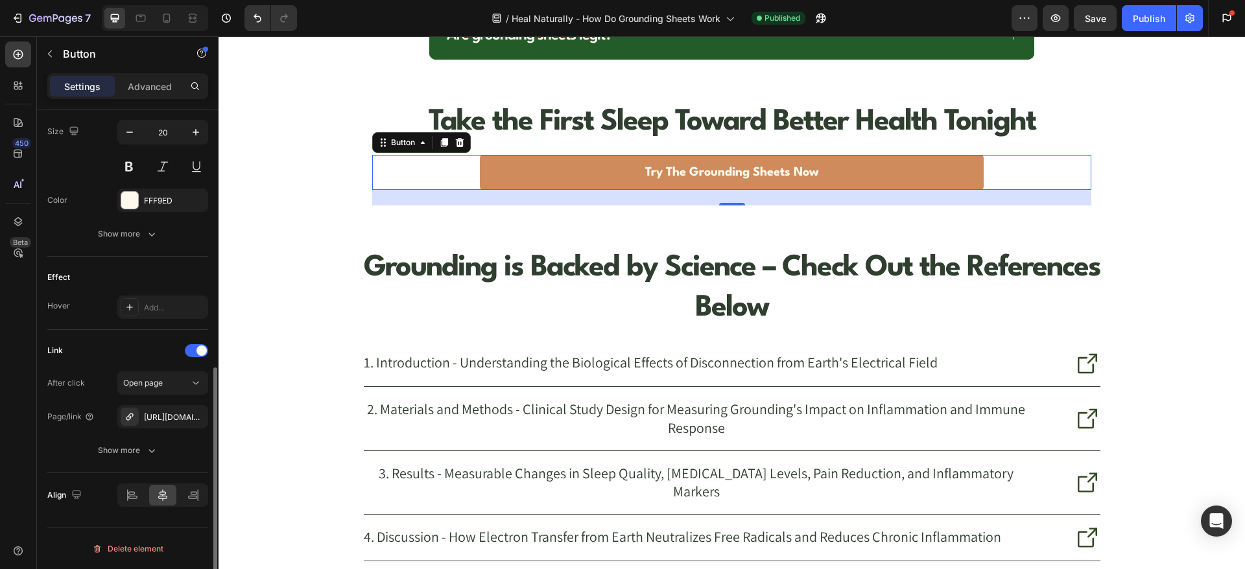
scroll to position [0, 0]
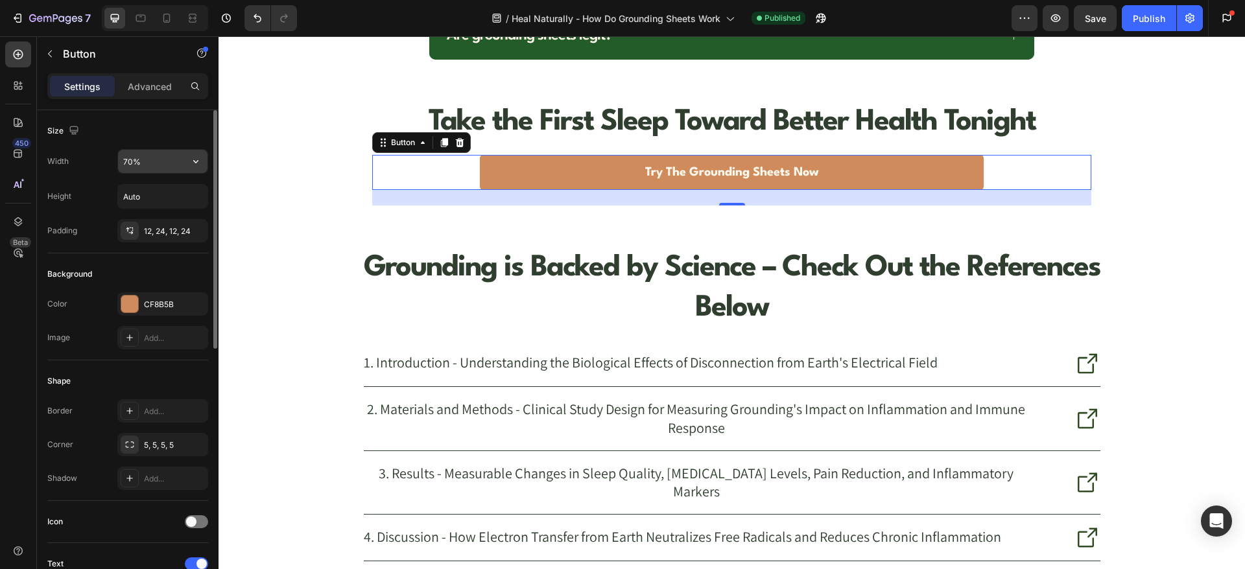
click at [191, 161] on icon "button" at bounding box center [195, 161] width 13 height 13
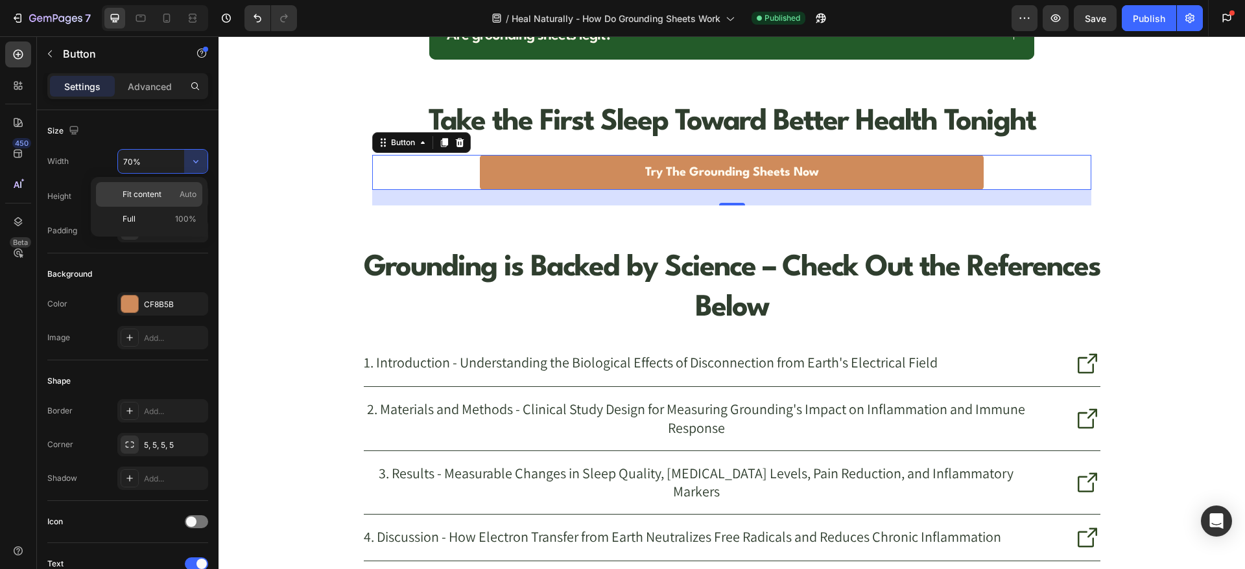
click at [170, 191] on p "Fit content Auto" at bounding box center [160, 195] width 74 height 12
type input "Auto"
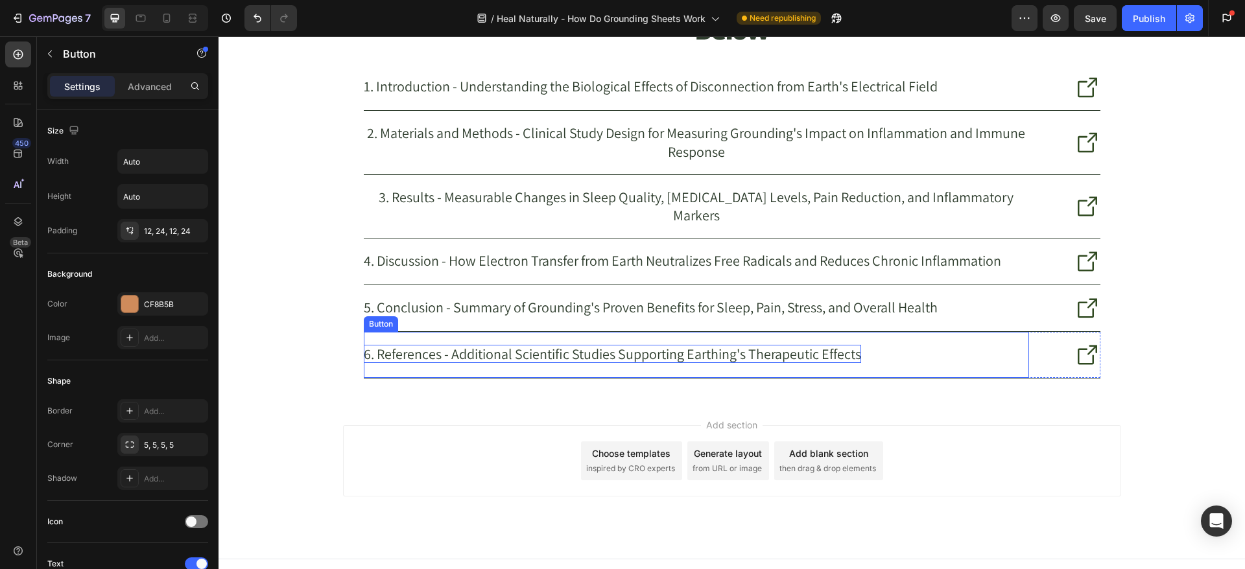
scroll to position [6112, 0]
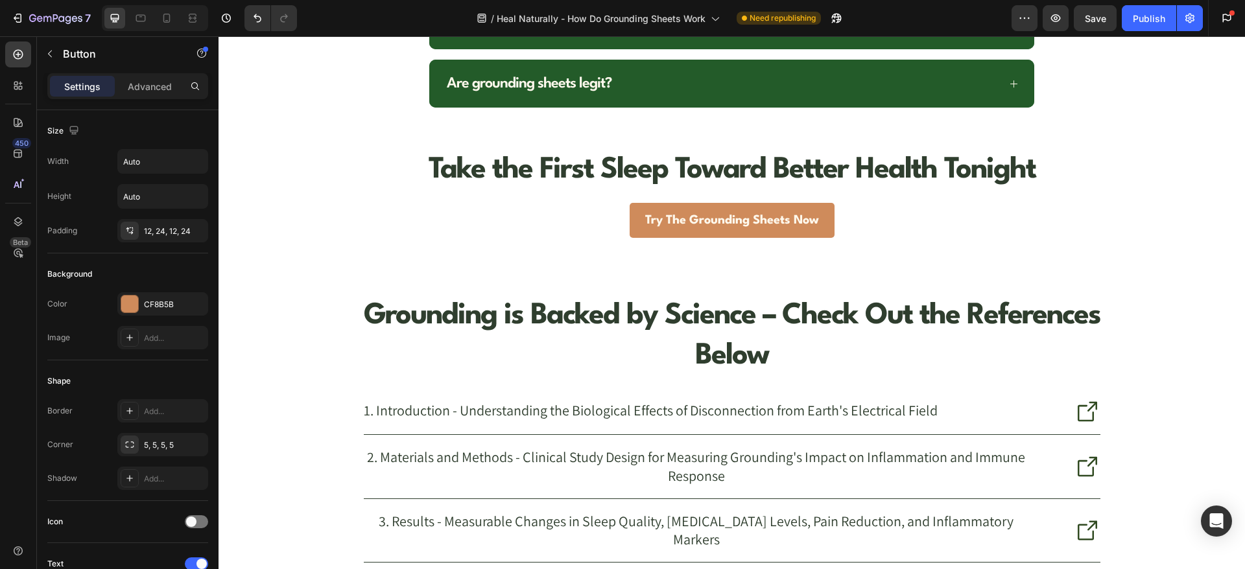
click at [630, 224] on link "Try The Grounding Sheets Now" at bounding box center [732, 220] width 205 height 35
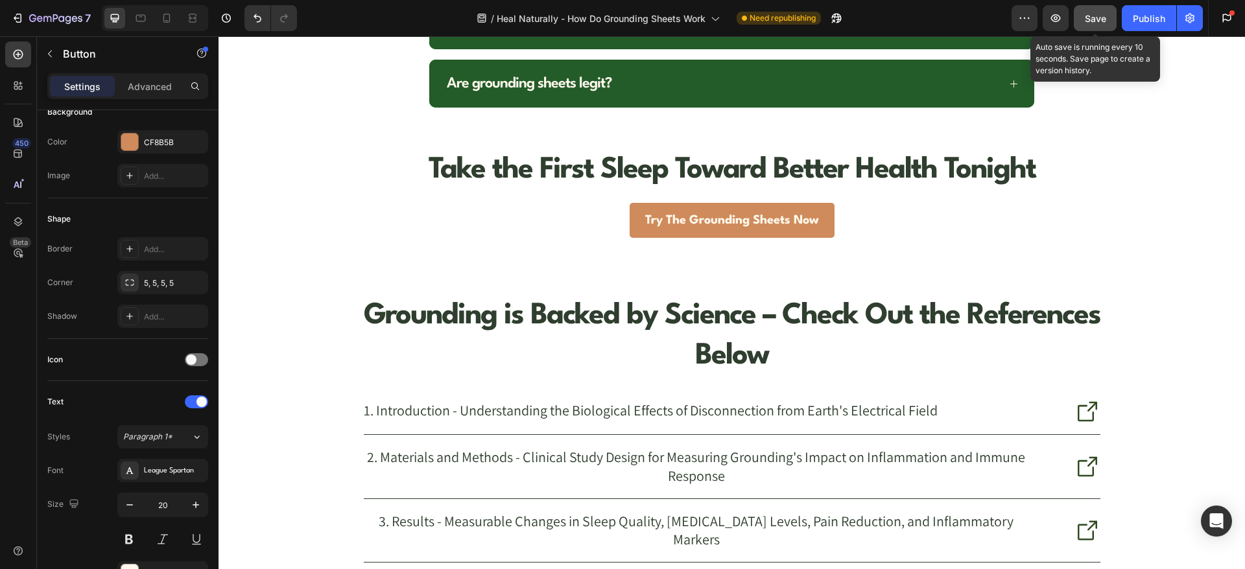
click at [1102, 16] on span "Save" at bounding box center [1095, 18] width 21 height 11
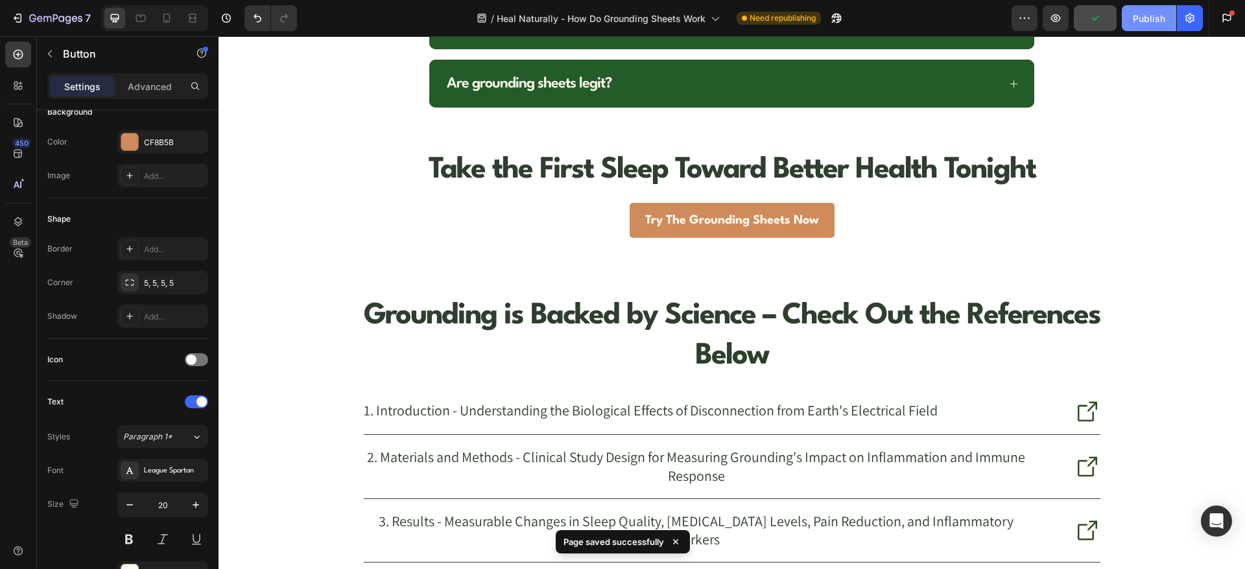
click at [1138, 19] on div "Publish" at bounding box center [1149, 19] width 32 height 14
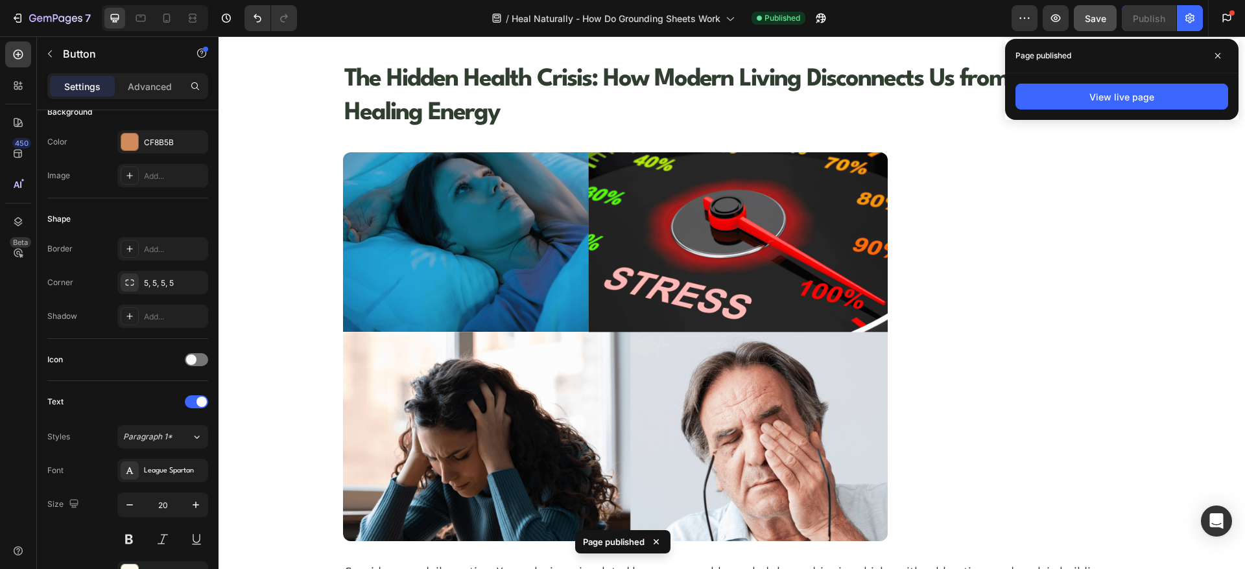
scroll to position [0, 0]
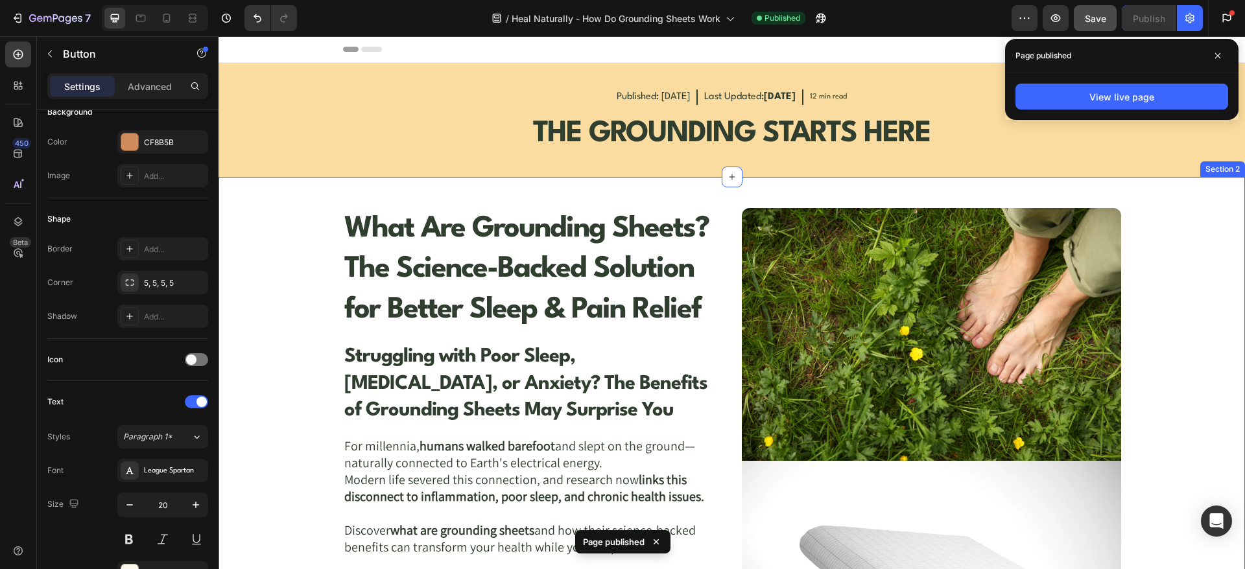
click at [317, 259] on div "What Are Grounding Sheets? The Science-Backed Solution for Better Sleep & Pain …" at bounding box center [732, 477] width 986 height 538
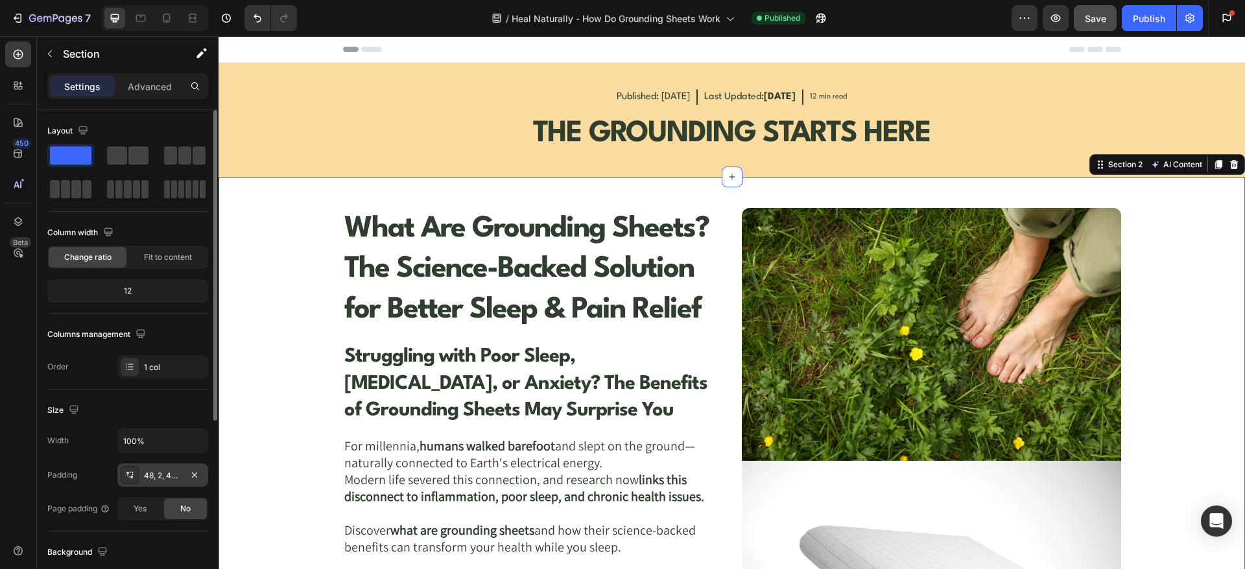
click at [174, 480] on div "48, 2, 48, 2" at bounding box center [163, 476] width 38 height 12
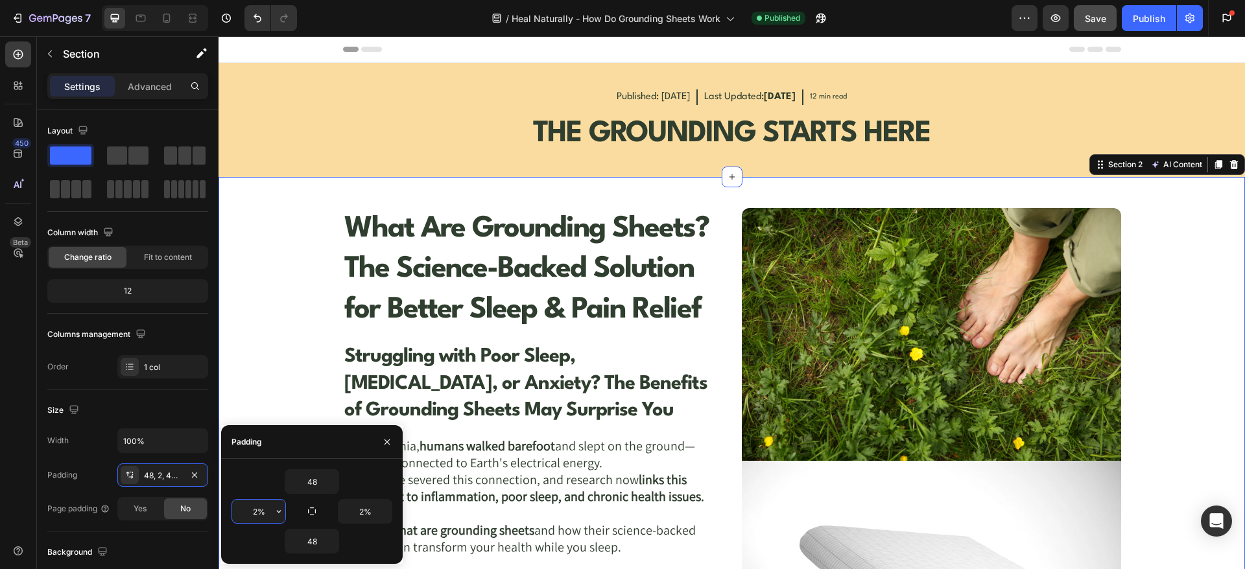
click at [270, 512] on input "2%" at bounding box center [258, 511] width 53 height 23
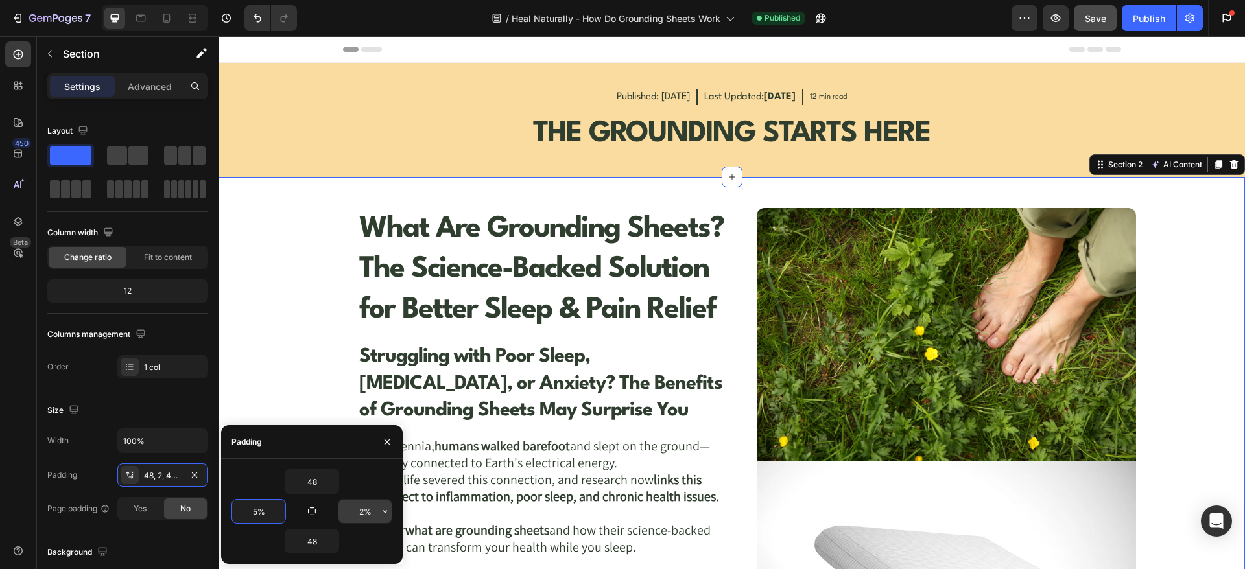
type input "5%"
click at [362, 512] on input "2%" at bounding box center [364, 511] width 53 height 23
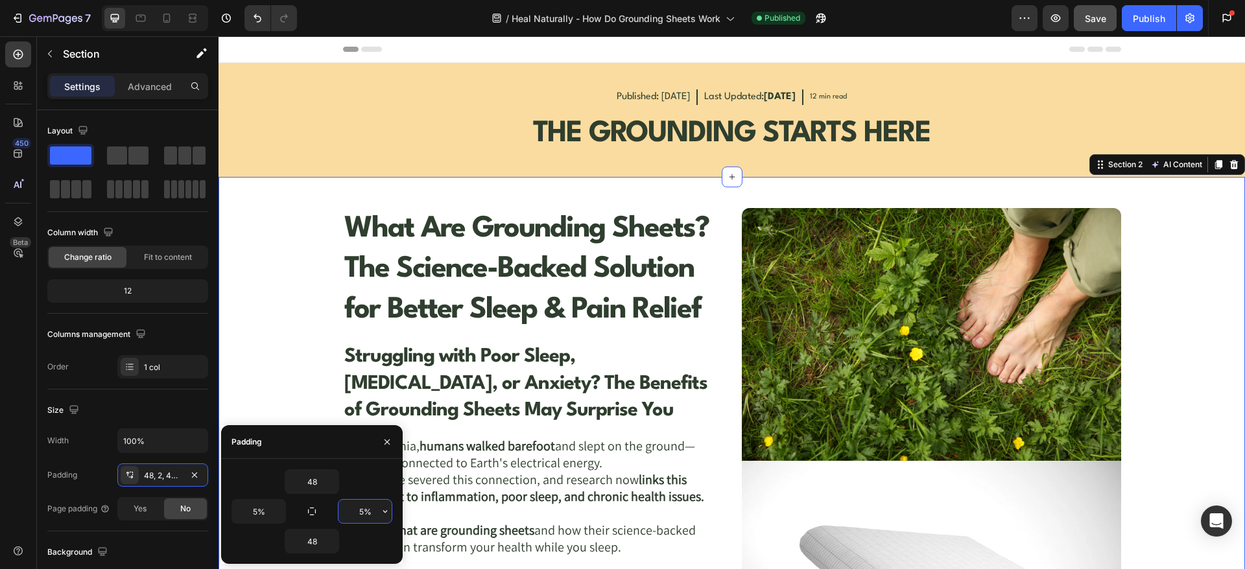
type input "5%"
click at [718, 285] on div "What Are Grounding Sheets? The Science-Backed Solution for Better Sleep & Pain …" at bounding box center [732, 477] width 778 height 538
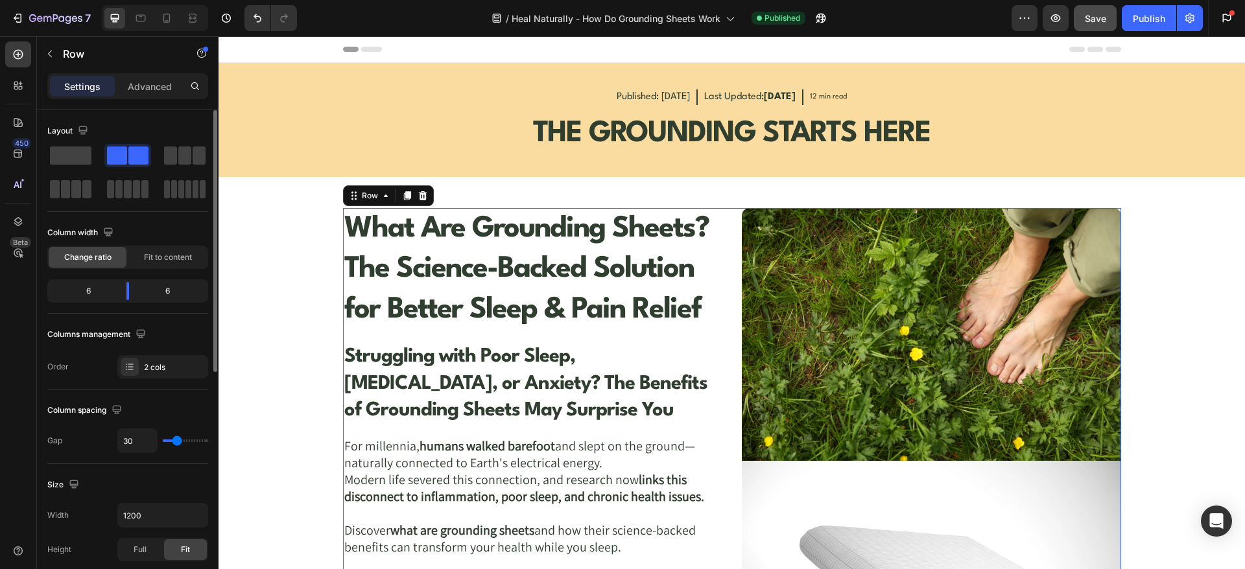
scroll to position [162, 0]
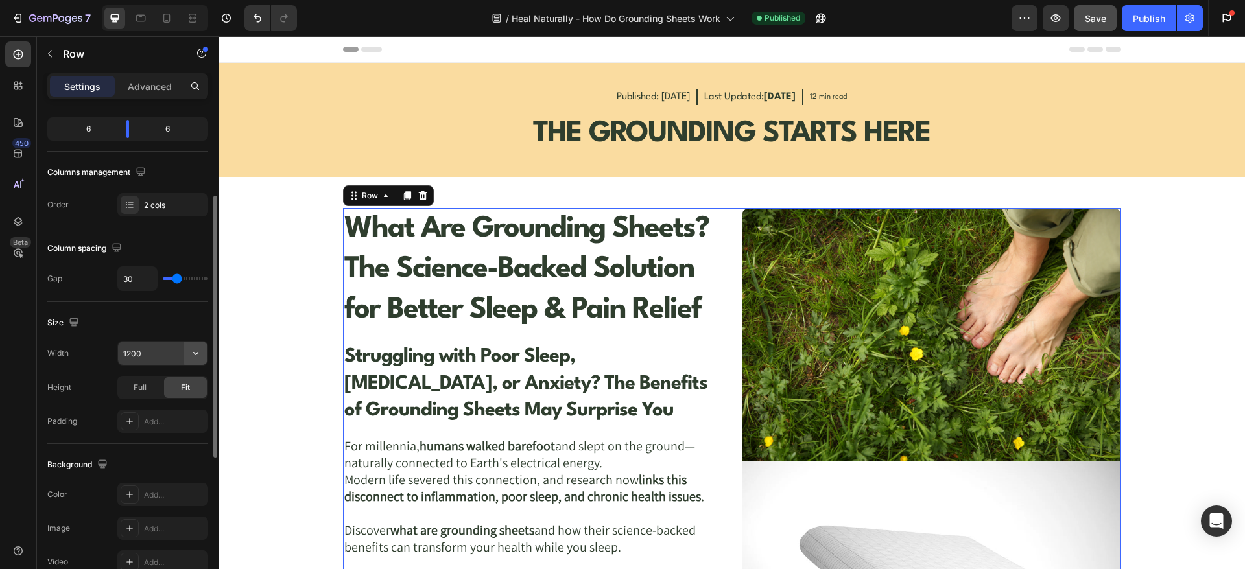
click at [192, 348] on icon "button" at bounding box center [195, 353] width 13 height 13
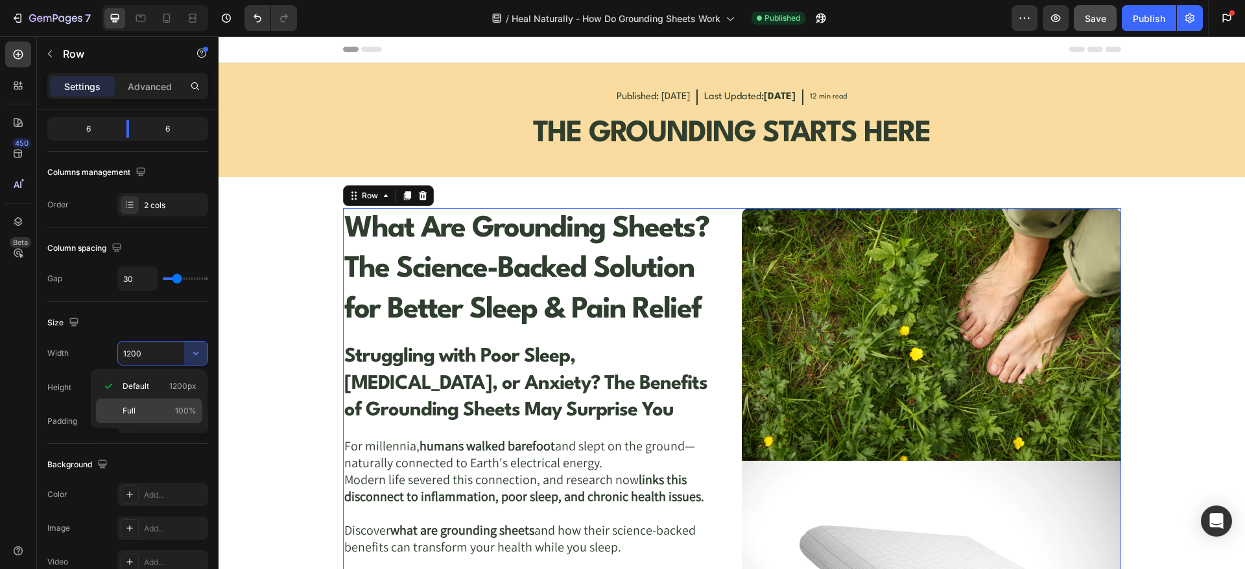
click at [150, 409] on p "Full 100%" at bounding box center [160, 411] width 74 height 12
type input "100%"
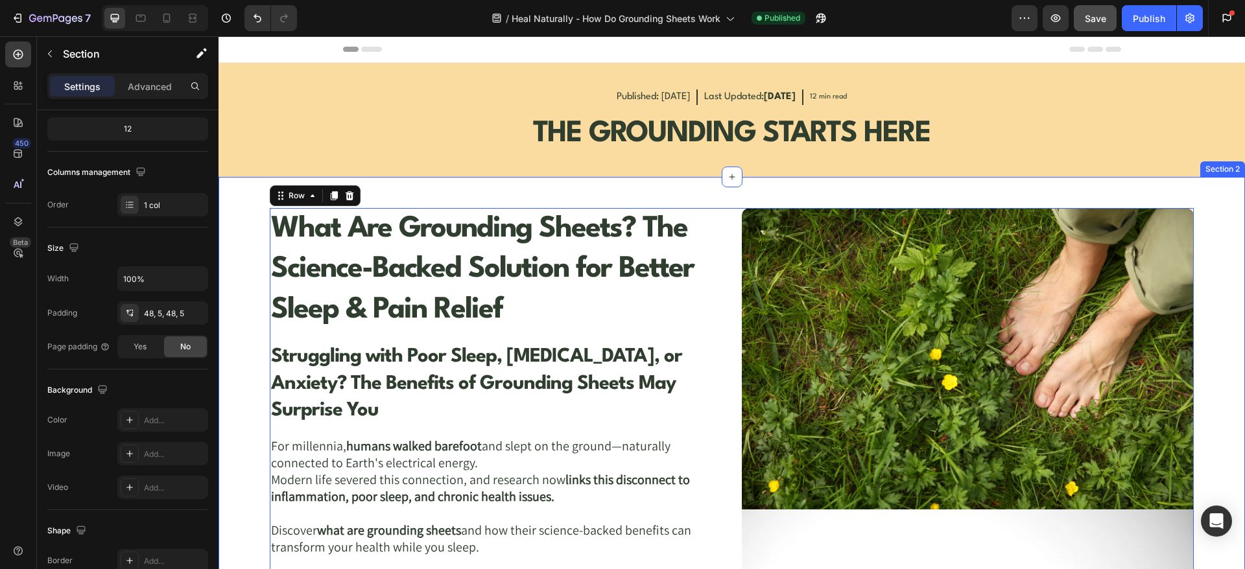
click at [256, 231] on div "What Are Grounding Sheets? The Science-Backed Solution for Better Sleep & Pain …" at bounding box center [732, 528] width 1026 height 703
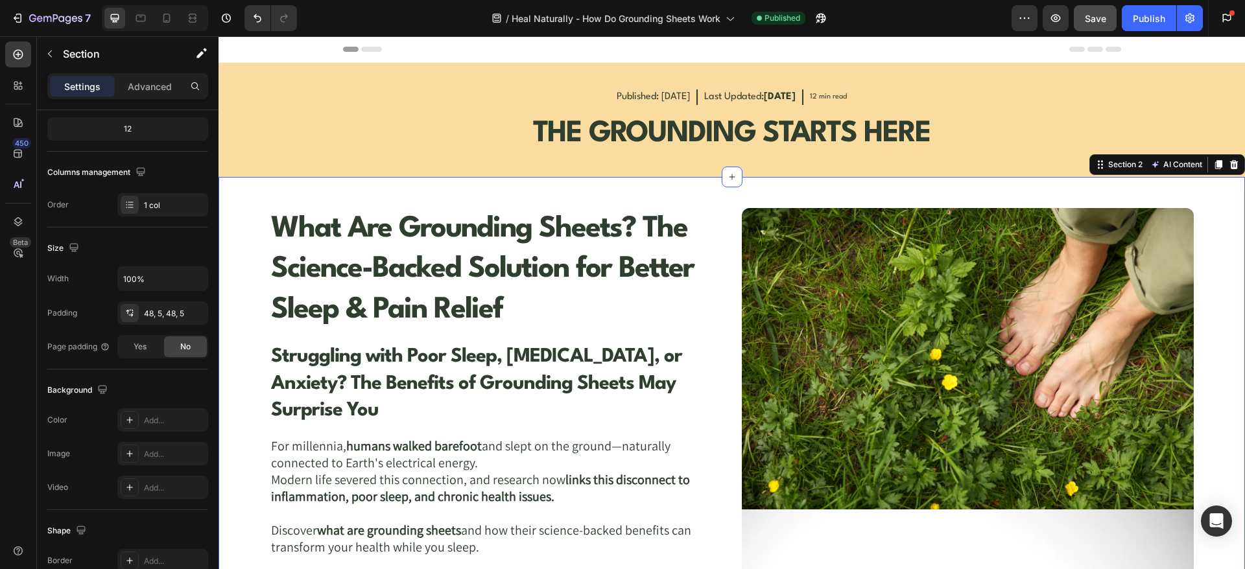
scroll to position [0, 0]
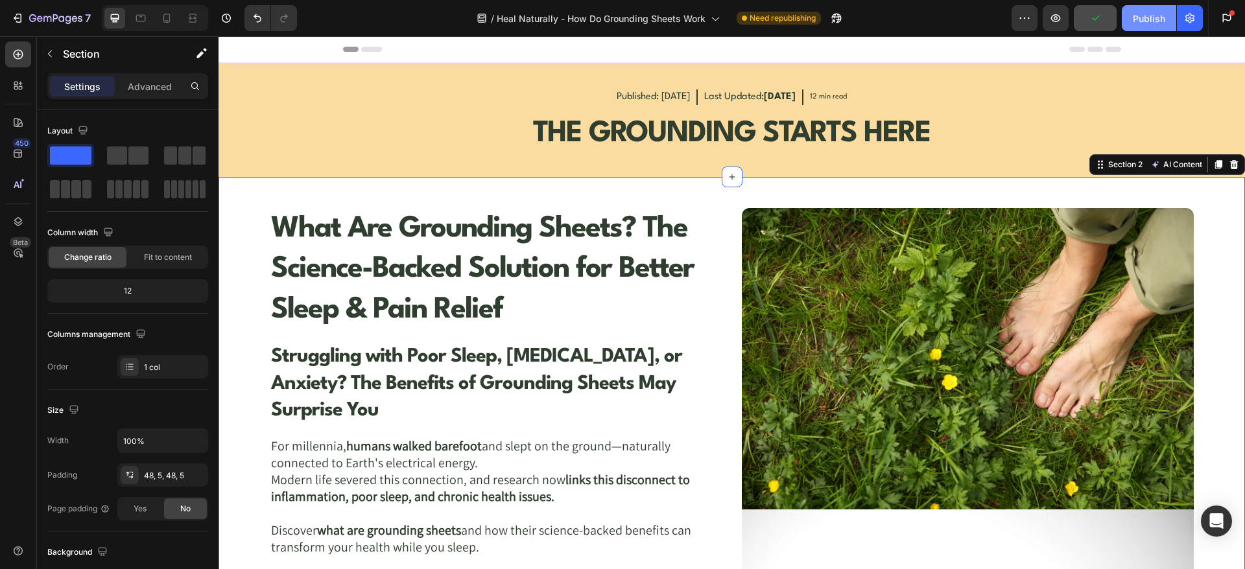
click at [1156, 21] on div "Publish" at bounding box center [1149, 19] width 32 height 14
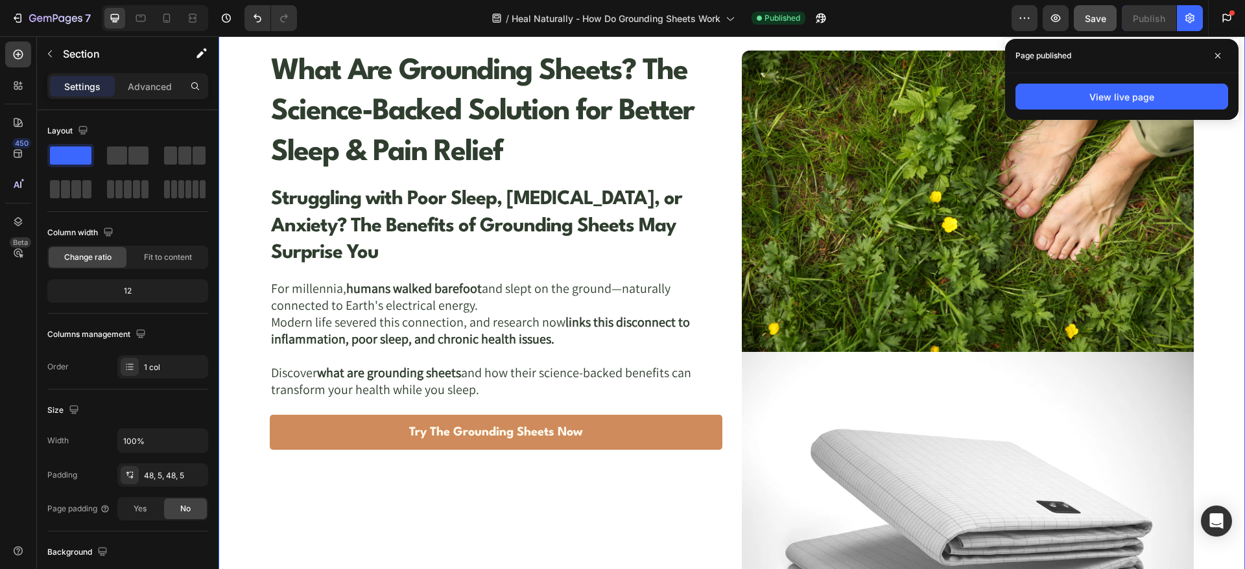
scroll to position [648, 0]
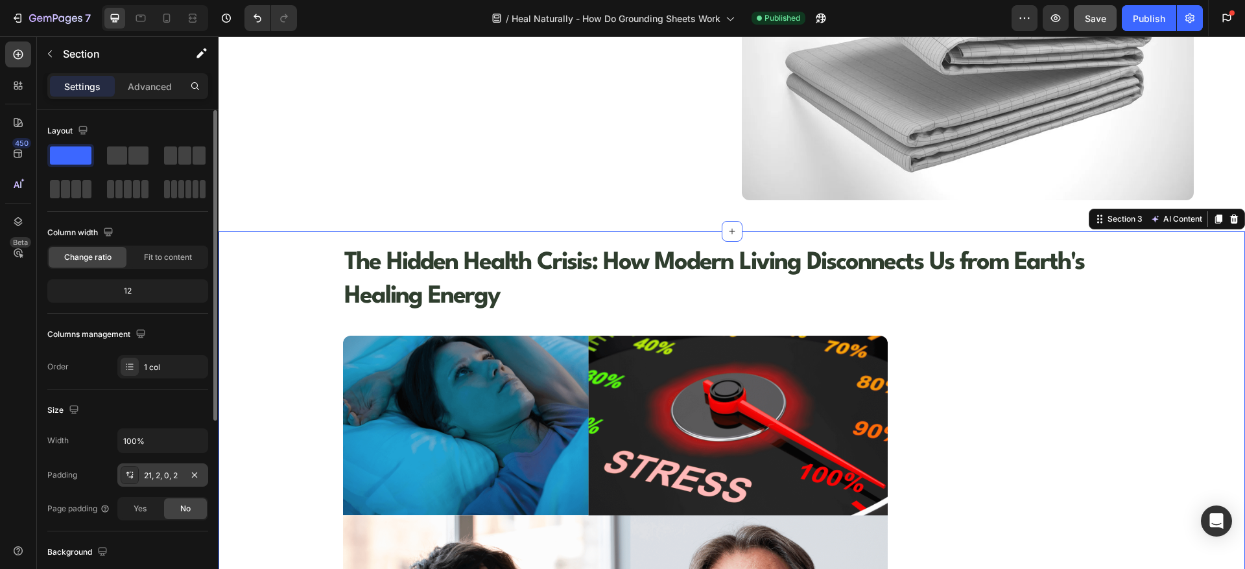
click at [159, 472] on div "21, 2, 0, 2" at bounding box center [163, 476] width 38 height 12
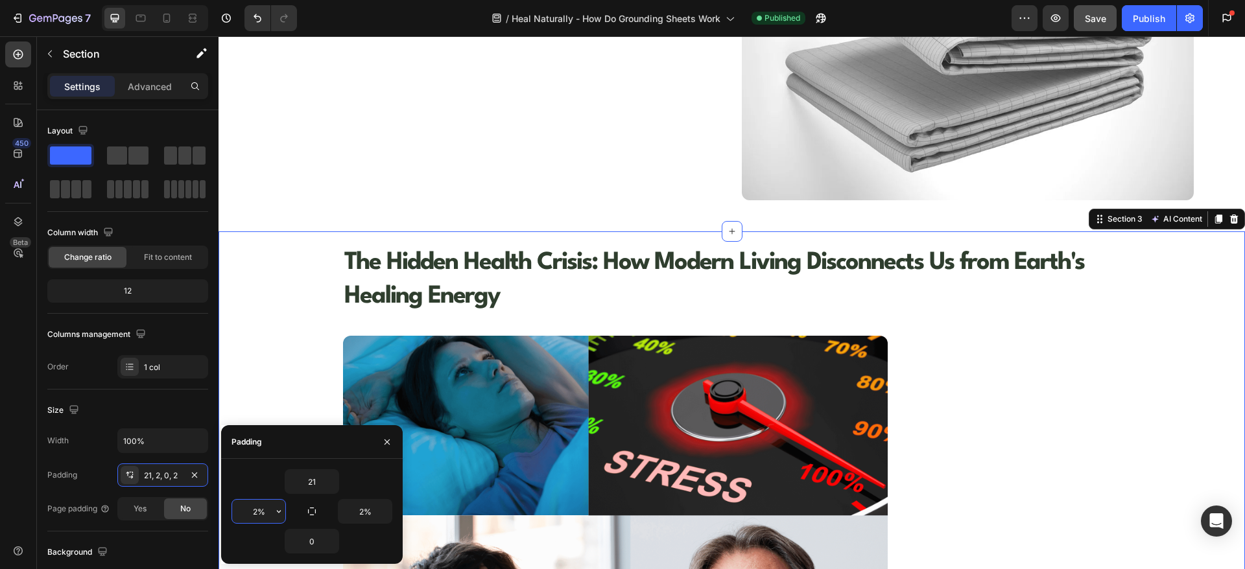
click at [265, 503] on input "2%" at bounding box center [258, 511] width 53 height 23
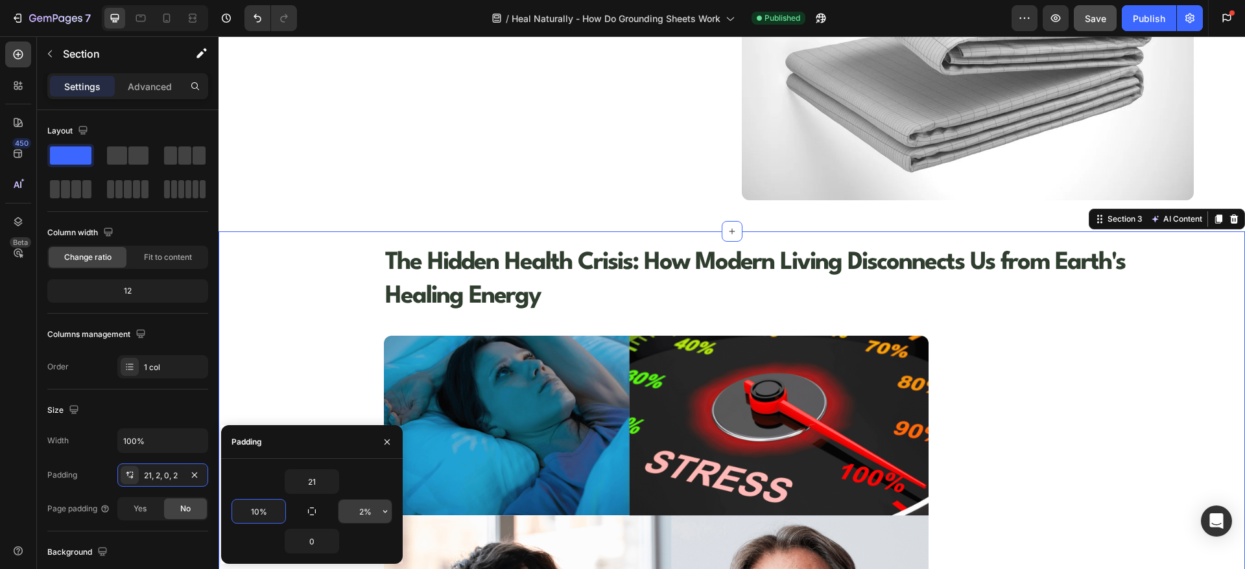
type input "10%"
click at [360, 517] on input "2%" at bounding box center [364, 511] width 53 height 23
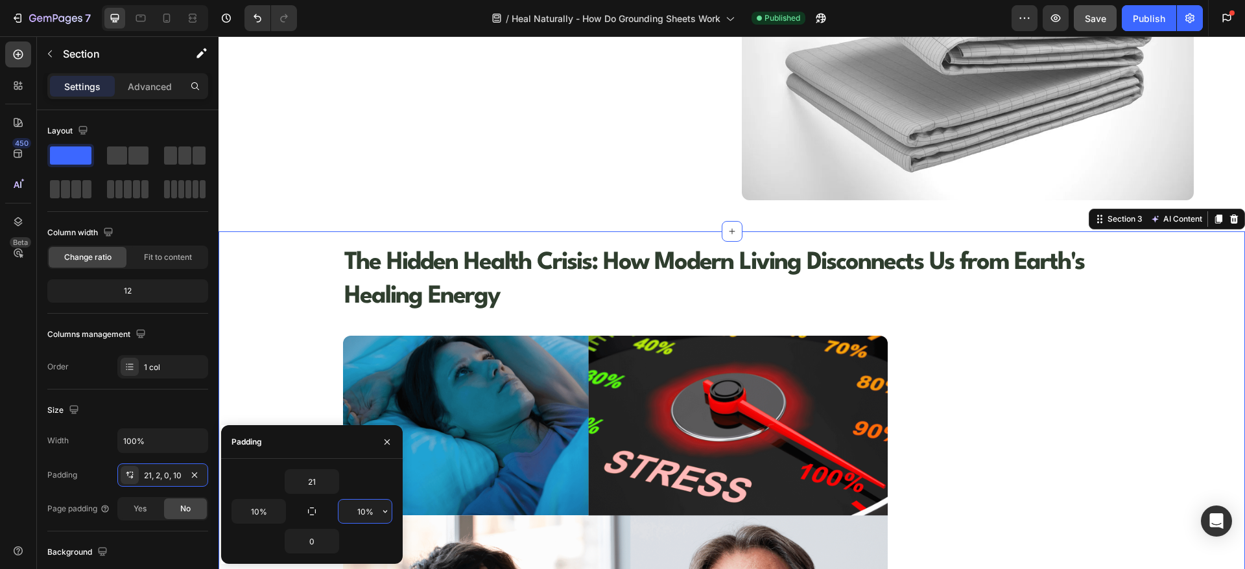
type input "10%"
click at [1102, 13] on span "Save" at bounding box center [1095, 18] width 21 height 11
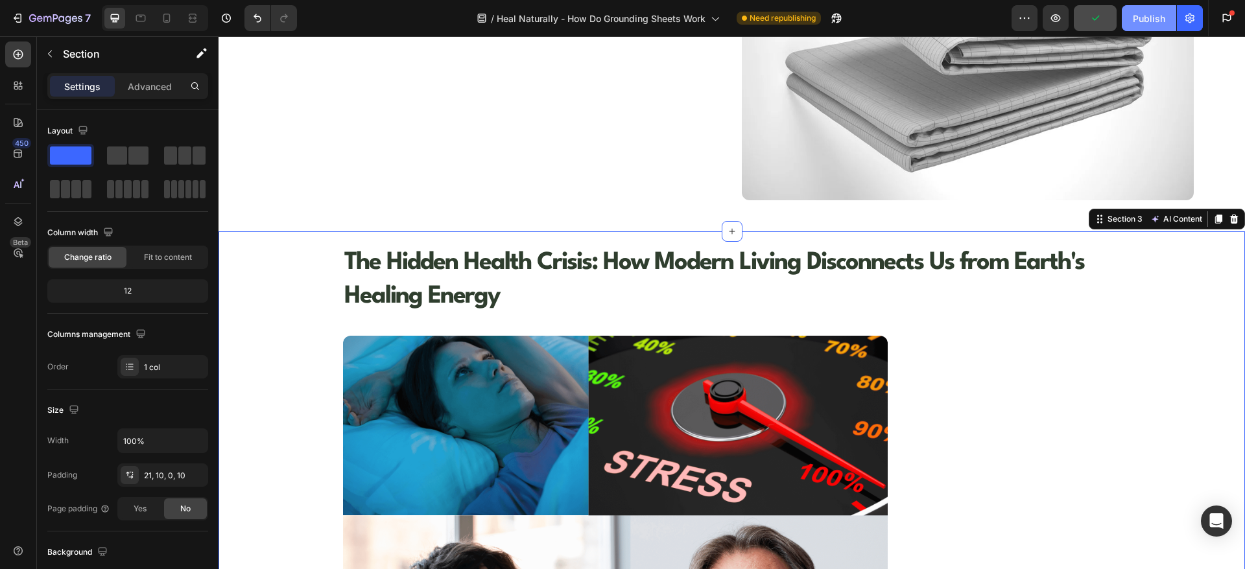
click at [1137, 16] on div "Publish" at bounding box center [1149, 19] width 32 height 14
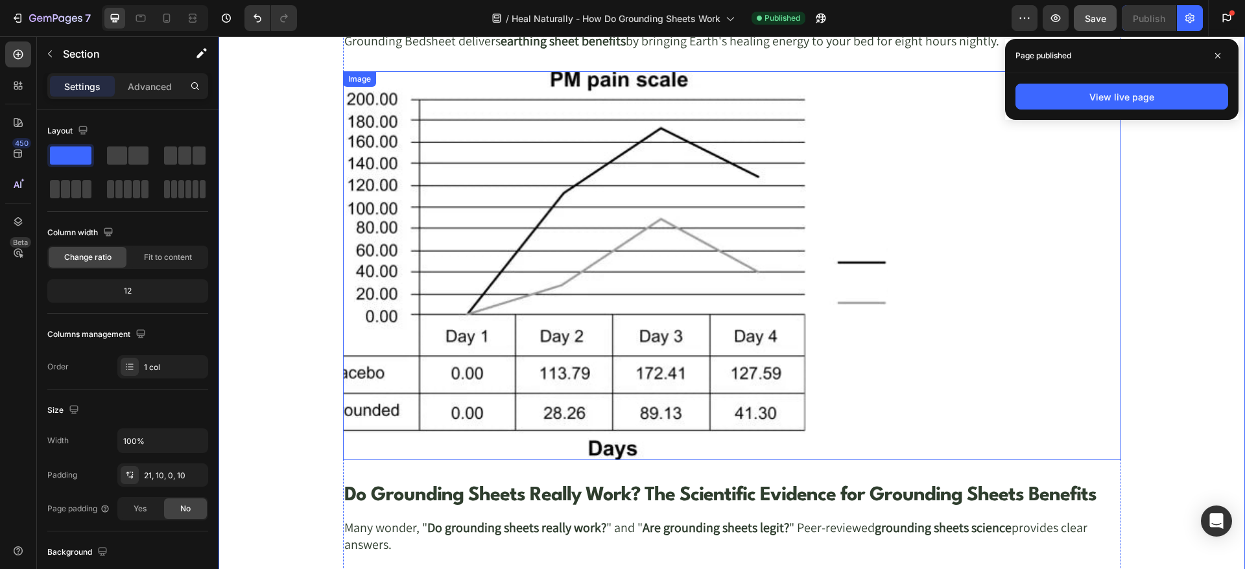
scroll to position [2107, 0]
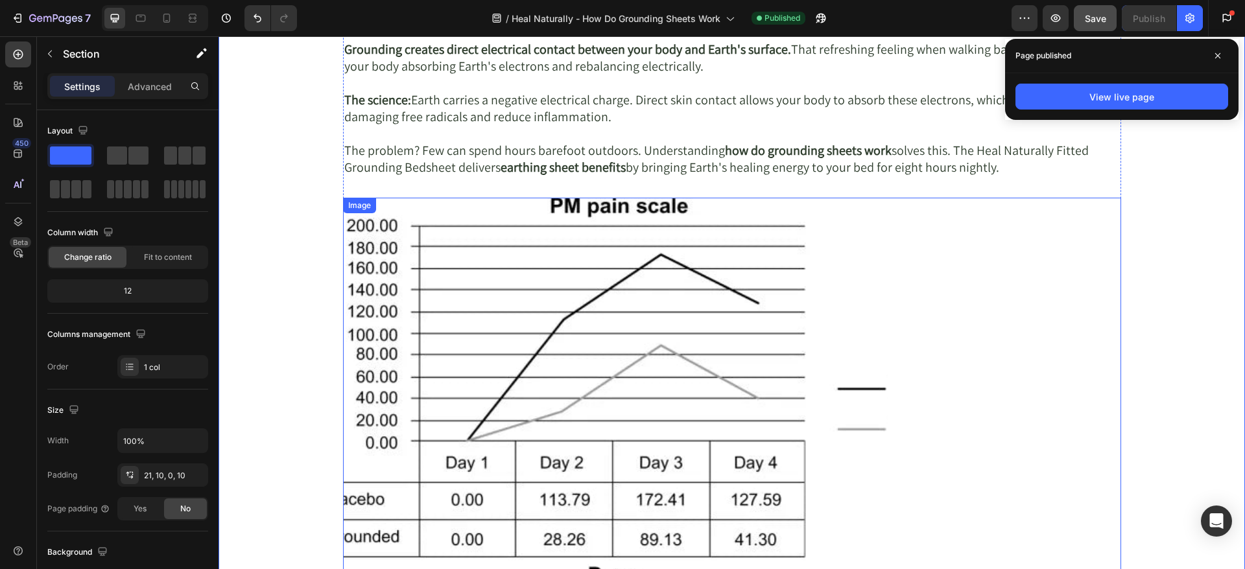
click at [554, 346] on img at bounding box center [615, 392] width 545 height 389
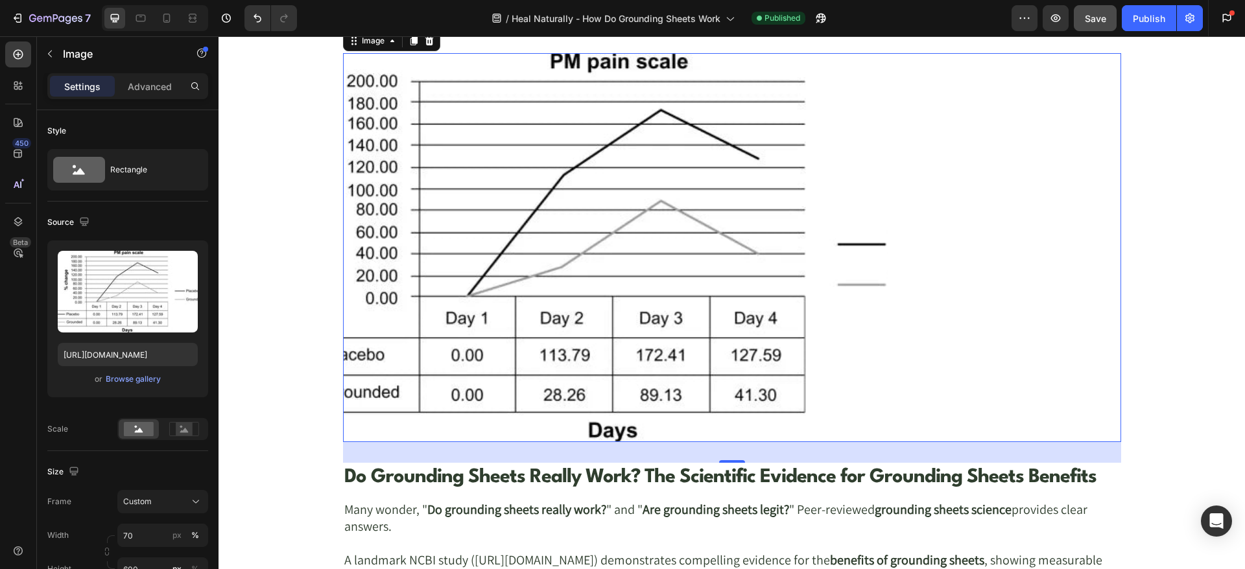
scroll to position [2270, 0]
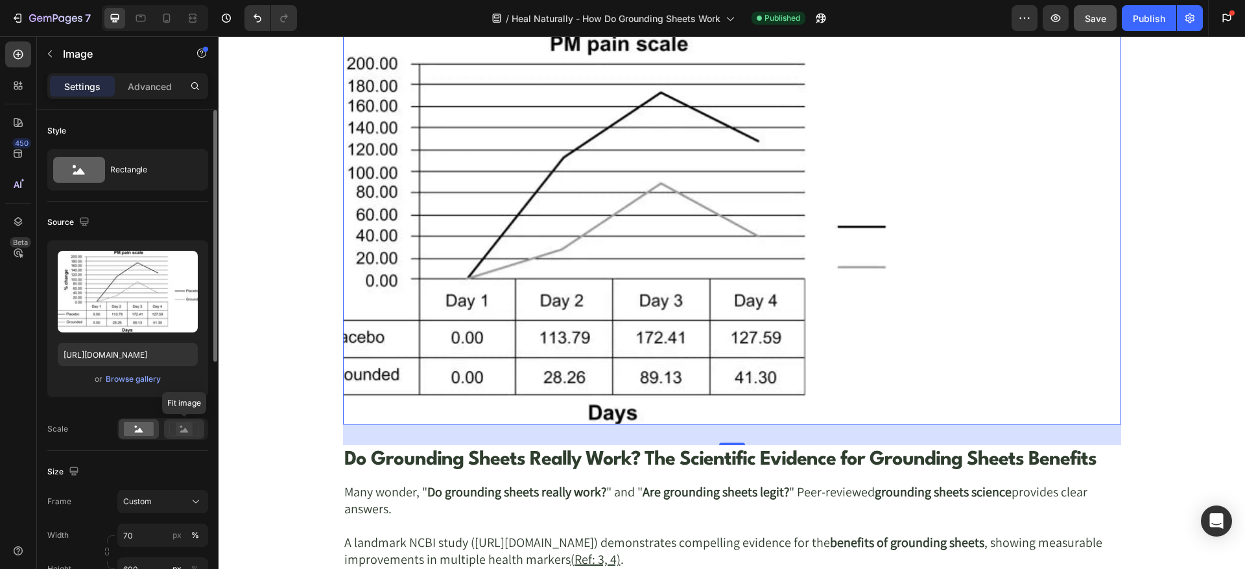
click at [192, 429] on rect at bounding box center [184, 429] width 17 height 13
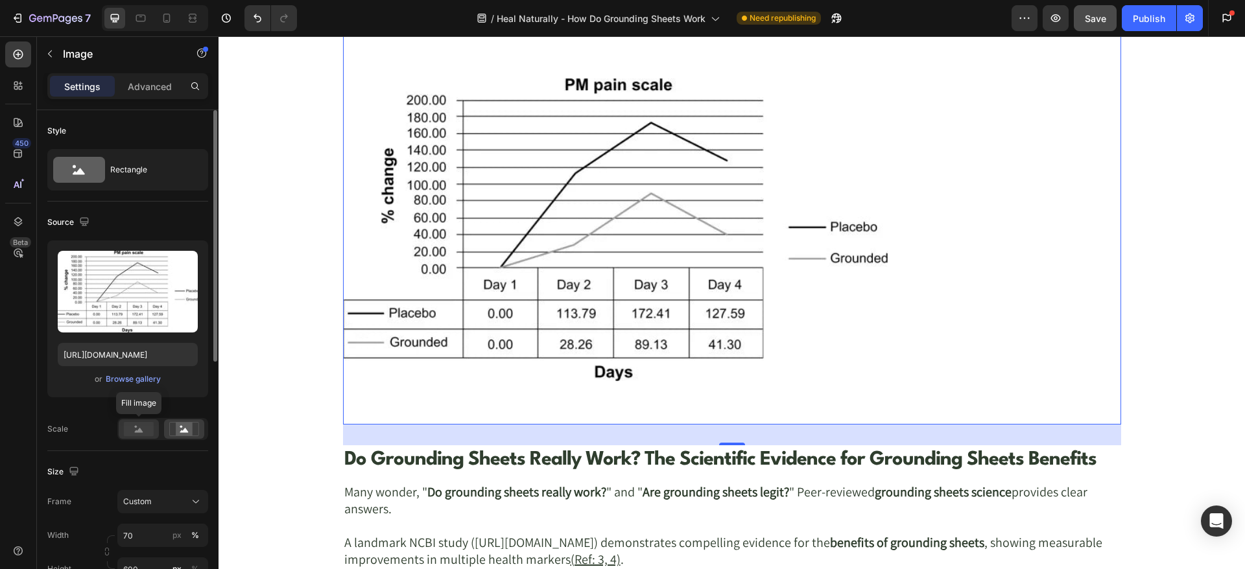
click at [146, 432] on rect at bounding box center [139, 429] width 30 height 14
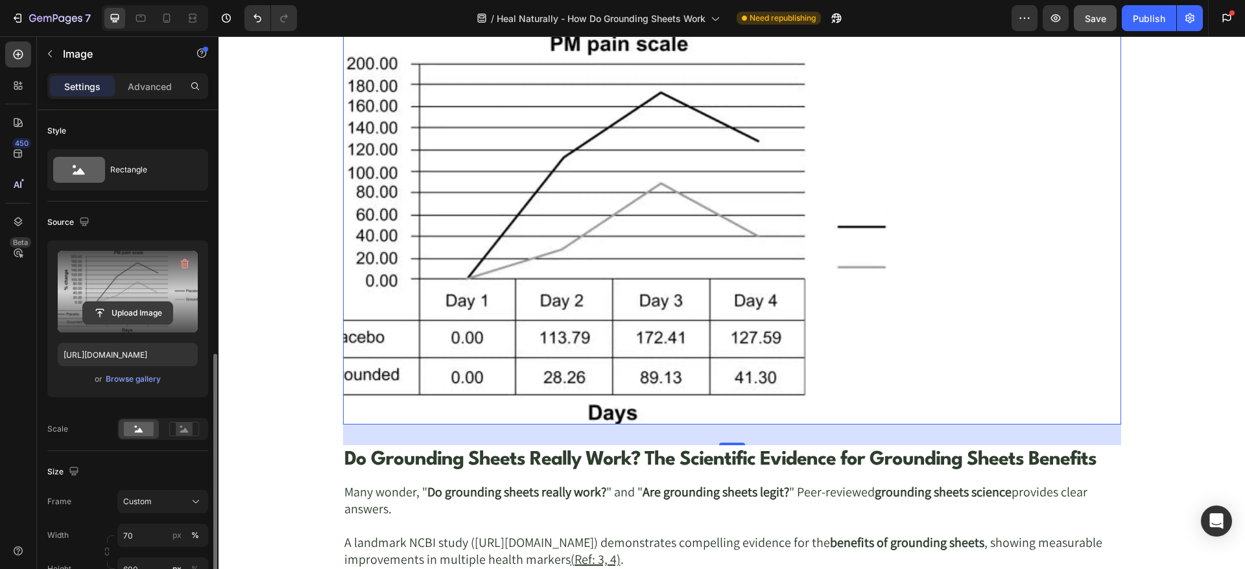
scroll to position [162, 0]
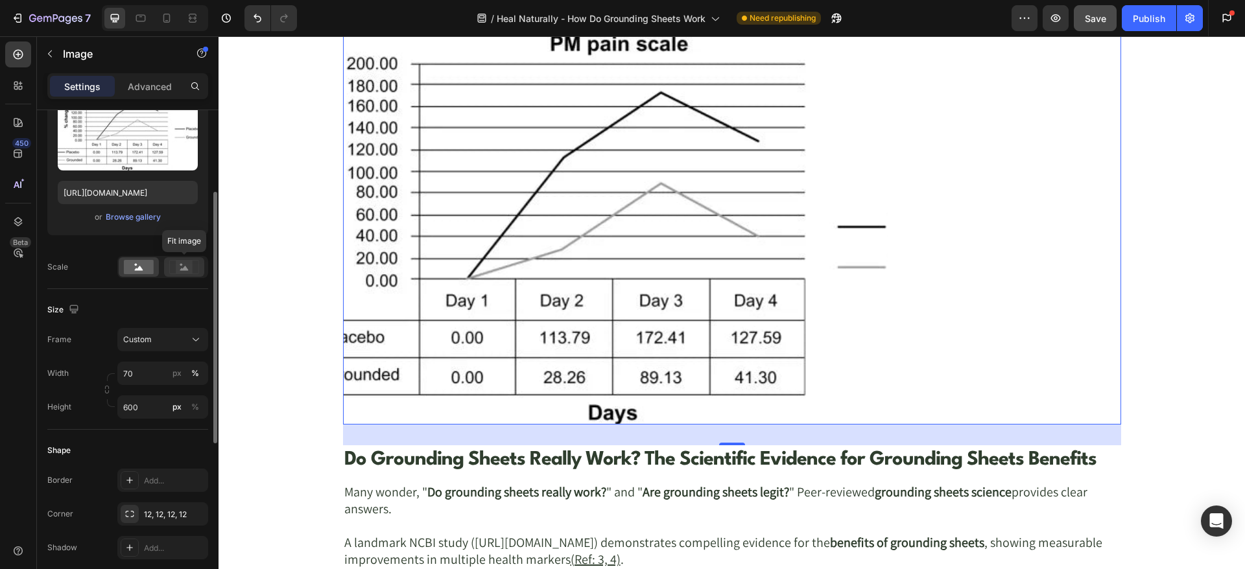
click at [185, 258] on div at bounding box center [184, 266] width 40 height 19
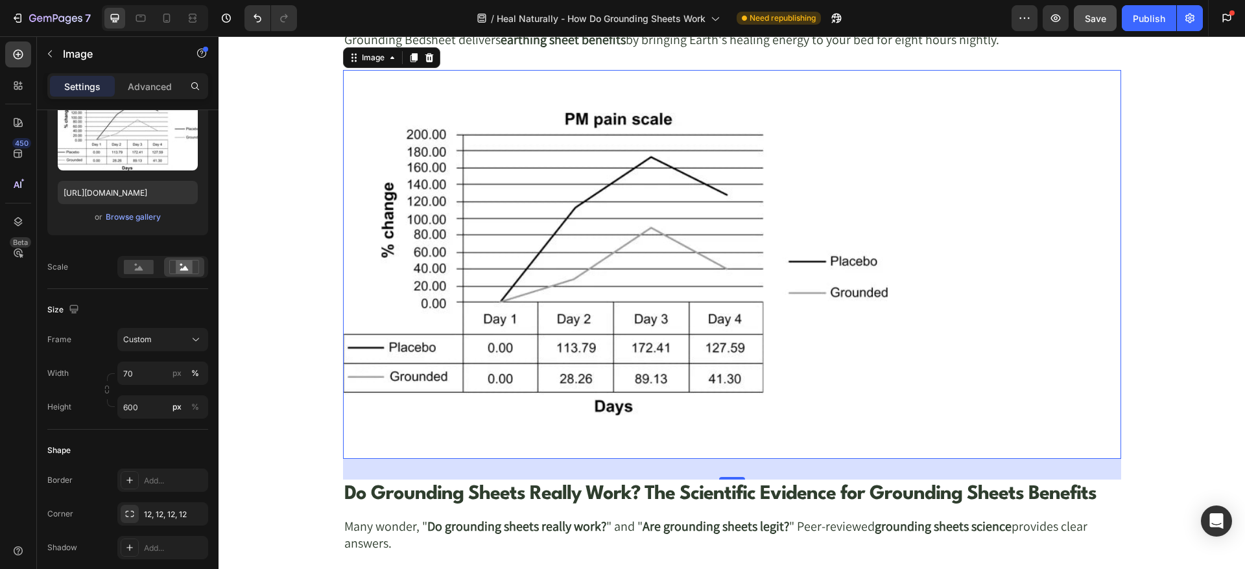
scroll to position [2107, 0]
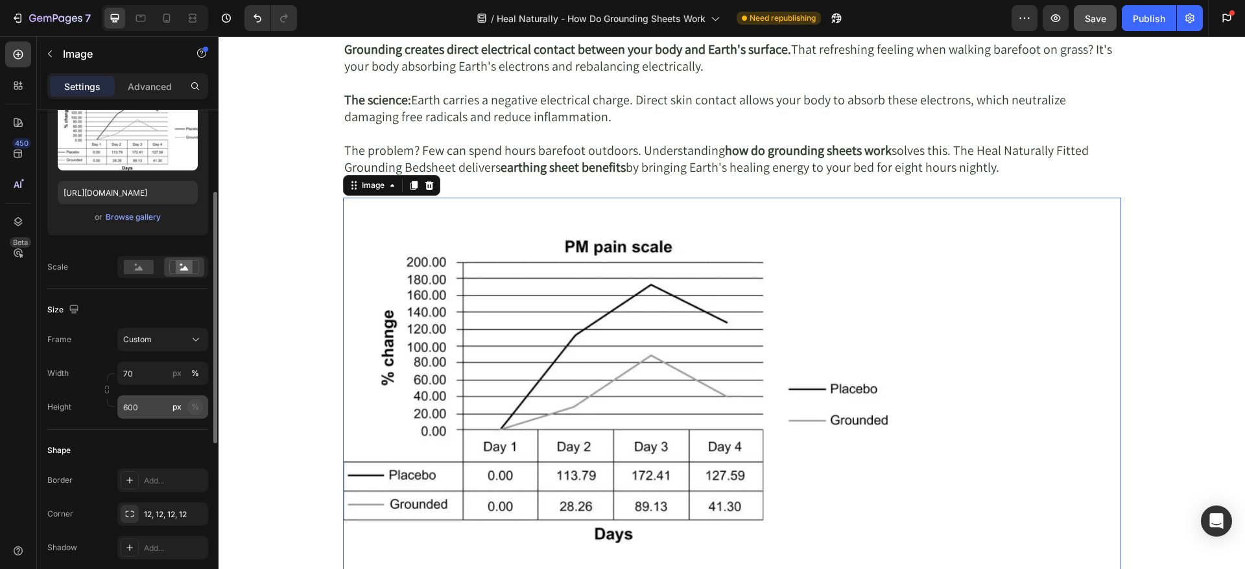
click at [197, 405] on div "%" at bounding box center [195, 407] width 8 height 12
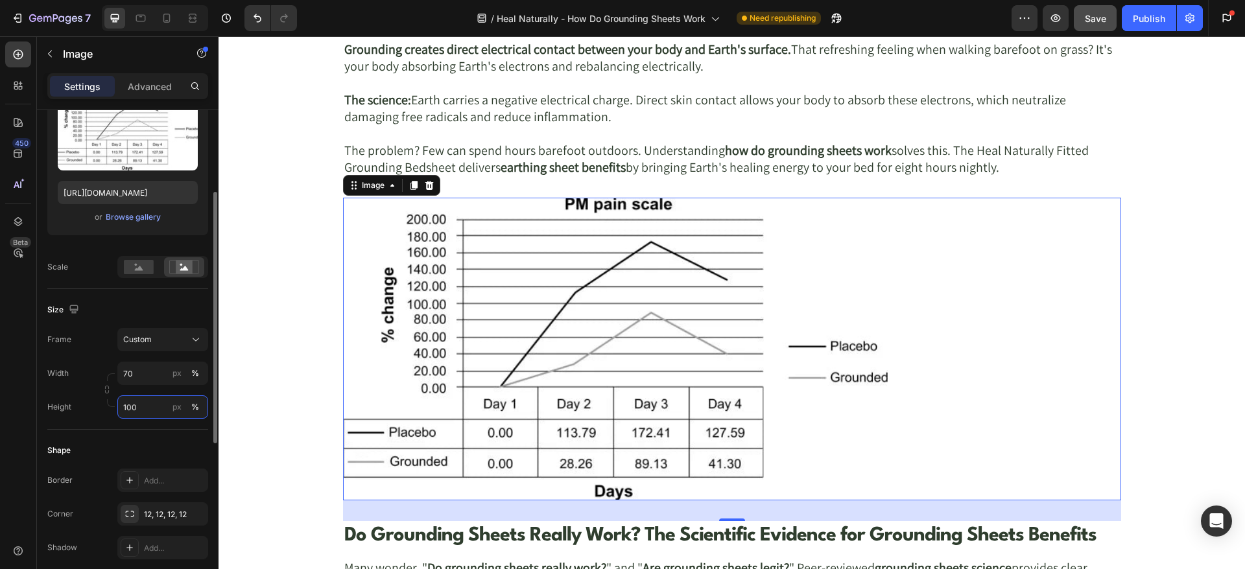
type input "100"
click at [150, 309] on div "Size" at bounding box center [127, 310] width 161 height 21
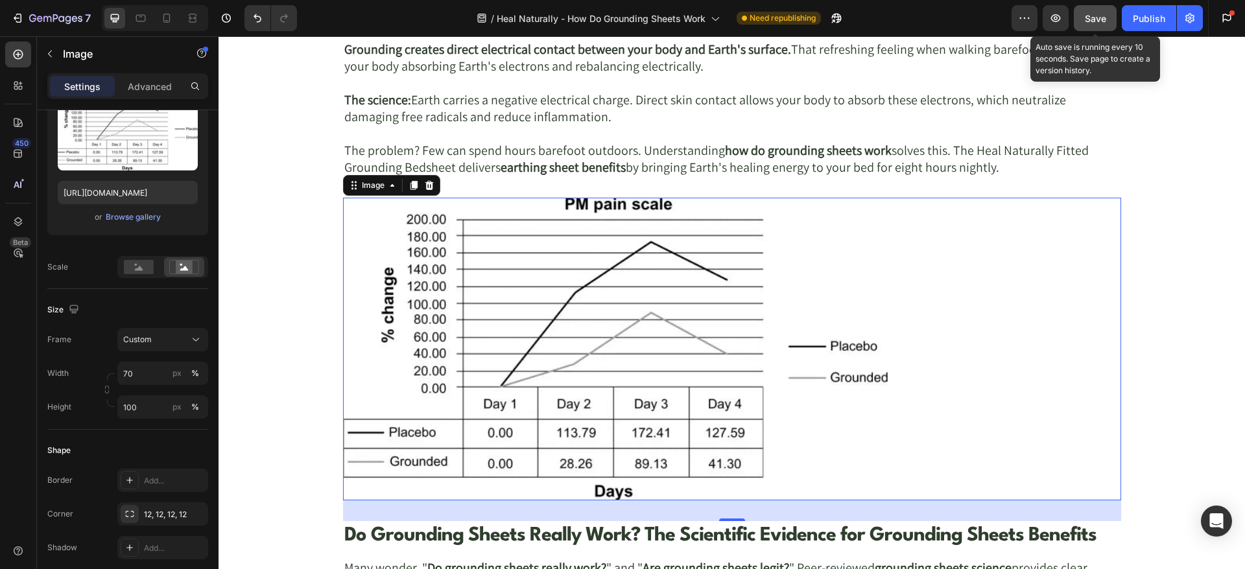
click at [1099, 21] on span "Save" at bounding box center [1095, 18] width 21 height 11
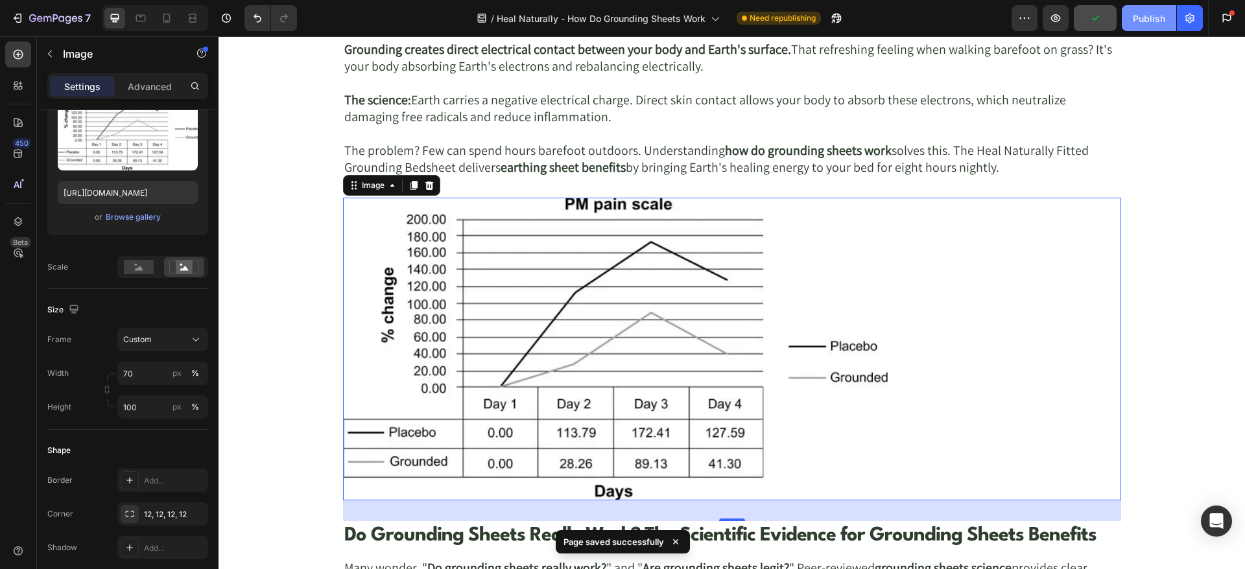
click at [1143, 16] on div "Publish" at bounding box center [1149, 19] width 32 height 14
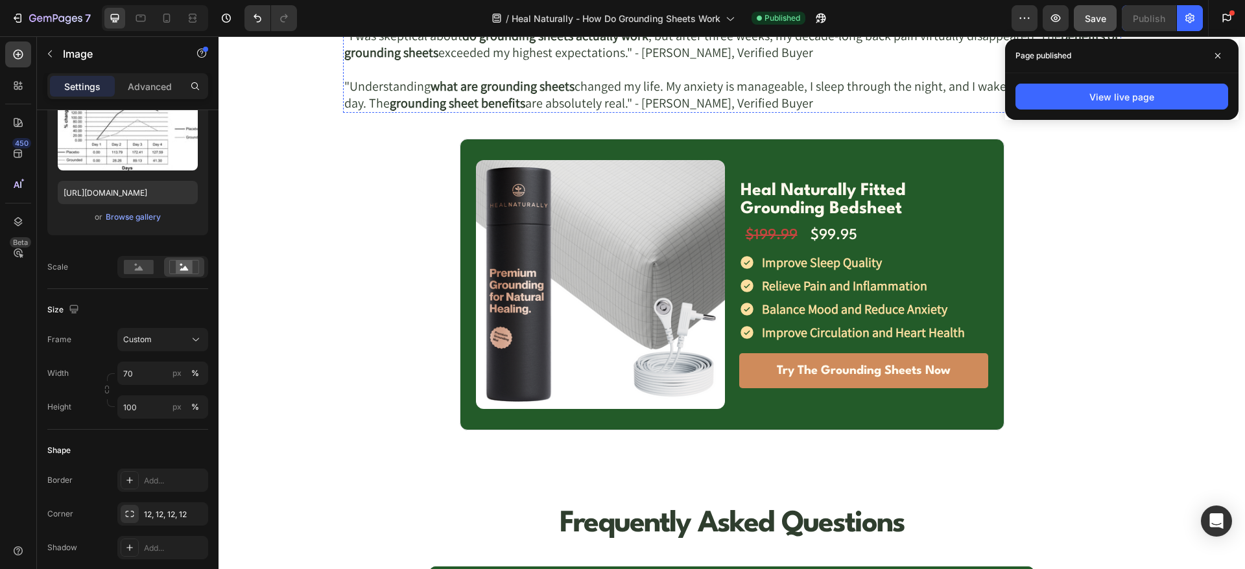
scroll to position [5188, 0]
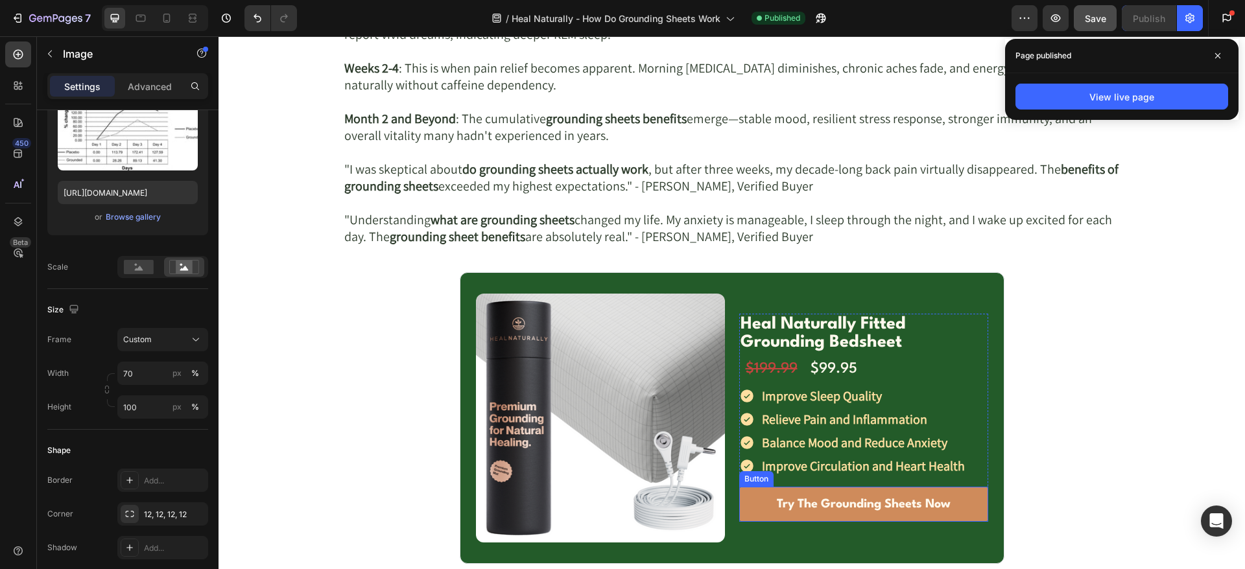
click at [744, 510] on link "Try The Grounding Sheets Now" at bounding box center [863, 504] width 249 height 35
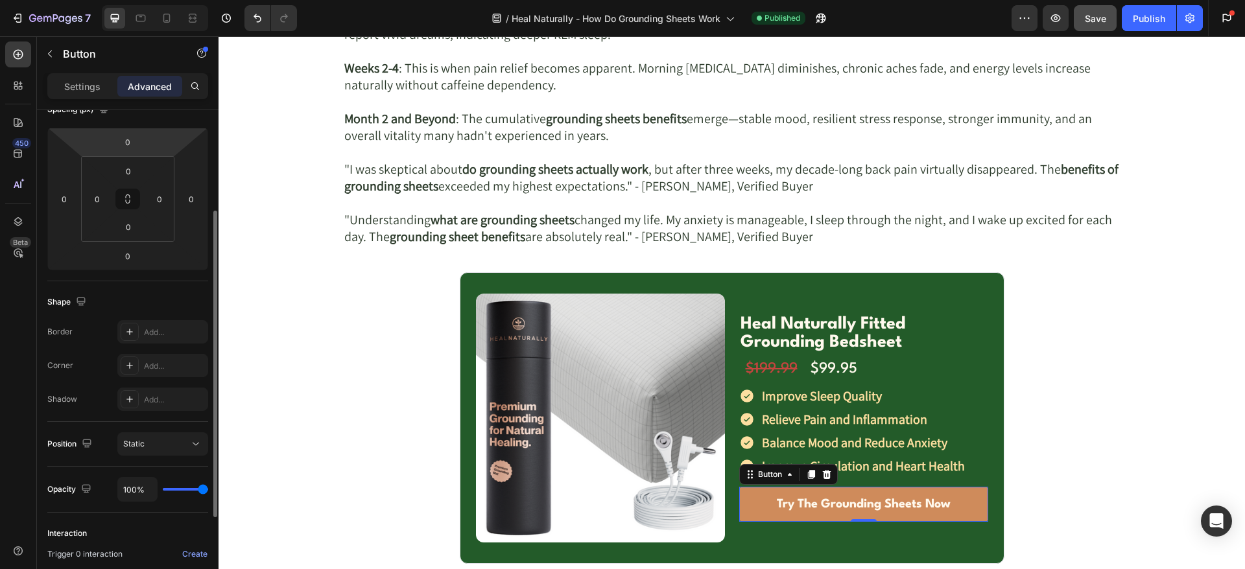
scroll to position [305, 0]
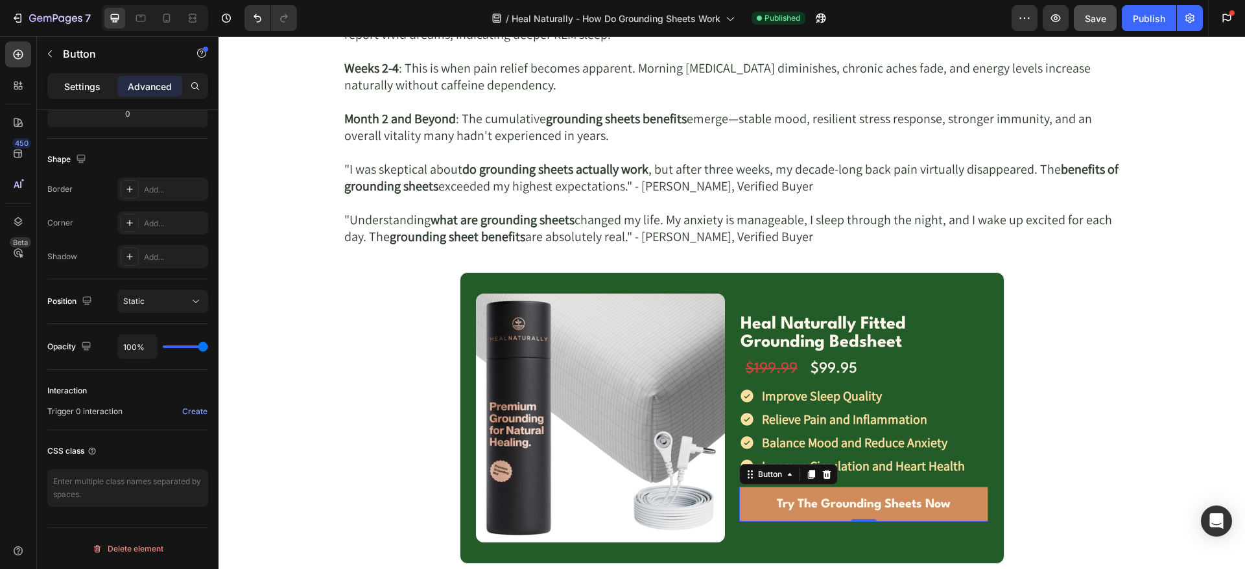
click at [73, 82] on p "Settings" at bounding box center [82, 87] width 36 height 14
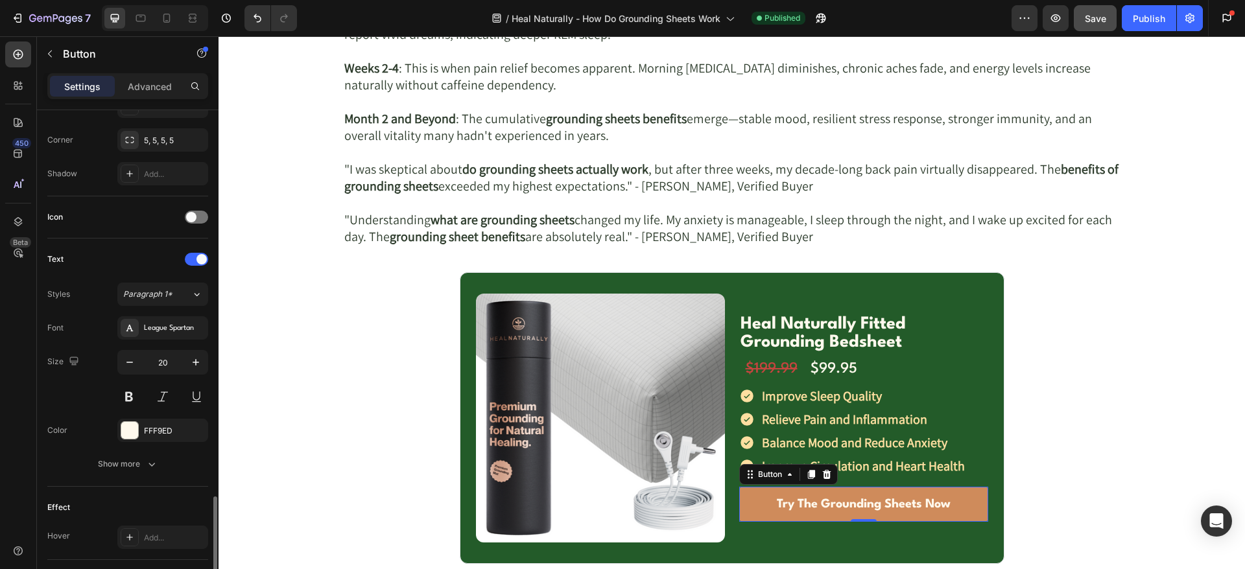
scroll to position [535, 0]
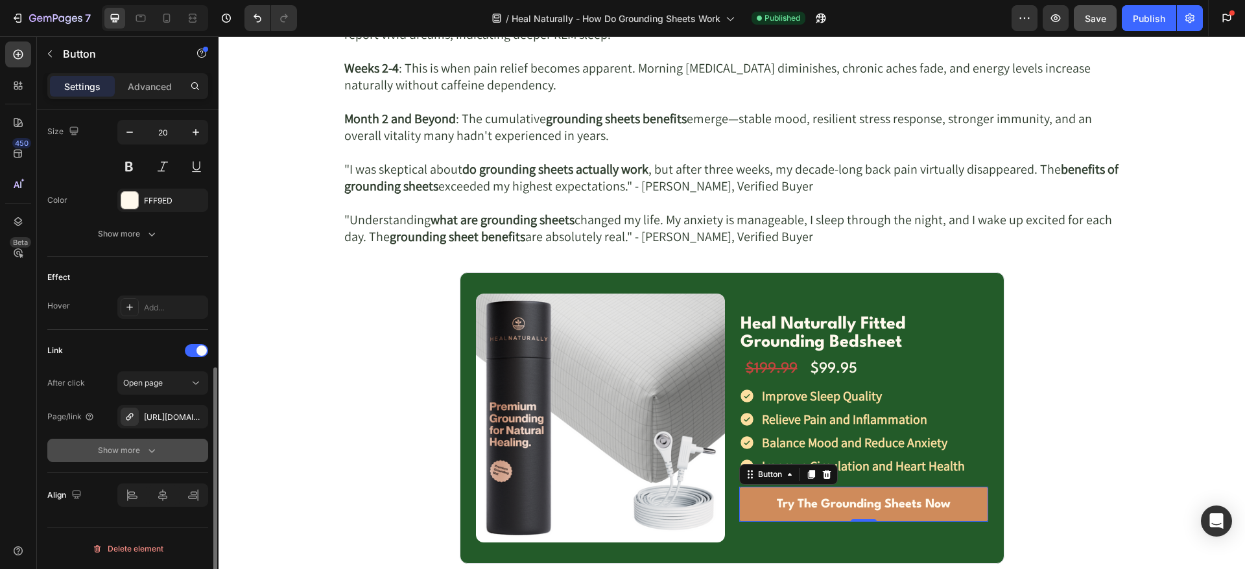
click at [139, 440] on button "Show more" at bounding box center [127, 450] width 161 height 23
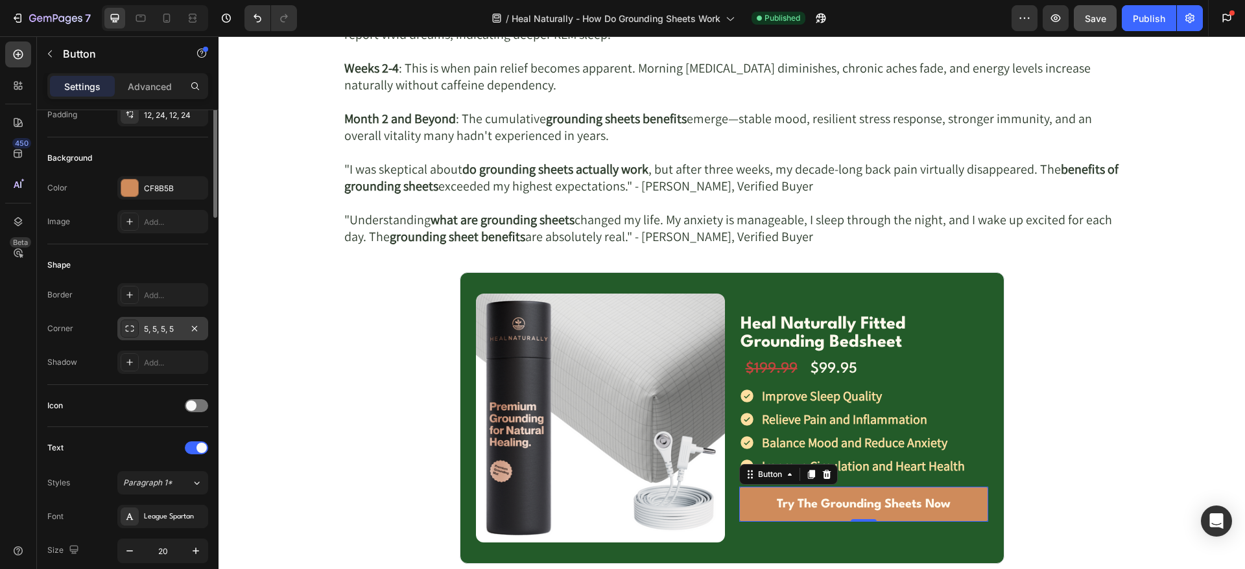
scroll to position [0, 0]
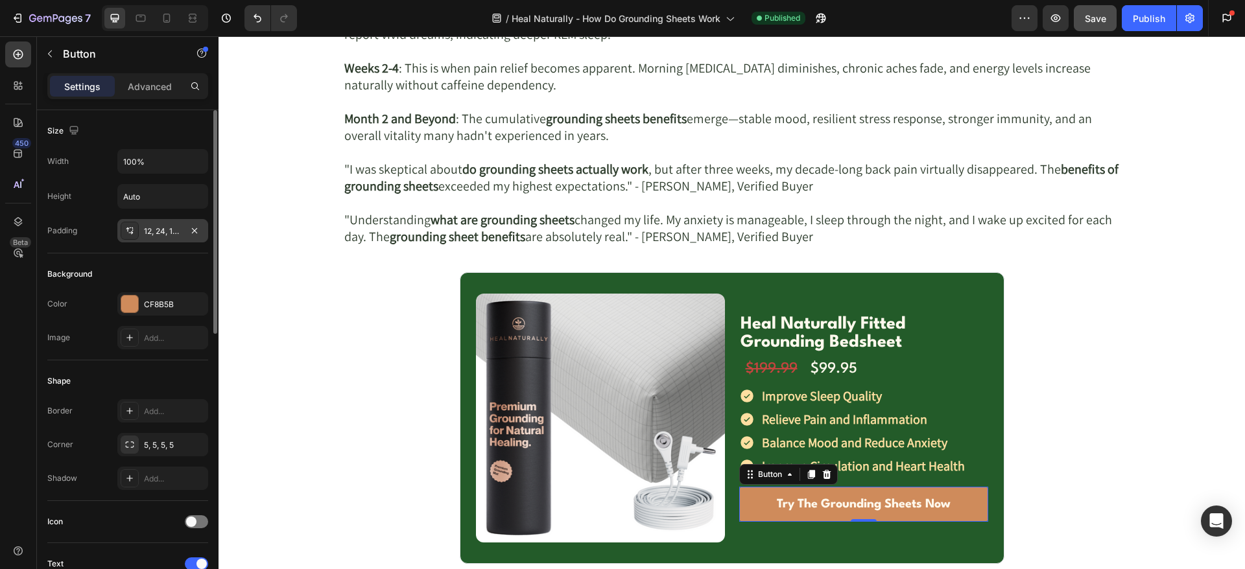
click at [158, 226] on div "12, 24, 12, 24" at bounding box center [163, 232] width 38 height 12
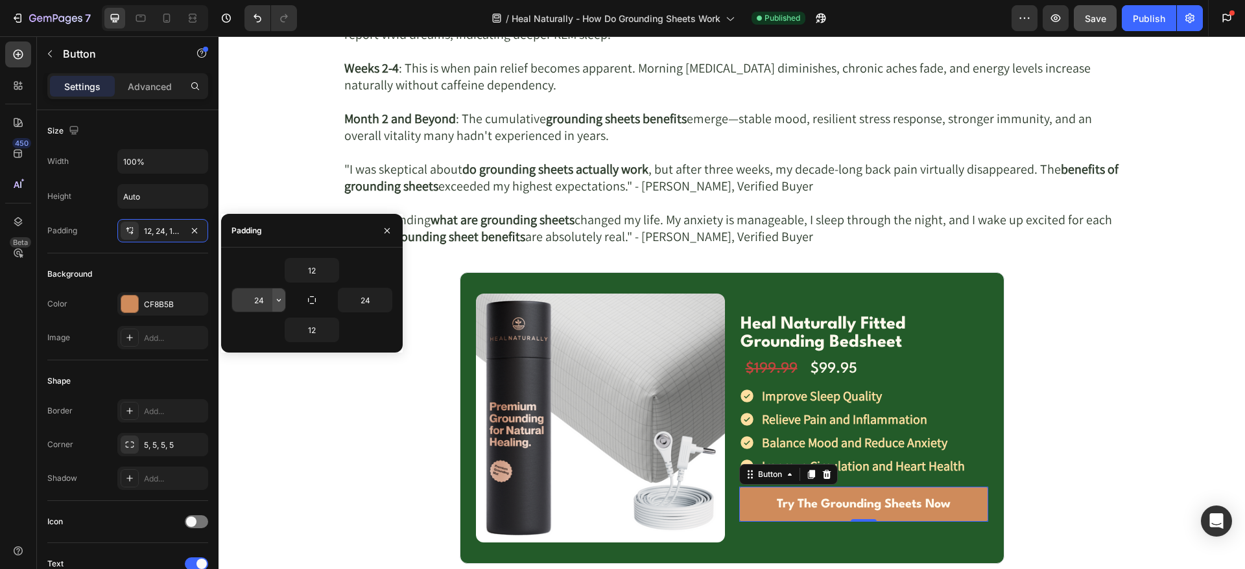
click at [280, 298] on icon "button" at bounding box center [279, 300] width 10 height 10
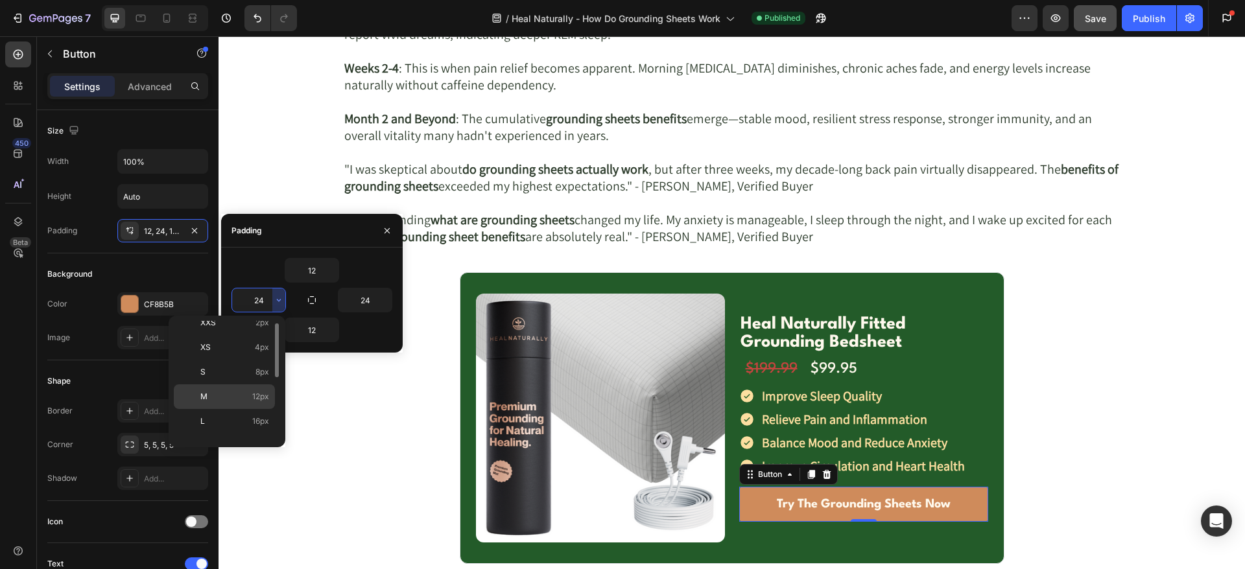
scroll to position [44, 0]
click at [245, 411] on p "L 16px" at bounding box center [234, 413] width 69 height 12
type input "16"
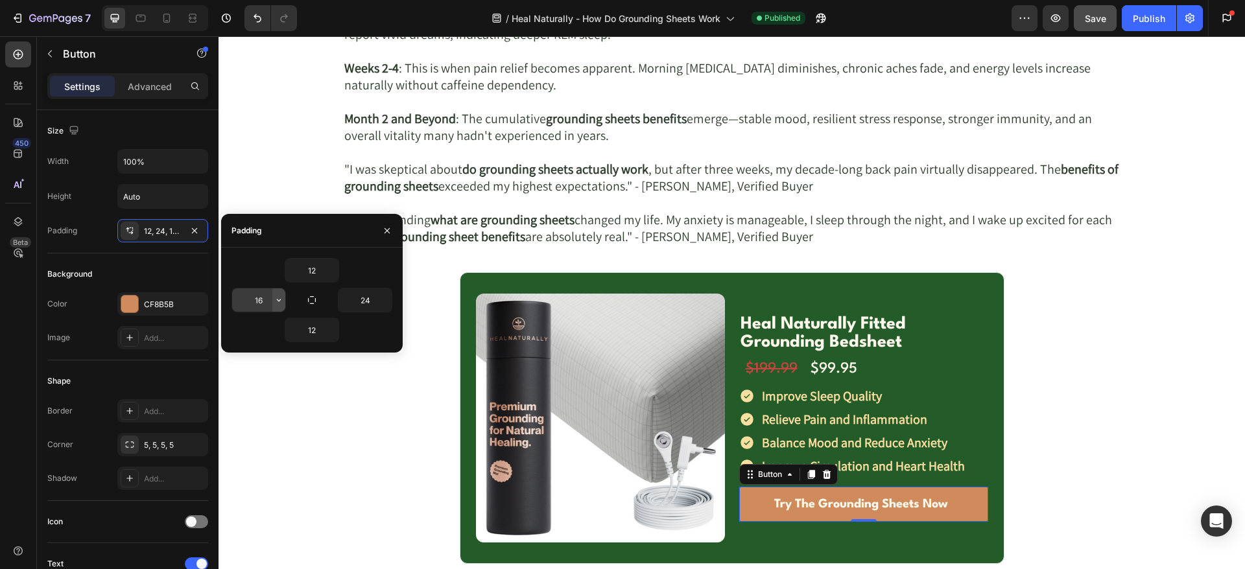
click at [279, 299] on icon "button" at bounding box center [279, 300] width 10 height 10
click at [382, 294] on button "button" at bounding box center [385, 300] width 13 height 23
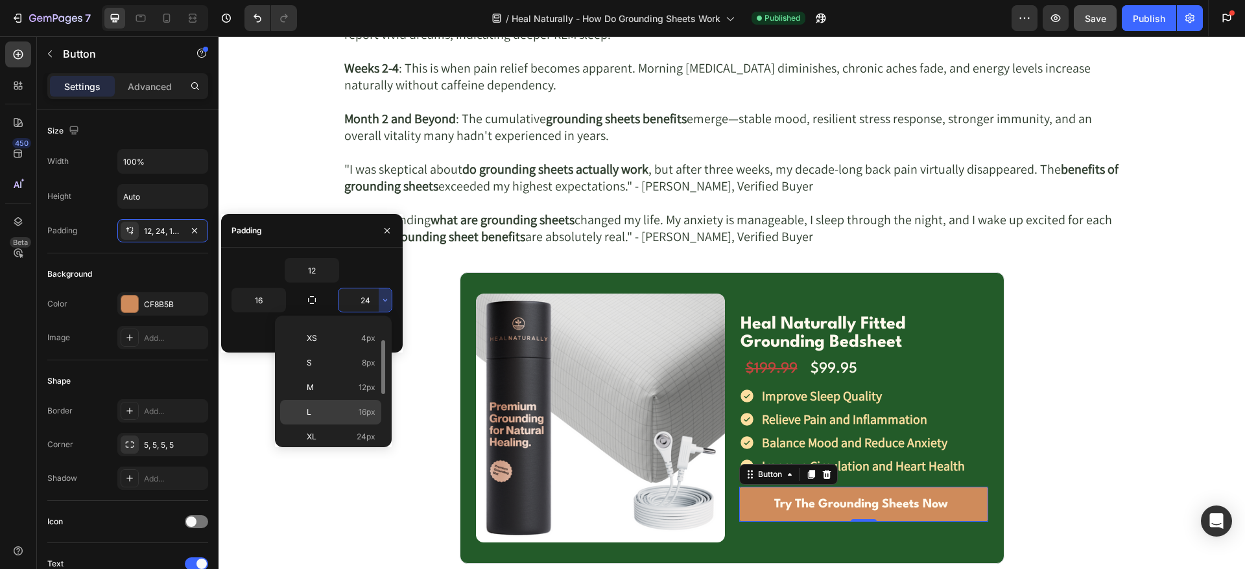
click at [334, 416] on p "L 16px" at bounding box center [341, 413] width 69 height 12
type input "16"
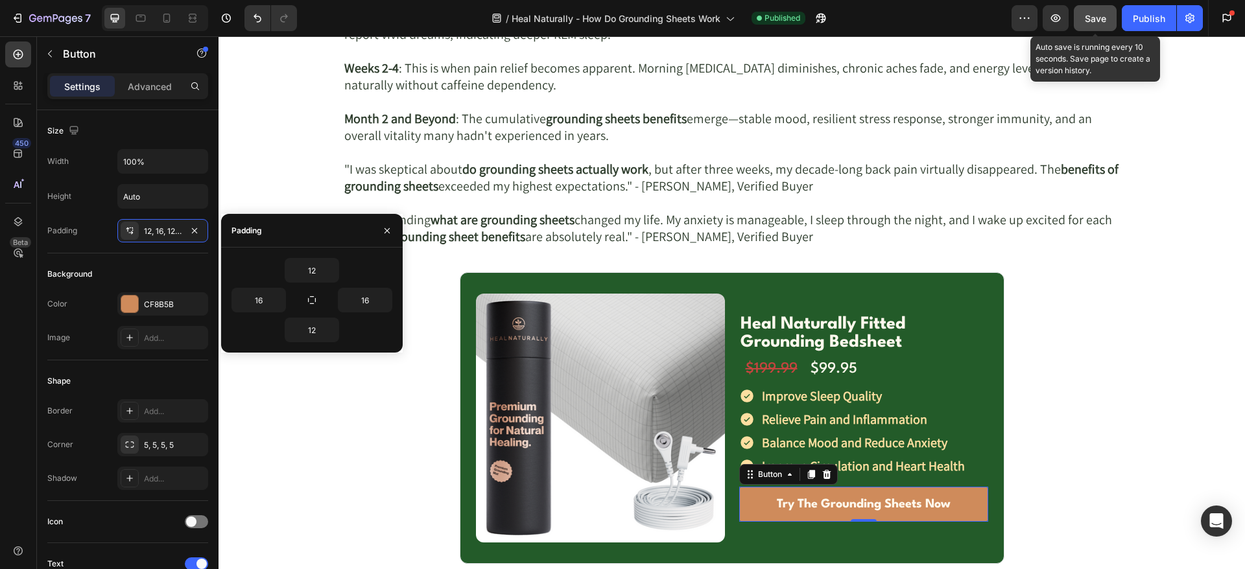
click at [1098, 25] on button "Save" at bounding box center [1095, 18] width 43 height 26
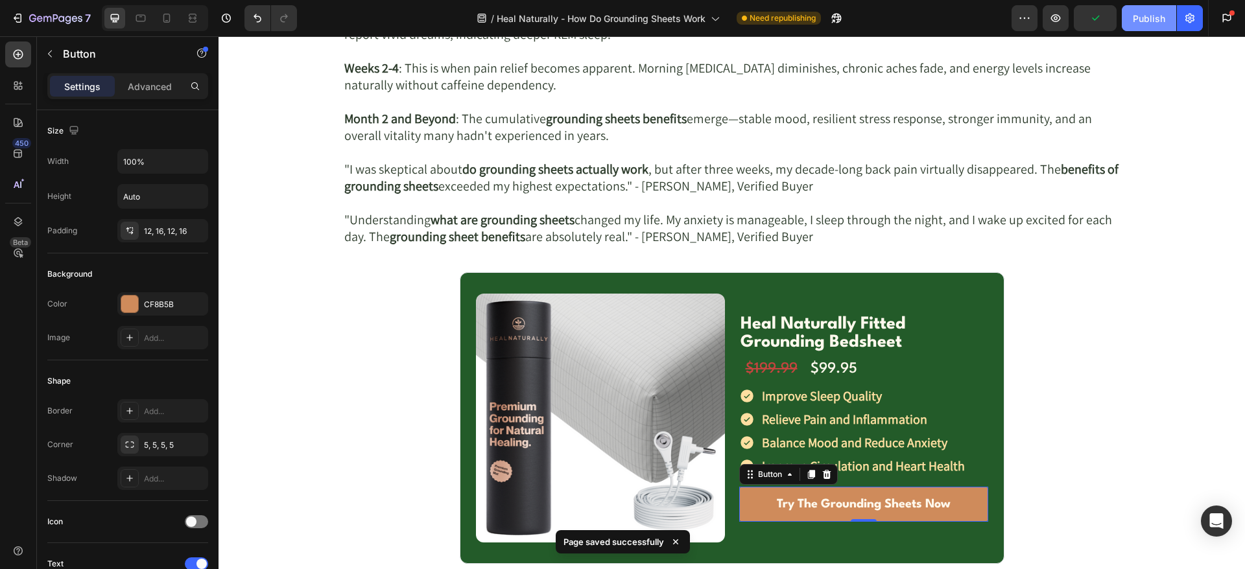
click at [1141, 21] on div "Publish" at bounding box center [1149, 19] width 32 height 14
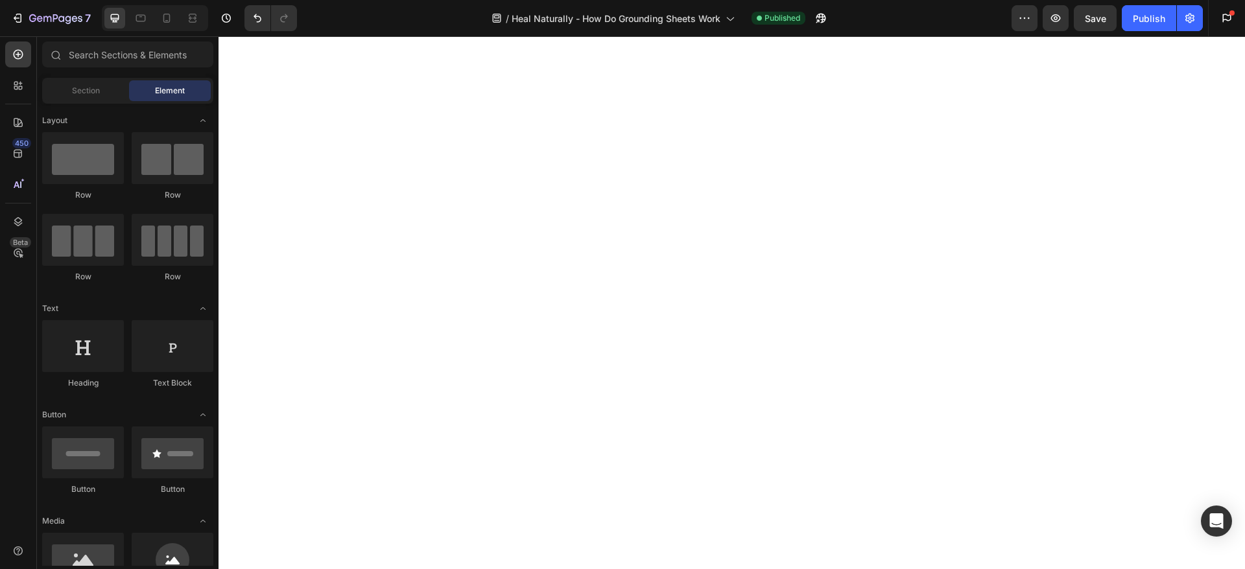
scroll to position [0, 0]
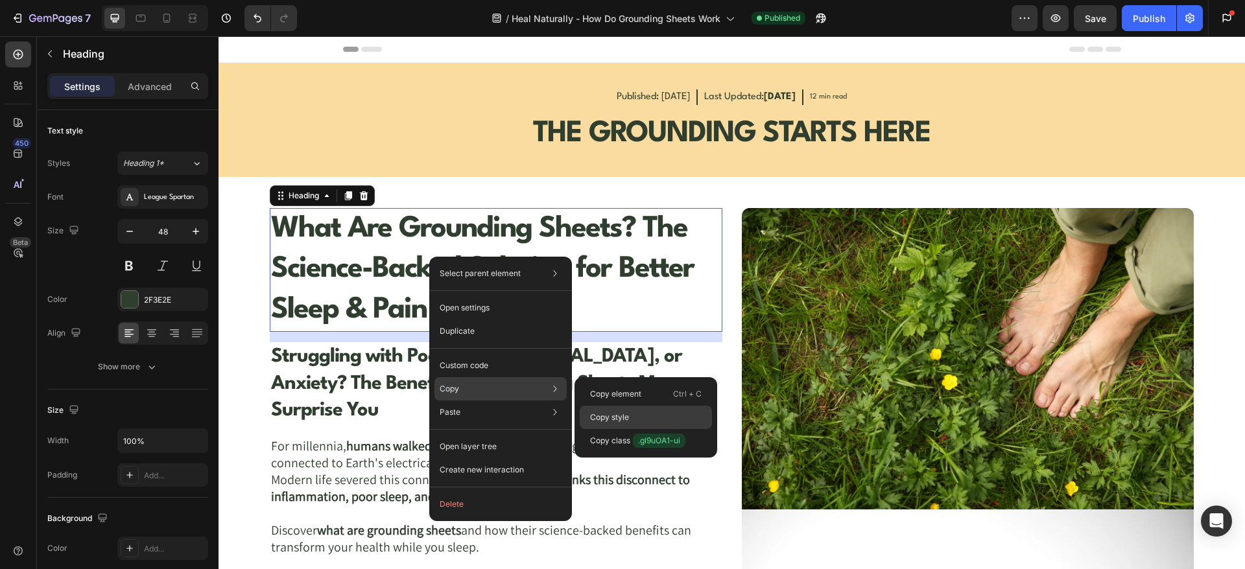
click at [595, 412] on p "Copy style" at bounding box center [609, 418] width 39 height 12
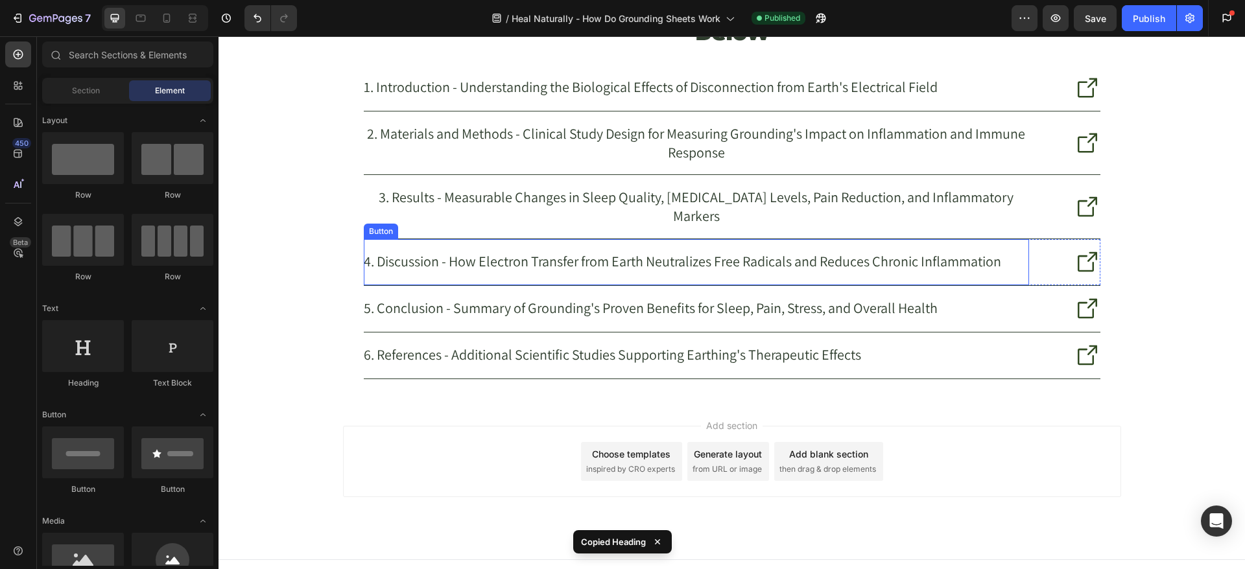
scroll to position [6119, 0]
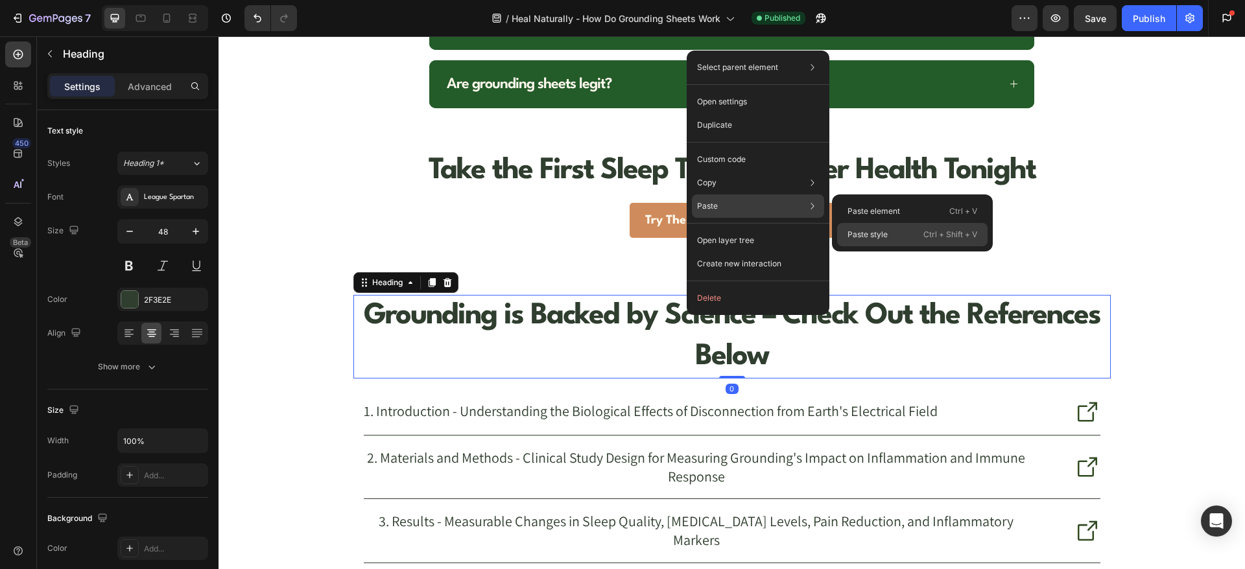
click at [853, 235] on p "Paste style" at bounding box center [868, 235] width 40 height 12
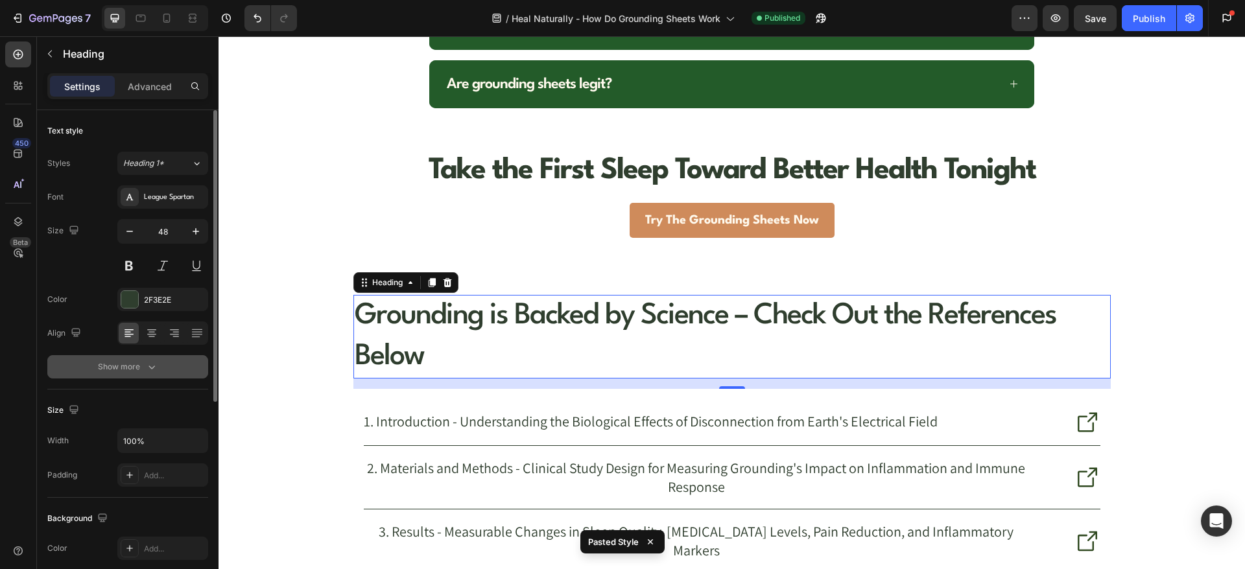
click at [143, 358] on button "Show more" at bounding box center [127, 366] width 161 height 23
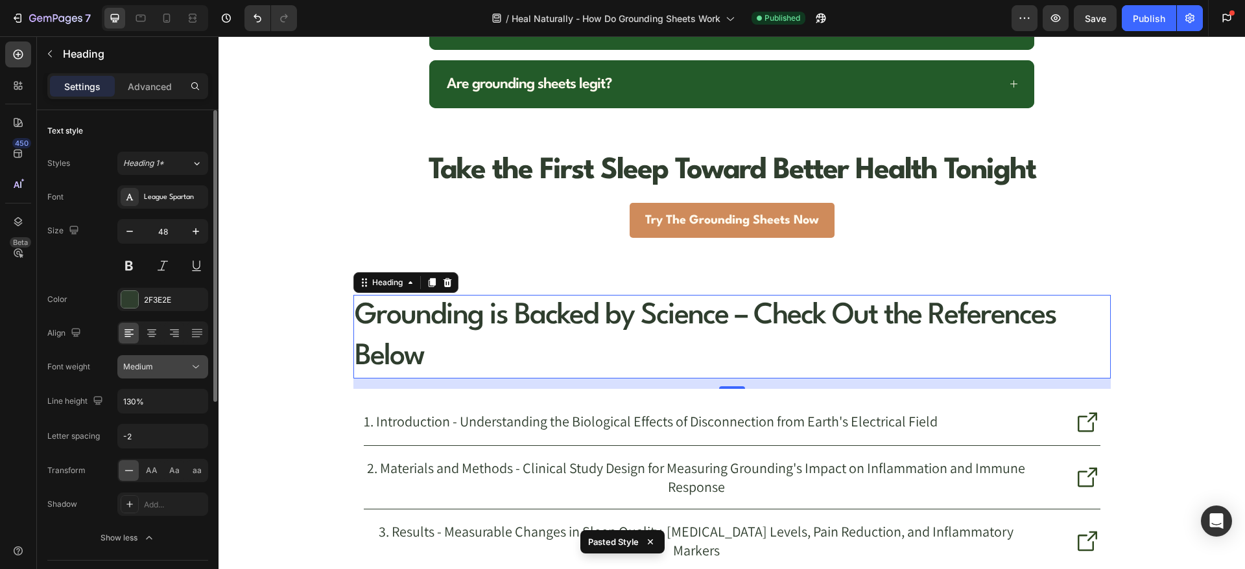
click at [182, 366] on div "Medium" at bounding box center [156, 367] width 66 height 12
click at [154, 335] on icon at bounding box center [151, 333] width 13 height 13
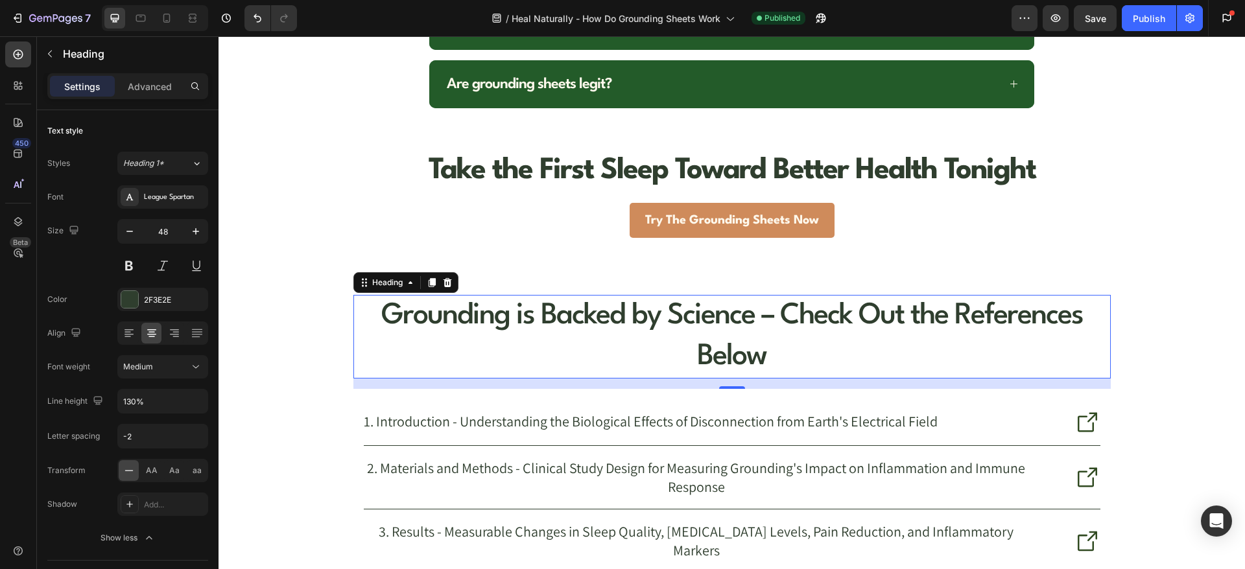
scroll to position [5957, 0]
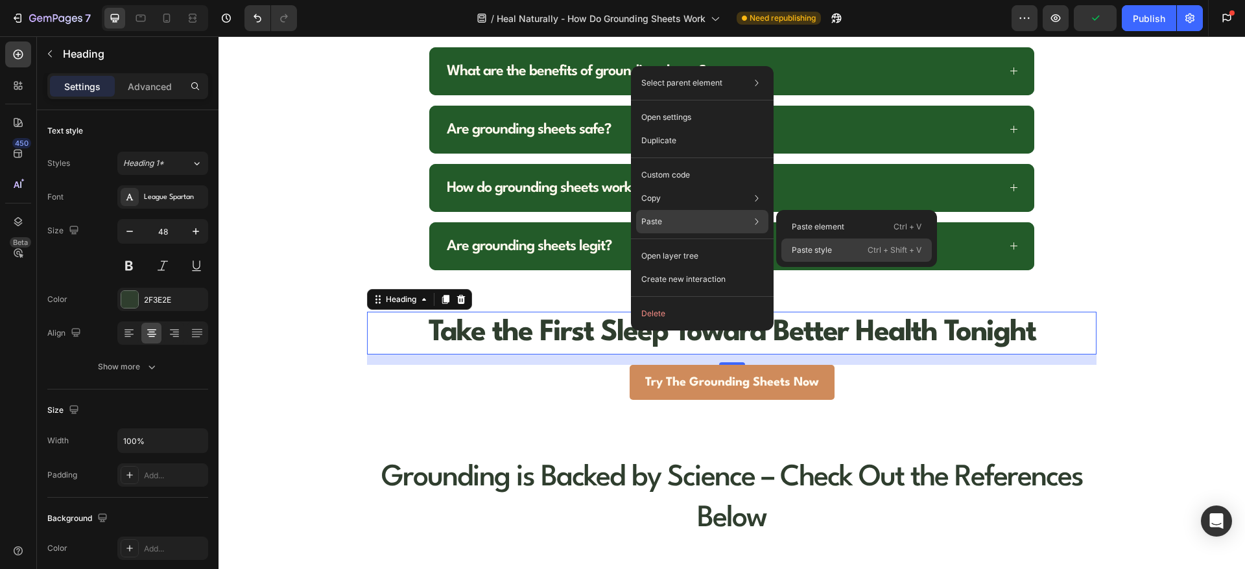
click at [838, 249] on div "Paste style Ctrl + Shift + V" at bounding box center [856, 250] width 150 height 23
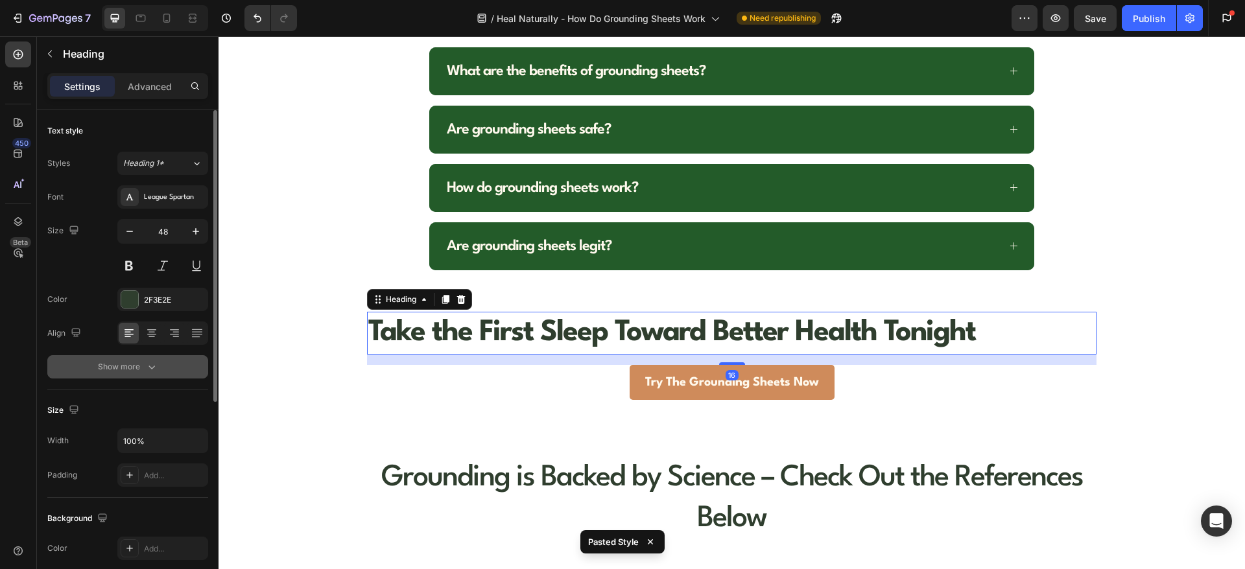
click at [152, 375] on button "Show more" at bounding box center [127, 366] width 161 height 23
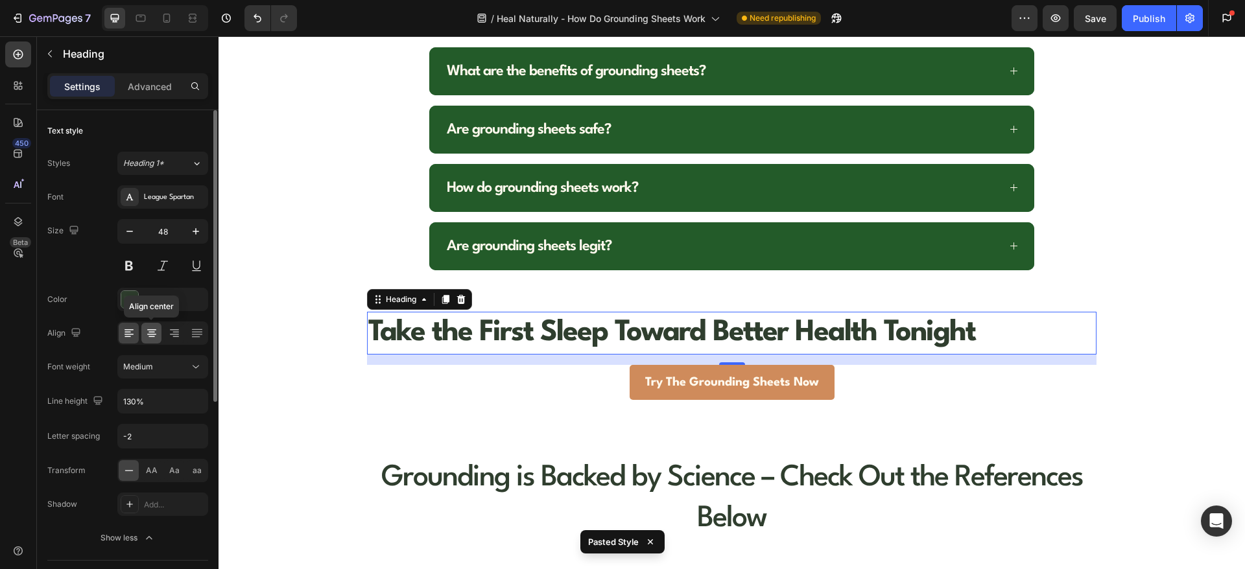
drag, startPoint x: 151, startPoint y: 329, endPoint x: 10, endPoint y: 297, distance: 144.3
click at [151, 329] on icon at bounding box center [151, 333] width 13 height 13
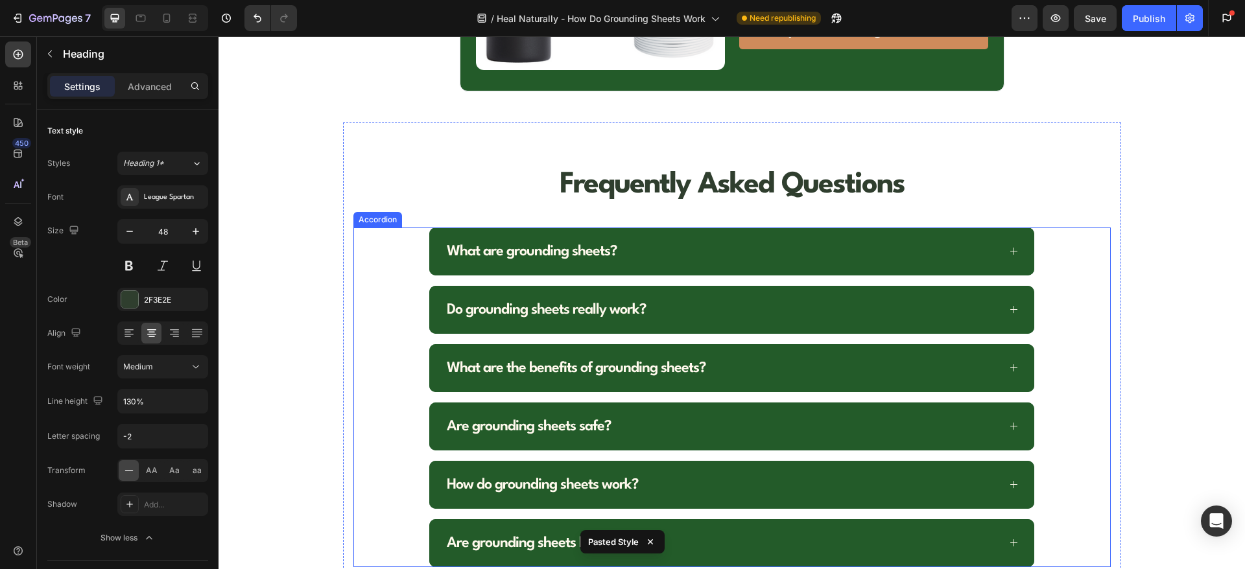
scroll to position [5633, 0]
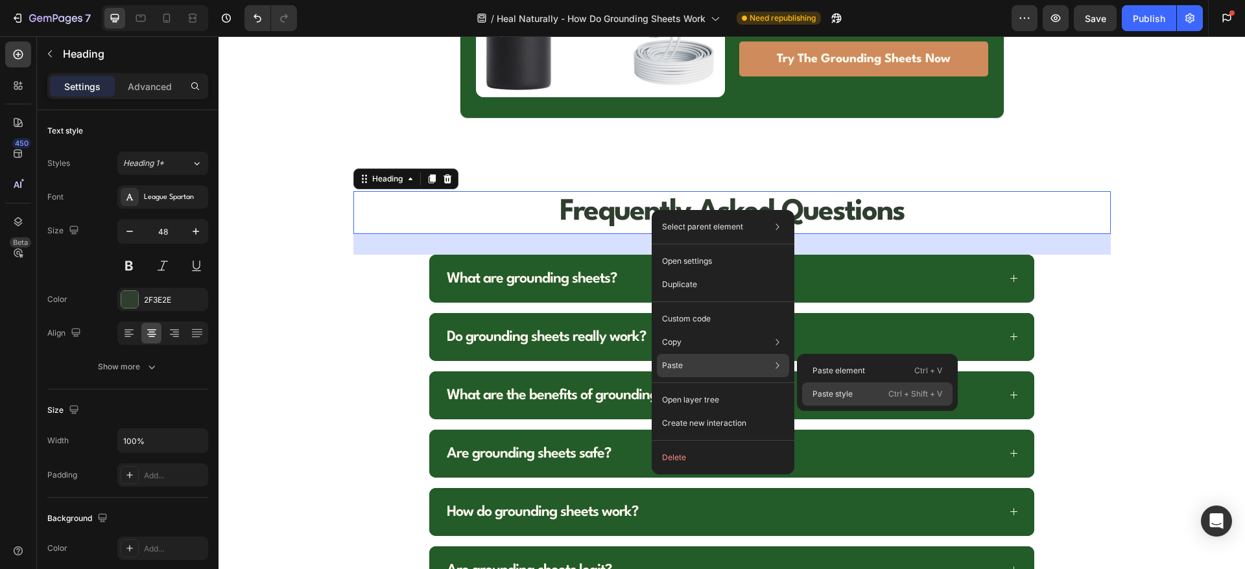
click at [820, 393] on p "Paste style" at bounding box center [832, 394] width 40 height 12
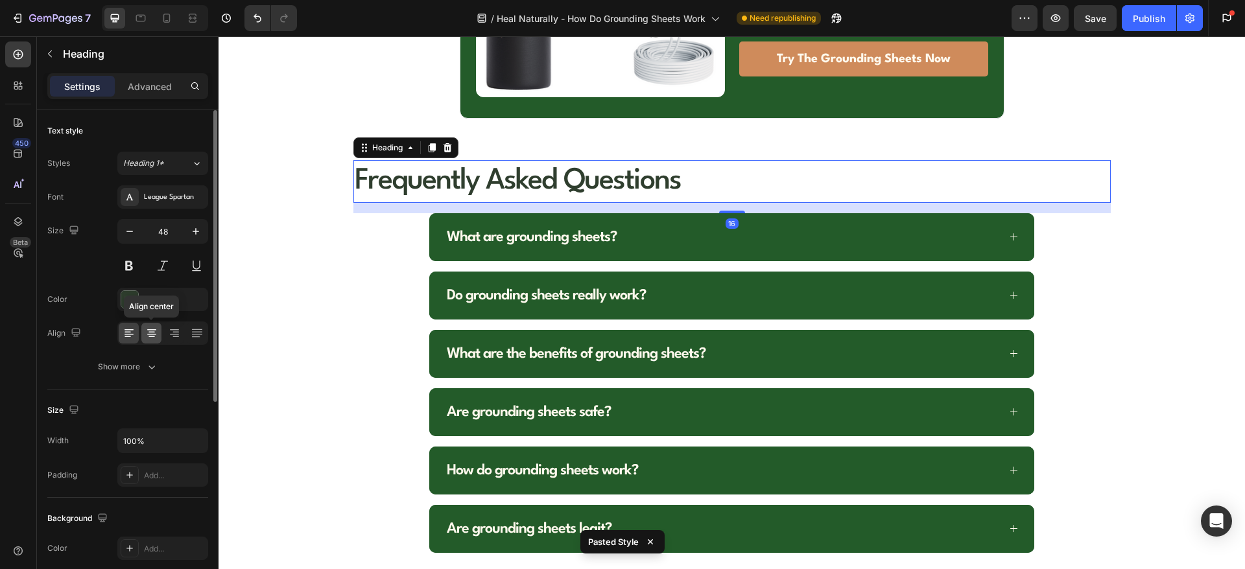
click at [152, 333] on icon at bounding box center [151, 333] width 13 height 13
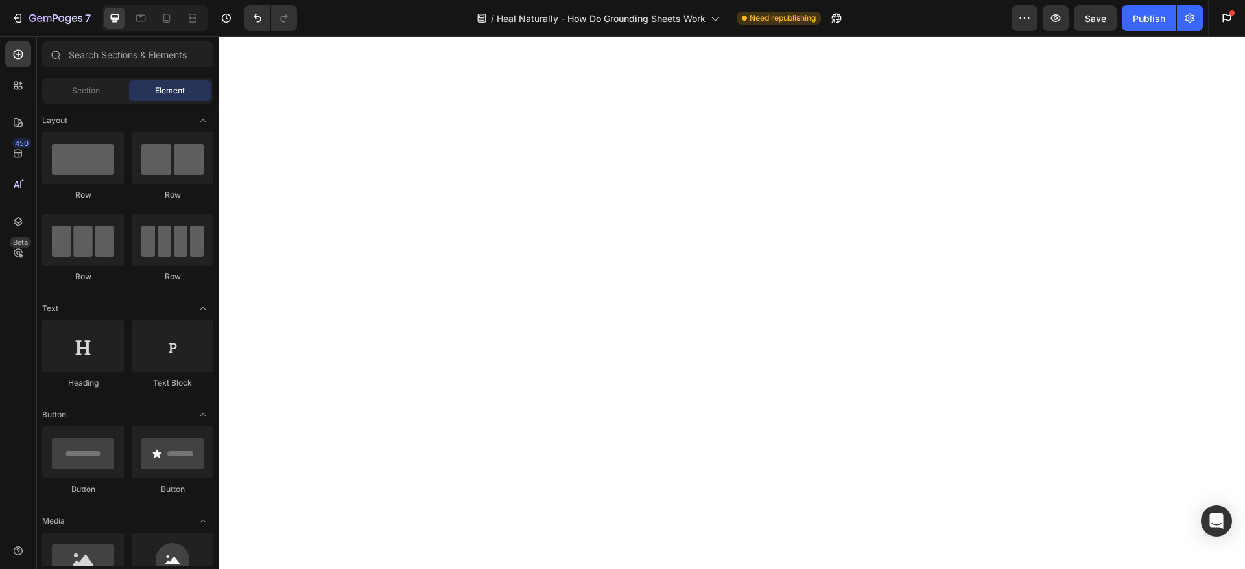
scroll to position [0, 0]
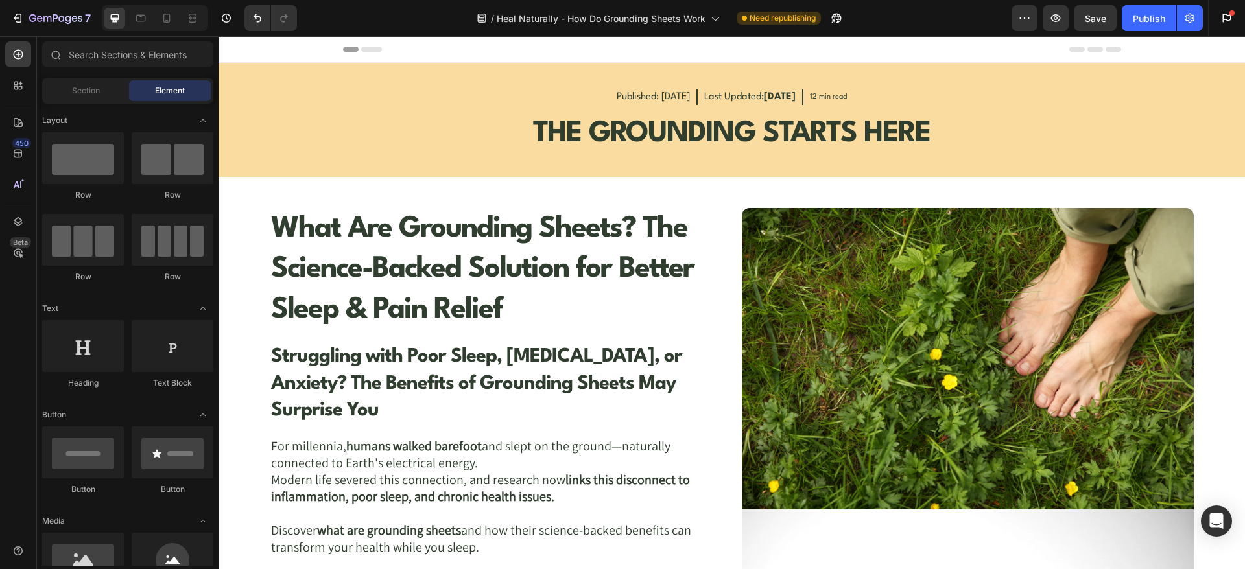
drag, startPoint x: 1234, startPoint y: 312, endPoint x: 1462, endPoint y: 66, distance: 335.4
click at [597, 254] on strong "What Are Grounding Sheets? The Science-Backed Solution for Better Sleep & Pain …" at bounding box center [482, 270] width 423 height 110
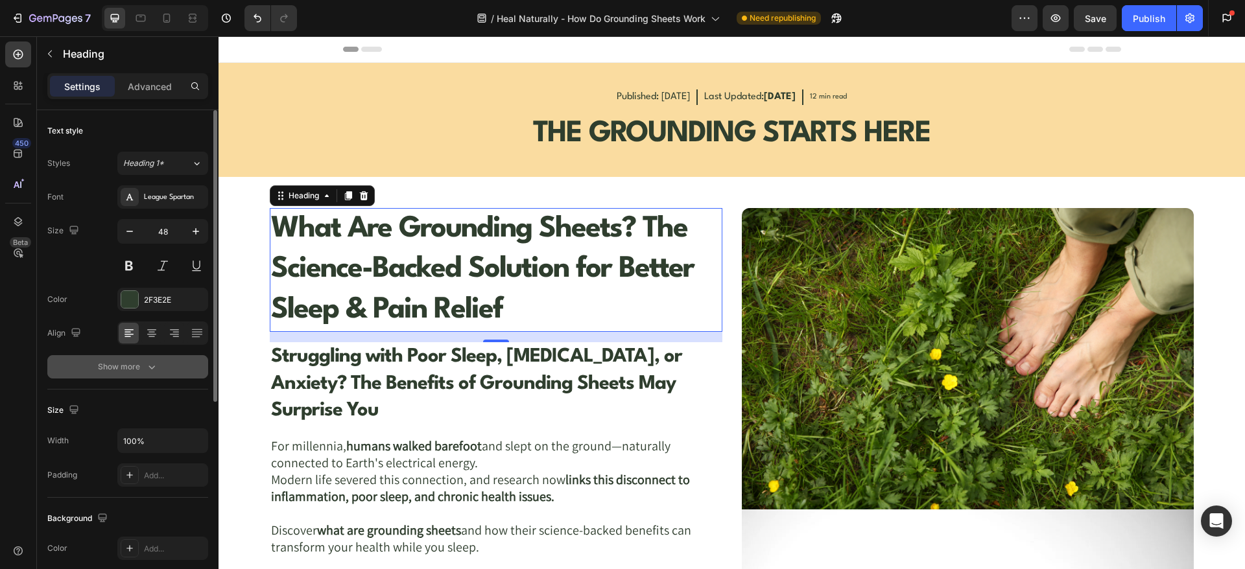
click at [148, 366] on icon "button" at bounding box center [151, 368] width 6 height 4
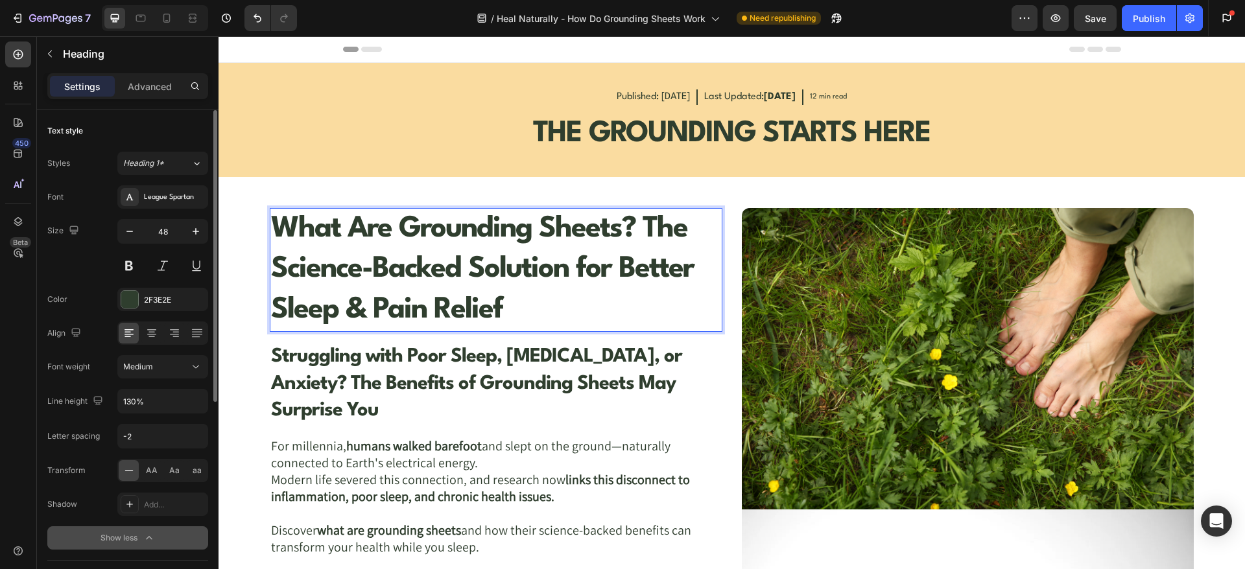
click at [349, 264] on strong "What Are Grounding Sheets? The Science-Backed Solution for Better Sleep & Pain …" at bounding box center [482, 270] width 423 height 110
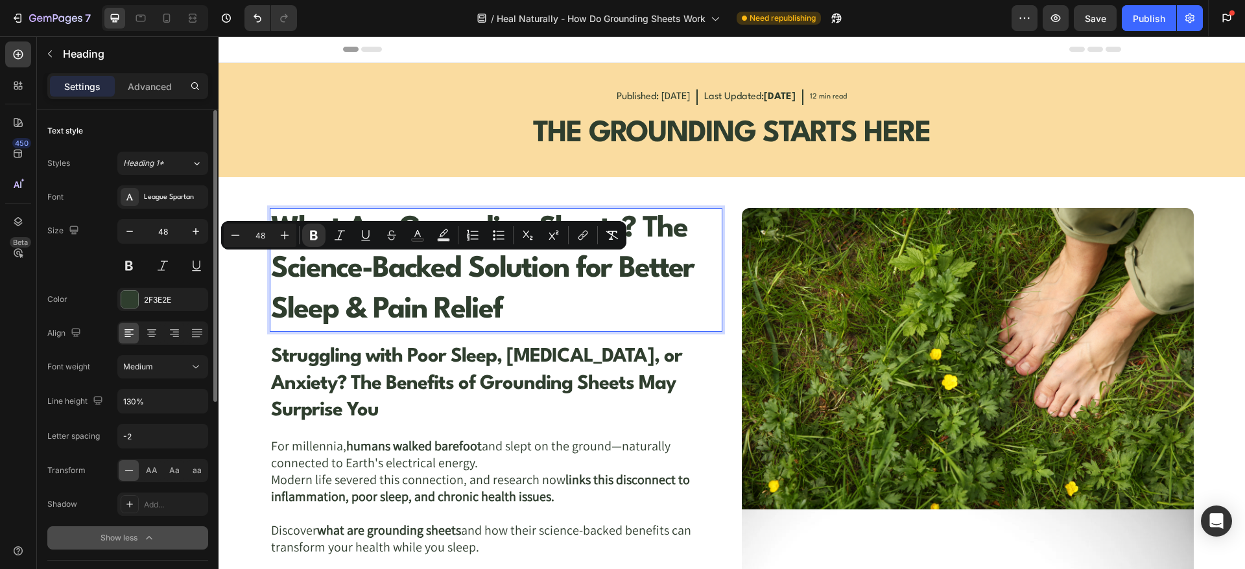
click at [407, 293] on p "What Are Grounding Sheets? The Science-Backed Solution for Better Sleep & Pain …" at bounding box center [495, 269] width 449 height 121
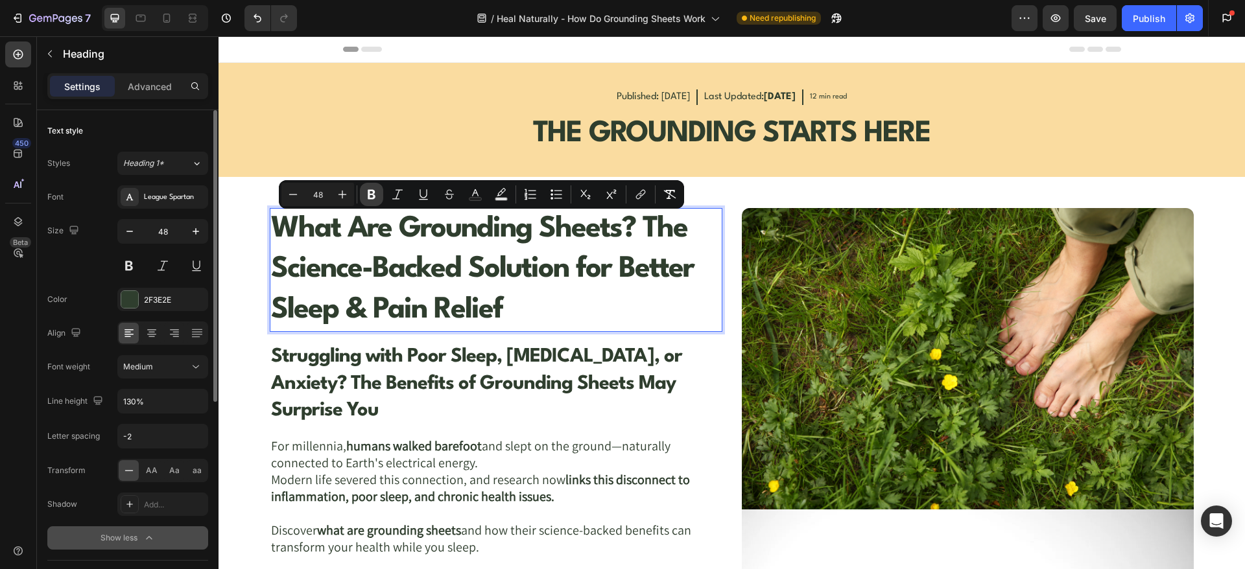
click at [377, 187] on button "Bold" at bounding box center [371, 194] width 23 height 23
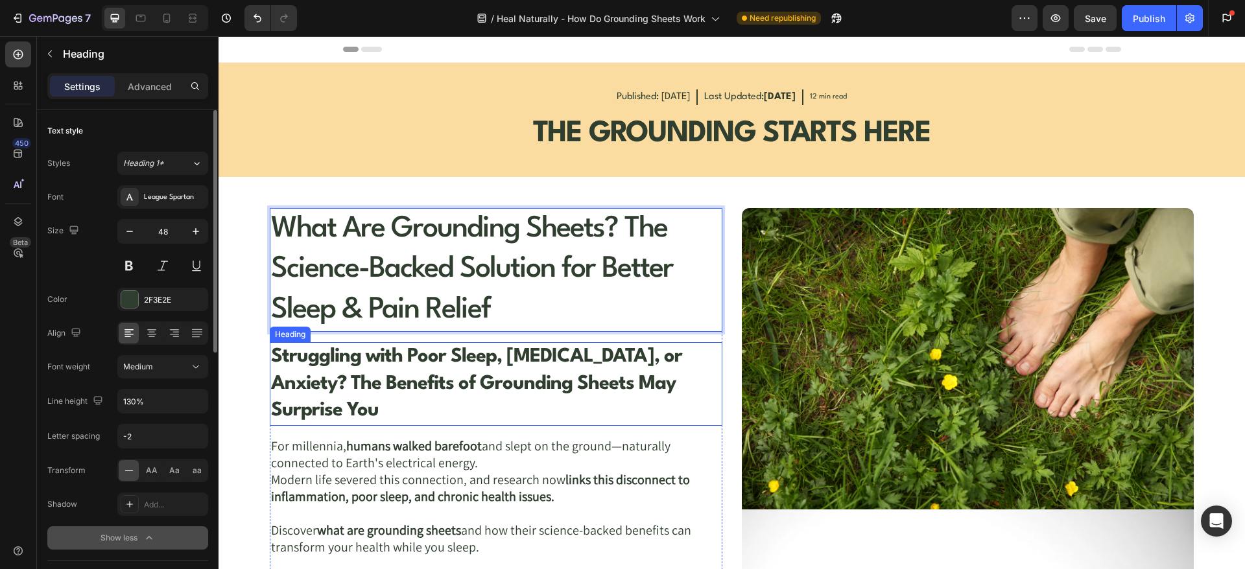
click at [399, 370] on h2 "Struggling with Poor Sleep, Chronic Pain, or Anxiety? The Benefits of Grounding…" at bounding box center [496, 384] width 452 height 84
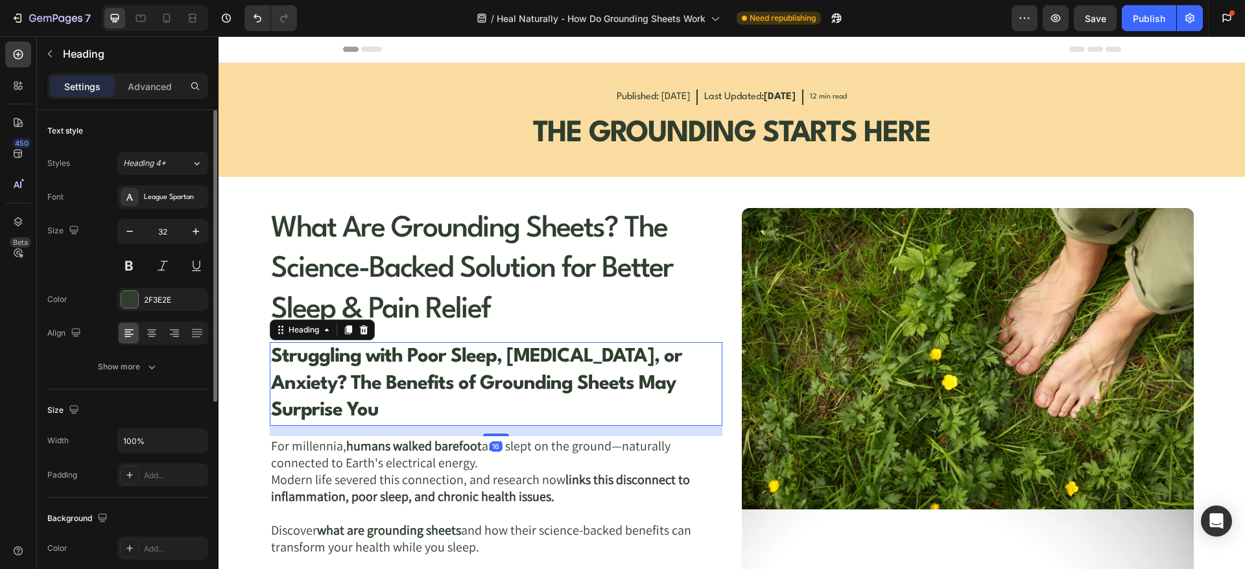
click at [399, 370] on h2 "Struggling with Poor Sleep, Chronic Pain, or Anxiety? The Benefits of Grounding…" at bounding box center [496, 384] width 452 height 84
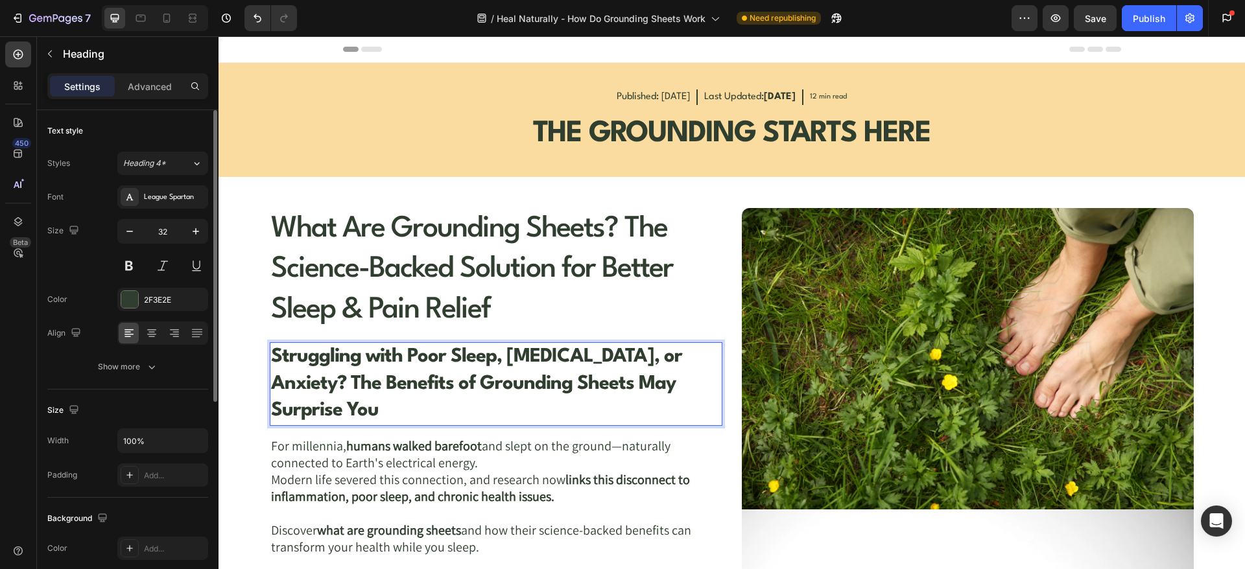
click at [399, 370] on p "Struggling with Poor Sleep, Chronic Pain, or Anxiety? The Benefits of Grounding…" at bounding box center [495, 384] width 449 height 81
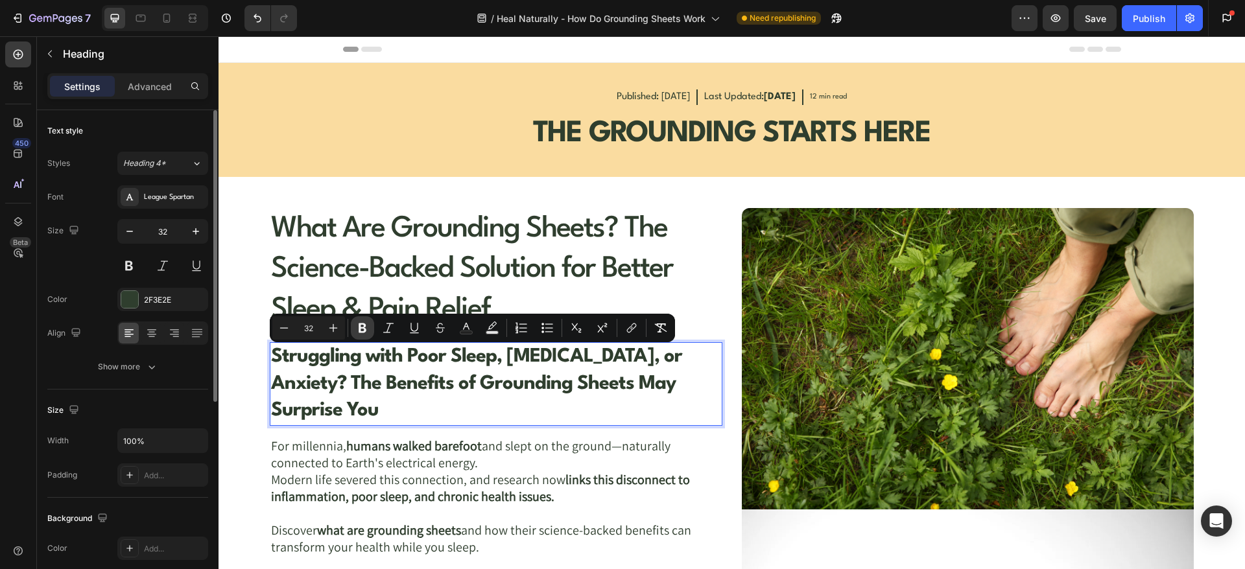
click at [362, 333] on icon "Editor contextual toolbar" at bounding box center [363, 329] width 8 height 10
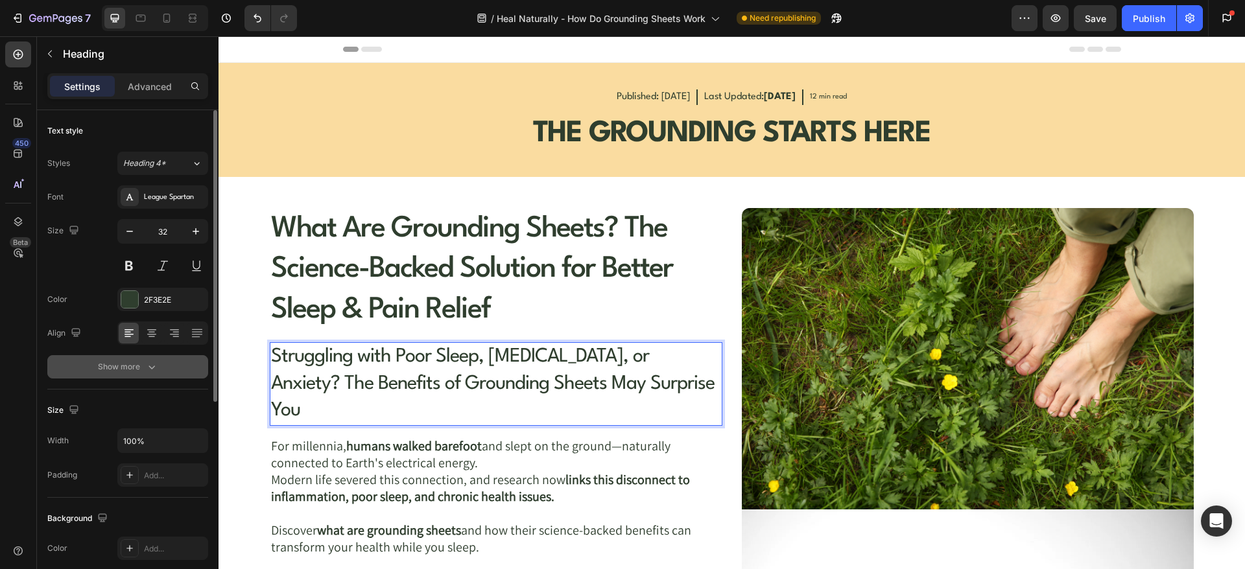
click at [145, 368] on icon "button" at bounding box center [151, 367] width 13 height 13
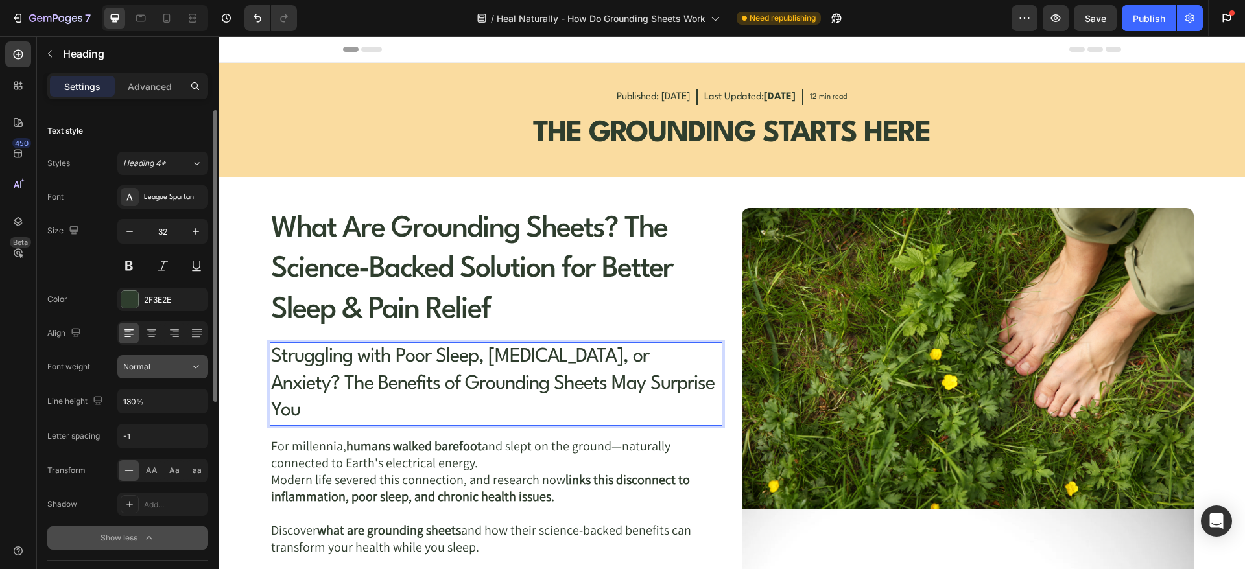
click at [172, 368] on div "Normal" at bounding box center [156, 367] width 66 height 12
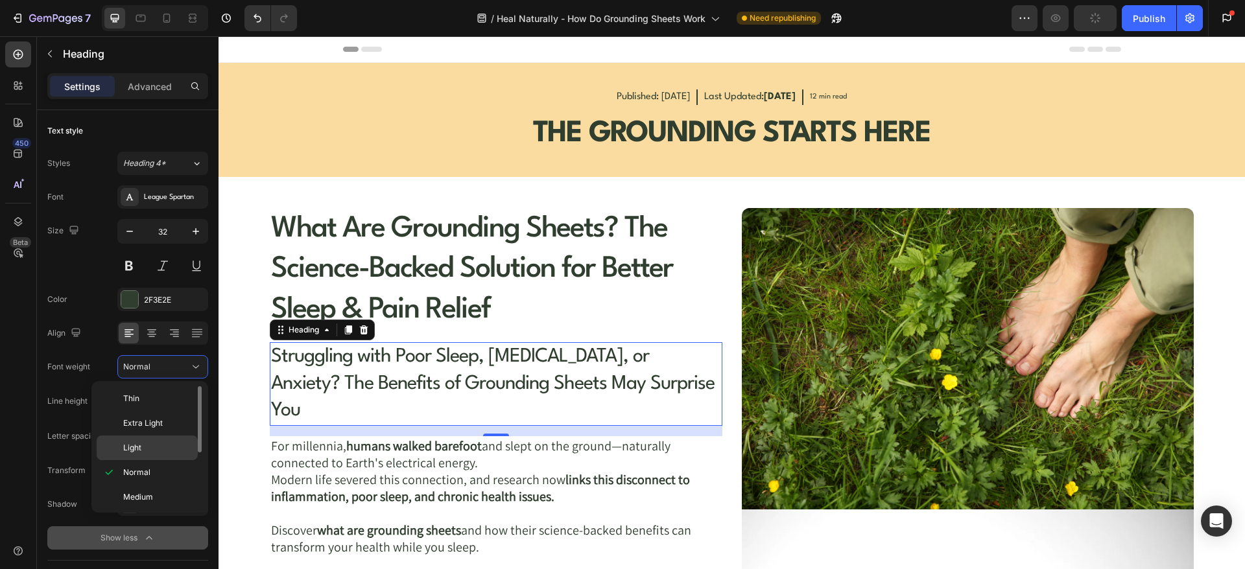
scroll to position [101, 0]
click at [150, 420] on span "Semi Bold" at bounding box center [141, 422] width 37 height 12
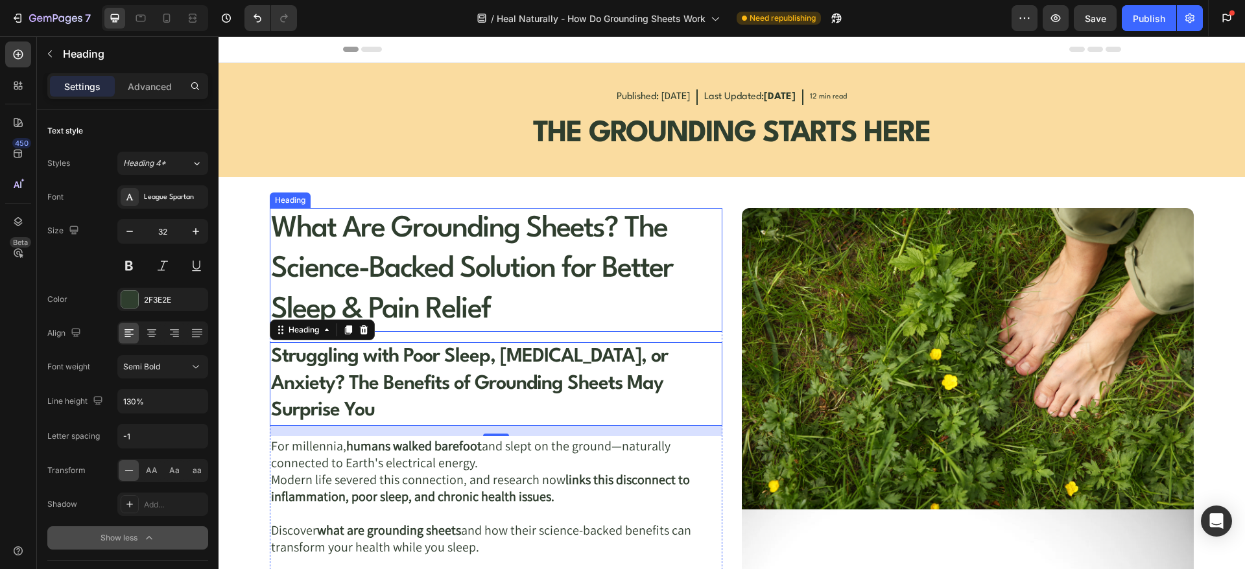
click at [453, 250] on p "What Are Grounding Sheets? The Science-Backed Solution for Better Sleep & Pain …" at bounding box center [495, 269] width 449 height 121
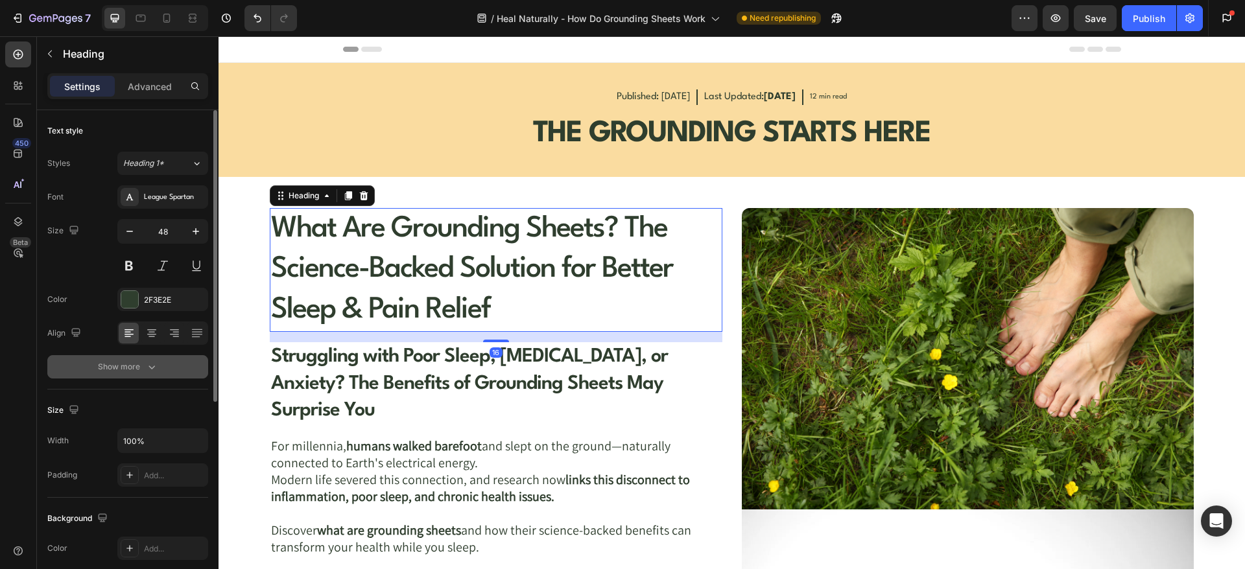
click at [139, 368] on div "Show more" at bounding box center [128, 367] width 60 height 13
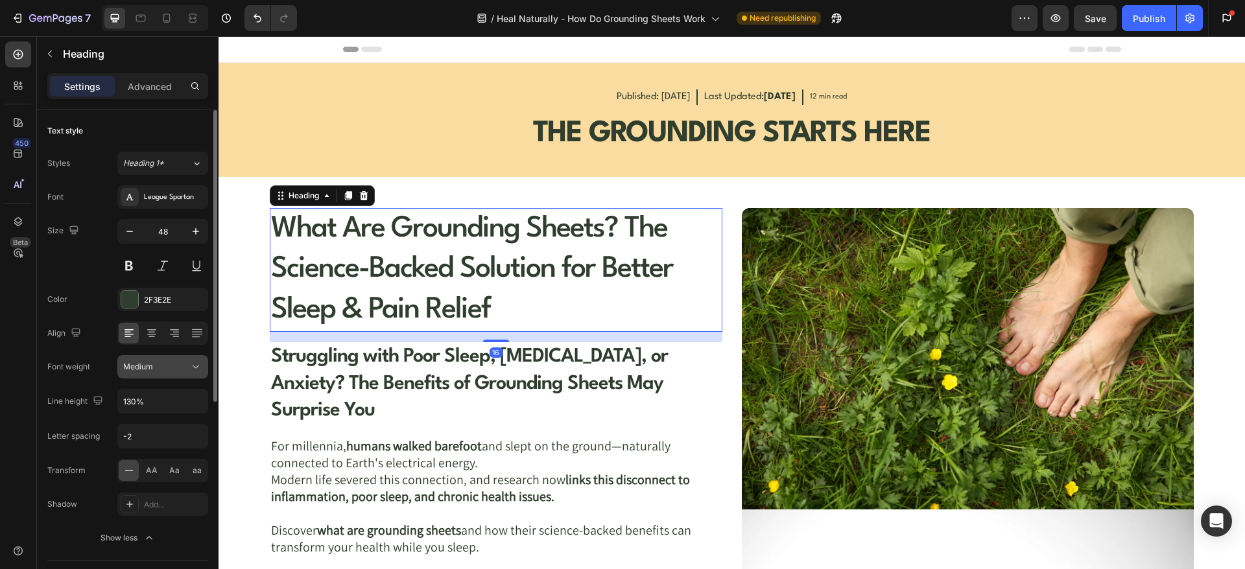
click at [185, 376] on button "Medium" at bounding box center [162, 366] width 91 height 23
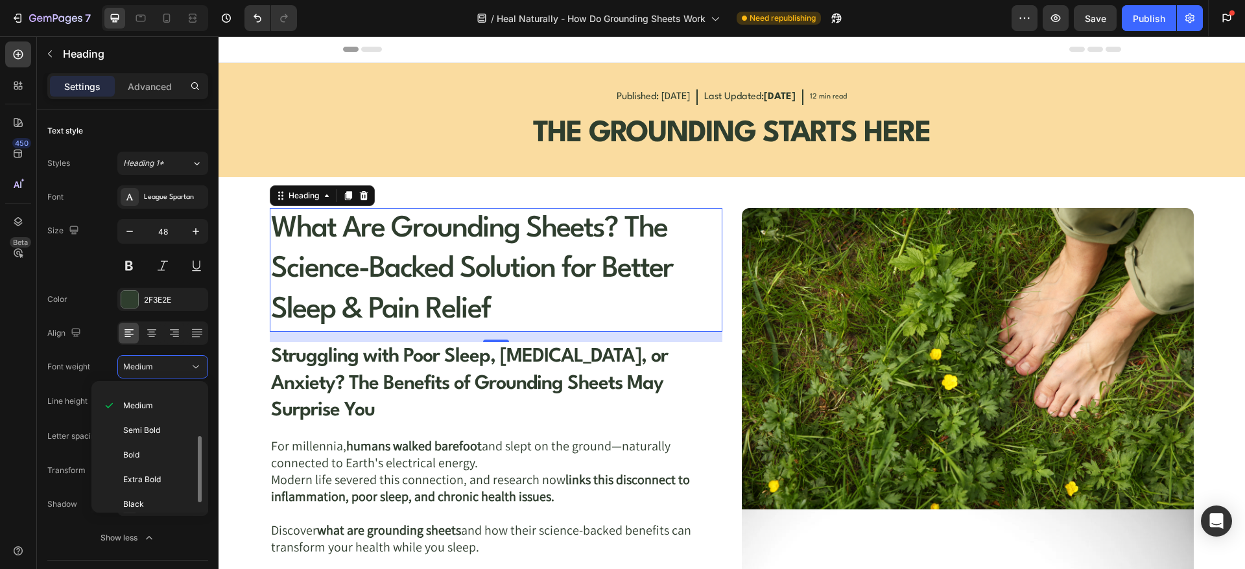
scroll to position [93, 0]
click at [151, 466] on div "Bold" at bounding box center [147, 478] width 101 height 25
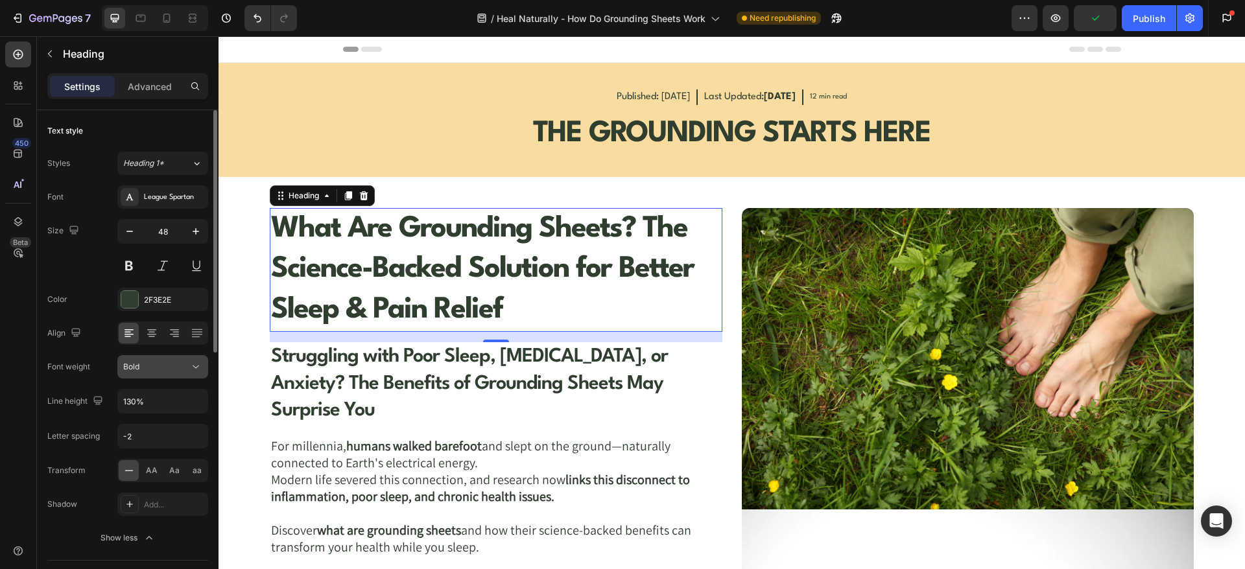
click at [187, 364] on div "Bold" at bounding box center [156, 367] width 66 height 12
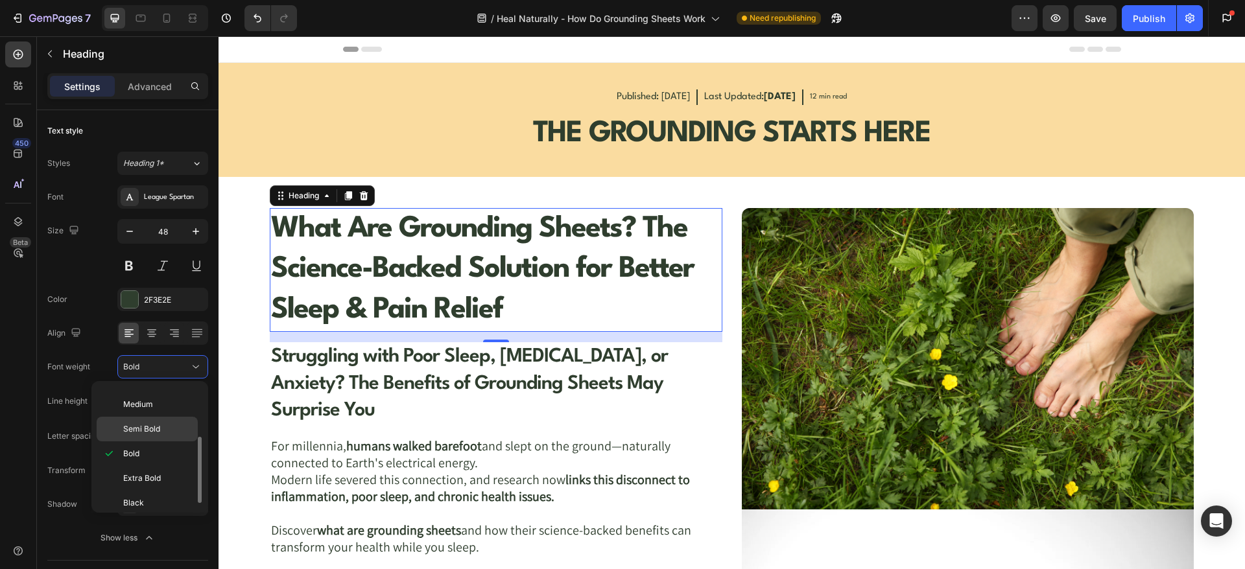
click at [139, 436] on div "Semi Bold" at bounding box center [147, 429] width 101 height 25
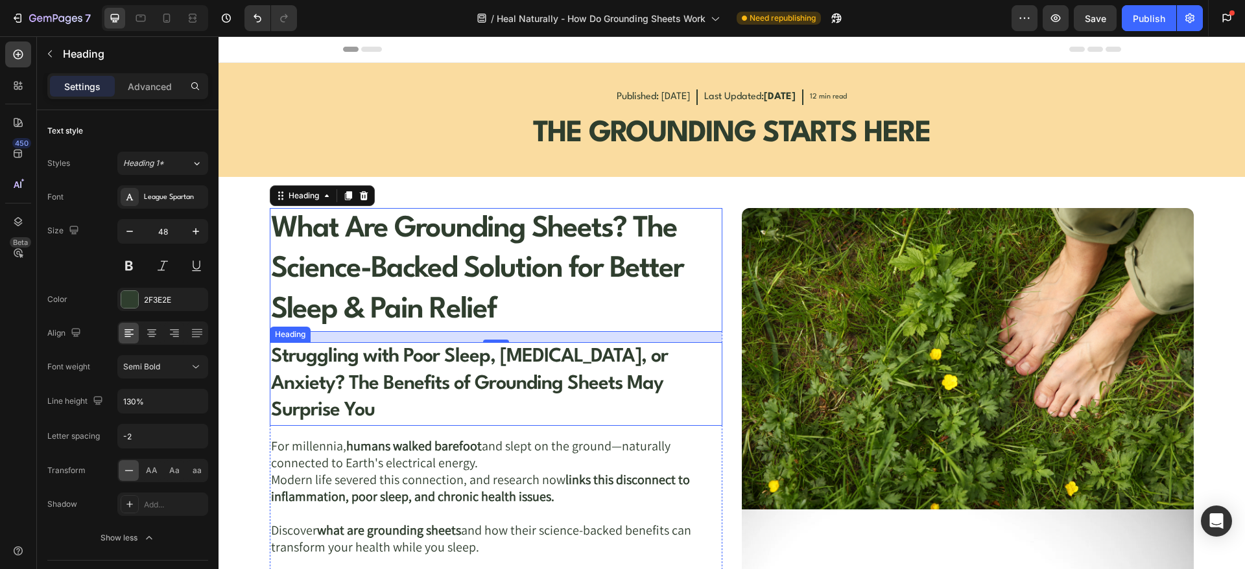
click at [390, 366] on p "Struggling with Poor Sleep, Chronic Pain, or Anxiety? The Benefits of Grounding…" at bounding box center [495, 384] width 449 height 81
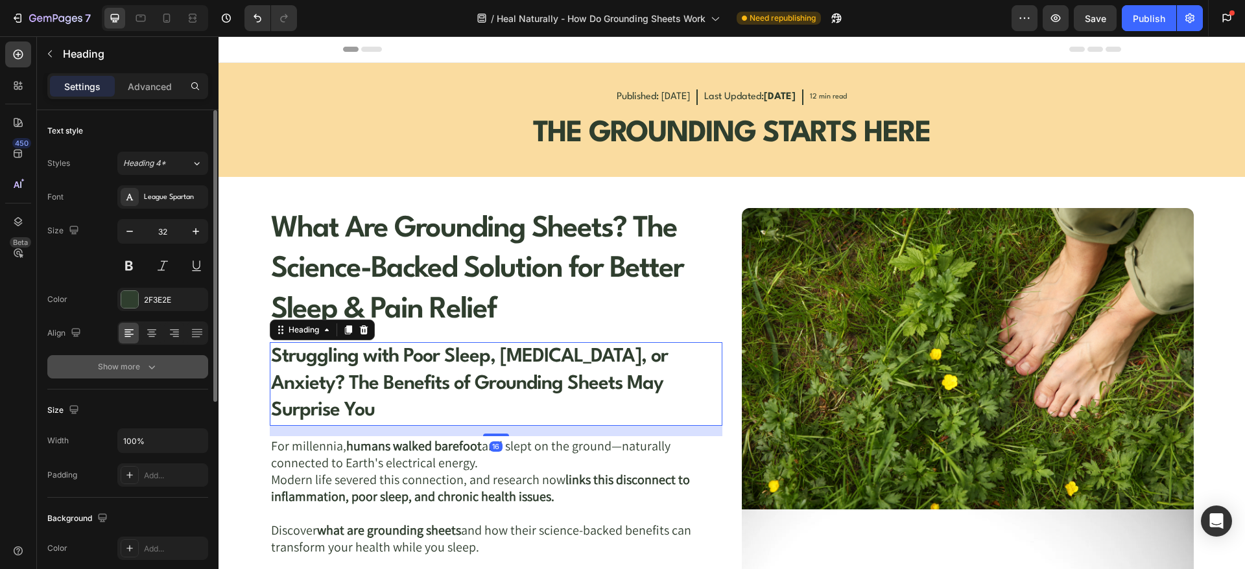
click at [150, 362] on icon "button" at bounding box center [151, 367] width 13 height 13
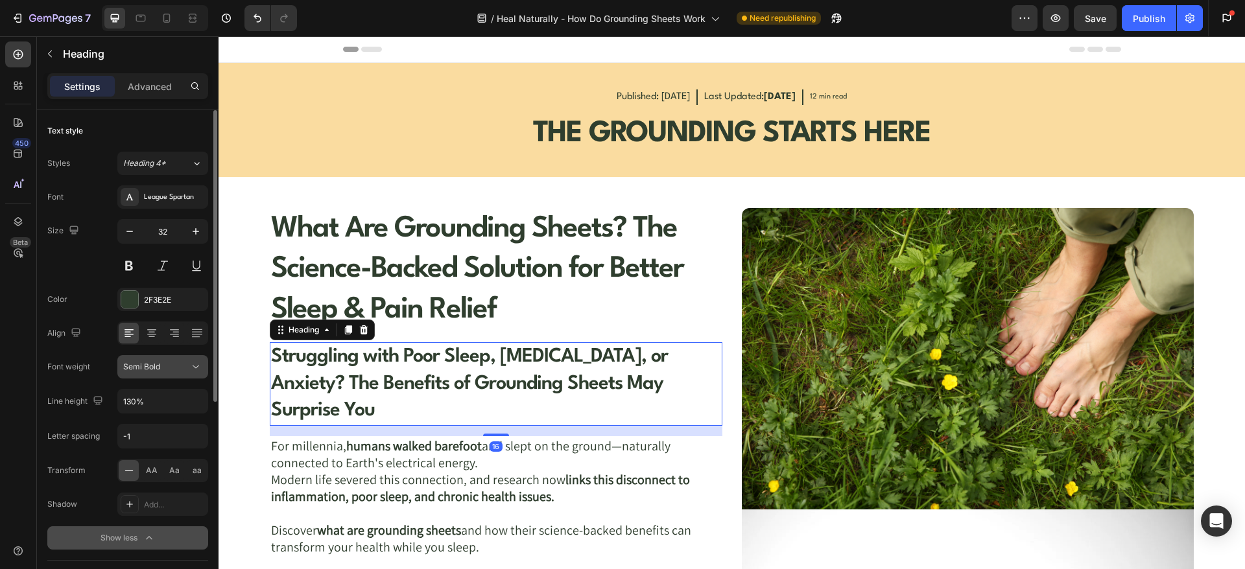
click at [179, 373] on div "Semi Bold" at bounding box center [162, 367] width 79 height 13
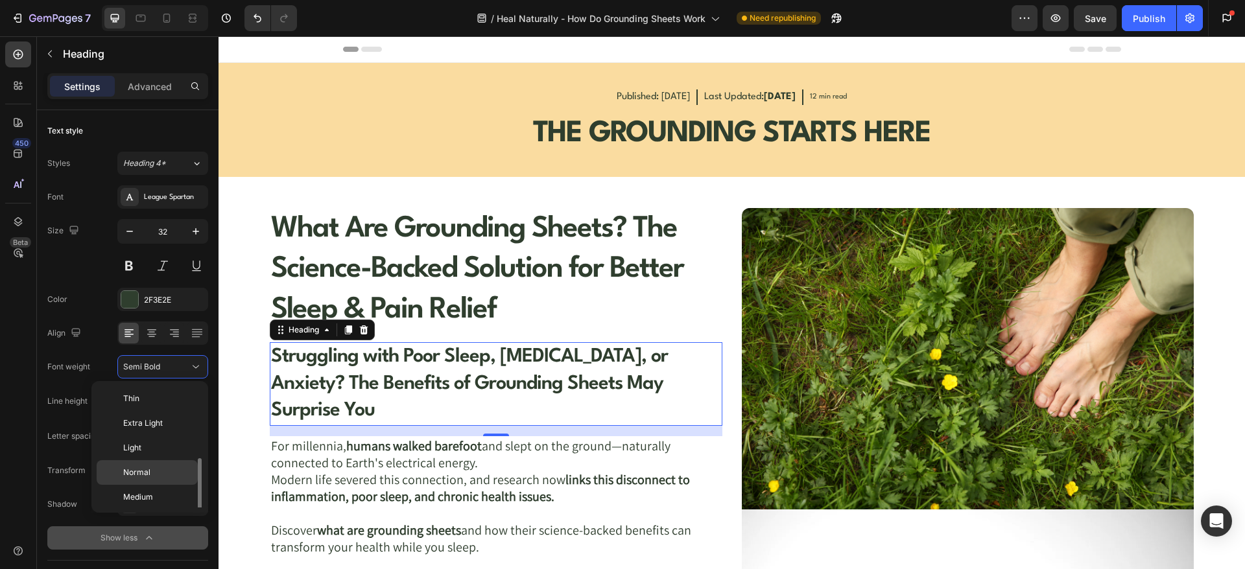
scroll to position [47, 0]
click at [146, 450] on span "Medium" at bounding box center [138, 451] width 30 height 12
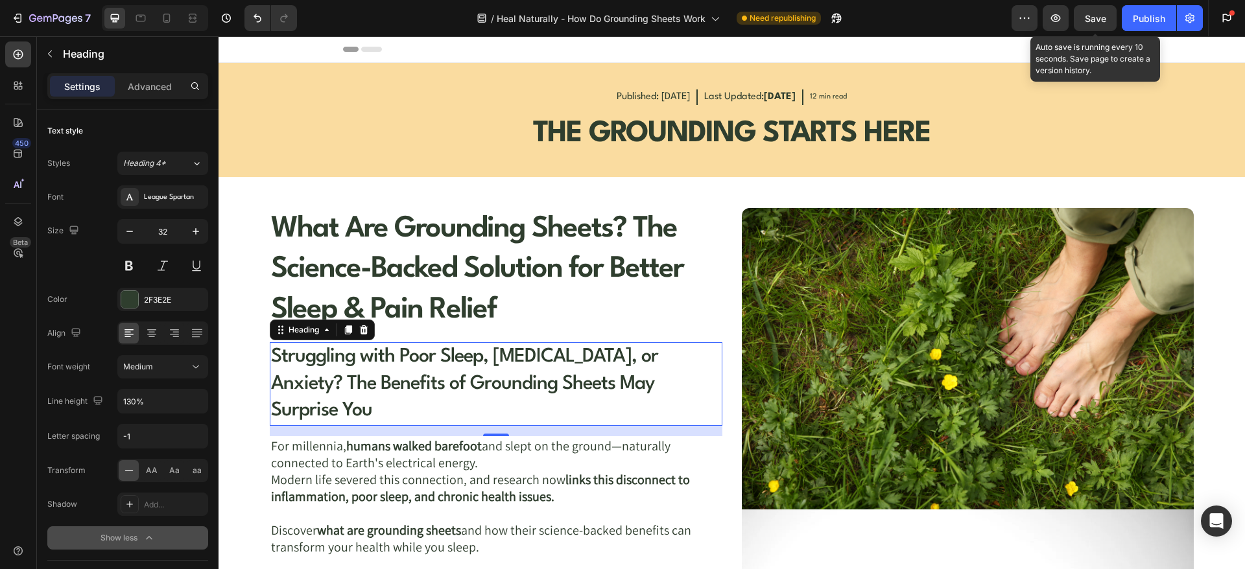
click at [1095, 15] on span "Save" at bounding box center [1095, 18] width 21 height 11
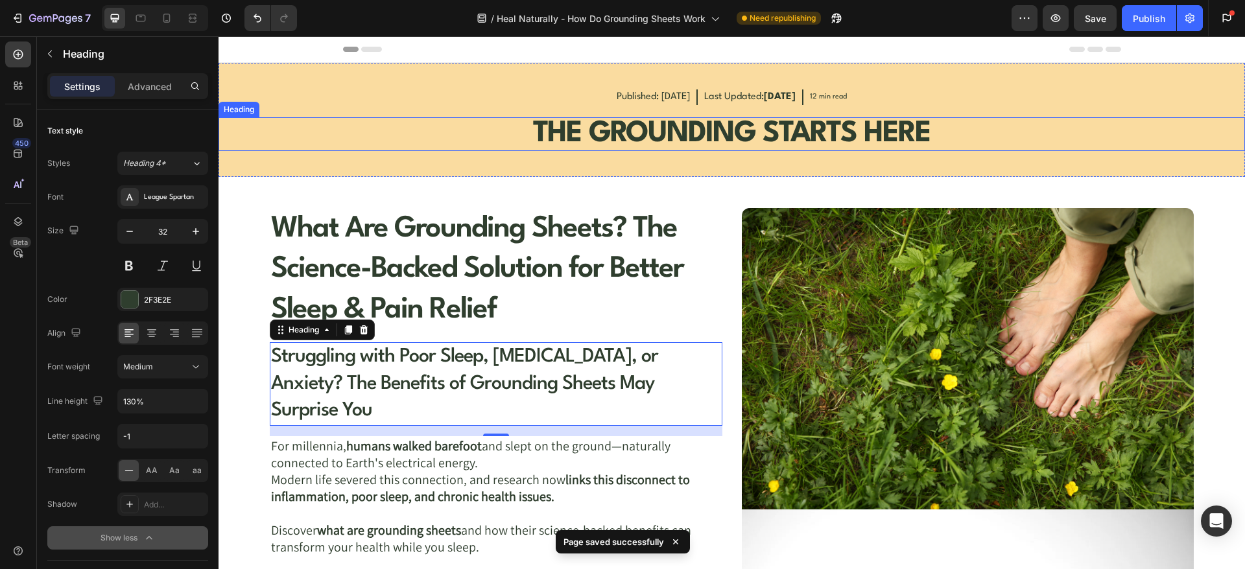
click at [616, 136] on strong "THE GROUNDING STARTS HERE" at bounding box center [731, 133] width 397 height 29
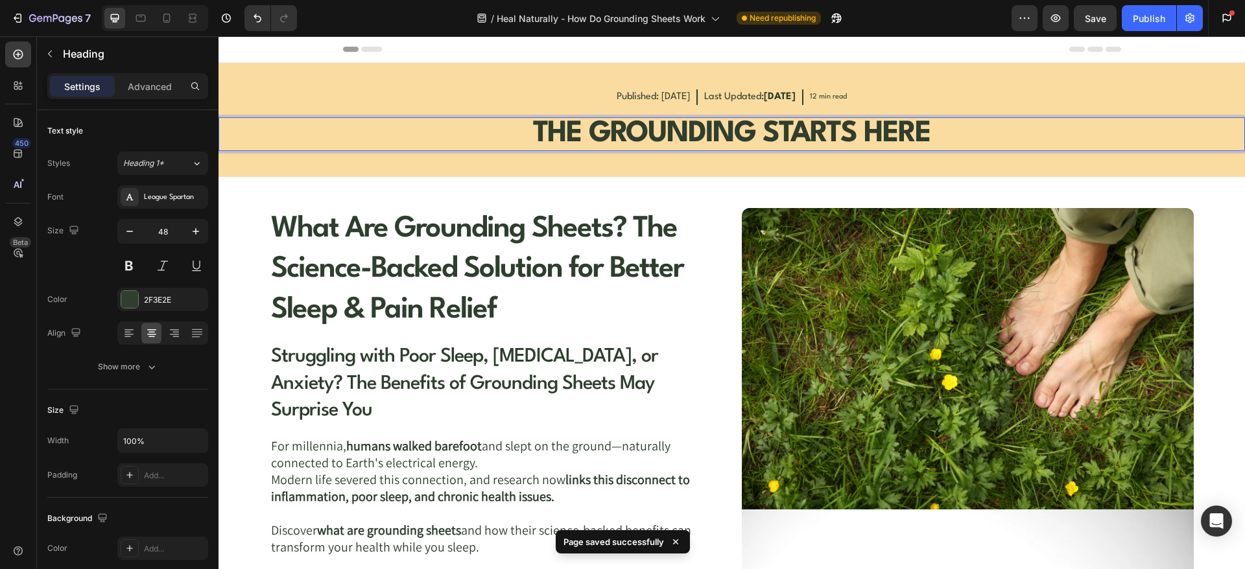
click at [616, 136] on strong "THE GROUNDING STARTS HERE" at bounding box center [731, 133] width 397 height 29
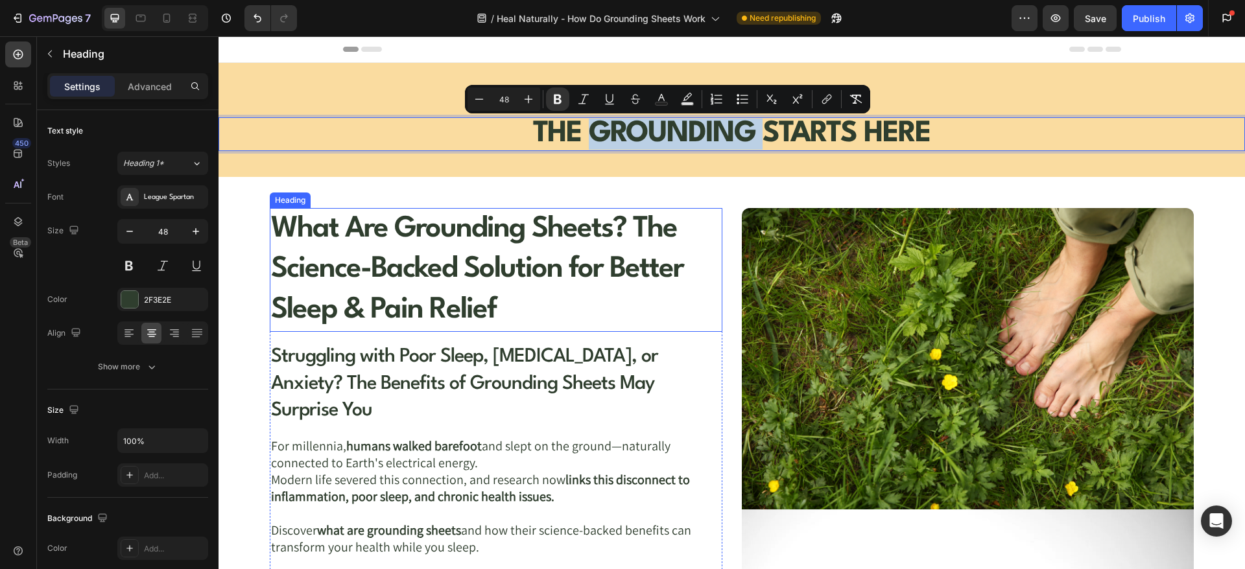
click at [475, 292] on p "What Are Grounding Sheets? The Science-Backed Solution for Better Sleep & Pain …" at bounding box center [495, 269] width 449 height 121
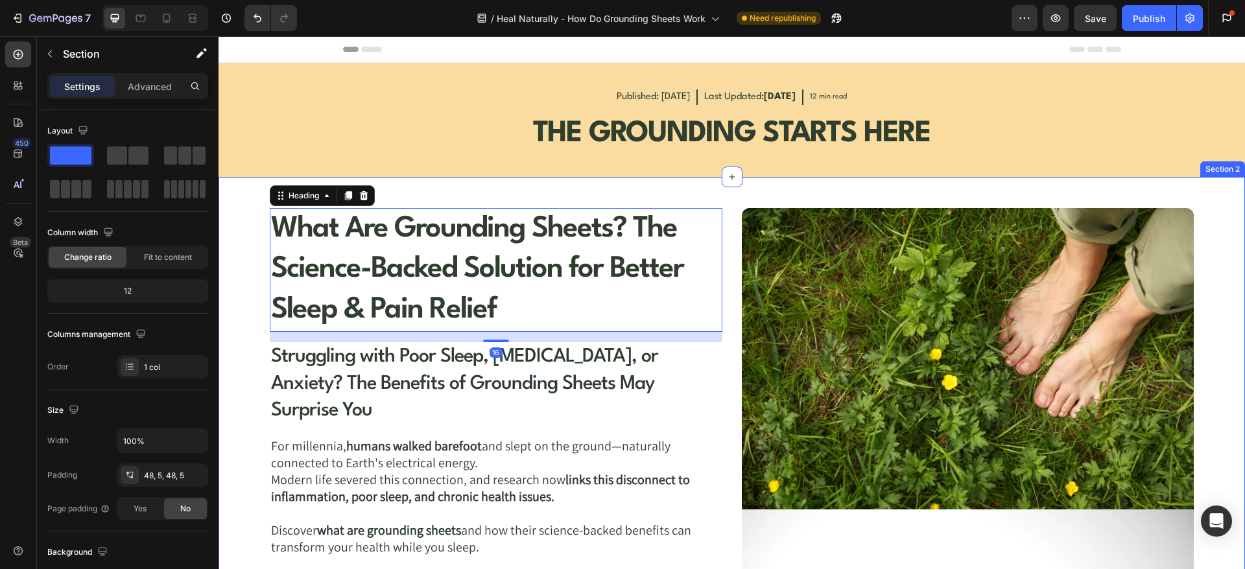
click at [446, 177] on div "What Are Grounding Sheets? The Science-Backed Solution for Better Sleep & Pain …" at bounding box center [732, 528] width 1026 height 703
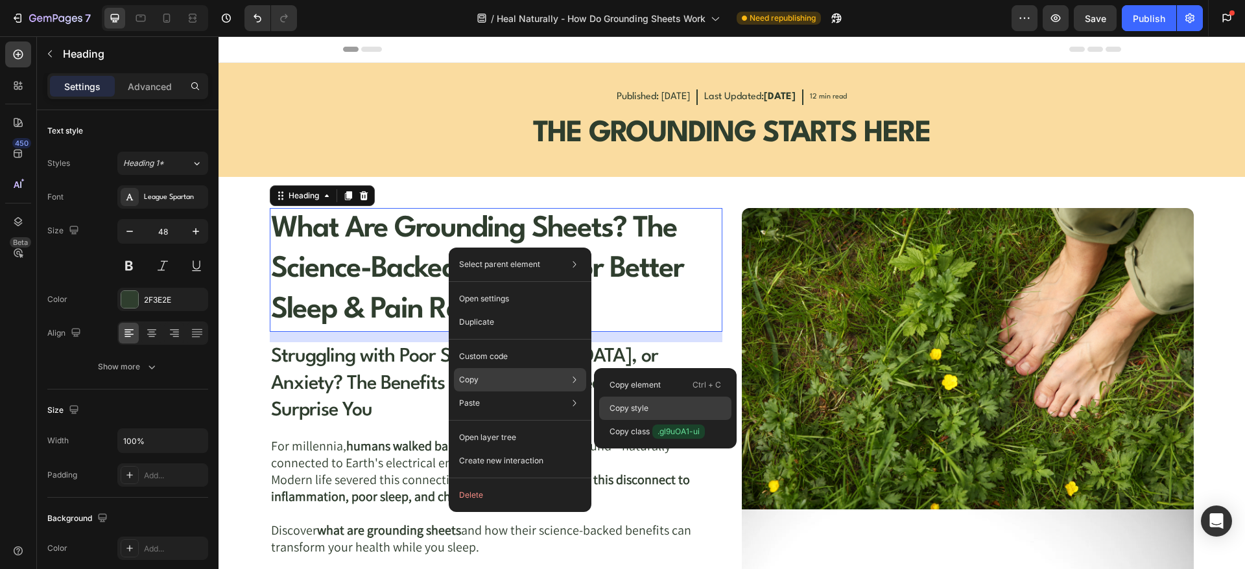
click at [634, 404] on p "Copy style" at bounding box center [629, 409] width 39 height 12
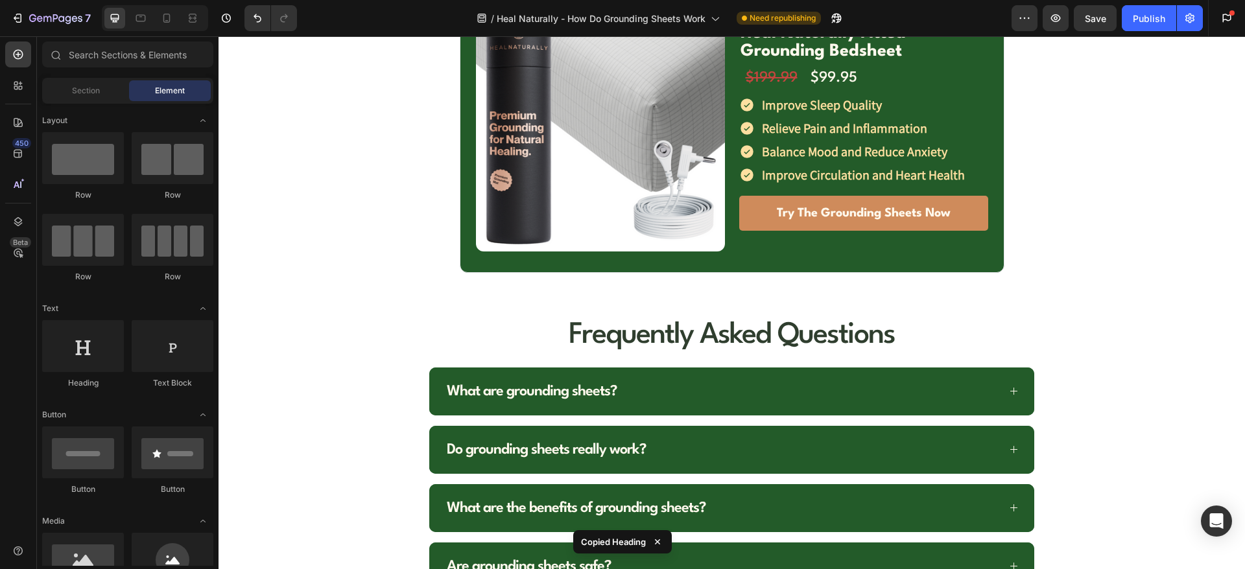
scroll to position [5569, 0]
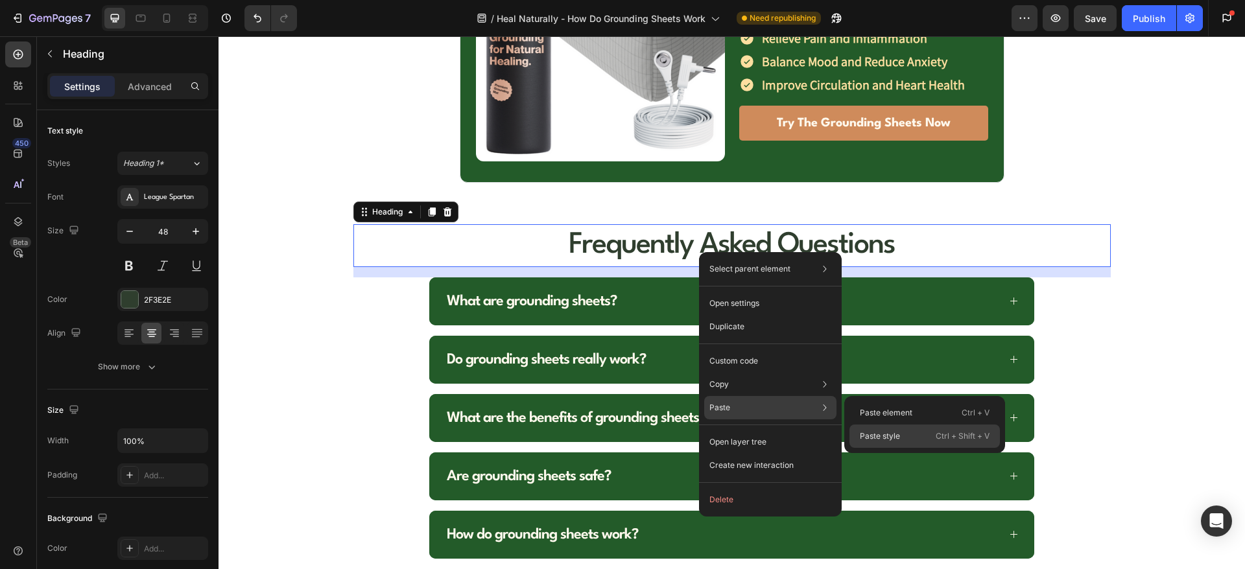
click at [870, 432] on p "Paste style" at bounding box center [880, 437] width 40 height 12
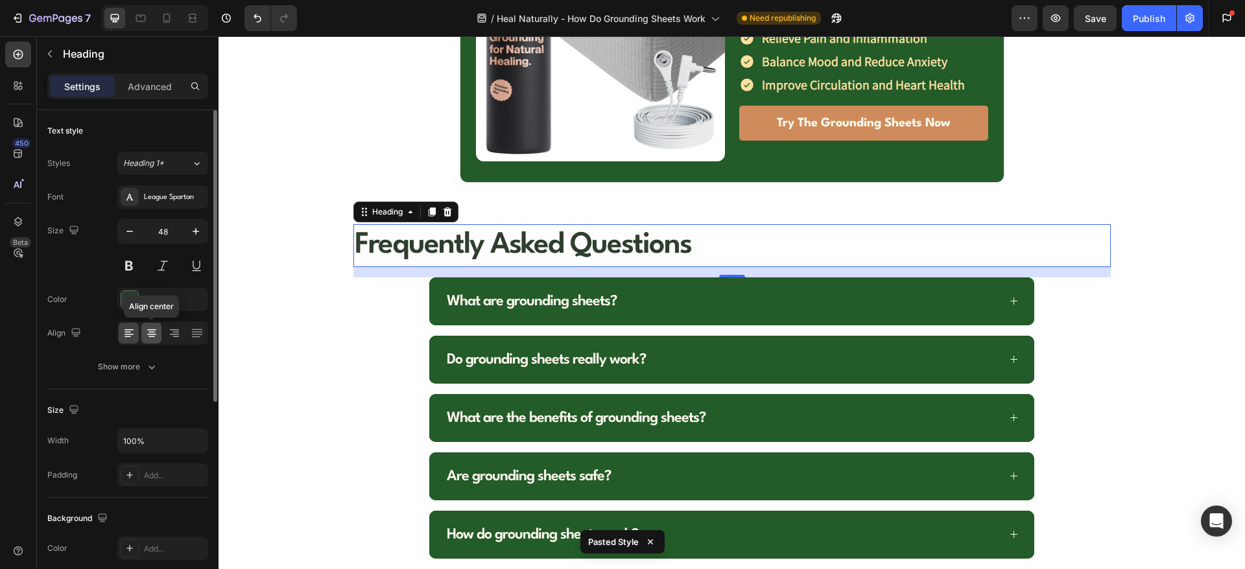
click at [150, 328] on icon at bounding box center [151, 333] width 13 height 13
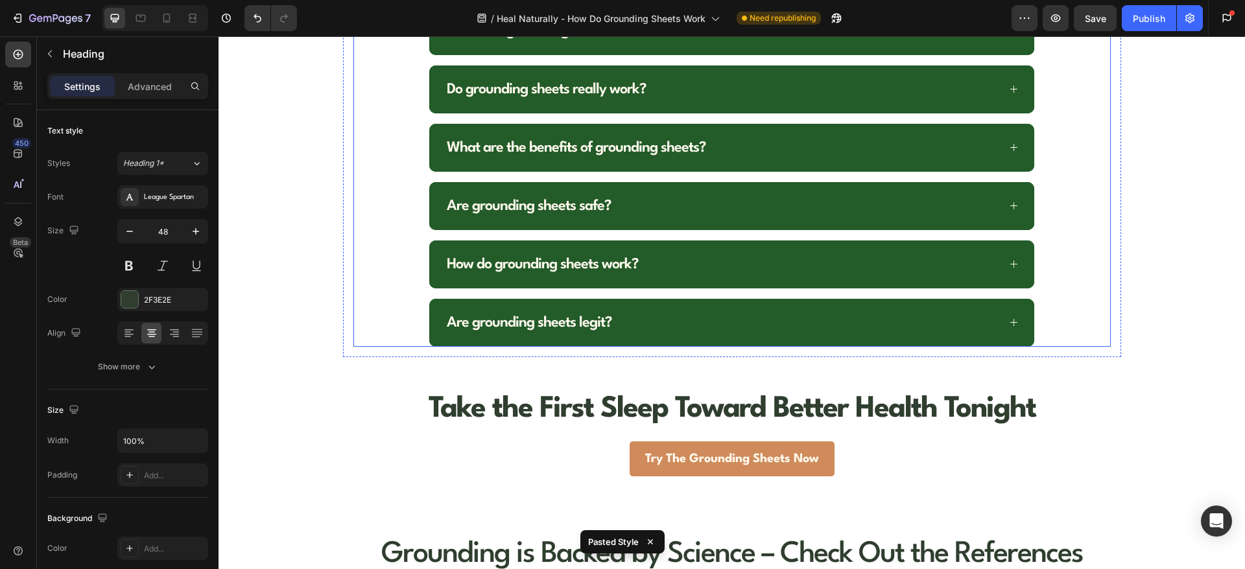
scroll to position [5893, 0]
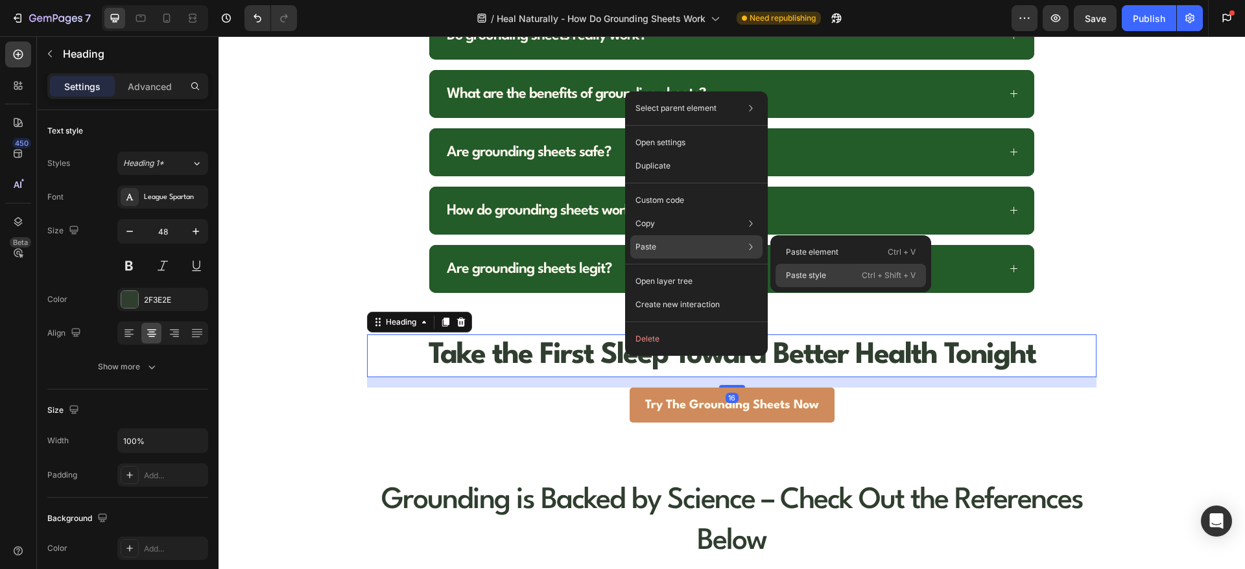
click at [824, 275] on p "Paste style" at bounding box center [806, 276] width 40 height 12
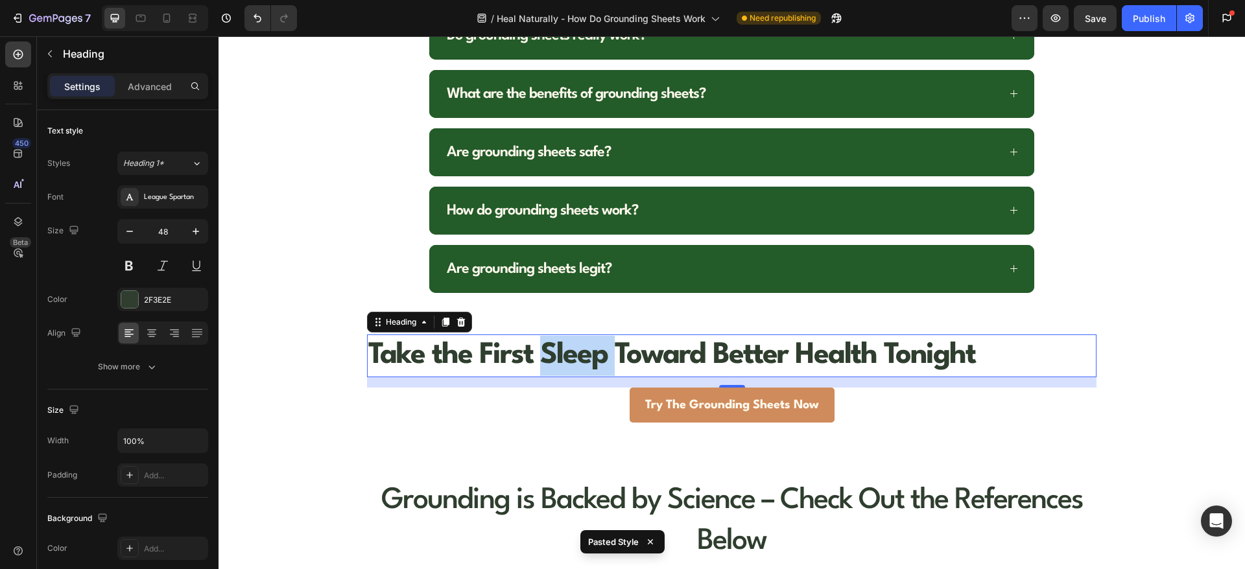
click at [565, 354] on strong "Take the First Sleep Toward Better Health Tonight" at bounding box center [671, 355] width 607 height 29
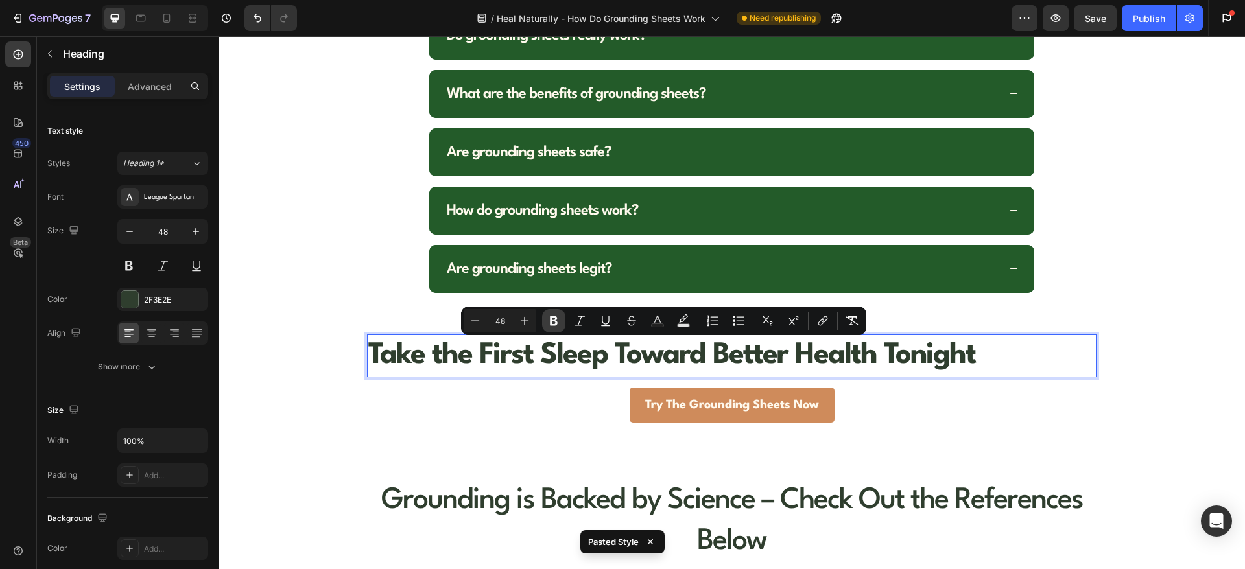
click at [550, 323] on icon "Editor contextual toolbar" at bounding box center [553, 320] width 13 height 13
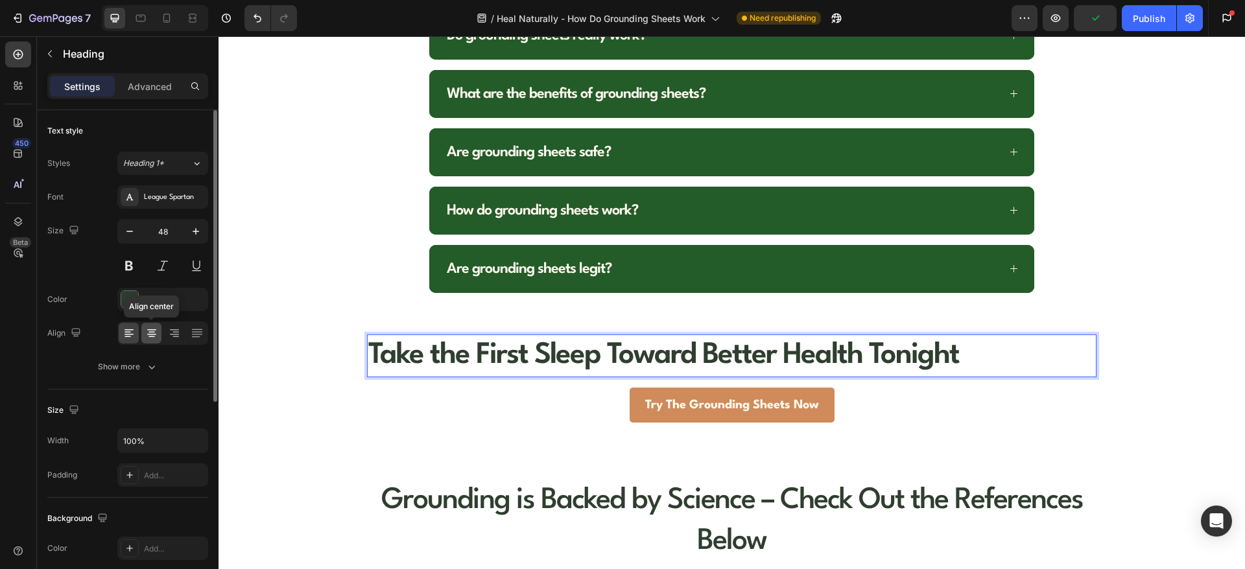
click at [143, 330] on div at bounding box center [151, 333] width 20 height 21
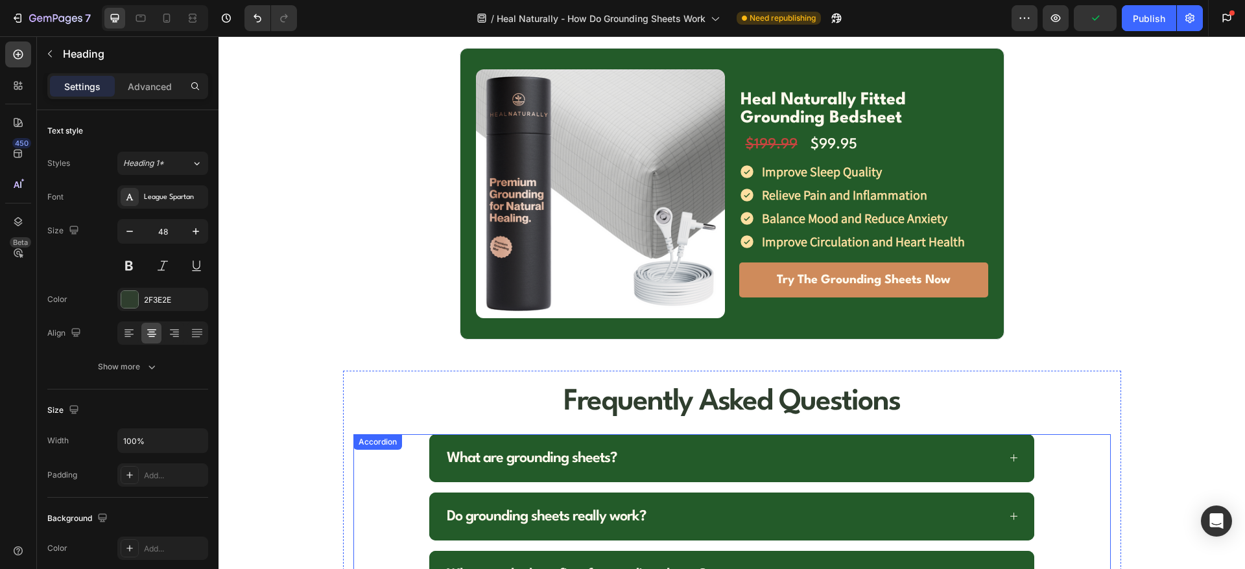
scroll to position [5407, 0]
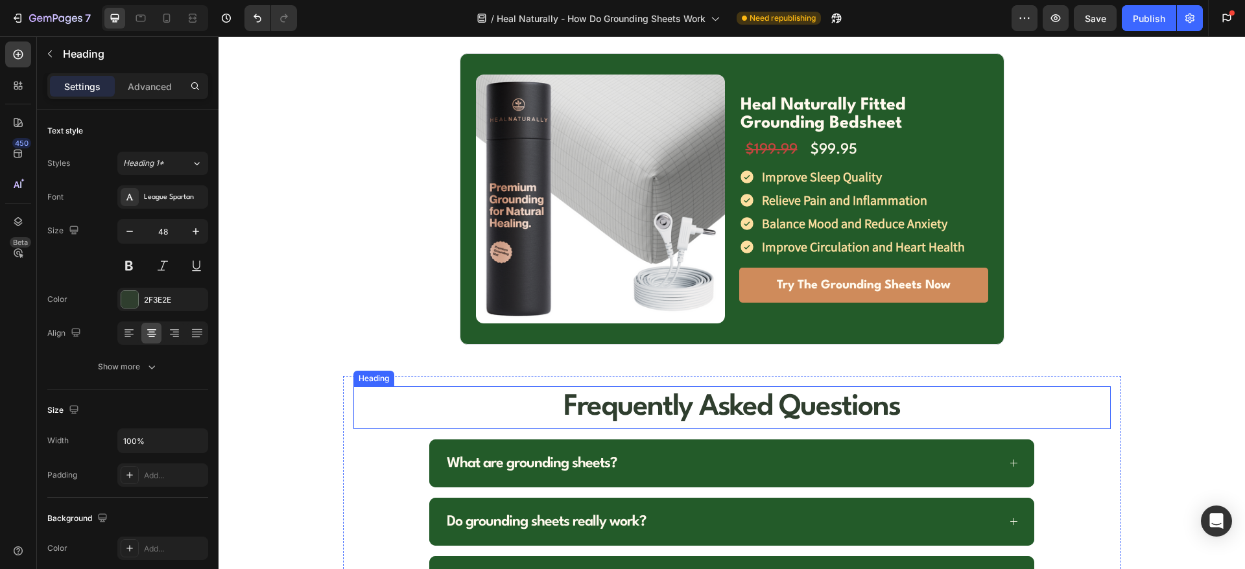
click at [588, 412] on p "Frequently Asked Questions" at bounding box center [732, 408] width 755 height 40
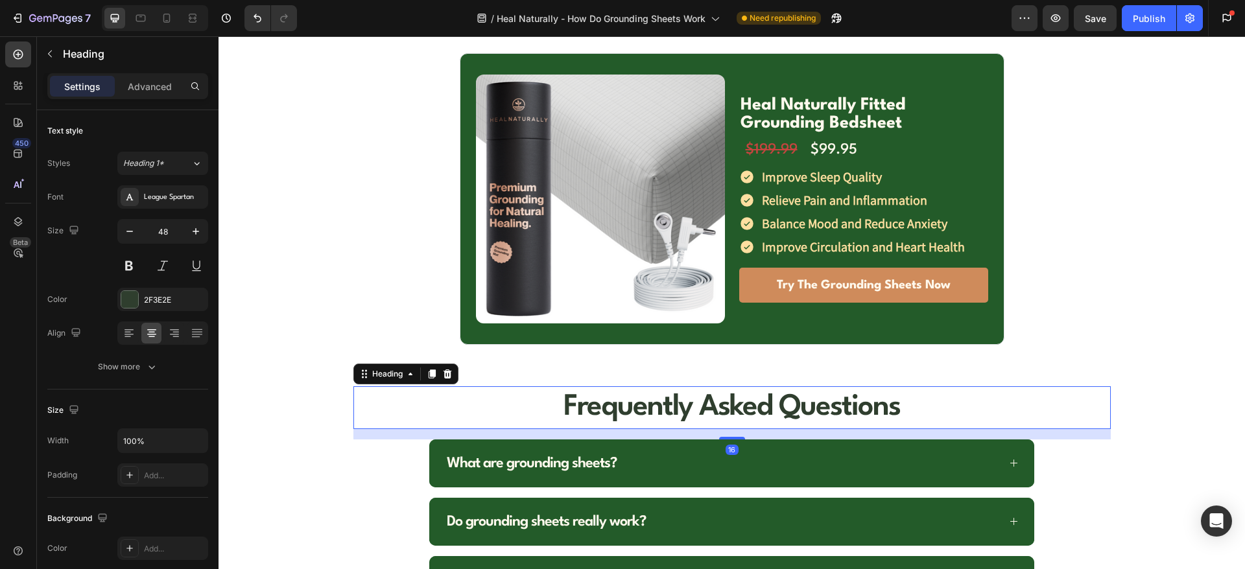
click at [588, 412] on p "Frequently Asked Questions" at bounding box center [732, 408] width 755 height 40
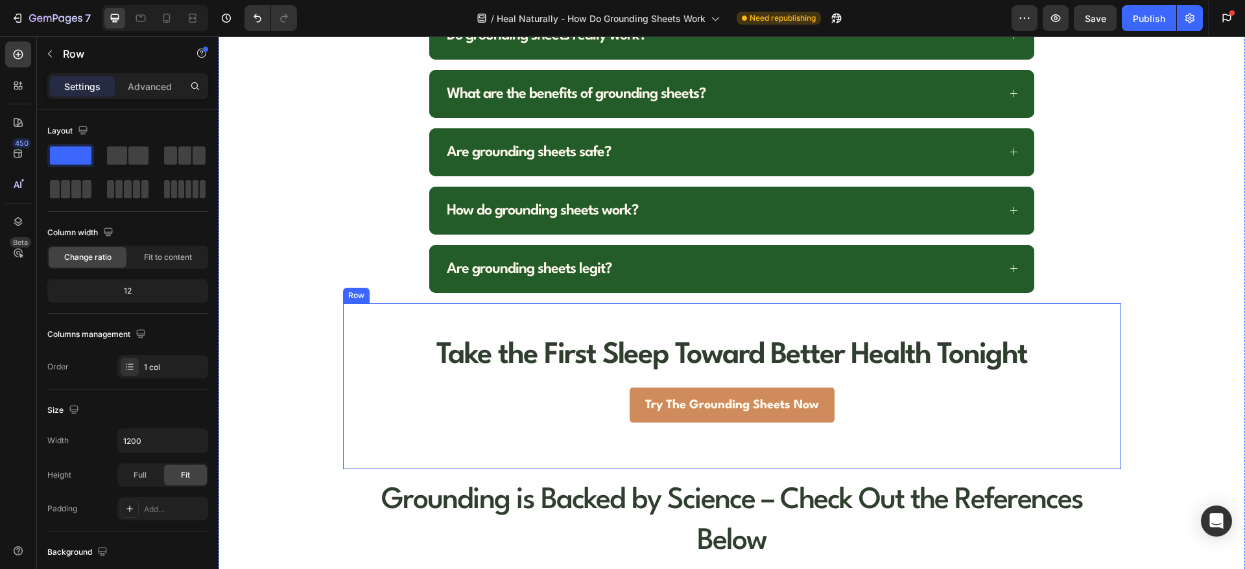
scroll to position [6055, 0]
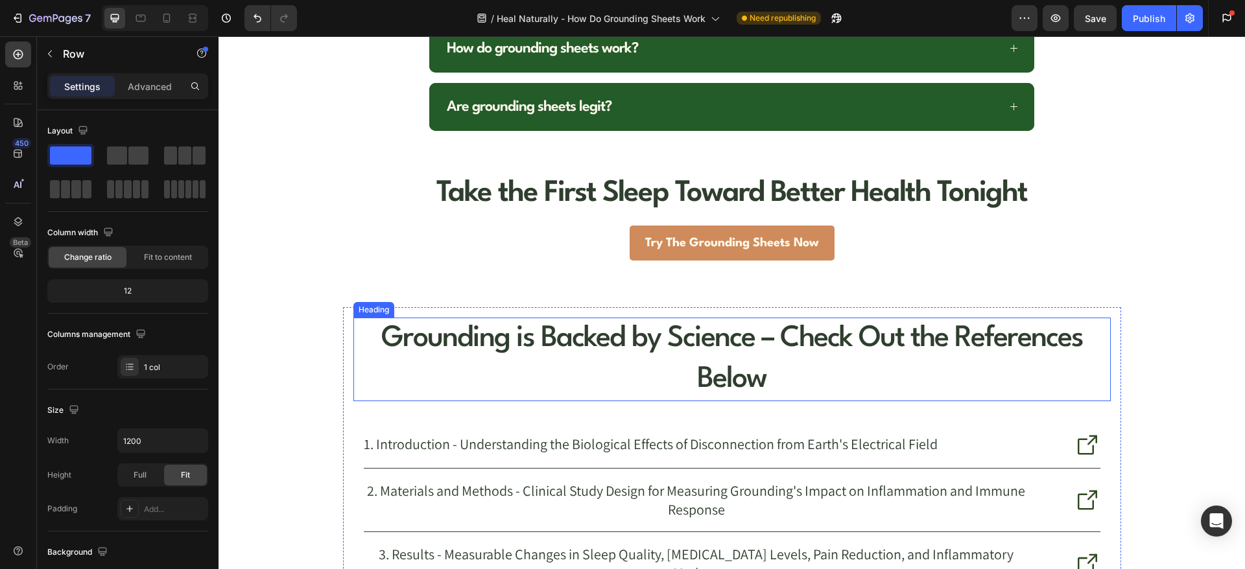
click at [585, 343] on h2 "Grounding is Backed by Science – Check Out the References Below" at bounding box center [731, 360] width 757 height 84
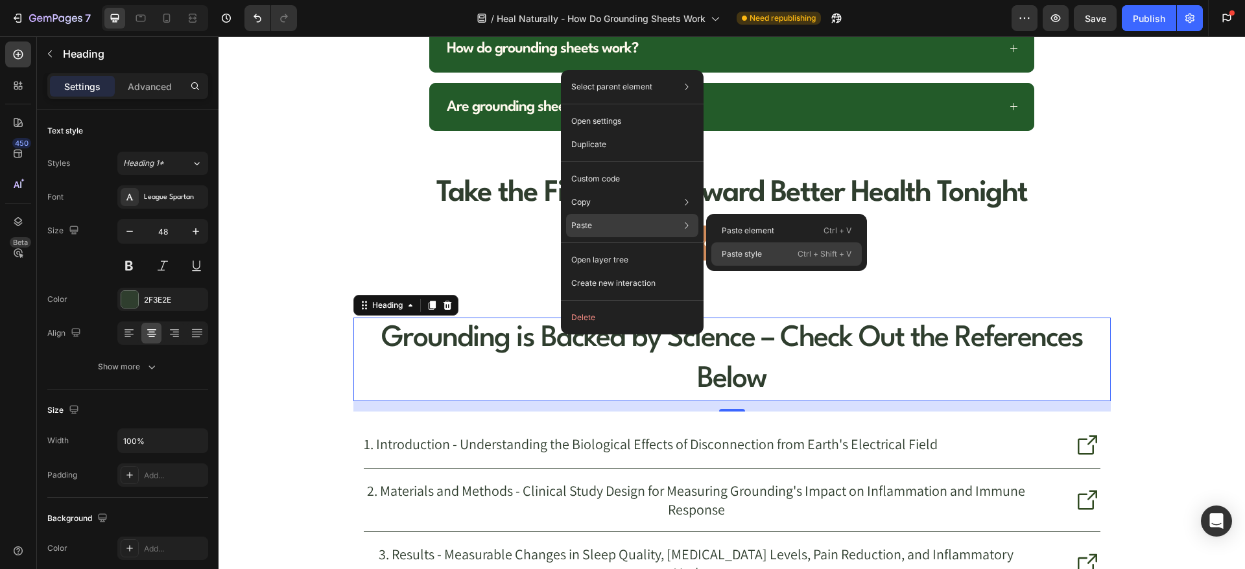
click at [744, 258] on p "Paste style" at bounding box center [742, 254] width 40 height 12
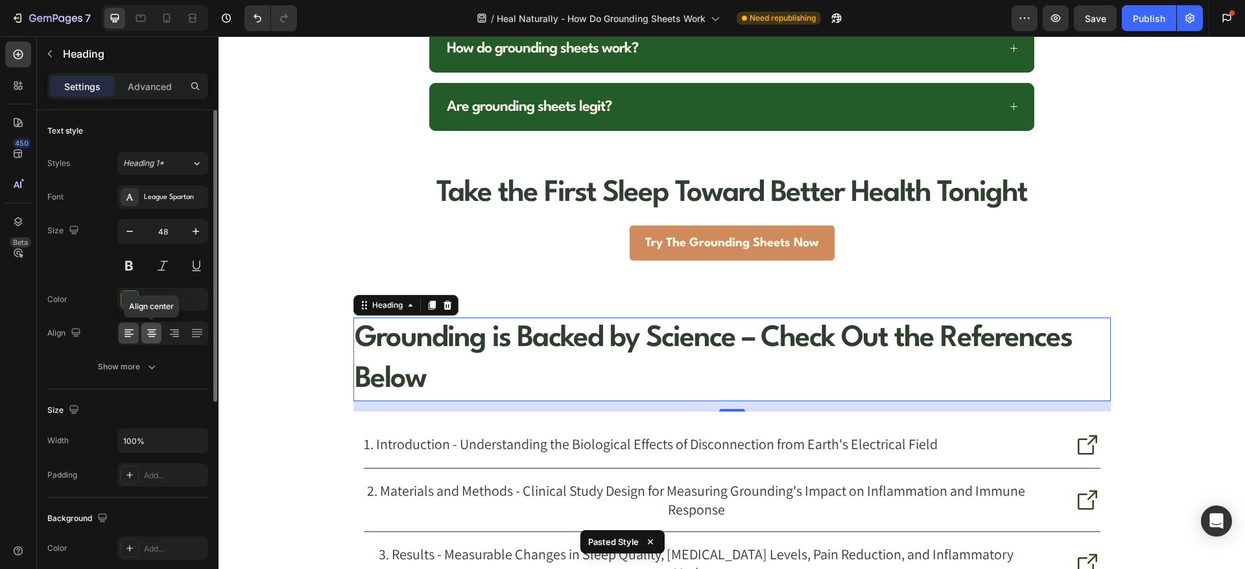
drag, startPoint x: 243, startPoint y: 329, endPoint x: 148, endPoint y: 330, distance: 94.7
click at [148, 330] on icon at bounding box center [151, 329] width 9 height 1
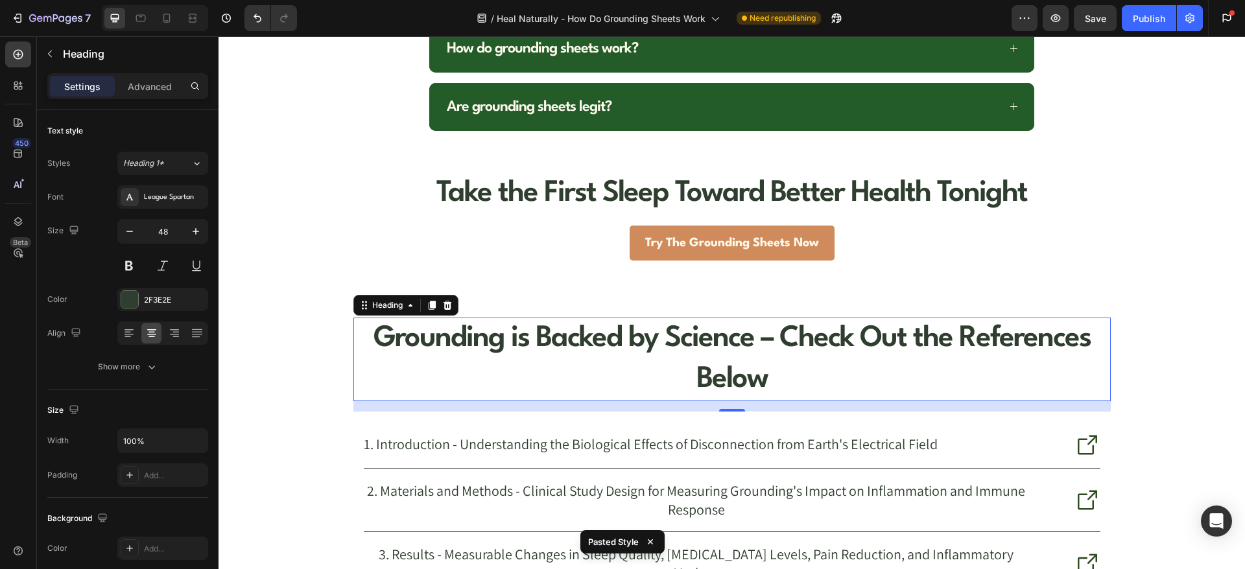
click at [490, 334] on h2 "Grounding is Backed by Science – Check Out the References Below" at bounding box center [731, 360] width 757 height 84
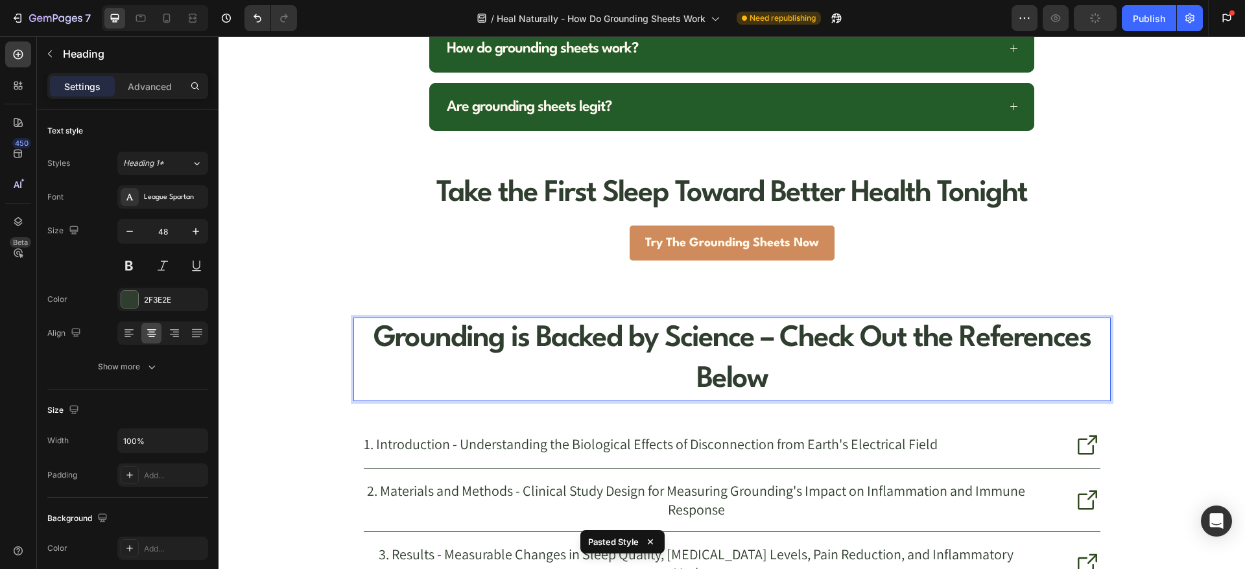
click at [490, 334] on p "Grounding is Backed by Science – Check Out the References Below" at bounding box center [732, 359] width 755 height 81
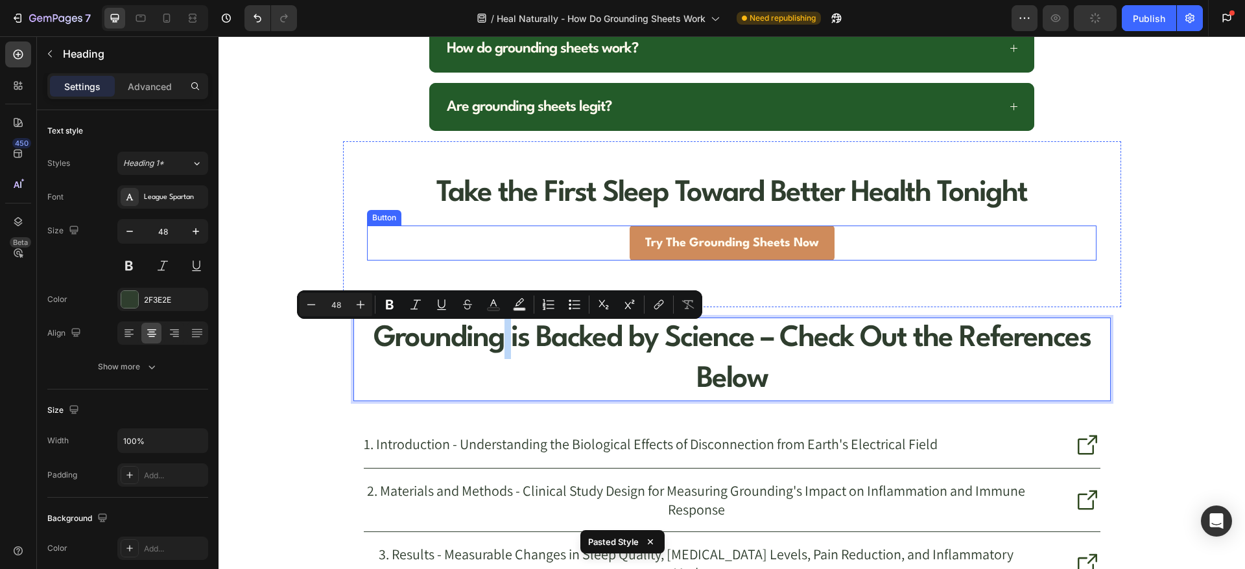
click at [421, 226] on div "Try The Grounding Sheets Now Button" at bounding box center [731, 243] width 729 height 35
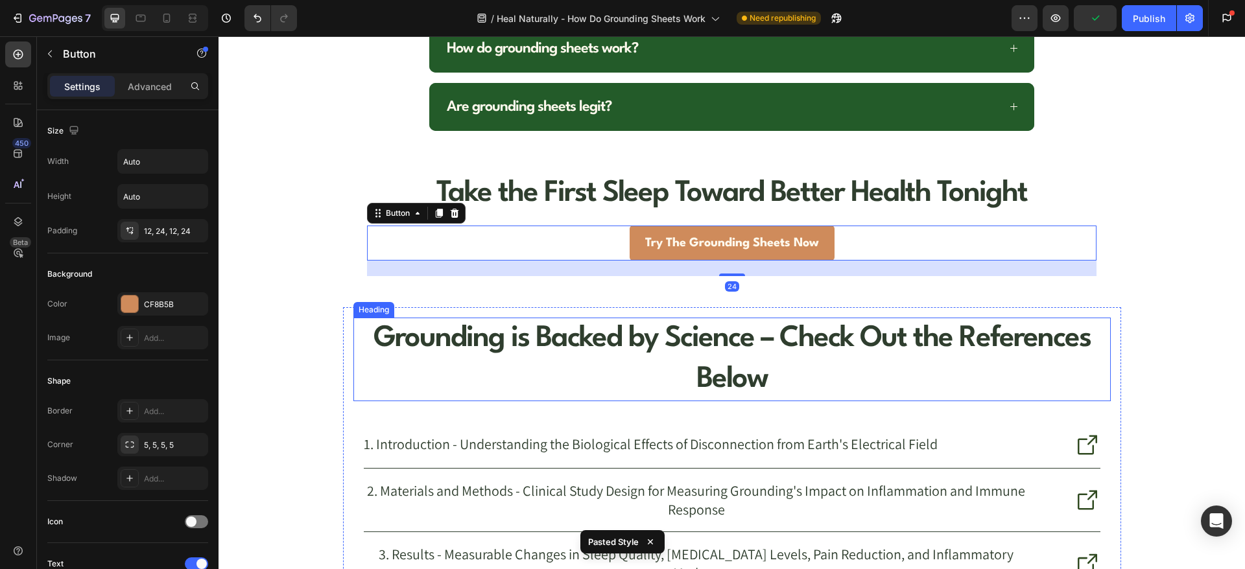
click at [414, 336] on p "Grounding is Backed by Science – Check Out the References Below" at bounding box center [732, 359] width 755 height 81
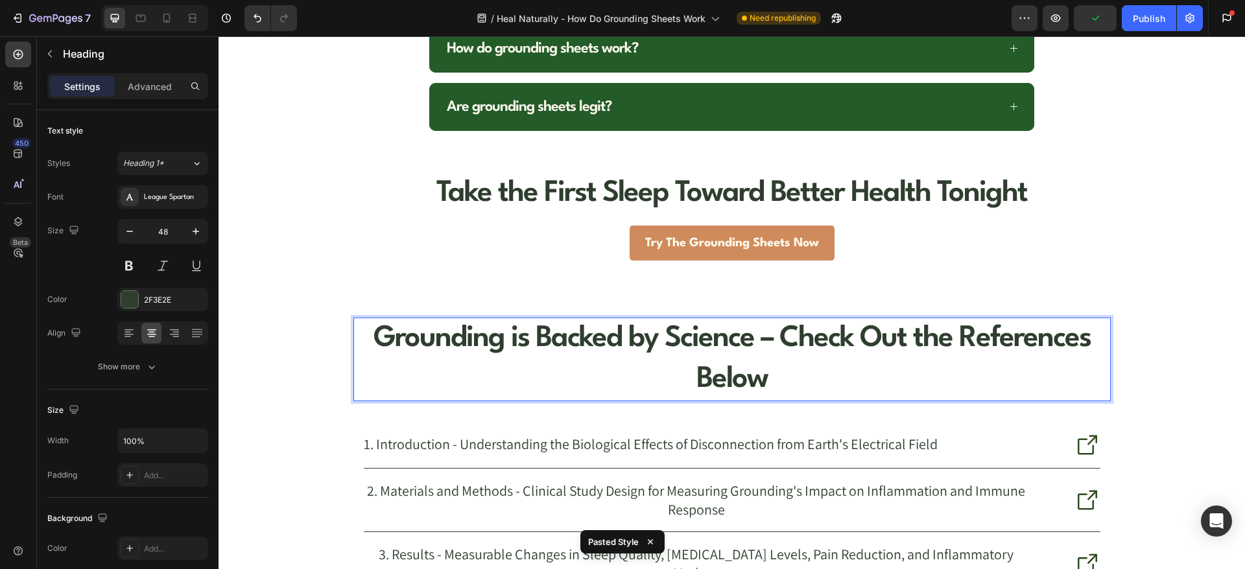
drag, startPoint x: 414, startPoint y: 335, endPoint x: 501, endPoint y: 346, distance: 87.6
click at [501, 346] on p "Grounding is Backed by Science – Check Out the References Below" at bounding box center [732, 359] width 755 height 81
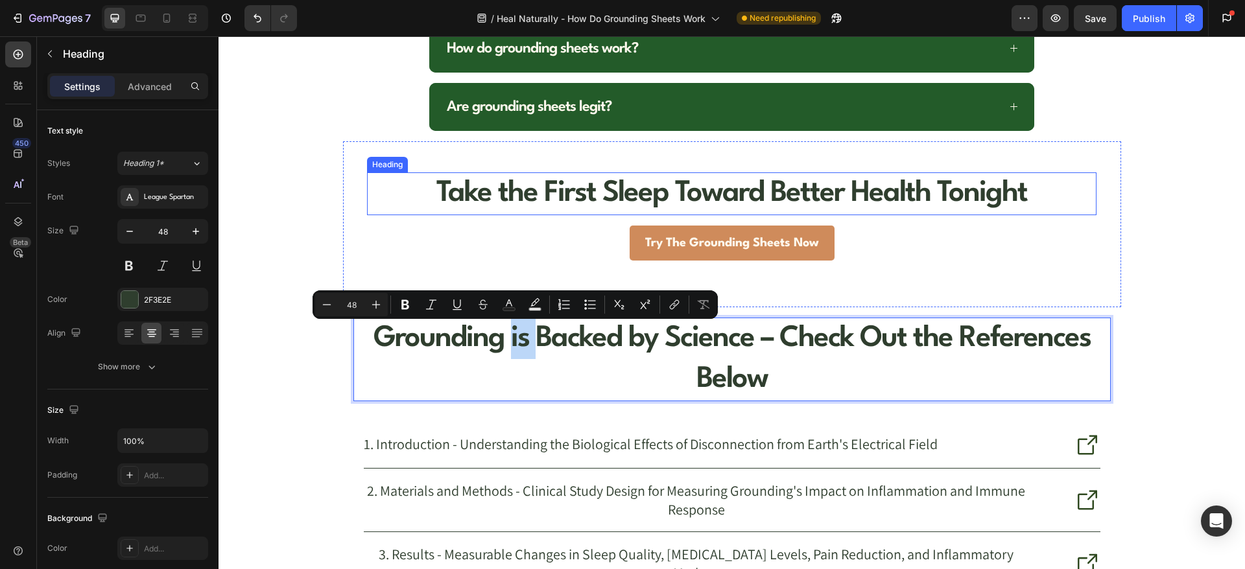
click at [385, 193] on p "Take the First Sleep Toward Better Health Tonight" at bounding box center [731, 194] width 726 height 40
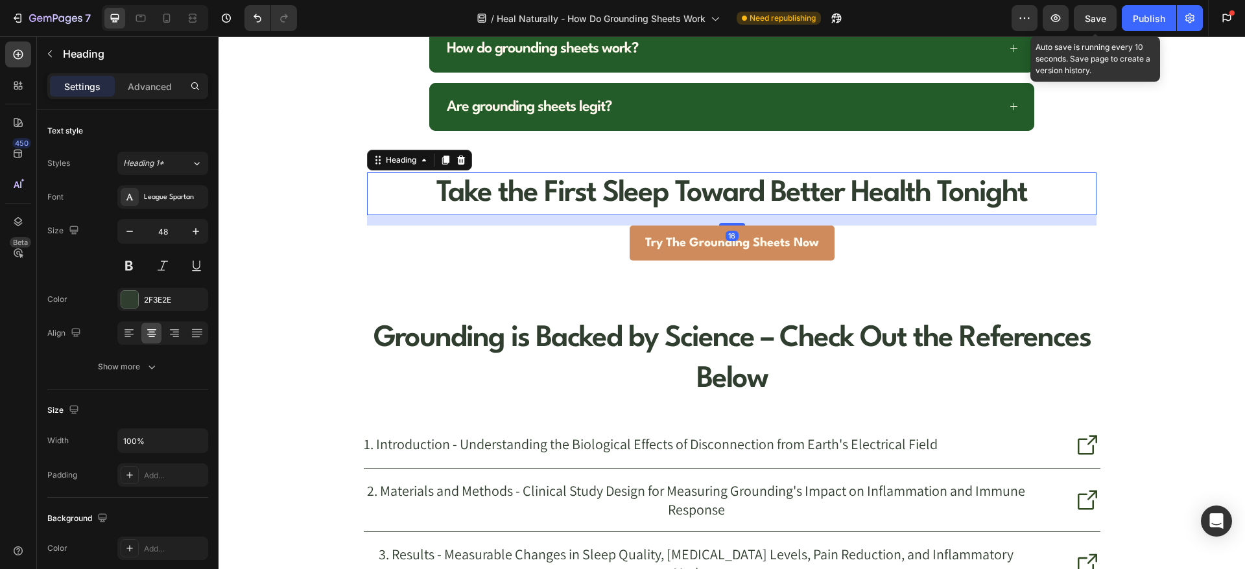
click at [1089, 22] on span "Save" at bounding box center [1095, 18] width 21 height 11
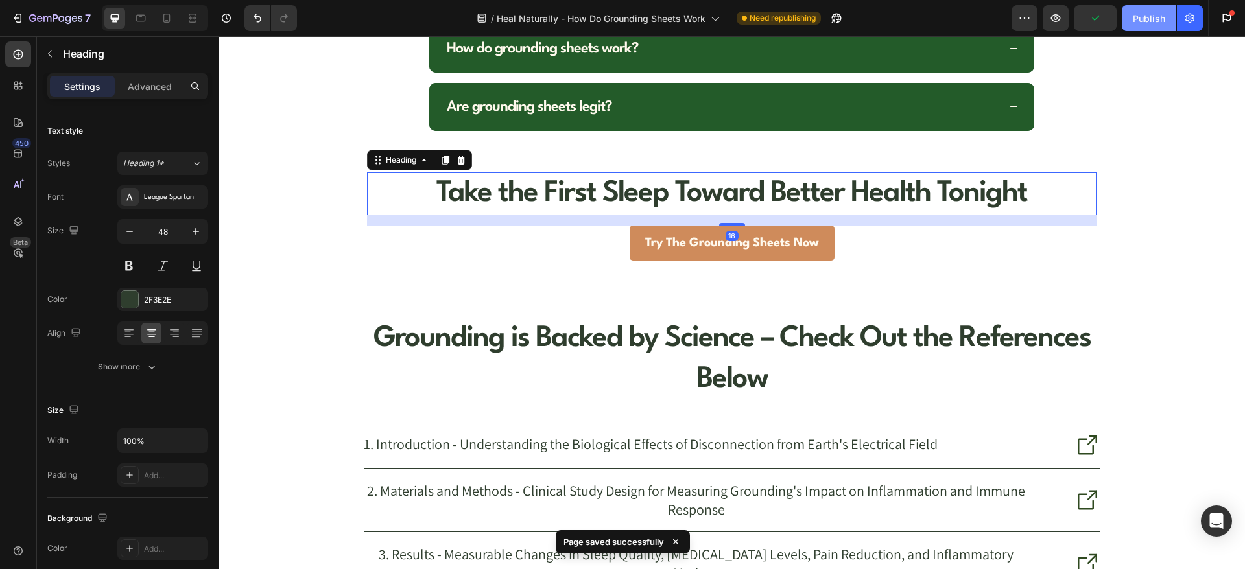
click at [1141, 18] on div "Publish" at bounding box center [1149, 19] width 32 height 14
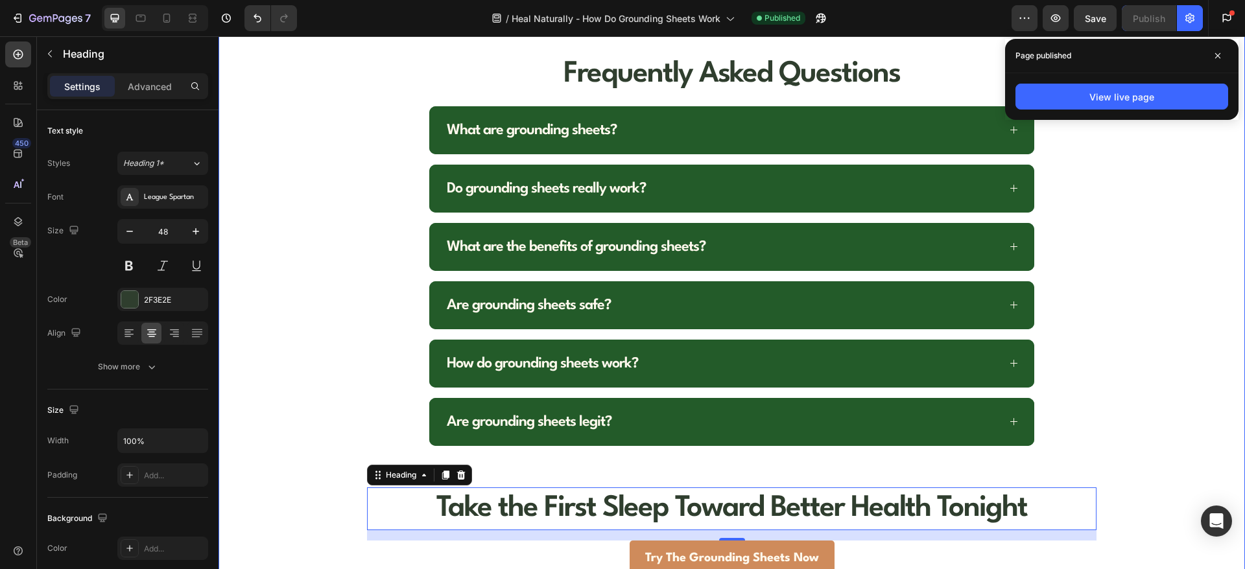
scroll to position [5731, 0]
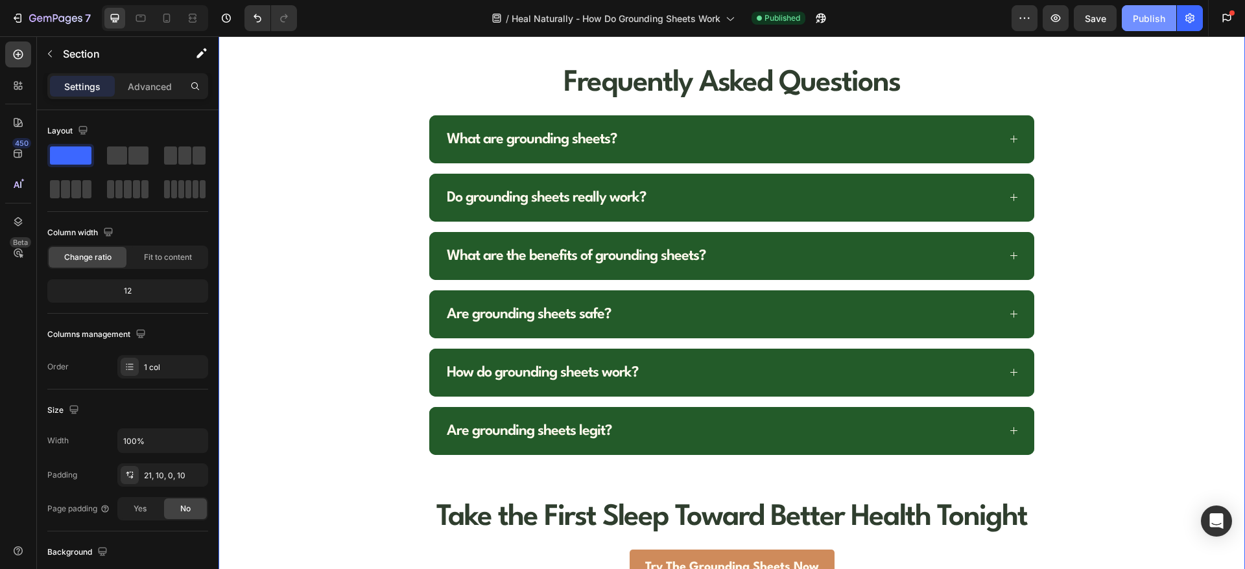
click at [1149, 12] on div "Publish" at bounding box center [1149, 19] width 32 height 14
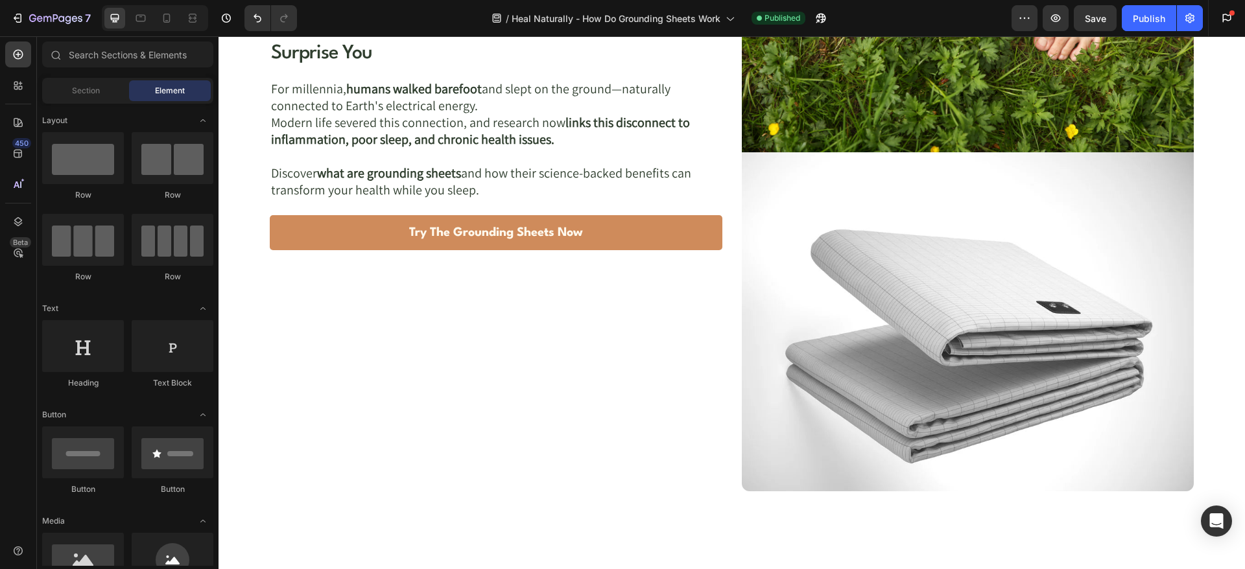
scroll to position [0, 0]
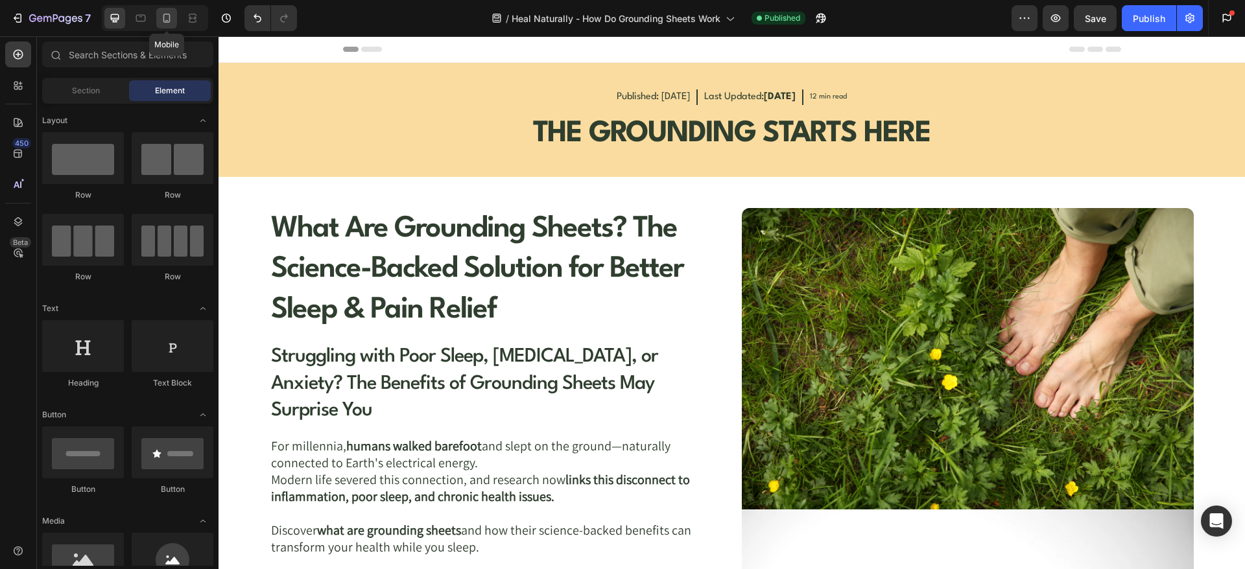
click at [162, 18] on icon at bounding box center [166, 18] width 13 height 13
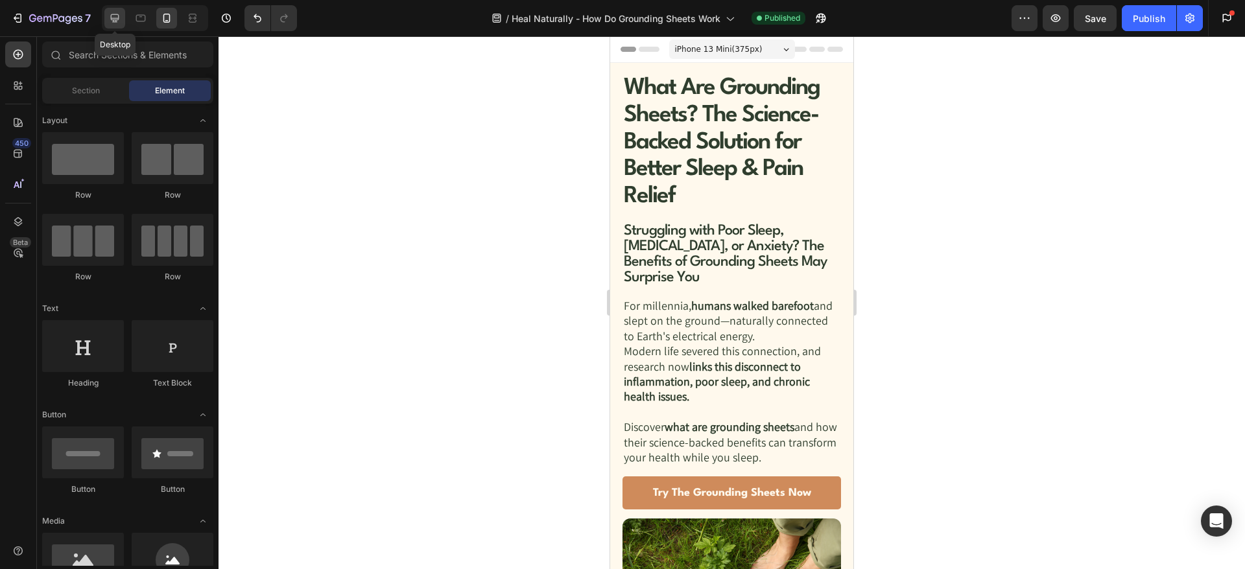
click at [123, 16] on div at bounding box center [114, 18] width 21 height 21
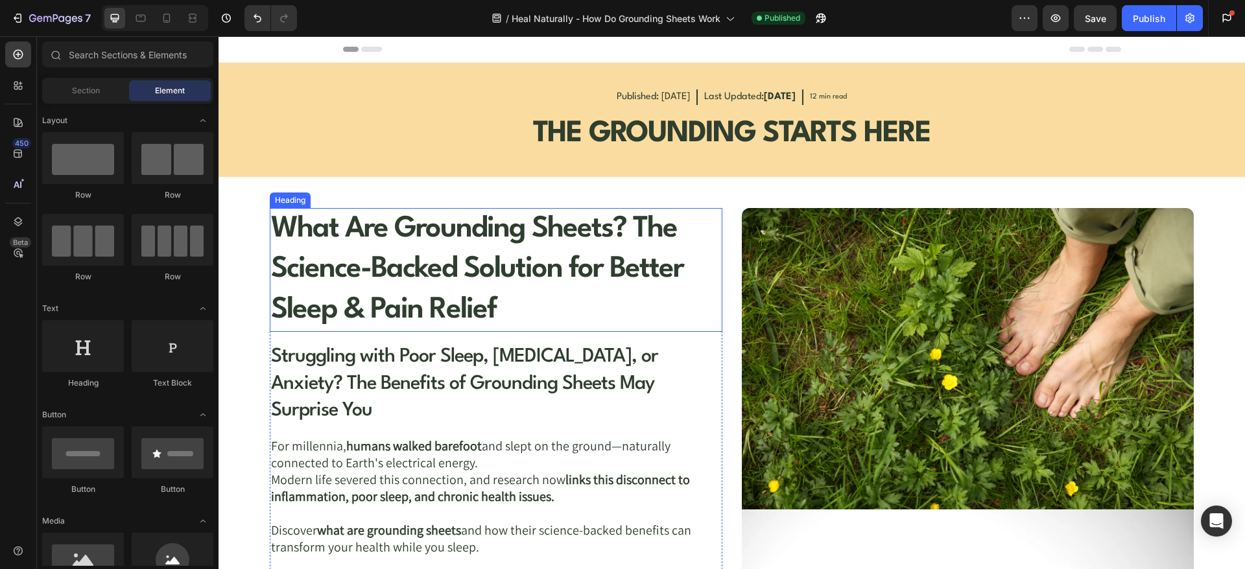
click at [456, 232] on h2 "What Are Grounding Sheets? The Science-Backed Solution for Better Sleep & Pain …" at bounding box center [496, 270] width 452 height 124
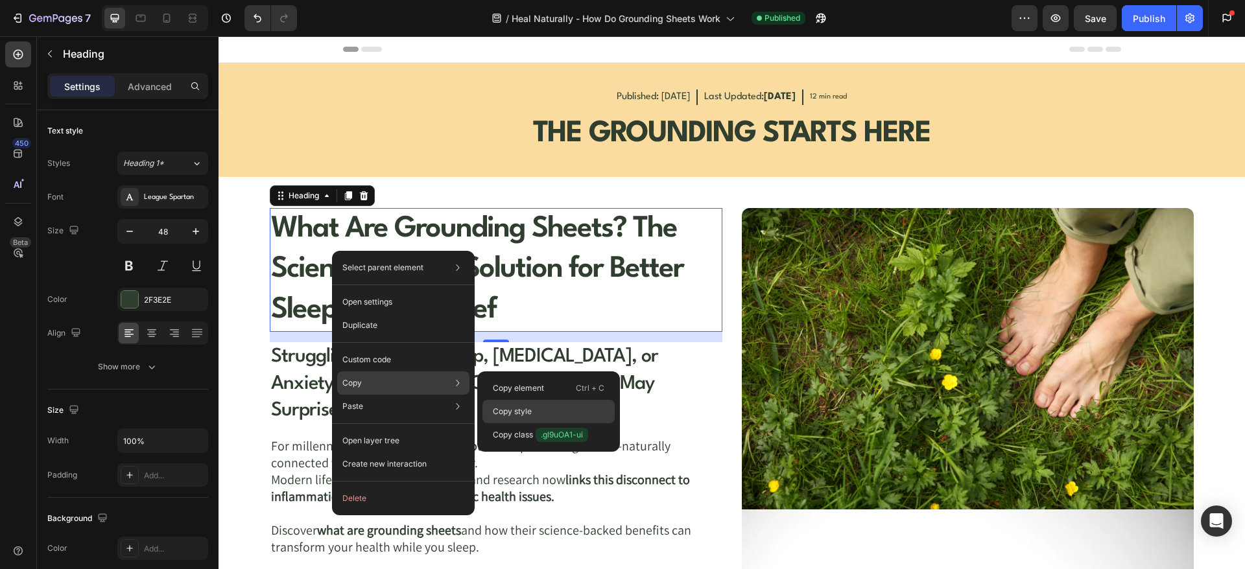
drag, startPoint x: 523, startPoint y: 405, endPoint x: 304, endPoint y: 364, distance: 222.3
click at [523, 406] on p "Copy style" at bounding box center [512, 412] width 39 height 12
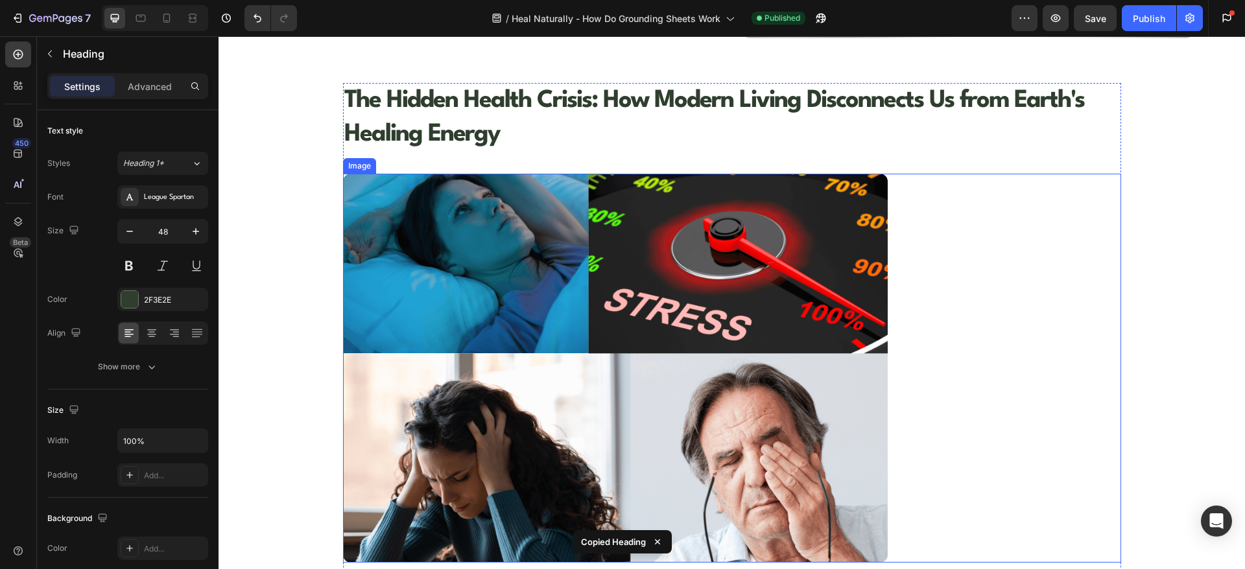
scroll to position [648, 0]
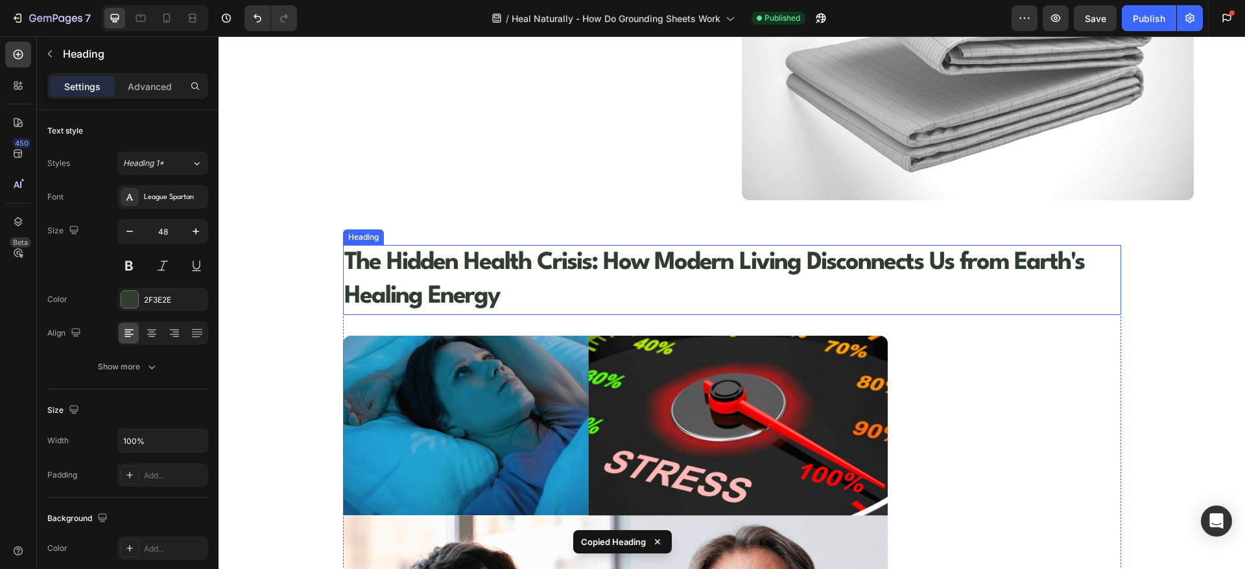
click at [437, 266] on h1 "The Hidden Health Crisis: How Modern Living Disconnects Us from Earth's Healing…" at bounding box center [732, 280] width 778 height 70
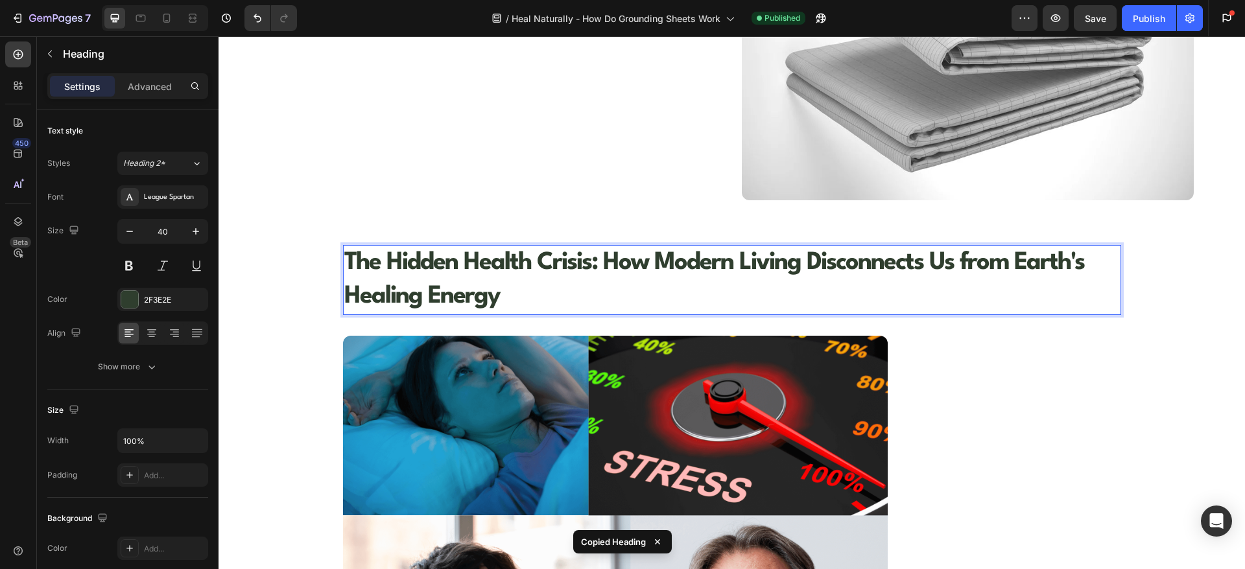
click at [438, 252] on p "The Hidden Health Crisis: How Modern Living Disconnects Us from Earth's Healing…" at bounding box center [732, 279] width 776 height 67
drag, startPoint x: 438, startPoint y: 252, endPoint x: 464, endPoint y: 251, distance: 26.6
click at [447, 250] on p "The Hidden Health Crisis: How Modern Living Disconnects Us from Earth's Healing…" at bounding box center [732, 279] width 776 height 67
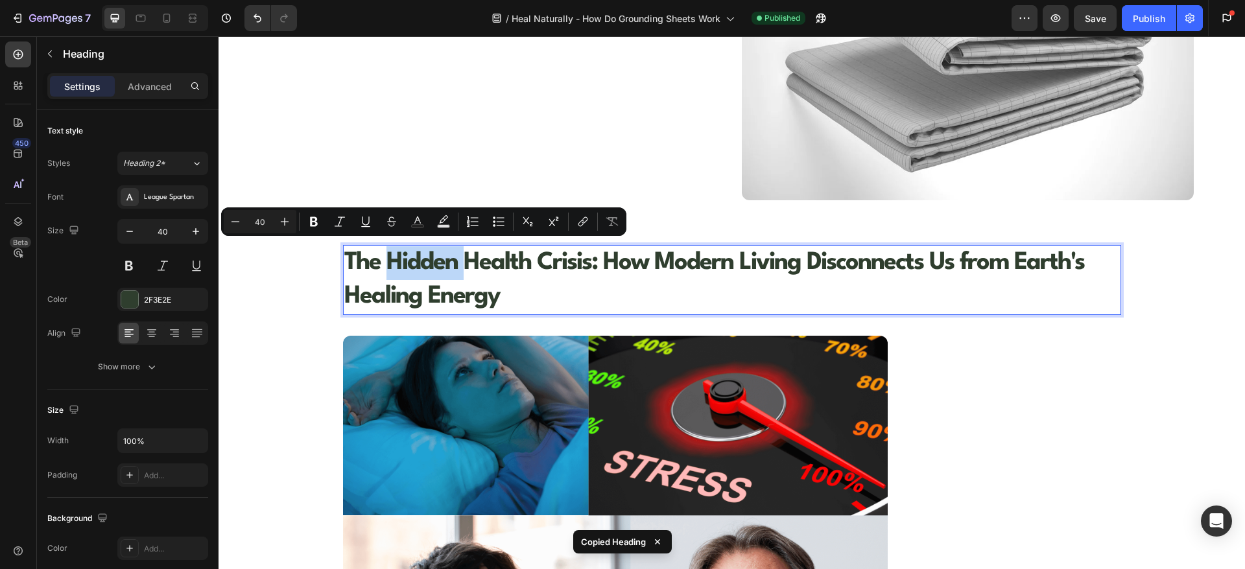
click at [459, 263] on p "The Hidden Health Crisis: How Modern Living Disconnects Us from Earth's Healing…" at bounding box center [732, 279] width 776 height 67
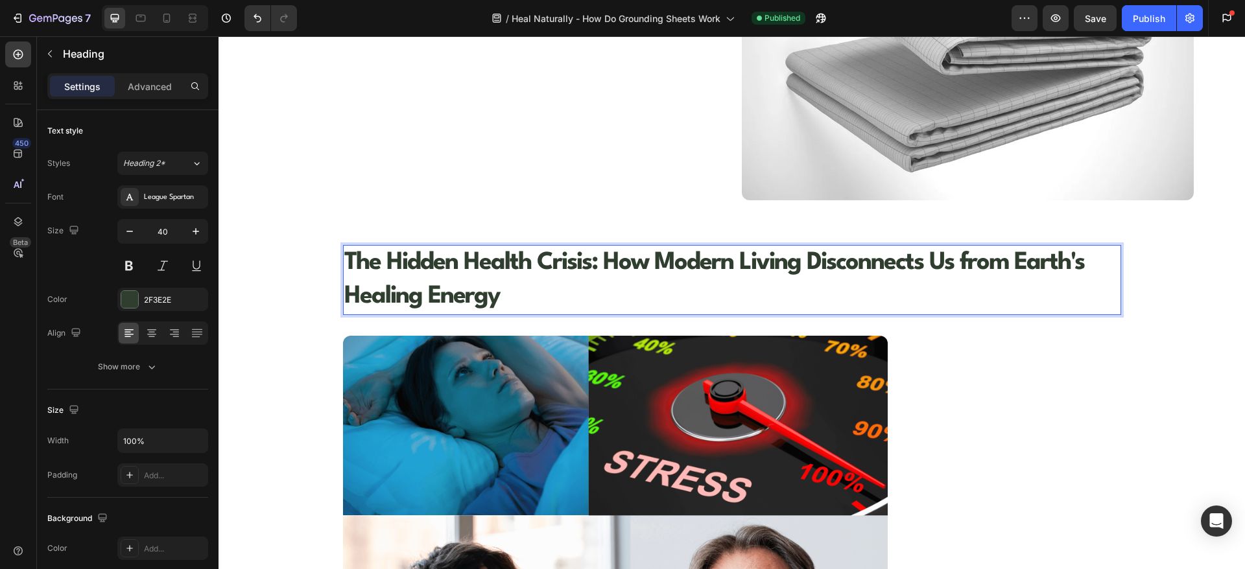
drag, startPoint x: 466, startPoint y: 255, endPoint x: 418, endPoint y: 211, distance: 65.2
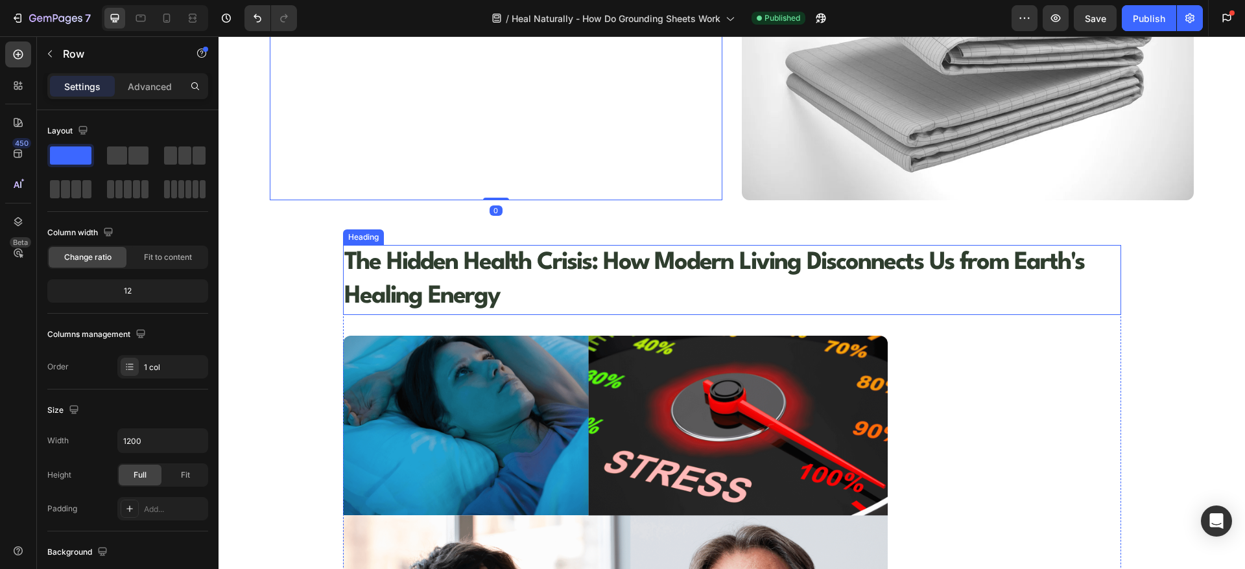
click at [443, 278] on p "The Hidden Health Crisis: How Modern Living Disconnects Us from Earth's Healing…" at bounding box center [732, 279] width 776 height 67
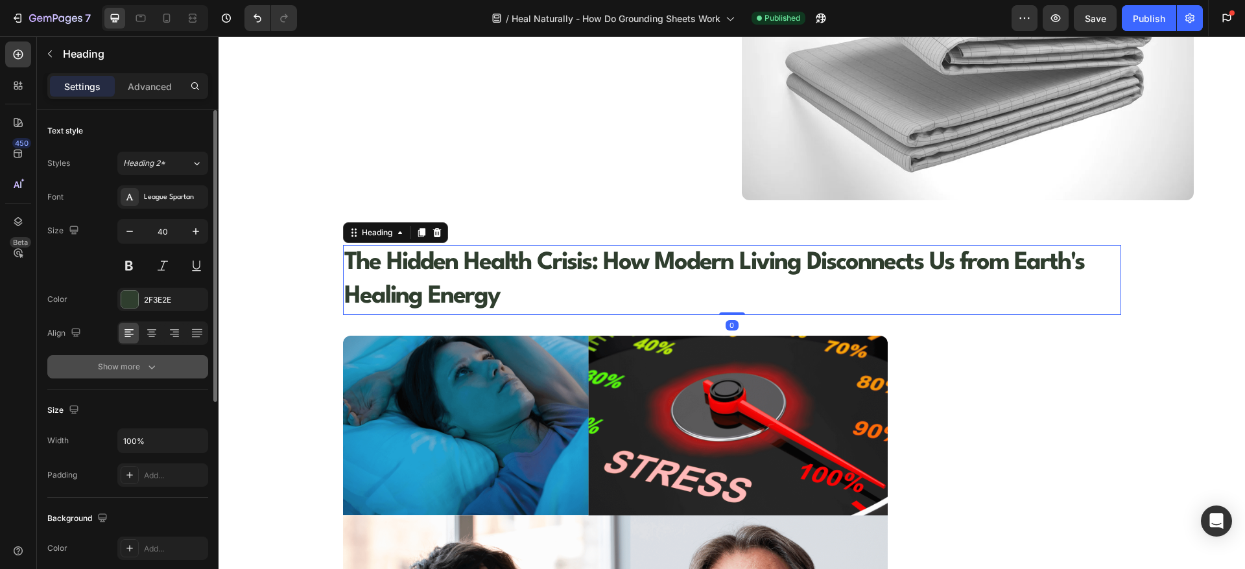
click at [167, 374] on button "Show more" at bounding box center [127, 366] width 161 height 23
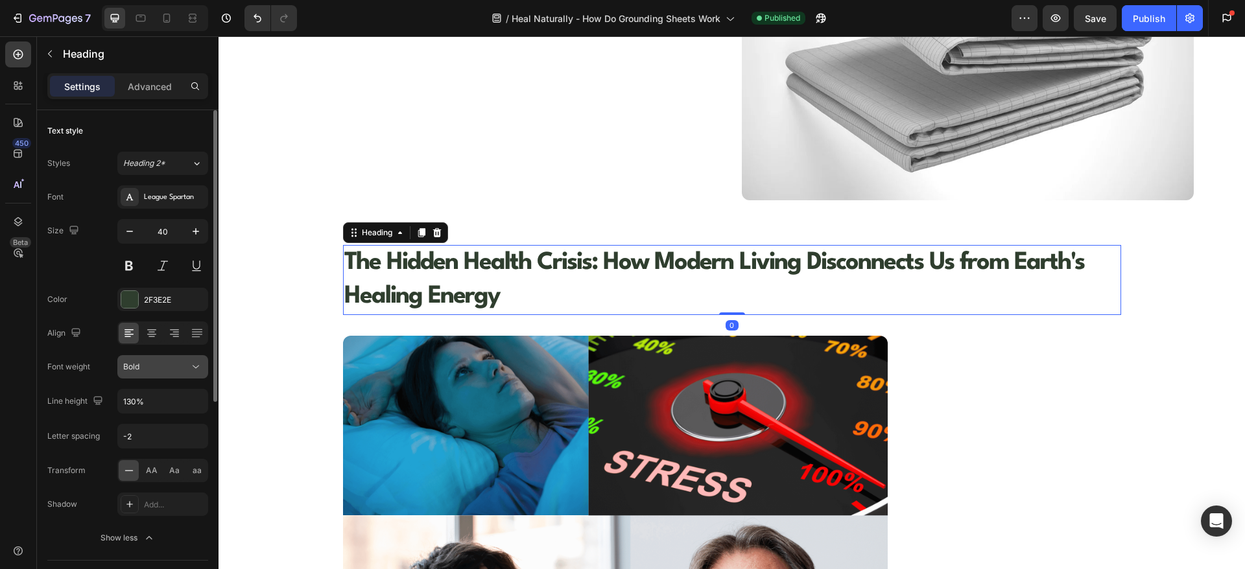
click at [171, 365] on div "Bold" at bounding box center [156, 367] width 66 height 12
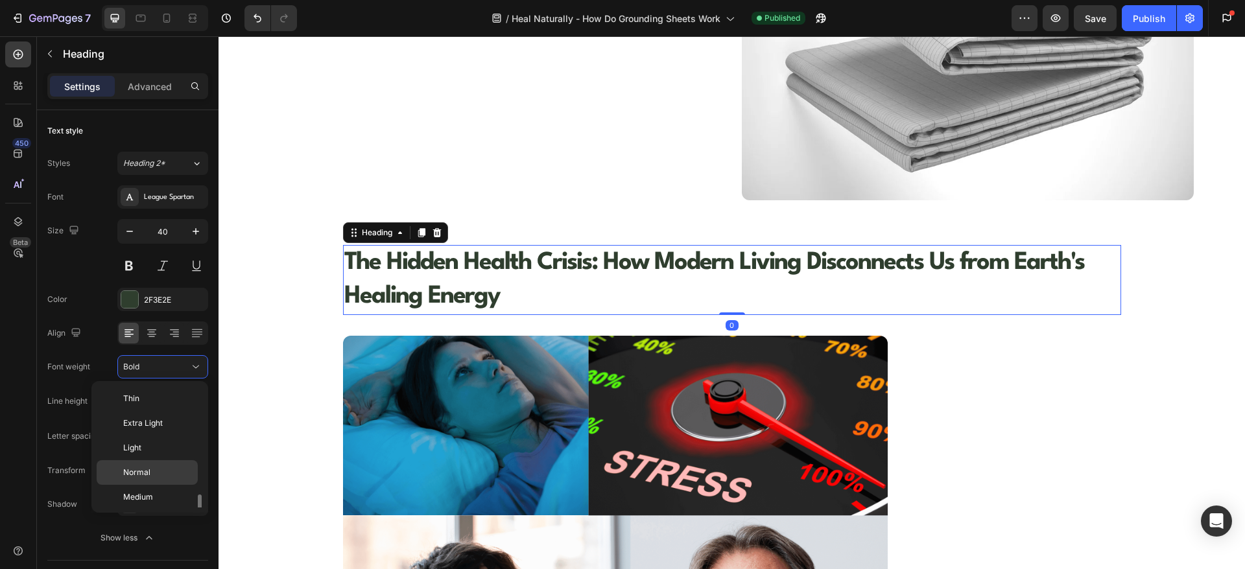
scroll to position [70, 0]
click at [156, 429] on p "Medium" at bounding box center [157, 427] width 69 height 12
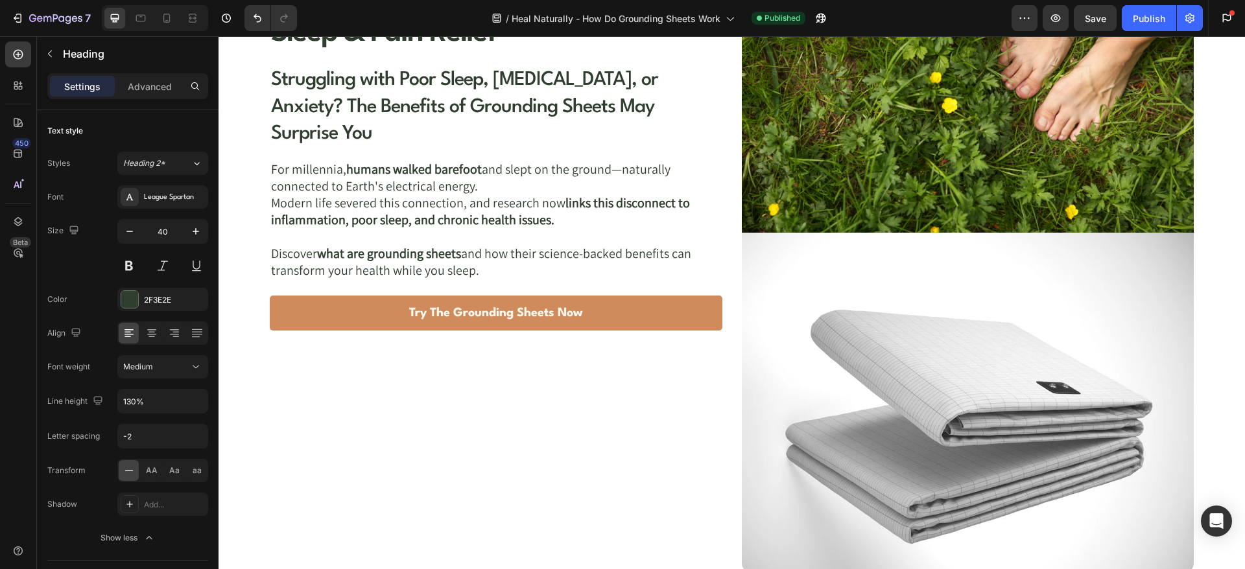
scroll to position [162, 0]
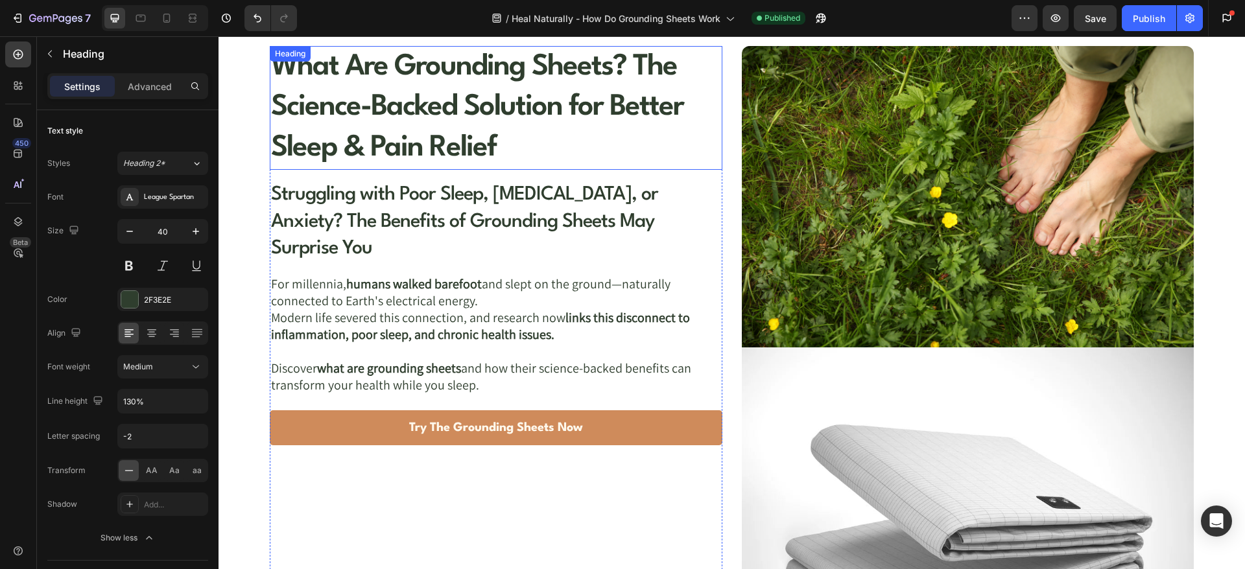
click at [383, 125] on h2 "What Are Grounding Sheets? The Science-Backed Solution for Better Sleep & Pain …" at bounding box center [496, 108] width 452 height 124
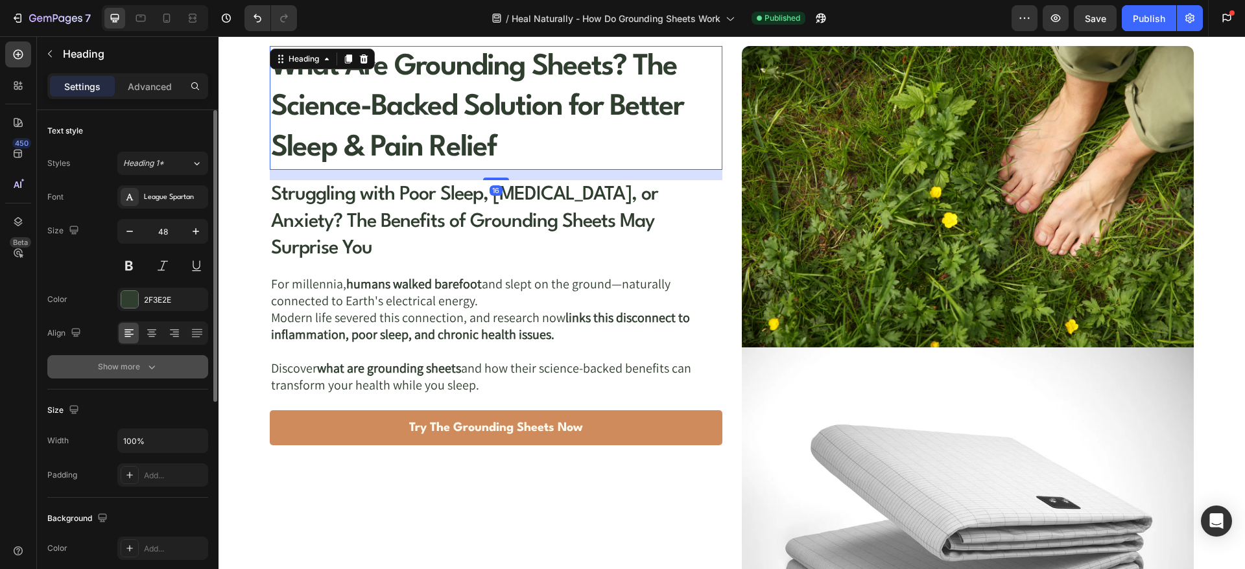
click at [143, 369] on div "Show more" at bounding box center [128, 367] width 60 height 13
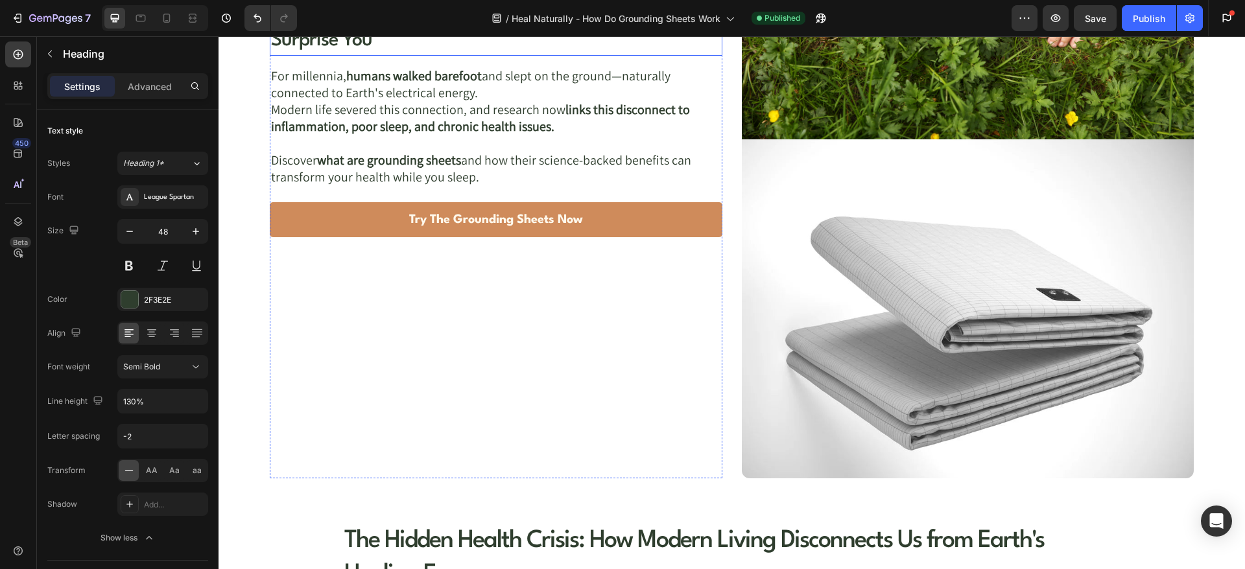
scroll to position [648, 0]
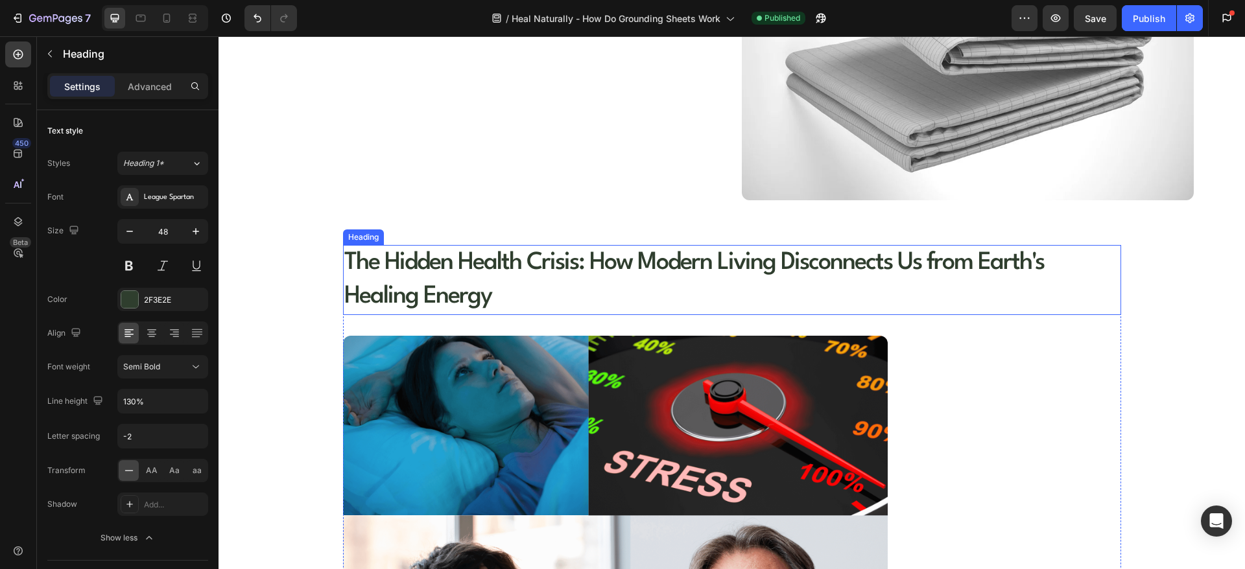
click at [369, 257] on h1 "The Hidden Health Crisis: How Modern Living Disconnects Us from Earth's Healing…" at bounding box center [732, 280] width 778 height 70
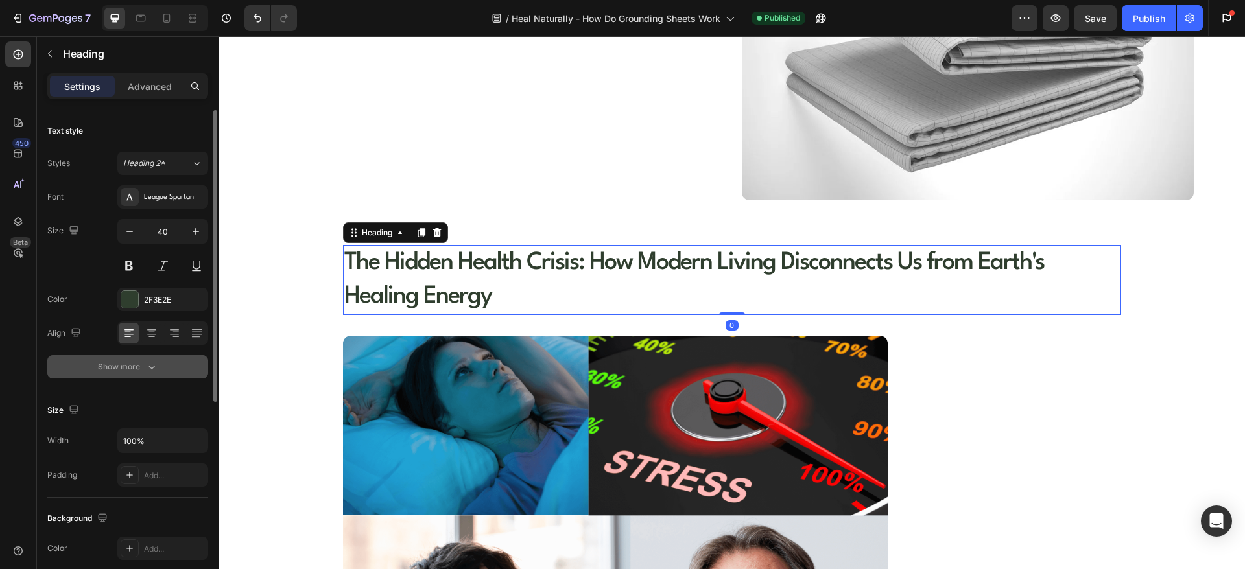
click at [155, 371] on icon "button" at bounding box center [151, 367] width 13 height 13
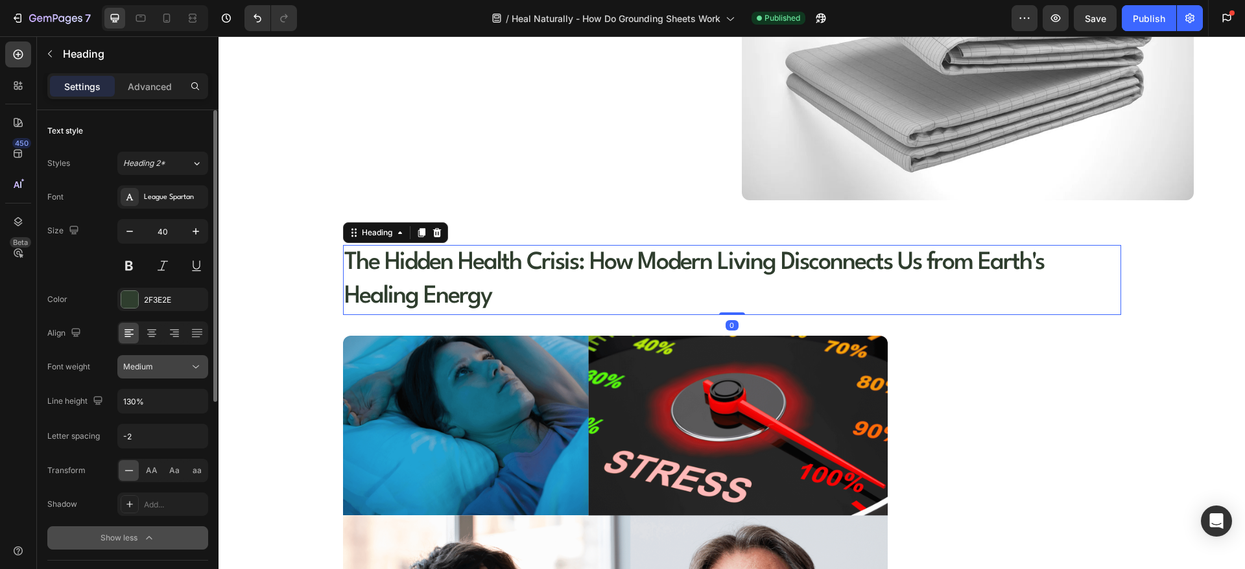
click at [176, 371] on div "Medium" at bounding box center [156, 367] width 66 height 12
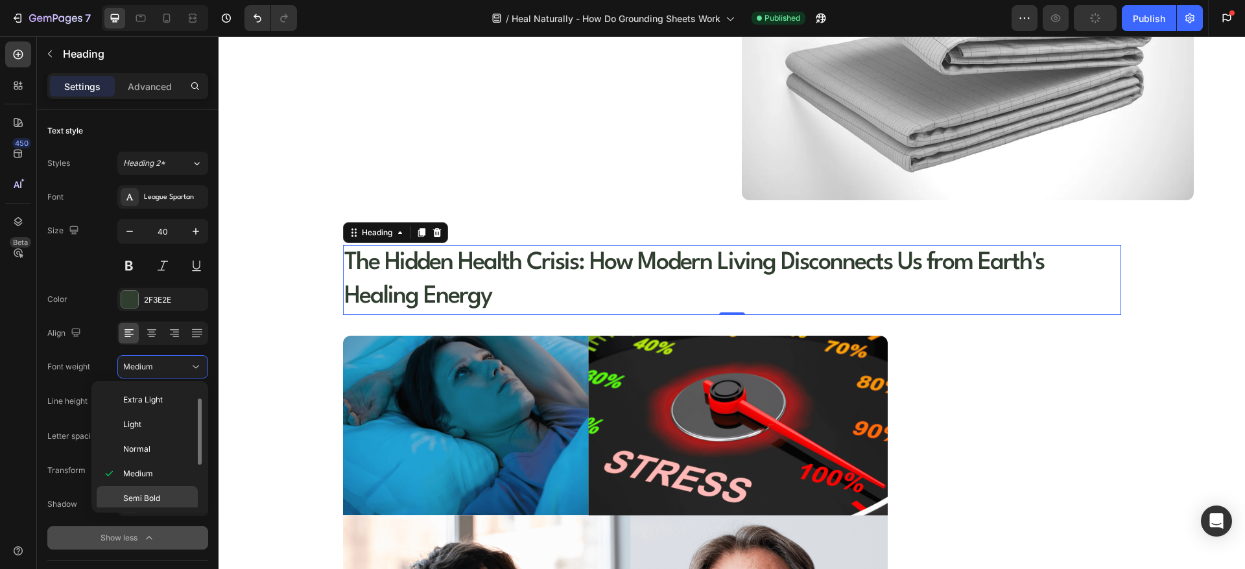
click at [144, 511] on div "Semi Bold" at bounding box center [147, 523] width 101 height 25
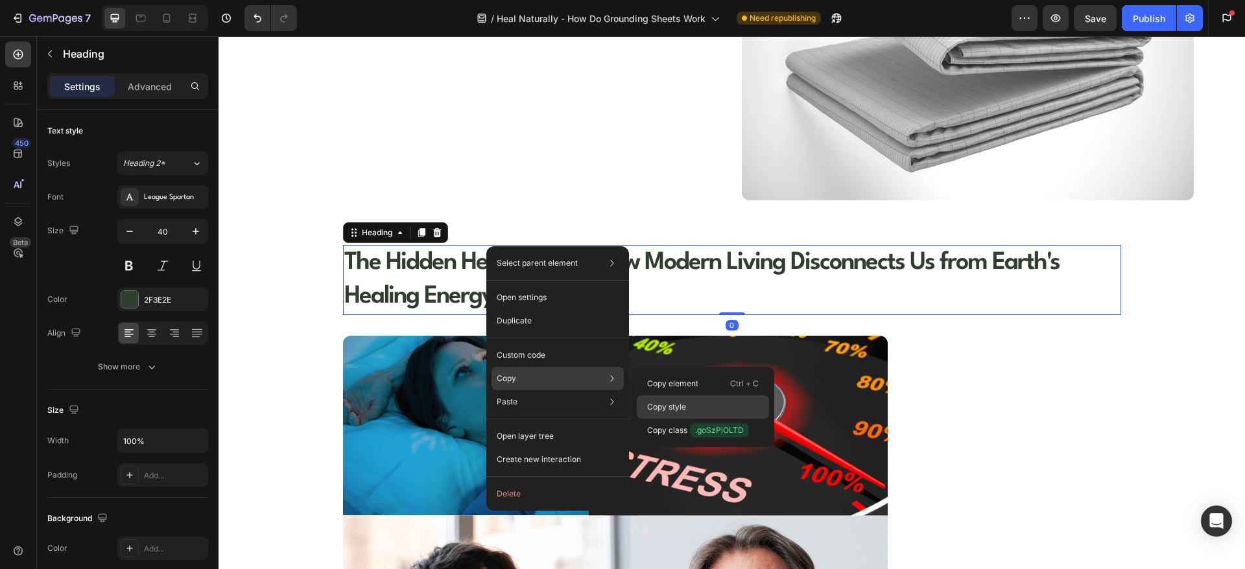
click at [668, 407] on p "Copy style" at bounding box center [666, 407] width 39 height 12
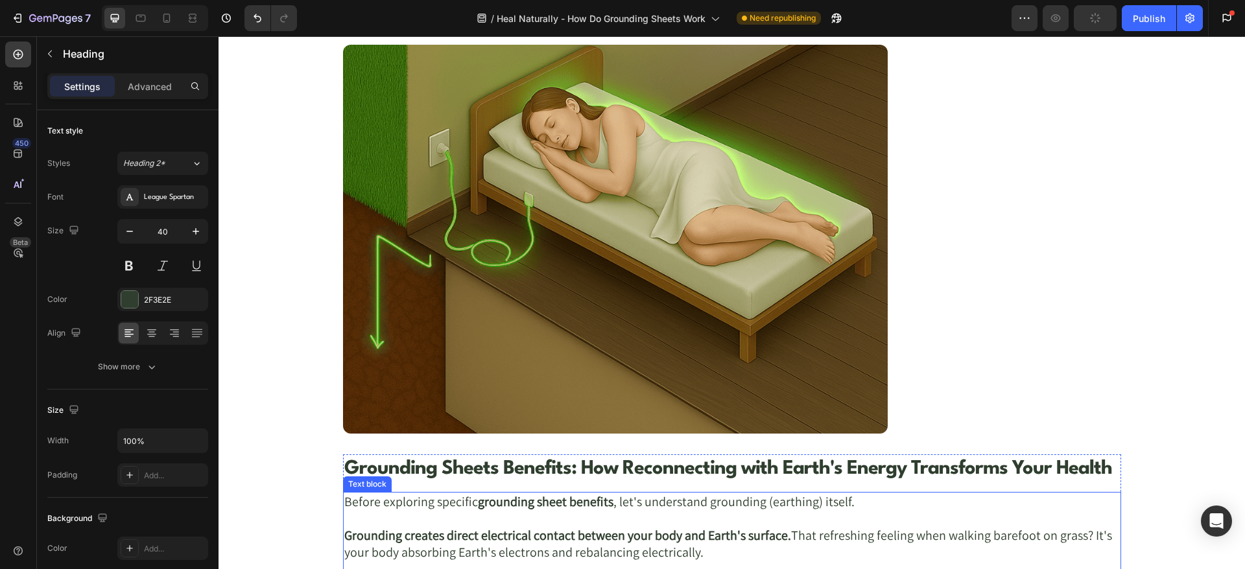
scroll to position [1945, 0]
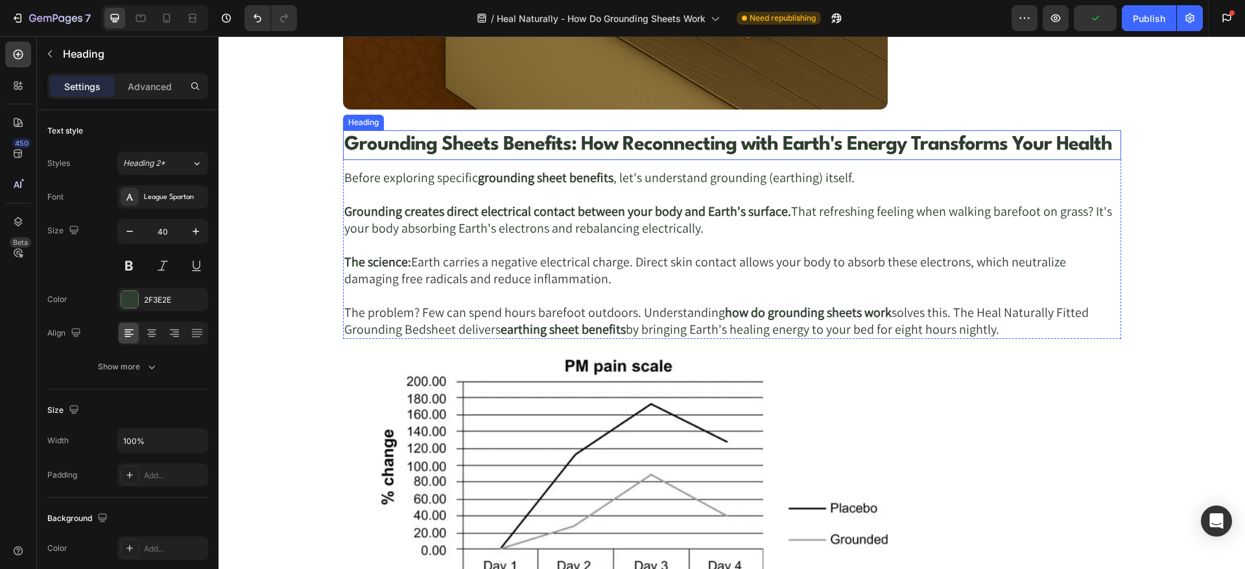
click at [453, 147] on h2 "Grounding Sheets Benefits: How Reconnecting with Earth's Energy Transforms Your…" at bounding box center [732, 145] width 778 height 30
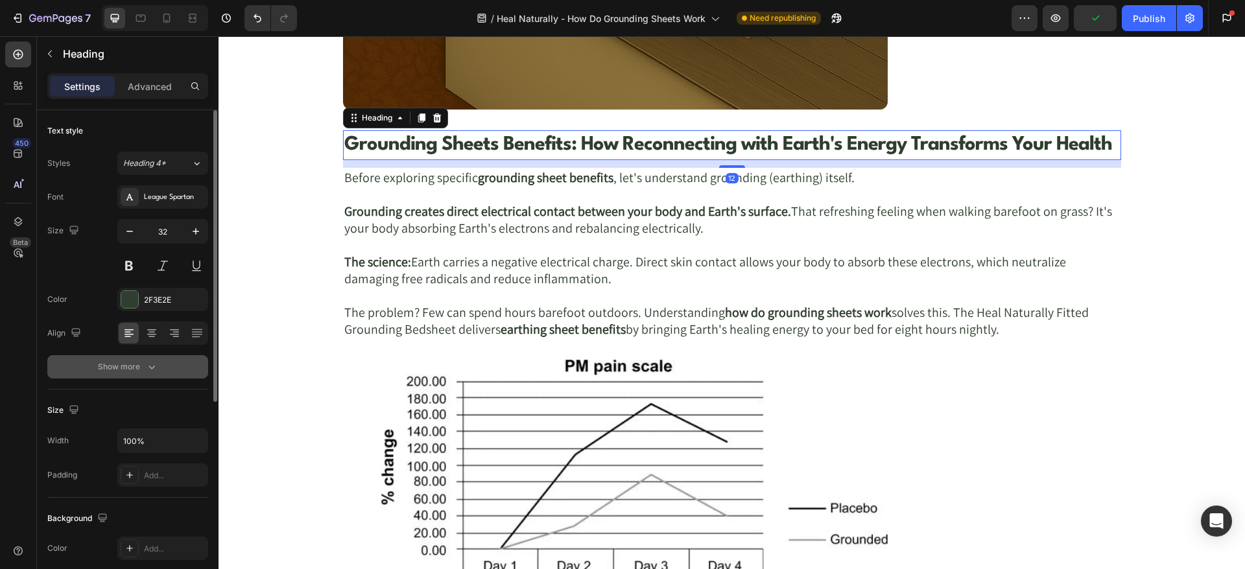
click at [163, 364] on button "Show more" at bounding box center [127, 366] width 161 height 23
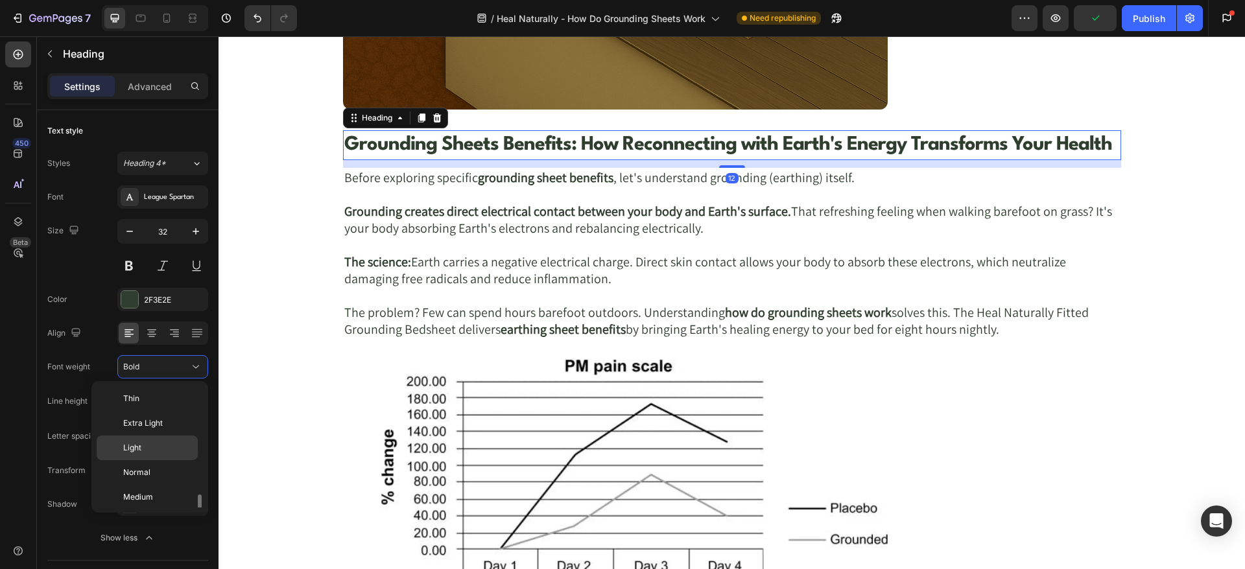
scroll to position [70, 0]
drag, startPoint x: 139, startPoint y: 453, endPoint x: 10, endPoint y: 393, distance: 141.8
click at [139, 453] on span "Semi Bold" at bounding box center [141, 452] width 37 height 12
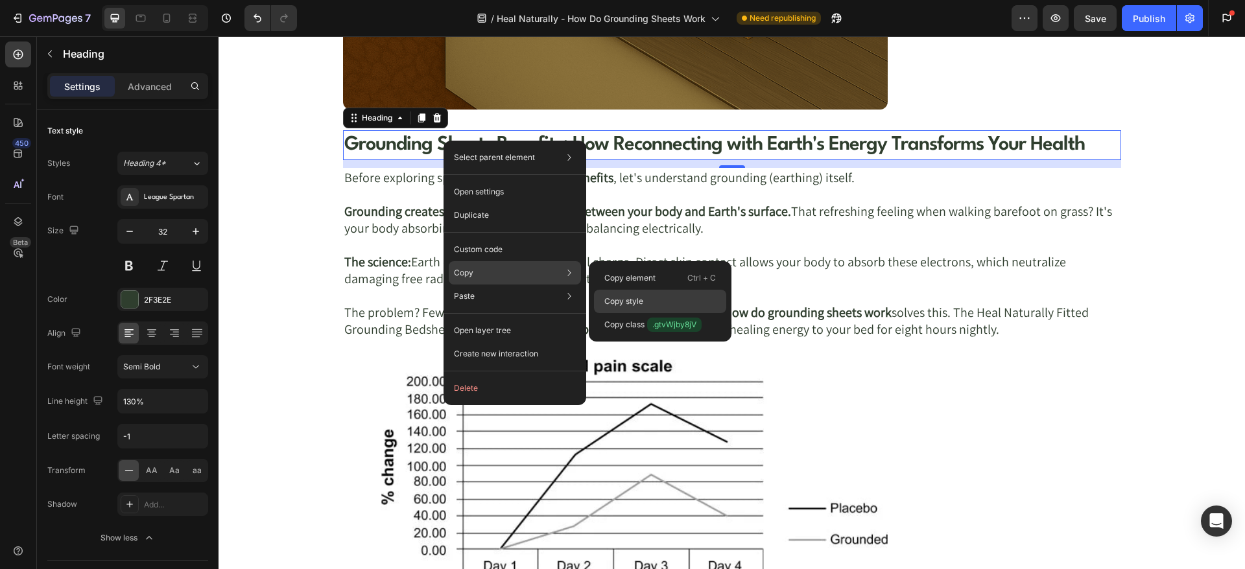
click at [628, 299] on p "Copy style" at bounding box center [623, 302] width 39 height 12
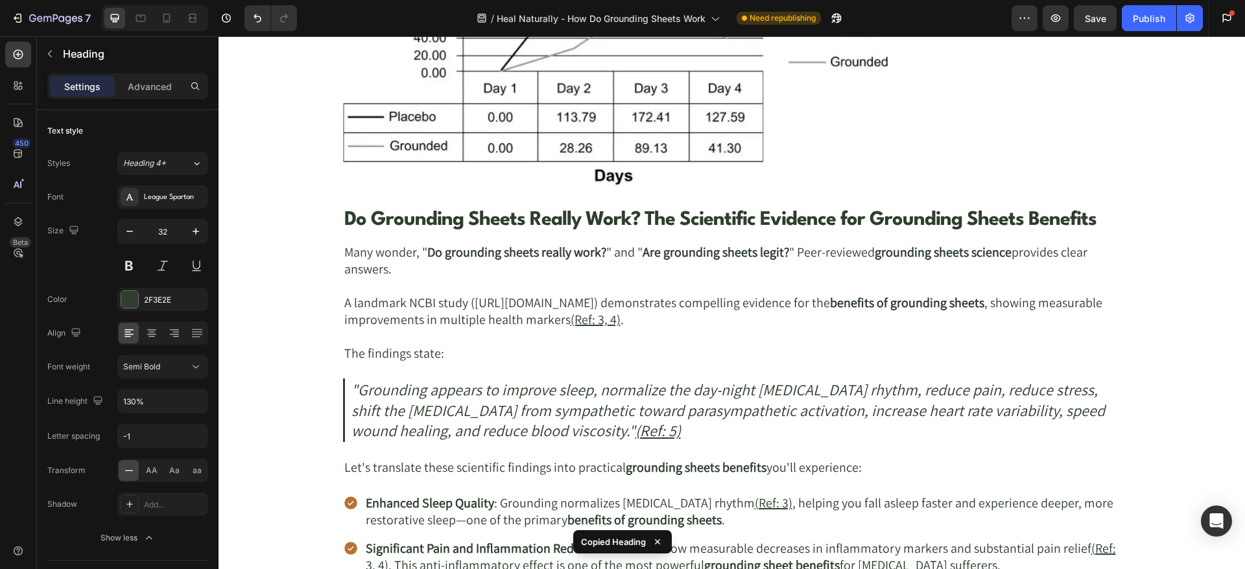
scroll to position [2432, 0]
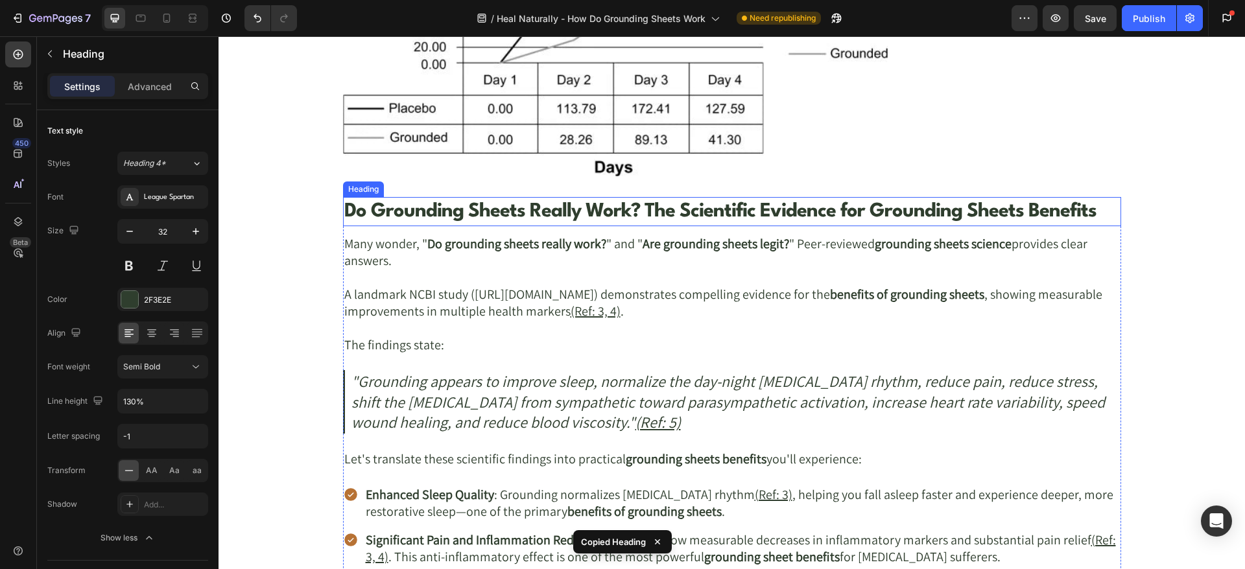
click at [472, 218] on h2 "Do Grounding Sheets Really Work? The Scientific Evidence for Grounding Sheets B…" at bounding box center [732, 212] width 778 height 30
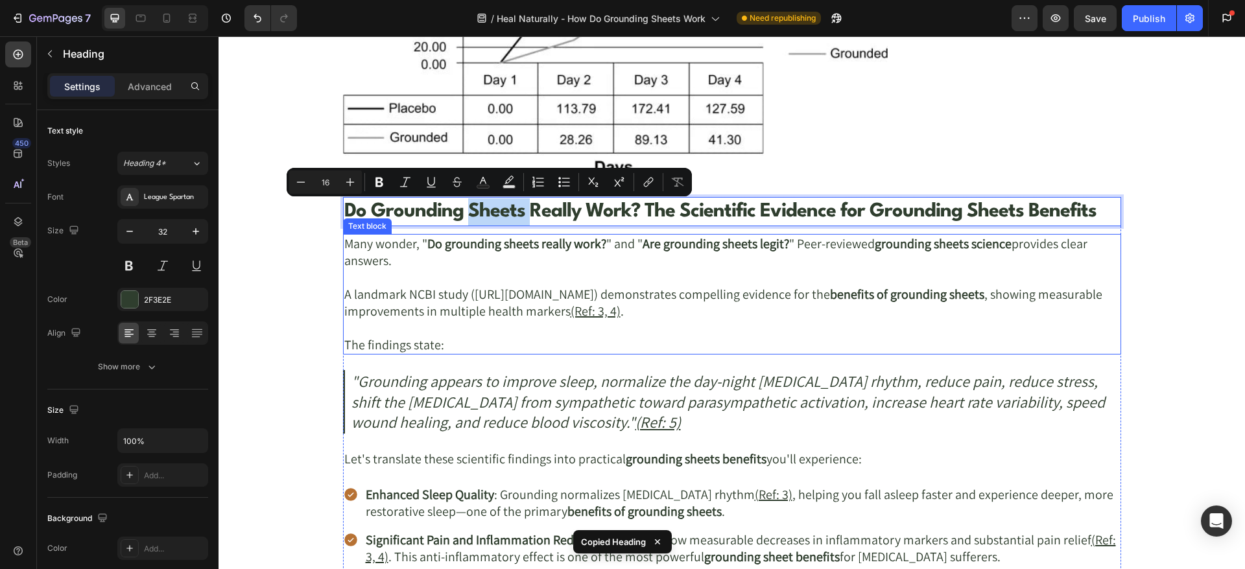
click at [477, 245] on strong "Do grounding sheets really work?" at bounding box center [516, 243] width 179 height 17
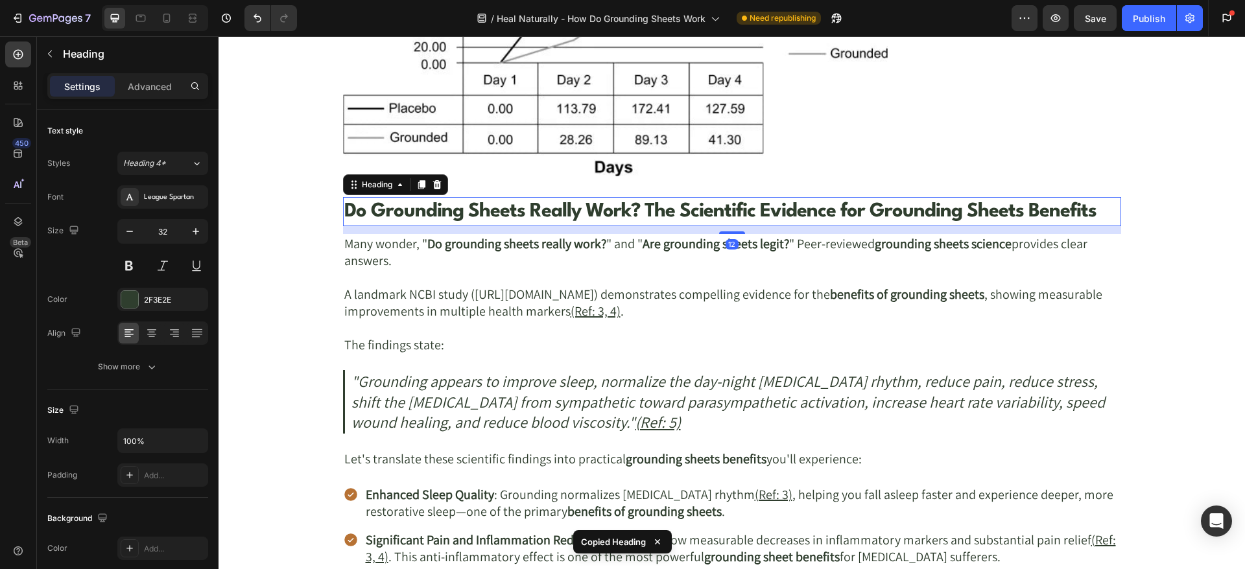
click at [487, 211] on p "Do Grounding Sheets Really Work? The Scientific Evidence for Grounding Sheets B…" at bounding box center [732, 211] width 776 height 27
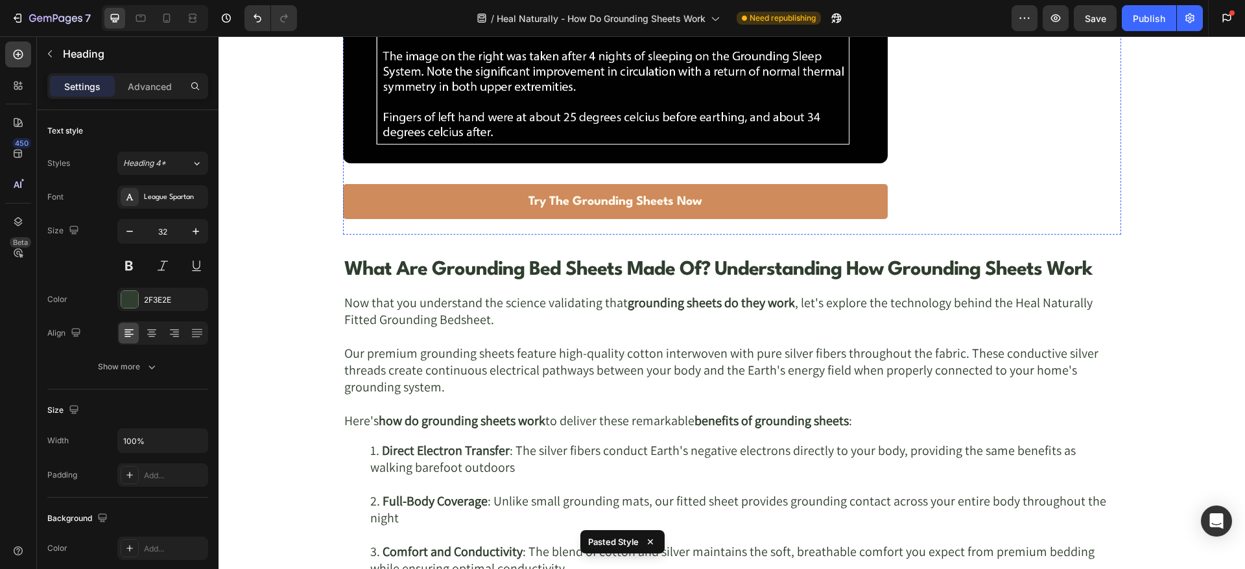
scroll to position [3404, 0]
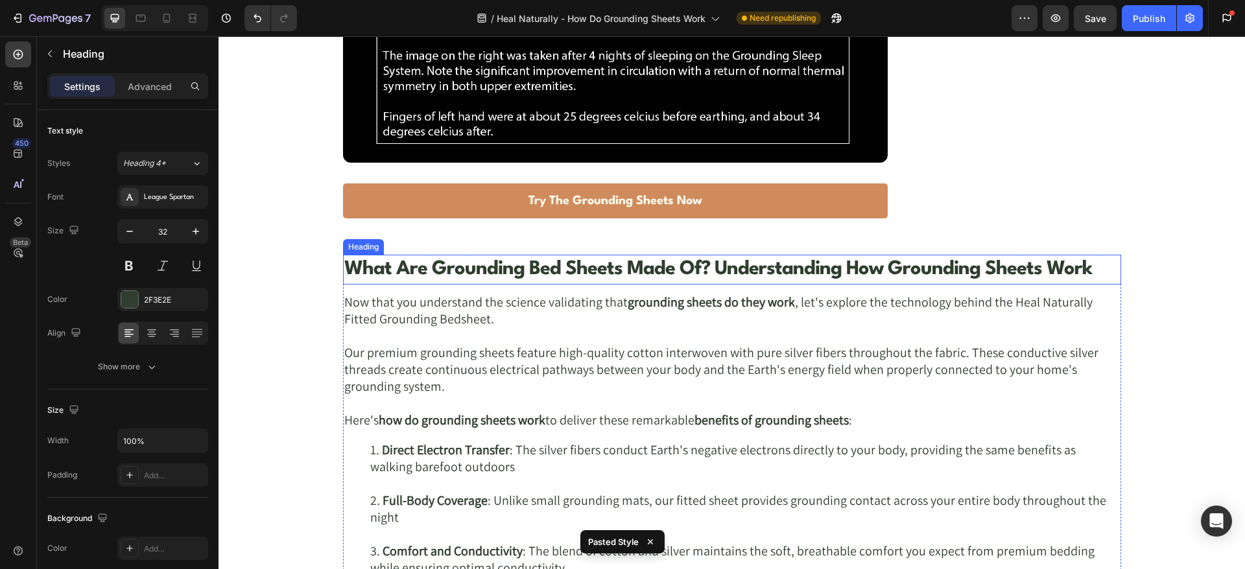
click at [466, 267] on h2 "What Are Grounding Bed Sheets Made Of? Understanding How Grounding Sheets Work" at bounding box center [732, 270] width 778 height 30
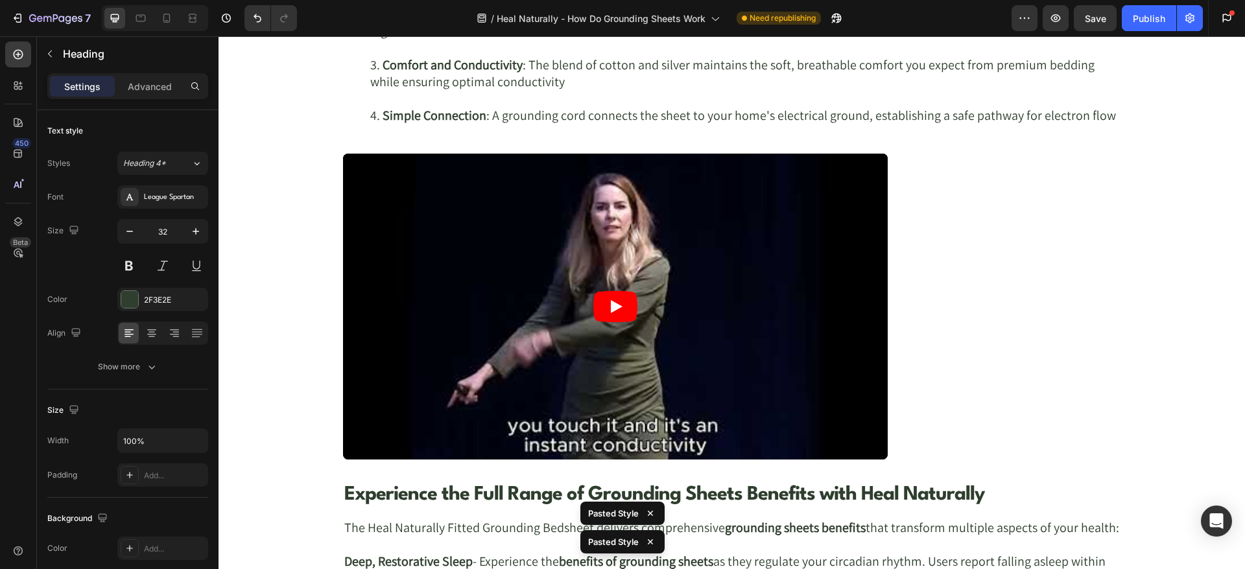
scroll to position [4215, 0]
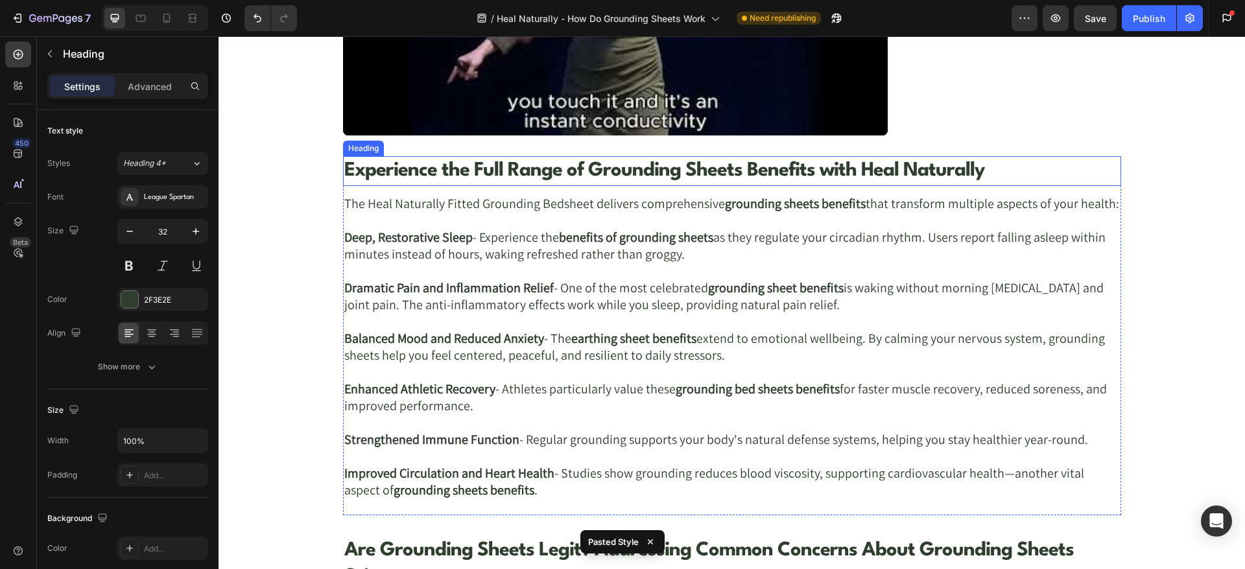
click at [466, 159] on h2 "Experience the Full Range of Grounding Sheets Benefits with Heal Naturally" at bounding box center [732, 171] width 778 height 30
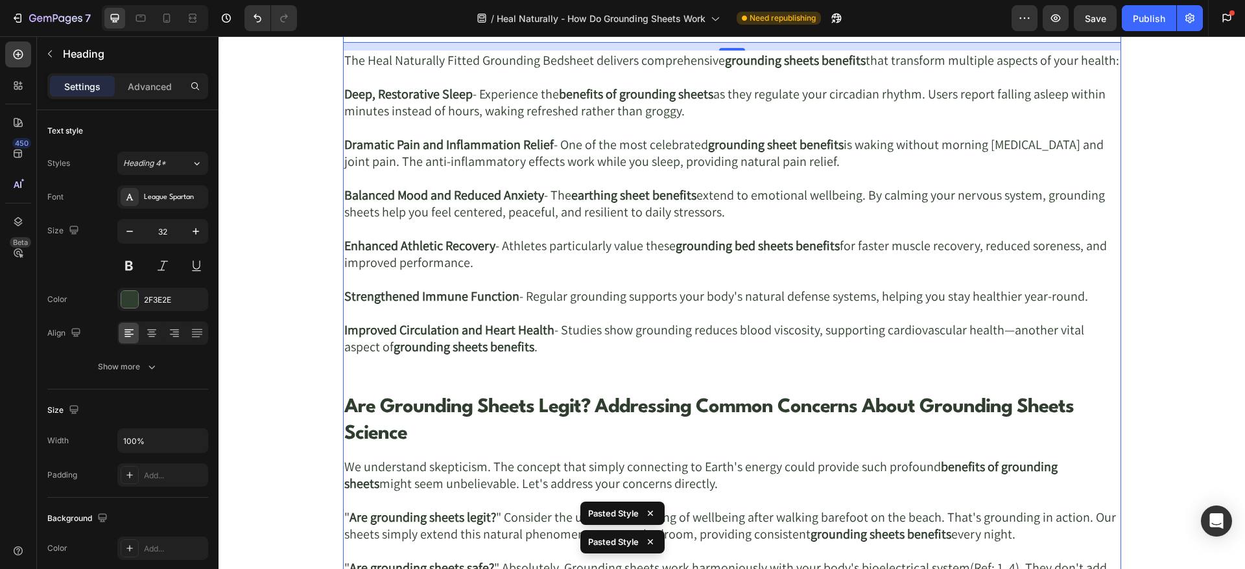
scroll to position [4377, 0]
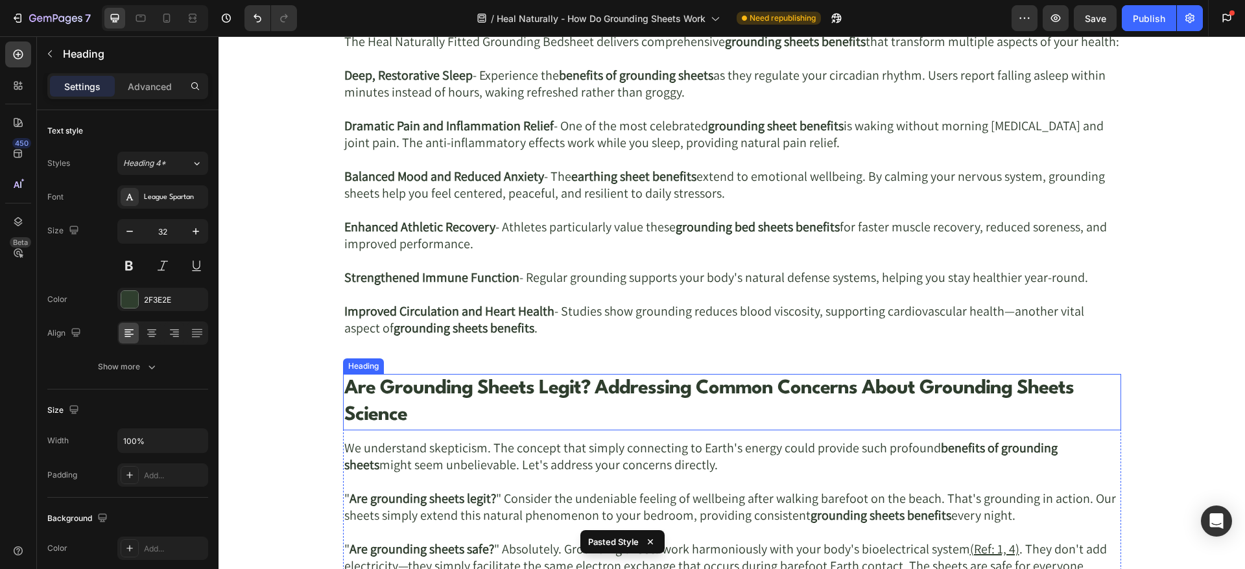
click at [448, 393] on h2 "Are Grounding Sheets Legit? Addressing Common Concerns About Grounding Sheets S…" at bounding box center [732, 402] width 778 height 56
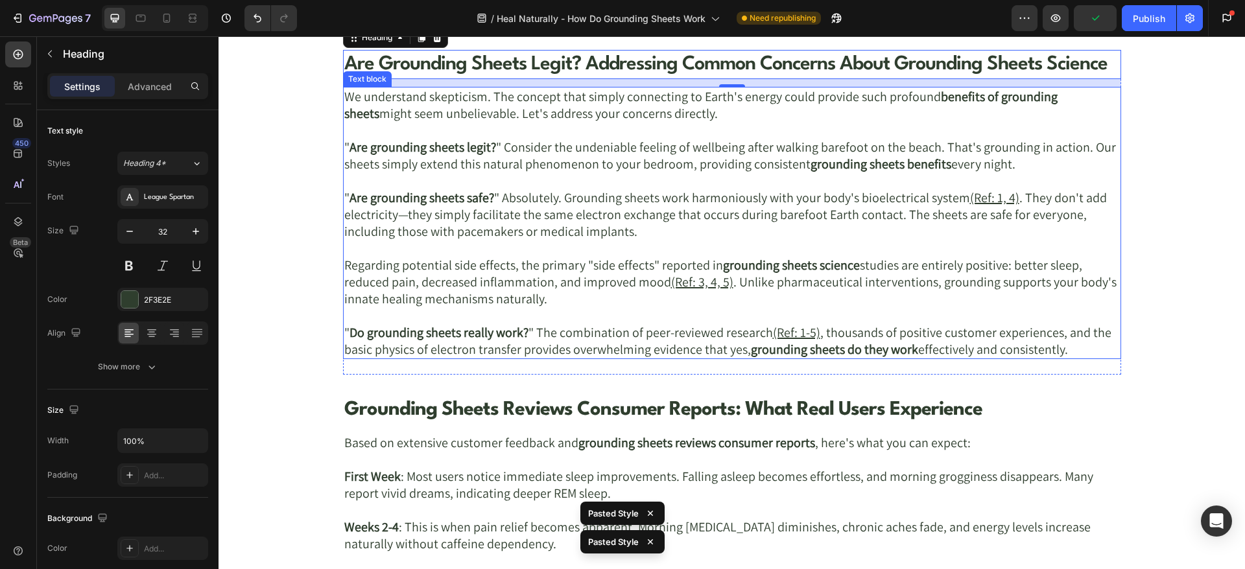
scroll to position [4863, 0]
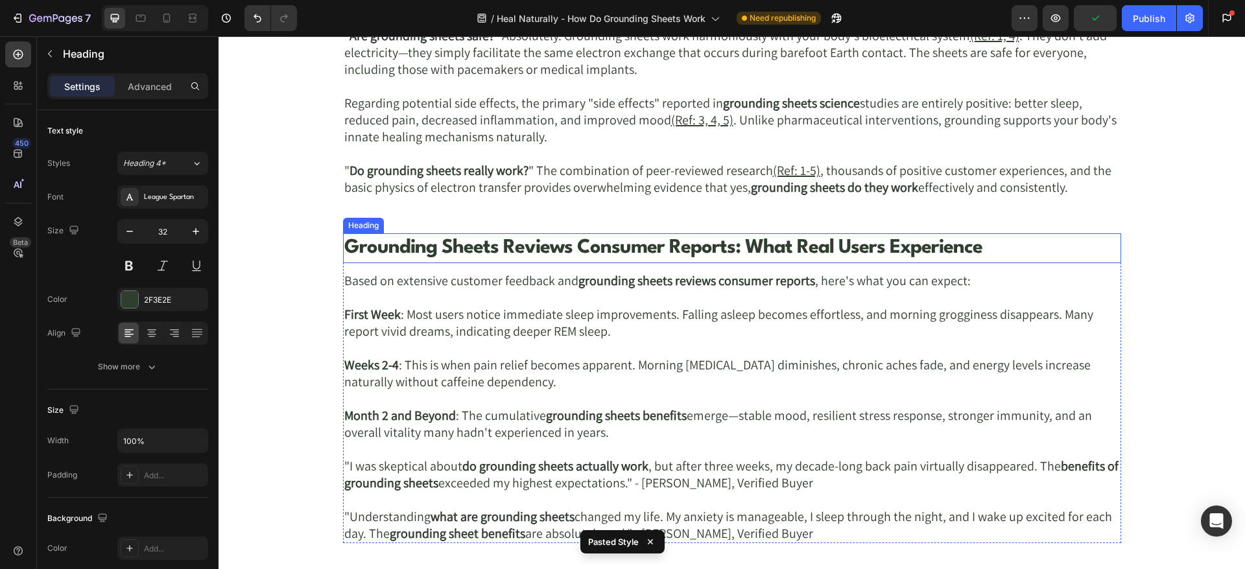
click at [475, 243] on h2 "Grounding Sheets Reviews Consumer Reports: What Real Users Experience" at bounding box center [732, 248] width 778 height 30
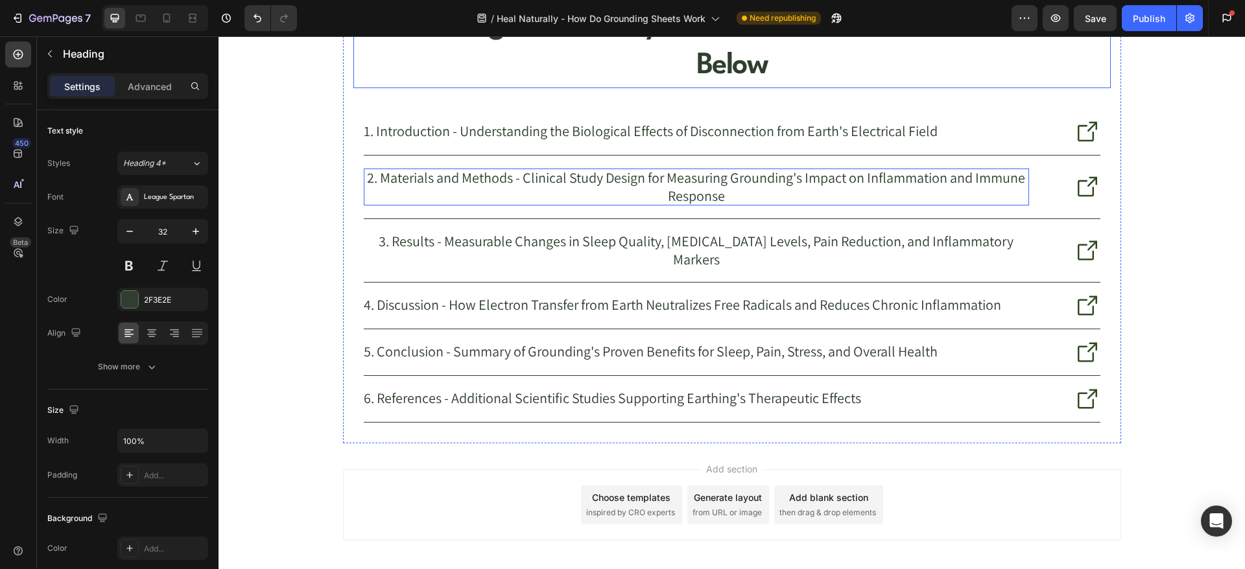
scroll to position [6386, 0]
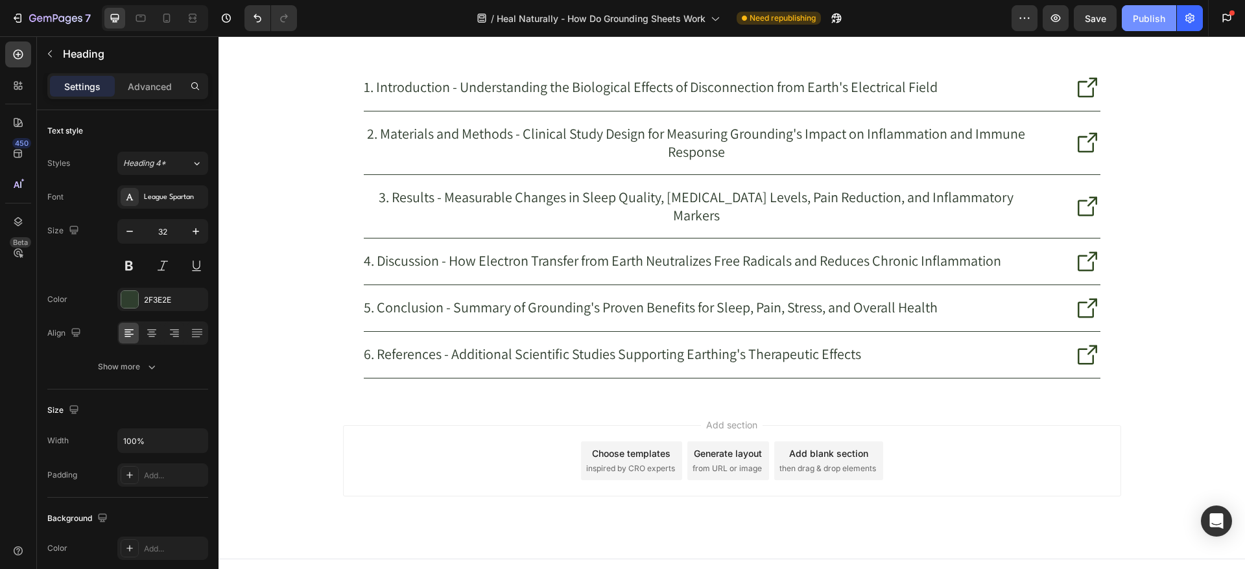
click at [1143, 18] on div "Publish" at bounding box center [1149, 19] width 32 height 14
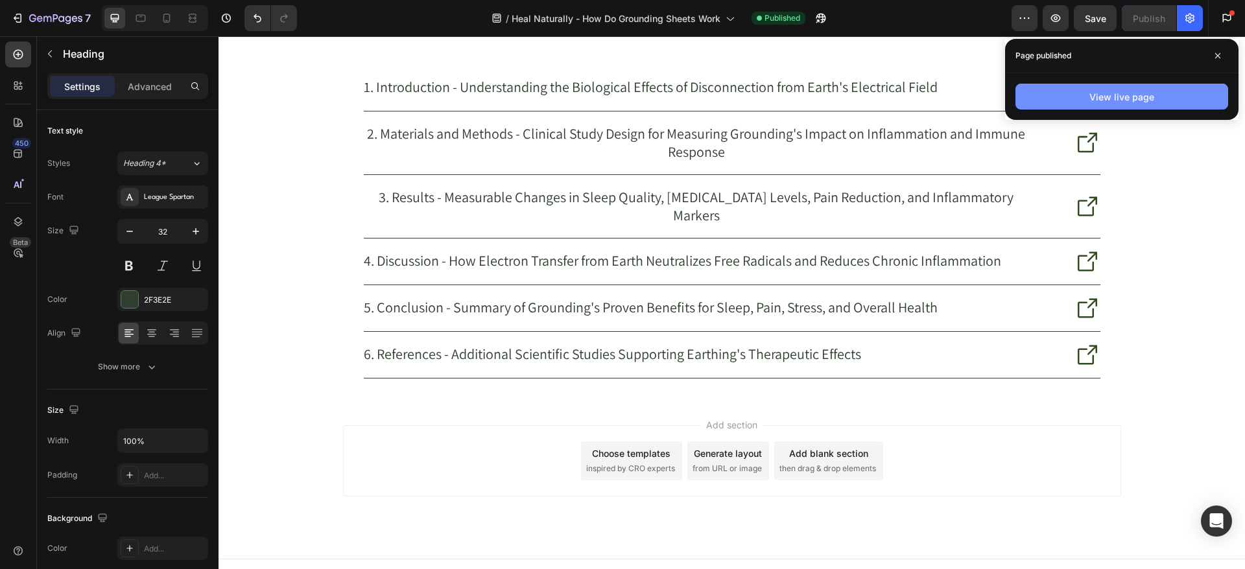
click at [1127, 90] on div "View live page" at bounding box center [1121, 97] width 65 height 14
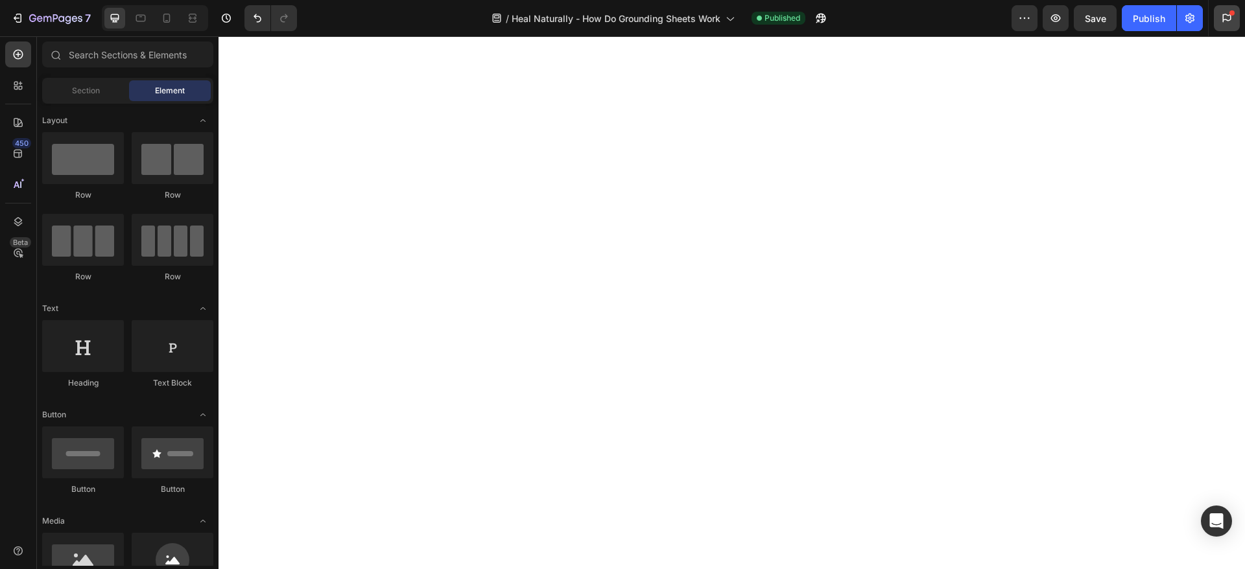
scroll to position [0, 0]
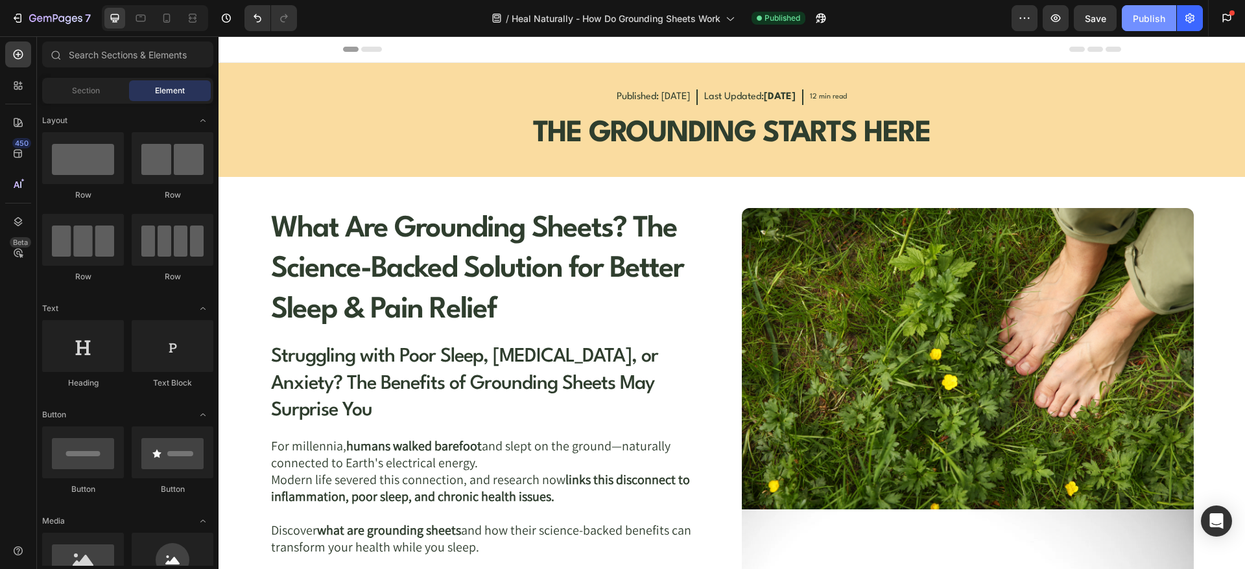
click at [1141, 18] on div "Publish" at bounding box center [1149, 19] width 32 height 14
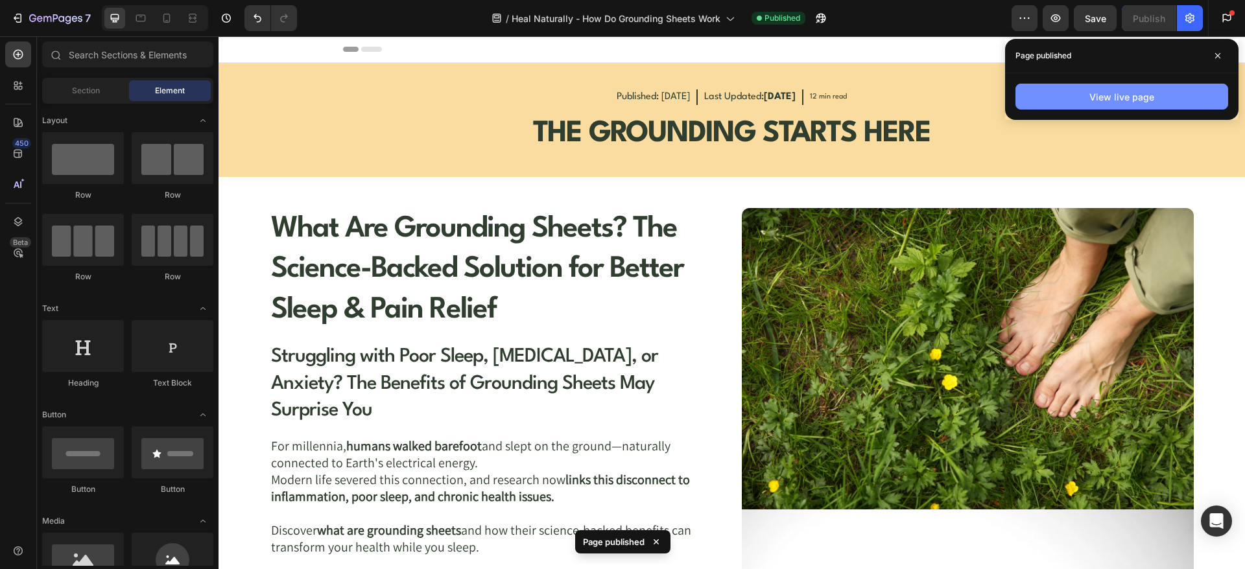
click at [1134, 90] on div "View live page" at bounding box center [1121, 97] width 65 height 14
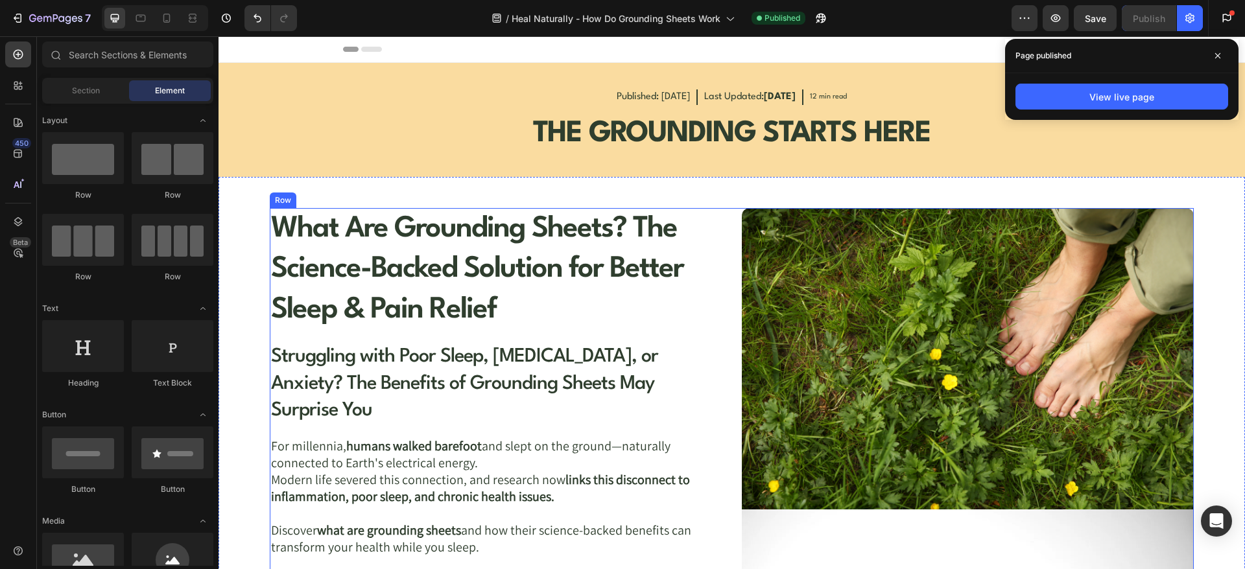
click at [718, 224] on div "What Are Grounding Sheets? The Science-Backed Solution for Better Sleep & Pain …" at bounding box center [732, 528] width 924 height 641
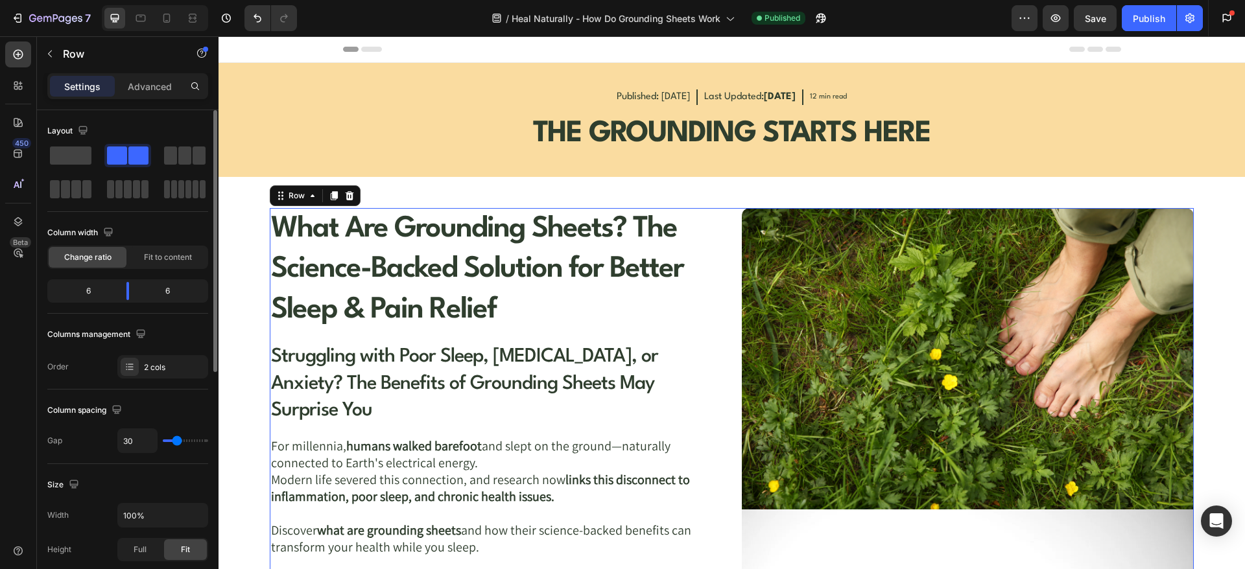
scroll to position [162, 0]
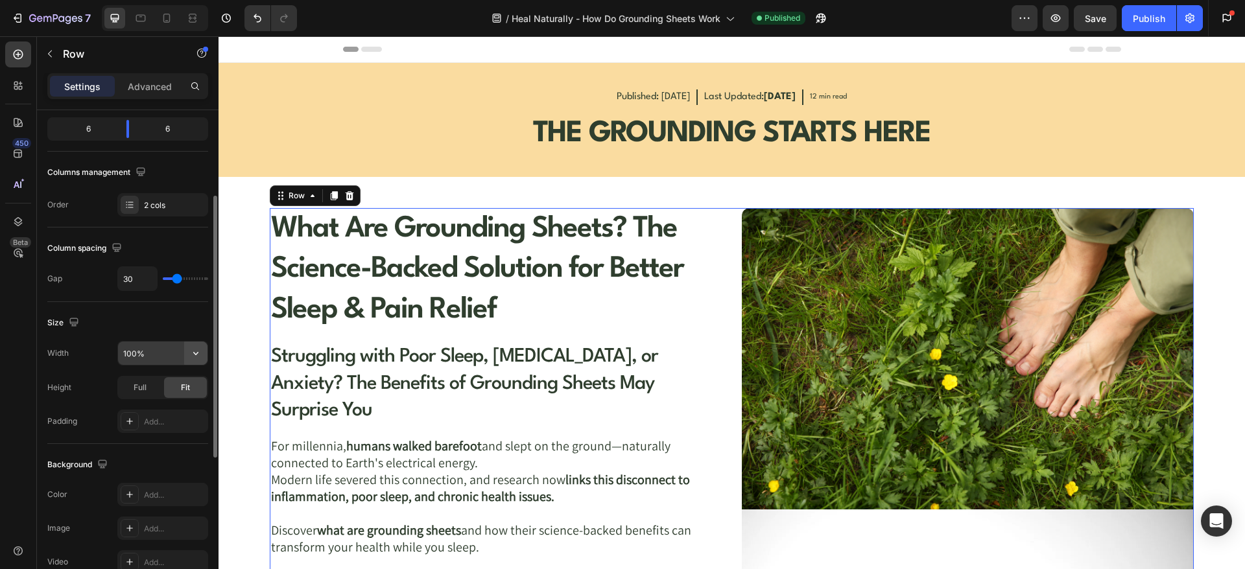
click at [193, 353] on icon "button" at bounding box center [195, 353] width 13 height 13
click at [137, 324] on div "Size" at bounding box center [127, 323] width 161 height 21
click at [152, 349] on input "100%" at bounding box center [162, 353] width 89 height 23
click at [156, 349] on input "100%" at bounding box center [162, 353] width 89 height 23
drag, startPoint x: 156, startPoint y: 349, endPoint x: 108, endPoint y: 355, distance: 48.3
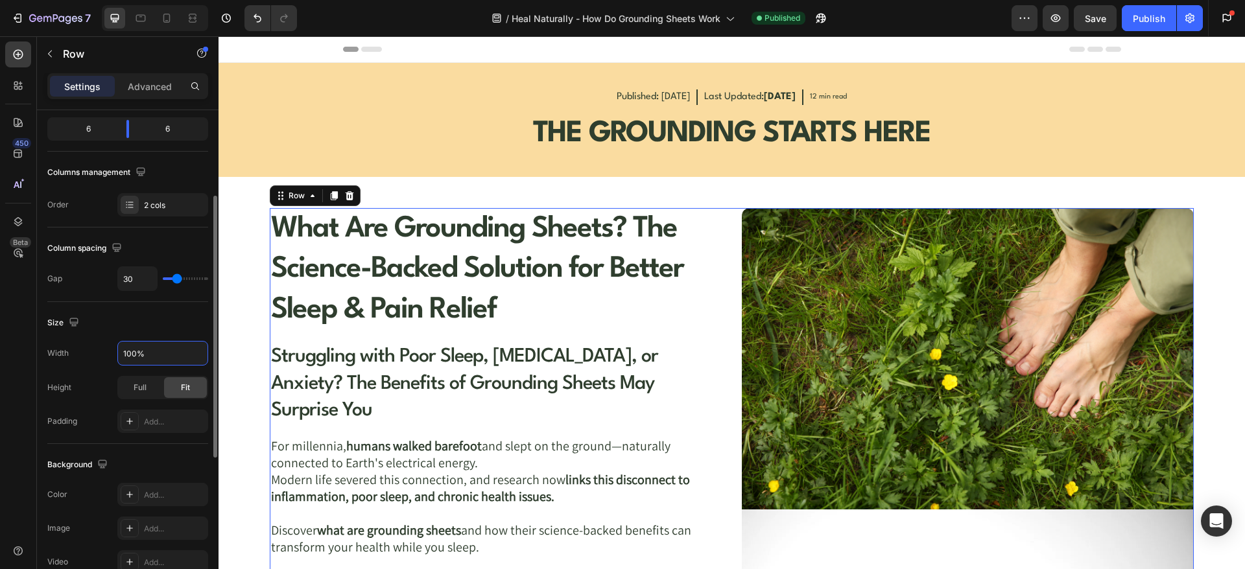
click at [108, 355] on div "Width 100%" at bounding box center [127, 353] width 161 height 25
type input "1440"
click at [1154, 14] on div "Publish" at bounding box center [1149, 19] width 32 height 14
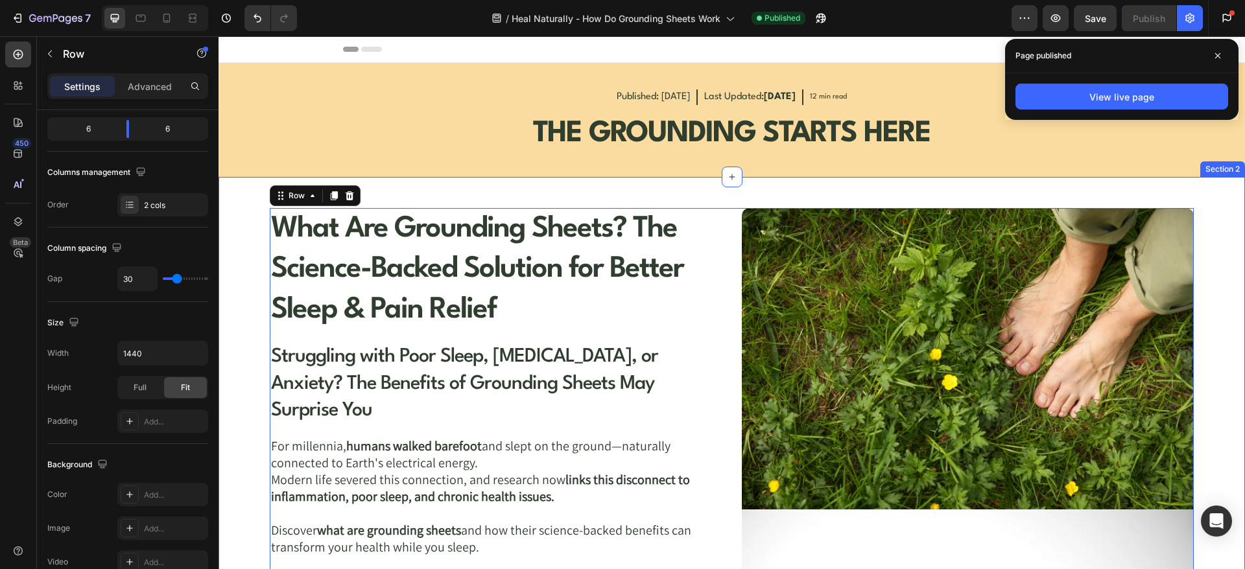
click at [713, 198] on div "What Are Grounding Sheets? The Science-Backed Solution for Better Sleep & Pain …" at bounding box center [732, 528] width 1026 height 703
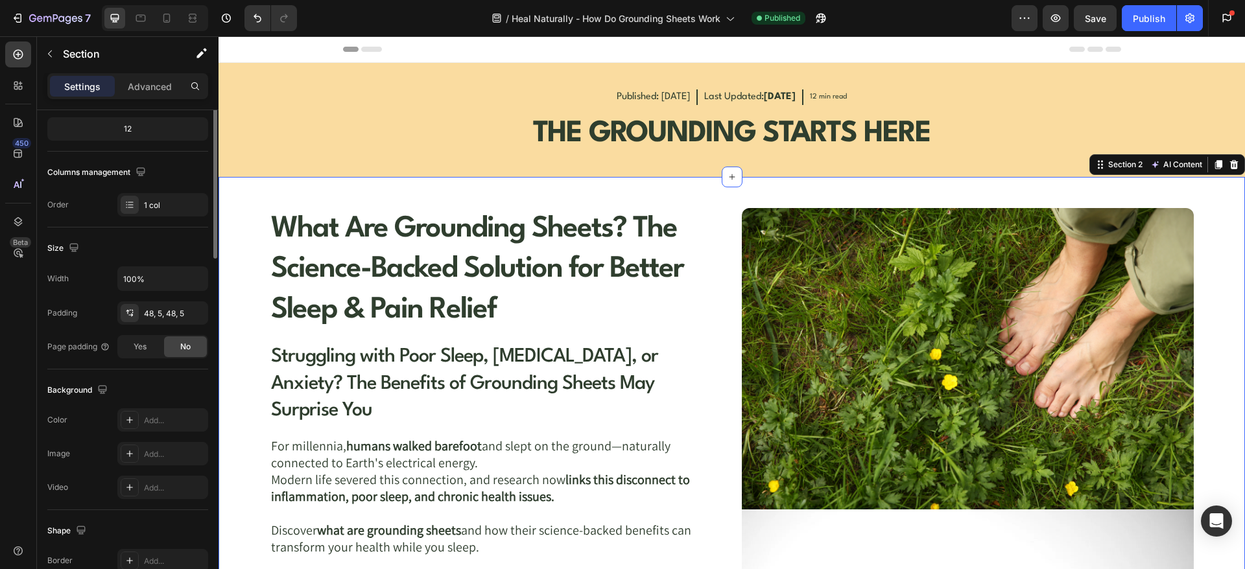
scroll to position [0, 0]
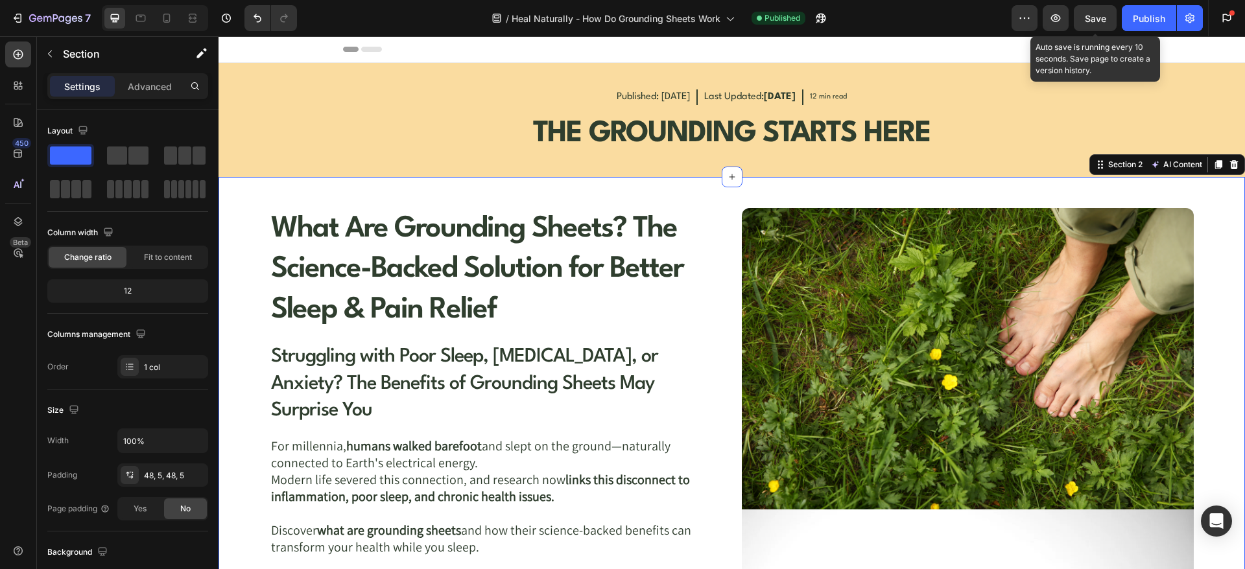
click at [1100, 24] on div "Save" at bounding box center [1095, 19] width 21 height 14
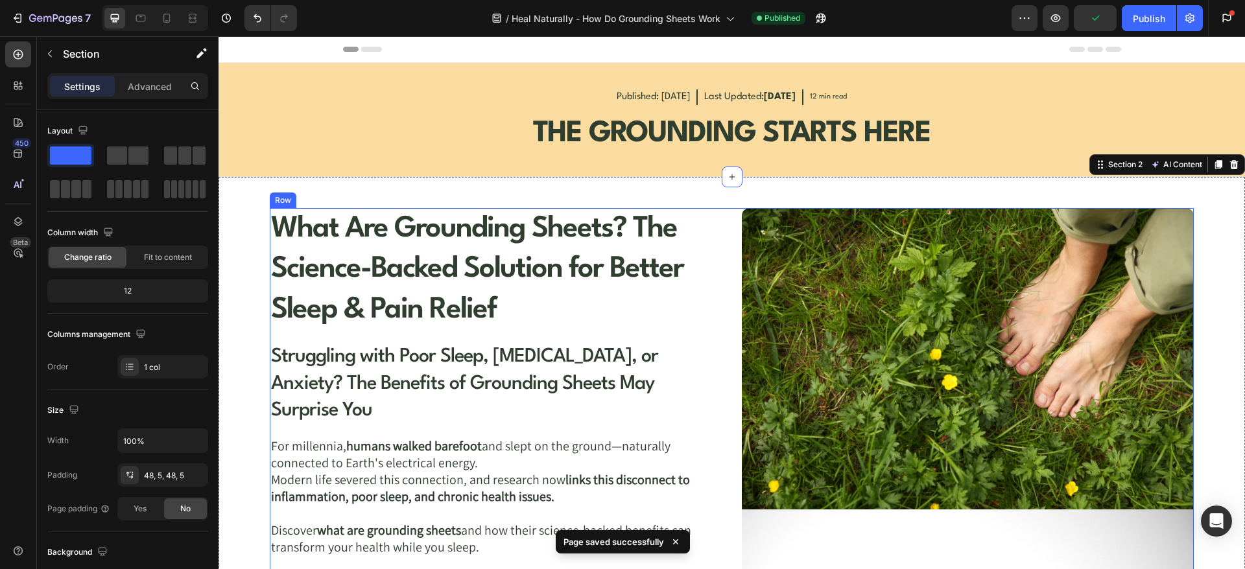
click at [722, 257] on div "What Are Grounding Sheets? The Science-Backed Solution for Better Sleep & Pain …" at bounding box center [732, 528] width 924 height 641
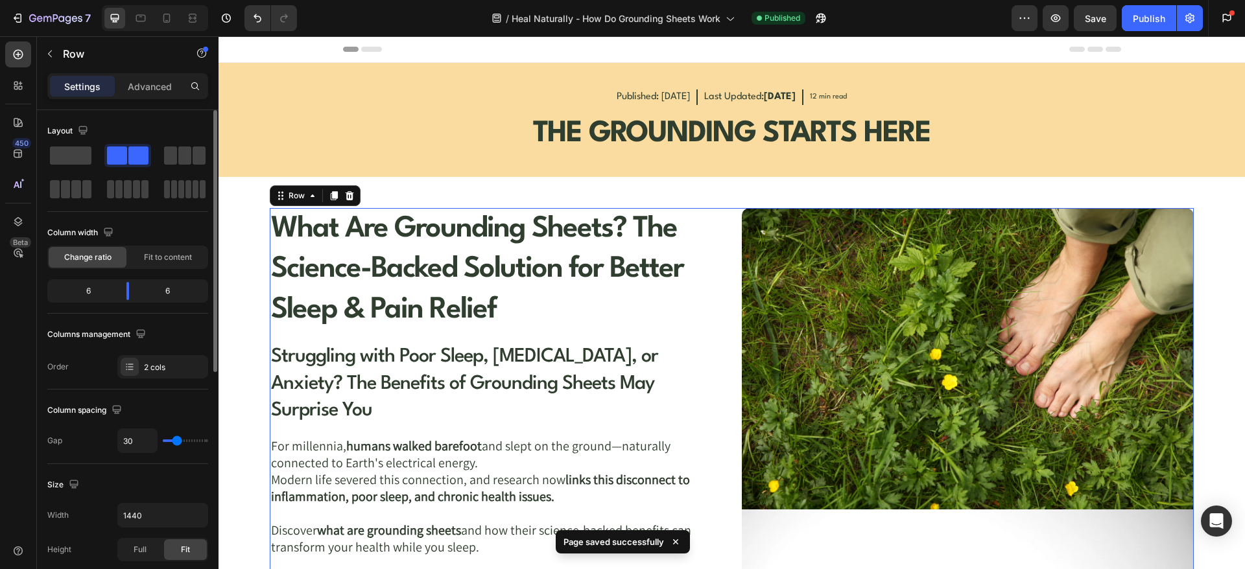
scroll to position [162, 0]
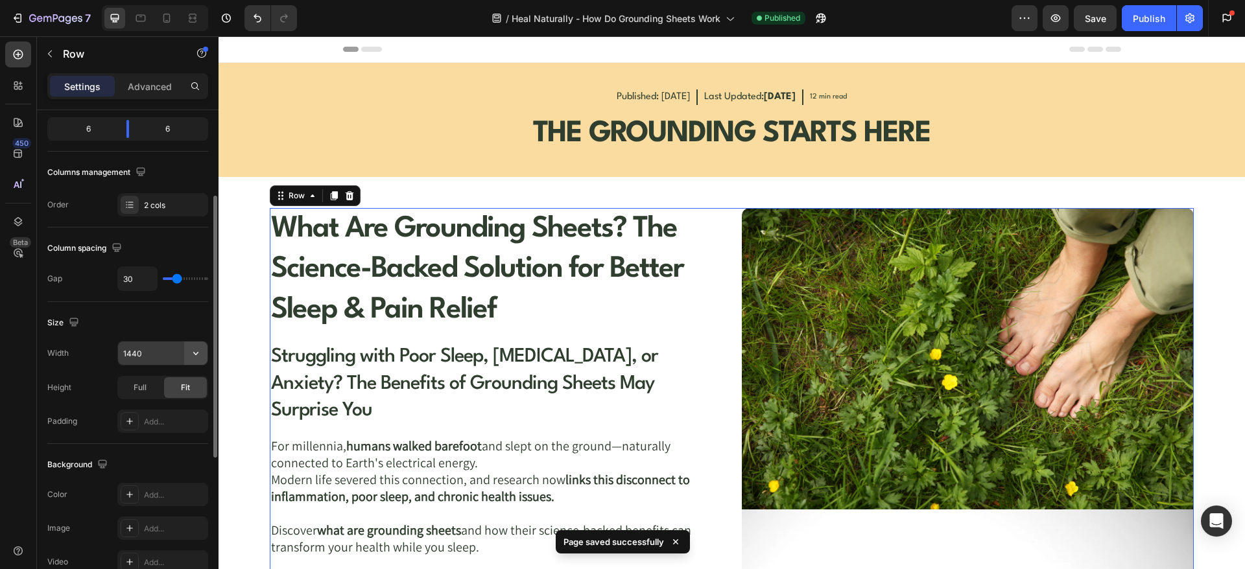
click at [196, 351] on icon "button" at bounding box center [195, 353] width 13 height 13
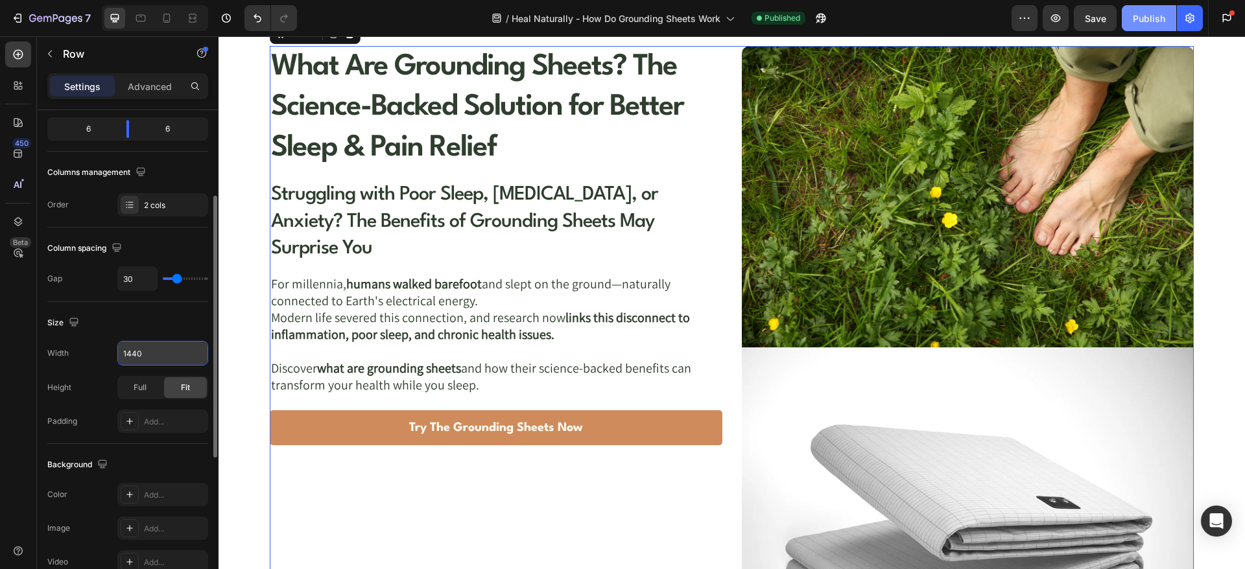
click at [1170, 22] on button "Publish" at bounding box center [1149, 18] width 54 height 26
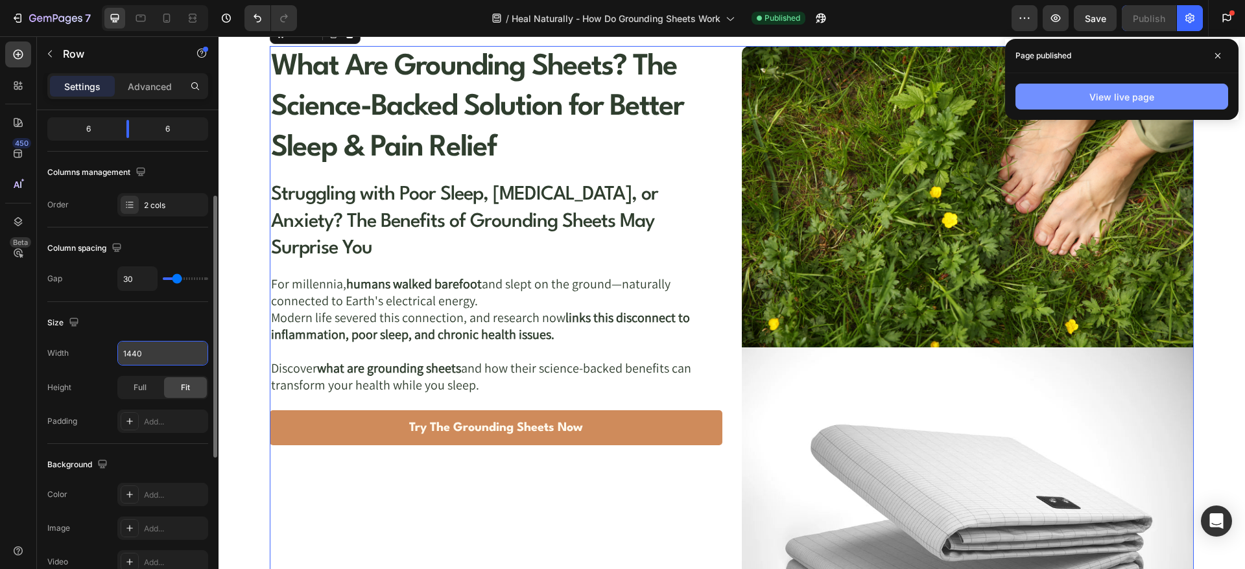
click at [1115, 101] on div "View live page" at bounding box center [1121, 97] width 65 height 14
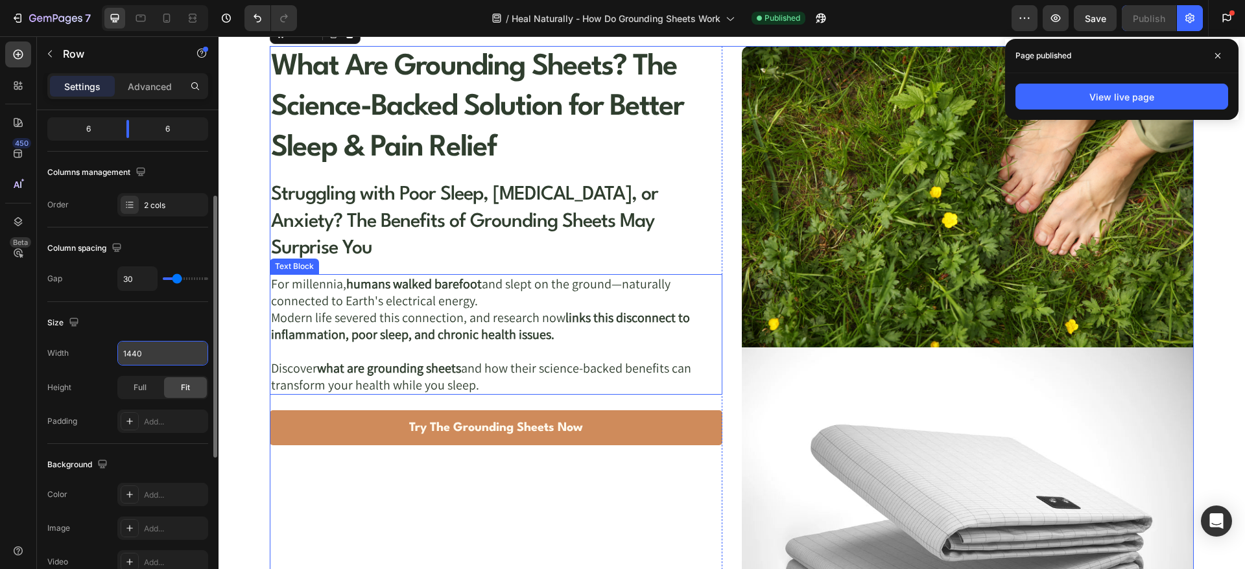
scroll to position [0, 0]
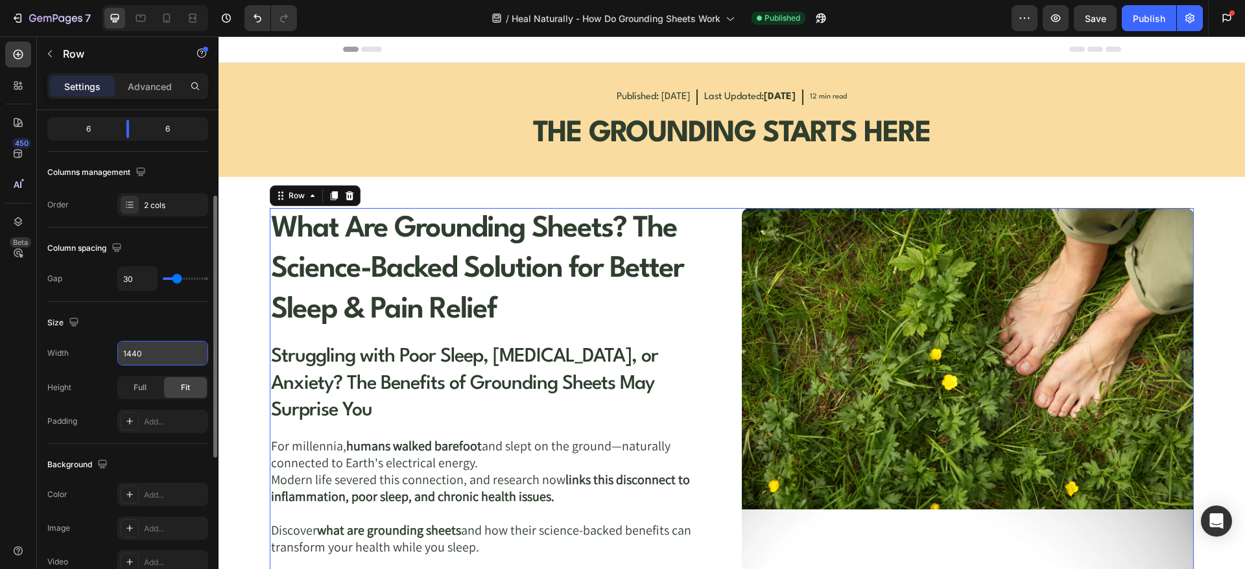
click at [718, 272] on div "What Are Grounding Sheets? The Science-Backed Solution for Better Sleep & Pain …" at bounding box center [732, 528] width 924 height 641
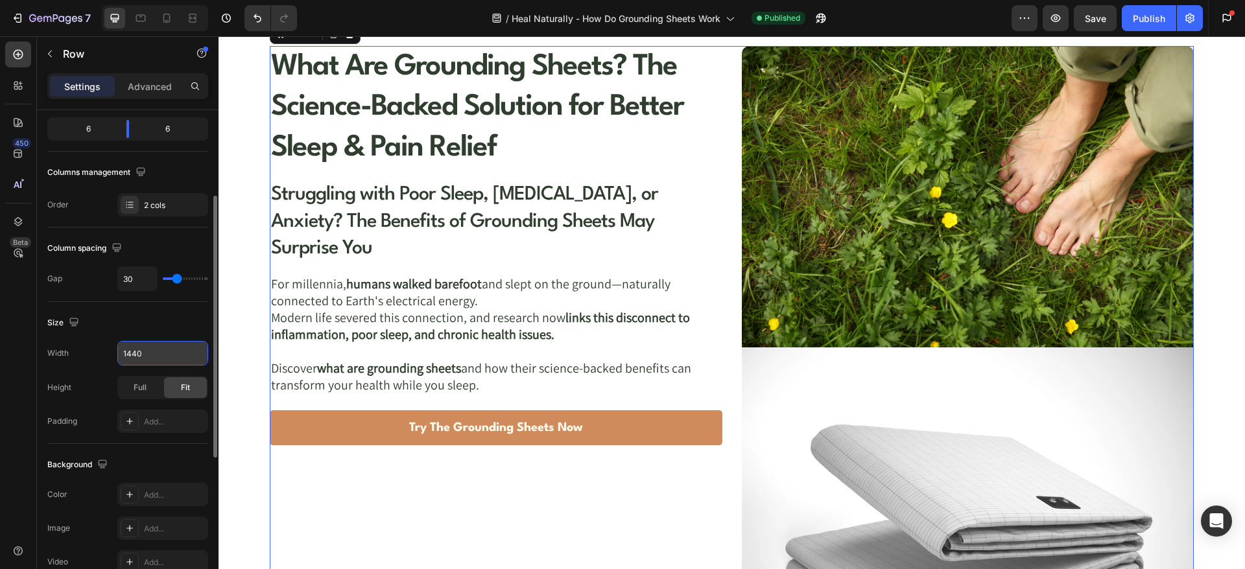
click at [725, 220] on div "What Are Grounding Sheets? The Science-Backed Solution for Better Sleep & Pain …" at bounding box center [732, 366] width 924 height 641
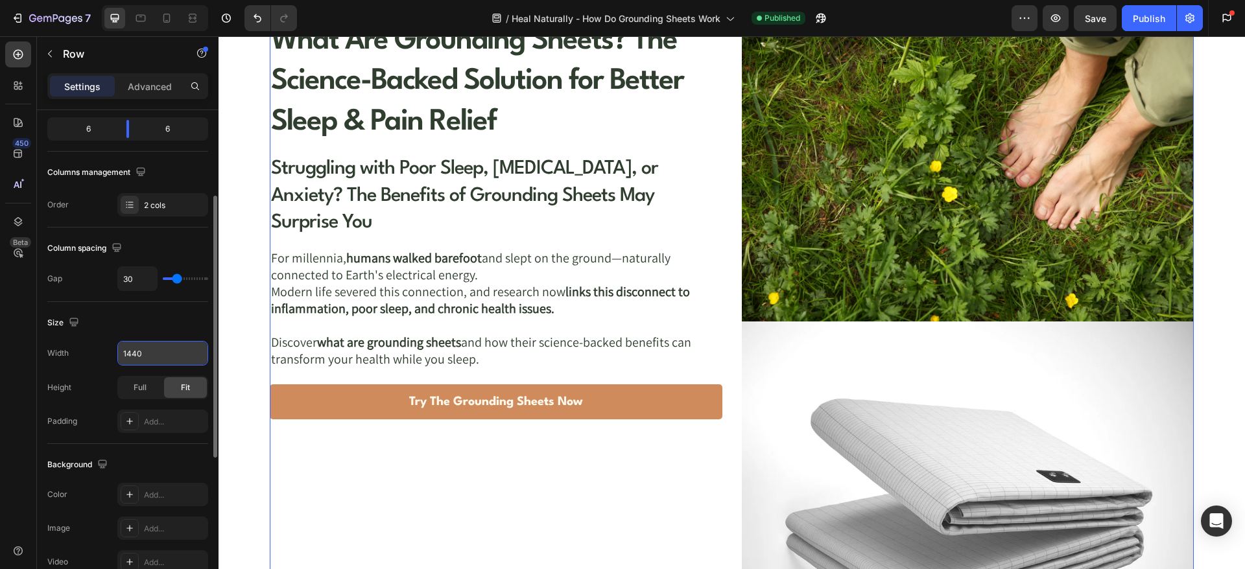
scroll to position [648, 0]
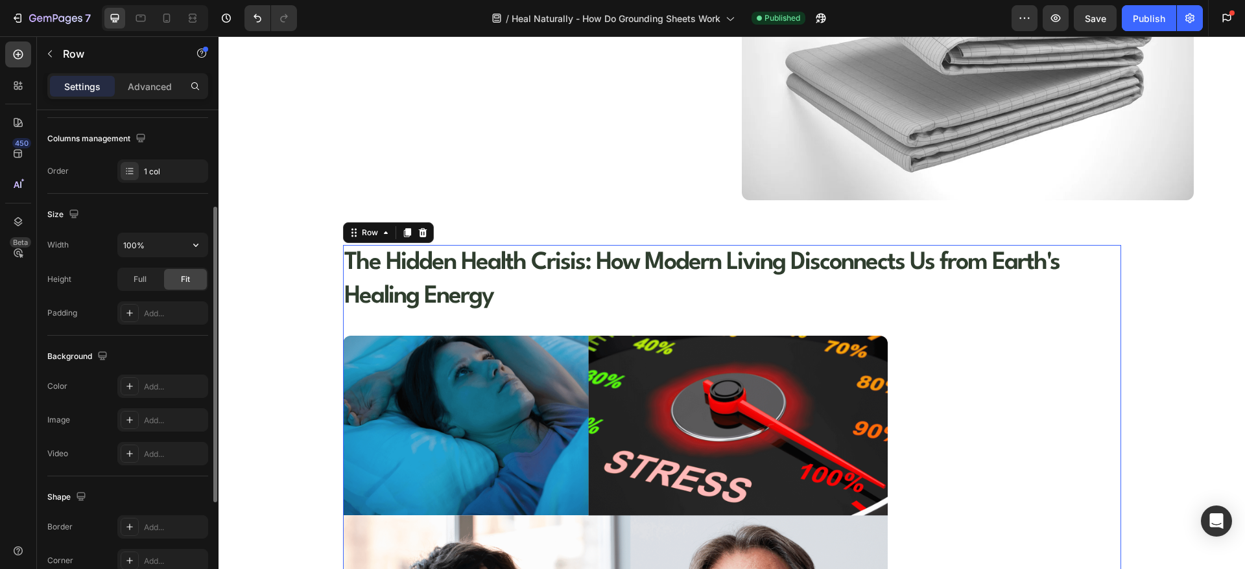
scroll to position [0, 0]
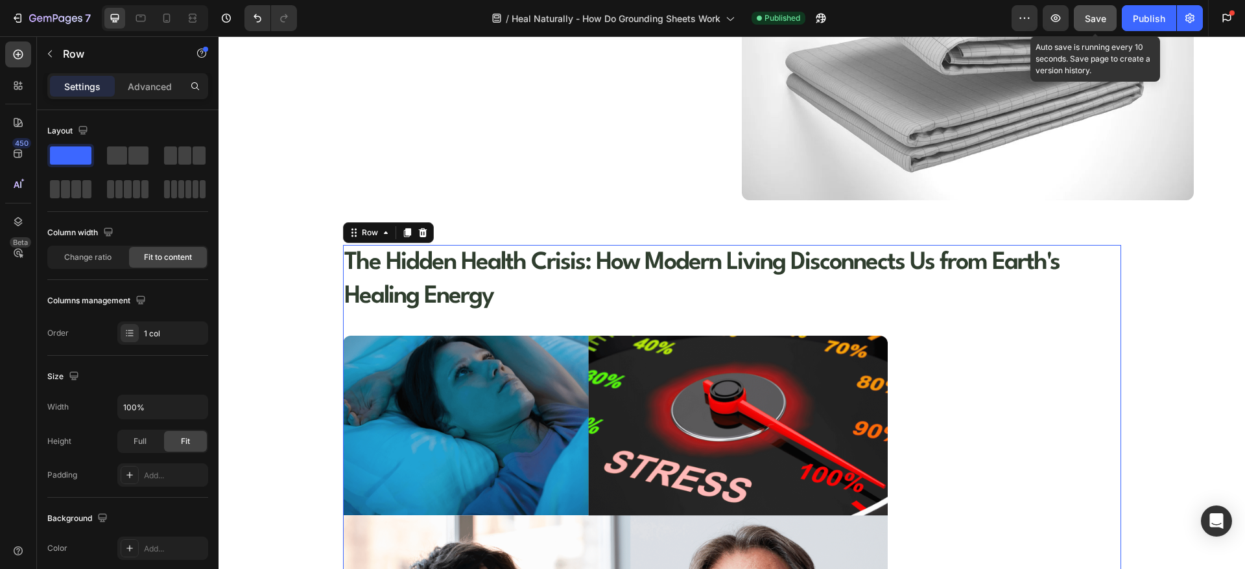
click at [1104, 21] on span "Save" at bounding box center [1095, 18] width 21 height 11
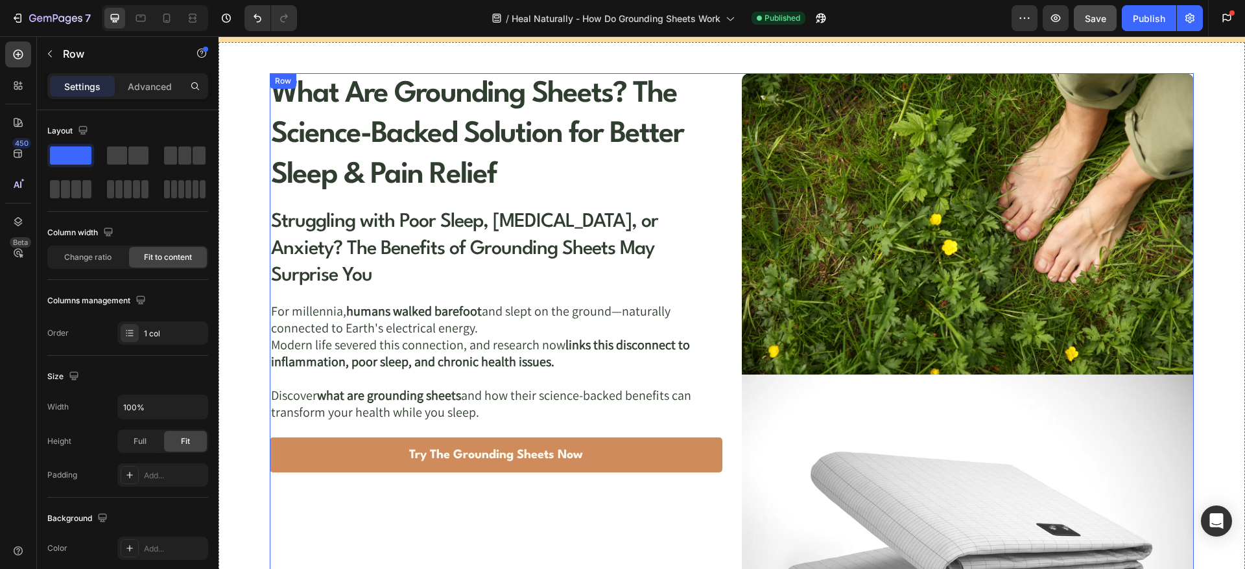
scroll to position [162, 0]
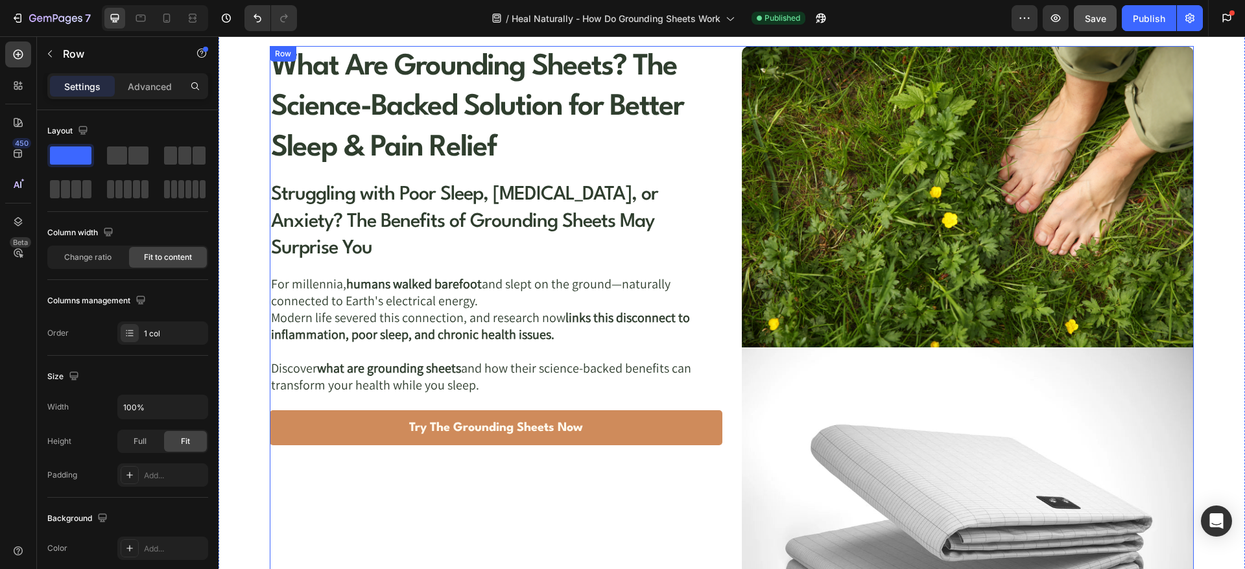
click at [724, 241] on div "What Are Grounding Sheets? The Science-Backed Solution for Better Sleep & Pain …" at bounding box center [732, 366] width 924 height 641
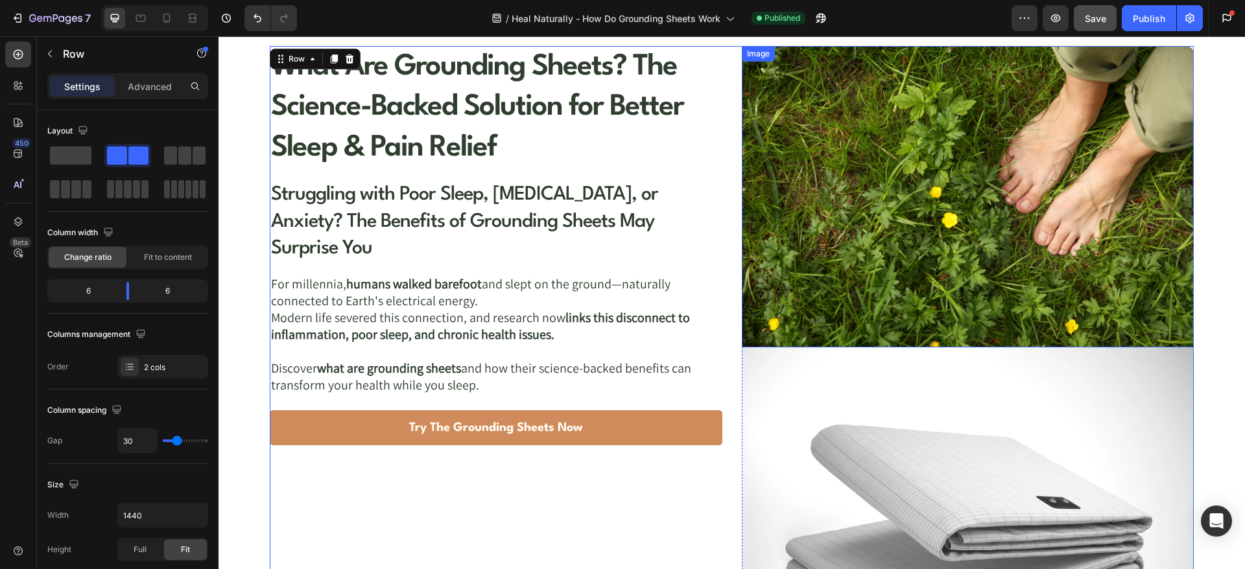
click at [824, 222] on img at bounding box center [968, 197] width 452 height 302
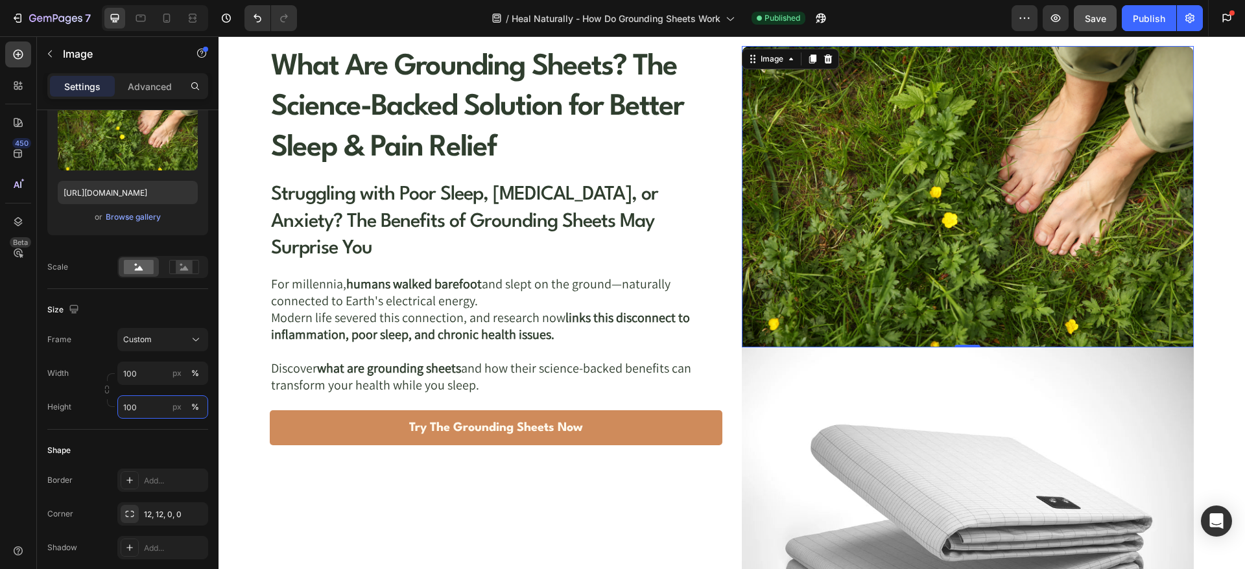
click at [143, 399] on input "100" at bounding box center [162, 407] width 91 height 23
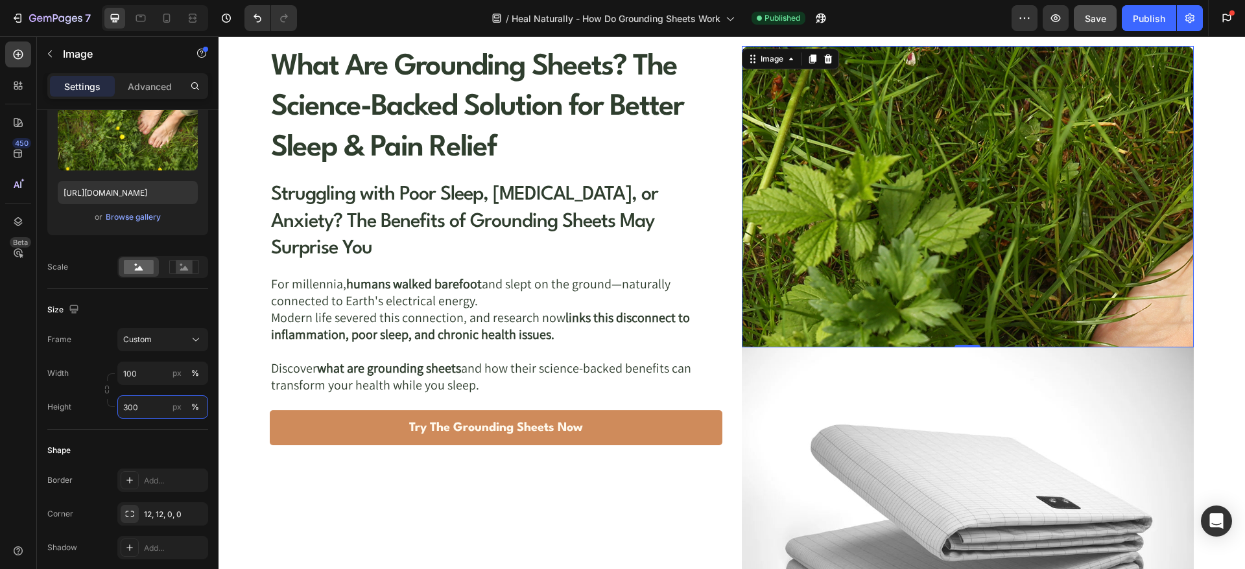
drag, startPoint x: 141, startPoint y: 407, endPoint x: 106, endPoint y: 409, distance: 35.1
click at [106, 409] on div "Height 300 px %" at bounding box center [127, 407] width 161 height 23
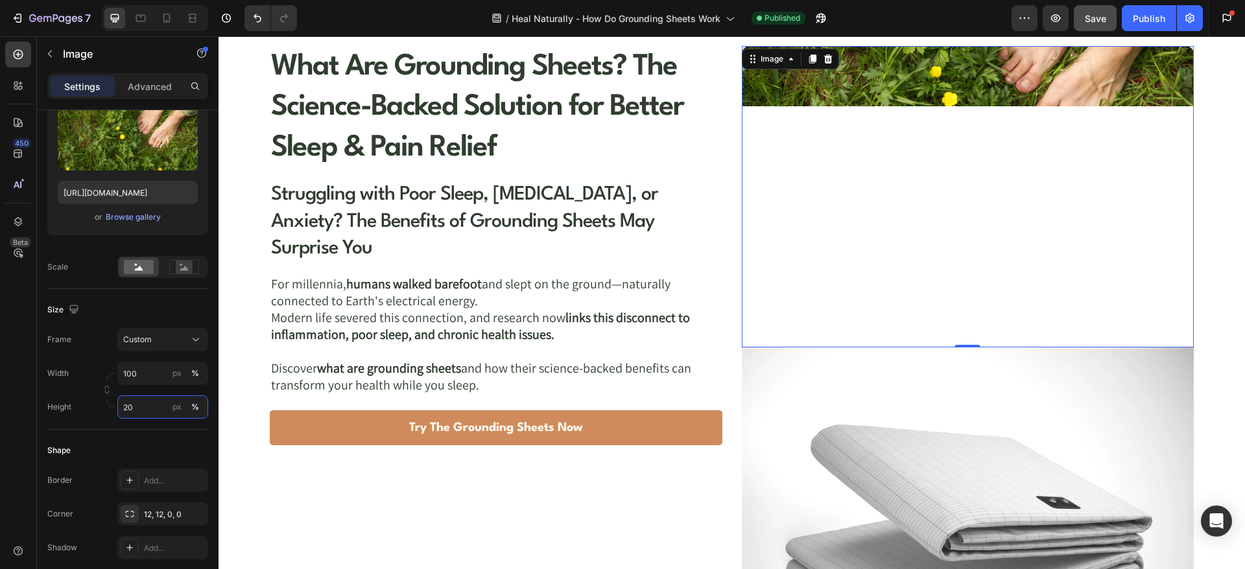
type input "200"
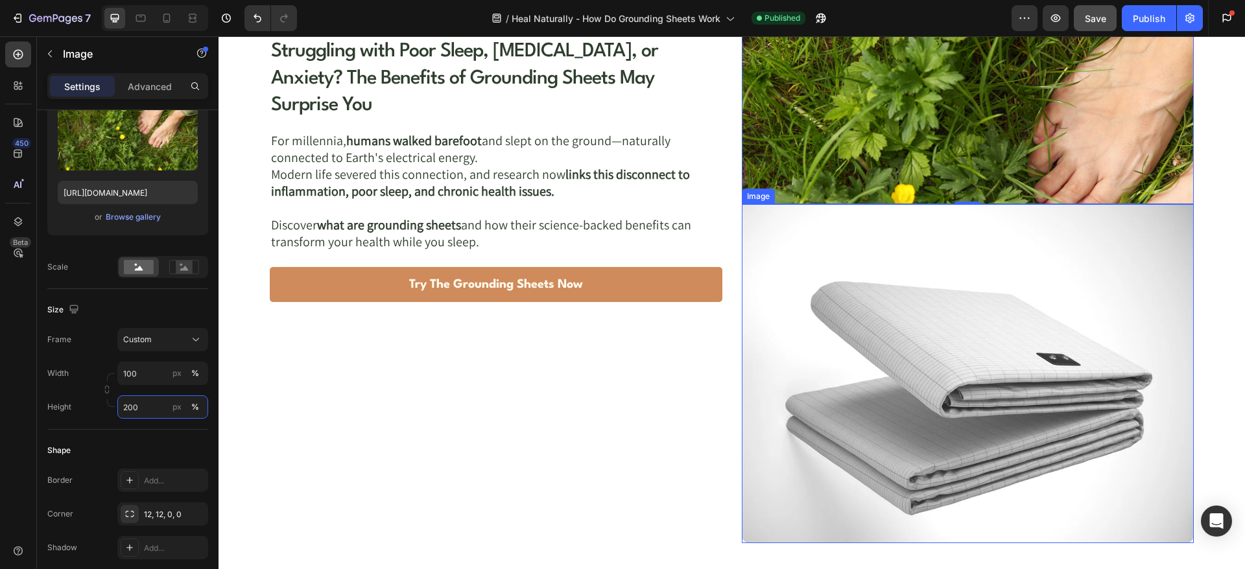
scroll to position [324, 0]
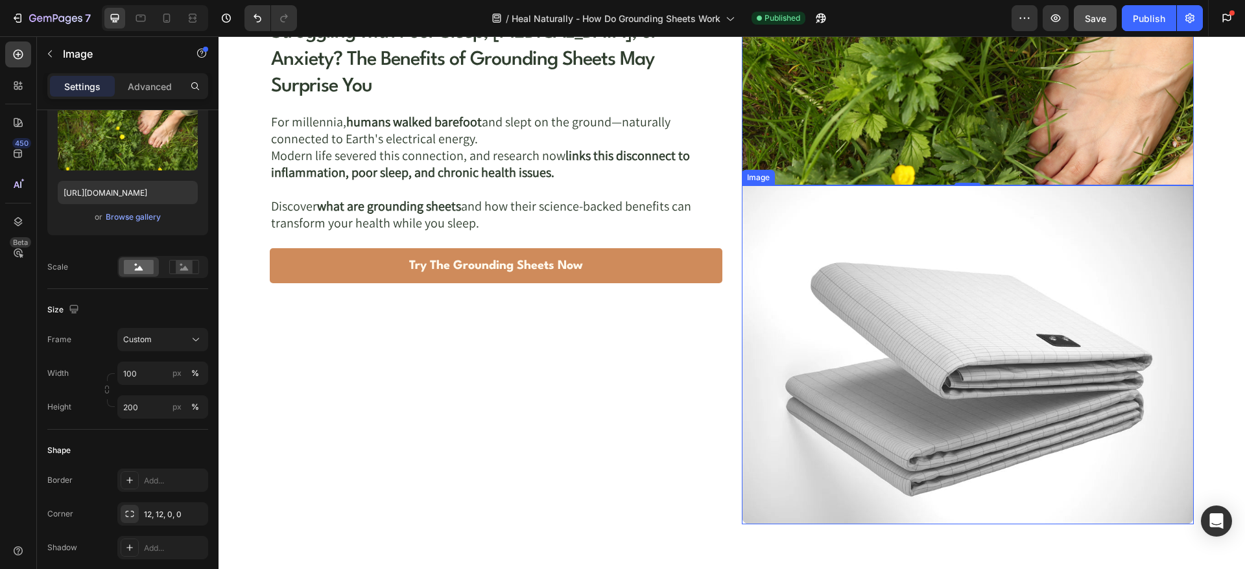
click at [796, 345] on img at bounding box center [968, 354] width 452 height 339
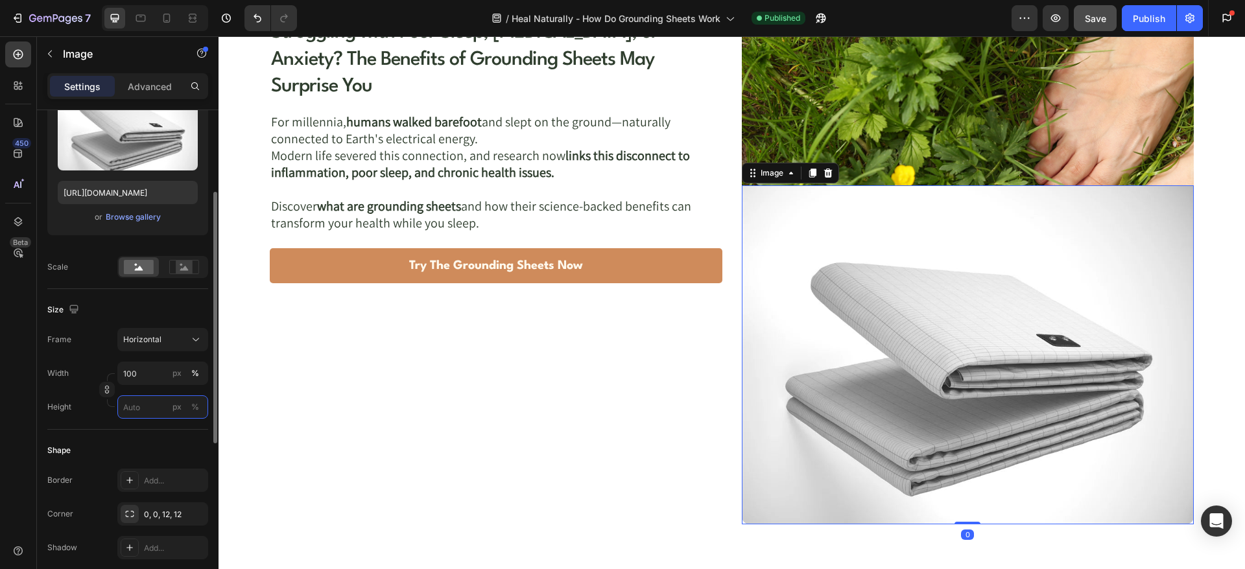
click at [134, 403] on input "px %" at bounding box center [162, 407] width 91 height 23
click at [103, 390] on icon "button" at bounding box center [106, 389] width 9 height 9
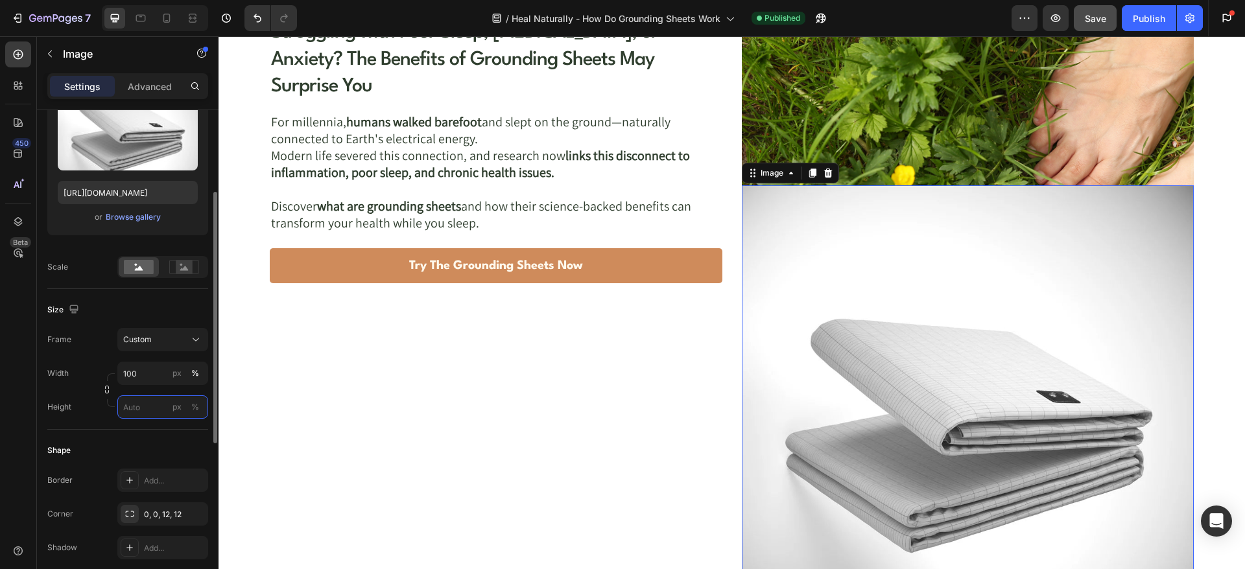
click at [155, 405] on input "px %" at bounding box center [162, 407] width 91 height 23
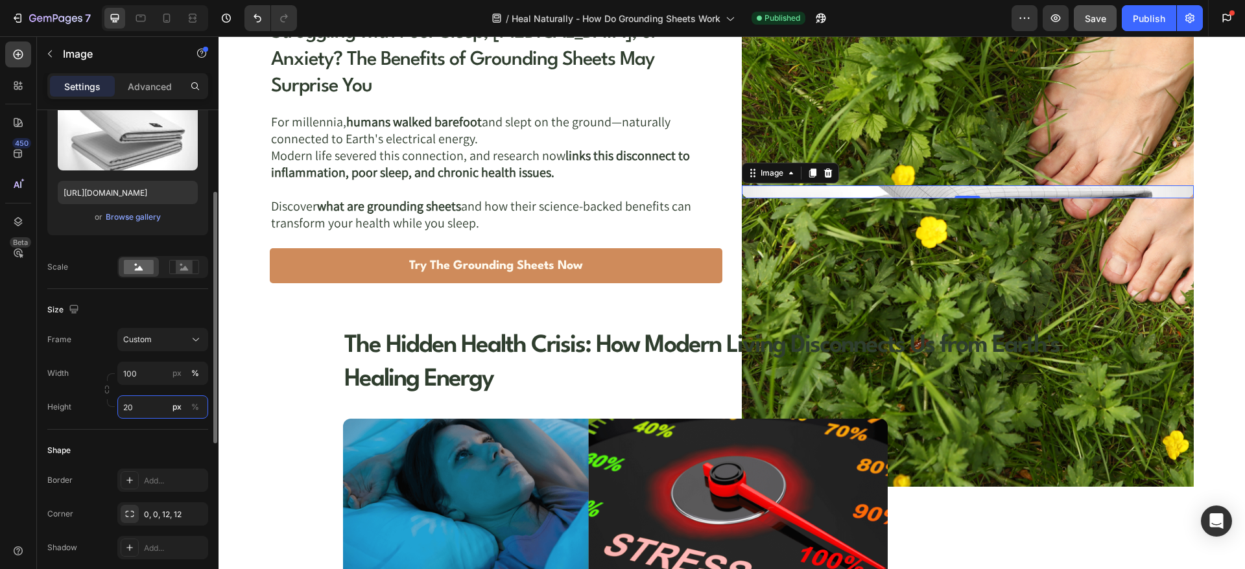
type input "200"
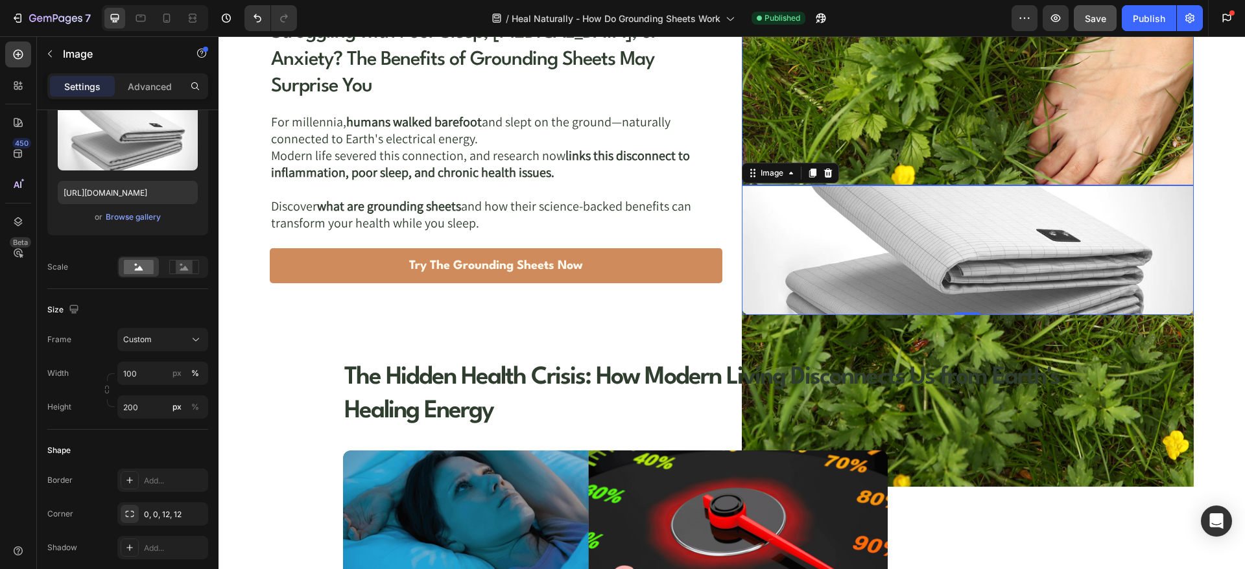
click at [764, 111] on img at bounding box center [968, 185] width 452 height 603
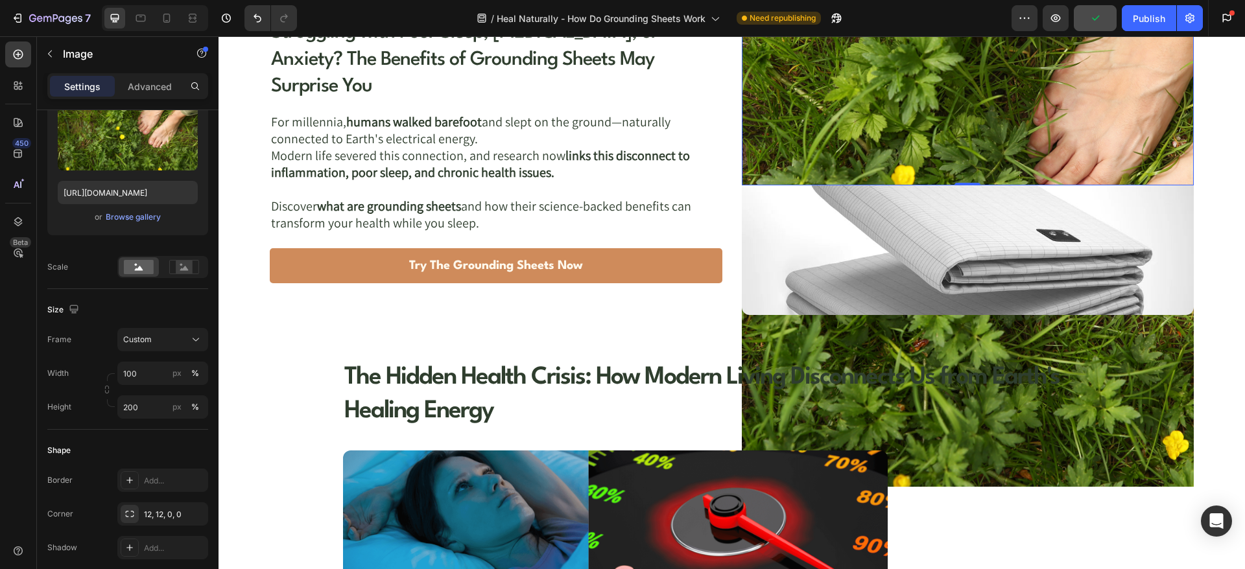
click at [759, 320] on img at bounding box center [968, 185] width 452 height 603
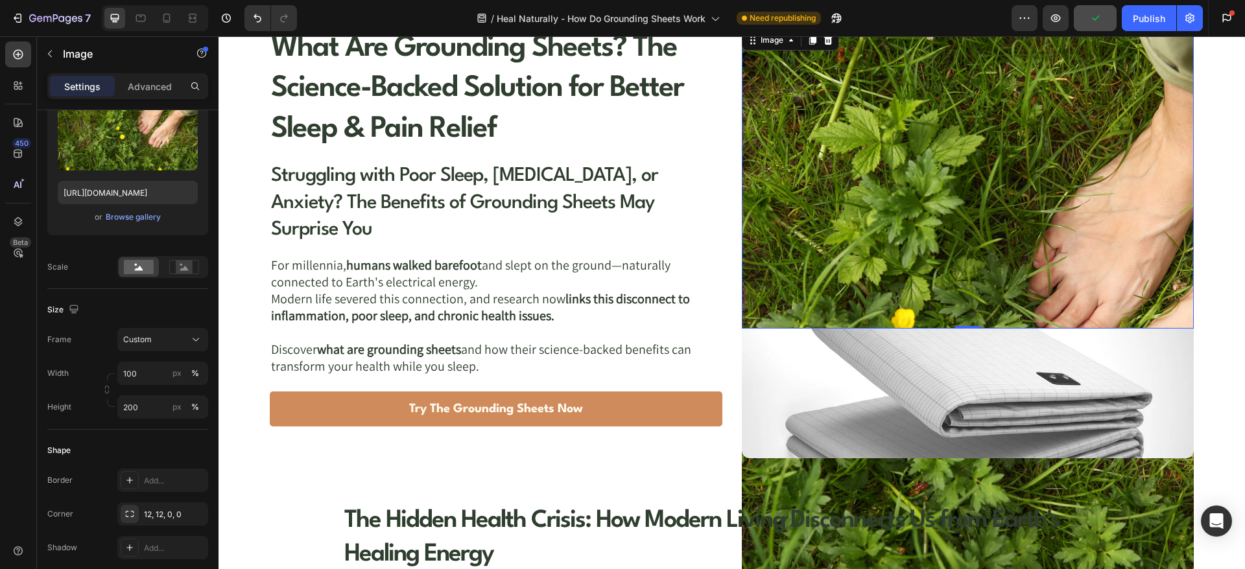
scroll to position [162, 0]
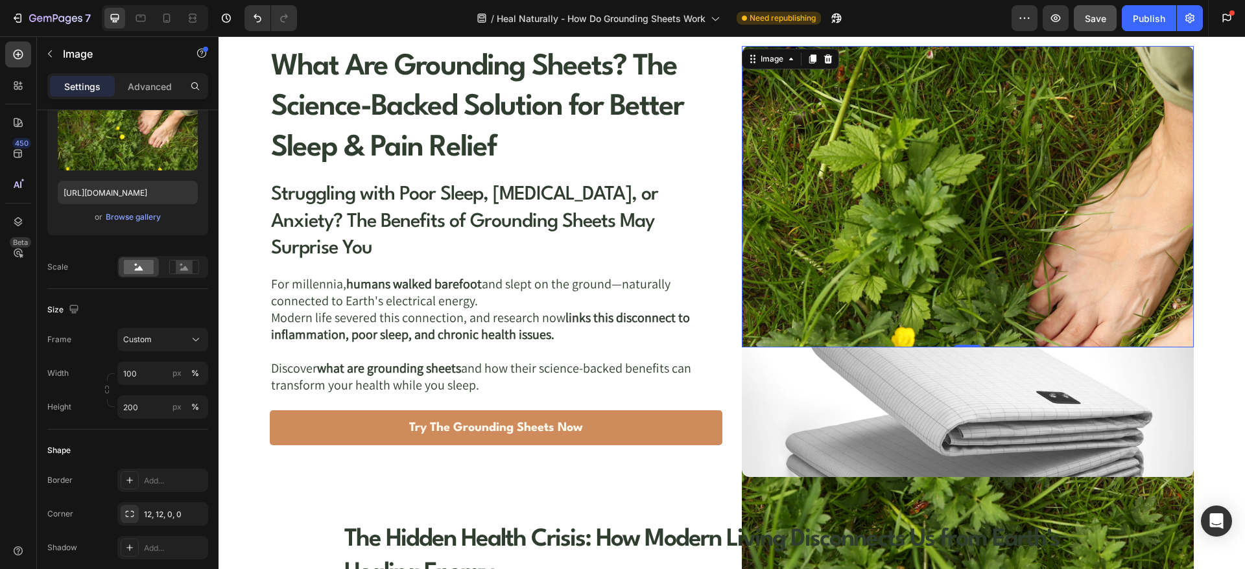
click at [812, 166] on img at bounding box center [968, 347] width 452 height 603
click at [138, 407] on input "200" at bounding box center [162, 407] width 91 height 23
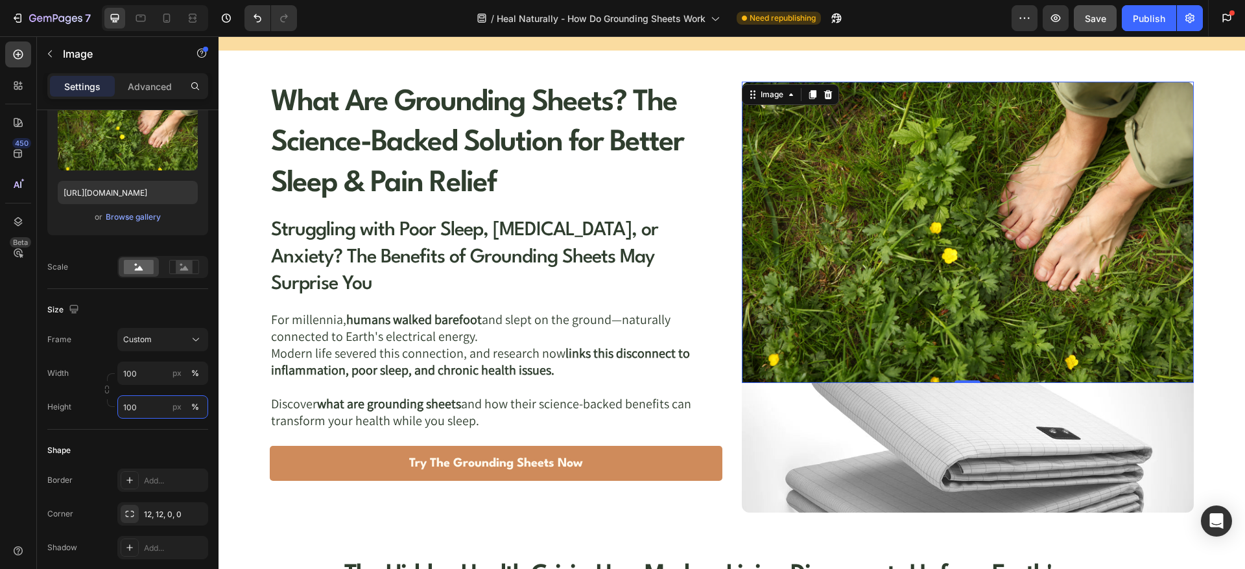
scroll to position [0, 0]
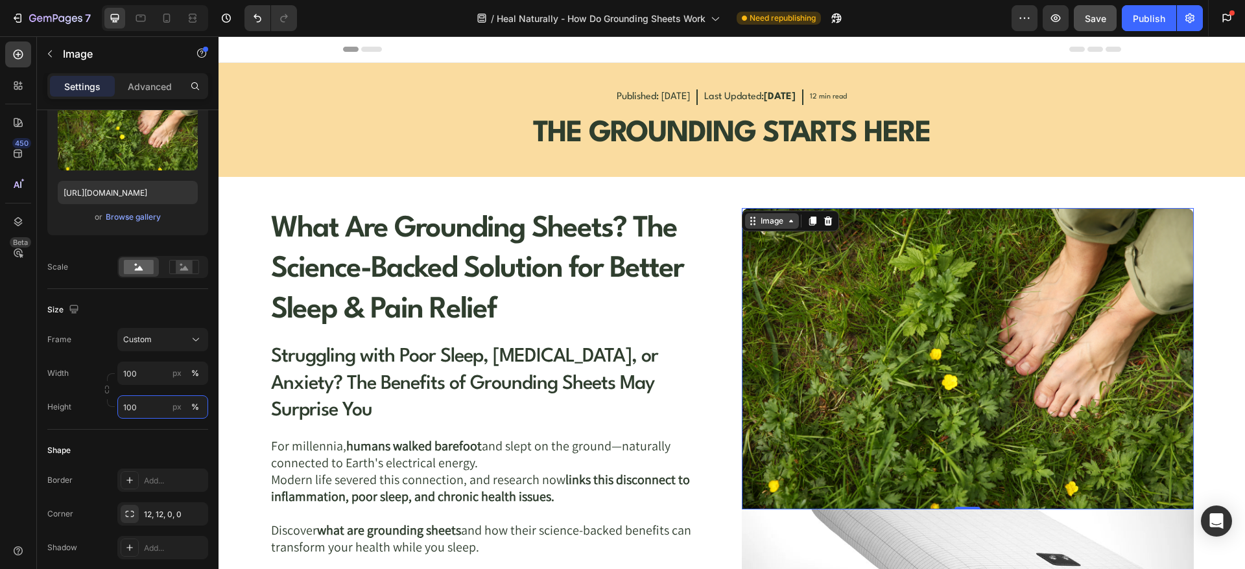
type input "100"
click at [759, 220] on div "Image" at bounding box center [772, 221] width 28 height 12
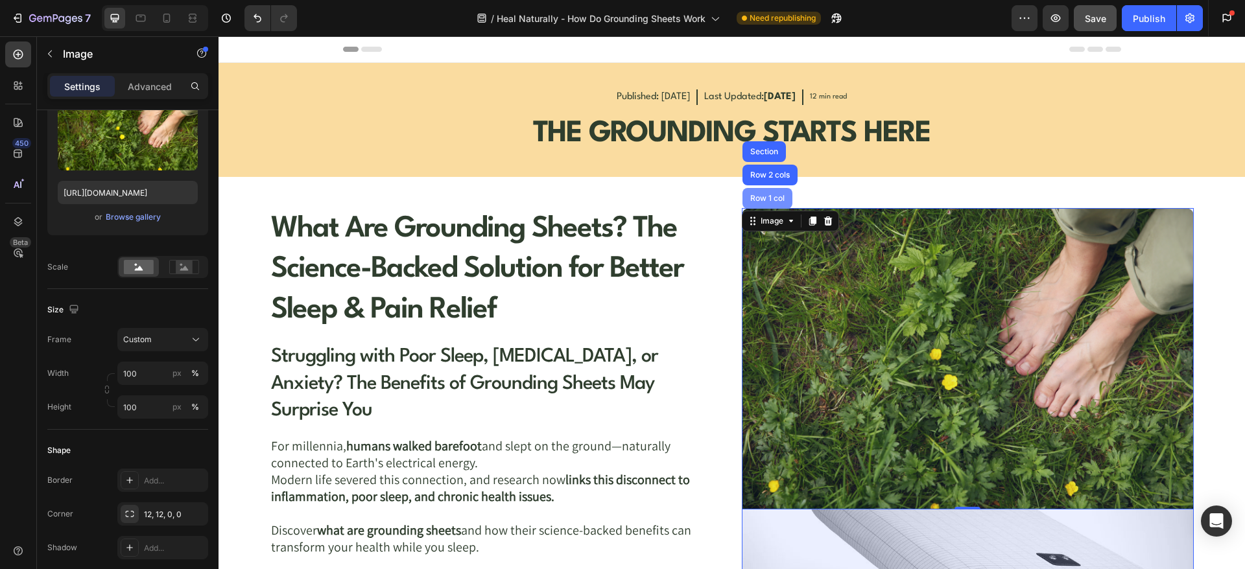
click at [759, 196] on div "Row 1 col" at bounding box center [768, 199] width 40 height 8
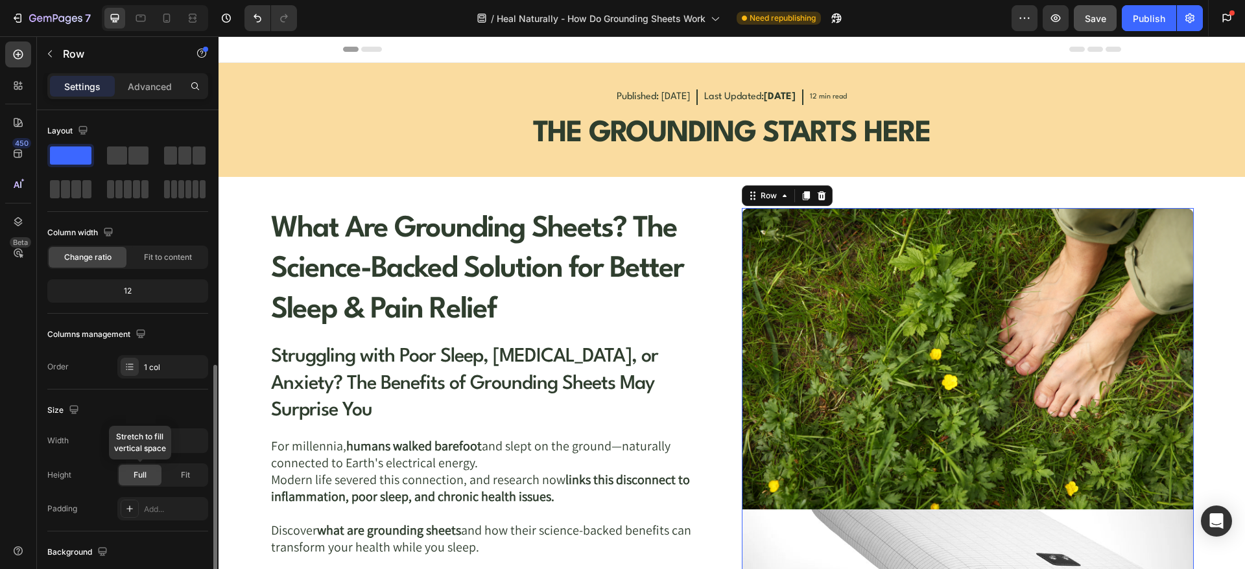
scroll to position [162, 0]
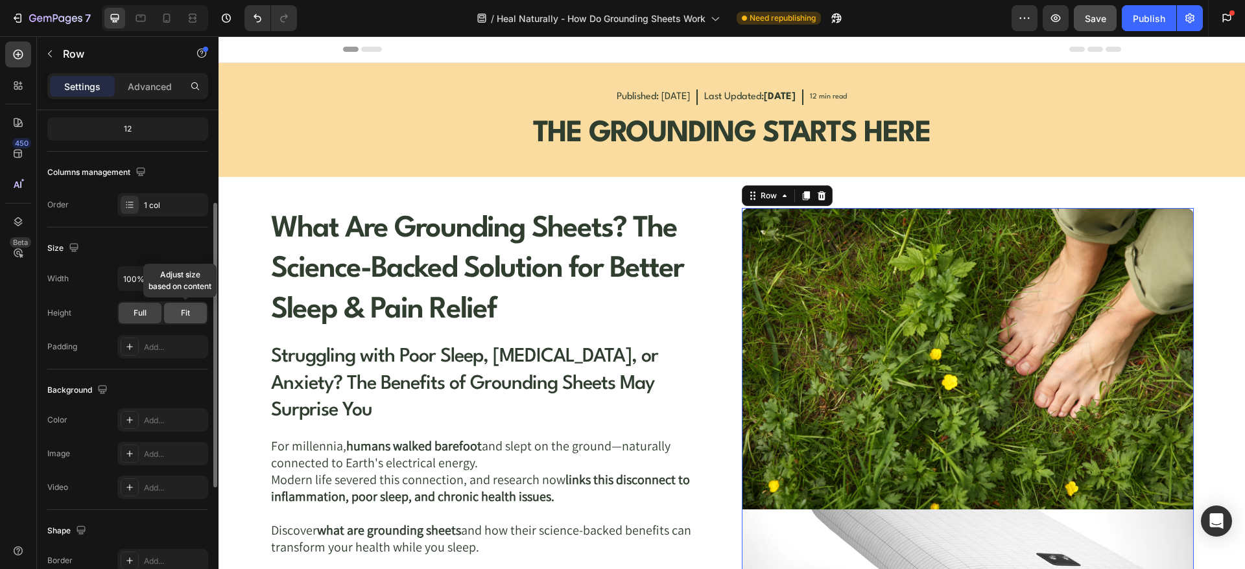
click at [183, 316] on span "Fit" at bounding box center [185, 313] width 9 height 12
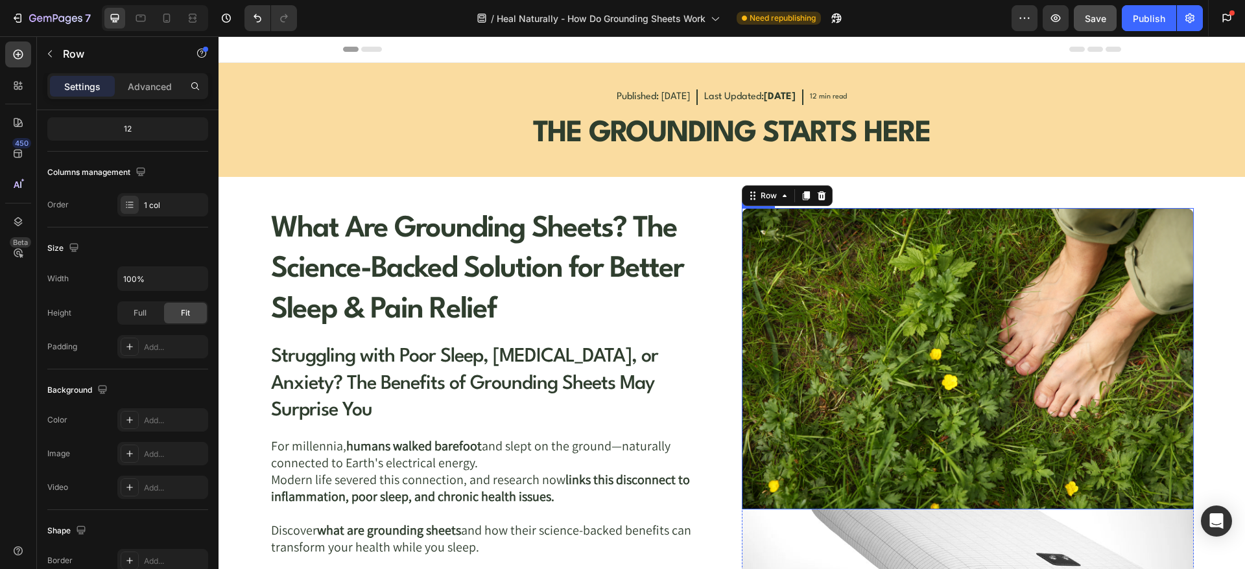
click at [856, 303] on img at bounding box center [968, 359] width 452 height 302
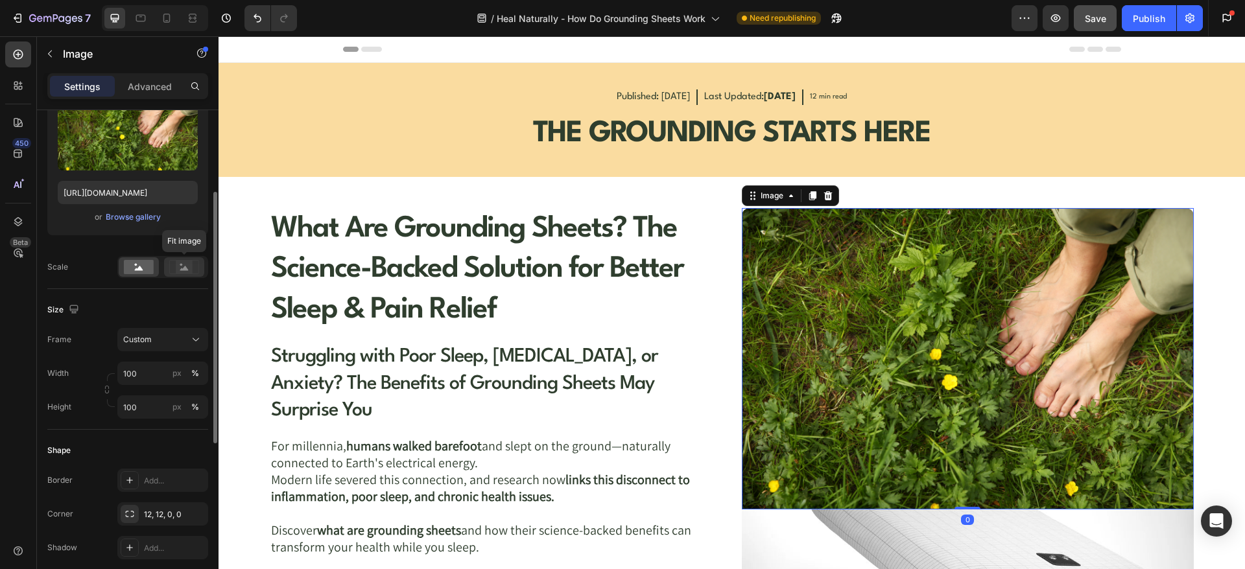
click at [174, 268] on icon at bounding box center [184, 267] width 30 height 14
click at [133, 273] on rect at bounding box center [139, 267] width 30 height 14
click at [163, 336] on div "Custom" at bounding box center [155, 340] width 64 height 12
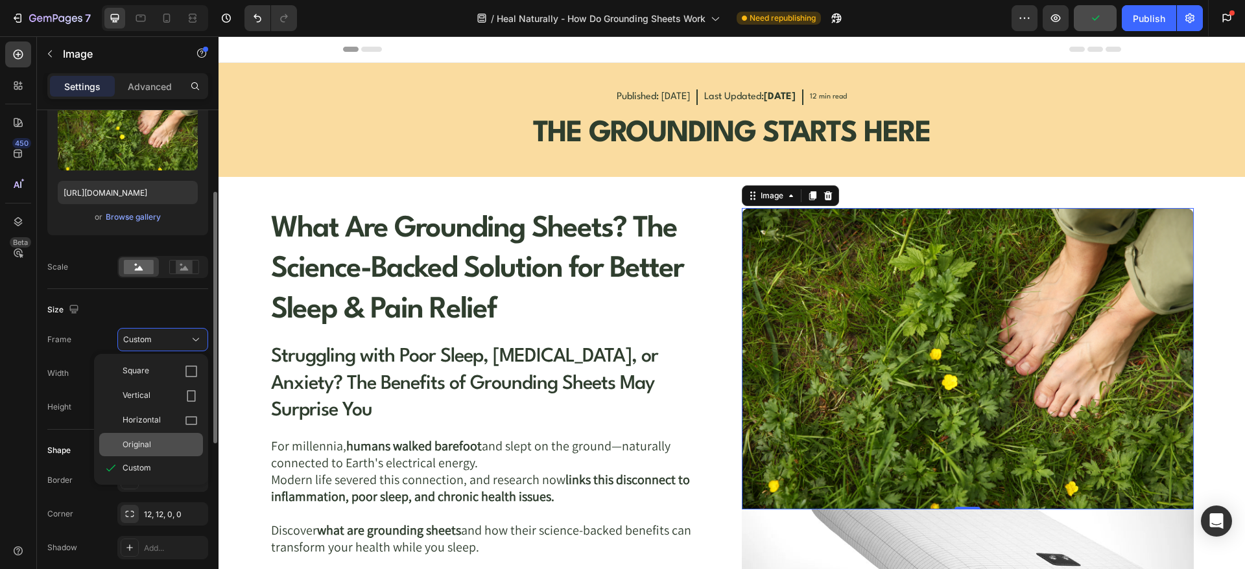
click at [144, 440] on span "Original" at bounding box center [137, 445] width 29 height 12
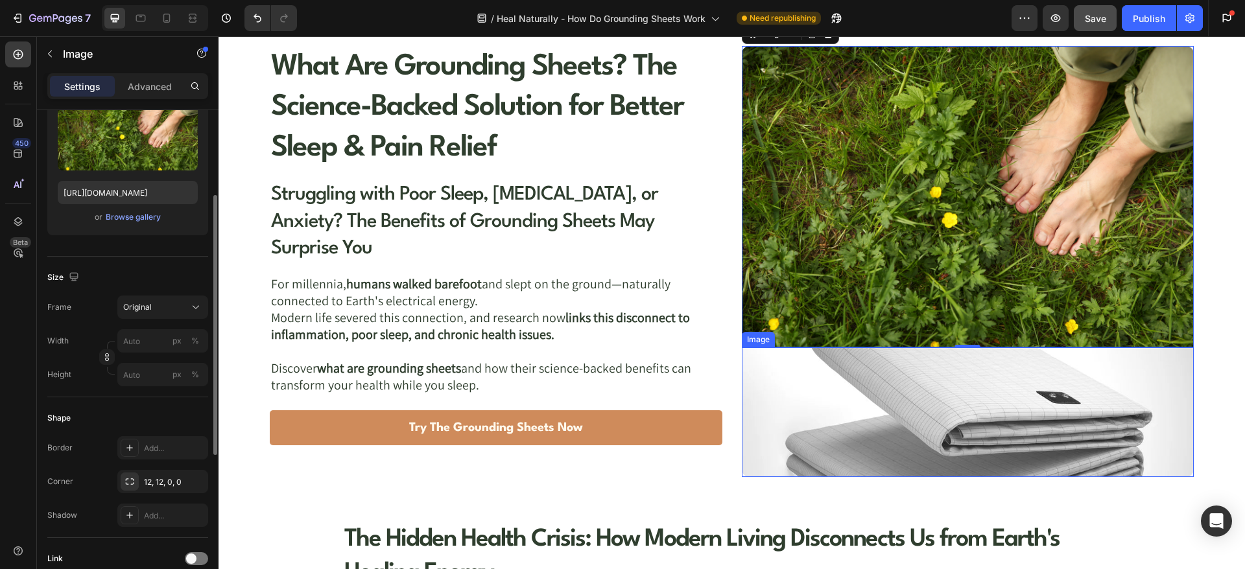
click at [831, 380] on img at bounding box center [968, 413] width 452 height 130
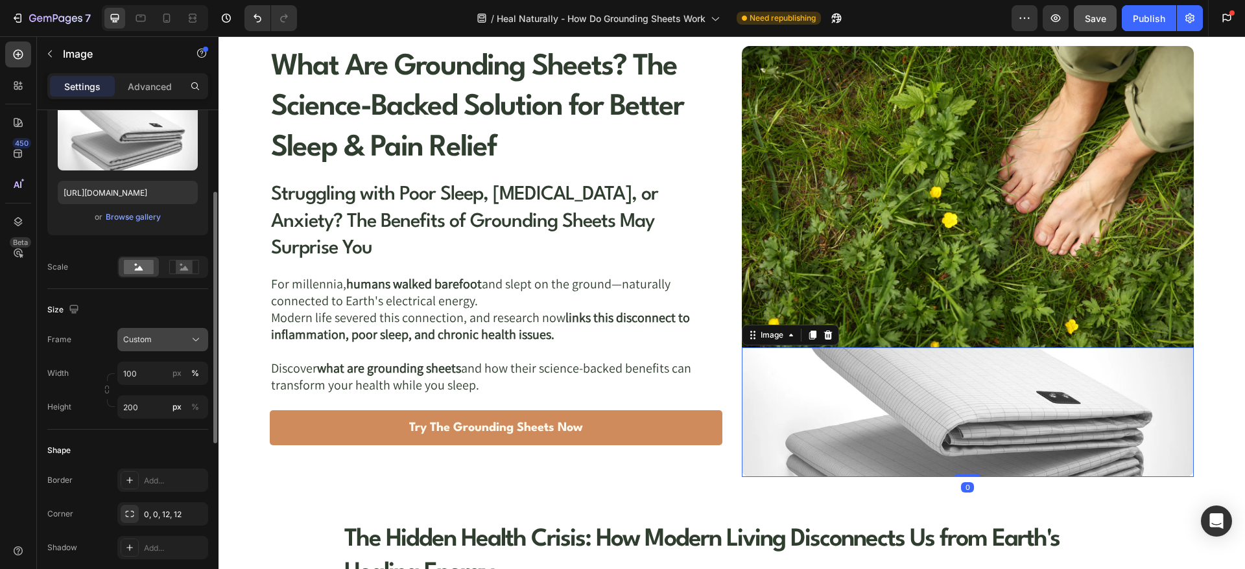
click at [181, 339] on div "Custom" at bounding box center [155, 340] width 64 height 12
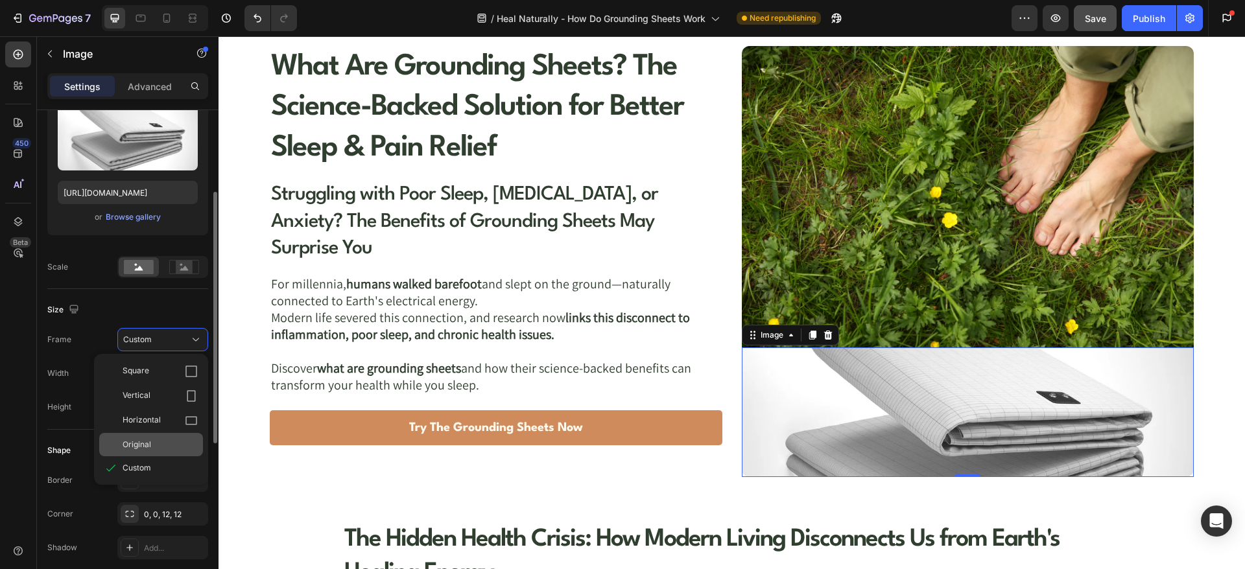
click at [150, 444] on span "Original" at bounding box center [137, 445] width 29 height 12
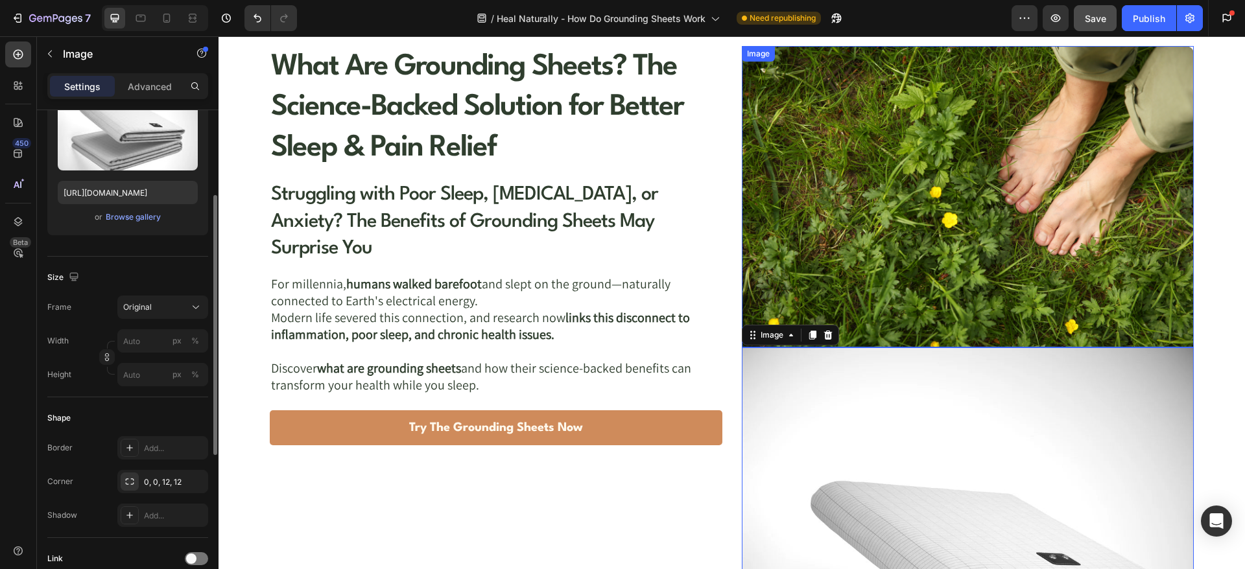
click at [808, 198] on img at bounding box center [968, 197] width 452 height 302
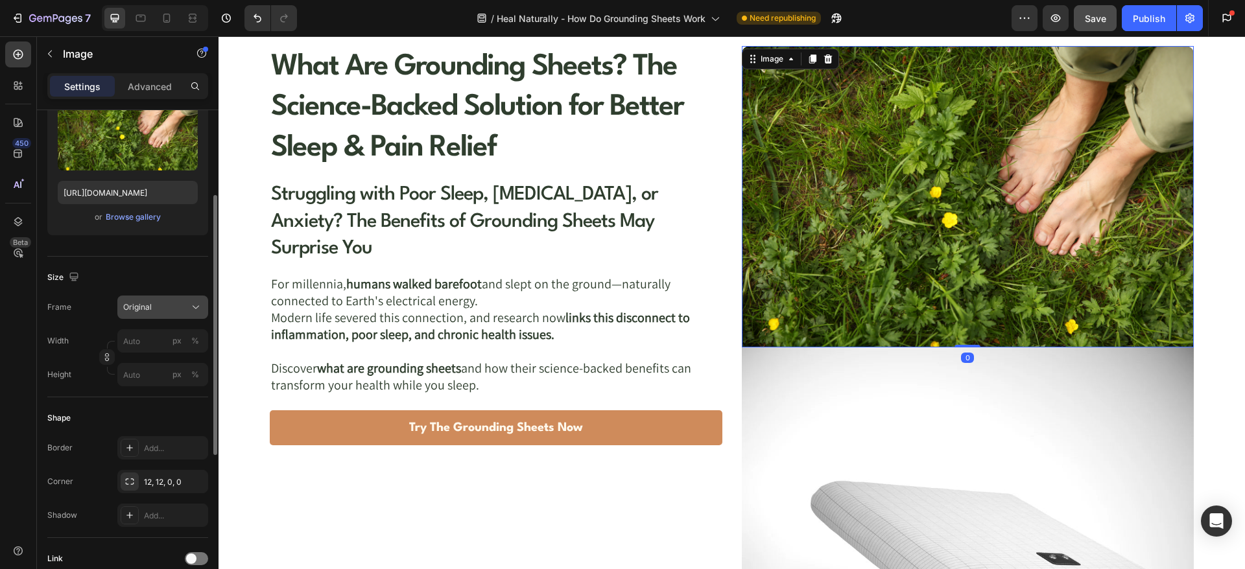
click at [191, 303] on icon at bounding box center [195, 307] width 13 height 13
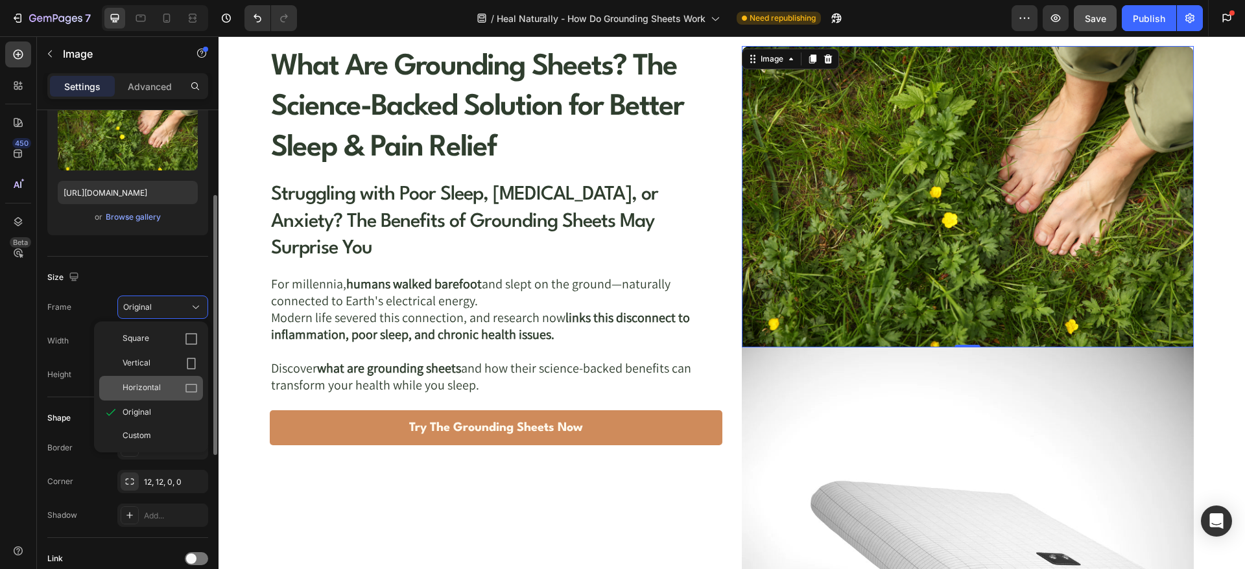
click at [151, 383] on span "Horizontal" at bounding box center [142, 388] width 38 height 13
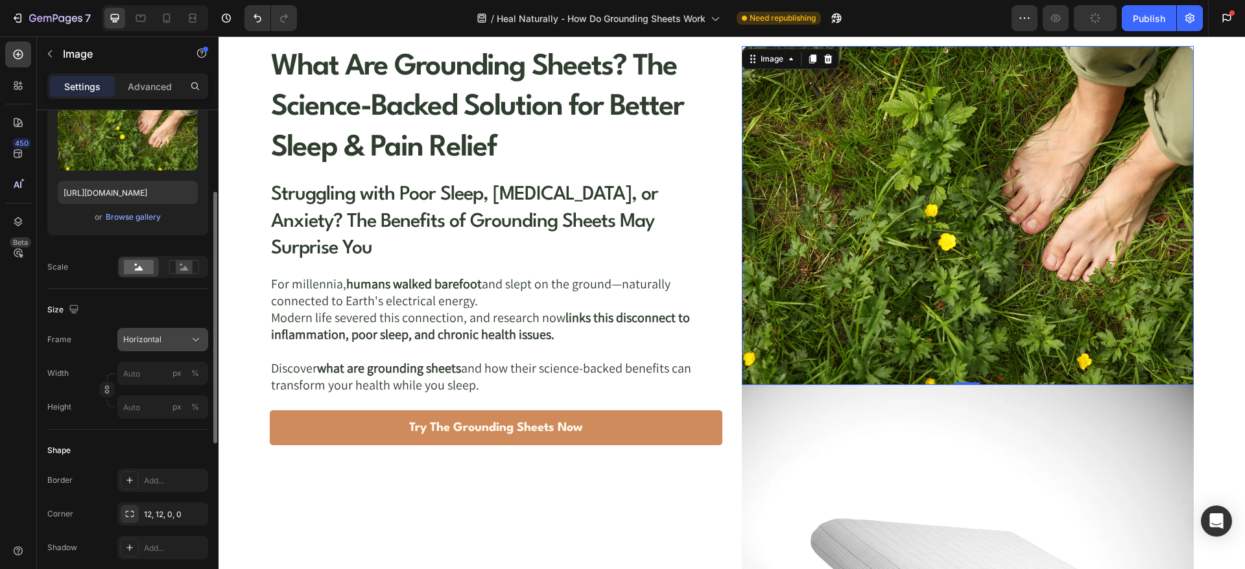
click at [180, 338] on div "Horizontal" at bounding box center [155, 340] width 64 height 12
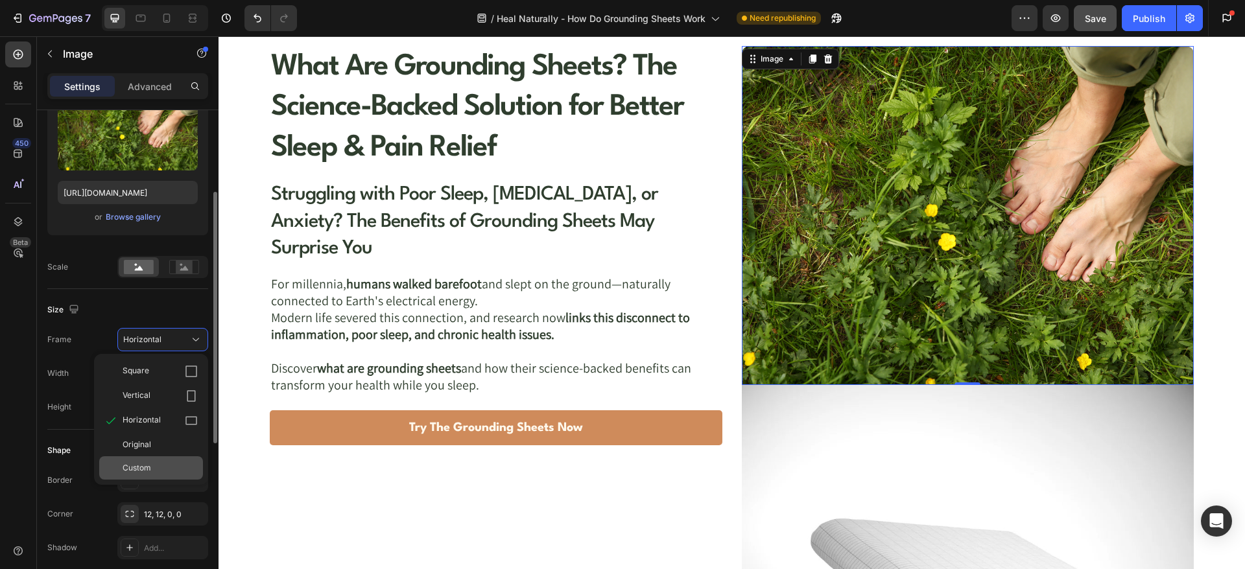
click at [139, 461] on div "Custom" at bounding box center [151, 468] width 104 height 23
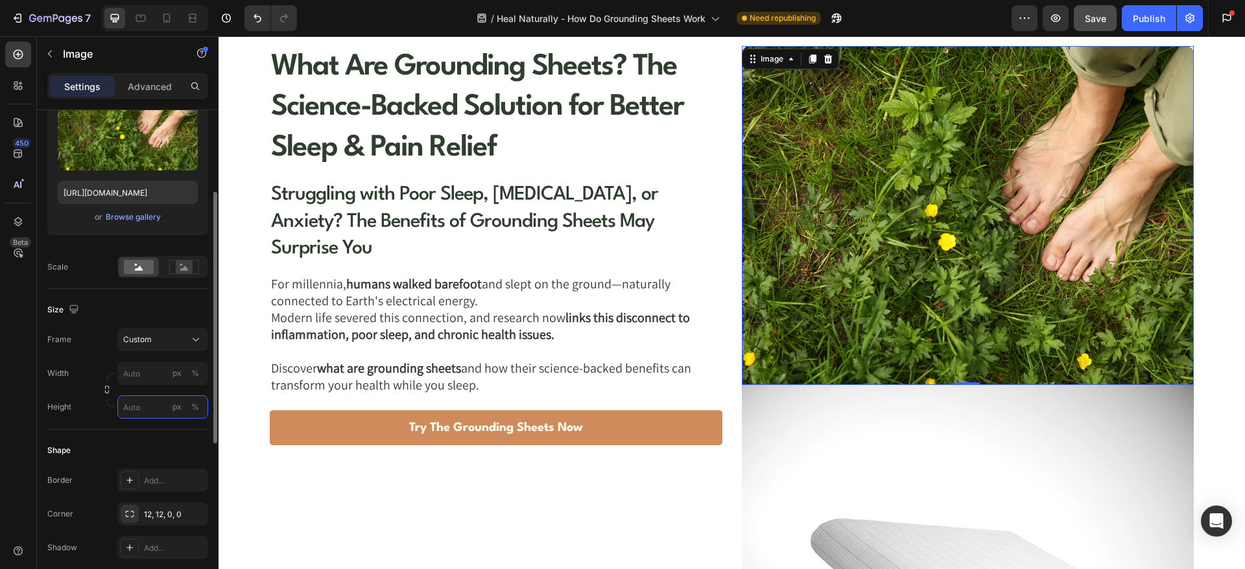
click at [158, 410] on input "px %" at bounding box center [162, 407] width 91 height 23
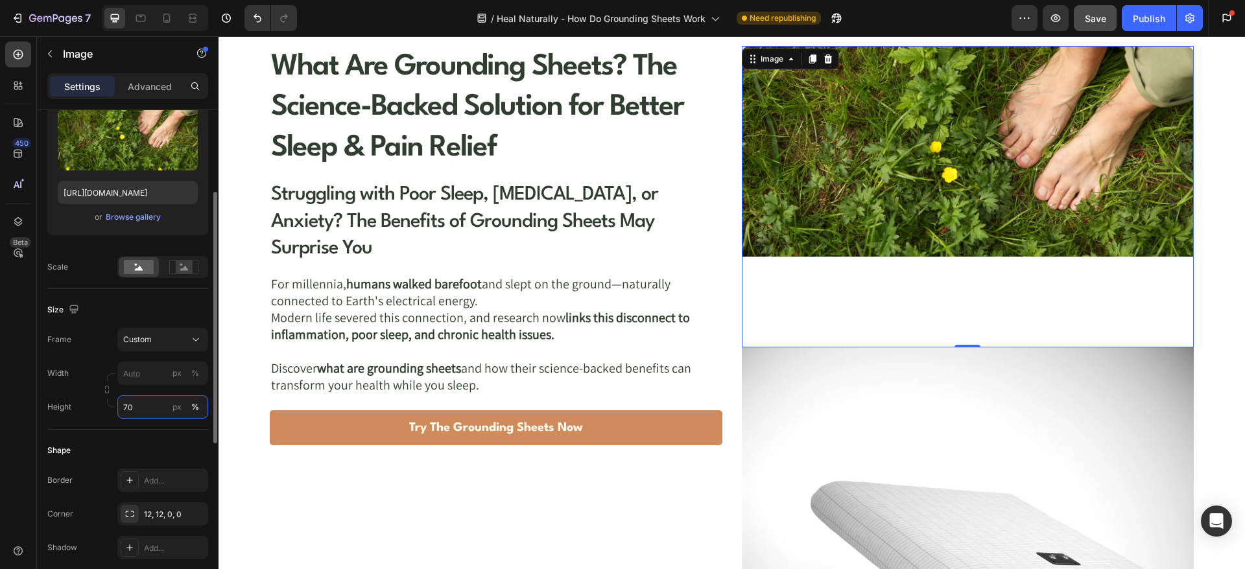
drag, startPoint x: 134, startPoint y: 405, endPoint x: 115, endPoint y: 405, distance: 19.5
click at [115, 405] on div "Height 70 px %" at bounding box center [127, 407] width 161 height 23
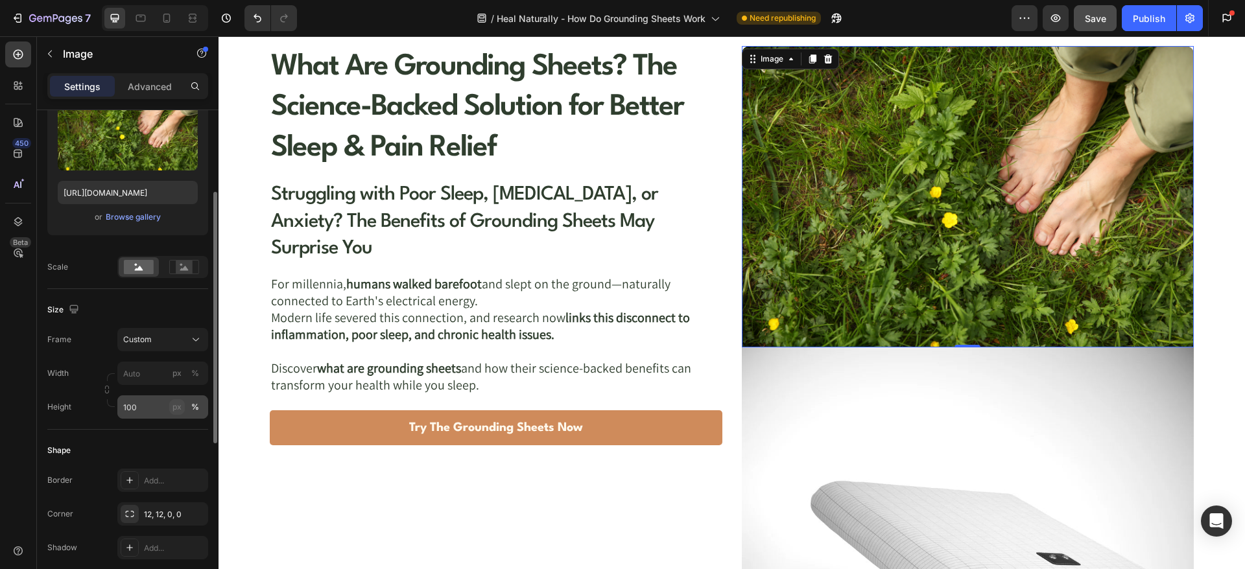
click at [180, 408] on div "px" at bounding box center [176, 407] width 9 height 12
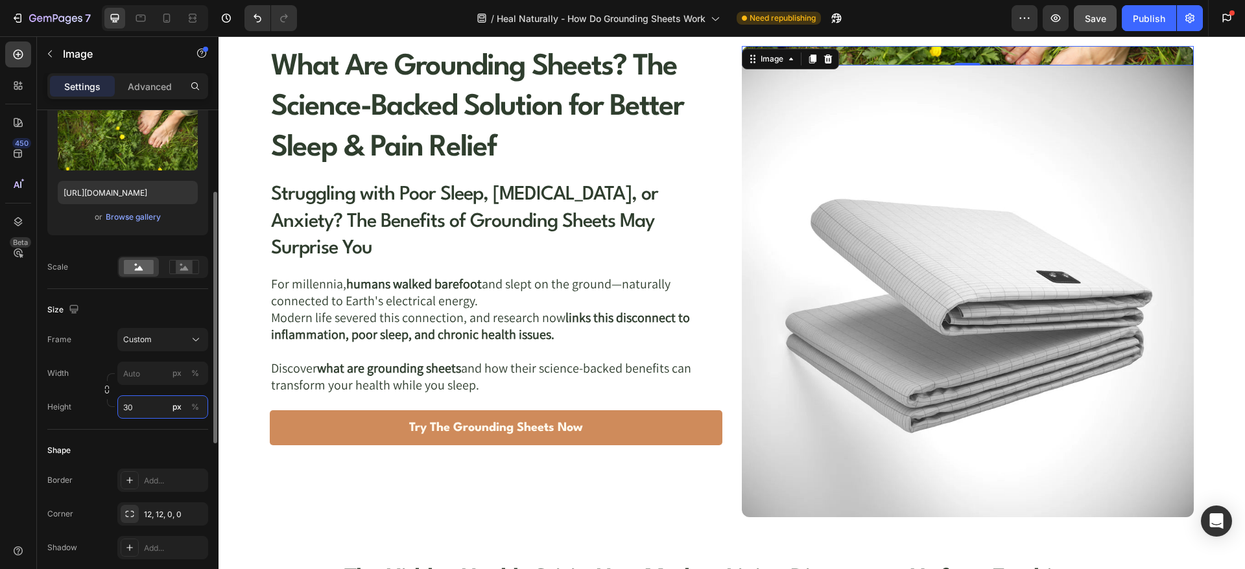
type input "300"
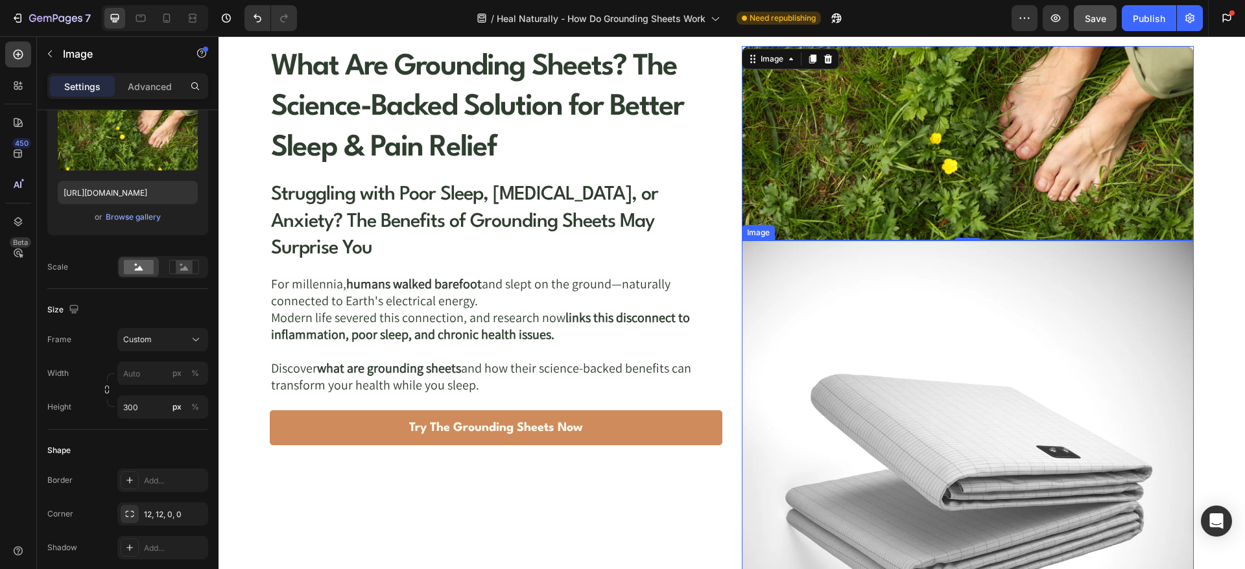
click at [891, 278] on img at bounding box center [968, 467] width 452 height 452
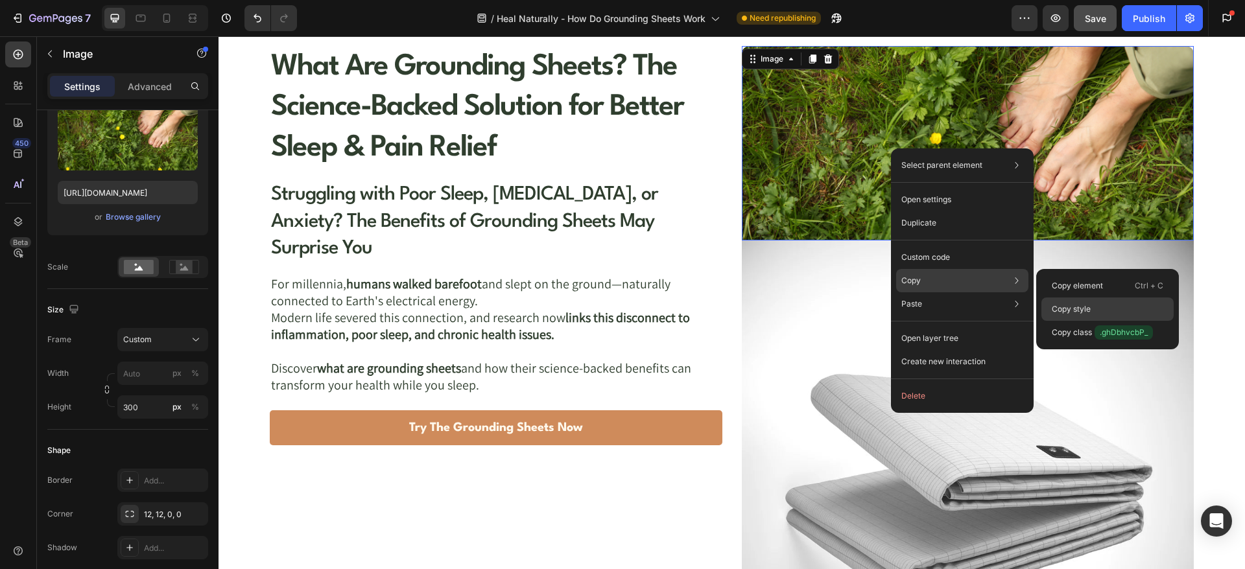
click at [1075, 311] on p "Copy style" at bounding box center [1071, 309] width 39 height 12
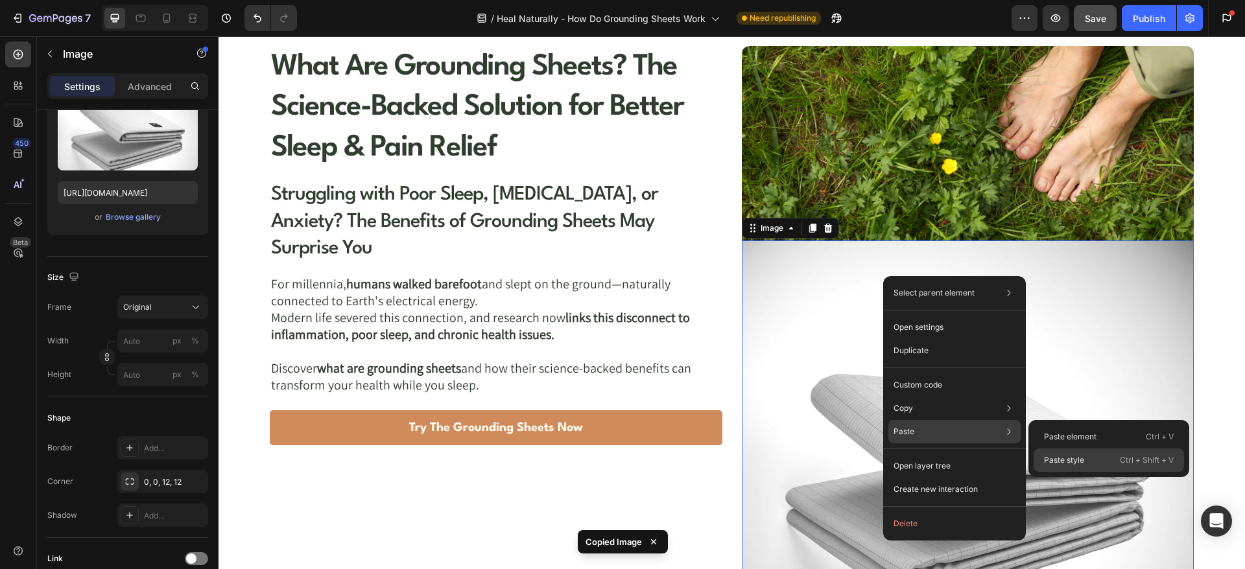
click at [1060, 455] on p "Paste style" at bounding box center [1064, 461] width 40 height 12
type input "300"
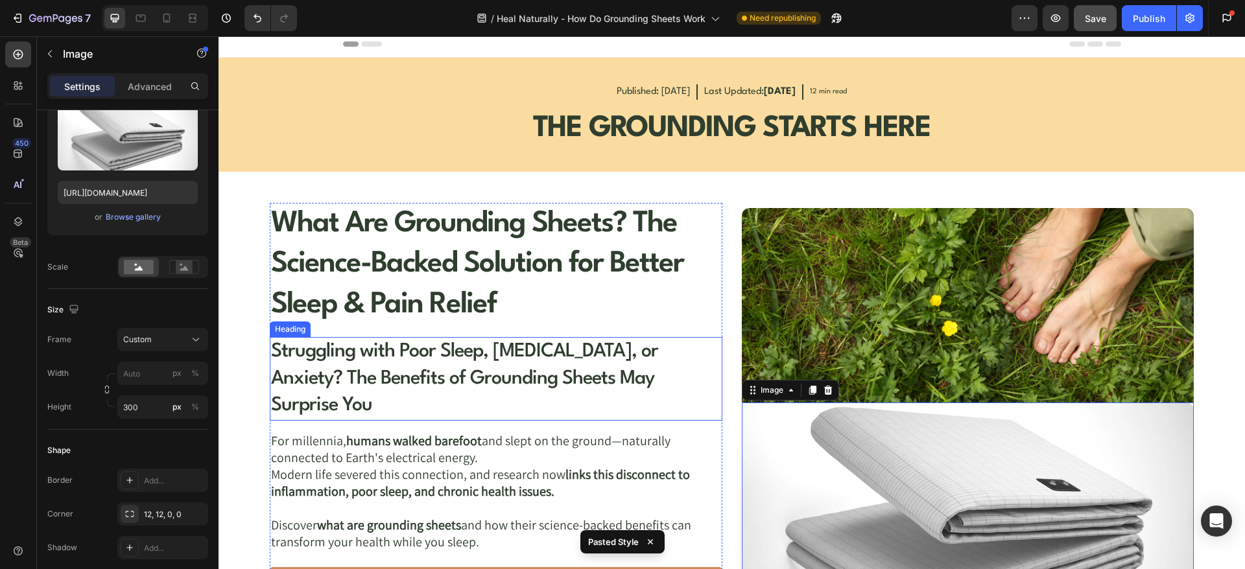
scroll to position [0, 0]
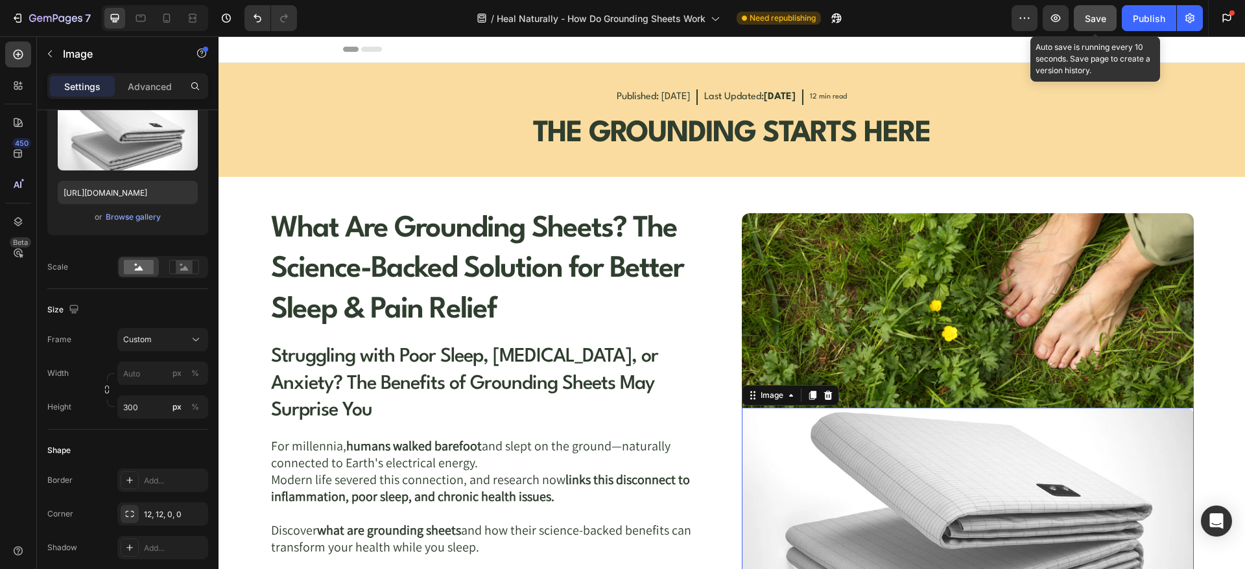
click at [1100, 9] on button "Save" at bounding box center [1095, 18] width 43 height 26
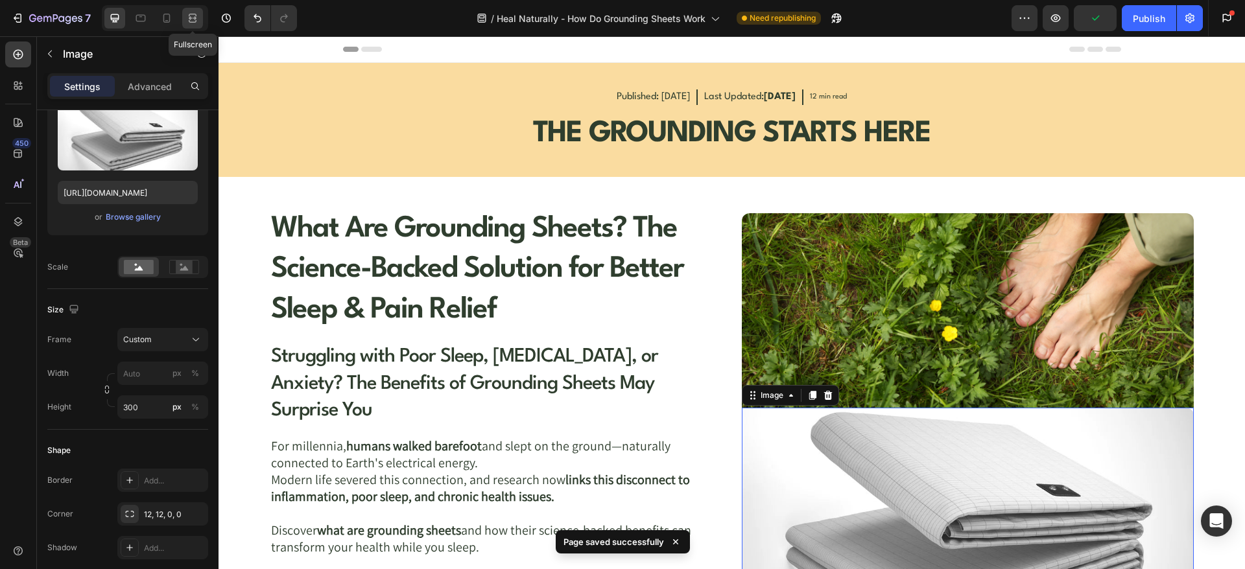
click at [193, 25] on div at bounding box center [192, 18] width 21 height 21
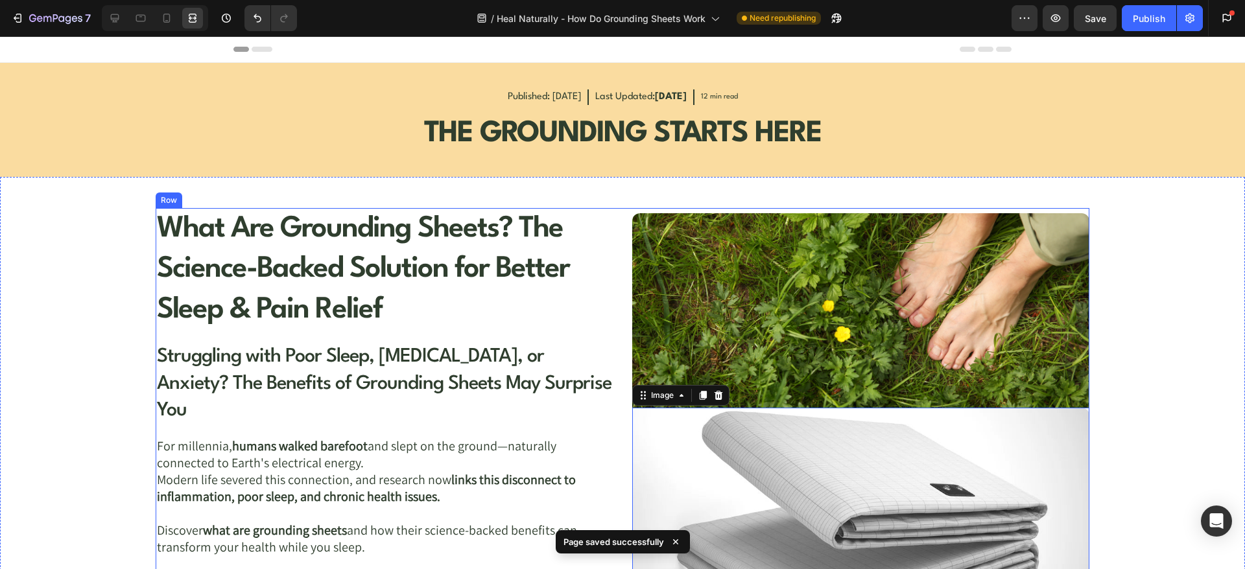
click at [612, 251] on div "What Are Grounding Sheets? The Science-Backed Solution for Better Sleep & Pain …" at bounding box center [623, 407] width 934 height 399
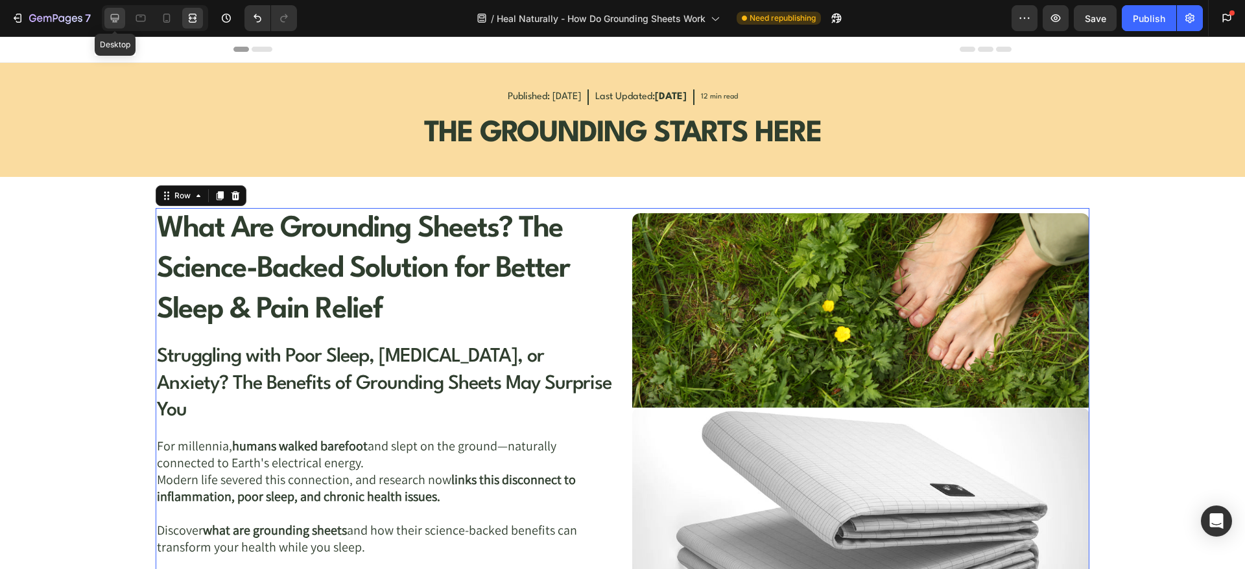
click at [112, 14] on icon at bounding box center [115, 18] width 8 height 8
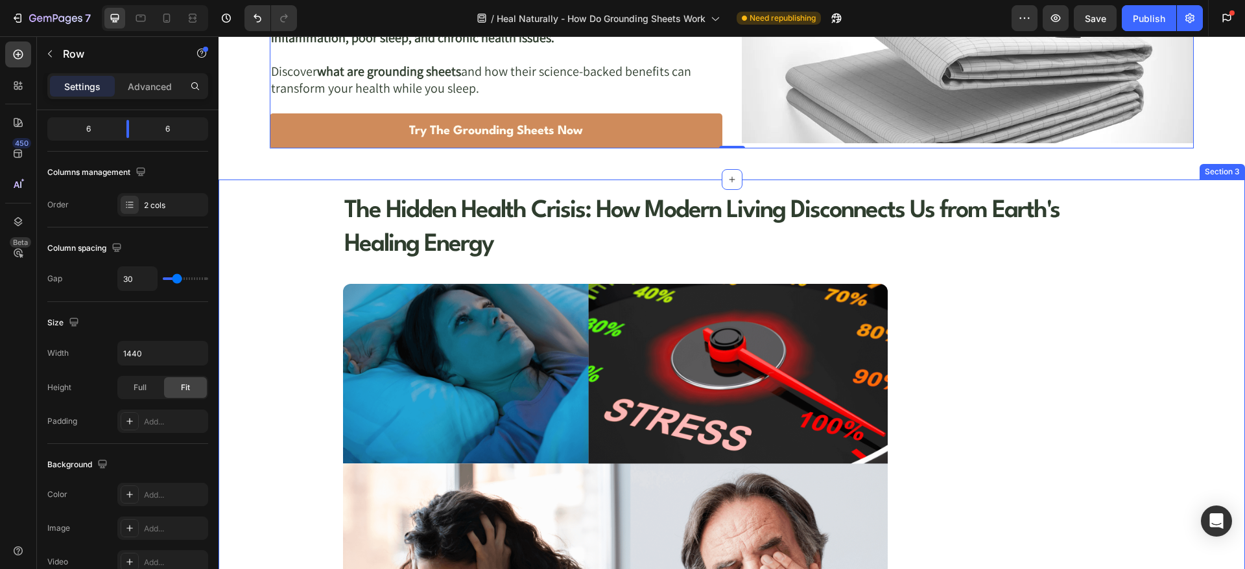
scroll to position [486, 0]
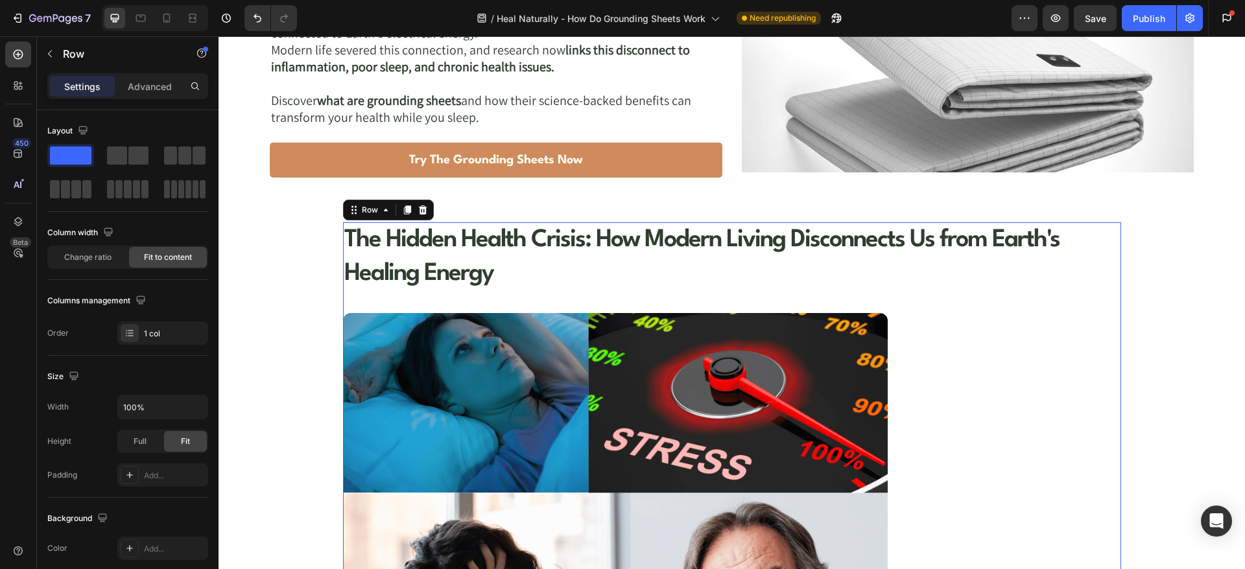
scroll to position [324, 0]
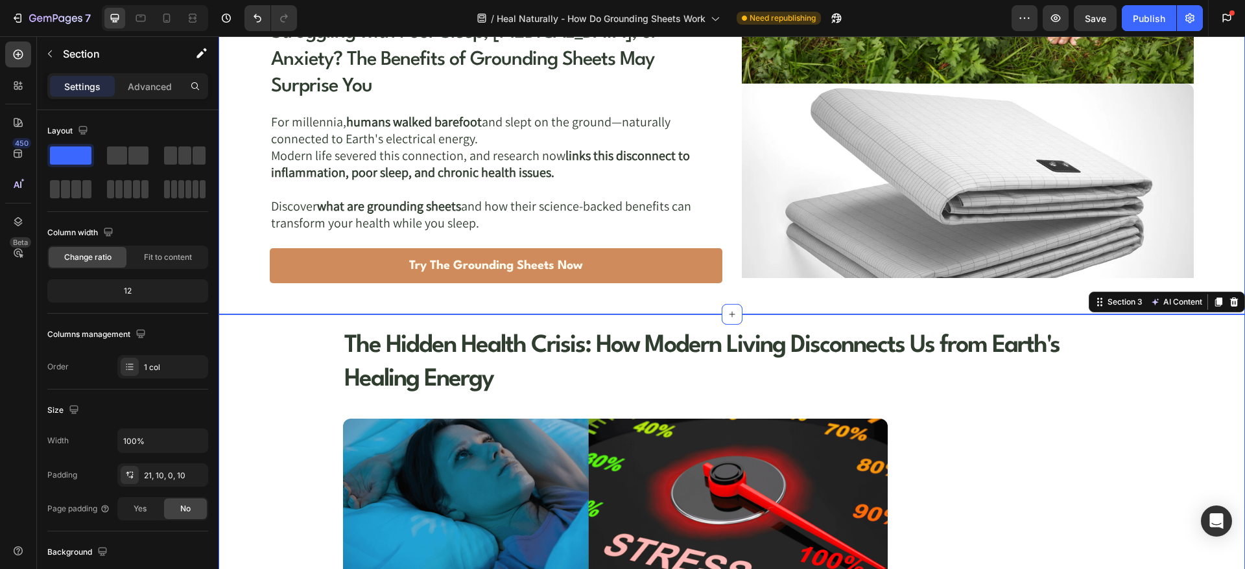
click at [305, 288] on div "What Are Grounding Sheets? The Science-Backed Solution for Better Sleep & Pain …" at bounding box center [732, 84] width 1026 height 462
click at [288, 289] on div "What Are Grounding Sheets? The Science-Backed Solution for Better Sleep & Pain …" at bounding box center [732, 84] width 1026 height 462
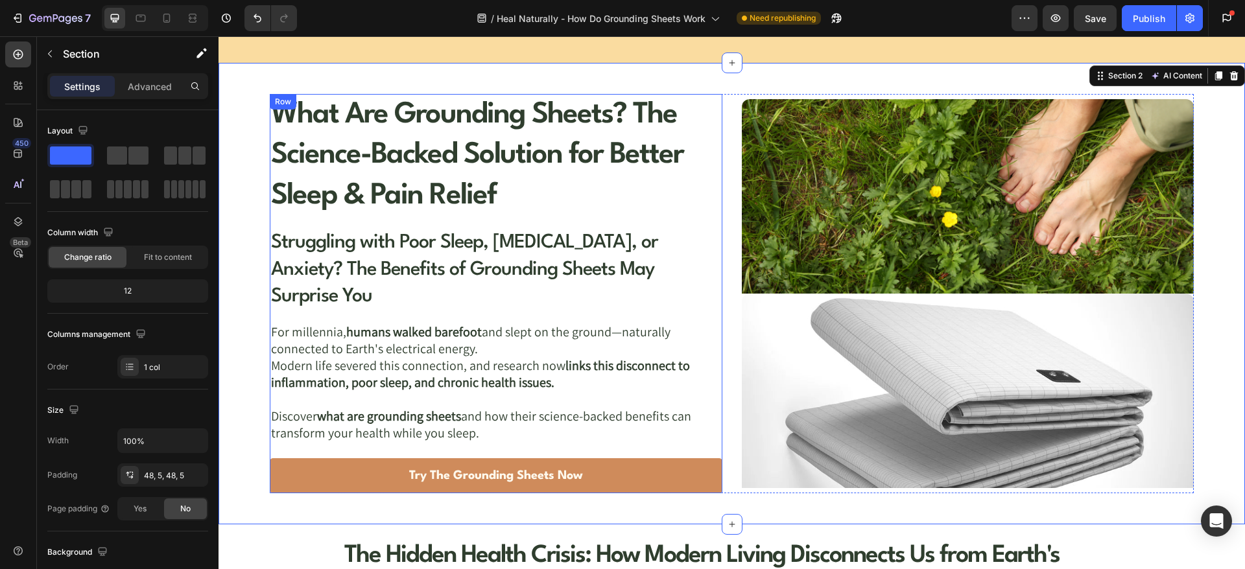
scroll to position [0, 0]
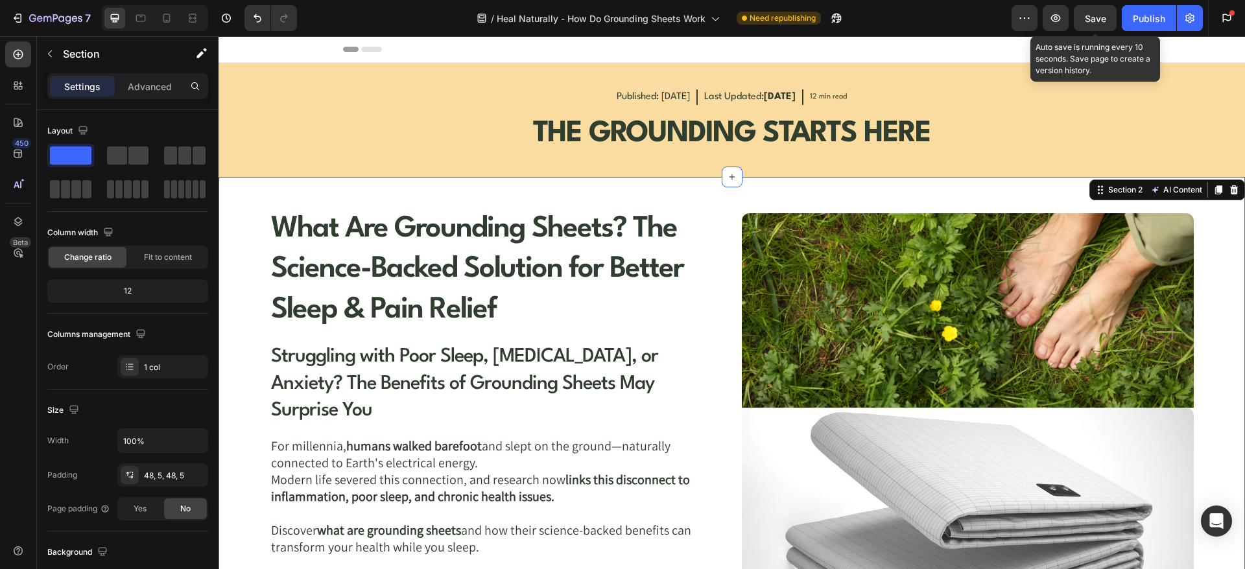
click at [1105, 23] on span "Save" at bounding box center [1095, 18] width 21 height 11
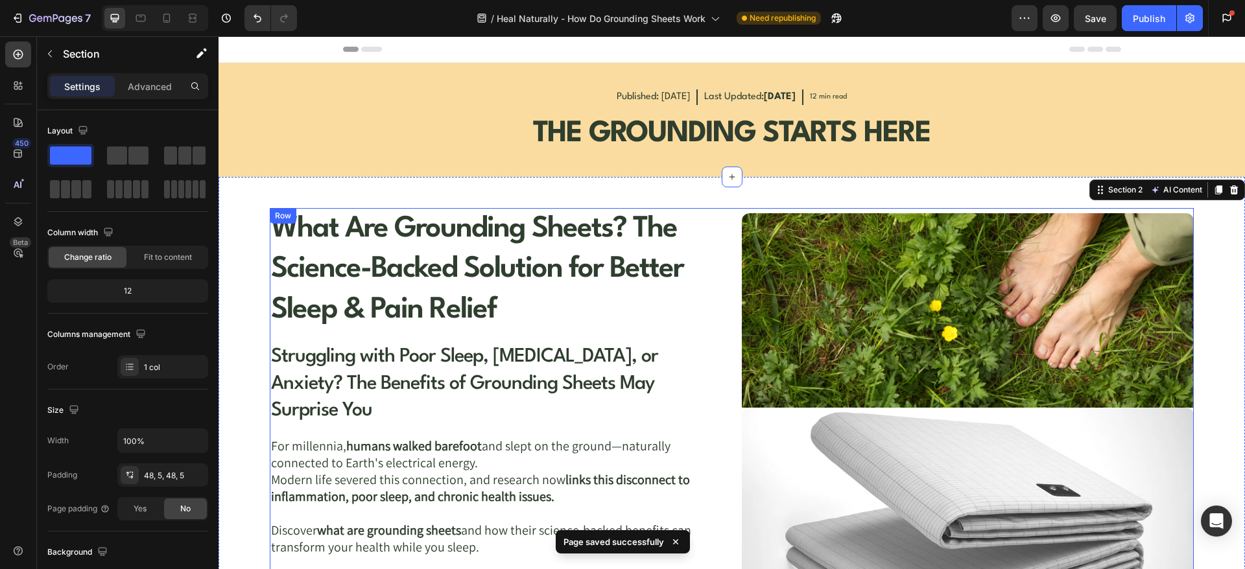
click at [718, 277] on div "What Are Grounding Sheets? The Science-Backed Solution for Better Sleep & Pain …" at bounding box center [732, 407] width 924 height 399
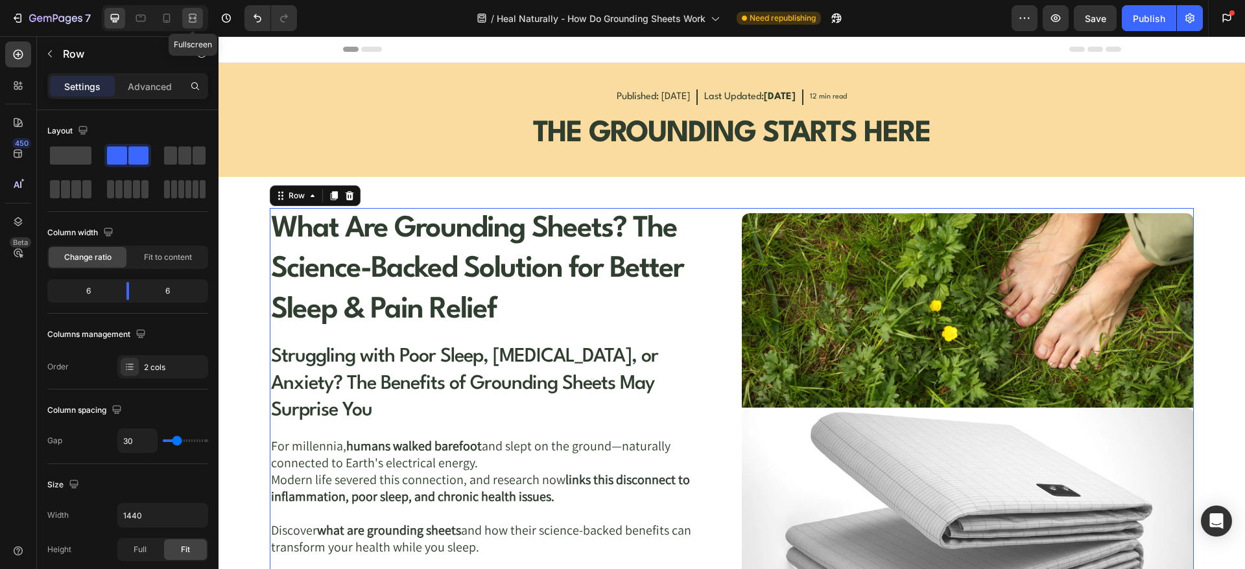
click at [202, 19] on div at bounding box center [192, 18] width 21 height 21
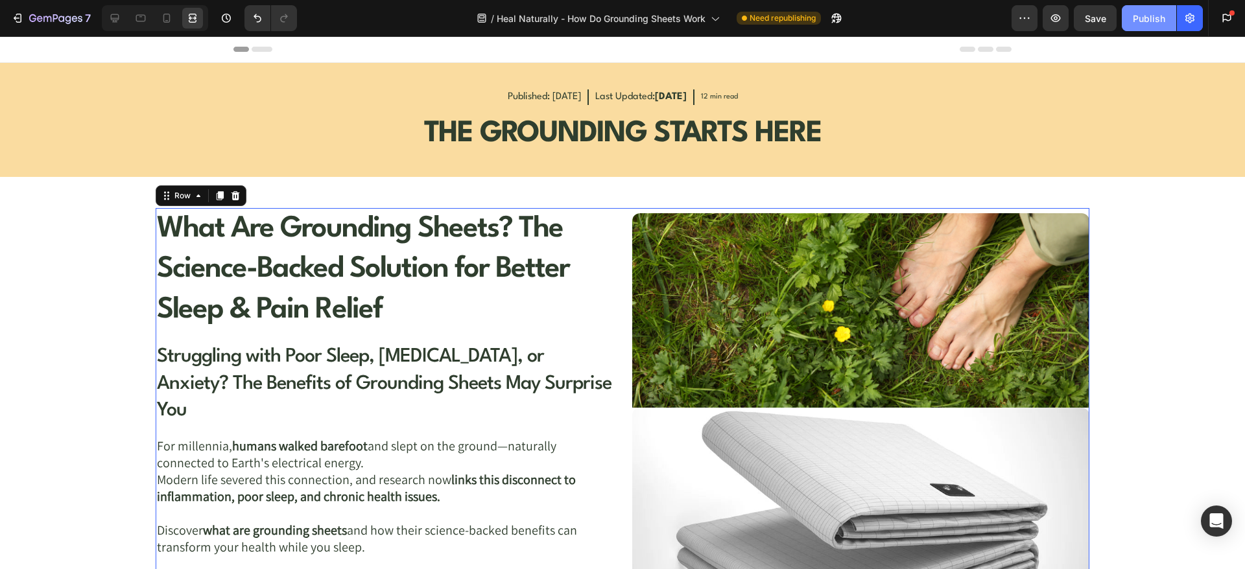
click at [1157, 21] on div "Publish" at bounding box center [1149, 19] width 32 height 14
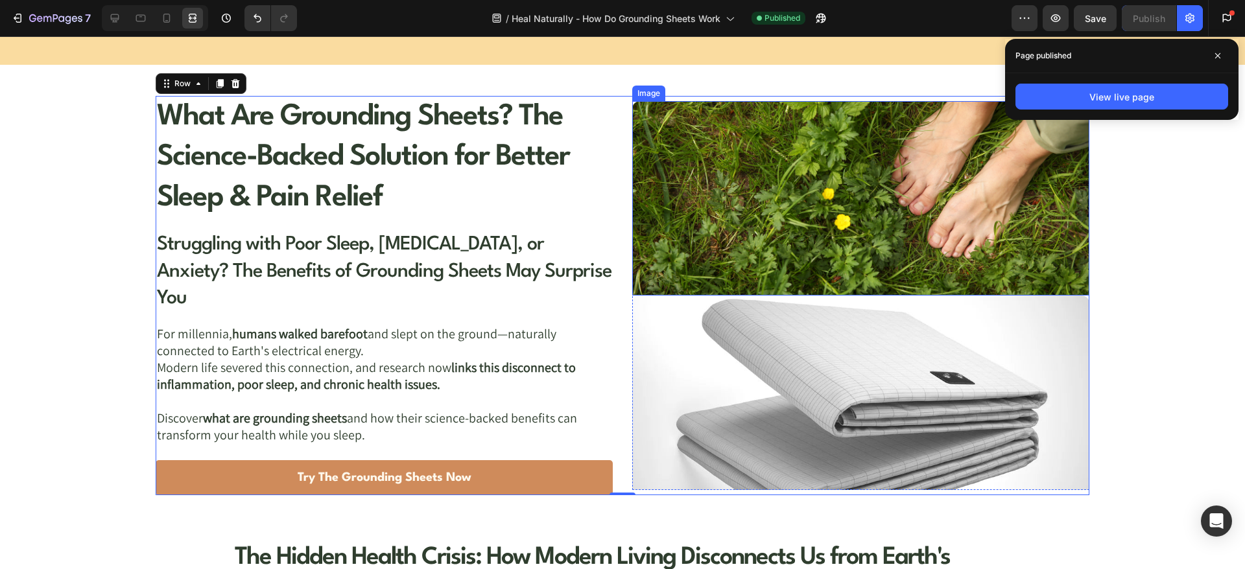
scroll to position [162, 0]
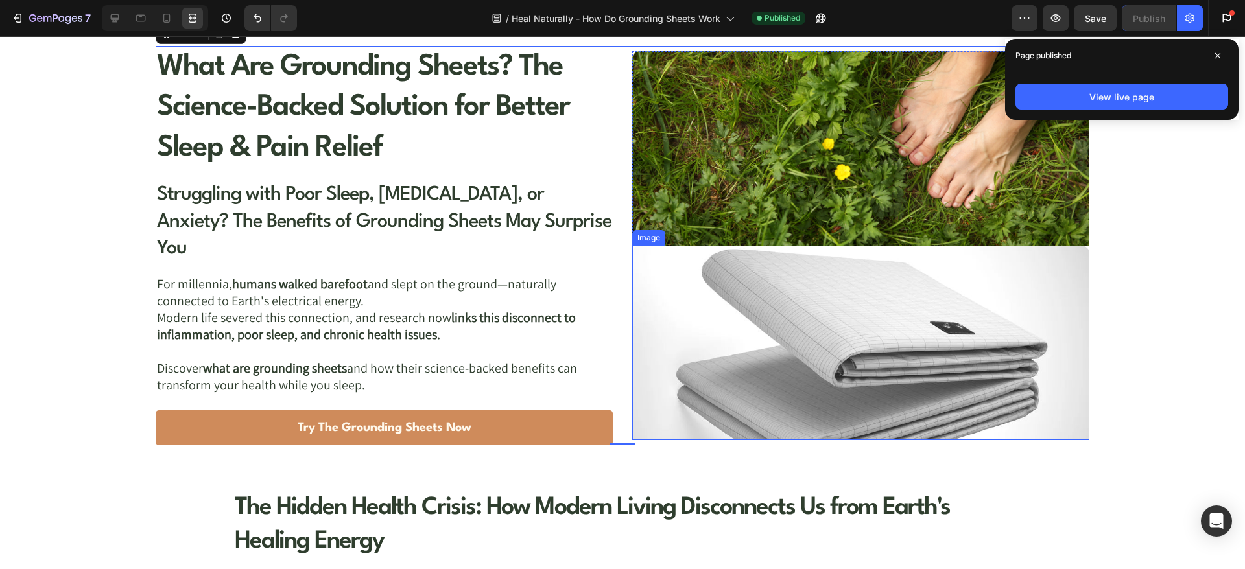
click at [717, 347] on img at bounding box center [860, 343] width 457 height 195
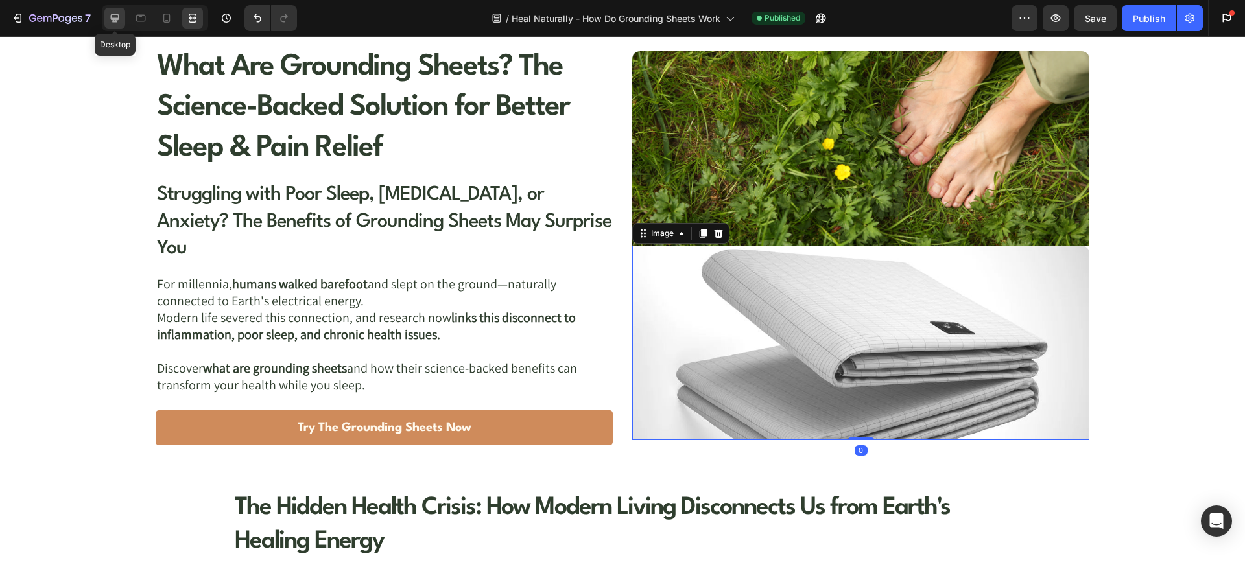
click at [108, 18] on icon at bounding box center [114, 18] width 13 height 13
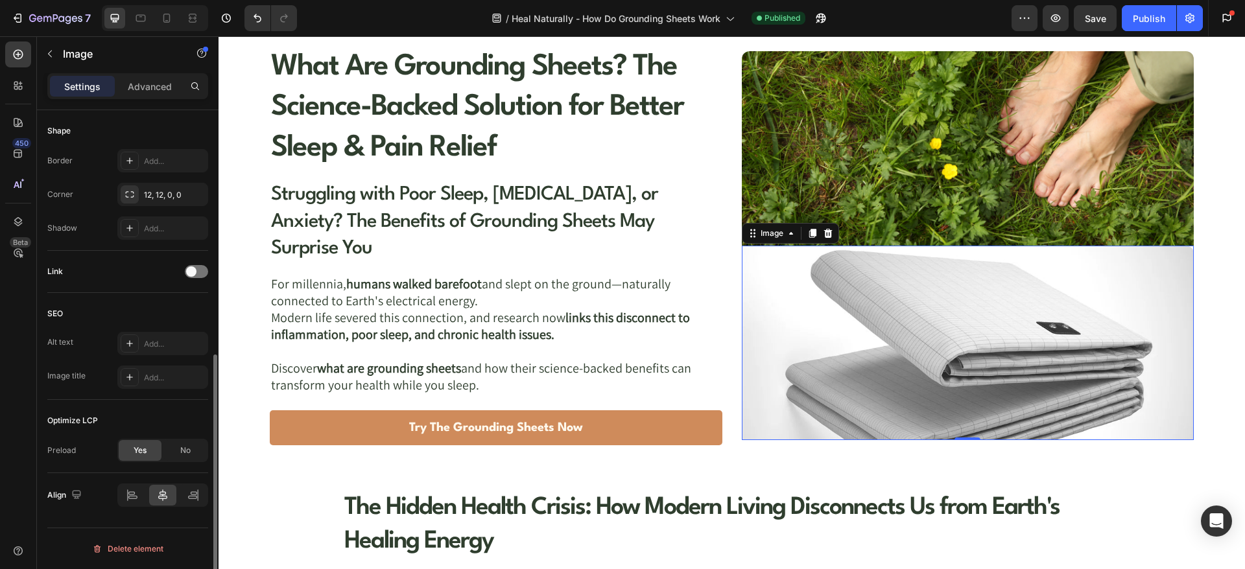
scroll to position [320, 0]
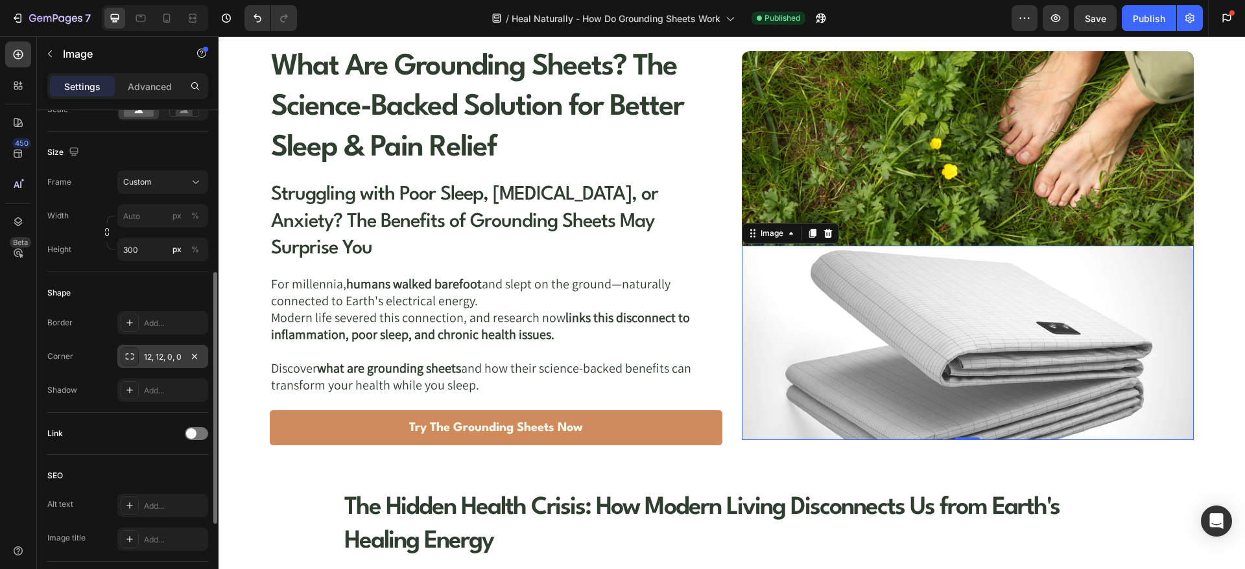
click at [143, 351] on div "12, 12, 0, 0" at bounding box center [162, 356] width 91 height 23
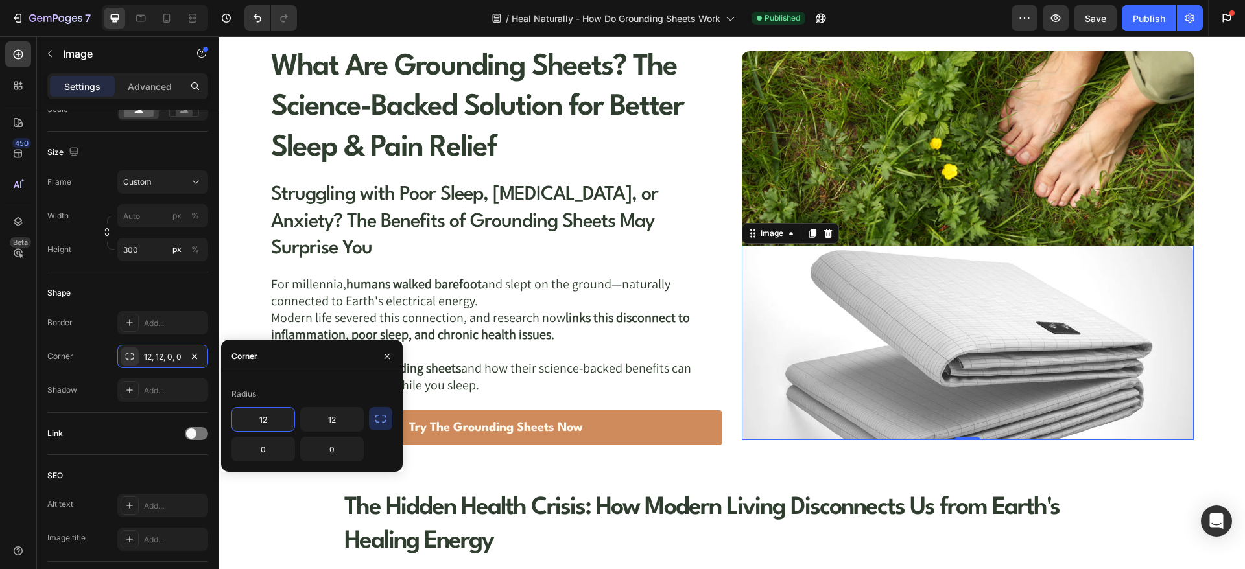
click at [275, 418] on input "12" at bounding box center [263, 419] width 62 height 23
type input "0"
click at [340, 425] on input "12" at bounding box center [332, 419] width 62 height 23
type input "0"
click at [270, 449] on input "0" at bounding box center [263, 449] width 62 height 23
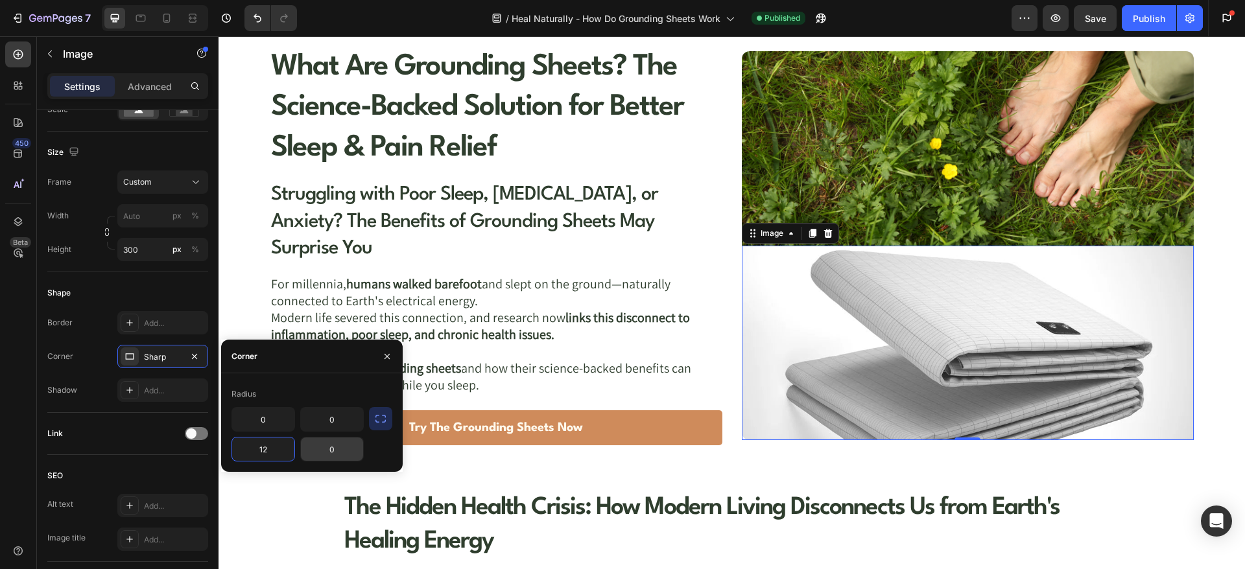
type input "12"
click at [340, 448] on input "0" at bounding box center [332, 449] width 62 height 23
type input "12"
click at [355, 378] on div "Radius 0 0 12 12" at bounding box center [312, 423] width 182 height 99
click at [381, 358] on button "button" at bounding box center [387, 356] width 21 height 21
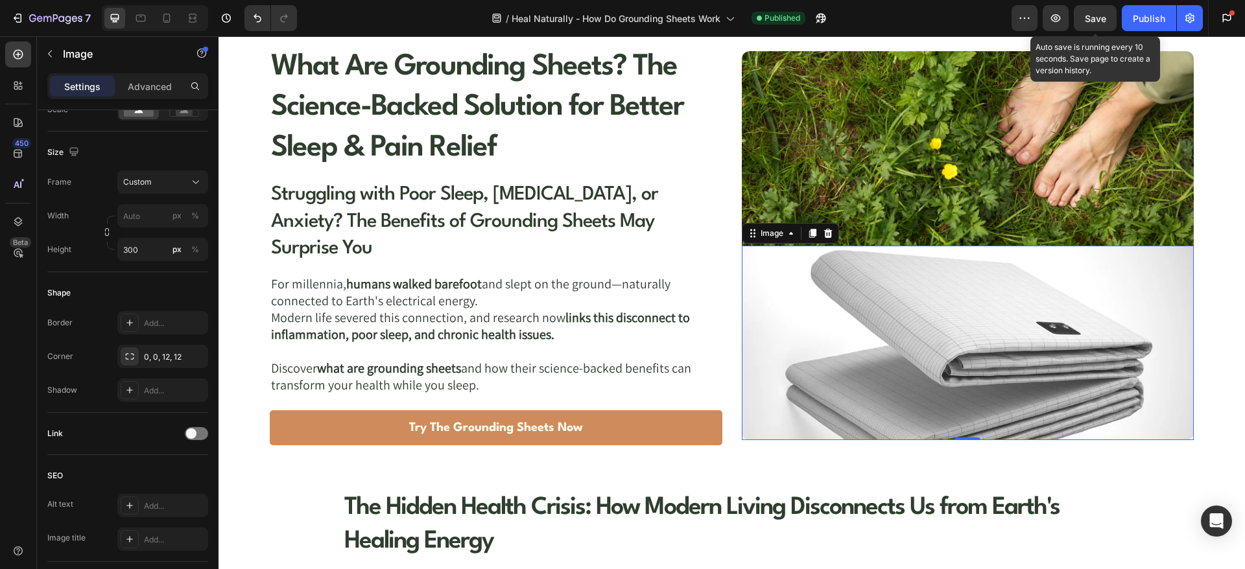
click at [1095, 21] on span "Save" at bounding box center [1095, 18] width 21 height 11
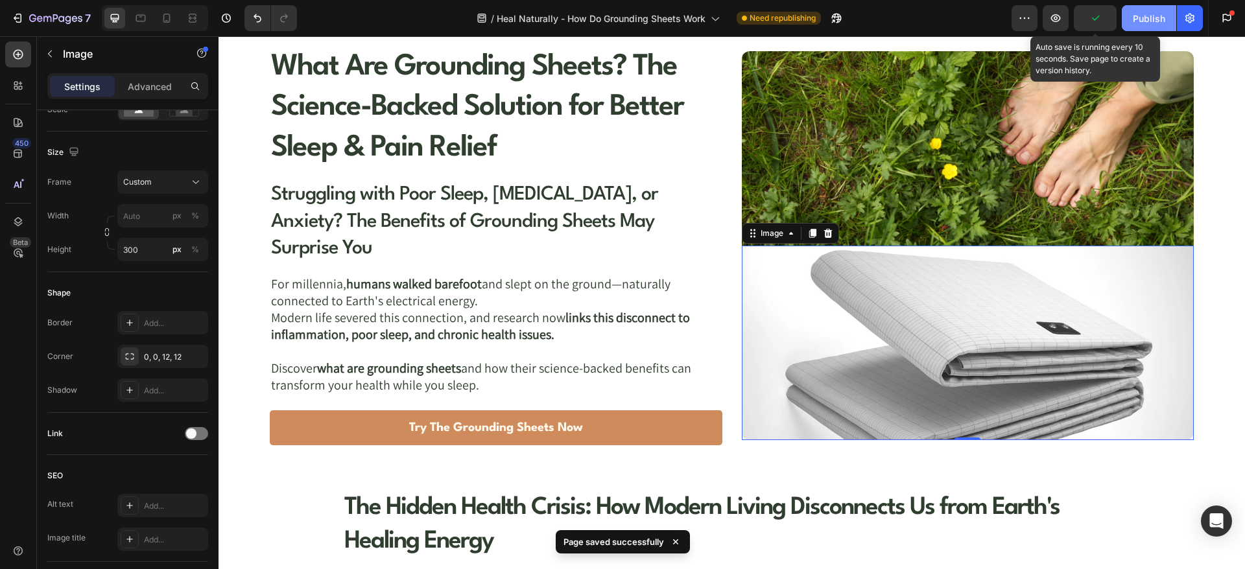
click at [1141, 18] on div "Publish" at bounding box center [1149, 19] width 32 height 14
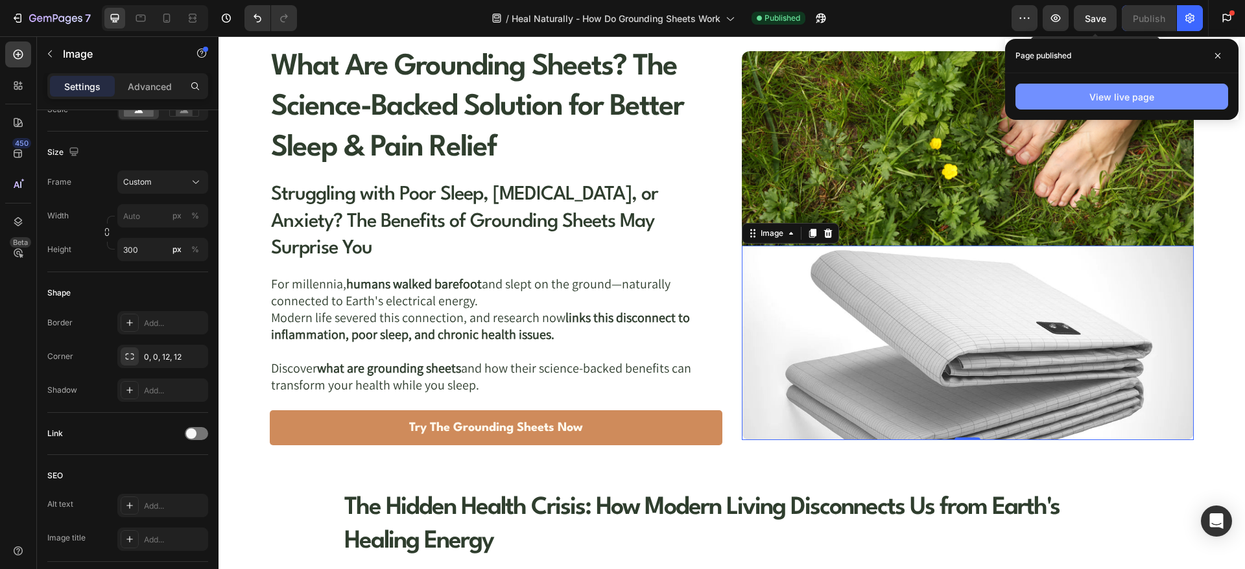
click at [1112, 93] on div "View live page" at bounding box center [1121, 97] width 65 height 14
click at [1100, 15] on span "Save" at bounding box center [1095, 18] width 21 height 11
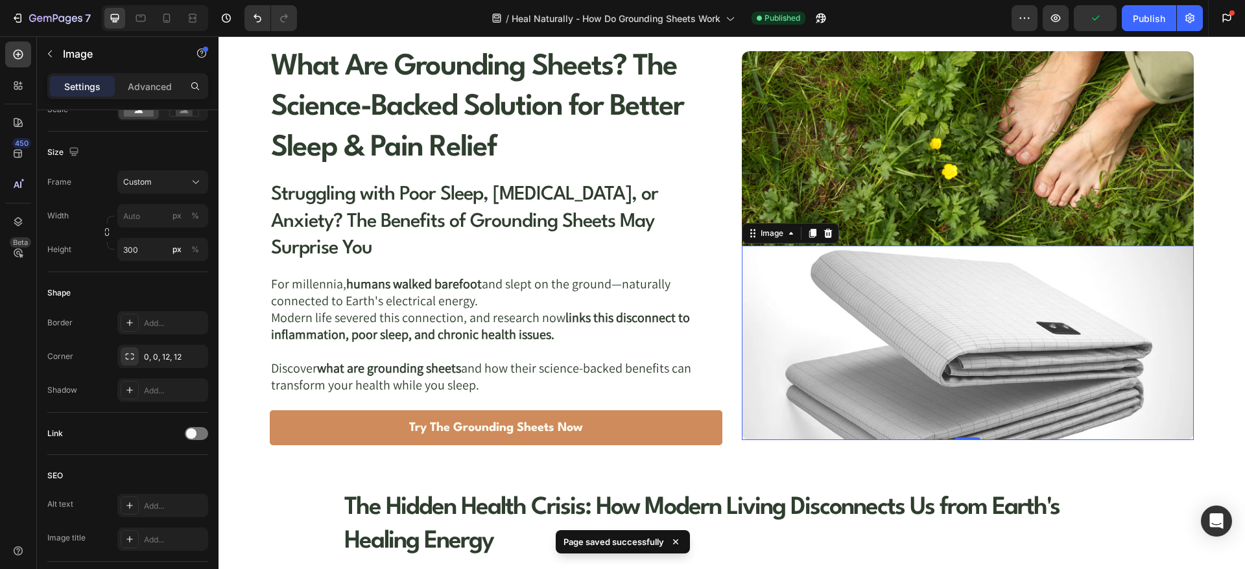
click at [755, 315] on img at bounding box center [968, 343] width 452 height 195
click at [705, 458] on div "What Are Grounding Sheets? The Science-Backed Solution for Better Sleep & Pain …" at bounding box center [732, 246] width 1026 height 462
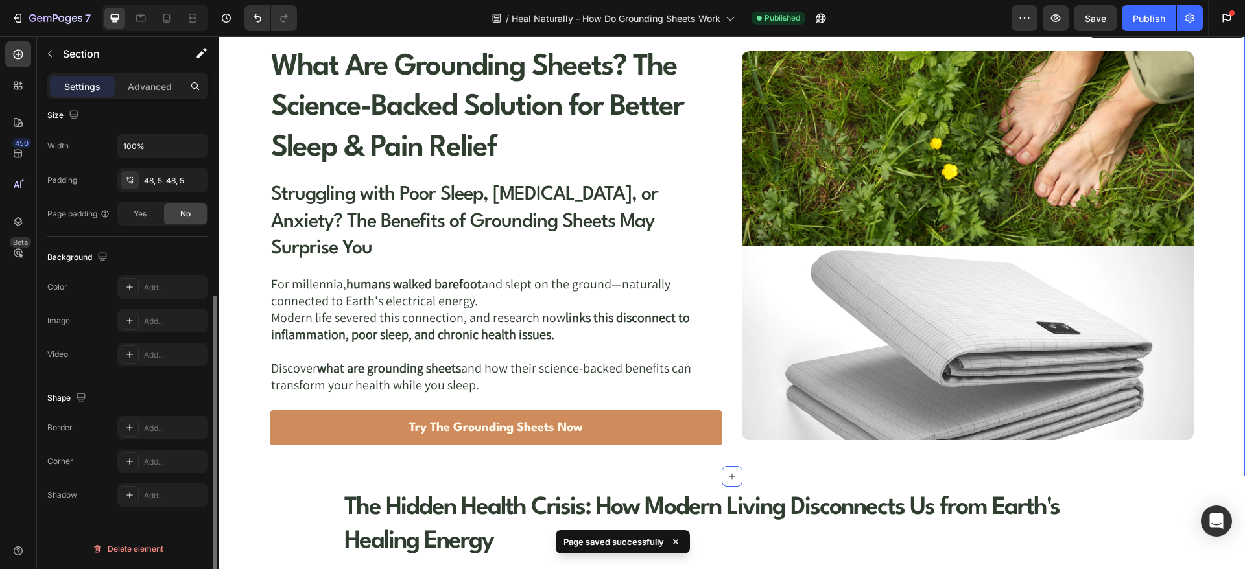
scroll to position [0, 0]
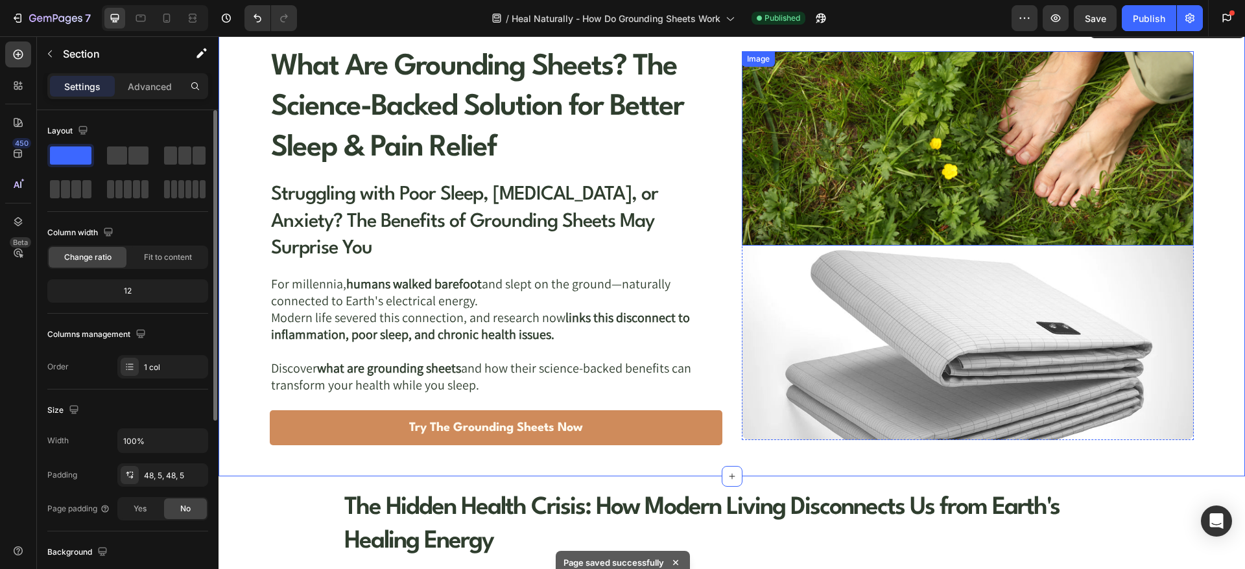
click at [811, 196] on img at bounding box center [968, 148] width 452 height 195
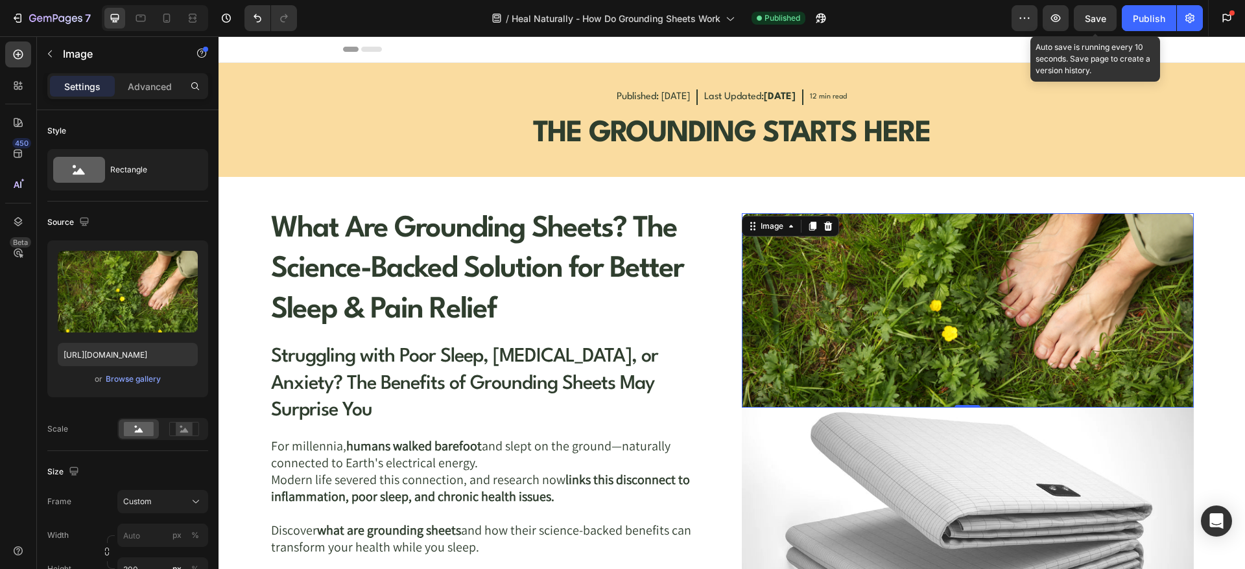
click at [1101, 14] on span "Save" at bounding box center [1095, 18] width 21 height 11
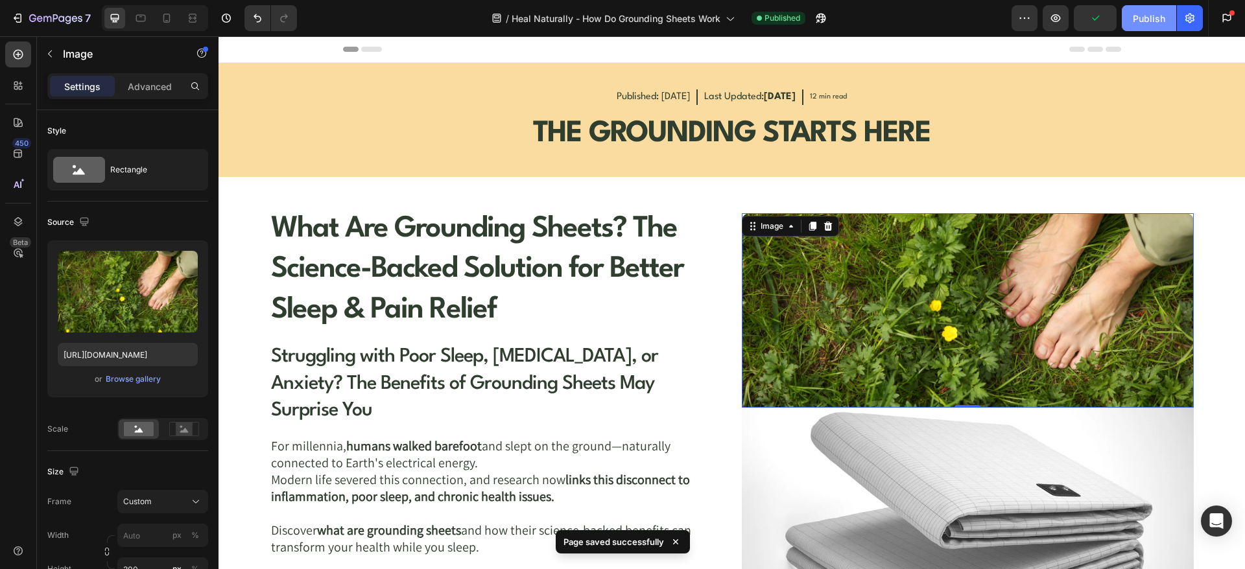
click at [1131, 15] on button "Publish" at bounding box center [1149, 18] width 54 height 26
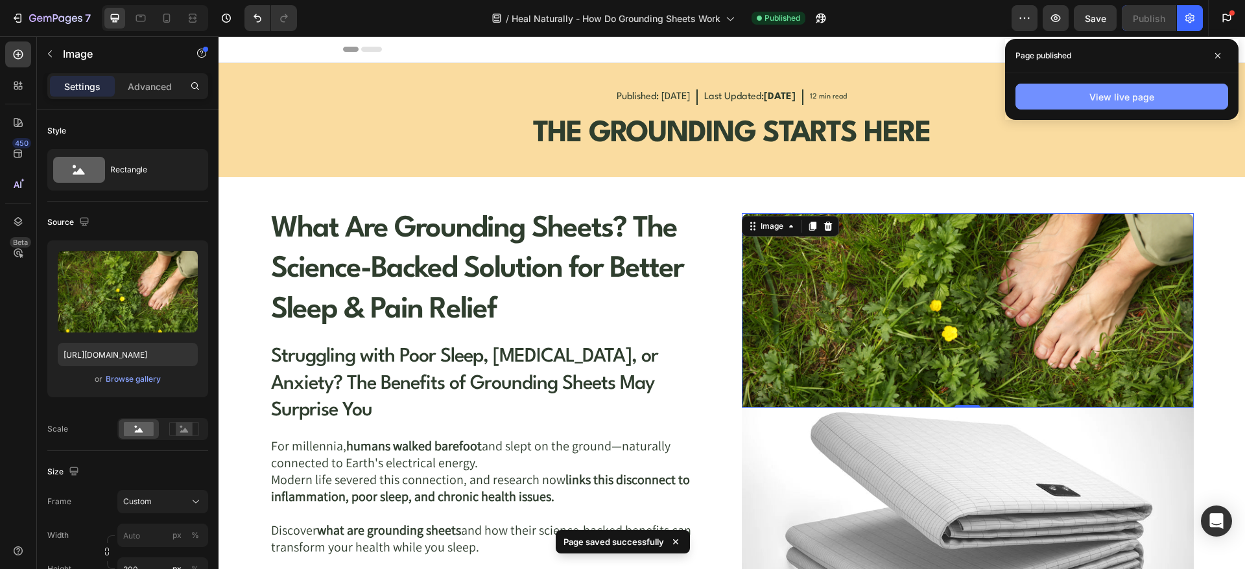
click at [1099, 88] on button "View live page" at bounding box center [1121, 97] width 213 height 26
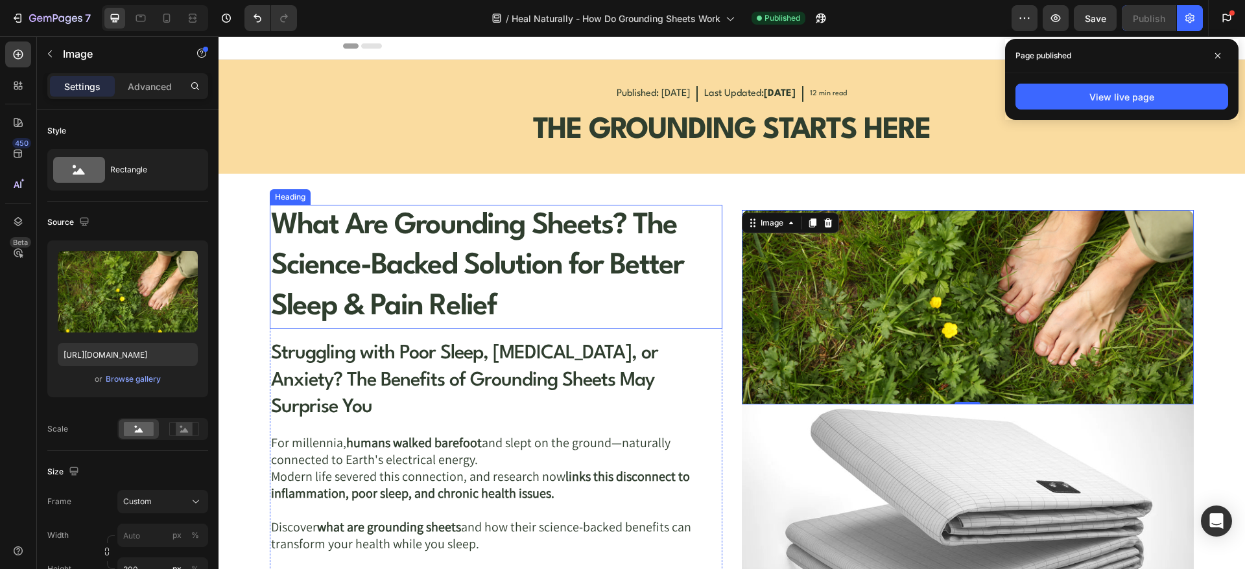
scroll to position [162, 0]
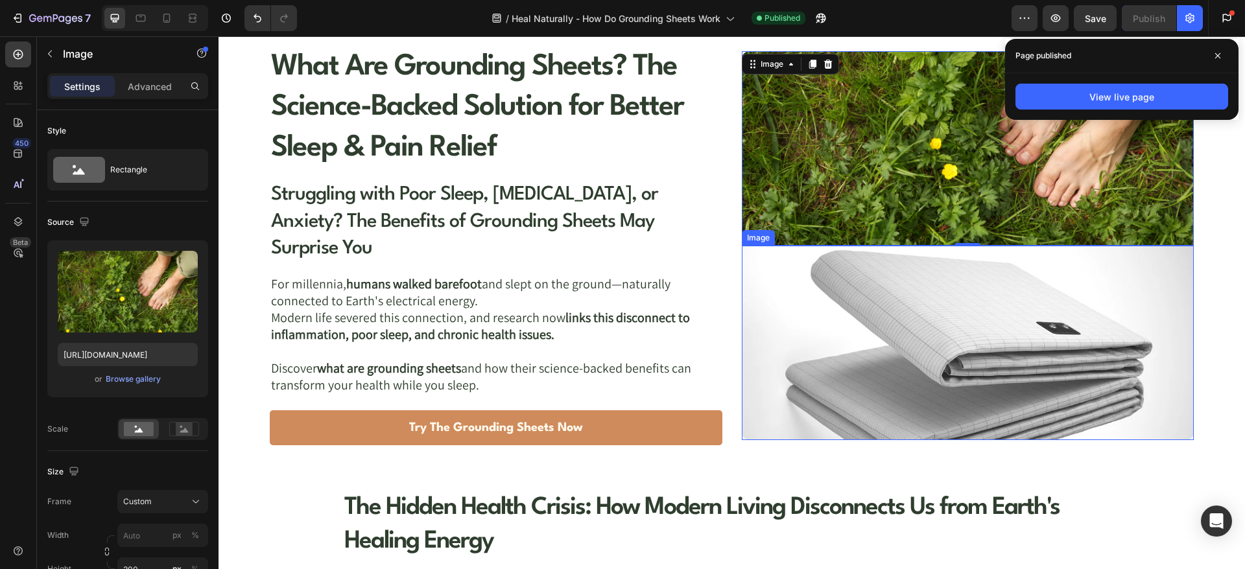
click at [809, 287] on img at bounding box center [968, 343] width 452 height 195
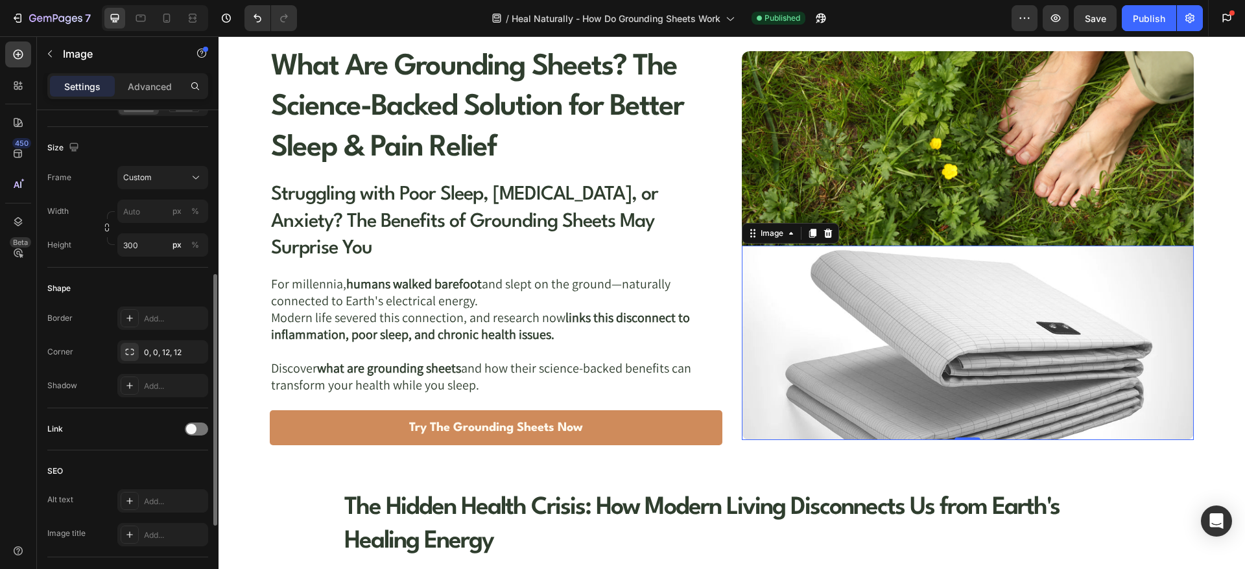
scroll to position [482, 0]
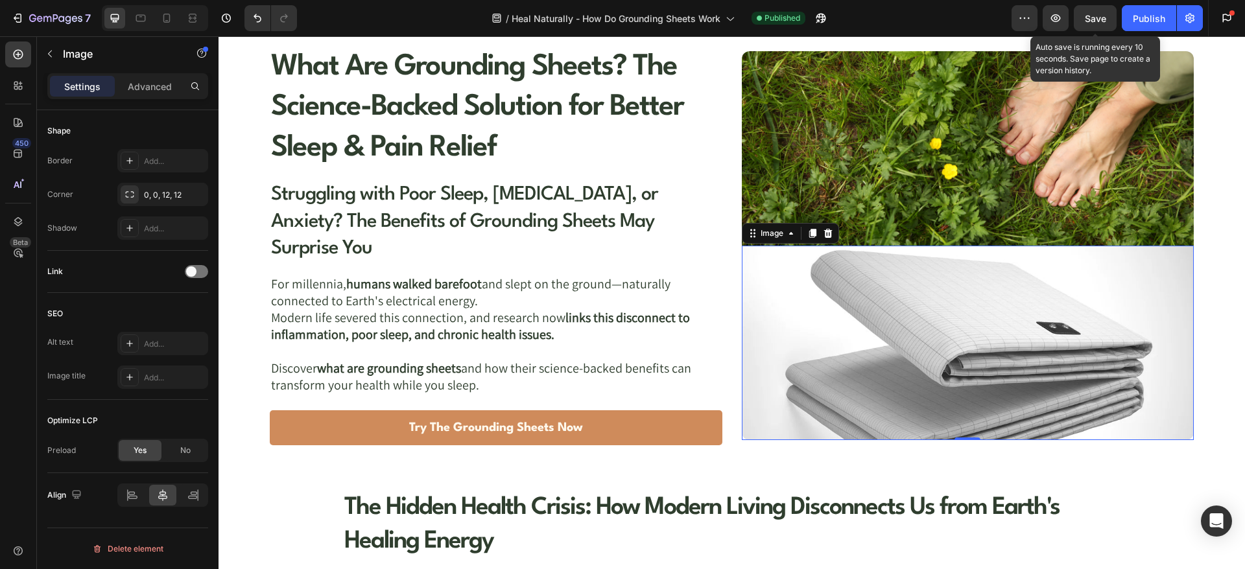
click at [1088, 17] on span "Save" at bounding box center [1095, 18] width 21 height 11
click at [758, 315] on img at bounding box center [968, 343] width 452 height 195
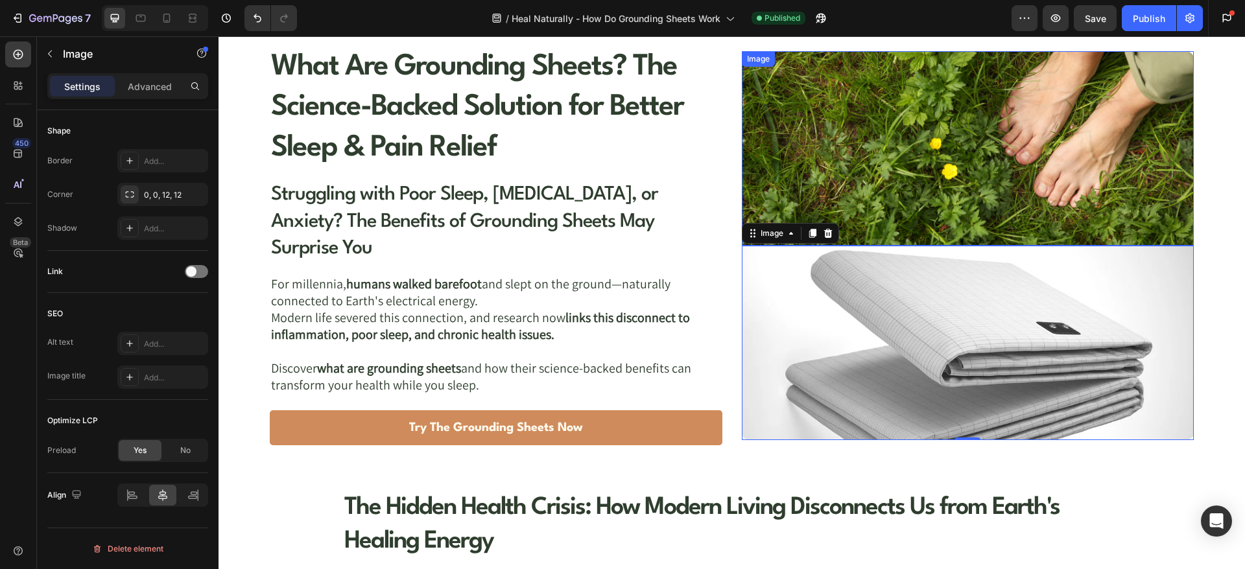
click at [820, 135] on img at bounding box center [968, 148] width 452 height 195
click at [806, 298] on img at bounding box center [968, 343] width 452 height 195
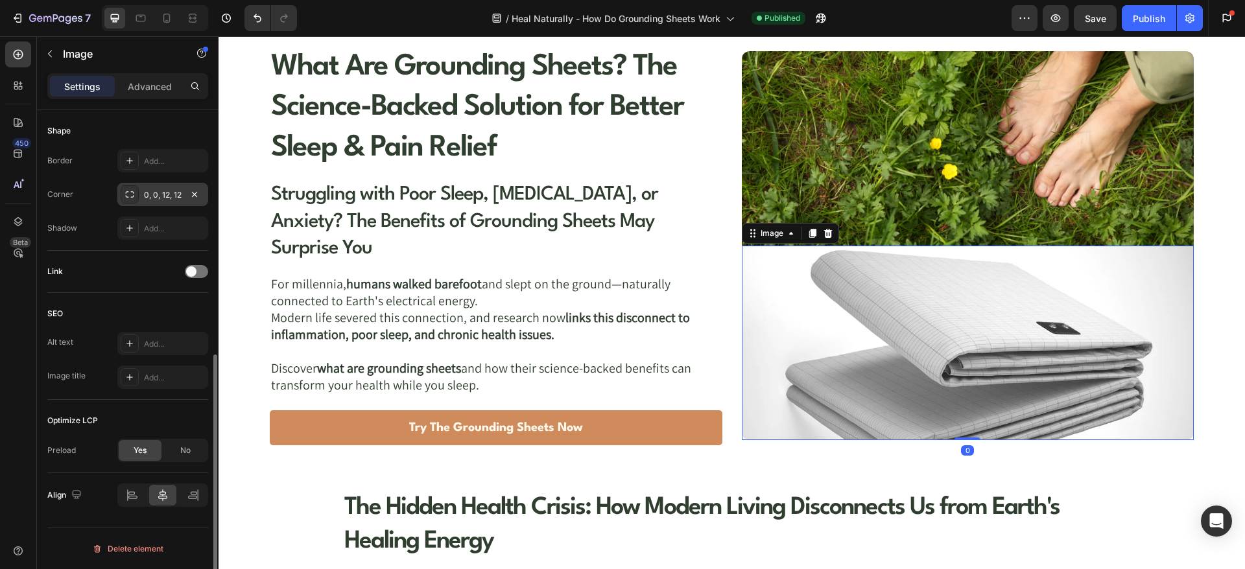
click at [156, 190] on div "0, 0, 12, 12" at bounding box center [163, 195] width 38 height 12
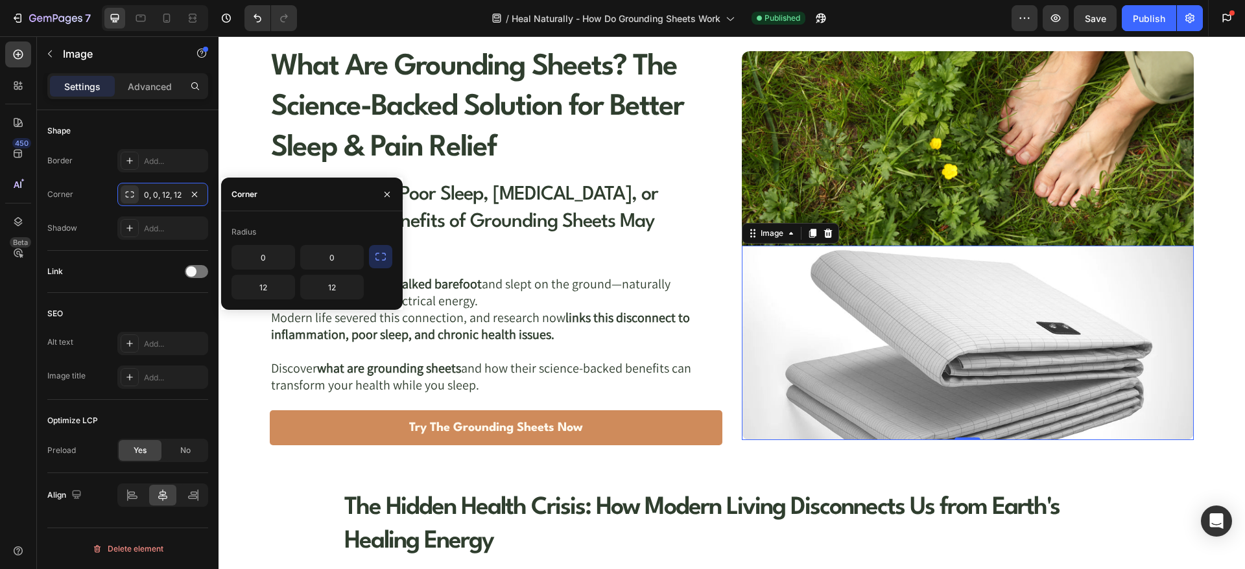
click at [290, 211] on div "Radius 0 0 12 12" at bounding box center [312, 260] width 182 height 99
click at [271, 285] on input "12" at bounding box center [263, 287] width 62 height 23
type input "12"
click at [308, 217] on div "Radius 0 0 12 12" at bounding box center [312, 260] width 182 height 99
click at [348, 285] on input "12" at bounding box center [332, 287] width 62 height 23
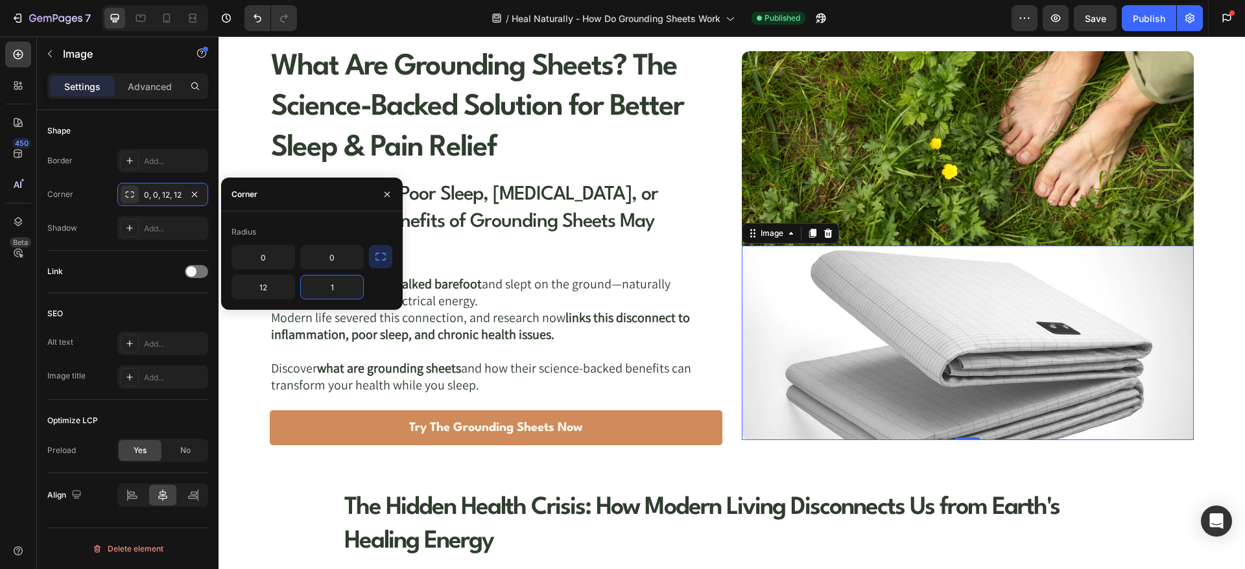
type input "12"
click at [352, 236] on div "Radius" at bounding box center [311, 232] width 161 height 21
click at [377, 252] on icon "button" at bounding box center [380, 256] width 13 height 13
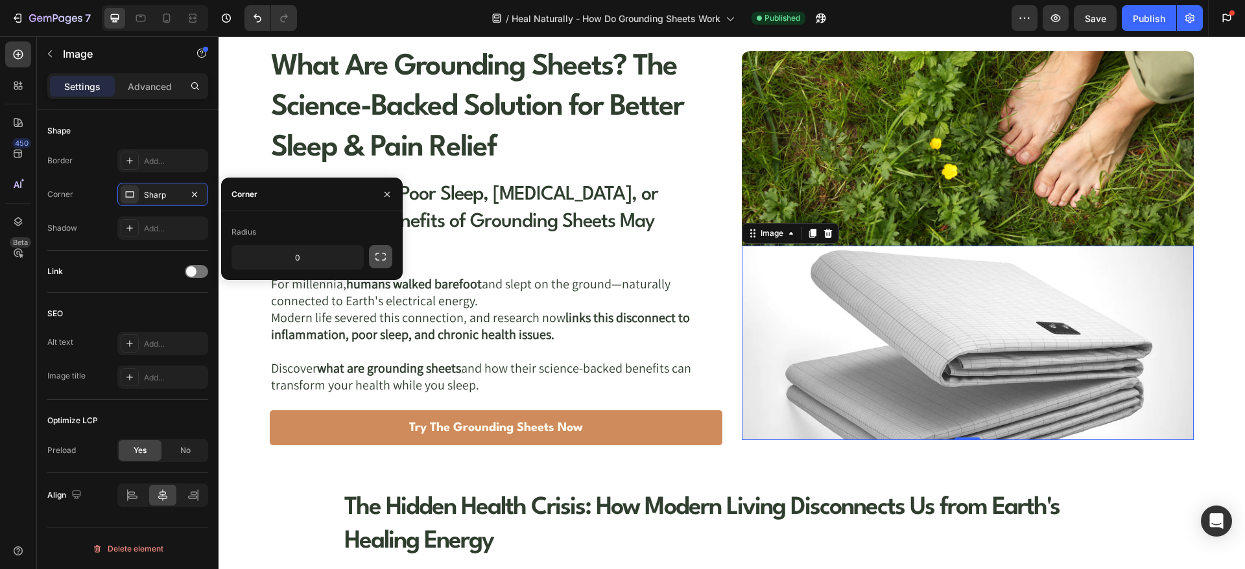
click at [377, 252] on icon "button" at bounding box center [380, 256] width 13 height 13
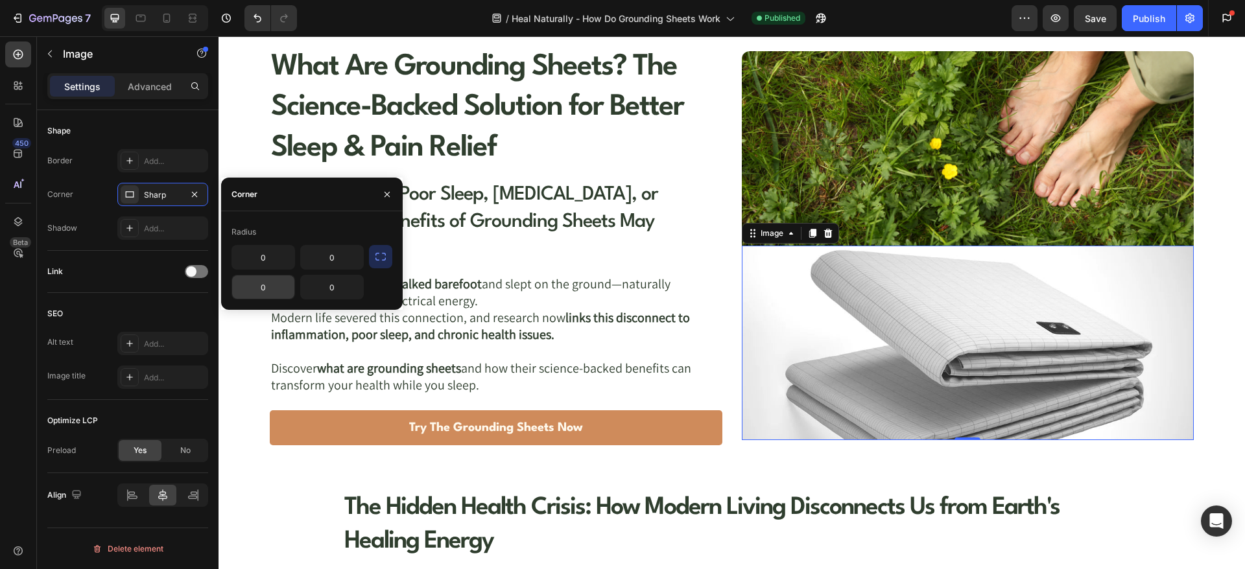
click at [279, 283] on input "0" at bounding box center [263, 287] width 62 height 23
type input "12"
click at [335, 281] on input "0" at bounding box center [332, 287] width 62 height 23
type input "12"
click at [346, 203] on div "Corner" at bounding box center [312, 195] width 182 height 34
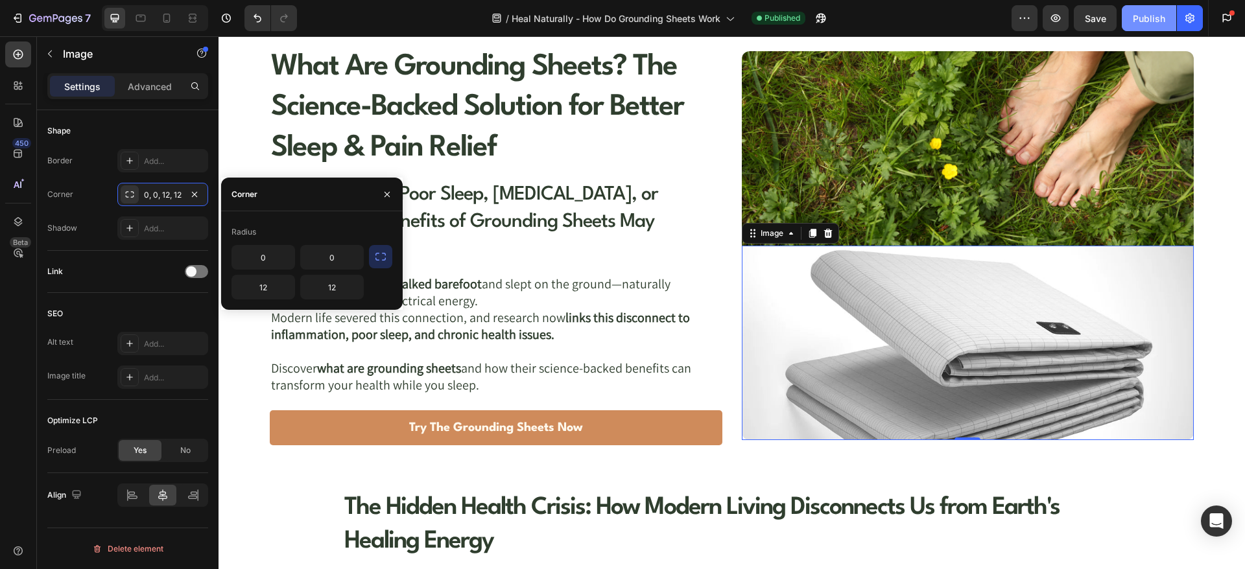
click at [1147, 17] on div "Publish" at bounding box center [1149, 19] width 32 height 14
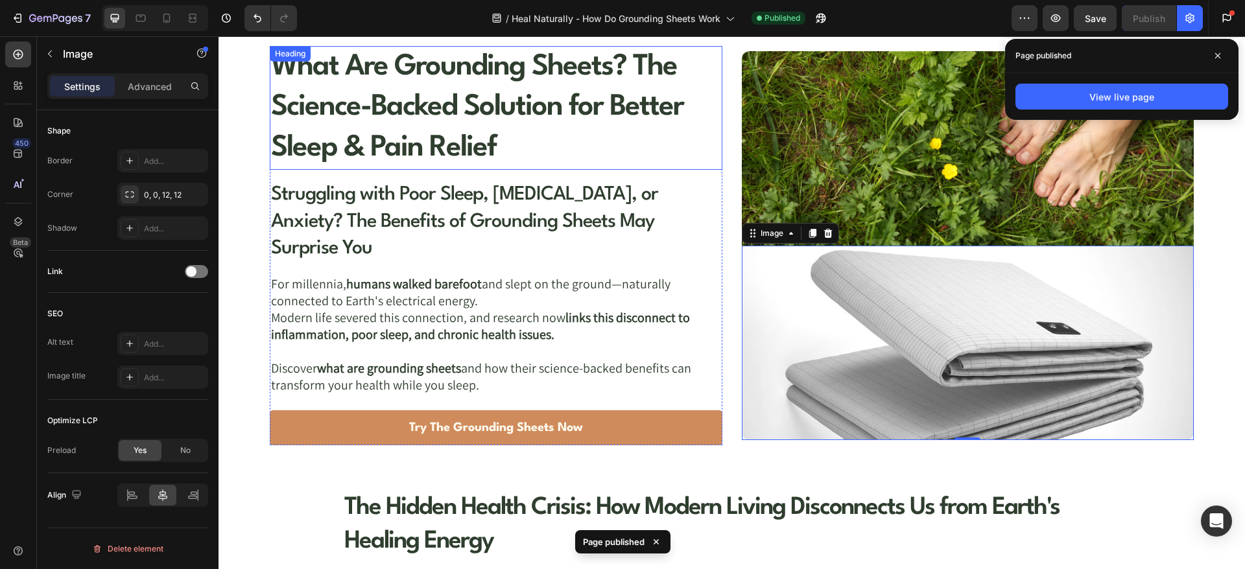
scroll to position [0, 0]
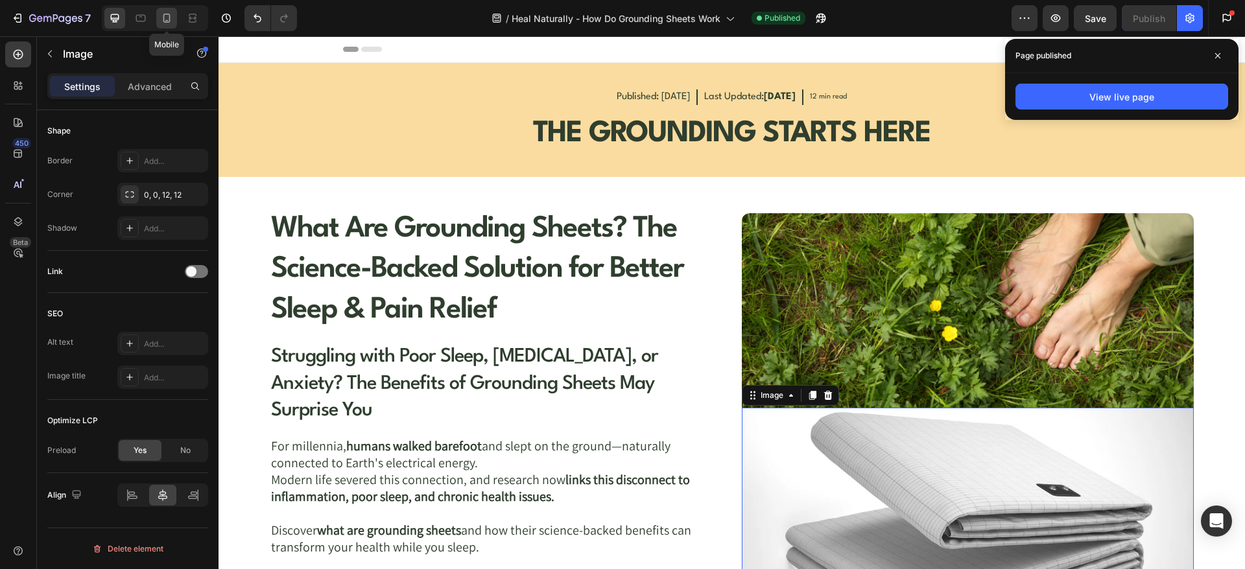
click at [163, 12] on icon at bounding box center [166, 18] width 13 height 13
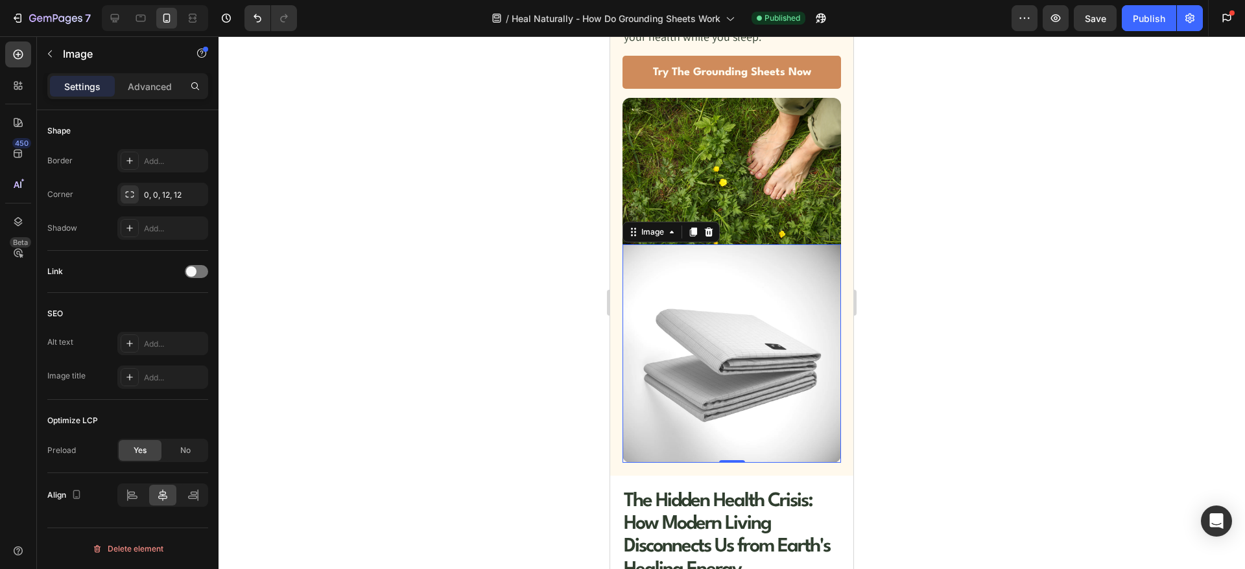
scroll to position [412, 0]
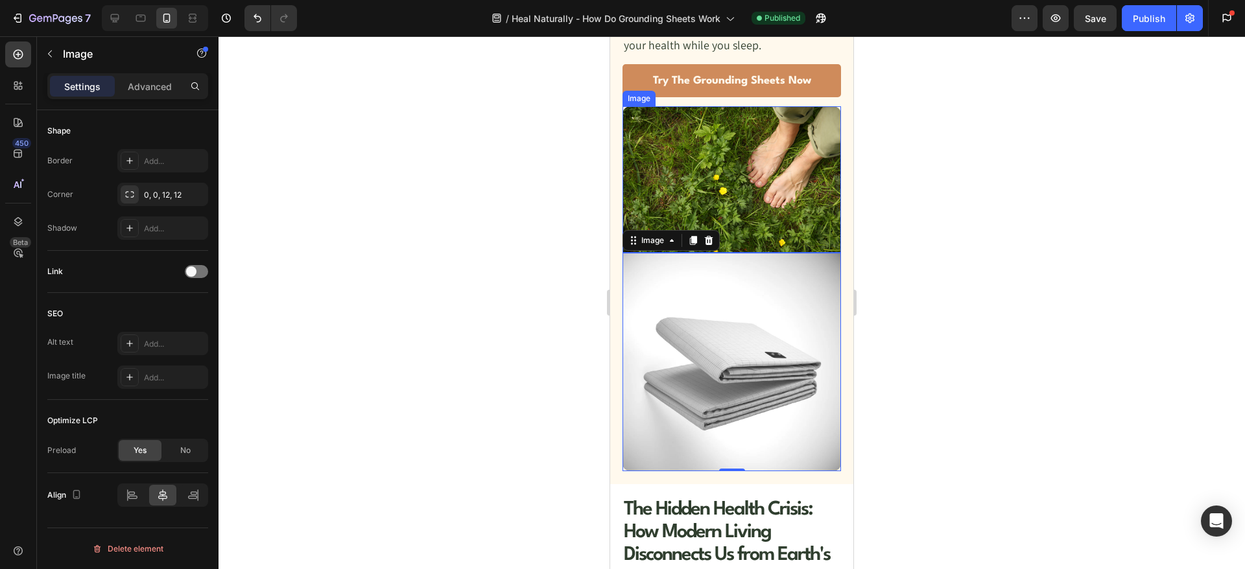
click at [718, 166] on img at bounding box center [732, 179] width 219 height 146
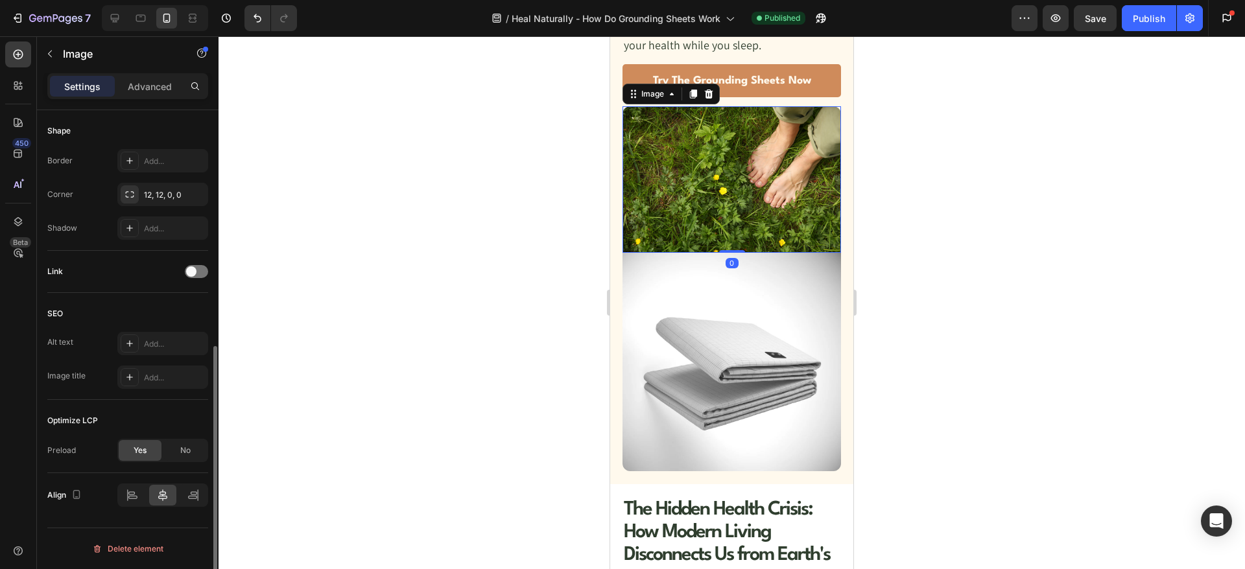
scroll to position [125, 0]
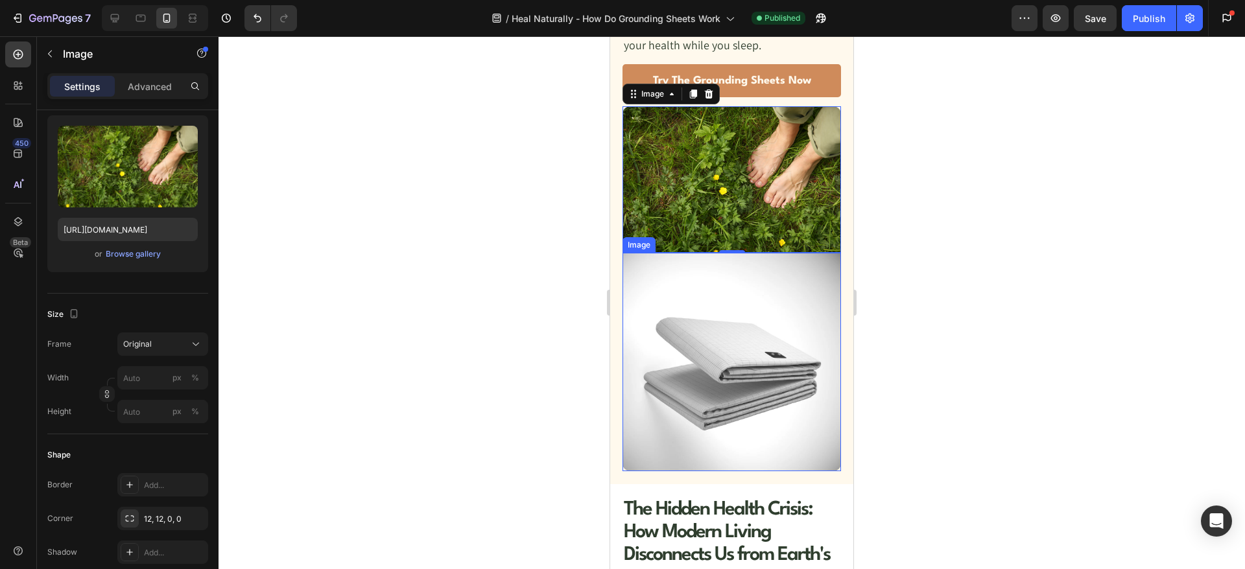
click at [698, 283] on img at bounding box center [732, 362] width 219 height 219
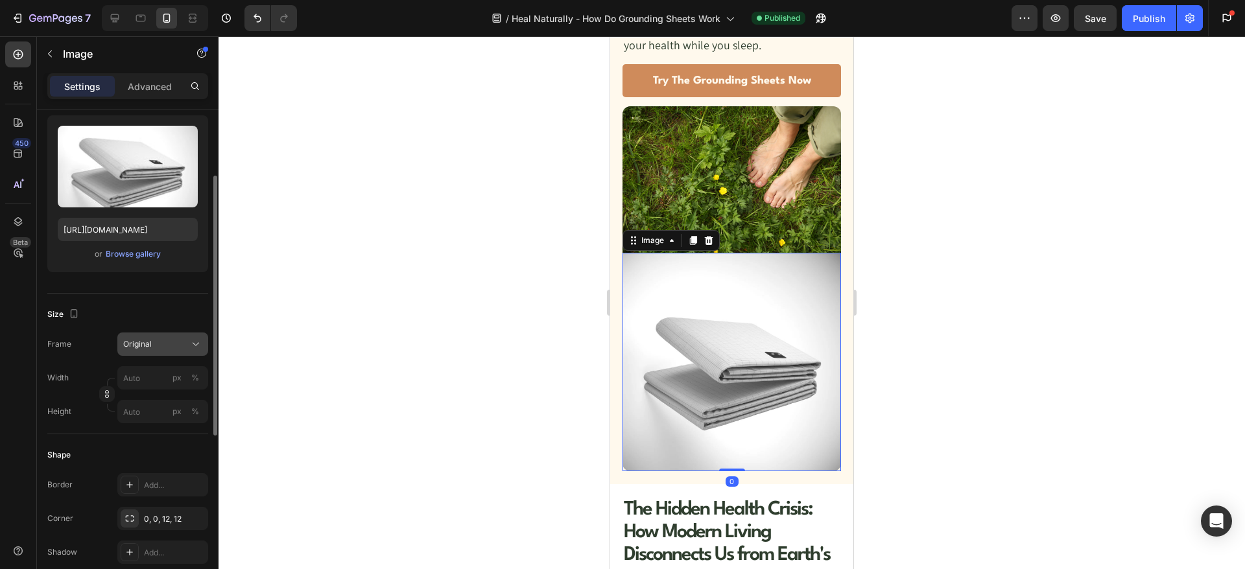
click at [175, 350] on div "Original" at bounding box center [155, 344] width 64 height 12
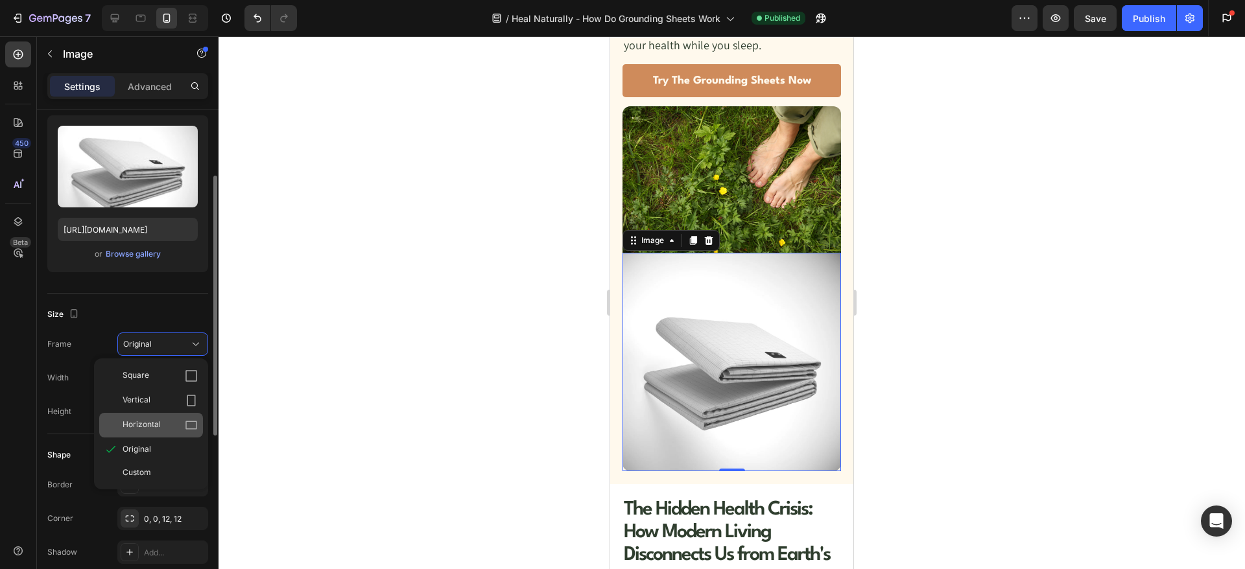
click at [163, 419] on div "Horizontal" at bounding box center [160, 425] width 75 height 13
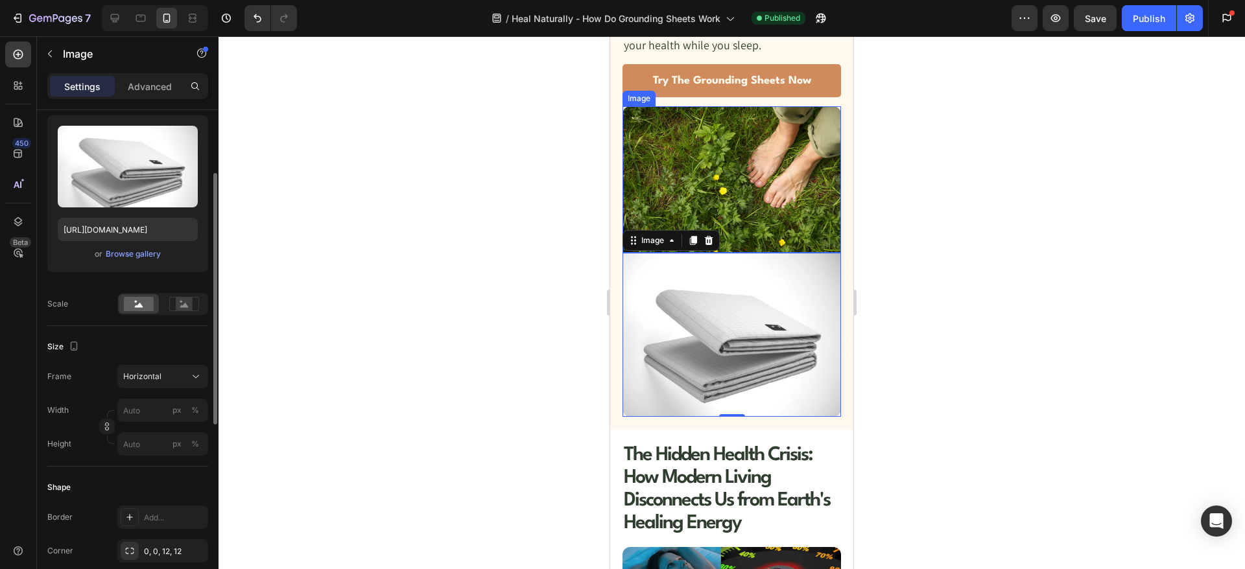
click at [729, 193] on img at bounding box center [732, 179] width 219 height 146
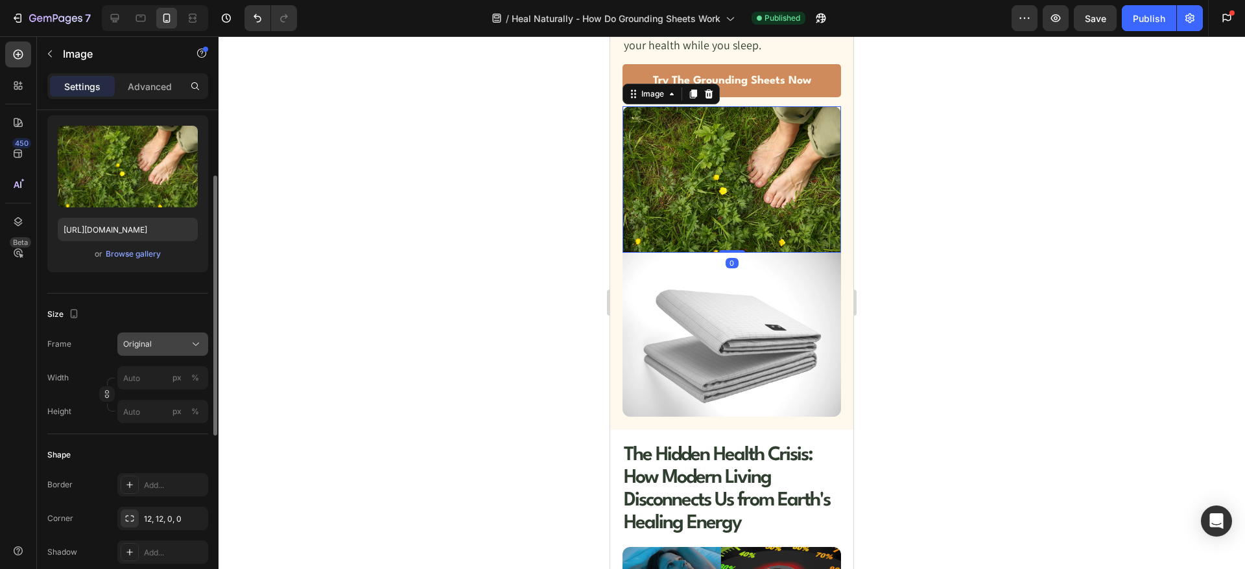
click at [166, 353] on button "Original" at bounding box center [162, 344] width 91 height 23
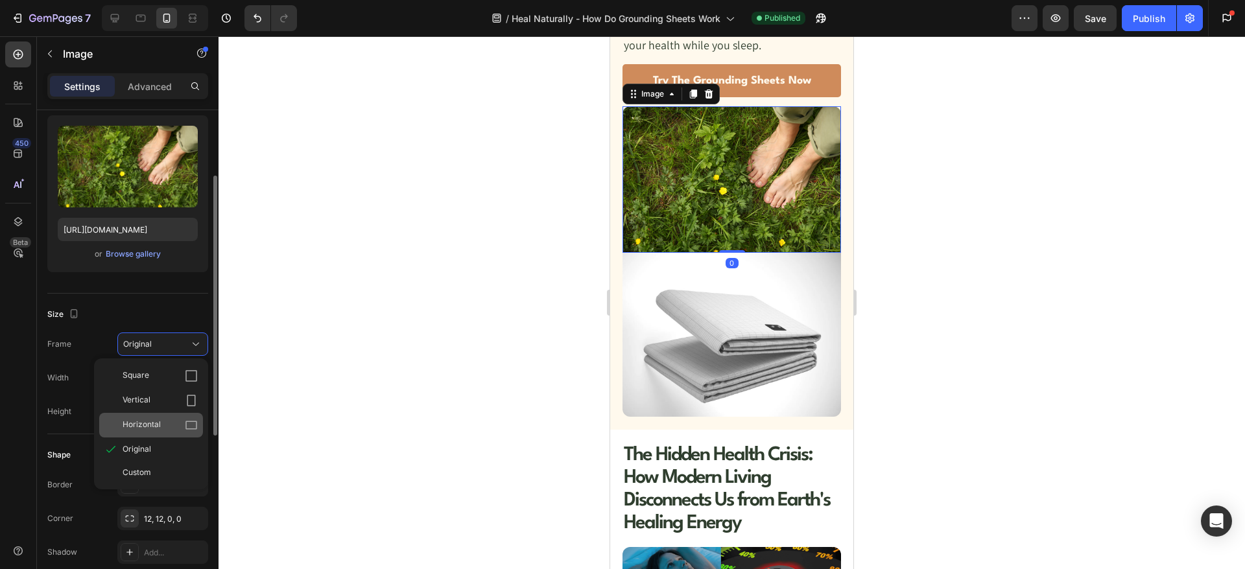
click at [142, 422] on span "Horizontal" at bounding box center [142, 425] width 38 height 13
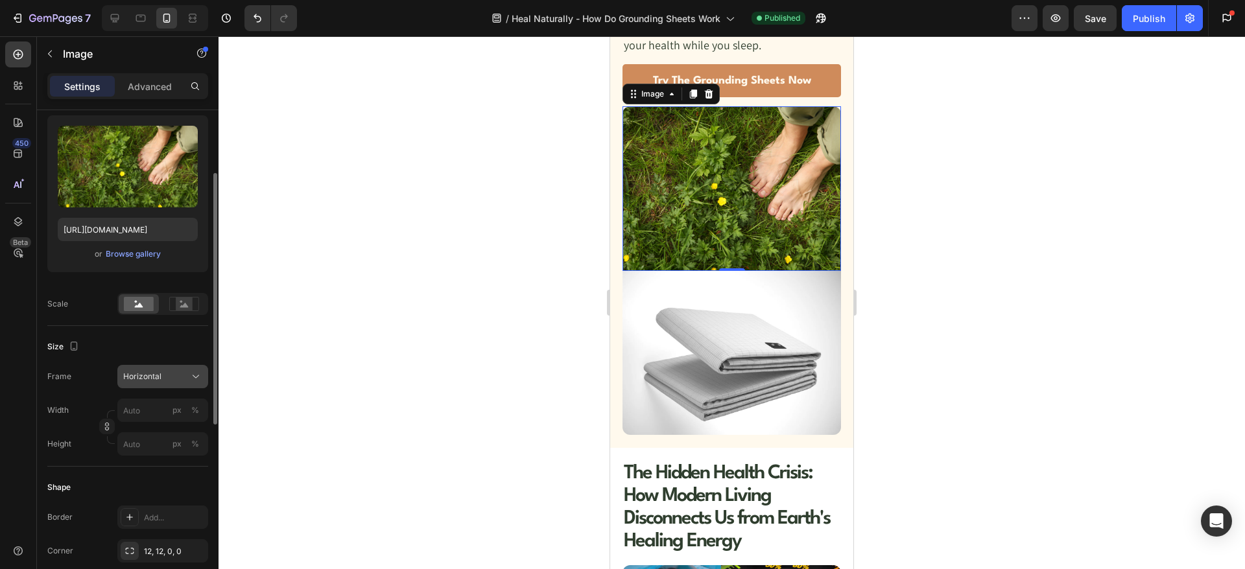
click at [172, 375] on div "Horizontal" at bounding box center [155, 377] width 64 height 12
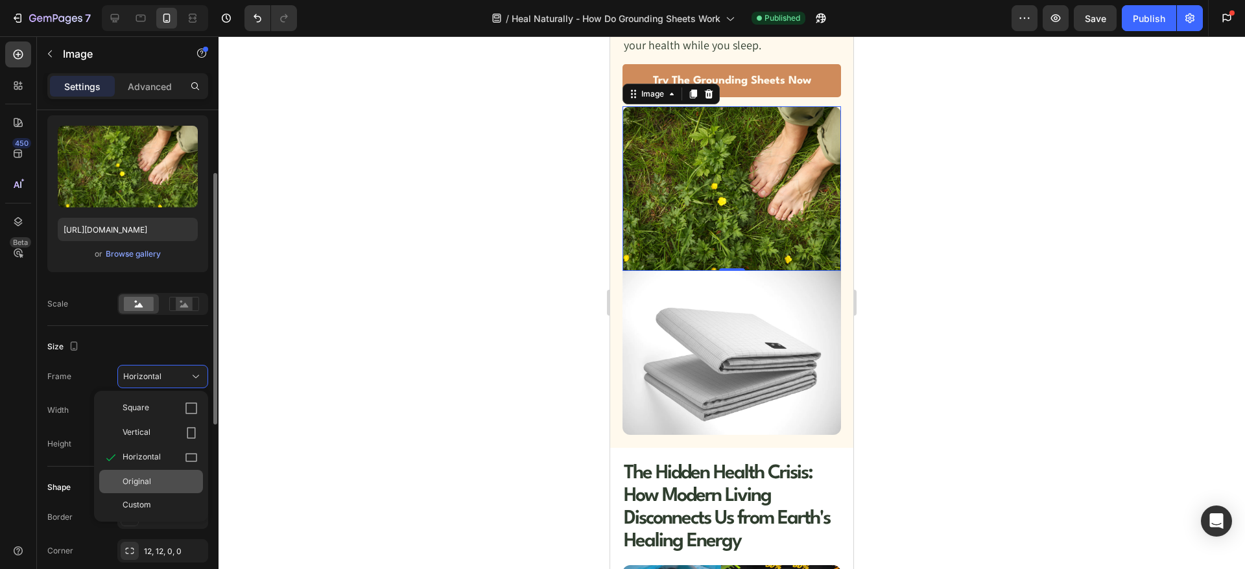
click at [144, 480] on span "Original" at bounding box center [137, 482] width 29 height 12
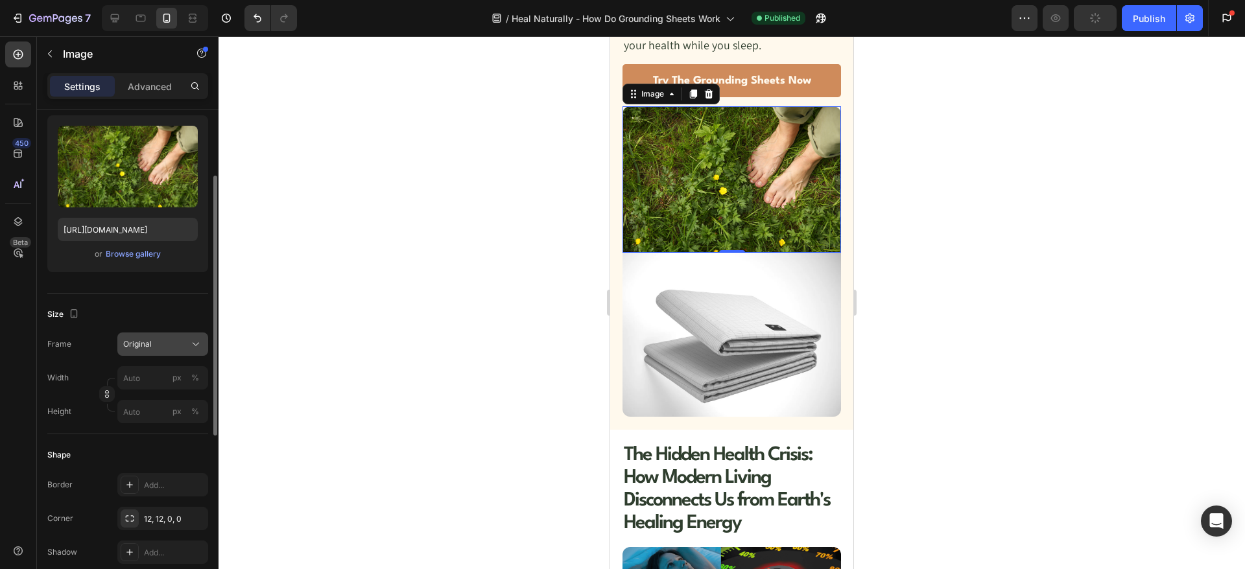
click at [156, 348] on div "Original" at bounding box center [155, 344] width 64 height 12
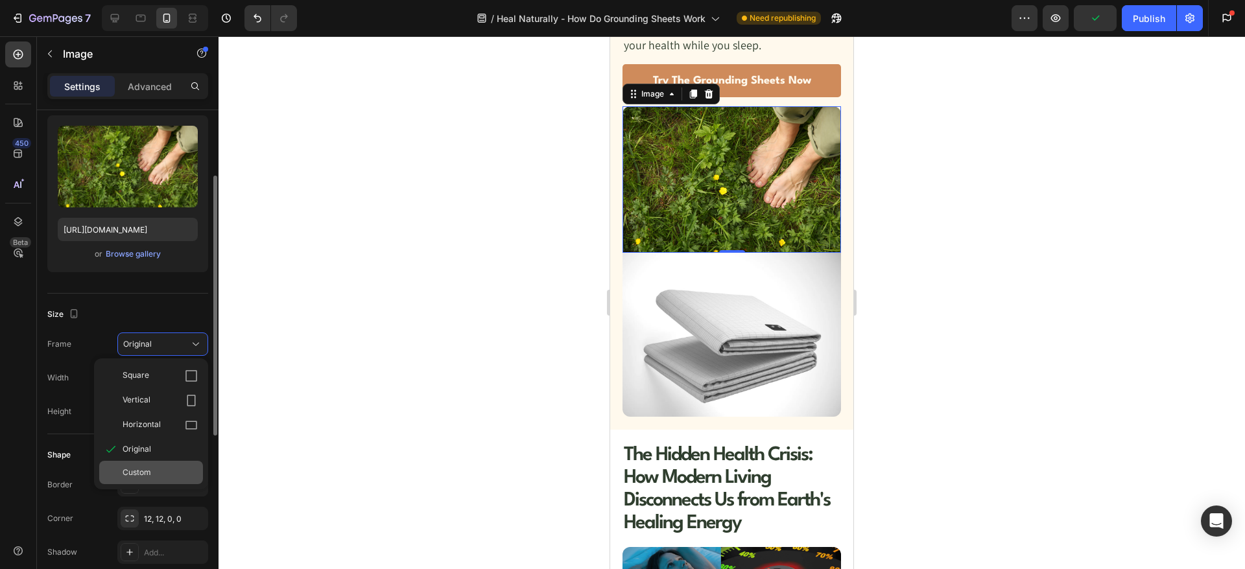
click at [152, 470] on div "Custom" at bounding box center [160, 473] width 75 height 12
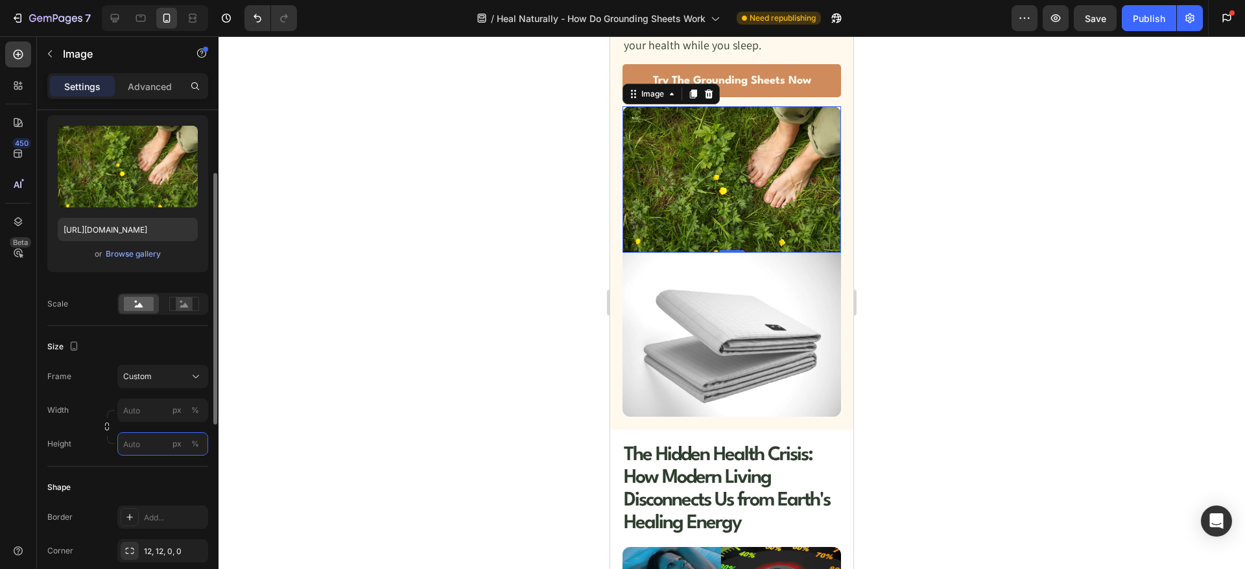
click at [138, 443] on input "px %" at bounding box center [162, 444] width 91 height 23
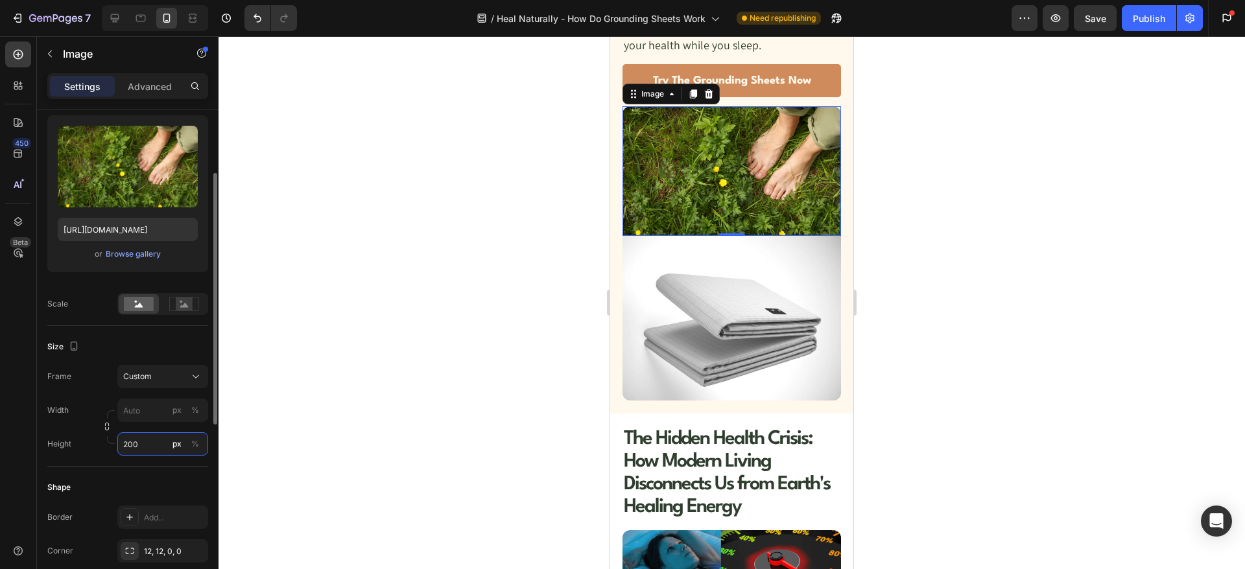
drag, startPoint x: 143, startPoint y: 444, endPoint x: 108, endPoint y: 444, distance: 35.0
click at [108, 444] on div "Width px % Height 200 px %" at bounding box center [127, 427] width 161 height 57
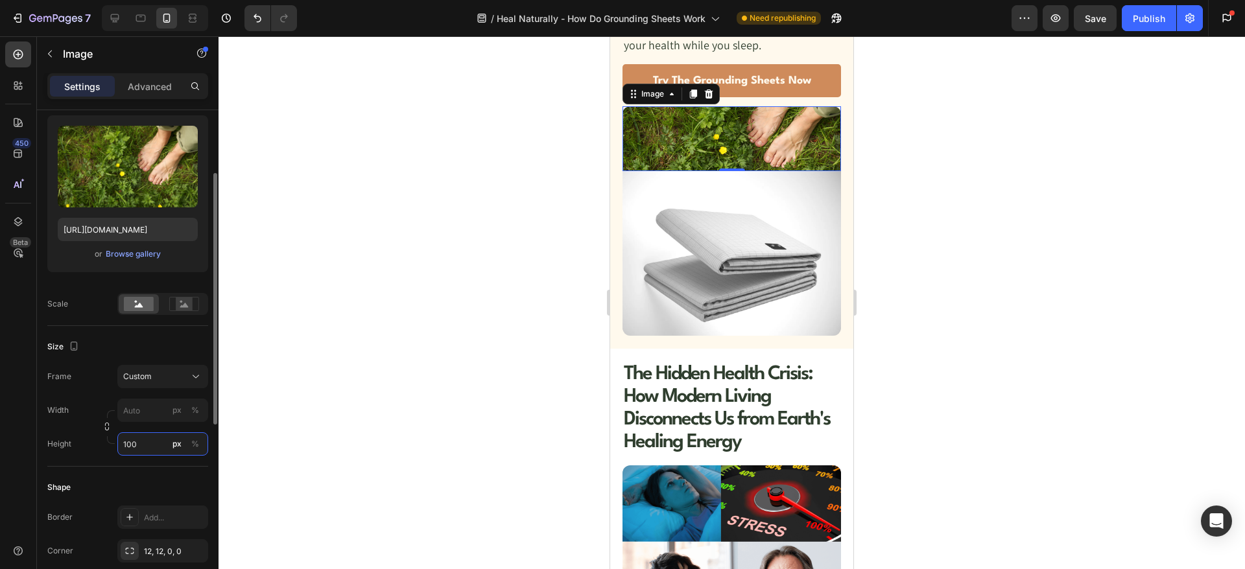
click at [149, 443] on input "100" at bounding box center [162, 444] width 91 height 23
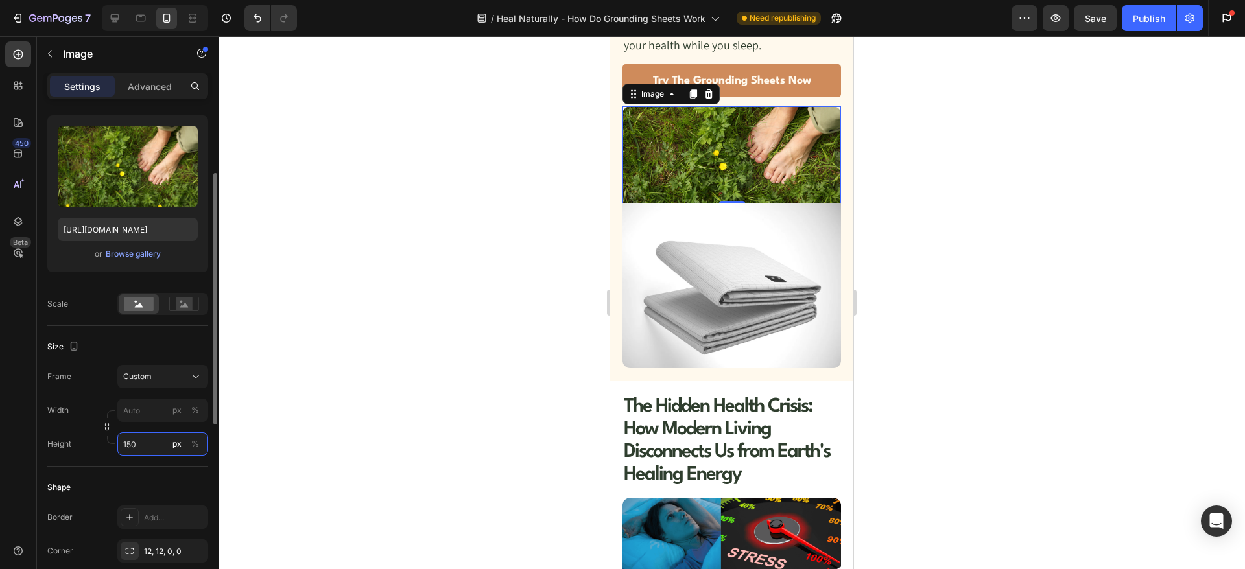
type input "150"
click at [117, 347] on div "Size" at bounding box center [127, 347] width 161 height 21
click at [722, 281] on img at bounding box center [732, 286] width 219 height 164
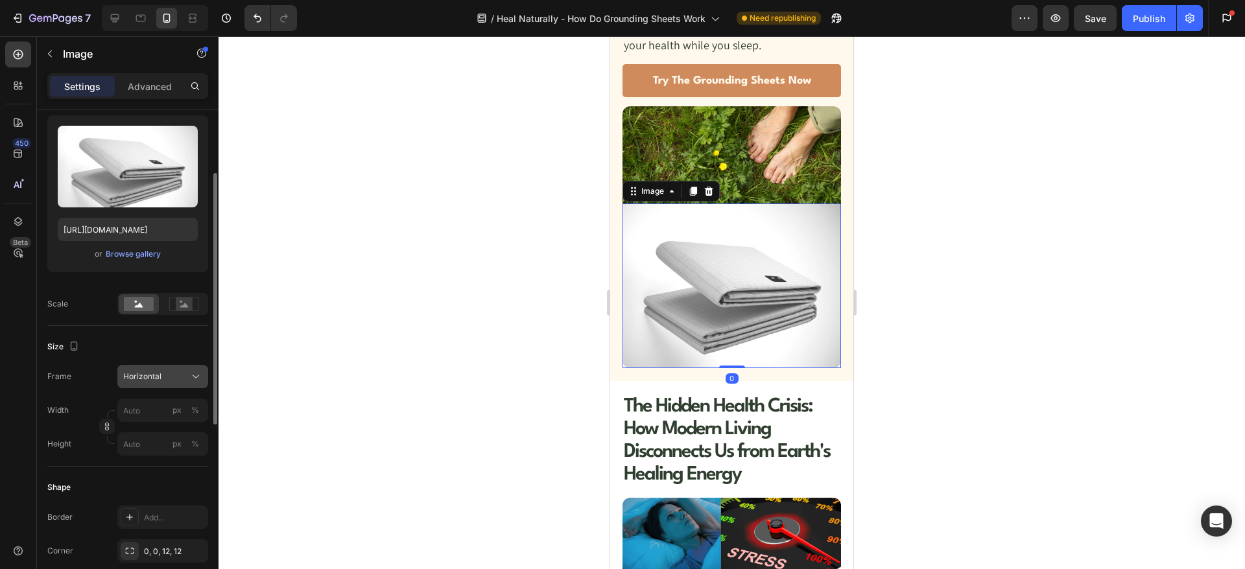
click at [176, 377] on div "Horizontal" at bounding box center [155, 377] width 64 height 12
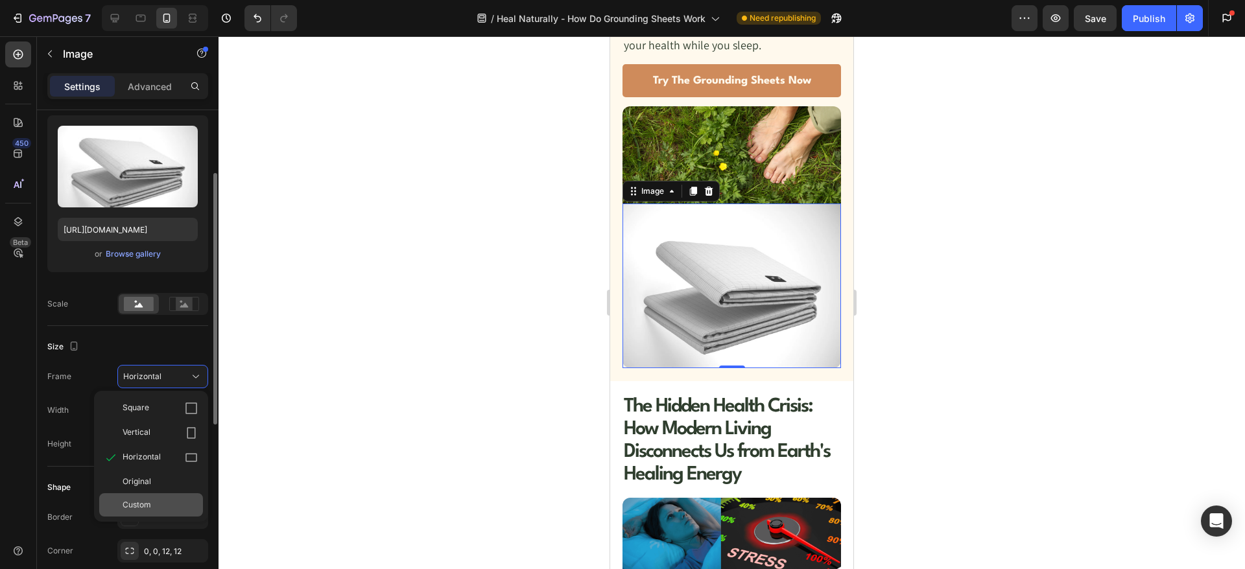
click at [141, 506] on span "Custom" at bounding box center [137, 505] width 29 height 12
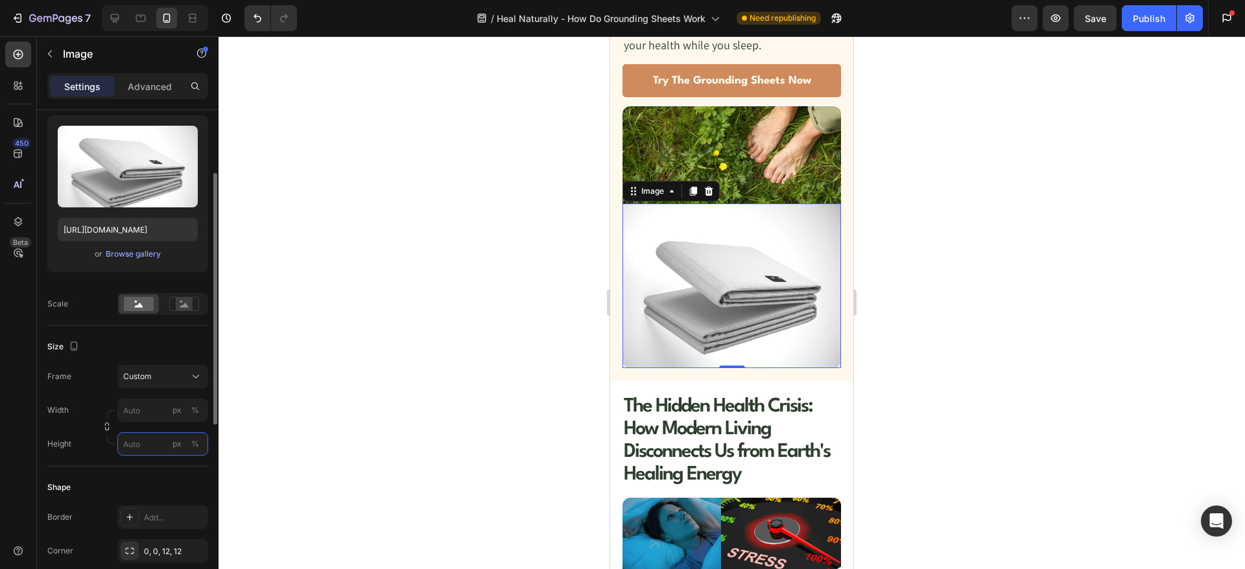
click at [139, 449] on input "px %" at bounding box center [162, 444] width 91 height 23
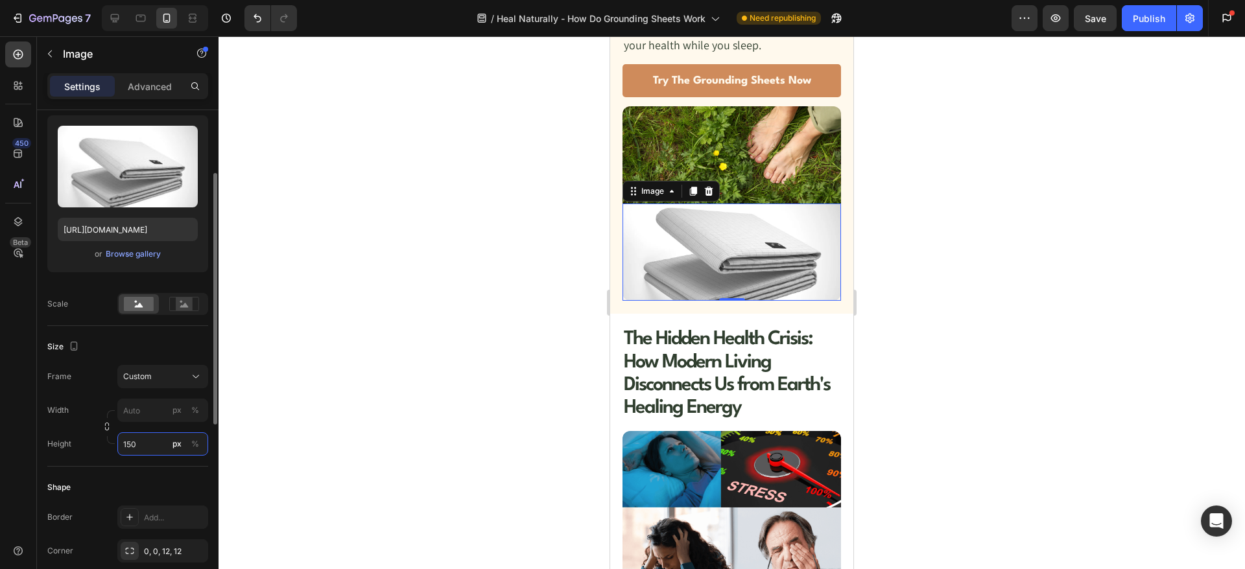
drag, startPoint x: 143, startPoint y: 444, endPoint x: 115, endPoint y: 445, distance: 27.3
click at [115, 445] on div "Height 150 px %" at bounding box center [127, 444] width 161 height 23
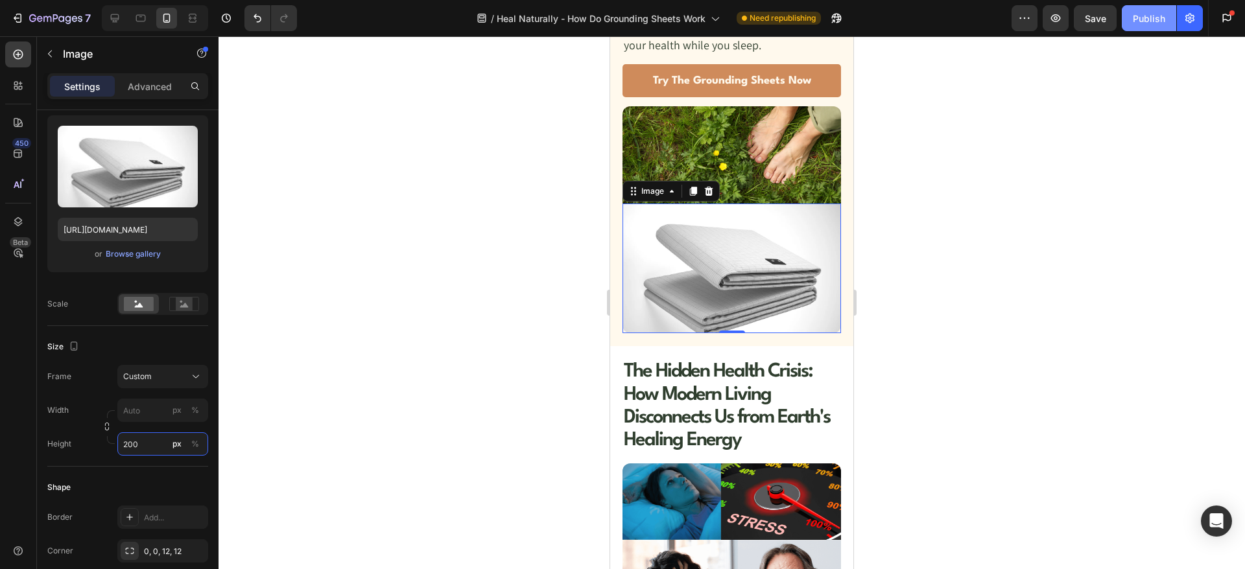
type input "200"
click at [1135, 23] on div "Publish" at bounding box center [1149, 19] width 32 height 14
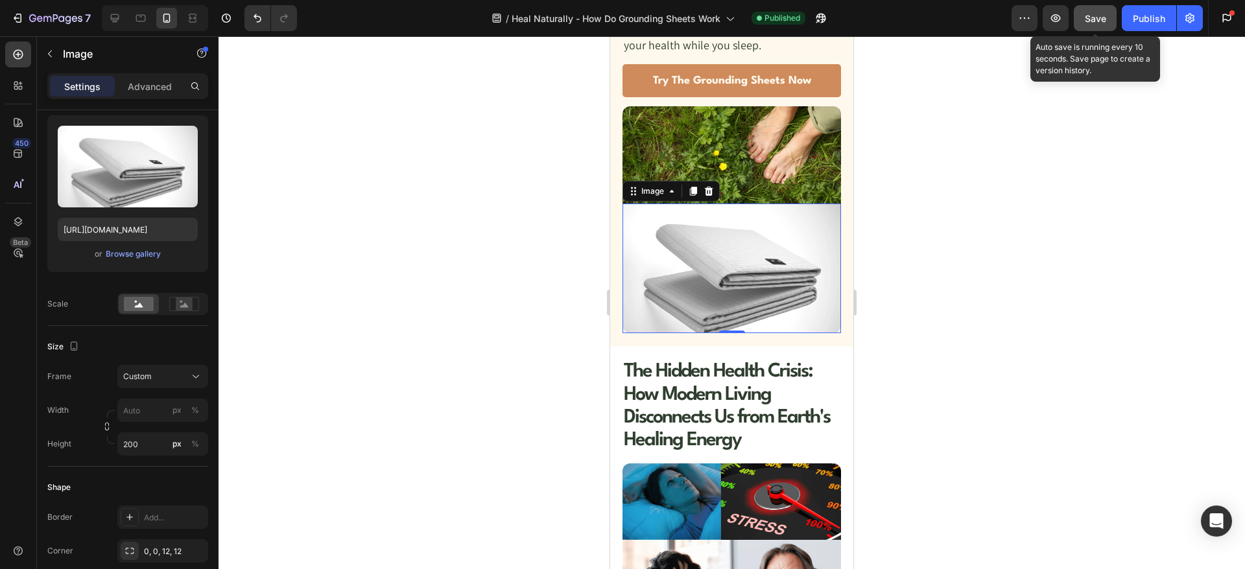
click at [1082, 21] on button "Save" at bounding box center [1095, 18] width 43 height 26
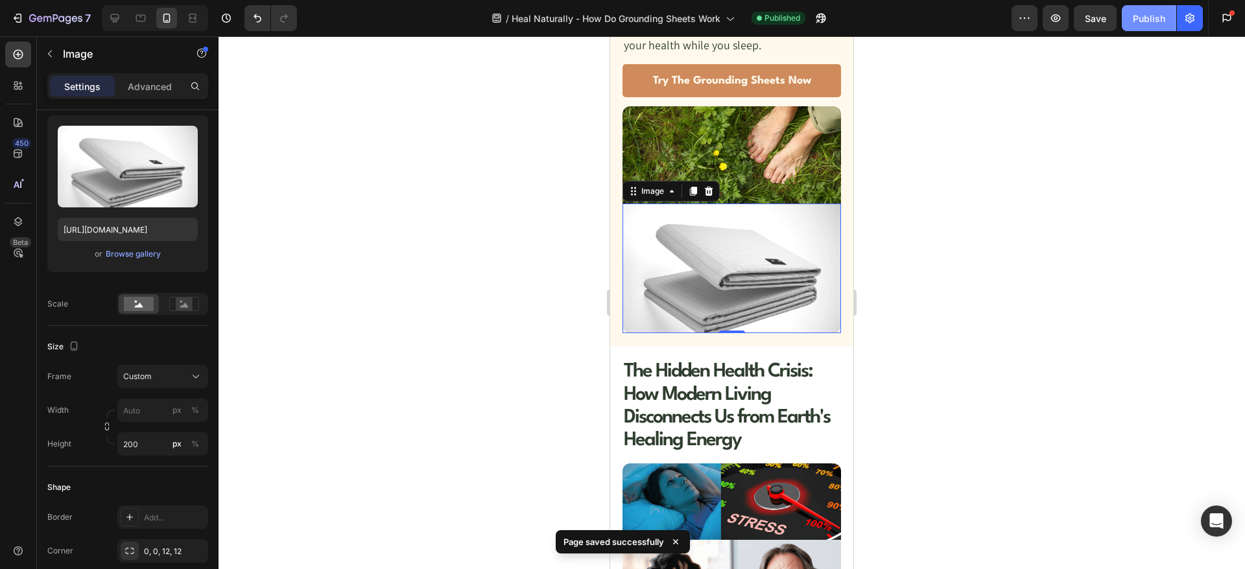
click at [1135, 20] on div "Publish" at bounding box center [1149, 19] width 32 height 14
